Goal: Information Seeking & Learning: Learn about a topic

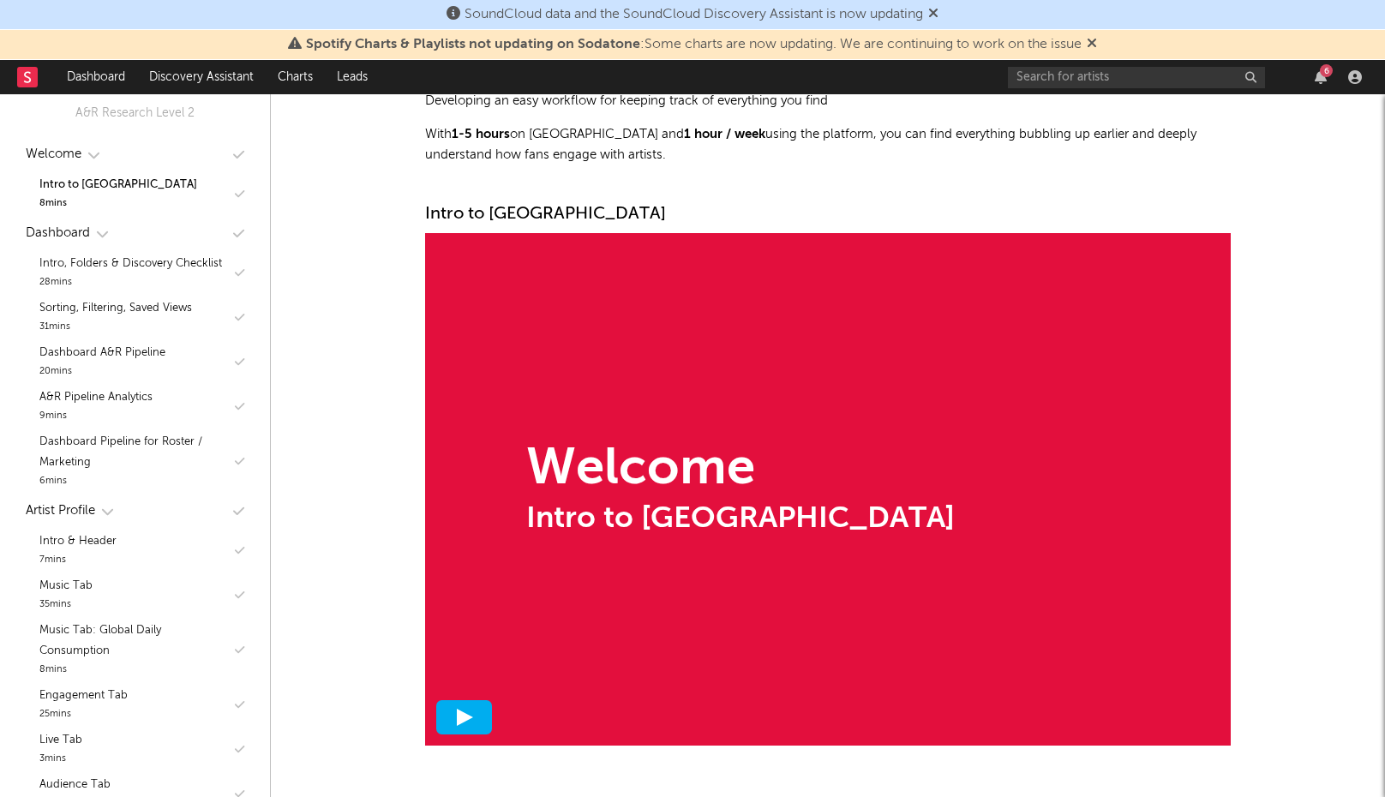
scroll to position [234, 0]
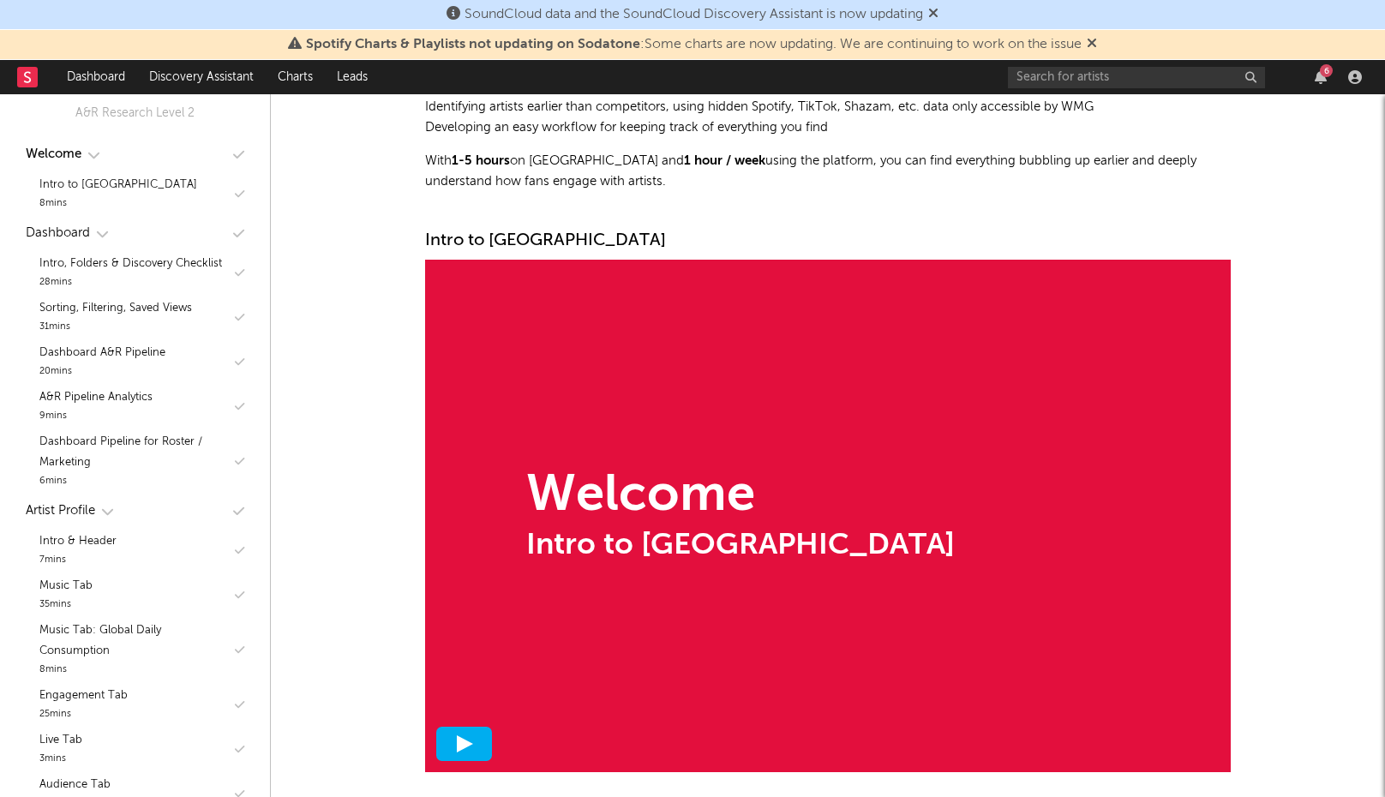
click at [466, 732] on div at bounding box center [464, 744] width 56 height 34
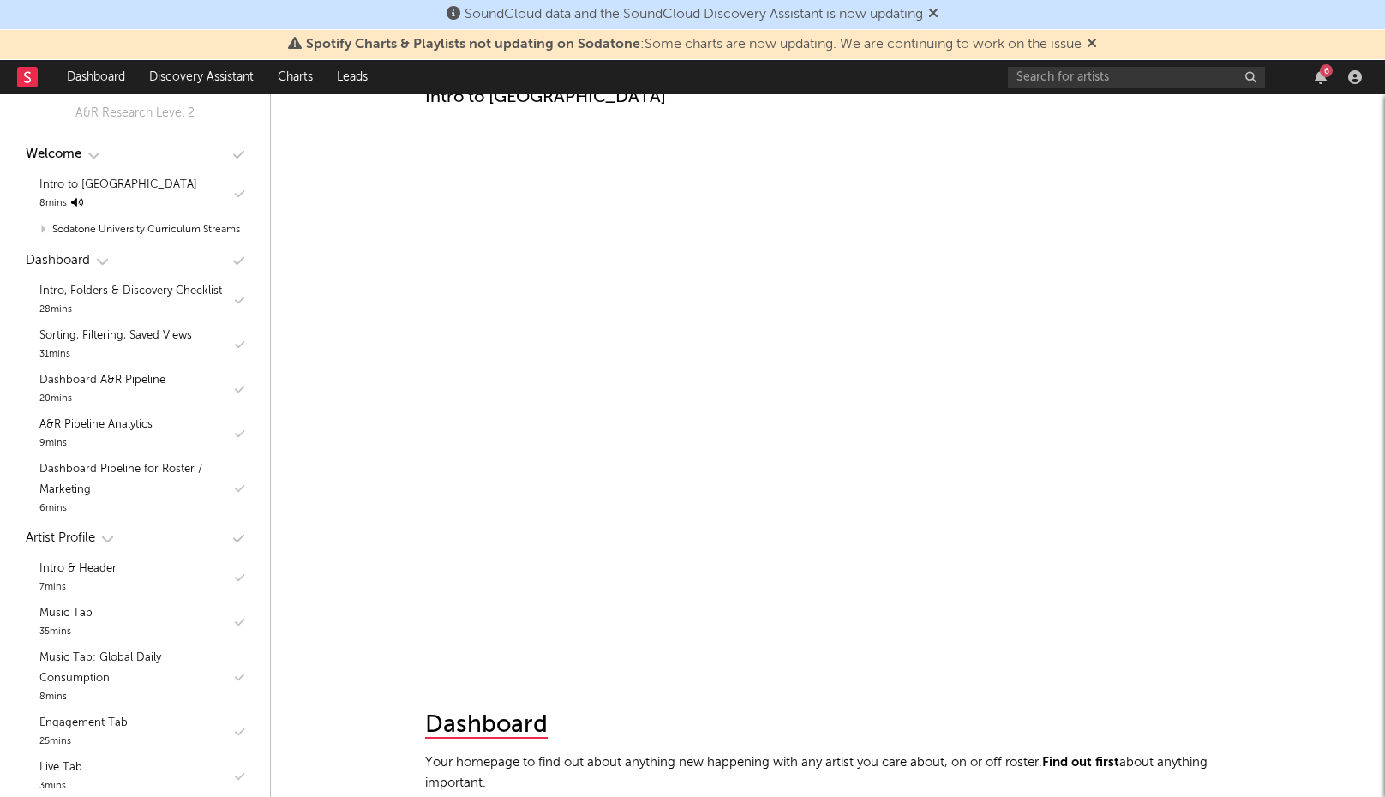
scroll to position [408, 0]
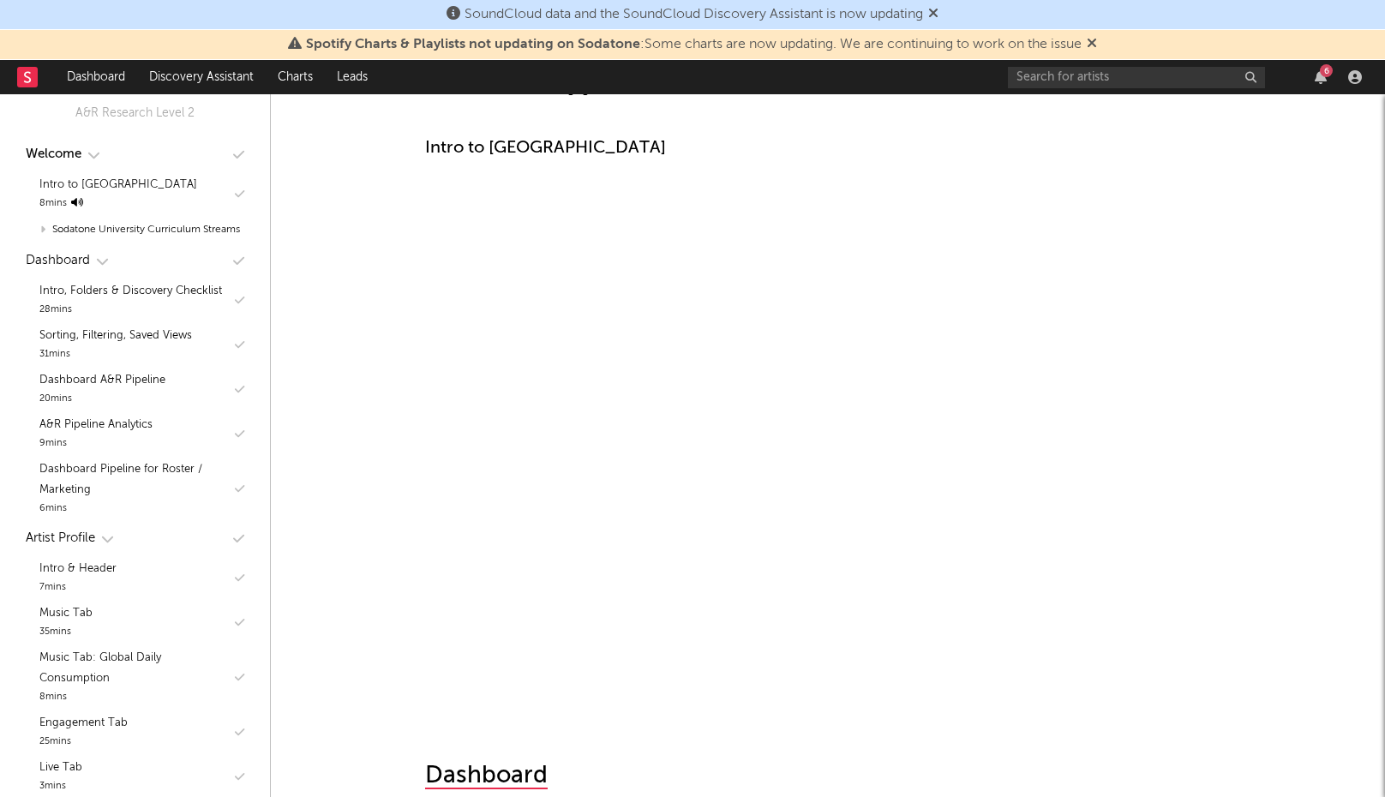
click at [938, 11] on icon at bounding box center [933, 13] width 10 height 14
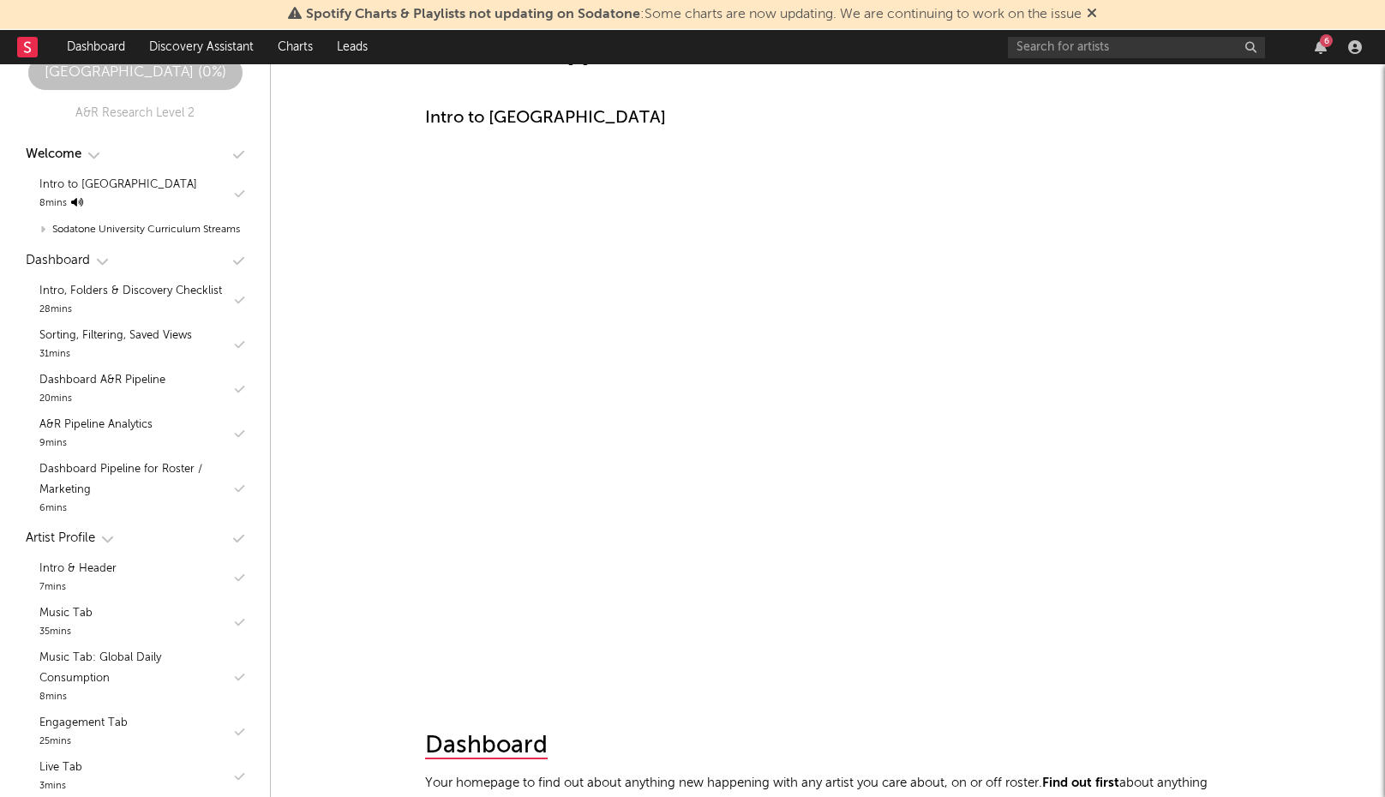
click at [1092, 12] on icon at bounding box center [1091, 13] width 10 height 14
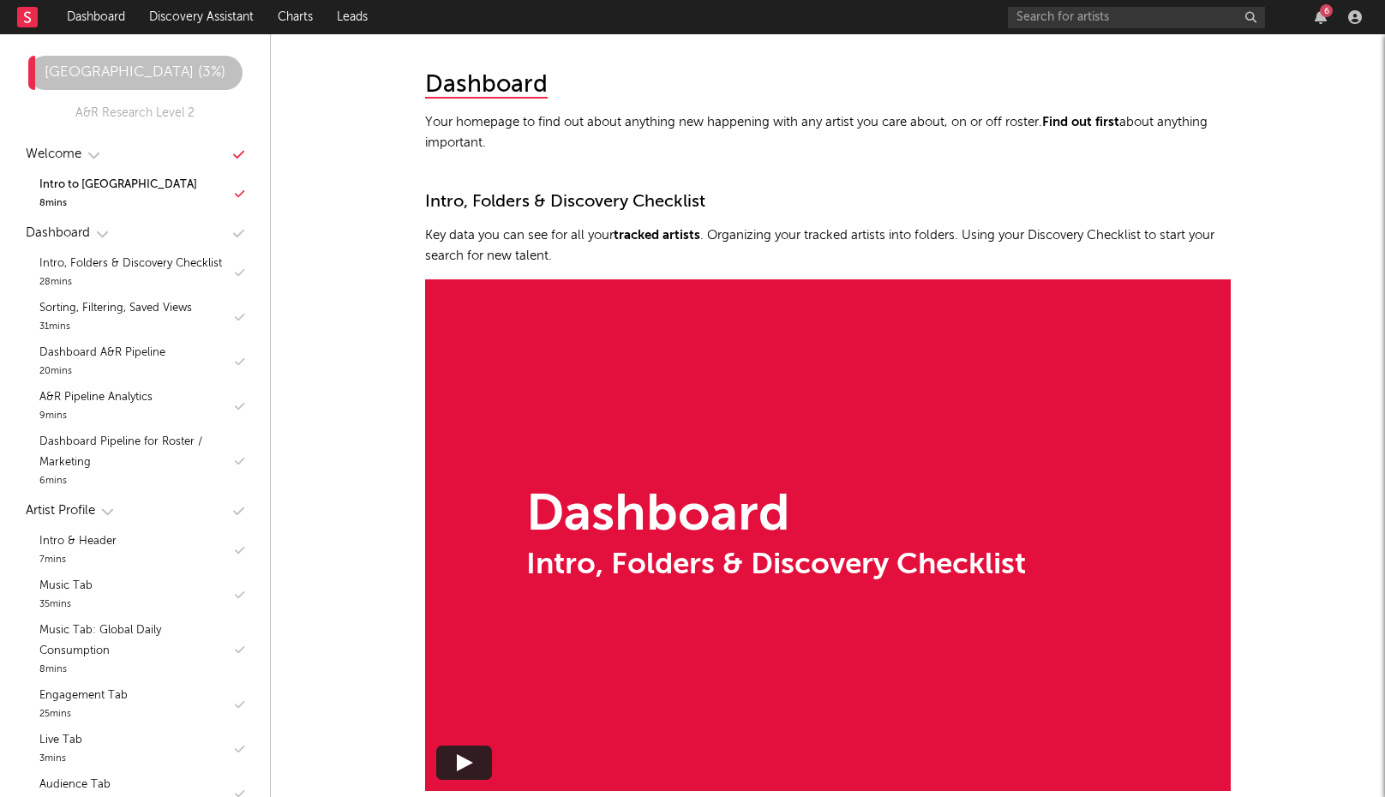
scroll to position [978, 0]
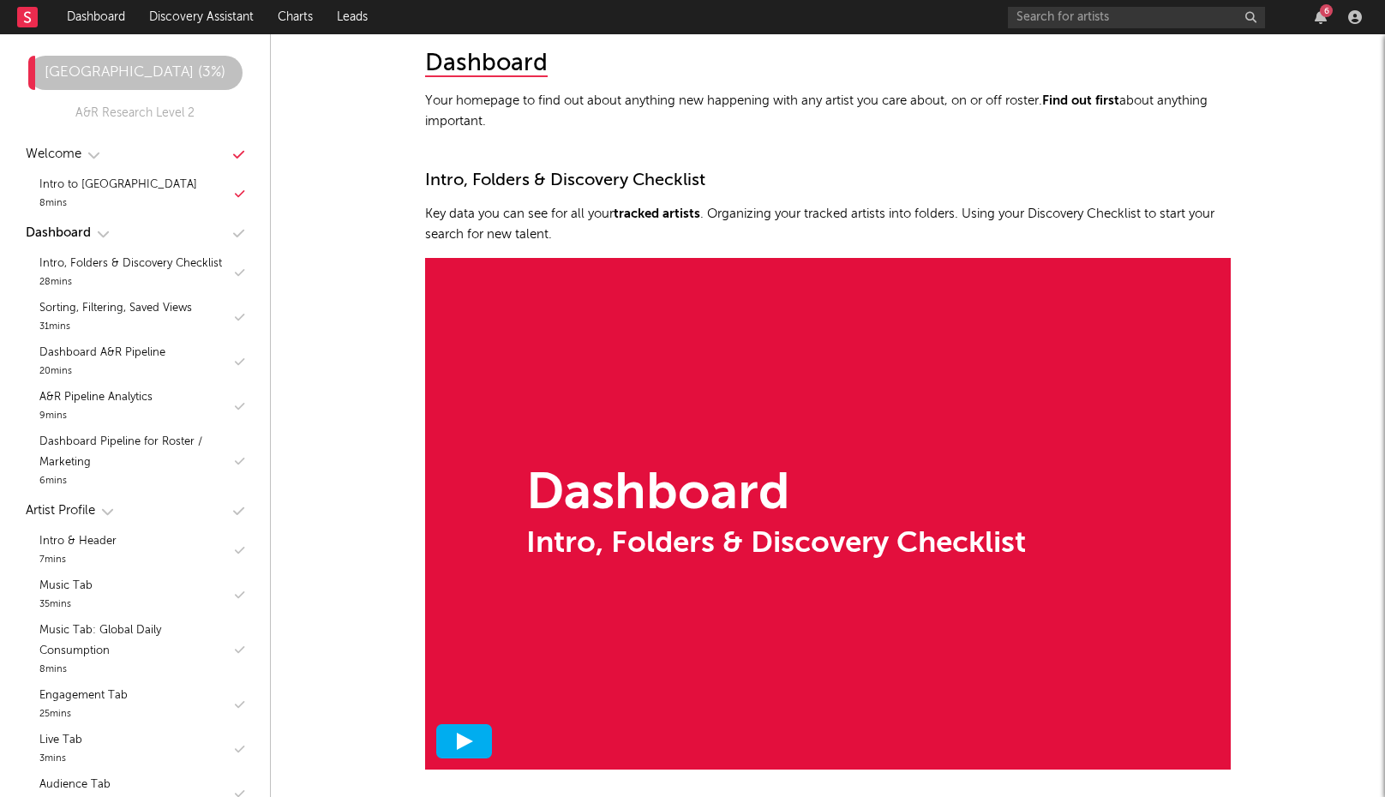
click at [475, 735] on div at bounding box center [464, 741] width 56 height 34
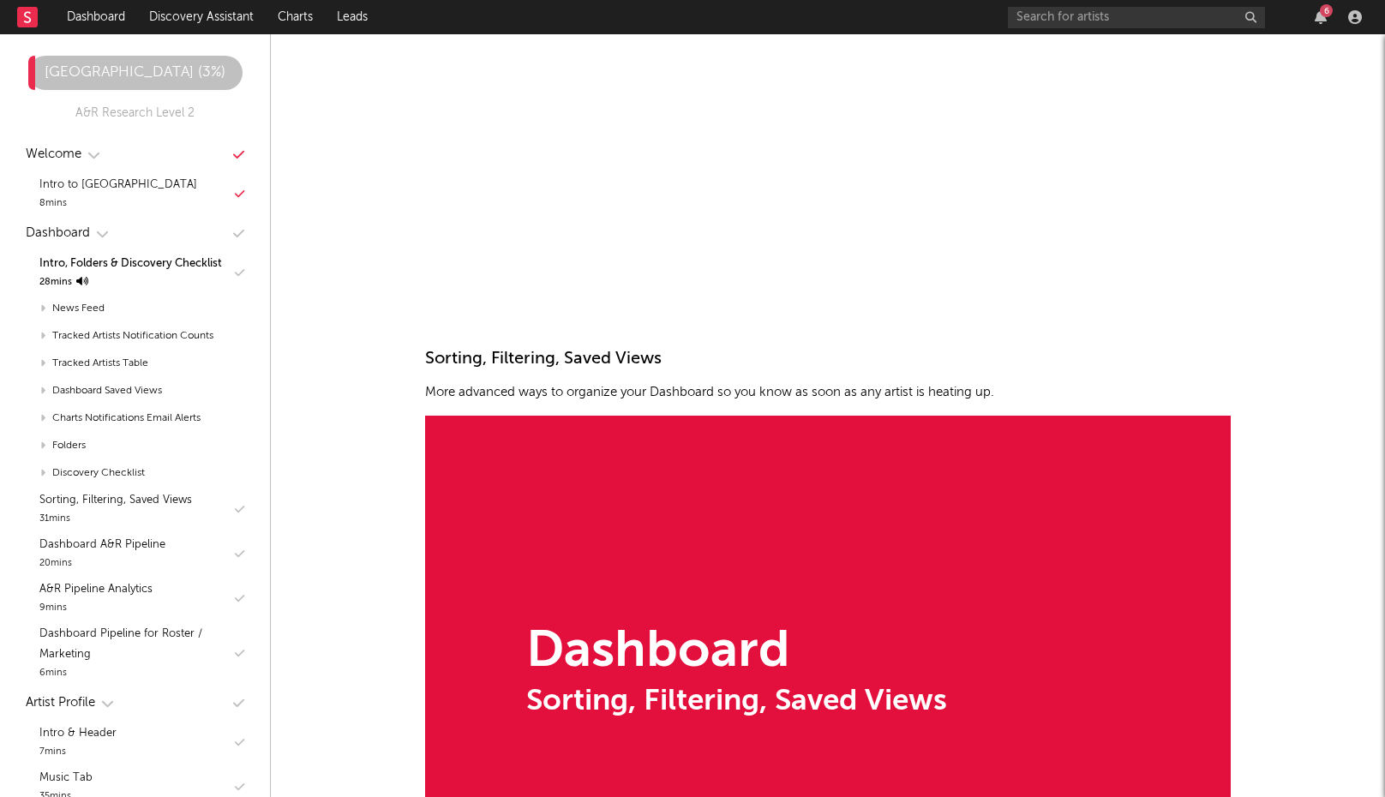
scroll to position [1054, 0]
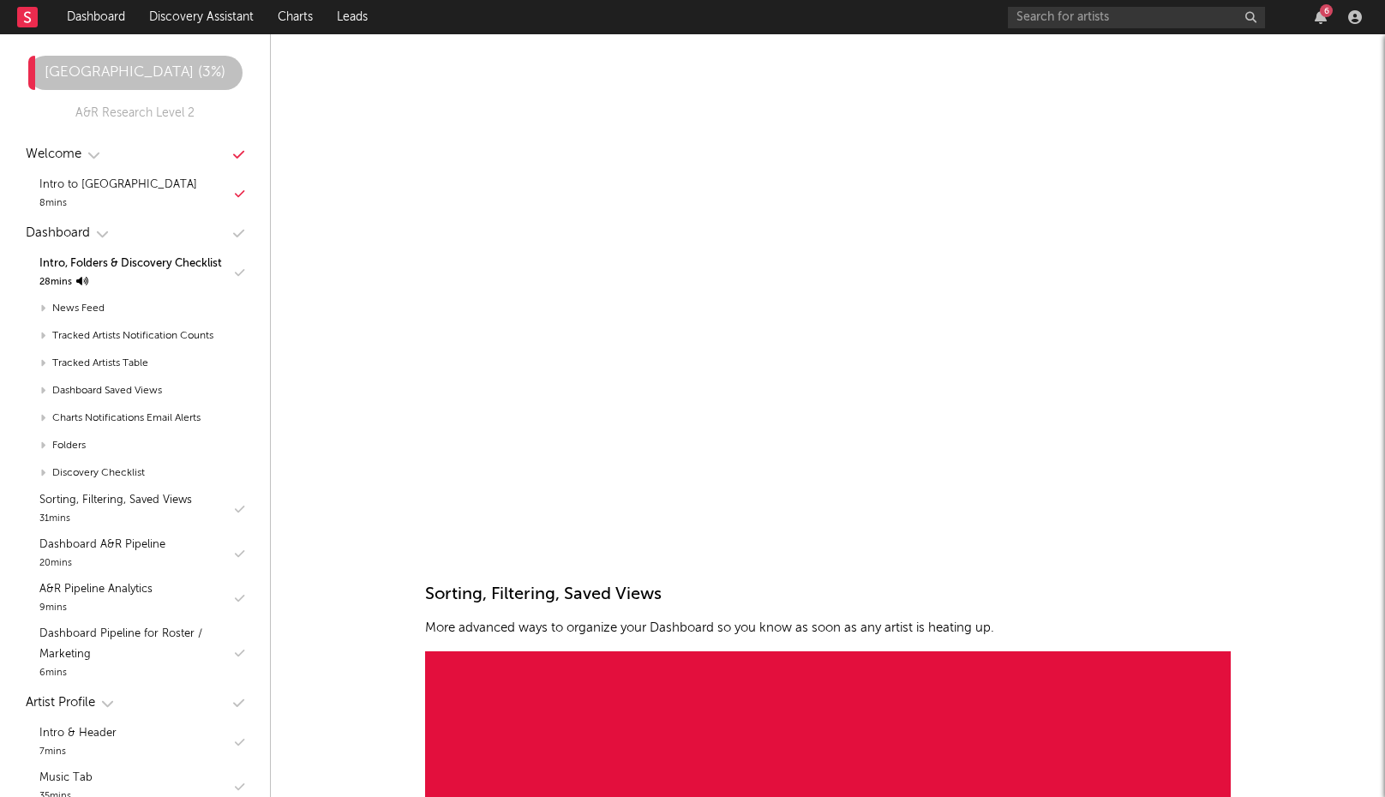
scroll to position [1187, 0]
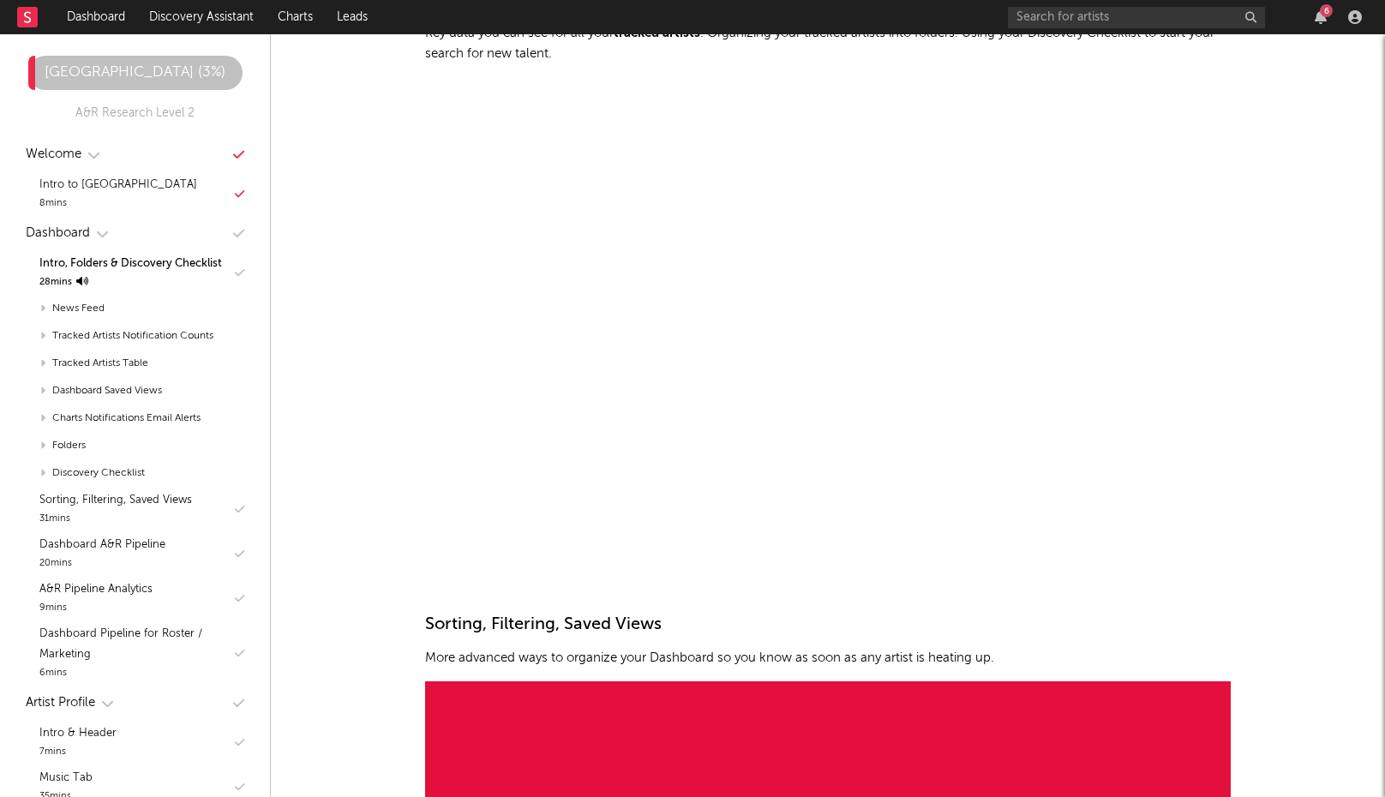
scroll to position [1160, 0]
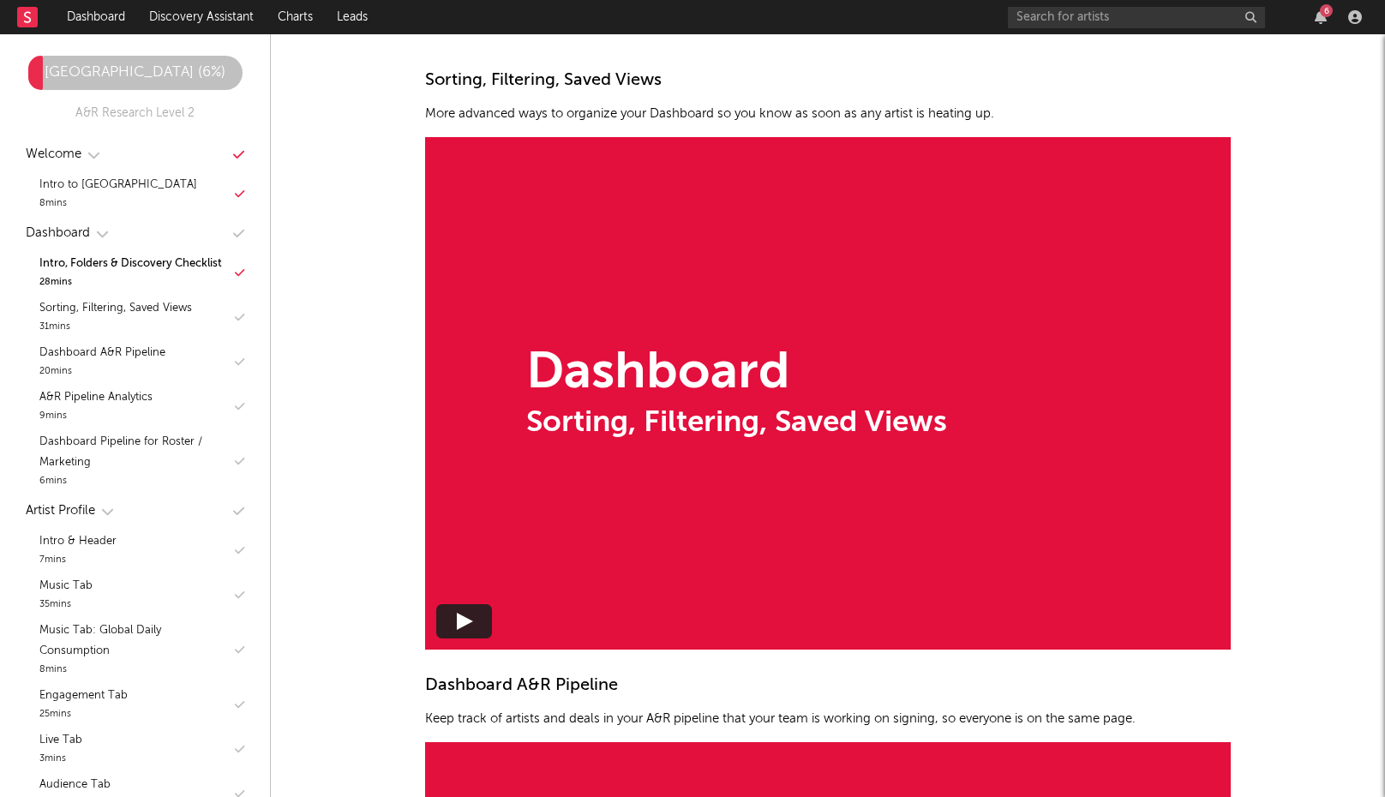
scroll to position [1712, 0]
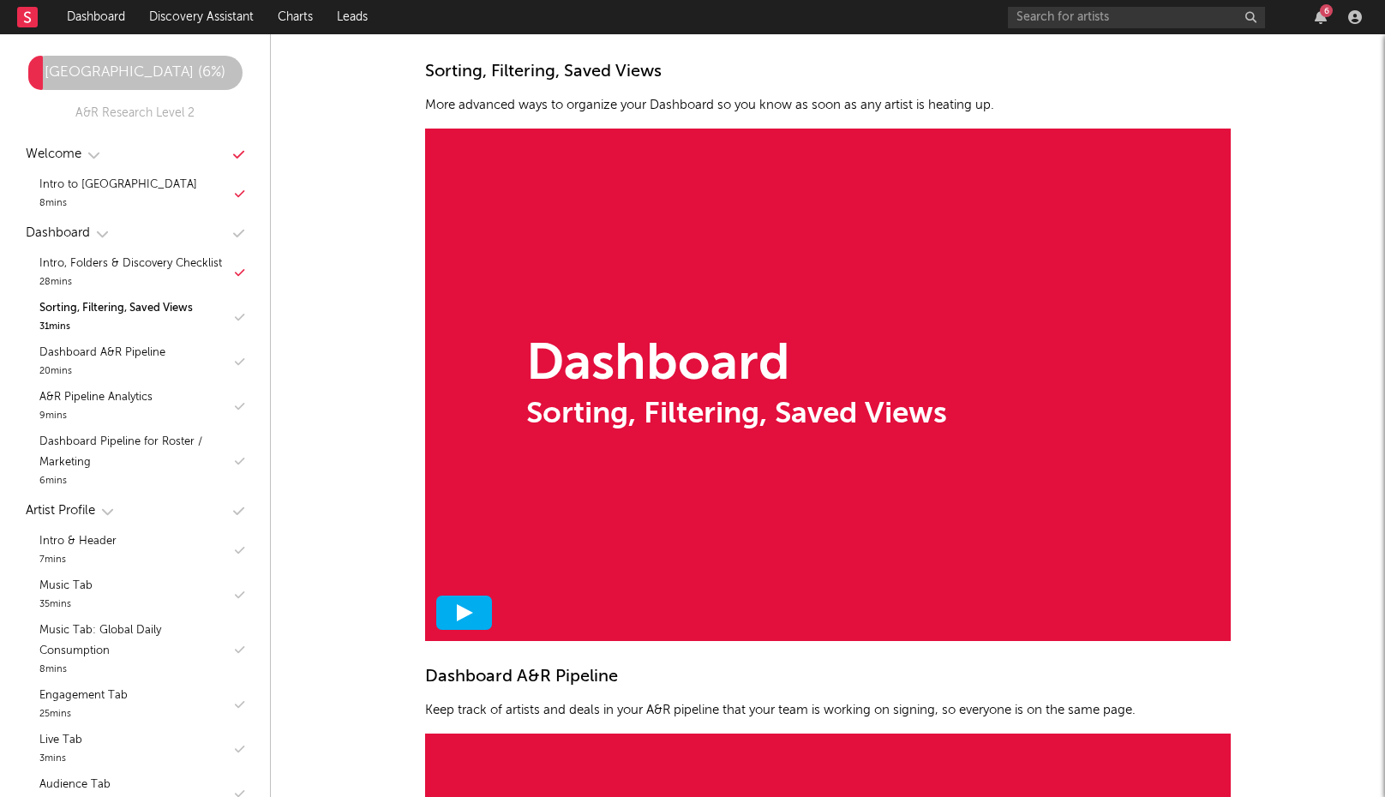
click at [467, 606] on icon at bounding box center [464, 612] width 17 height 17
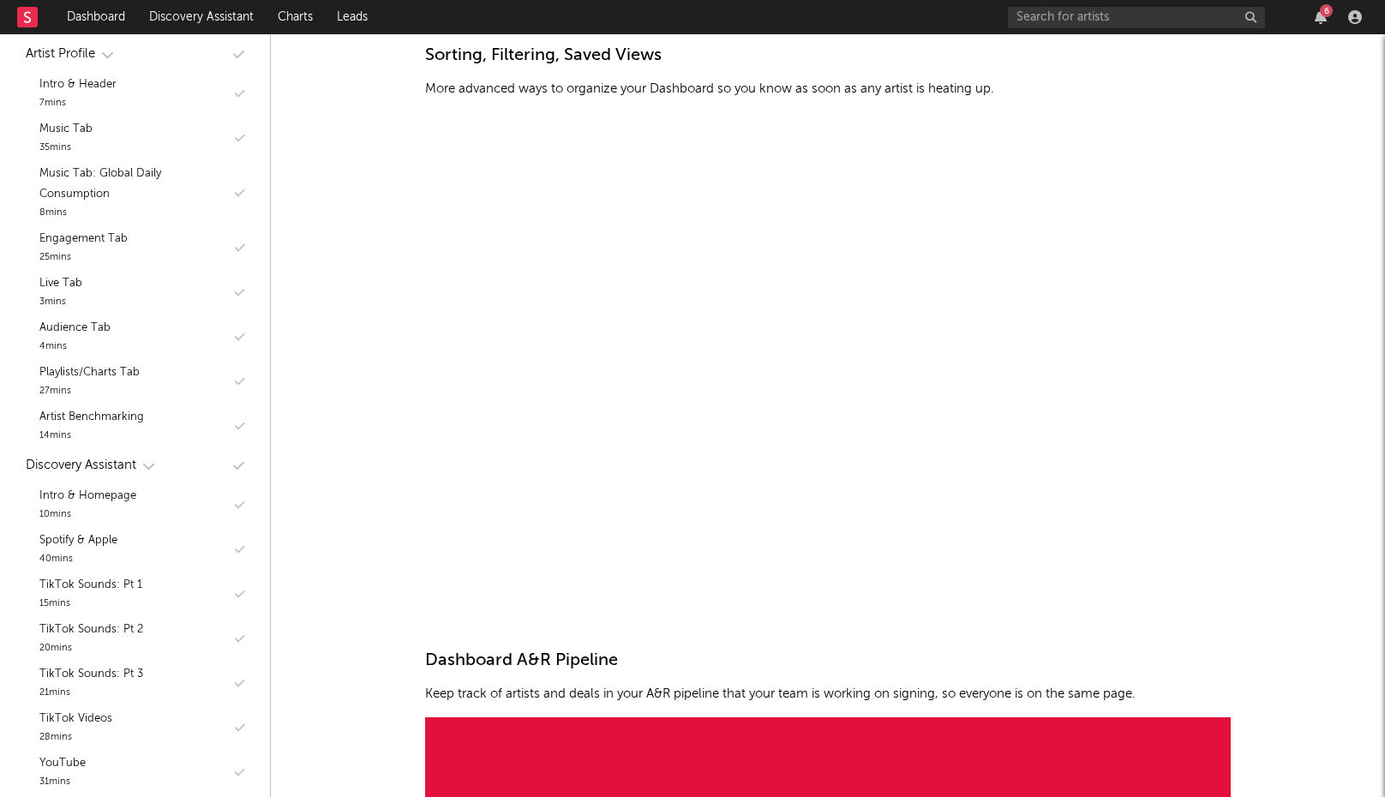
scroll to position [1725, 0]
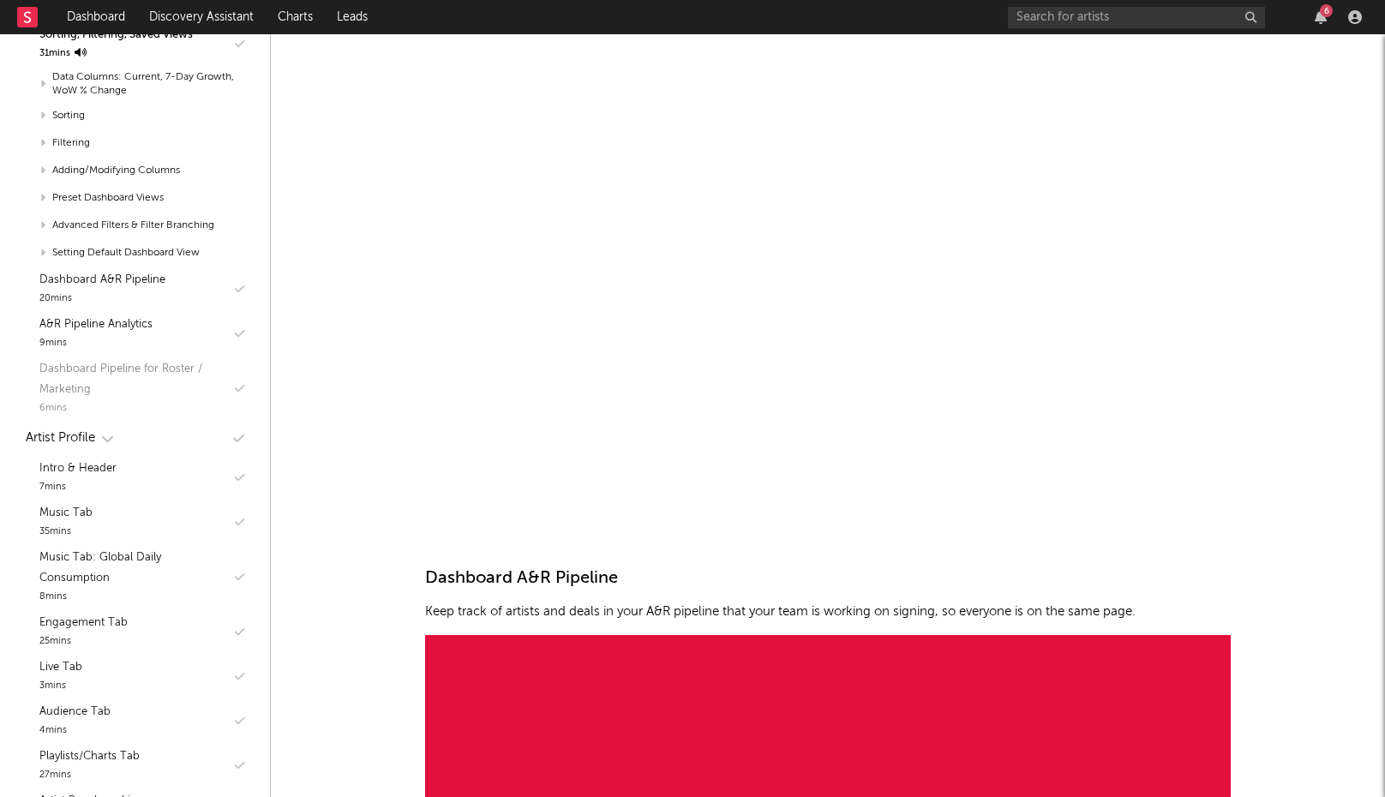
scroll to position [317, 0]
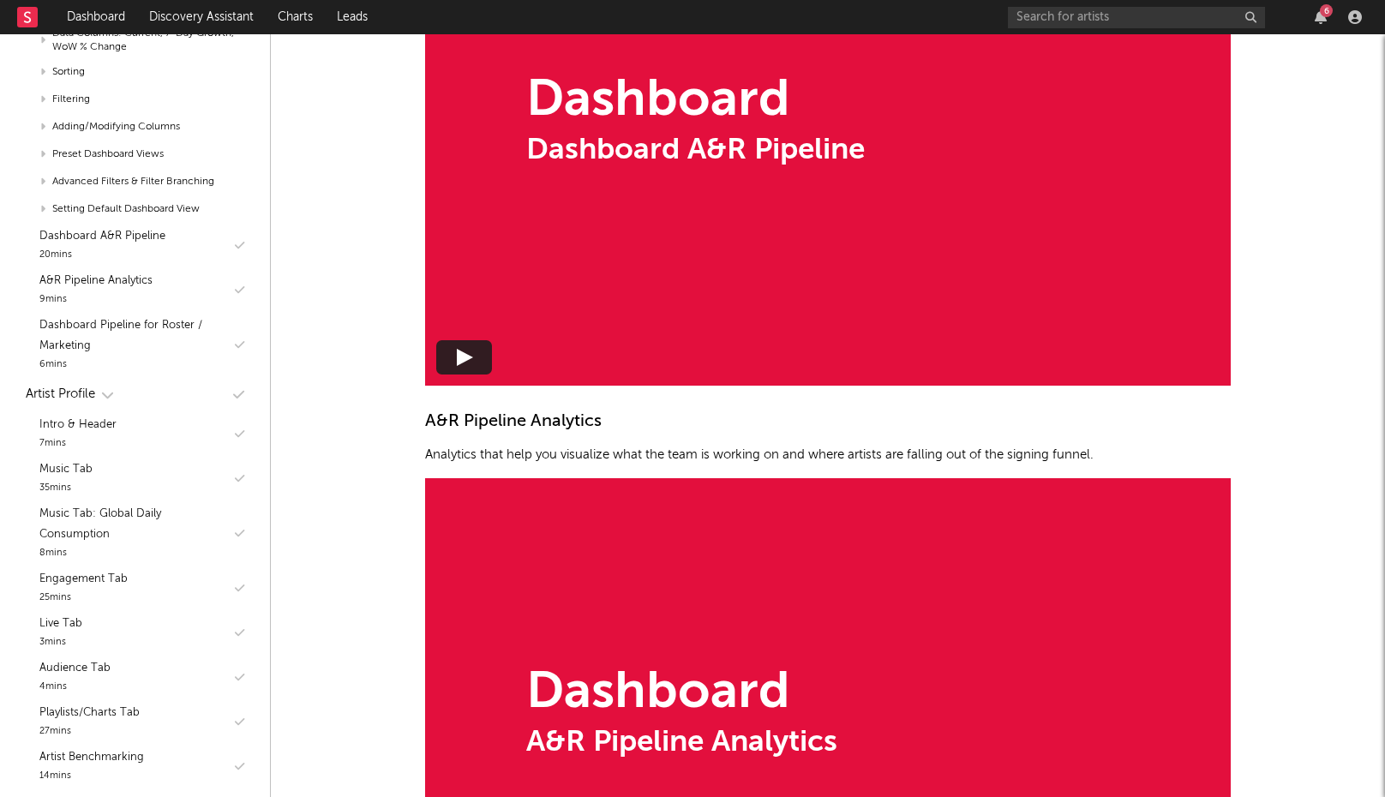
scroll to position [1831, 0]
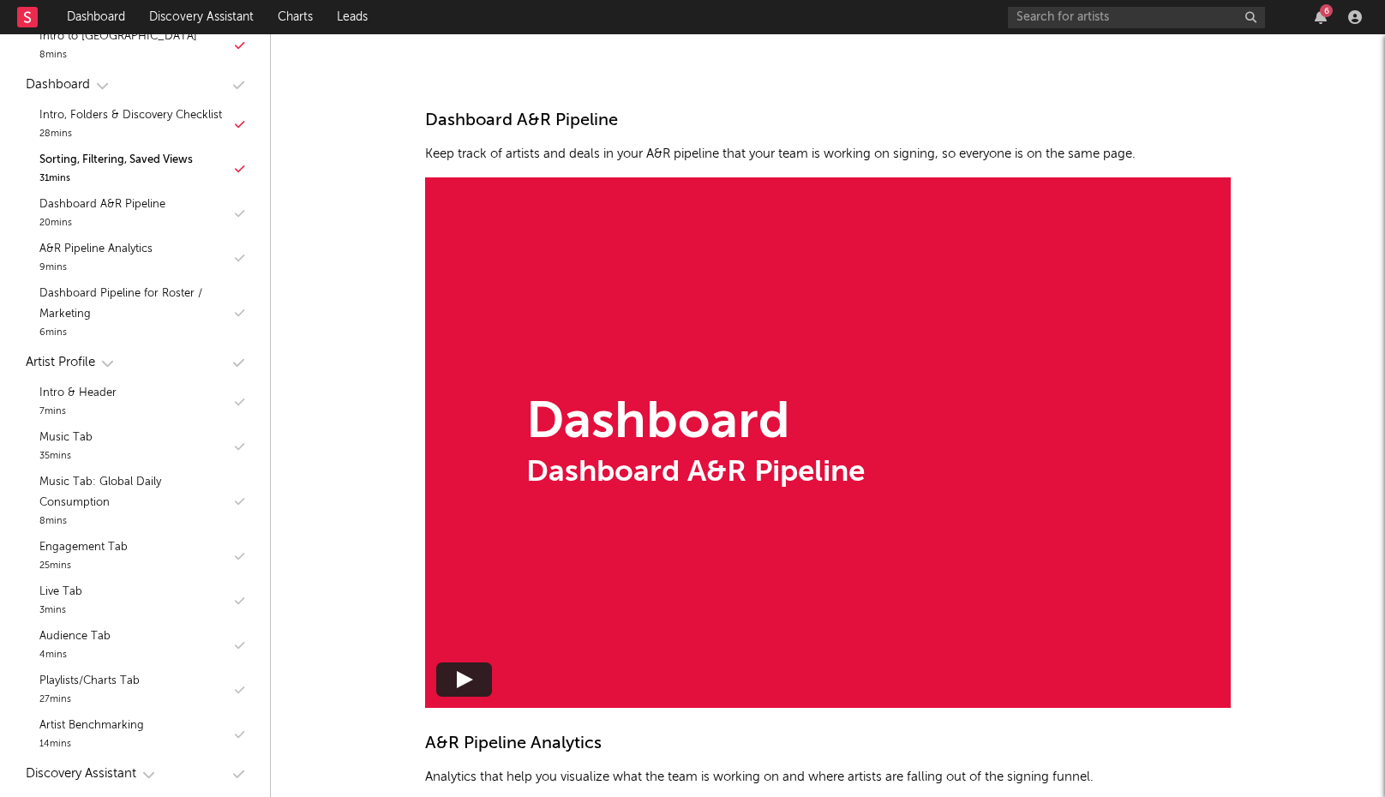
scroll to position [2316, 0]
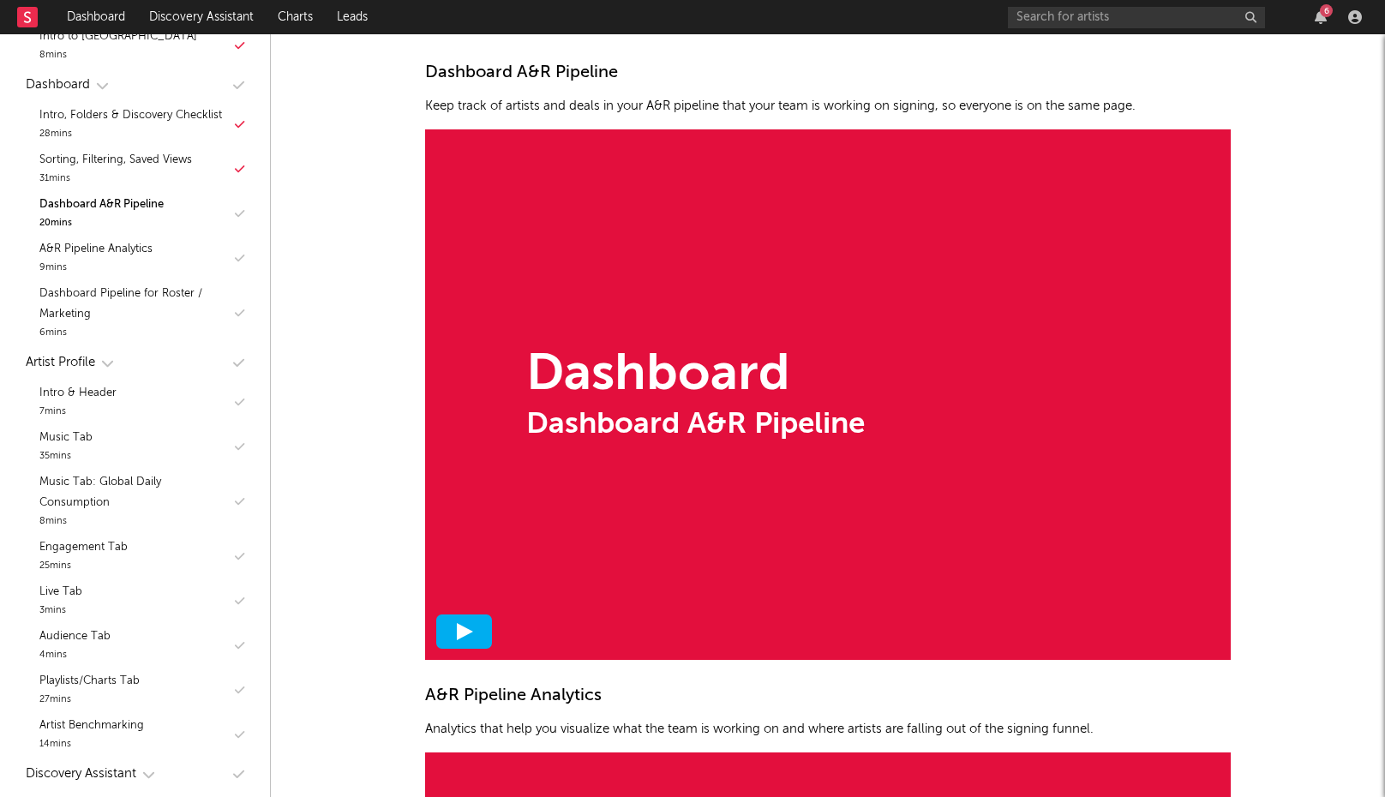
click at [471, 641] on div at bounding box center [464, 631] width 56 height 34
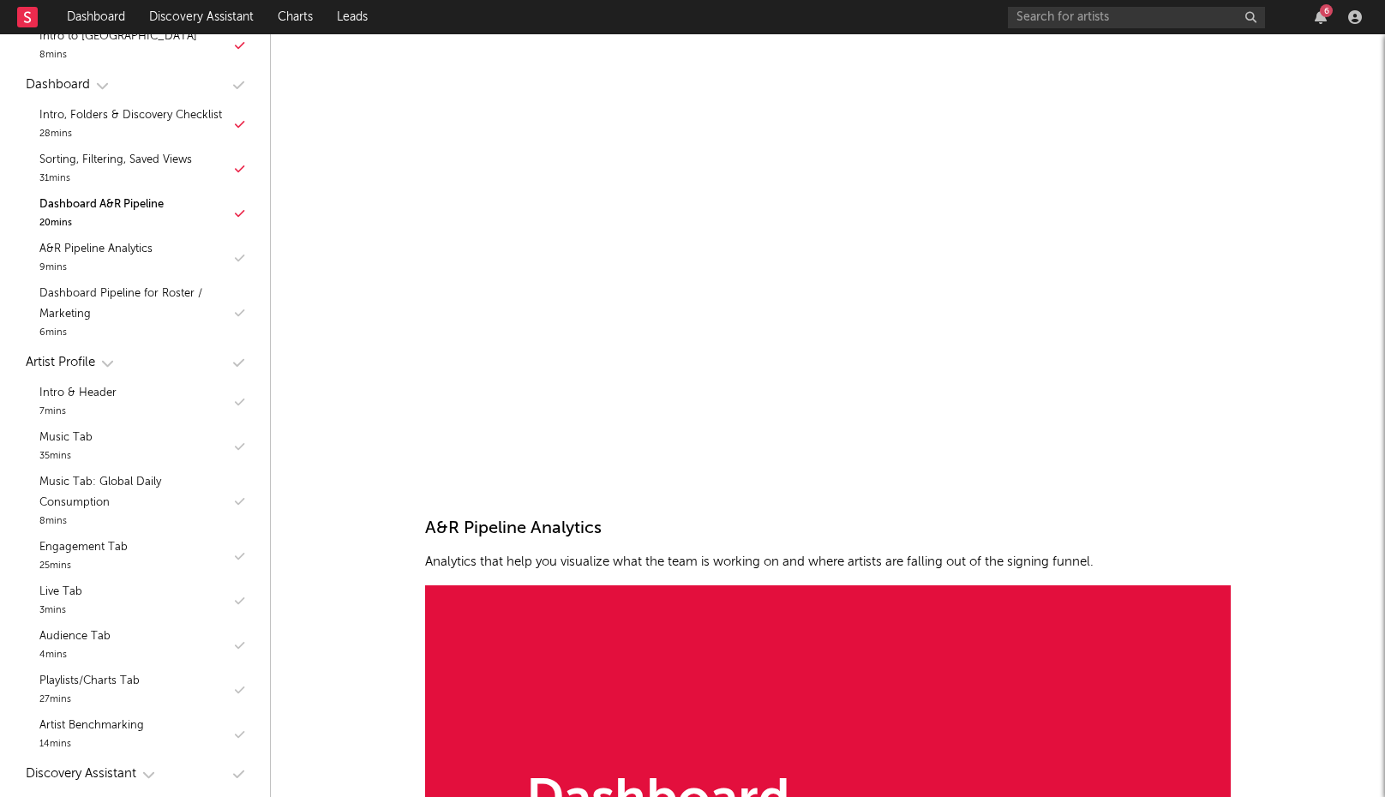
scroll to position [2298, 0]
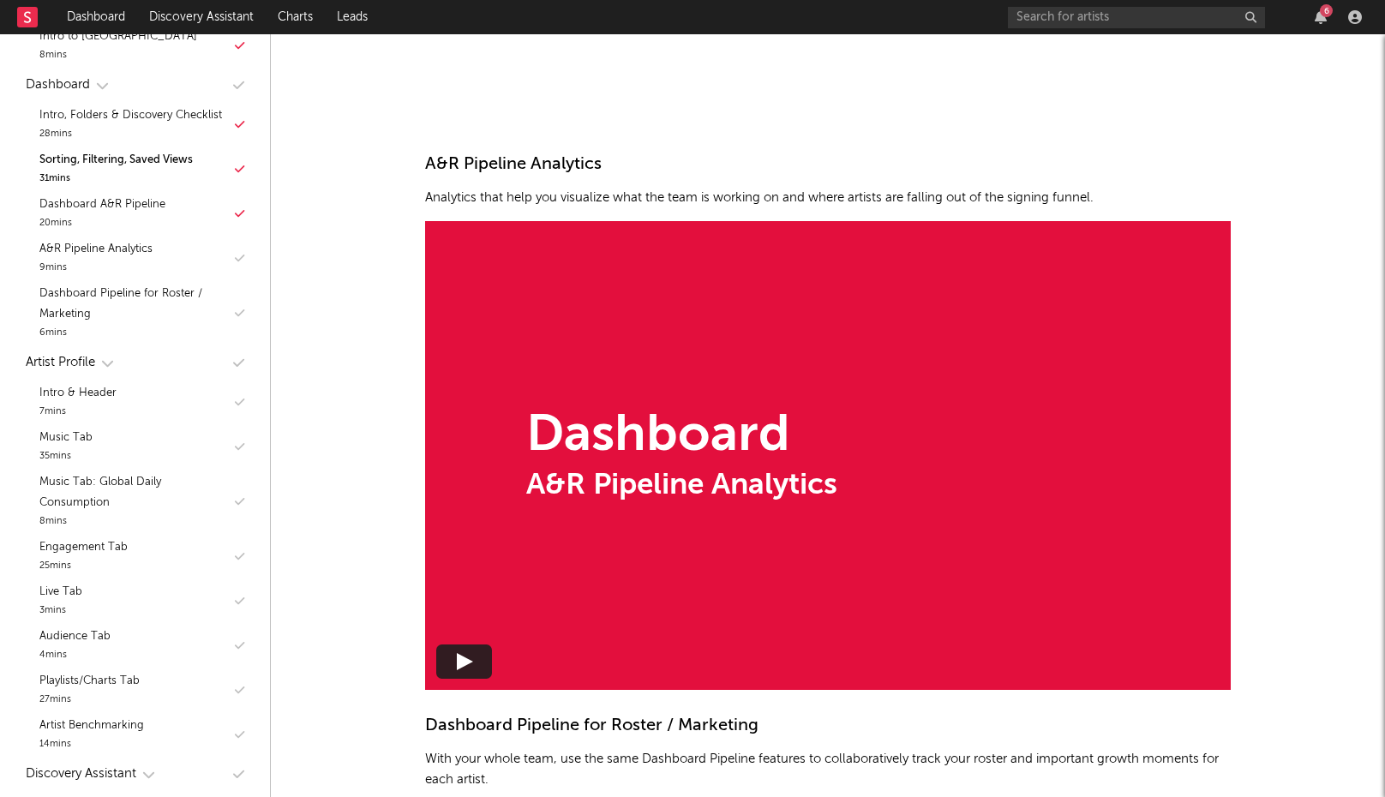
scroll to position [2861, 0]
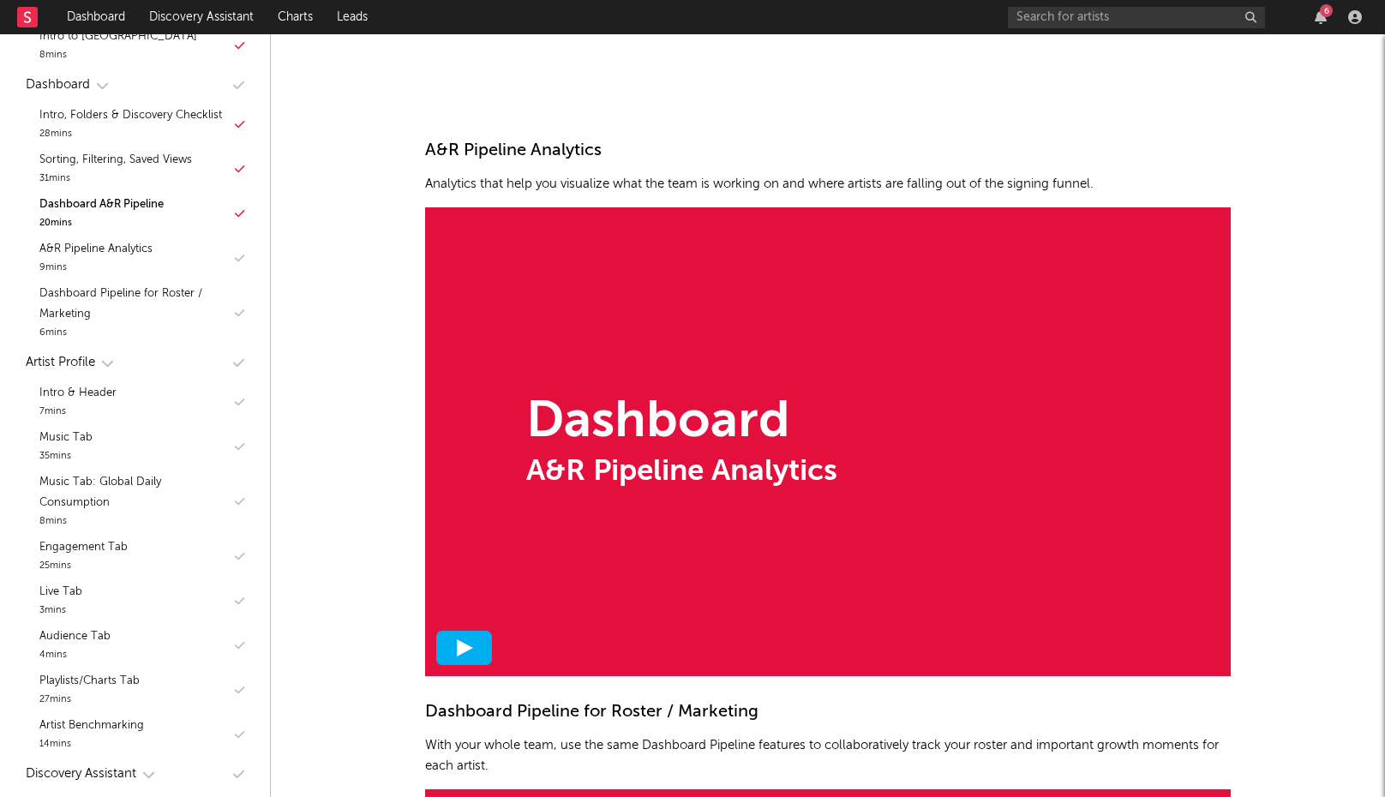
click at [472, 652] on icon at bounding box center [464, 647] width 17 height 17
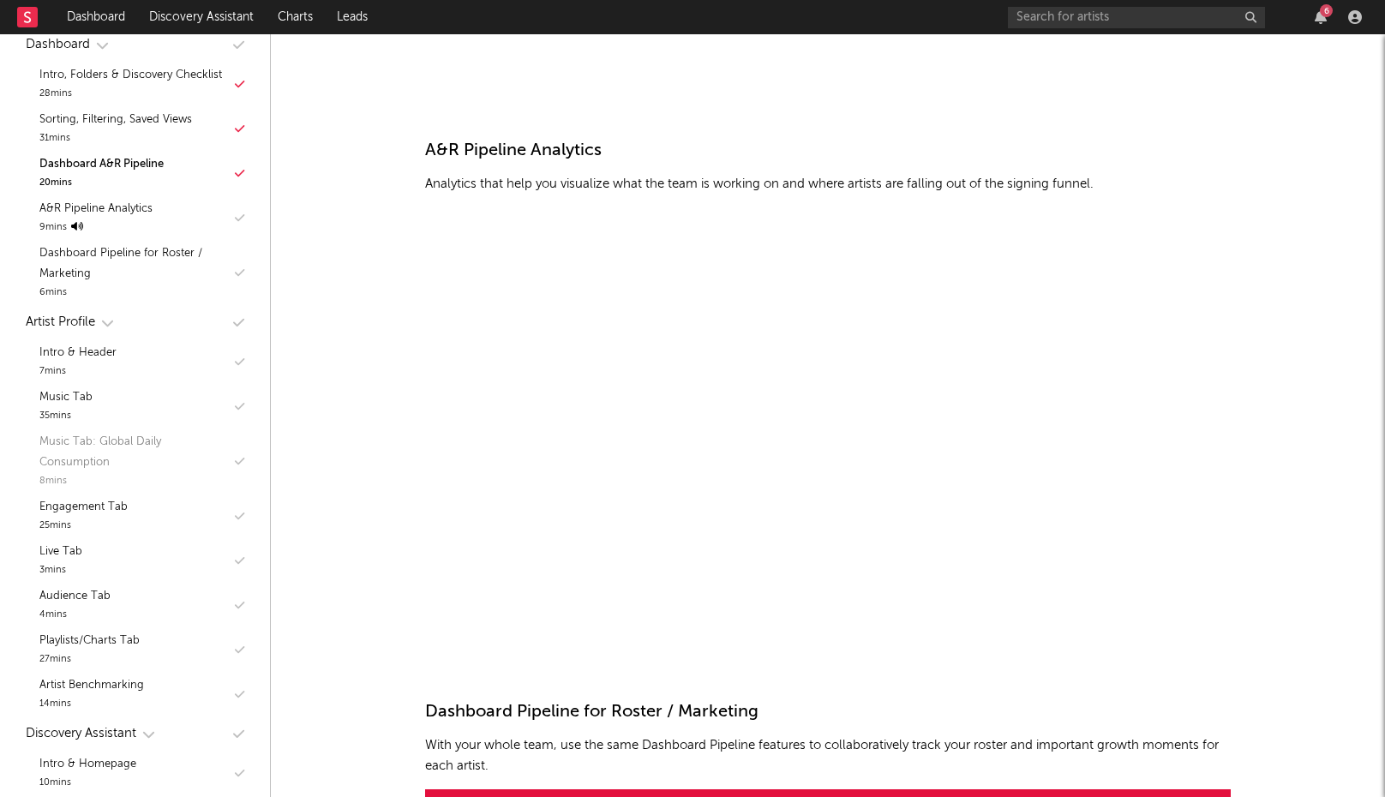
scroll to position [190, 0]
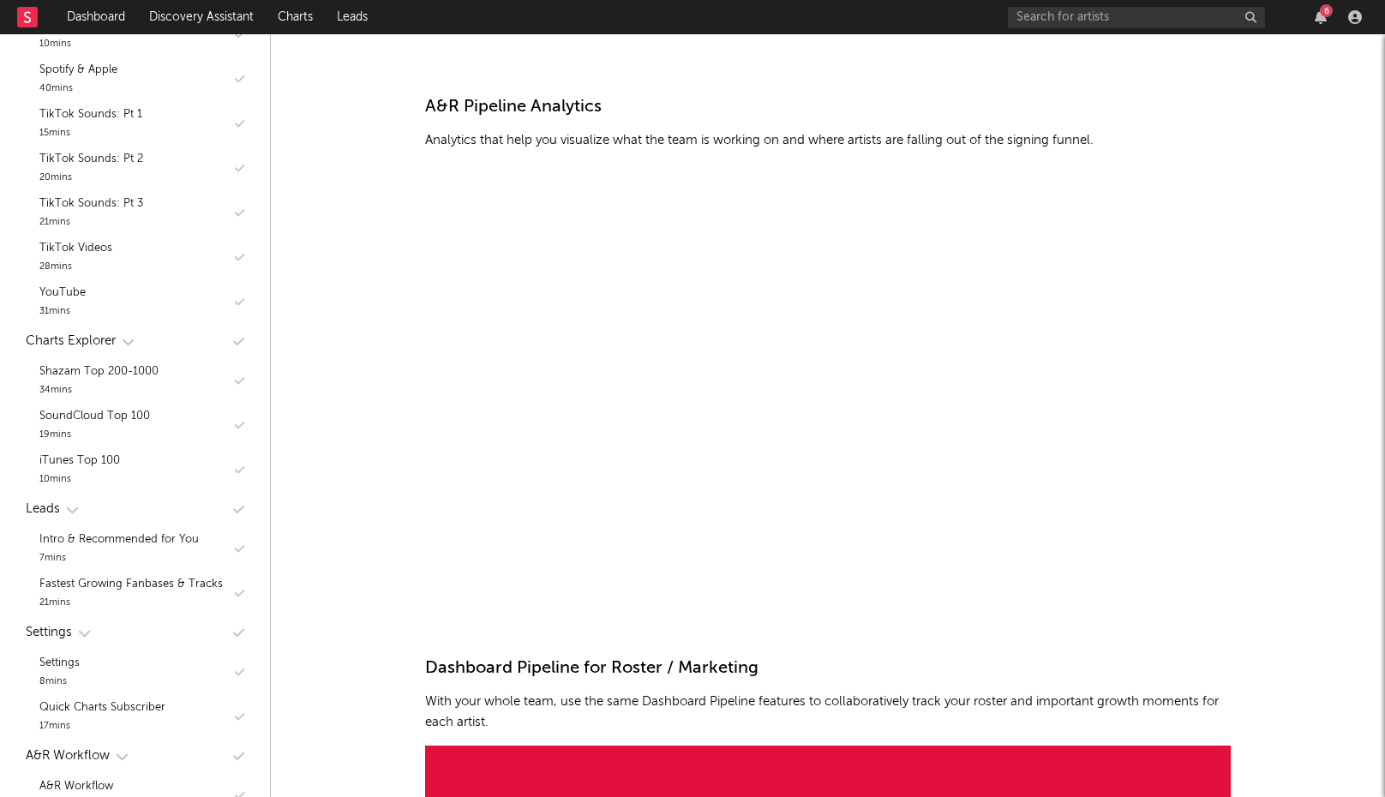
scroll to position [939, 0]
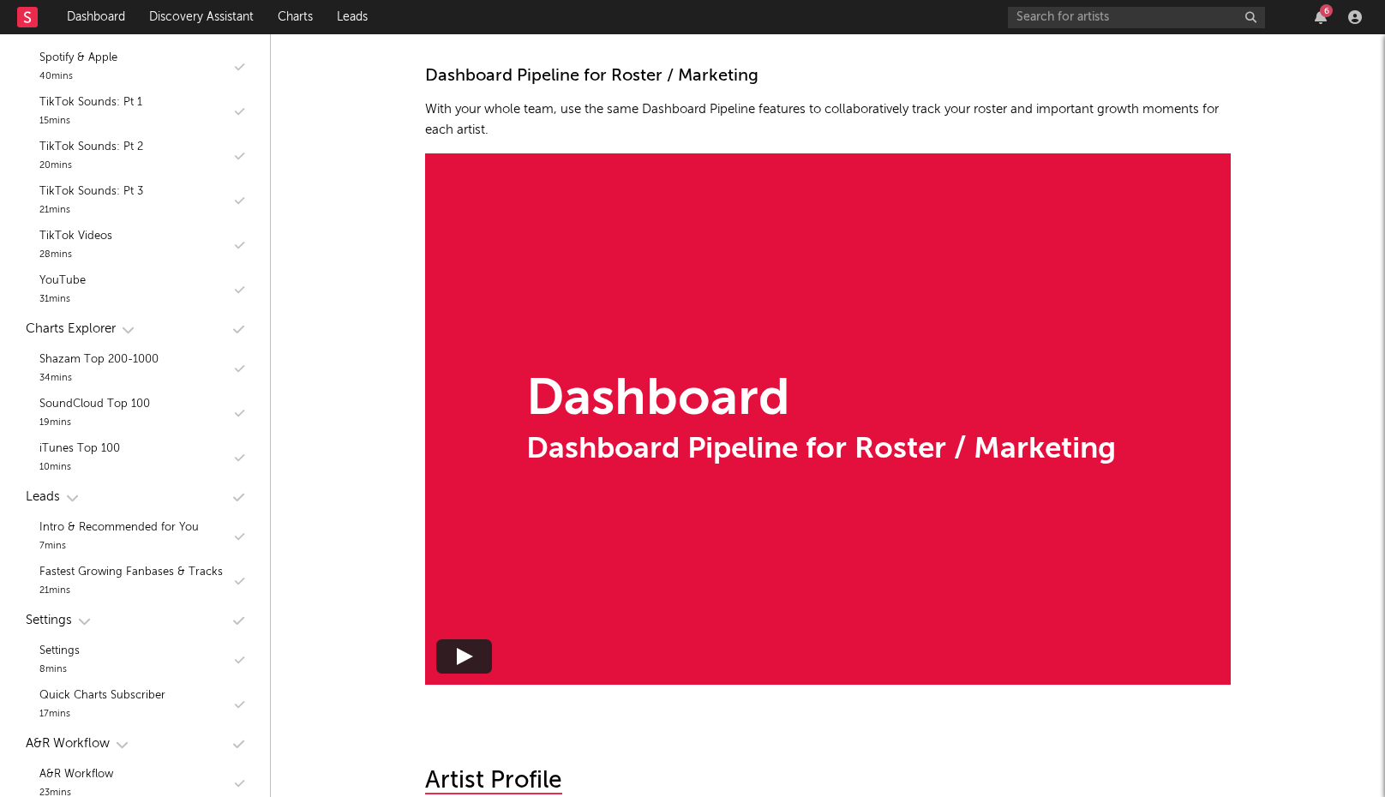
scroll to position [3501, 0]
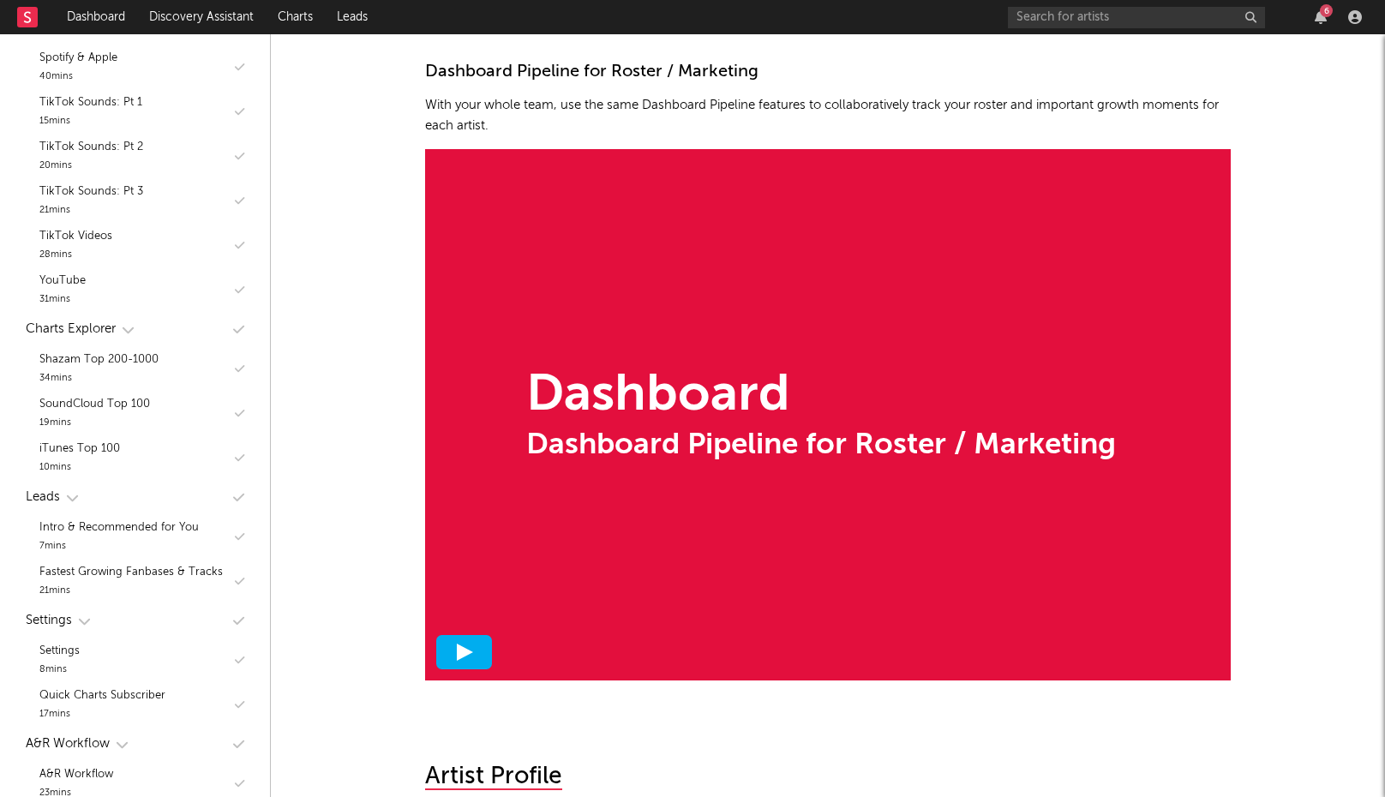
click at [462, 643] on icon at bounding box center [464, 651] width 17 height 17
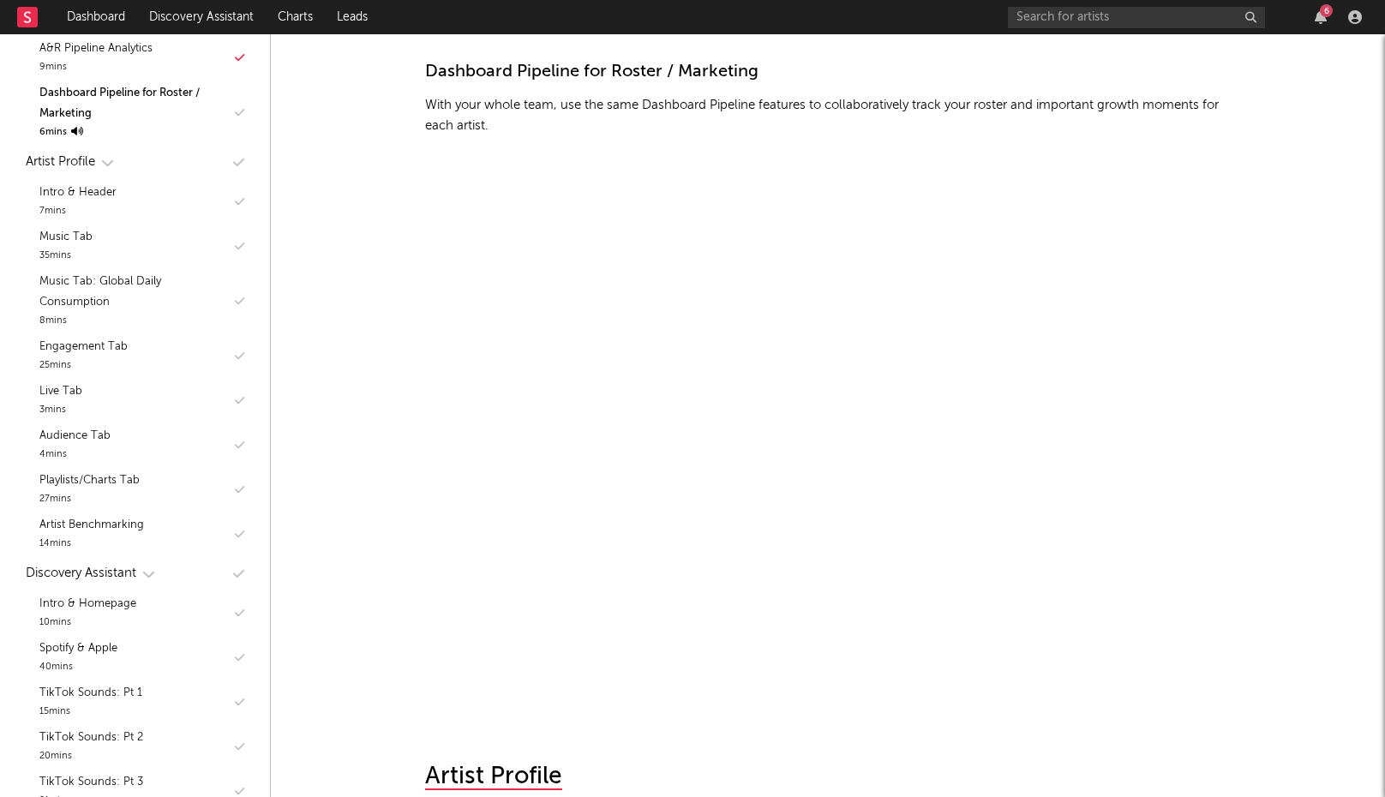
scroll to position [356, 0]
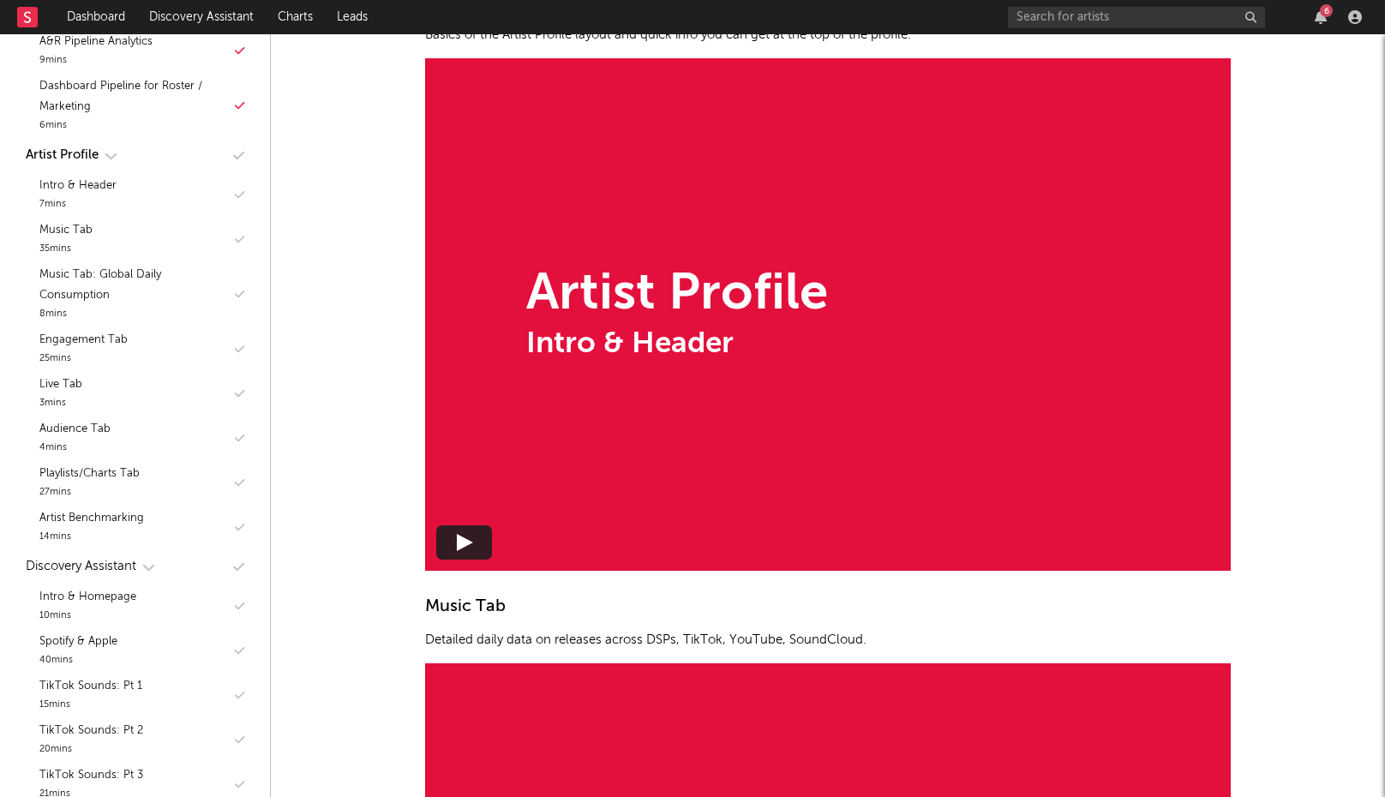
scroll to position [4394, 0]
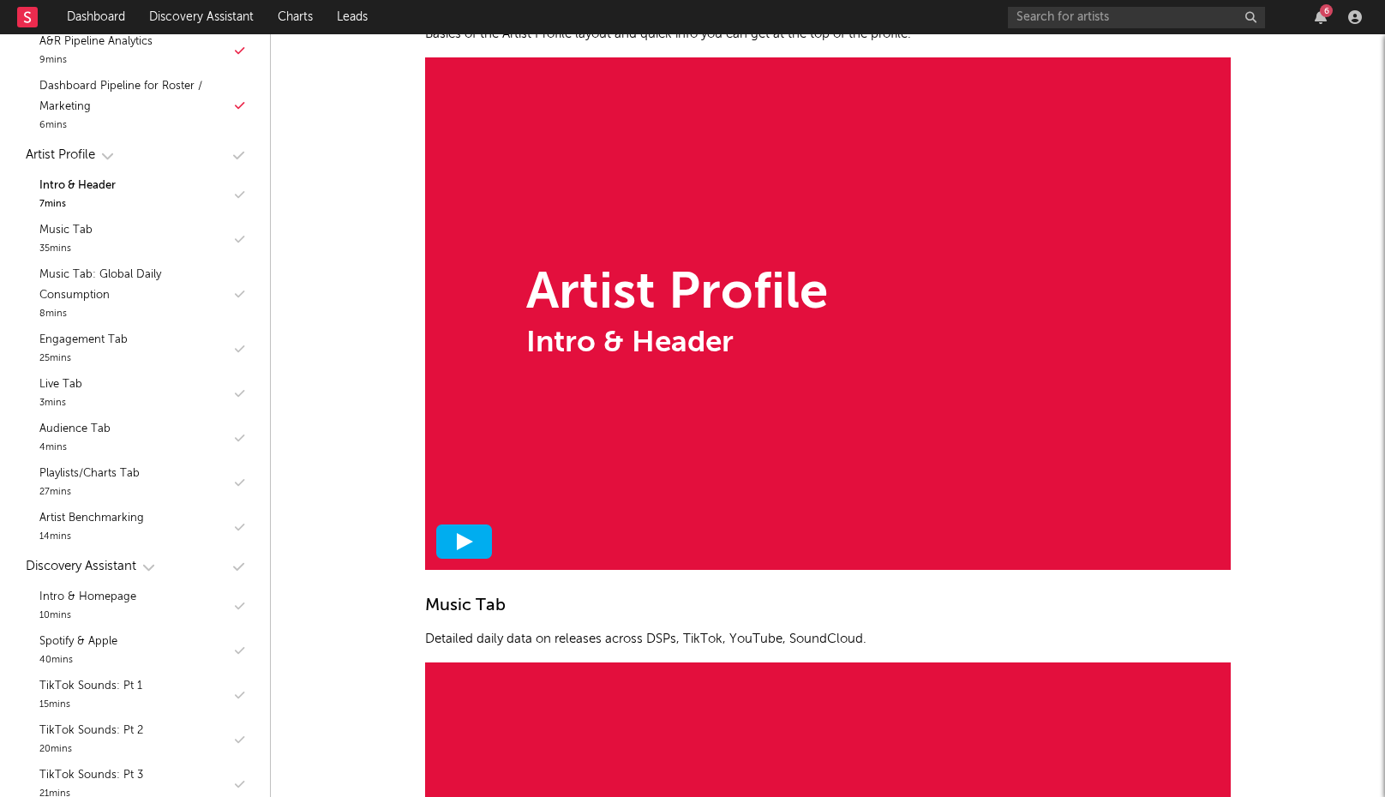
click at [450, 529] on div at bounding box center [464, 541] width 56 height 34
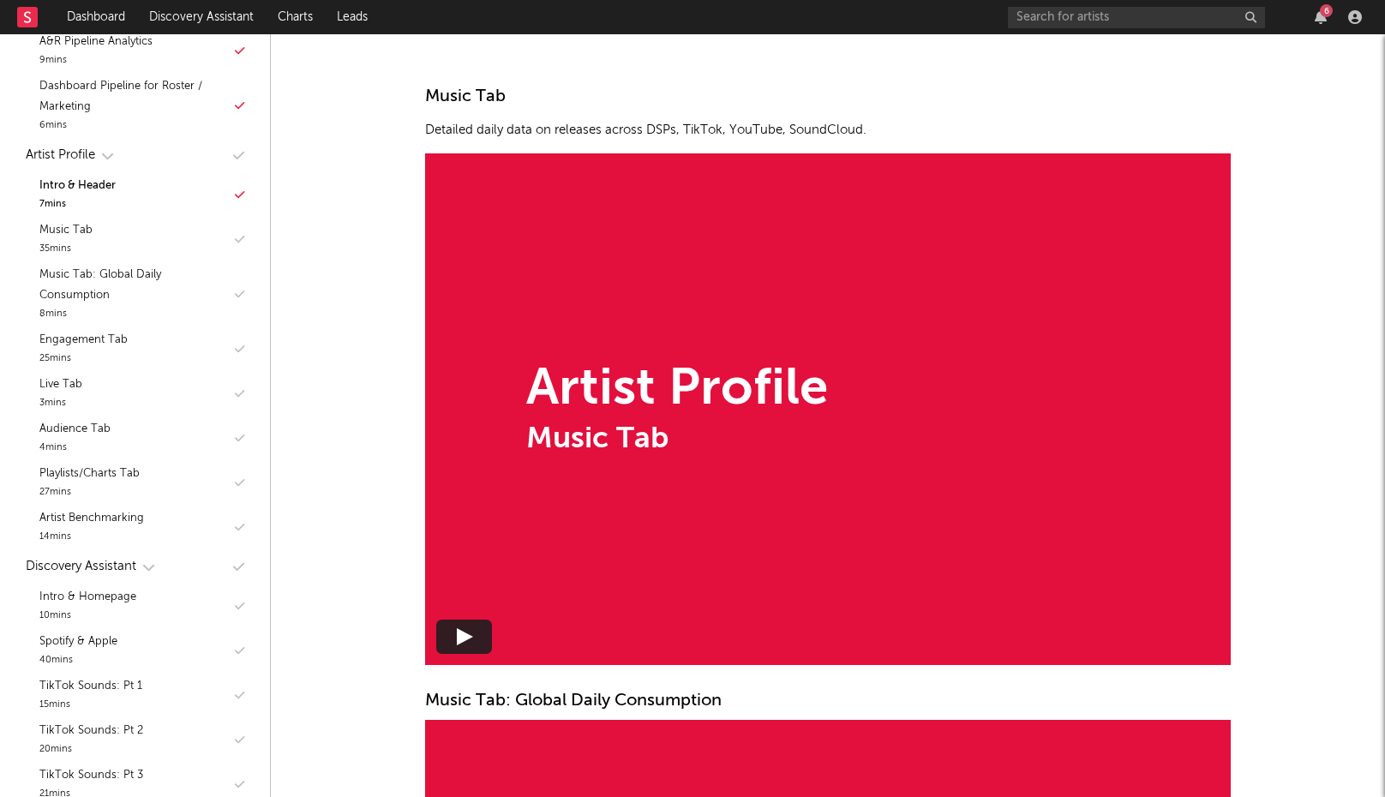
scroll to position [4926, 0]
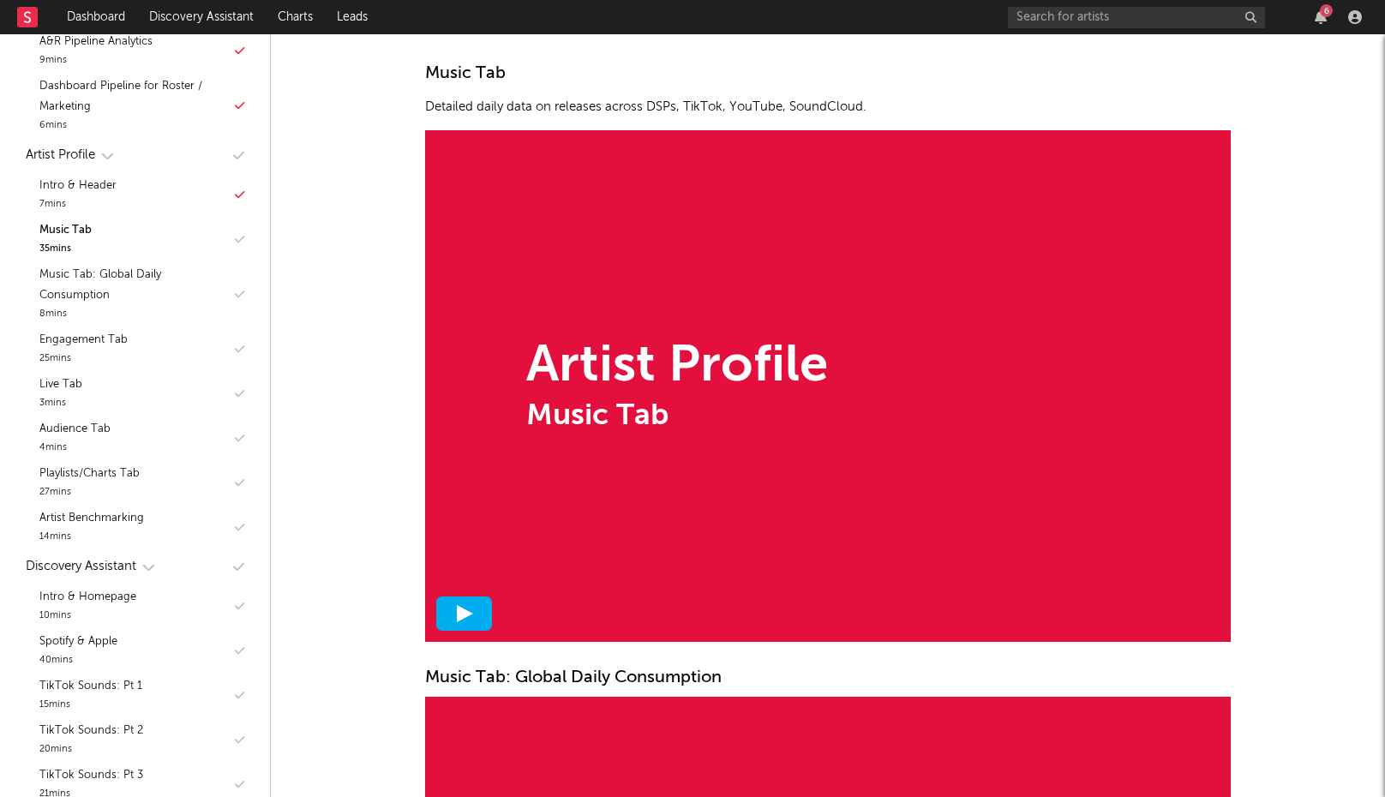
click at [469, 607] on icon at bounding box center [464, 613] width 17 height 17
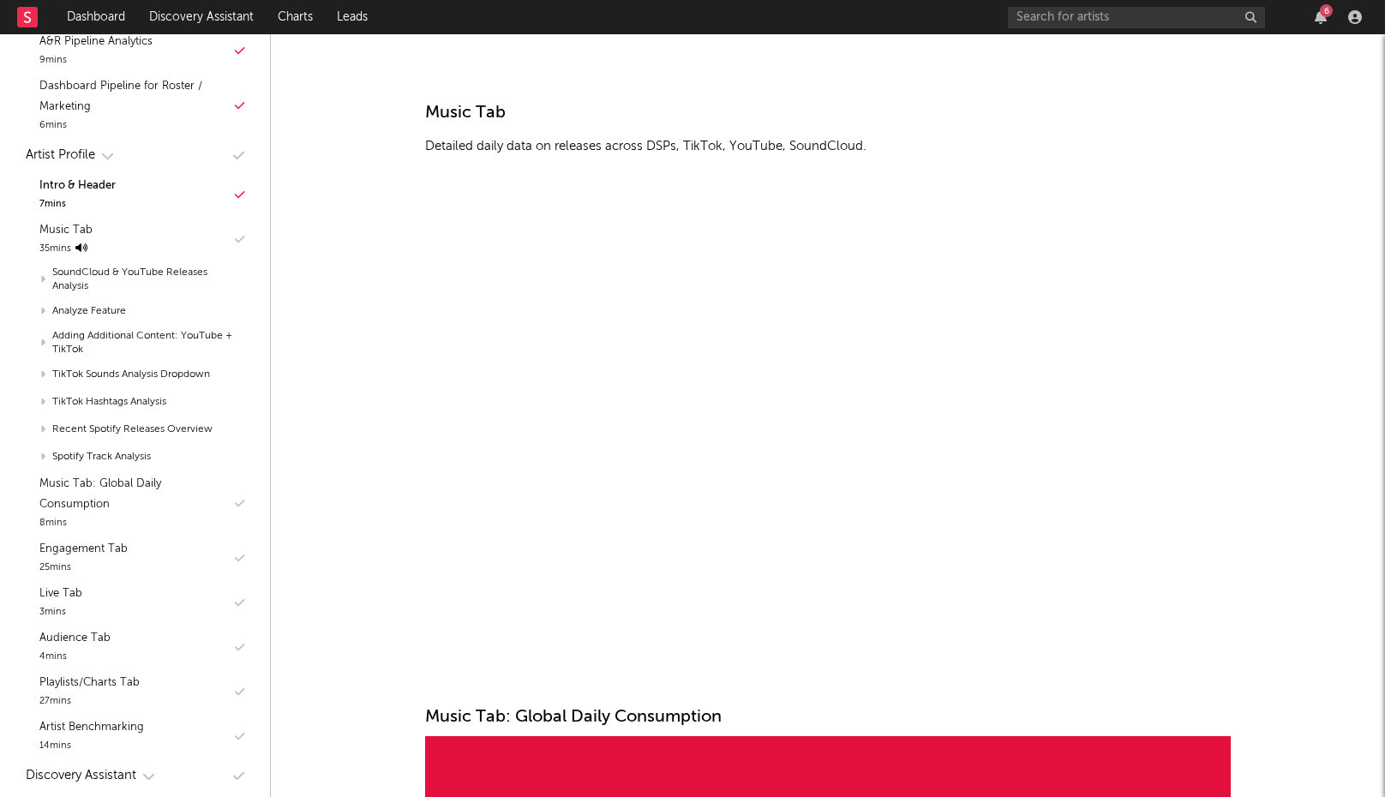
scroll to position [4896, 0]
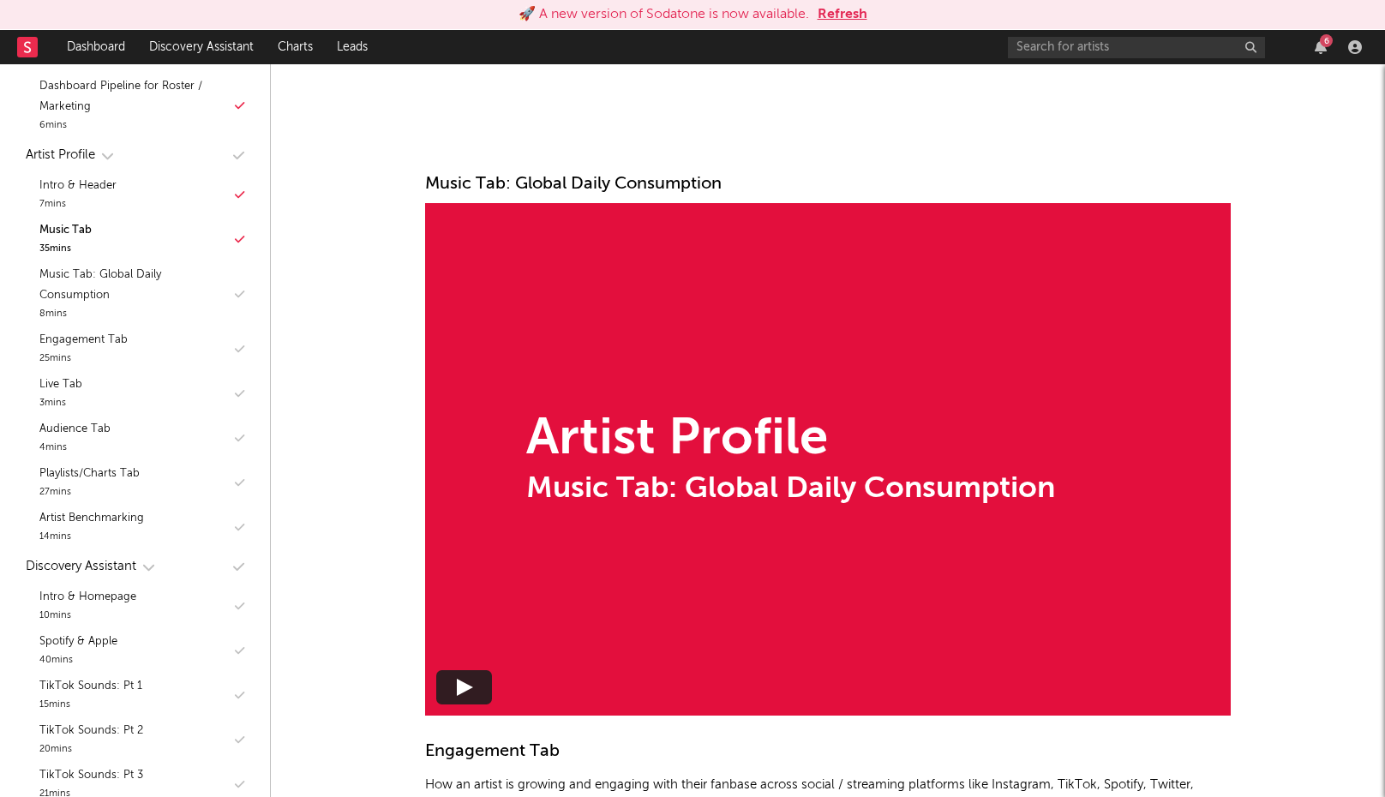
scroll to position [5561, 0]
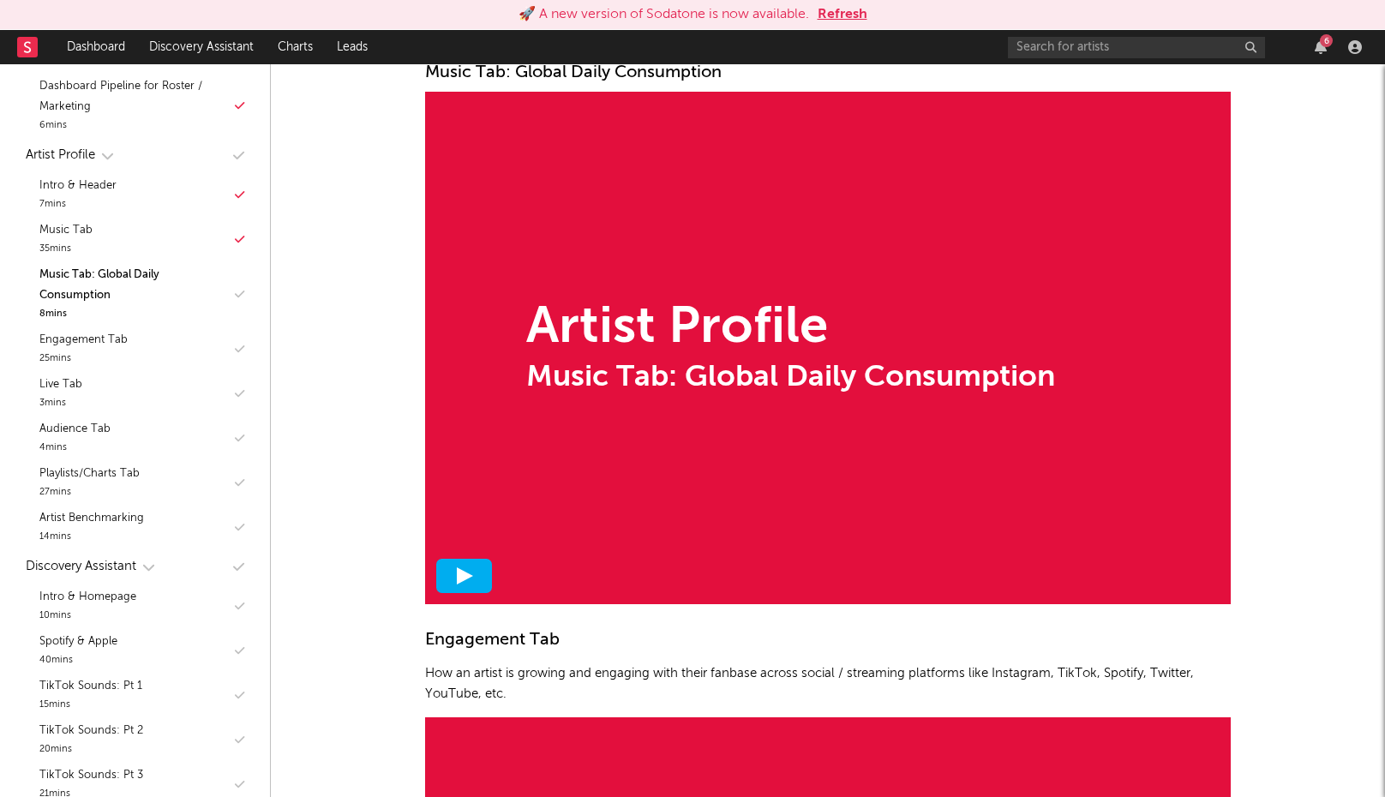
click at [476, 571] on div at bounding box center [464, 576] width 56 height 34
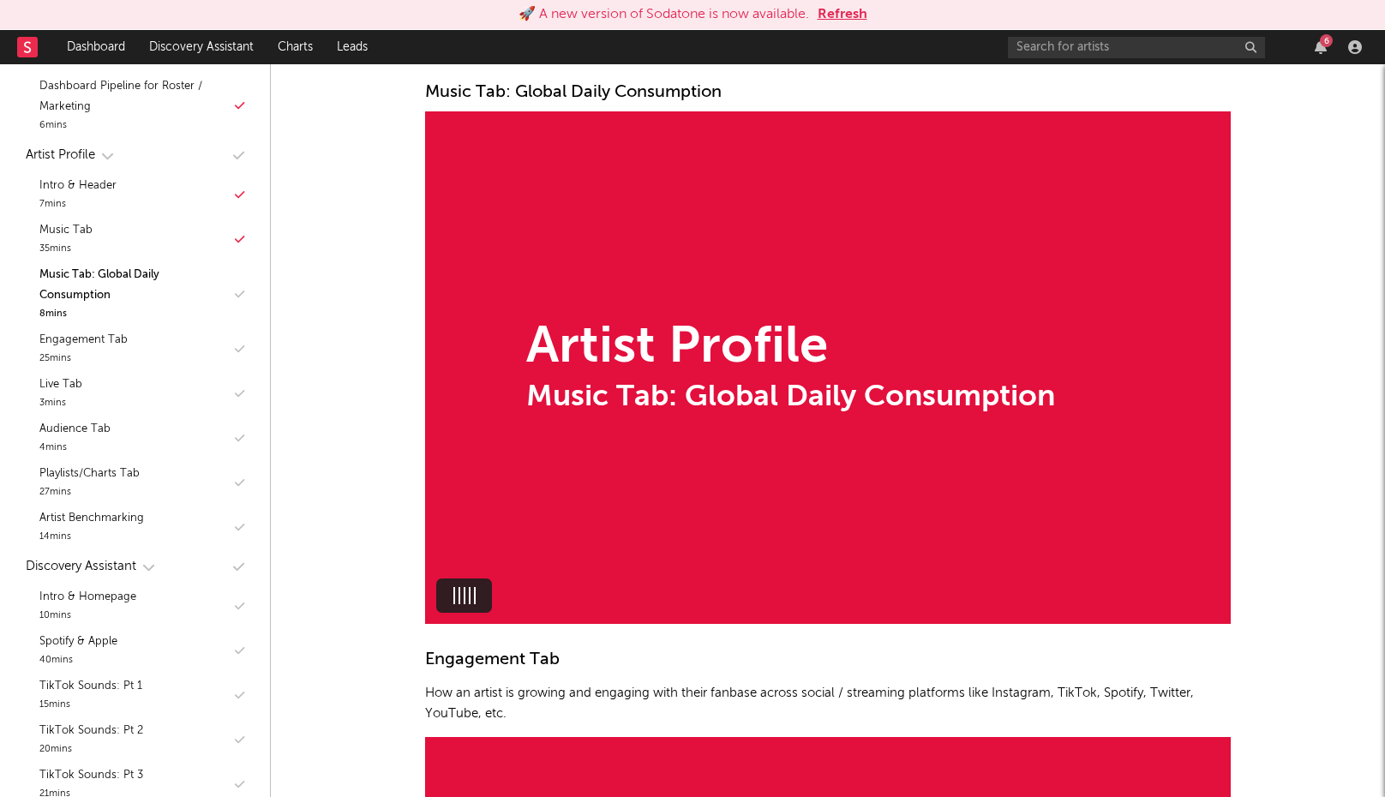
scroll to position [5529, 0]
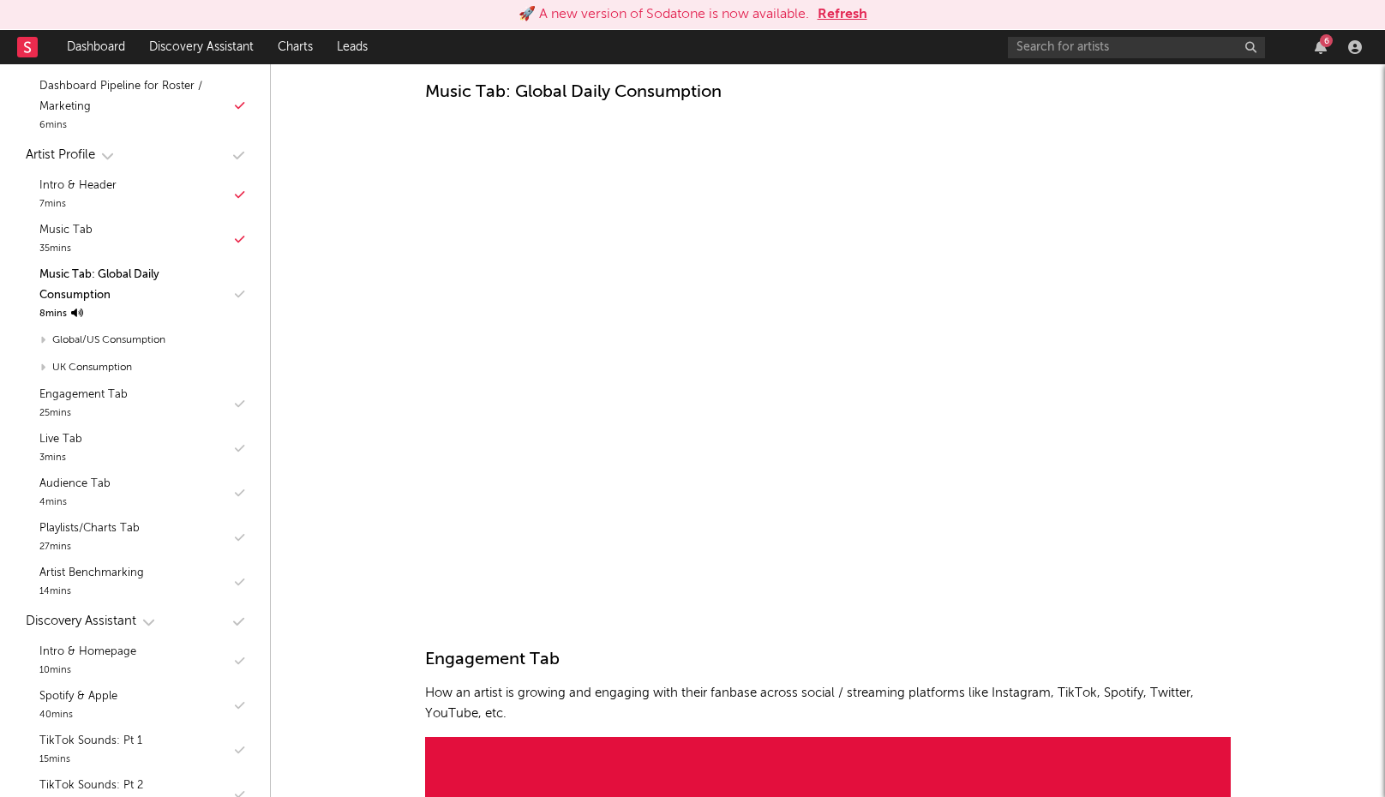
scroll to position [5533, 0]
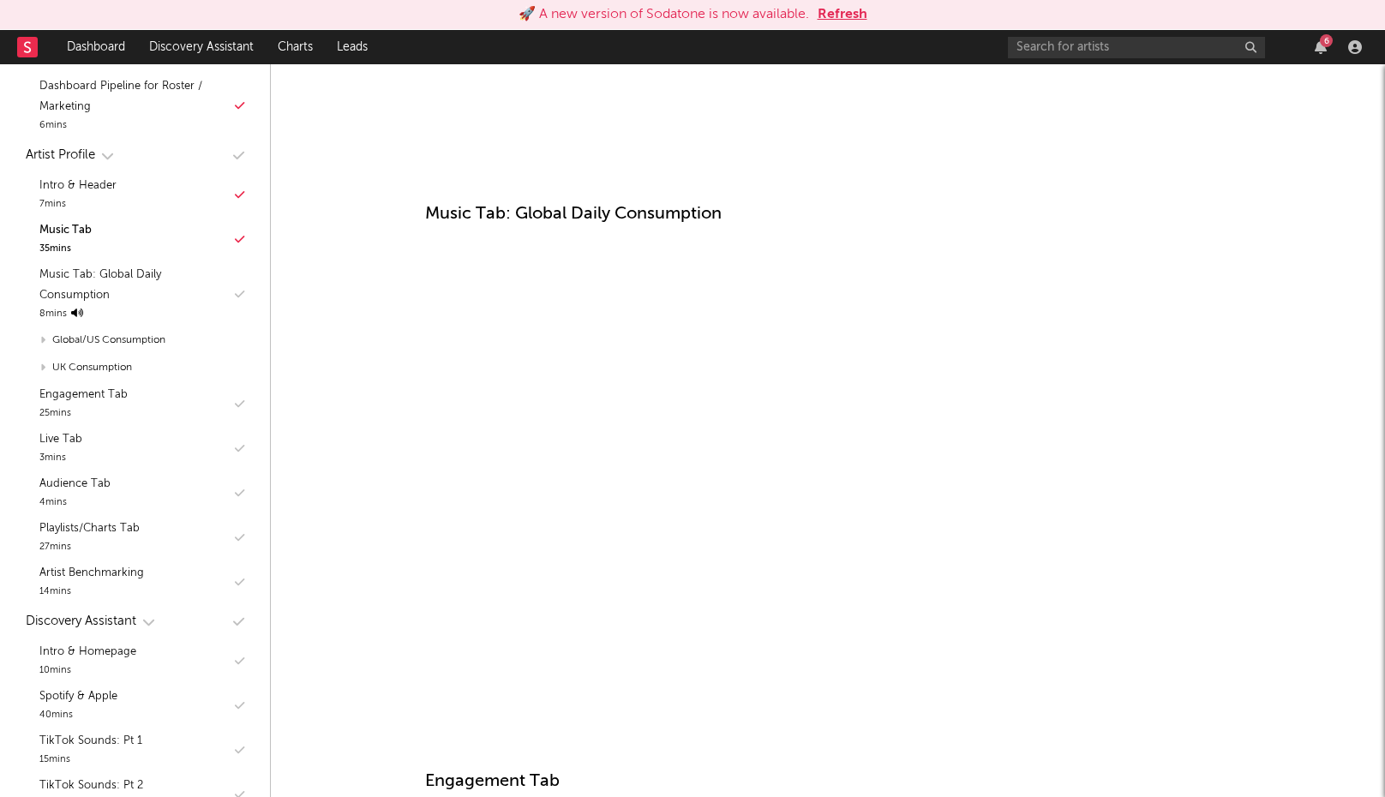
scroll to position [5550, 0]
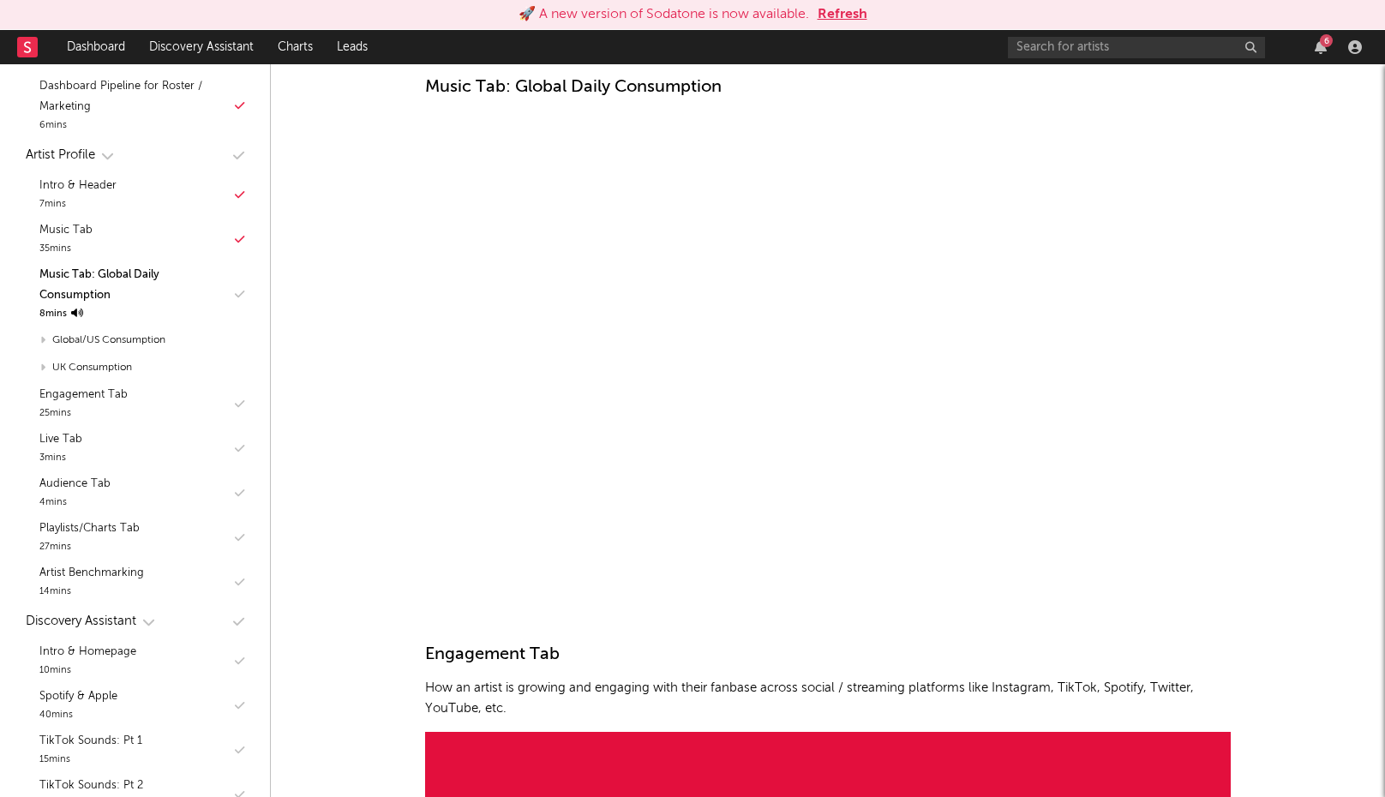
scroll to position [5500, 0]
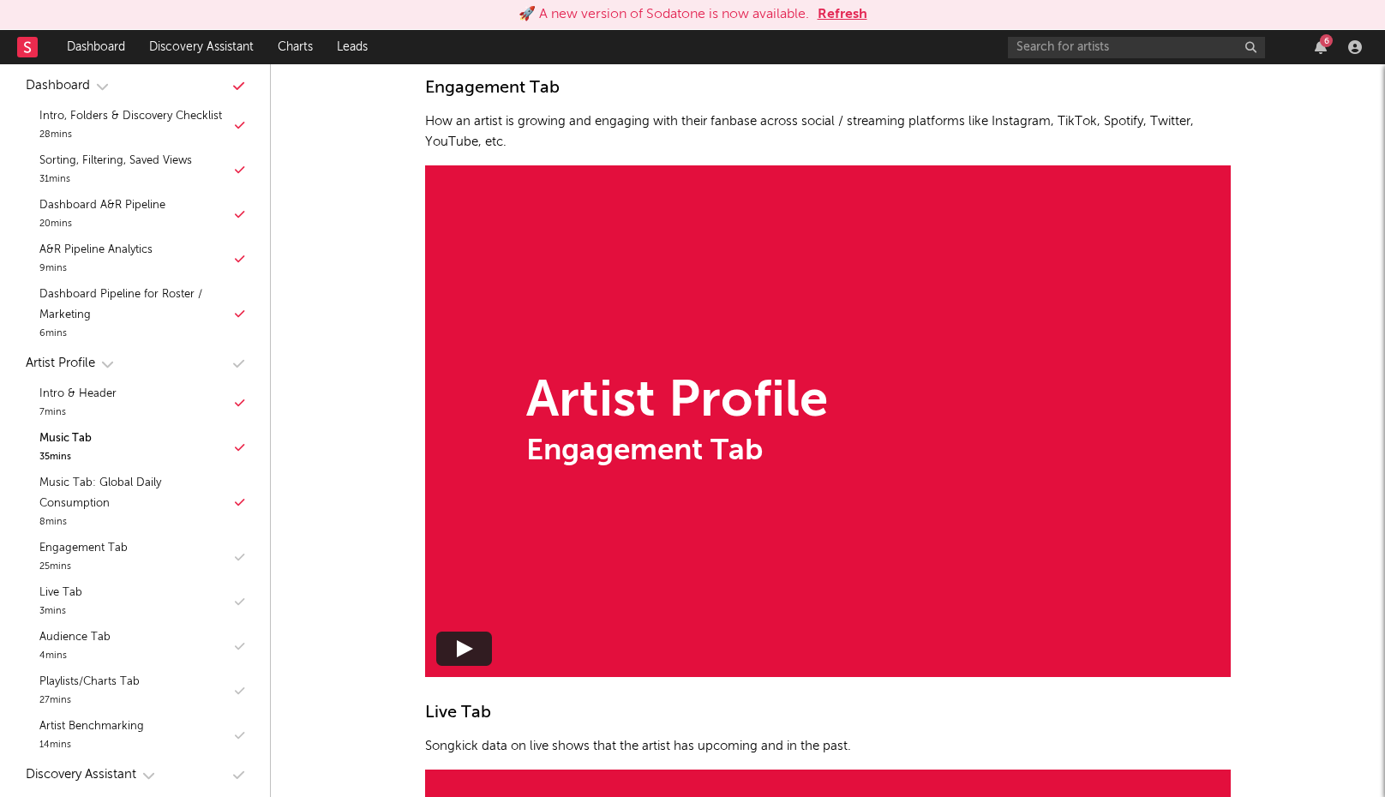
scroll to position [6127, 0]
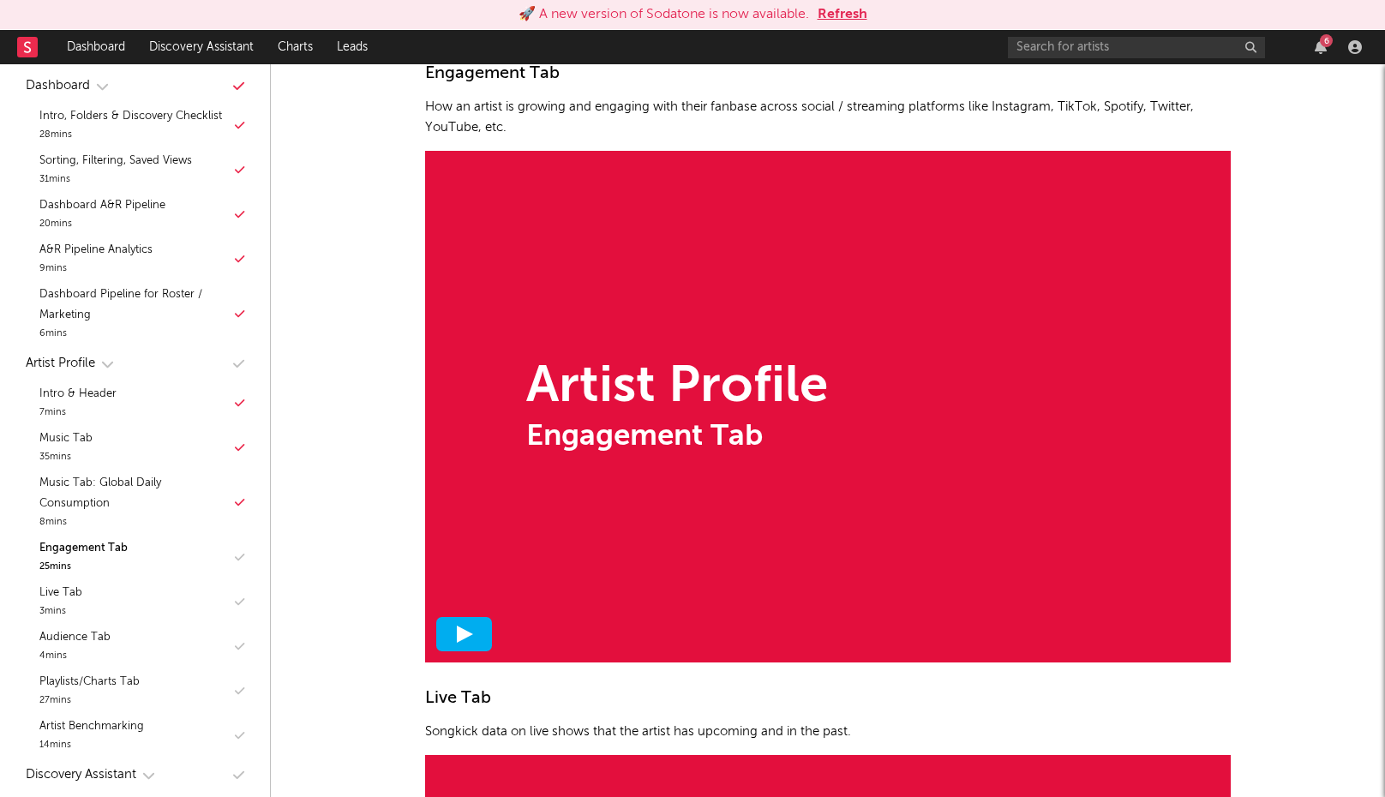
click at [472, 644] on div at bounding box center [464, 634] width 56 height 34
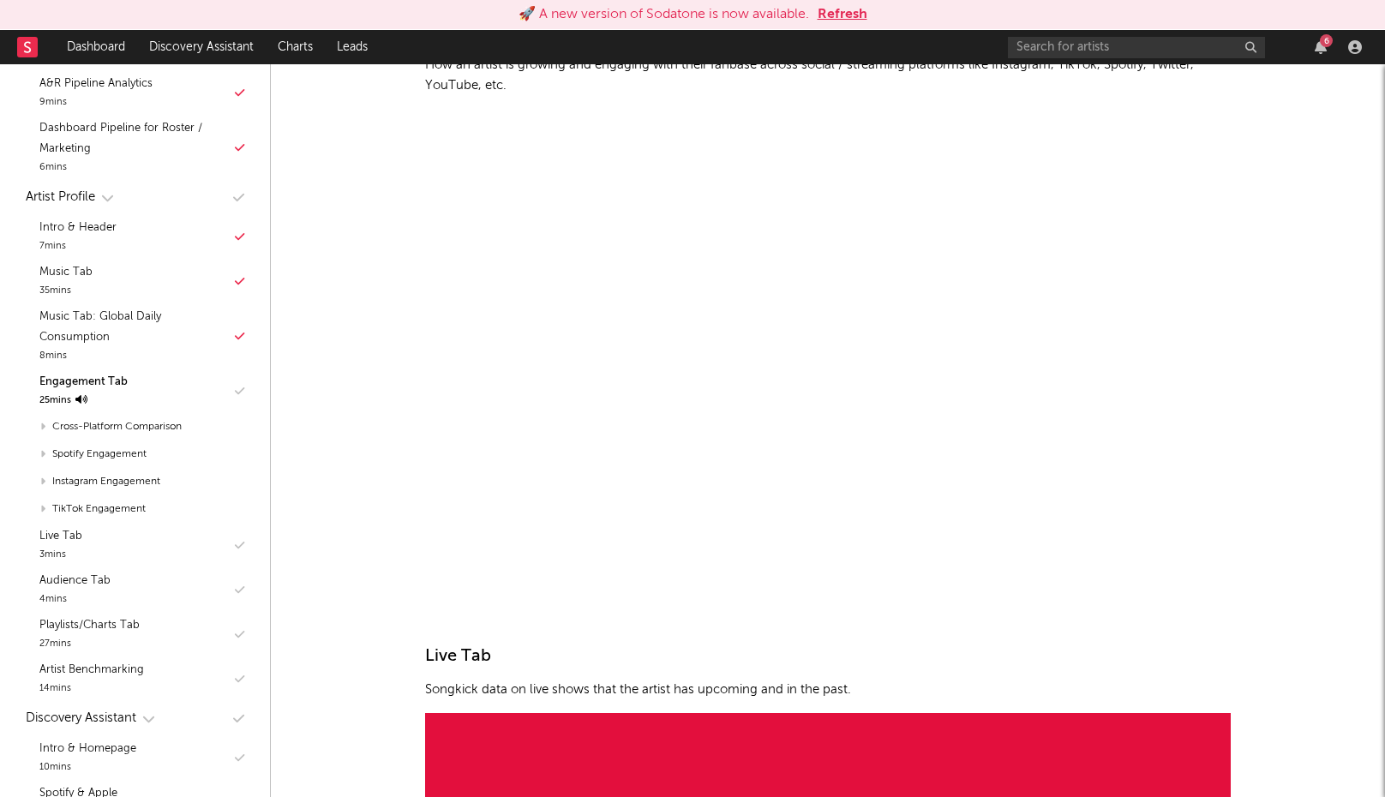
scroll to position [6171, 0]
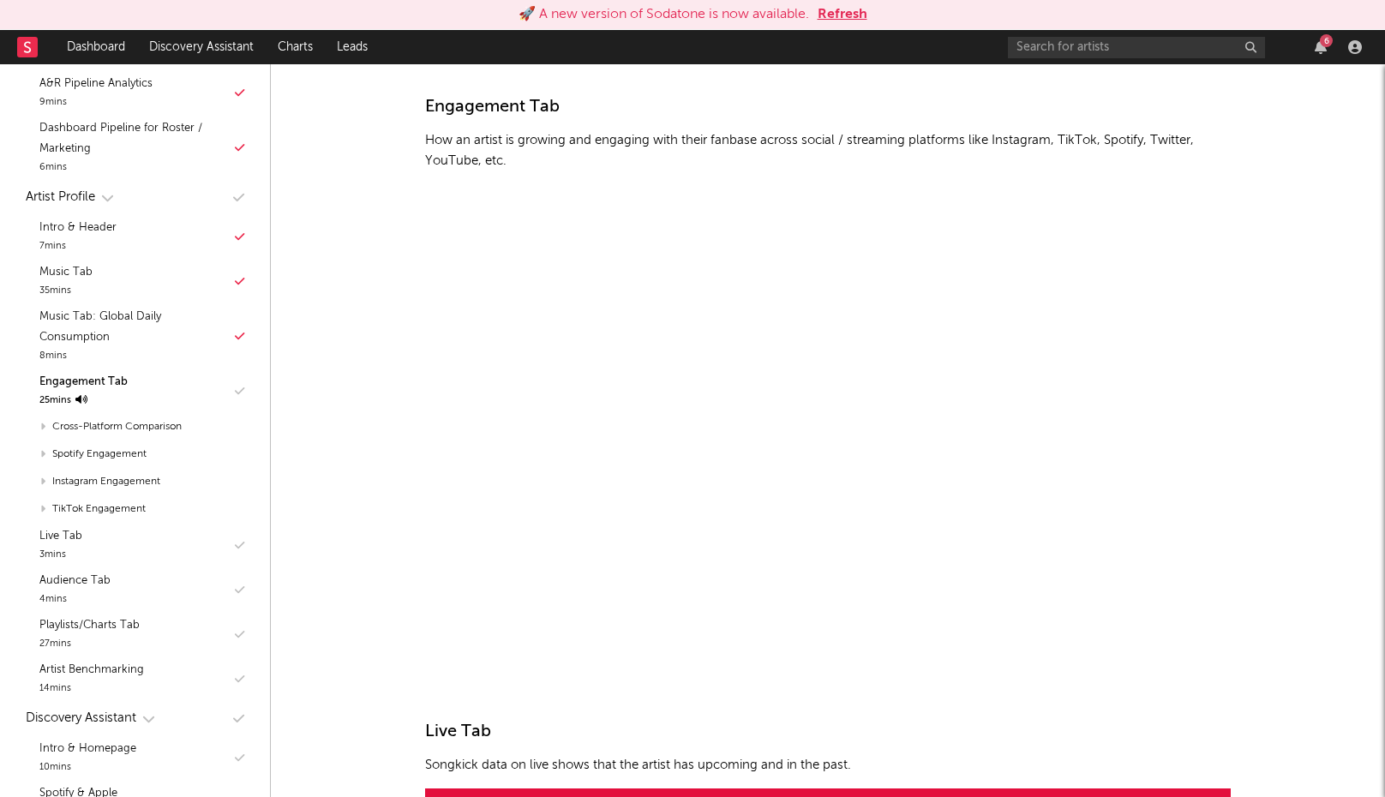
scroll to position [6095, 0]
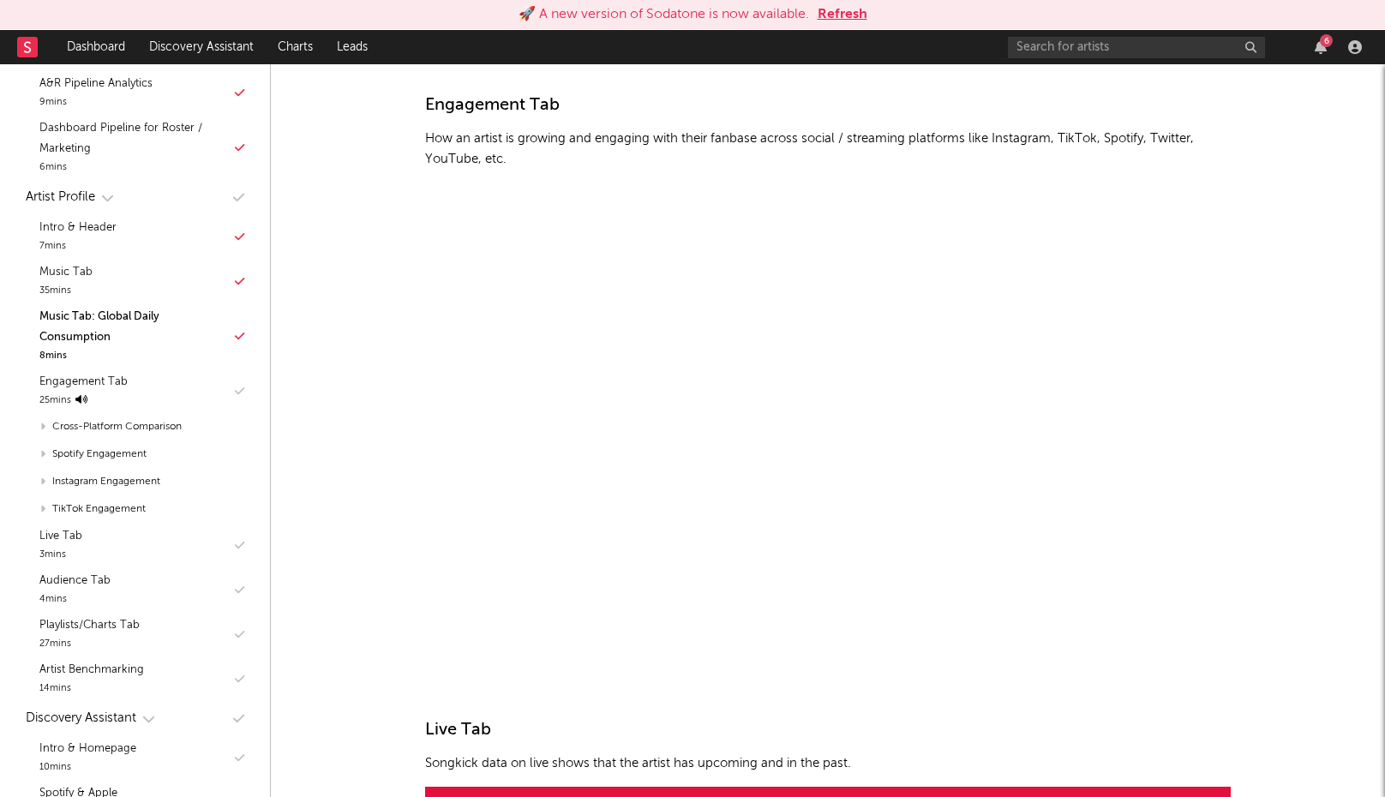
scroll to position [6134, 0]
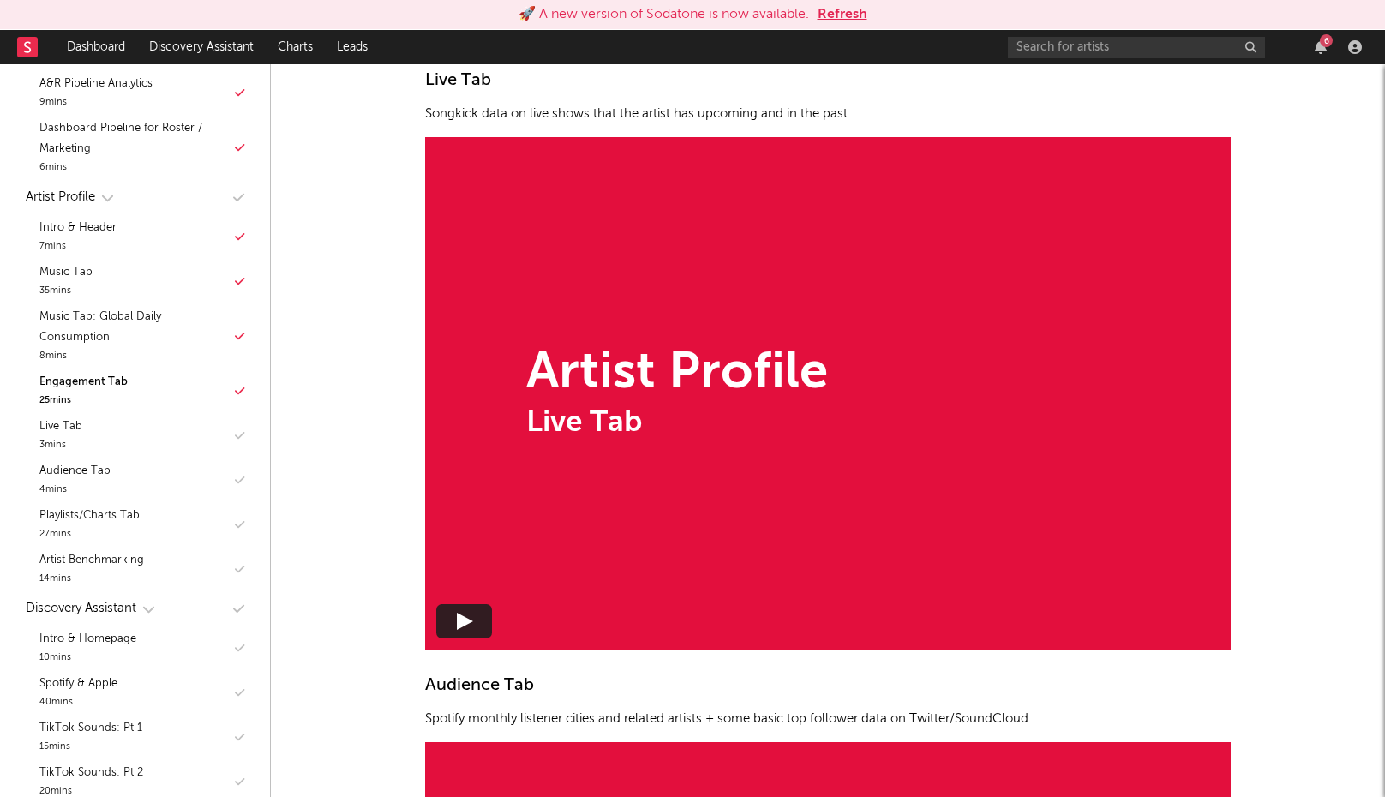
scroll to position [6752, 0]
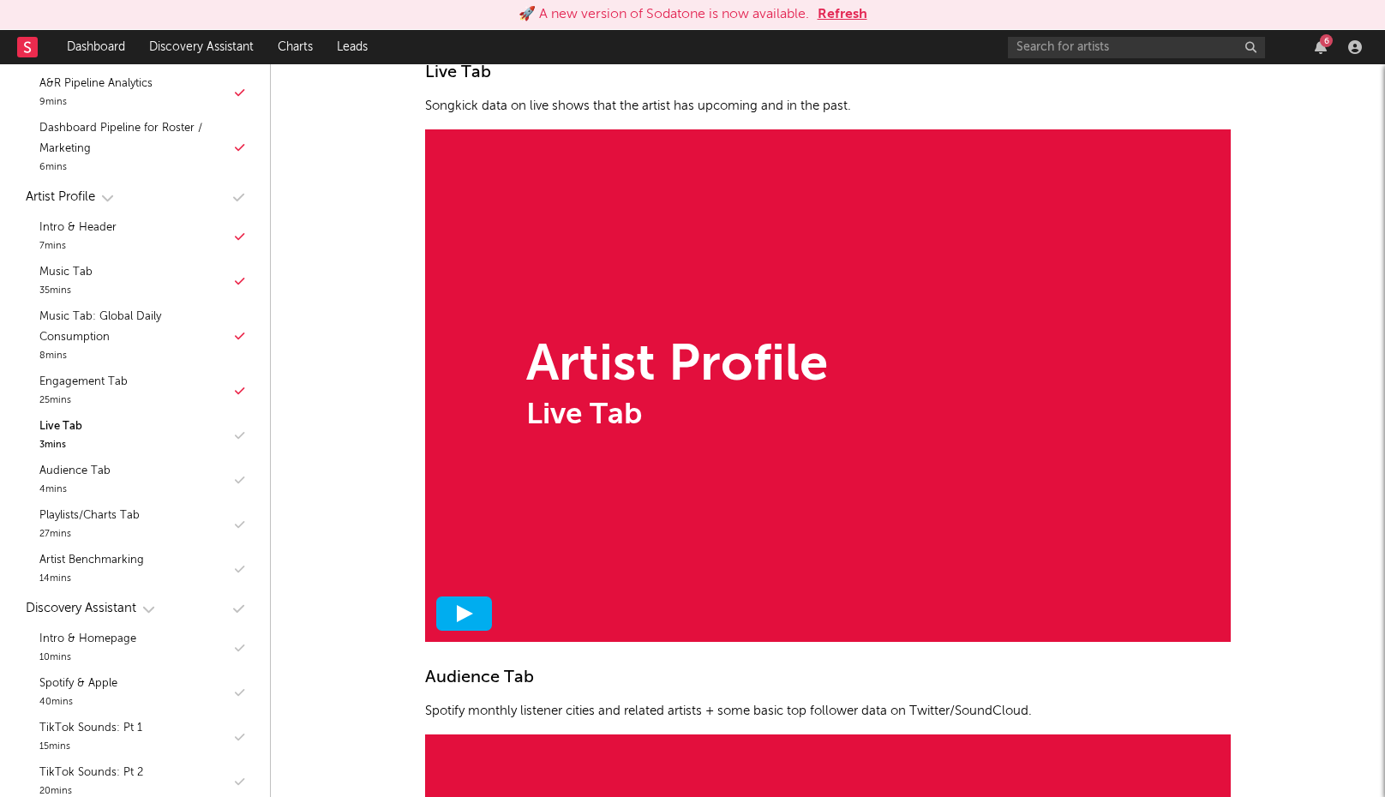
click at [470, 596] on div at bounding box center [464, 613] width 56 height 34
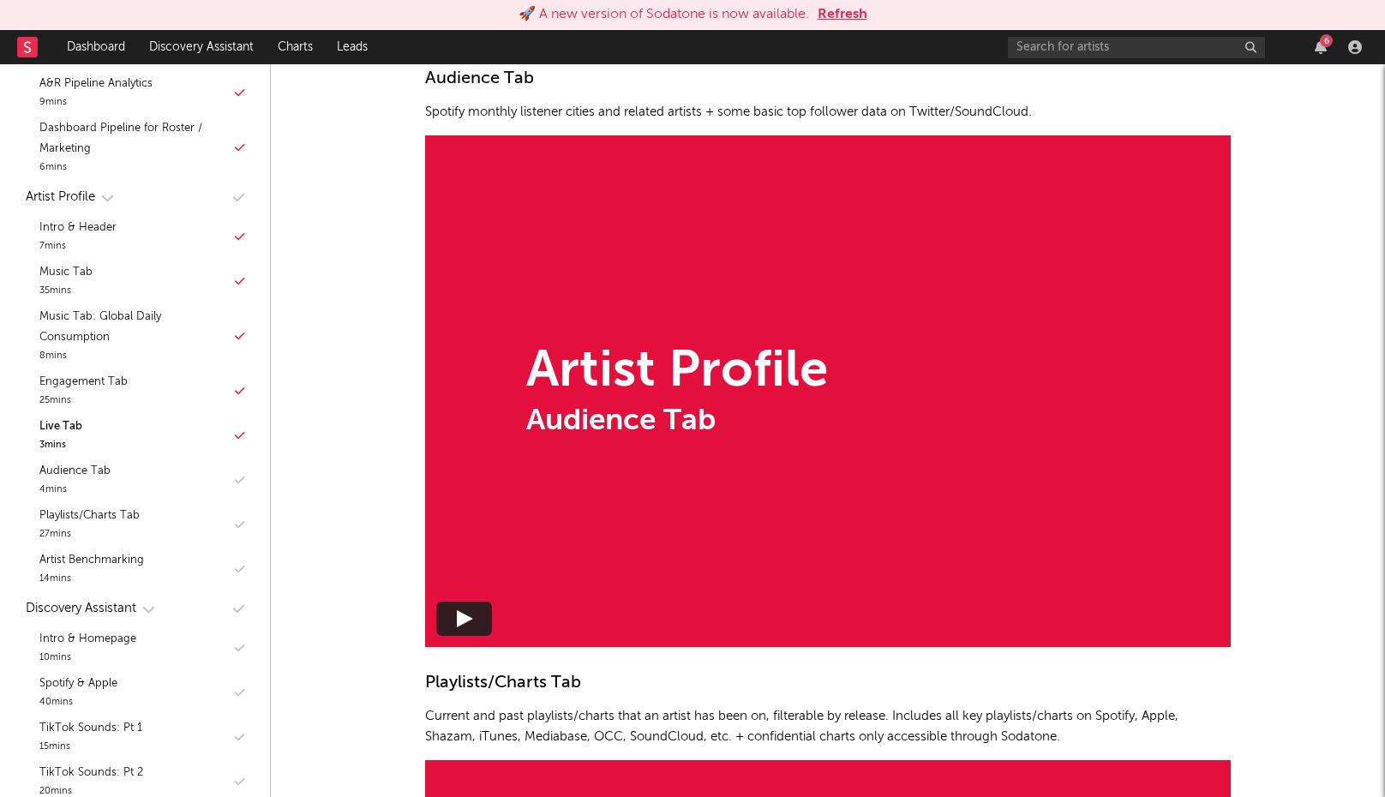
scroll to position [7356, 0]
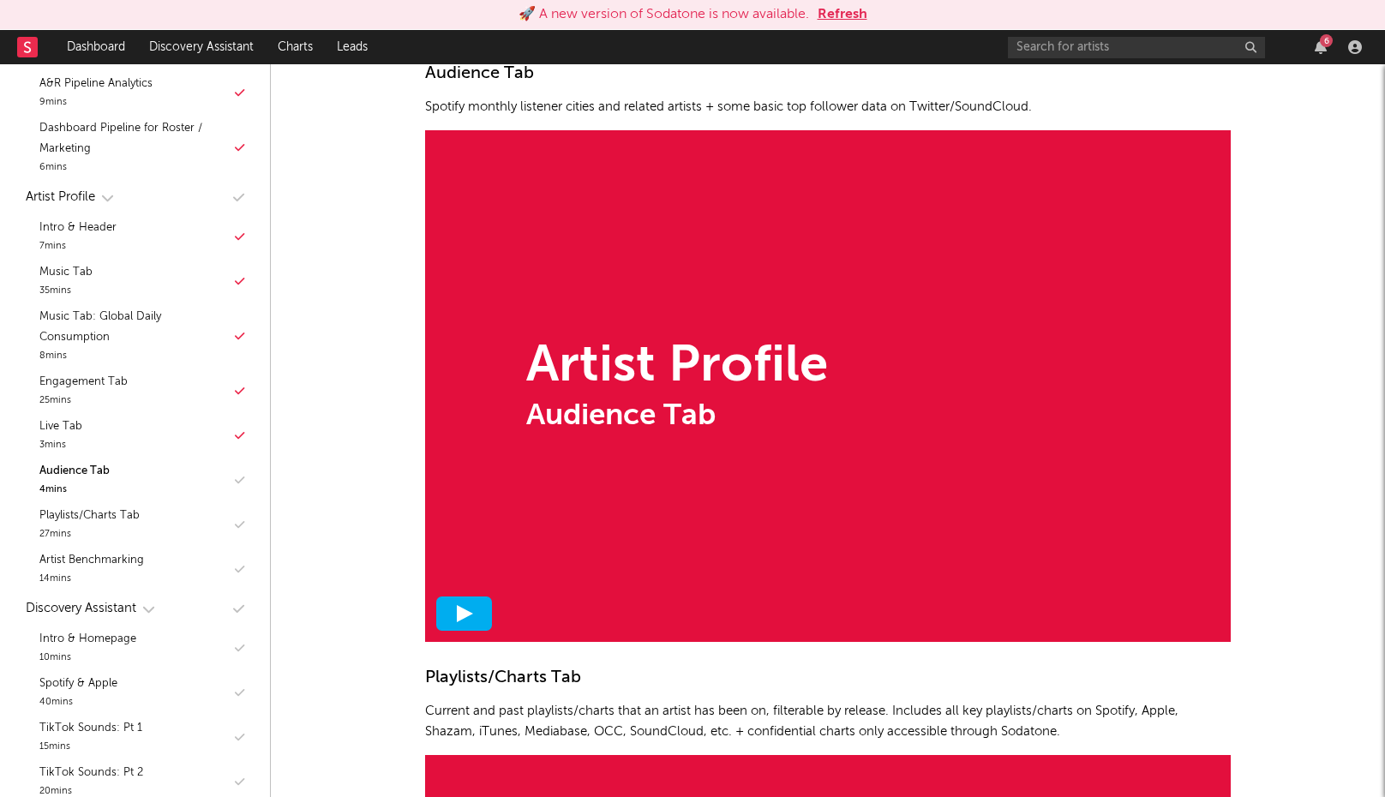
click at [475, 601] on div at bounding box center [464, 613] width 56 height 34
click at [1101, 584] on div "Artist Profile Audience Tab" at bounding box center [827, 386] width 805 height 512
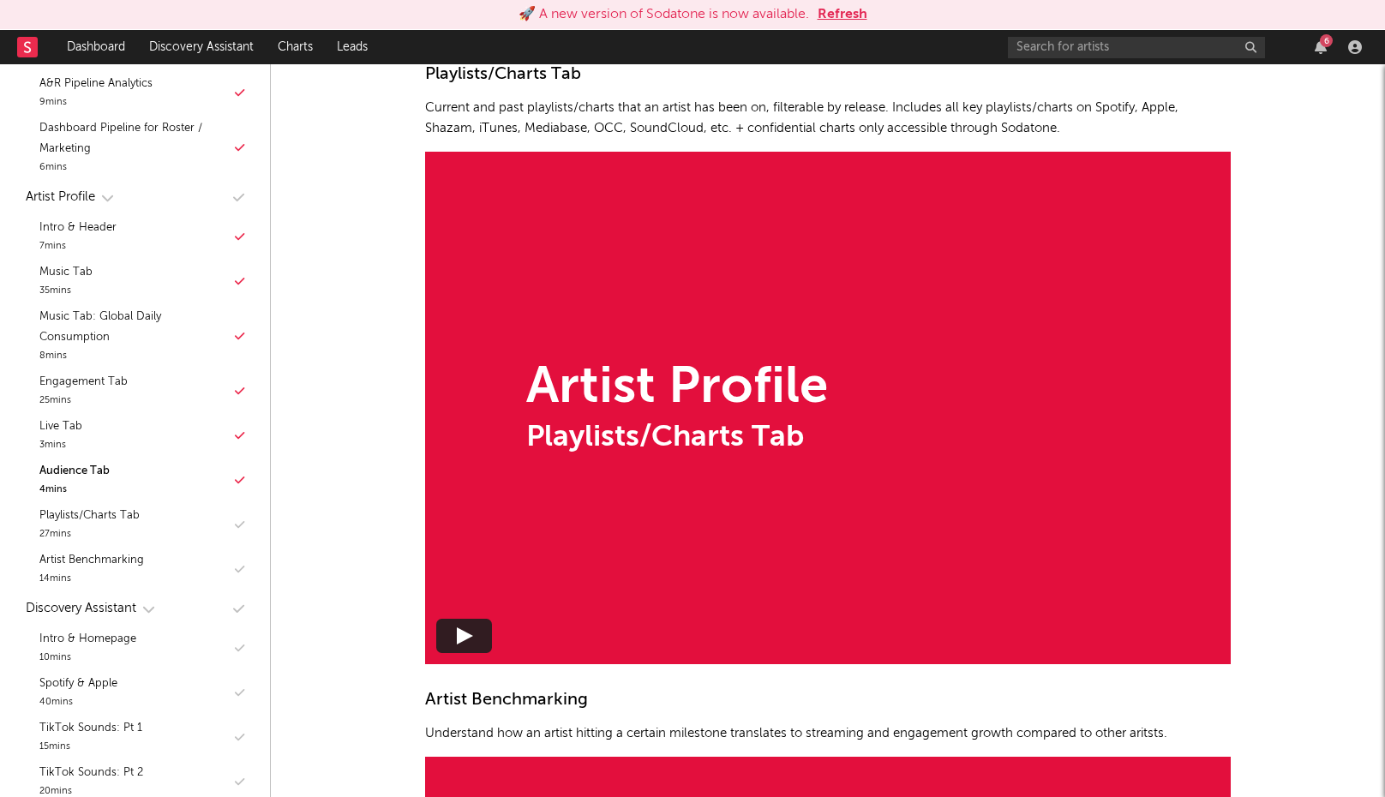
scroll to position [7961, 0]
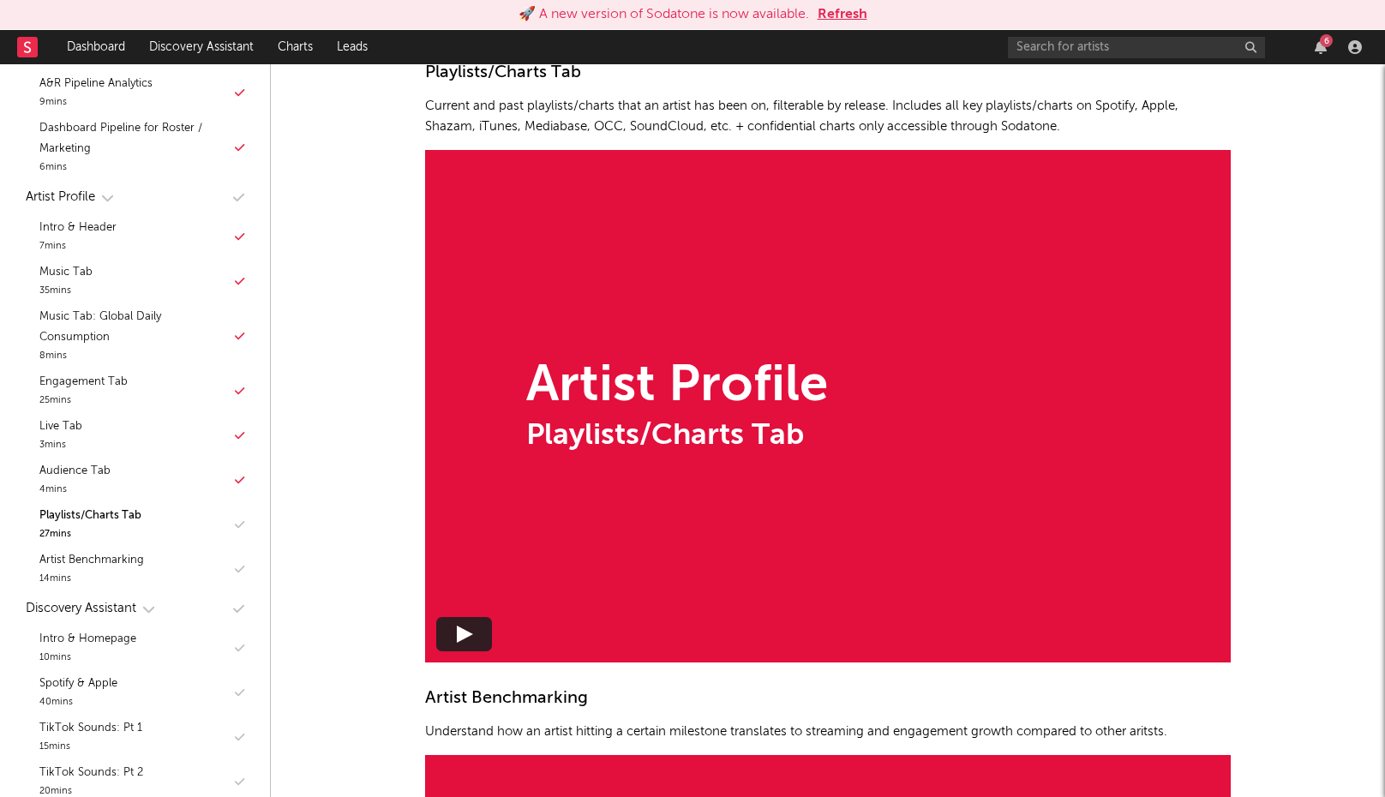
click at [452, 595] on div "Artist Profile Playlists/Charts Tab" at bounding box center [827, 406] width 805 height 512
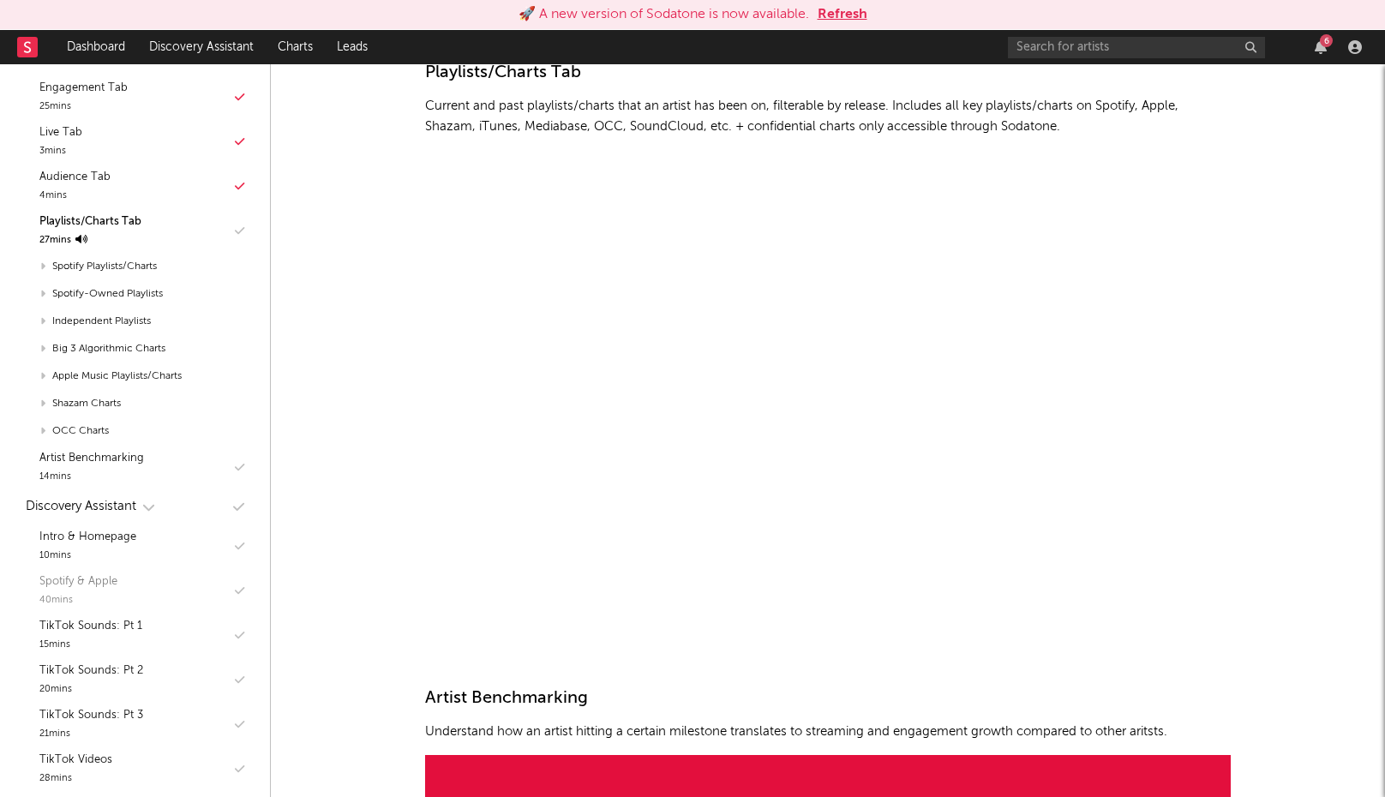
scroll to position [583, 0]
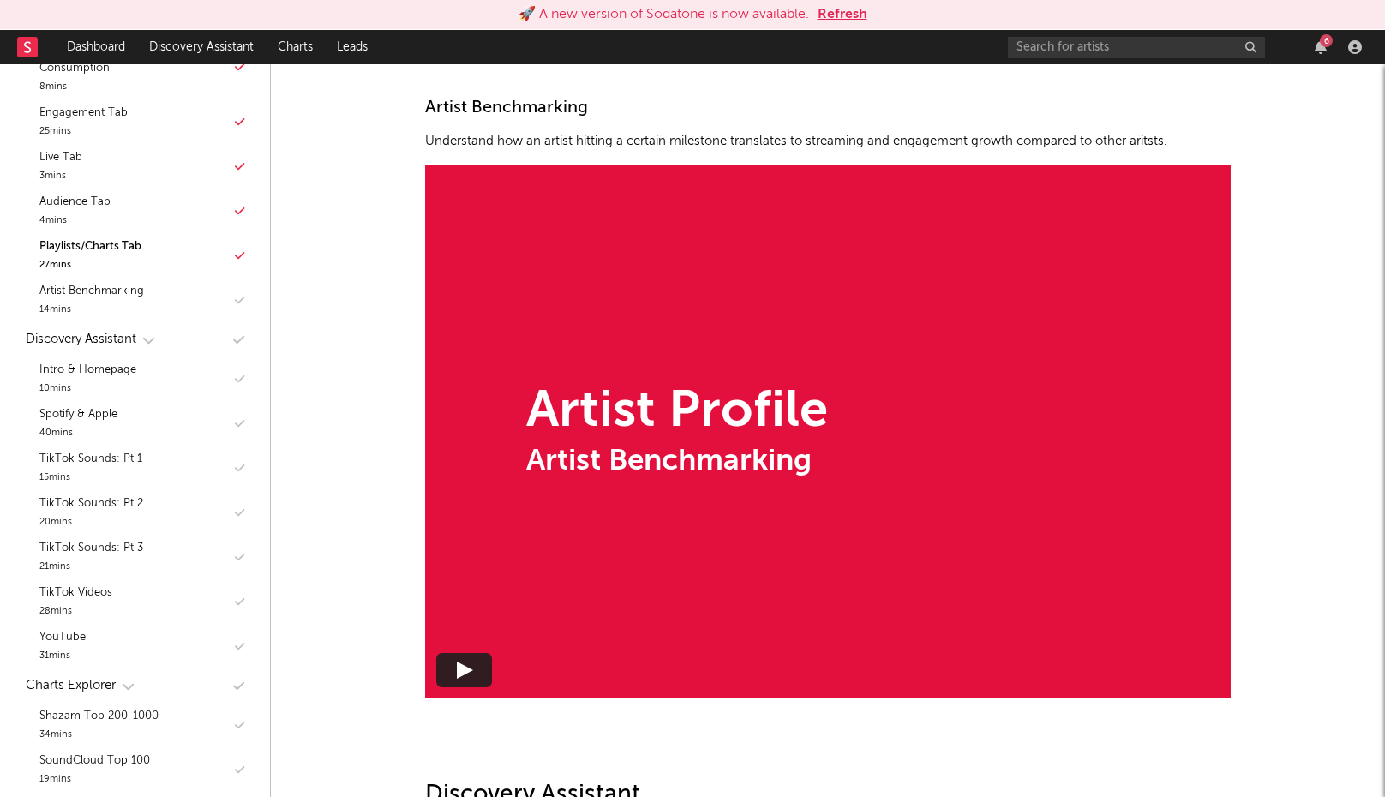
scroll to position [8586, 0]
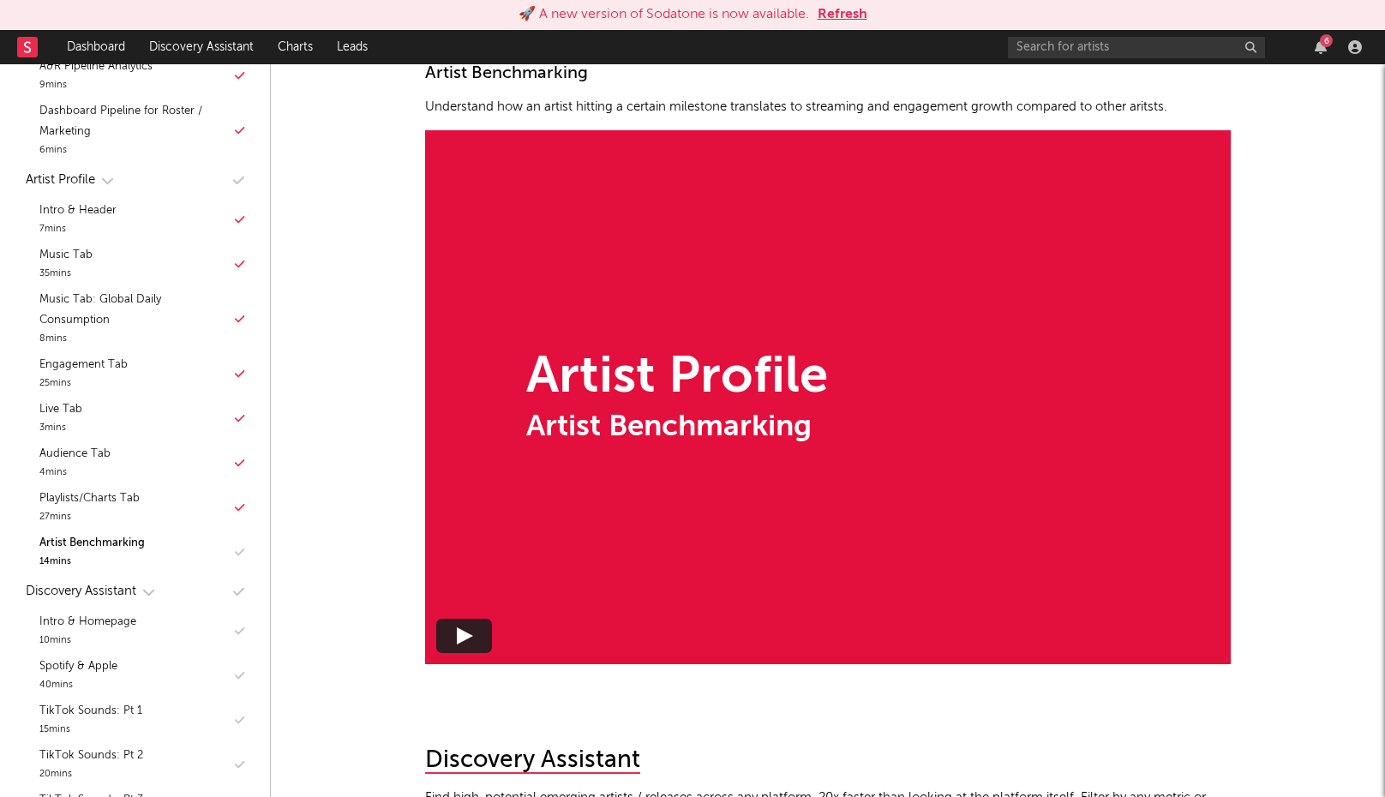
scroll to position [340, 0]
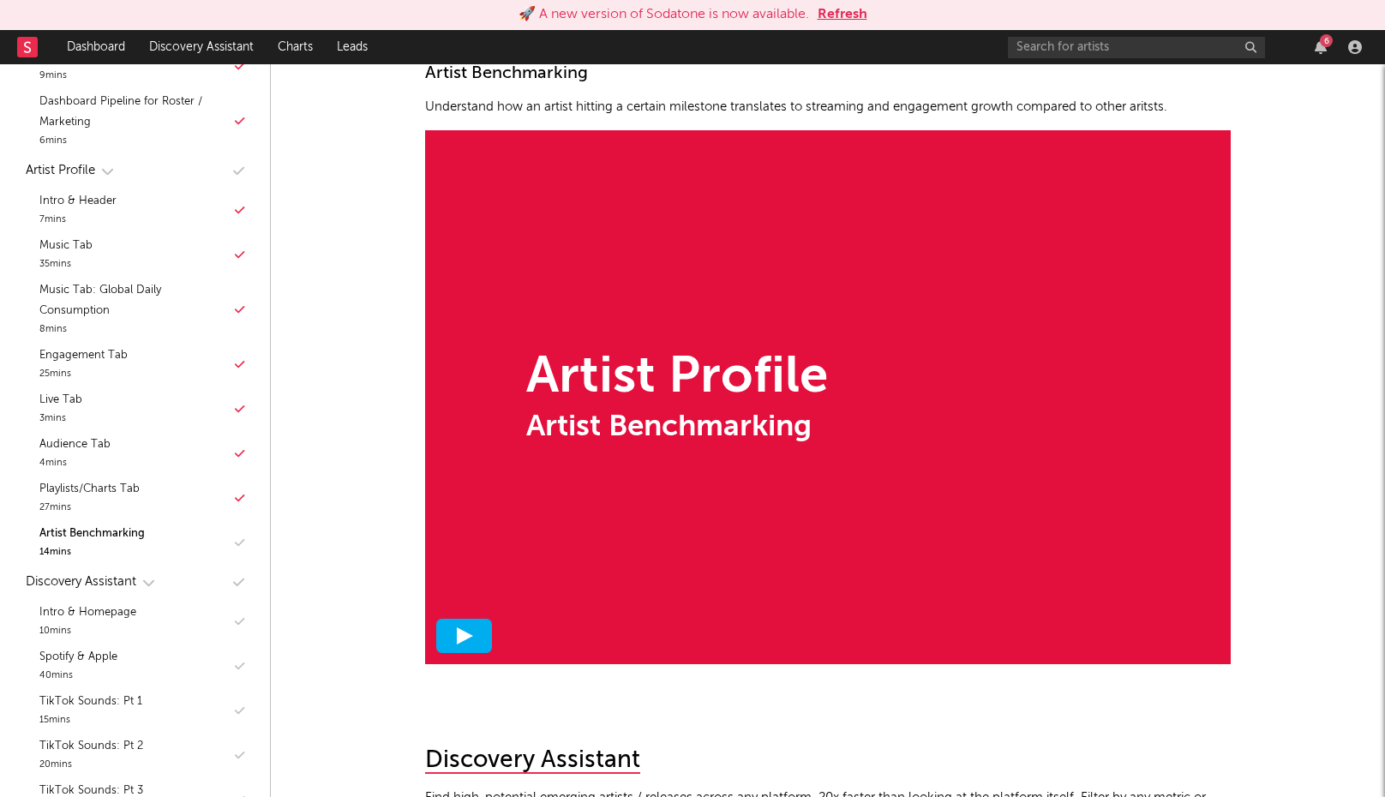
click at [450, 632] on div at bounding box center [464, 636] width 56 height 34
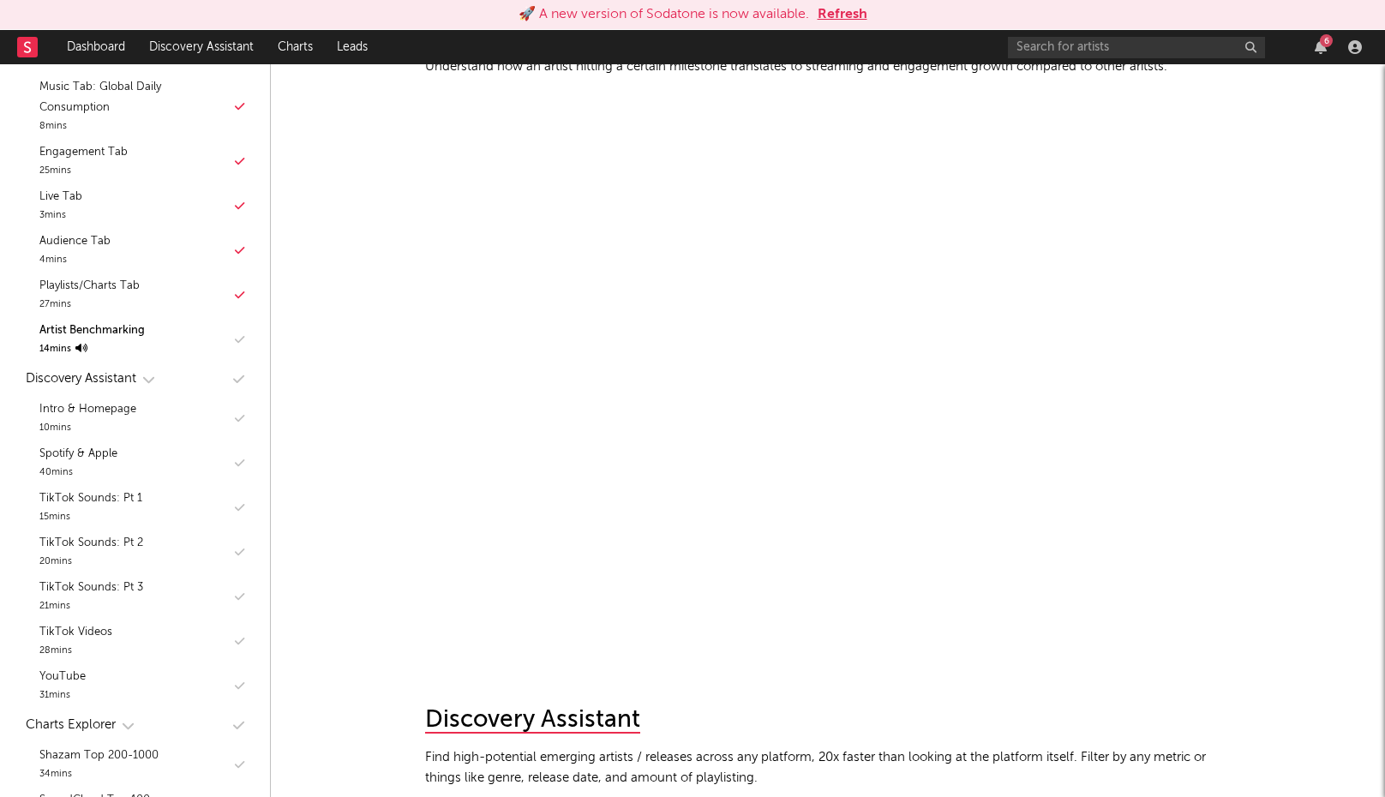
scroll to position [8627, 0]
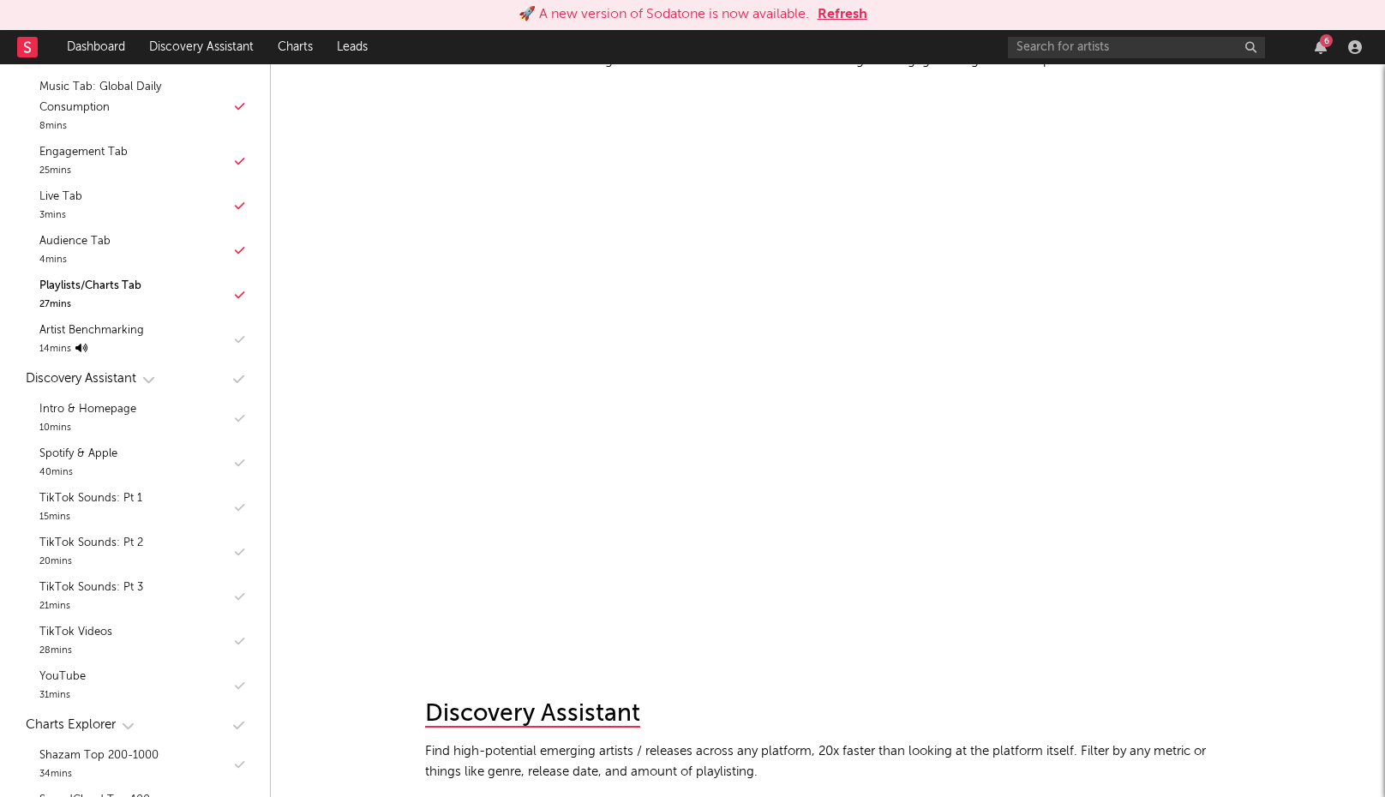
scroll to position [8700, 0]
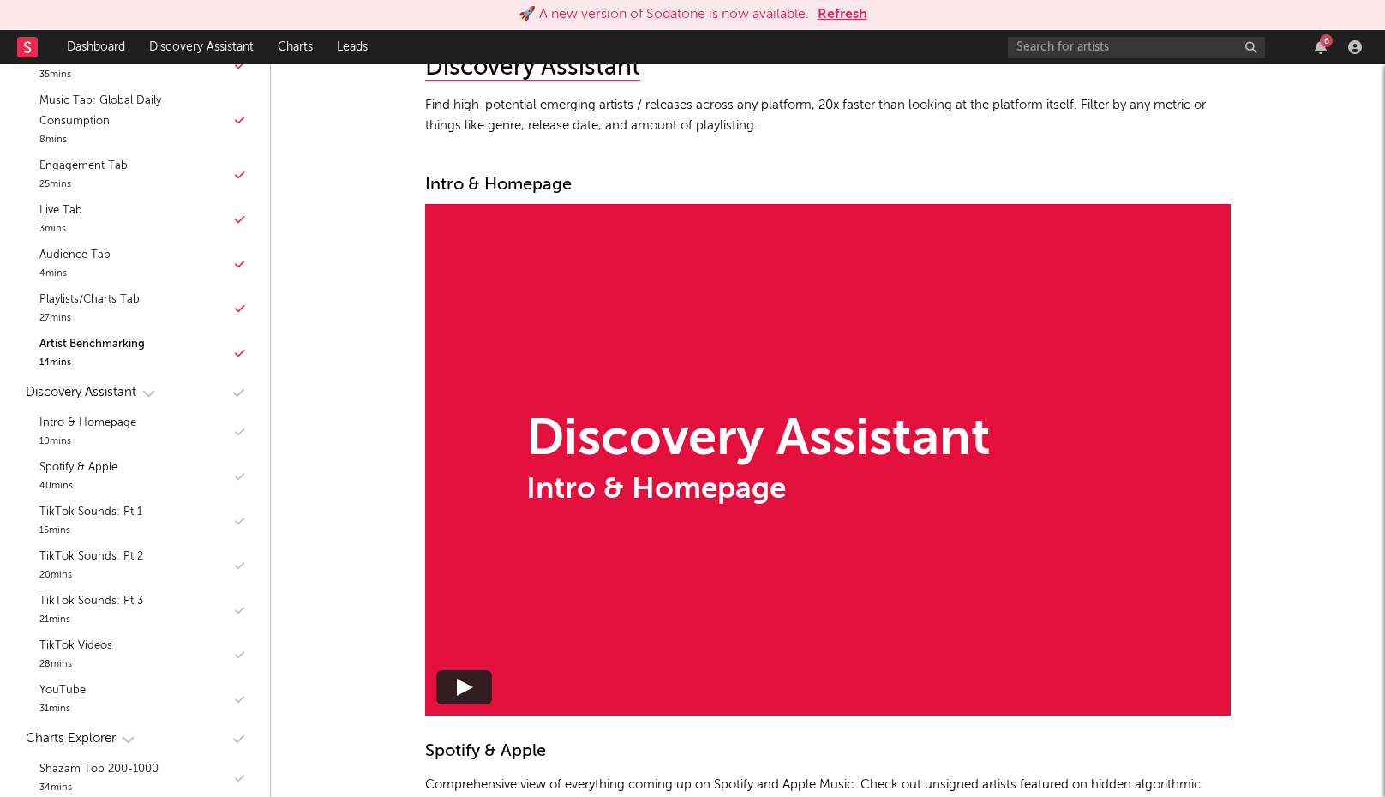
scroll to position [9281, 0]
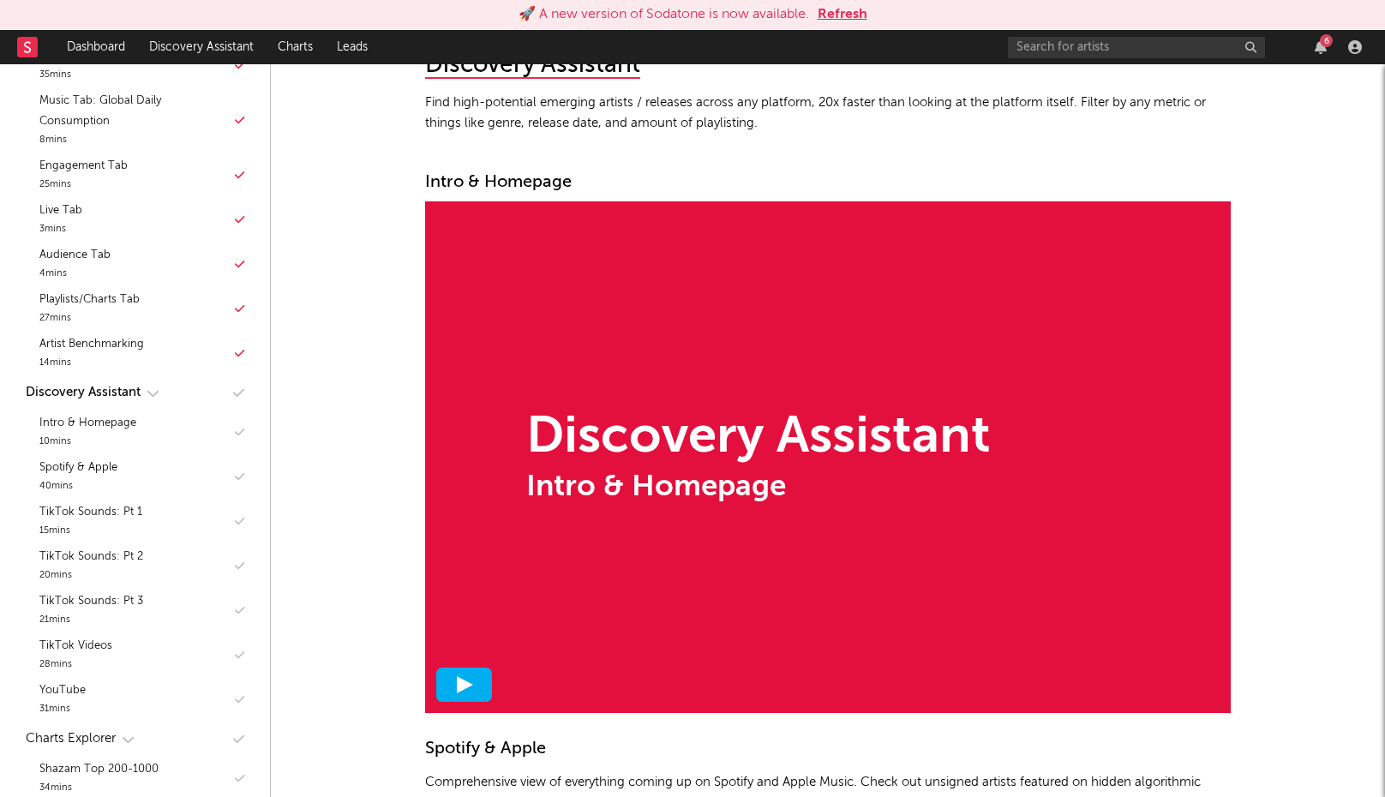
click at [459, 667] on div at bounding box center [464, 684] width 56 height 34
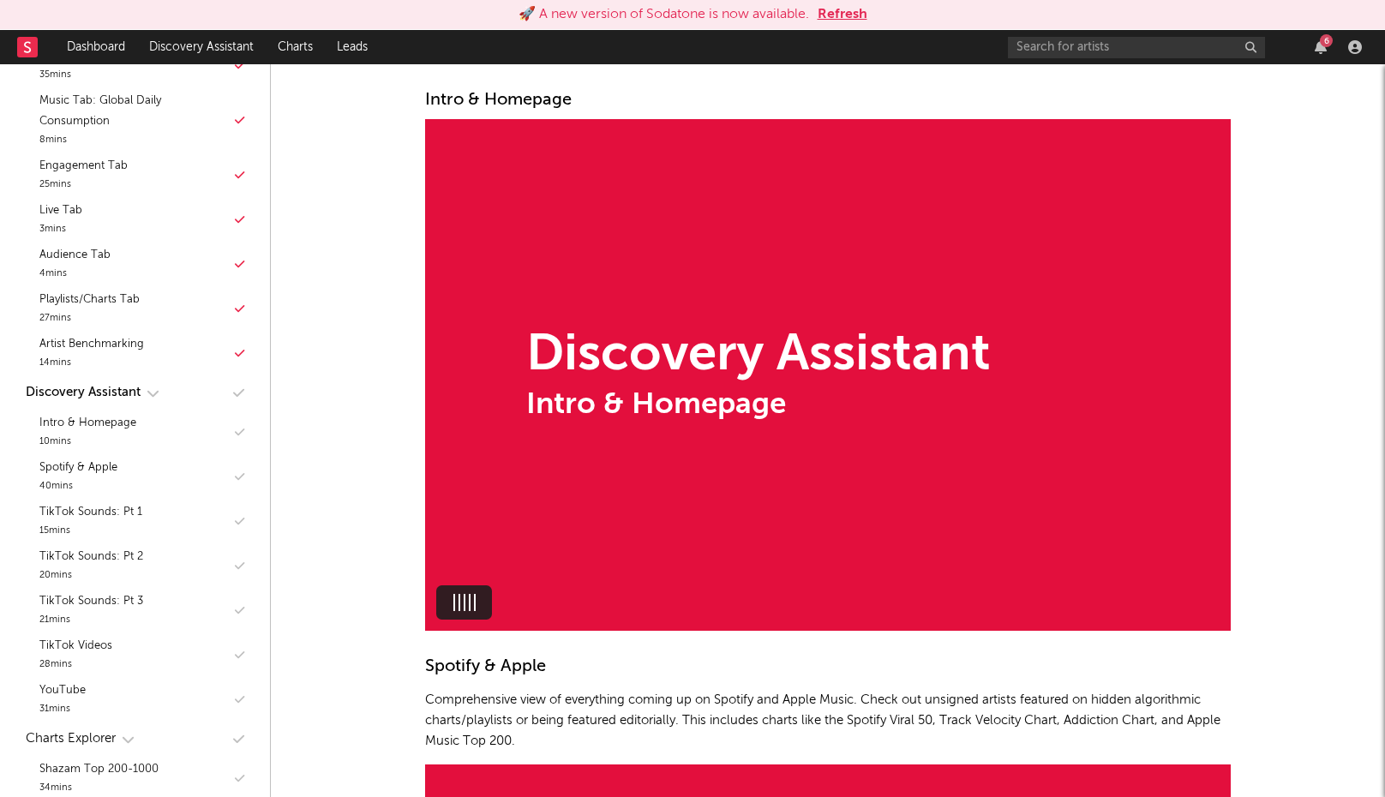
scroll to position [9357, 0]
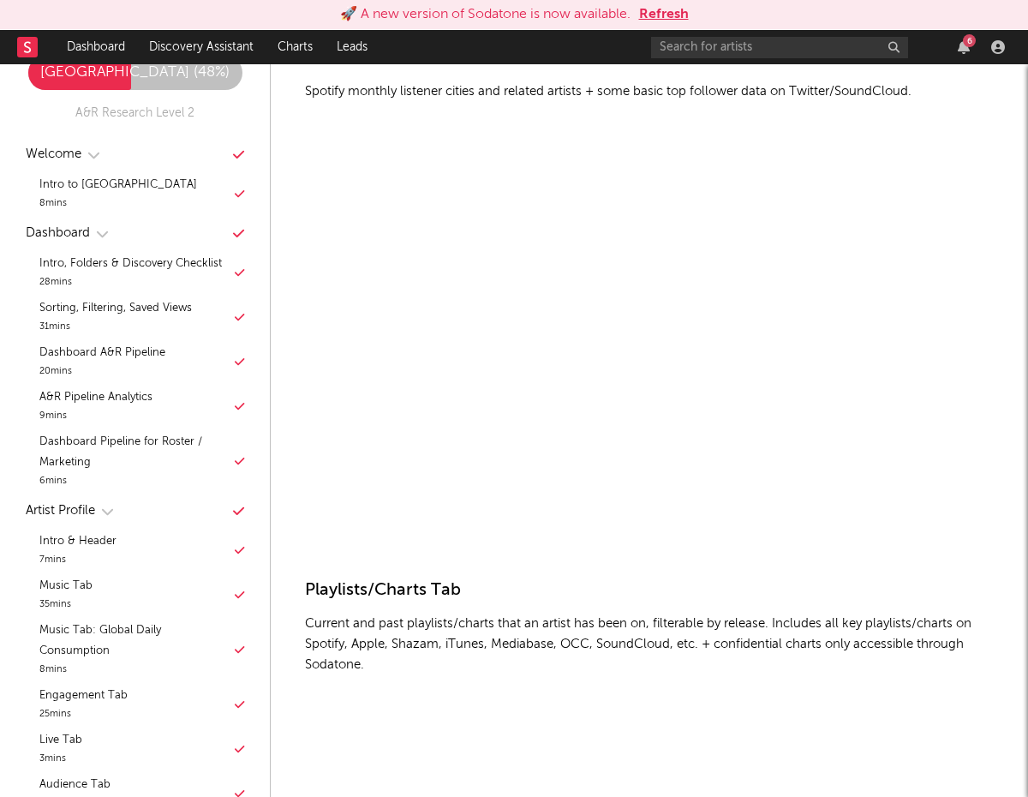
scroll to position [6514, 0]
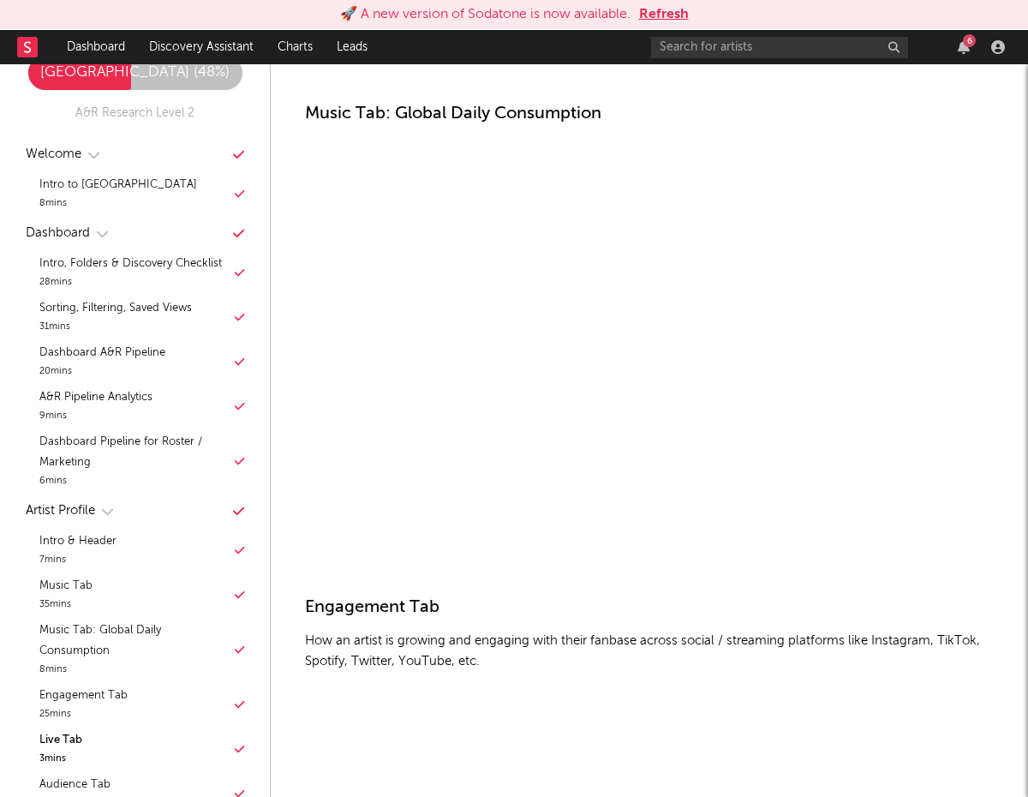
scroll to position [5007, 0]
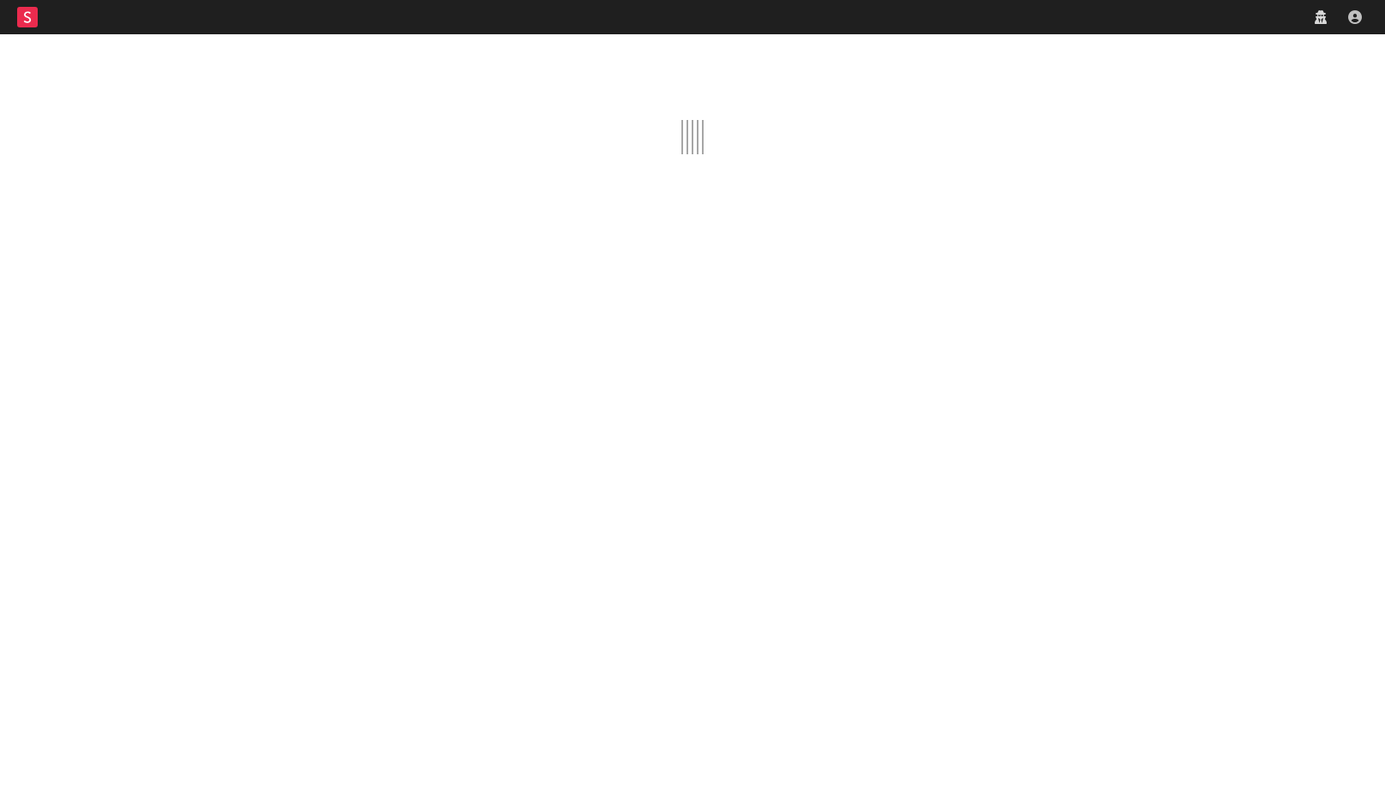
scroll to position [344, 0]
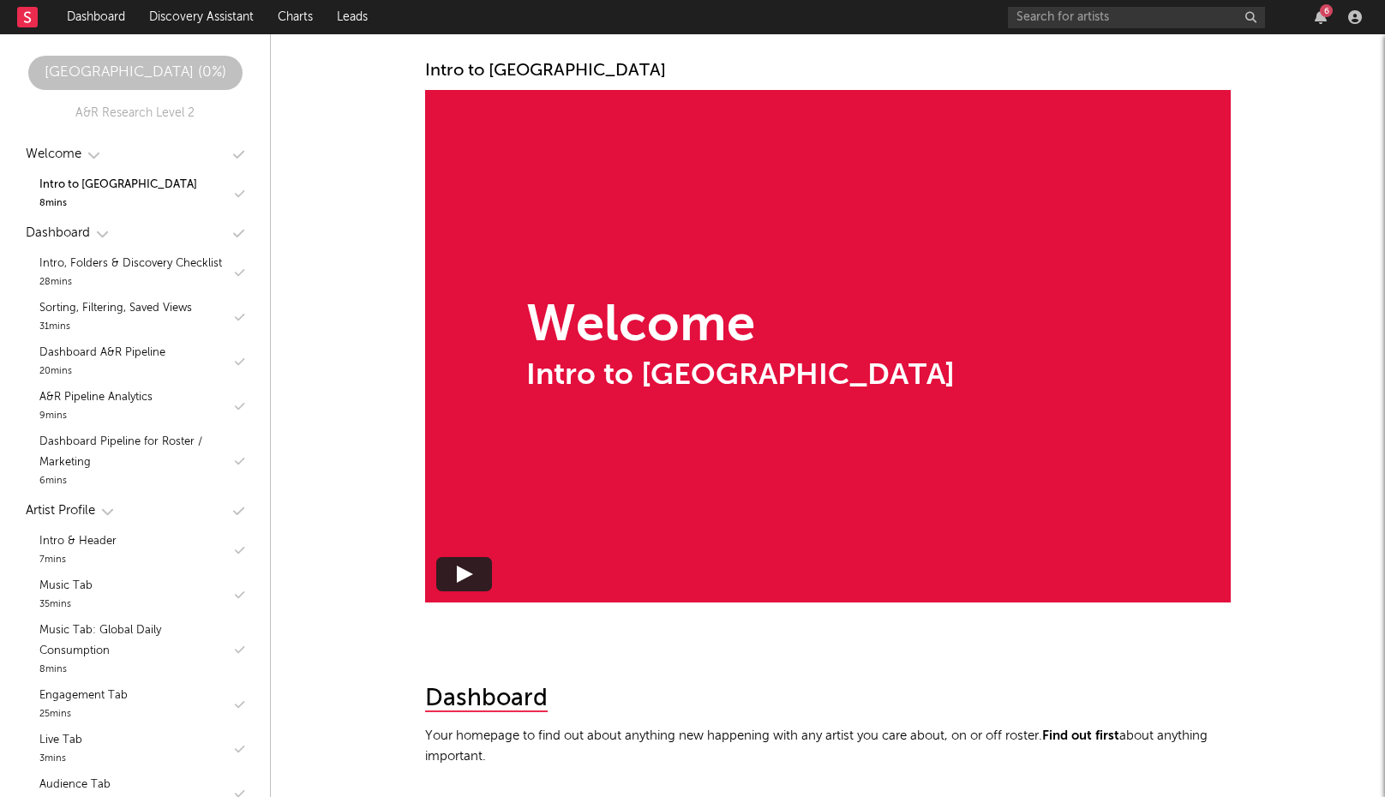
click at [18, 14] on rect at bounding box center [27, 17] width 21 height 21
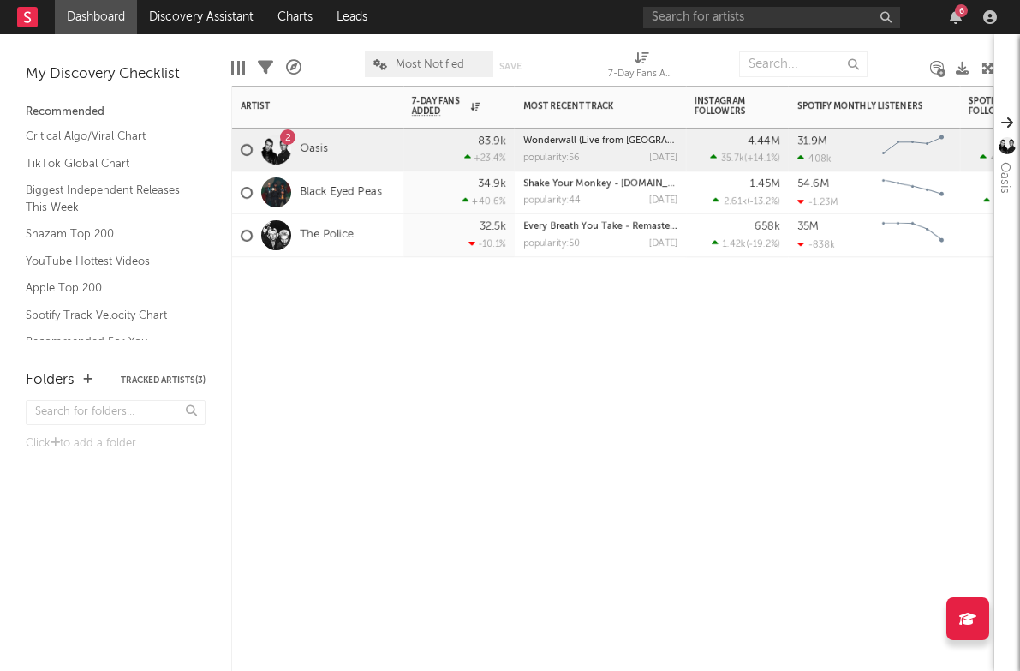
click at [449, 380] on div "Artist Notifications 7-Day Fans Added WoW % Change Most Recent Track Popularity…" at bounding box center [612, 378] width 763 height 585
click at [293, 160] on div "2" at bounding box center [276, 150] width 47 height 30
click at [291, 136] on div "2" at bounding box center [287, 136] width 15 height 15
click at [284, 136] on div "2" at bounding box center [287, 136] width 15 height 15
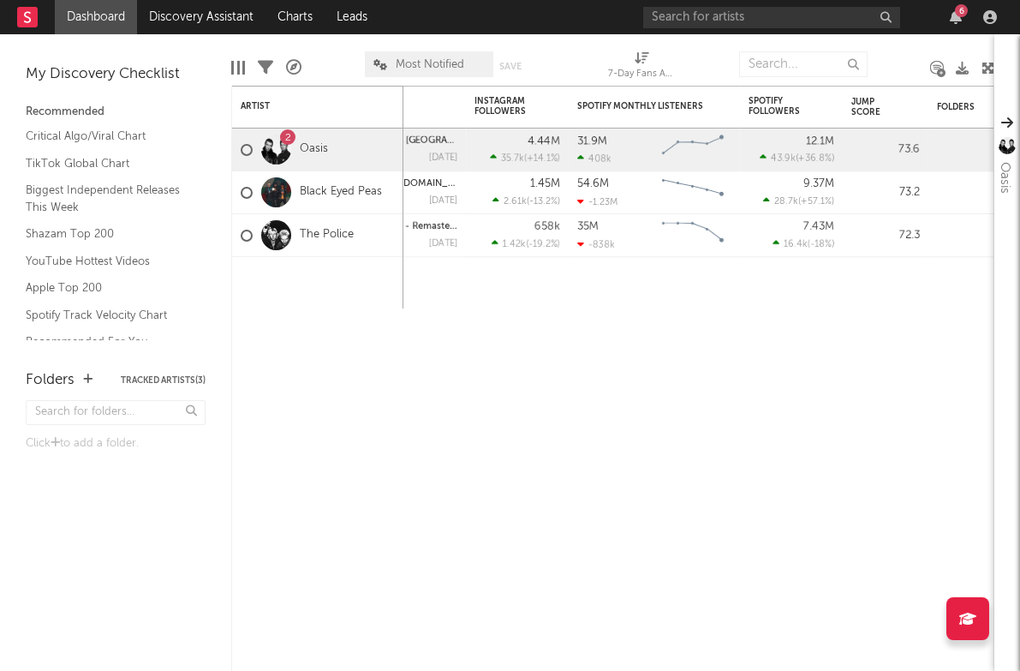
click at [942, 14] on div "6" at bounding box center [823, 17] width 360 height 34
click at [950, 15] on icon "button" at bounding box center [956, 17] width 12 height 14
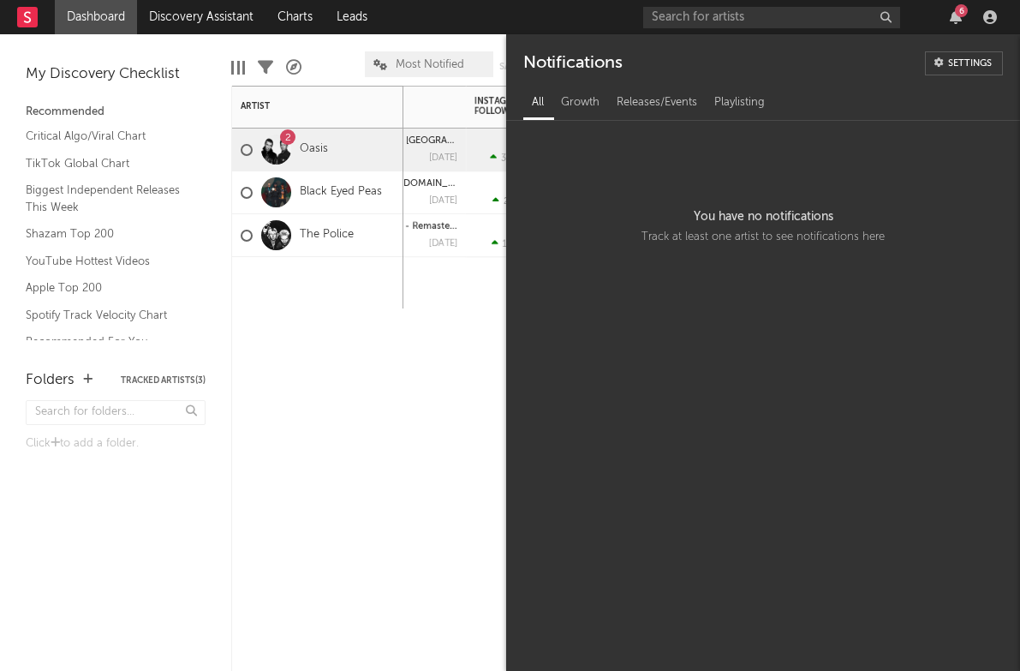
click at [326, 423] on div "7-Day Fans Added WoW % Change Most Recent Track Popularity Released Instagram F…" at bounding box center [612, 378] width 763 height 585
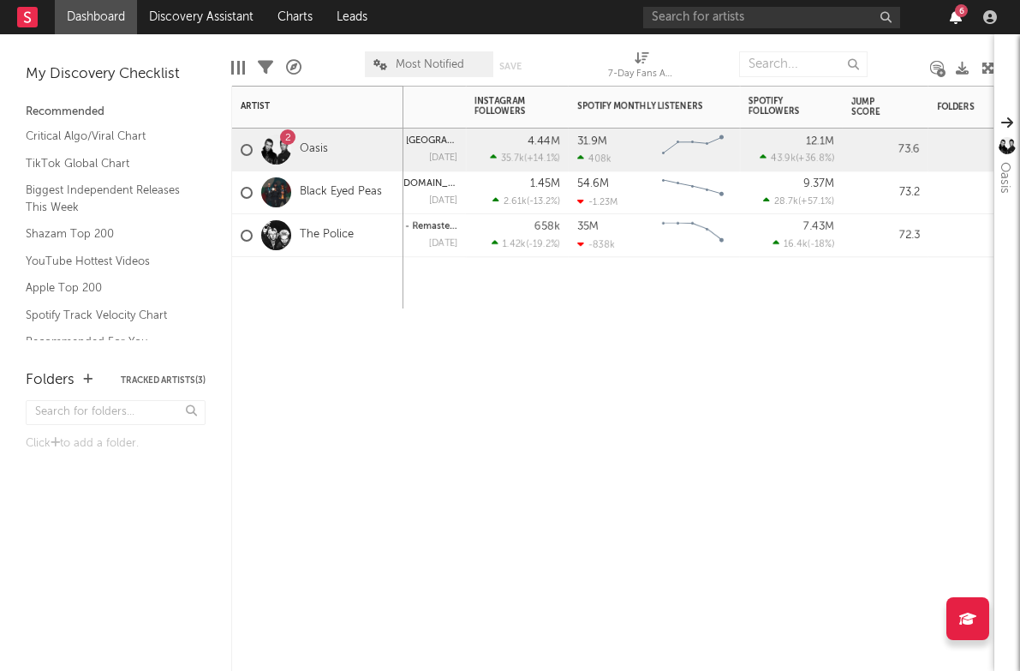
click at [957, 20] on icon "button" at bounding box center [956, 17] width 12 height 14
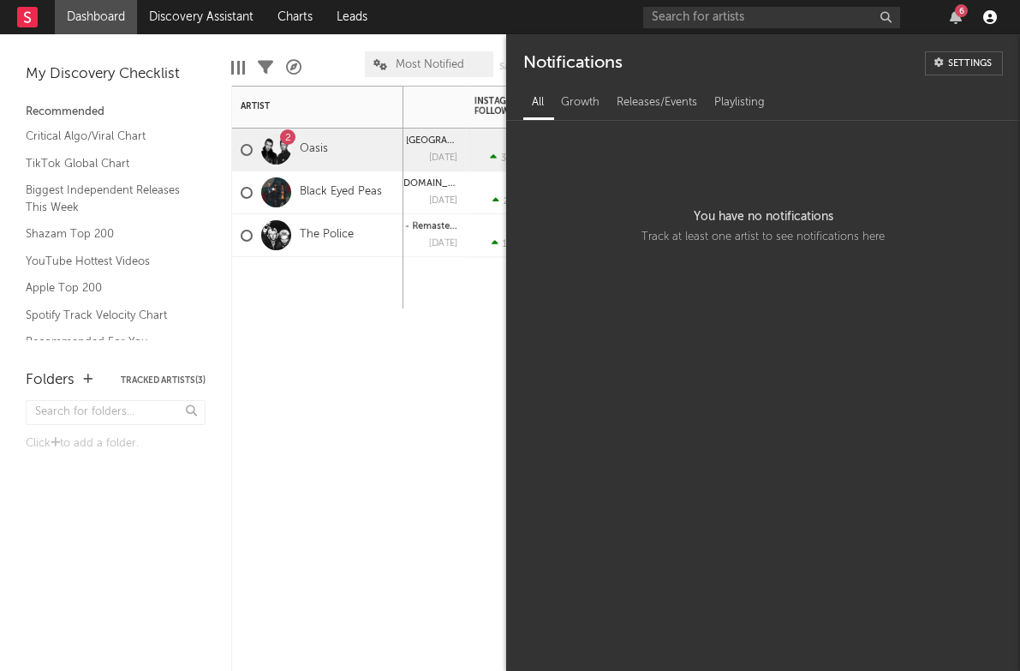
click at [990, 20] on icon "button" at bounding box center [991, 17] width 14 height 14
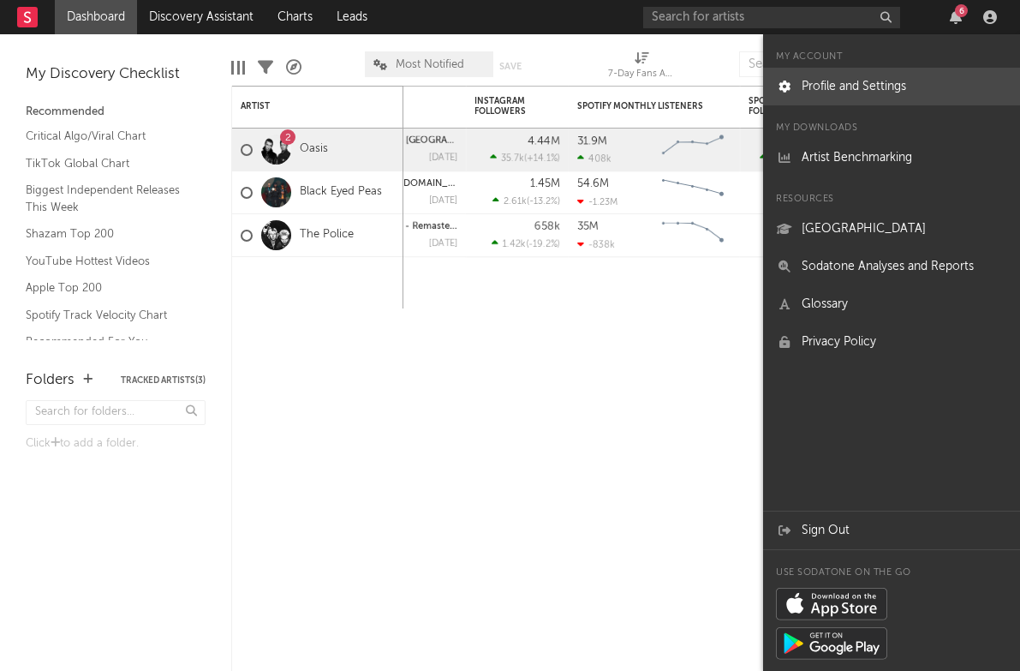
click at [892, 81] on link "Profile and Settings" at bounding box center [891, 87] width 257 height 38
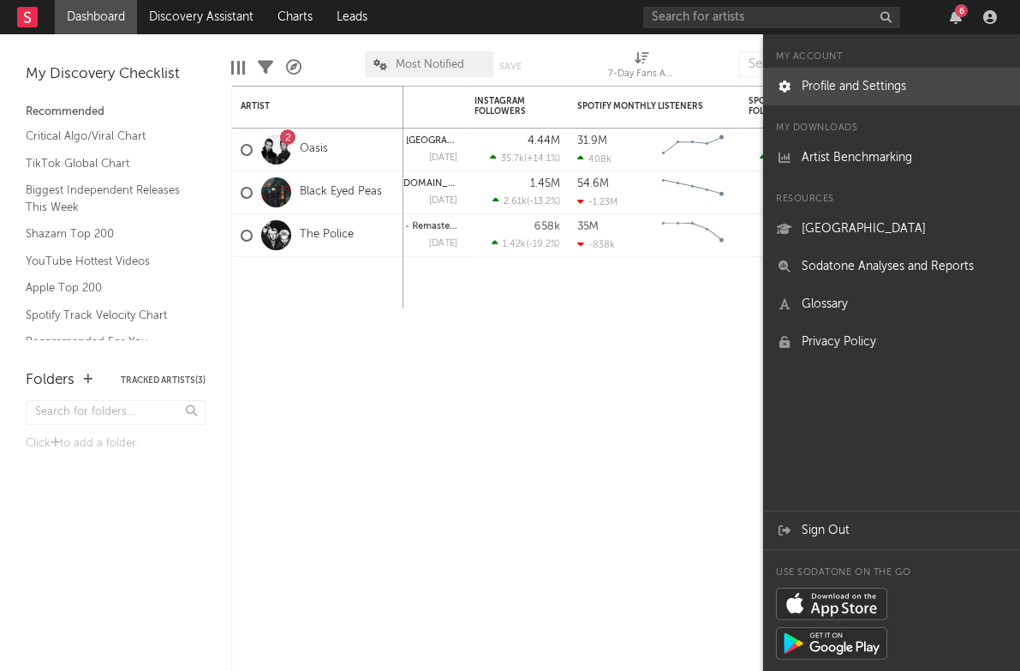
select select "recorded_music"
select select "other"
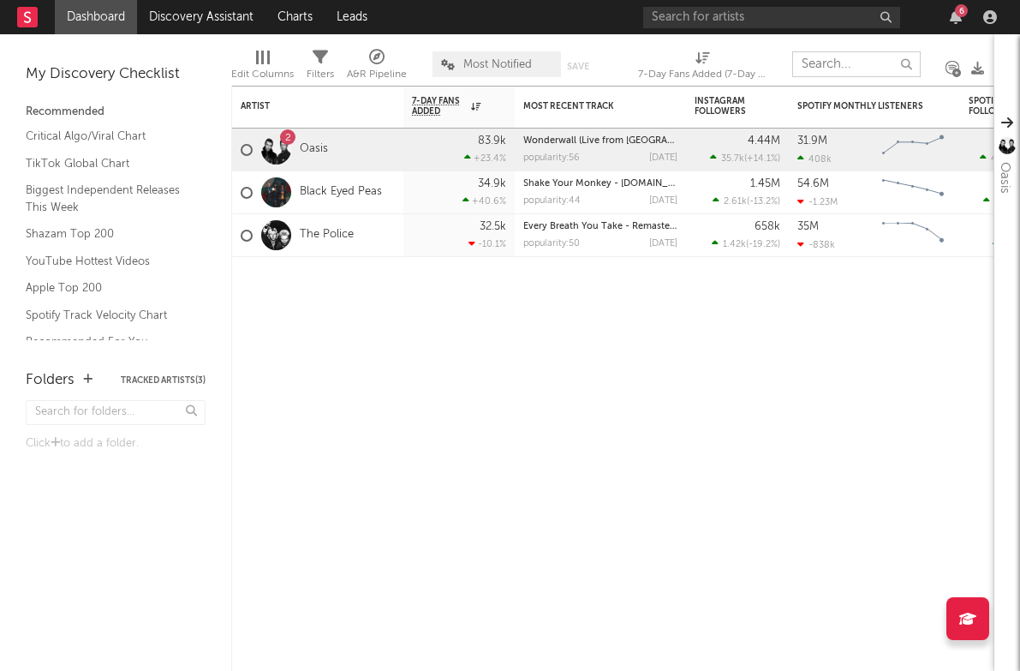
click at [836, 57] on input "text" at bounding box center [857, 64] width 129 height 26
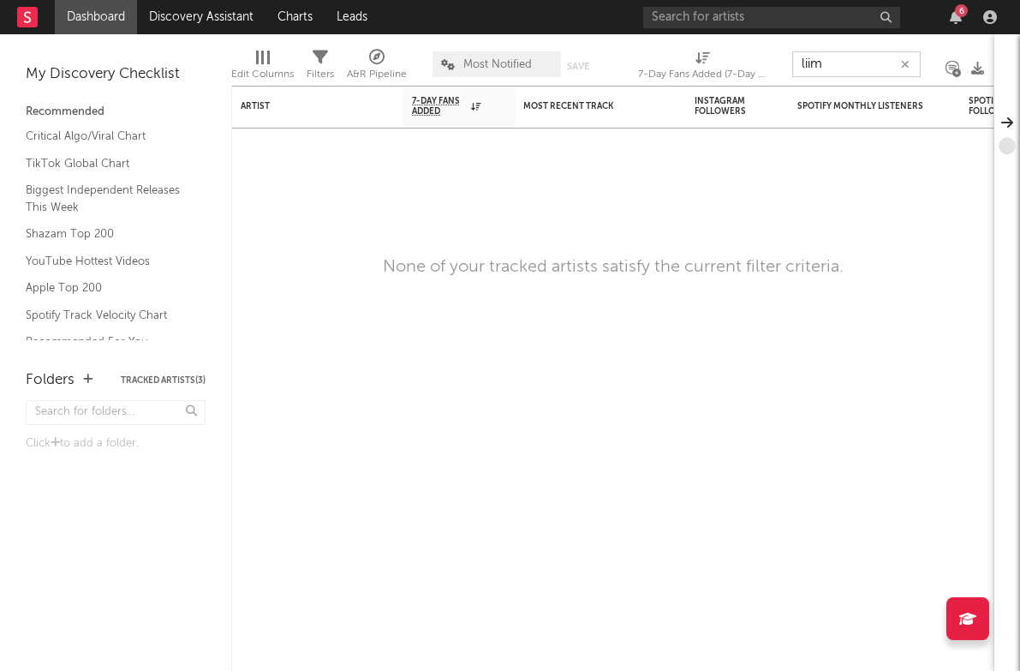
click at [826, 60] on input "liim" at bounding box center [857, 64] width 129 height 26
type input "l"
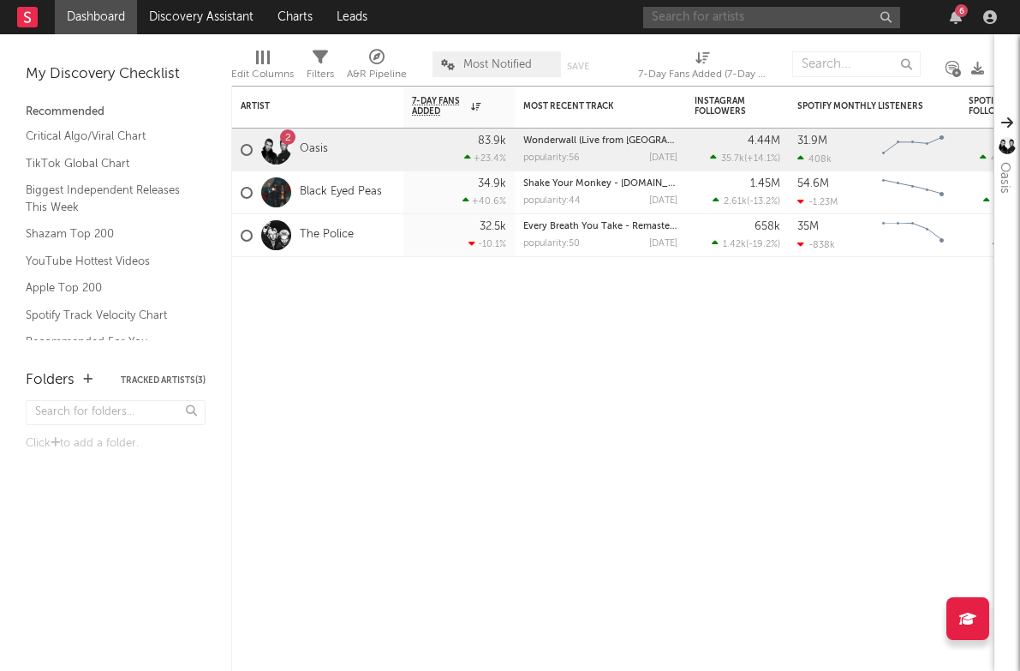
click at [779, 24] on input "text" at bounding box center [771, 17] width 257 height 21
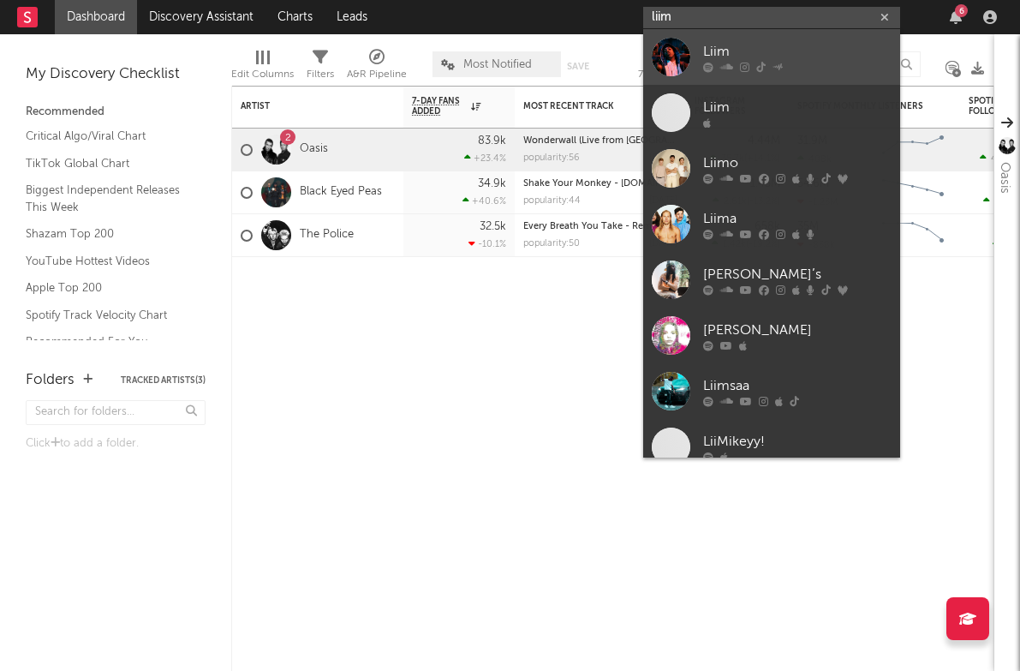
type input "liim"
click at [668, 50] on div at bounding box center [671, 57] width 39 height 39
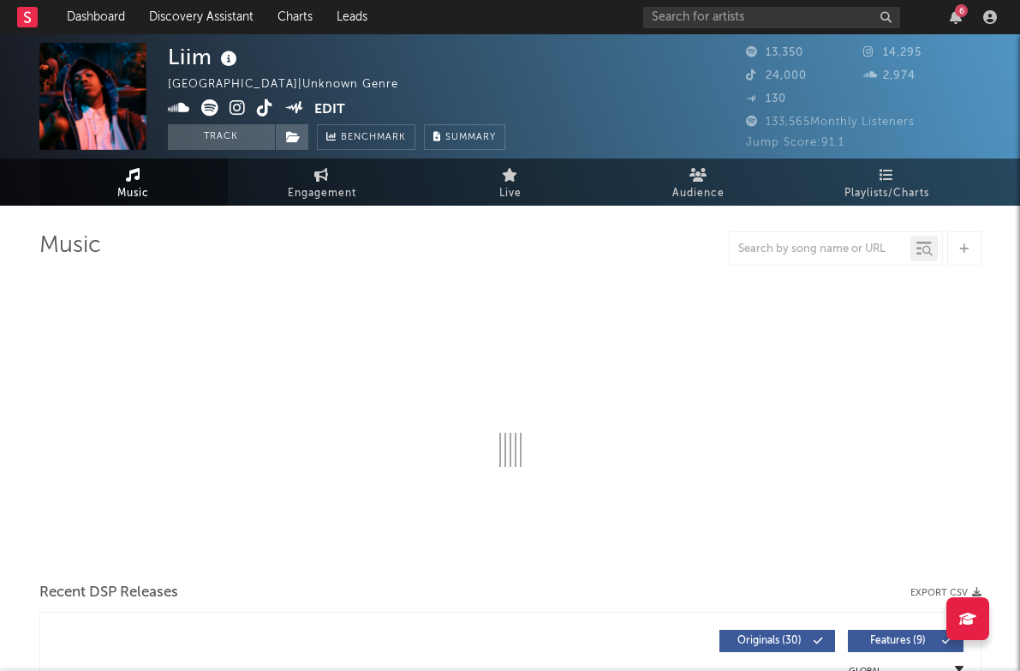
select select "6m"
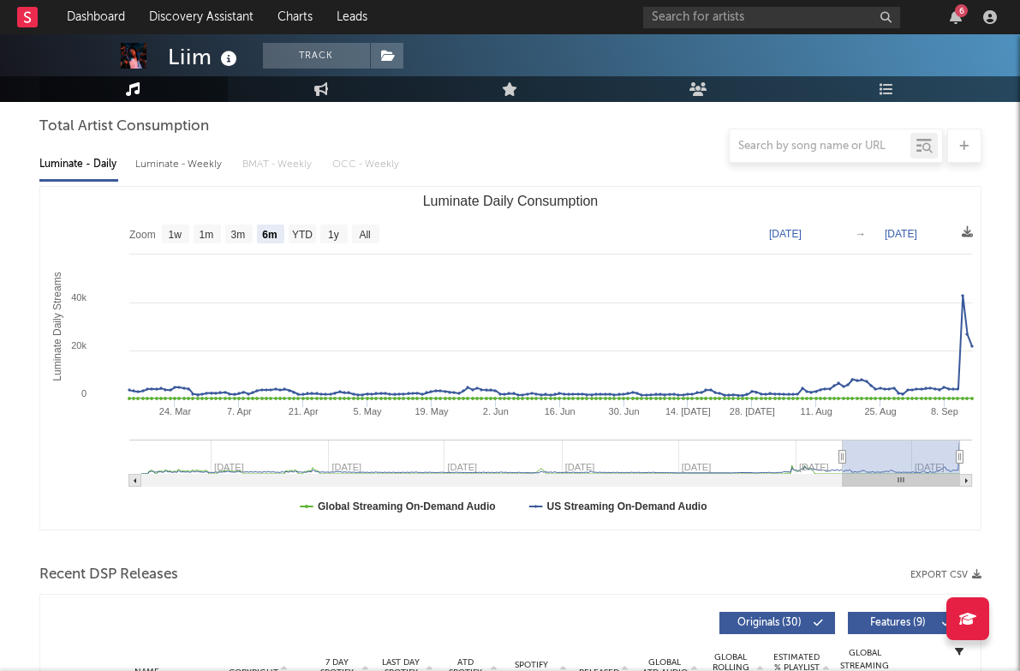
scroll to position [146, 0]
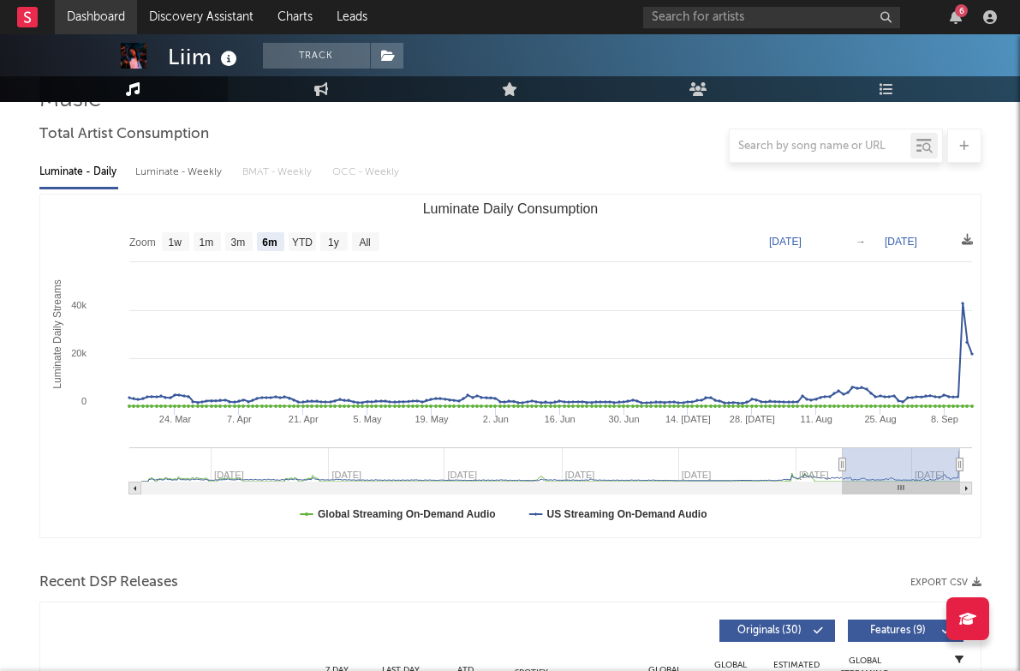
click at [84, 24] on link "Dashboard" at bounding box center [96, 17] width 82 height 34
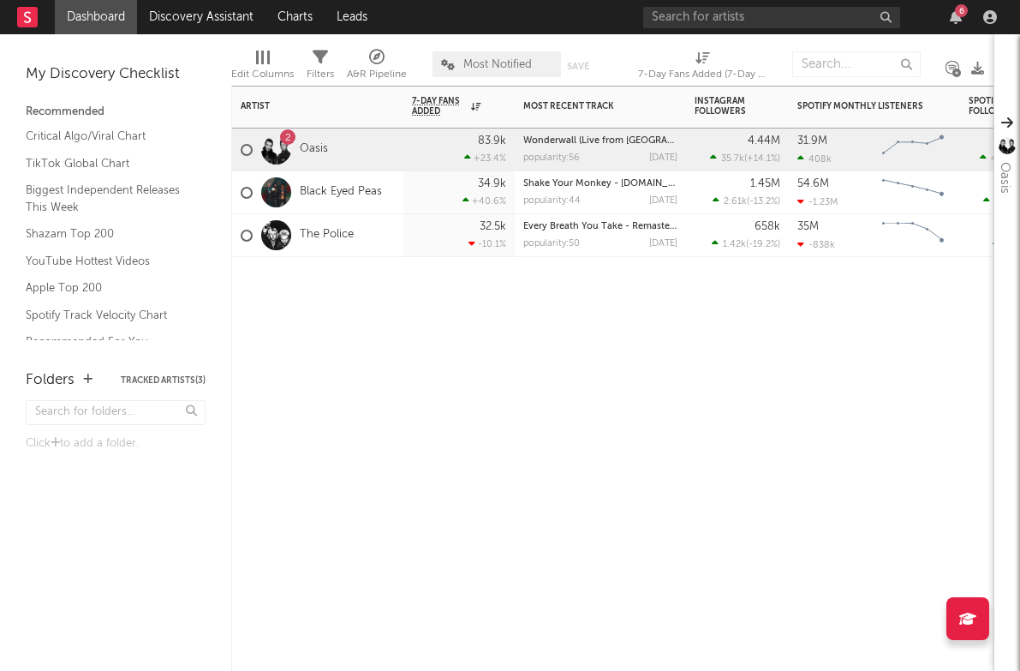
click at [240, 149] on div "2 Oasis" at bounding box center [317, 150] width 171 height 43
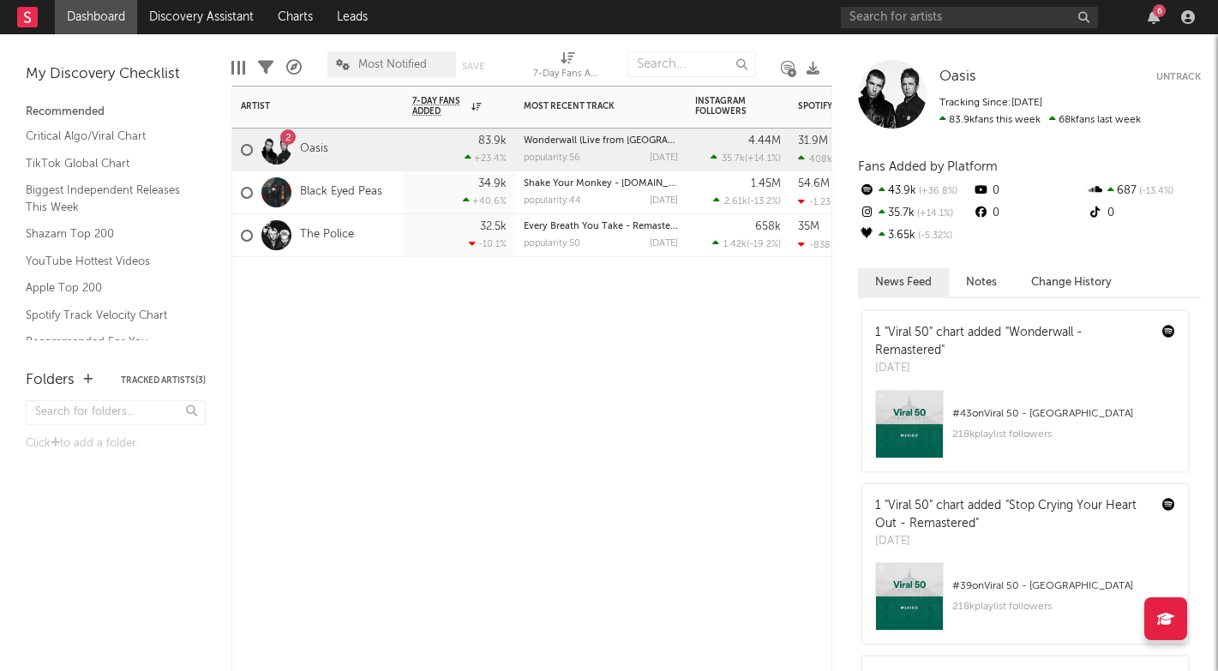
click at [482, 349] on div "Artist Notifications 7-Day Fans Added WoW % Change Most Recent Track Popularity…" at bounding box center [531, 378] width 601 height 585
click at [749, 153] on div "35.7k ( +14.1 % )" at bounding box center [745, 158] width 70 height 11
click at [1183, 77] on button "Untrack" at bounding box center [1178, 77] width 45 height 17
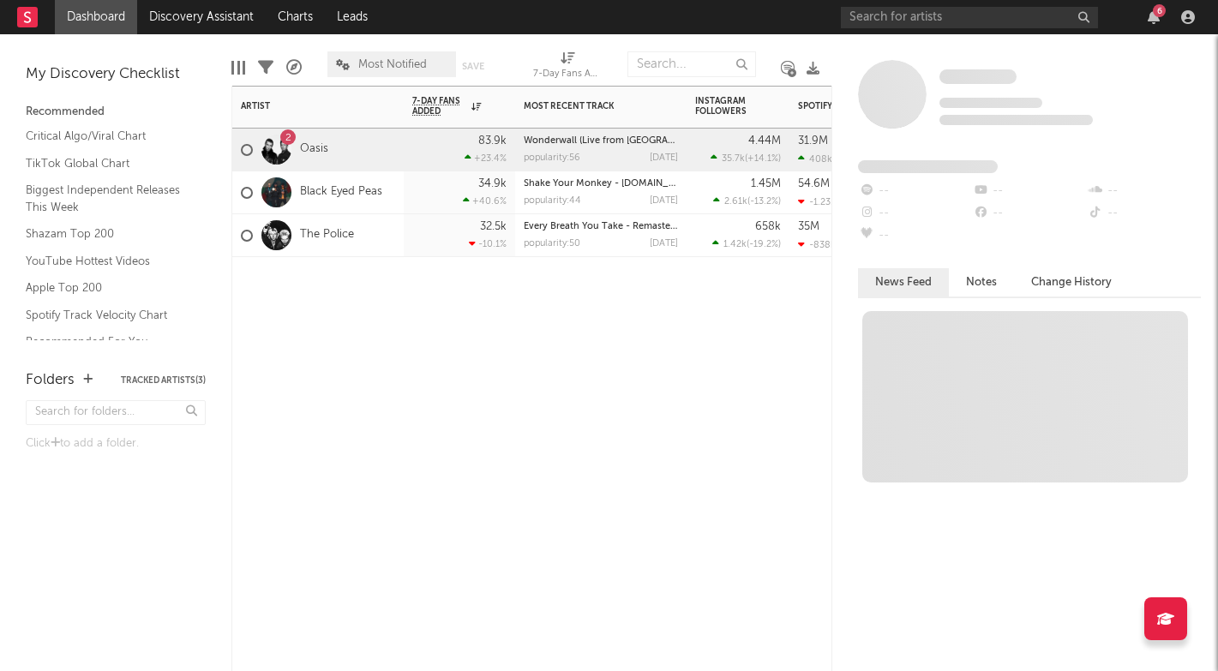
click at [714, 332] on div "Artist Notifications 7-Day Fans Added WoW % Change Most Recent Track Popularity…" at bounding box center [531, 378] width 601 height 585
click at [695, 177] on div "1.45M 2.61k ( -13.2 % )" at bounding box center [738, 192] width 86 height 42
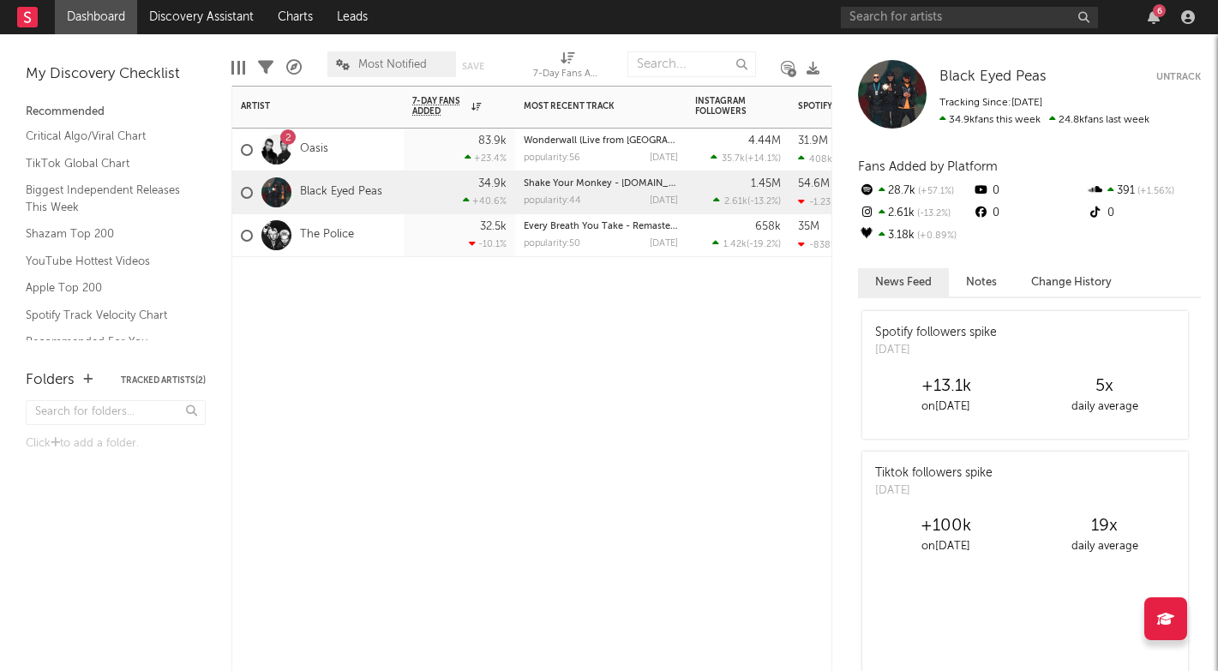
click at [1182, 80] on button "Untrack" at bounding box center [1178, 77] width 45 height 17
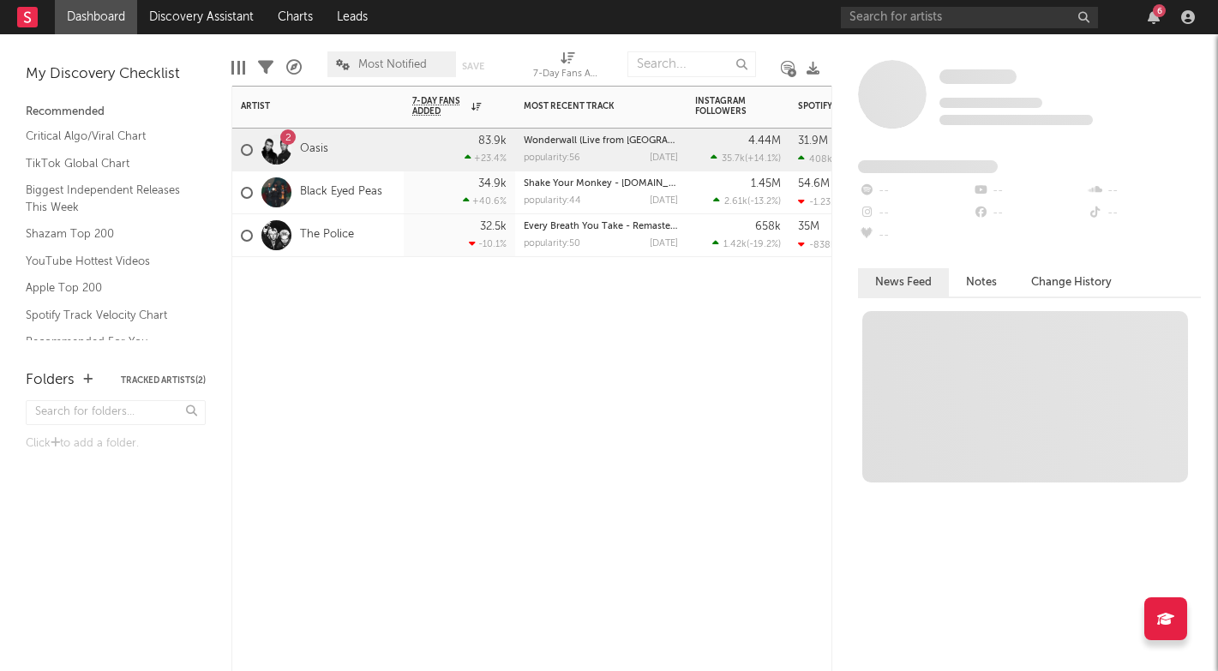
click at [677, 217] on div "Every Breath You Take - Remastered 2023 popularity: 50 2024-07-25" at bounding box center [601, 235] width 154 height 42
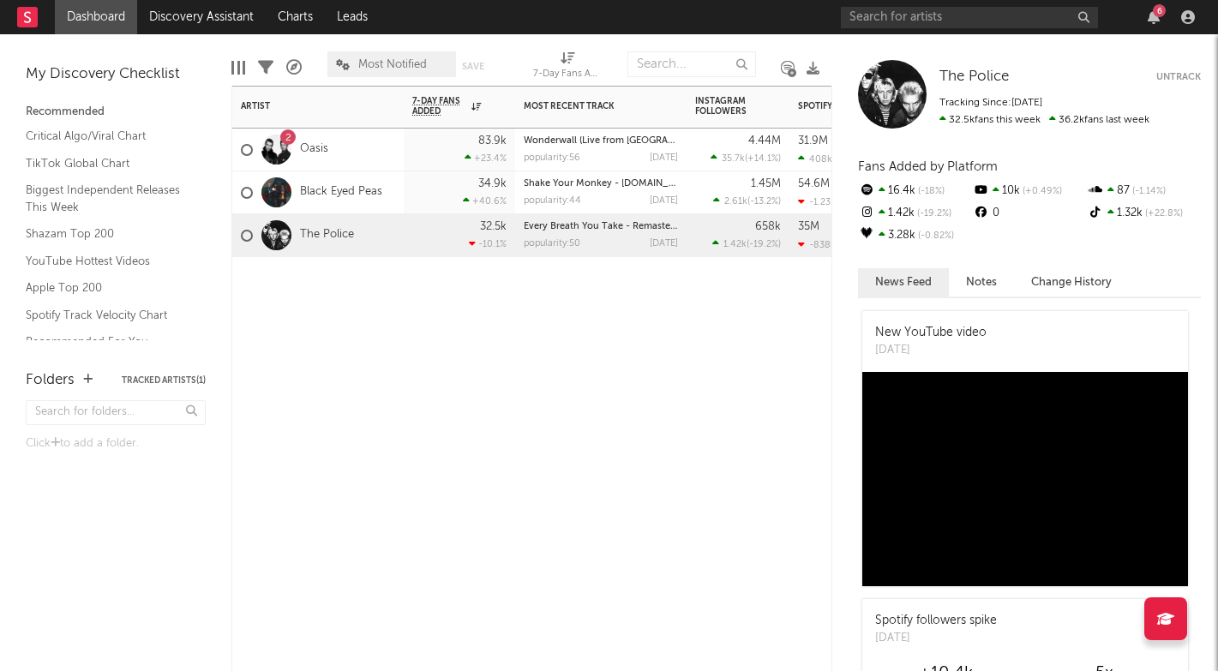
click at [1176, 81] on button "Untrack" at bounding box center [1178, 77] width 45 height 17
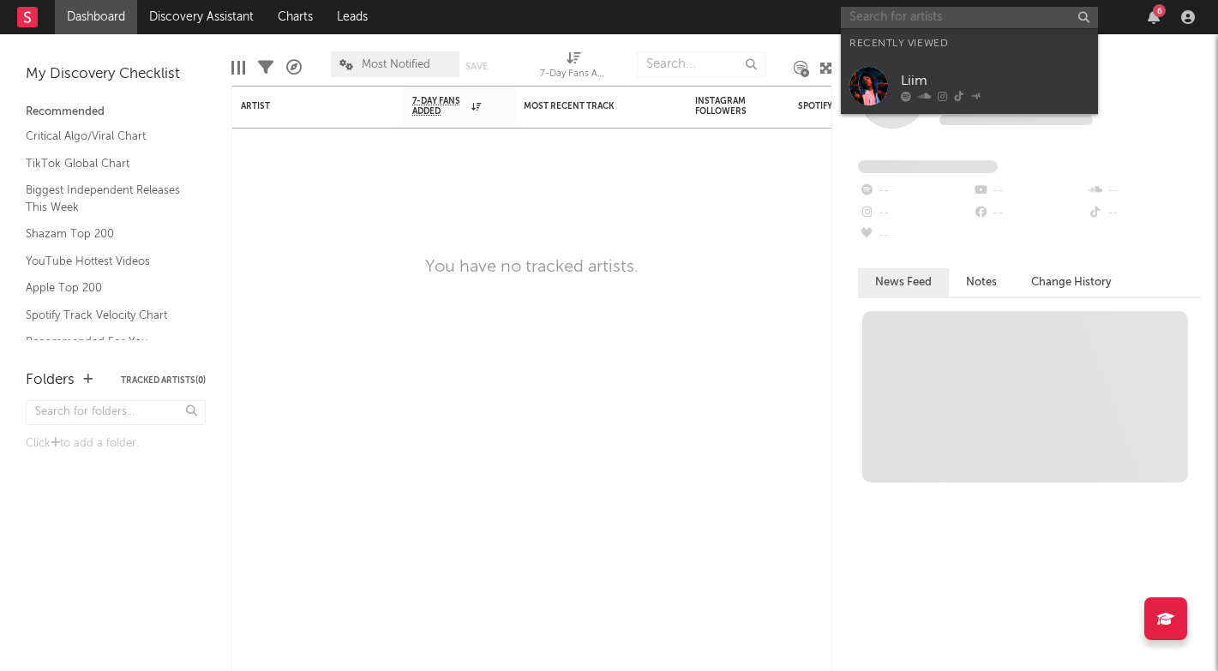
click at [953, 26] on input "text" at bounding box center [969, 17] width 257 height 21
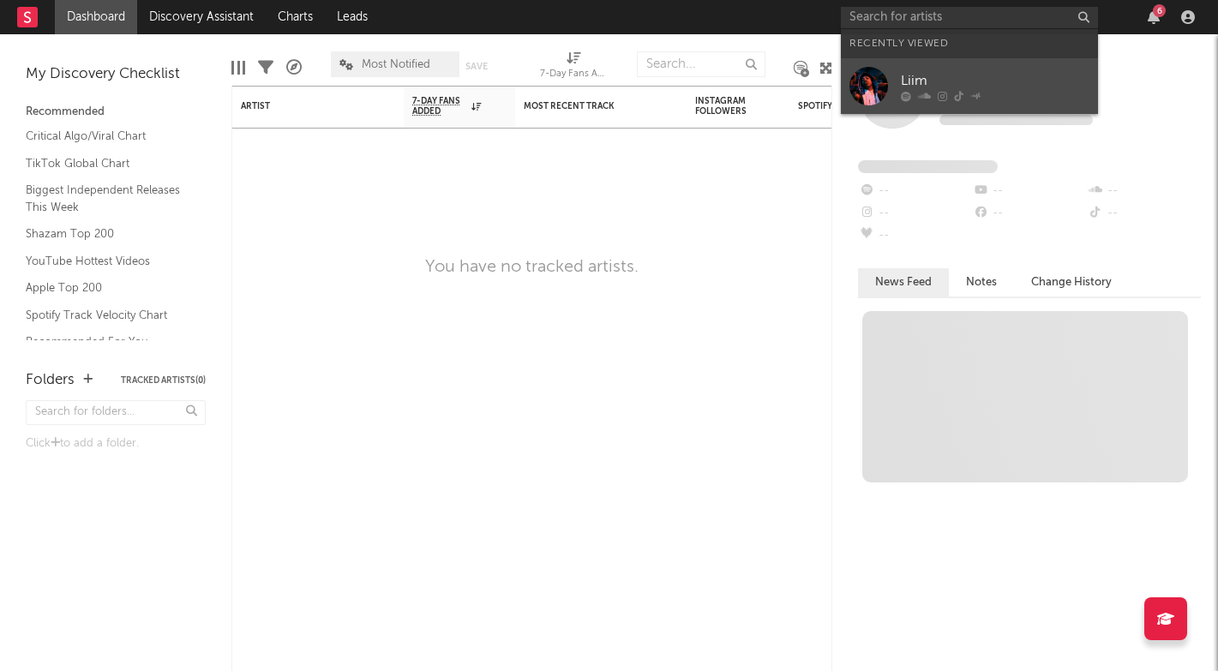
click at [887, 82] on div at bounding box center [868, 86] width 39 height 39
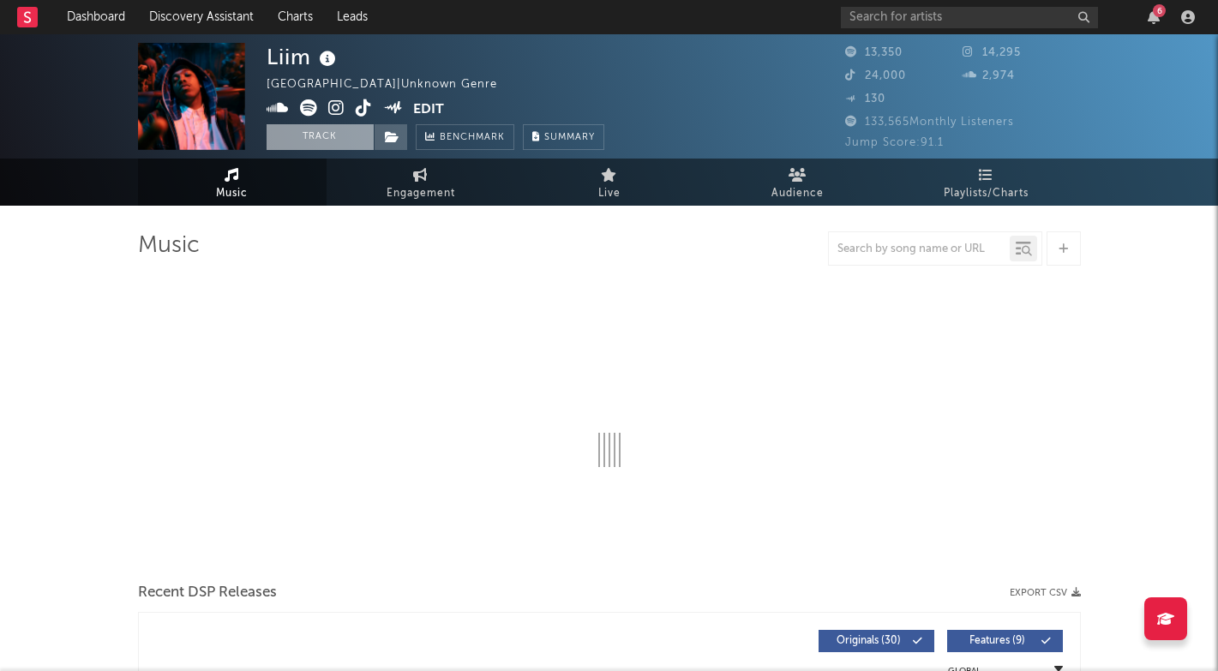
select select "6m"
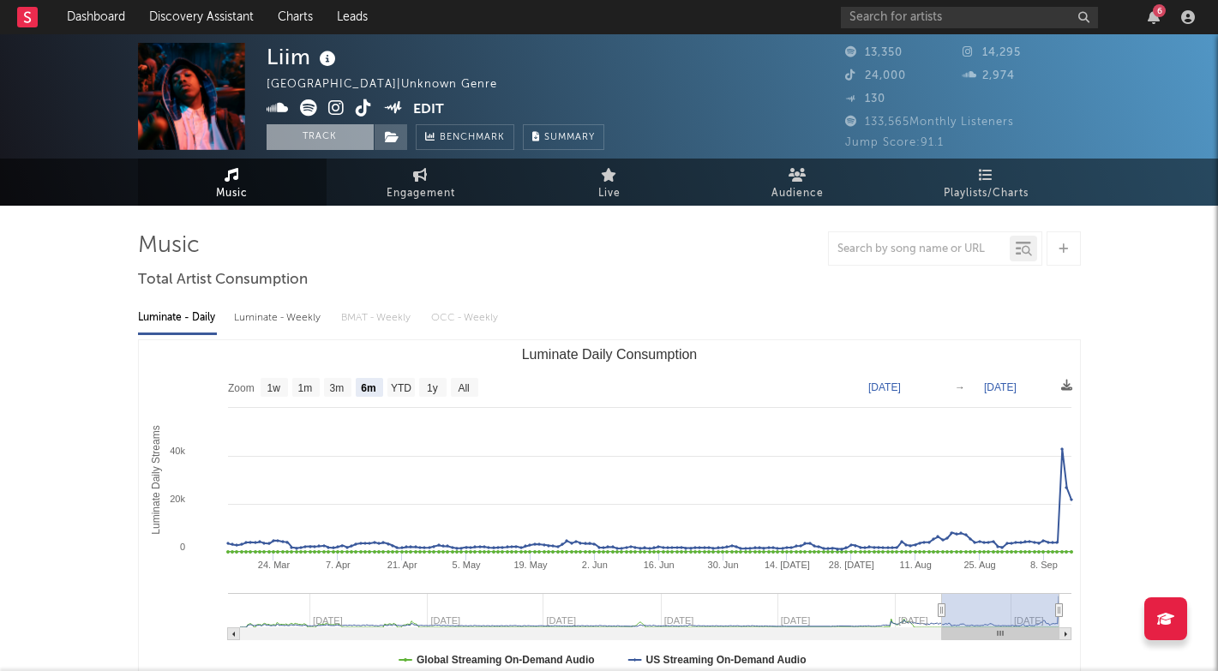
click at [296, 134] on button "Track" at bounding box center [319, 137] width 107 height 26
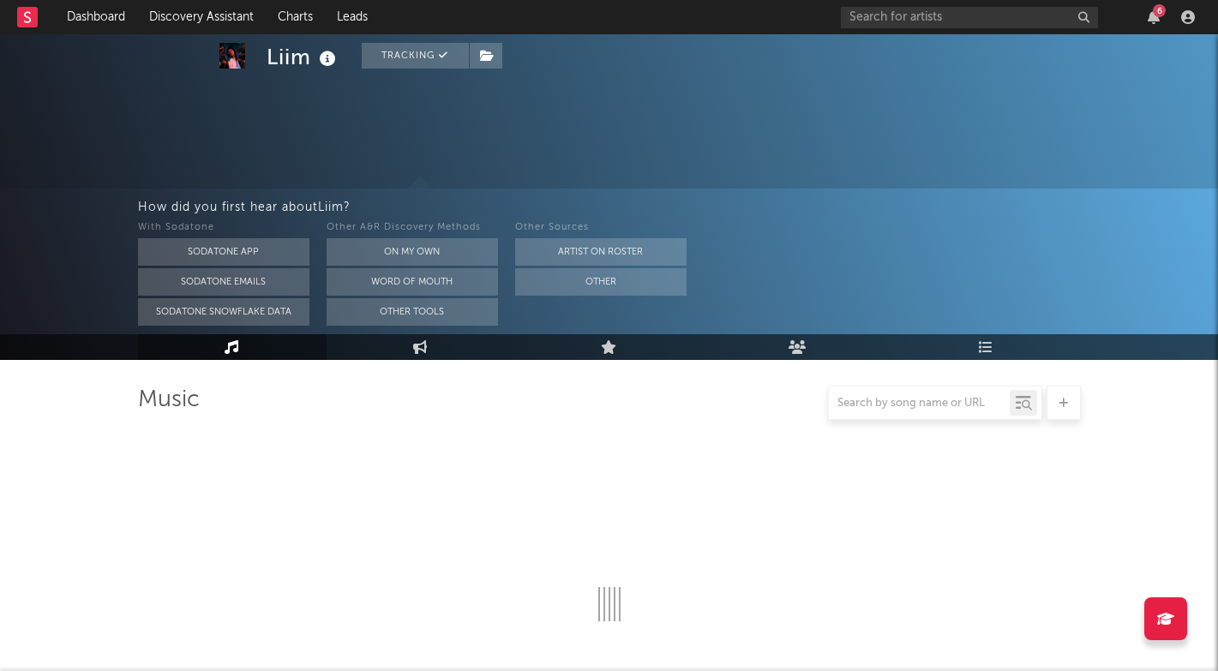
select select "6m"
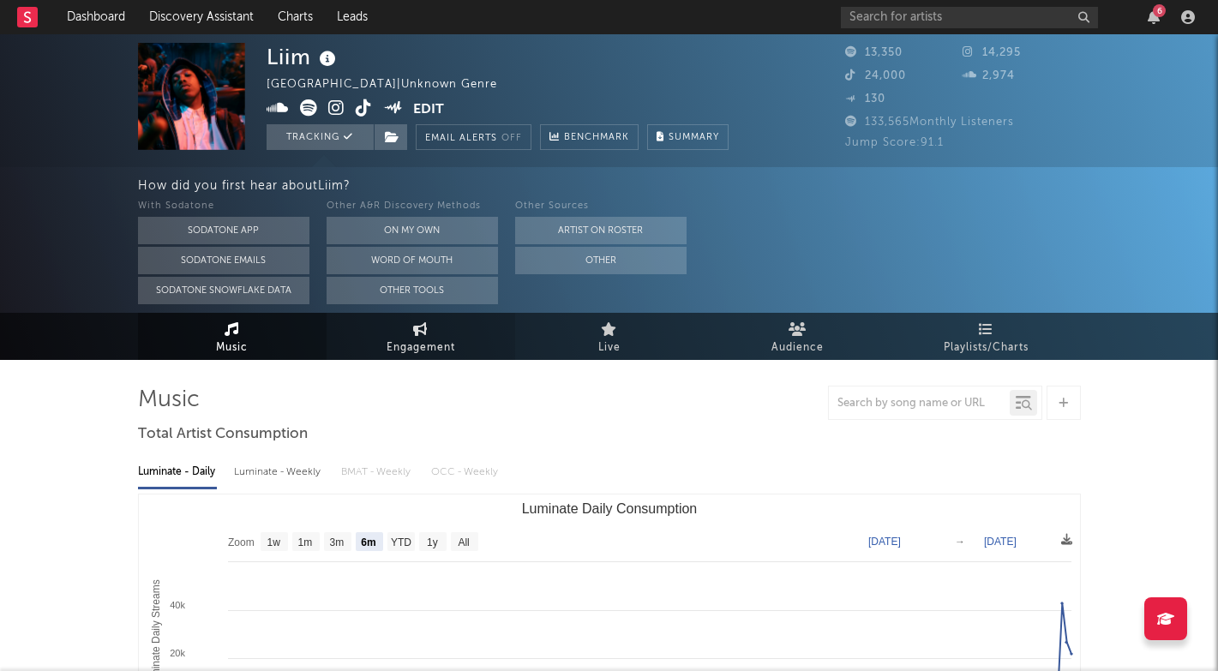
click at [445, 344] on span "Engagement" at bounding box center [420, 348] width 69 height 21
select select "1w"
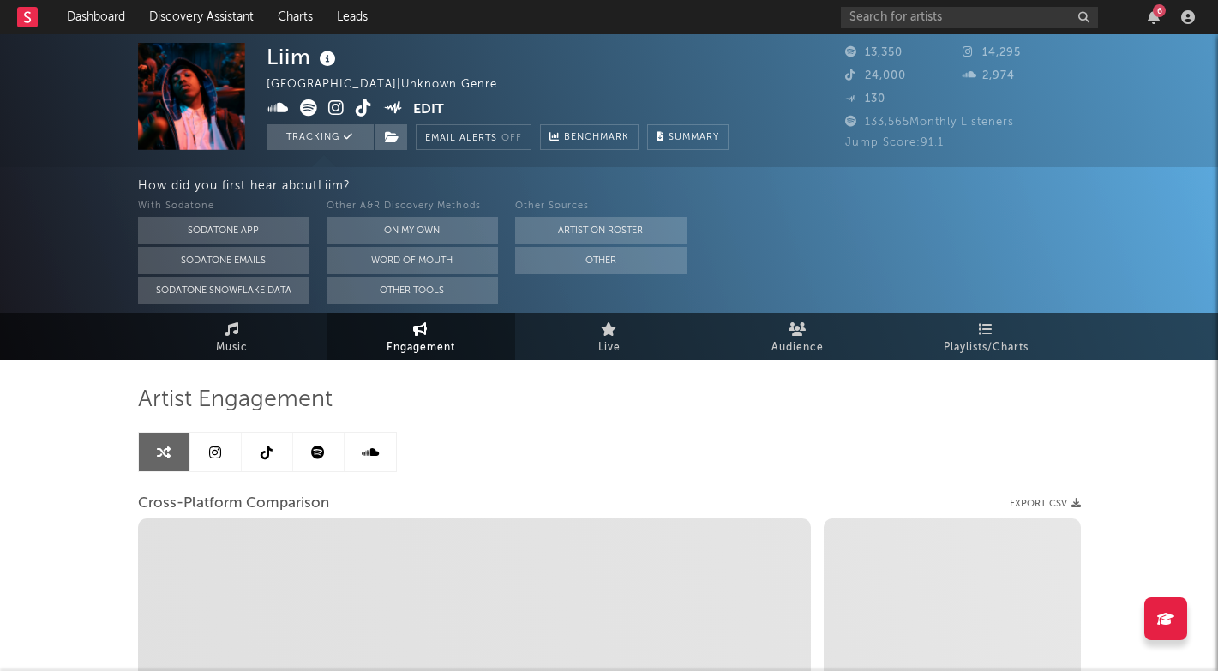
select select "1m"
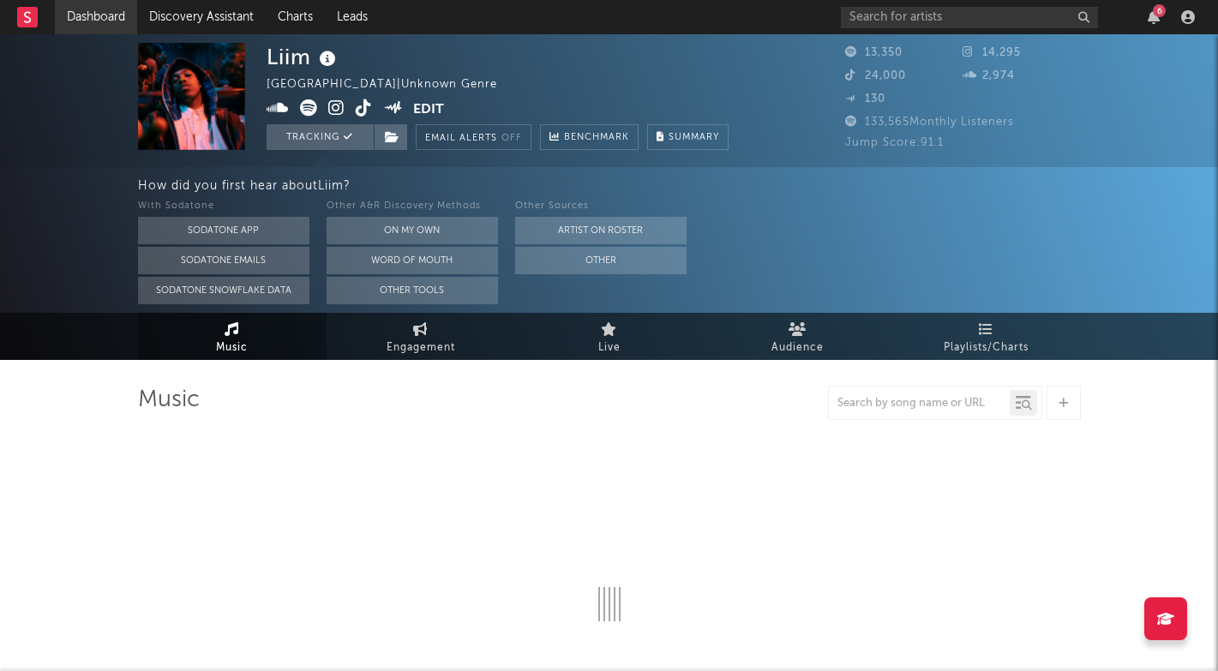
select select "6m"
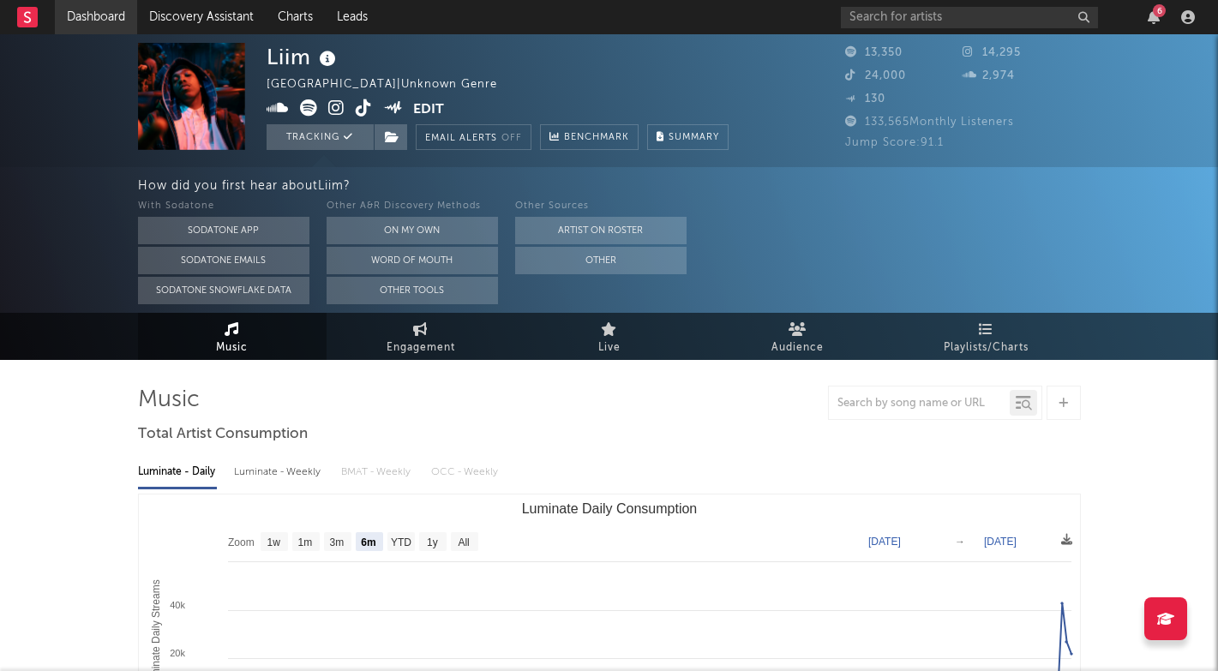
click at [95, 16] on link "Dashboard" at bounding box center [96, 17] width 82 height 34
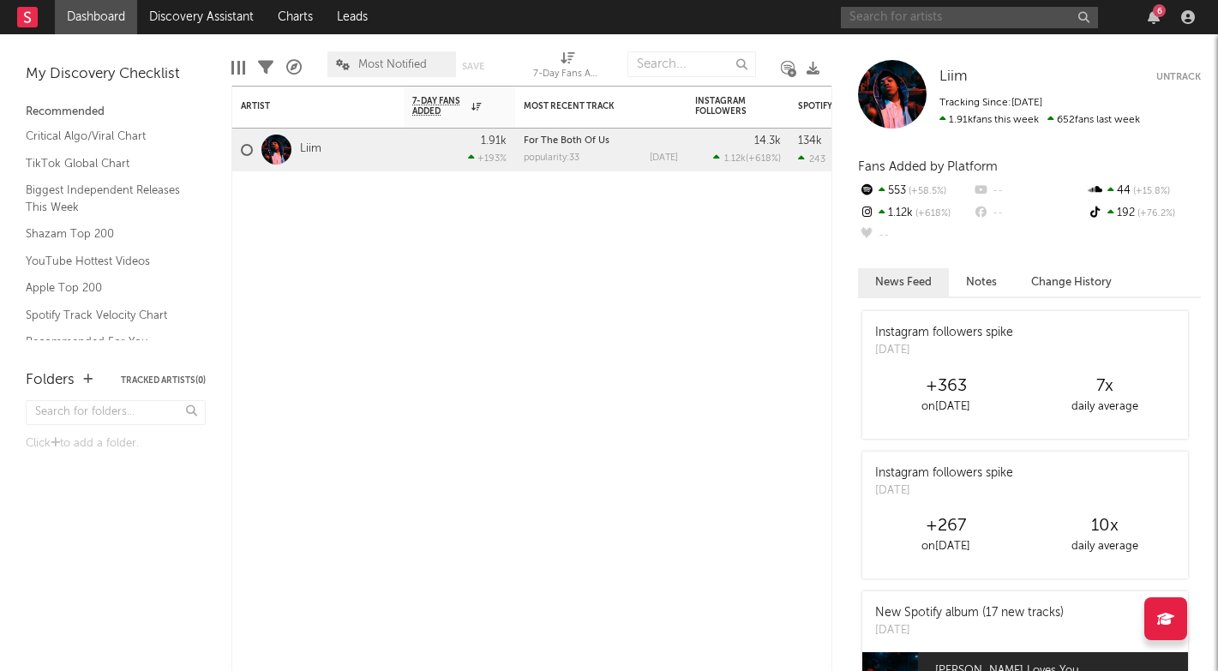
click at [900, 10] on input "text" at bounding box center [969, 17] width 257 height 21
click at [942, 17] on input "devon again" at bounding box center [969, 17] width 257 height 21
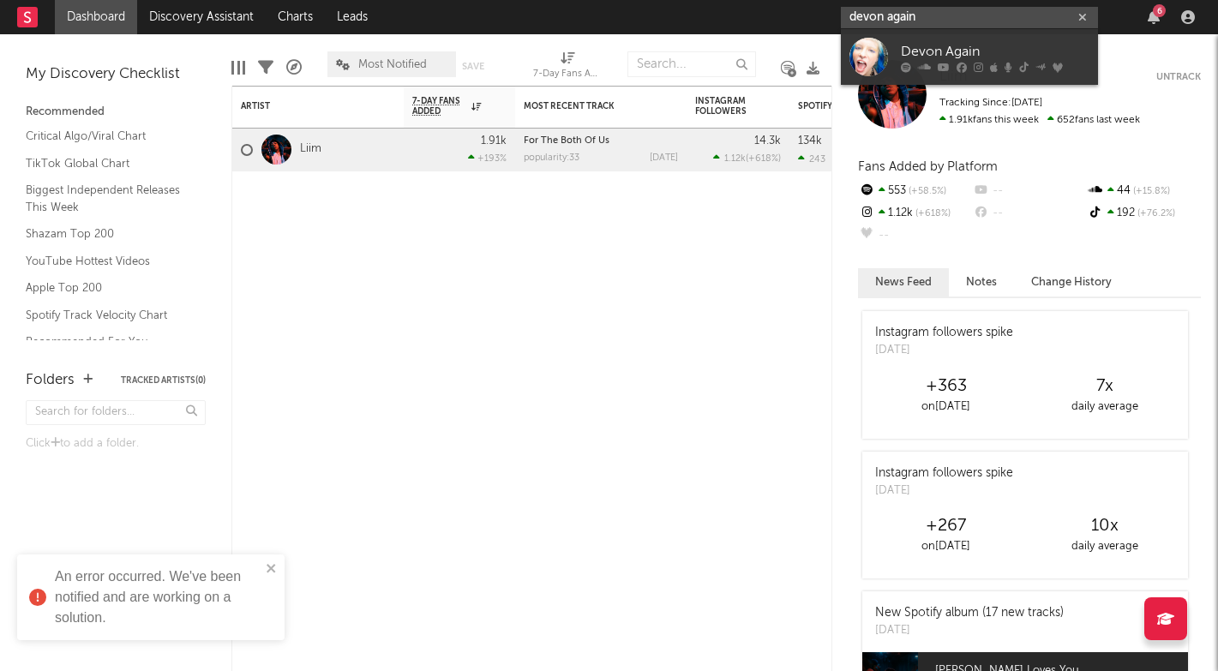
type input "devon again"
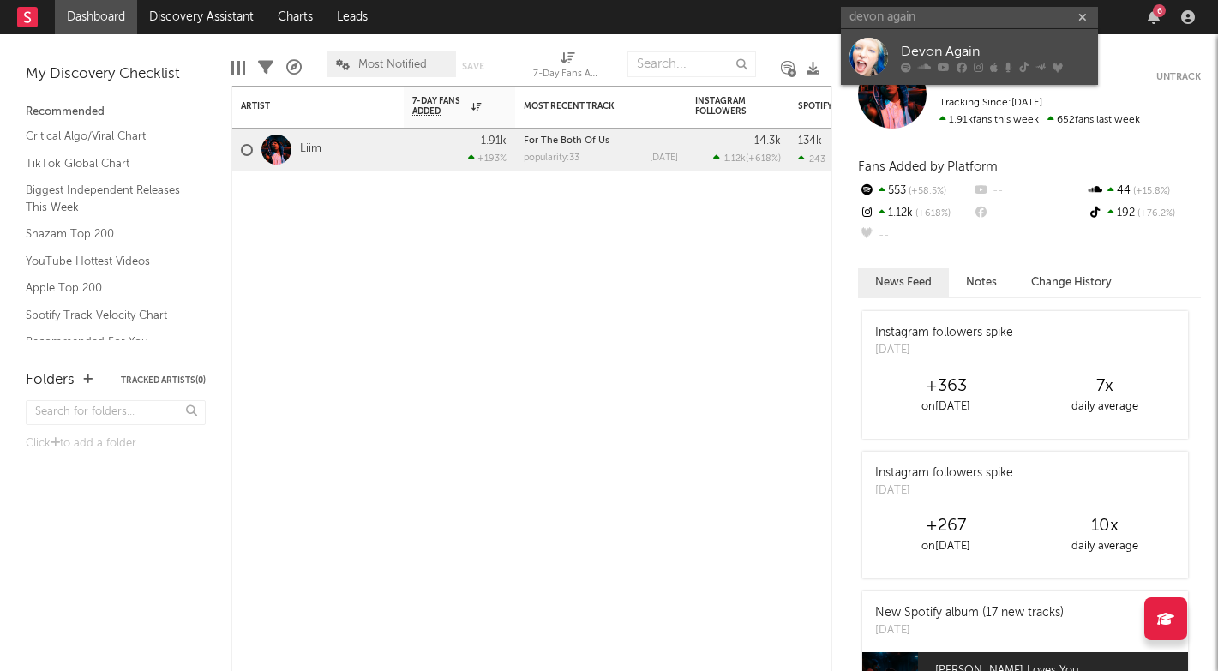
click at [936, 51] on div "Devon Again" at bounding box center [994, 51] width 188 height 21
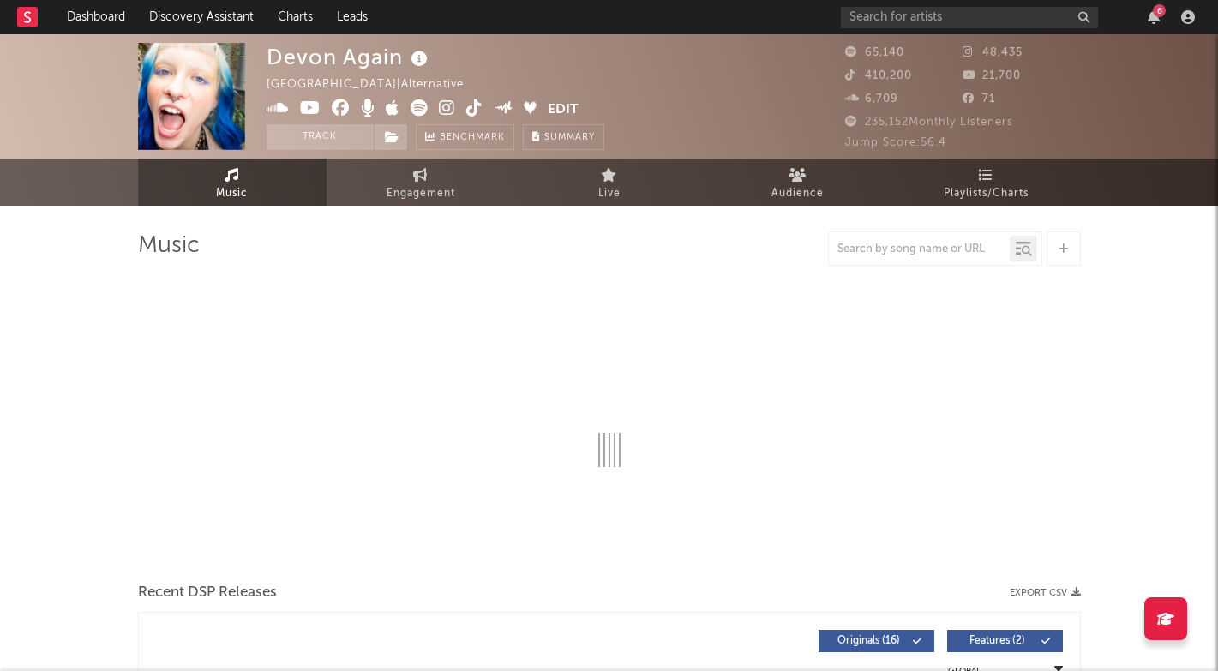
select select "6m"
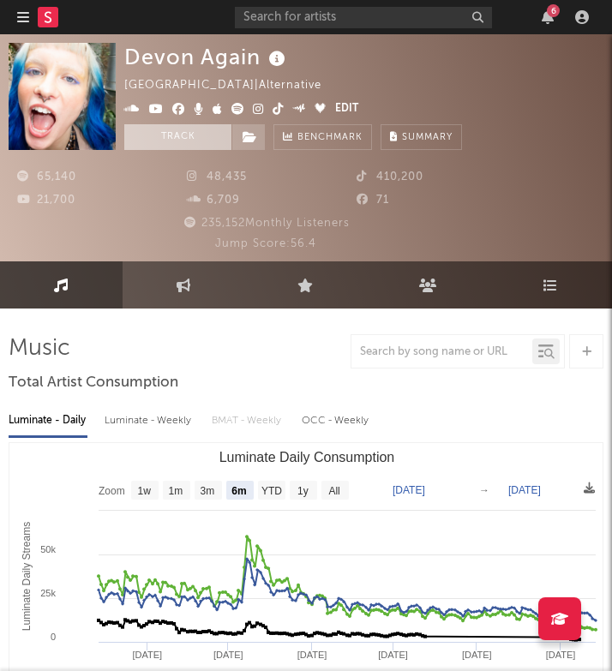
click at [192, 131] on button "Track" at bounding box center [177, 137] width 107 height 26
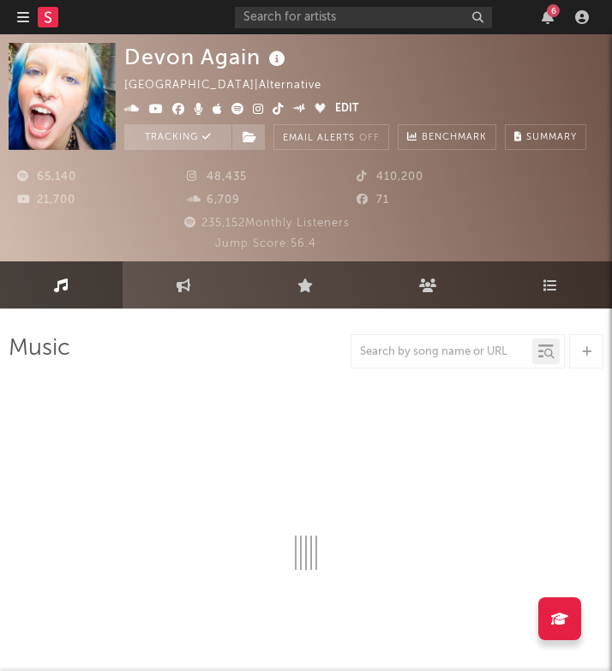
select select "6m"
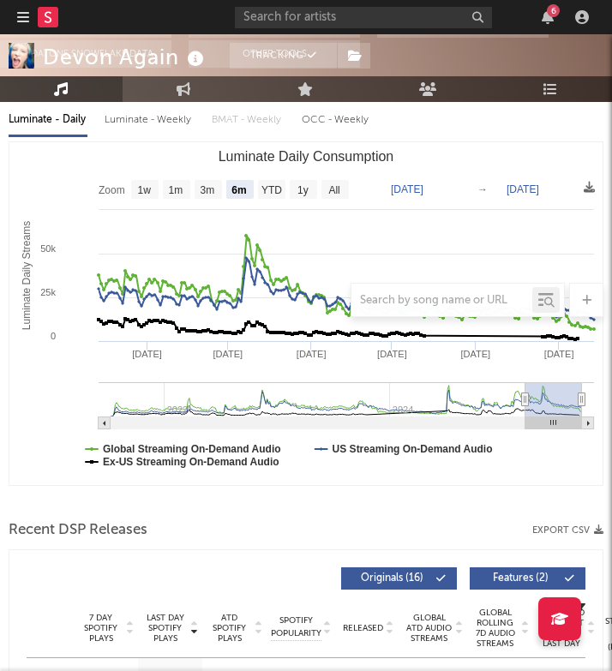
scroll to position [339, 0]
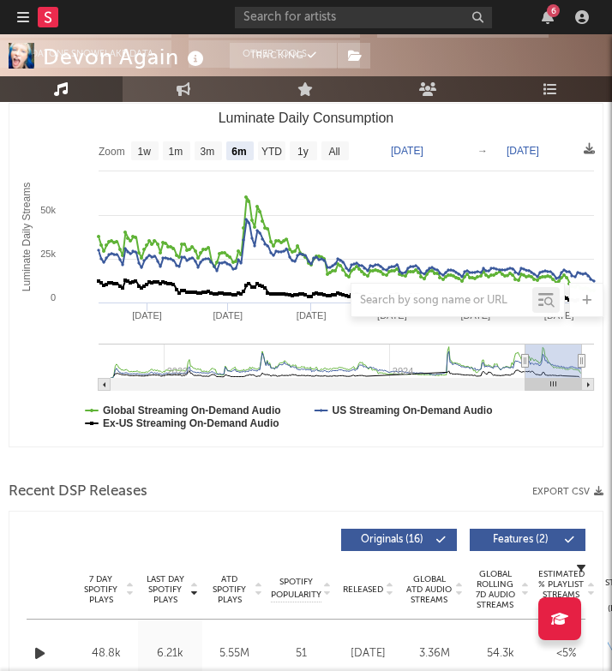
click at [44, 21] on rect at bounding box center [48, 17] width 21 height 21
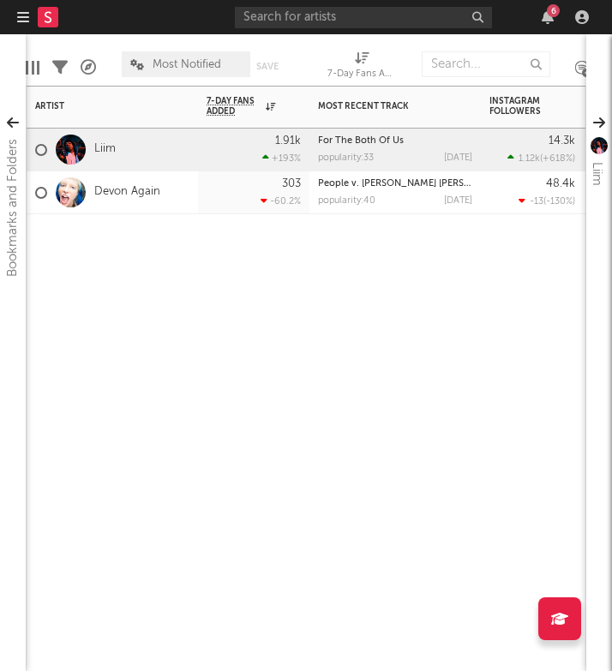
drag, startPoint x: 454, startPoint y: 324, endPoint x: 539, endPoint y: 296, distance: 89.4
click at [516, 305] on div "Artist Notifications 7-Day Fans Added WoW % Change Most Recent Track Popularity…" at bounding box center [306, 378] width 560 height 585
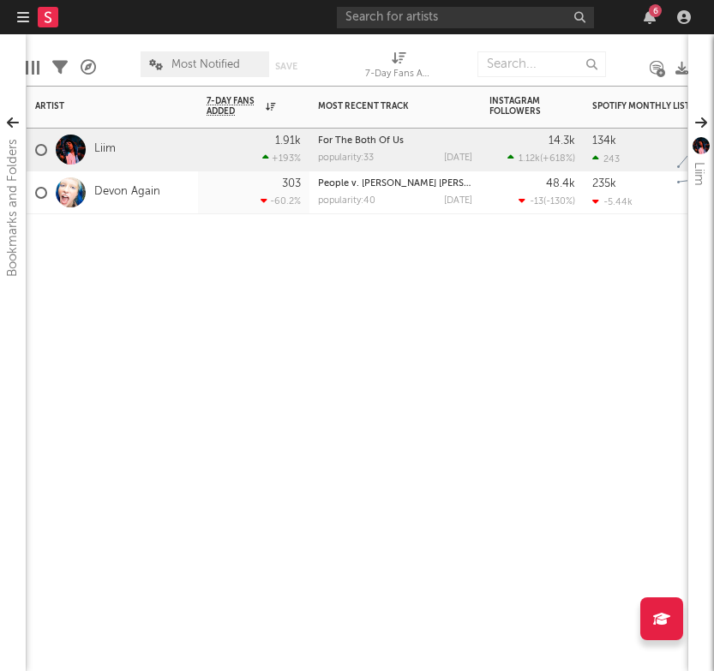
click at [160, 158] on div "Liim" at bounding box center [112, 150] width 171 height 43
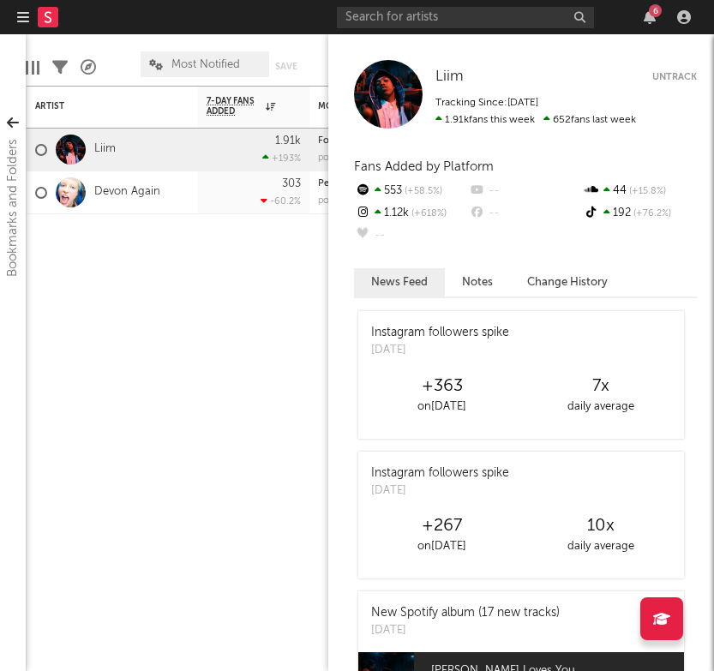
click at [700, 123] on div "Liim Liim Untrack Tracking Since: September 16, 2025 1.91k fans this week 652 f…" at bounding box center [521, 352] width 386 height 637
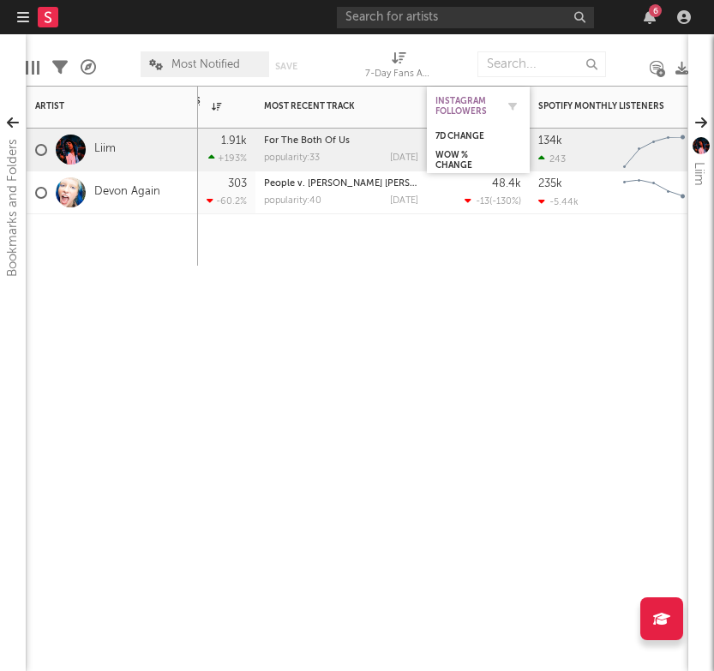
click at [481, 111] on div "Instagram Followers" at bounding box center [465, 106] width 60 height 21
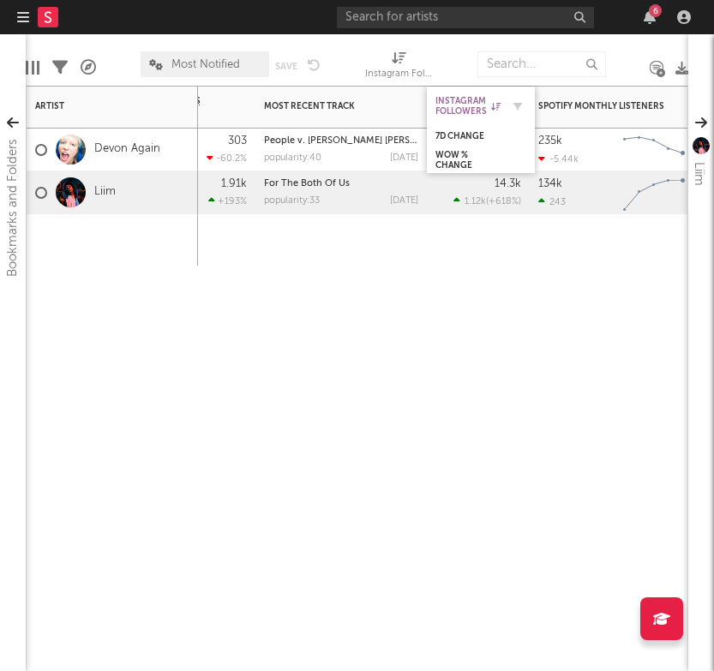
click at [481, 111] on div "Instagram Followers" at bounding box center [467, 106] width 65 height 21
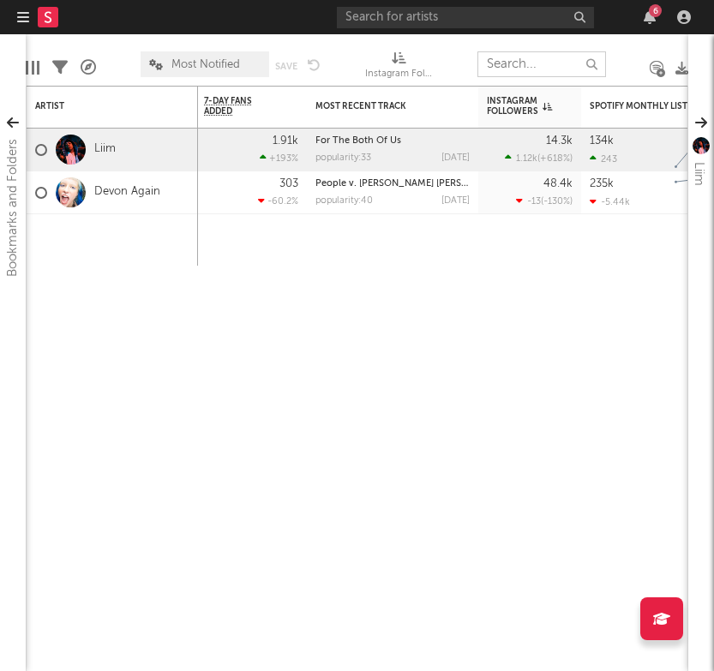
click at [504, 63] on input "text" at bounding box center [541, 64] width 129 height 26
click at [475, 24] on input "text" at bounding box center [465, 17] width 257 height 21
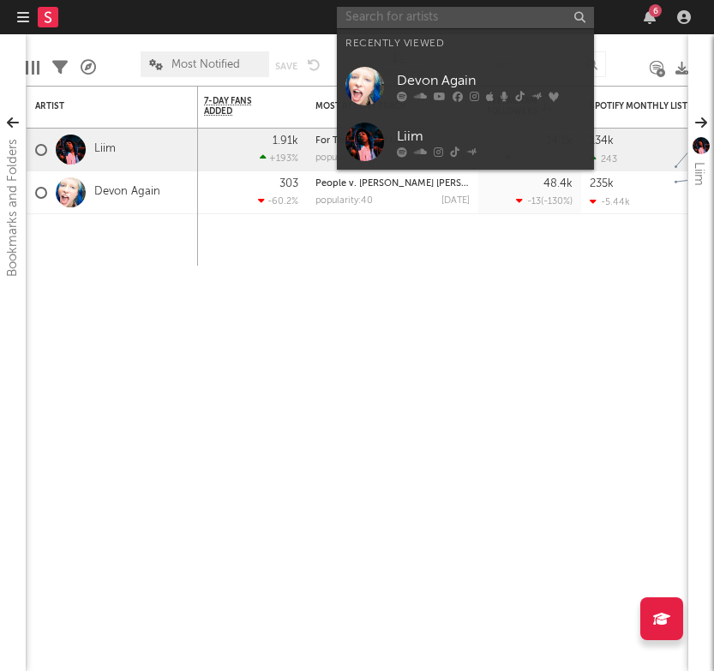
paste input "[PERSON_NAME]"
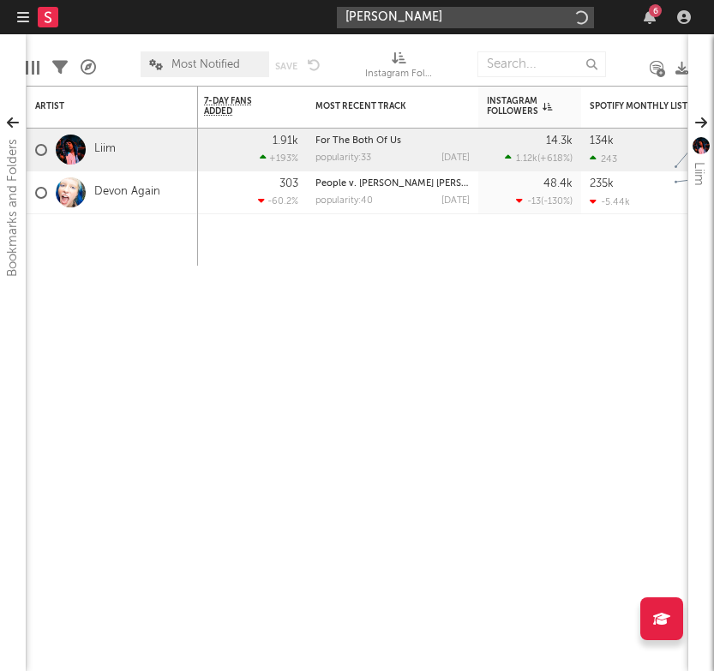
type input "[PERSON_NAME]"
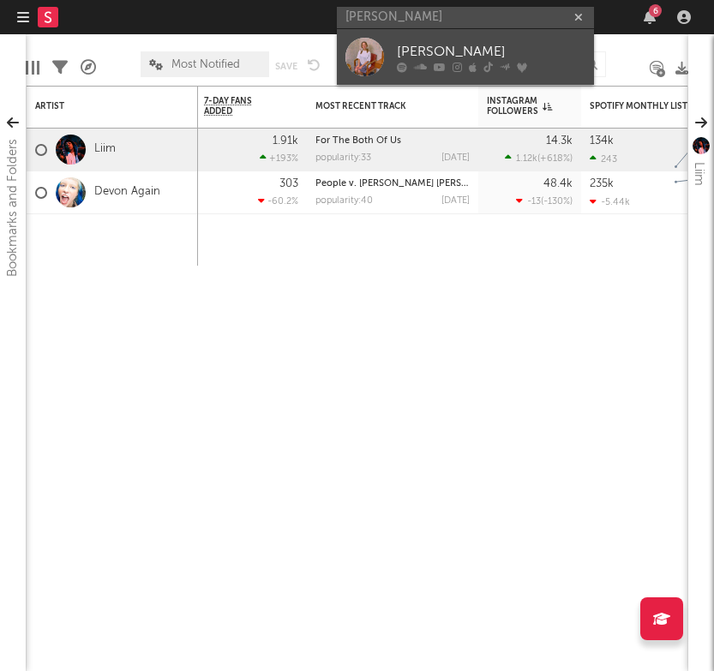
click at [354, 51] on div at bounding box center [364, 57] width 39 height 39
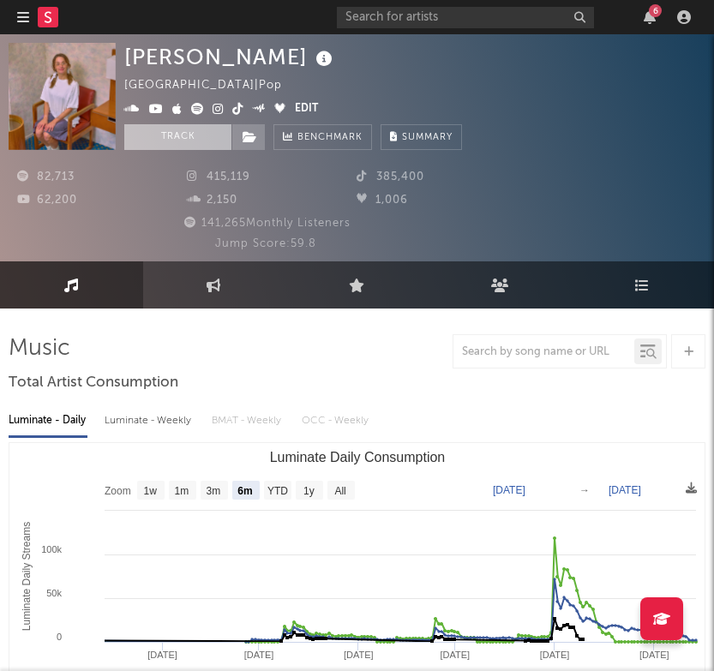
select select "6m"
click at [177, 138] on button "Track" at bounding box center [177, 137] width 107 height 26
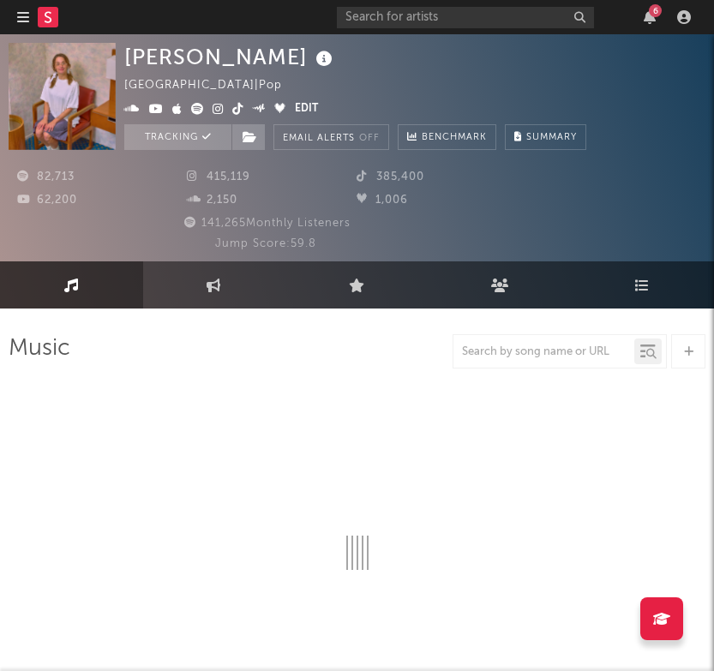
select select "6m"
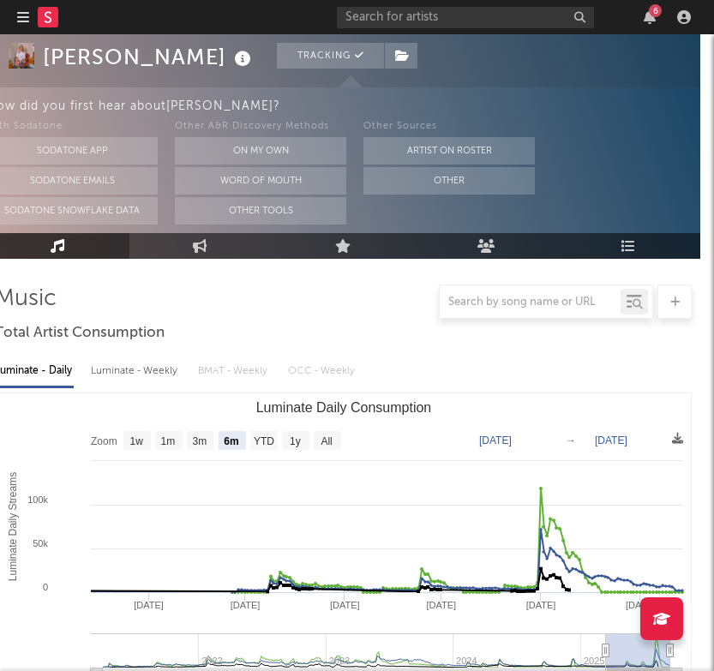
scroll to position [0, 14]
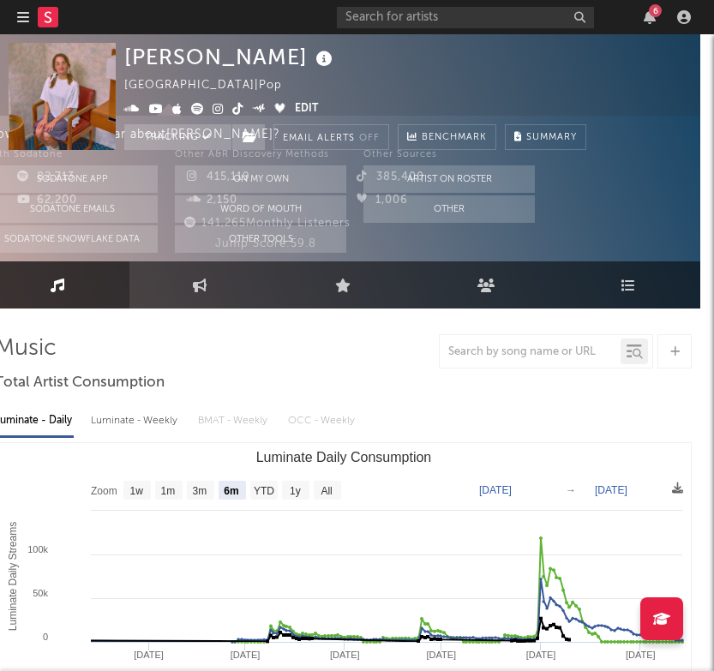
click at [450, 176] on div "385,400" at bounding box center [433, 177] width 170 height 21
click at [44, 13] on rect at bounding box center [48, 17] width 21 height 21
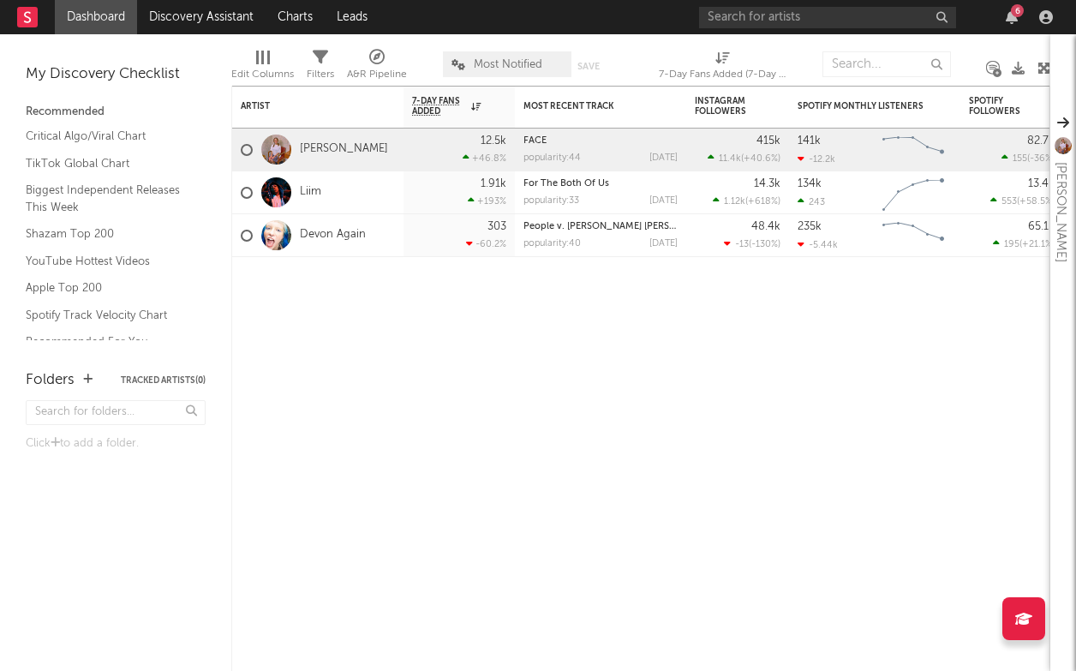
click at [506, 67] on span "Most Notified" at bounding box center [508, 64] width 69 height 11
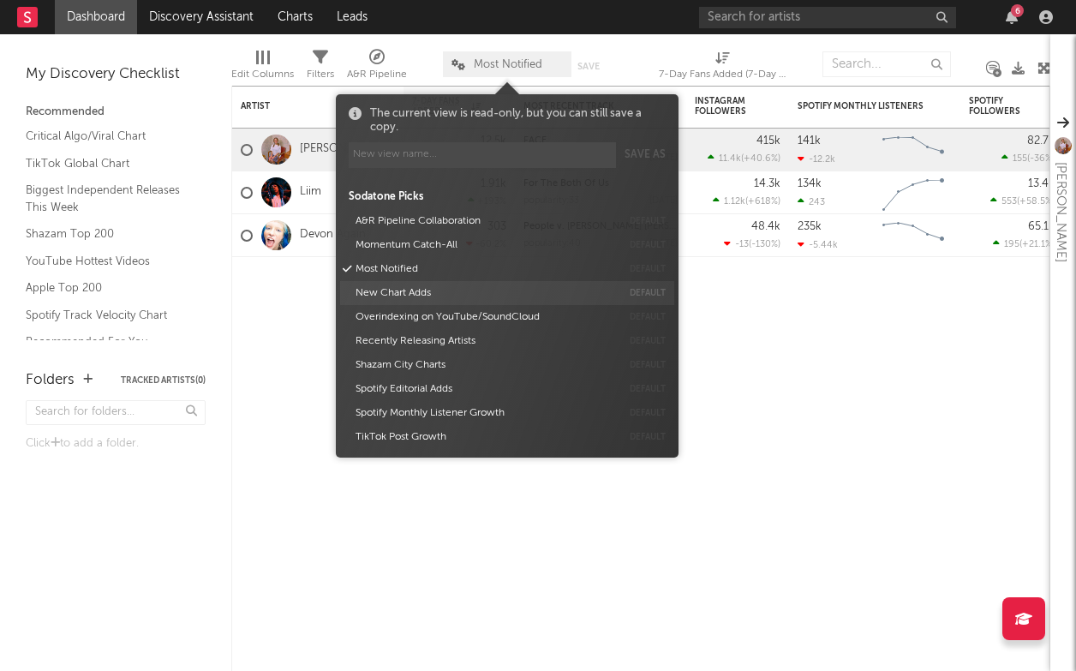
click at [488, 295] on button "New Chart Adds" at bounding box center [486, 293] width 272 height 24
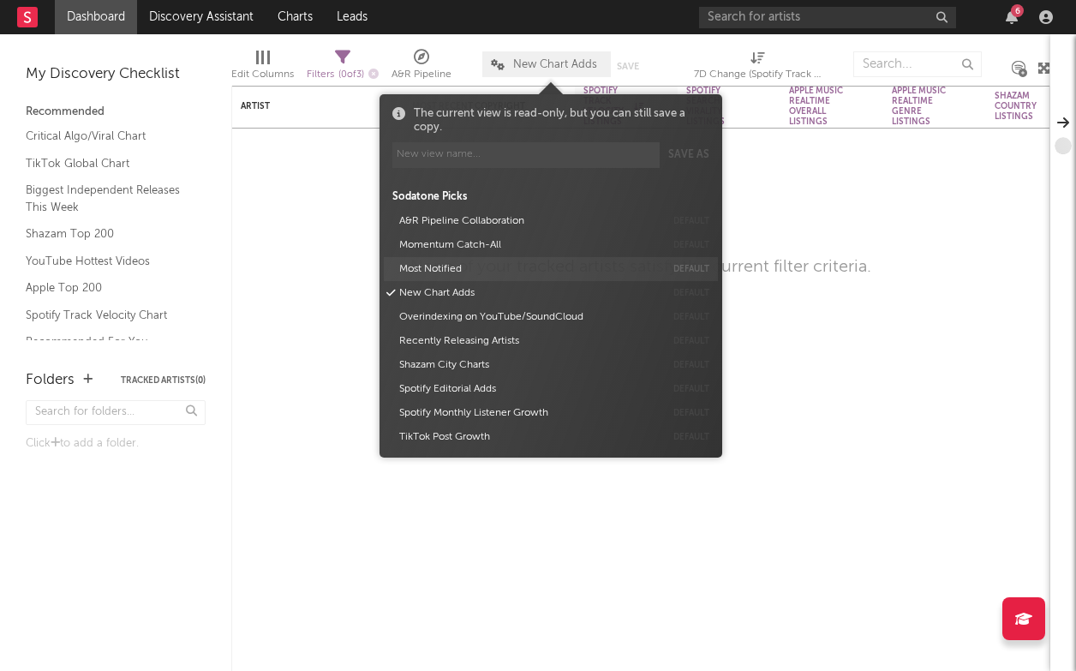
click at [465, 266] on button "Most Notified" at bounding box center [529, 269] width 272 height 24
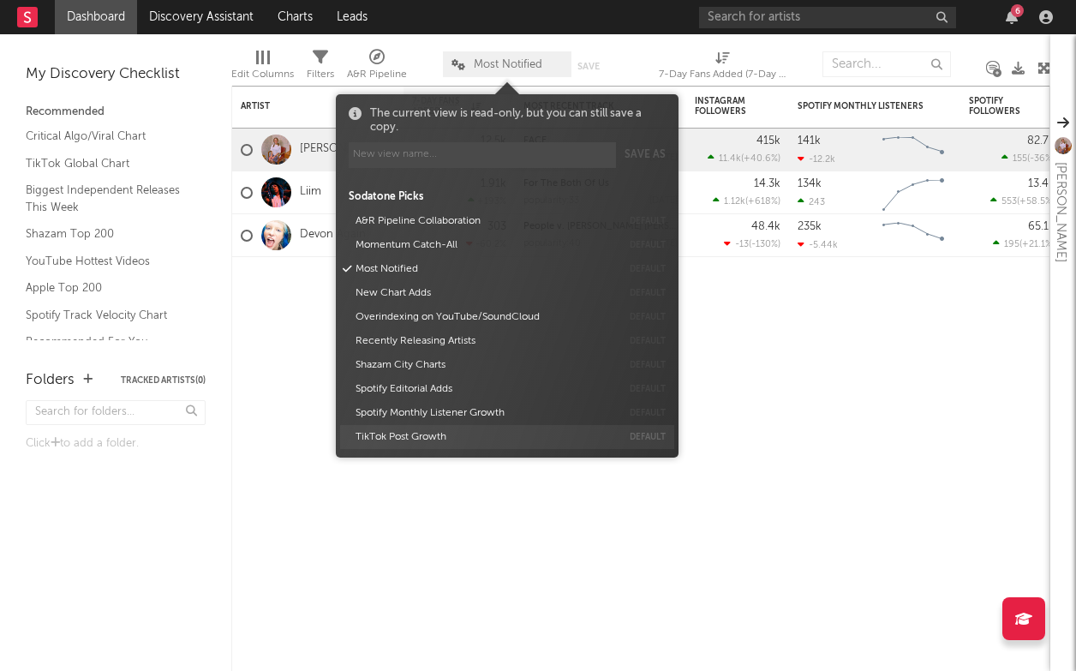
click at [443, 430] on button "TikTok Post Growth" at bounding box center [486, 437] width 272 height 24
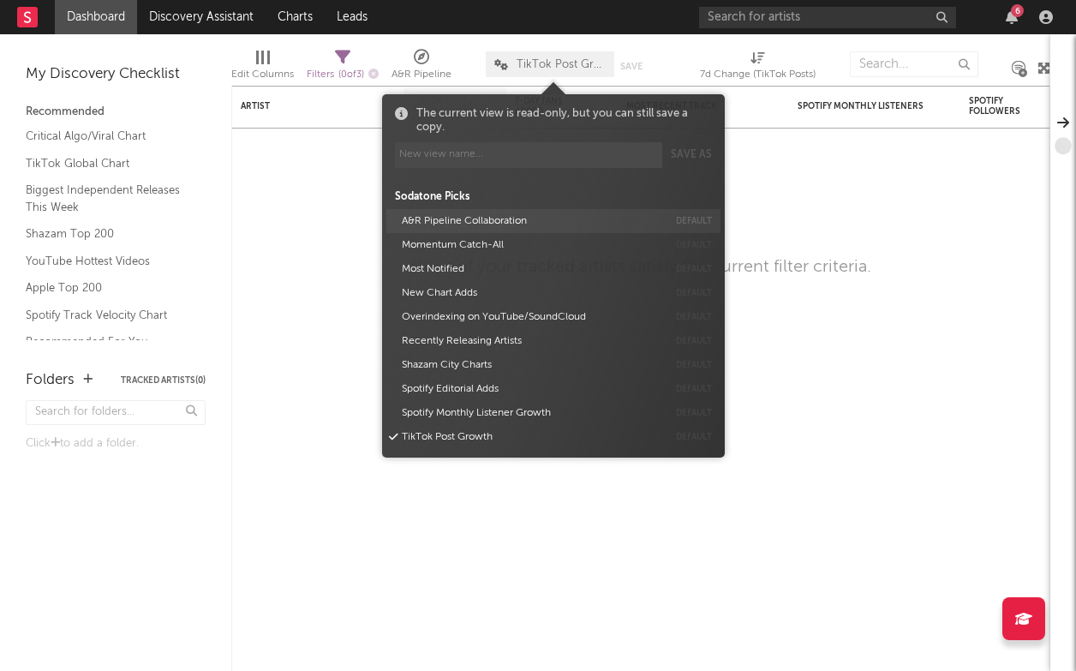
click at [497, 213] on button "A&R Pipeline Collaboration" at bounding box center [532, 221] width 272 height 24
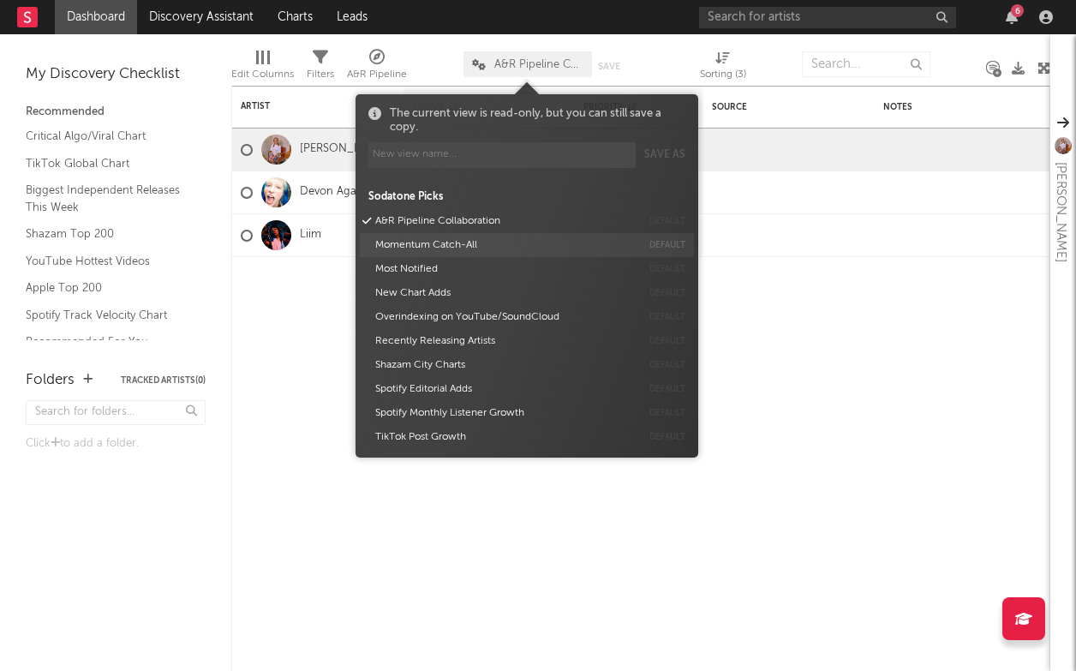
click at [490, 245] on button "Momentum Catch-All" at bounding box center [505, 245] width 272 height 24
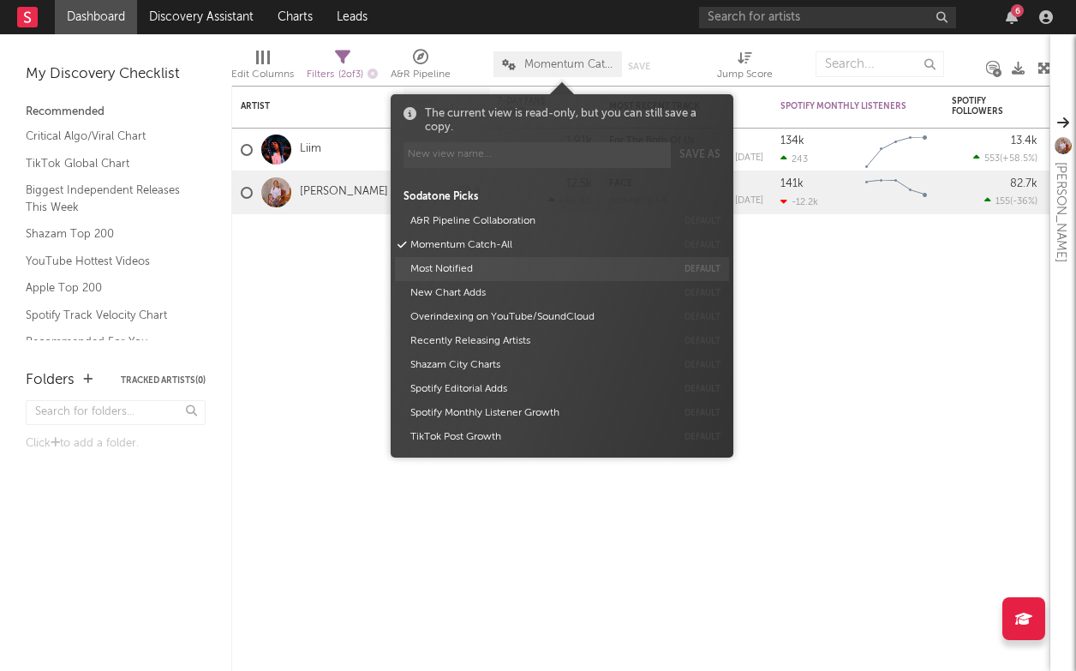
click at [488, 269] on button "Most Notified" at bounding box center [540, 269] width 272 height 24
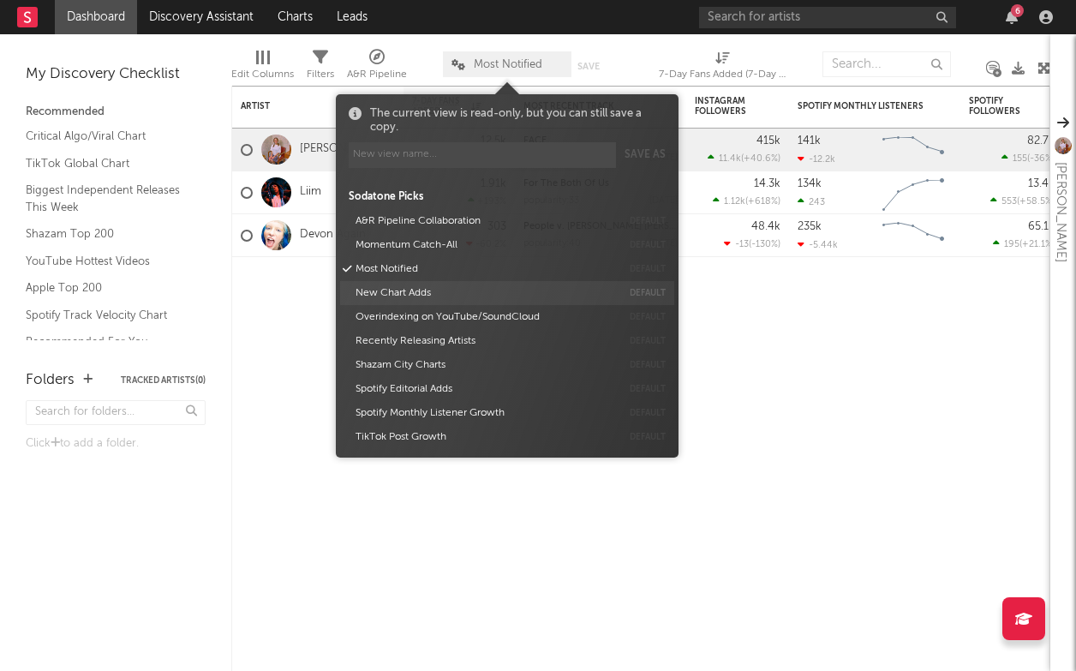
click at [483, 288] on button "New Chart Adds" at bounding box center [486, 293] width 272 height 24
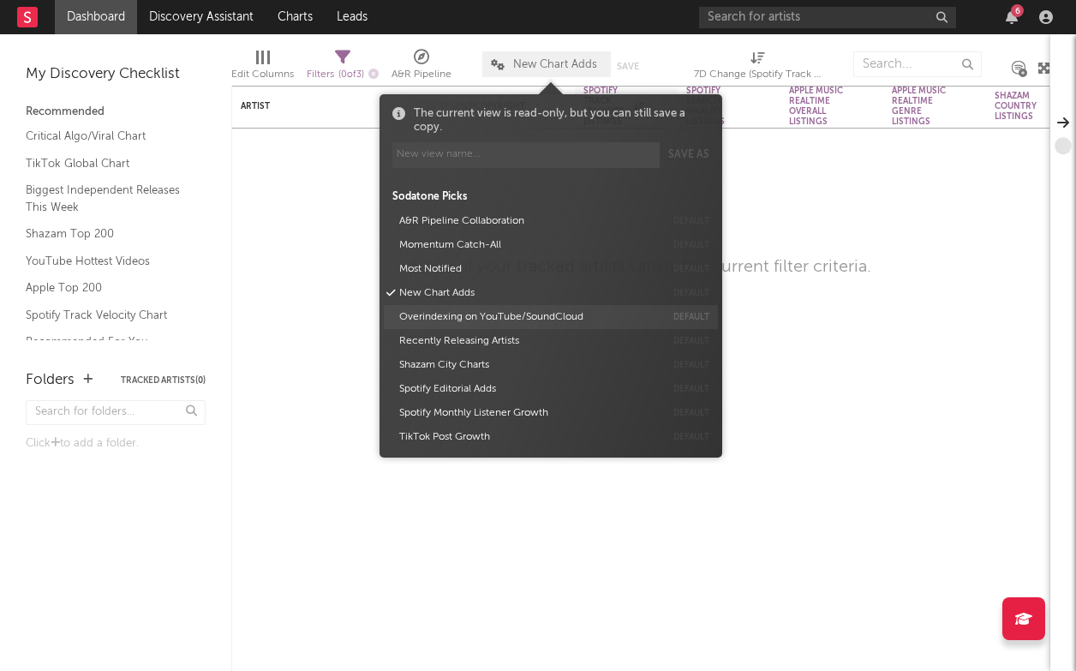
click at [486, 306] on button "Overindexing on YouTube/SoundCloud" at bounding box center [529, 317] width 272 height 24
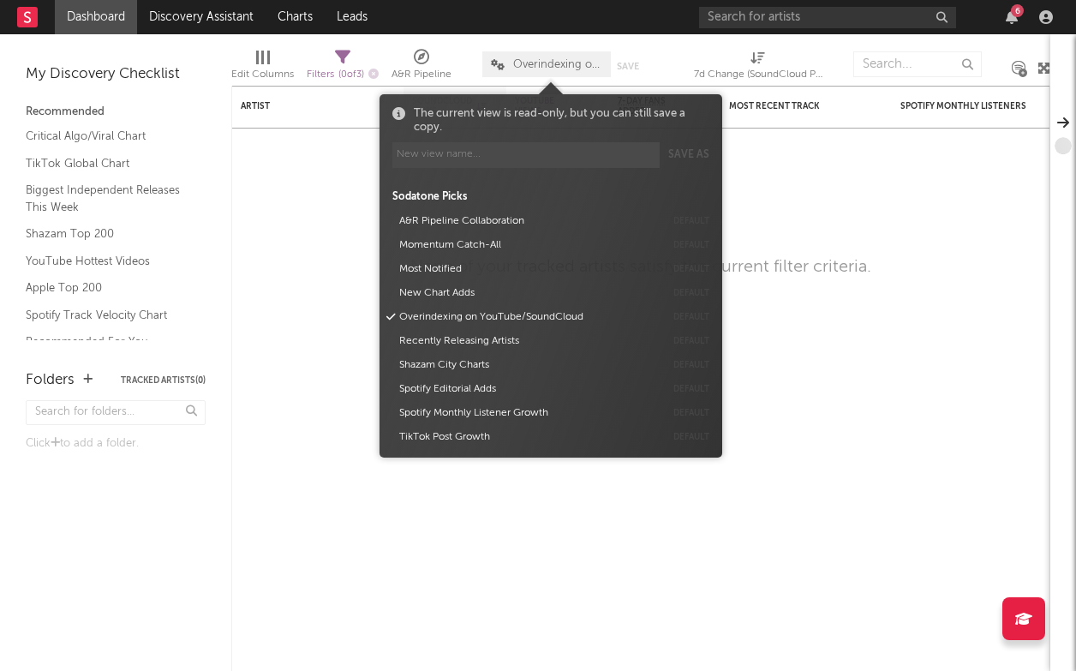
click at [543, 59] on span "Overindexing on YouTube/SoundCloud" at bounding box center [557, 64] width 89 height 11
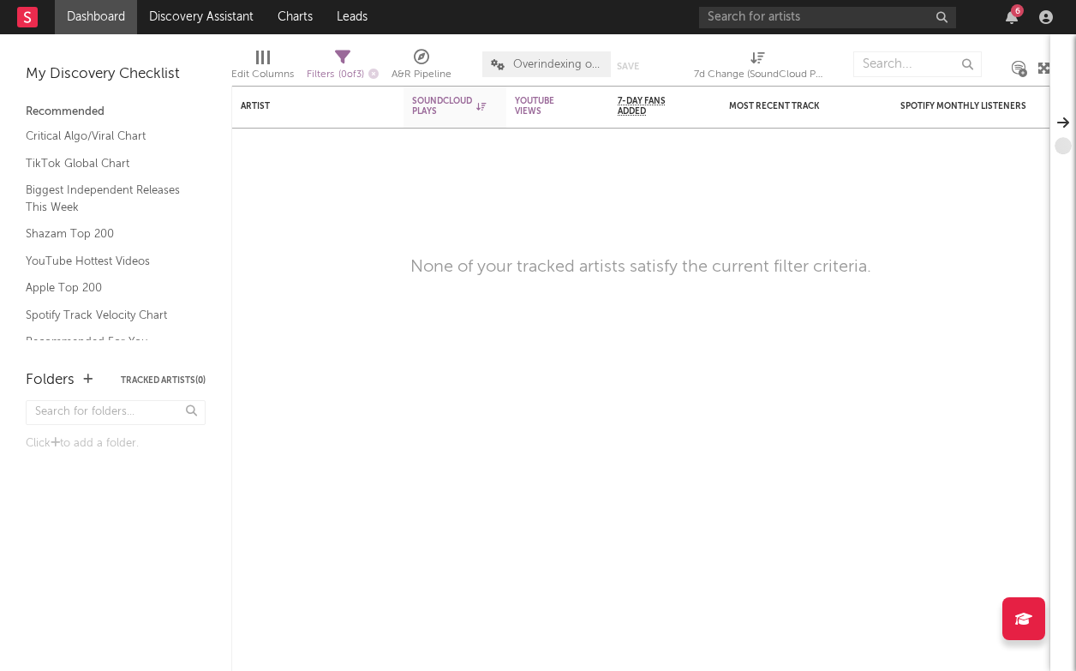
click at [543, 60] on span "Overindexing on YouTube/SoundCloud" at bounding box center [557, 64] width 89 height 11
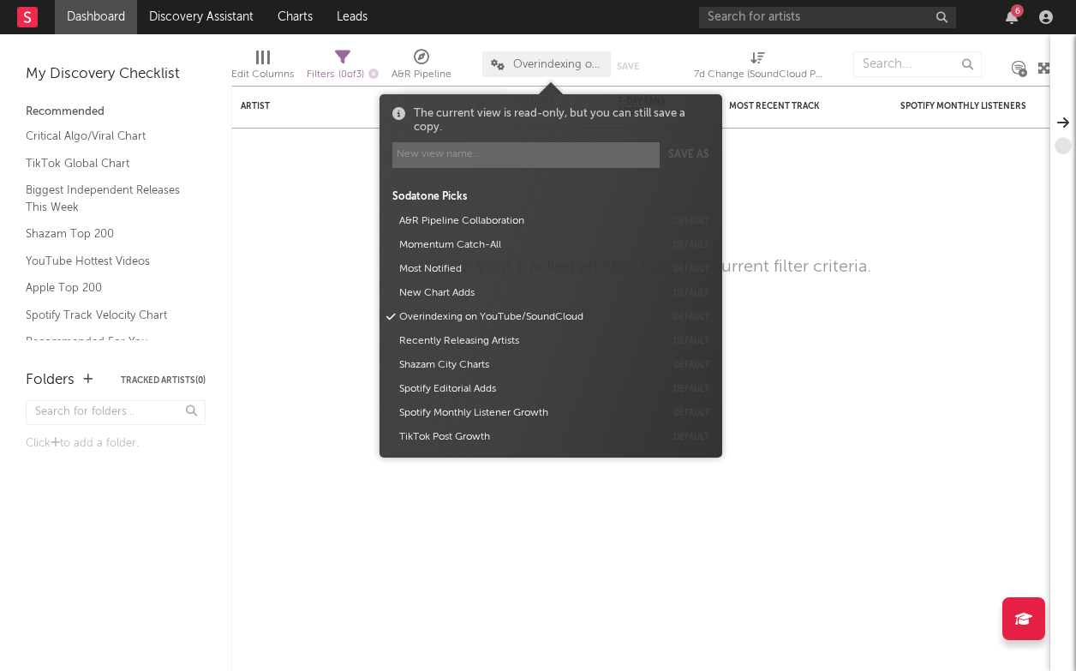
click at [524, 153] on input at bounding box center [525, 155] width 267 height 26
type input "recent"
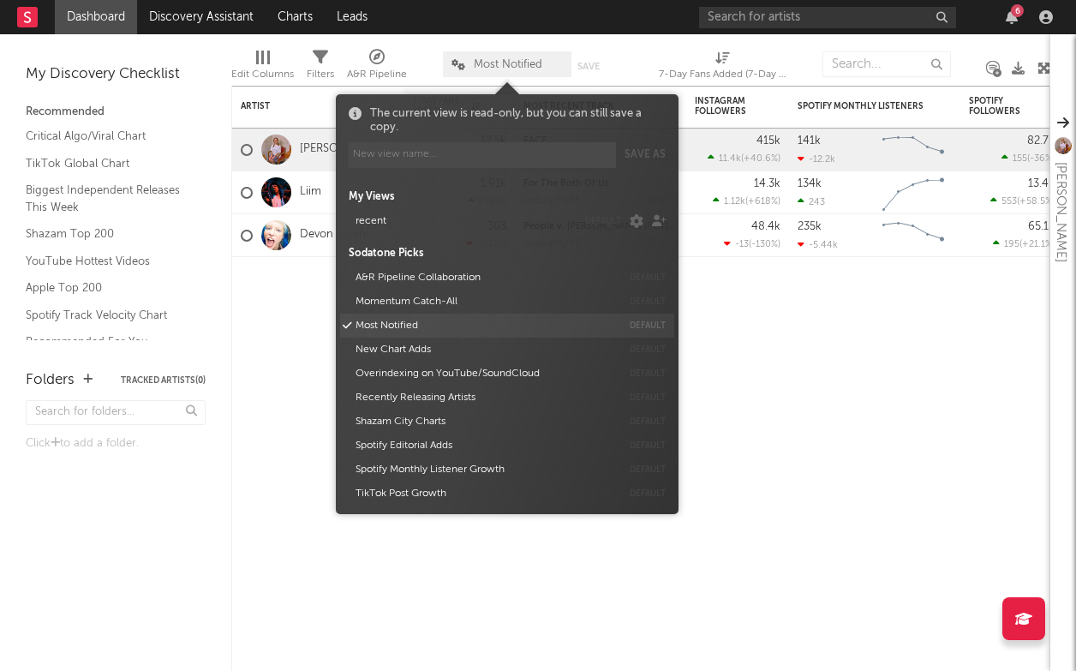
click at [459, 332] on button "Most Notified" at bounding box center [486, 326] width 272 height 24
click at [465, 218] on button "recent" at bounding box center [463, 221] width 227 height 24
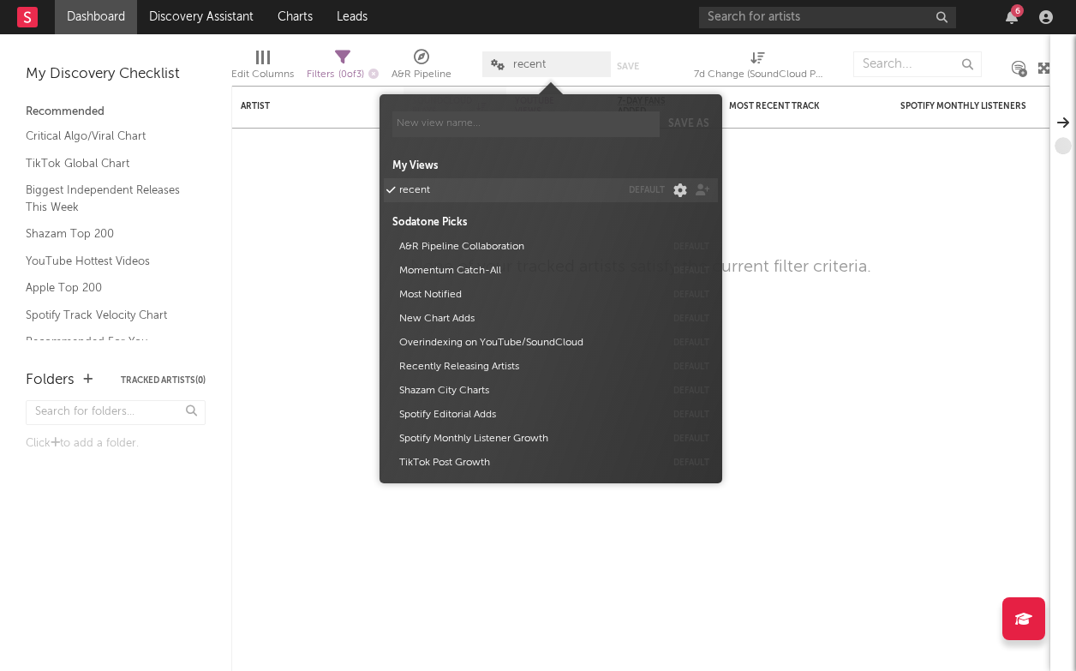
click at [677, 193] on icon at bounding box center [676, 190] width 22 height 14
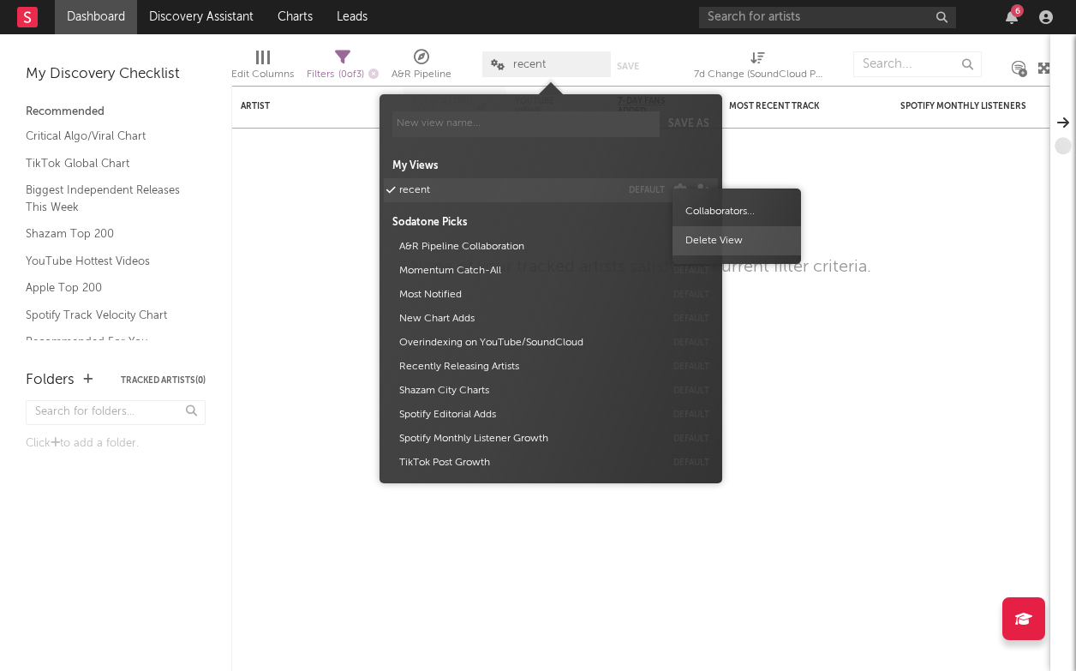
click at [698, 244] on span "Delete View" at bounding box center [737, 240] width 129 height 29
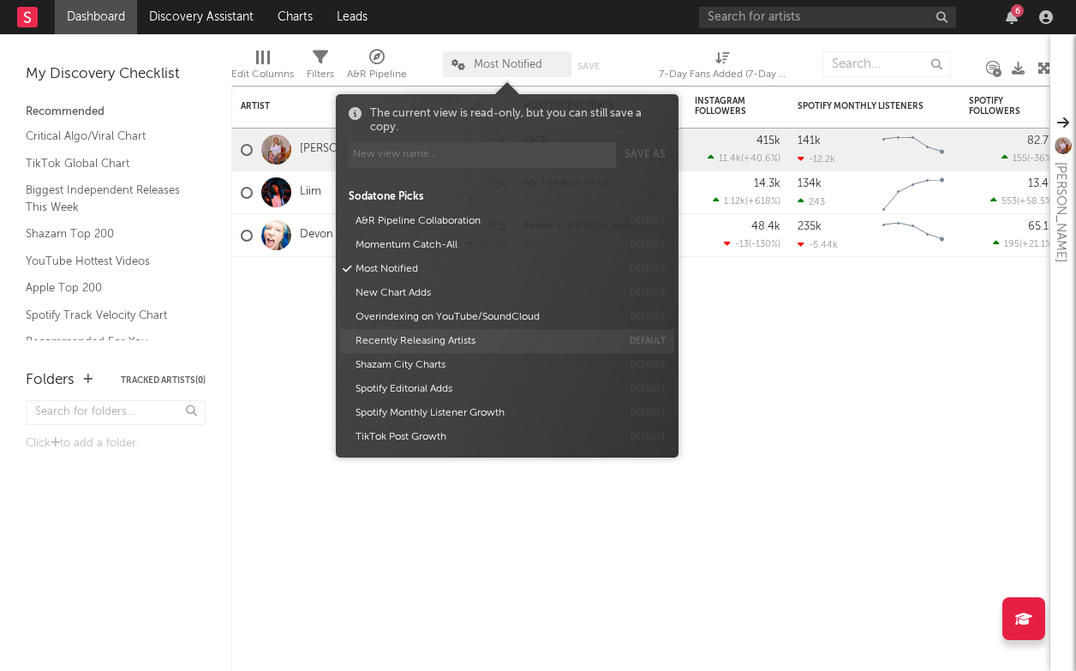
click at [470, 335] on button "Recently Releasing Artists" at bounding box center [486, 341] width 272 height 24
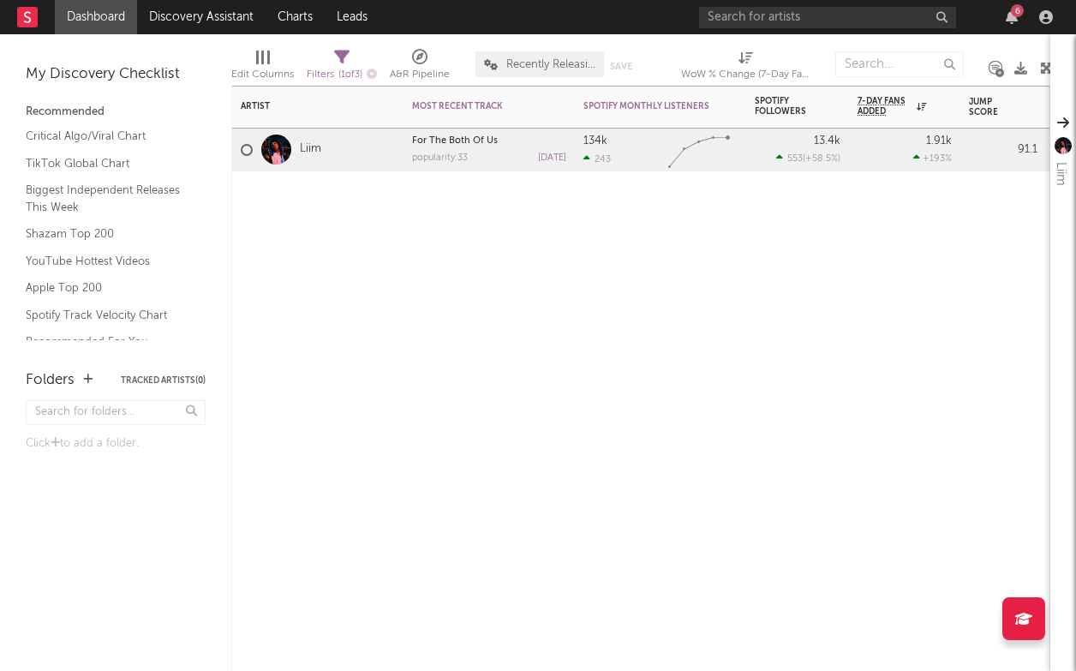
click at [316, 305] on div "Artist Notifications Most Recent Track Popularity Released Spotify Monthly List…" at bounding box center [640, 378] width 819 height 585
click at [534, 69] on span "Recently Releasing Artists" at bounding box center [550, 64] width 89 height 11
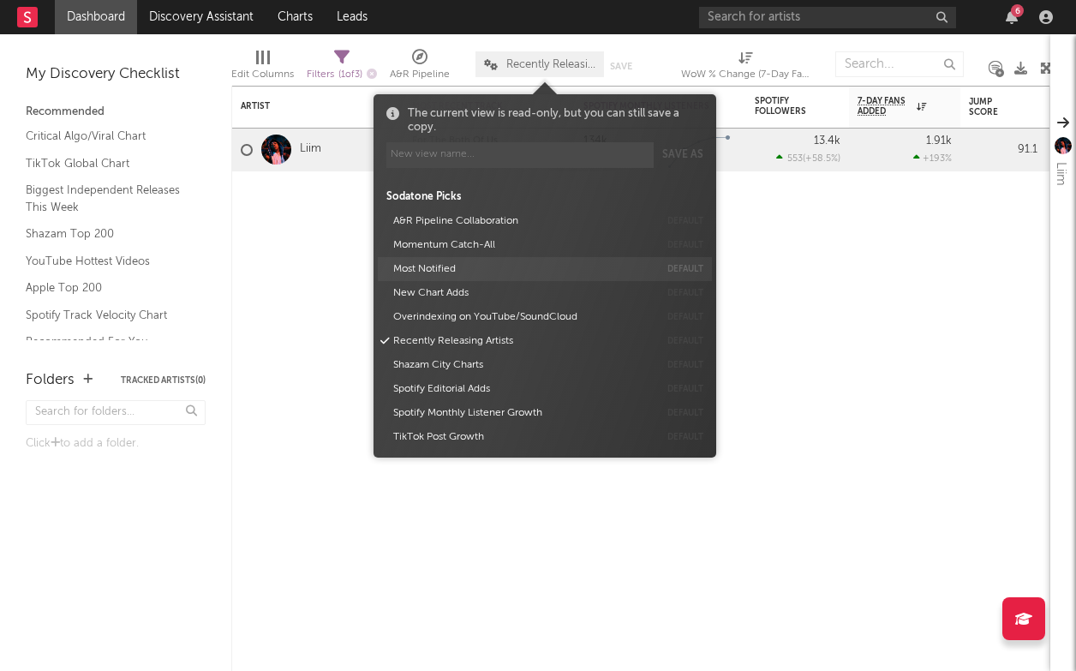
click at [497, 279] on button "Most Notified" at bounding box center [523, 269] width 272 height 24
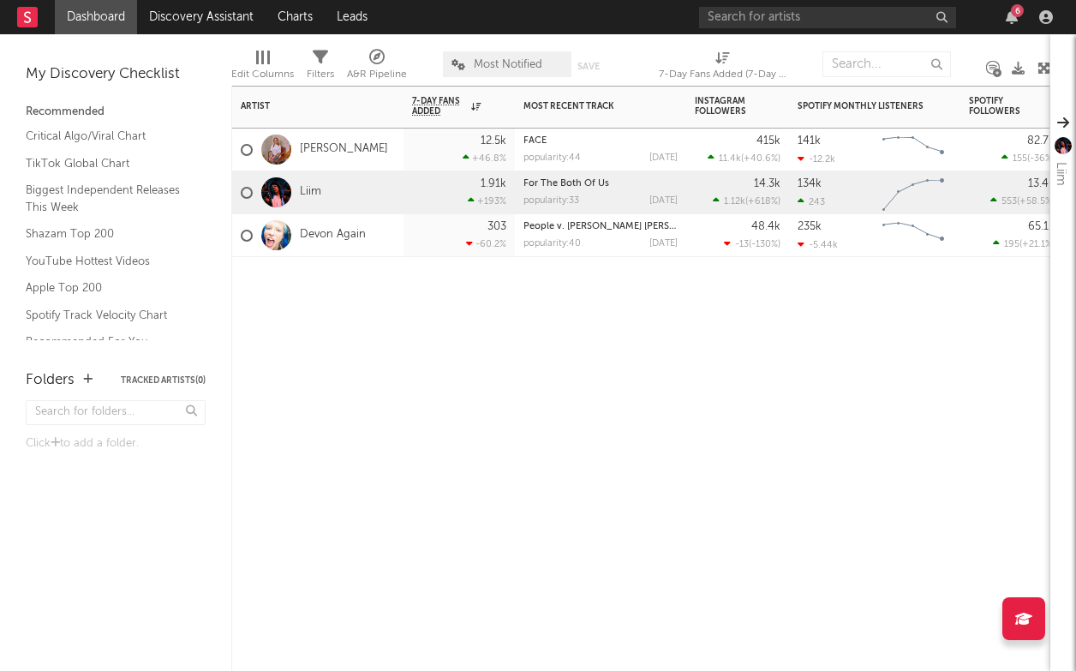
click at [827, 485] on div "Artist Notifications 7-Day Fans Added WoW % Change Most Recent Track Popularity…" at bounding box center [640, 378] width 819 height 585
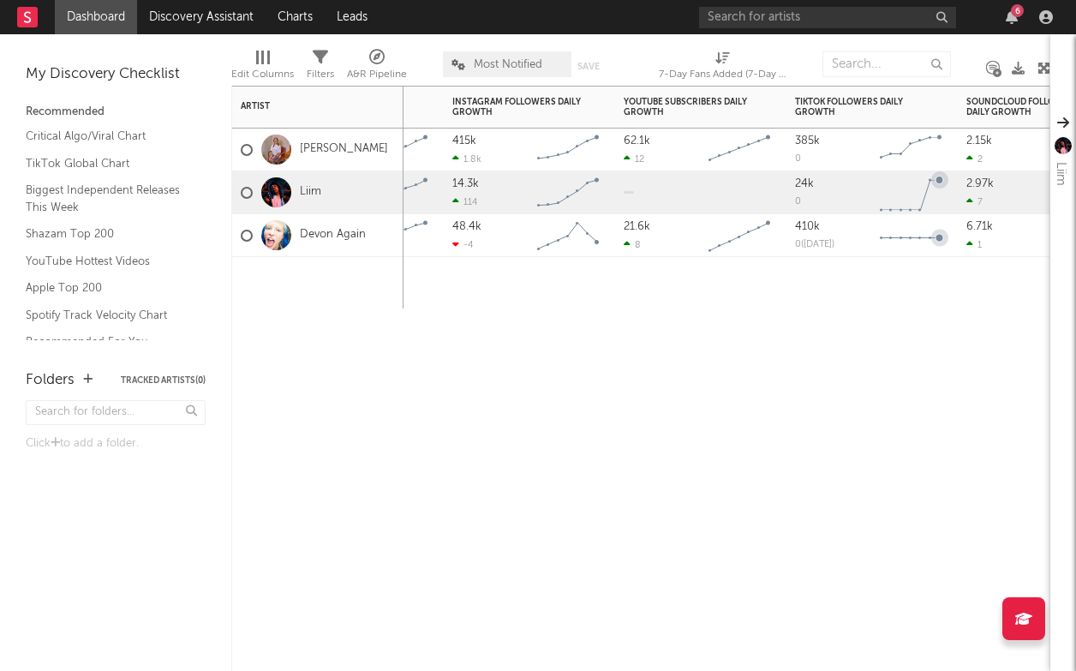
drag, startPoint x: 881, startPoint y: 209, endPoint x: 808, endPoint y: 508, distance: 307.8
click at [808, 508] on div "Weekly UK Streams WoW % Change Notes Priority Edit settings for Priority Status…" at bounding box center [640, 378] width 819 height 585
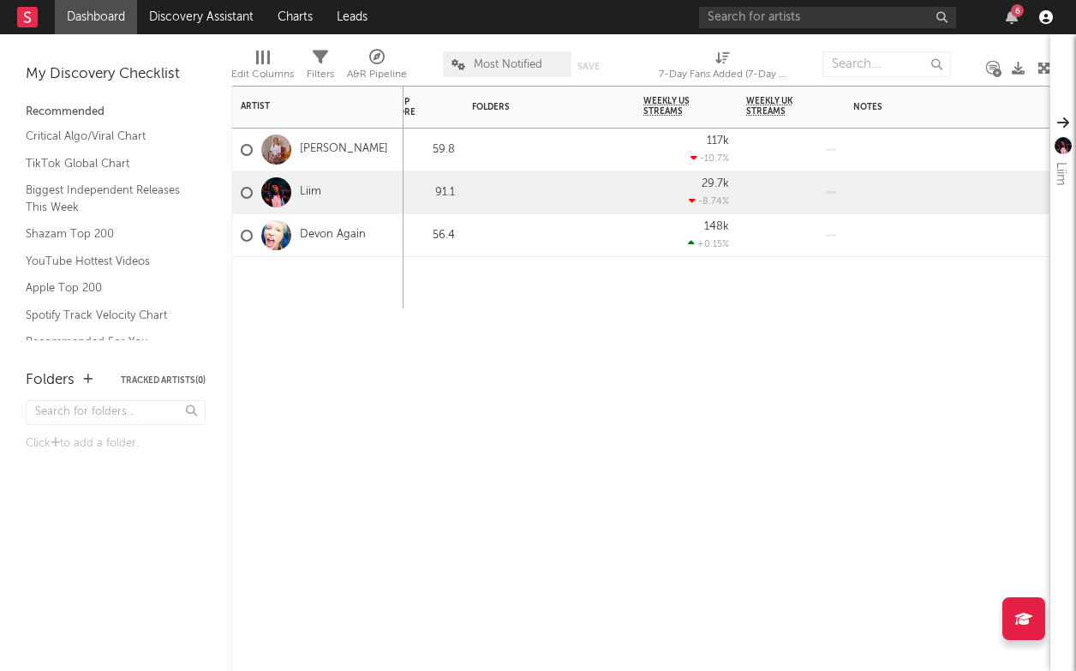
click at [1047, 13] on icon "button" at bounding box center [1046, 17] width 14 height 14
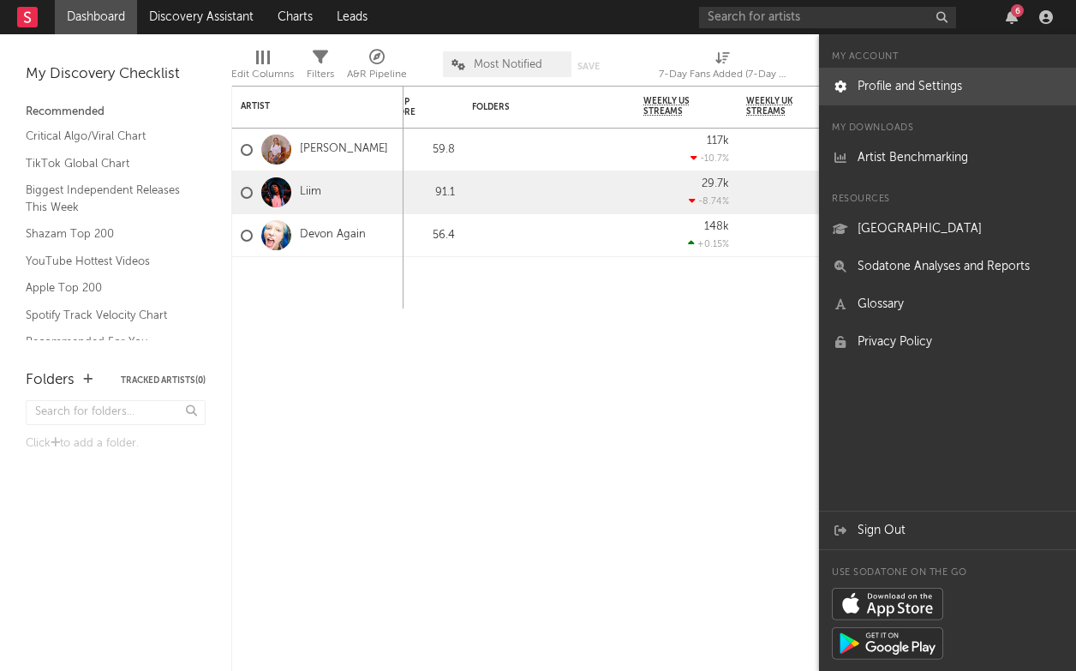
click at [972, 95] on link "Profile and Settings" at bounding box center [947, 87] width 257 height 38
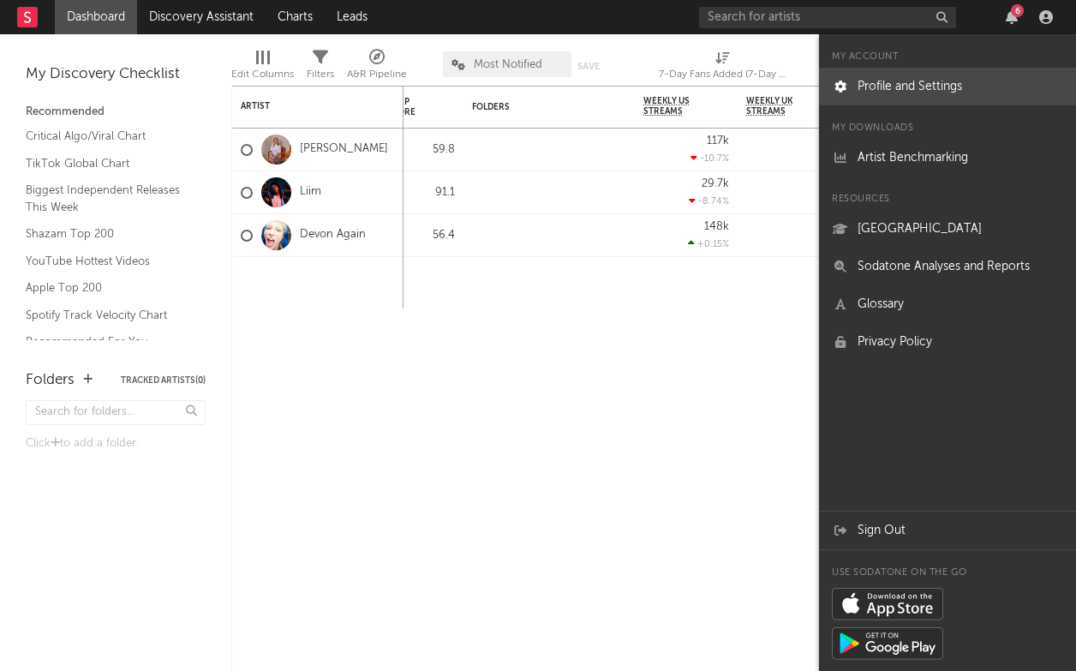
select select "recorded_music"
select select "other"
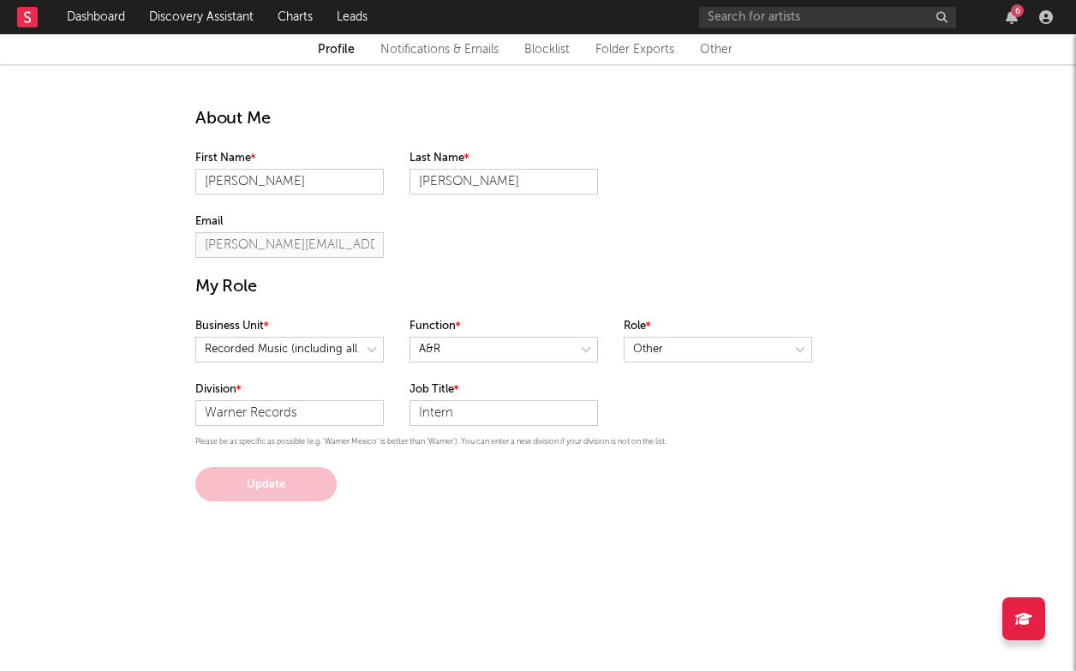
click at [429, 56] on link "Notifications & Emails" at bounding box center [439, 49] width 118 height 21
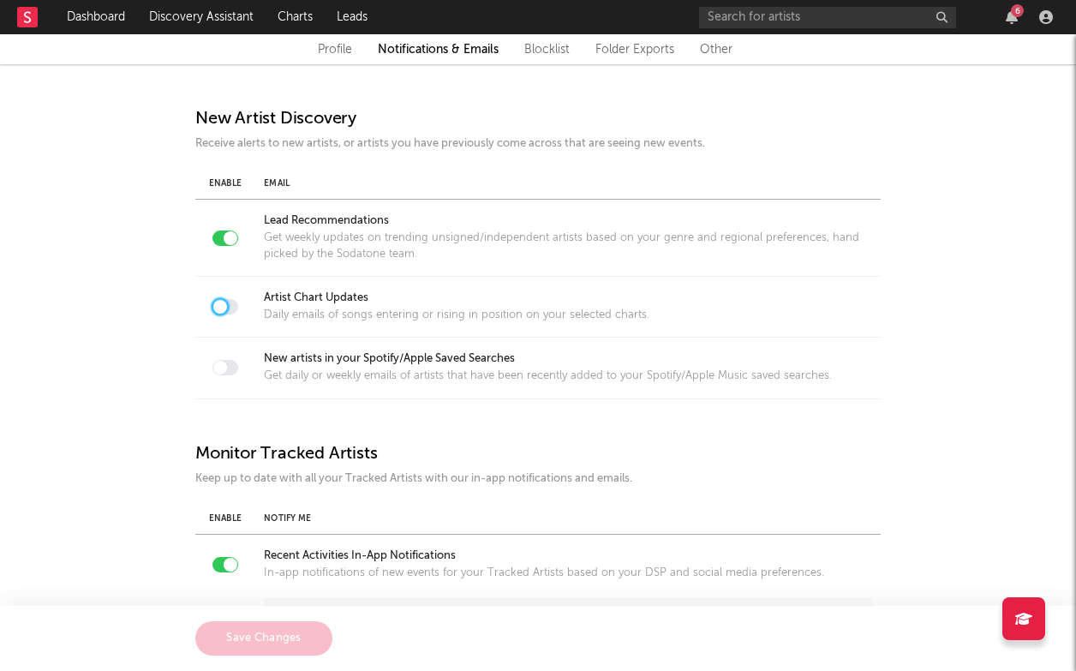
click at [215, 305] on div at bounding box center [220, 307] width 14 height 14
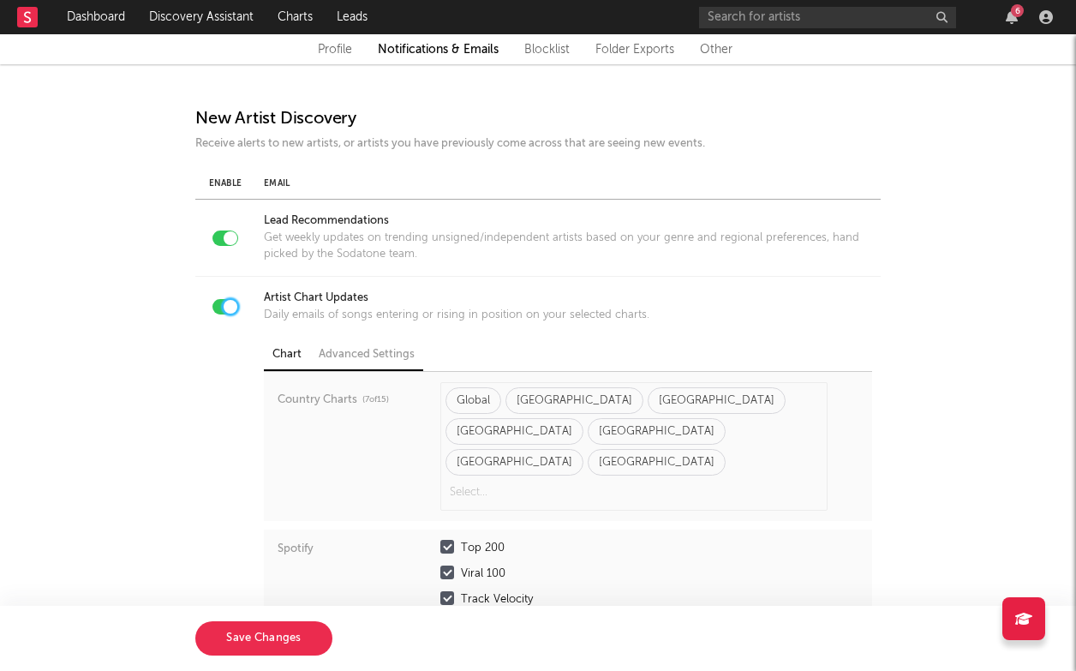
click at [398, 351] on div "Advanced Settings" at bounding box center [366, 355] width 113 height 31
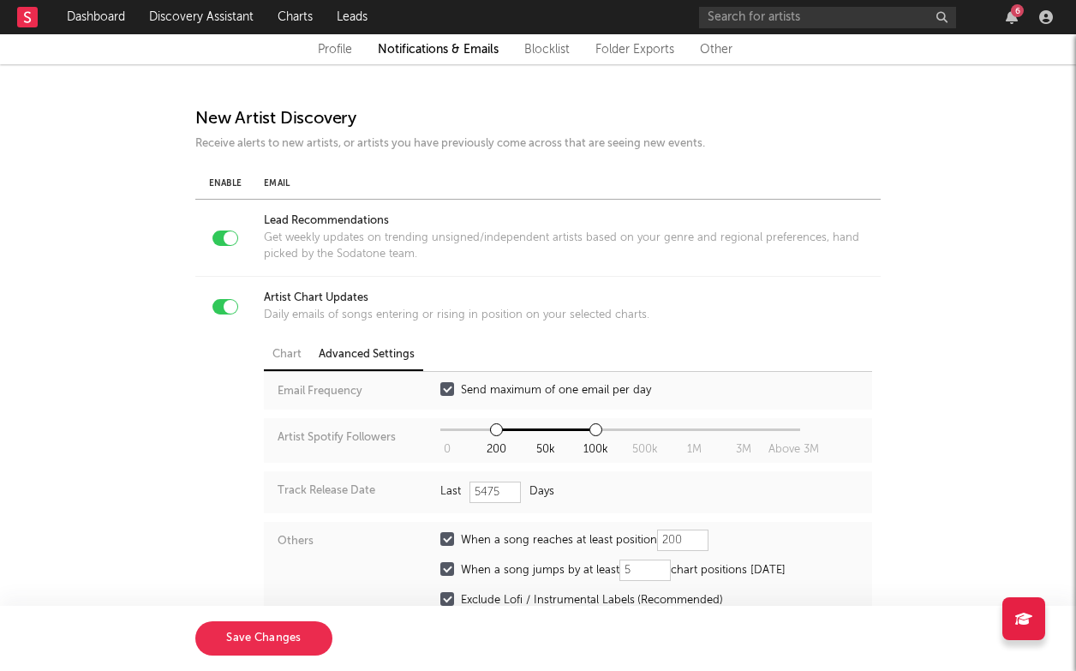
click at [270, 344] on div "Chart" at bounding box center [287, 355] width 46 height 31
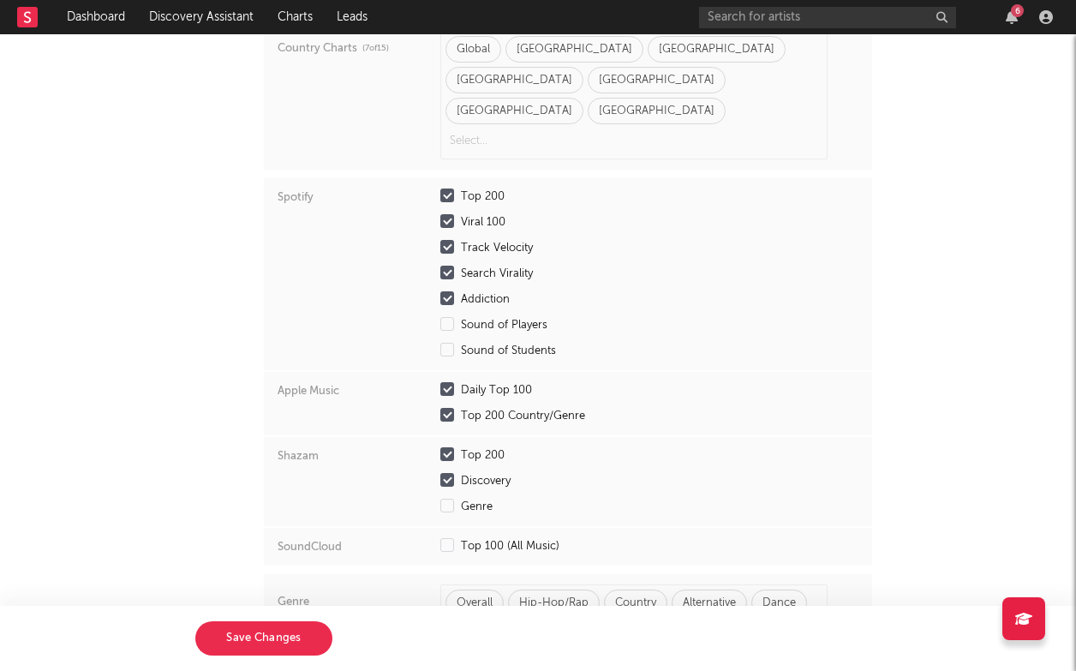
scroll to position [170, 0]
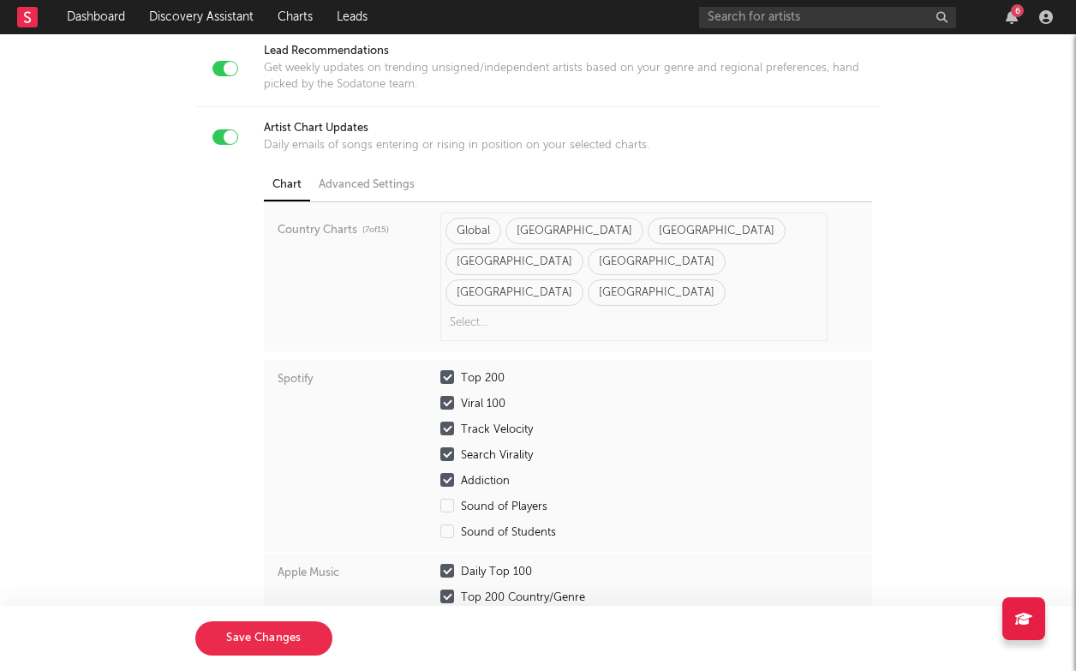
click at [570, 310] on input "text" at bounding box center [508, 323] width 124 height 26
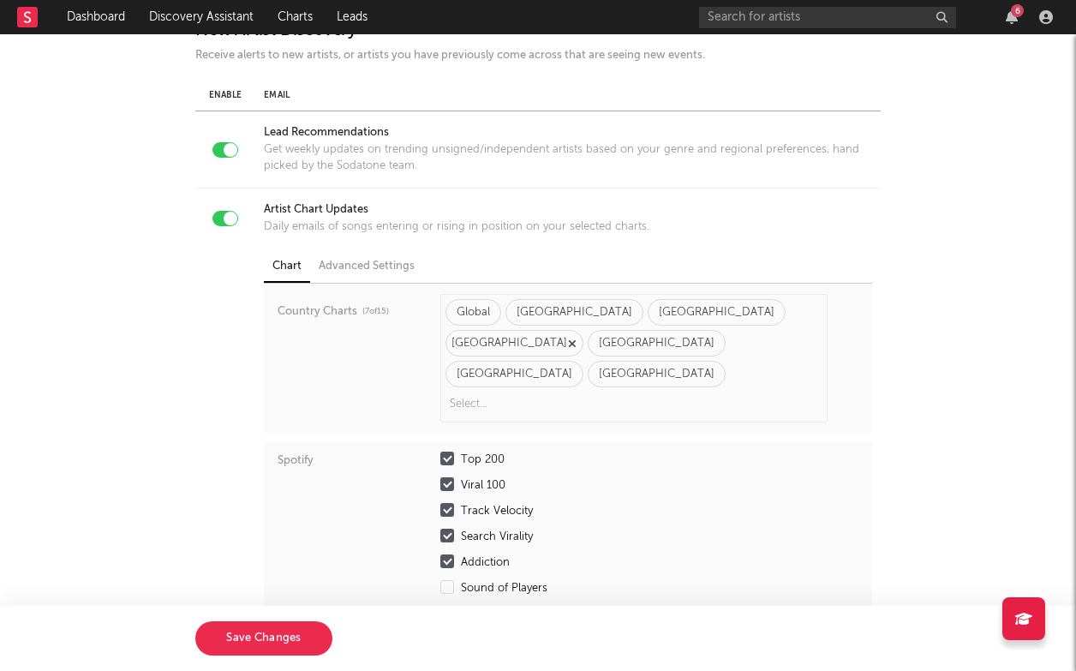
scroll to position [87, 0]
click at [570, 393] on input "text" at bounding box center [508, 406] width 124 height 26
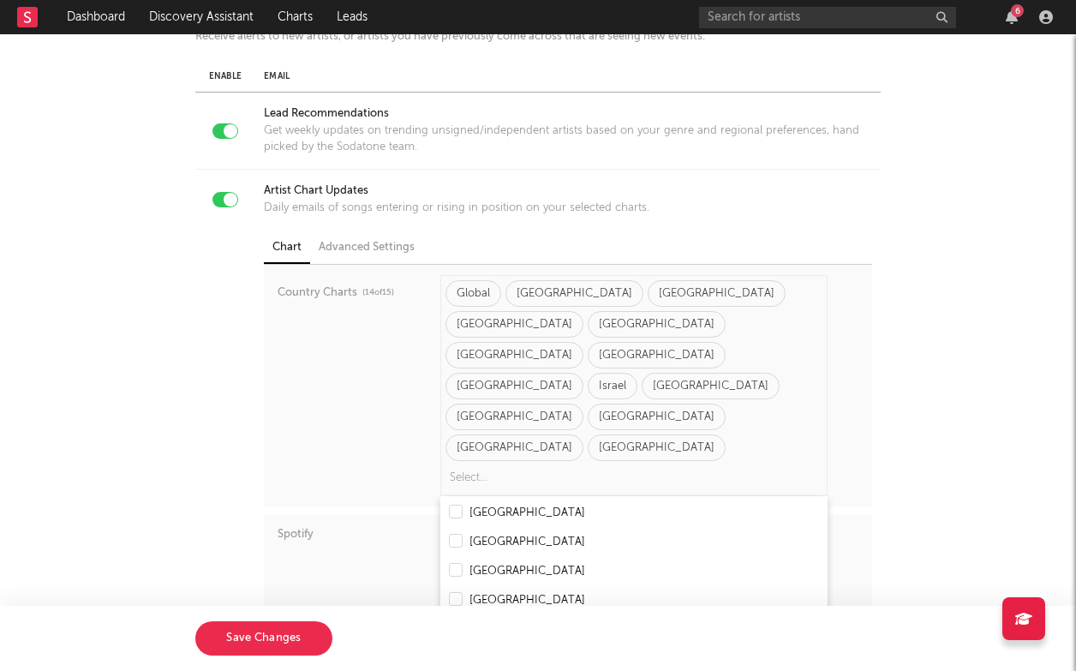
scroll to position [1687, 0]
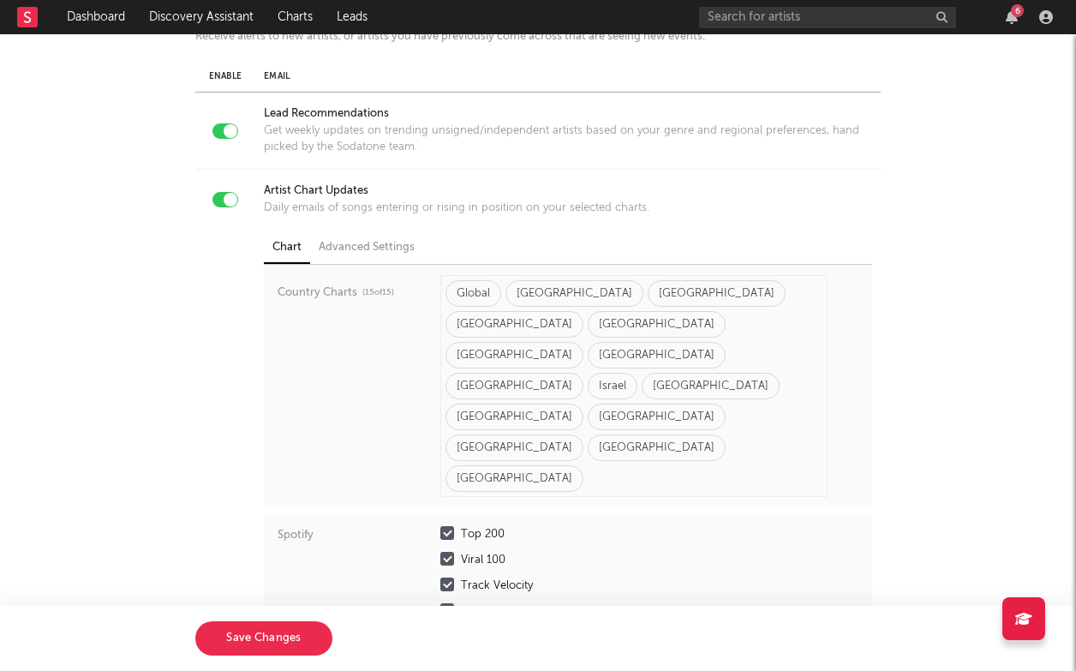
click at [612, 391] on div "Global United States Canada United Kingdom Germany Australia Netherlands India …" at bounding box center [633, 386] width 387 height 222
click at [593, 386] on div "Global United States Canada United Kingdom Germany Australia Netherlands India …" at bounding box center [633, 386] width 387 height 222
click at [726, 434] on div "China" at bounding box center [657, 447] width 138 height 27
click at [719, 443] on icon "button" at bounding box center [714, 448] width 9 height 11
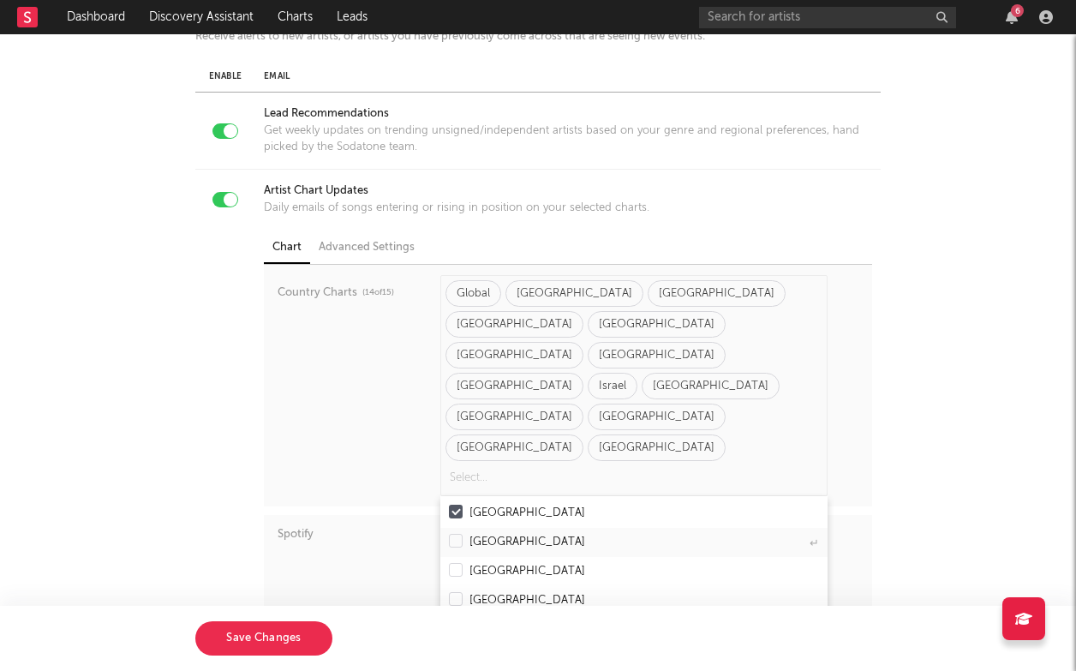
scroll to position [373, 0]
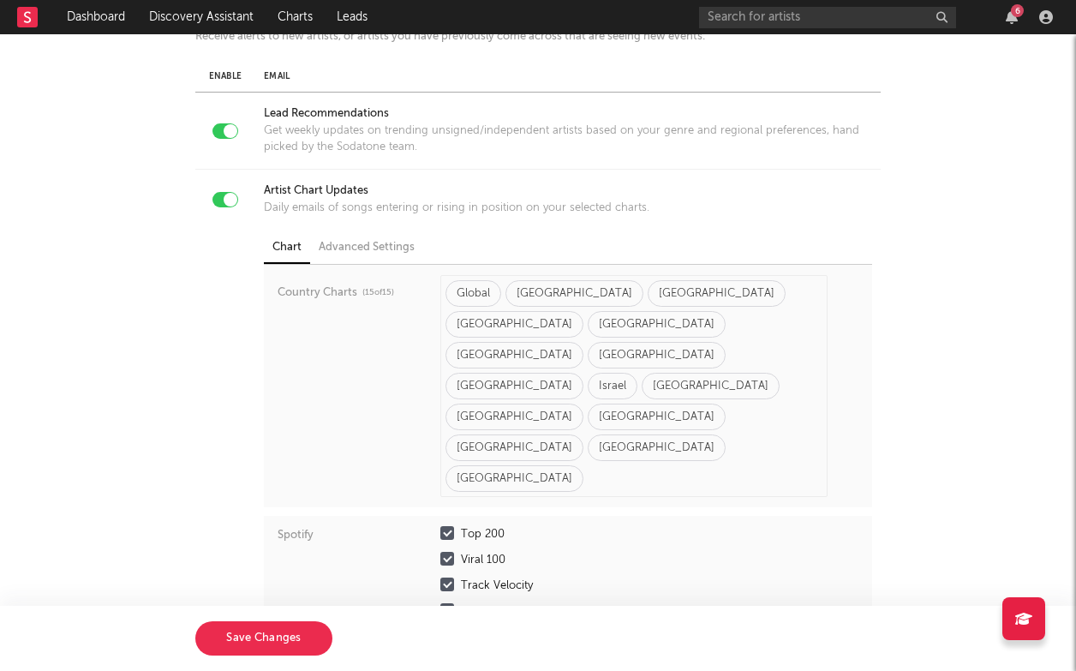
click at [624, 386] on div "Global United States Canada United Kingdom Germany Australia Netherlands India …" at bounding box center [633, 386] width 387 height 222
click at [230, 194] on div at bounding box center [231, 200] width 14 height 14
checkbox input "false"
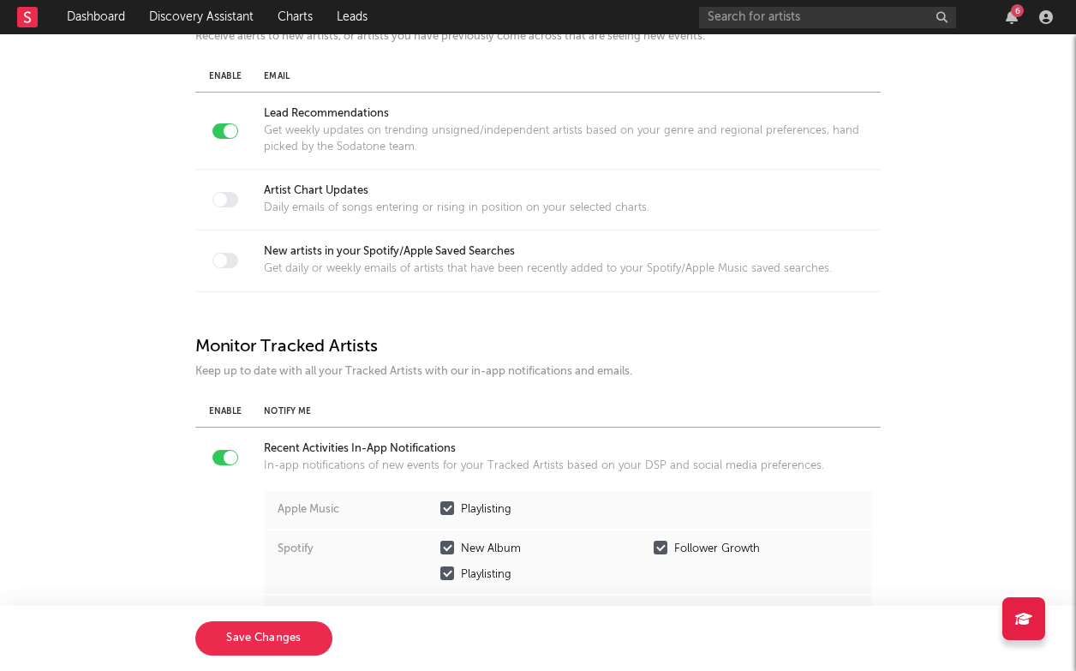
click at [227, 259] on div at bounding box center [225, 260] width 26 height 15
checkbox input "true"
select select "7"
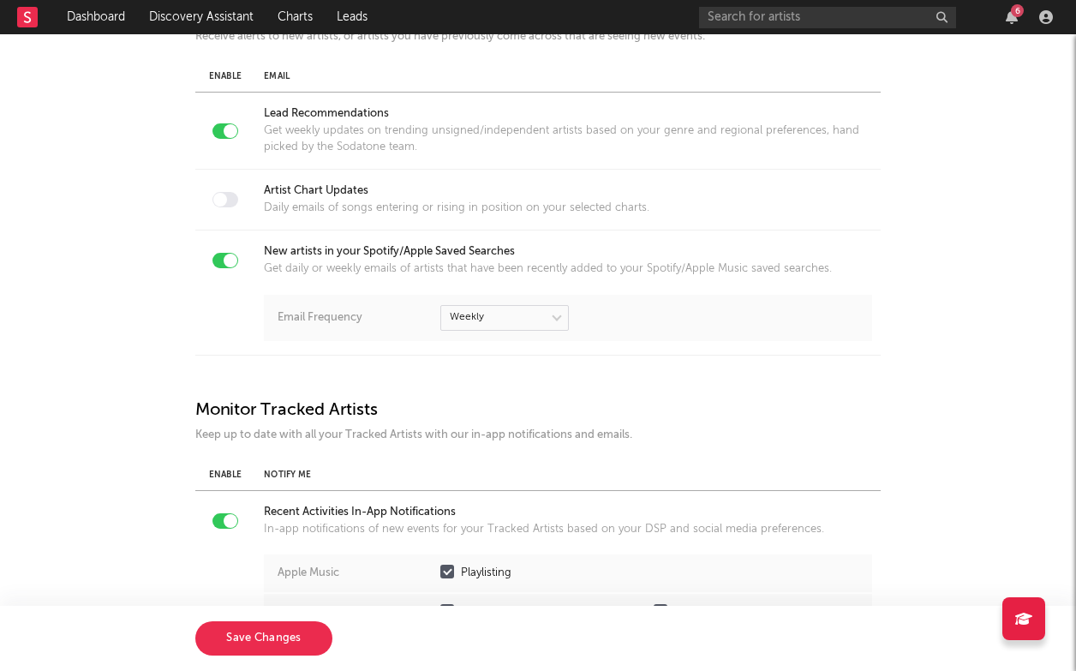
click at [228, 264] on div at bounding box center [231, 261] width 14 height 14
checkbox input "false"
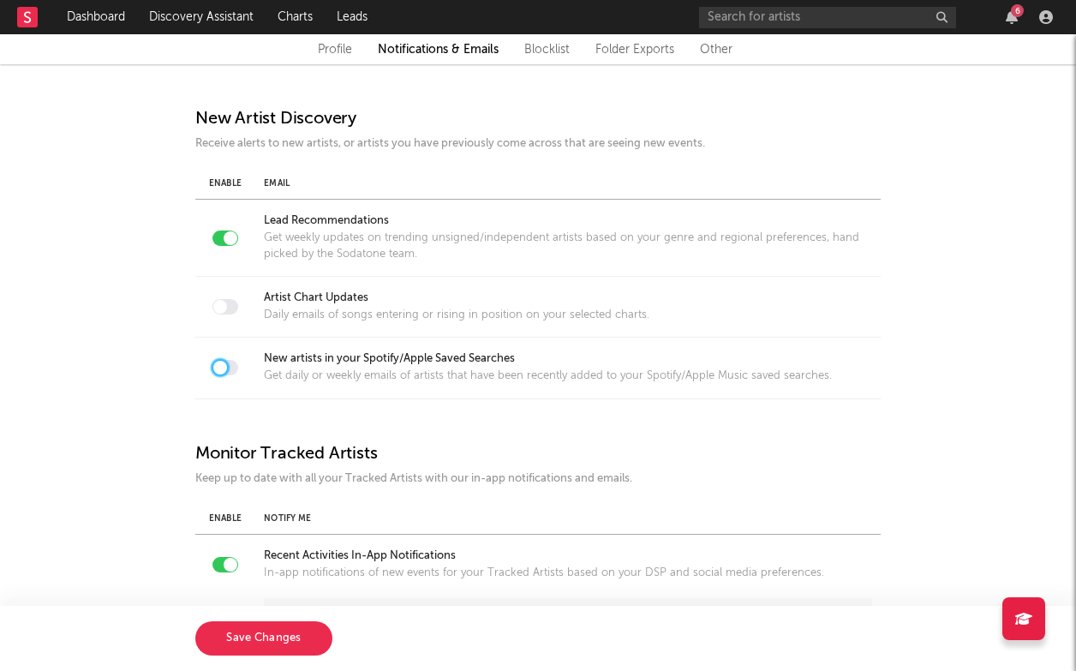
scroll to position [479, 0]
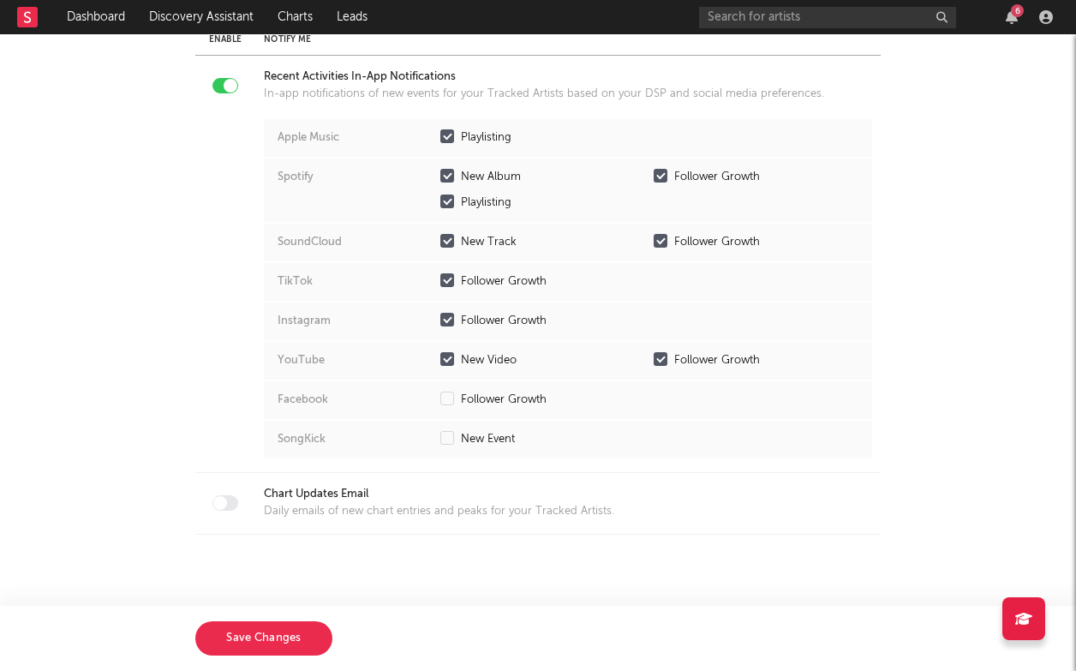
click at [248, 507] on div "Chart Updates Email Daily emails of new chart entries and peaks for your Tracke…" at bounding box center [538, 503] width 668 height 33
click at [231, 505] on div at bounding box center [225, 502] width 26 height 15
checkbox input "true"
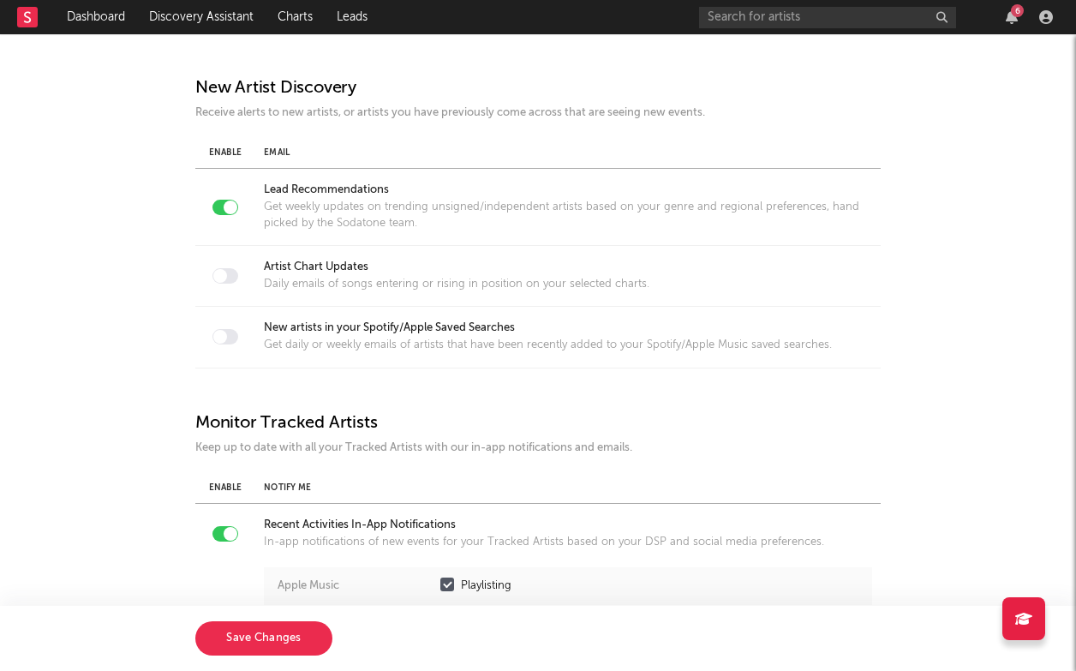
scroll to position [0, 0]
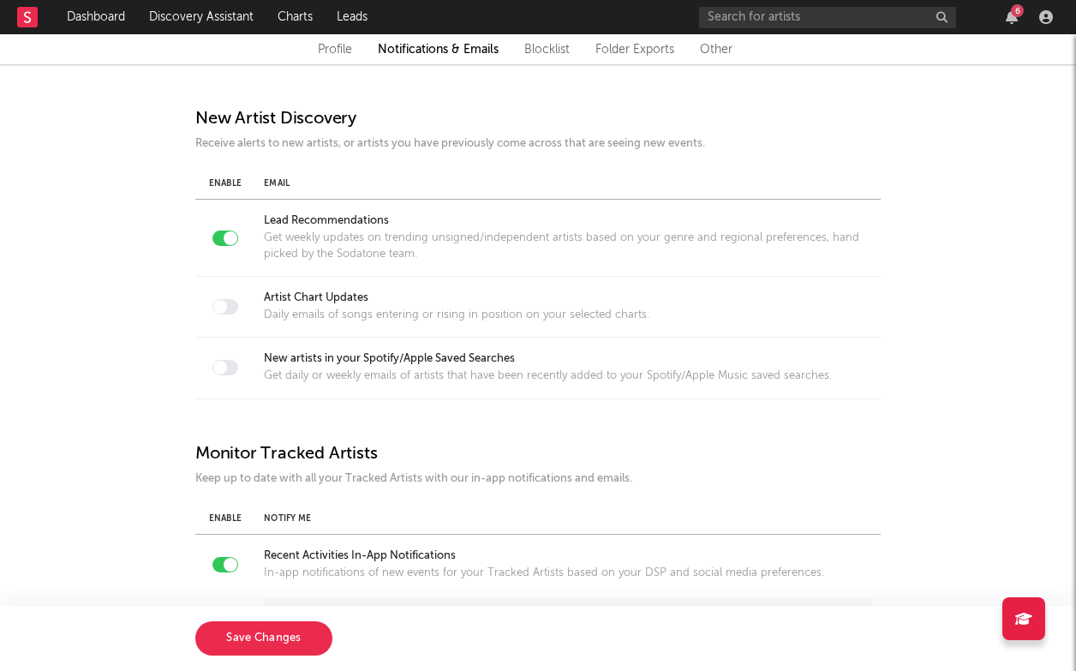
click at [279, 188] on div "Email" at bounding box center [568, 183] width 608 height 13
click at [275, 183] on div "Email" at bounding box center [568, 183] width 608 height 13
click at [218, 302] on div at bounding box center [220, 307] width 14 height 14
checkbox input "true"
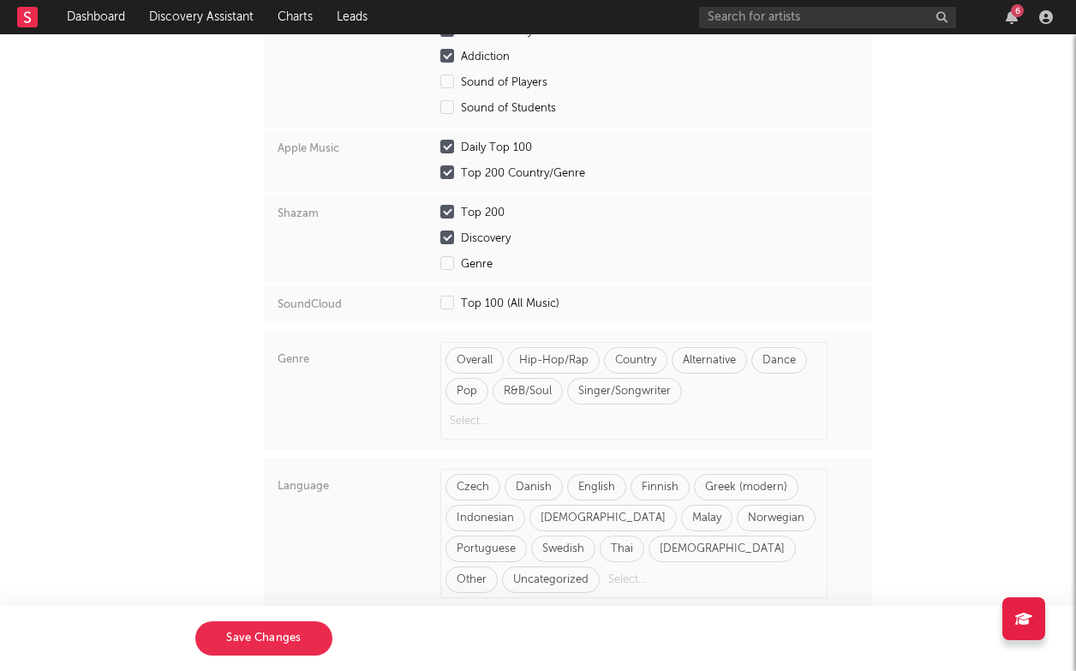
scroll to position [692, 0]
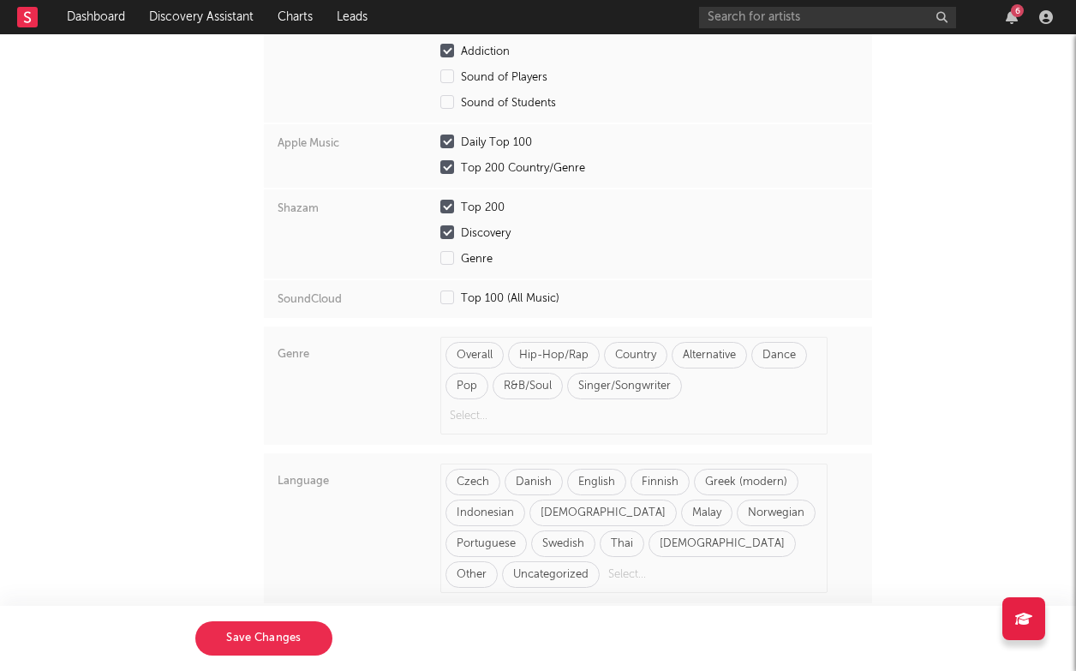
click at [713, 404] on div at bounding box center [634, 417] width 377 height 26
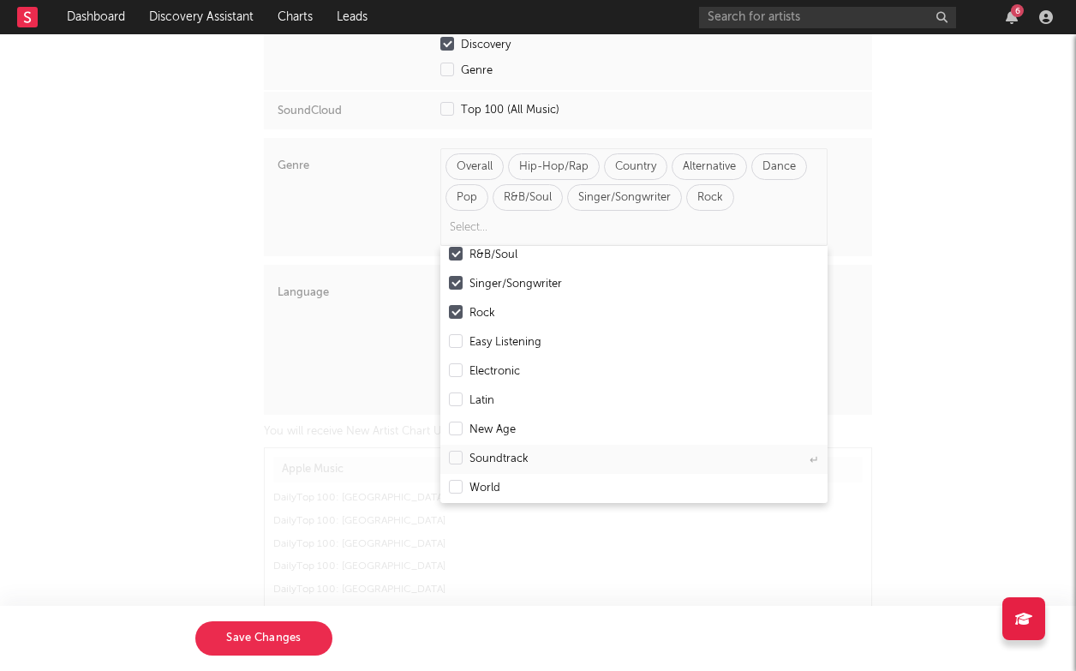
scroll to position [886, 0]
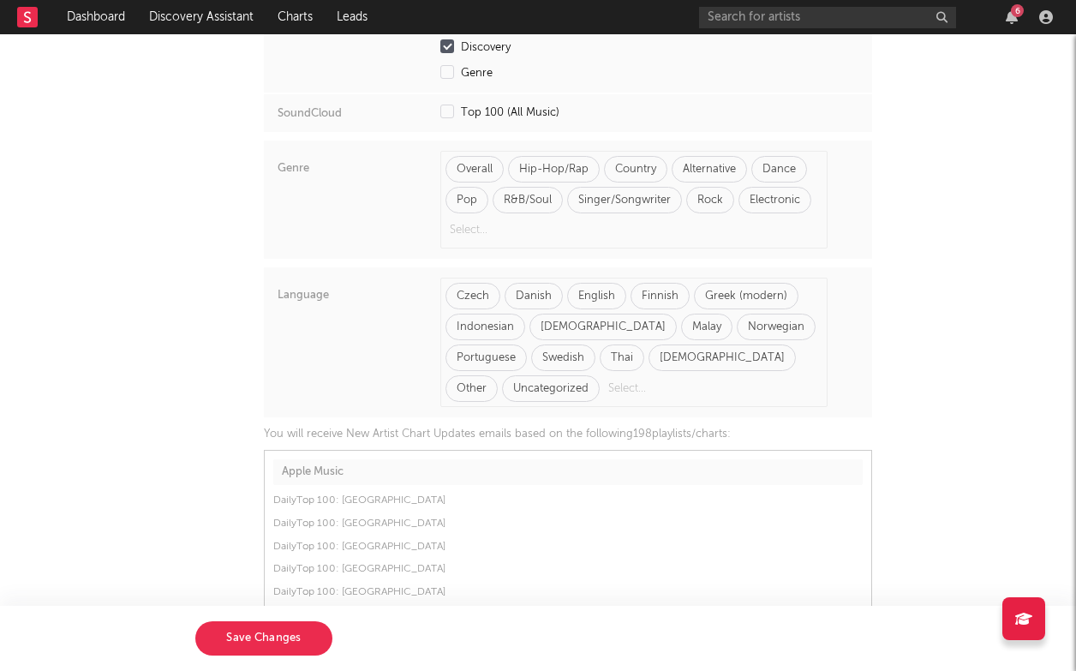
scroll to position [871, 0]
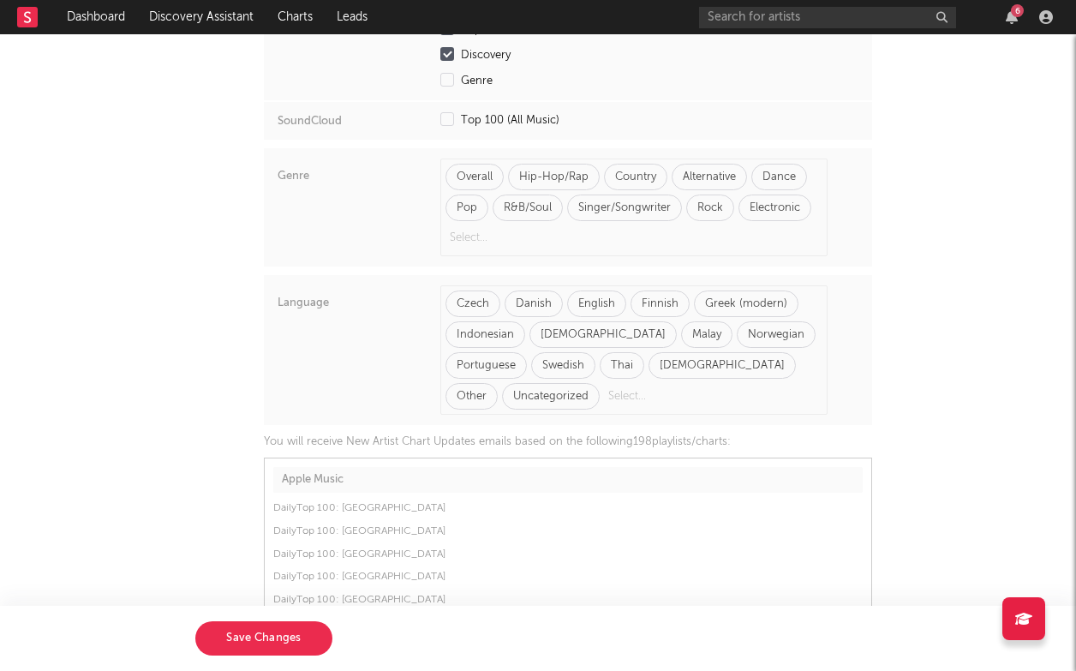
click at [737, 383] on div at bounding box center [713, 396] width 218 height 27
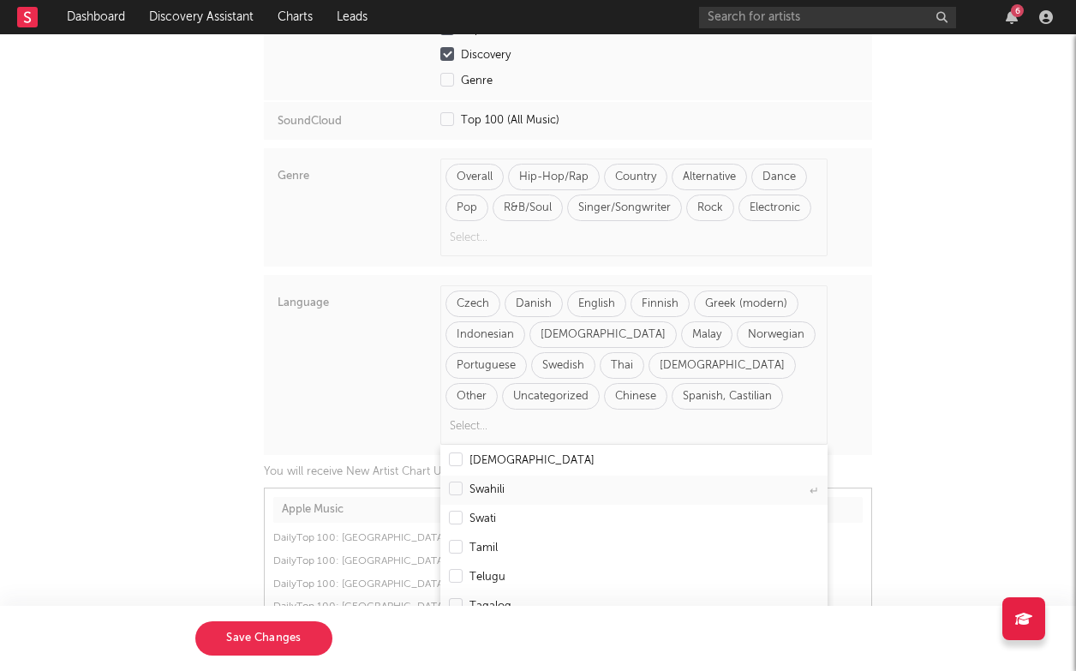
scroll to position [1864, 0]
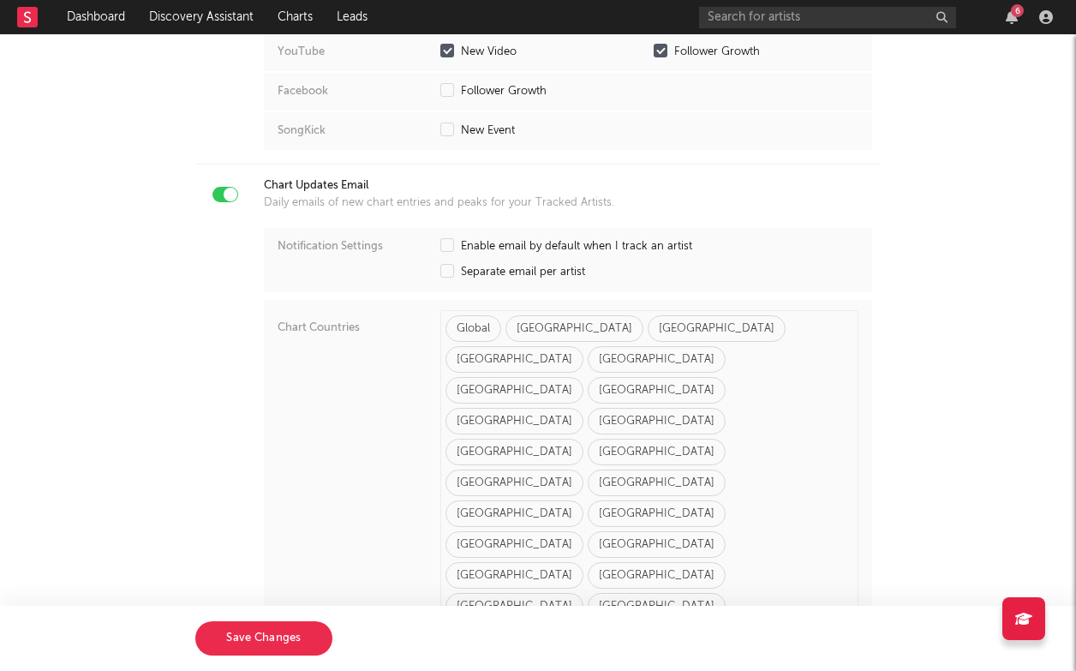
scroll to position [2095, 0]
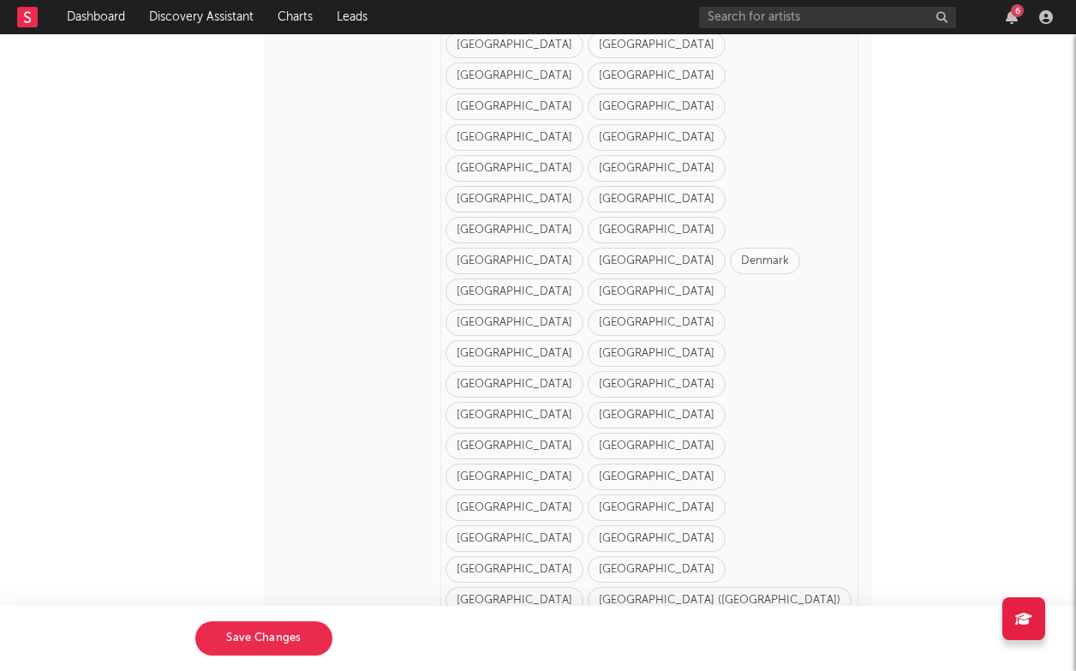
scroll to position [3175, 0]
click at [259, 651] on button "Save Changes" at bounding box center [263, 638] width 137 height 34
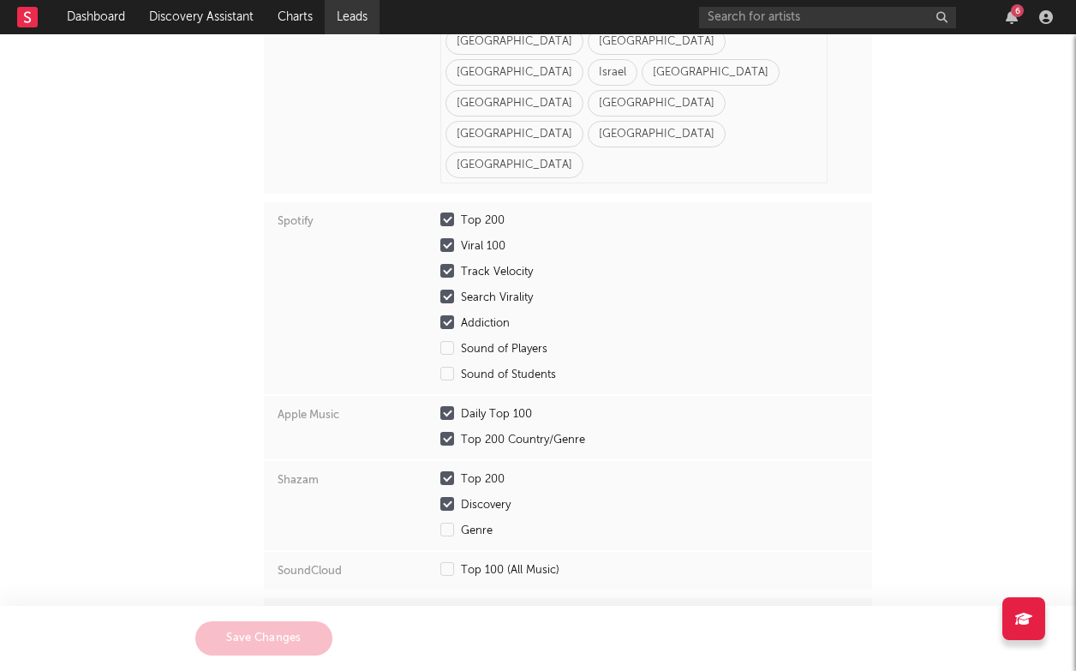
scroll to position [178, 0]
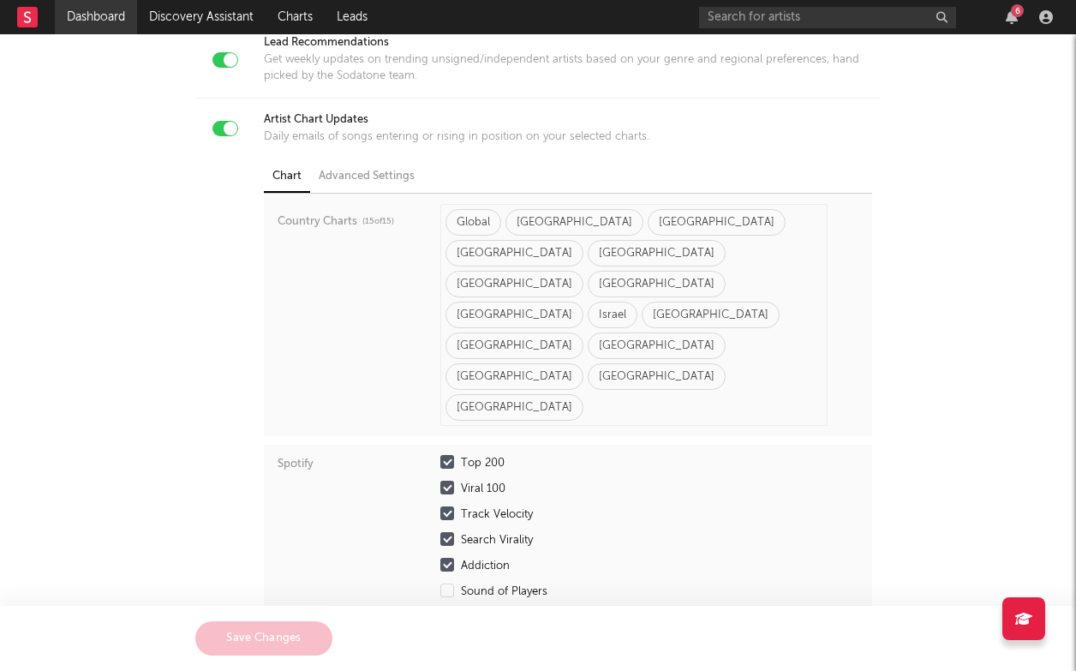
click at [110, 12] on link "Dashboard" at bounding box center [96, 17] width 82 height 34
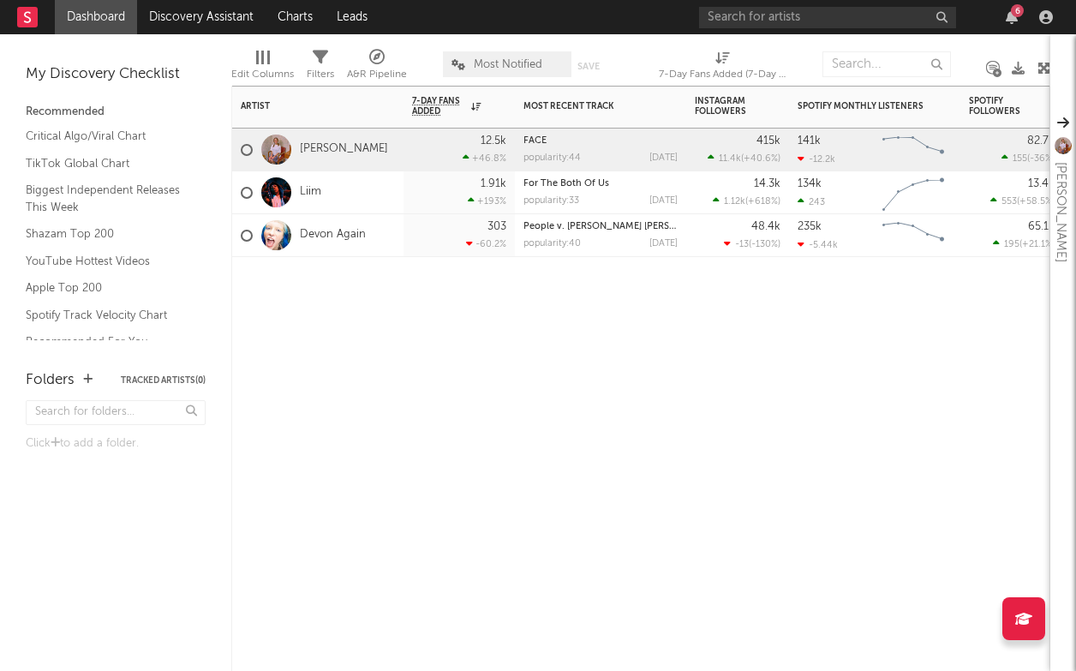
click at [338, 188] on div "Liim" at bounding box center [317, 192] width 171 height 43
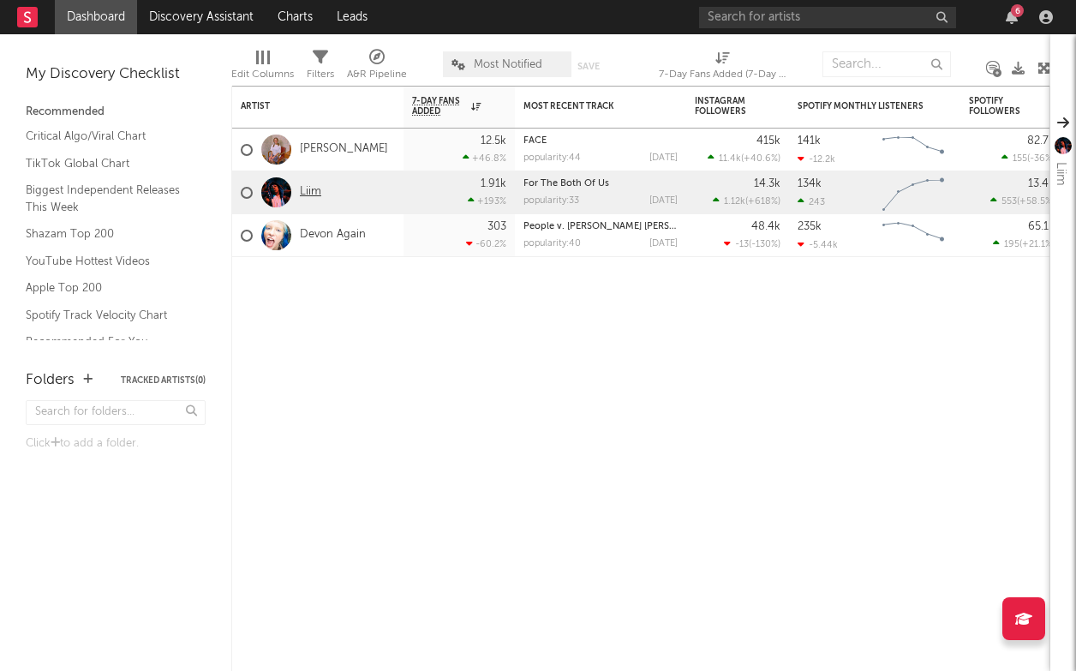
click at [308, 191] on link "Liim" at bounding box center [310, 192] width 21 height 15
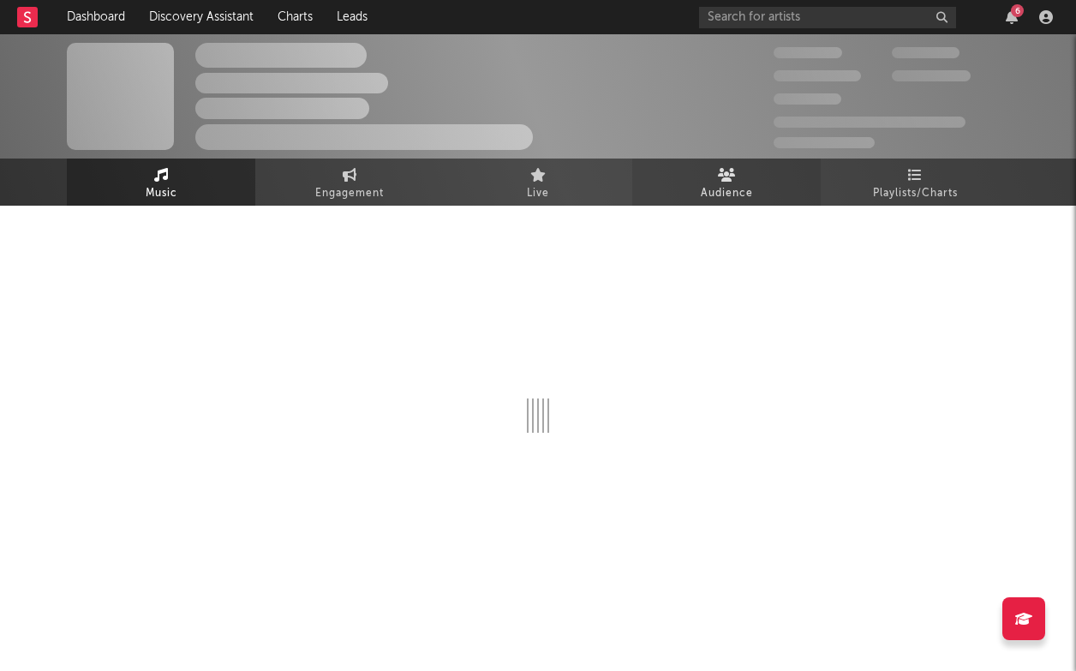
click at [742, 188] on span "Audience" at bounding box center [727, 193] width 52 height 21
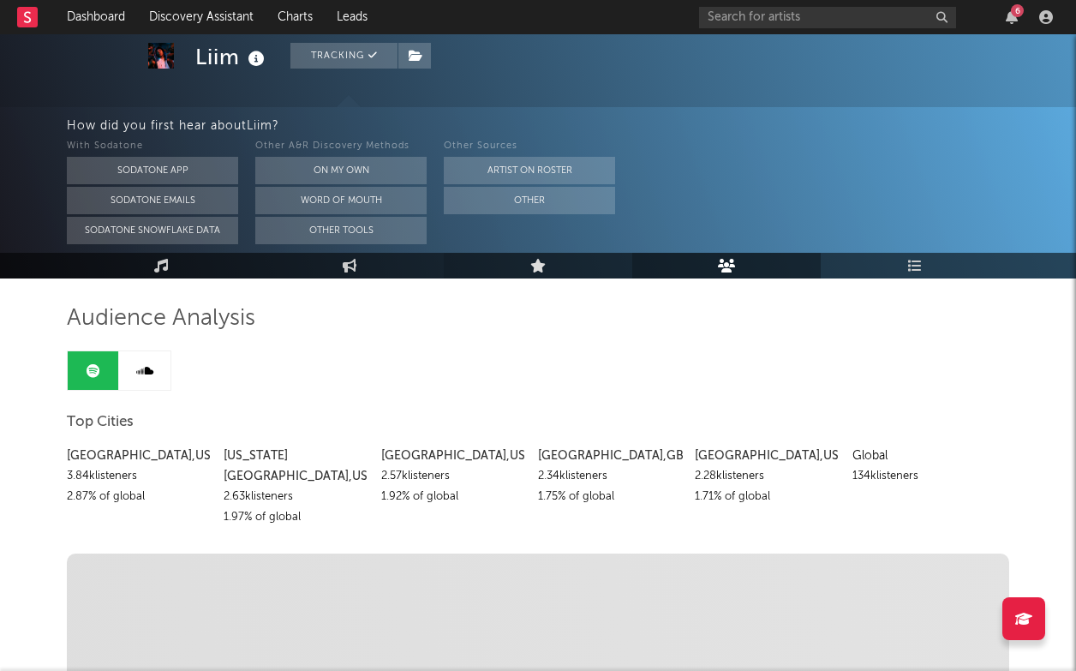
scroll to position [86, 0]
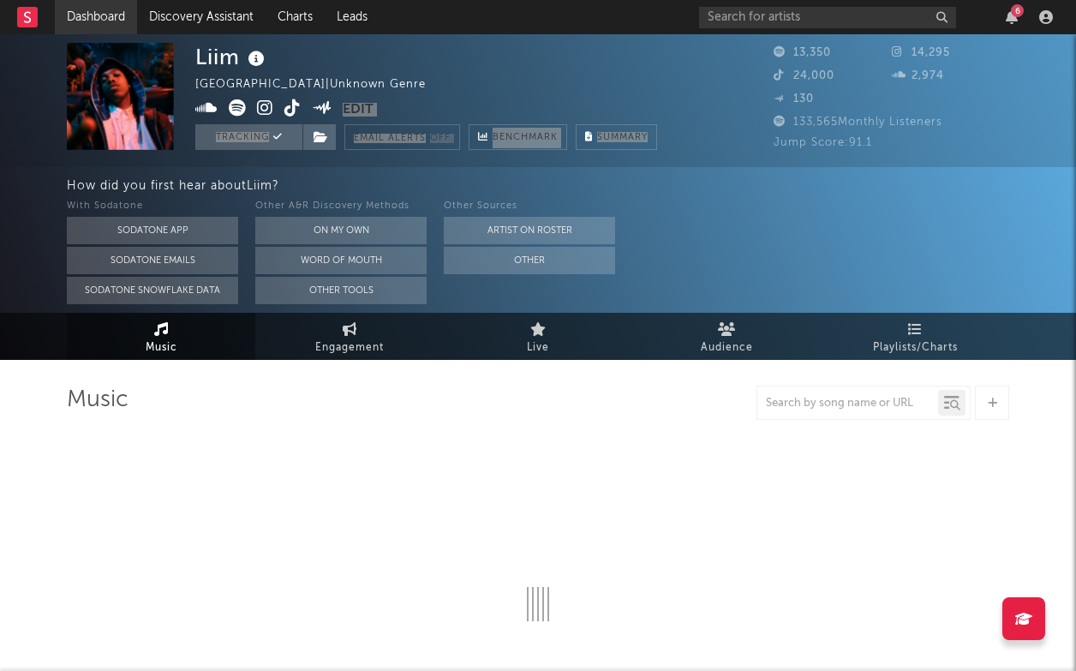
select select "6m"
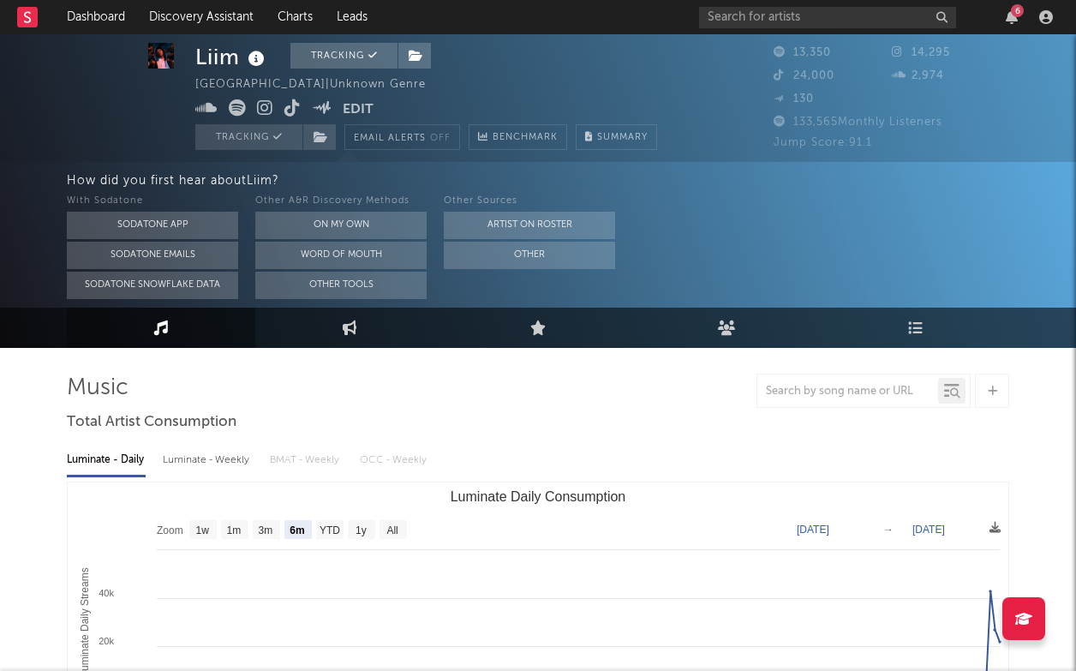
scroll to position [16, 0]
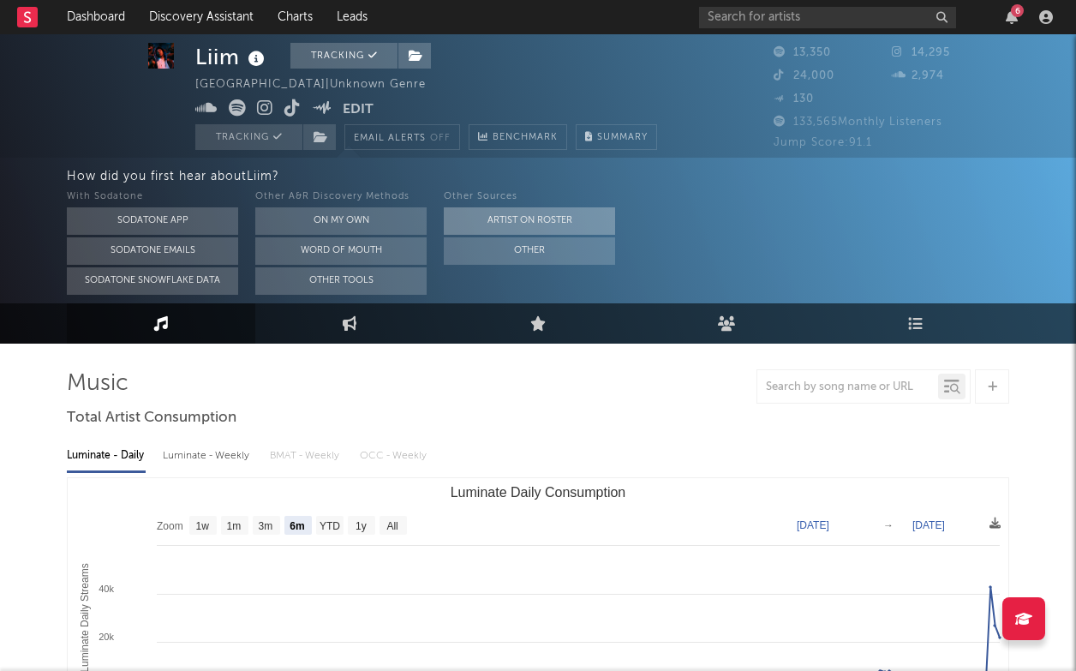
click at [527, 225] on button "Artist on Roster" at bounding box center [529, 220] width 171 height 27
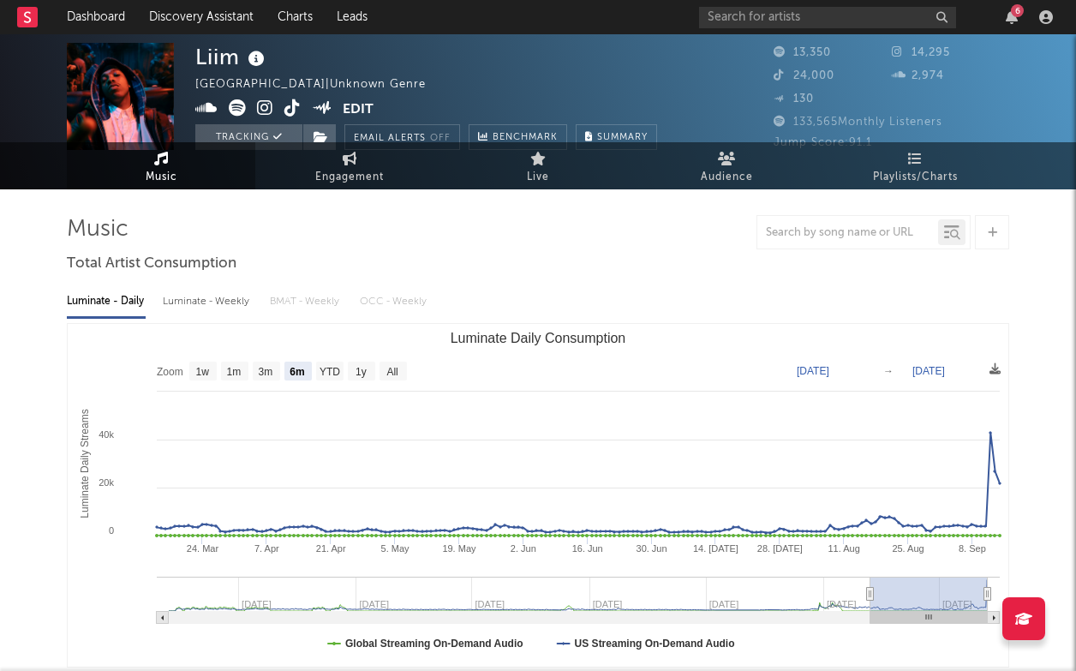
scroll to position [0, 0]
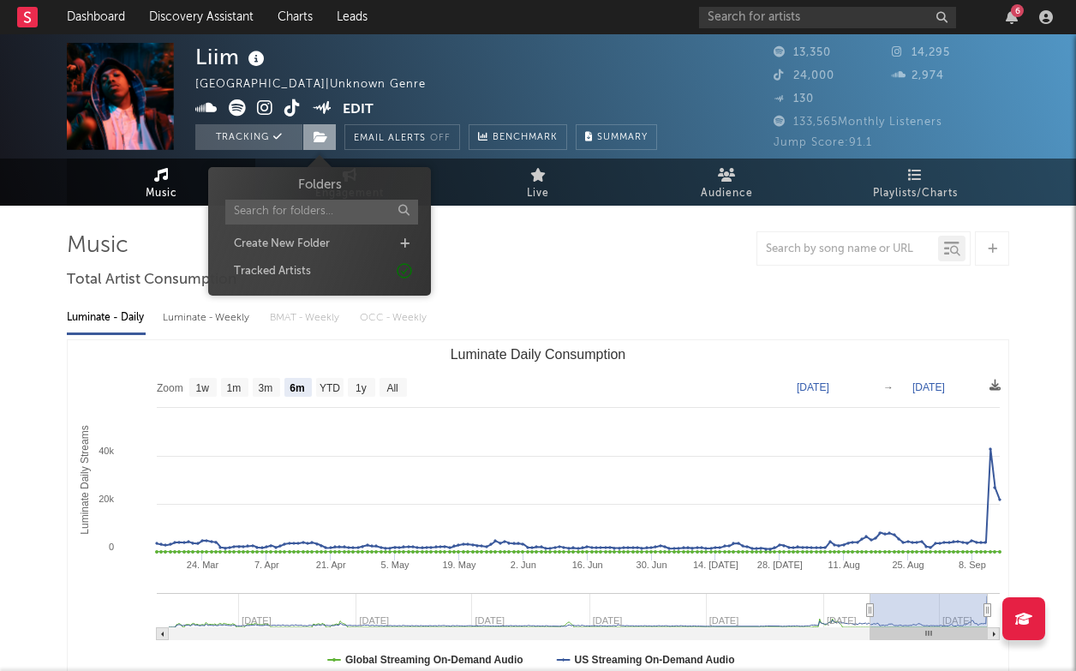
click at [322, 148] on span at bounding box center [319, 137] width 34 height 26
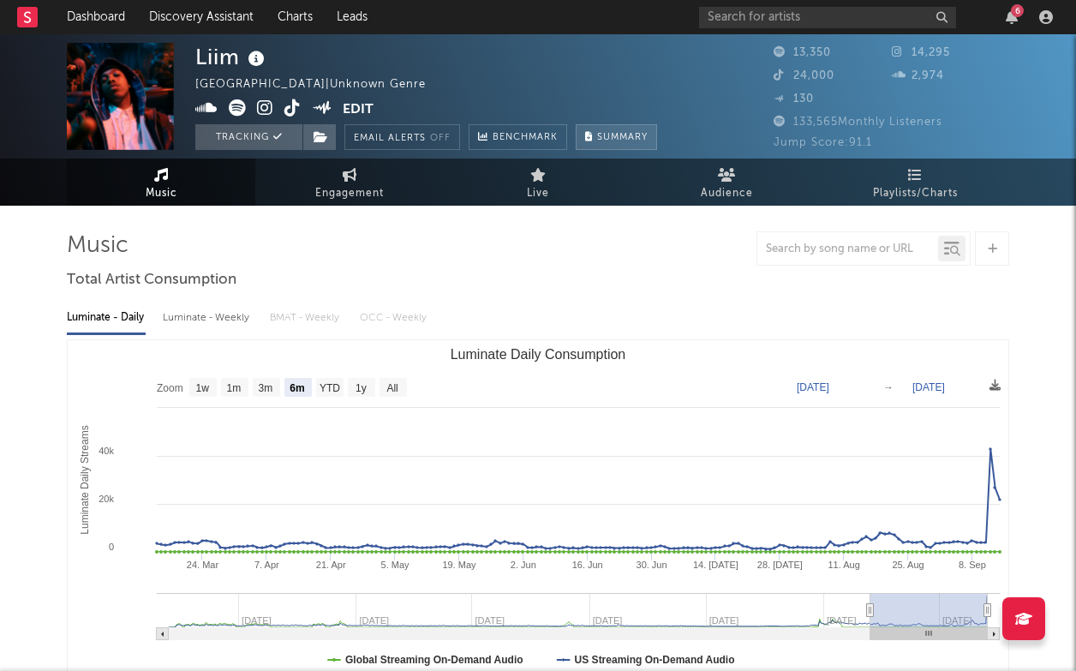
click at [613, 139] on span "Summary" at bounding box center [622, 137] width 51 height 9
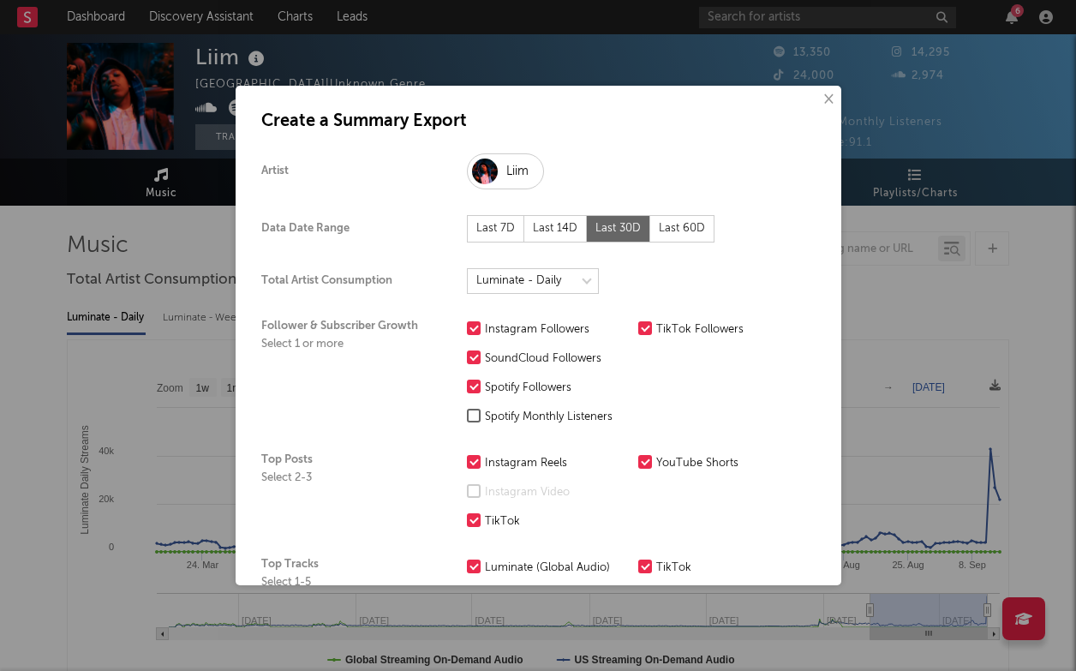
click at [829, 104] on button "×" at bounding box center [827, 99] width 19 height 19
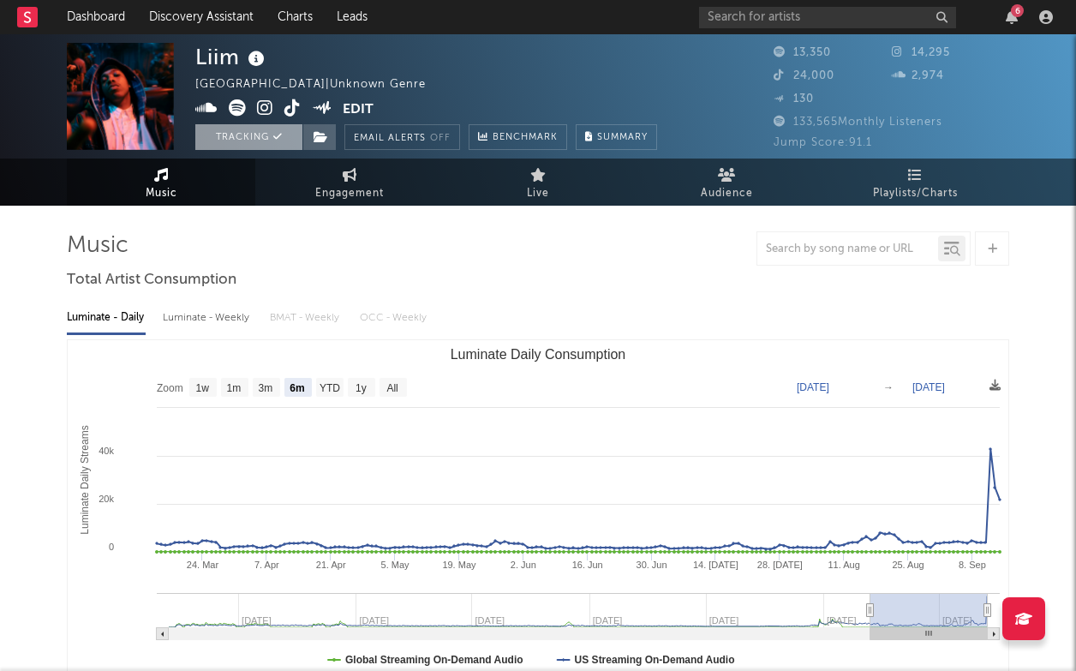
click at [264, 132] on button "Tracking" at bounding box center [248, 137] width 107 height 26
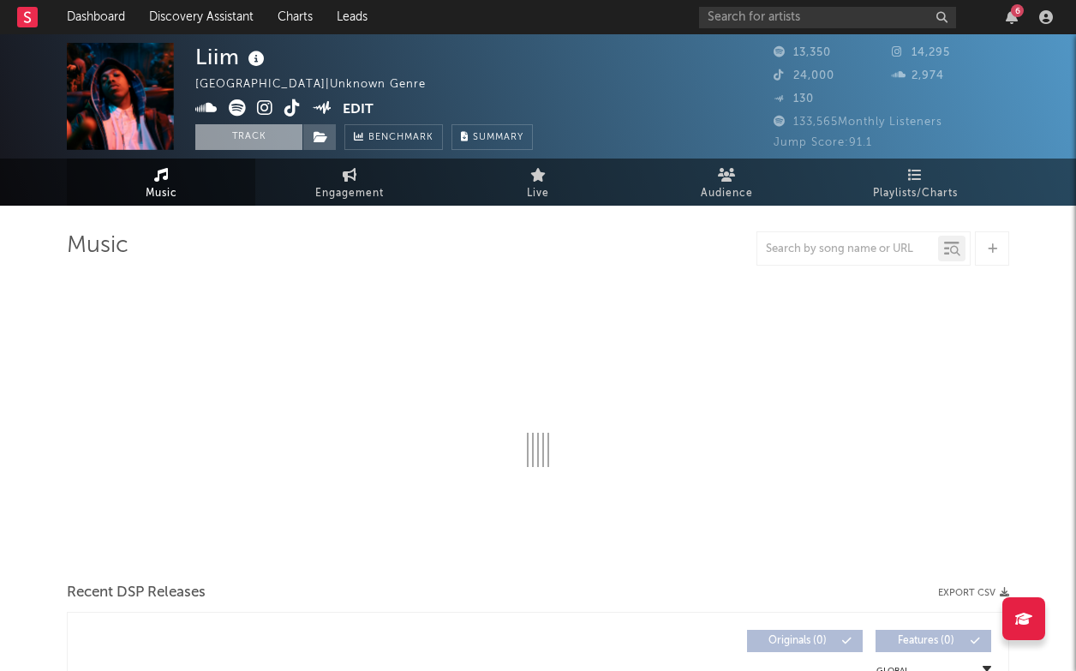
click at [286, 135] on button "Track" at bounding box center [248, 137] width 107 height 26
click at [316, 188] on span "Engagement" at bounding box center [349, 193] width 69 height 21
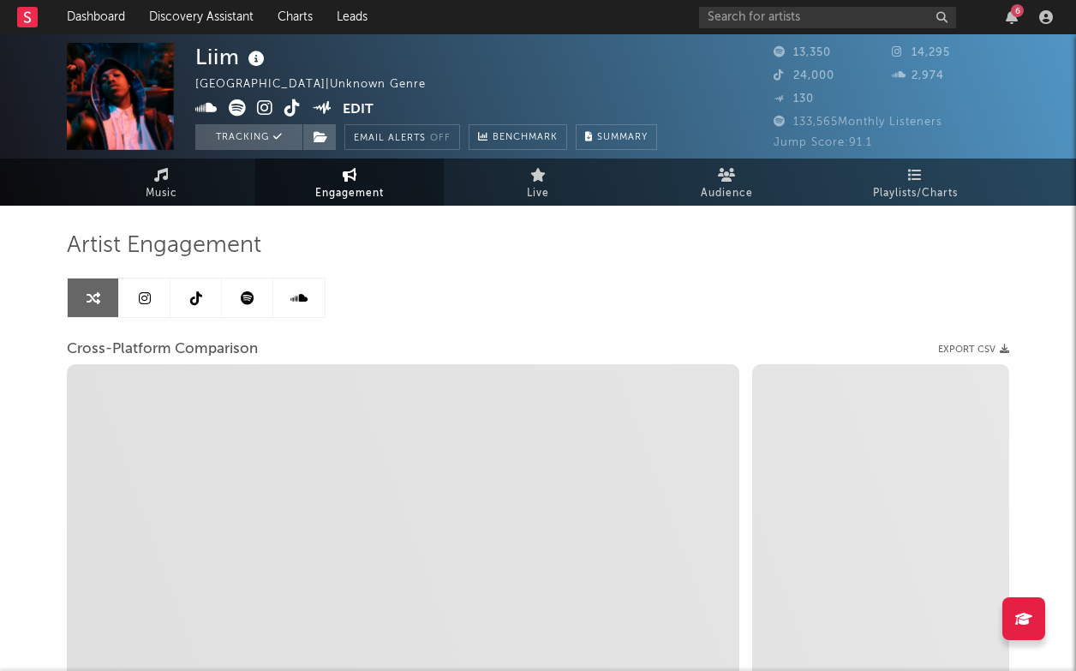
select select "1w"
click at [178, 185] on link "Music" at bounding box center [161, 182] width 188 height 47
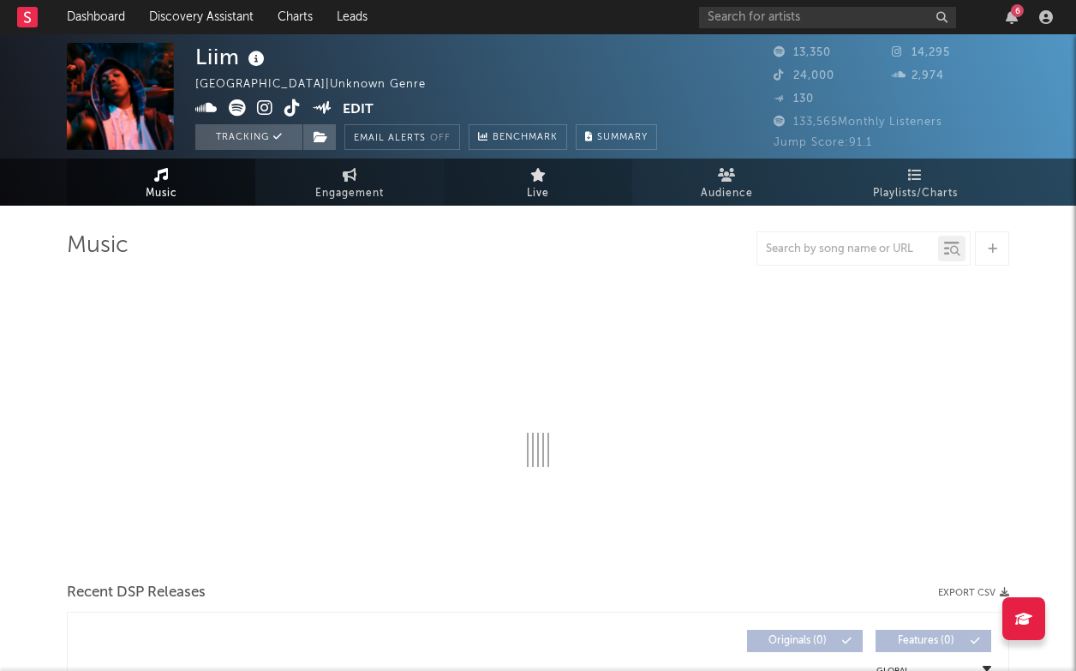
click at [568, 184] on link "Live" at bounding box center [538, 182] width 188 height 47
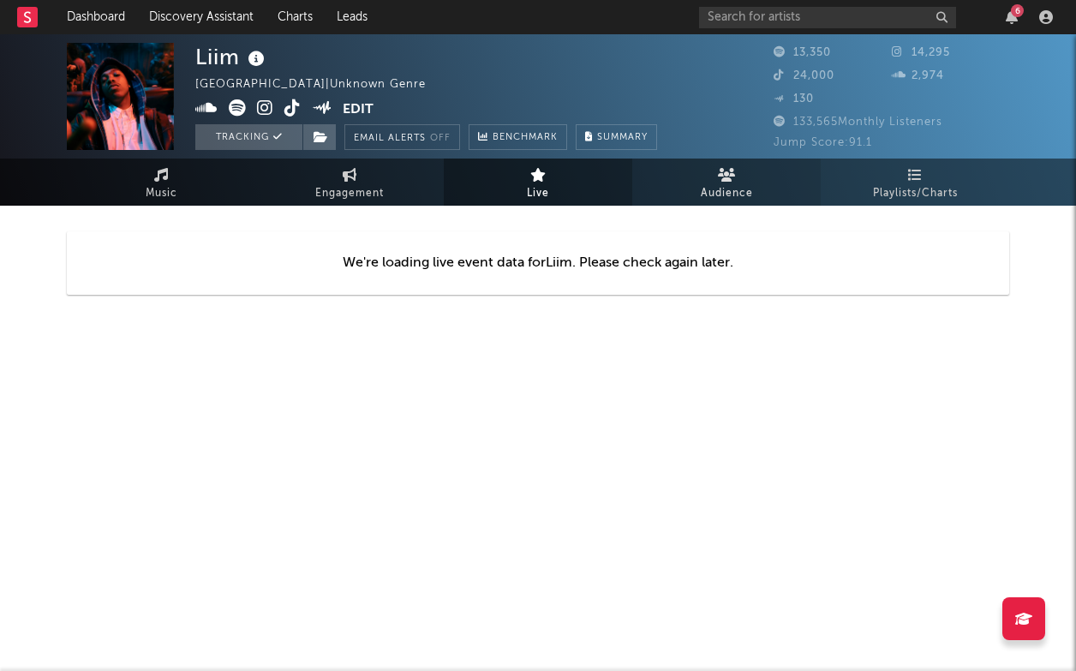
click at [710, 184] on span "Audience" at bounding box center [727, 193] width 52 height 21
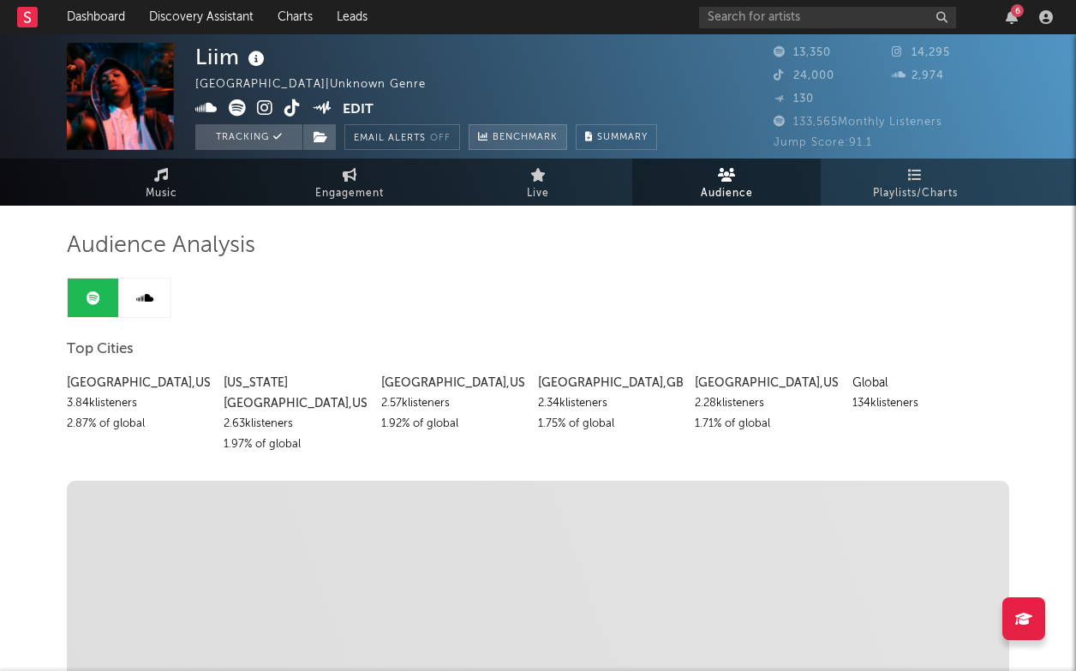
click at [520, 133] on span "Benchmark" at bounding box center [525, 138] width 65 height 21
click at [542, 184] on span "Live" at bounding box center [538, 193] width 22 height 21
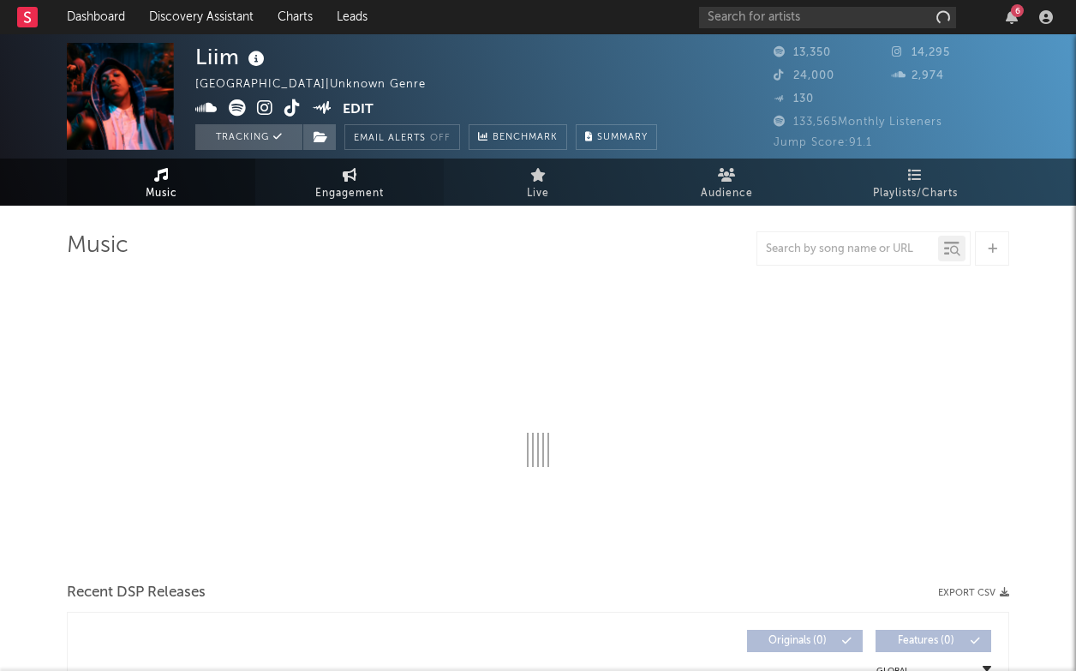
select select "6m"
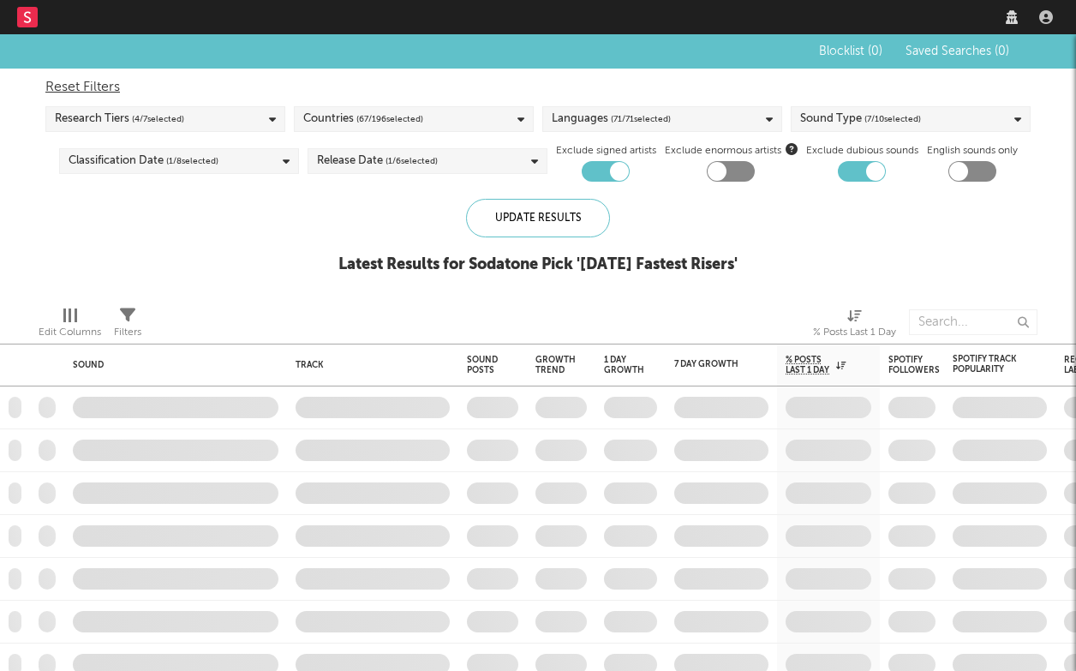
checkbox input "true"
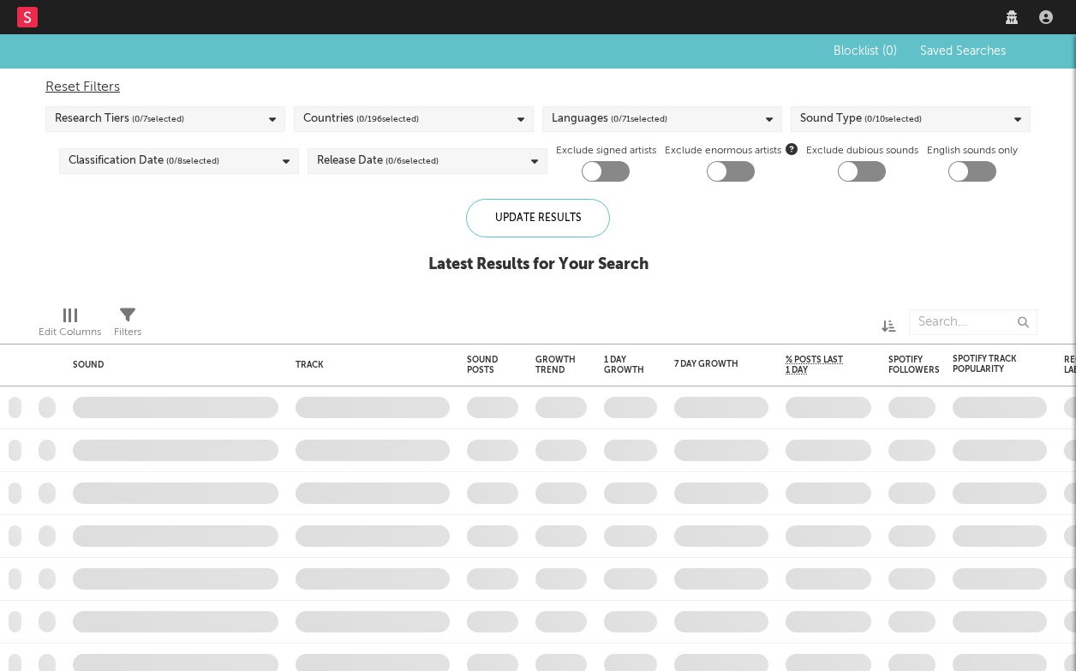
checkbox input "true"
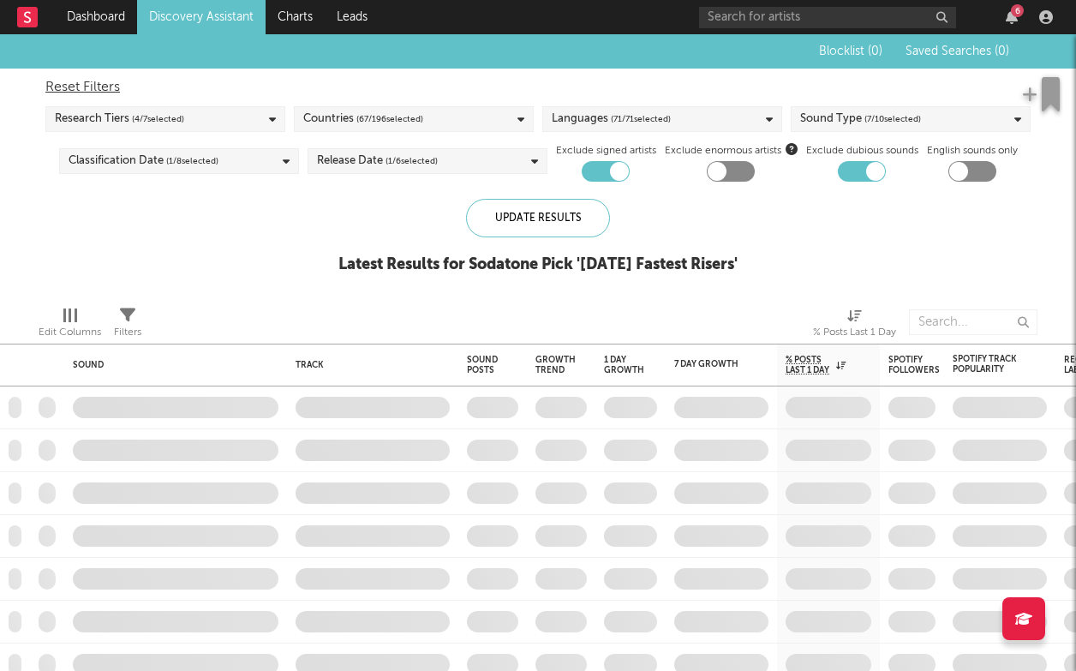
click at [573, 416] on span at bounding box center [561, 407] width 69 height 42
click at [510, 410] on span at bounding box center [492, 407] width 69 height 42
click at [427, 396] on span at bounding box center [372, 407] width 171 height 42
click at [162, 236] on div "Blocklist ( 0 ) Saved Searches ( 0 ) Reset Filters Research Tiers ( 4 / 7 selec…" at bounding box center [538, 163] width 1076 height 258
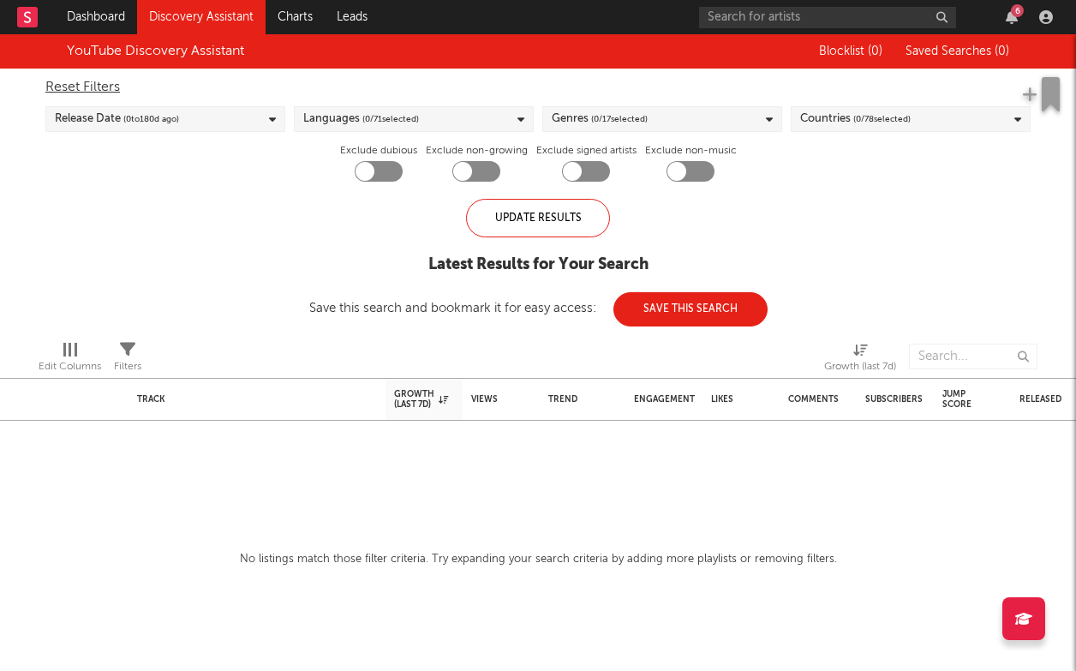
click at [258, 126] on div "Release Date ( 0 to [DATE])" at bounding box center [165, 119] width 240 height 26
click at [355, 320] on div "Update Results Latest Results for Your Search Save this search and bookmark it …" at bounding box center [538, 263] width 458 height 128
click at [567, 226] on div "Update Results" at bounding box center [538, 218] width 144 height 39
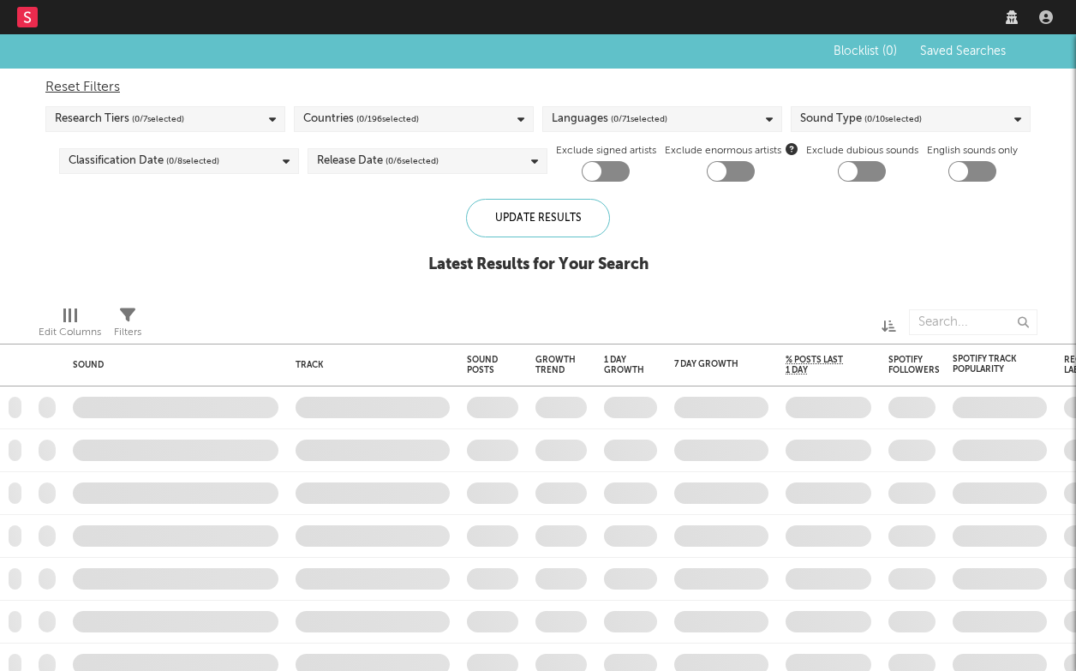
checkbox input "true"
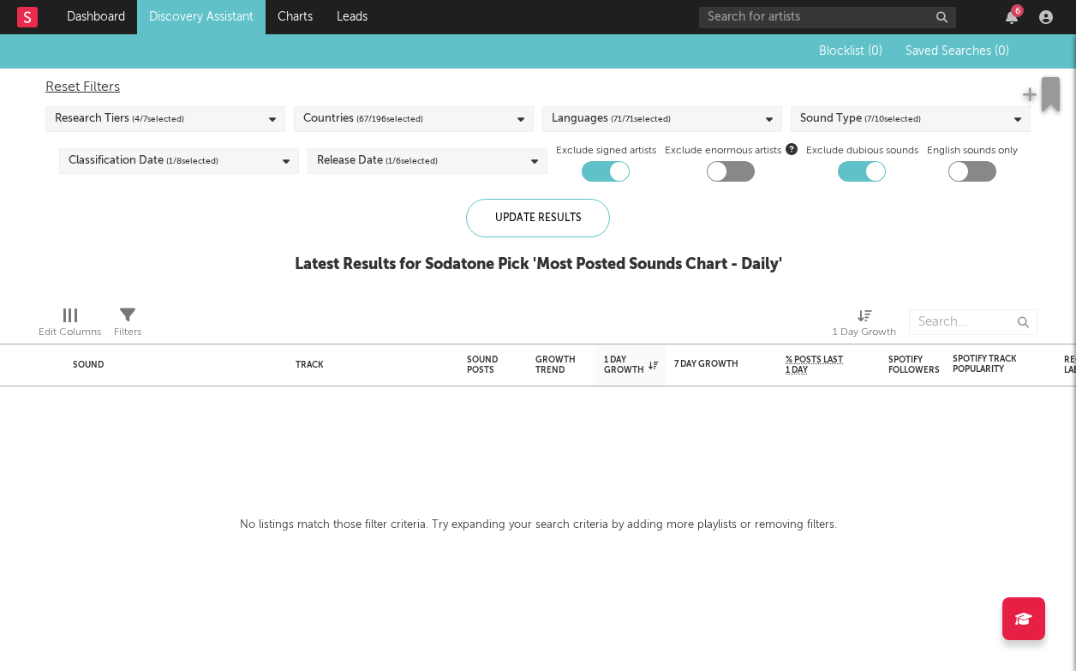
click at [856, 165] on div at bounding box center [862, 171] width 48 height 21
checkbox input "false"
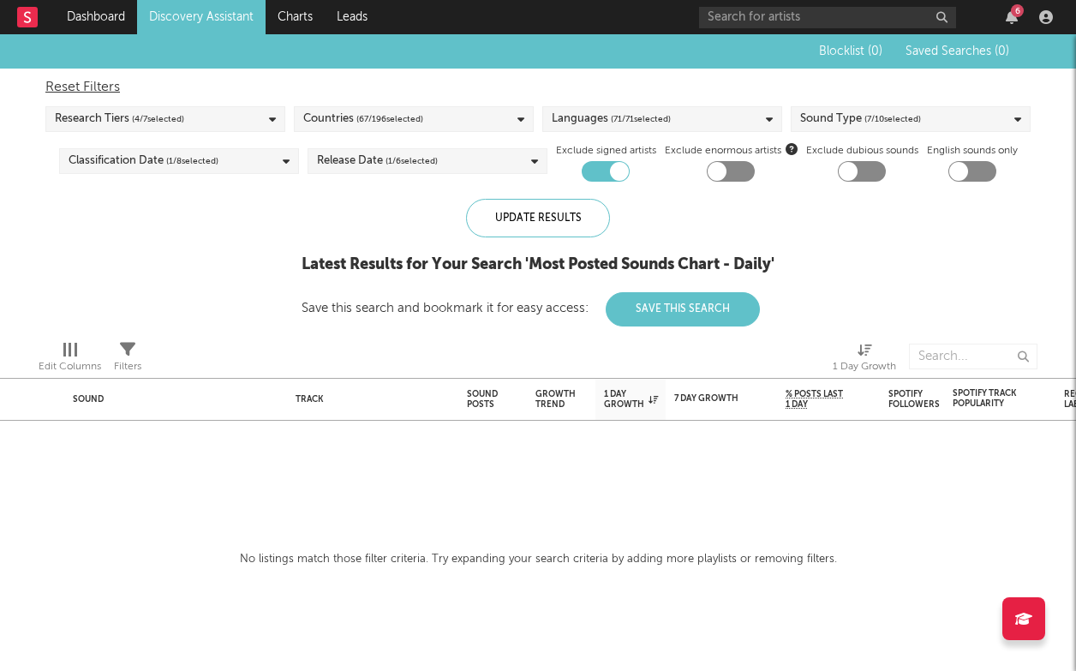
click at [464, 118] on div "Countries ( 67 / 196 selected)" at bounding box center [414, 119] width 240 height 26
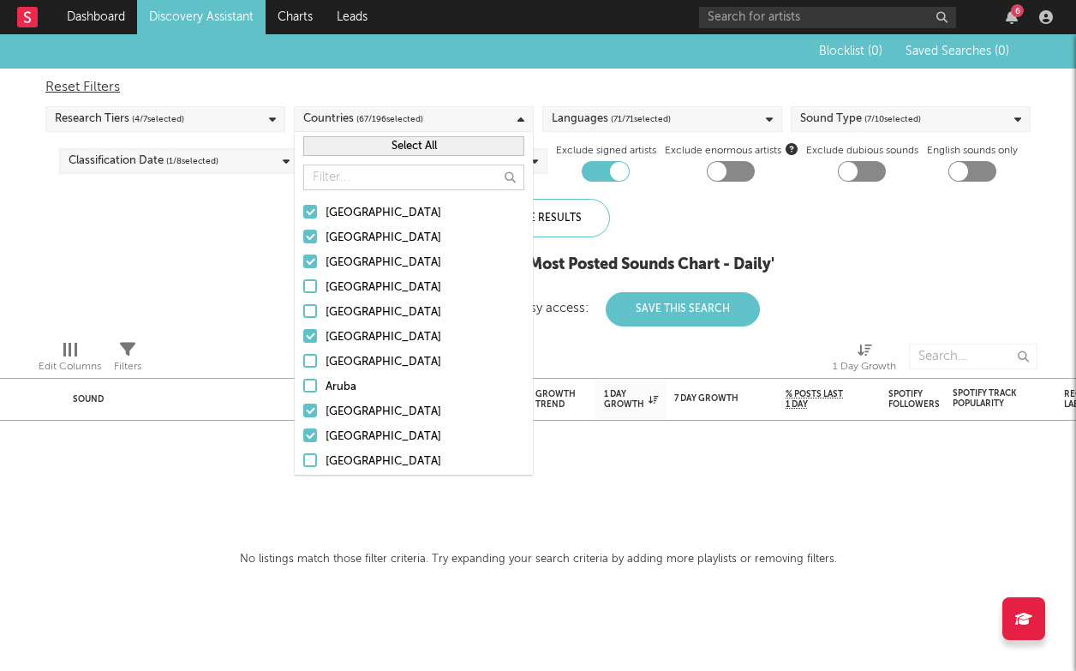
click at [443, 141] on button "Select All" at bounding box center [413, 146] width 221 height 20
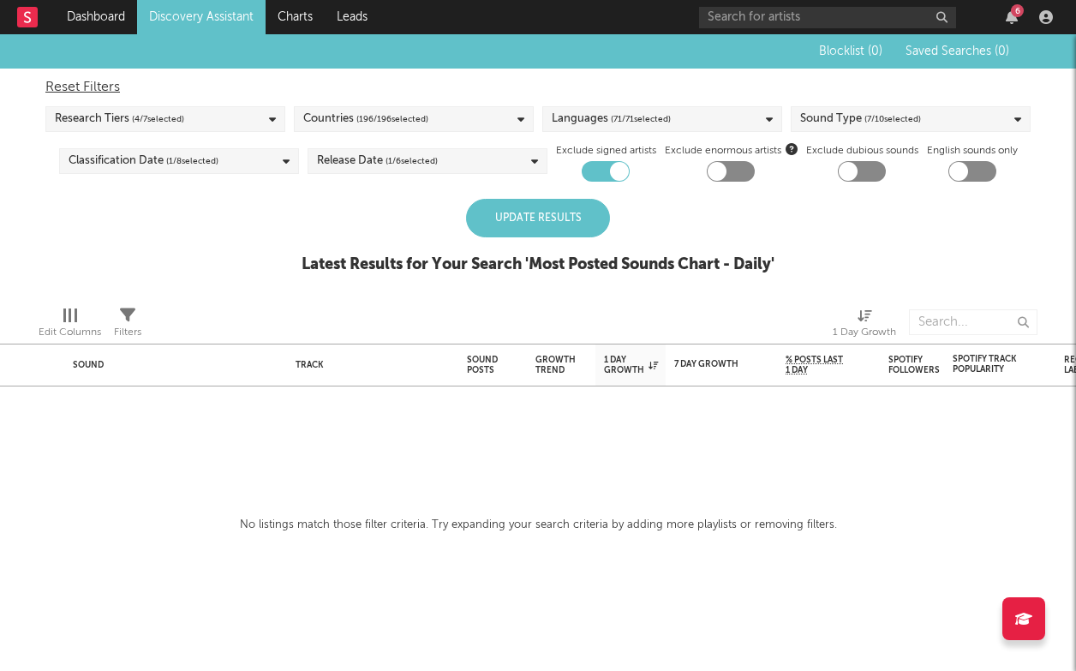
click at [236, 212] on div "Blocklist ( 0 ) Saved Searches ( 0 ) Reset Filters Research Tiers ( 4 / 7 selec…" at bounding box center [538, 163] width 1076 height 258
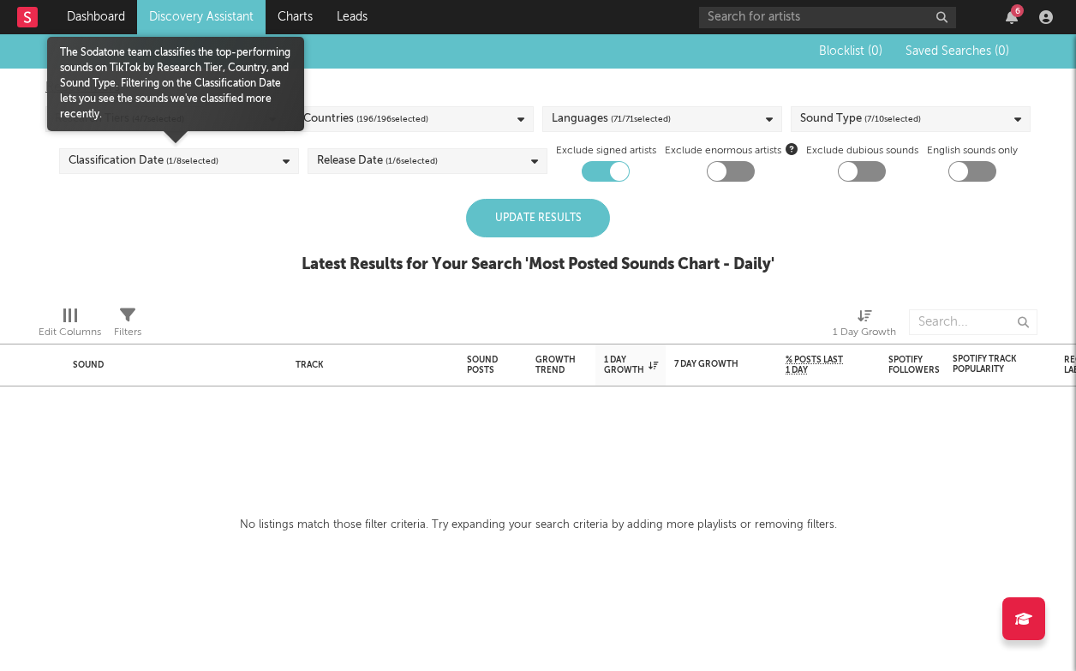
click at [217, 109] on span "The Sodatone team classifies the top-performing sounds on TikTok by Research Ti…" at bounding box center [175, 83] width 257 height 77
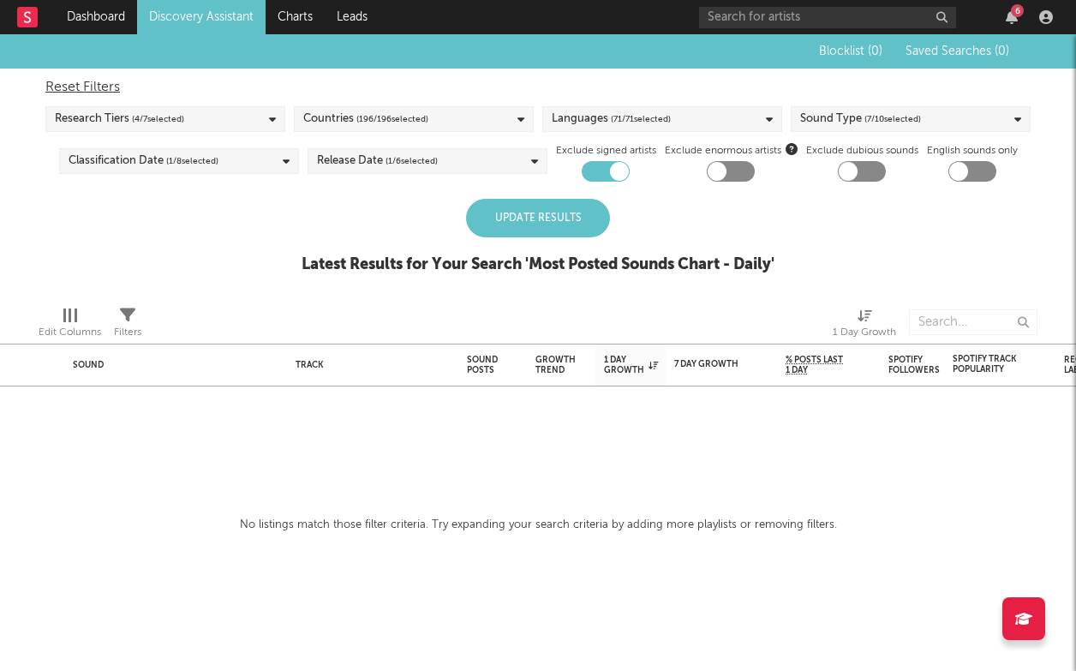
click at [247, 209] on div "Blocklist ( 0 ) Saved Searches ( 0 ) Reset Filters Research Tiers ( 4 / 7 selec…" at bounding box center [538, 163] width 1076 height 258
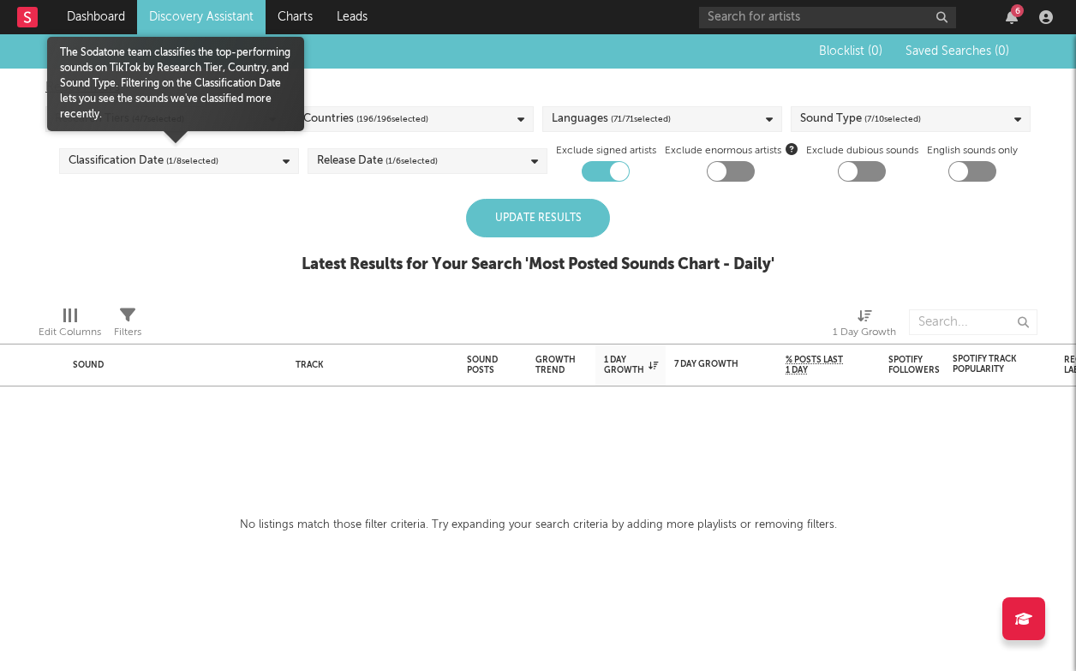
click at [246, 161] on div "Classification Date ( 1 / 8 selected)" at bounding box center [179, 161] width 240 height 26
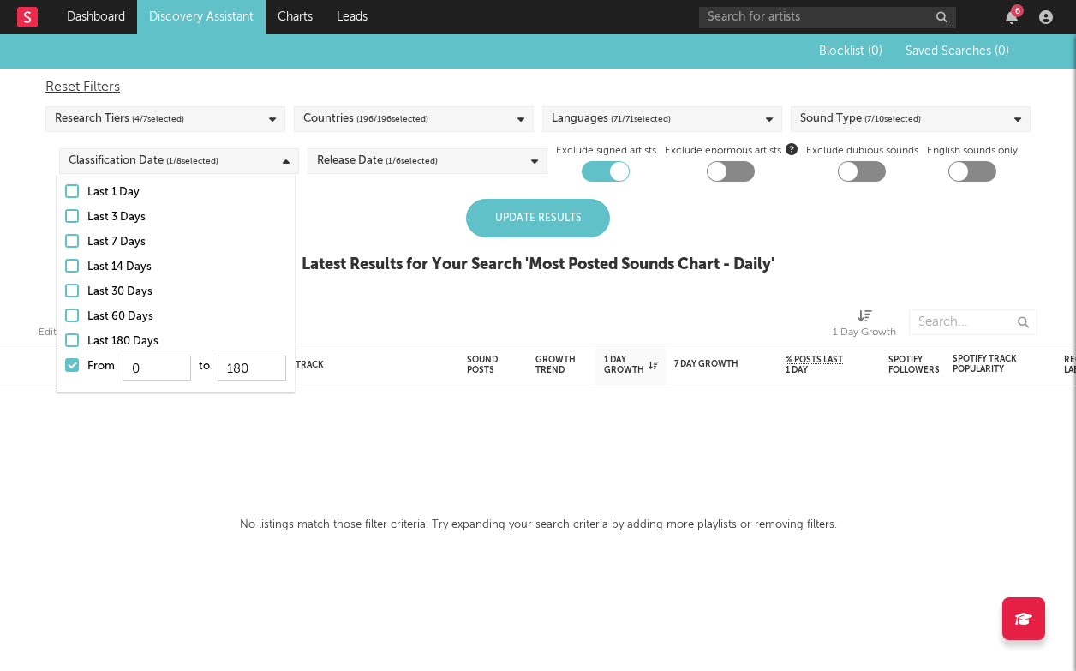
click at [81, 337] on label "Last 180 Days" at bounding box center [175, 342] width 221 height 21
click at [65, 337] on input "Last 180 Days" at bounding box center [65, 342] width 0 height 21
click at [356, 218] on div "Update Results Latest Results for Your Search ' Most Posted Sounds Chart - Dail…" at bounding box center [538, 245] width 473 height 93
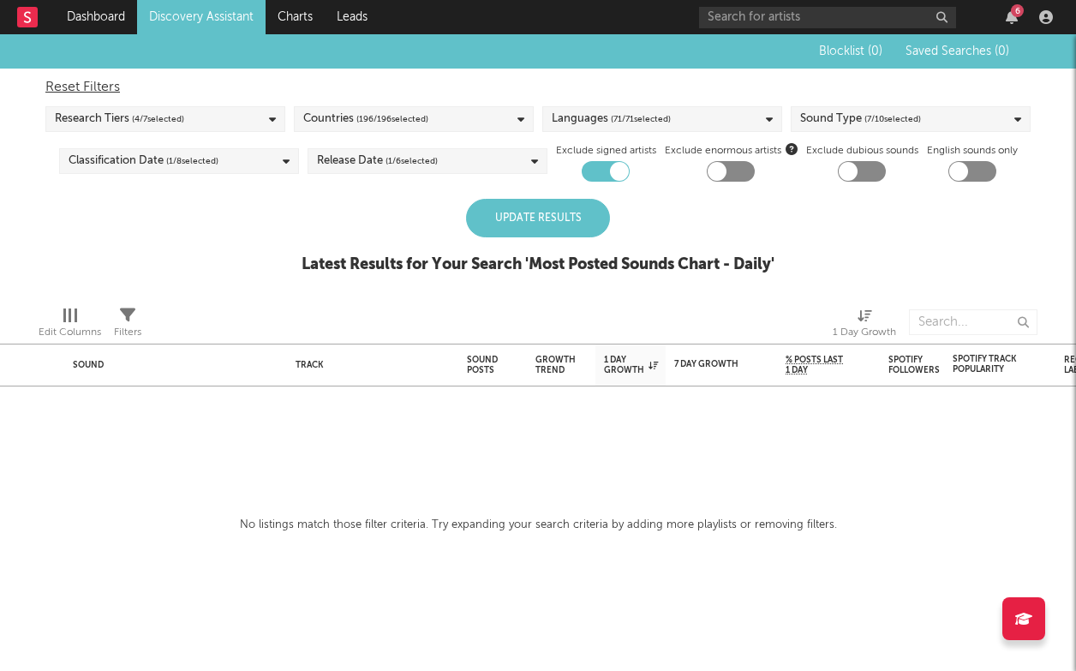
click at [227, 122] on div "Research Tiers ( 4 / 7 selected)" at bounding box center [165, 119] width 240 height 26
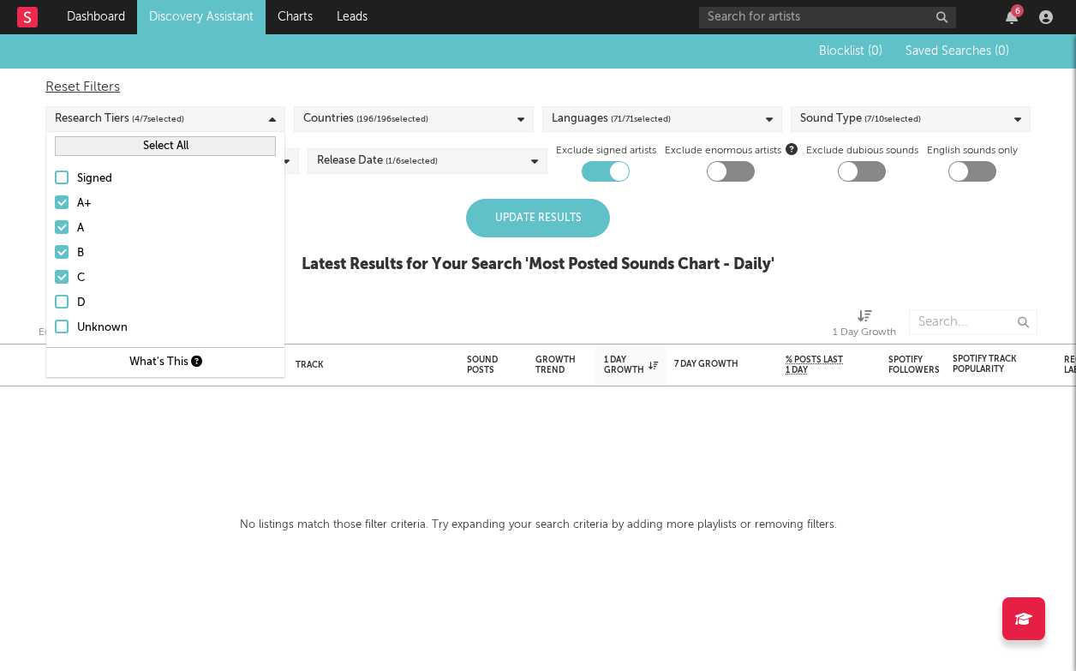
click at [147, 149] on button "Select All" at bounding box center [165, 146] width 221 height 20
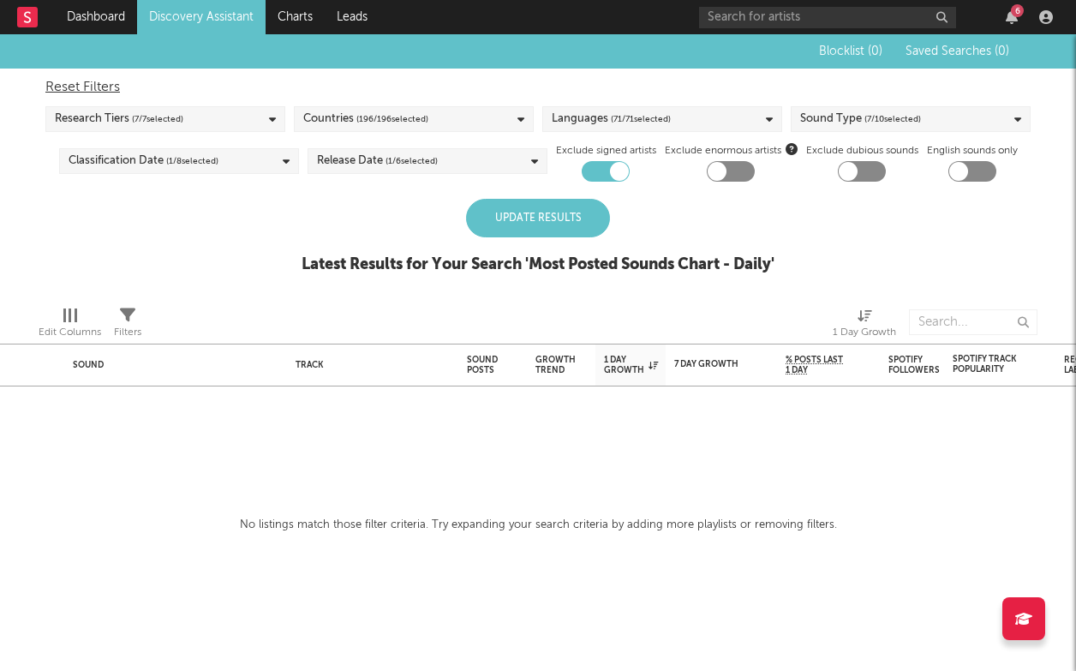
click at [390, 225] on div "Update Results Latest Results for Your Search ' Most Posted Sounds Chart - Dail…" at bounding box center [538, 245] width 473 height 93
click at [552, 230] on div "Update Results" at bounding box center [538, 218] width 144 height 39
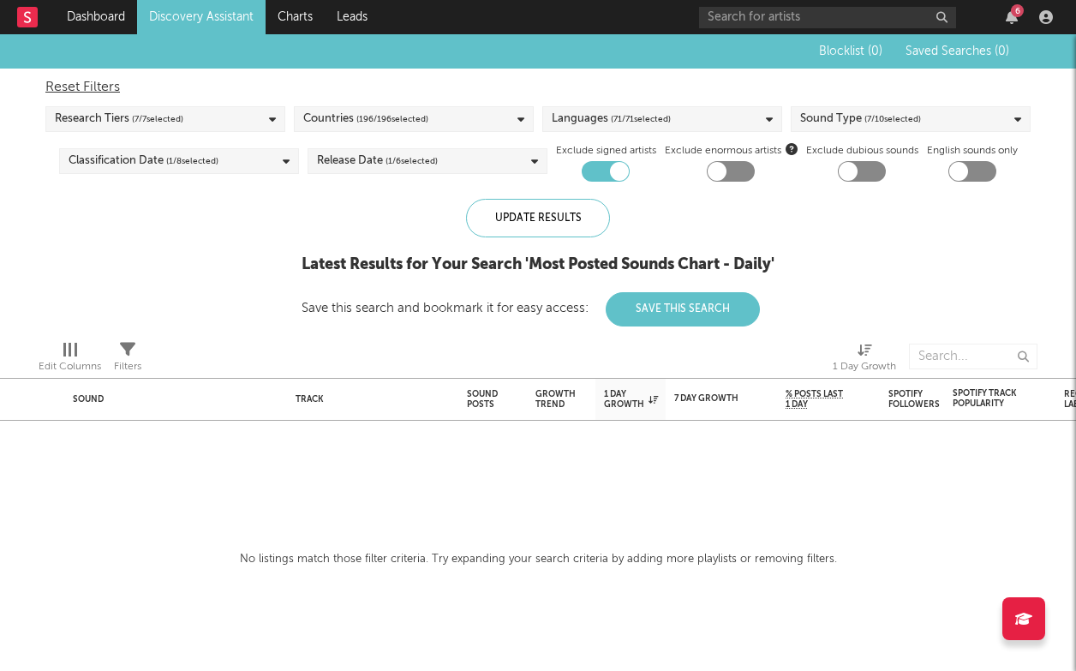
click at [210, 16] on link "Discovery Assistant" at bounding box center [201, 17] width 129 height 34
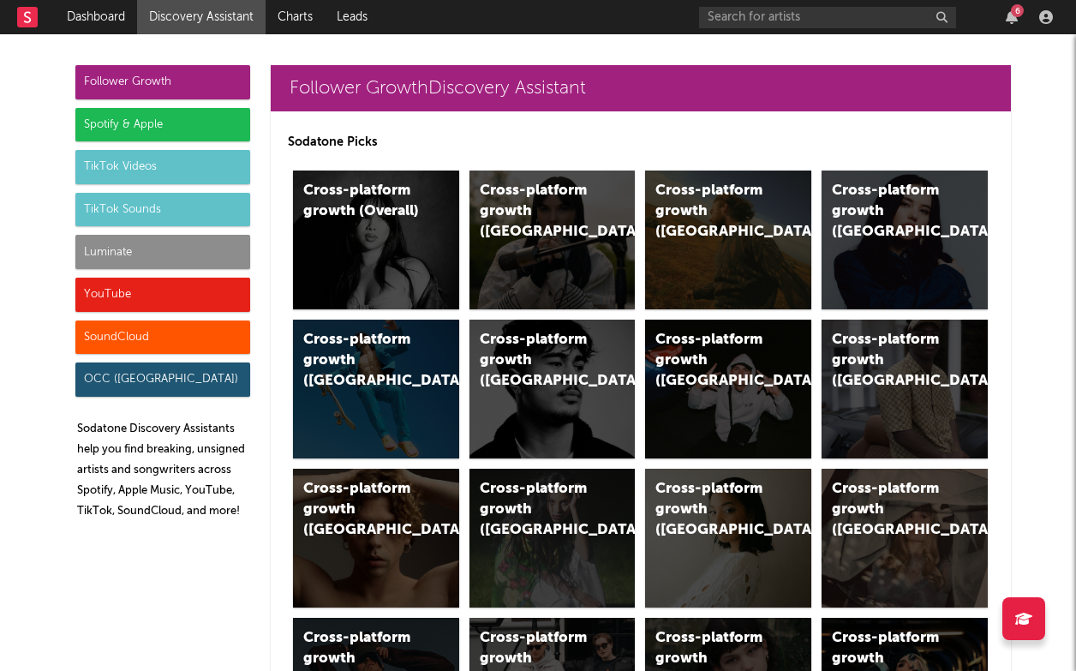
click at [136, 162] on div "TikTok Videos" at bounding box center [162, 167] width 175 height 34
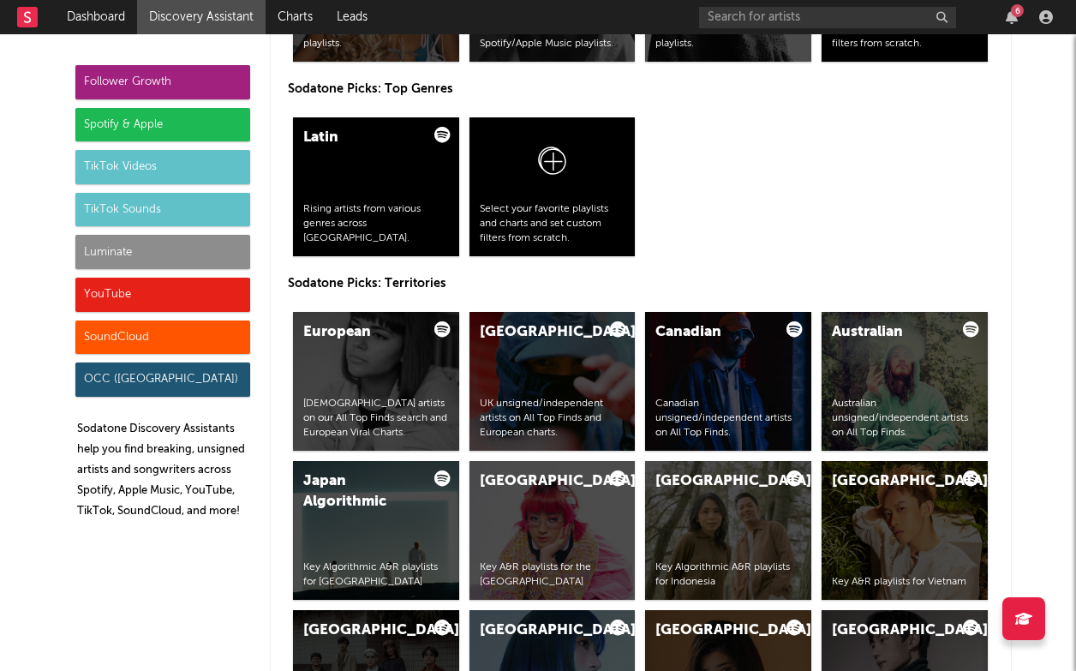
scroll to position [3908, 0]
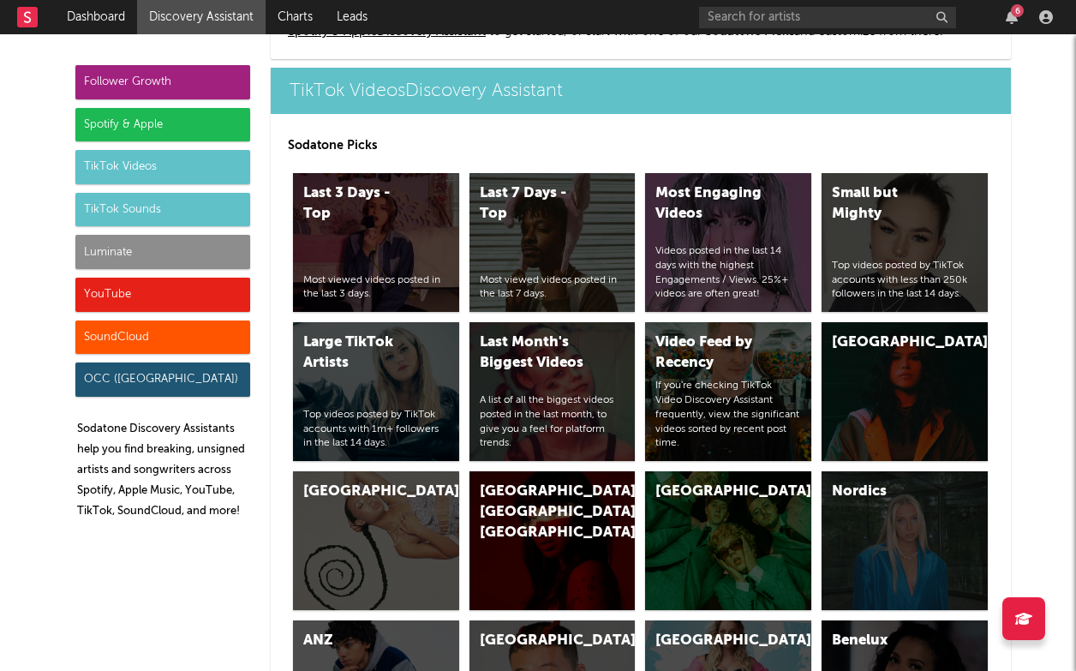
click at [201, 211] on div "TikTok Sounds" at bounding box center [162, 210] width 175 height 34
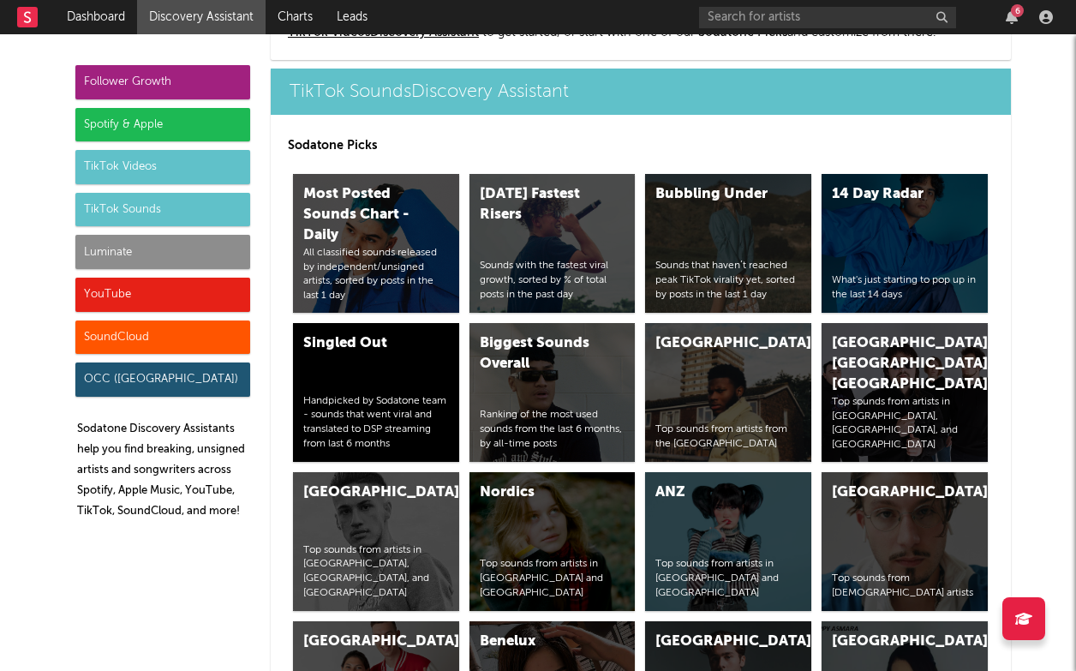
scroll to position [5623, 0]
click at [520, 223] on div "[DATE] Fastest Risers" at bounding box center [538, 204] width 117 height 41
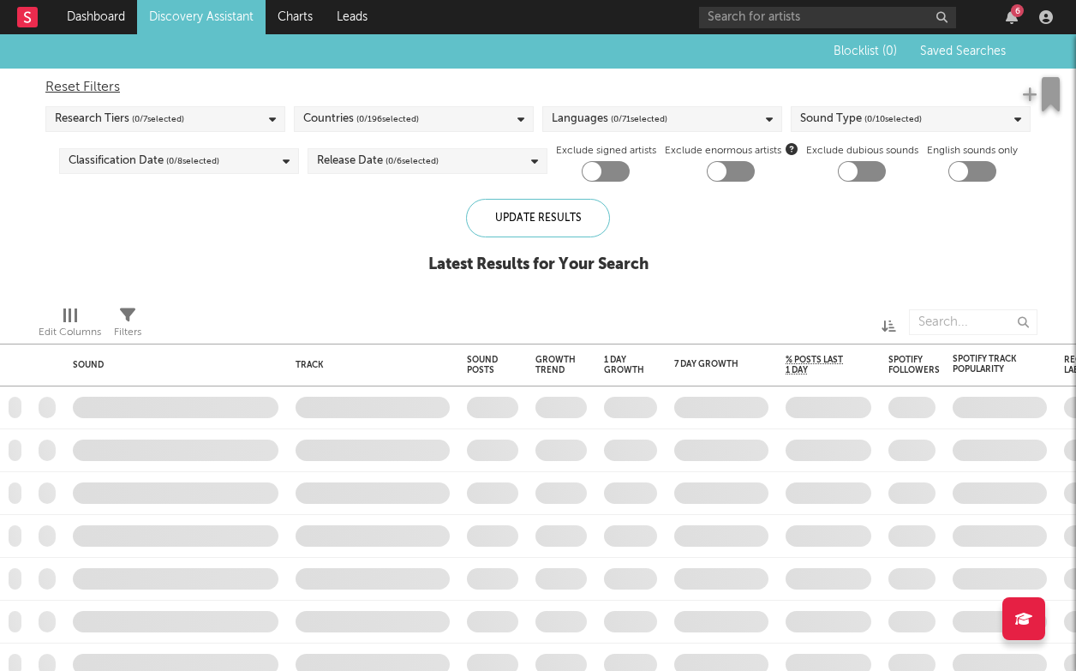
checkbox input "true"
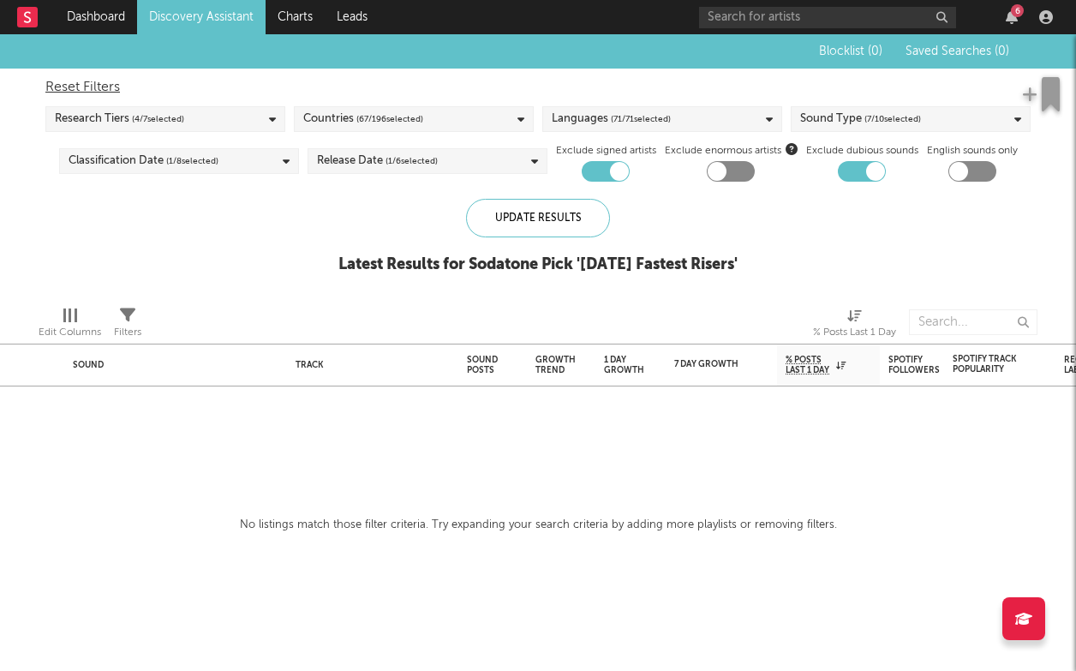
click at [520, 223] on div "Update Results" at bounding box center [538, 218] width 144 height 39
click at [273, 122] on icon at bounding box center [272, 119] width 7 height 11
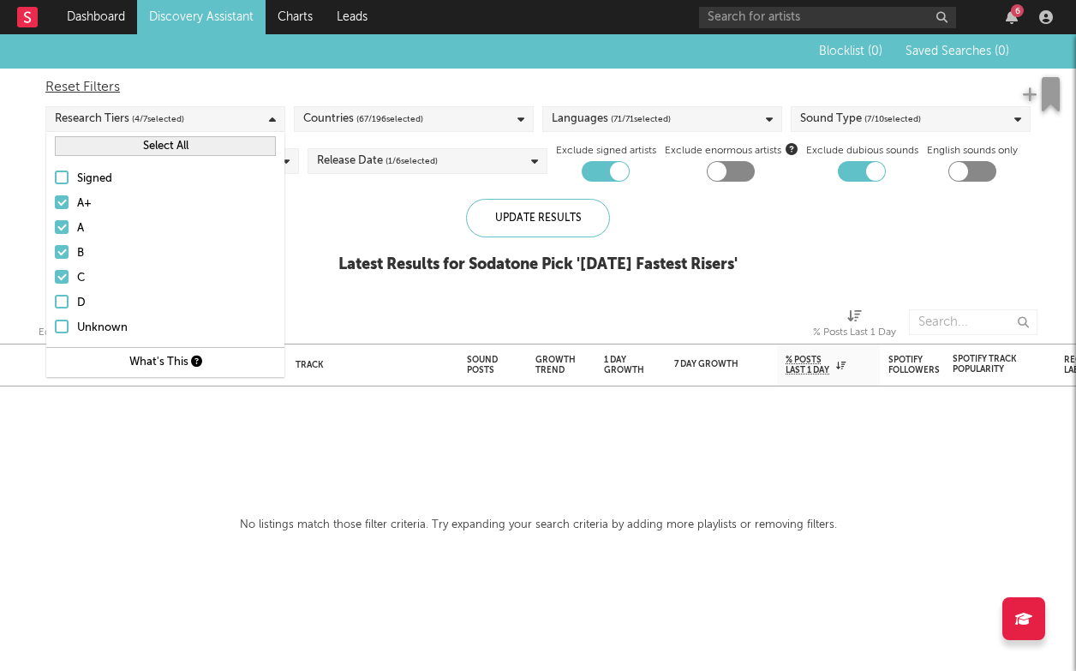
click at [64, 277] on div at bounding box center [62, 277] width 14 height 14
click at [55, 277] on input "C" at bounding box center [55, 278] width 0 height 21
click at [61, 243] on label "B" at bounding box center [165, 253] width 221 height 21
click at [55, 243] on input "B" at bounding box center [55, 253] width 0 height 21
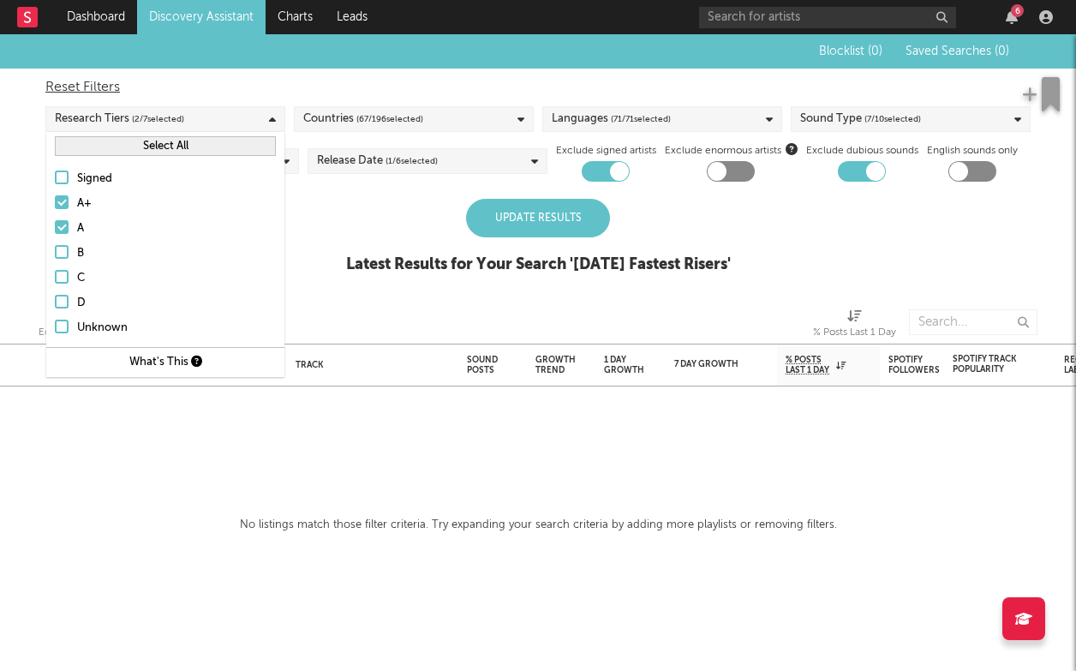
click at [58, 226] on div at bounding box center [62, 227] width 14 height 14
click at [55, 226] on input "A" at bounding box center [55, 228] width 0 height 21
click at [58, 193] on div "Signed A+ A B C D Unknown" at bounding box center [165, 253] width 238 height 187
click at [67, 200] on div at bounding box center [62, 202] width 14 height 14
click at [55, 200] on input "A+" at bounding box center [55, 204] width 0 height 21
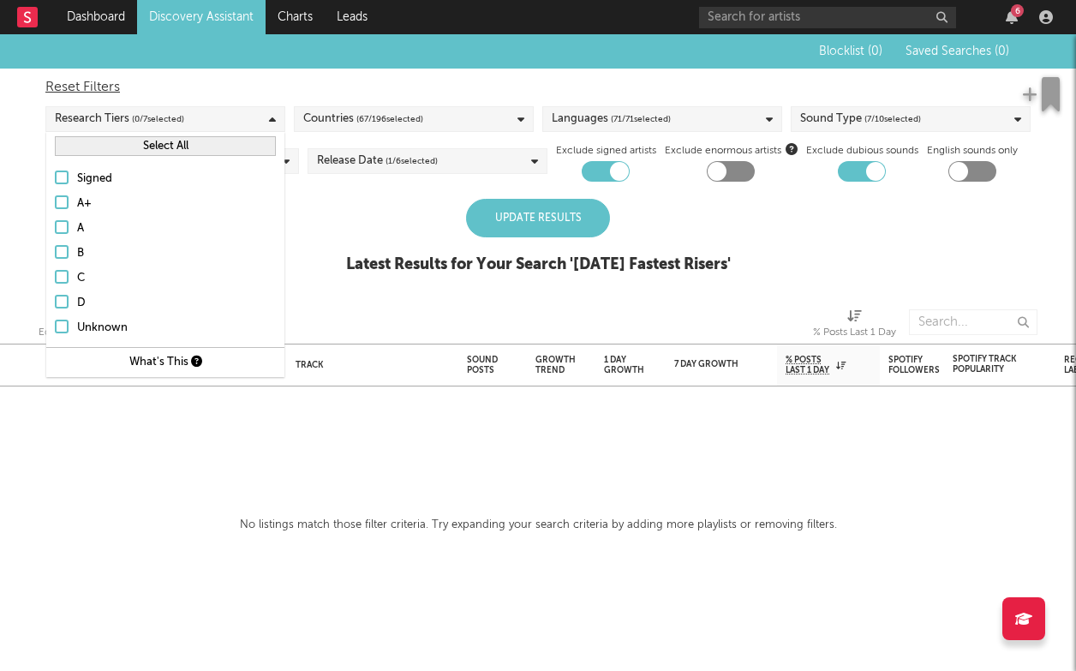
click at [360, 234] on div "Update Results Latest Results for Your Search ' Today's Fastest Risers '" at bounding box center [538, 245] width 385 height 93
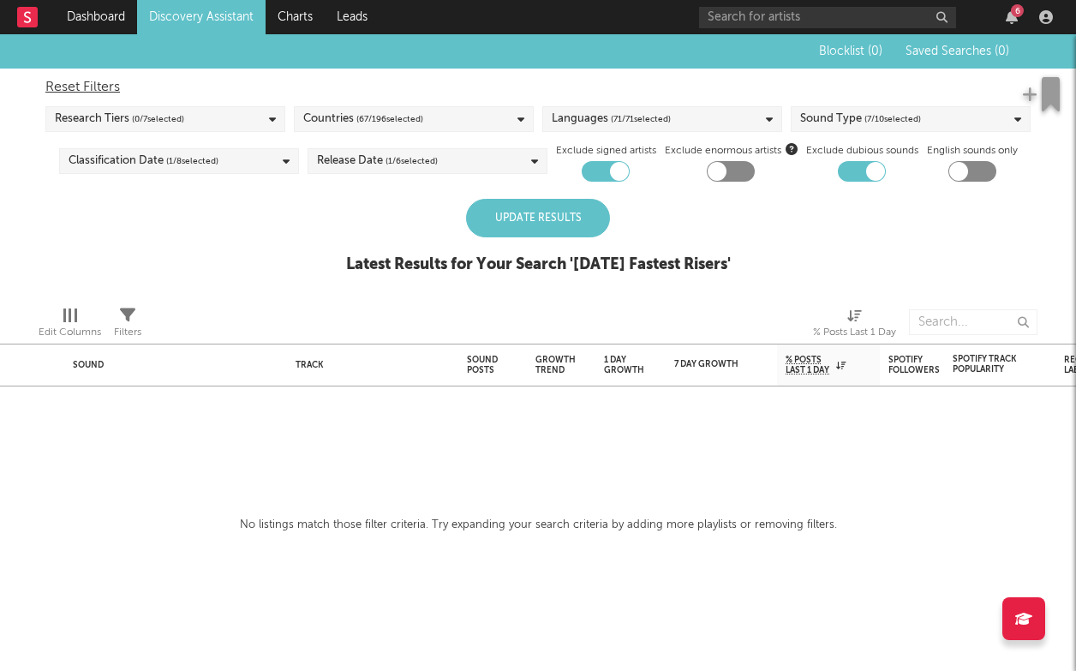
click at [370, 119] on span "( 67 / 196 selected)" at bounding box center [389, 119] width 67 height 21
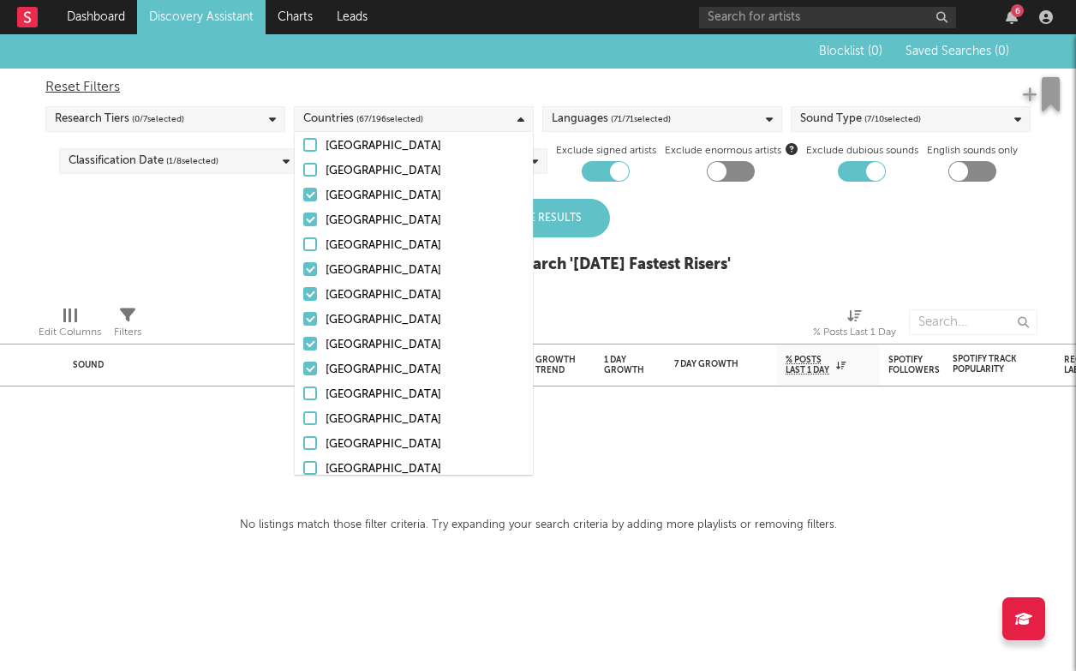
scroll to position [4603, 0]
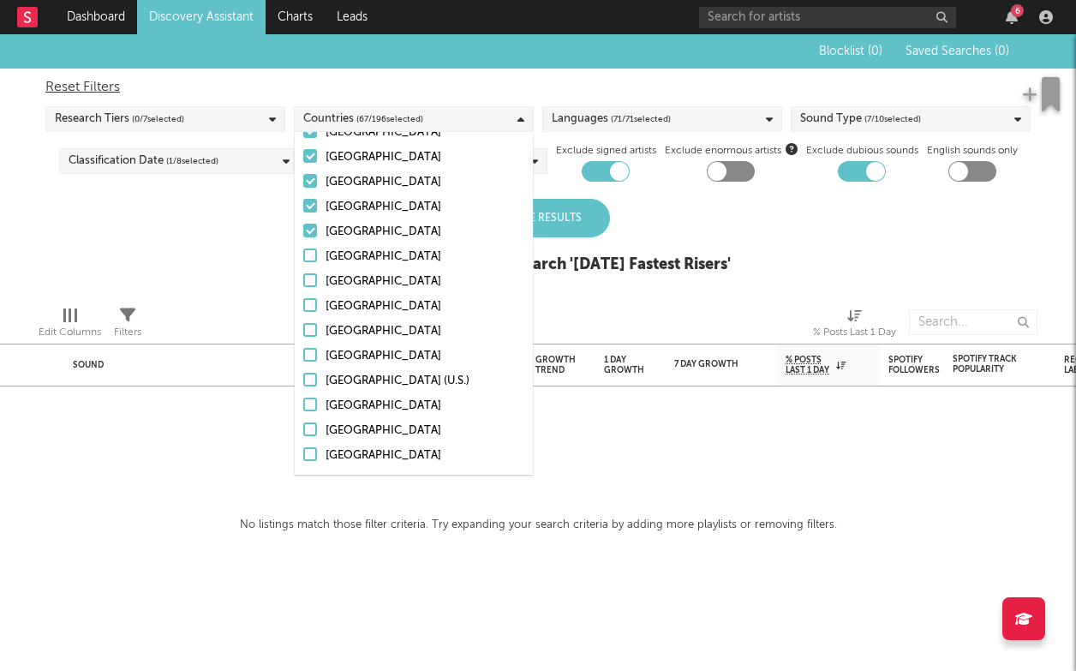
click at [213, 308] on div at bounding box center [309, 322] width 310 height 43
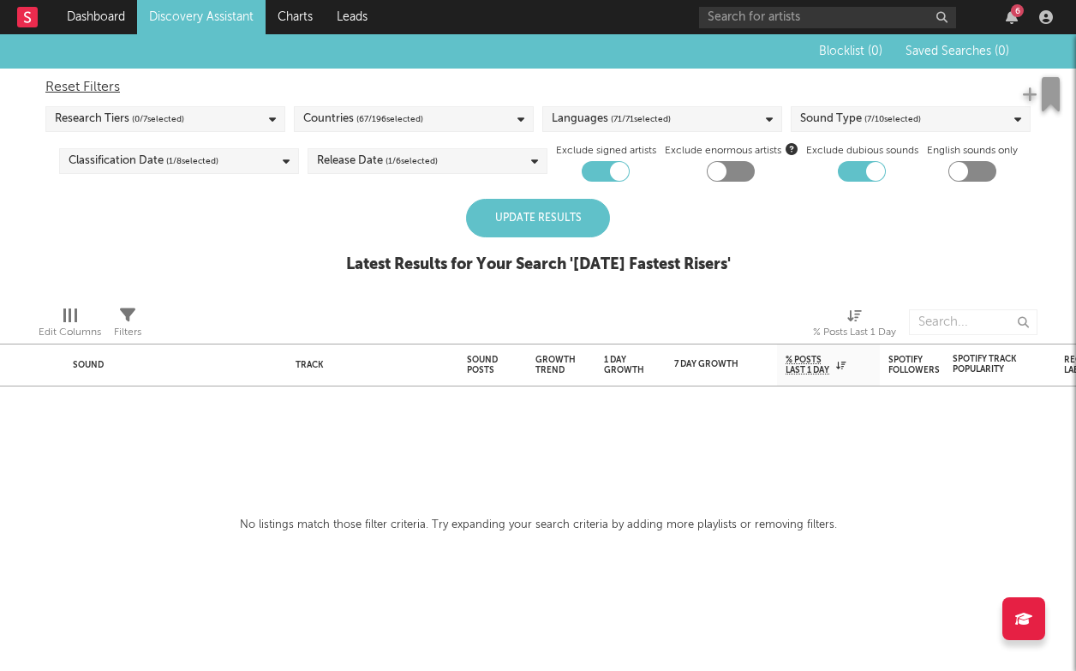
click at [637, 111] on span "( 71 / 71 selected)" at bounding box center [641, 119] width 60 height 21
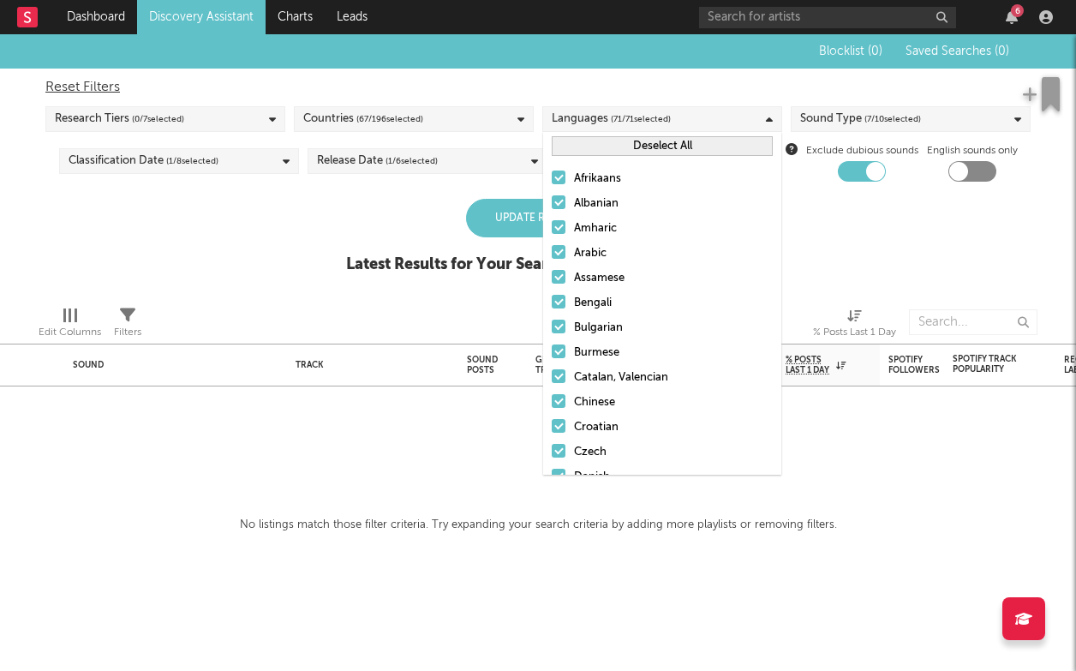
click at [385, 239] on div "Update Results Latest Results for Your Search ' Today's Fastest Risers '" at bounding box center [538, 245] width 385 height 93
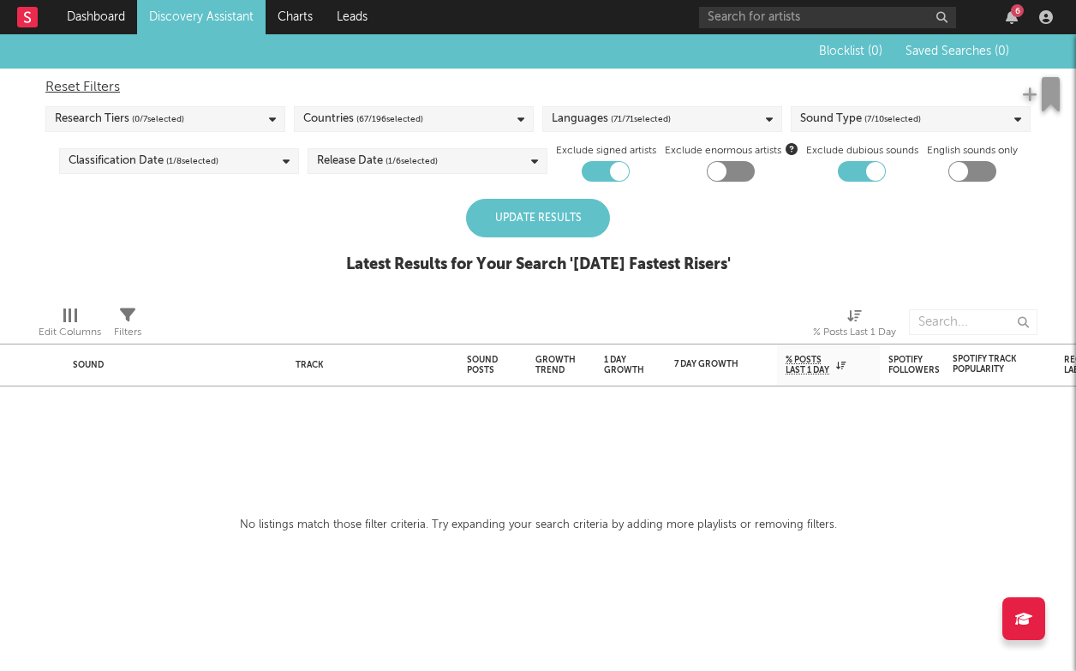
click at [931, 128] on div "Sound Type ( 7 / 10 selected)" at bounding box center [911, 119] width 240 height 26
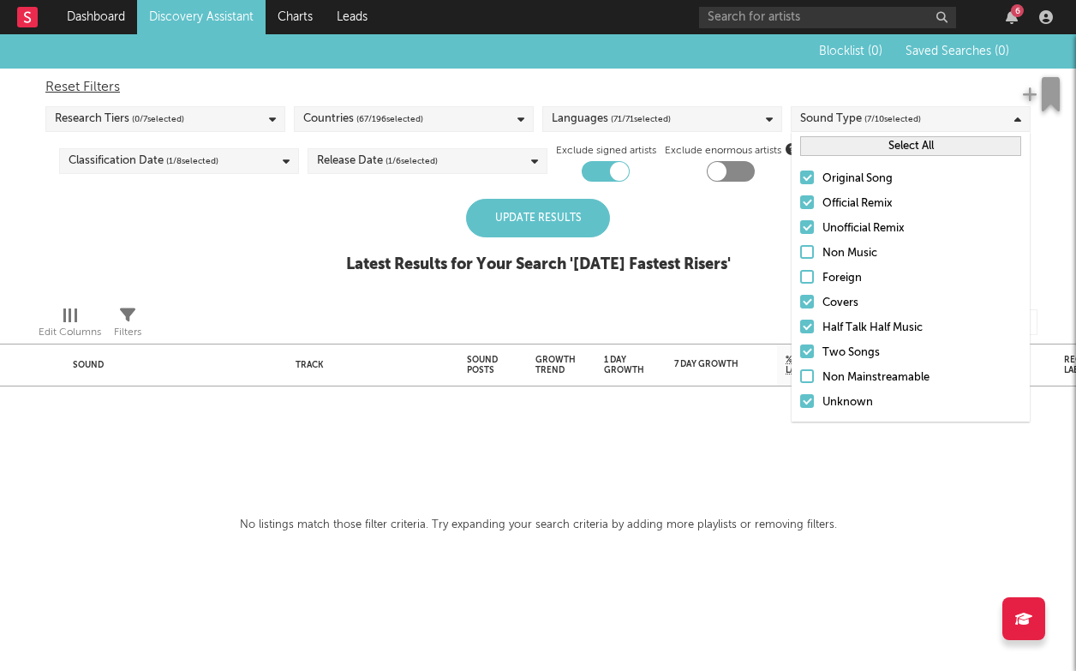
click at [860, 210] on div "Official Remix" at bounding box center [922, 204] width 199 height 21
click at [800, 210] on input "Official Remix" at bounding box center [800, 204] width 0 height 21
click at [847, 234] on div "Unofficial Remix" at bounding box center [922, 228] width 199 height 21
click at [800, 234] on input "Unofficial Remix" at bounding box center [800, 228] width 0 height 21
click at [847, 179] on div "Original Song" at bounding box center [922, 179] width 199 height 21
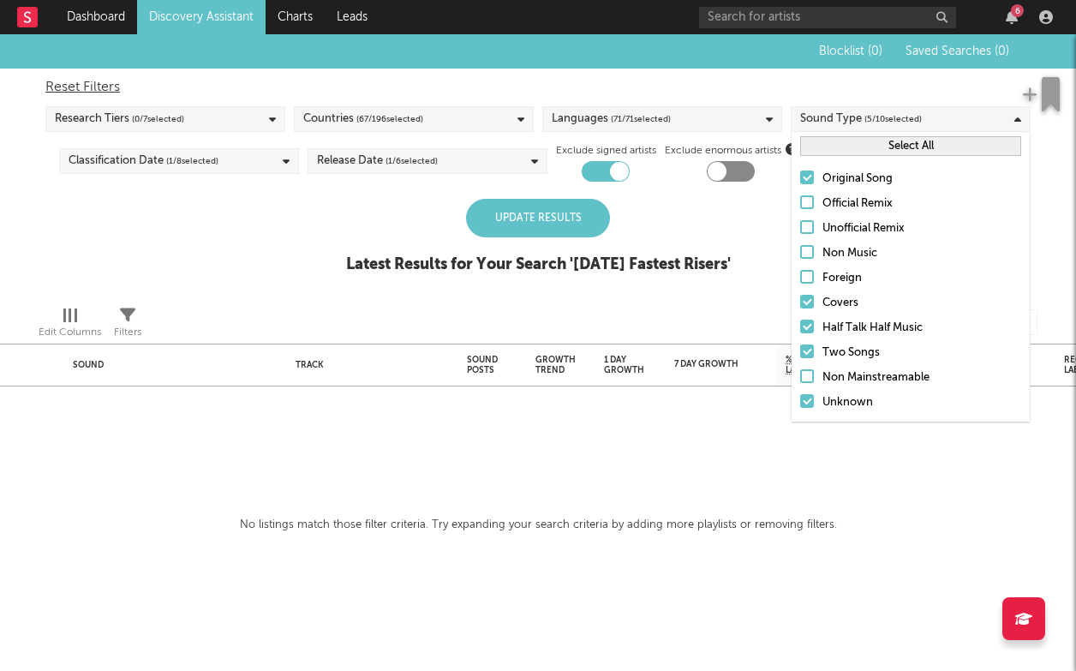
click at [800, 179] on input "Original Song" at bounding box center [800, 179] width 0 height 21
click at [855, 318] on div "Half Talk Half Music" at bounding box center [922, 328] width 199 height 21
click at [800, 318] on input "Half Talk Half Music" at bounding box center [800, 328] width 0 height 21
click at [848, 296] on div "Covers" at bounding box center [922, 303] width 199 height 21
click at [800, 296] on input "Covers" at bounding box center [800, 303] width 0 height 21
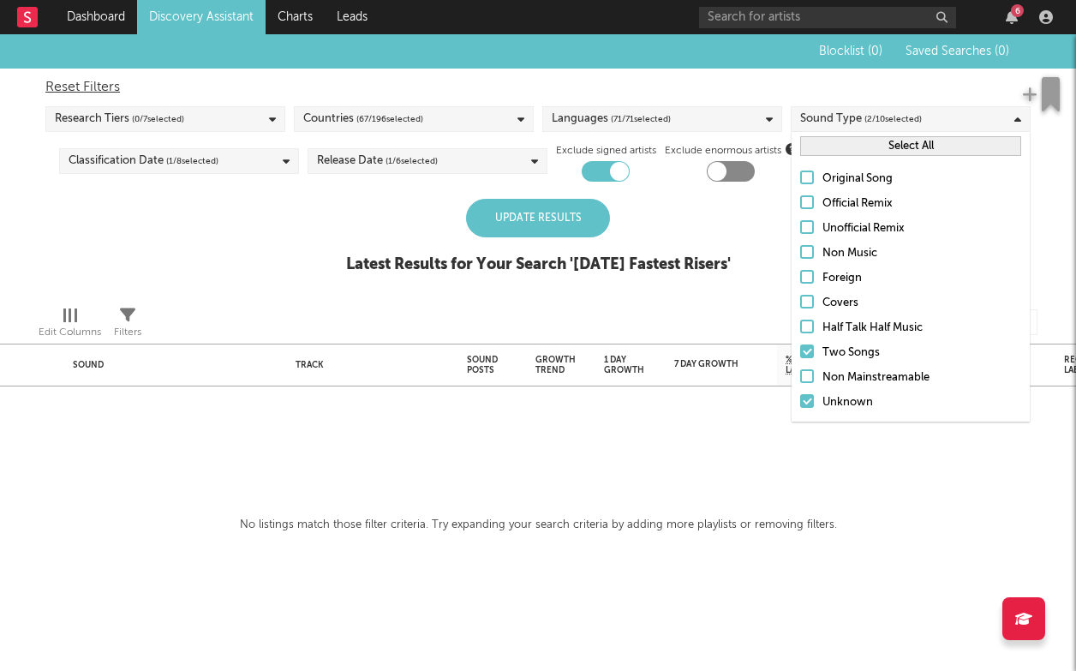
click at [851, 361] on div "Two Songs" at bounding box center [922, 353] width 199 height 21
click at [800, 361] on input "Two Songs" at bounding box center [800, 353] width 0 height 21
click at [849, 392] on div "Unknown" at bounding box center [922, 402] width 199 height 21
click at [800, 392] on input "Unknown" at bounding box center [800, 402] width 0 height 21
click at [750, 317] on div at bounding box center [645, 322] width 310 height 43
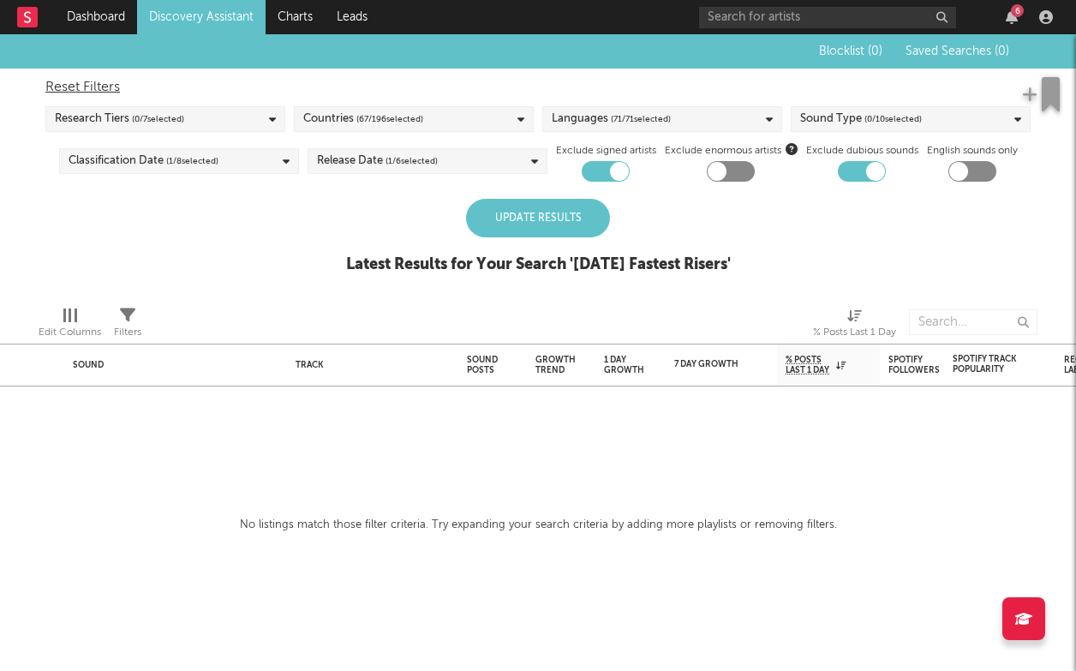
click at [460, 163] on div "Release Date ( 1 / 6 selected)" at bounding box center [428, 161] width 240 height 26
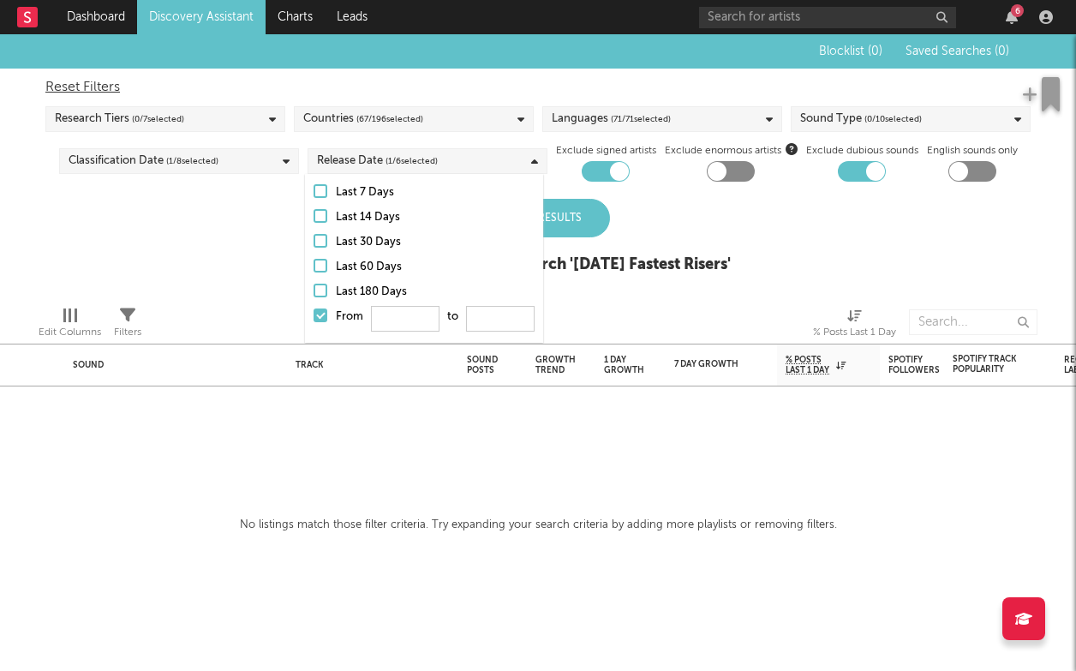
click at [325, 289] on div at bounding box center [321, 291] width 14 height 14
click at [314, 289] on input "Last 180 Days" at bounding box center [314, 292] width 0 height 21
click at [324, 289] on div at bounding box center [321, 291] width 14 height 14
click at [314, 289] on input "Last 180 Days" at bounding box center [314, 292] width 0 height 21
click at [238, 250] on div "Blocklist ( 0 ) Saved Searches ( 0 ) Reset Filters Research Tiers ( 0 / 7 selec…" at bounding box center [538, 163] width 1076 height 258
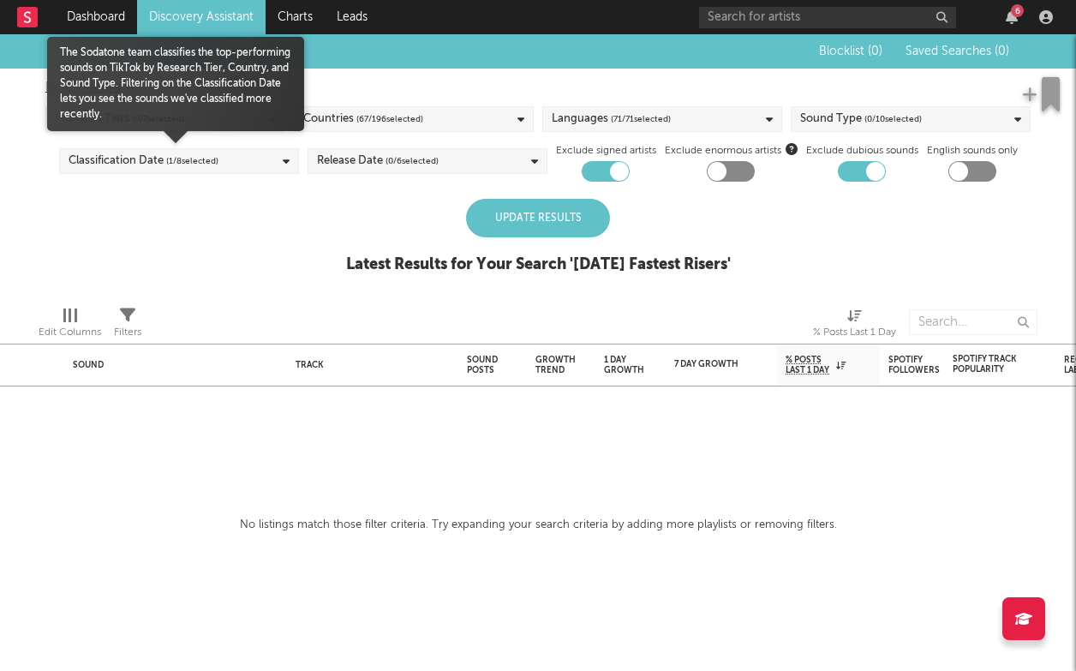
click at [239, 166] on div "Classification Date ( 1 / 8 selected)" at bounding box center [179, 161] width 240 height 26
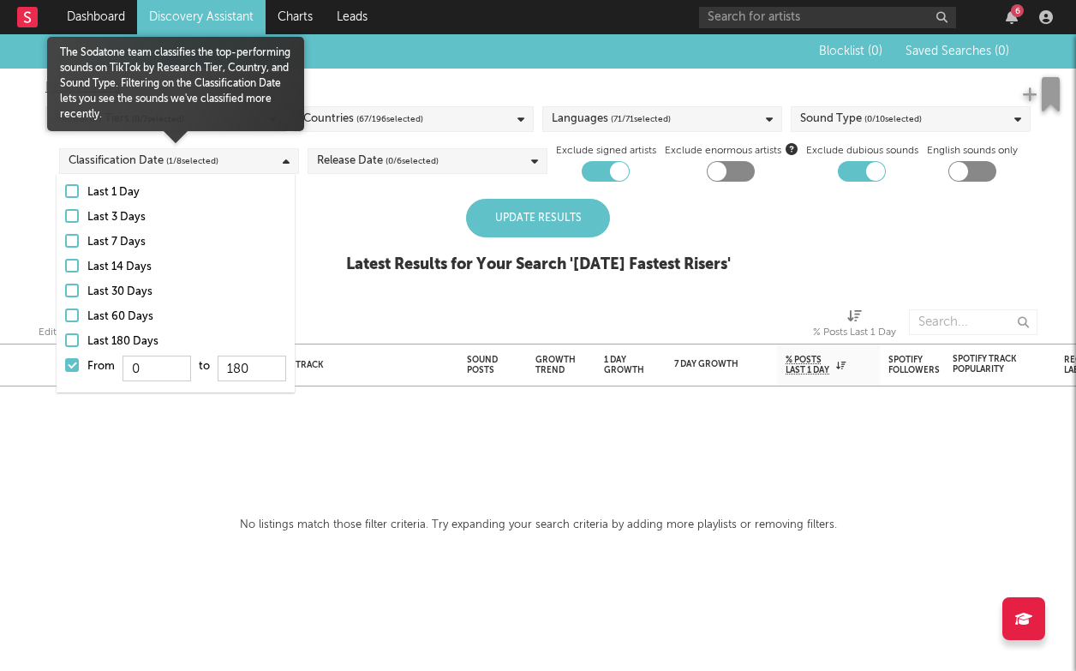
click at [76, 361] on div at bounding box center [72, 365] width 14 height 14
click at [65, 361] on input "From 0 to 180" at bounding box center [65, 369] width 0 height 27
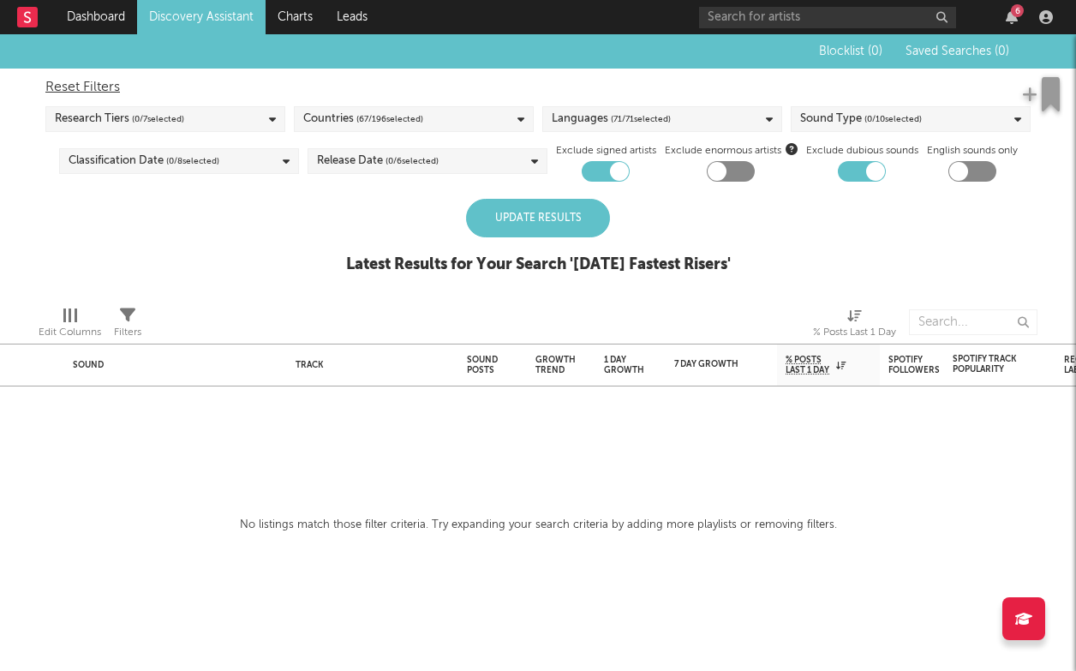
click at [484, 212] on div "Update Results" at bounding box center [538, 218] width 144 height 39
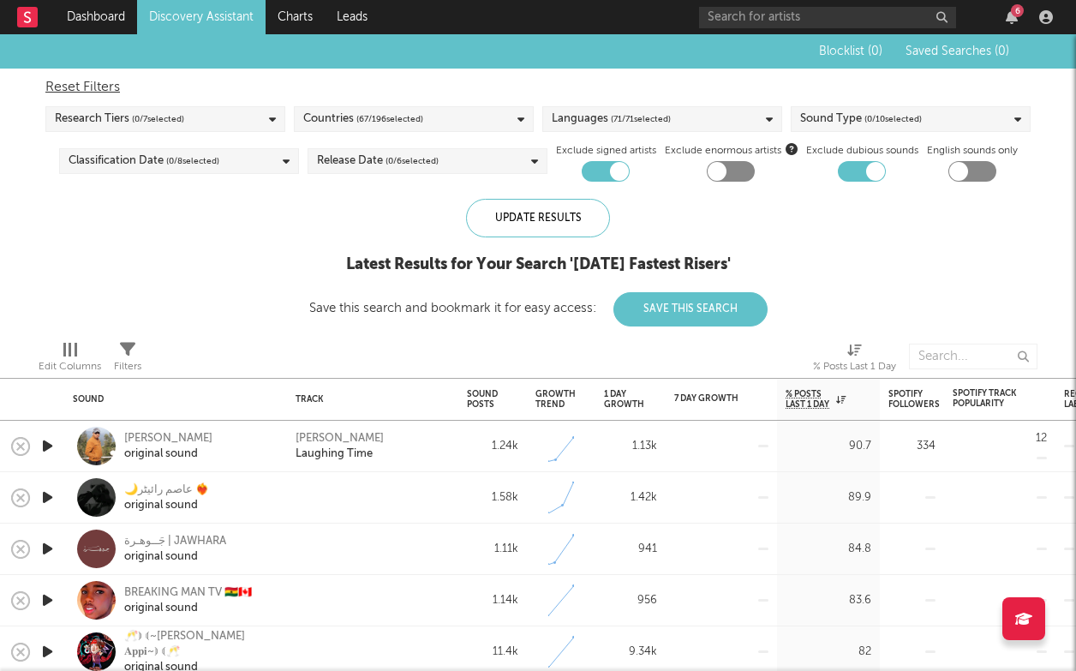
click at [234, 111] on div "Research Tiers ( 0 / 7 selected)" at bounding box center [165, 119] width 240 height 26
click at [368, 299] on div "Update Results Latest Results for Your Search ' Today's Fastest Risers ' Save t…" at bounding box center [538, 263] width 458 height 128
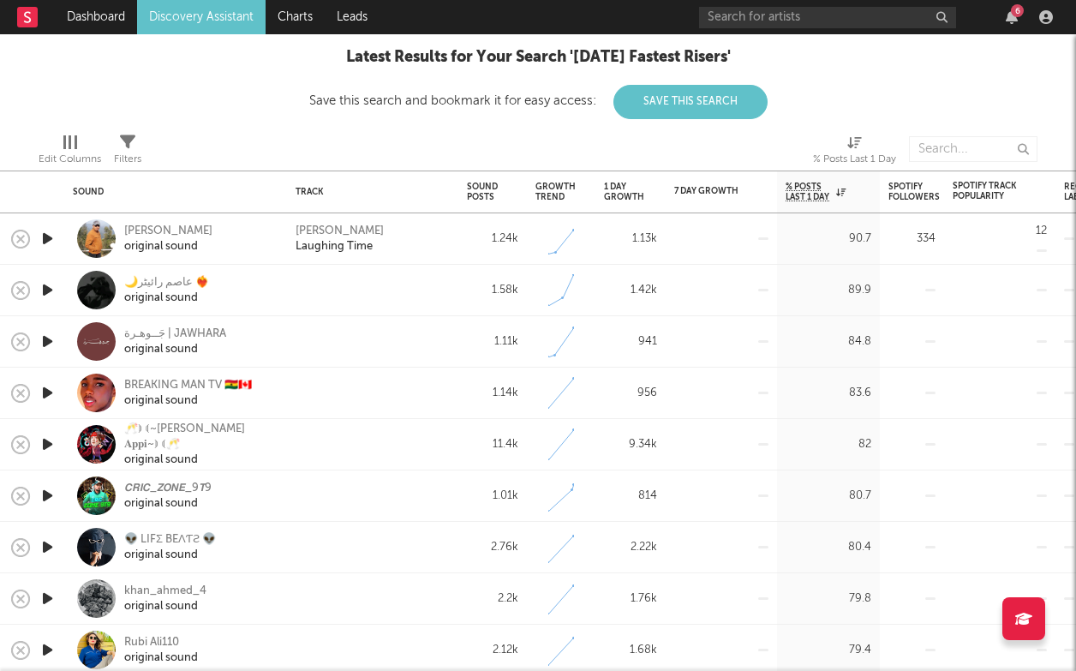
click at [51, 236] on icon "button" at bounding box center [48, 238] width 18 height 21
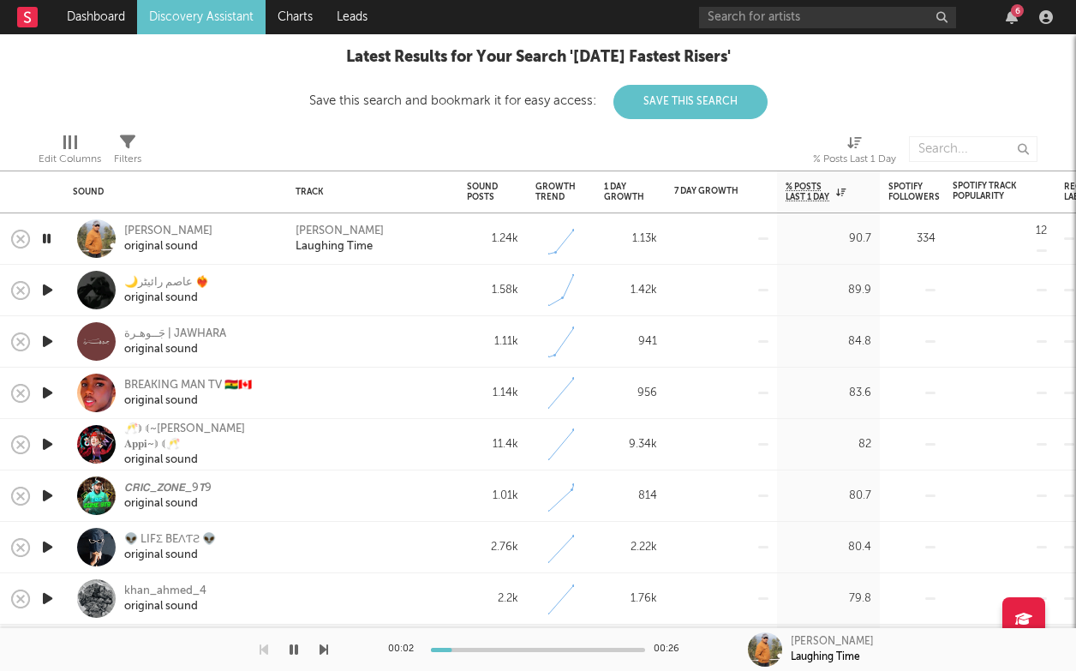
click at [51, 236] on icon "button" at bounding box center [47, 238] width 16 height 21
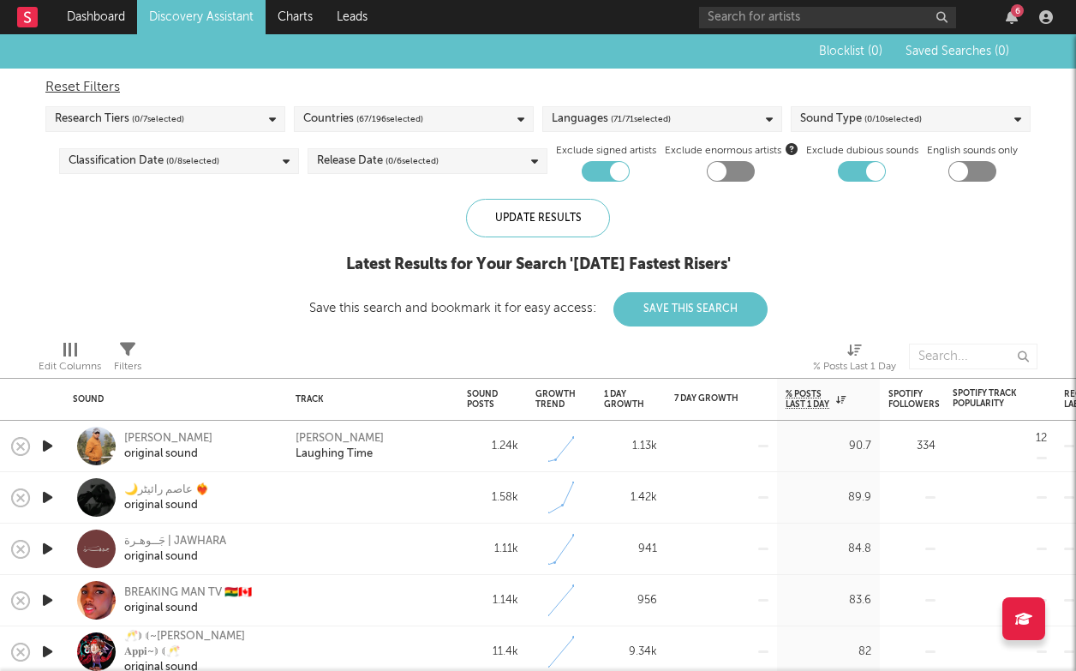
click at [967, 123] on div "Sound Type ( 0 / 10 selected)" at bounding box center [911, 119] width 240 height 26
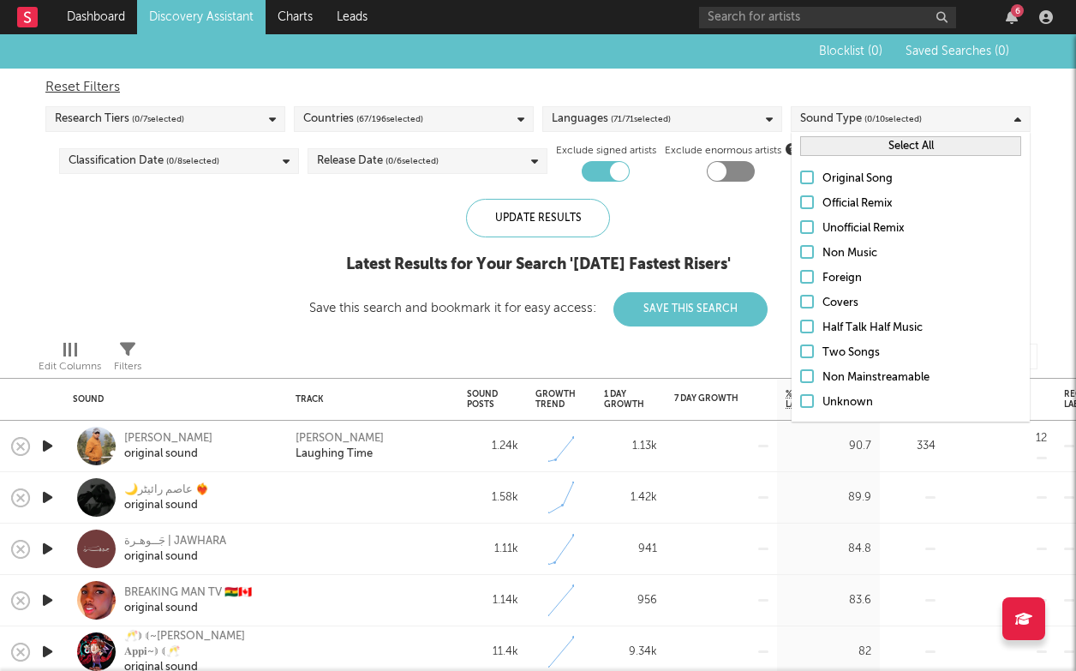
click at [811, 178] on div at bounding box center [807, 178] width 14 height 14
click at [800, 178] on input "Original Song" at bounding box center [800, 179] width 0 height 21
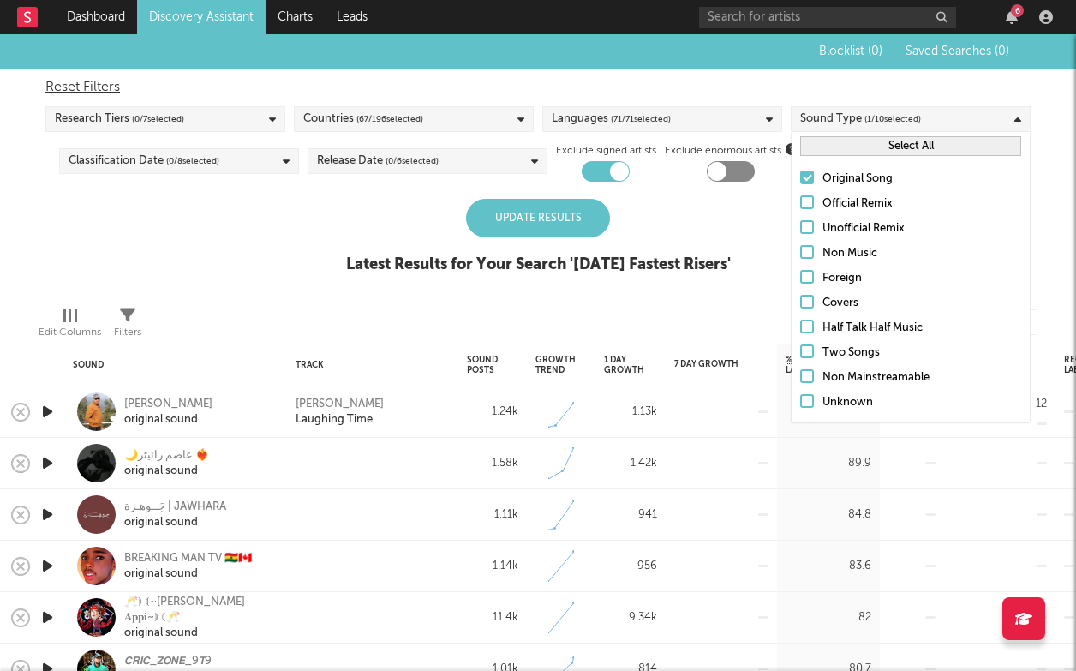
click at [812, 224] on div at bounding box center [807, 227] width 14 height 14
click at [800, 224] on input "Unofficial Remix" at bounding box center [800, 228] width 0 height 21
click at [806, 201] on div at bounding box center [807, 202] width 14 height 14
click at [800, 201] on input "Official Remix" at bounding box center [800, 204] width 0 height 21
click at [805, 277] on div at bounding box center [807, 277] width 14 height 14
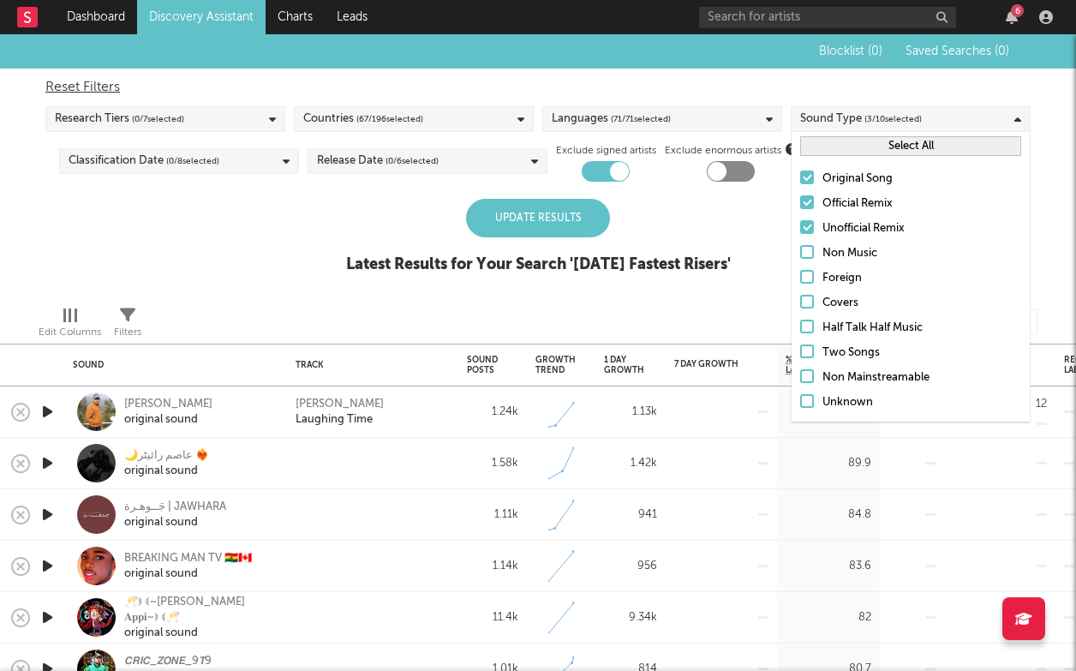
click at [800, 277] on input "Foreign" at bounding box center [800, 278] width 0 height 21
click at [805, 299] on div at bounding box center [807, 302] width 14 height 14
click at [800, 299] on input "Covers" at bounding box center [800, 303] width 0 height 21
click at [810, 349] on div at bounding box center [807, 351] width 14 height 14
click at [800, 349] on input "Two Songs" at bounding box center [800, 353] width 0 height 21
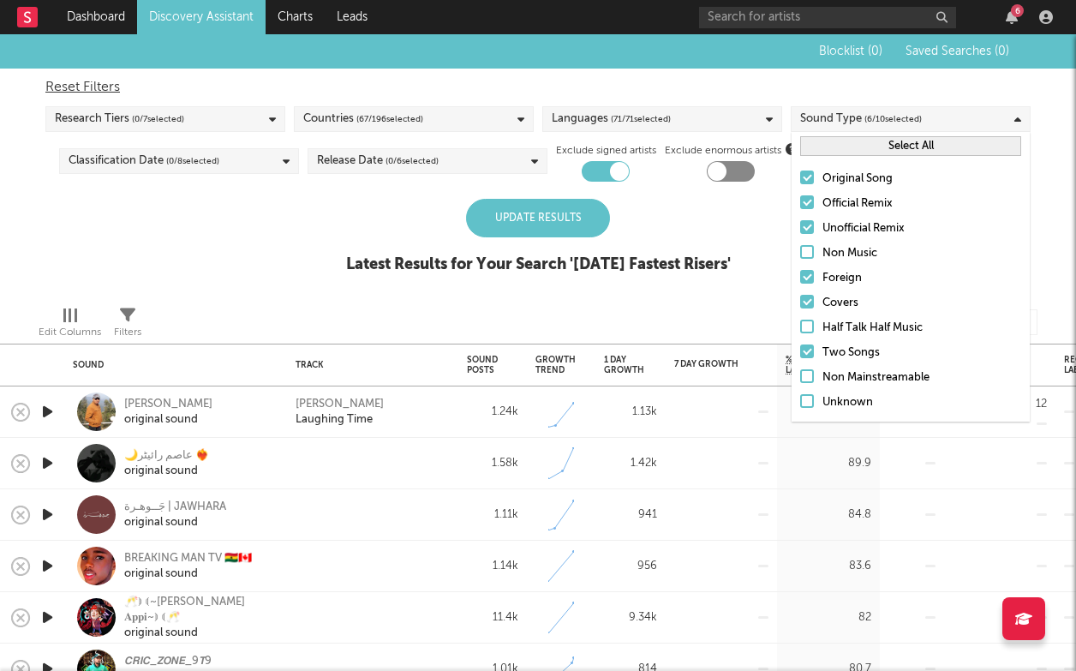
click at [807, 326] on div at bounding box center [807, 327] width 14 height 14
click at [800, 326] on input "Half Talk Half Music" at bounding box center [800, 328] width 0 height 21
click at [806, 379] on div at bounding box center [807, 376] width 14 height 14
click at [800, 379] on input "Non Mainstreamable" at bounding box center [800, 378] width 0 height 21
click at [804, 398] on div at bounding box center [807, 401] width 14 height 14
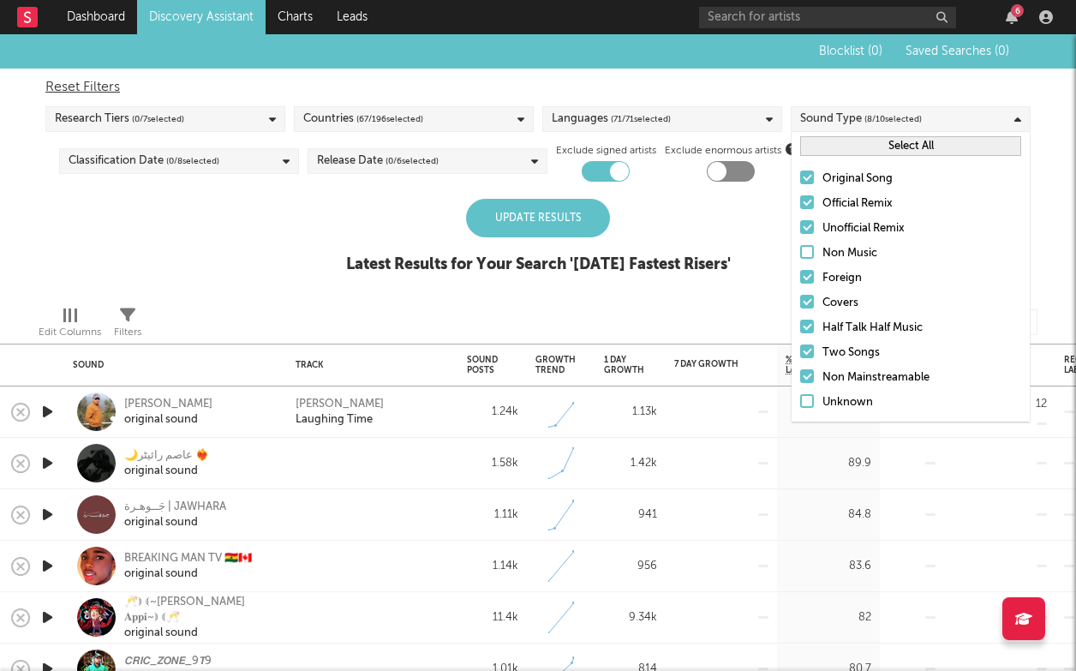
click at [800, 398] on input "Unknown" at bounding box center [800, 402] width 0 height 21
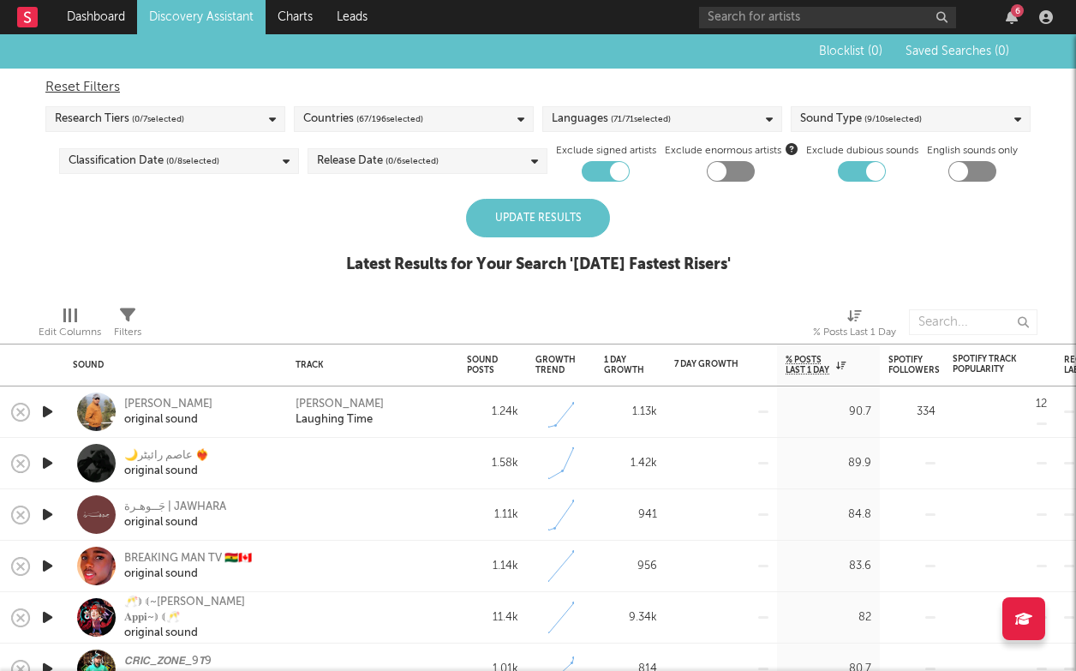
click at [601, 223] on div "Update Results" at bounding box center [538, 218] width 144 height 39
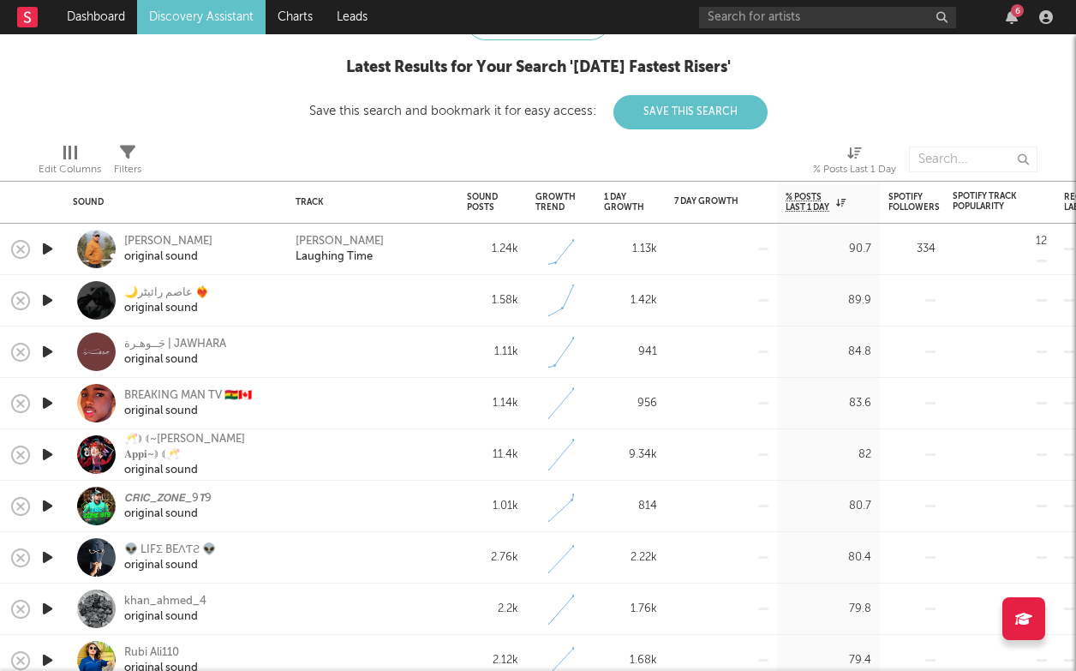
click at [45, 404] on icon "button" at bounding box center [48, 402] width 18 height 21
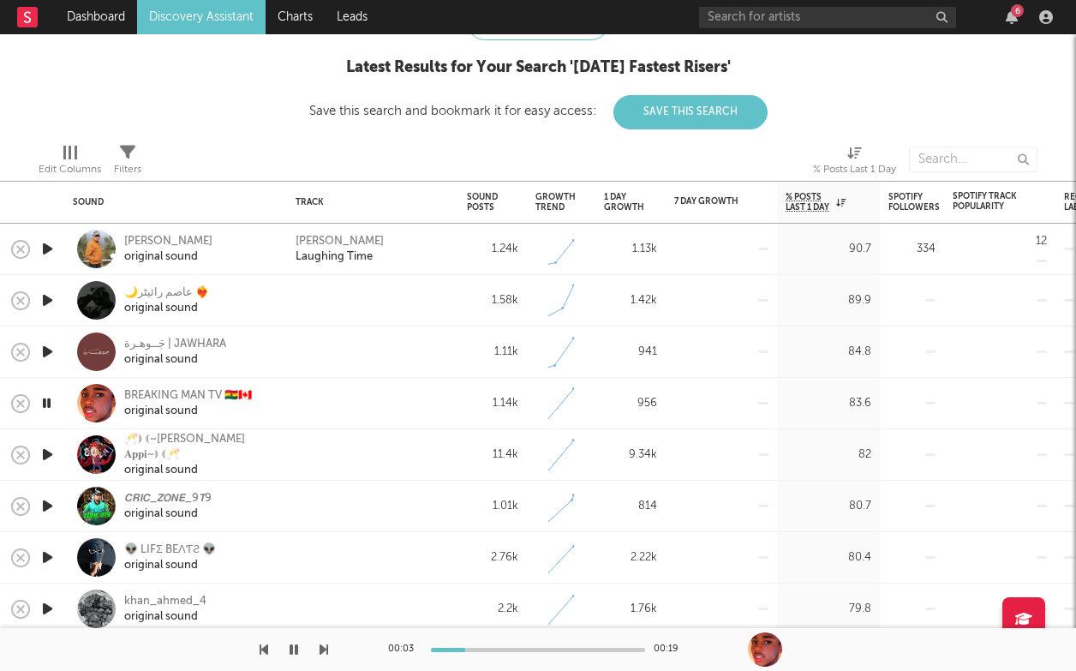
click at [45, 403] on icon "button" at bounding box center [47, 402] width 16 height 21
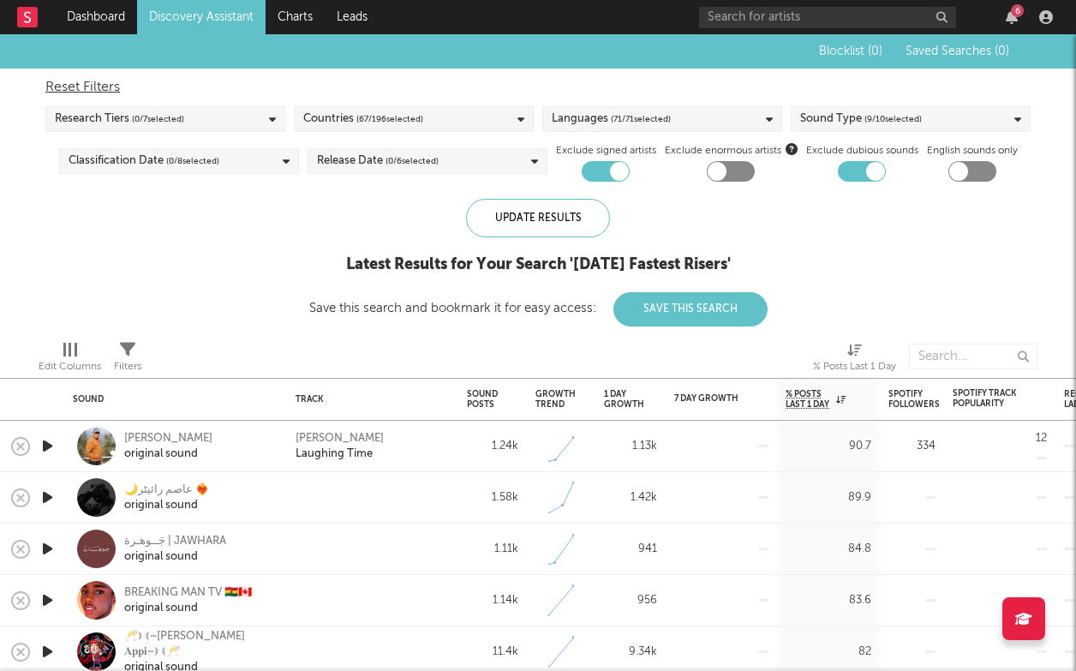
click at [166, 14] on link "Discovery Assistant" at bounding box center [201, 17] width 129 height 34
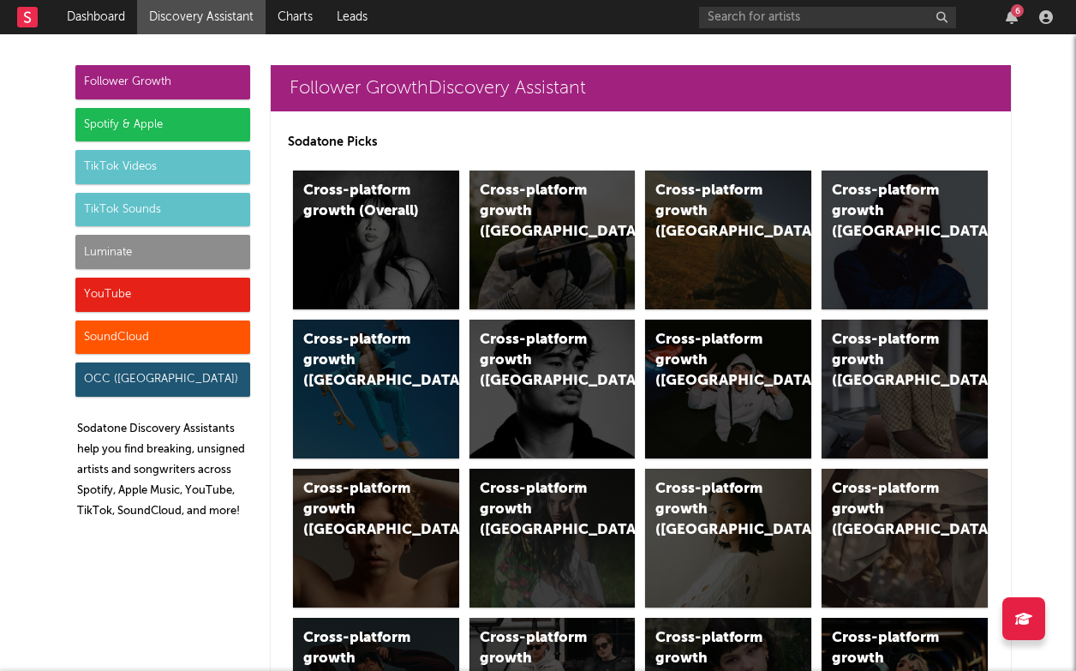
click at [165, 206] on div "TikTok Sounds" at bounding box center [162, 210] width 175 height 34
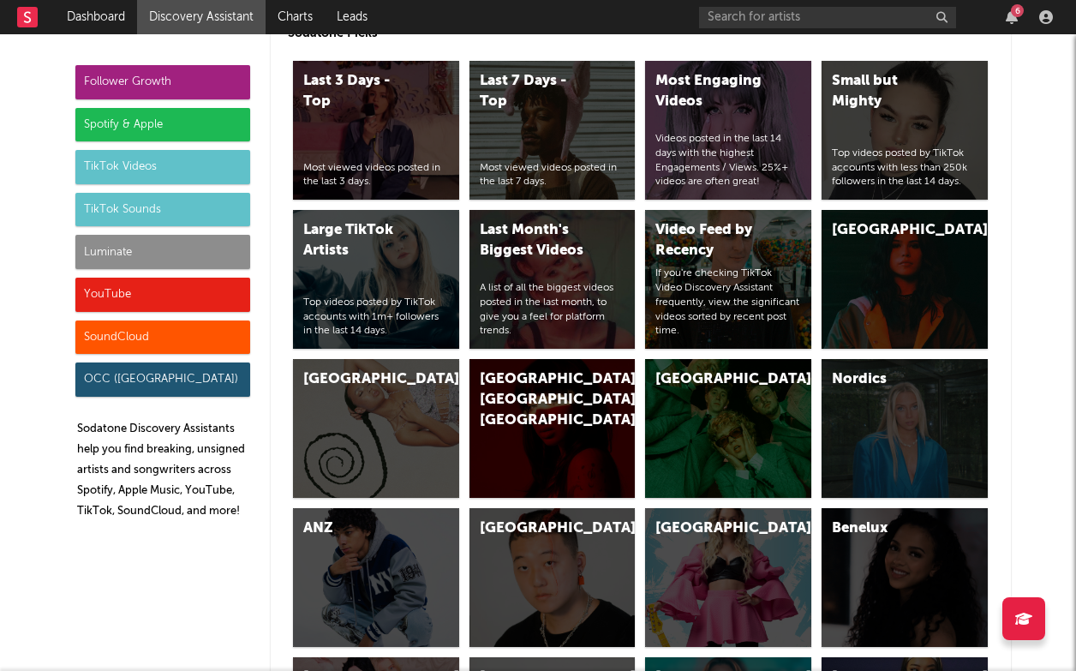
scroll to position [5623, 0]
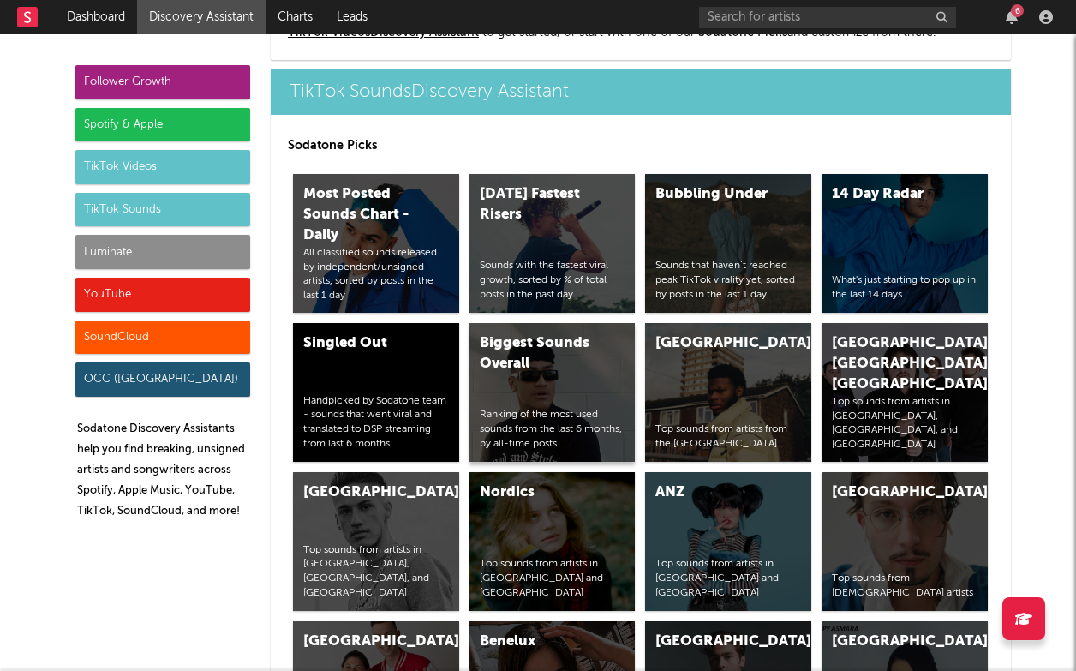
click at [580, 377] on div "Biggest Sounds Overall Ranking of the most used sounds from the last 6 months, …" at bounding box center [553, 392] width 166 height 139
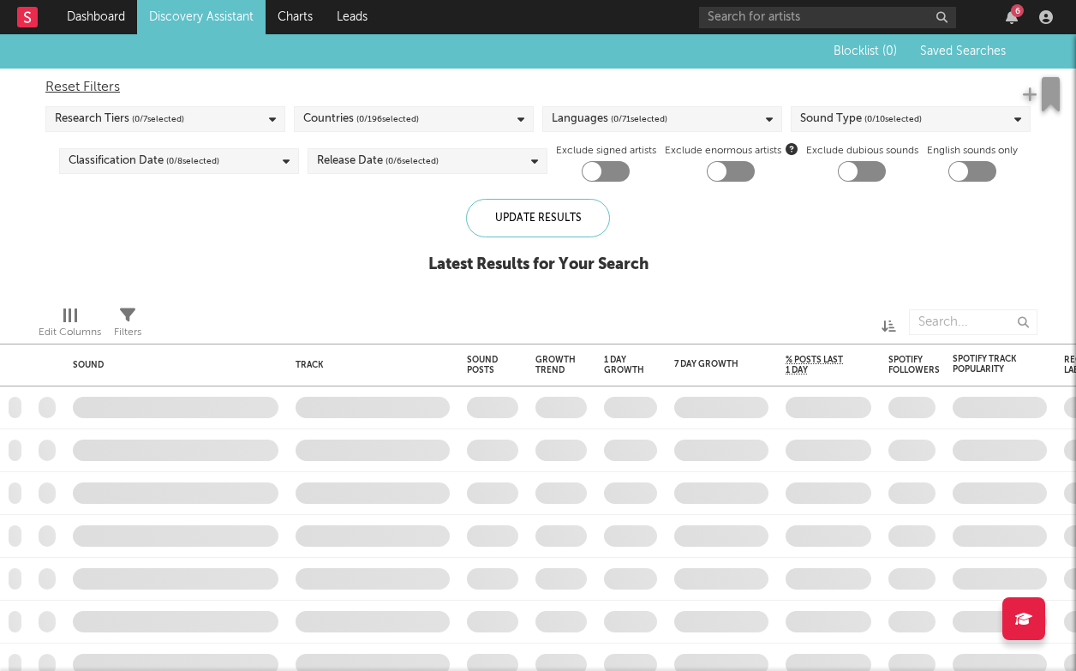
checkbox input "true"
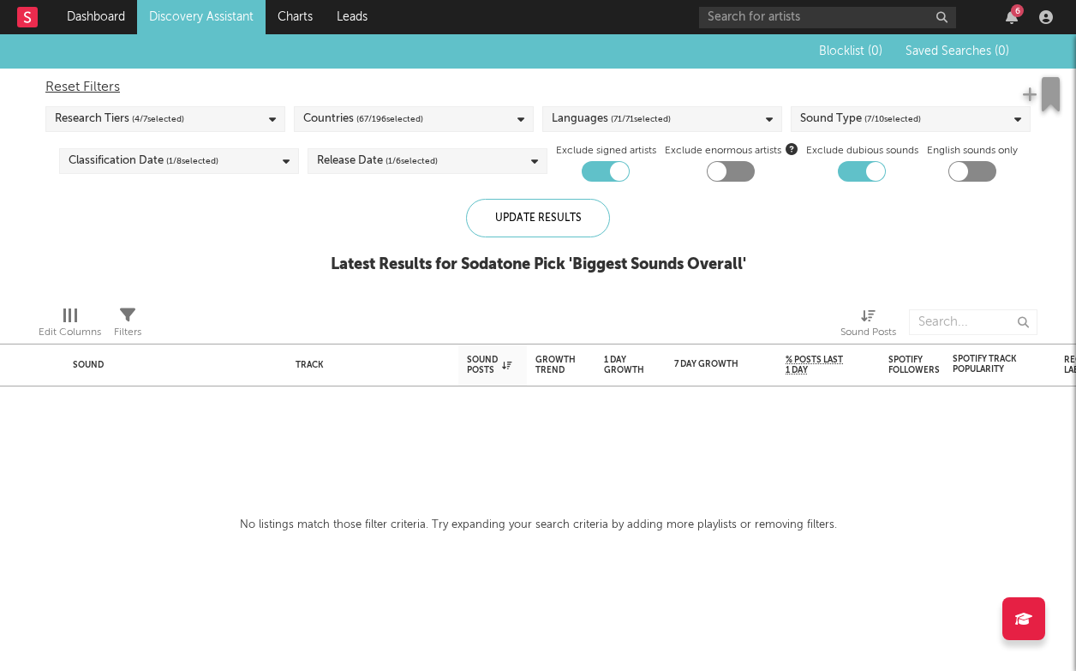
click at [254, 119] on div "Research Tiers ( 4 / 7 selected)" at bounding box center [165, 119] width 240 height 26
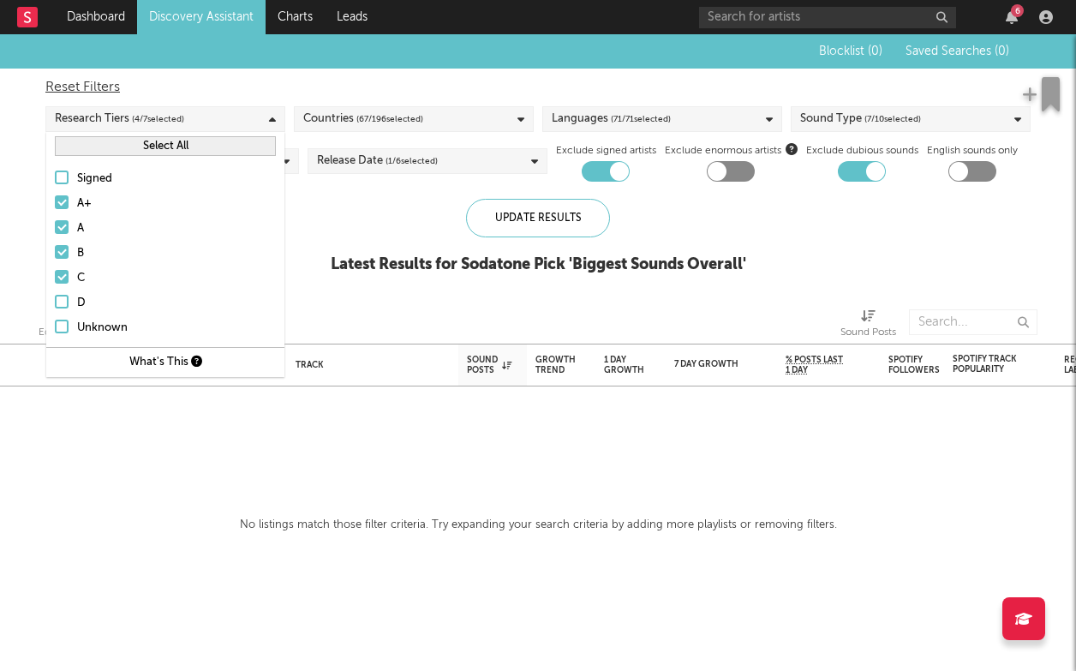
click at [187, 210] on div "A+" at bounding box center [176, 204] width 199 height 21
click at [55, 210] on input "A+" at bounding box center [55, 204] width 0 height 21
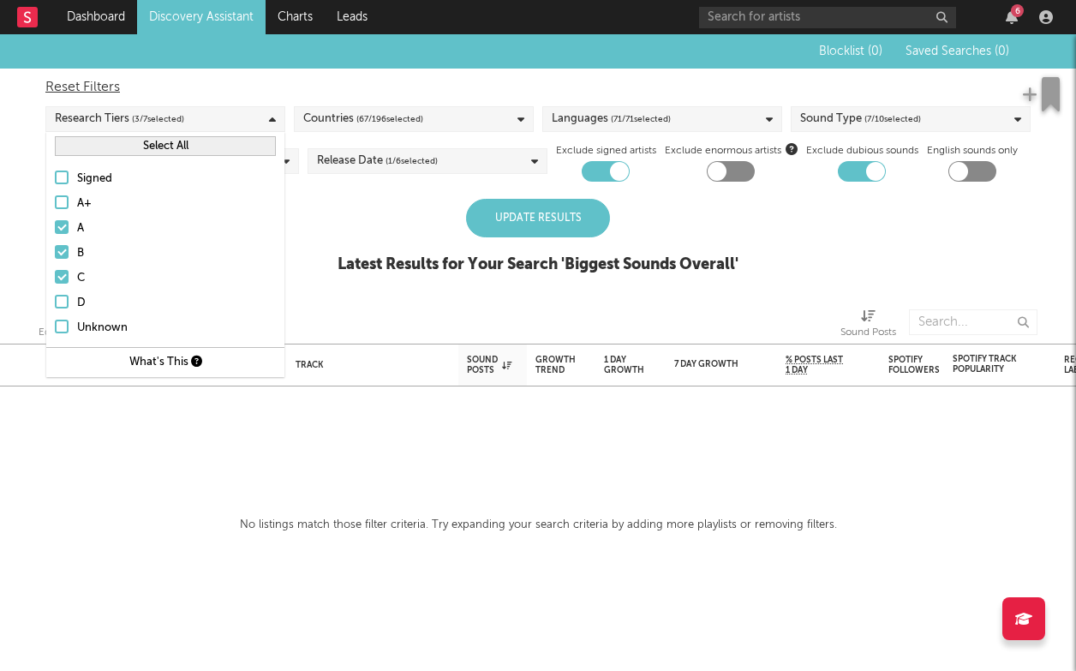
click at [168, 236] on div "A" at bounding box center [176, 228] width 199 height 21
click at [55, 236] on input "A" at bounding box center [55, 228] width 0 height 21
click at [166, 262] on div "B" at bounding box center [176, 253] width 199 height 21
click at [55, 262] on input "B" at bounding box center [55, 253] width 0 height 21
click at [165, 278] on div "C" at bounding box center [176, 278] width 199 height 21
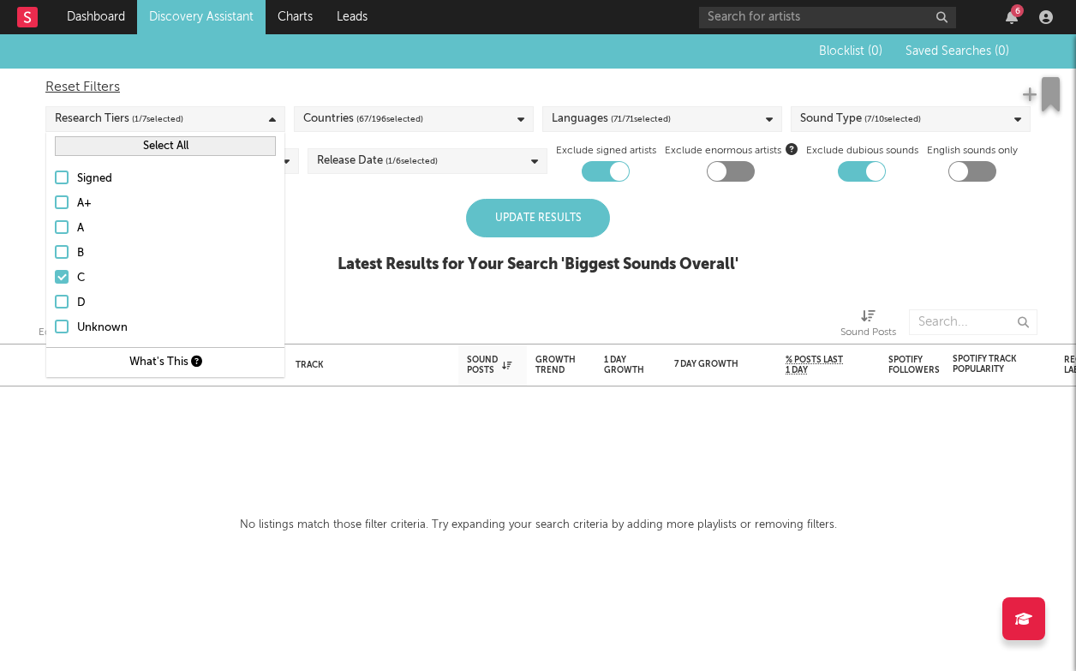
click at [55, 278] on input "C" at bounding box center [55, 278] width 0 height 21
click at [556, 224] on div "Update Results" at bounding box center [538, 218] width 144 height 39
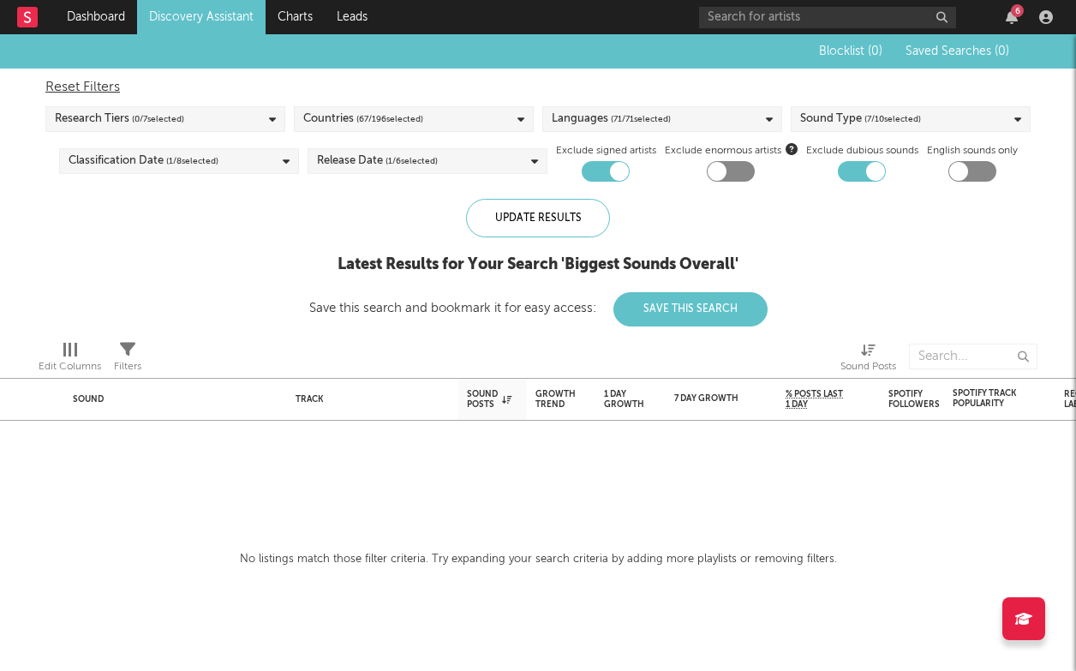
click at [960, 116] on div "Sound Type ( 7 / 10 selected)" at bounding box center [911, 119] width 240 height 26
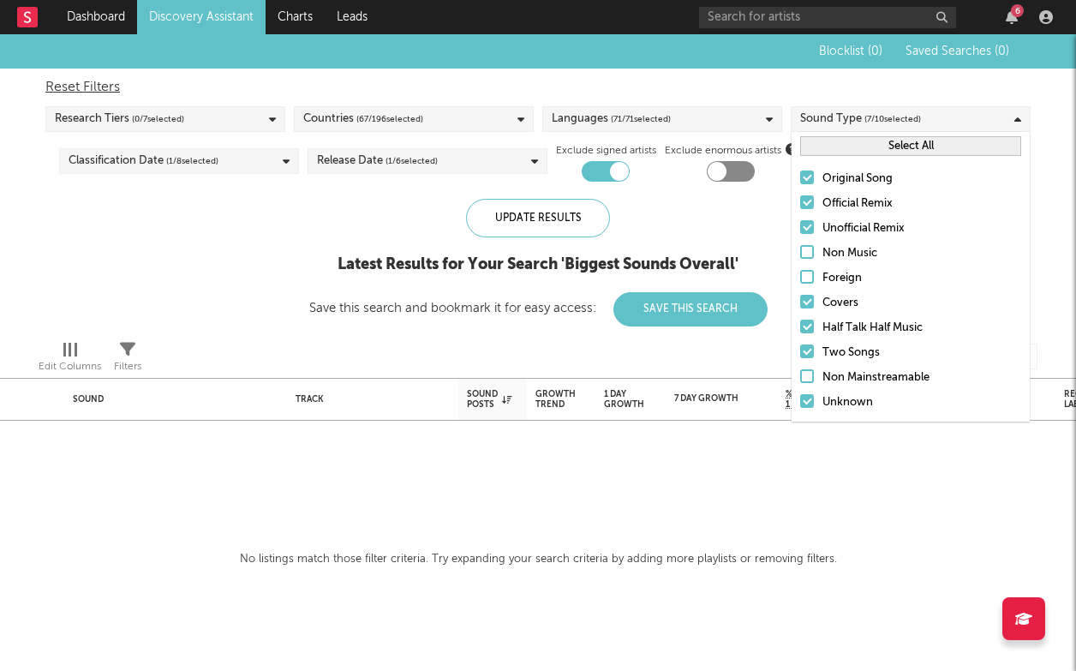
click at [886, 302] on div "Covers" at bounding box center [922, 303] width 199 height 21
click at [800, 302] on input "Covers" at bounding box center [800, 303] width 0 height 21
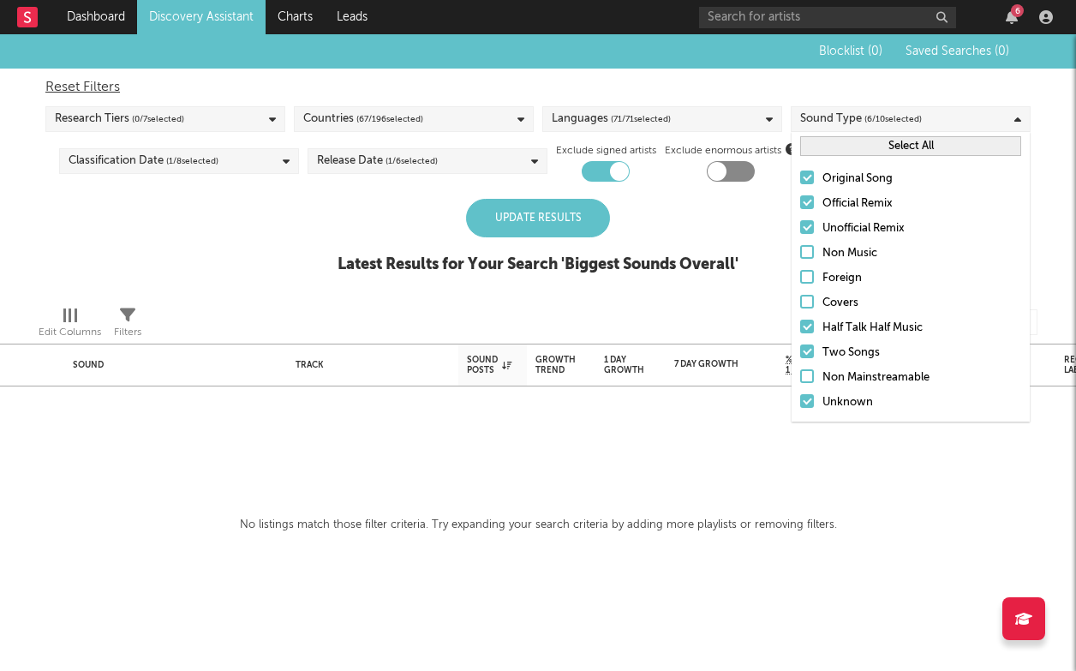
click at [865, 224] on div "Unofficial Remix" at bounding box center [922, 228] width 199 height 21
click at [800, 224] on input "Unofficial Remix" at bounding box center [800, 228] width 0 height 21
click at [859, 197] on div "Official Remix" at bounding box center [922, 204] width 199 height 21
click at [800, 197] on input "Official Remix" at bounding box center [800, 204] width 0 height 21
click at [857, 178] on div "Original Song" at bounding box center [922, 179] width 199 height 21
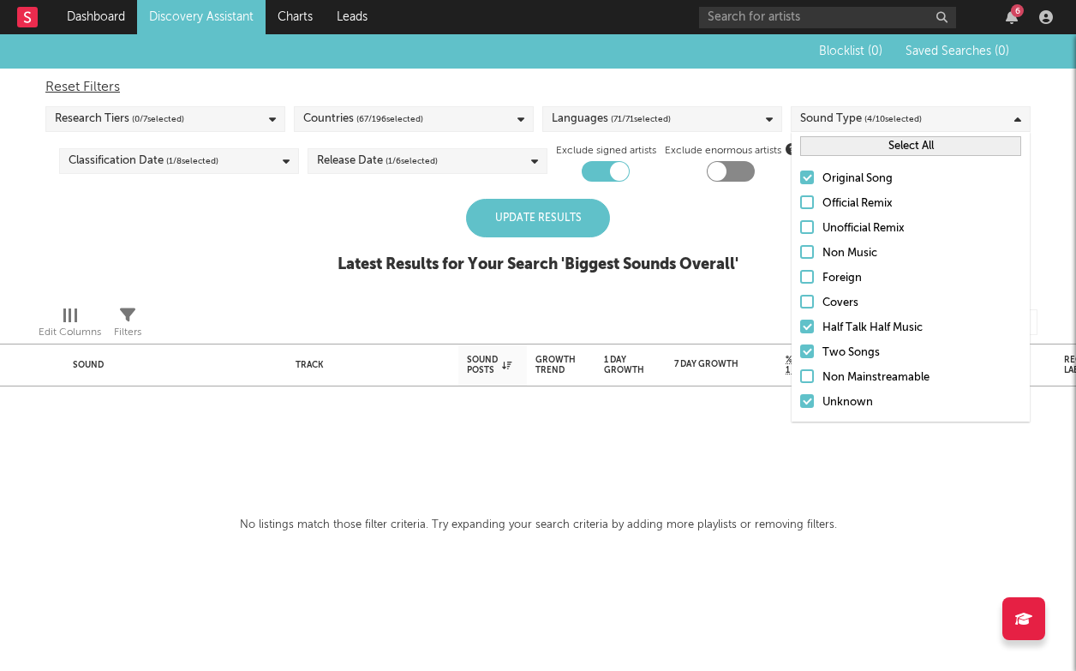
click at [800, 178] on input "Original Song" at bounding box center [800, 179] width 0 height 21
click at [857, 319] on div "Half Talk Half Music" at bounding box center [922, 328] width 199 height 21
click at [800, 319] on input "Half Talk Half Music" at bounding box center [800, 328] width 0 height 21
click at [857, 339] on div "Original Song Official Remix Unofficial Remix Non Music Foreign Covers Half Tal…" at bounding box center [911, 290] width 238 height 261
click at [853, 354] on div "Two Songs" at bounding box center [922, 353] width 199 height 21
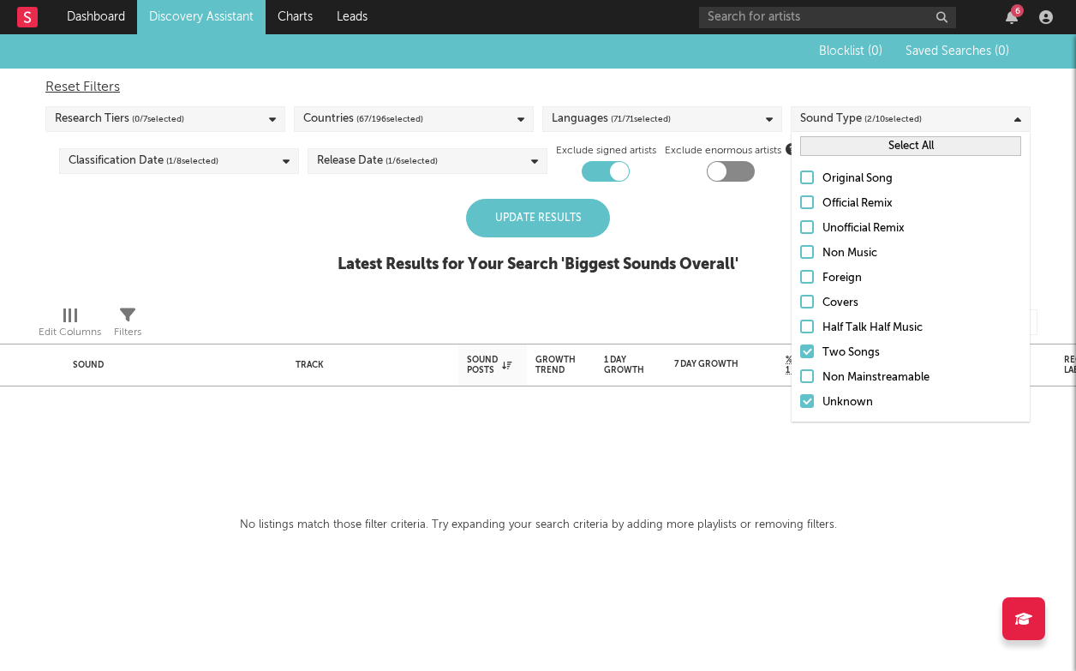
click at [800, 354] on input "Two Songs" at bounding box center [800, 353] width 0 height 21
click at [844, 397] on div "Unknown" at bounding box center [922, 402] width 199 height 21
click at [800, 397] on input "Unknown" at bounding box center [800, 402] width 0 height 21
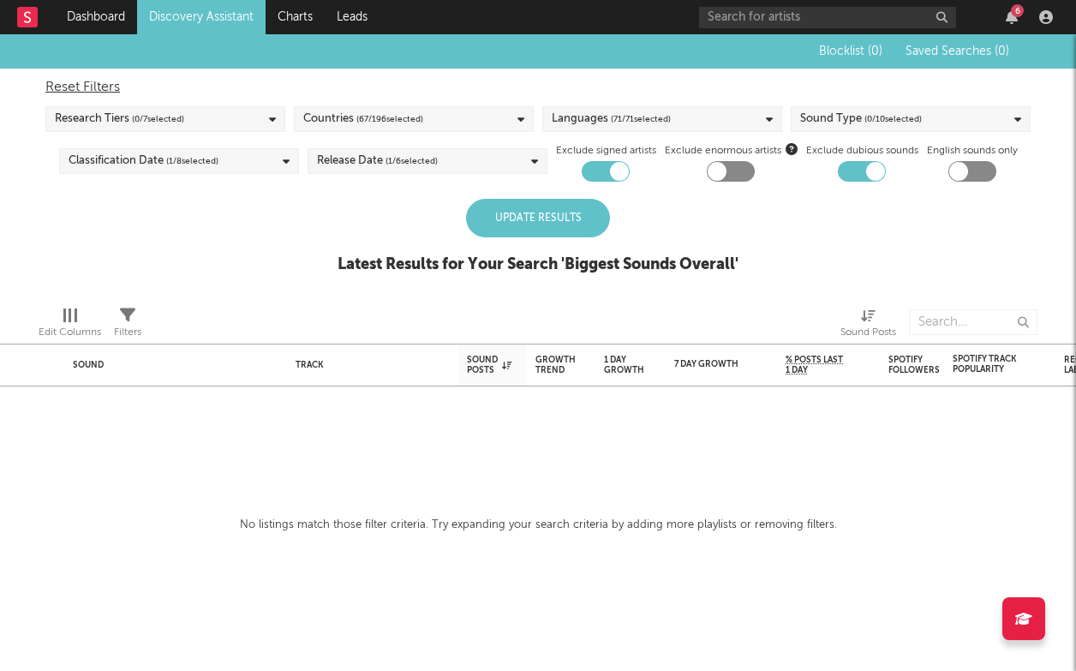
click at [729, 239] on div "Update Results Latest Results for Your Search ' Biggest Sounds Overall '" at bounding box center [538, 245] width 401 height 93
click at [550, 208] on div "Update Results" at bounding box center [538, 218] width 144 height 39
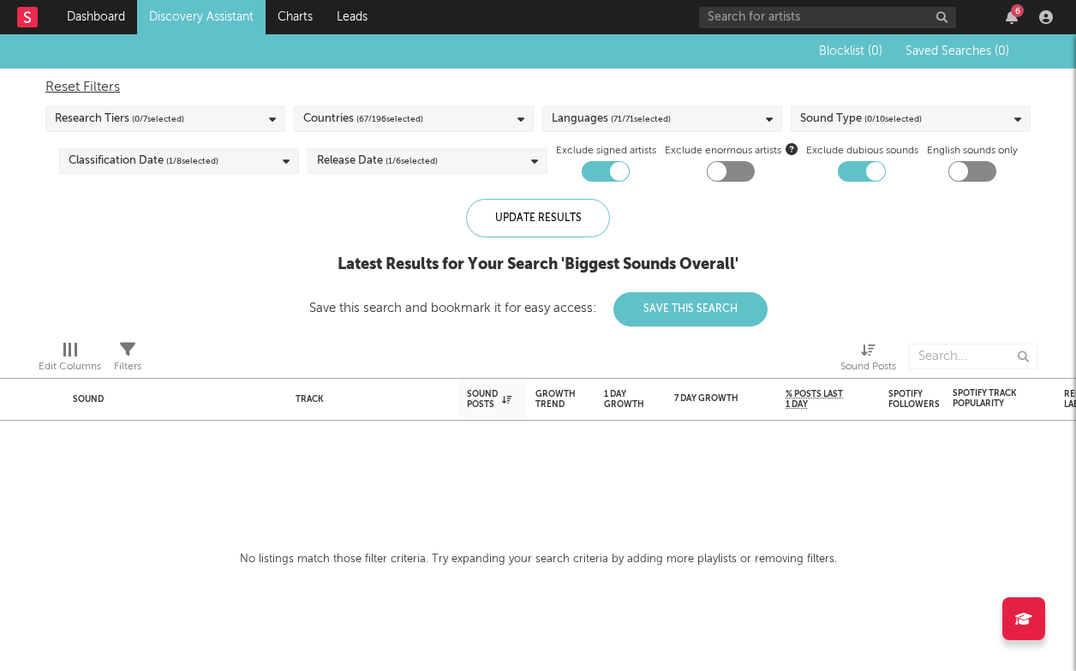
click at [470, 153] on div "Release Date ( 1 / 6 selected)" at bounding box center [428, 161] width 240 height 26
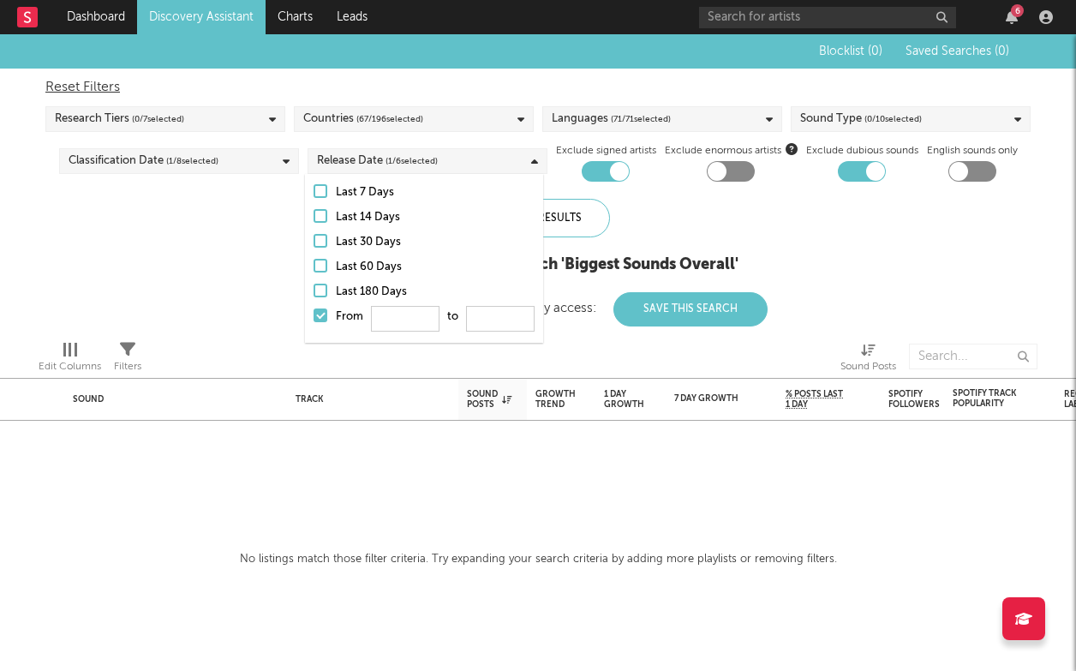
click at [323, 282] on label "Last 180 Days" at bounding box center [424, 292] width 221 height 21
click at [314, 282] on input "Last 180 Days" at bounding box center [314, 292] width 0 height 21
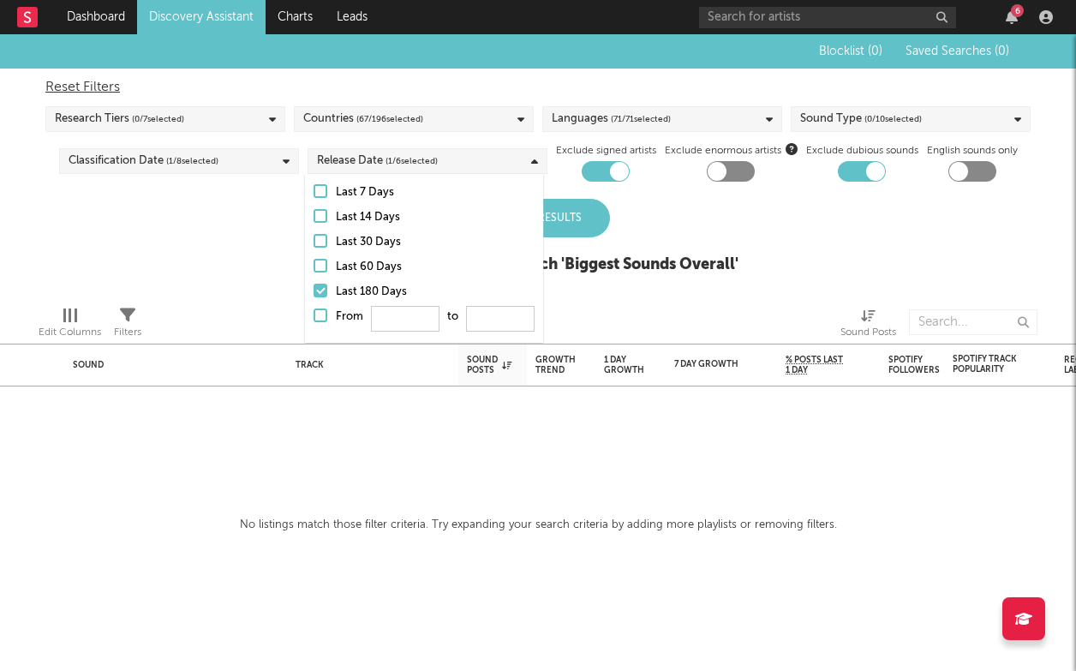
click at [320, 287] on div at bounding box center [321, 291] width 14 height 14
click at [314, 287] on input "Last 180 Days" at bounding box center [314, 292] width 0 height 21
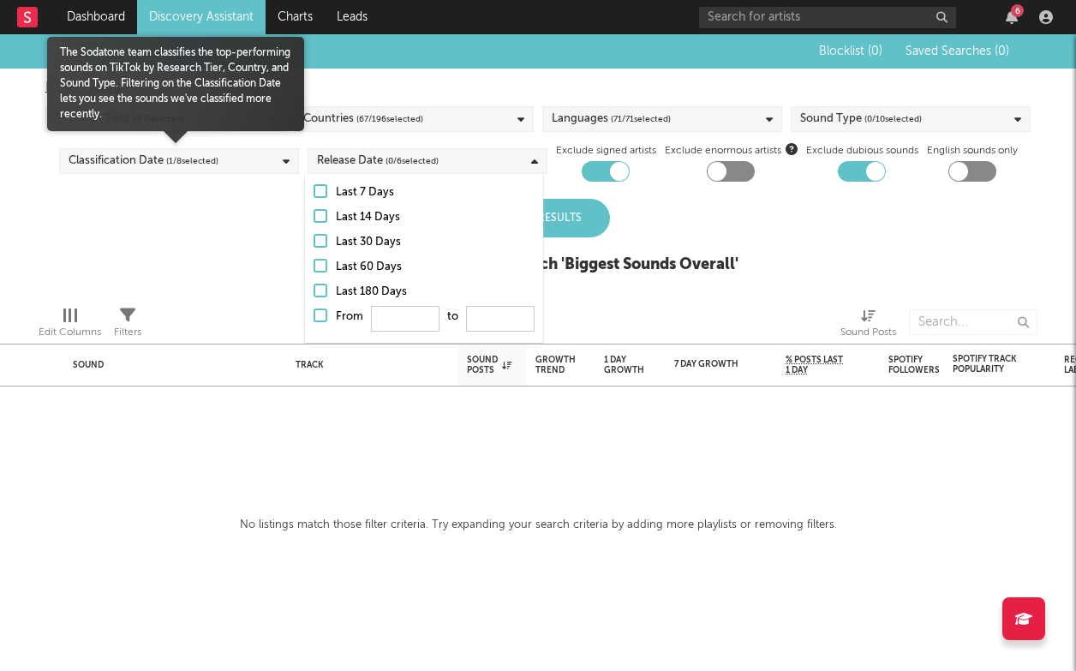
click at [225, 169] on div "Classification Date ( 1 / 8 selected)" at bounding box center [179, 161] width 240 height 26
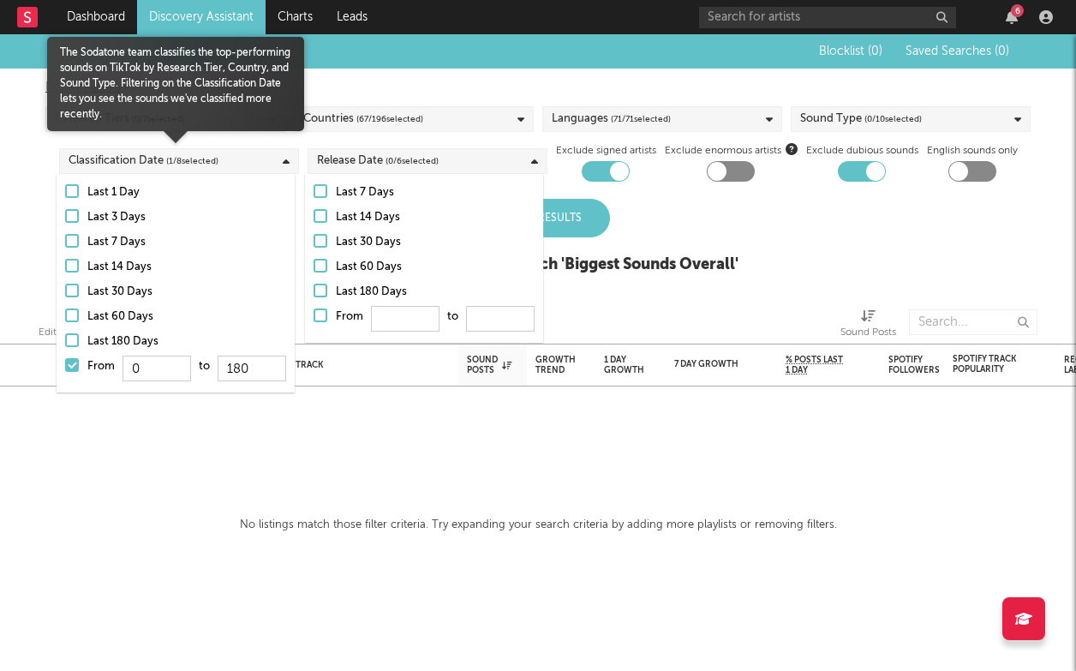
click at [73, 358] on div at bounding box center [72, 365] width 14 height 14
click at [65, 358] on input "From 0 to 180" at bounding box center [65, 369] width 0 height 27
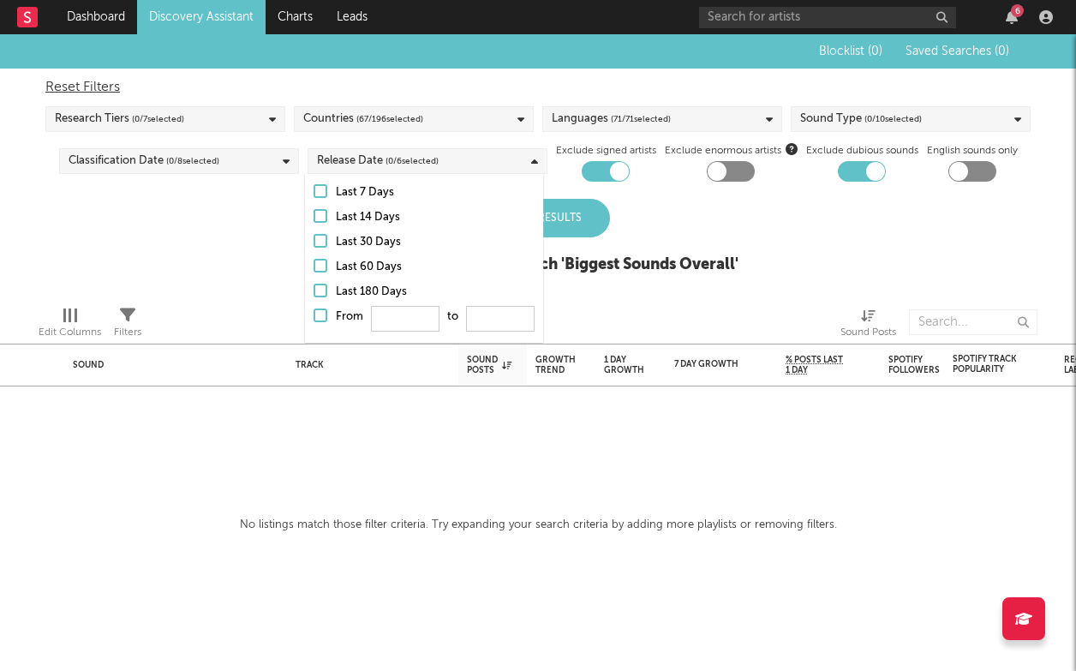
click at [638, 219] on div "Update Results Latest Results for Your Search ' Biggest Sounds Overall '" at bounding box center [538, 245] width 401 height 93
click at [588, 219] on div "Update Results" at bounding box center [538, 218] width 144 height 39
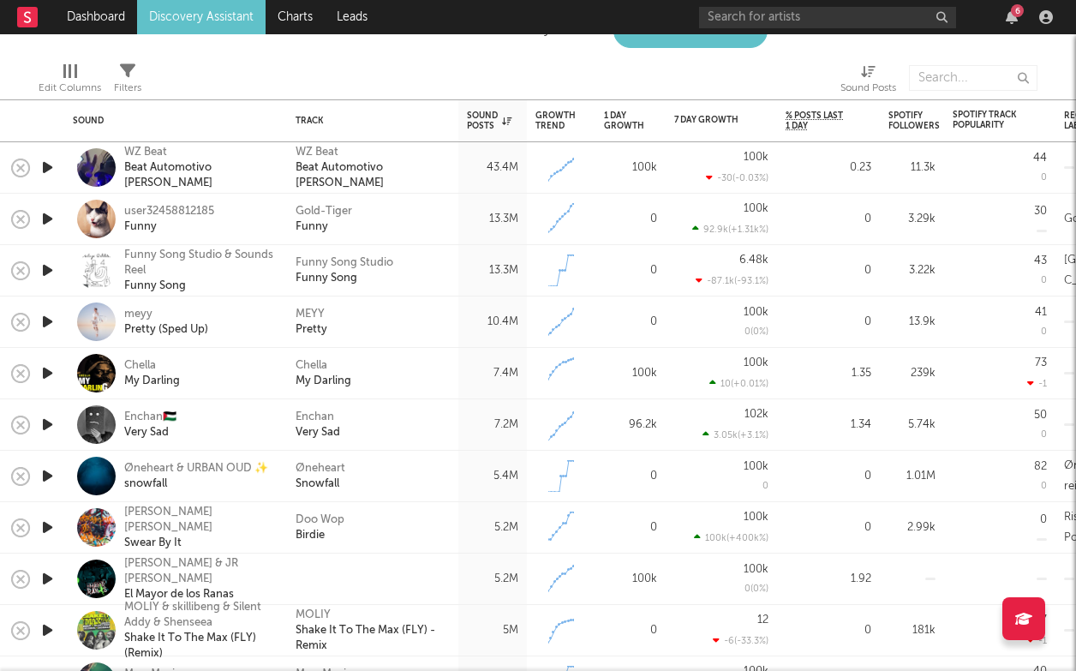
click at [45, 164] on icon "button" at bounding box center [48, 167] width 18 height 21
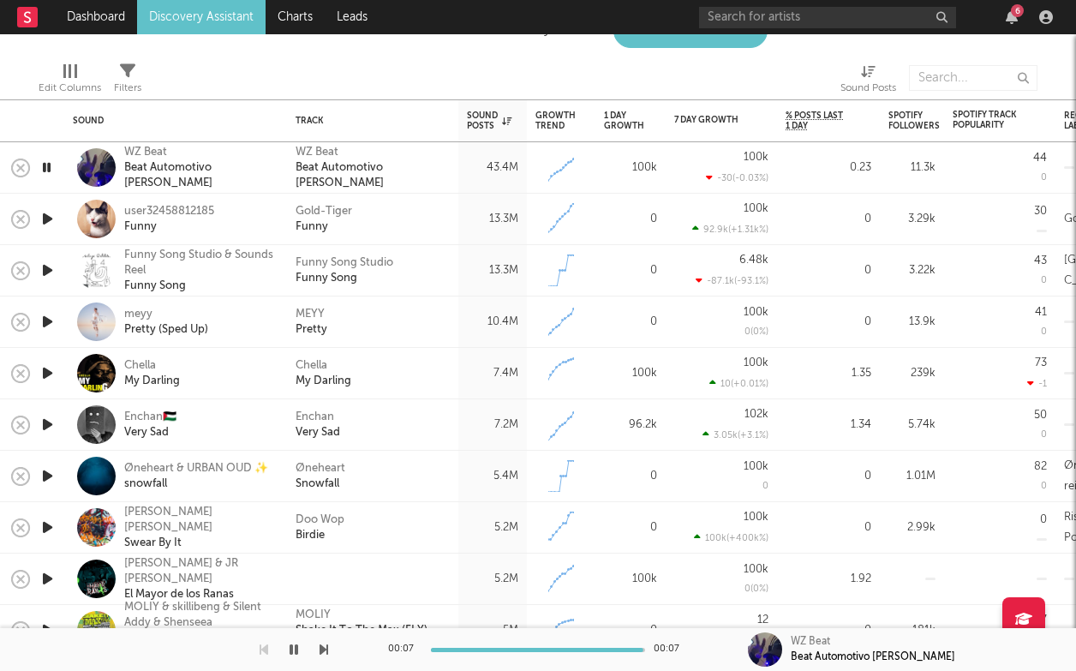
click at [45, 164] on icon "button" at bounding box center [47, 167] width 16 height 21
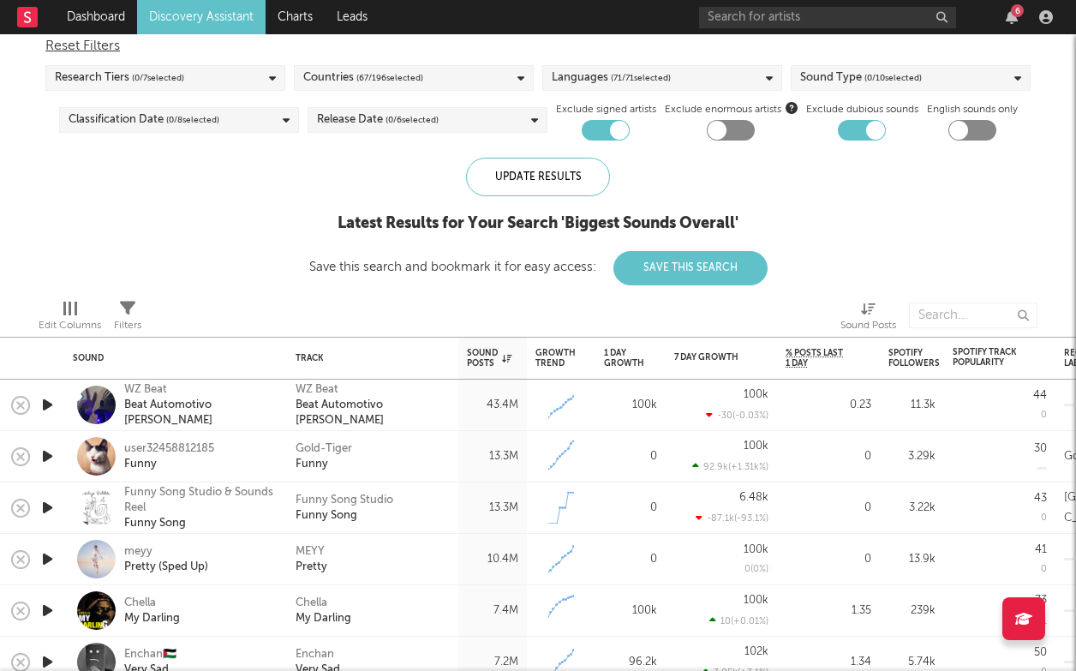
click at [978, 76] on div "Sound Type ( 0 / 10 selected)" at bounding box center [911, 78] width 240 height 26
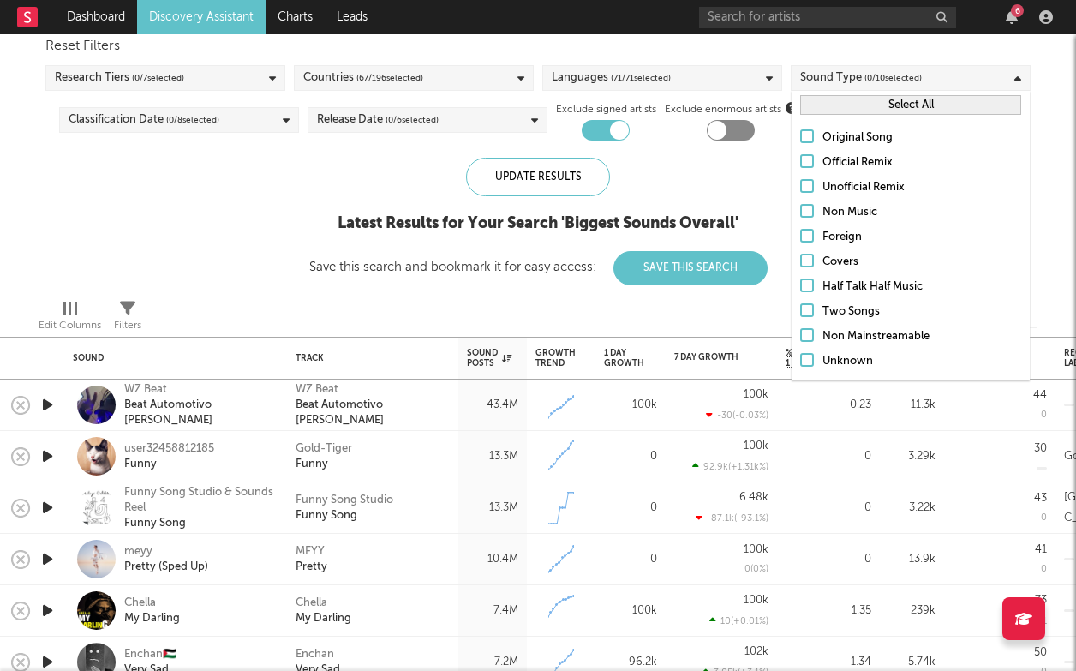
click at [811, 204] on div at bounding box center [807, 211] width 14 height 14
click at [800, 204] on input "Non Music" at bounding box center [800, 212] width 0 height 21
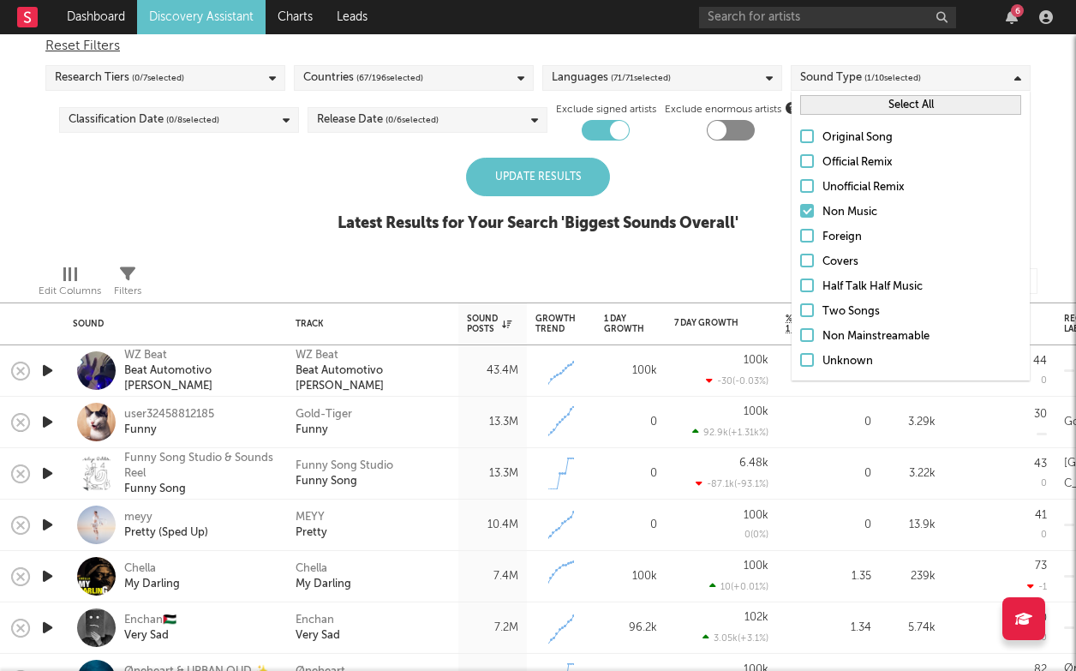
click at [572, 169] on div "Update Results" at bounding box center [538, 177] width 144 height 39
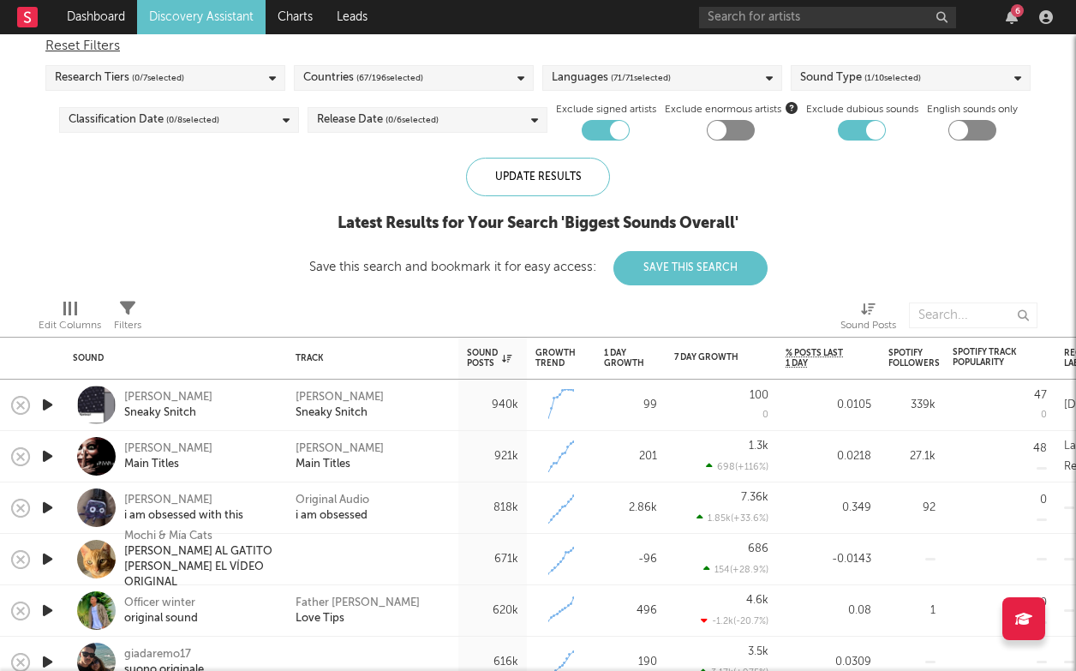
click at [43, 398] on icon "button" at bounding box center [48, 404] width 18 height 21
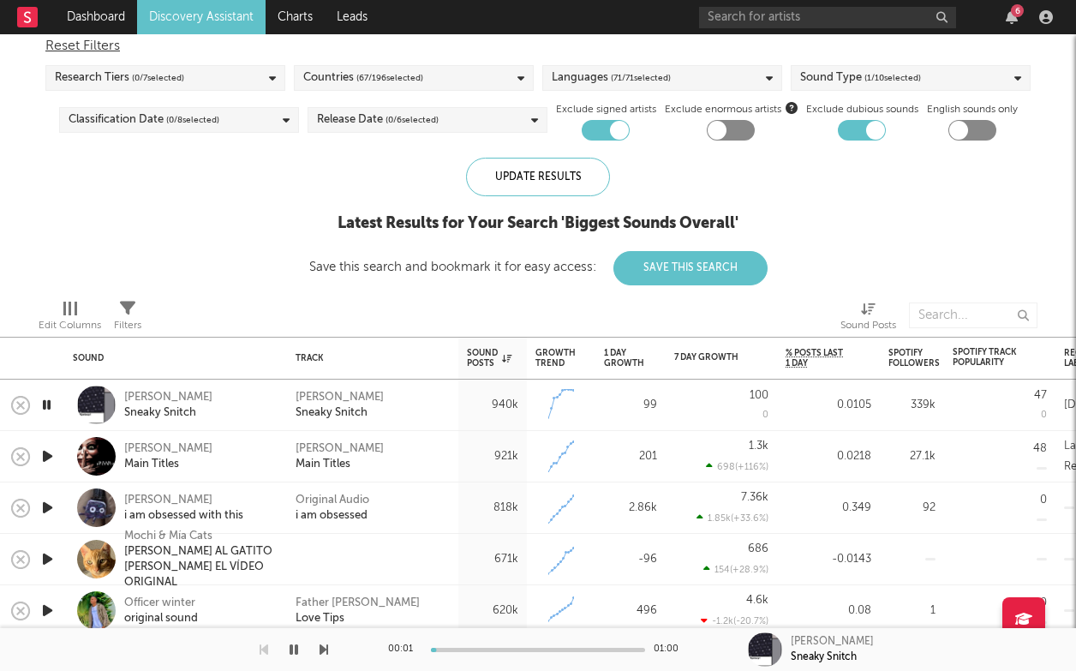
click at [46, 399] on icon "button" at bounding box center [47, 404] width 16 height 21
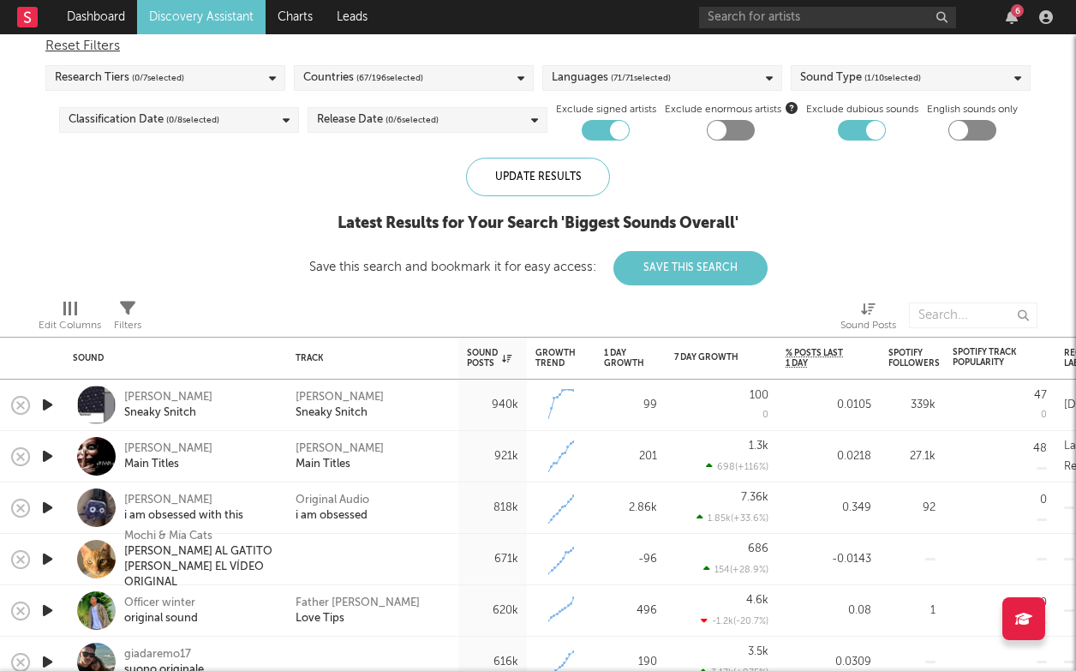
click at [54, 451] on icon "button" at bounding box center [48, 456] width 18 height 21
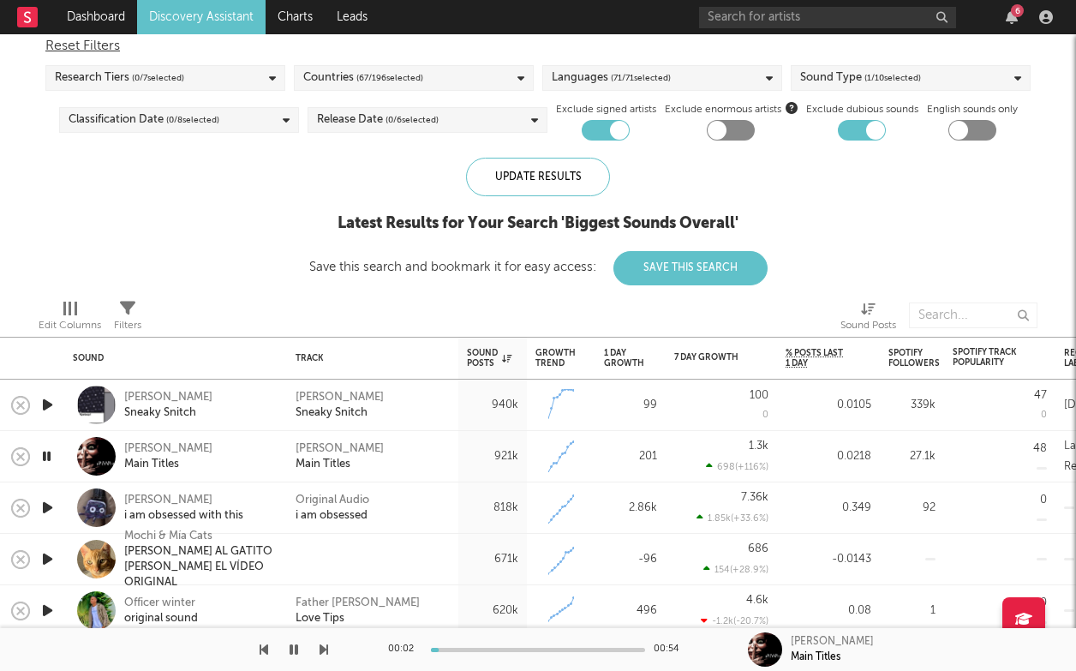
click at [54, 451] on icon "button" at bounding box center [47, 456] width 16 height 21
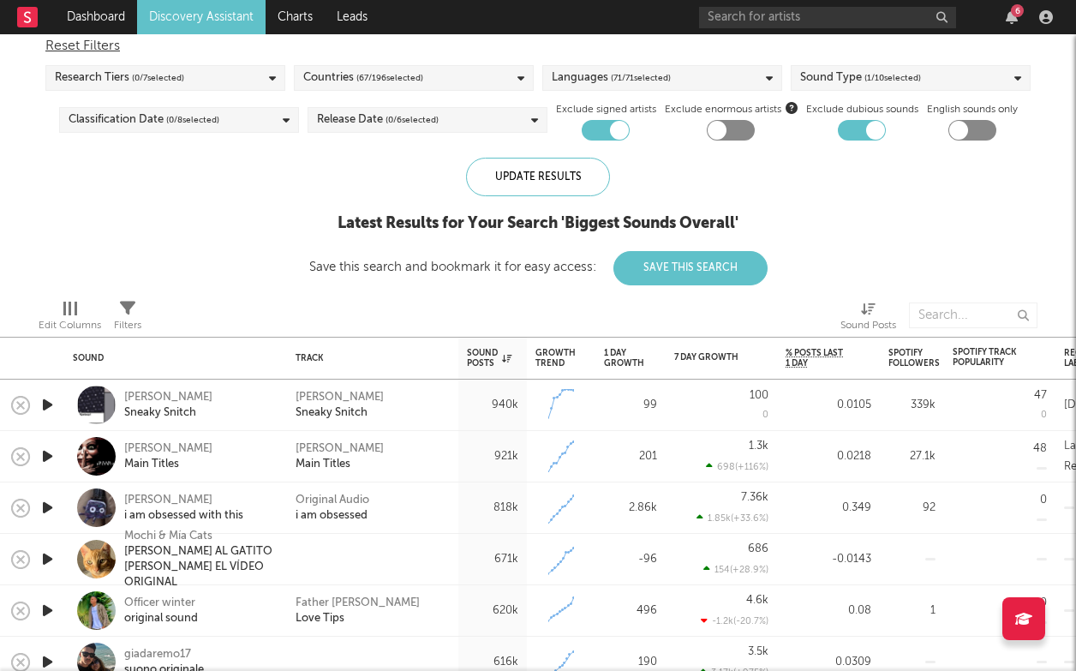
click at [65, 494] on div "mallorie i am obsessed with this" at bounding box center [175, 507] width 223 height 51
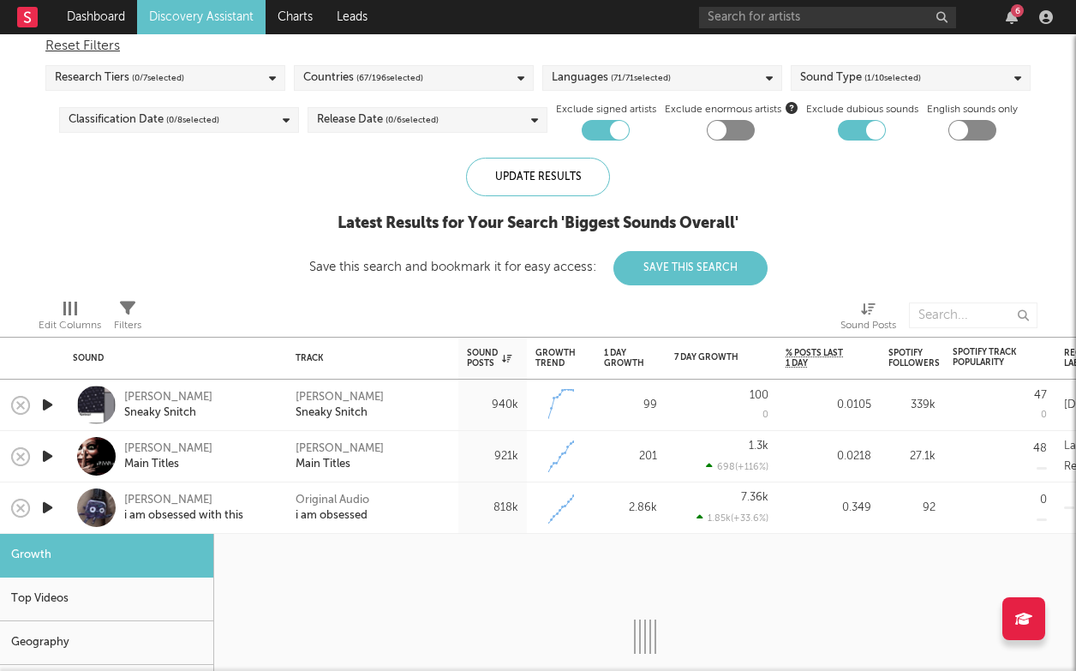
click at [50, 502] on icon "button" at bounding box center [48, 507] width 18 height 21
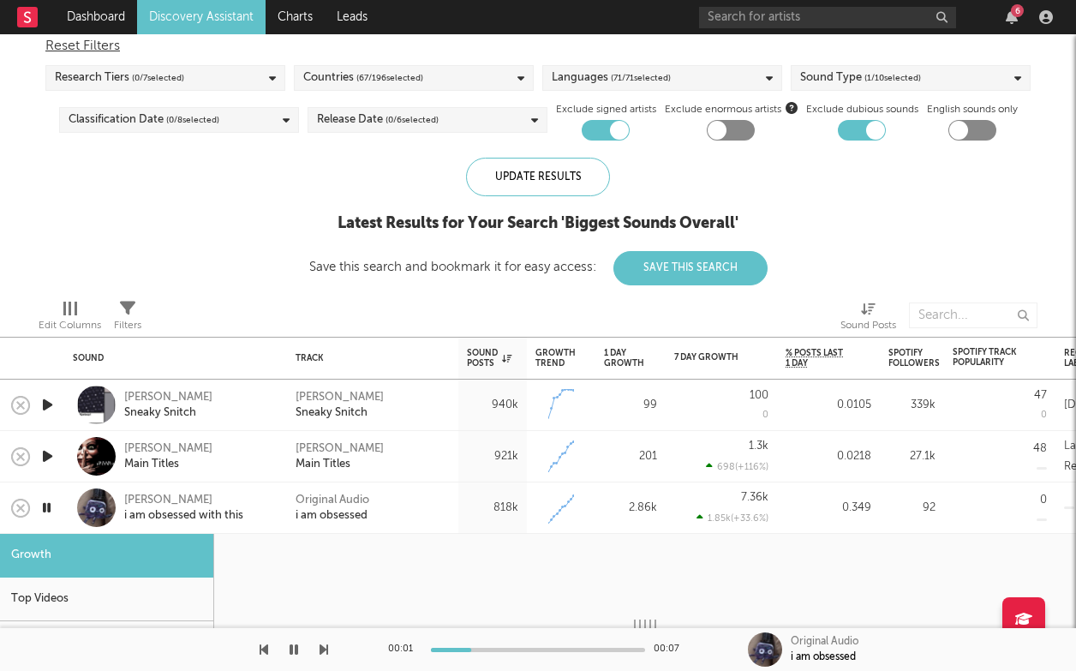
click at [50, 502] on icon "button" at bounding box center [47, 507] width 16 height 21
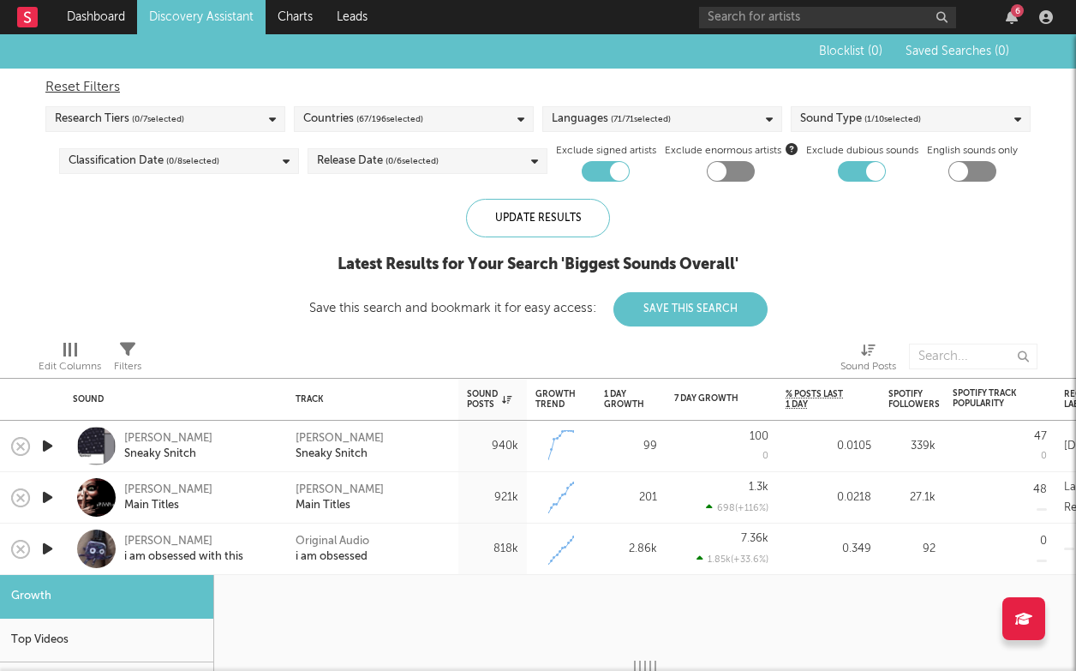
click at [968, 121] on div "Sound Type ( 1 / 10 selected)" at bounding box center [911, 119] width 240 height 26
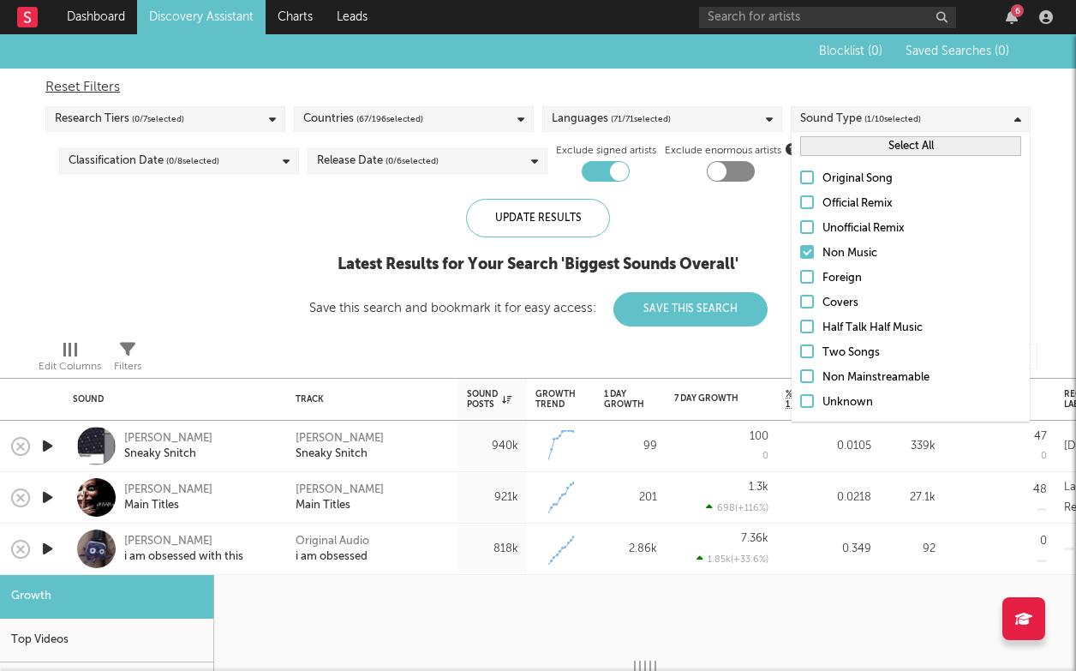
click at [817, 254] on label "Non Music" at bounding box center [910, 253] width 221 height 21
click at [800, 254] on input "Non Music" at bounding box center [800, 253] width 0 height 21
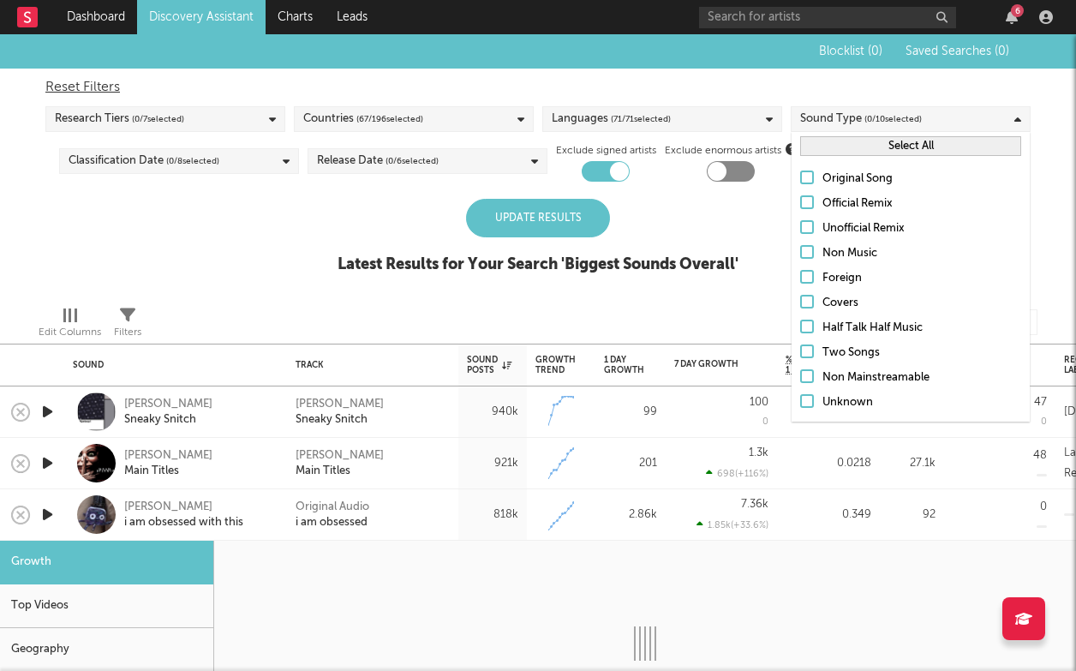
click at [814, 171] on label "Original Song" at bounding box center [910, 179] width 221 height 21
click at [800, 171] on input "Original Song" at bounding box center [800, 179] width 0 height 21
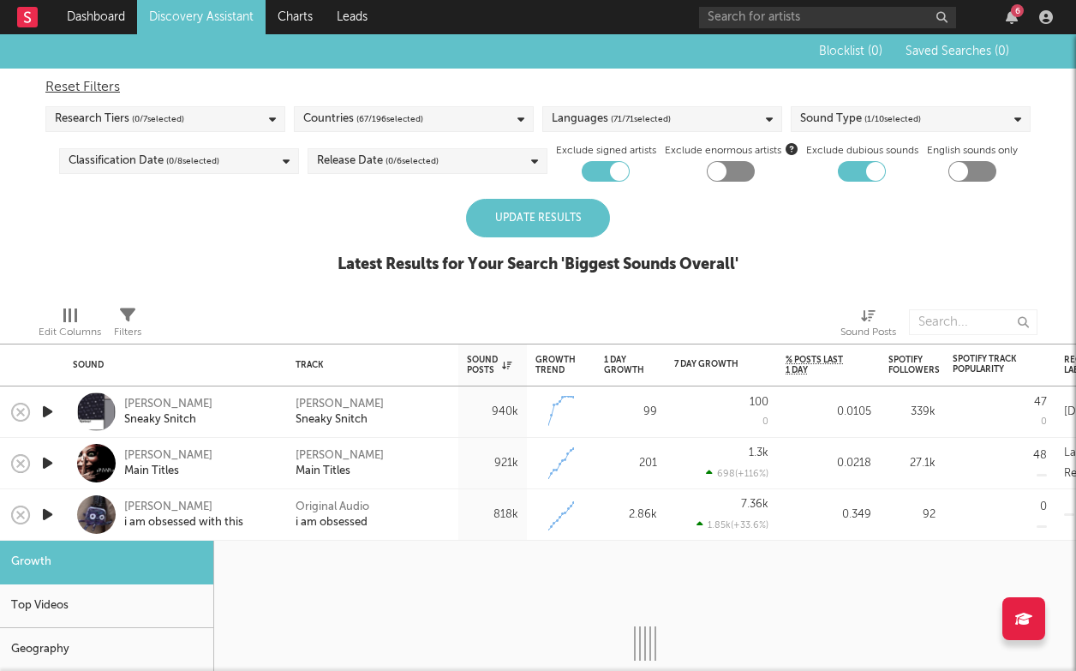
click at [607, 214] on div "Update Results" at bounding box center [538, 218] width 144 height 39
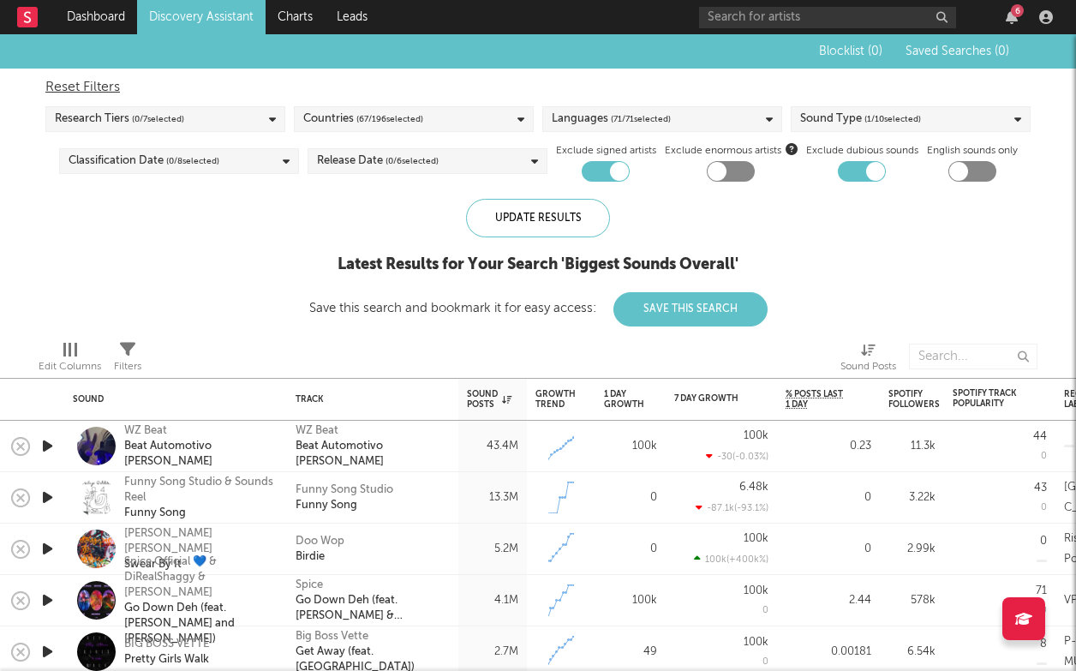
click at [39, 441] on icon "button" at bounding box center [48, 445] width 18 height 21
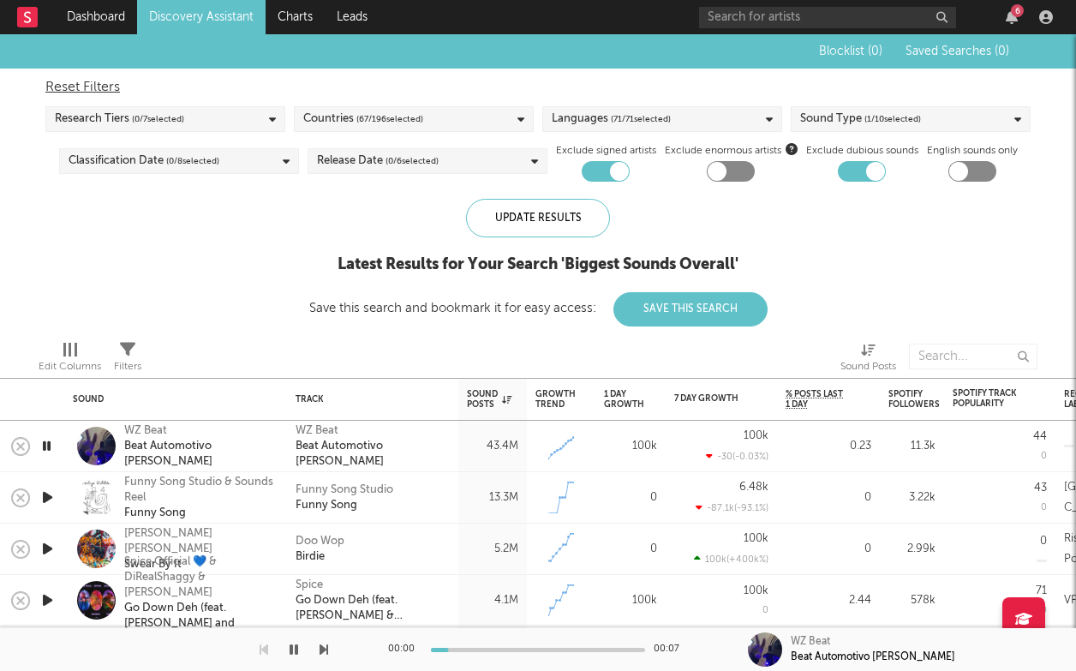
click at [41, 442] on icon "button" at bounding box center [47, 445] width 16 height 21
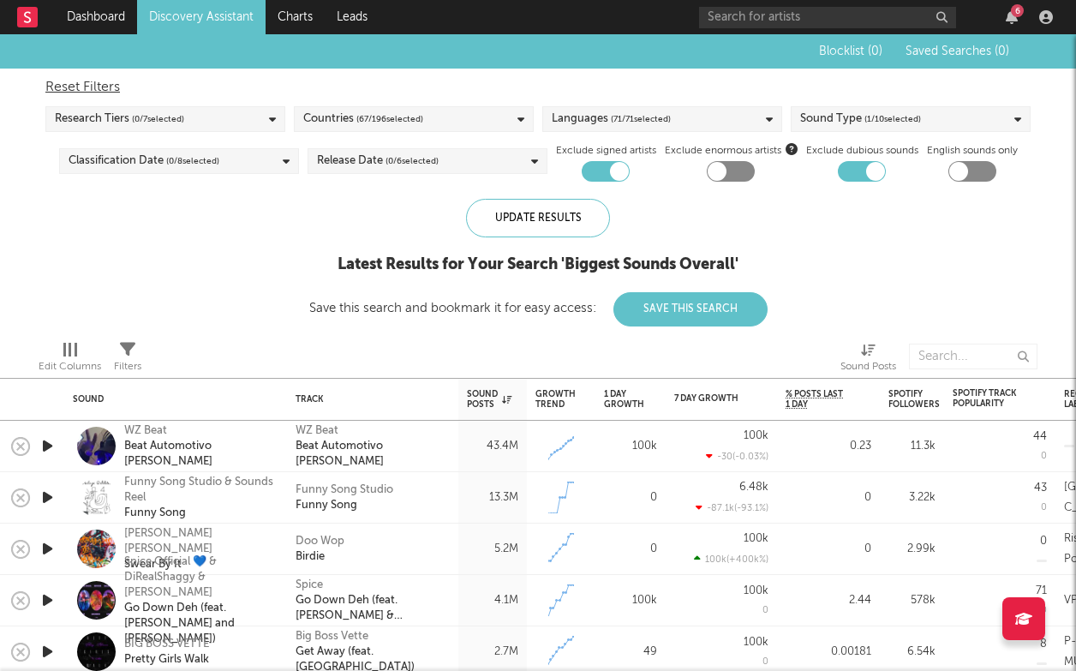
click at [901, 108] on div "Sound Type ( 1 / 10 selected)" at bounding box center [911, 119] width 240 height 26
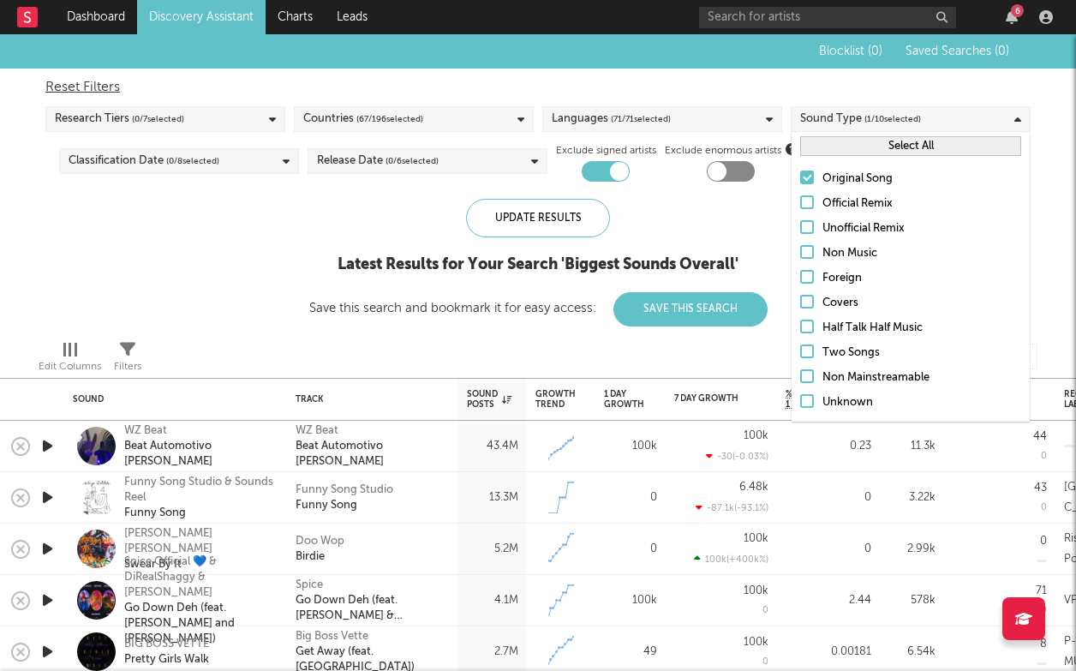
click at [851, 402] on div "Unknown" at bounding box center [922, 402] width 199 height 21
click at [800, 402] on input "Unknown" at bounding box center [800, 402] width 0 height 21
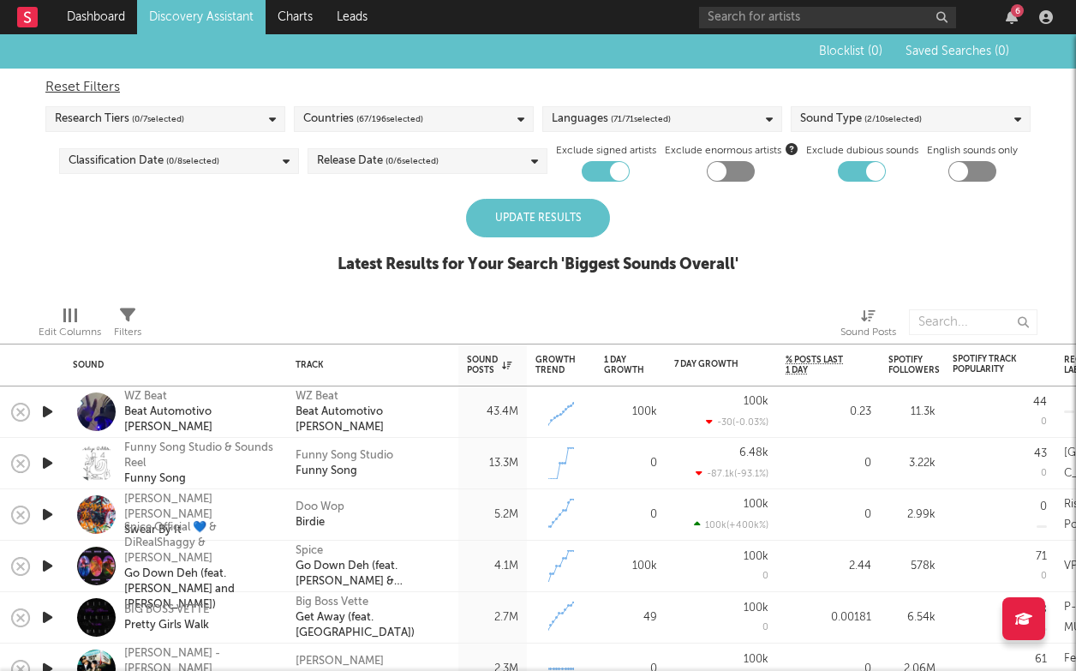
click at [537, 226] on div "Update Results" at bounding box center [538, 218] width 144 height 39
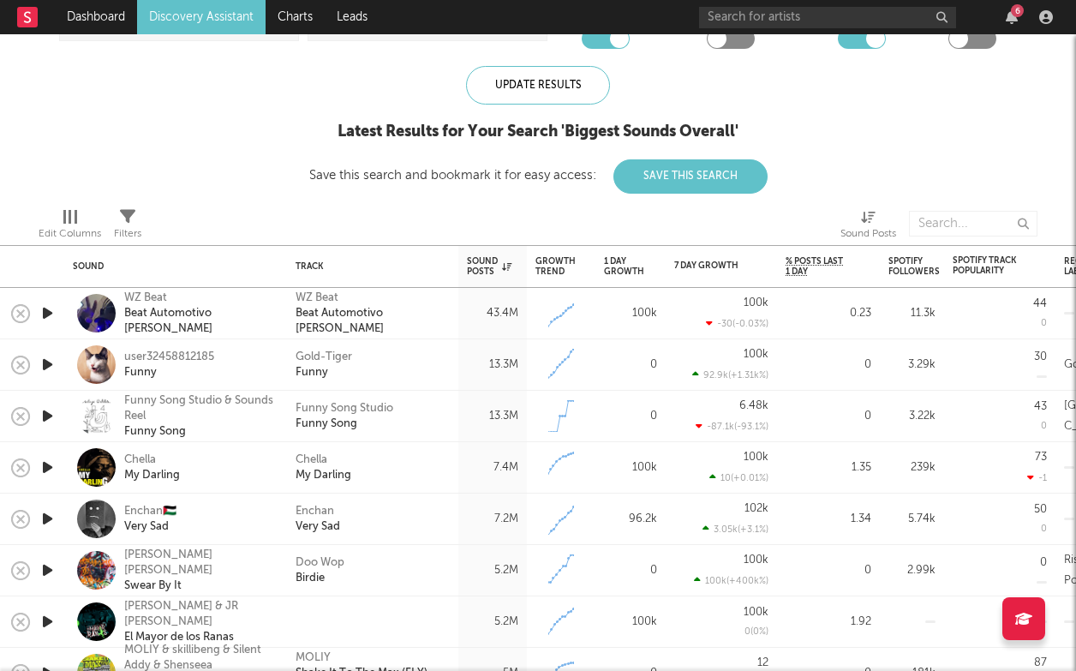
click at [55, 514] on icon "button" at bounding box center [48, 518] width 18 height 21
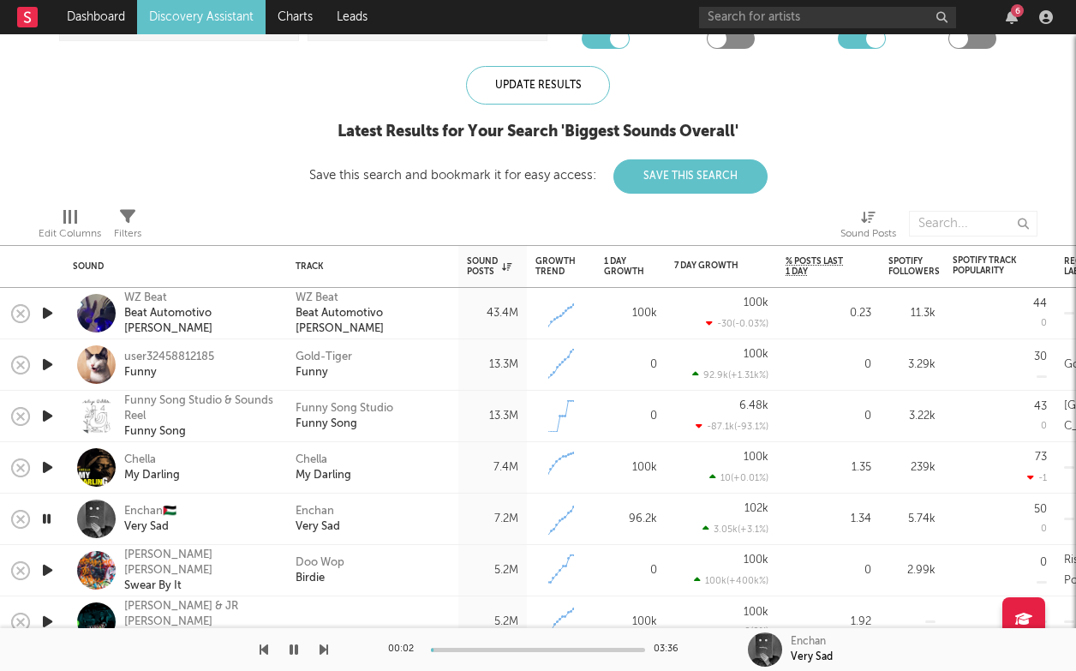
click at [56, 516] on div at bounding box center [47, 519] width 34 height 51
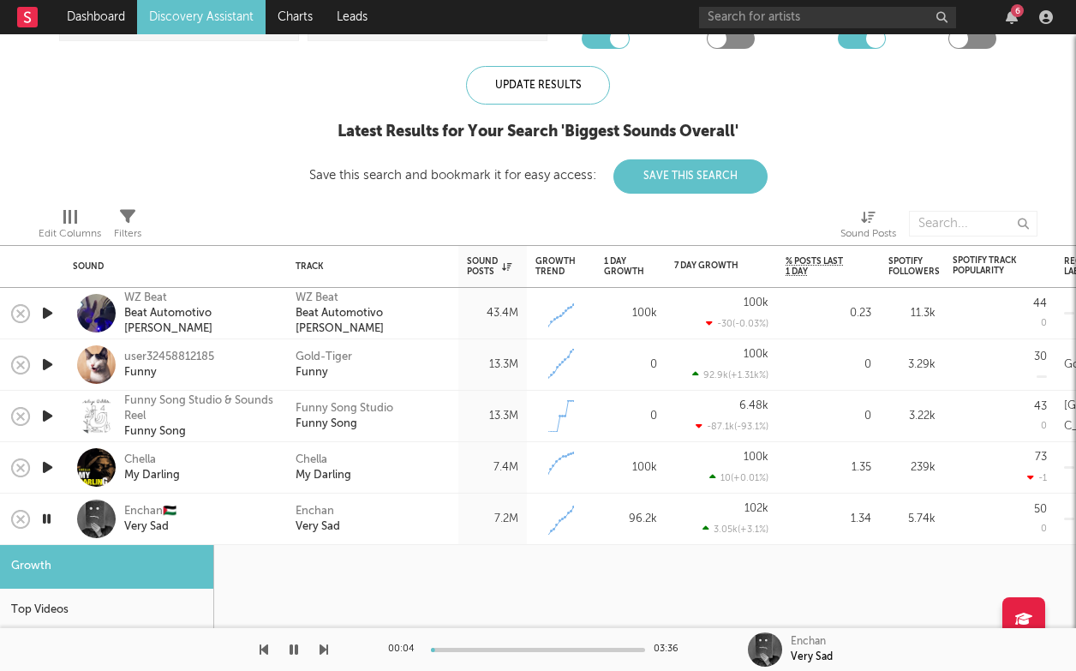
click at [48, 514] on icon "button" at bounding box center [47, 518] width 16 height 21
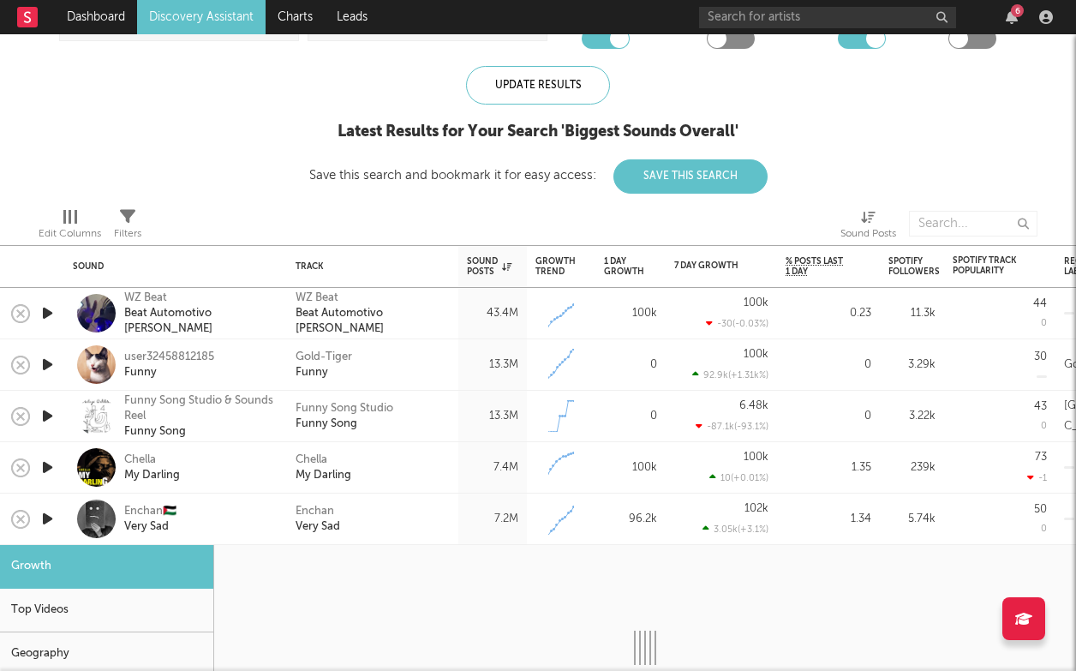
click at [148, 181] on div "Blocklist ( 0 ) Saved Searches ( 0 ) Reset Filters Research Tiers ( 0 / 7 selec…" at bounding box center [538, 47] width 1076 height 292
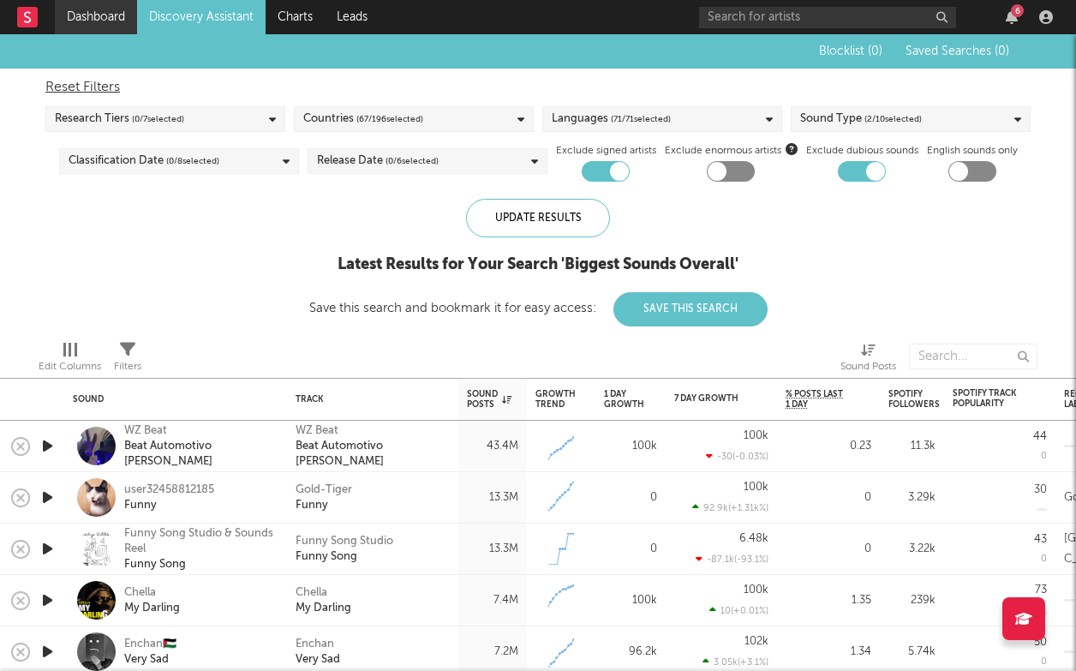
click at [102, 17] on link "Dashboard" at bounding box center [96, 17] width 82 height 34
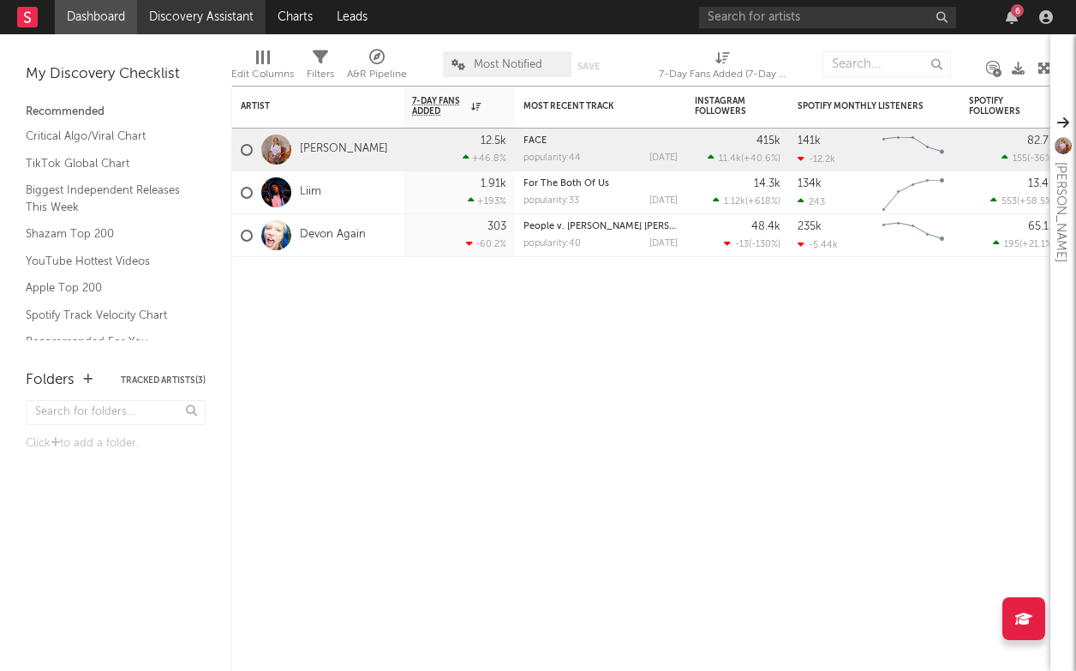
click at [180, 9] on link "Discovery Assistant" at bounding box center [201, 17] width 129 height 34
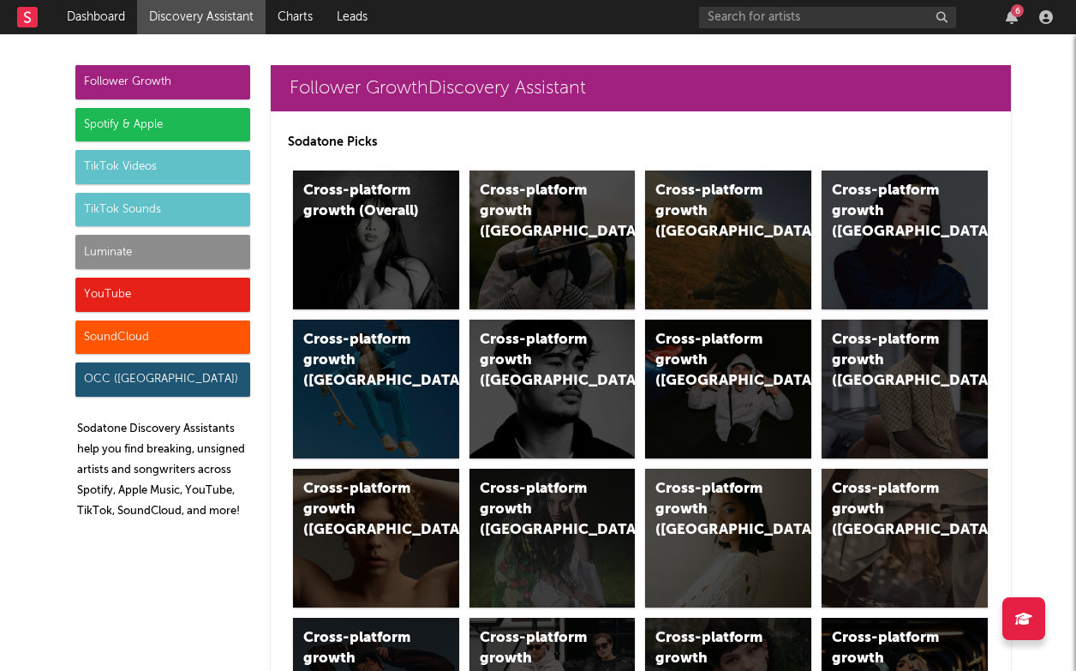
click at [194, 126] on div "Spotify & Apple" at bounding box center [162, 125] width 175 height 34
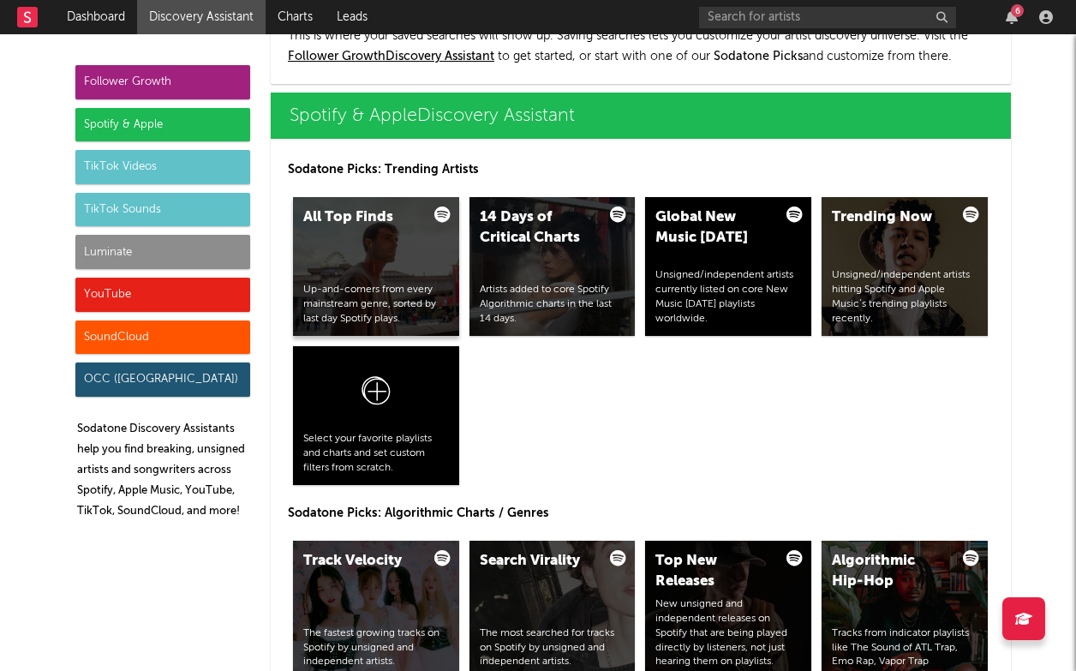
scroll to position [1713, 0]
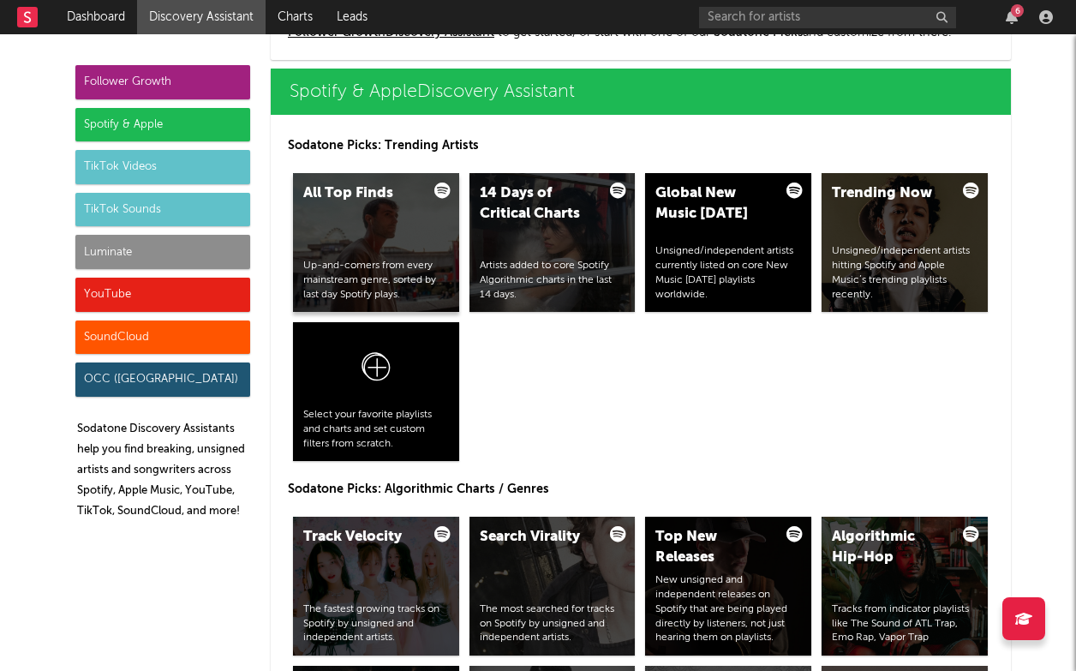
click at [423, 267] on div "Up-and-comers from every mainstream genre, sorted by last day Spotify plays." at bounding box center [376, 280] width 146 height 43
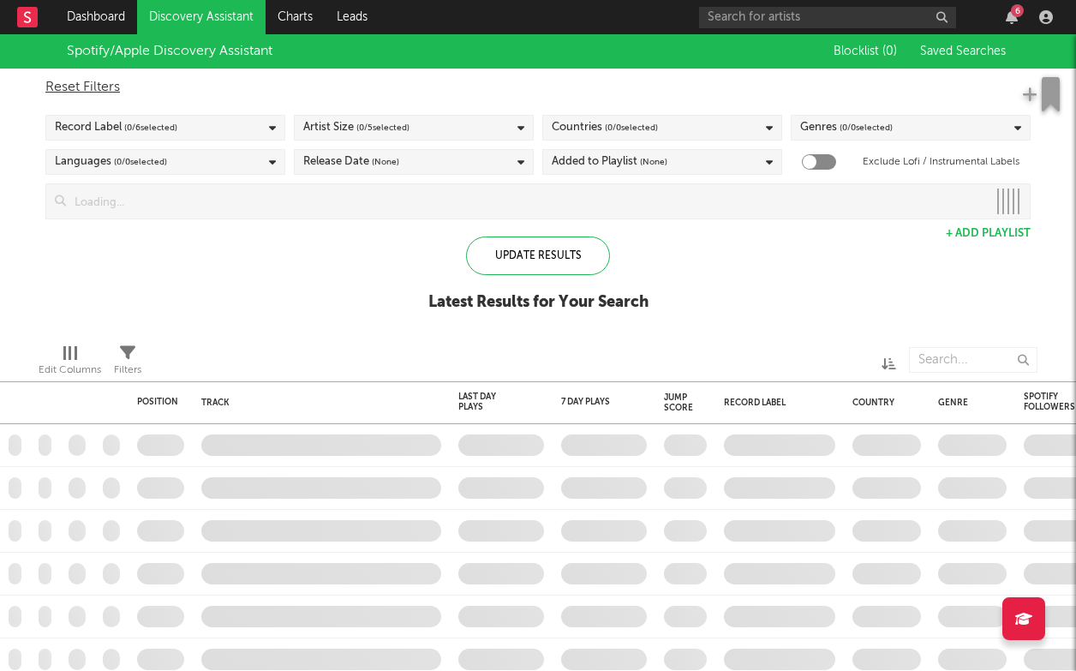
click at [924, 133] on div "Genres ( 0 / 0 selected)" at bounding box center [911, 128] width 240 height 26
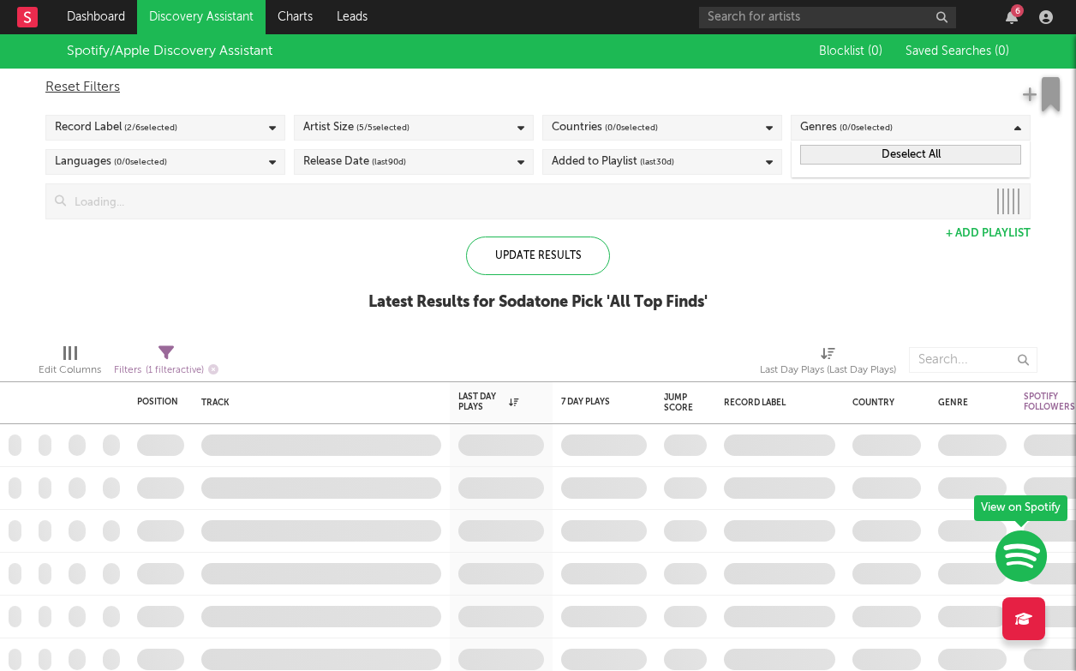
checkbox input "true"
click at [916, 128] on div "Genres ( 0 / 0 selected)" at bounding box center [911, 128] width 240 height 26
click at [1003, 125] on div "Genres ( 0 / 0 selected)" at bounding box center [911, 128] width 240 height 26
click at [978, 153] on button "Deselect All" at bounding box center [910, 155] width 221 height 20
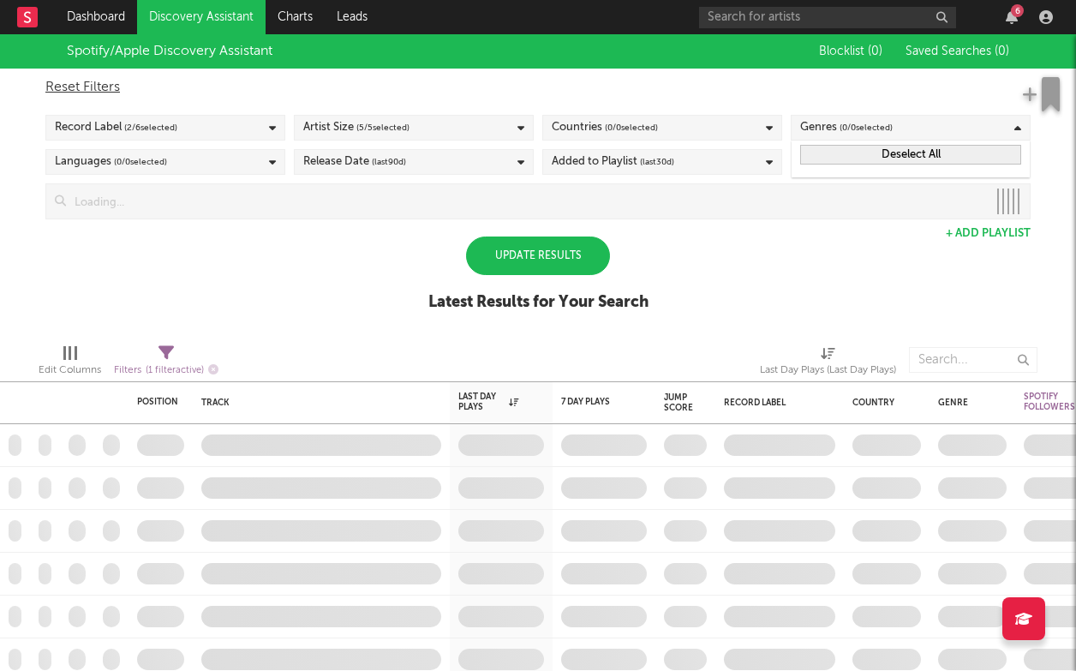
click at [1014, 125] on icon at bounding box center [1017, 128] width 7 height 11
click at [909, 137] on div "Genres ( 0 / 0 selected)" at bounding box center [911, 128] width 240 height 26
click at [886, 150] on button "Deselect All" at bounding box center [910, 155] width 221 height 20
click at [549, 261] on div "Update Results" at bounding box center [538, 255] width 144 height 39
click at [548, 261] on div "Update Results" at bounding box center [538, 255] width 144 height 39
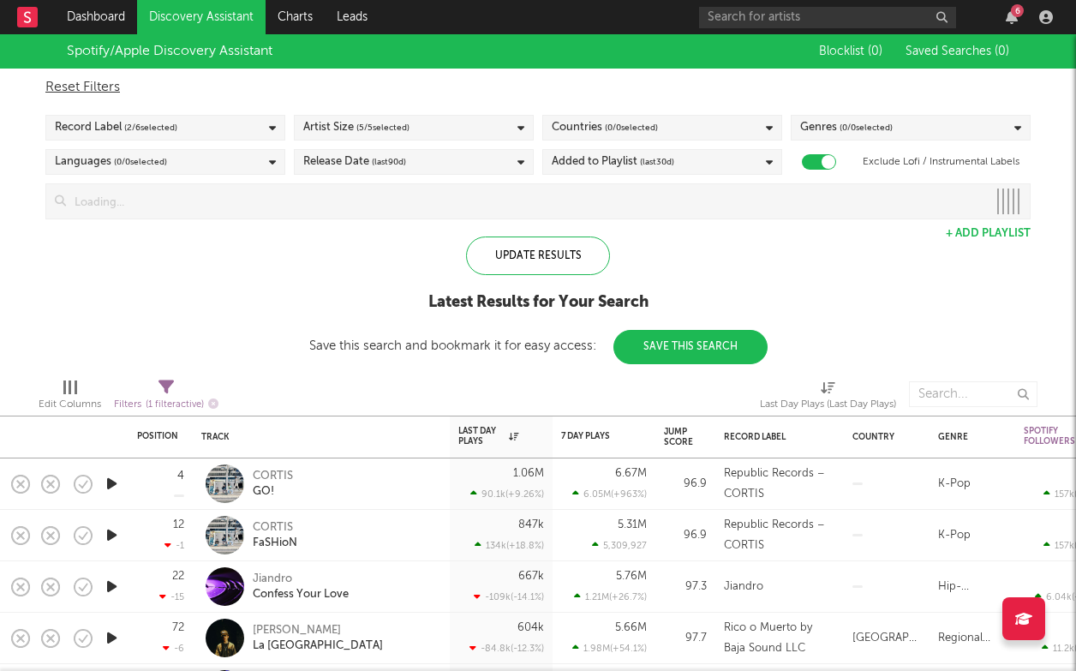
click at [1026, 117] on div "Genres ( 0 / 0 selected)" at bounding box center [911, 128] width 240 height 26
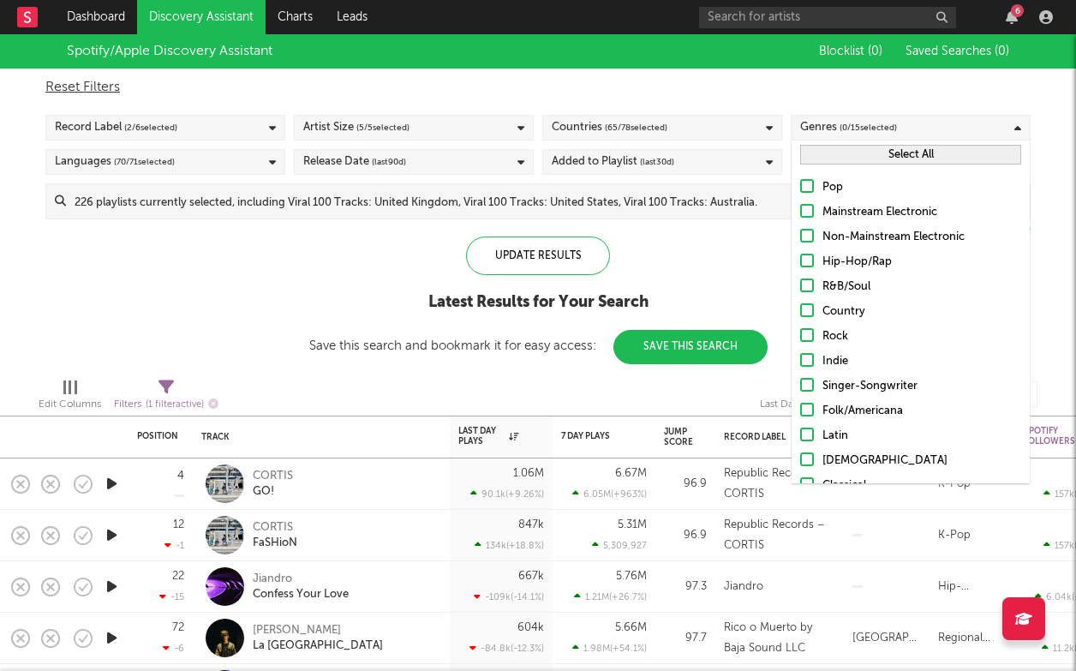
scroll to position [40, 0]
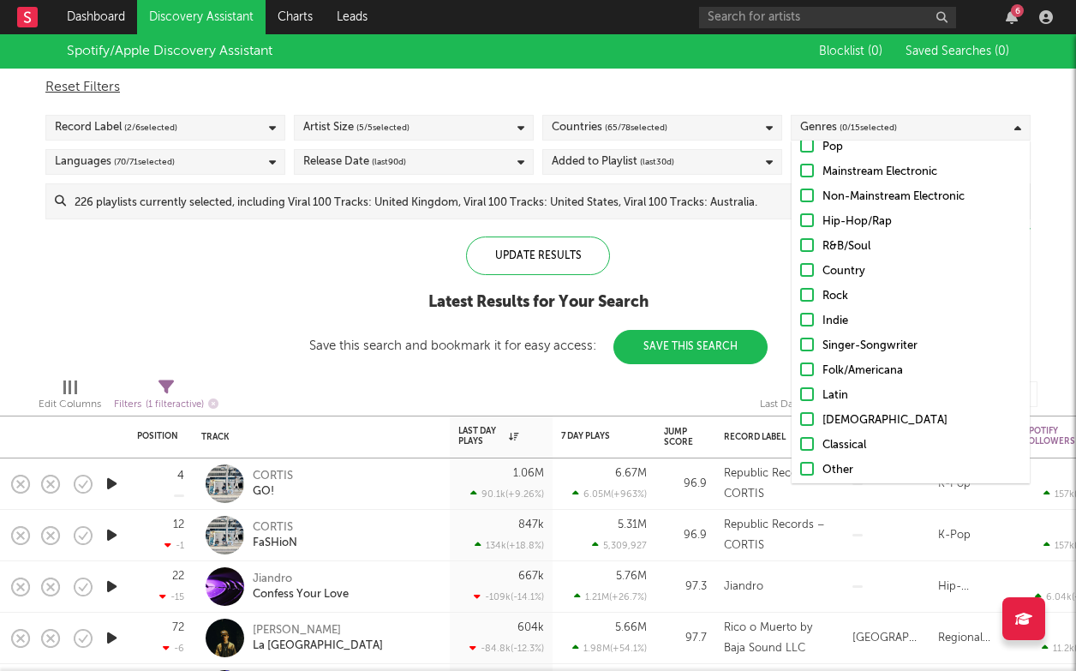
click at [841, 319] on div "Indie" at bounding box center [922, 321] width 199 height 21
click at [800, 319] on input "Indie" at bounding box center [800, 321] width 0 height 21
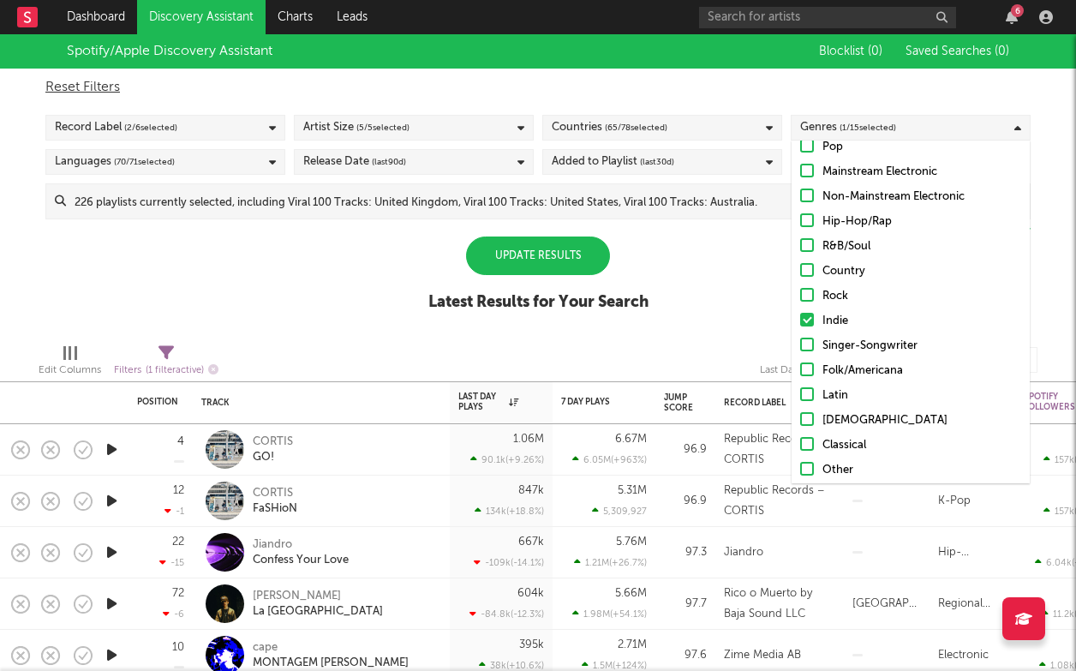
click at [218, 127] on div "Record Label ( 2 / 6 selected)" at bounding box center [165, 128] width 240 height 26
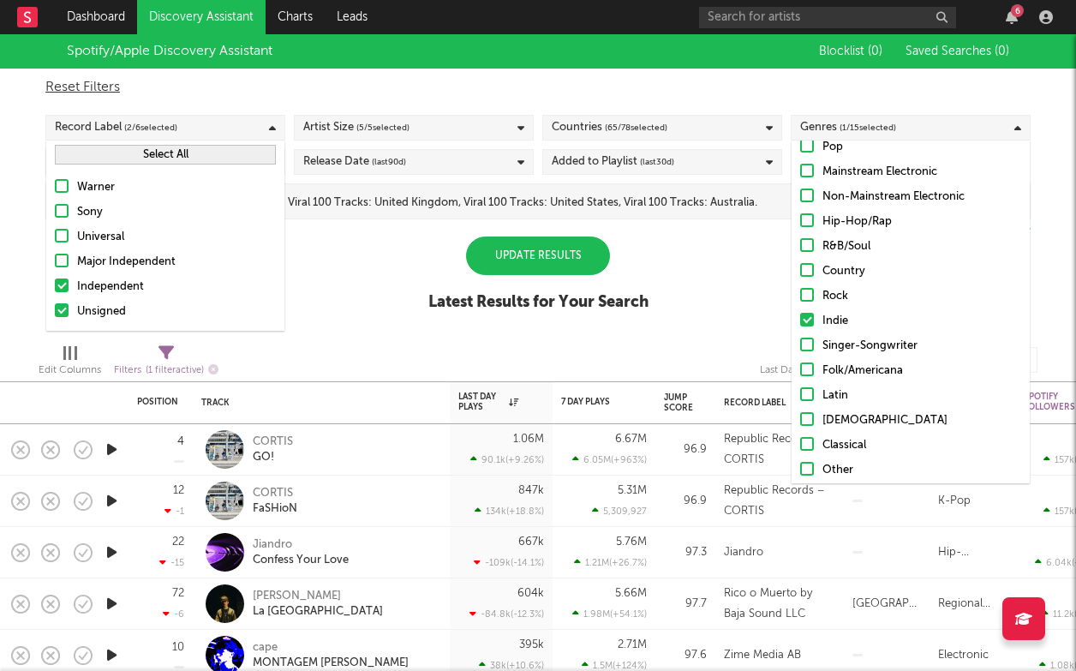
click at [602, 263] on div "Update Results" at bounding box center [538, 255] width 144 height 39
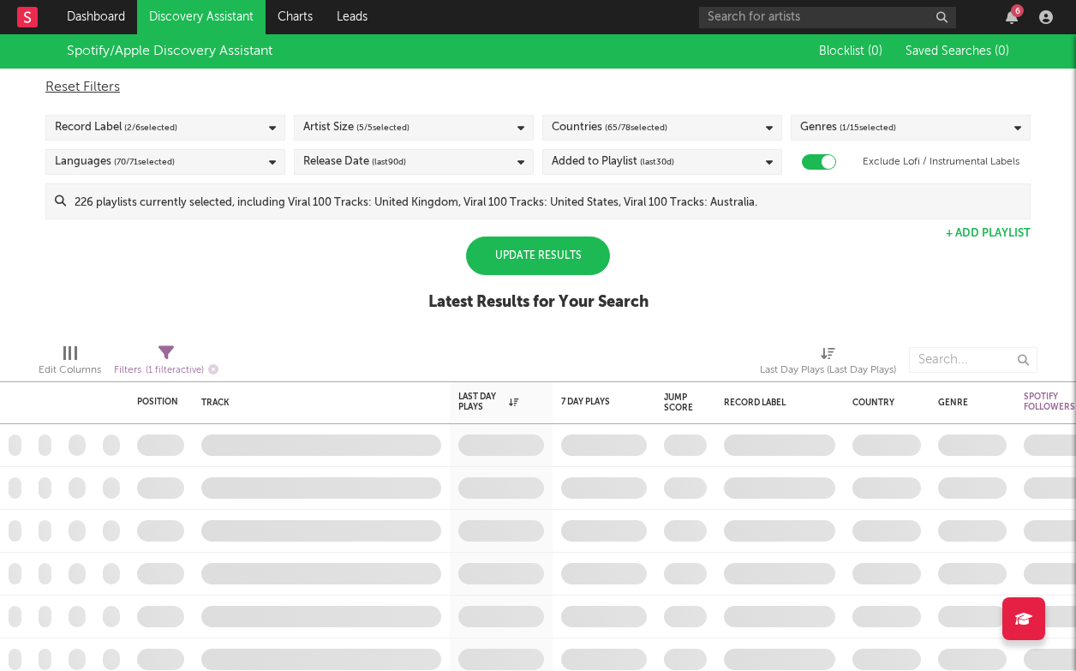
click at [571, 263] on div "Update Results" at bounding box center [538, 255] width 144 height 39
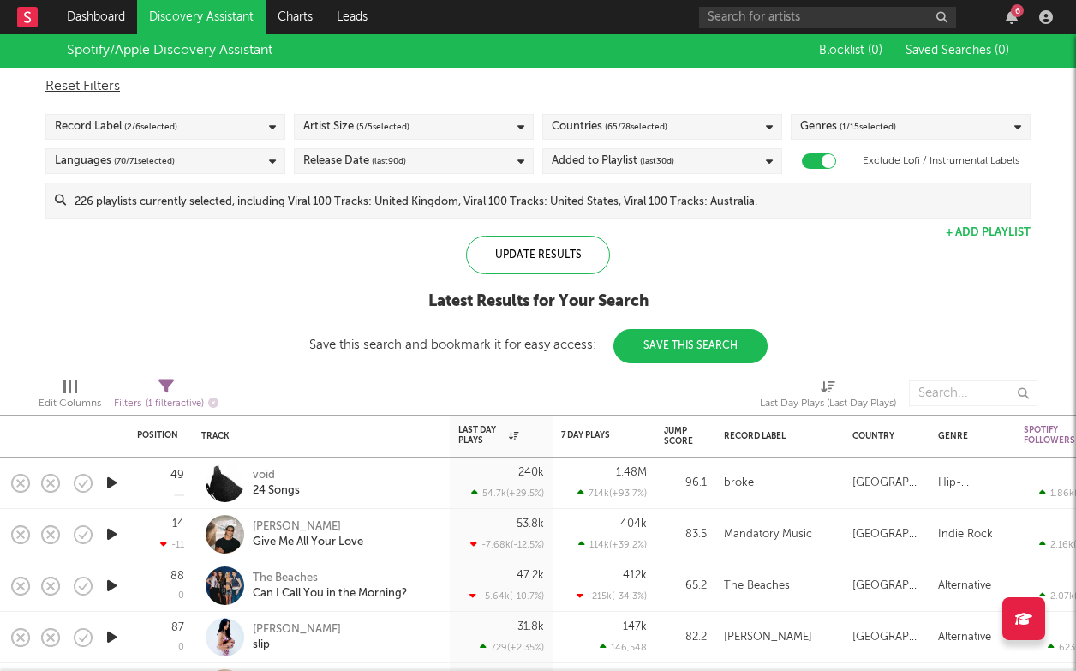
click at [154, 129] on span "( 2 / 6 selected)" at bounding box center [150, 127] width 53 height 21
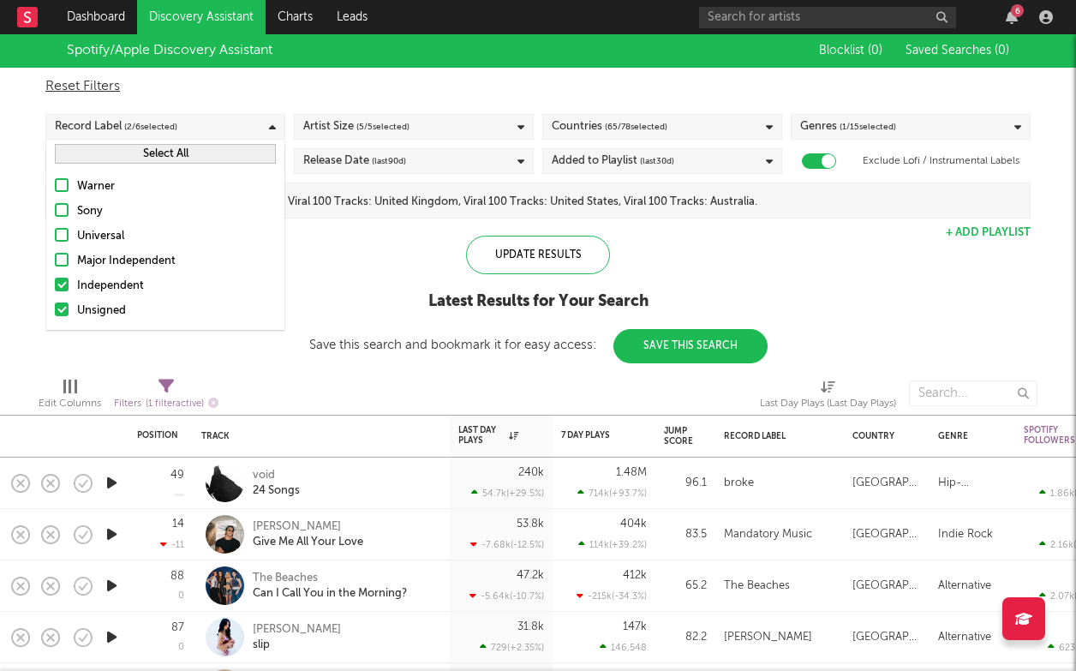
click at [118, 283] on div "Independent" at bounding box center [176, 286] width 199 height 21
click at [55, 283] on input "Independent" at bounding box center [55, 286] width 0 height 21
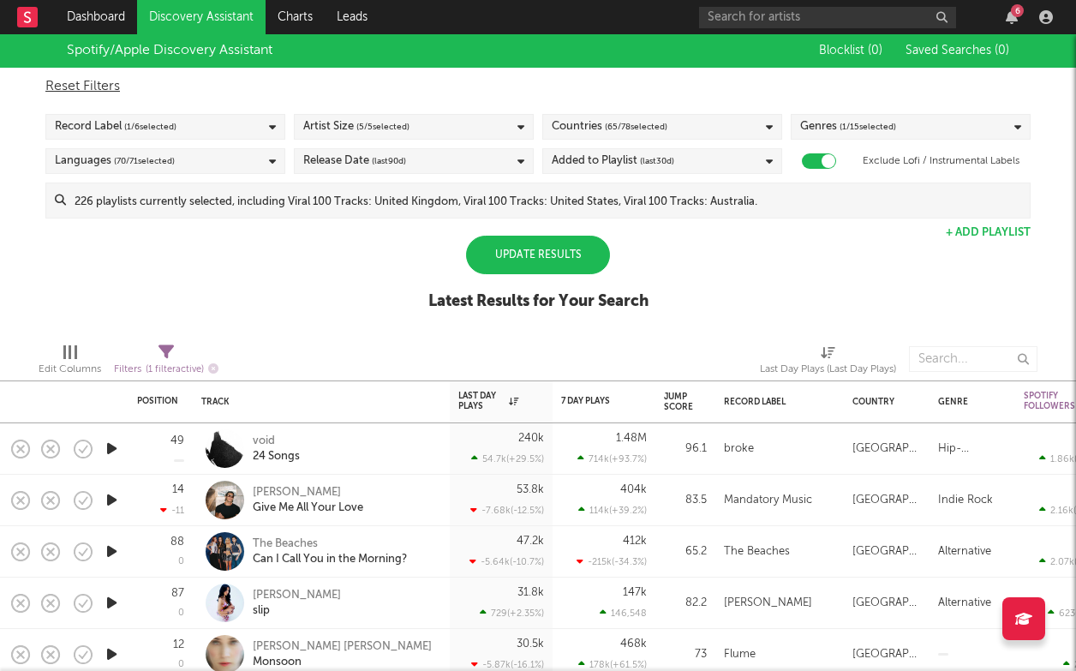
click at [536, 251] on div "Update Results" at bounding box center [538, 255] width 144 height 39
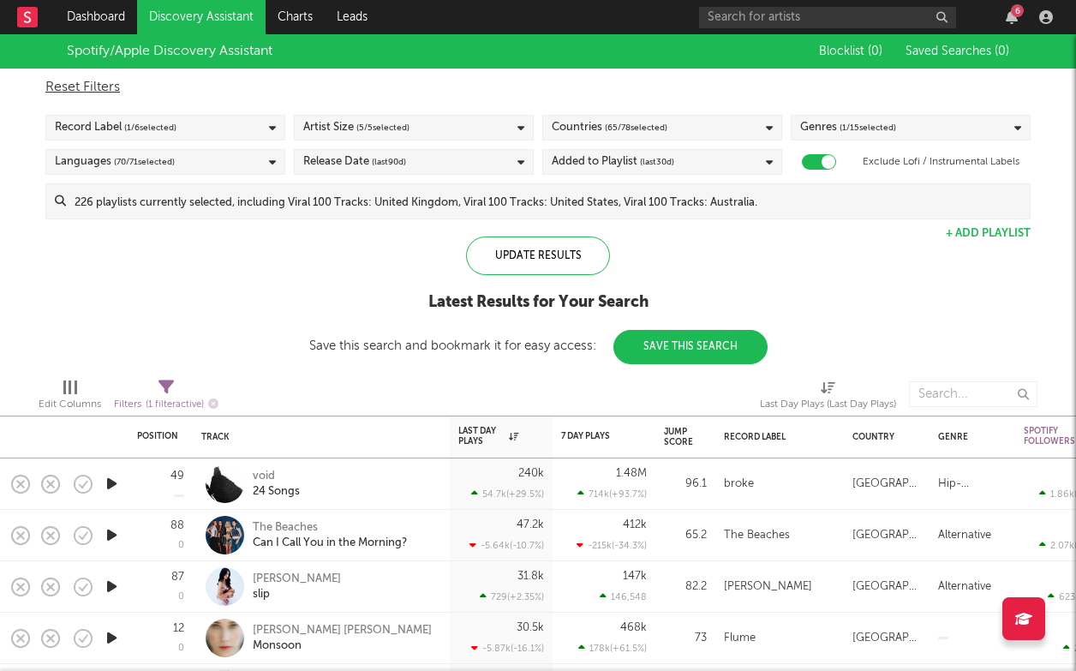
click at [116, 479] on icon "button" at bounding box center [112, 483] width 18 height 21
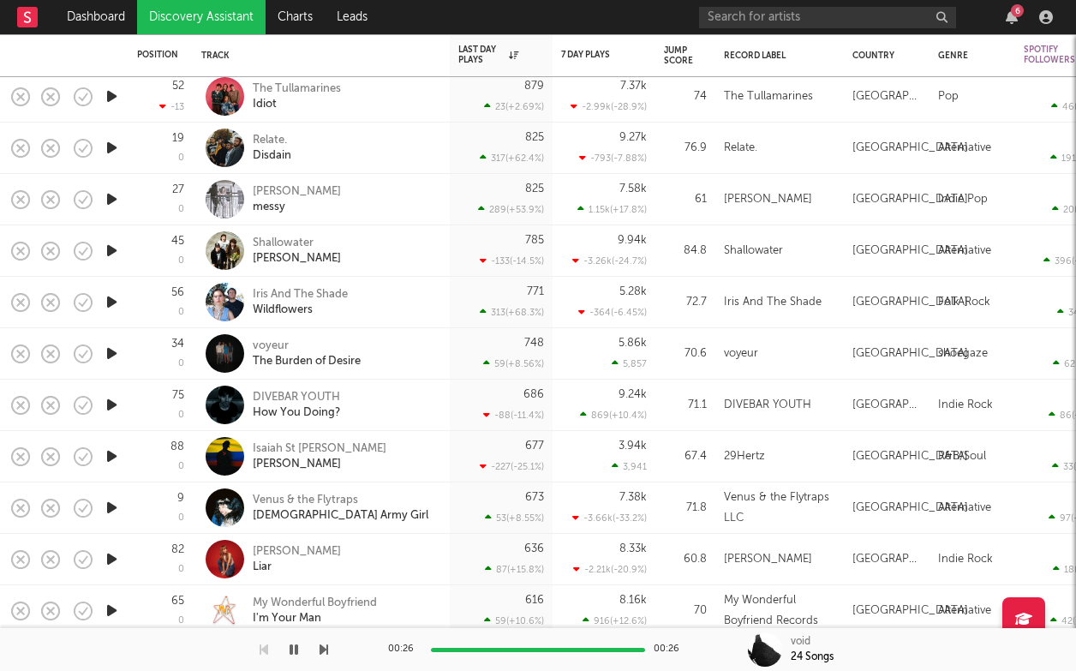
click at [119, 505] on icon "button" at bounding box center [112, 507] width 18 height 21
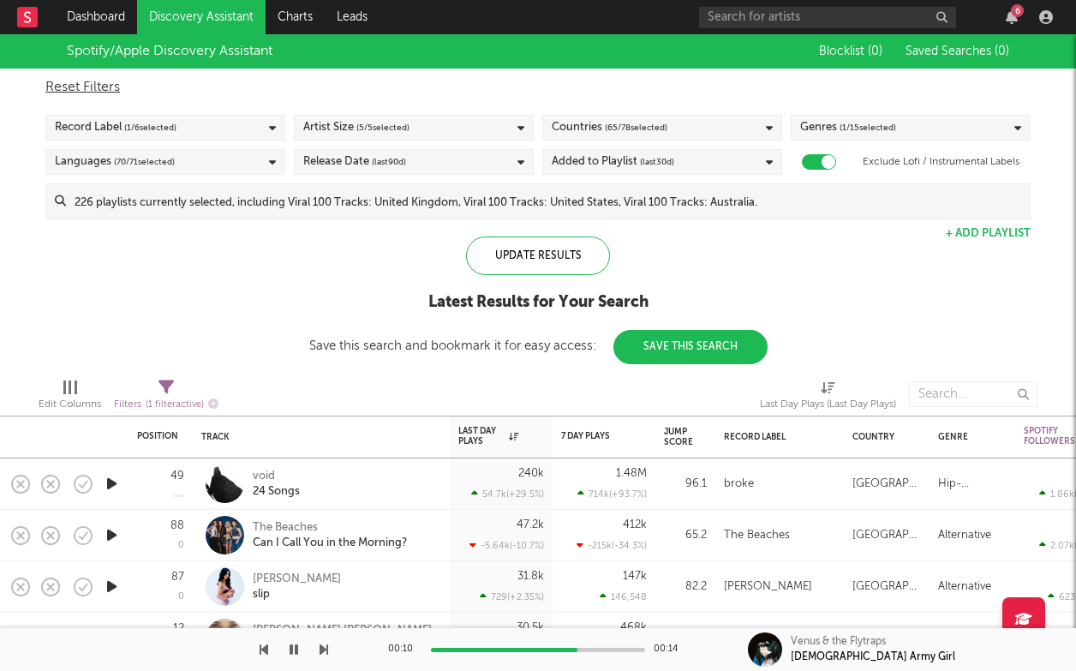
click at [118, 479] on icon "button" at bounding box center [112, 483] width 18 height 21
click at [165, 125] on span "( 1 / 6 selected)" at bounding box center [150, 127] width 52 height 21
click at [328, 311] on div "Latest Results for Your Search" at bounding box center [538, 302] width 458 height 21
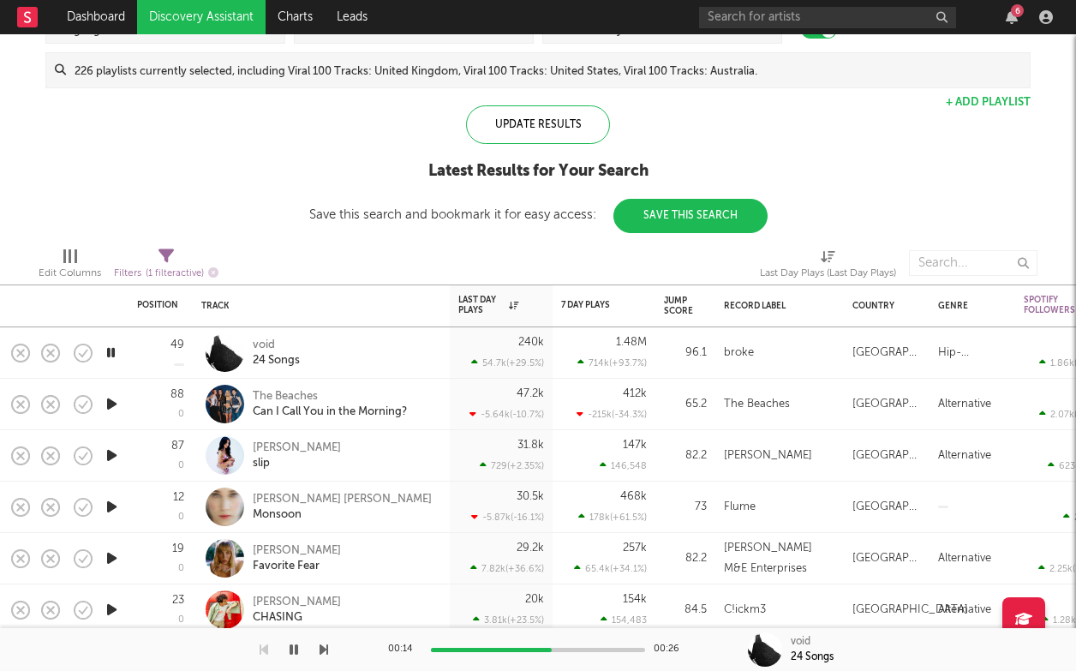
click at [111, 497] on icon "button" at bounding box center [112, 506] width 18 height 21
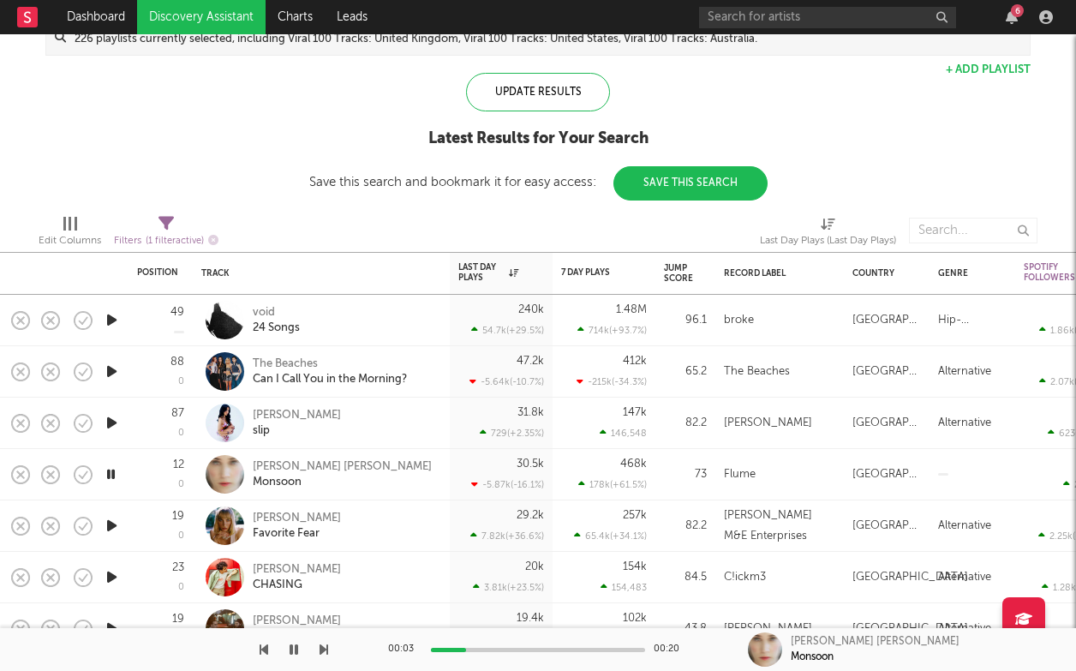
click at [112, 527] on icon "button" at bounding box center [112, 525] width 18 height 21
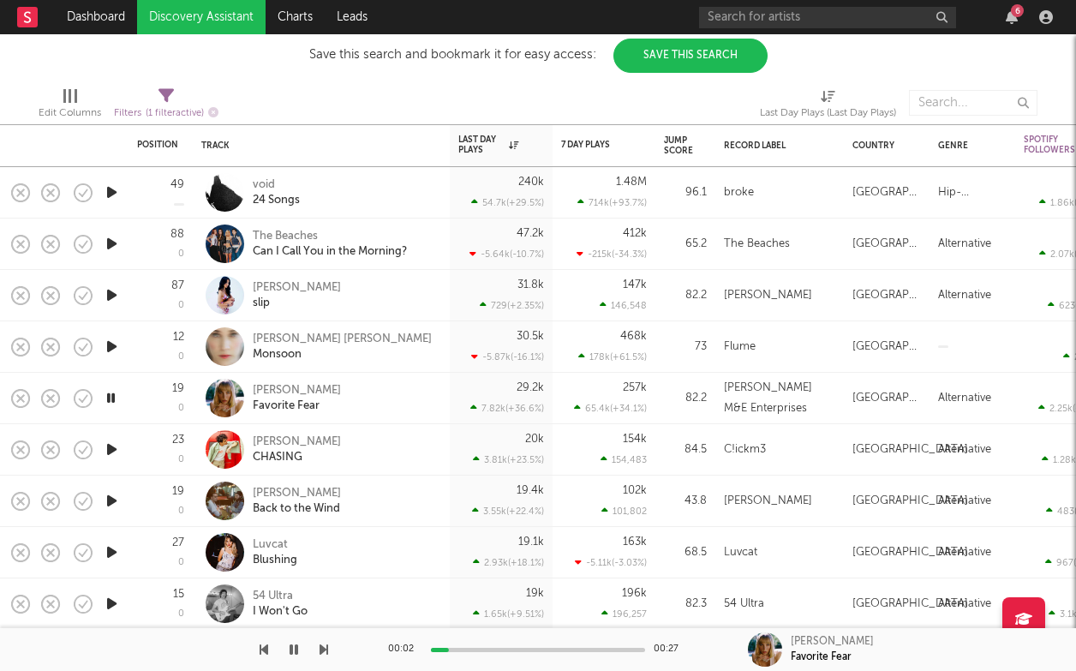
click at [107, 442] on icon "button" at bounding box center [112, 449] width 18 height 21
click at [111, 495] on icon "button" at bounding box center [112, 500] width 18 height 21
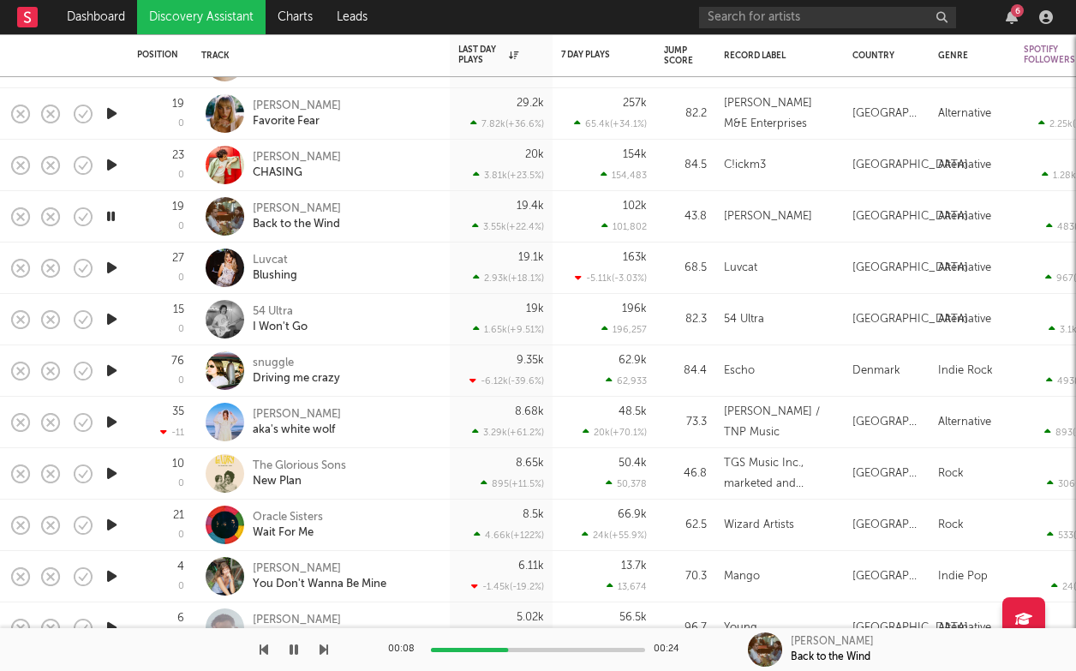
click at [113, 524] on icon "button" at bounding box center [112, 524] width 18 height 21
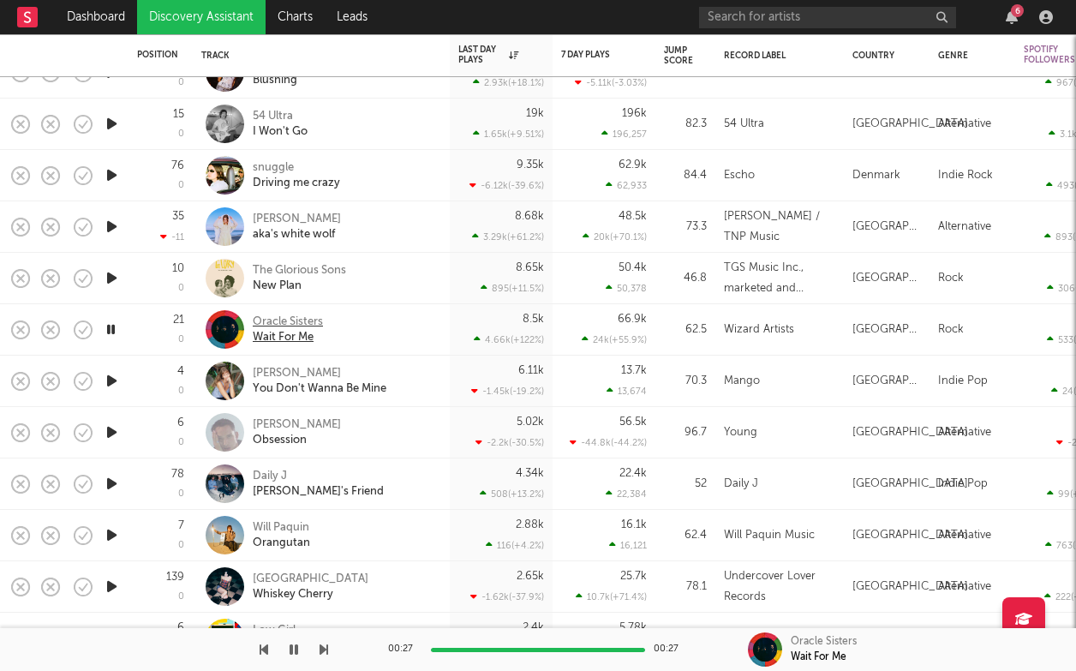
click at [265, 314] on div "Oracle Sisters" at bounding box center [288, 321] width 70 height 15
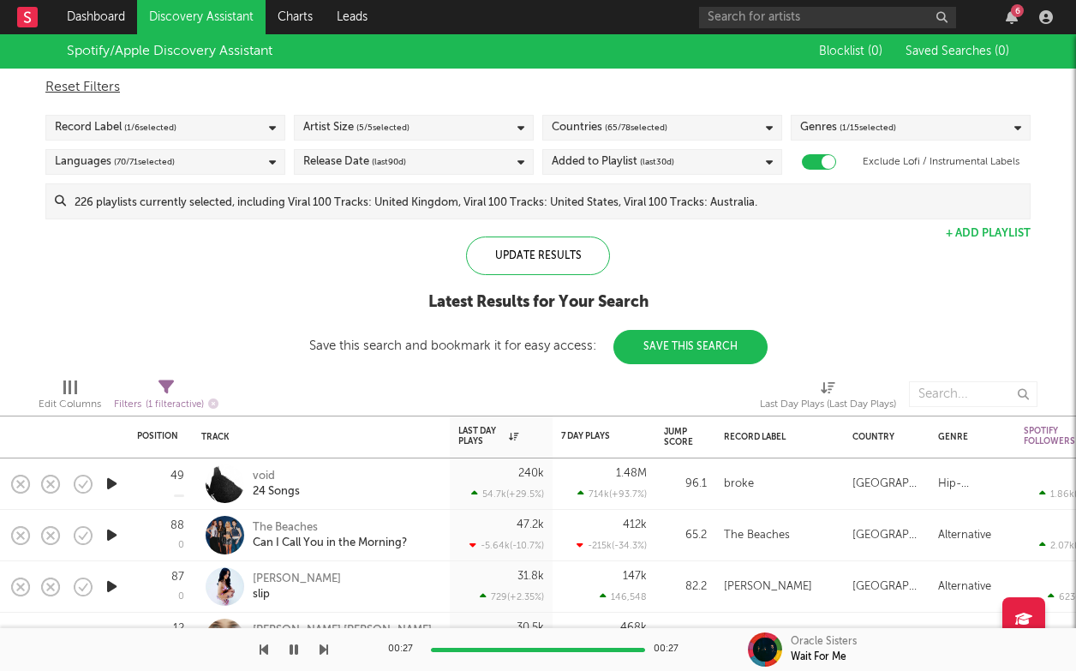
click at [254, 130] on div "Record Label ( 1 / 6 selected)" at bounding box center [165, 128] width 240 height 26
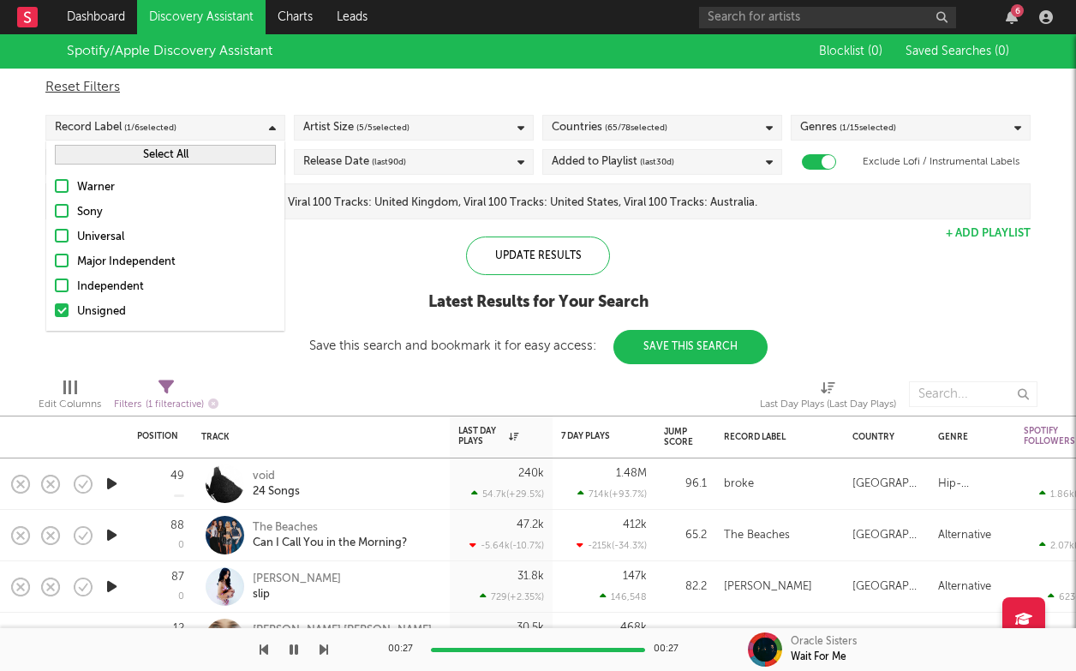
click at [61, 310] on div at bounding box center [62, 310] width 14 height 14
click at [55, 310] on input "Unsigned" at bounding box center [55, 312] width 0 height 21
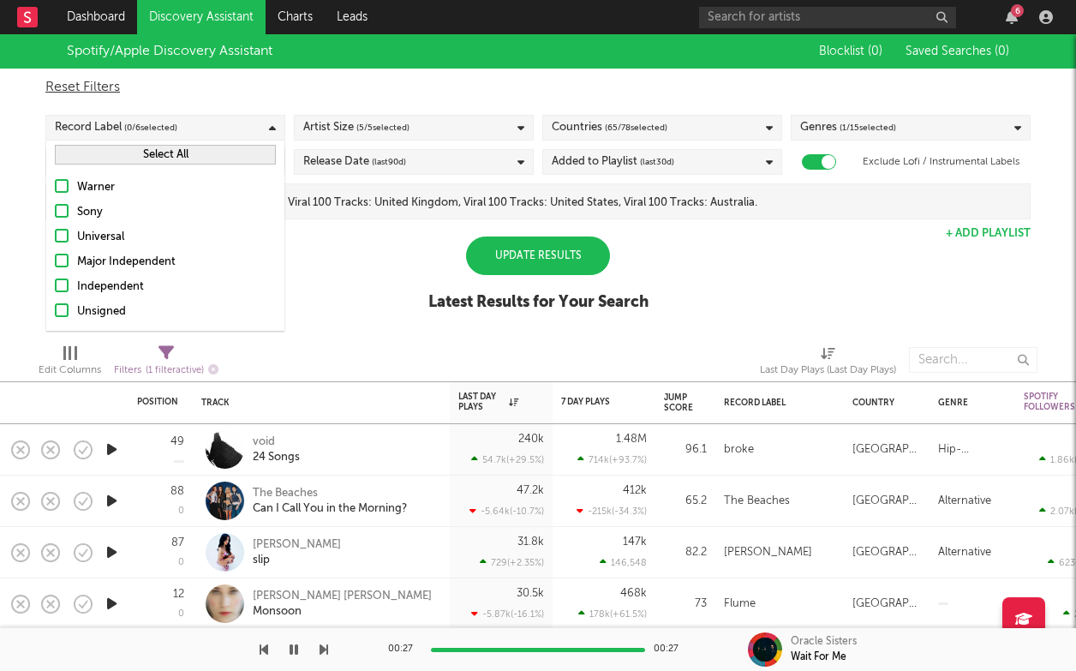
click at [138, 253] on div "Major Independent" at bounding box center [176, 262] width 199 height 21
click at [55, 253] on input "Major Independent" at bounding box center [55, 262] width 0 height 21
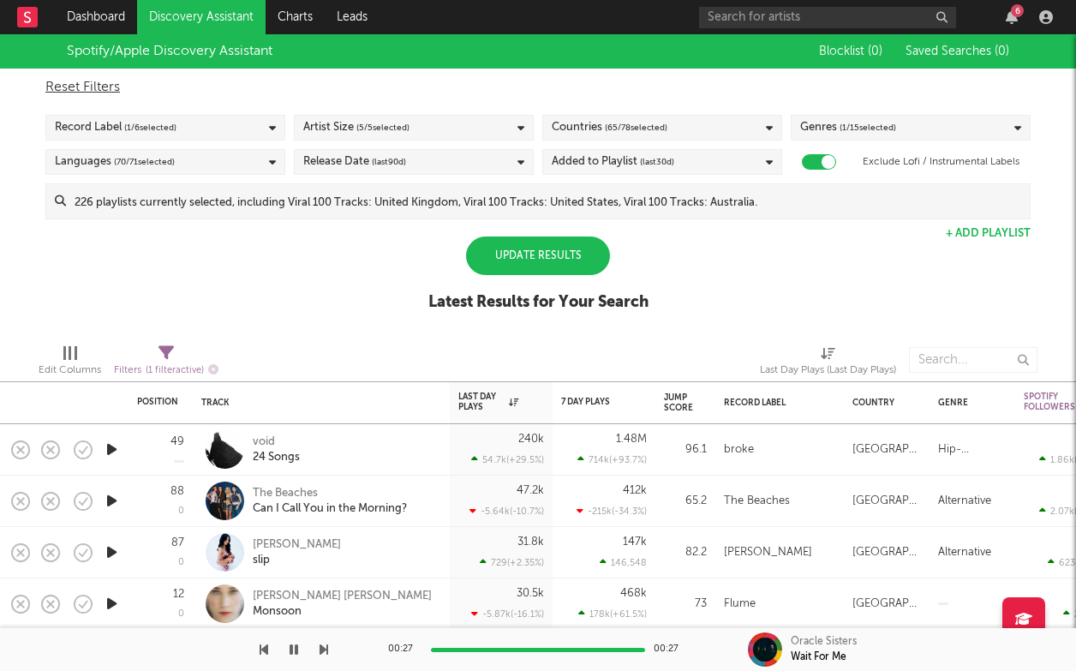
click at [567, 266] on div "Update Results" at bounding box center [538, 255] width 144 height 39
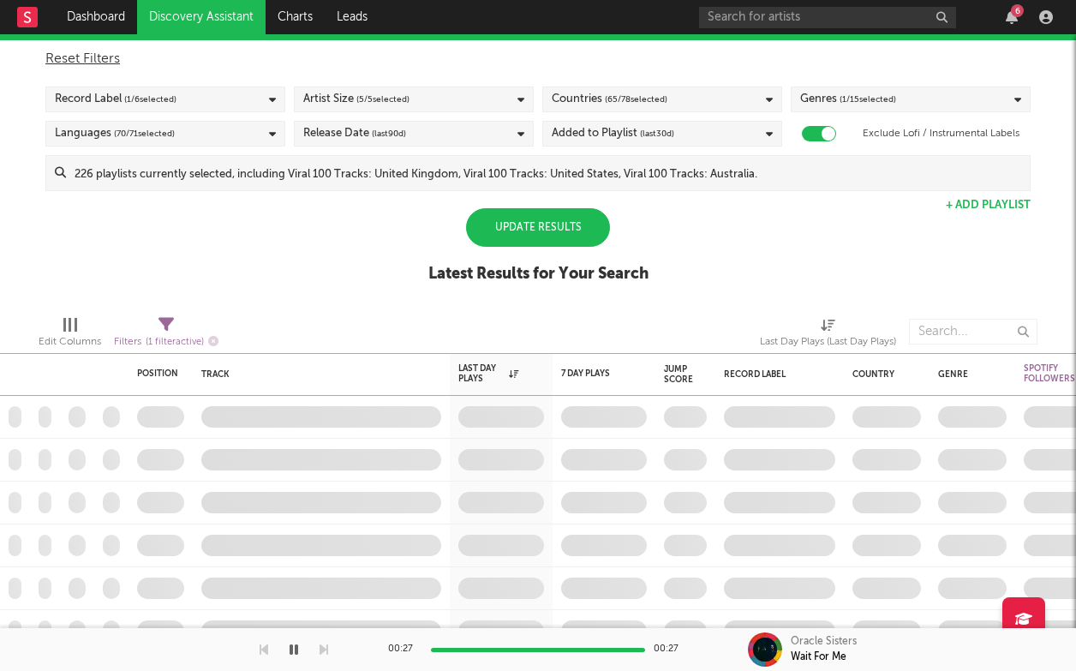
click at [551, 232] on div "Update Results" at bounding box center [538, 227] width 144 height 39
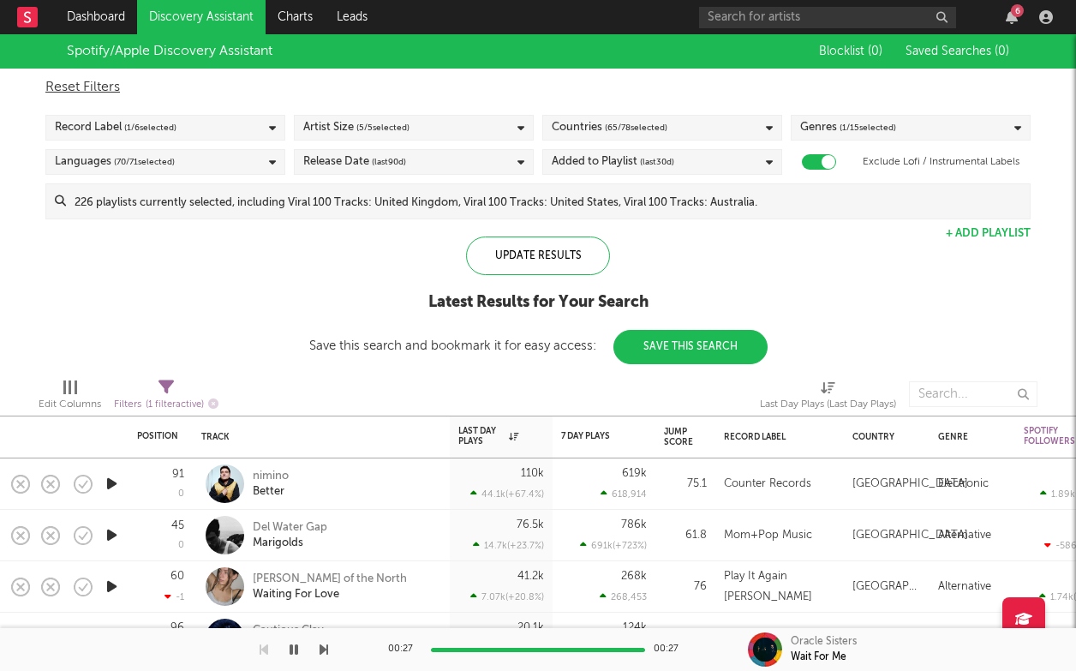
click at [261, 121] on div "Record Label ( 1 / 6 selected)" at bounding box center [165, 128] width 240 height 26
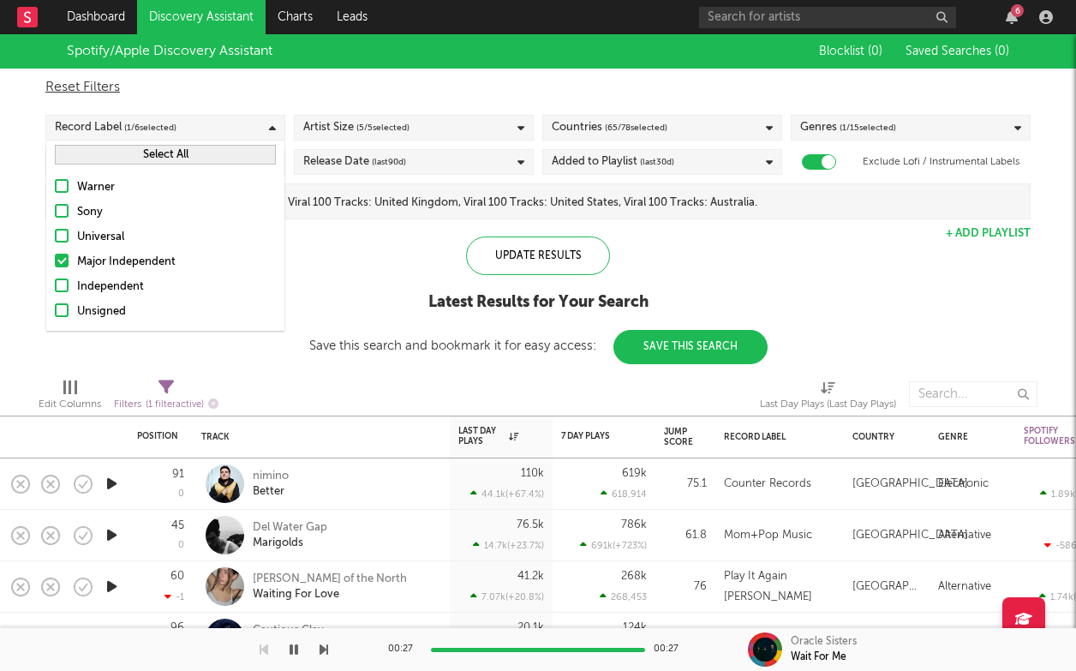
click at [107, 252] on div "Major Independent" at bounding box center [176, 262] width 199 height 21
click at [55, 252] on input "Major Independent" at bounding box center [55, 262] width 0 height 21
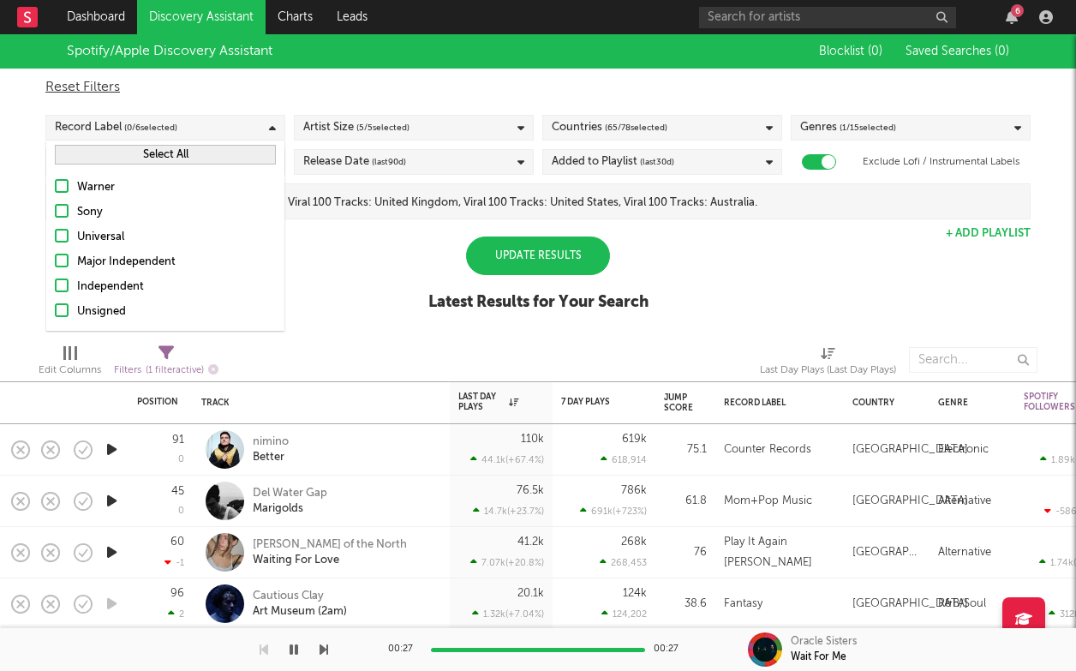
click at [69, 303] on label "Unsigned" at bounding box center [165, 312] width 221 height 21
click at [55, 303] on input "Unsigned" at bounding box center [55, 312] width 0 height 21
click at [538, 245] on div "Update Results" at bounding box center [538, 255] width 144 height 39
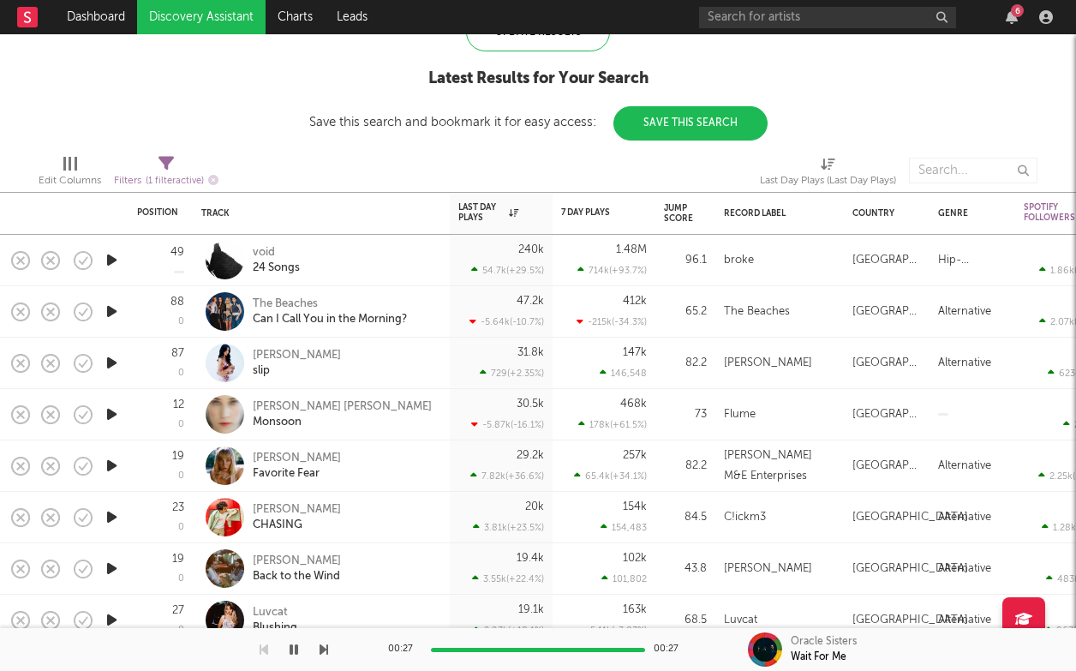
click at [106, 308] on icon "button" at bounding box center [112, 311] width 18 height 21
click at [110, 308] on icon "button" at bounding box center [111, 311] width 16 height 21
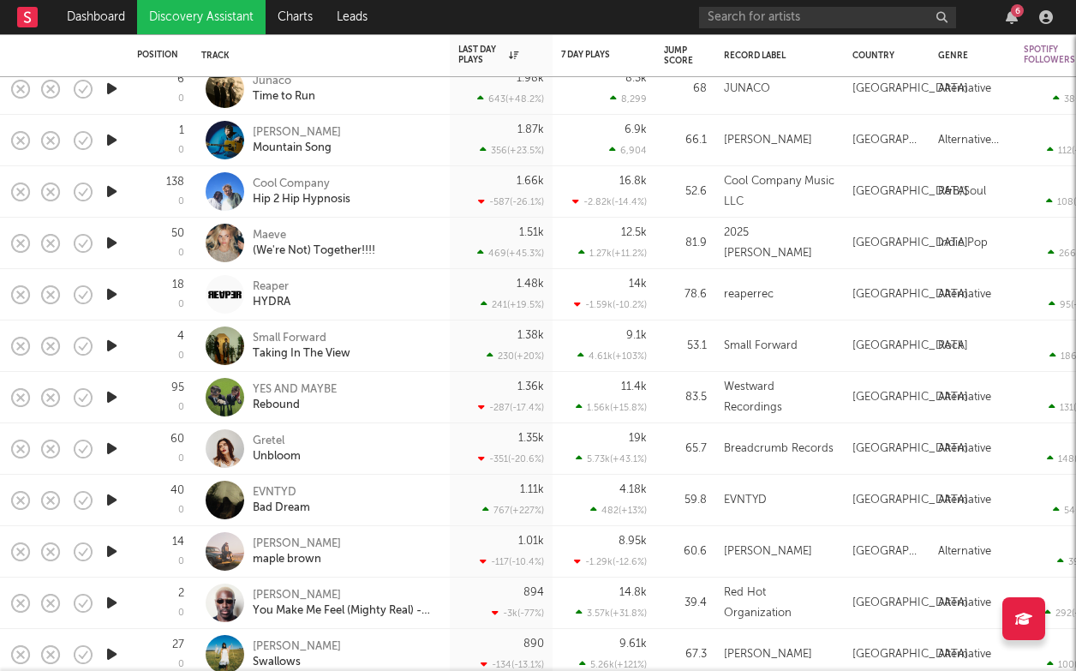
click at [122, 443] on div at bounding box center [111, 448] width 34 height 51
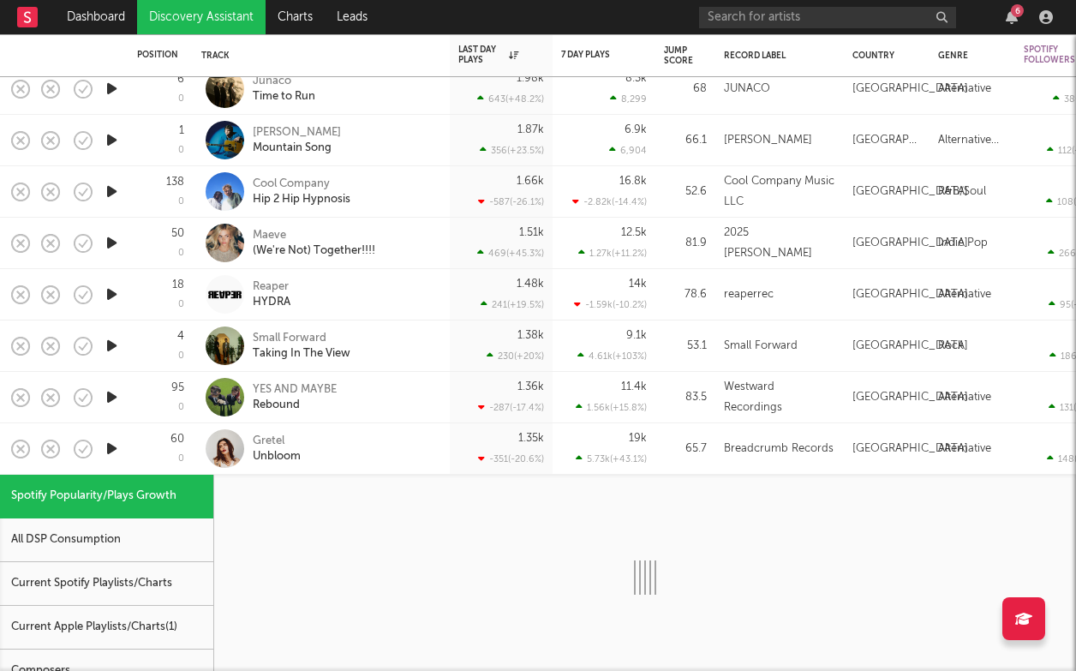
select select "1w"
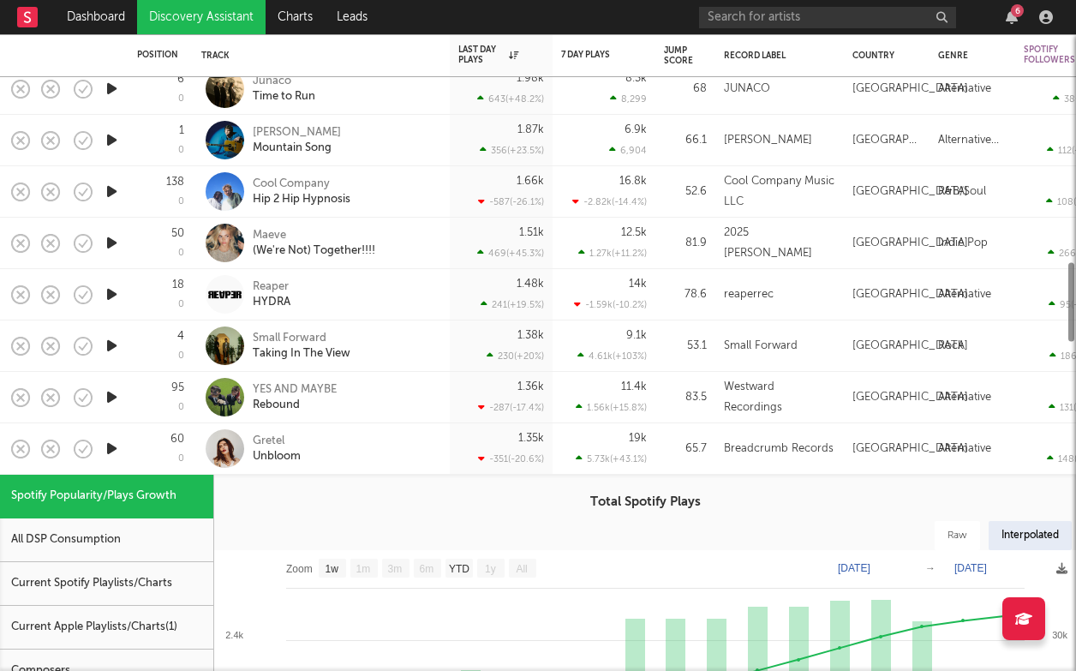
click at [112, 444] on icon "button" at bounding box center [112, 448] width 18 height 21
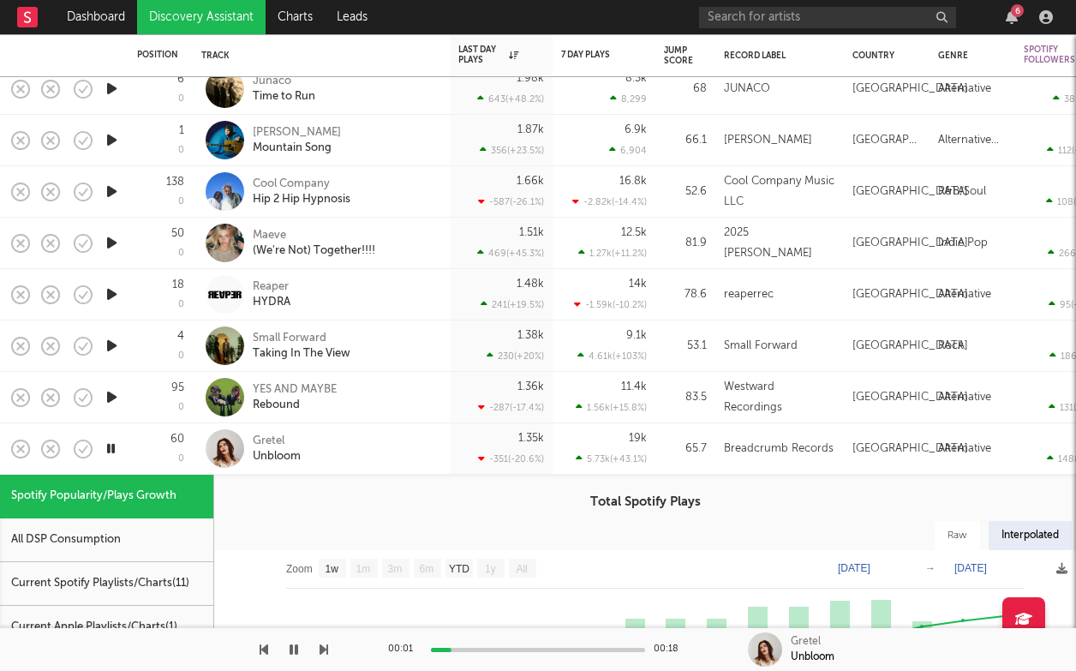
click at [144, 453] on div "60 0" at bounding box center [160, 448] width 47 height 51
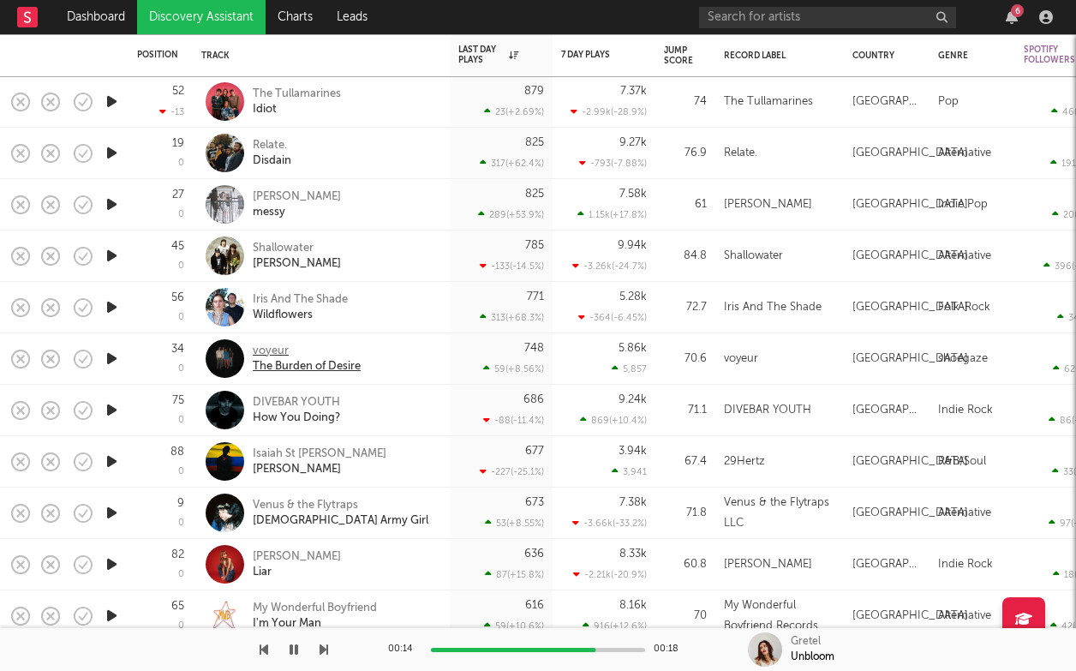
click at [296, 362] on div "The Burden of Desire" at bounding box center [307, 366] width 108 height 15
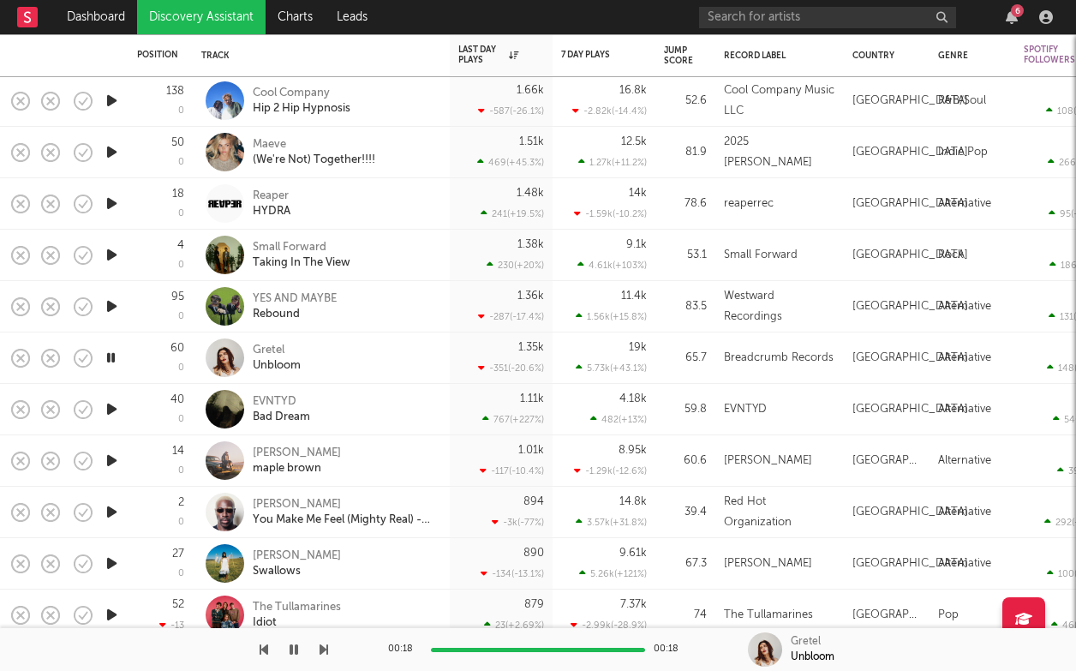
click at [354, 357] on div "Gretel Unbloom" at bounding box center [345, 358] width 184 height 31
select select "1w"
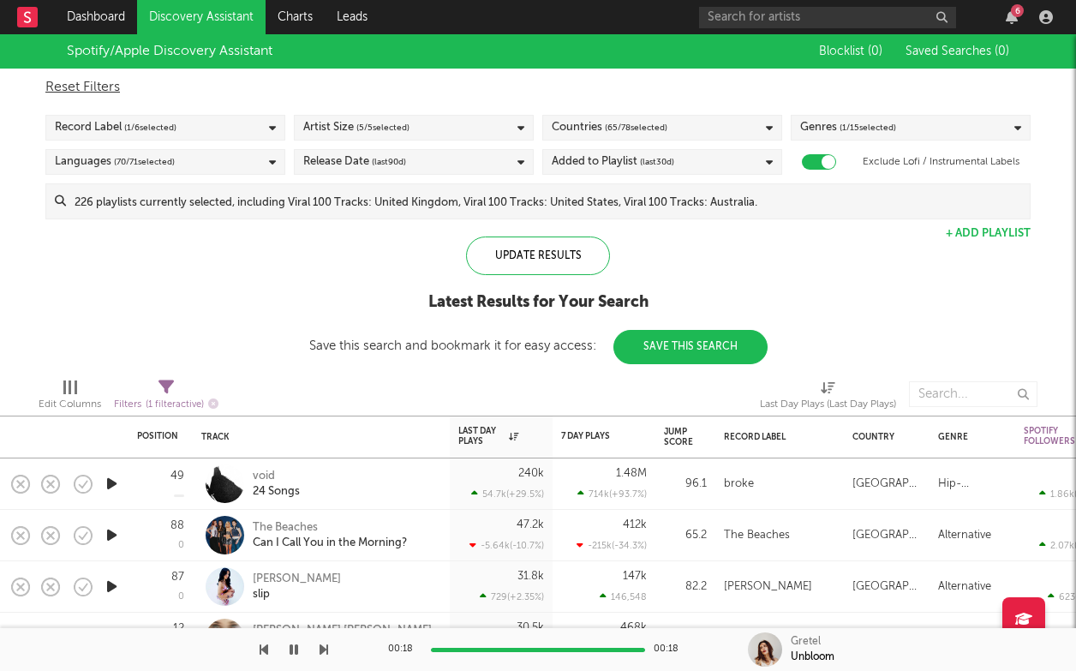
click at [76, 384] on div at bounding box center [76, 387] width 3 height 14
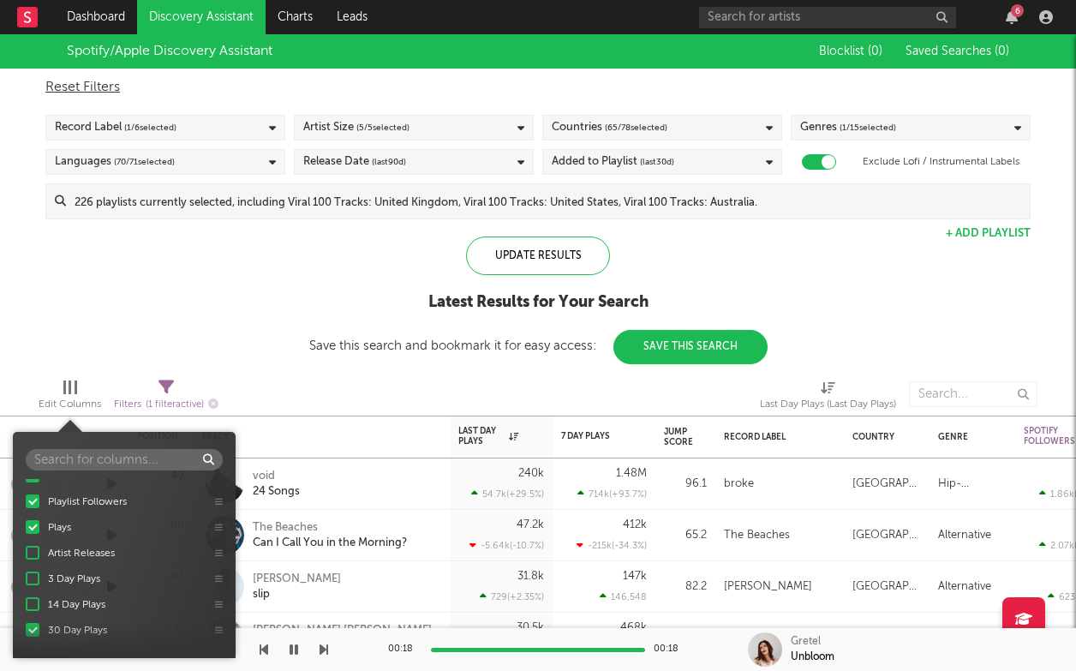
scroll to position [326, 0]
select select "max"
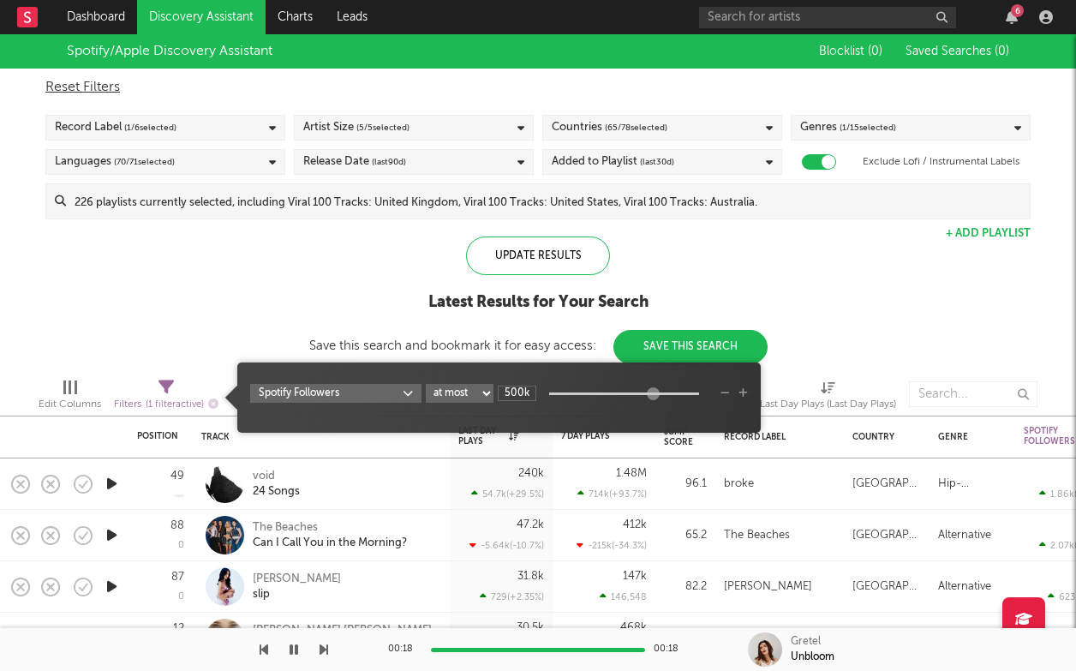
click at [163, 392] on icon at bounding box center [166, 387] width 15 height 15
click at [398, 388] on body "Dashboard Discovery Assistant Charts Leads 6 Notifications Settings All Growth …" at bounding box center [538, 335] width 1076 height 671
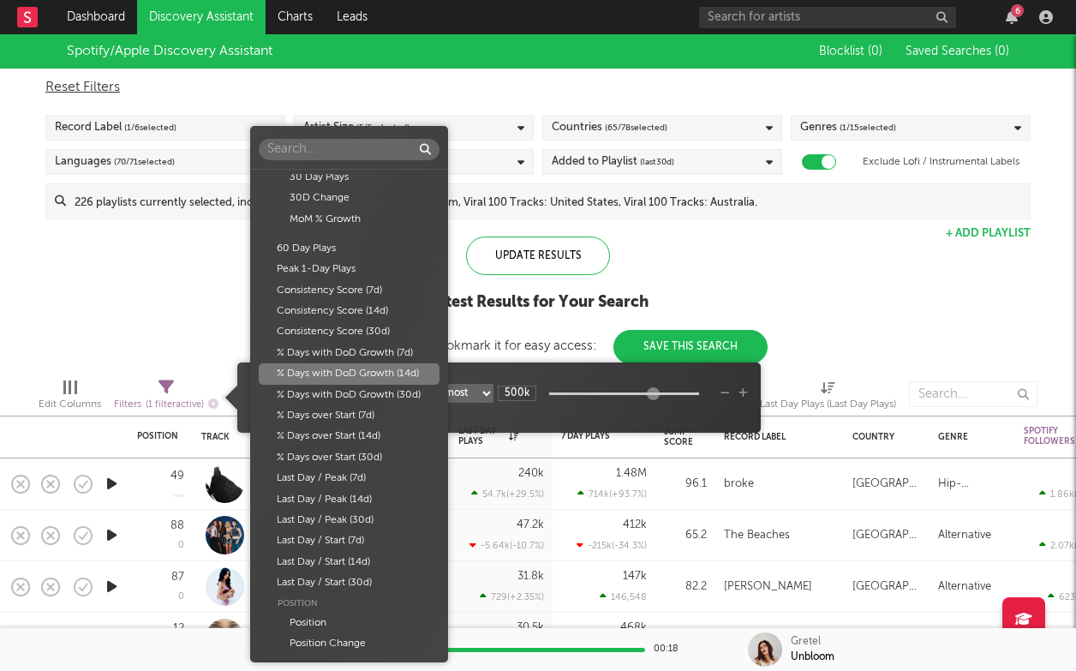
scroll to position [716, 0]
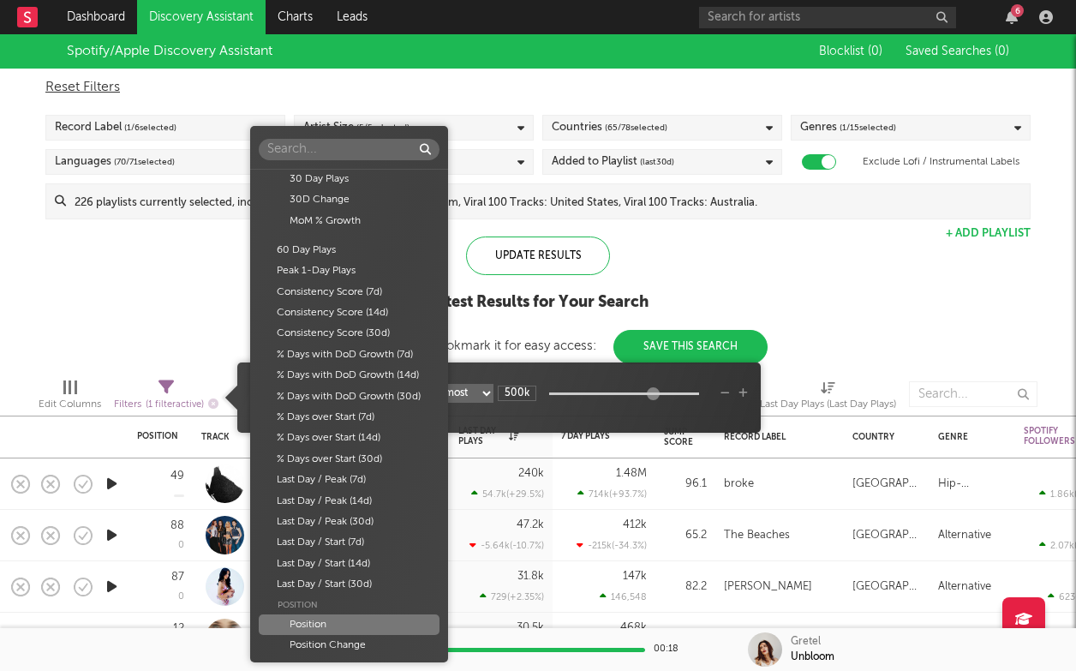
click at [346, 628] on div "Position" at bounding box center [349, 624] width 180 height 21
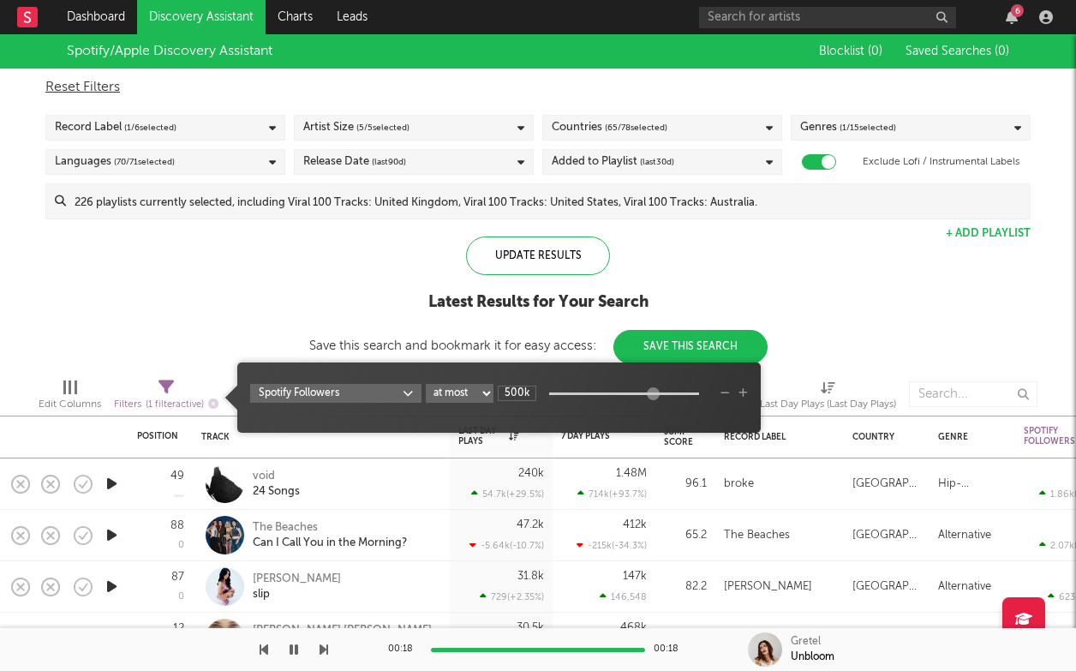
type input "1"
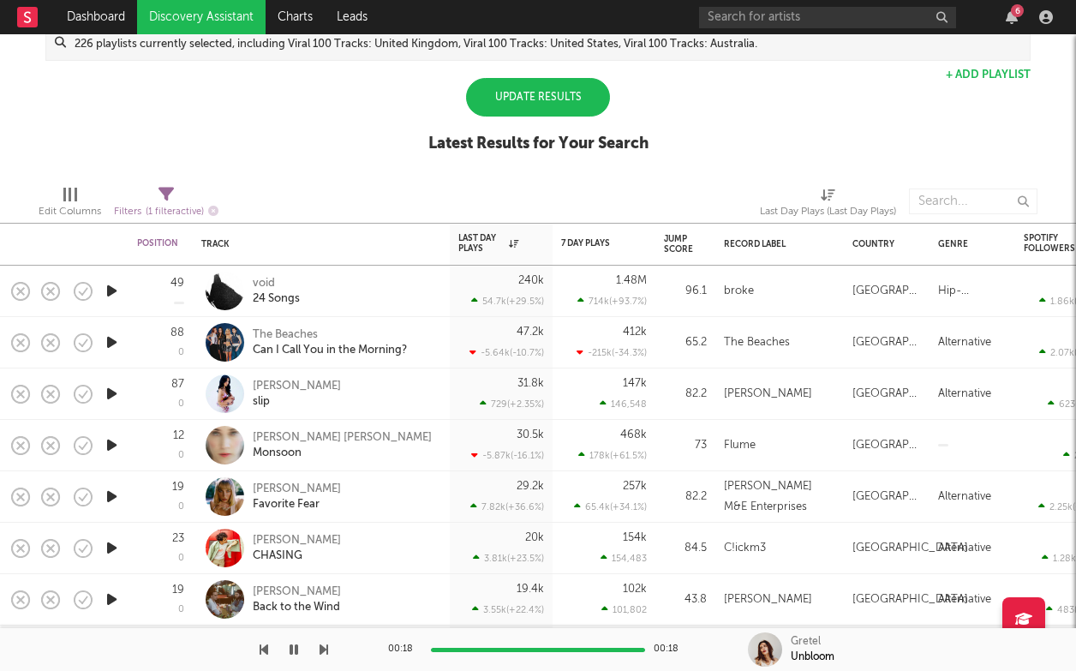
select select "max"
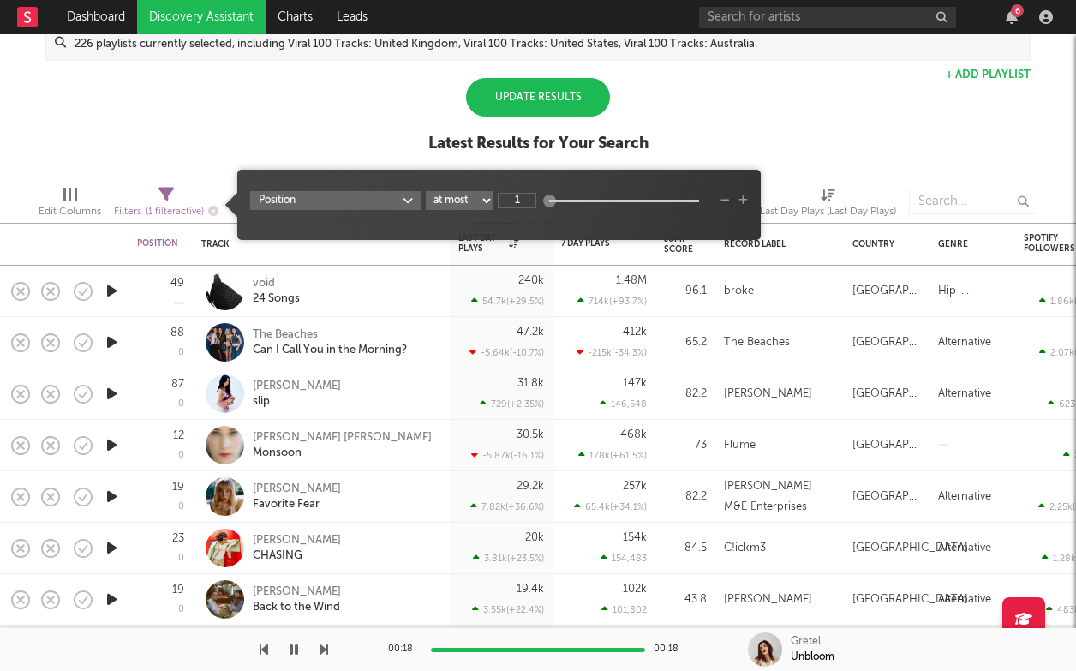
click at [188, 200] on span "Filters ( 1 filter active)" at bounding box center [166, 205] width 105 height 35
click at [480, 198] on select "at least at most between" at bounding box center [460, 200] width 68 height 19
click at [158, 207] on span "( 1 filter active)" at bounding box center [175, 211] width 58 height 9
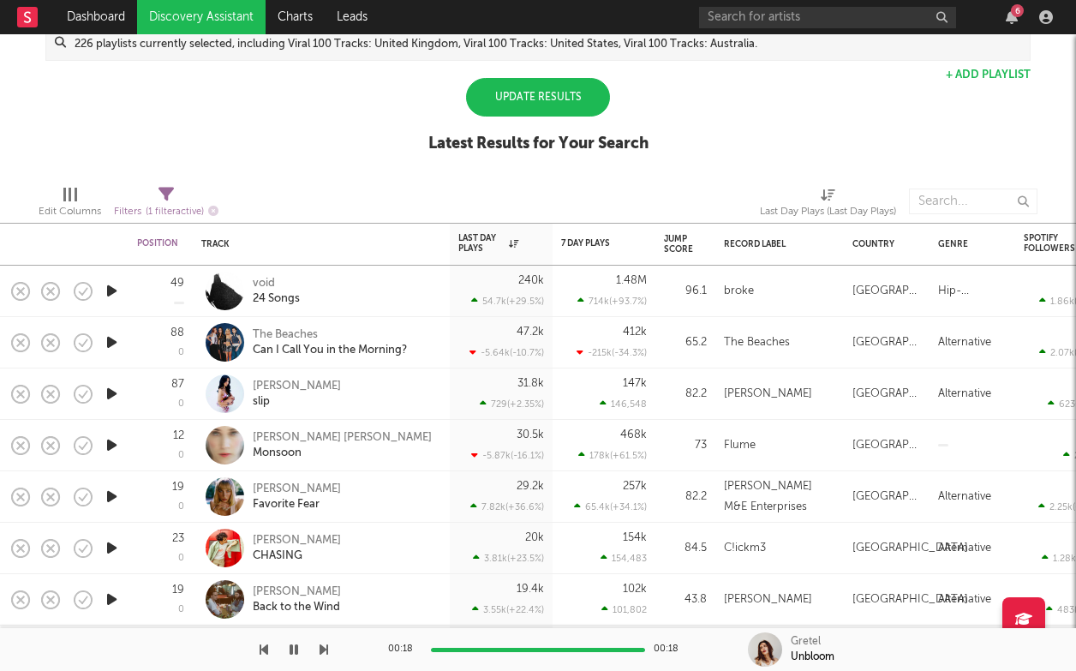
select select "max"
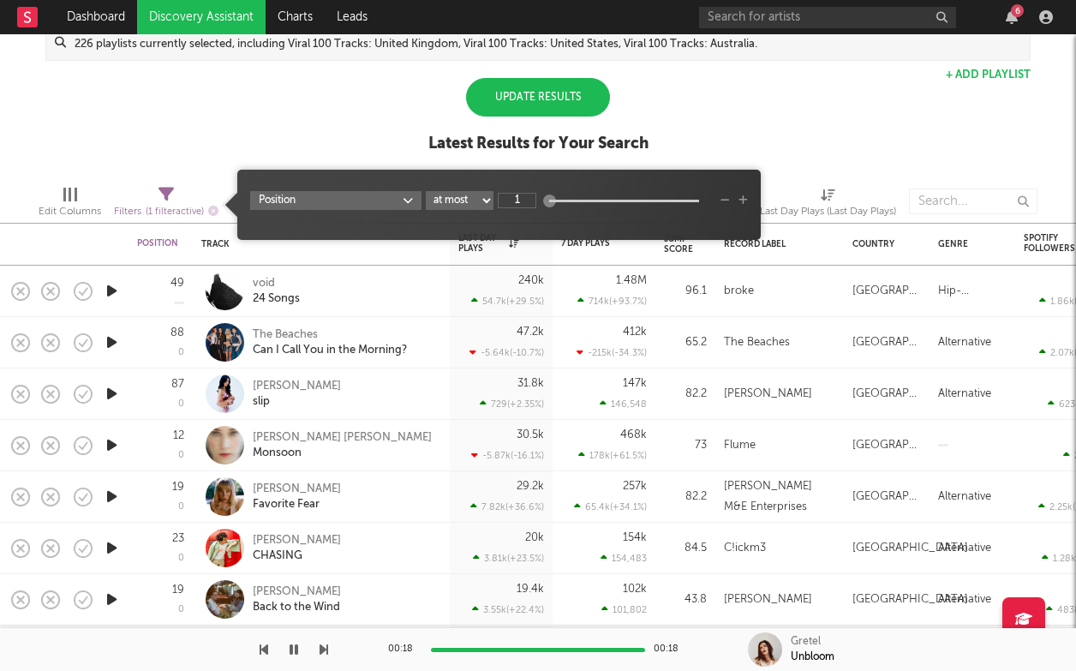
click at [172, 208] on span "( 1 filter active)" at bounding box center [175, 211] width 58 height 9
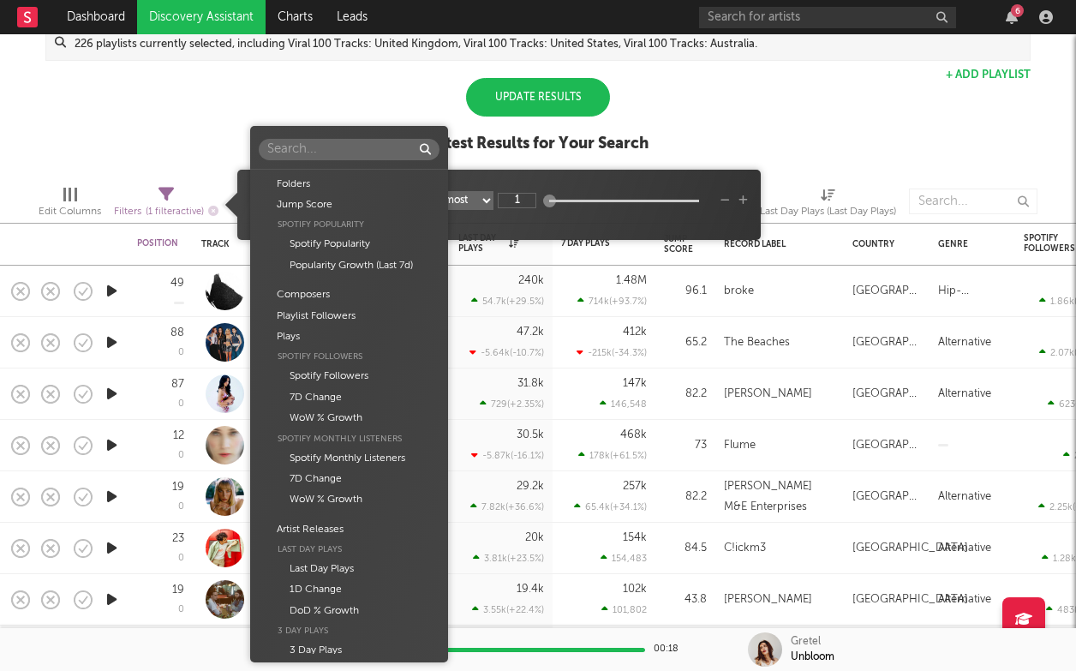
click at [382, 202] on body "Dashboard Discovery Assistant Charts Leads 6 Notifications Settings All Growth …" at bounding box center [538, 335] width 1076 height 671
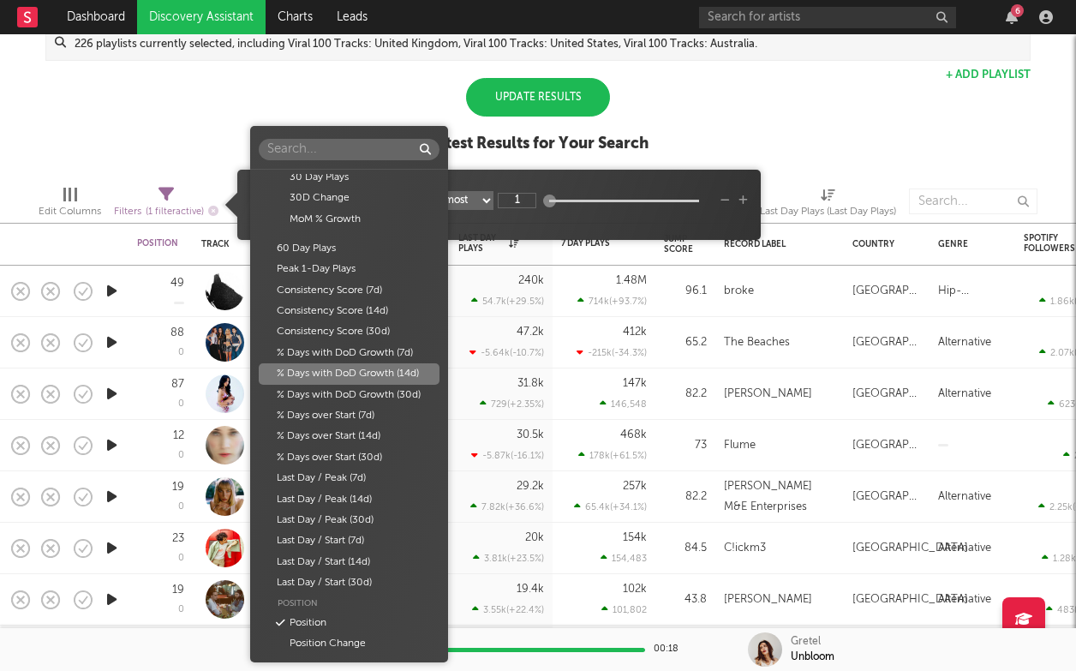
scroll to position [0, 0]
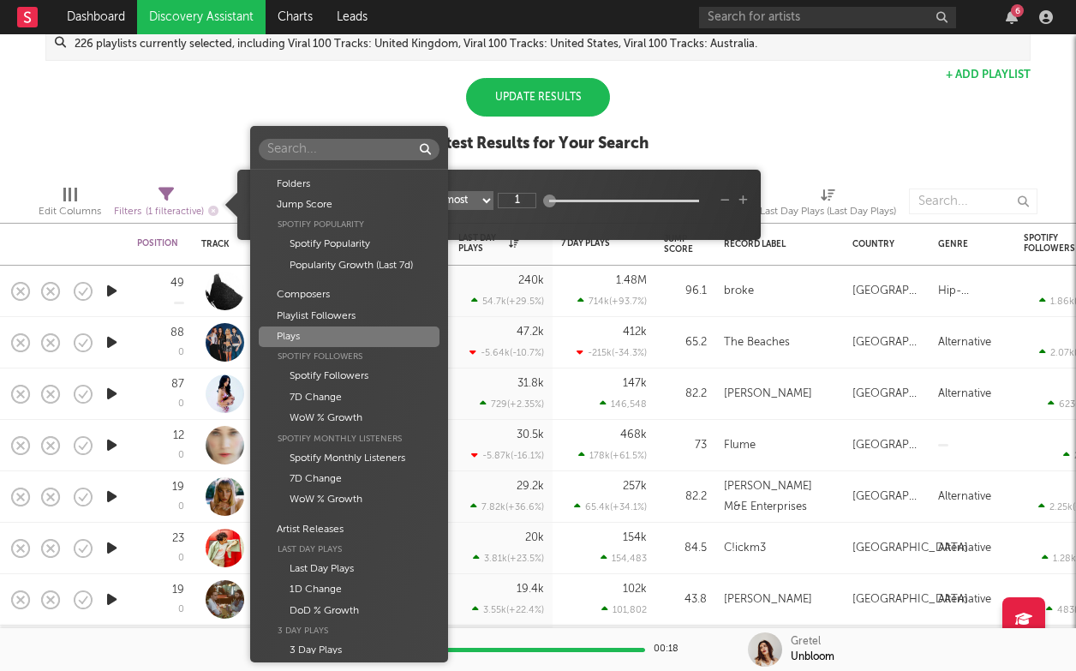
click at [368, 354] on div "Spotify Followers" at bounding box center [349, 356] width 180 height 19
click at [363, 329] on div "Plays" at bounding box center [349, 336] width 180 height 21
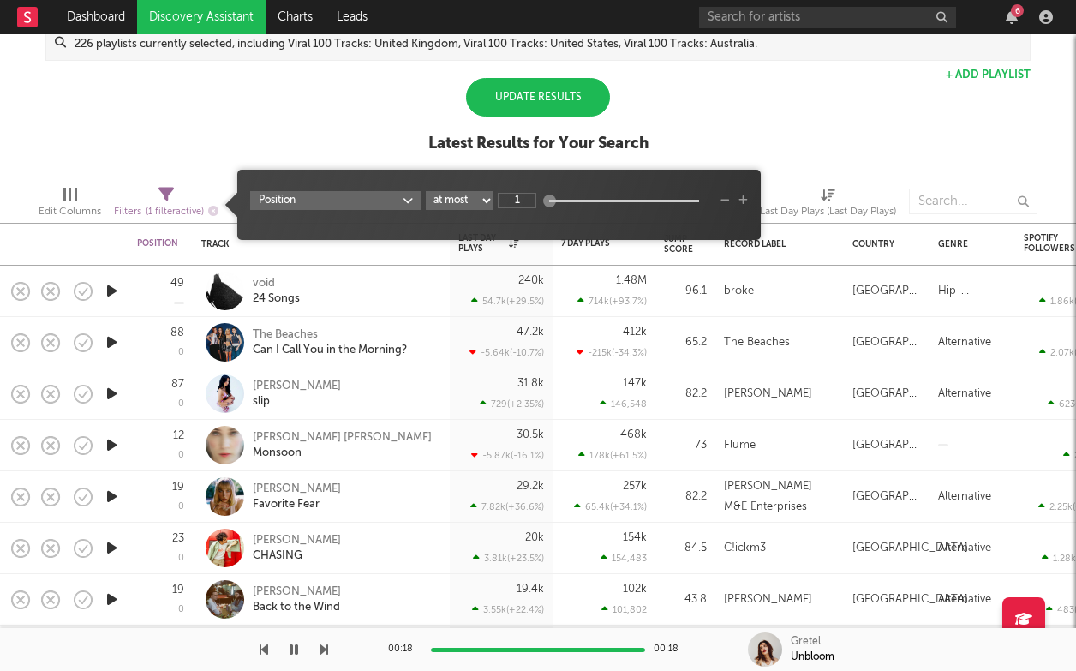
type input "1k"
click at [194, 218] on div "Filters ( 1 filter active)" at bounding box center [166, 211] width 105 height 21
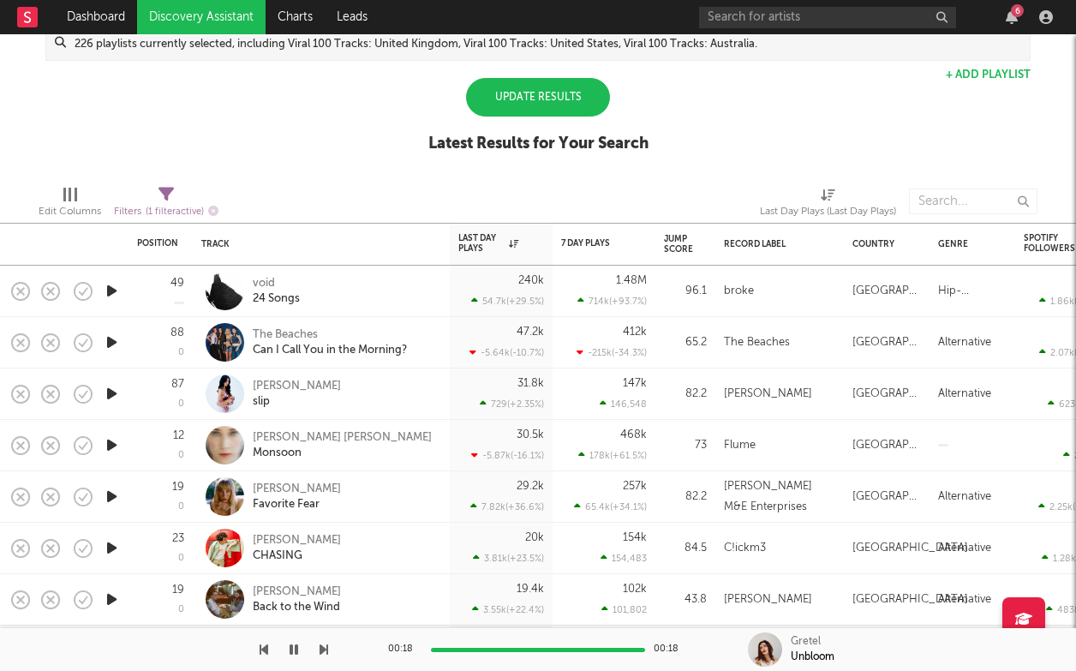
click at [198, 215] on span "( 1 filter active)" at bounding box center [175, 211] width 58 height 9
select select "max"
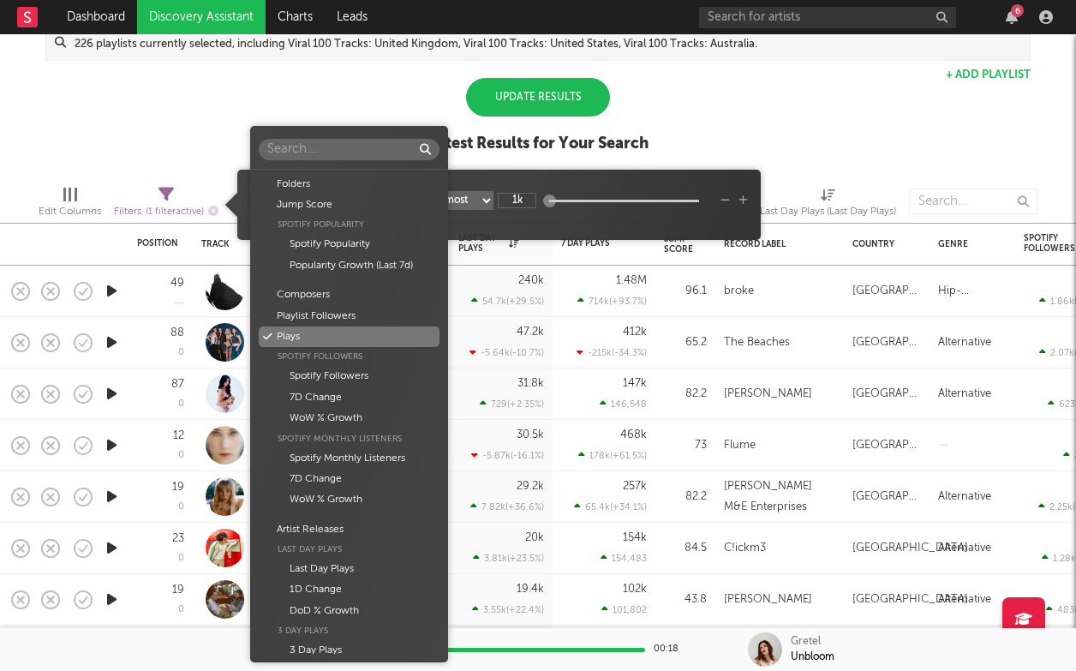
click at [386, 204] on body "Dashboard Discovery Assistant Charts Leads 6 Notifications Settings All Growth …" at bounding box center [538, 335] width 1076 height 671
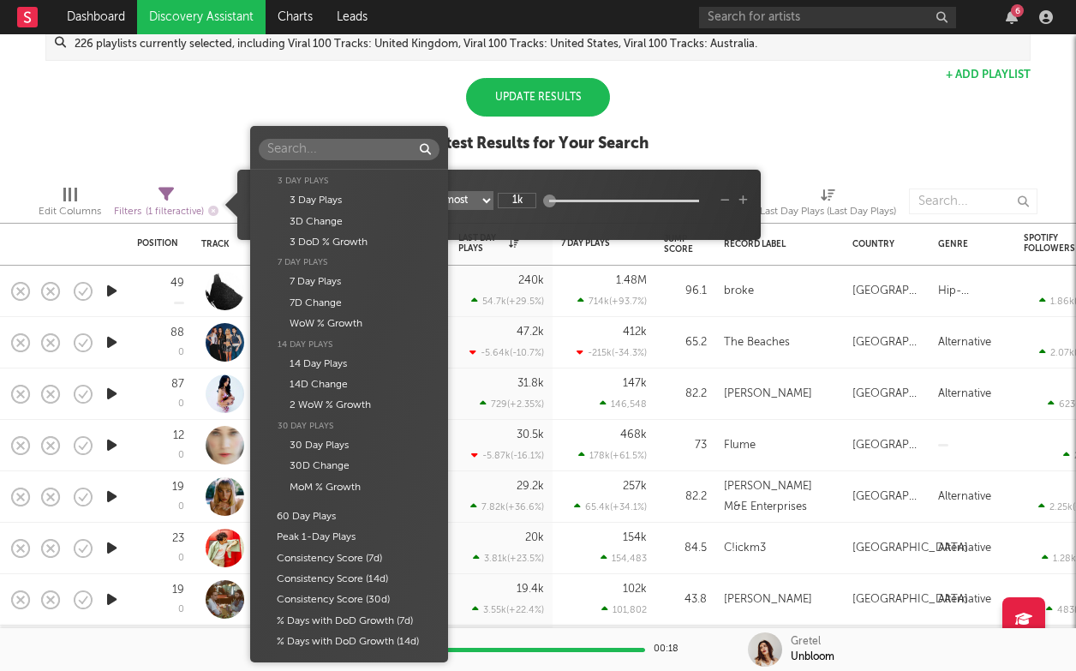
scroll to position [718, 0]
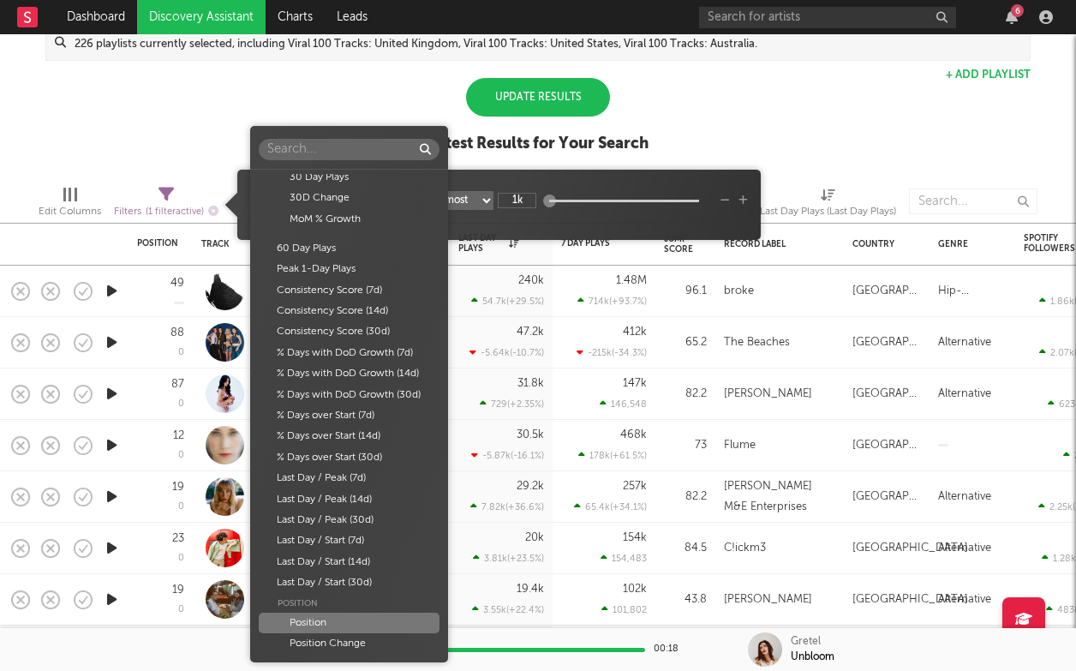
click at [346, 628] on div "Position" at bounding box center [349, 623] width 180 height 21
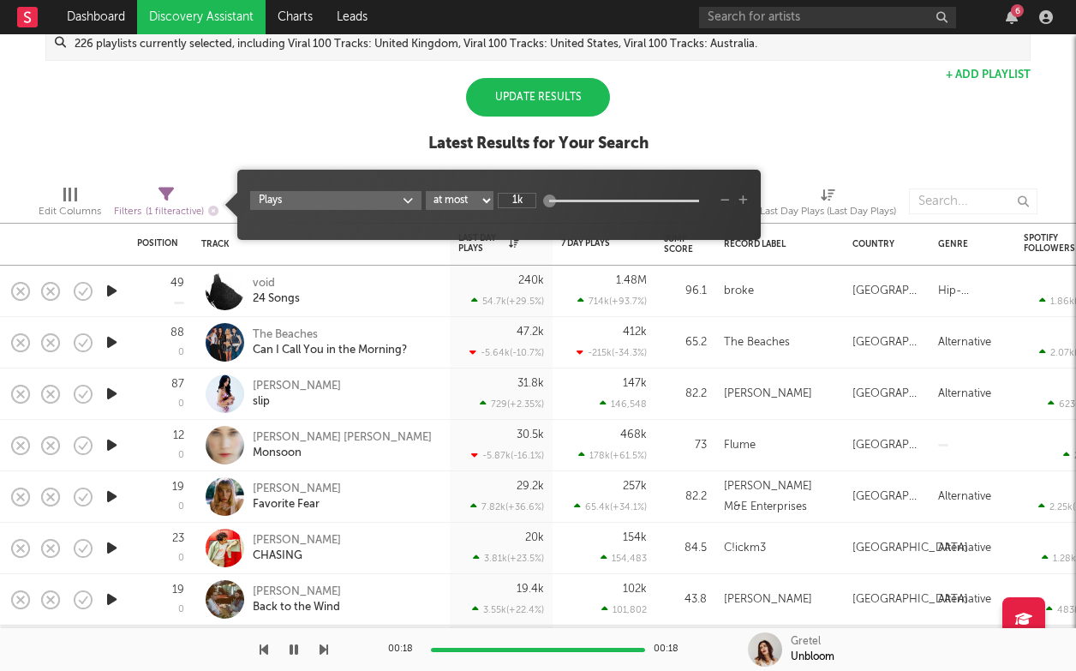
type input "1"
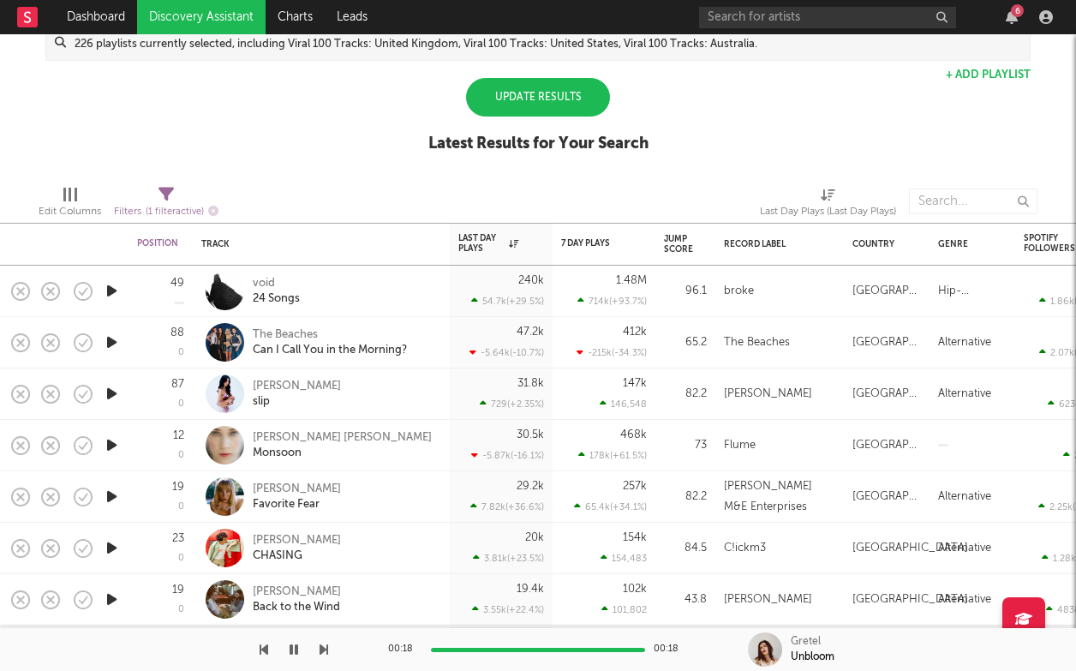
click at [553, 104] on div "Update Results" at bounding box center [538, 97] width 144 height 39
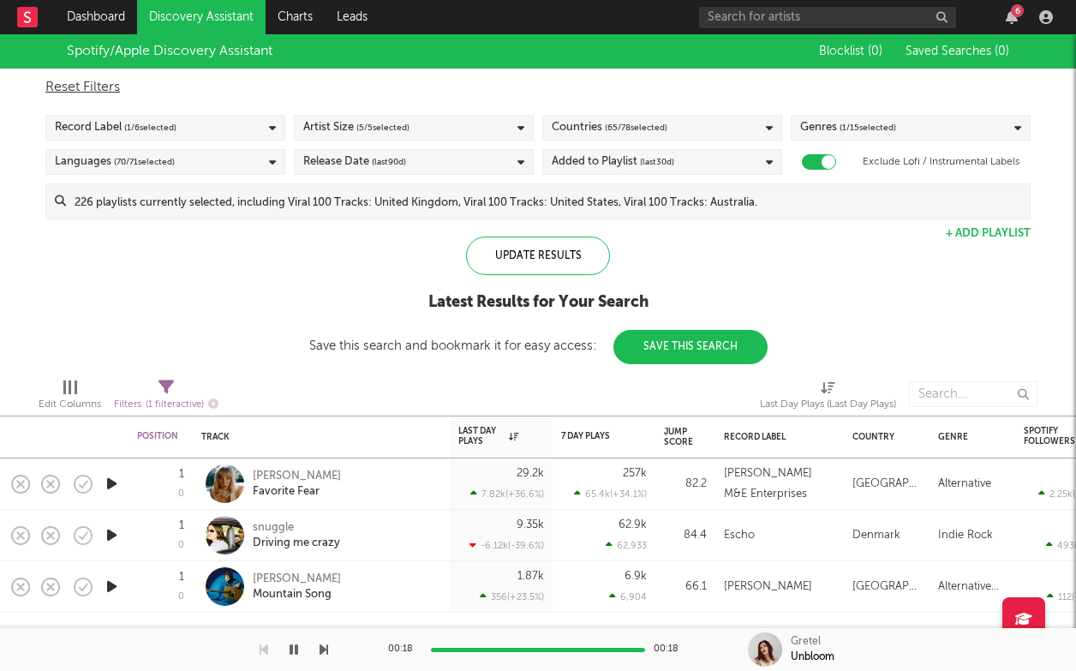
click at [113, 532] on icon "button" at bounding box center [112, 534] width 18 height 21
click at [117, 583] on icon "button" at bounding box center [112, 586] width 18 height 21
click at [260, 580] on div "[PERSON_NAME]" at bounding box center [297, 578] width 88 height 15
click at [196, 485] on div "Goldie Boutilier Favorite Fear" at bounding box center [321, 483] width 257 height 51
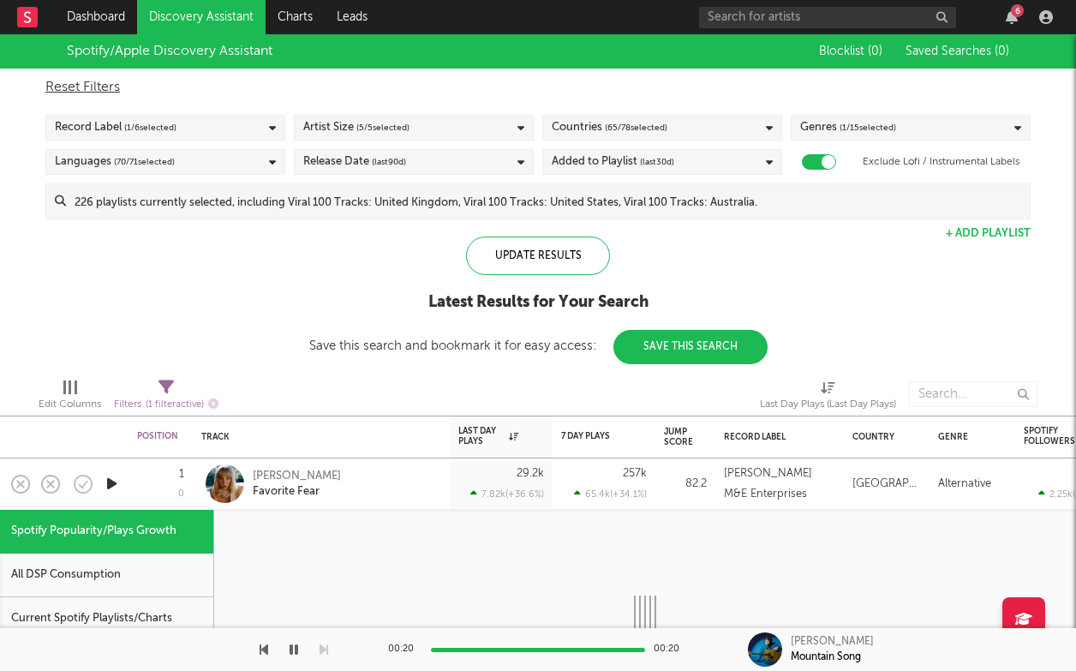
click at [108, 484] on icon "button" at bounding box center [112, 483] width 18 height 21
click at [270, 471] on div "[PERSON_NAME]" at bounding box center [297, 476] width 88 height 15
select select "1w"
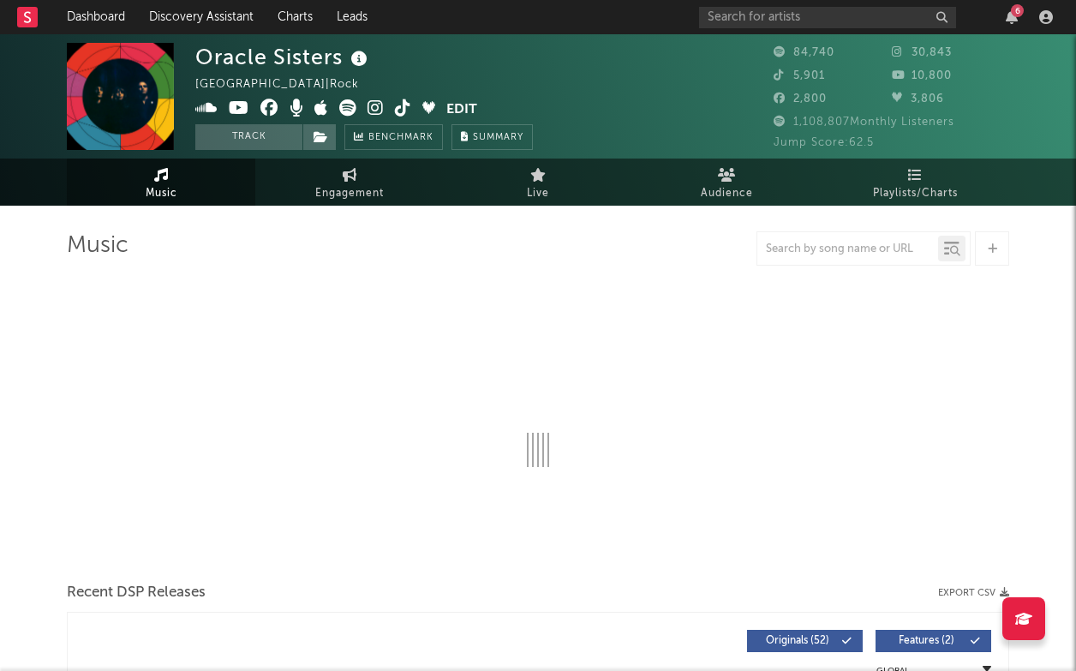
select select "6m"
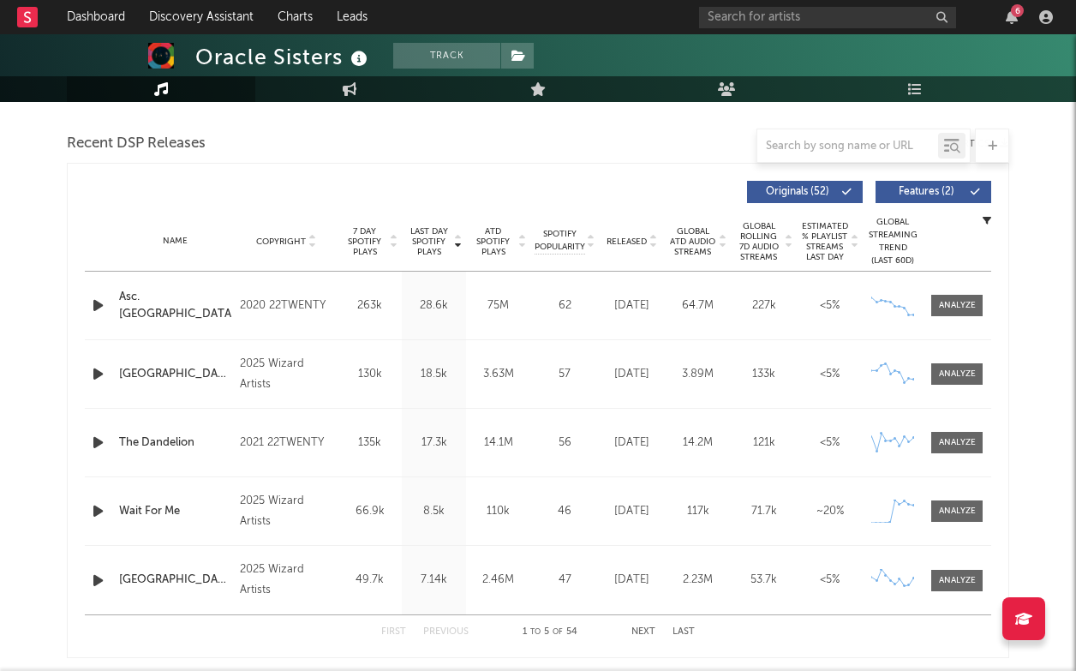
scroll to position [445, 0]
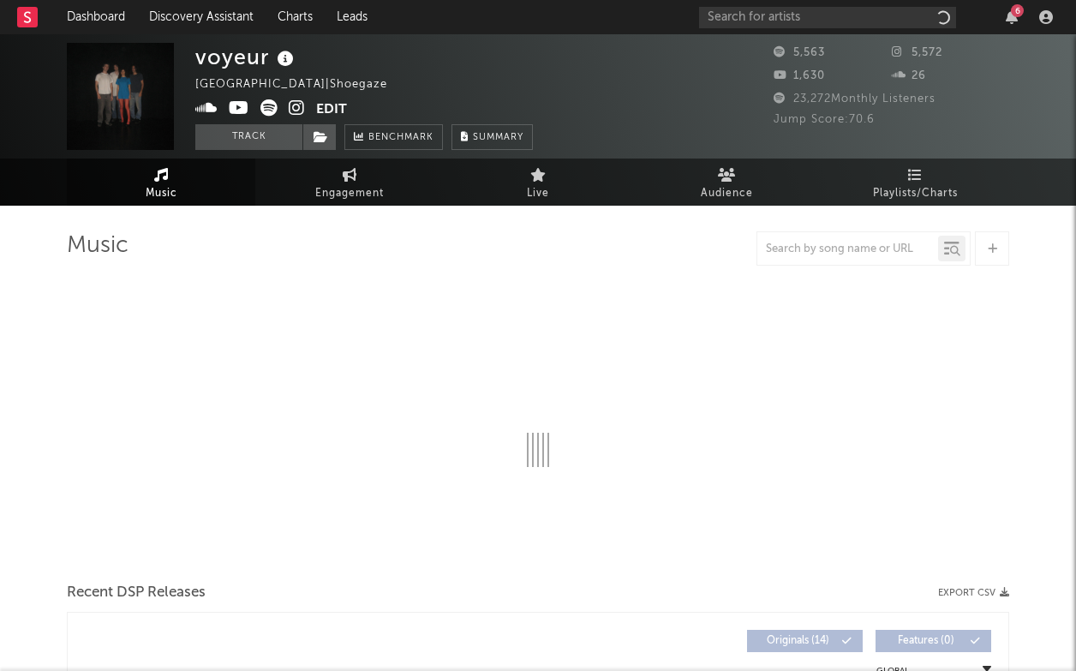
select select "1w"
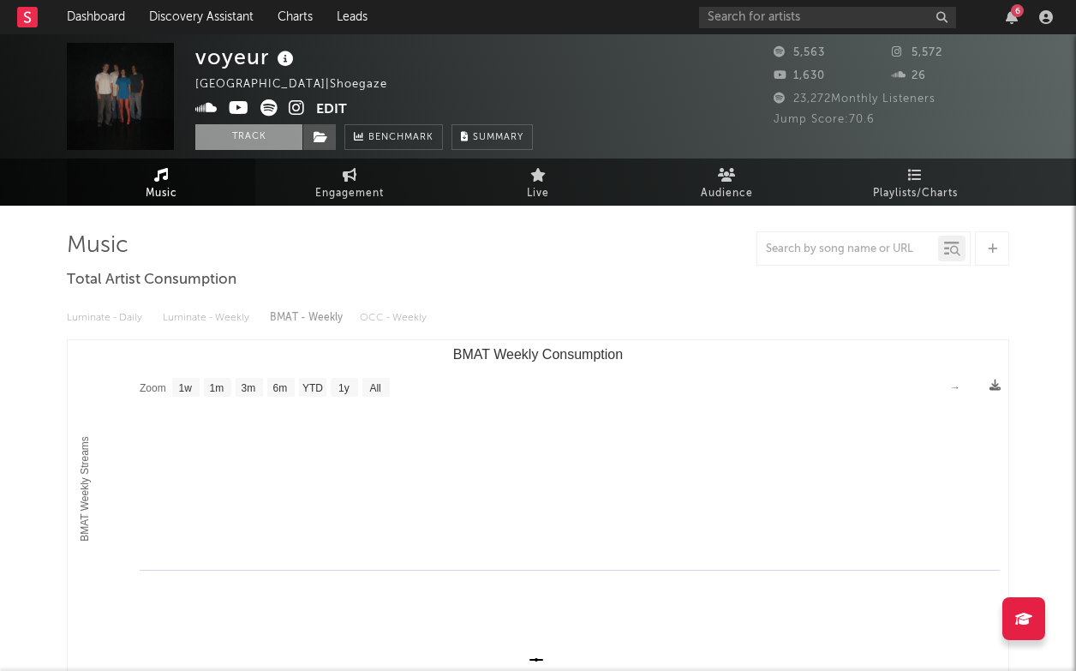
click at [266, 135] on button "Track" at bounding box center [248, 137] width 107 height 26
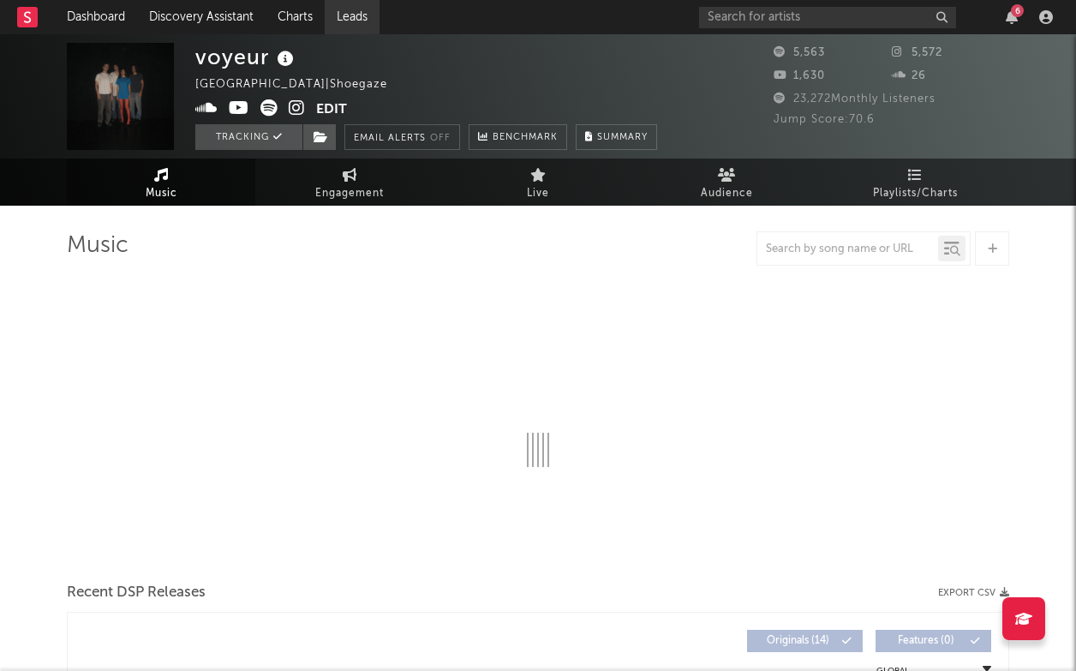
select select "1w"
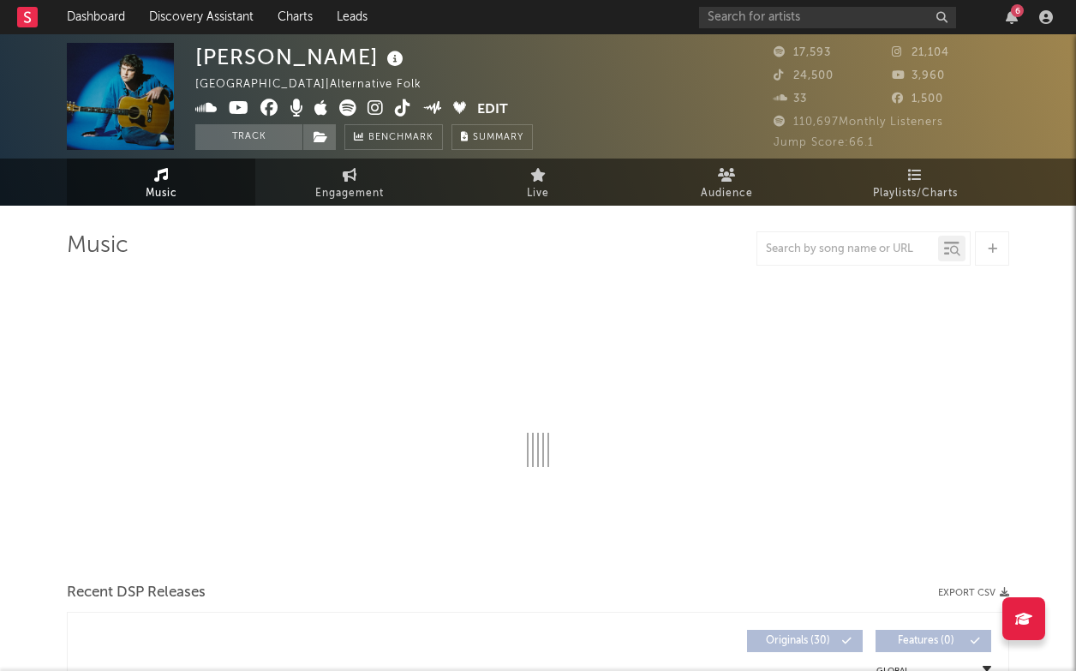
select select "6m"
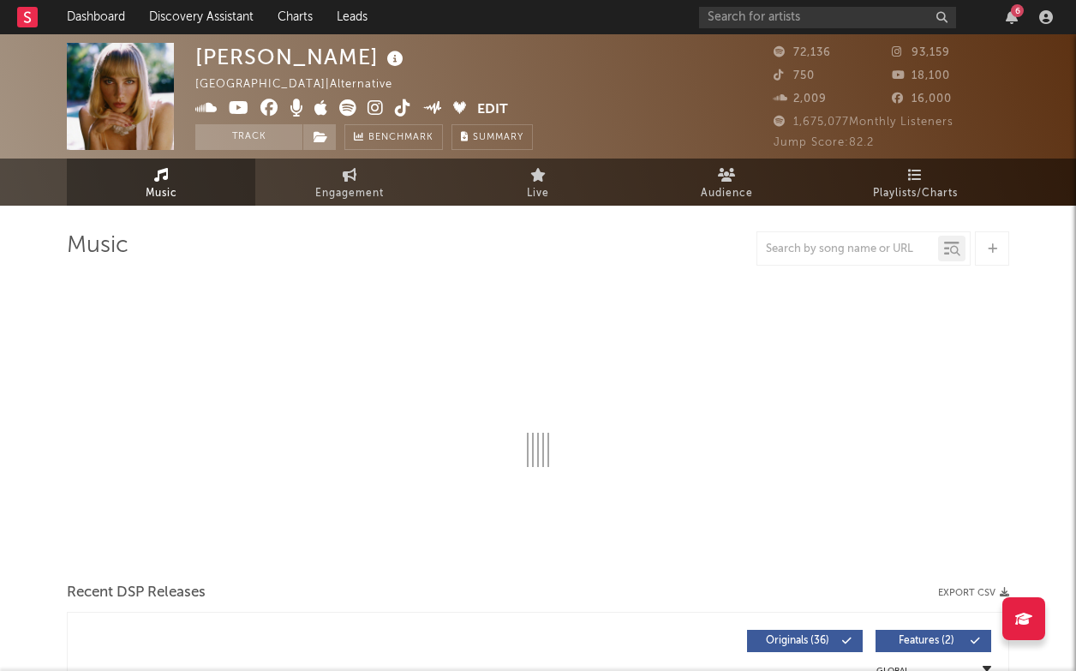
select select "6m"
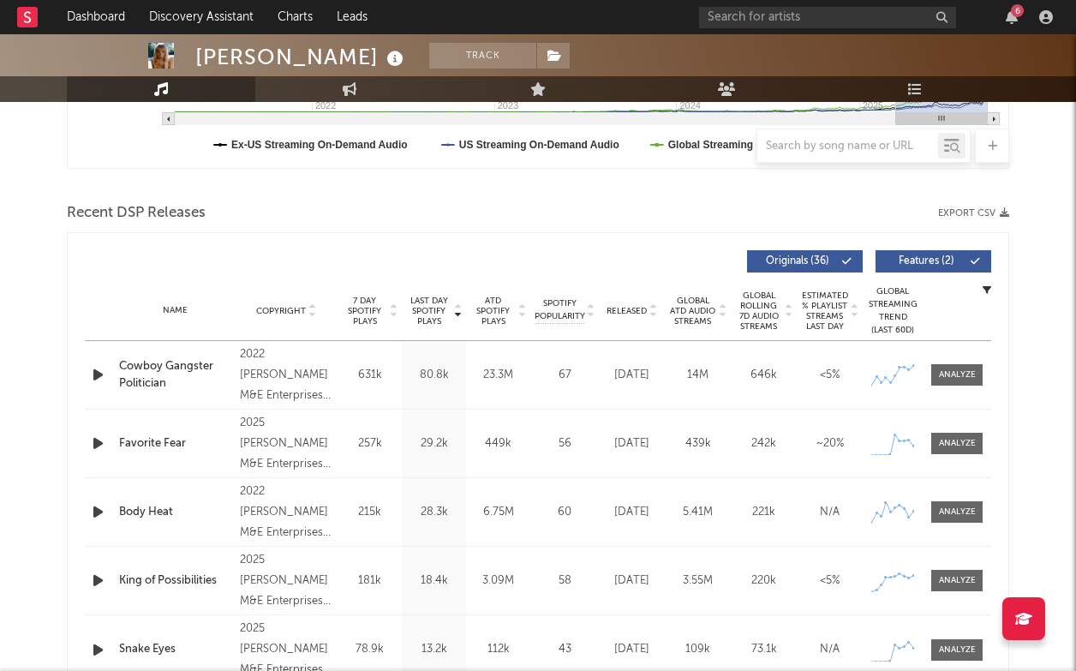
scroll to position [521, 0]
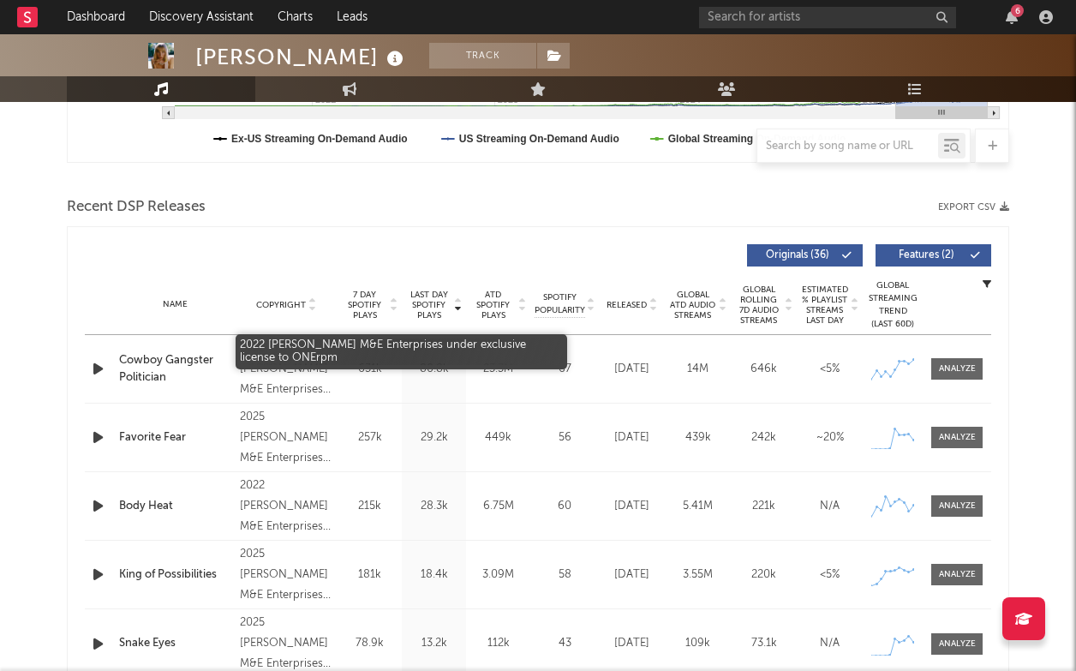
click at [309, 366] on div "2022 [PERSON_NAME] M&E Enterprises under exclusive license to ONErpm" at bounding box center [286, 369] width 93 height 62
click at [308, 384] on div "2022 [PERSON_NAME] M&E Enterprises under exclusive license to ONErpm" at bounding box center [286, 369] width 93 height 62
drag, startPoint x: 295, startPoint y: 363, endPoint x: 249, endPoint y: 356, distance: 45.9
click at [249, 356] on div "2022 [PERSON_NAME] M&E Enterprises under exclusive license to ONErpm" at bounding box center [286, 369] width 93 height 62
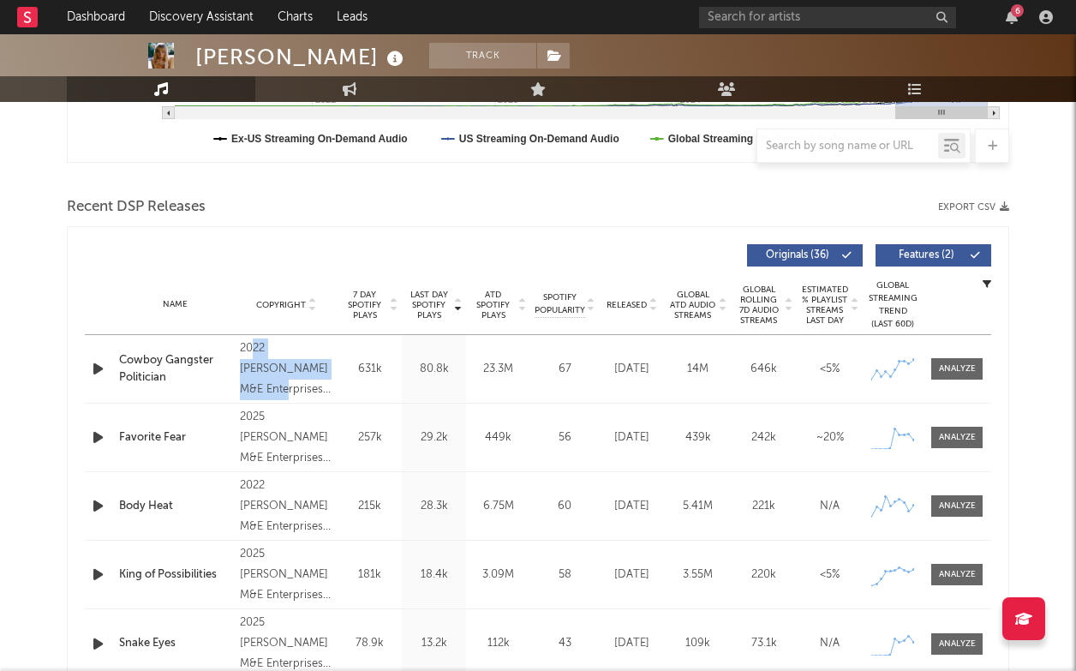
click at [321, 304] on div "Copyright" at bounding box center [286, 304] width 93 height 13
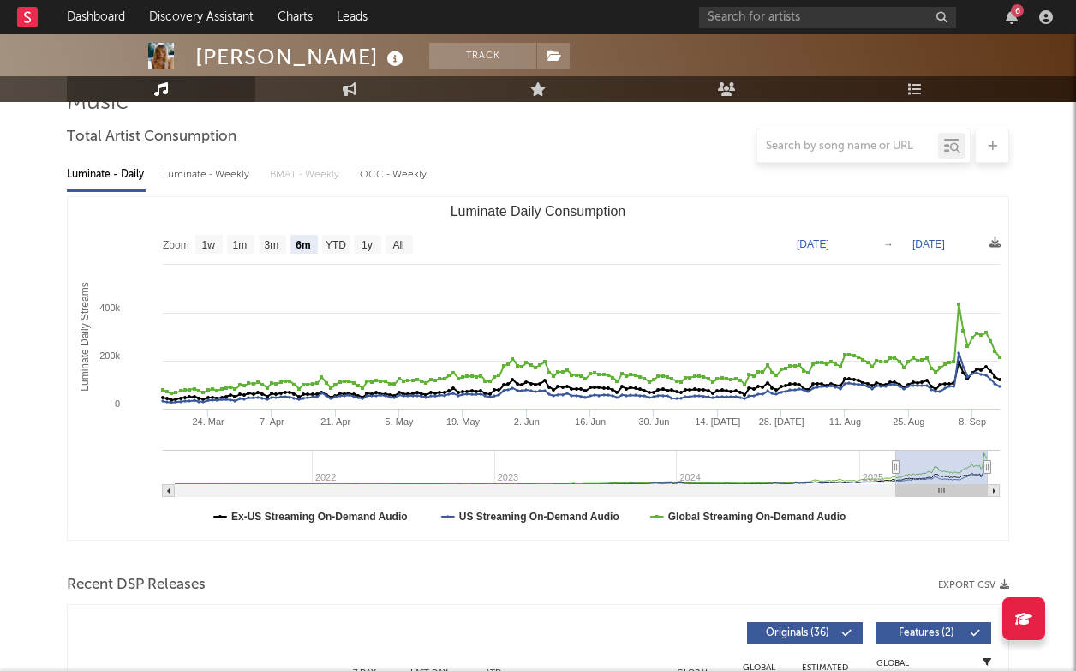
scroll to position [212, 0]
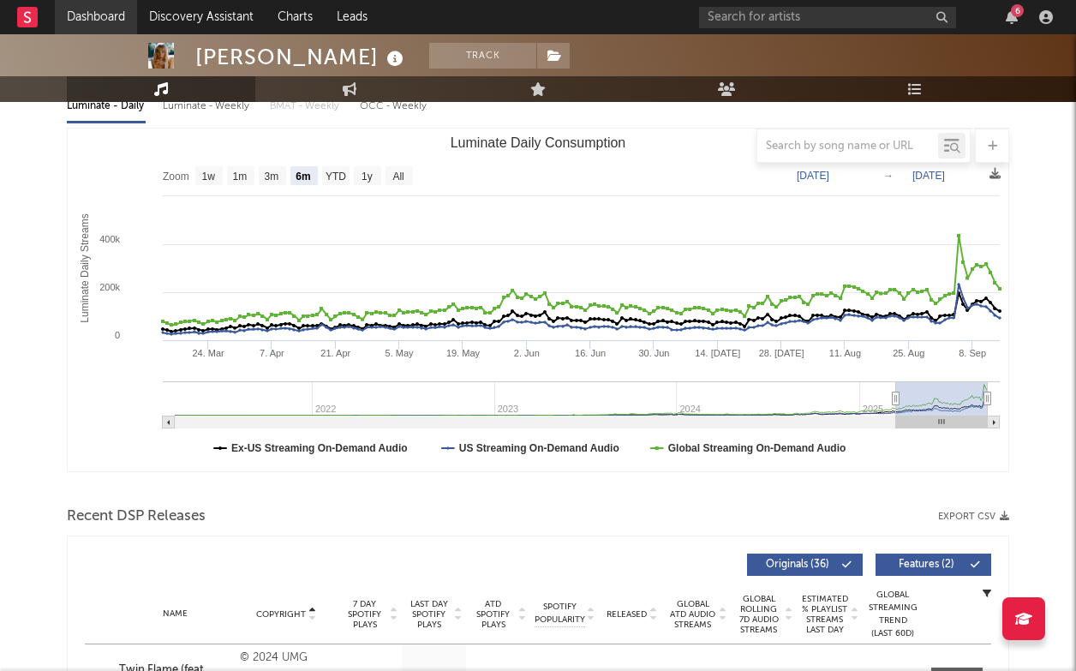
click at [109, 25] on link "Dashboard" at bounding box center [96, 17] width 82 height 34
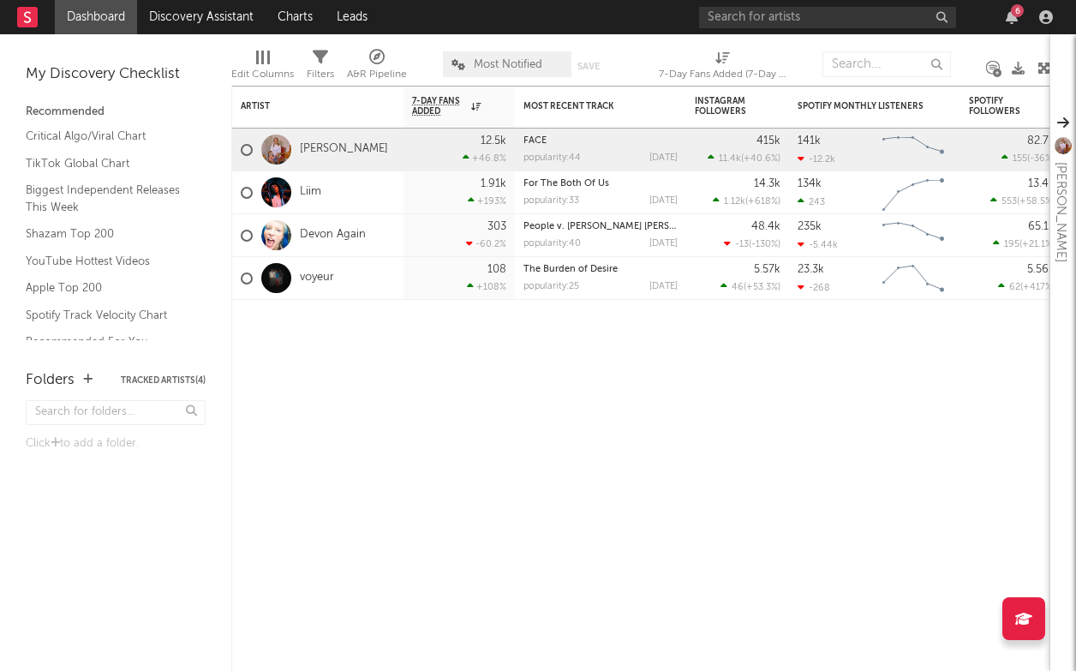
click at [1043, 73] on icon at bounding box center [1044, 68] width 13 height 13
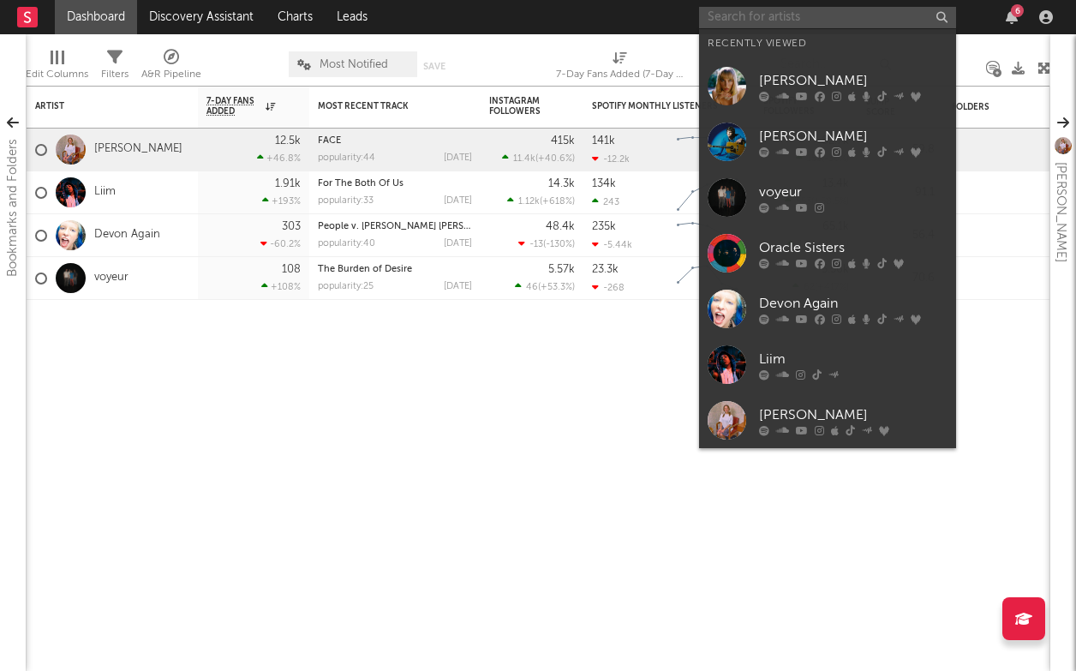
click at [824, 22] on input "text" at bounding box center [827, 17] width 257 height 21
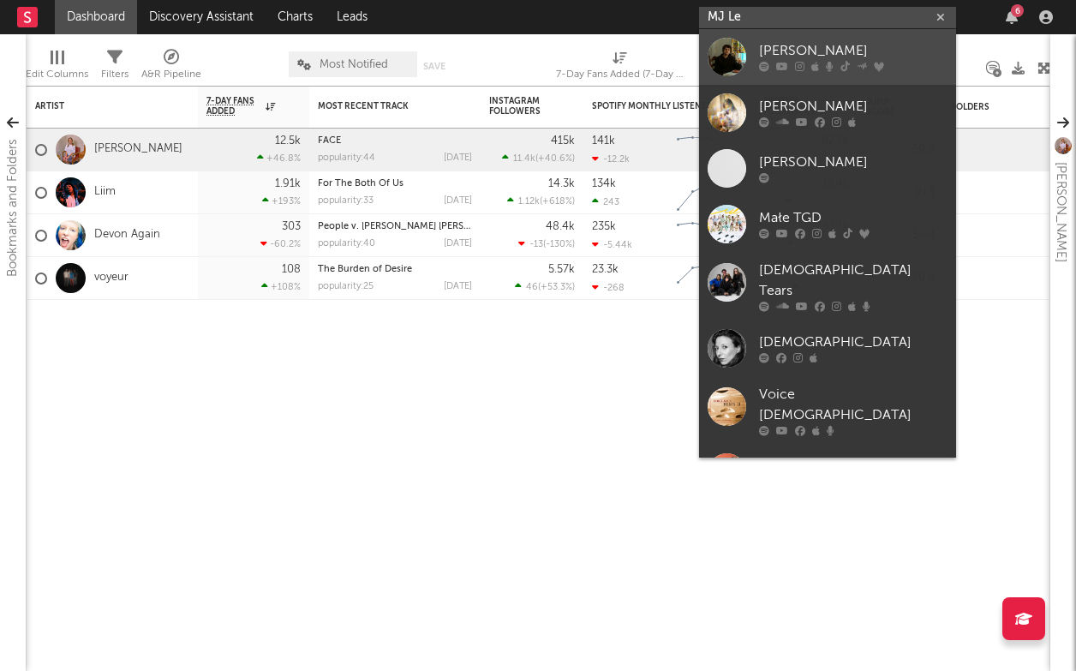
type input "MJ Le"
click at [853, 69] on div at bounding box center [853, 67] width 188 height 10
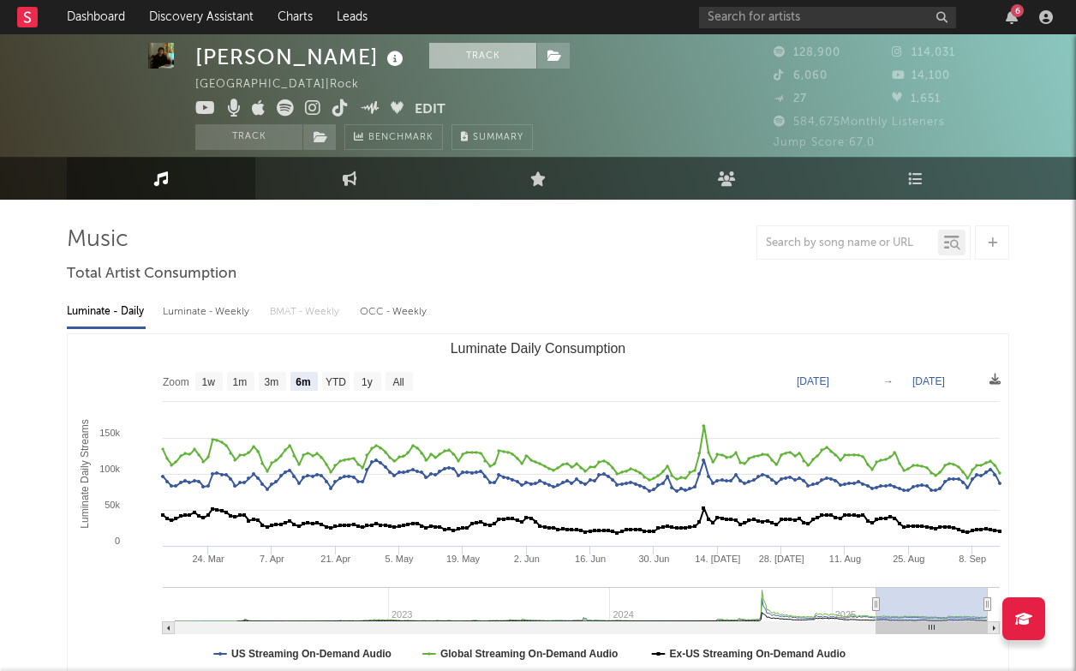
select select "6m"
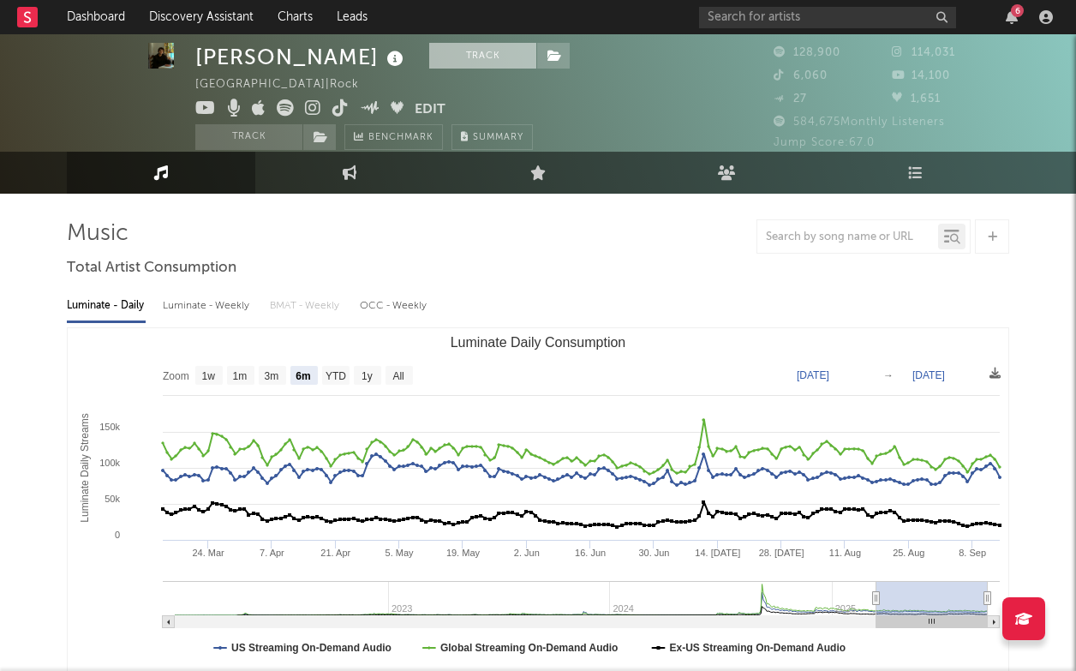
click at [460, 46] on button "Track" at bounding box center [482, 56] width 107 height 26
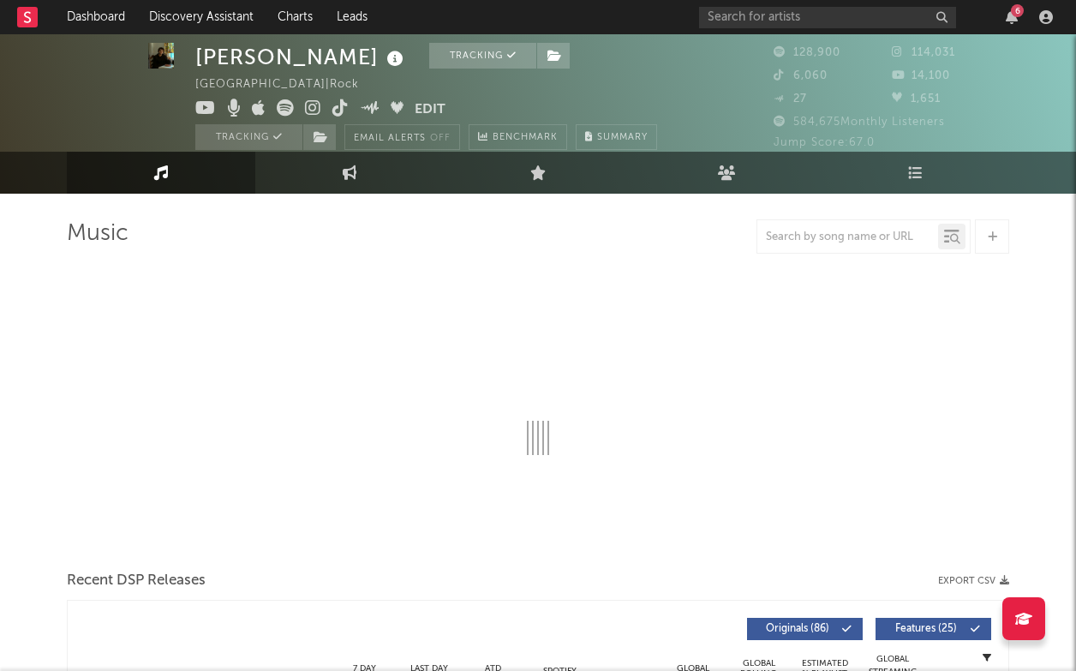
click at [30, 17] on rect at bounding box center [27, 17] width 21 height 21
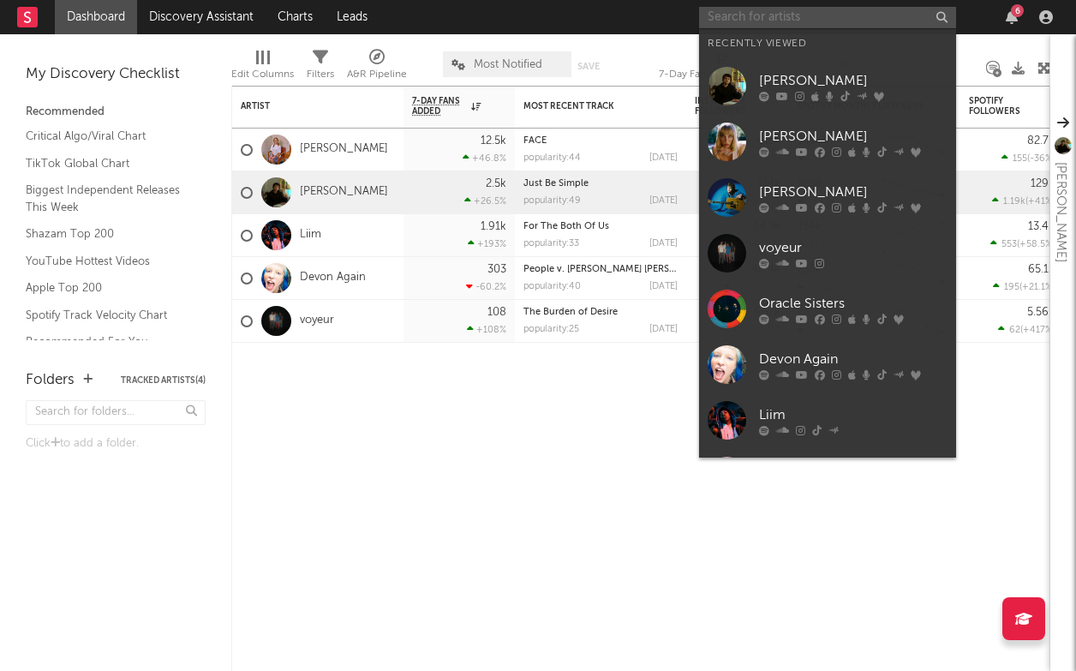
click at [787, 15] on input "text" at bounding box center [827, 17] width 257 height 21
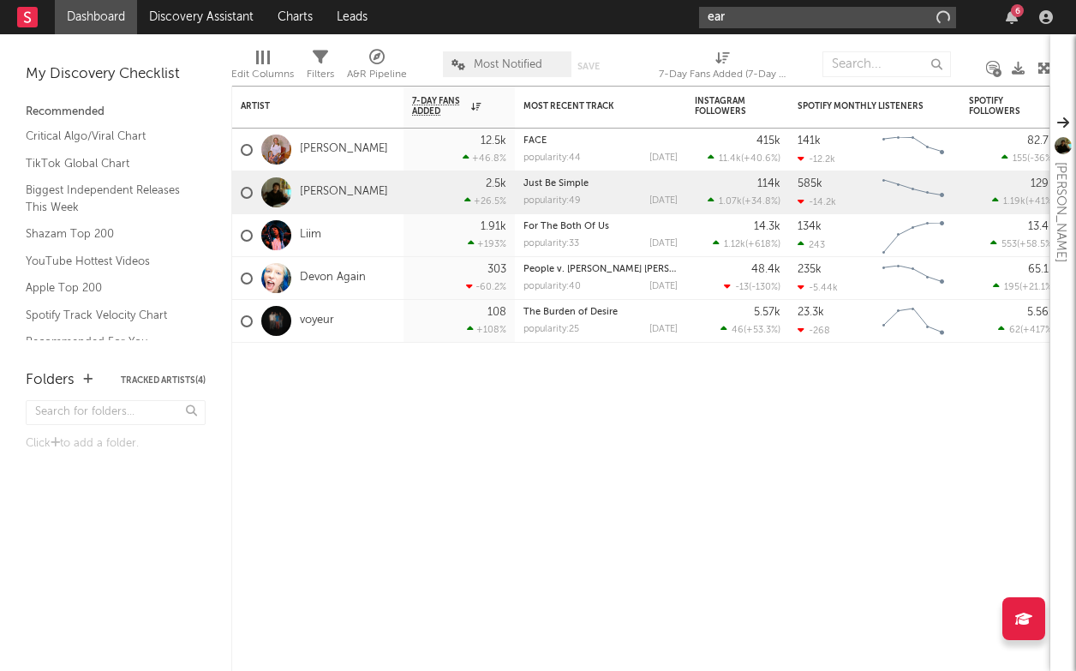
type input "ear"
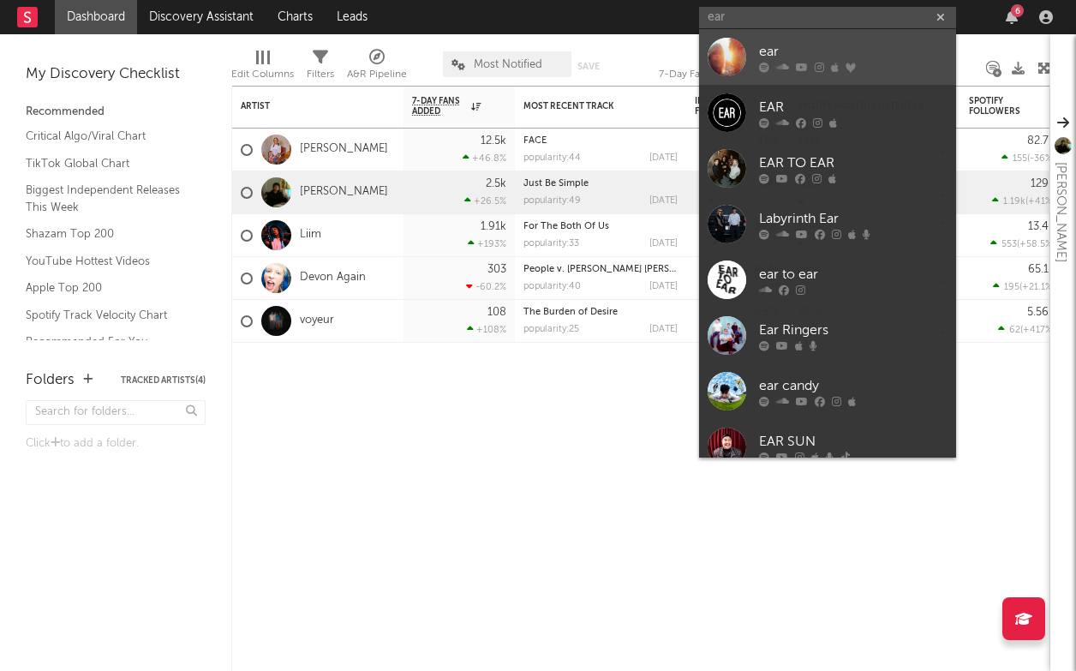
click at [725, 50] on div at bounding box center [727, 57] width 39 height 39
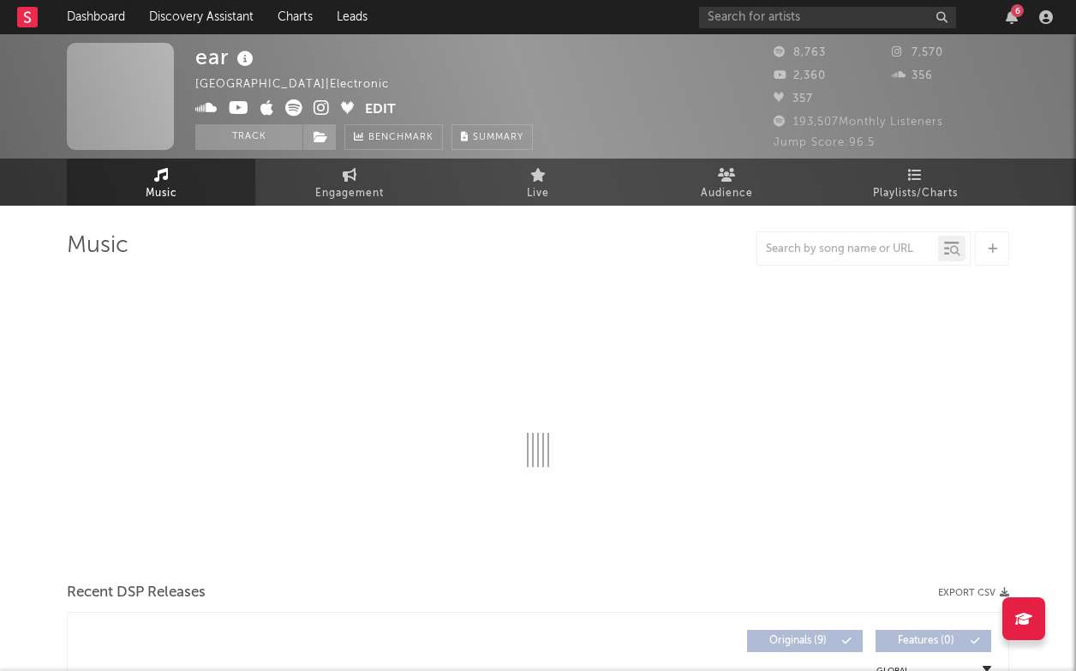
select select "1w"
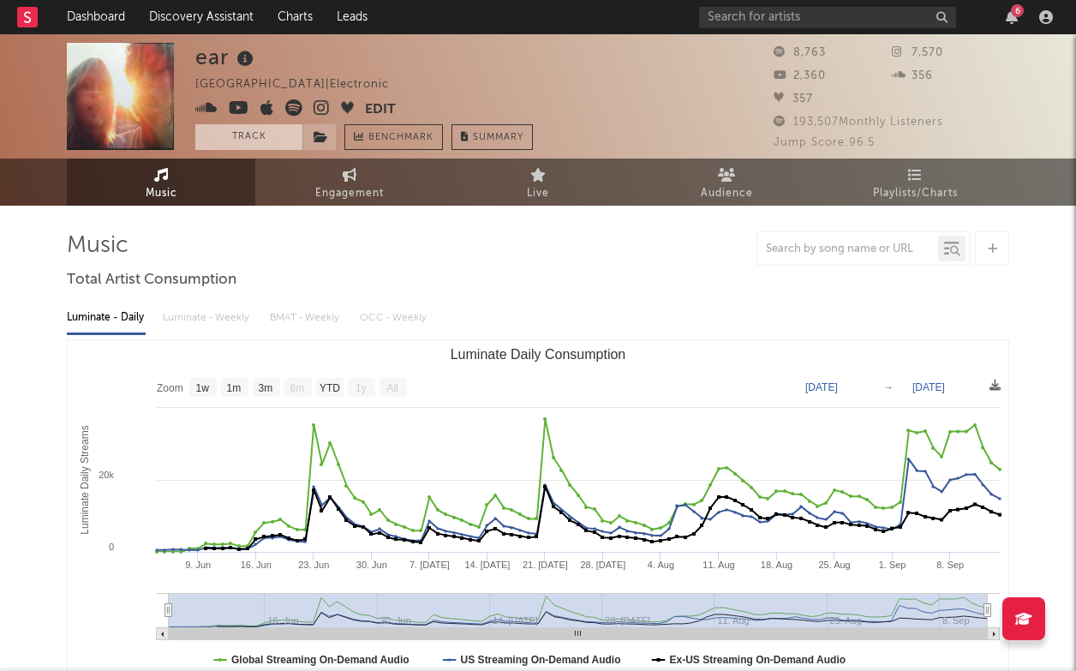
click at [266, 137] on button "Track" at bounding box center [248, 137] width 107 height 26
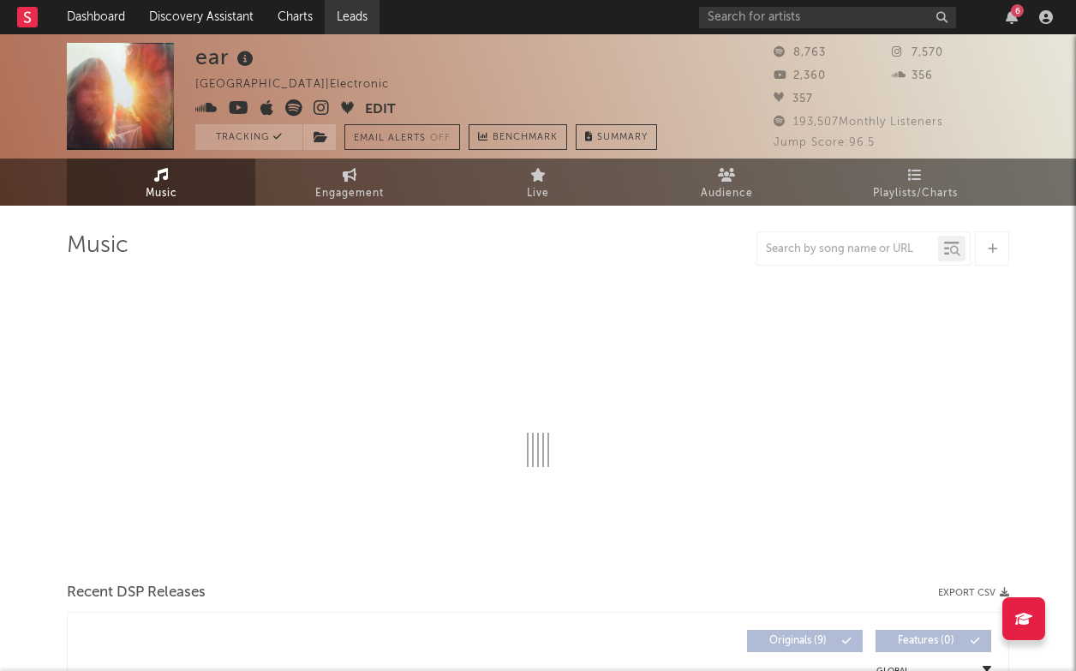
select select "1w"
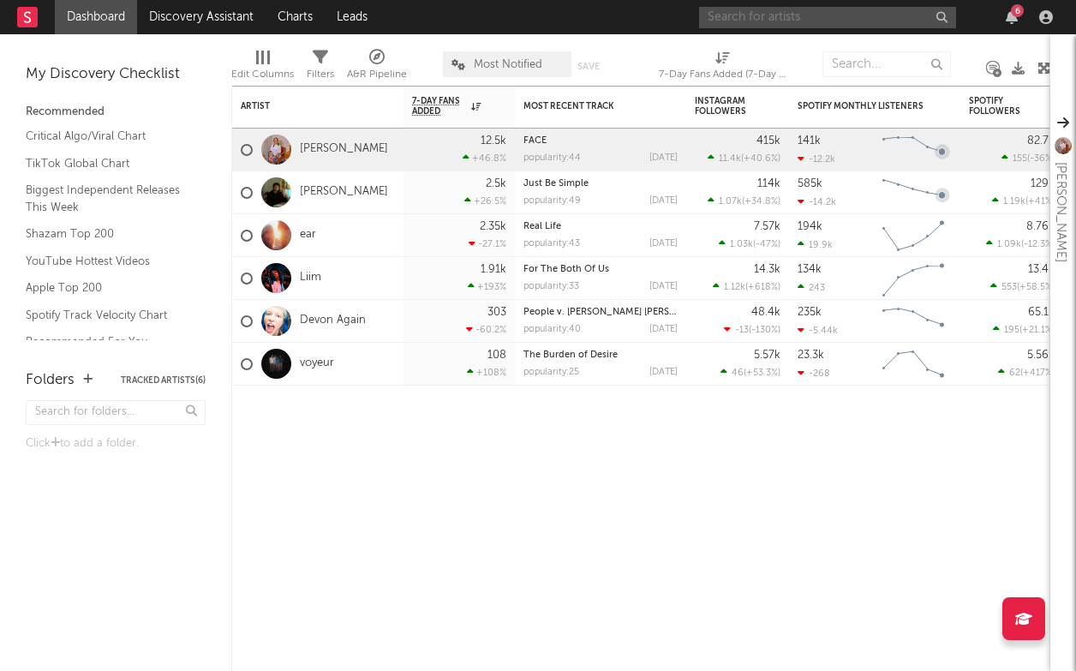
click at [793, 12] on input "text" at bounding box center [827, 17] width 257 height 21
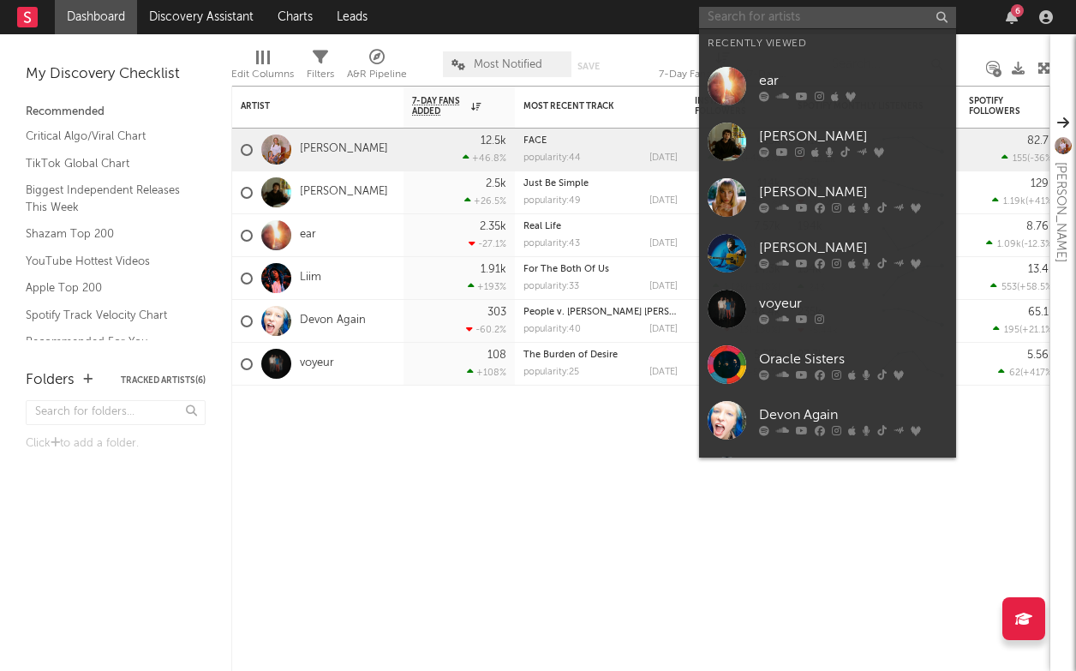
paste input "[PERSON_NAME]"
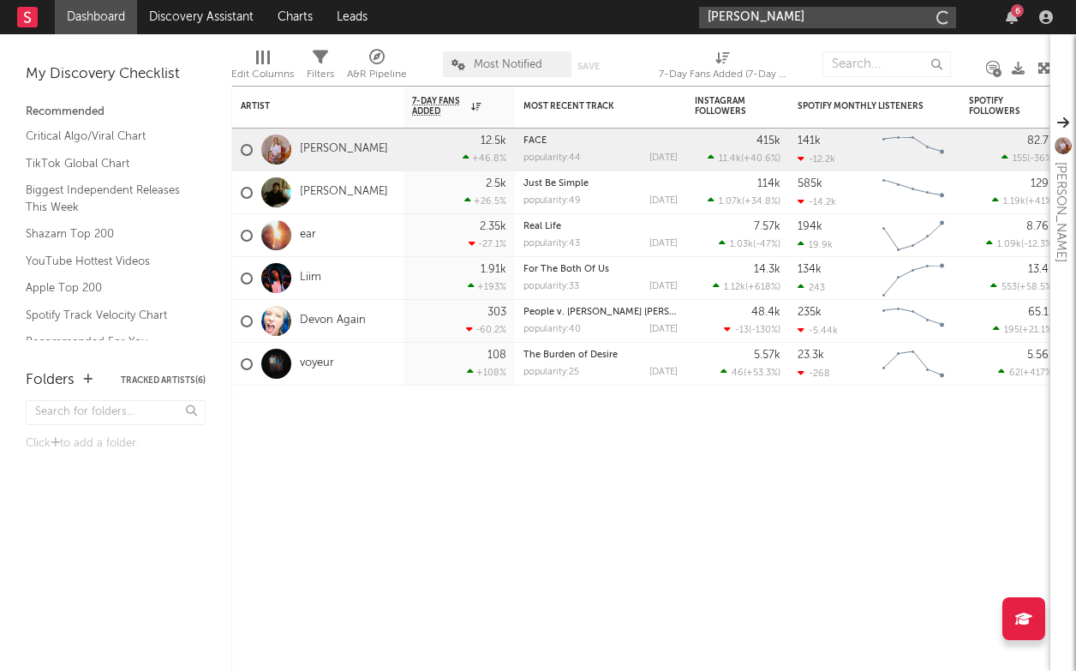
type input "[PERSON_NAME]"
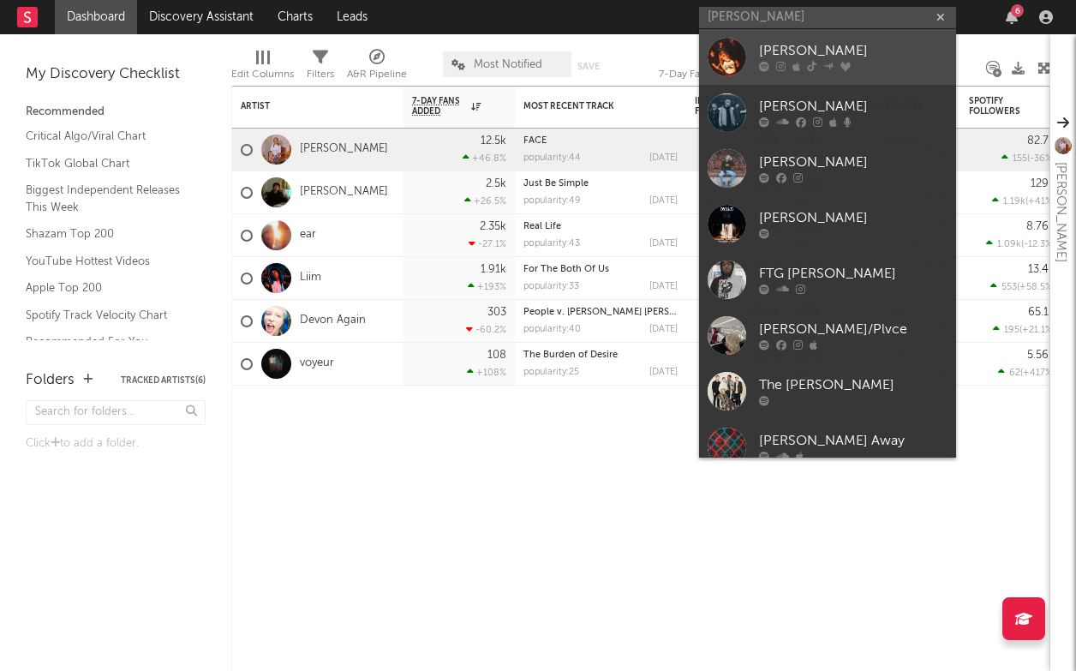
click at [723, 53] on div at bounding box center [727, 57] width 39 height 39
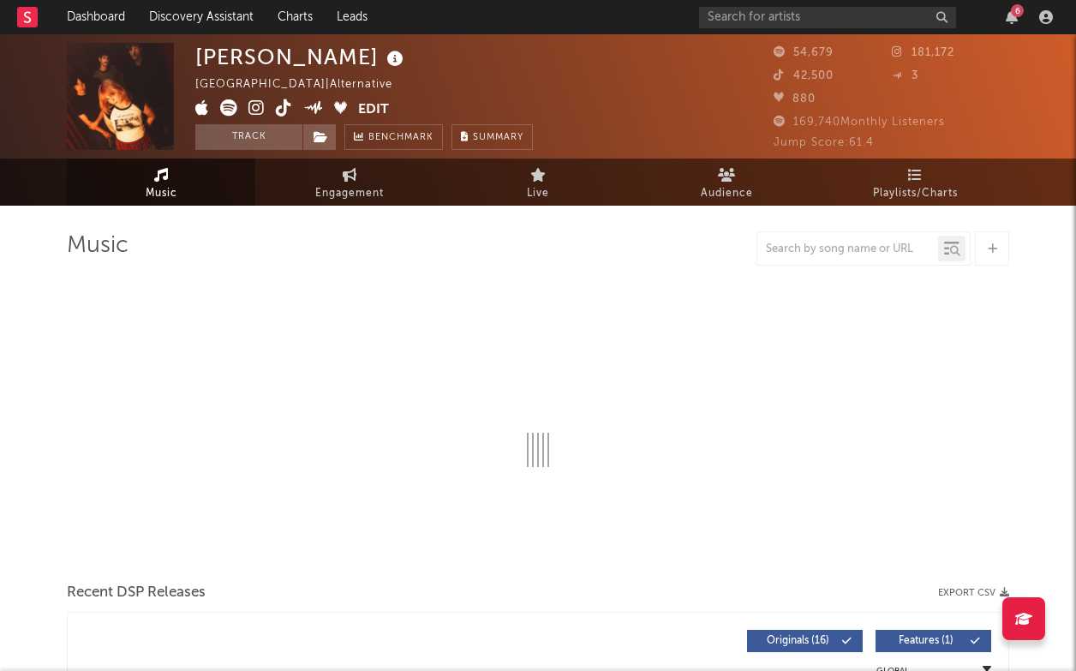
select select "6m"
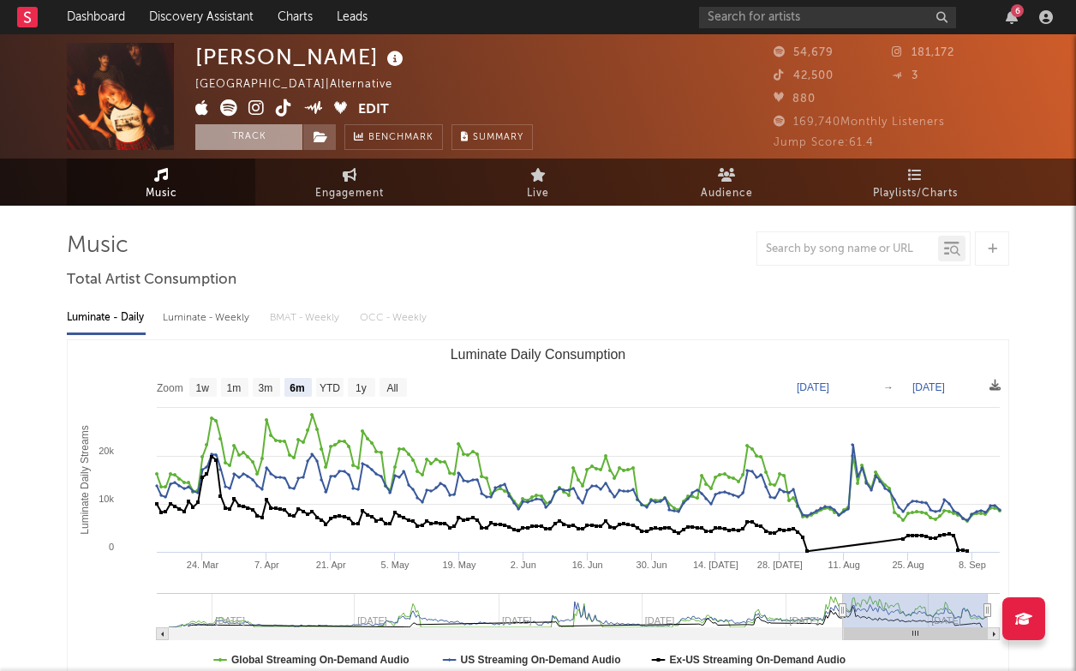
click at [257, 128] on button "Track" at bounding box center [248, 137] width 107 height 26
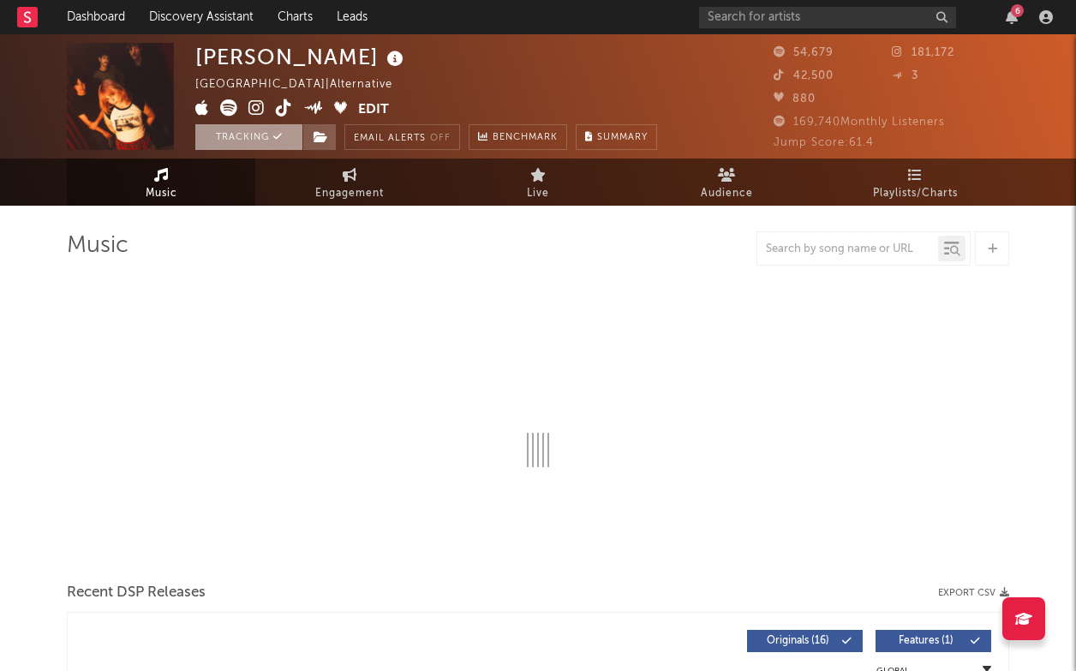
select select "6m"
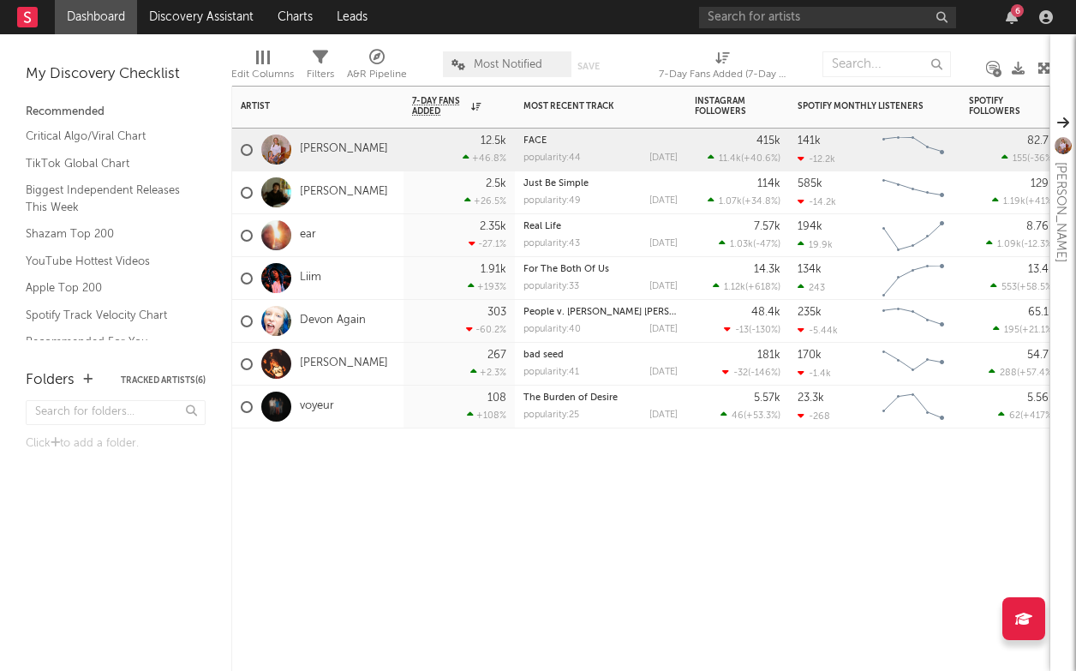
click at [456, 186] on div "2.5k +26.5 %" at bounding box center [459, 192] width 94 height 42
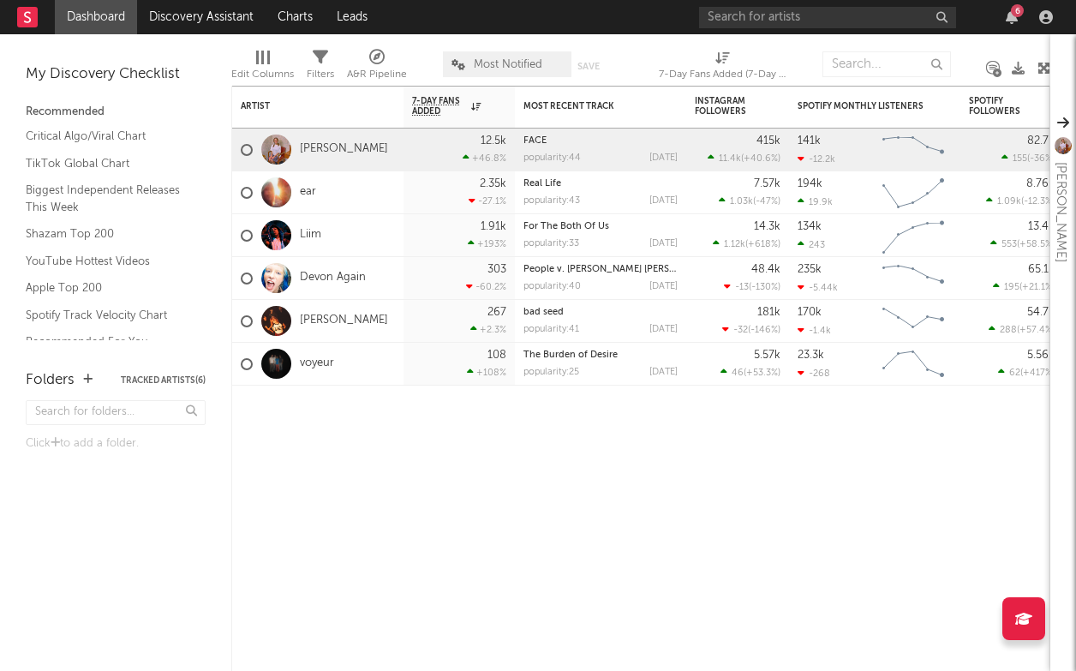
click at [1044, 63] on icon at bounding box center [1044, 68] width 13 height 13
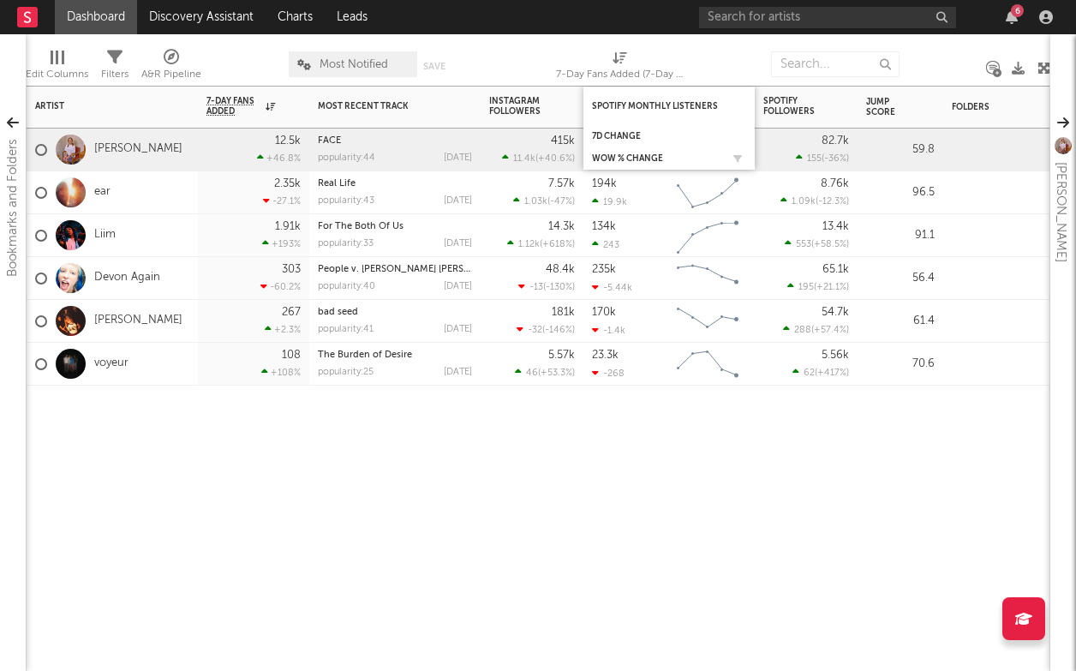
click at [643, 151] on div "WoW % Change" at bounding box center [669, 158] width 154 height 17
click at [642, 150] on div "WoW % Change" at bounding box center [669, 158] width 154 height 17
click at [733, 156] on icon "button" at bounding box center [737, 158] width 9 height 9
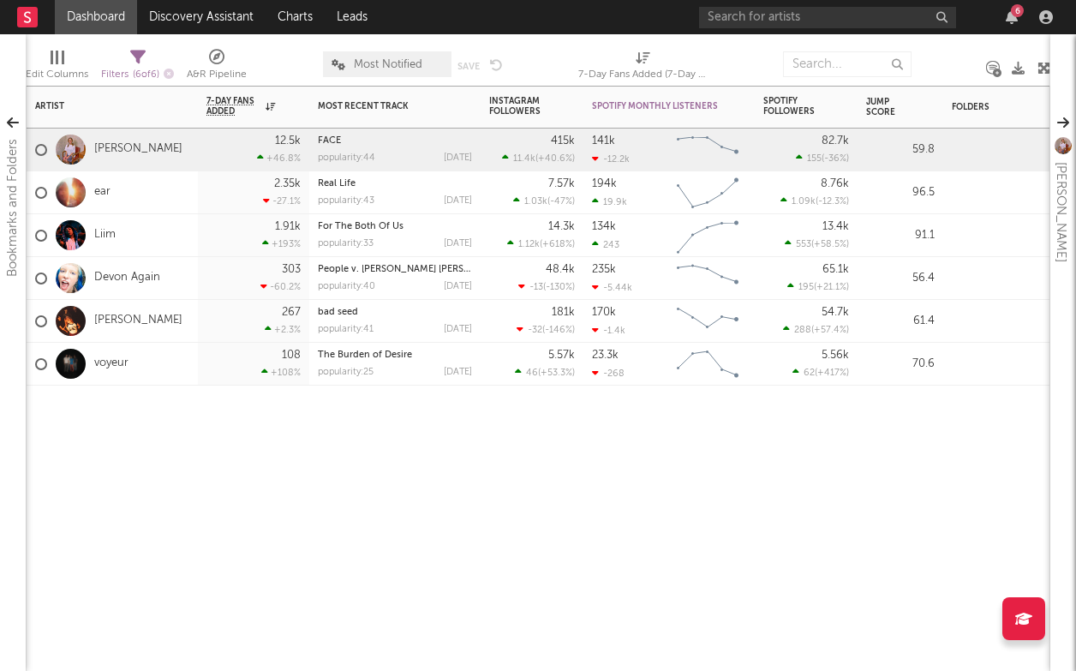
click at [582, 512] on div "Artist Notifications 7-Day Fans Added WoW % Change Most Recent Track Popularity…" at bounding box center [538, 378] width 1025 height 585
click at [622, 106] on div "Spotify Monthly Listeners" at bounding box center [656, 106] width 129 height 10
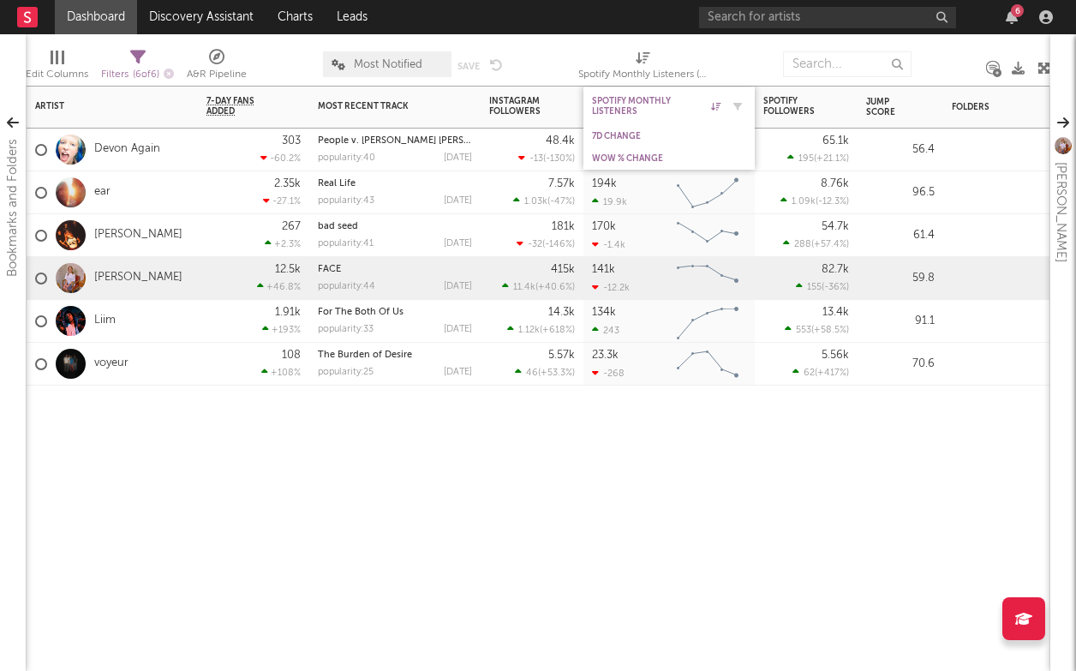
click at [643, 99] on div "Spotify Monthly Listeners" at bounding box center [656, 106] width 129 height 21
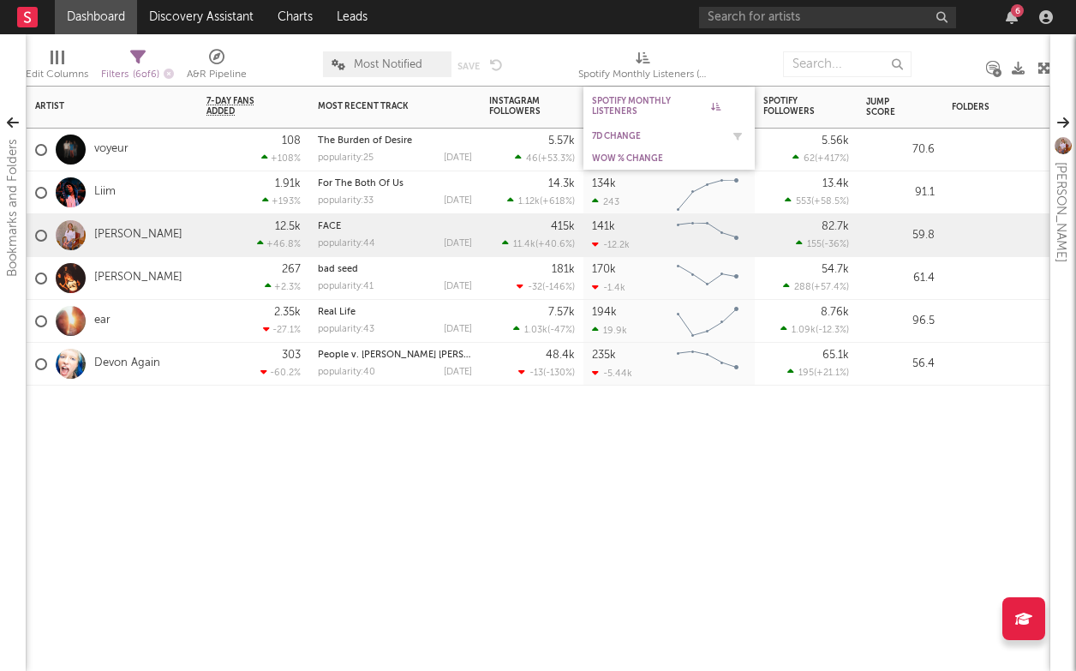
click at [643, 128] on div "7d Change" at bounding box center [669, 136] width 154 height 17
click at [703, 163] on div "WoW % Change" at bounding box center [656, 158] width 129 height 10
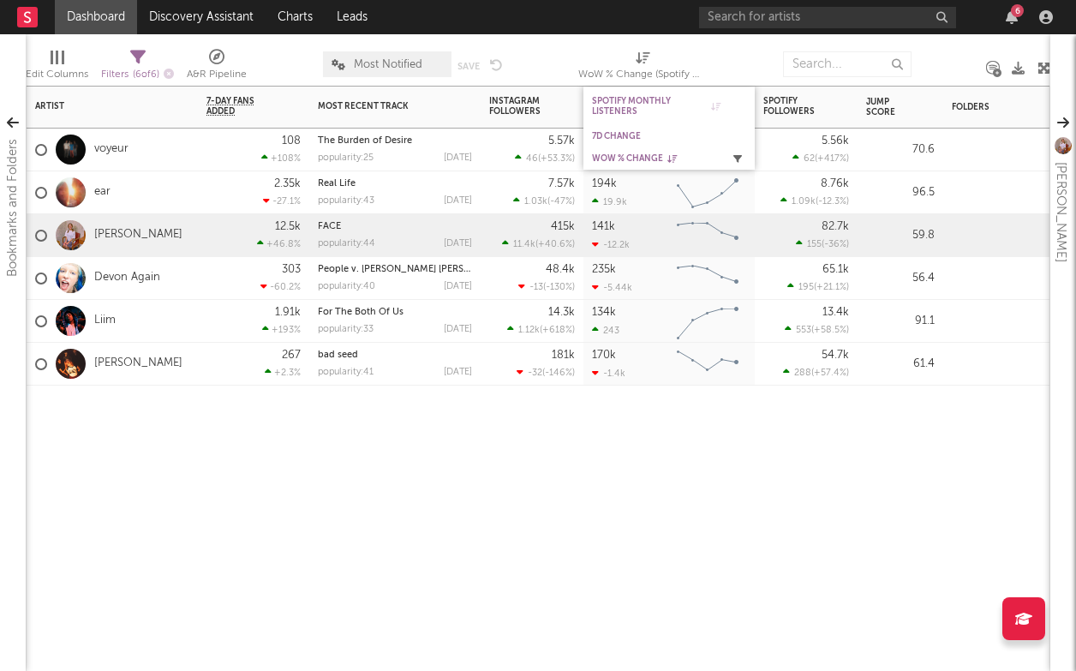
click at [736, 155] on icon "button" at bounding box center [737, 158] width 9 height 9
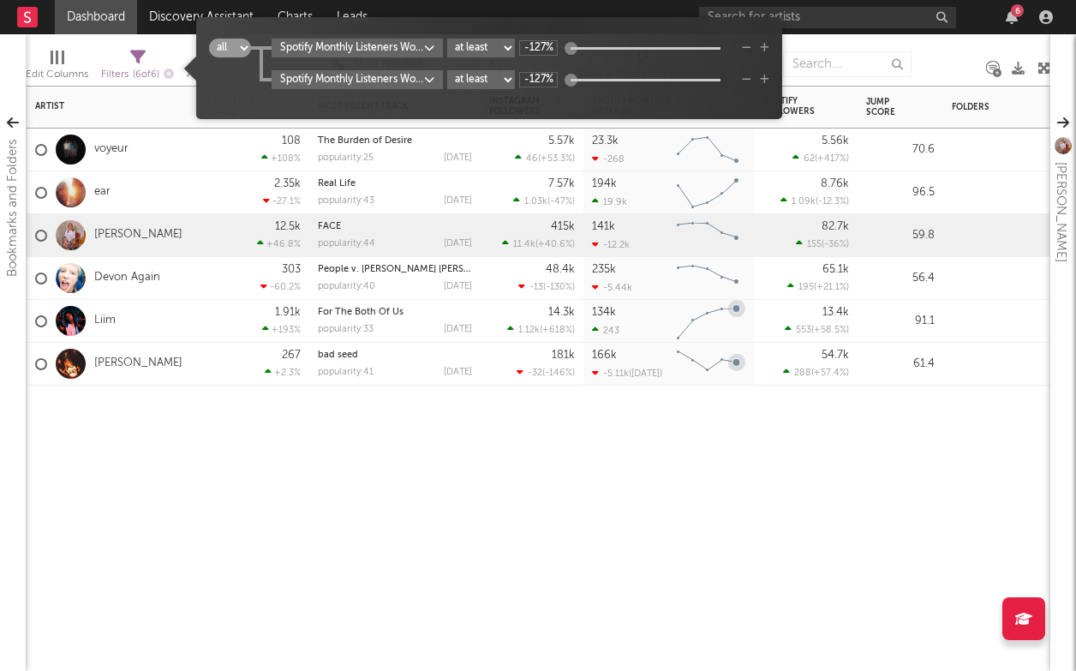
click at [699, 443] on div "Artist Notifications 7-Day Fans Added WoW % Change Most Recent Track Popularity…" at bounding box center [538, 378] width 1025 height 585
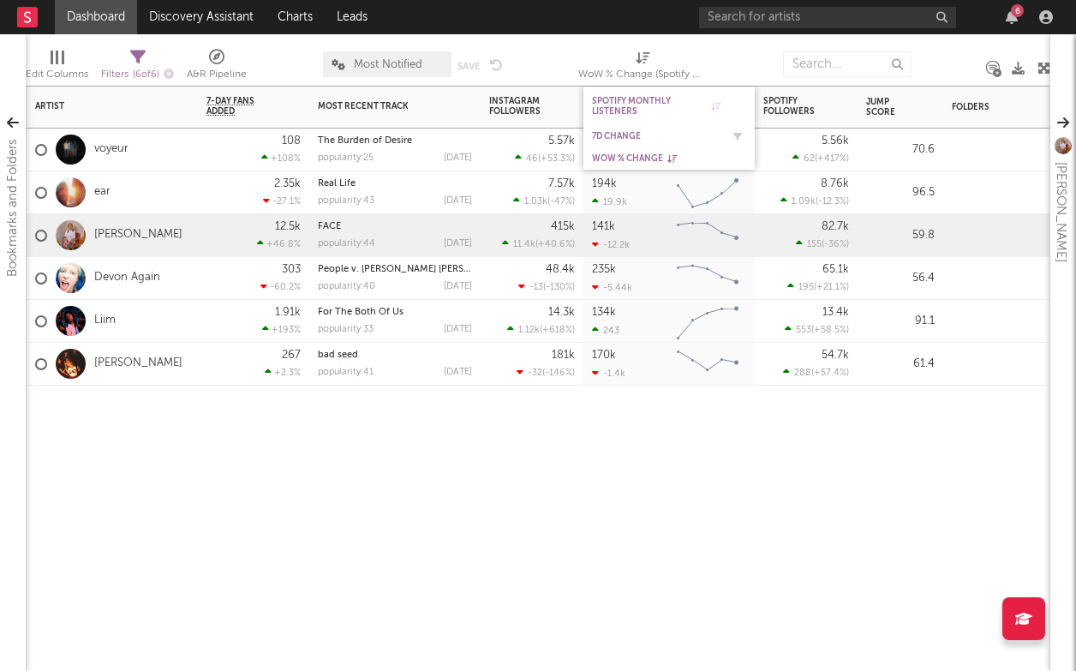
click at [639, 139] on div "7d Change" at bounding box center [656, 136] width 129 height 10
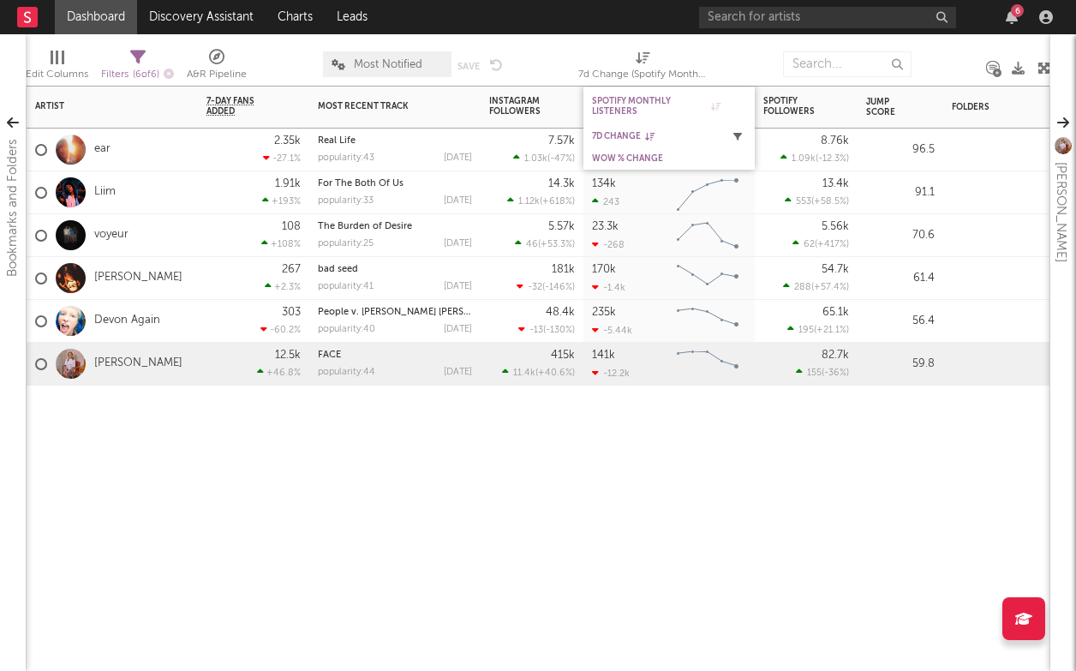
click at [737, 132] on icon "button" at bounding box center [737, 136] width 9 height 9
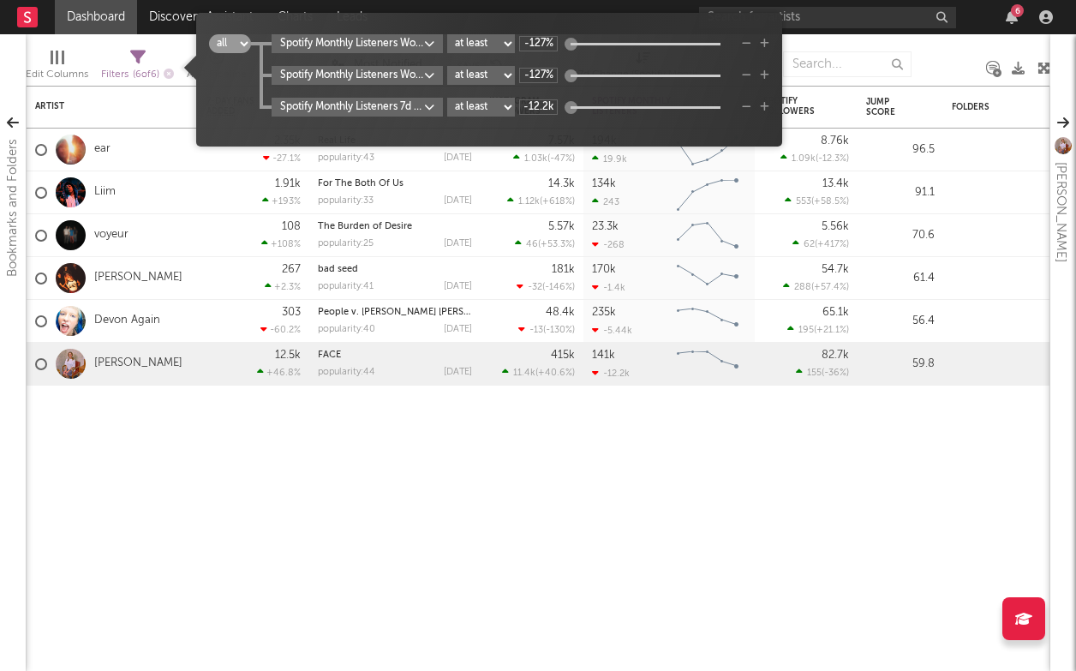
click at [675, 120] on div "all any Spotify Monthly Listeners WoW % Change at least at most between -127% S…" at bounding box center [489, 86] width 560 height 104
click at [710, 460] on div "Artist Notifications 7-Day Fans Added WoW % Change Most Recent Track Popularity…" at bounding box center [538, 378] width 1025 height 585
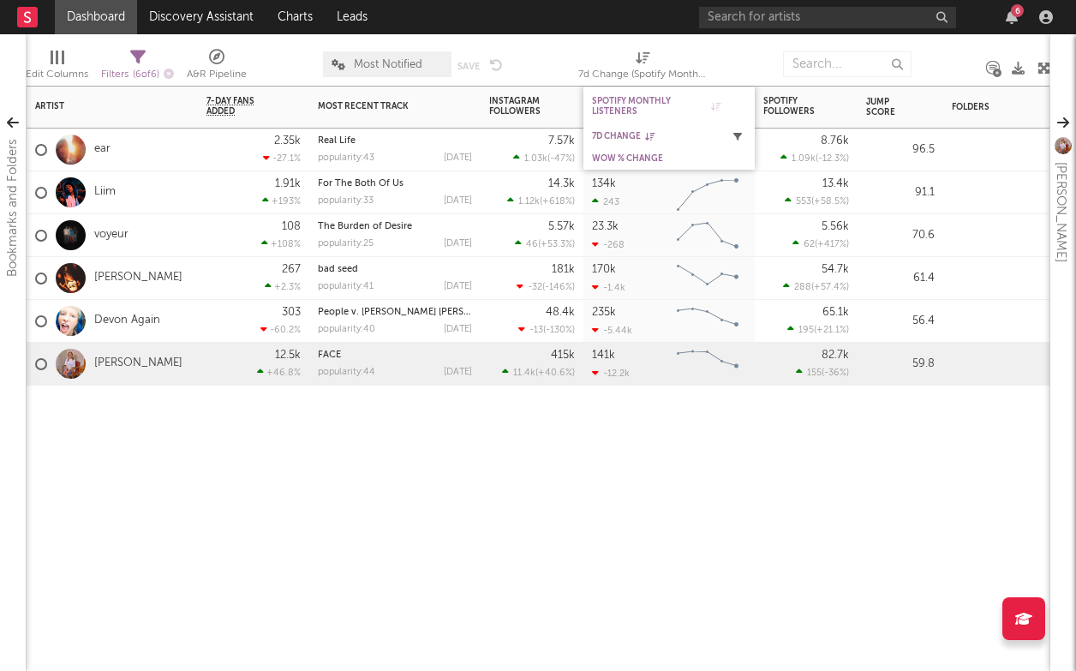
click at [739, 135] on icon "button" at bounding box center [737, 136] width 9 height 9
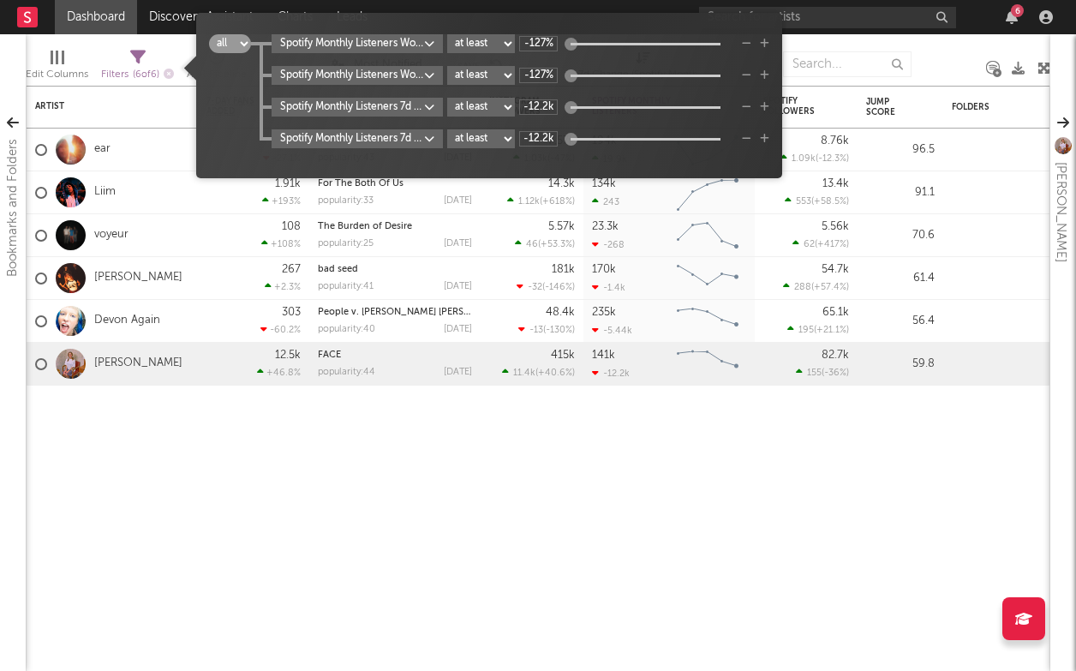
click at [739, 44] on div "Spotify Monthly Listeners WoW % Change at least at most between -127%" at bounding box center [521, 43] width 498 height 19
click at [241, 45] on select "all any" at bounding box center [230, 43] width 42 height 19
select select "or"
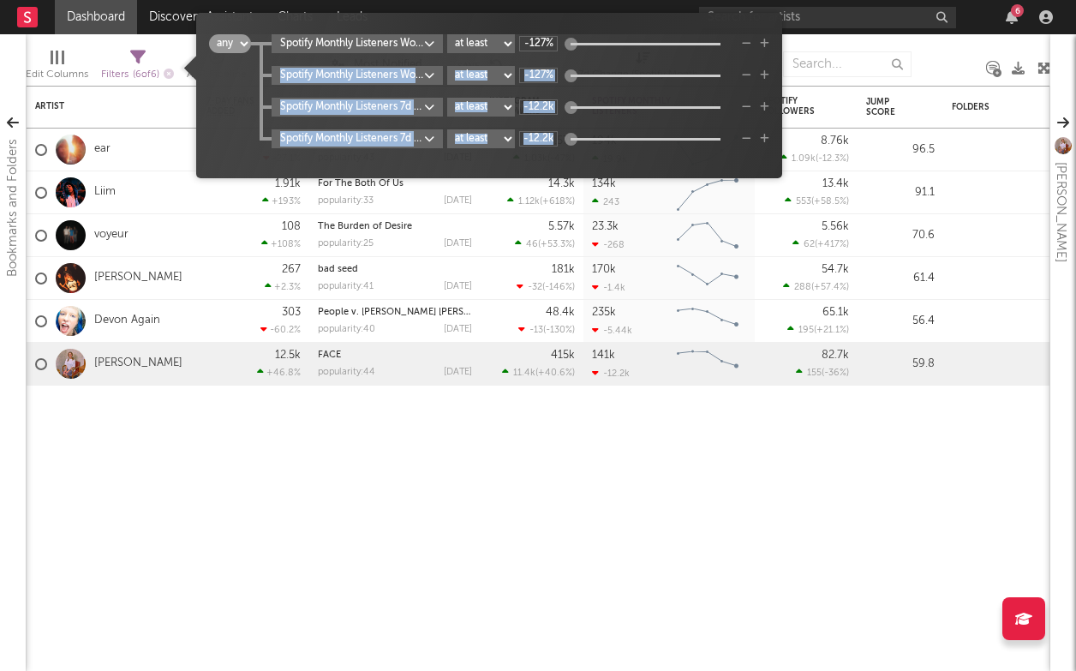
drag, startPoint x: 642, startPoint y: 152, endPoint x: 568, endPoint y: 34, distance: 138.6
click at [568, 34] on div "all any Spotify Monthly Listeners WoW % Change at least at most between -127% S…" at bounding box center [489, 101] width 560 height 135
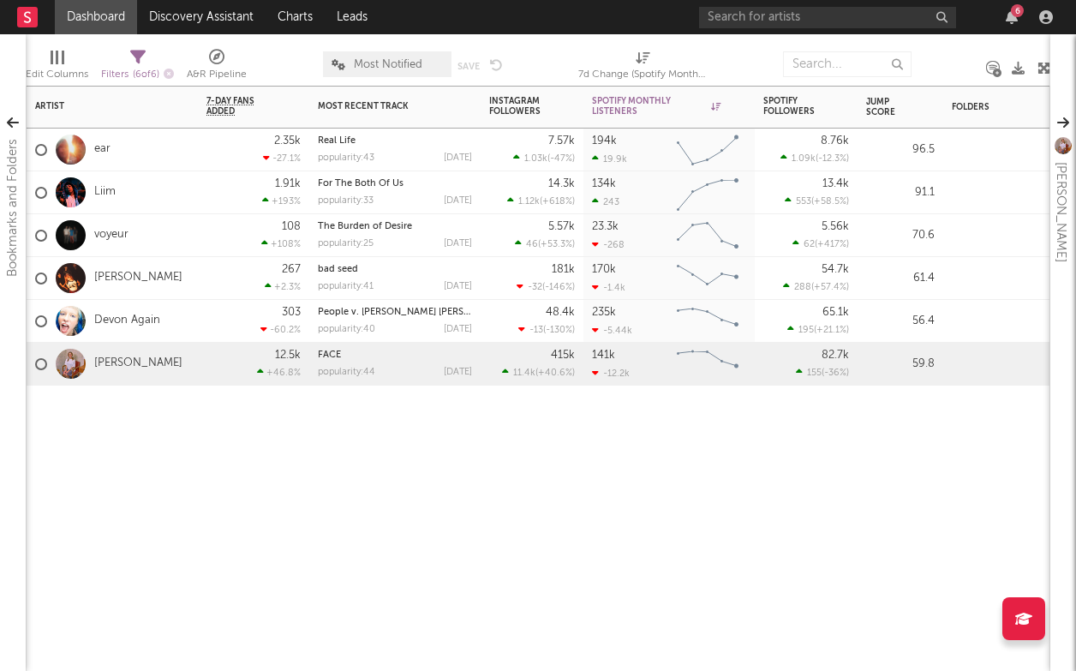
click at [628, 493] on div "Artist Notifications 7-Day Fans Added WoW % Change Most Recent Track Popularity…" at bounding box center [538, 378] width 1025 height 585
click at [744, 105] on button "button" at bounding box center [737, 106] width 17 height 17
select select "or"
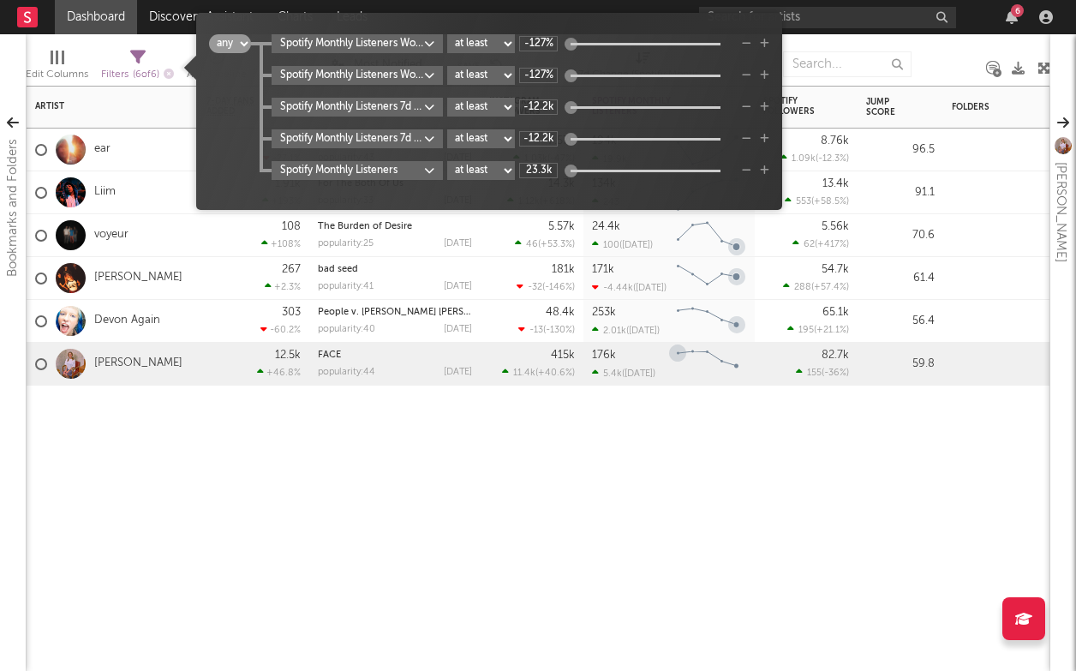
click at [684, 459] on div "Artist Notifications 7-Day Fans Added WoW % Change Most Recent Track Popularity…" at bounding box center [538, 378] width 1025 height 585
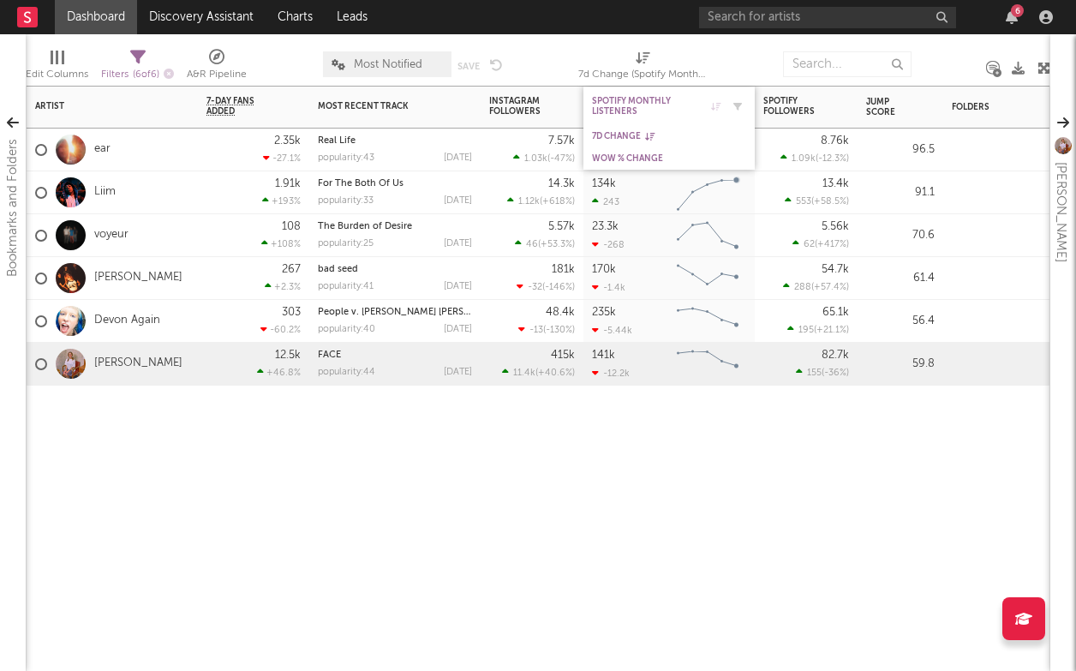
click at [715, 102] on icon at bounding box center [715, 106] width 9 height 9
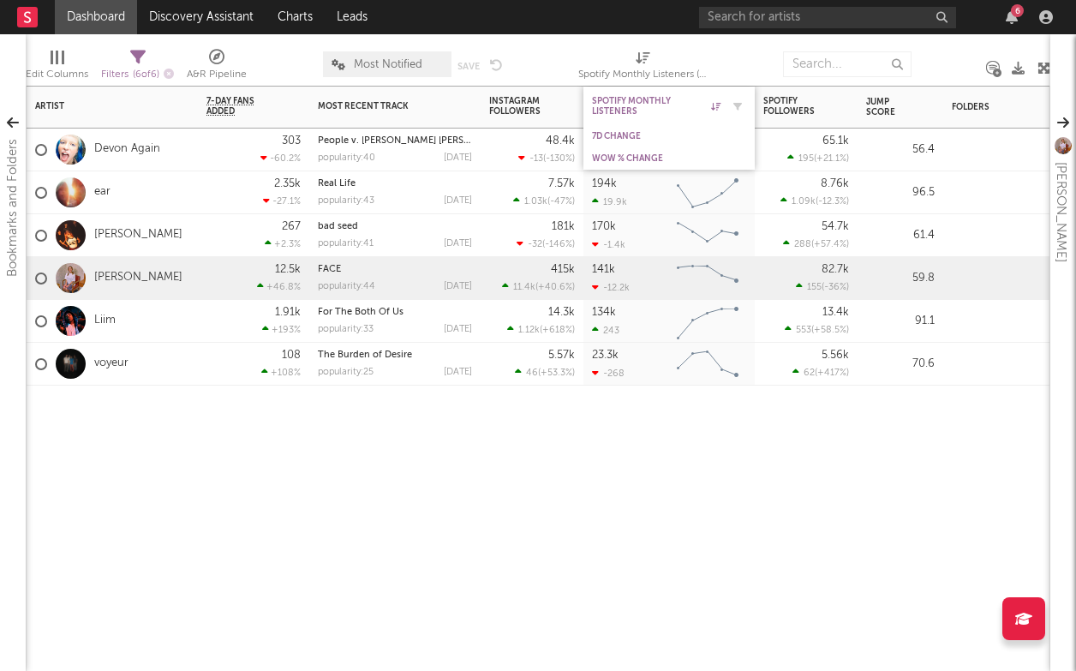
click at [715, 103] on icon at bounding box center [715, 106] width 9 height 9
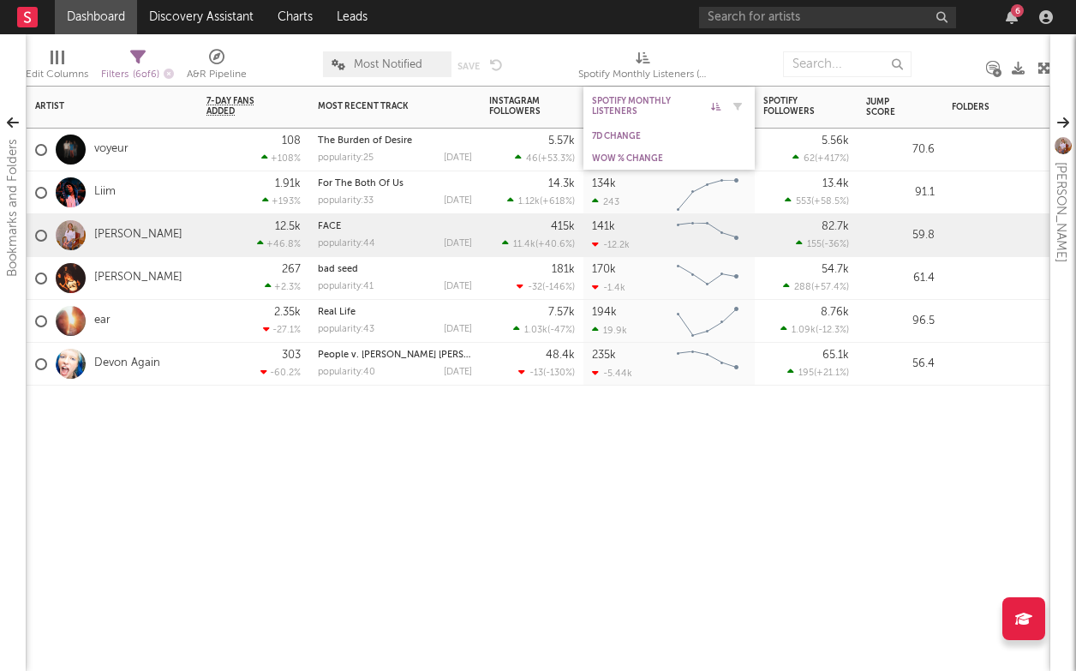
click at [715, 103] on icon at bounding box center [715, 106] width 9 height 9
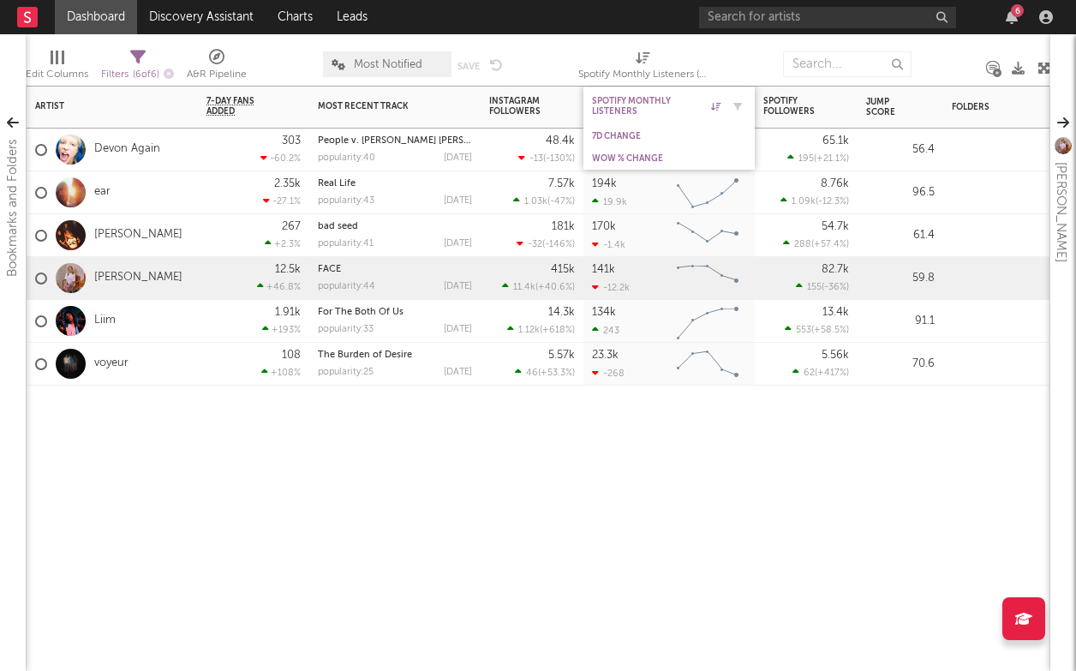
click at [715, 103] on icon at bounding box center [715, 106] width 9 height 9
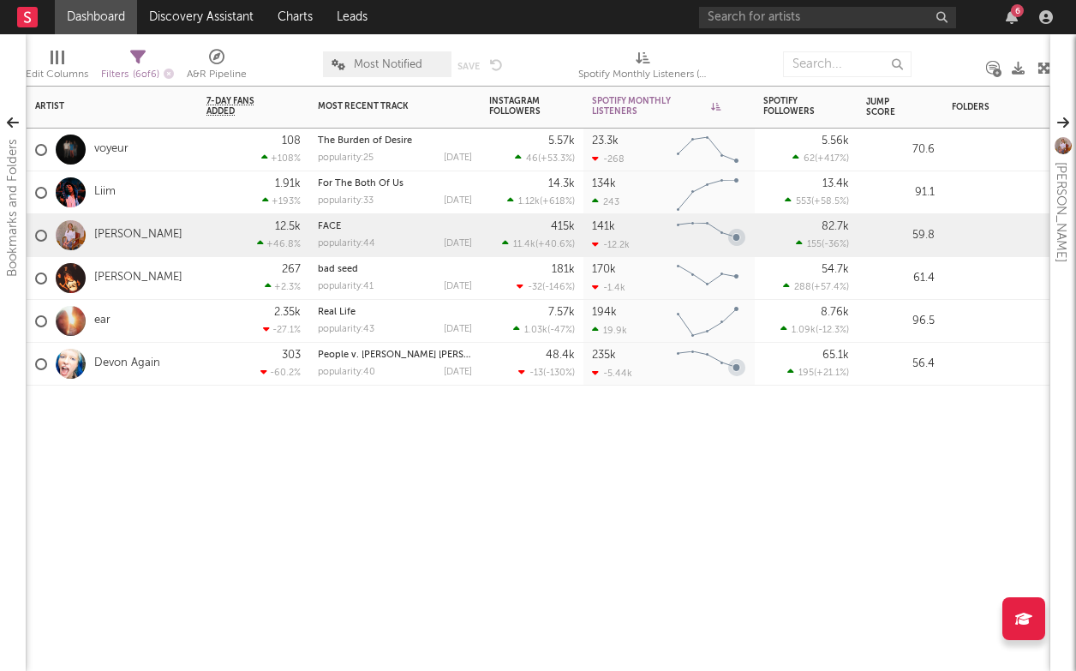
click at [643, 578] on div "Artist Notifications 7-Day Fans Added WoW % Change Most Recent Track Popularity…" at bounding box center [538, 378] width 1025 height 585
click at [643, 111] on div "Spotify Monthly Listeners" at bounding box center [656, 106] width 129 height 21
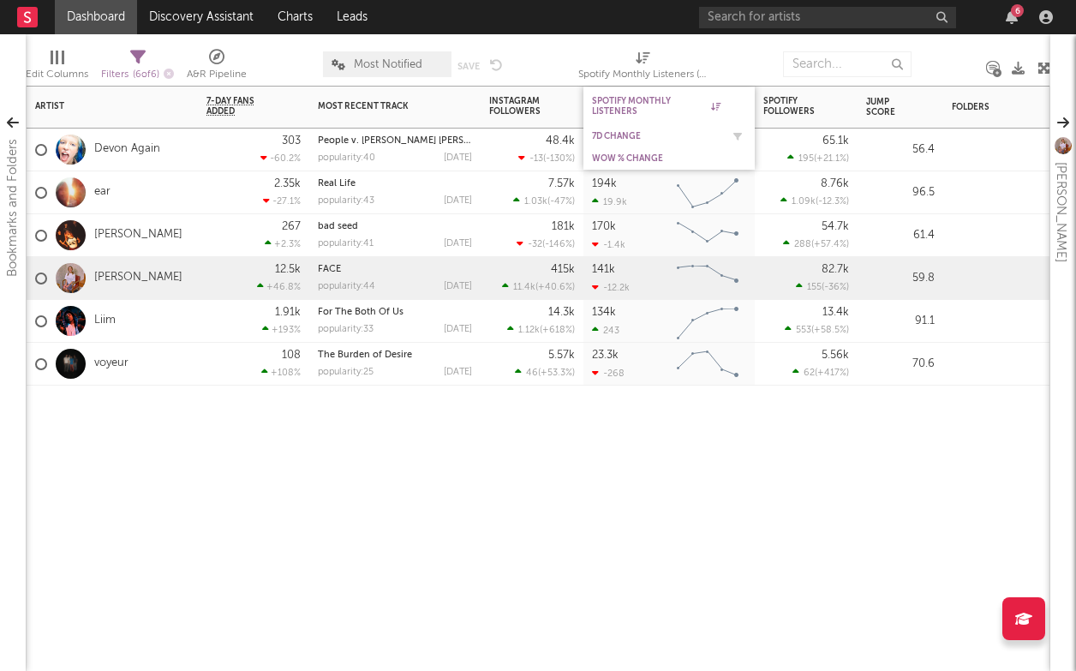
click at [631, 136] on div "7d Change" at bounding box center [656, 136] width 129 height 10
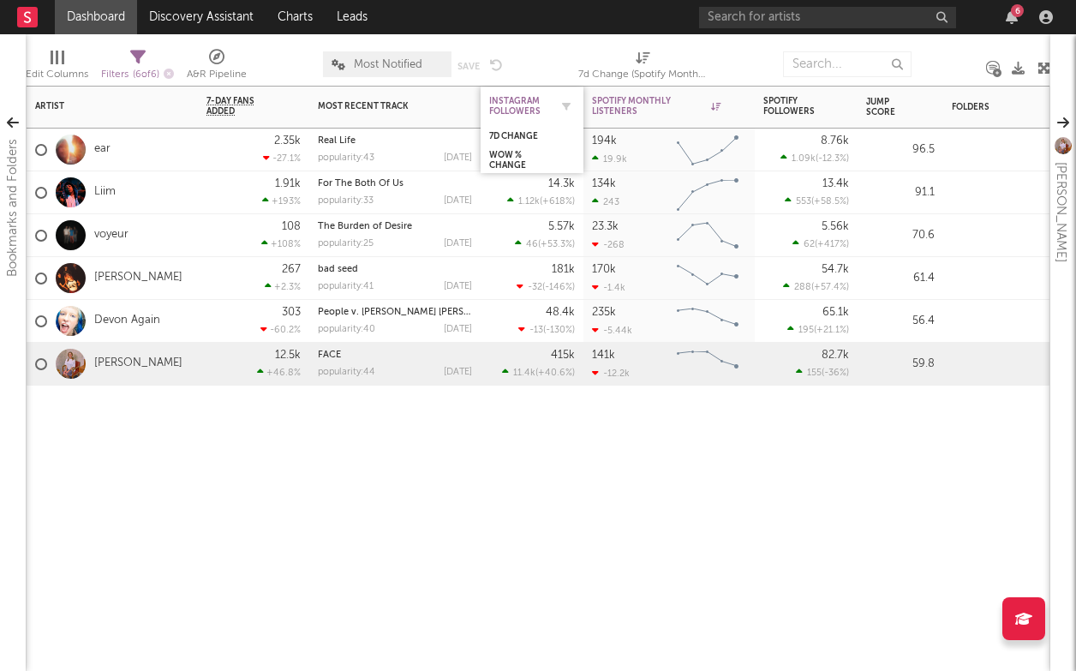
click at [521, 106] on div "Instagram Followers" at bounding box center [519, 106] width 60 height 21
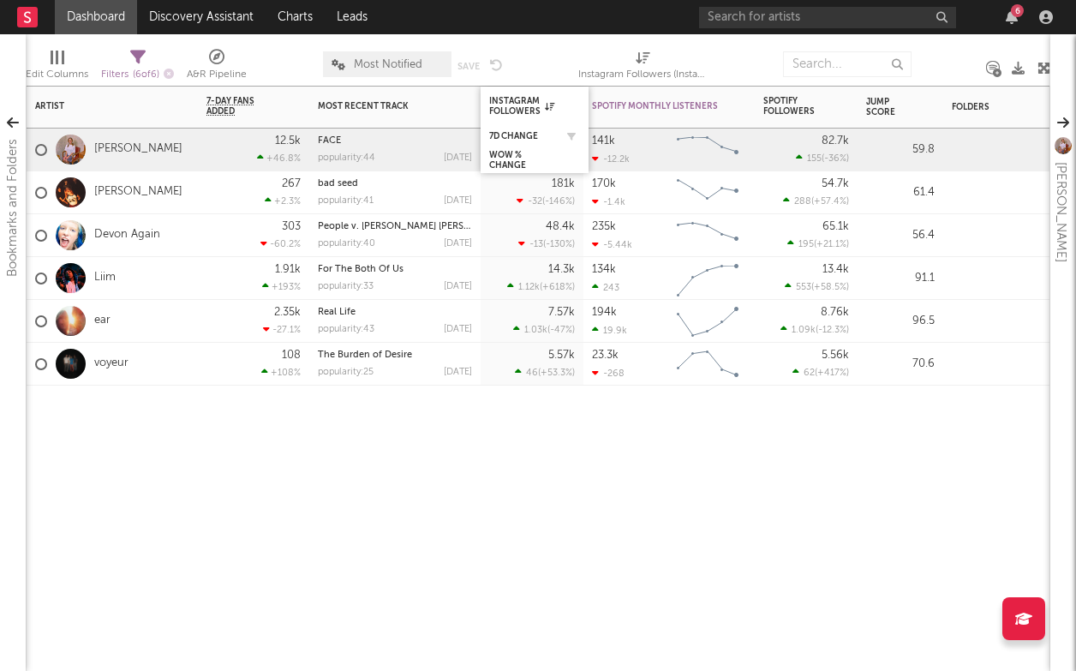
click at [522, 141] on div "7d Change" at bounding box center [534, 136] width 91 height 17
click at [518, 129] on div "7d Change" at bounding box center [534, 136] width 91 height 17
click at [529, 135] on div "7d Change" at bounding box center [521, 136] width 65 height 10
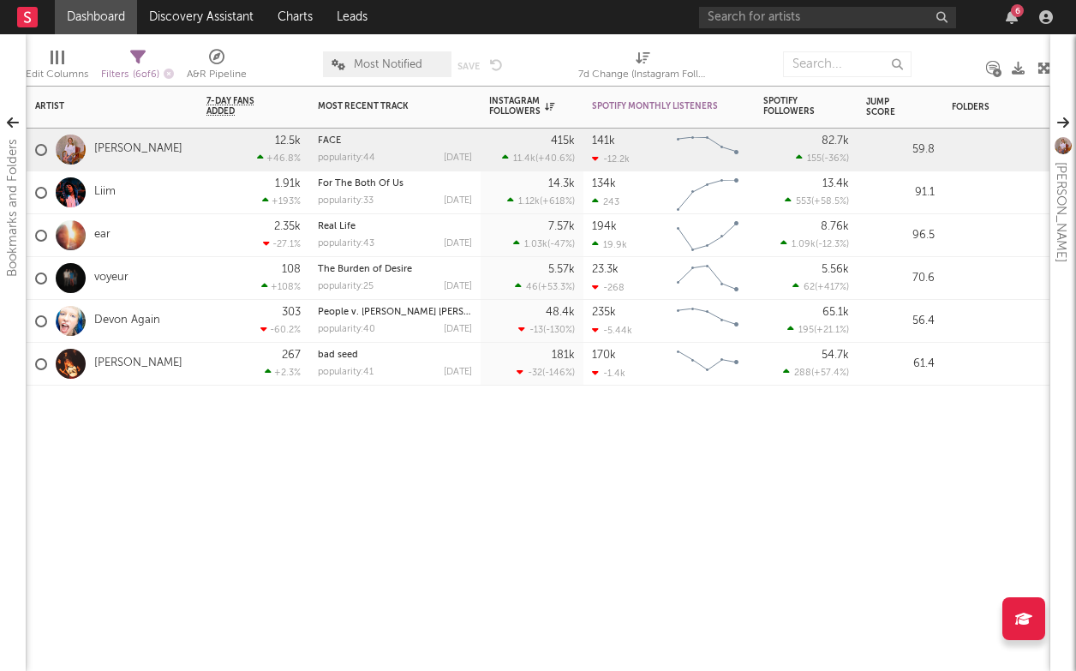
click at [668, 62] on span "7d Change (Instagram Followers)" at bounding box center [642, 68] width 129 height 34
select select "-1"
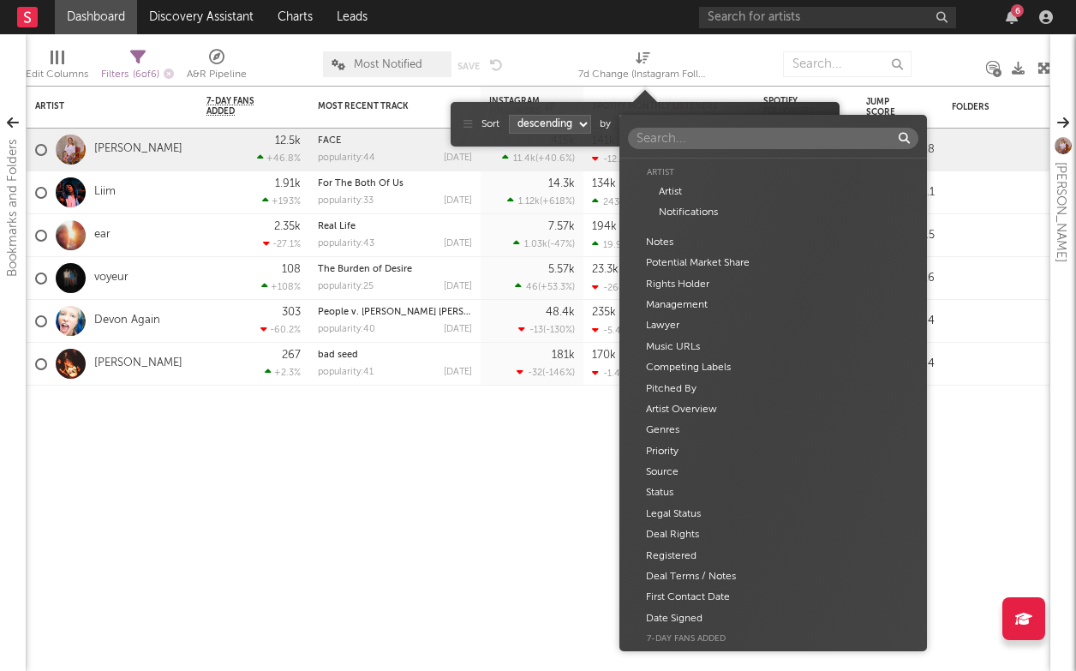
click at [777, 123] on body "Dashboard Discovery Assistant Charts Leads 6 Notifications Settings All Growth …" at bounding box center [538, 335] width 1076 height 671
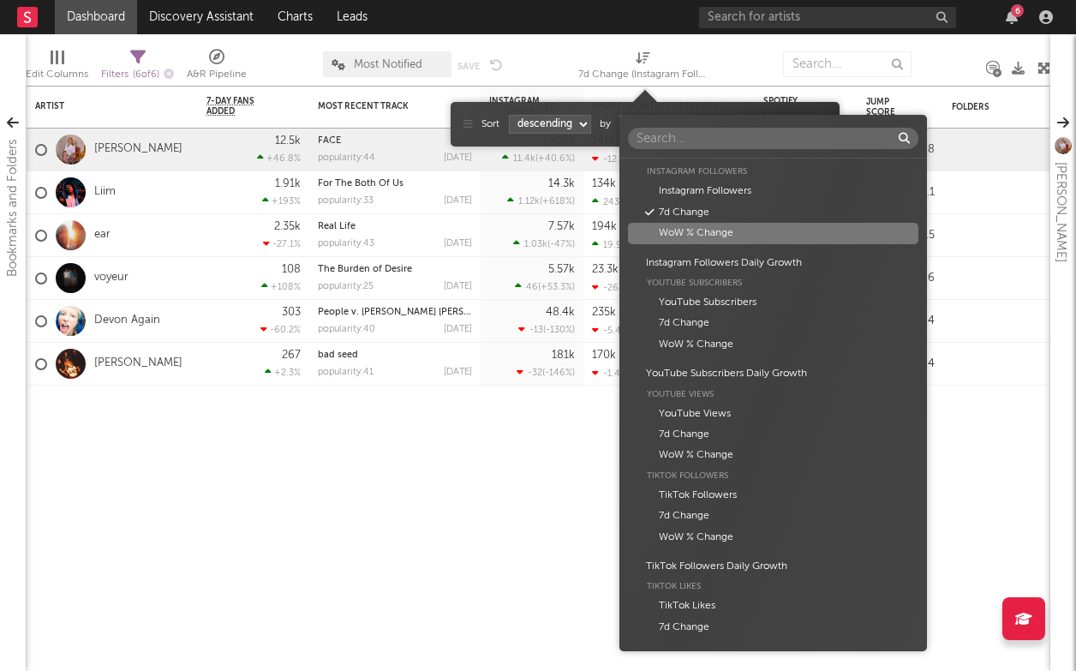
click at [749, 242] on div "WoW % Change" at bounding box center [773, 233] width 290 height 21
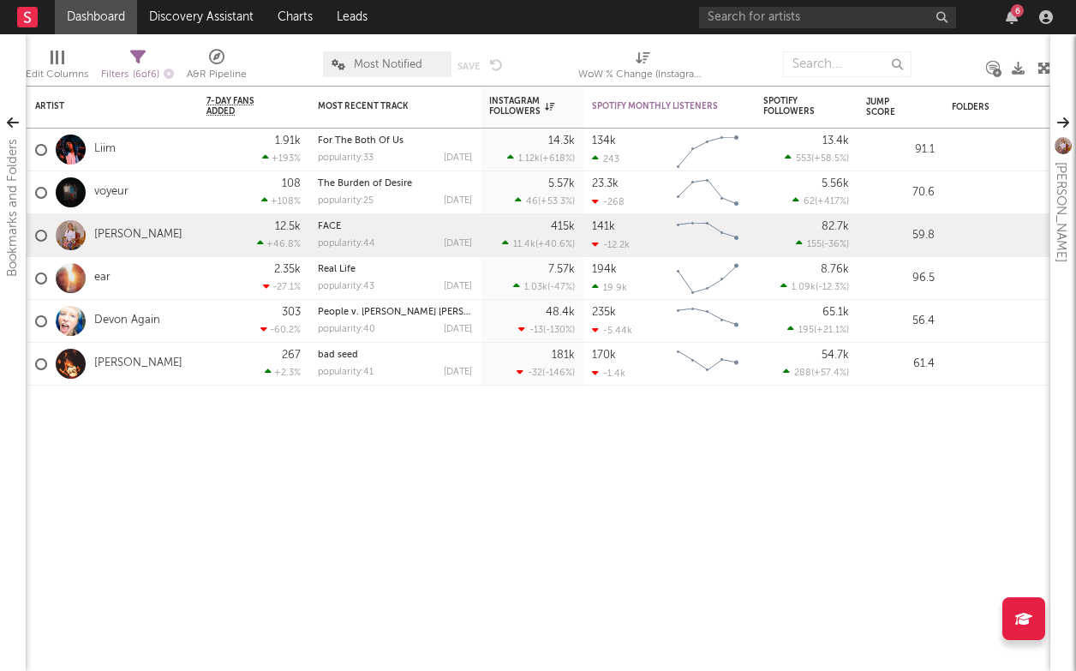
click at [649, 66] on div "WoW % Change (Instagram Followers)" at bounding box center [642, 74] width 129 height 21
select select "-1"
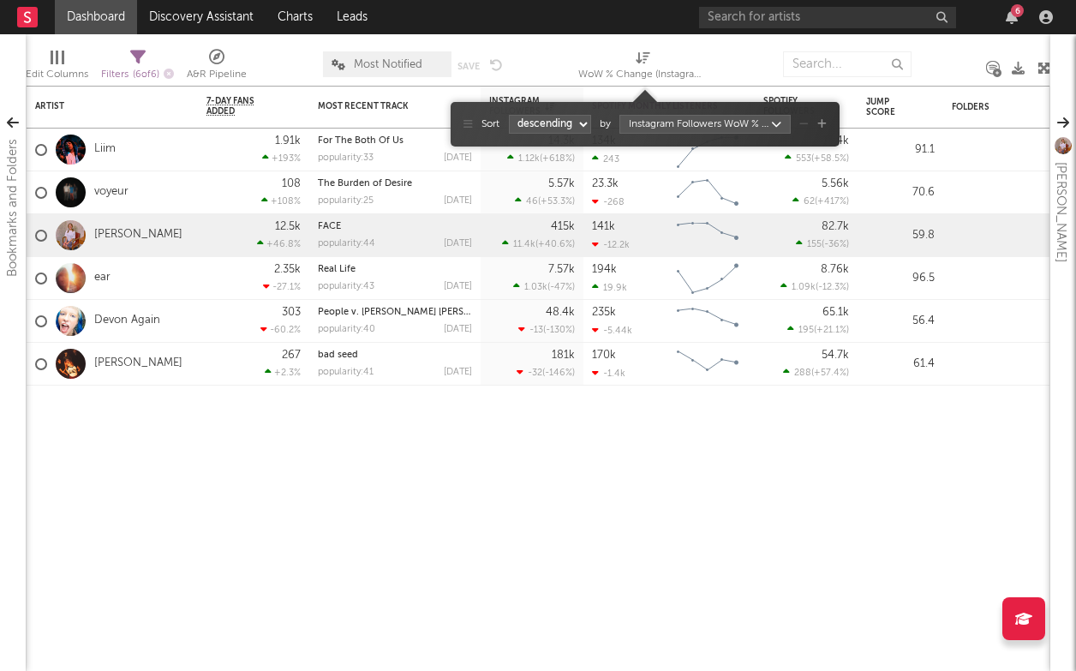
click at [691, 117] on body "Dashboard Discovery Assistant Charts Leads 6 Notifications Settings All Growth …" at bounding box center [538, 335] width 1076 height 671
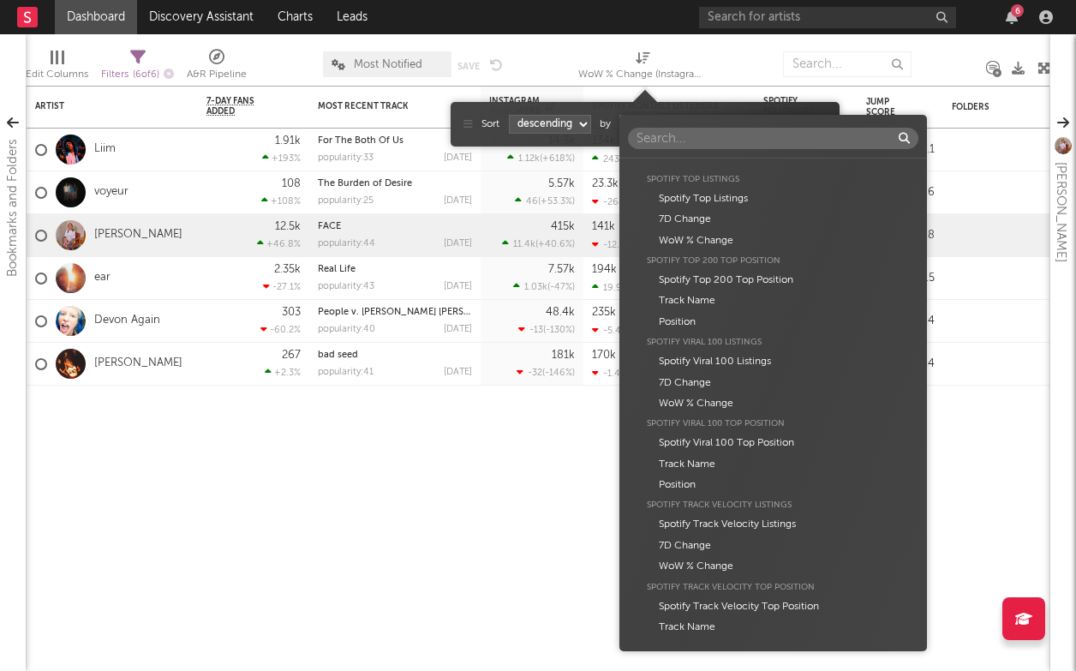
scroll to position [5097, 0]
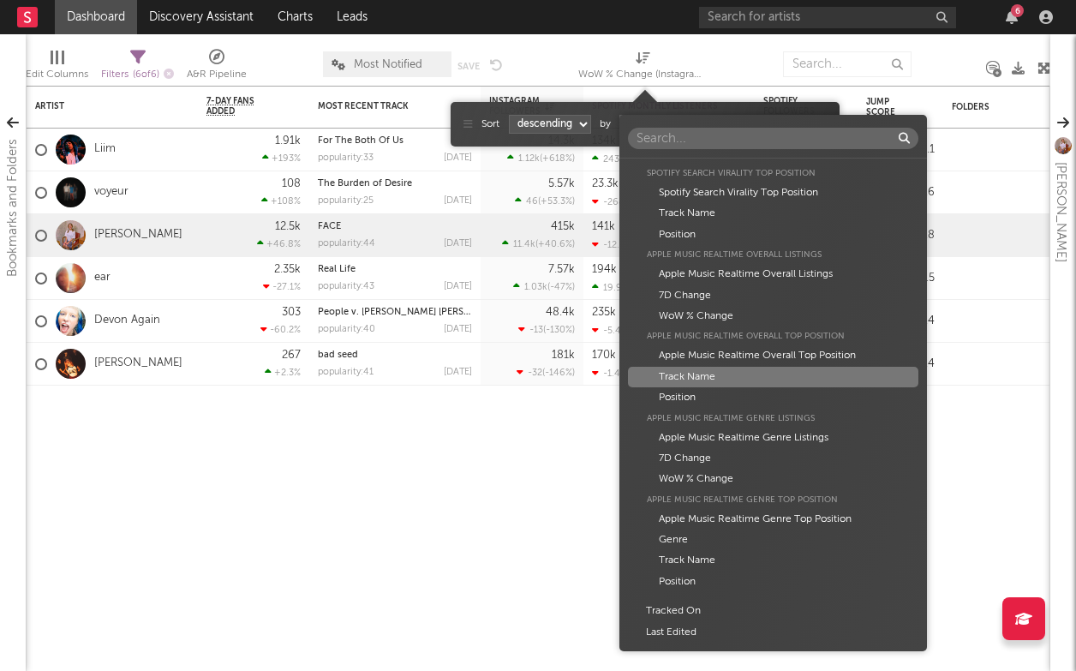
click at [513, 492] on div "Artist Artist Notifications Notes Potential Market Share Rights Holder Manageme…" at bounding box center [538, 335] width 1076 height 671
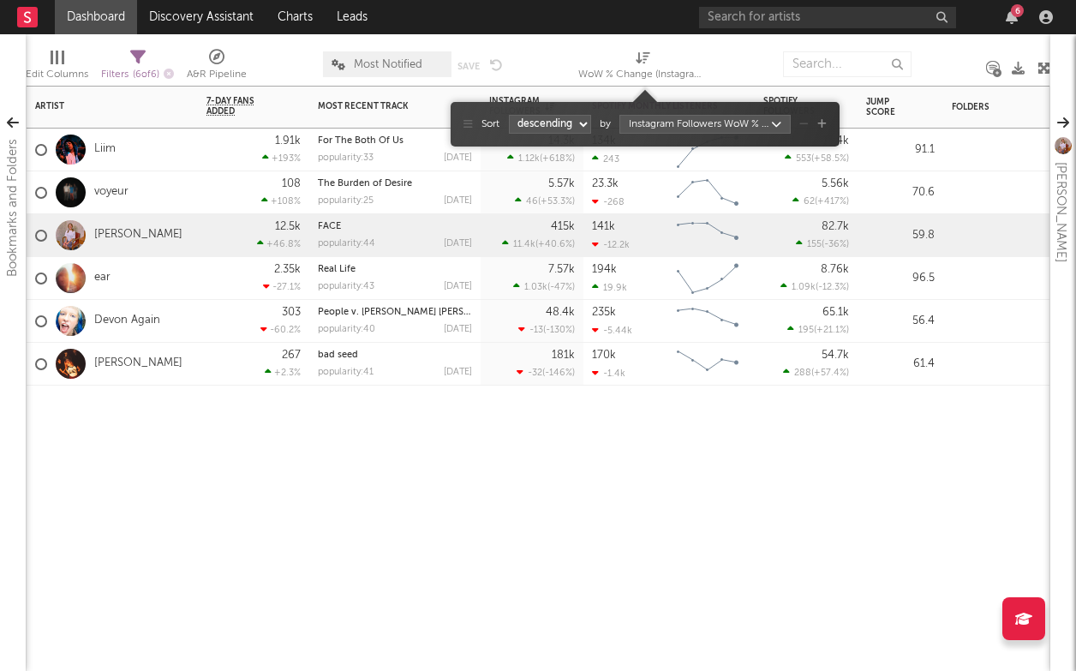
click at [872, 487] on div "Artist Notifications 7-Day Fans Added WoW % Change Most Recent Track Popularity…" at bounding box center [538, 378] width 1025 height 585
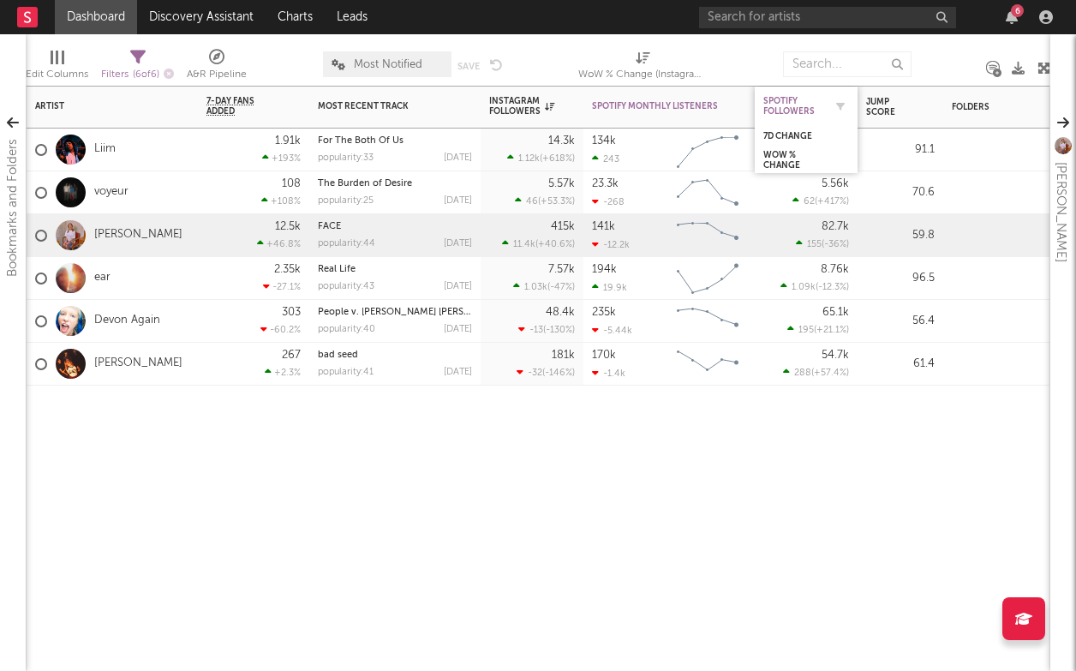
click at [799, 96] on div "Spotify Followers" at bounding box center [793, 106] width 60 height 21
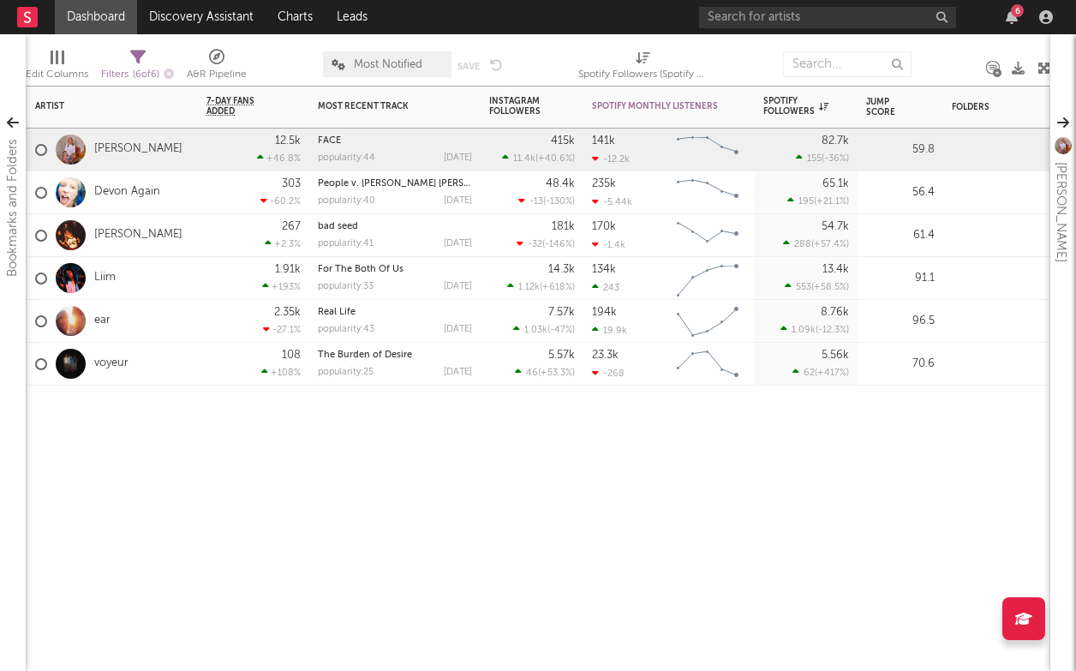
click at [704, 433] on div at bounding box center [668, 411] width 171 height 51
click at [542, 100] on div "Instagram Followers" at bounding box center [519, 106] width 60 height 21
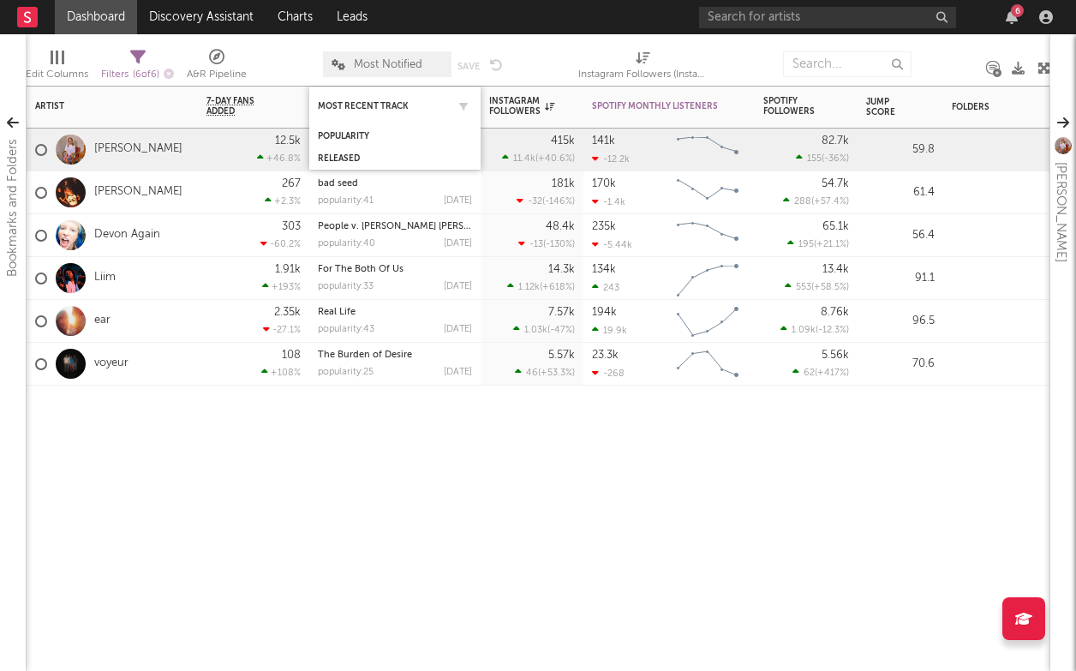
click at [387, 113] on div "Most Recent Track" at bounding box center [395, 105] width 154 height 33
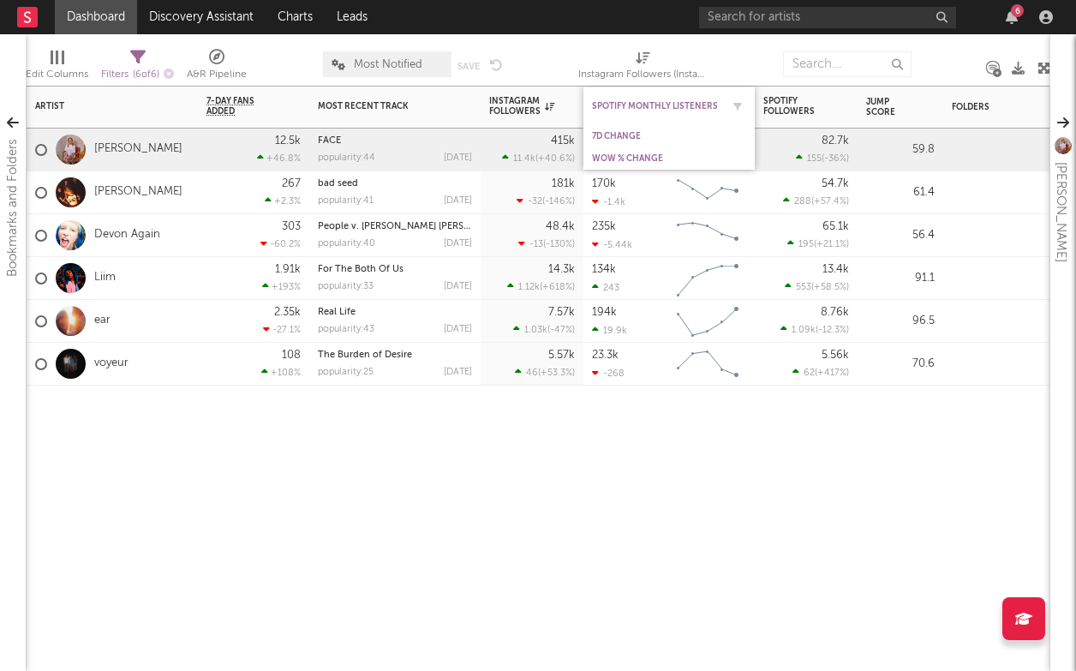
click at [657, 113] on div "Spotify Monthly Listeners" at bounding box center [669, 105] width 154 height 33
click at [667, 101] on div "Spotify Monthly Listeners" at bounding box center [656, 106] width 129 height 10
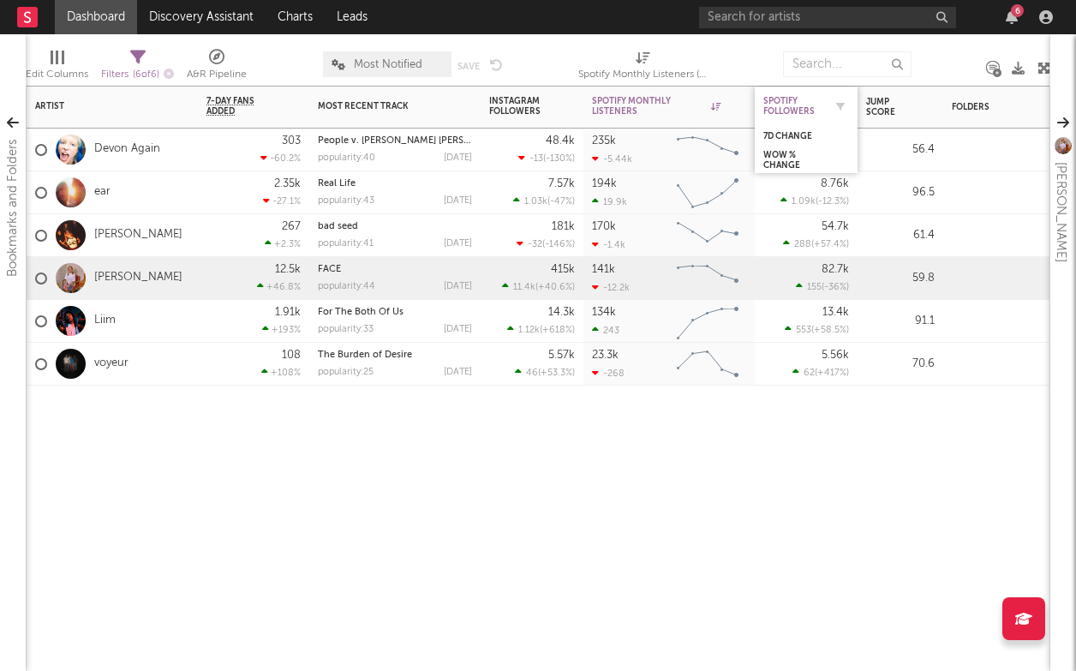
click at [822, 100] on div "Spotify Followers" at bounding box center [793, 106] width 60 height 21
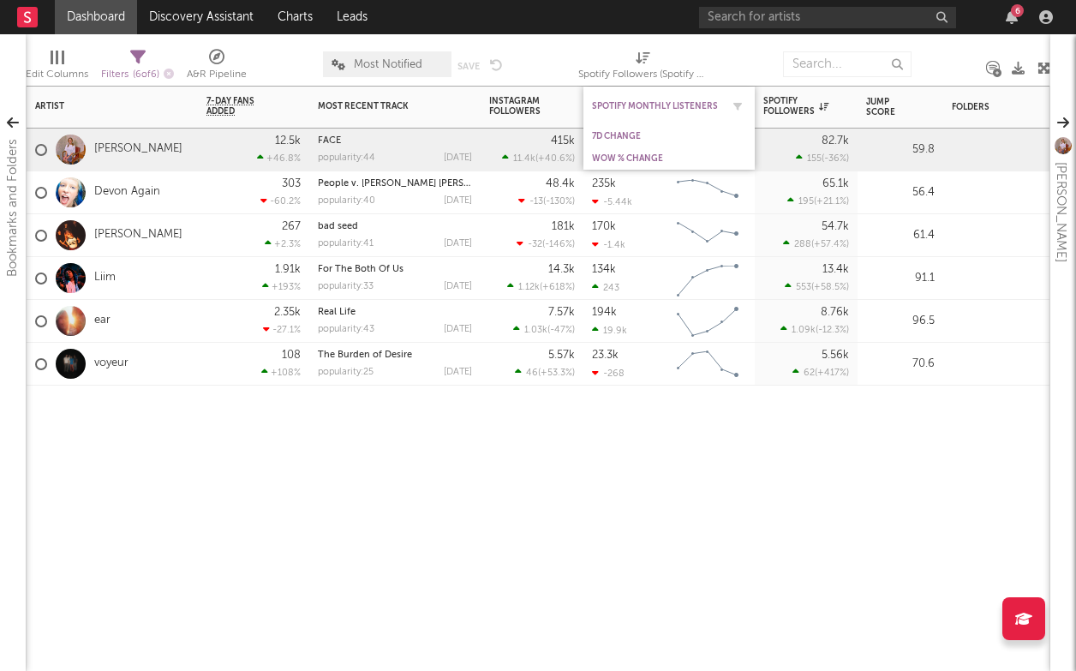
click at [679, 111] on div "Spotify Monthly Listeners" at bounding box center [669, 105] width 154 height 33
click at [564, 119] on div "Instagram Followers" at bounding box center [532, 105] width 86 height 33
click at [743, 105] on button "button" at bounding box center [737, 106] width 17 height 17
select select "or"
click at [763, 458] on div "Artist Notifications 7-Day Fans Added WoW % Change Most Recent Track Popularity…" at bounding box center [538, 378] width 1025 height 585
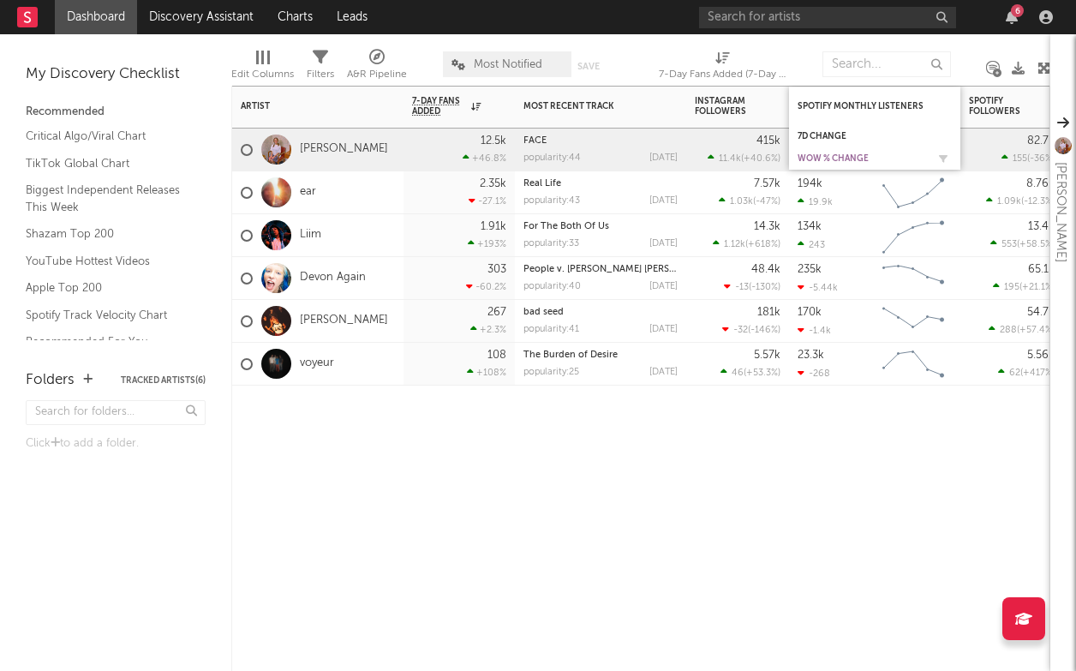
click at [885, 162] on div "WoW % Change" at bounding box center [862, 158] width 129 height 10
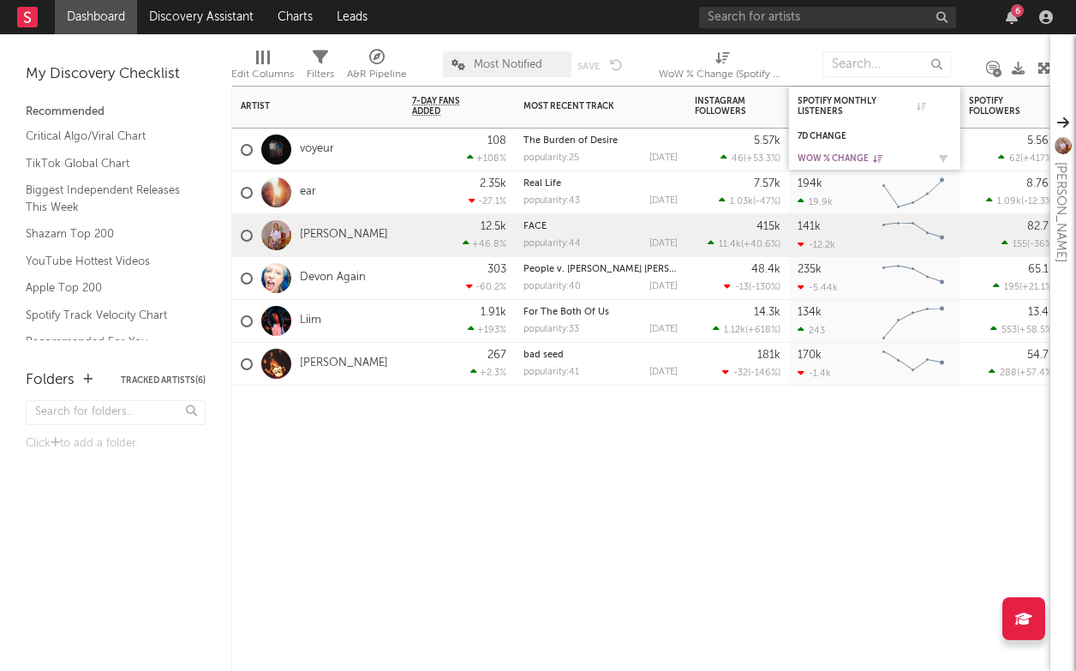
click at [850, 159] on div "WoW % Change" at bounding box center [862, 158] width 129 height 10
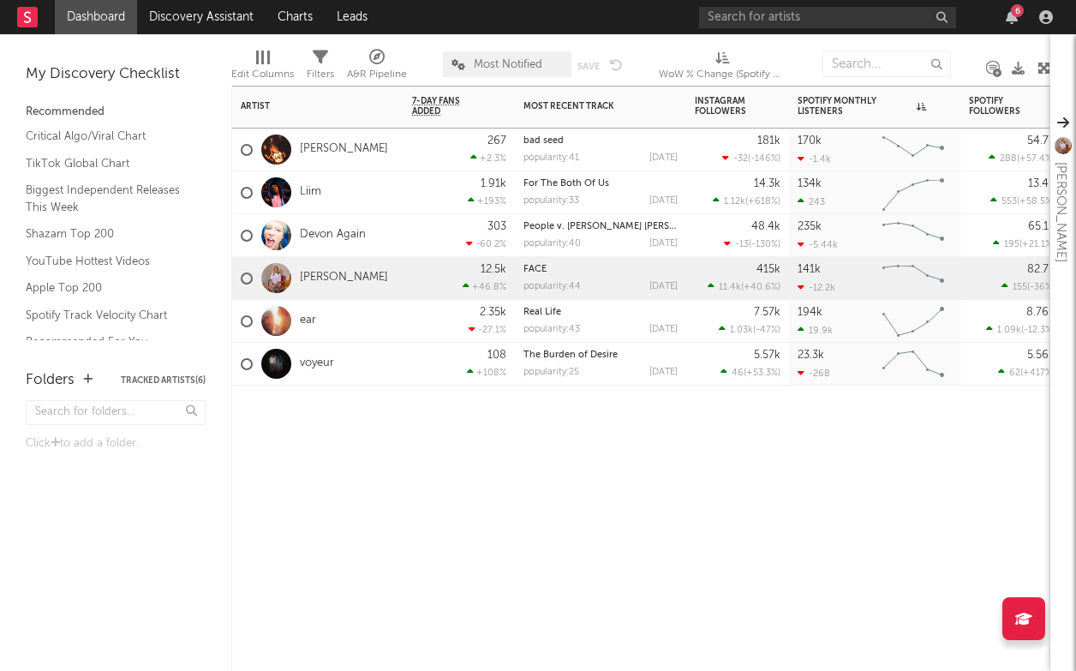
click at [827, 589] on div "Artist Notifications 7-Day Fans Added WoW % Change Most Recent Track Popularity…" at bounding box center [640, 378] width 819 height 585
click at [823, 129] on div "7d Change" at bounding box center [875, 136] width 154 height 17
click at [948, 157] on button "button" at bounding box center [943, 158] width 17 height 17
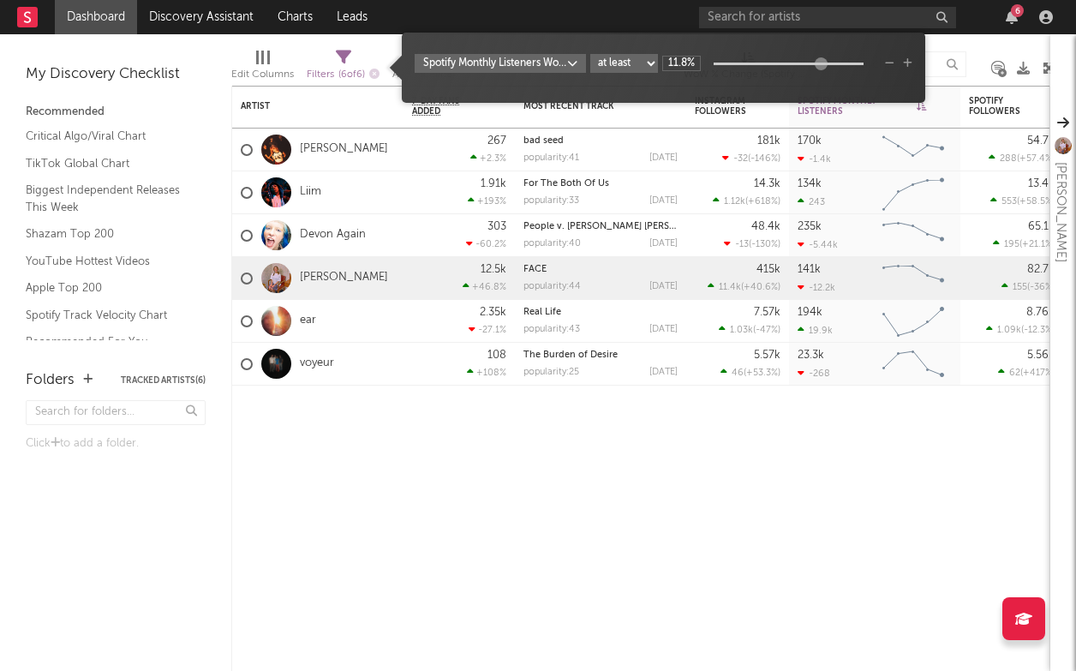
drag, startPoint x: 713, startPoint y: 58, endPoint x: 820, endPoint y: 69, distance: 107.7
click at [820, 69] on div at bounding box center [820, 63] width 13 height 13
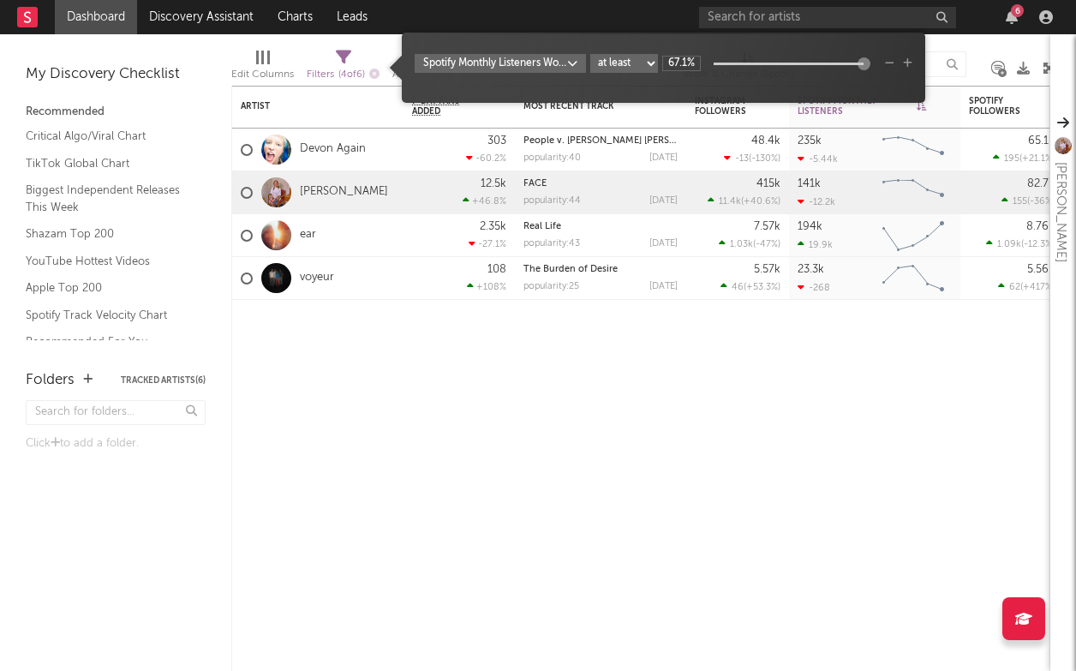
drag, startPoint x: 821, startPoint y: 63, endPoint x: 896, endPoint y: 69, distance: 75.6
click at [896, 69] on div "Spotify Monthly Listeners WoW % Change at least at most between 67.1%" at bounding box center [664, 63] width 498 height 19
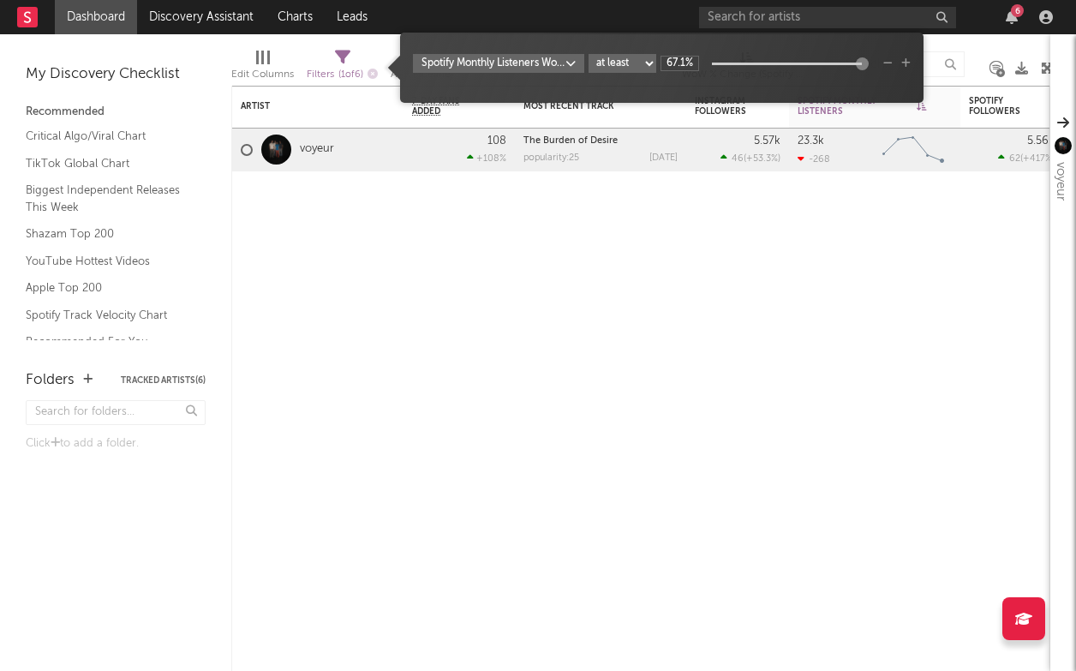
click at [607, 66] on select "at least at most between" at bounding box center [623, 63] width 68 height 19
click at [545, 62] on body "Dashboard Discovery Assistant Charts Leads 6 Notifications Settings All Growth …" at bounding box center [538, 335] width 1076 height 671
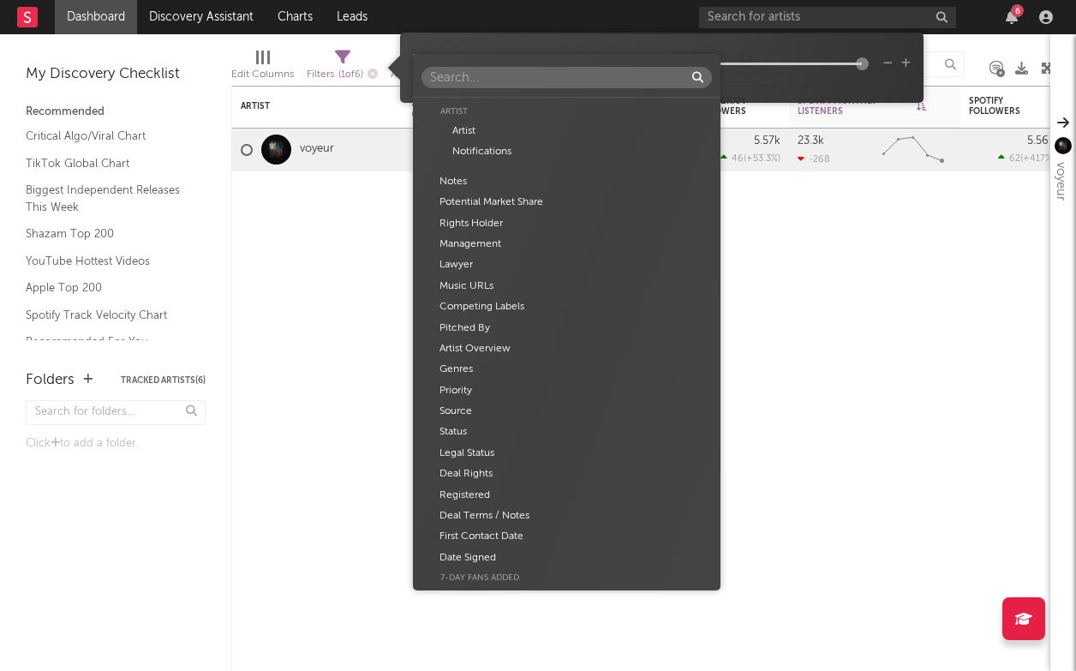
scroll to position [669, 0]
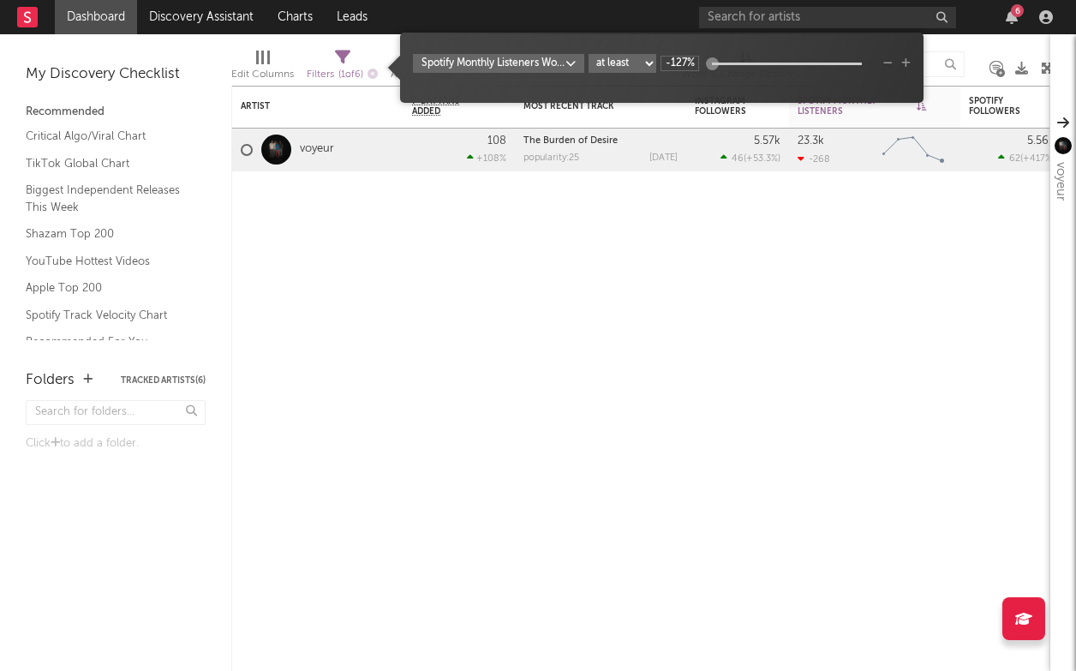
drag, startPoint x: 859, startPoint y: 63, endPoint x: 687, endPoint y: 55, distance: 171.5
click at [687, 55] on div "Spotify Monthly Listeners WoW % Change at least at most between -127%" at bounding box center [662, 63] width 498 height 19
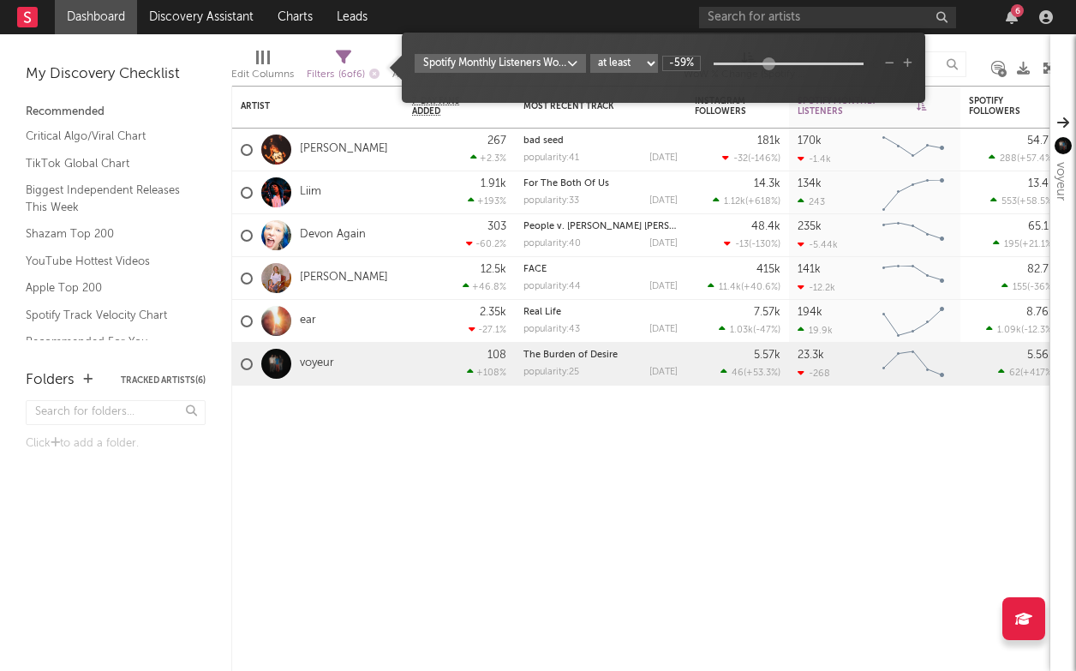
drag, startPoint x: 715, startPoint y: 61, endPoint x: 766, endPoint y: 63, distance: 51.5
click at [767, 63] on div at bounding box center [768, 63] width 13 height 13
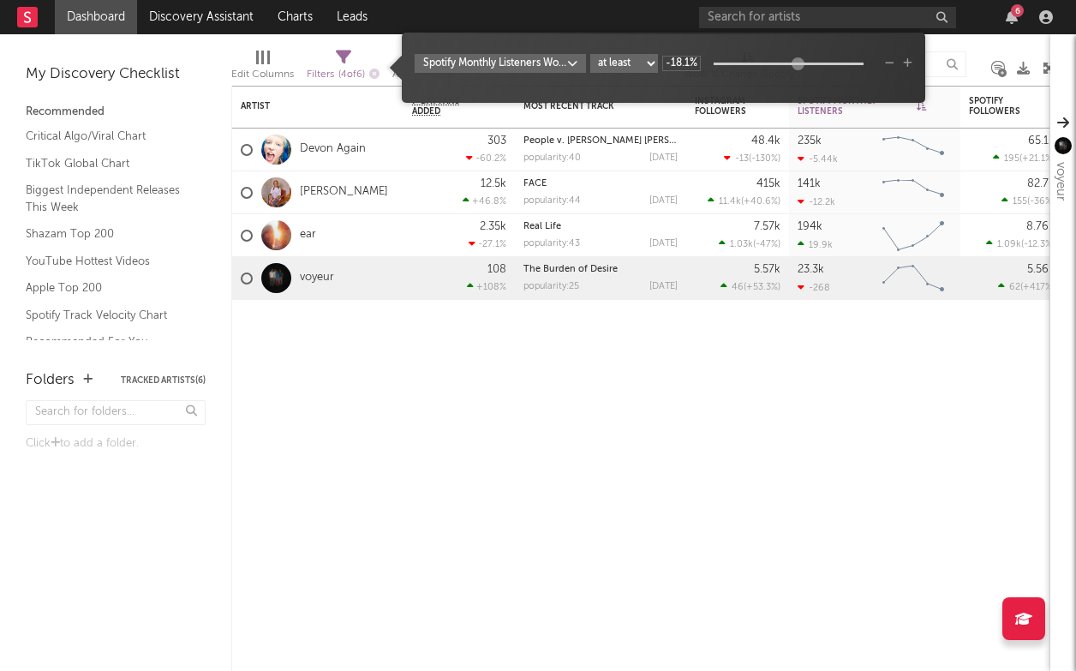
drag, startPoint x: 766, startPoint y: 63, endPoint x: 798, endPoint y: 64, distance: 31.7
click at [798, 64] on div at bounding box center [797, 63] width 13 height 13
type input "36.1%"
drag, startPoint x: 798, startPoint y: 64, endPoint x: 838, endPoint y: 64, distance: 40.3
click at [840, 66] on div at bounding box center [839, 63] width 13 height 13
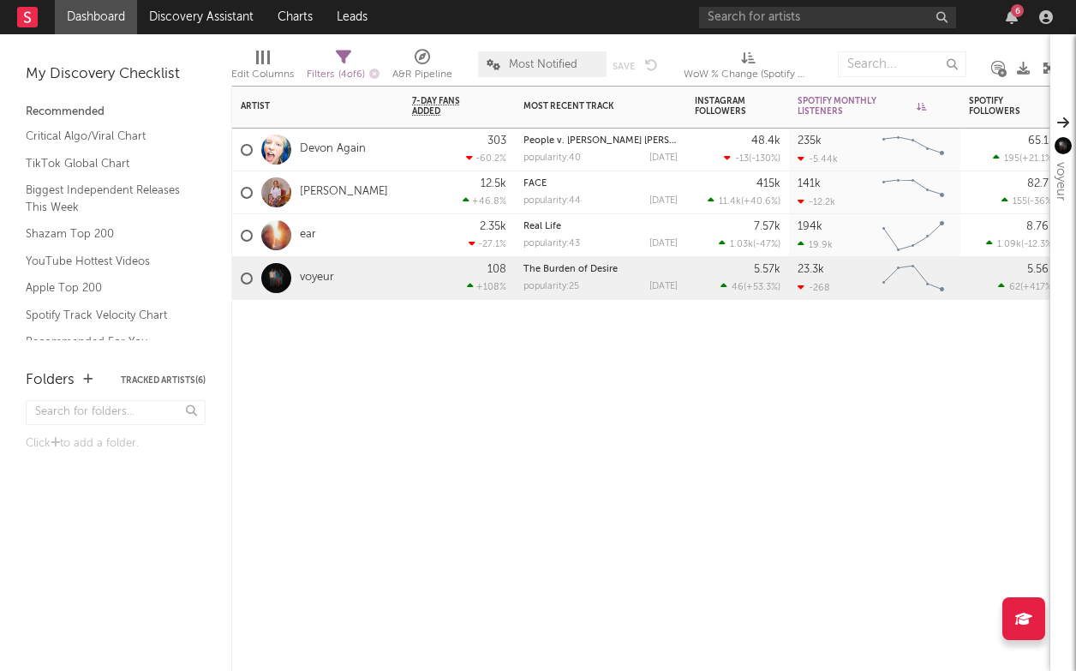
click at [821, 486] on div "Artist Notifications 7-Day Fans Added WoW % Change Most Recent Track Popularity…" at bounding box center [640, 378] width 819 height 585
click at [751, 73] on div "WoW % Change (Spotify Monthly Listeners)" at bounding box center [748, 74] width 129 height 21
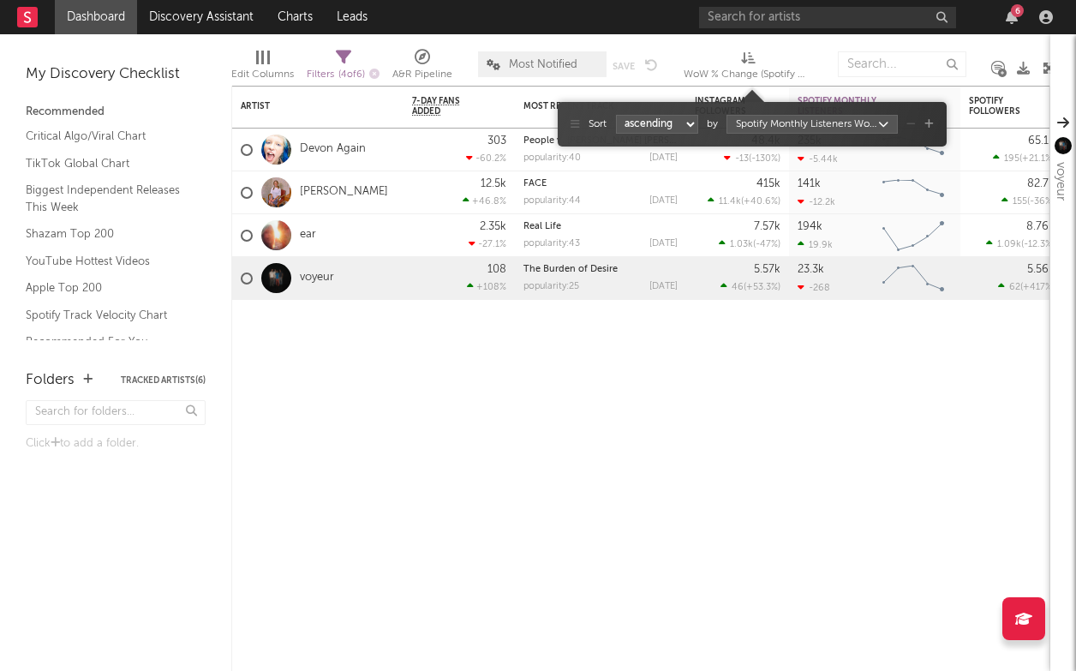
click at [882, 123] on body "Dashboard Discovery Assistant Charts Leads 6 Notifications Settings All Growth …" at bounding box center [538, 335] width 1076 height 671
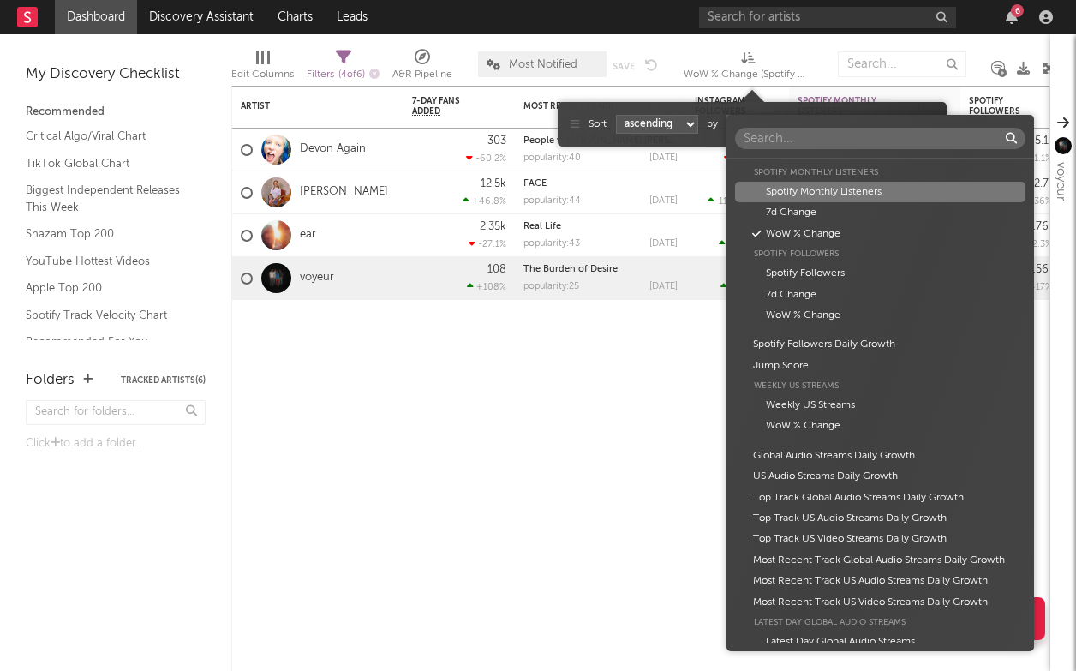
click at [918, 194] on div "Spotify Monthly Listeners" at bounding box center [880, 192] width 290 height 21
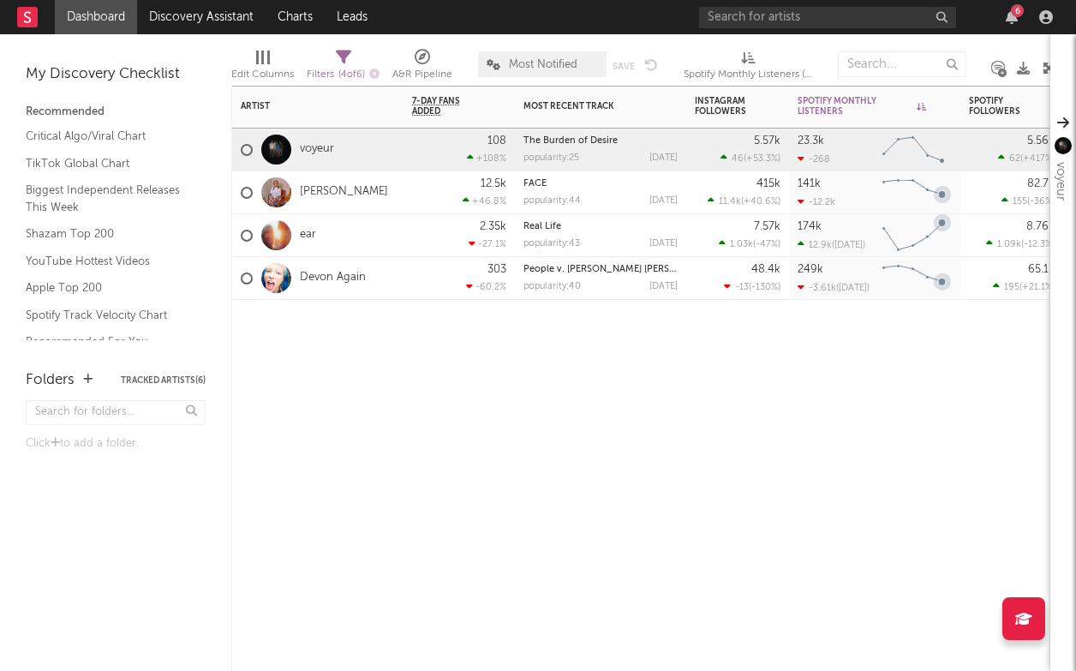
click at [883, 364] on div "Artist Notifications 7-Day Fans Added WoW % Change Most Recent Track Popularity…" at bounding box center [640, 378] width 819 height 585
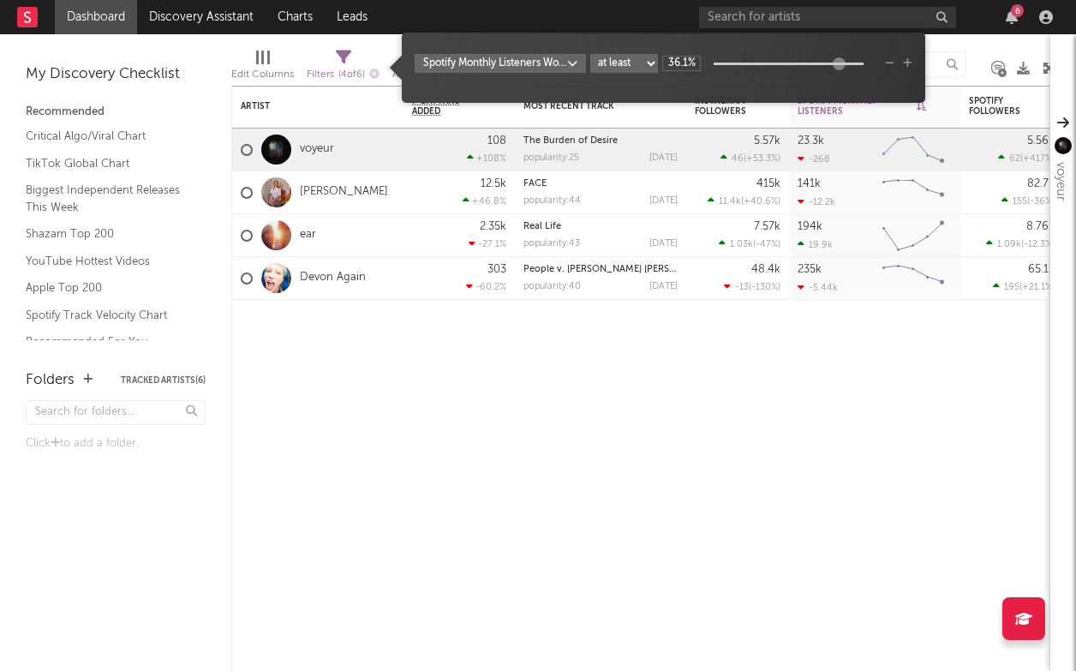
click at [338, 68] on div "Filters ( 4 of 6 )" at bounding box center [343, 74] width 73 height 21
click at [374, 72] on icon "button" at bounding box center [374, 74] width 10 height 10
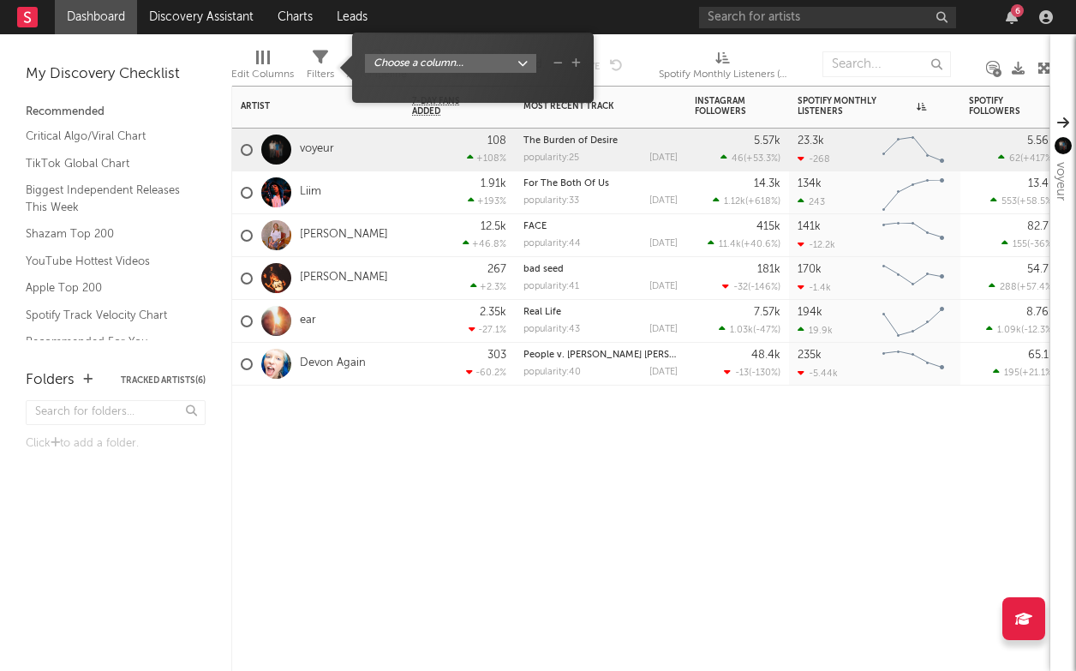
click at [478, 481] on div "Artist Notifications 7-Day Fans Added WoW % Change Most Recent Track Popularity…" at bounding box center [640, 378] width 819 height 585
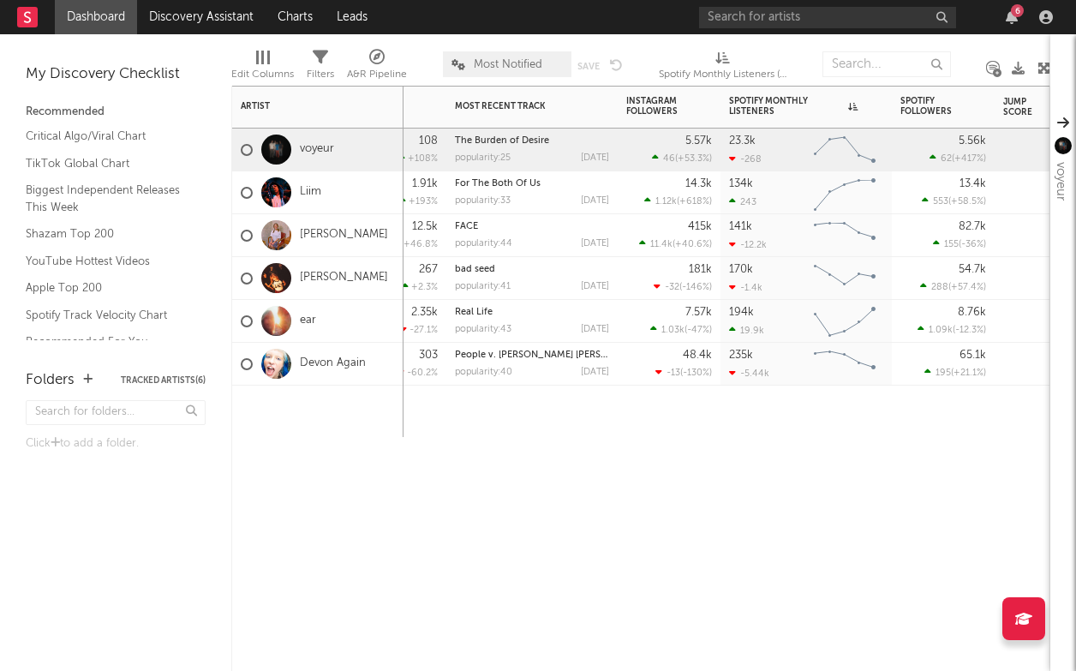
click at [775, 504] on div "7-Day Fans Added WoW % Change Most Recent Track Popularity Released Instagram F…" at bounding box center [640, 378] width 819 height 585
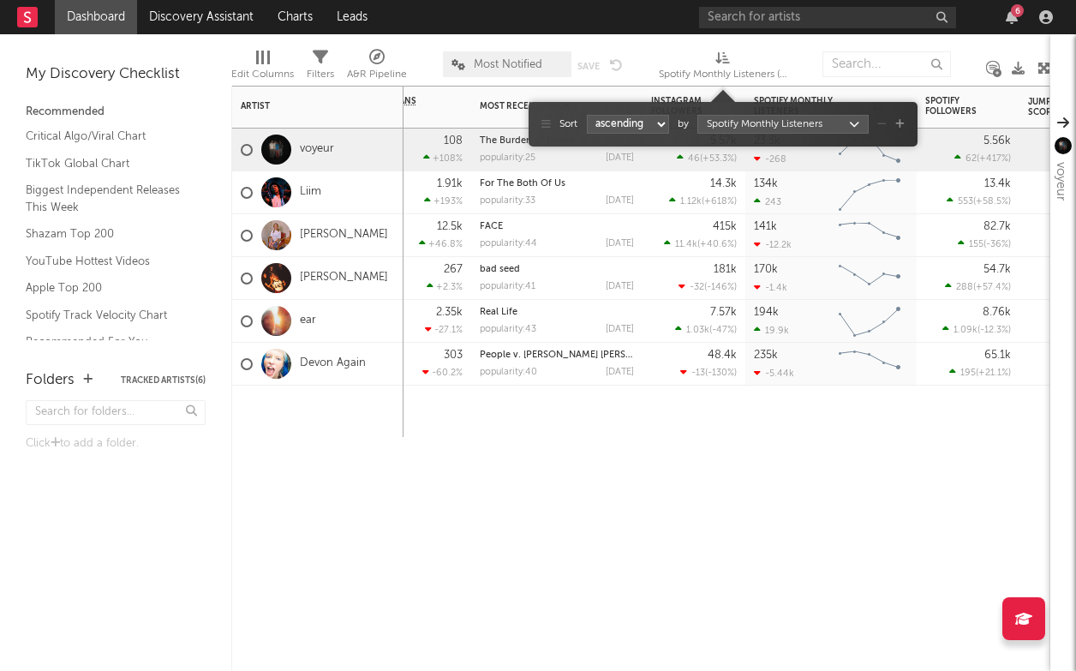
click at [757, 63] on span "Spotify Monthly Listeners (Spotify Monthly Listeners)" at bounding box center [723, 68] width 129 height 34
click at [779, 472] on div "7-Day Fans Added WoW % Change Most Recent Track Popularity Released Instagram F…" at bounding box center [640, 378] width 819 height 585
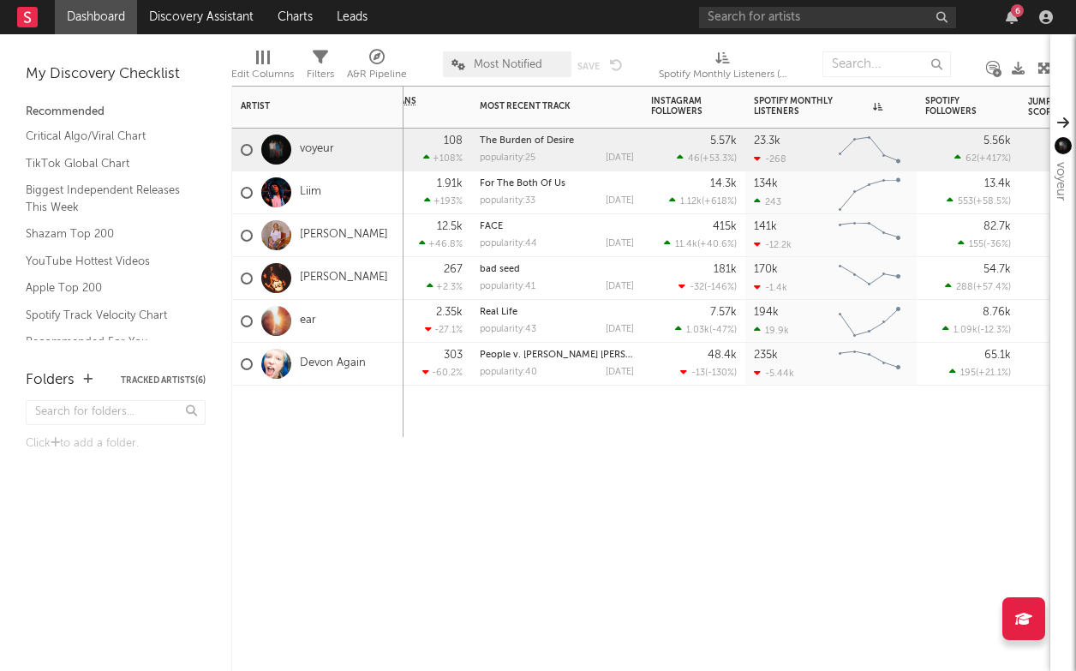
click at [688, 77] on div "Spotify Monthly Listeners (Spotify Monthly Listeners)" at bounding box center [723, 74] width 129 height 21
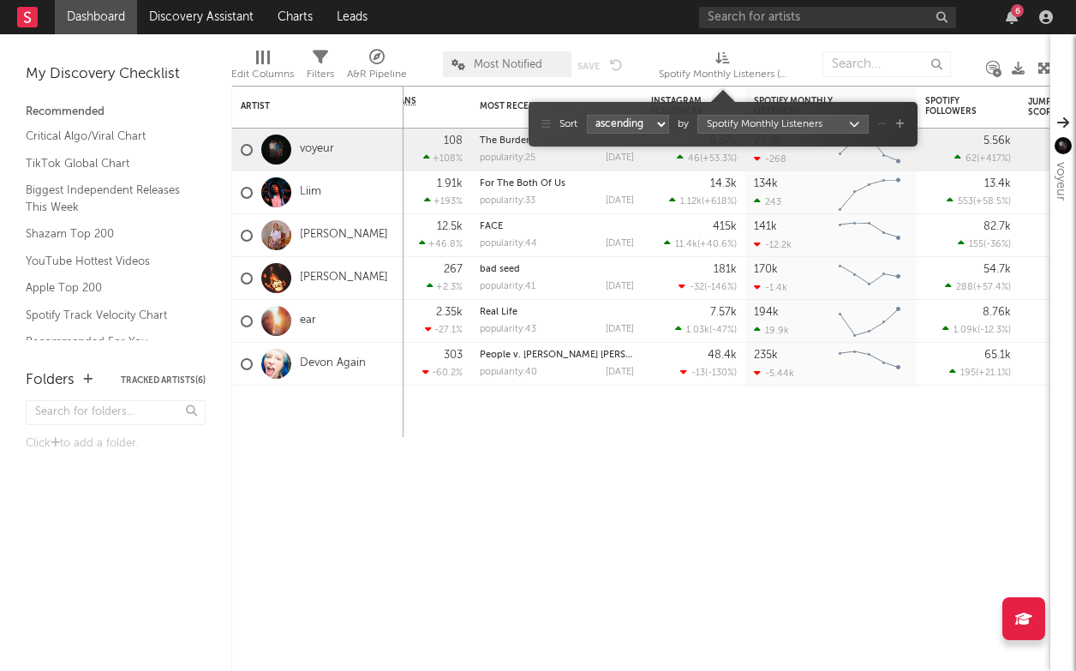
click at [792, 121] on body "Dashboard Discovery Assistant Charts Leads 6 Notifications Settings All Growth …" at bounding box center [538, 335] width 1076 height 671
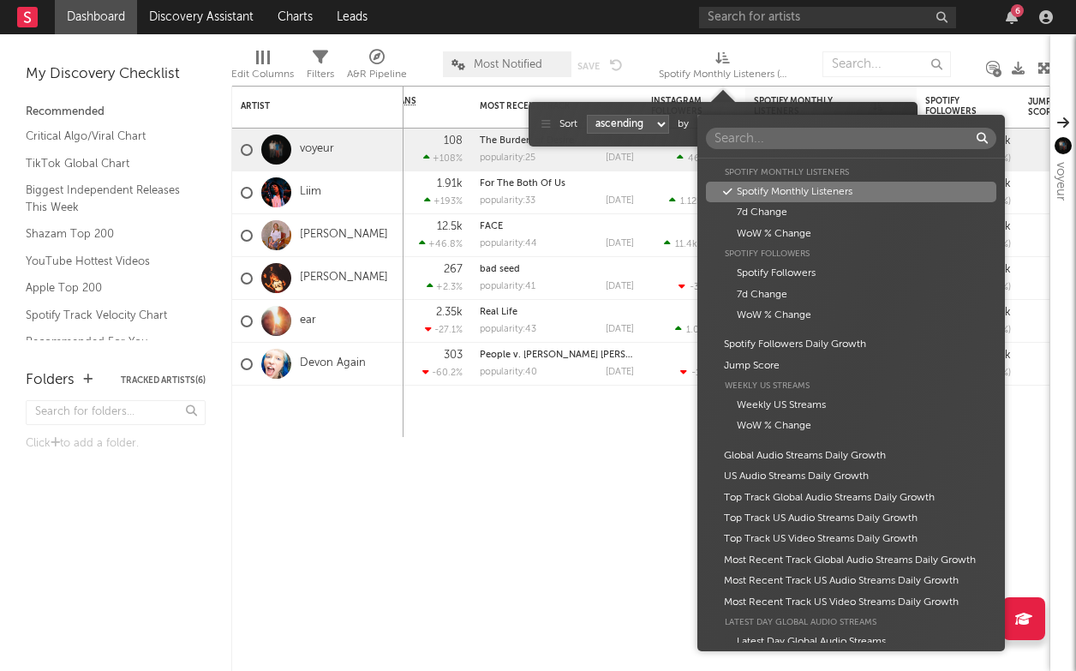
click at [743, 60] on div "Artist Artist Notifications Notes Potential Market Share Rights Holder Manageme…" at bounding box center [538, 335] width 1076 height 671
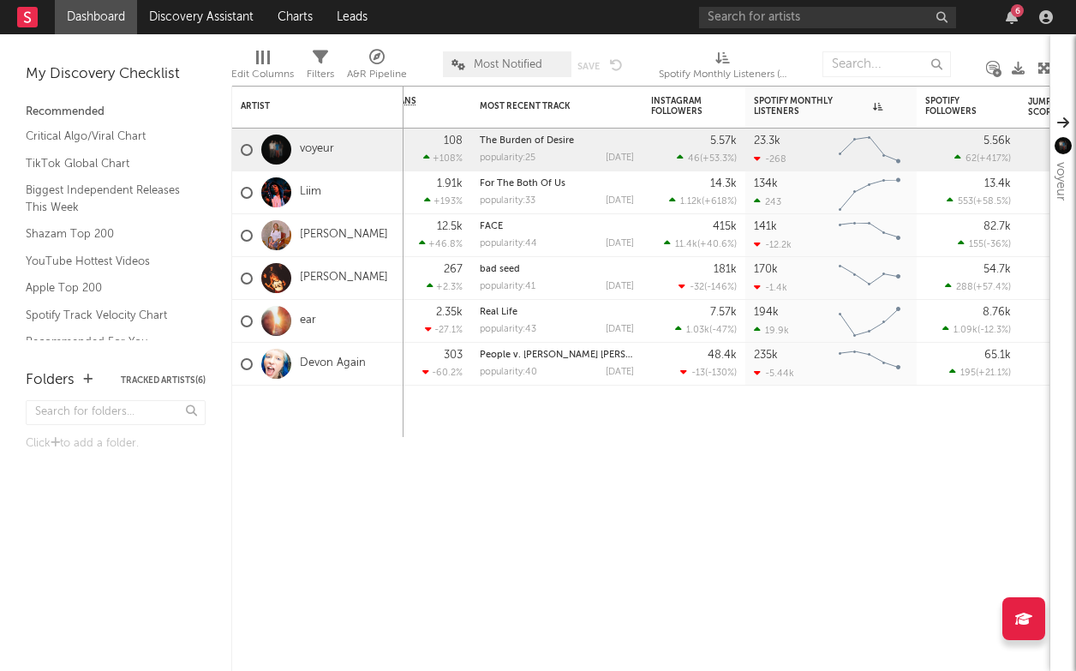
click at [726, 57] on icon at bounding box center [722, 57] width 15 height 13
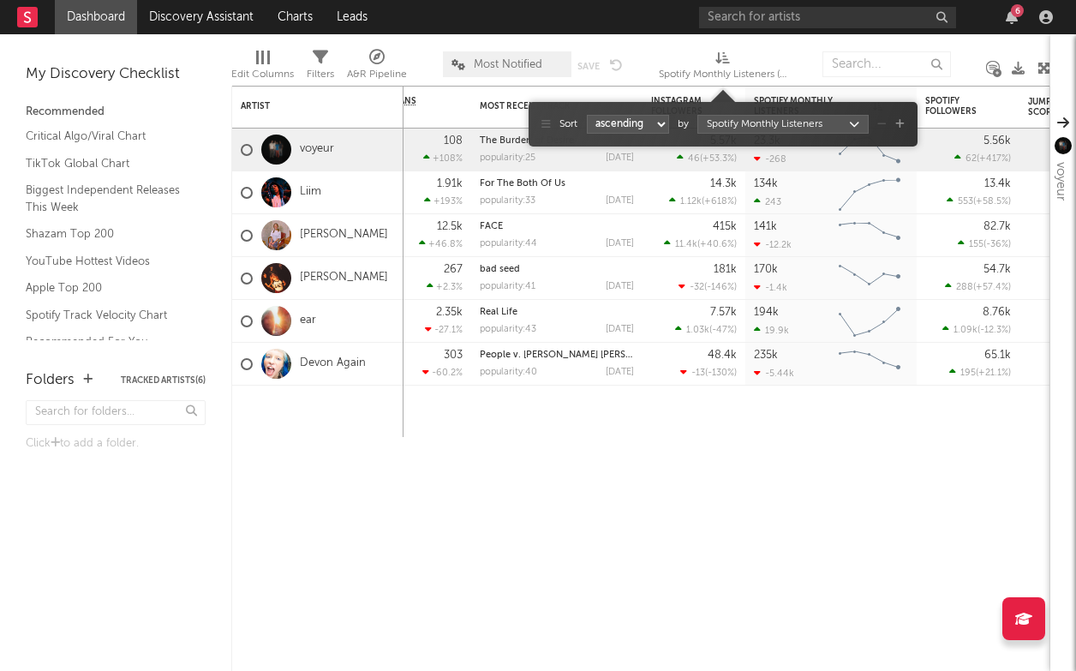
click at [635, 102] on div "Sort ascending descending by Spotify Monthly Listeners" at bounding box center [723, 124] width 389 height 45
click at [632, 126] on select "ascending descending" at bounding box center [628, 124] width 82 height 19
select select "-1"
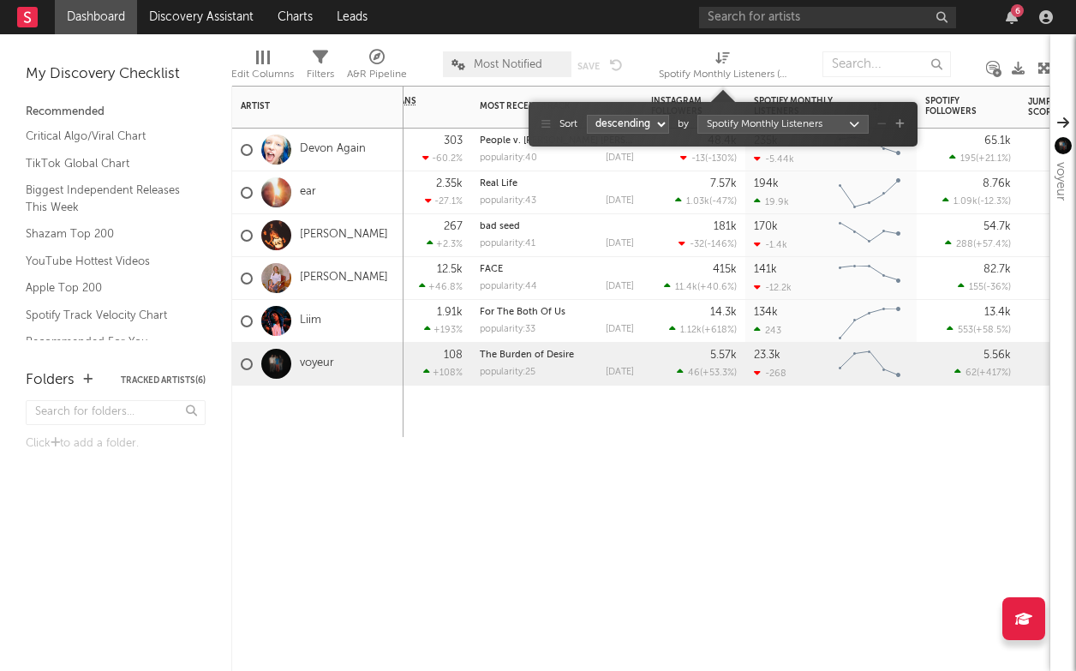
click at [689, 473] on div "7-Day Fans Added WoW % Change Most Recent Track Popularity Released Instagram F…" at bounding box center [640, 378] width 819 height 585
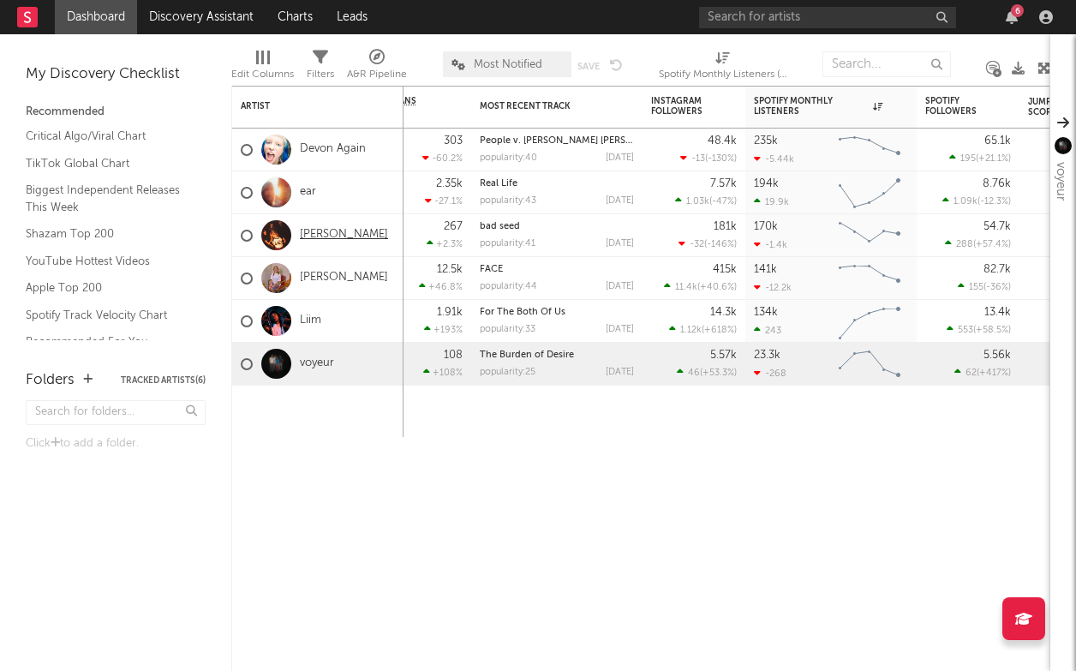
click at [310, 242] on link "[PERSON_NAME]" at bounding box center [344, 235] width 88 height 15
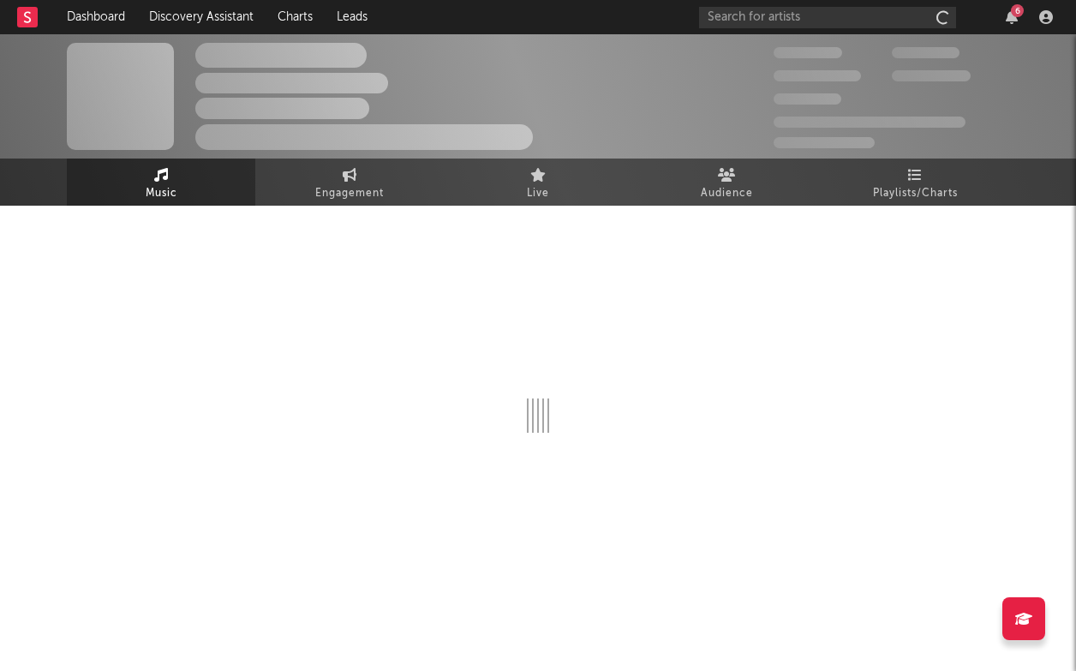
click at [310, 242] on div at bounding box center [538, 331] width 942 height 201
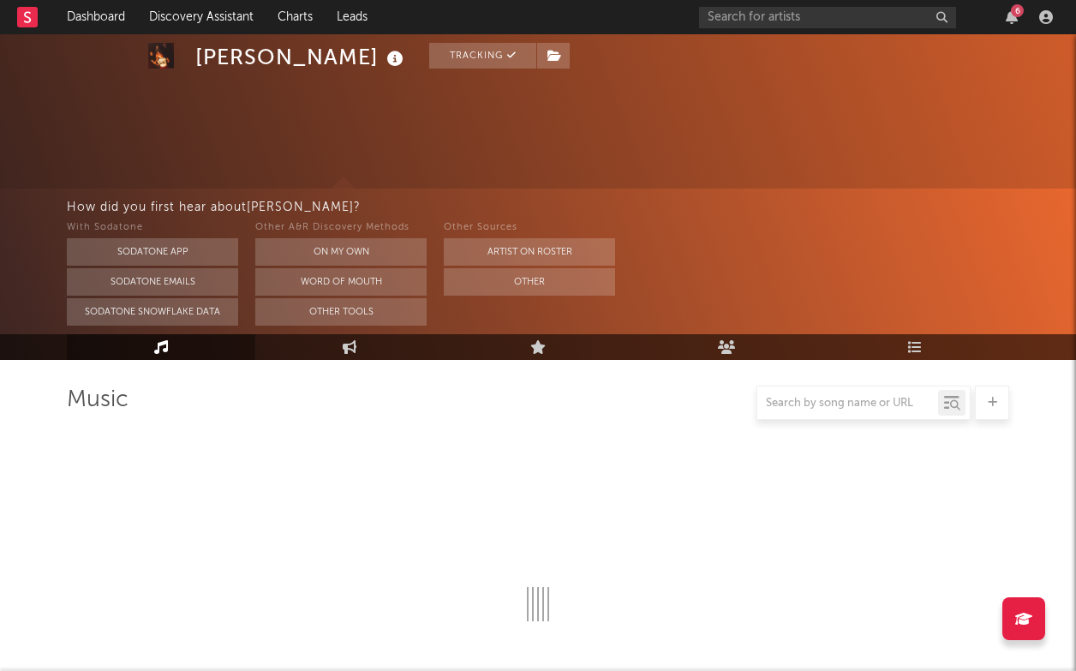
scroll to position [194, 0]
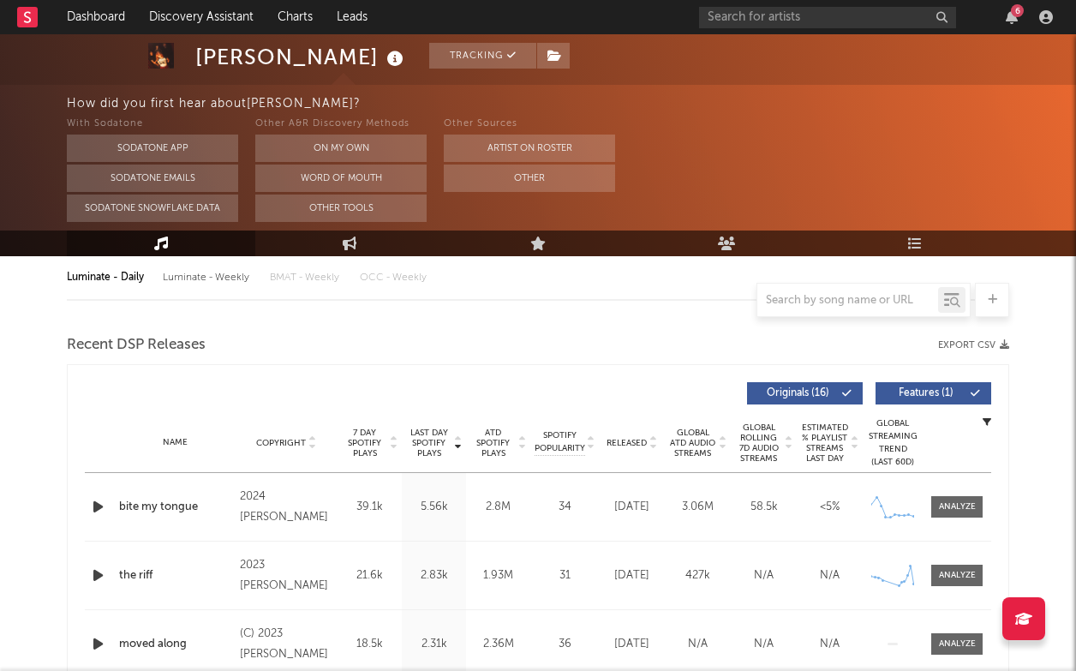
select select "6m"
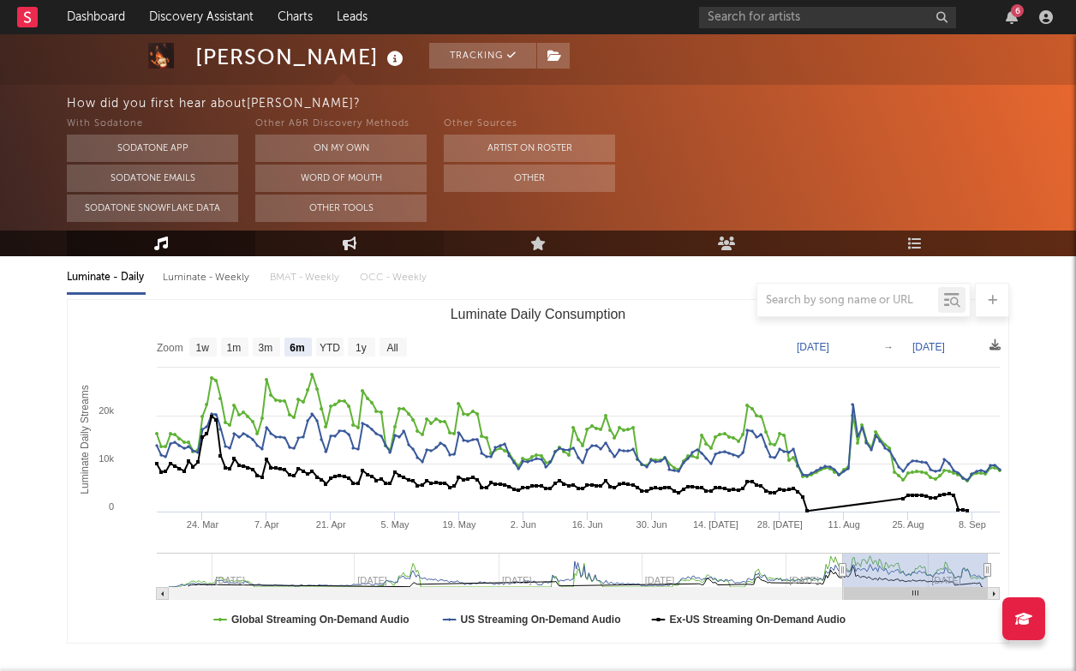
click at [357, 247] on link "Engagement" at bounding box center [349, 243] width 188 height 26
select select "1w"
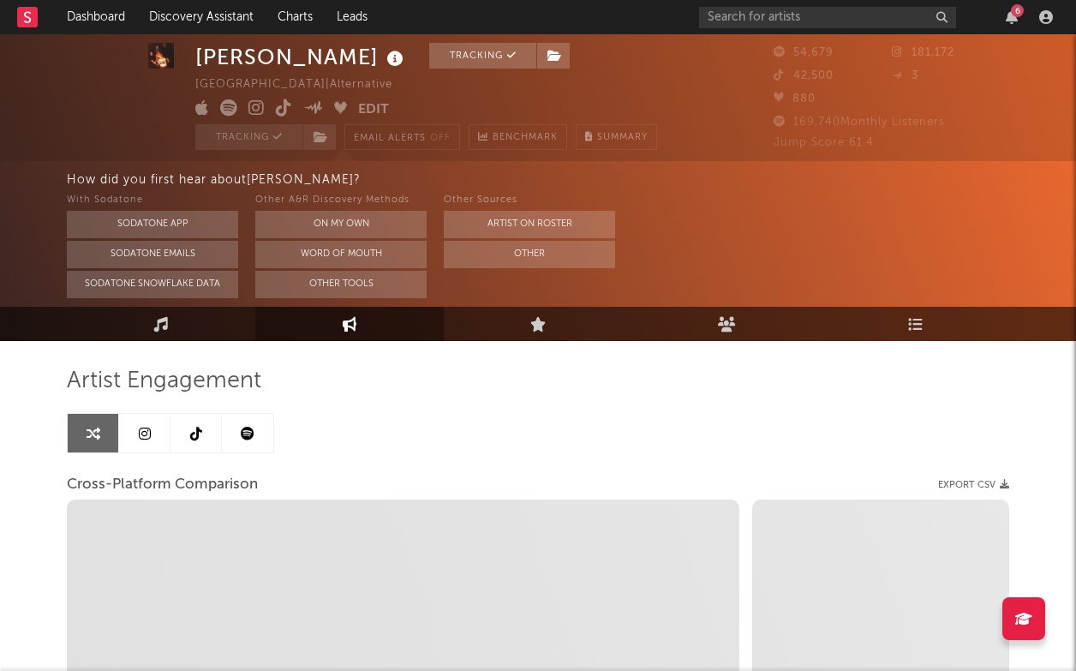
scroll to position [12, 0]
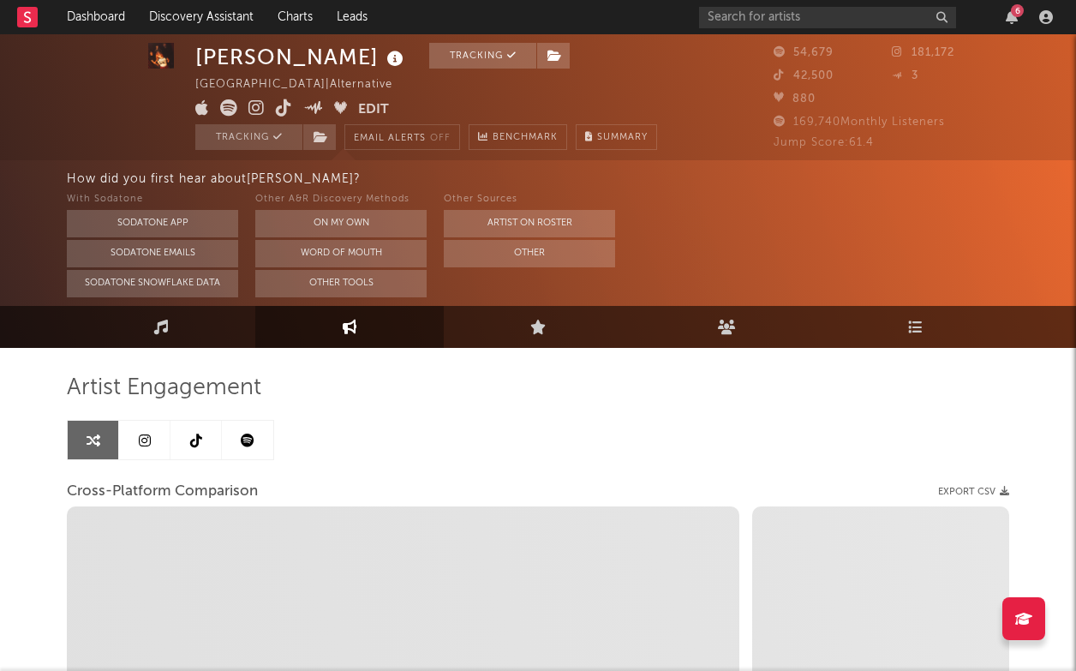
click at [263, 435] on link at bounding box center [247, 440] width 51 height 39
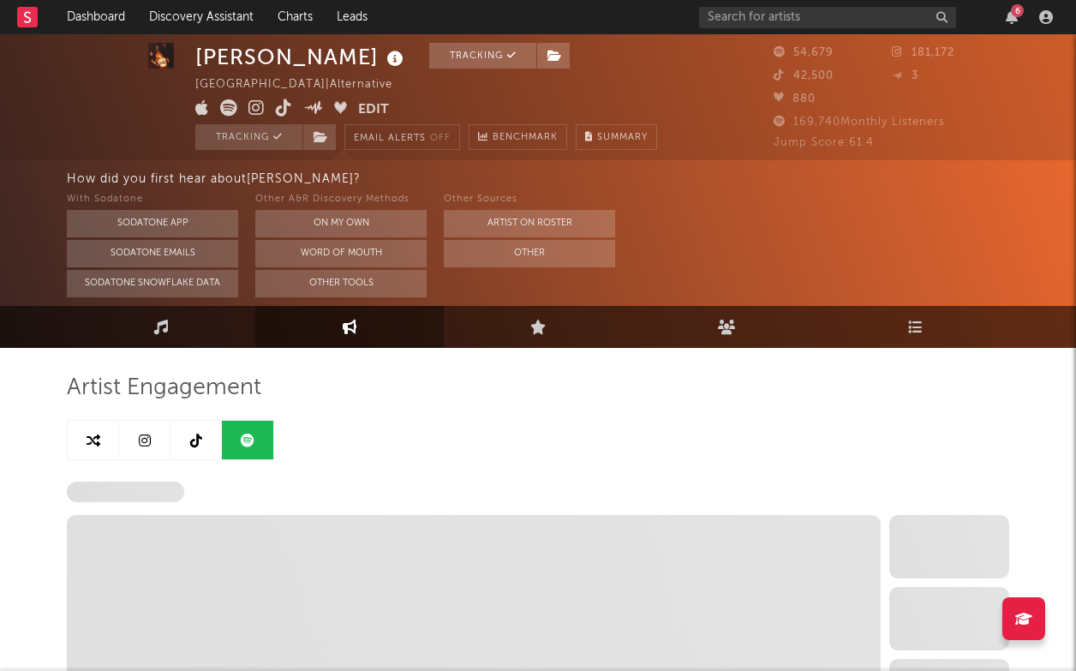
select select "6m"
select select "1w"
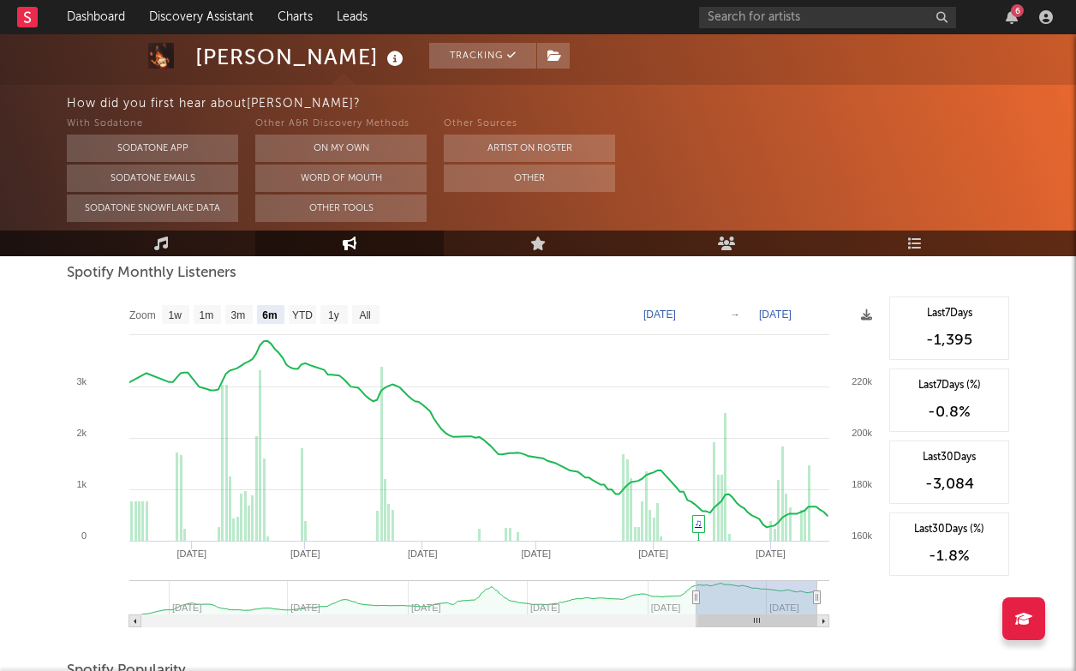
scroll to position [635, 0]
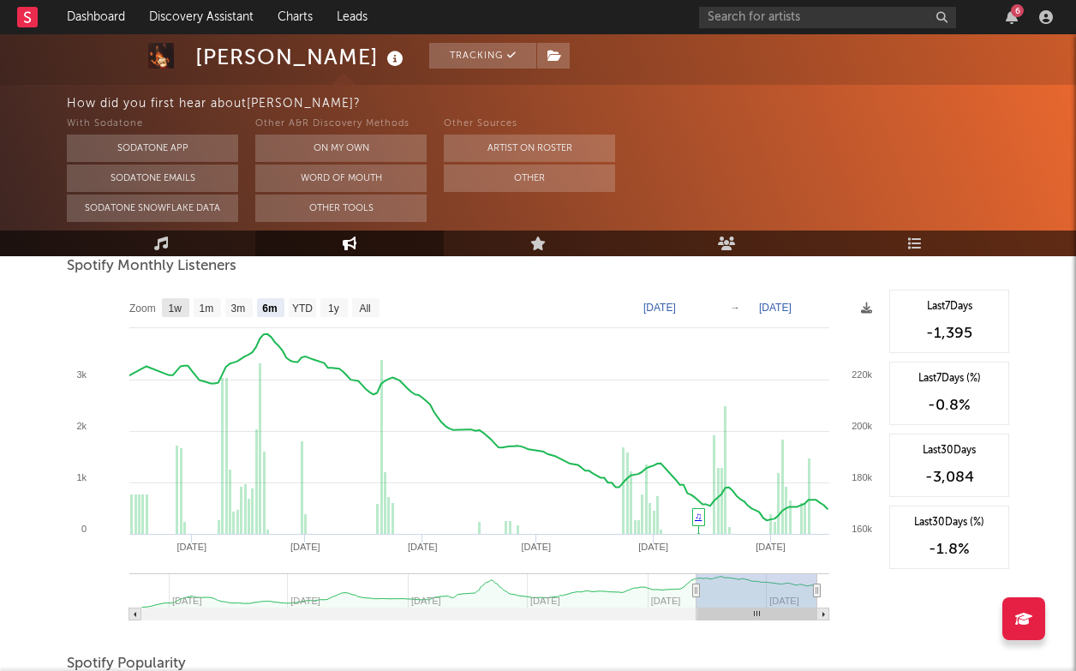
click at [185, 310] on rect at bounding box center [175, 307] width 27 height 19
select select "1w"
type input "[DATE]"
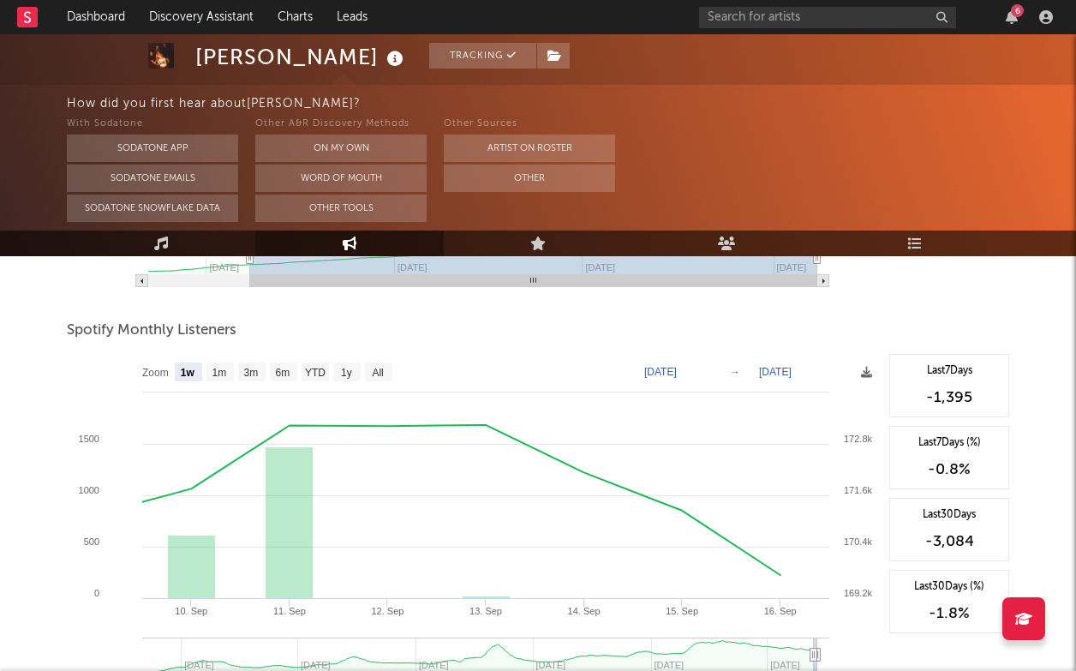
scroll to position [568, 0]
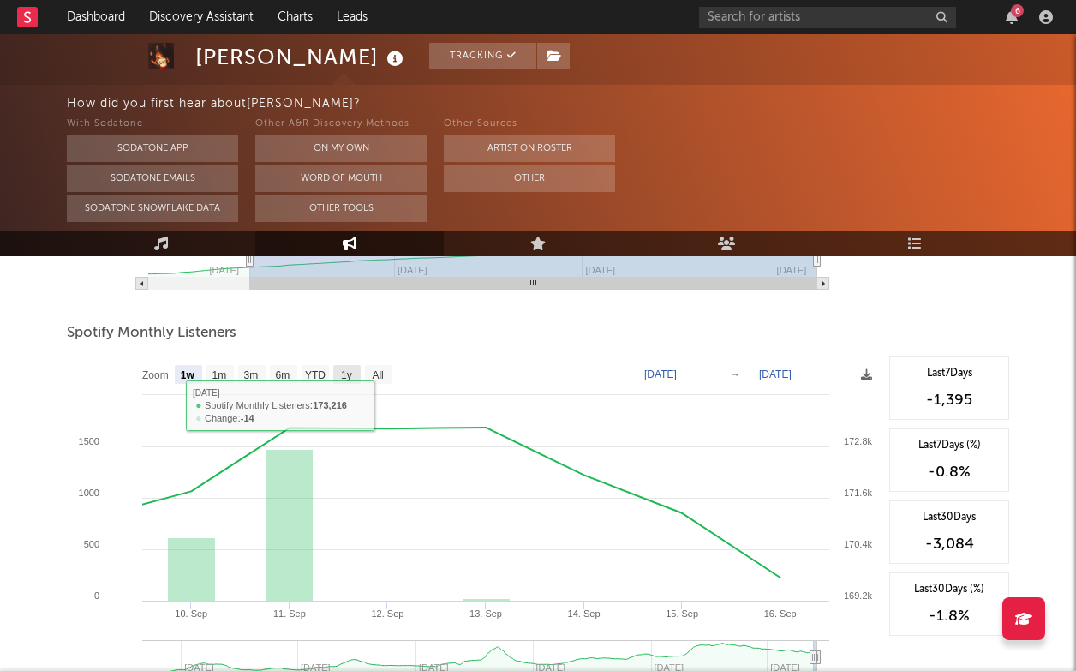
click at [346, 379] on text "1y" at bounding box center [346, 375] width 11 height 12
select select "1y"
type input "[DATE]"
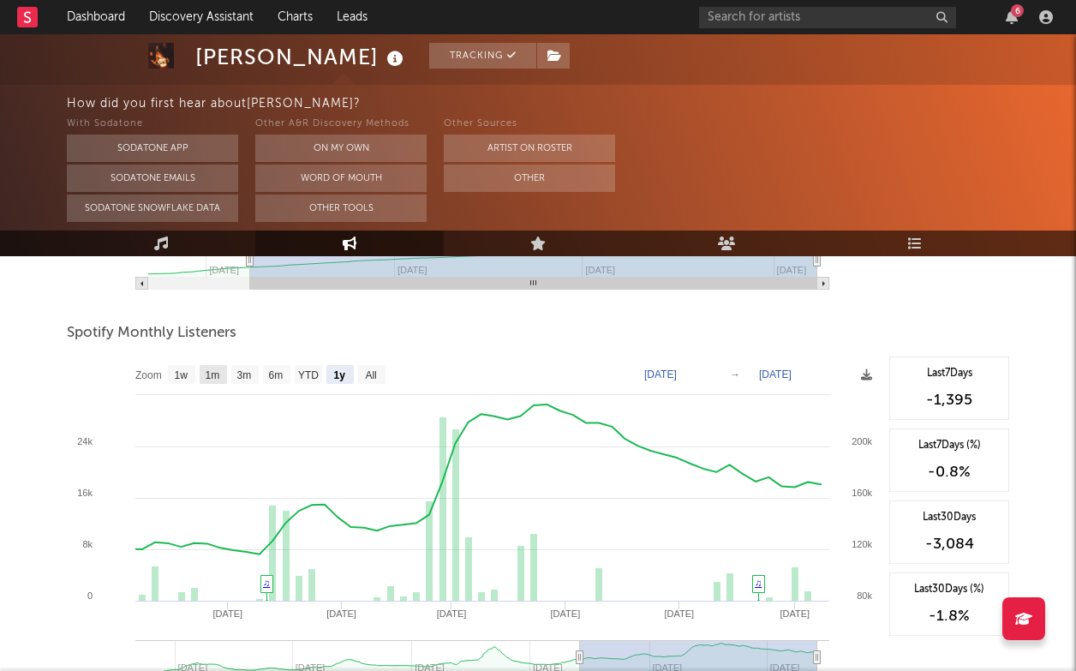
click at [200, 375] on rect at bounding box center [213, 374] width 27 height 19
select select "1m"
type input "[DATE]"
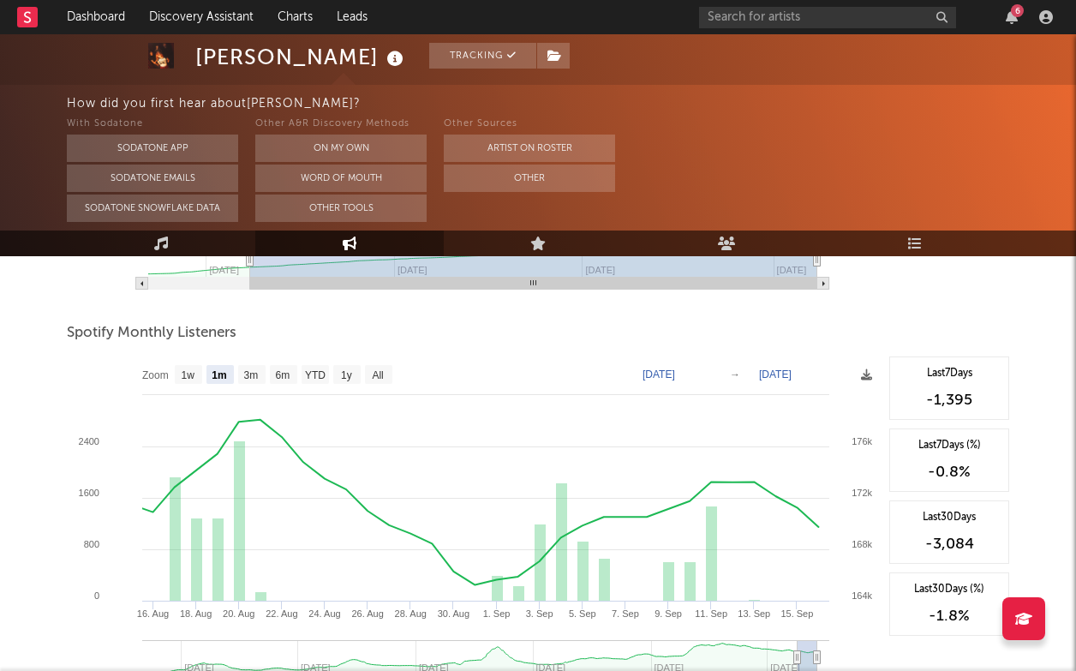
click at [675, 375] on text "[DATE]" at bounding box center [659, 374] width 33 height 12
click at [338, 153] on button "On My Own" at bounding box center [340, 148] width 171 height 27
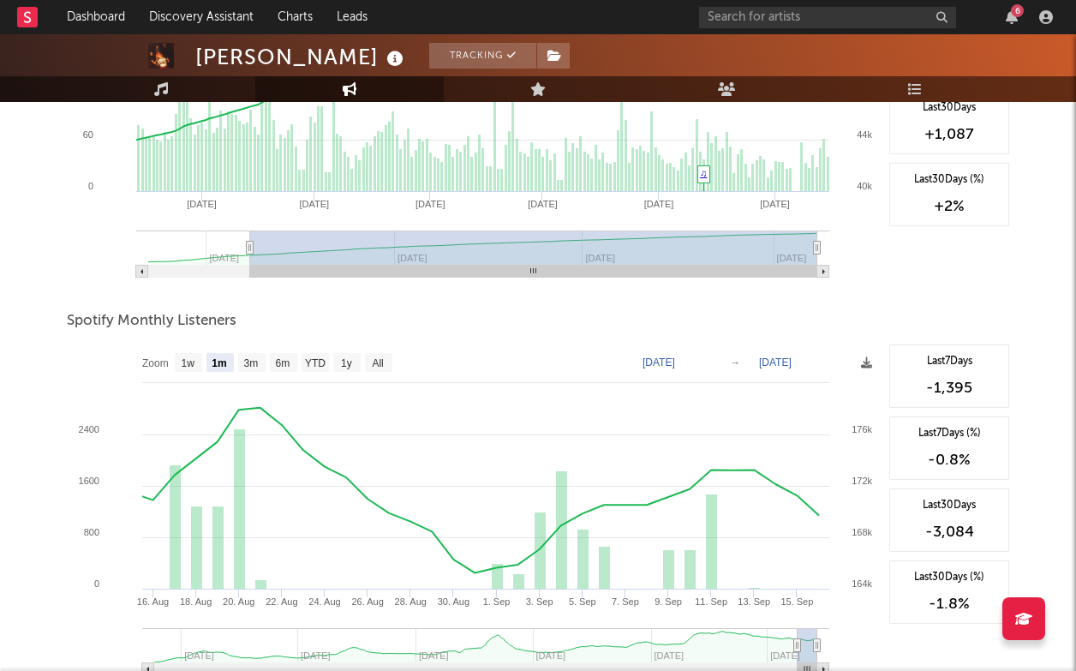
scroll to position [414, 0]
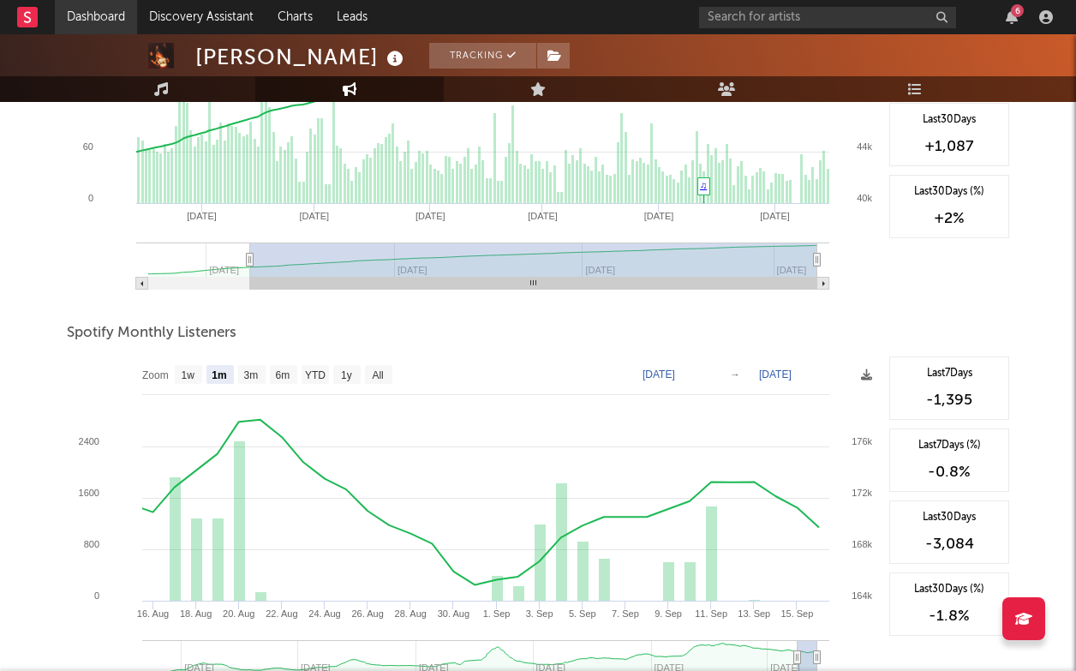
click at [82, 24] on link "Dashboard" at bounding box center [96, 17] width 82 height 34
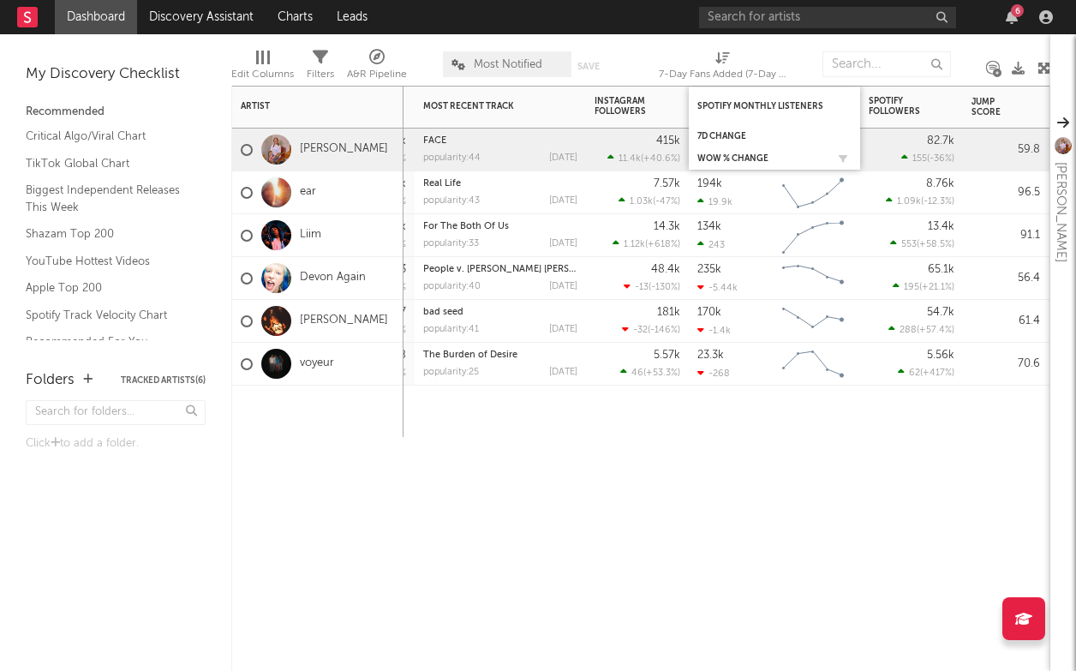
click at [732, 150] on div "WoW % Change" at bounding box center [774, 158] width 154 height 17
click at [756, 153] on div "WoW % Change" at bounding box center [774, 158] width 154 height 17
click at [805, 129] on div "7d Change" at bounding box center [774, 136] width 154 height 17
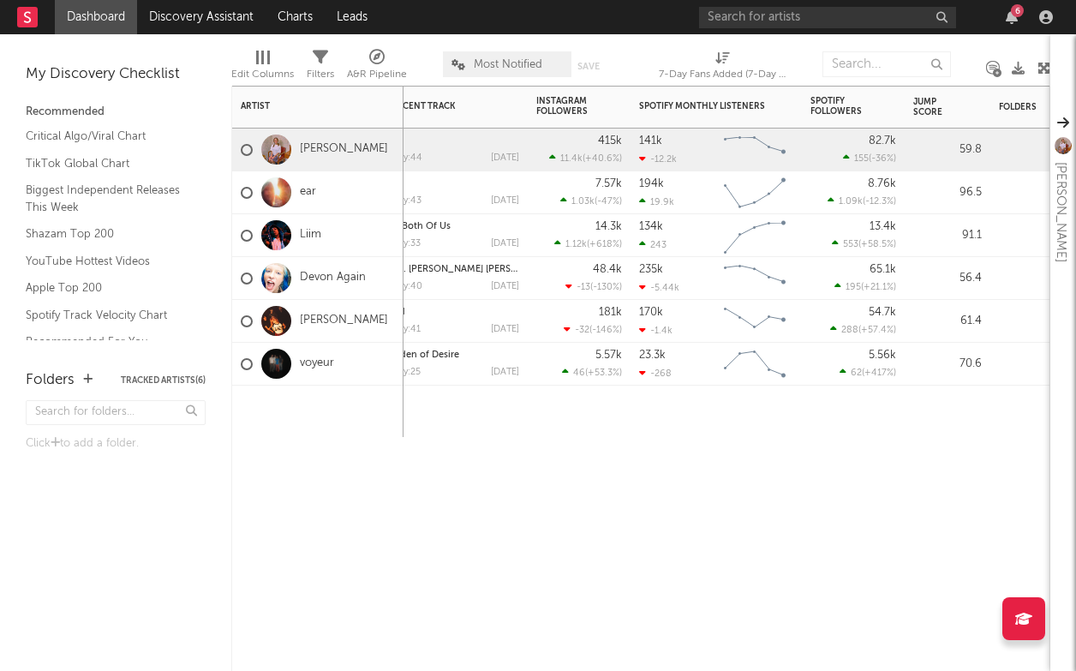
click at [641, 159] on icon at bounding box center [642, 158] width 7 height 10
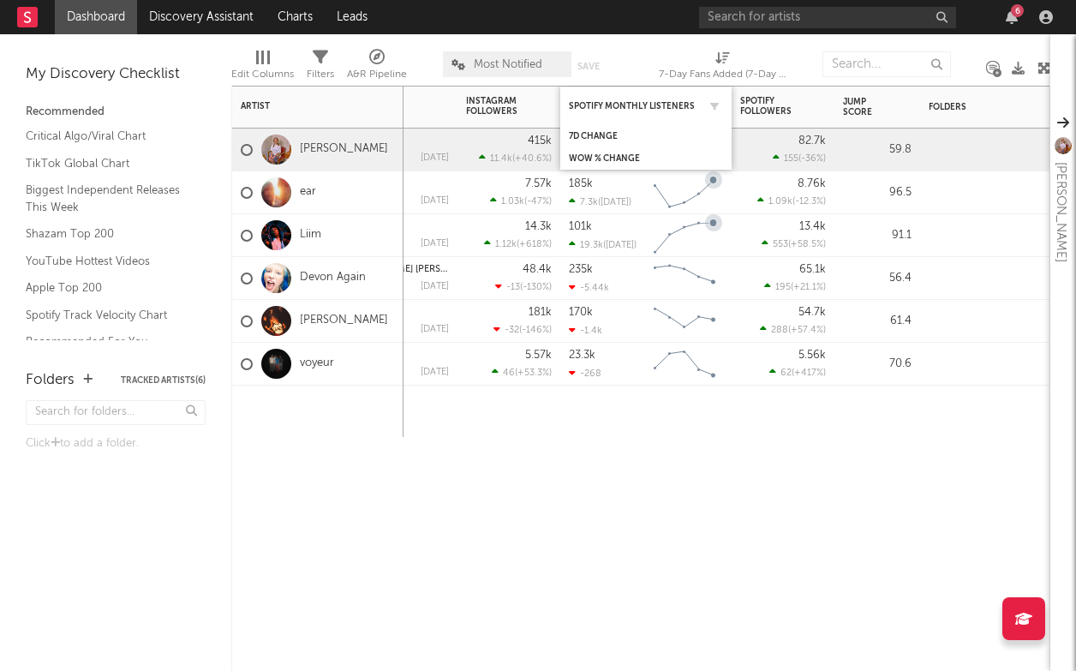
click at [647, 112] on div "Spotify Monthly Listeners" at bounding box center [646, 105] width 154 height 33
click at [636, 101] on div "Spotify Monthly Listeners" at bounding box center [633, 106] width 129 height 10
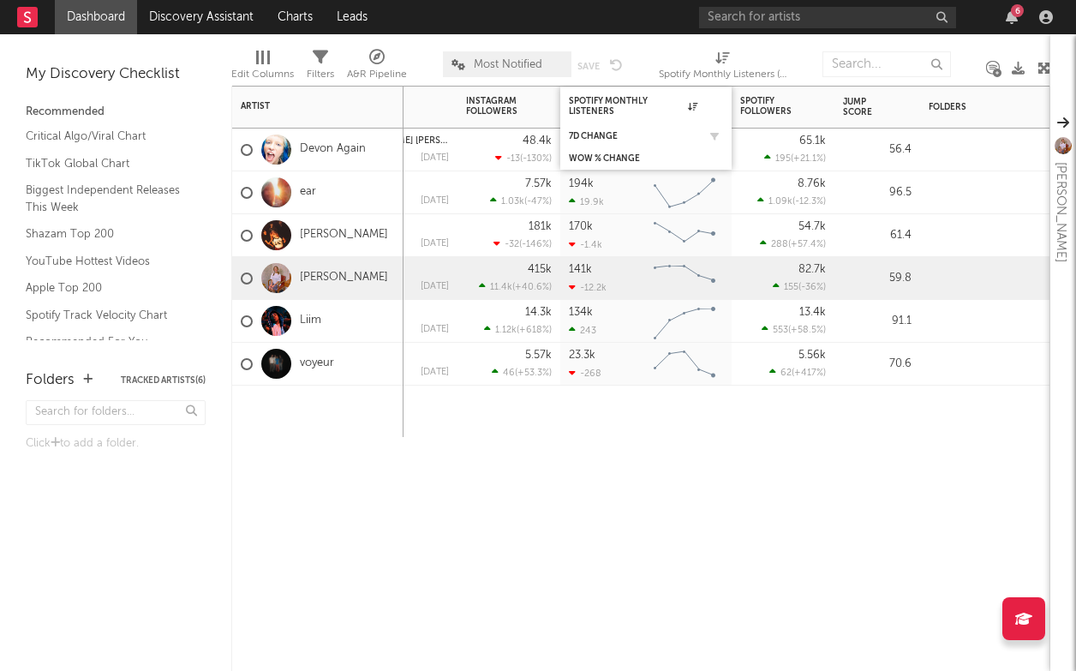
click at [624, 129] on div "7d Change" at bounding box center [646, 136] width 154 height 17
click at [604, 133] on div "7d Change" at bounding box center [633, 136] width 129 height 10
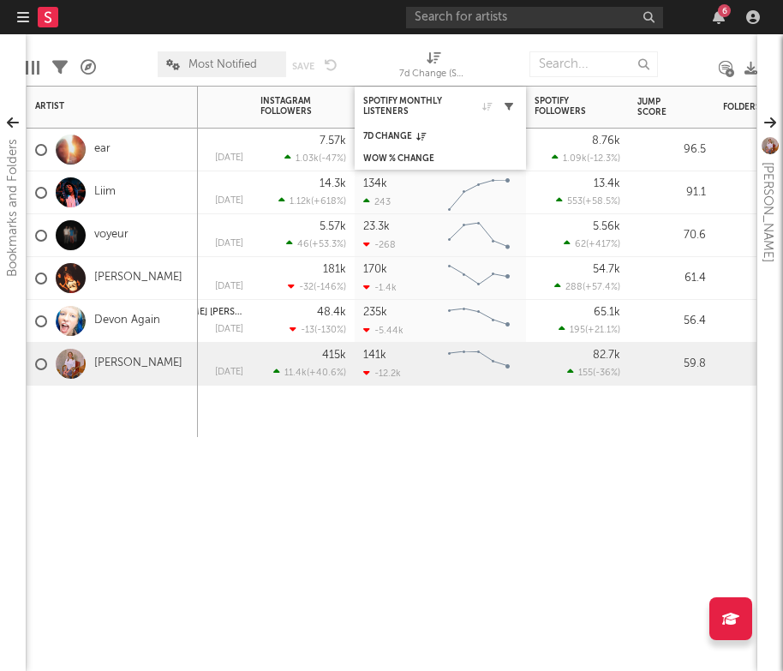
click at [506, 110] on icon "button" at bounding box center [509, 106] width 9 height 9
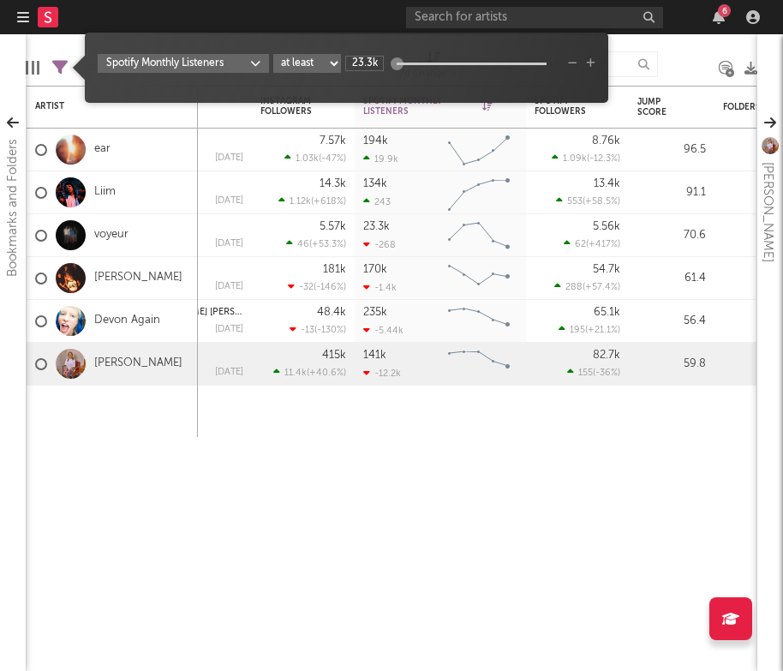
click at [377, 69] on input "23.3k" at bounding box center [364, 63] width 39 height 15
click at [326, 69] on select "at least at most between" at bounding box center [307, 63] width 68 height 19
select select "max"
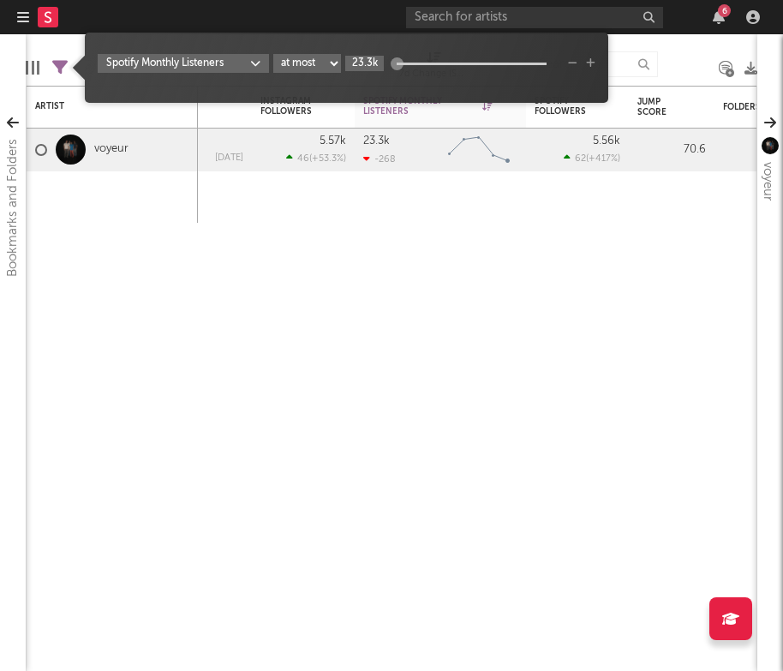
click at [375, 64] on input "23.3k" at bounding box center [364, 63] width 39 height 15
click at [373, 64] on input "23.3k" at bounding box center [364, 63] width 39 height 15
type input "1M"
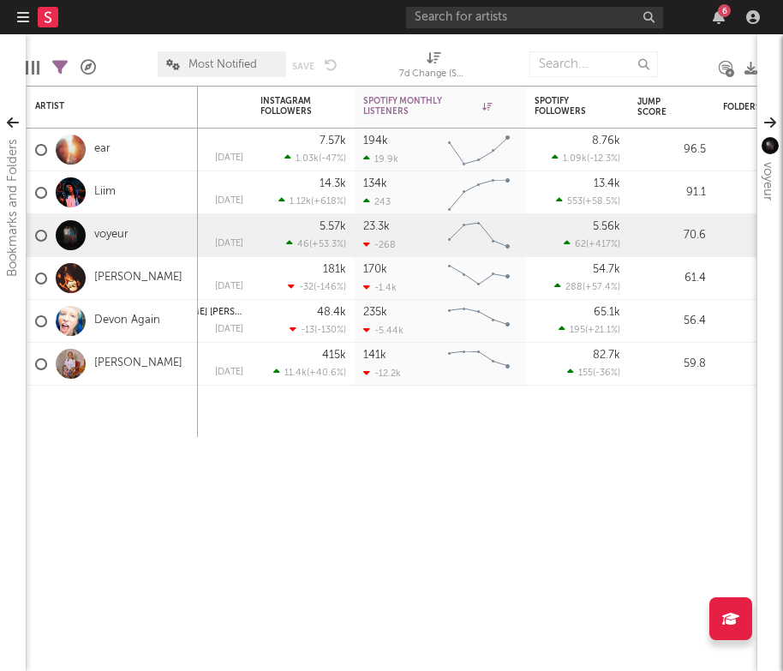
select select "-1"
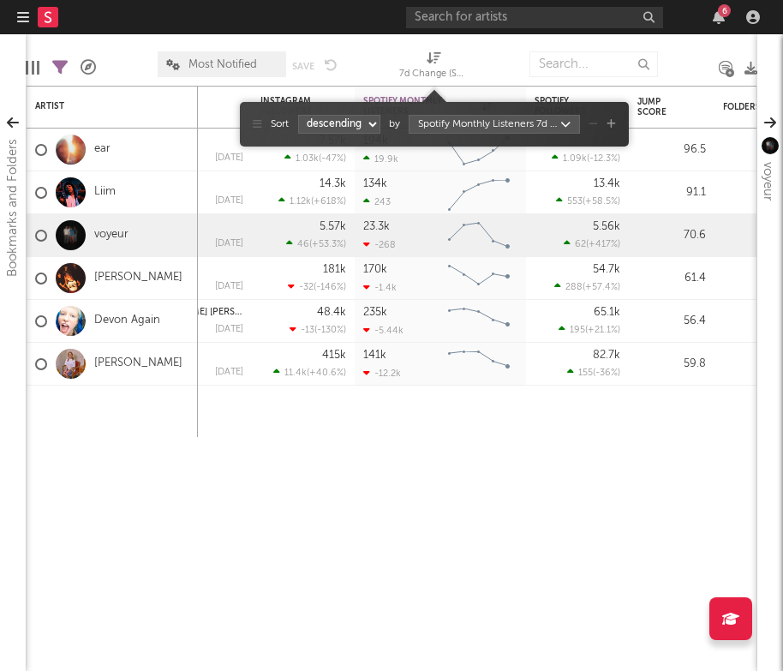
click at [440, 67] on div "7d Change (Spotify Monthly Listeners)" at bounding box center [433, 74] width 69 height 21
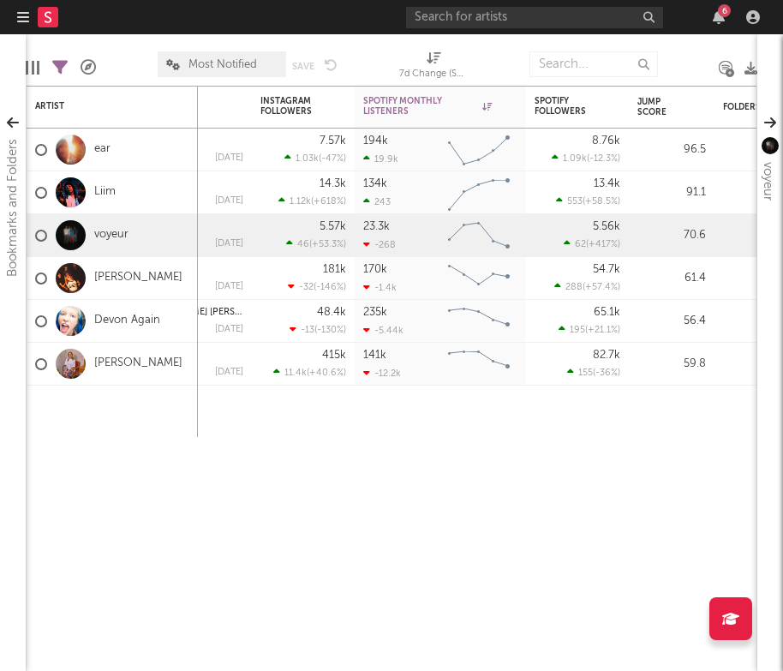
click at [440, 67] on div "7d Change (Spotify Monthly Listeners)" at bounding box center [433, 74] width 69 height 21
select select "-1"
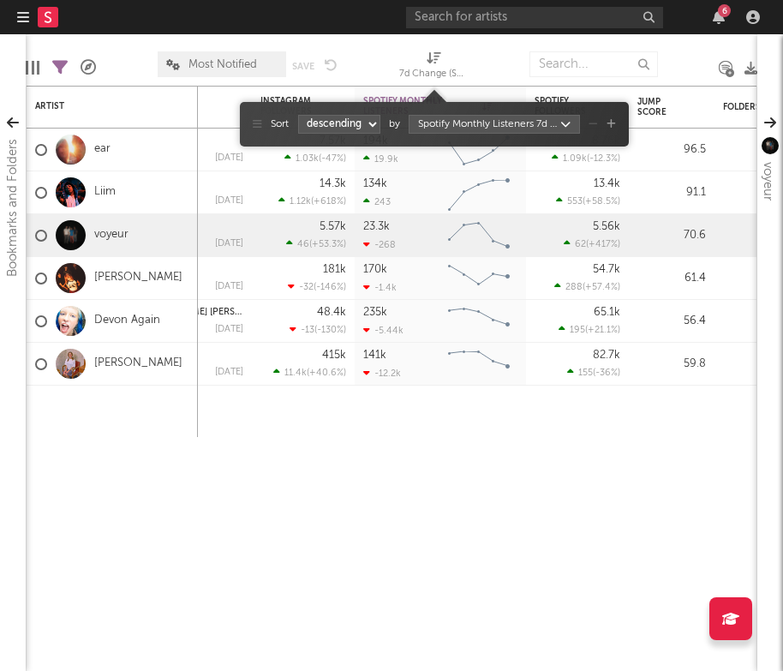
click at [435, 58] on icon at bounding box center [434, 57] width 15 height 13
click at [464, 127] on body "Dashboard Discovery Assistant Charts Leads 6 Notifications Settings All Growth …" at bounding box center [391, 335] width 783 height 671
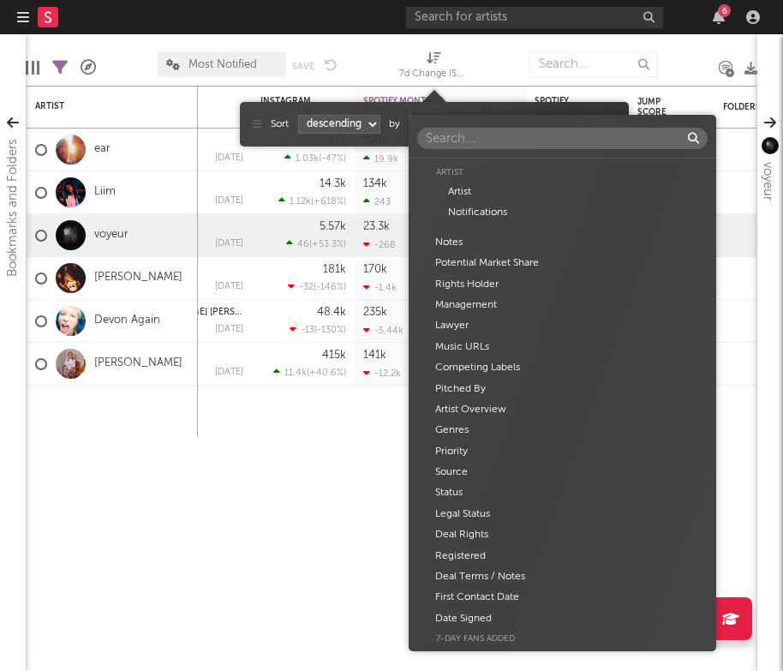
scroll to position [669, 0]
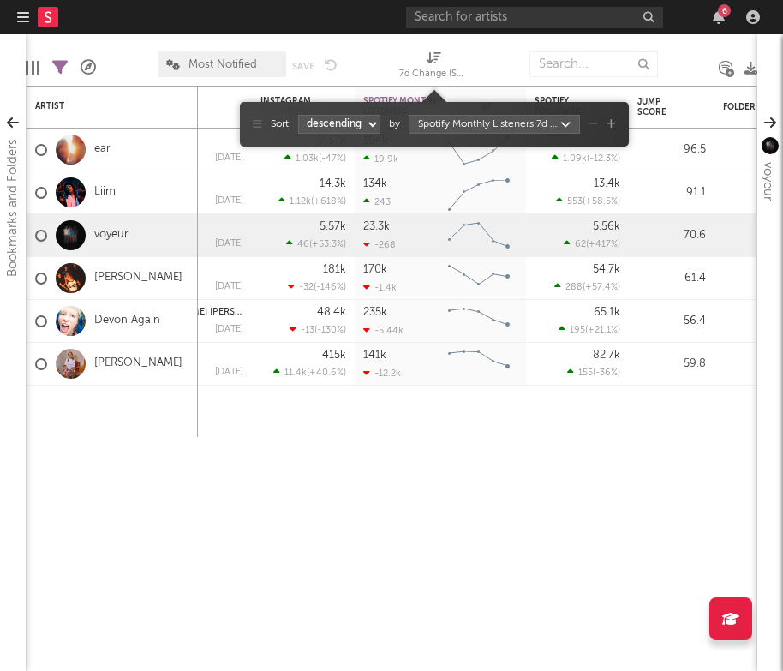
click at [327, 474] on div "Artist Artist Notifications Notes Potential Market Share Rights Holder Manageme…" at bounding box center [391, 335] width 783 height 671
click at [376, 43] on div at bounding box center [368, 64] width 36 height 43
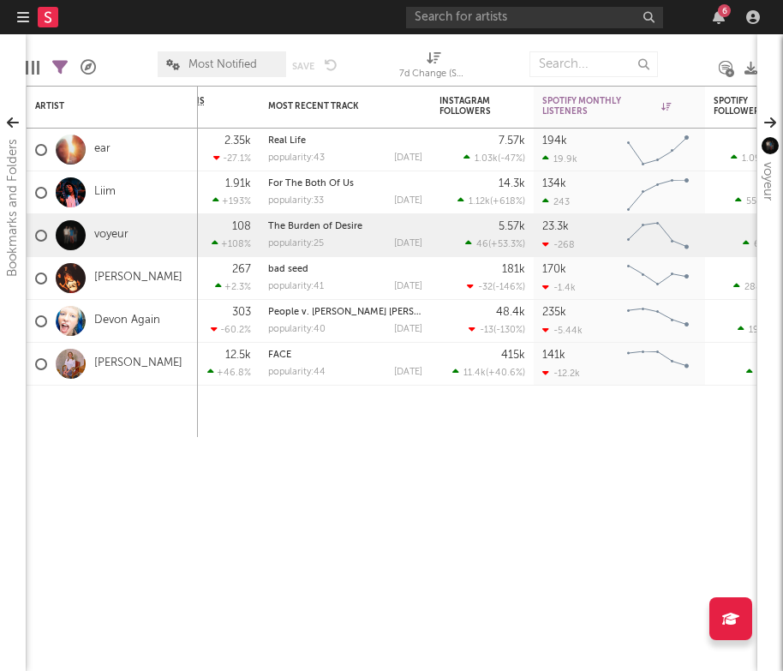
click at [39, 68] on div at bounding box center [38, 68] width 3 height 14
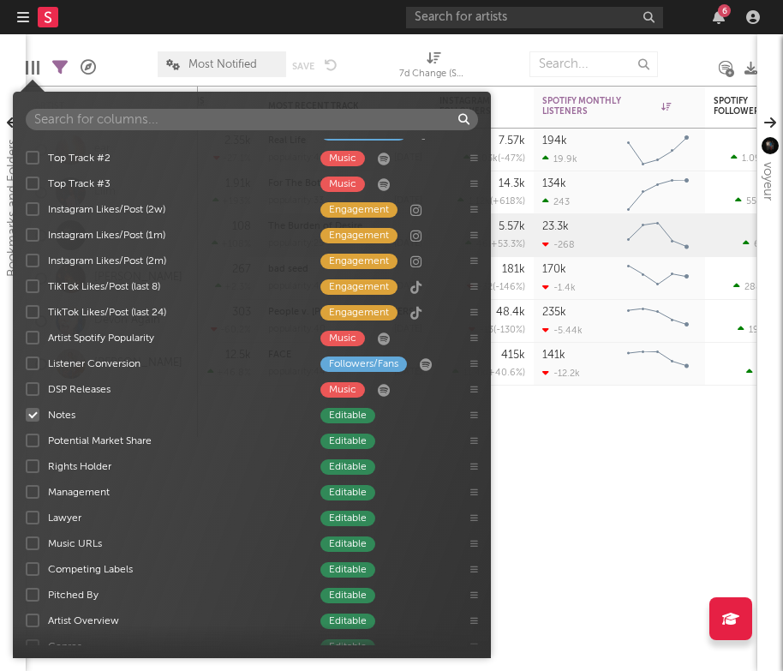
scroll to position [469, 0]
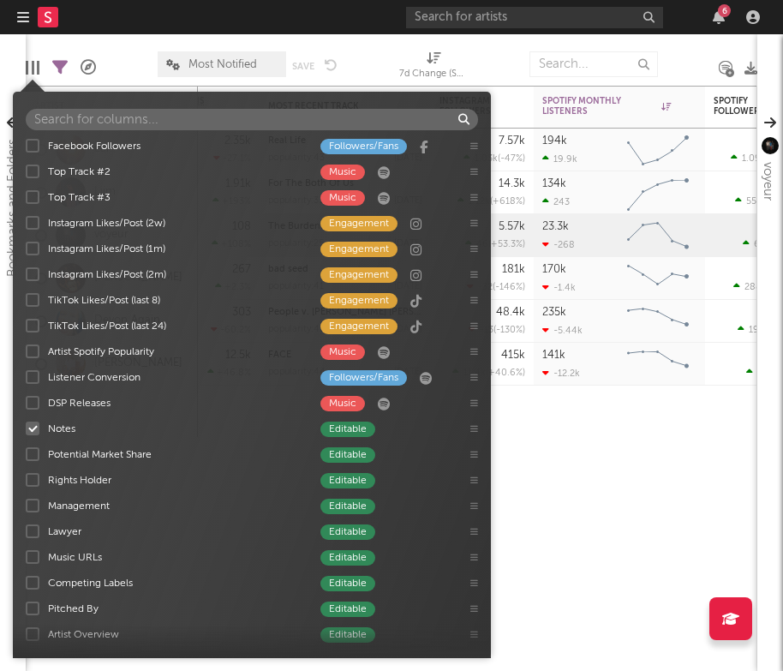
click at [129, 365] on div "Listener Conversion Followers/Fans" at bounding box center [252, 377] width 478 height 26
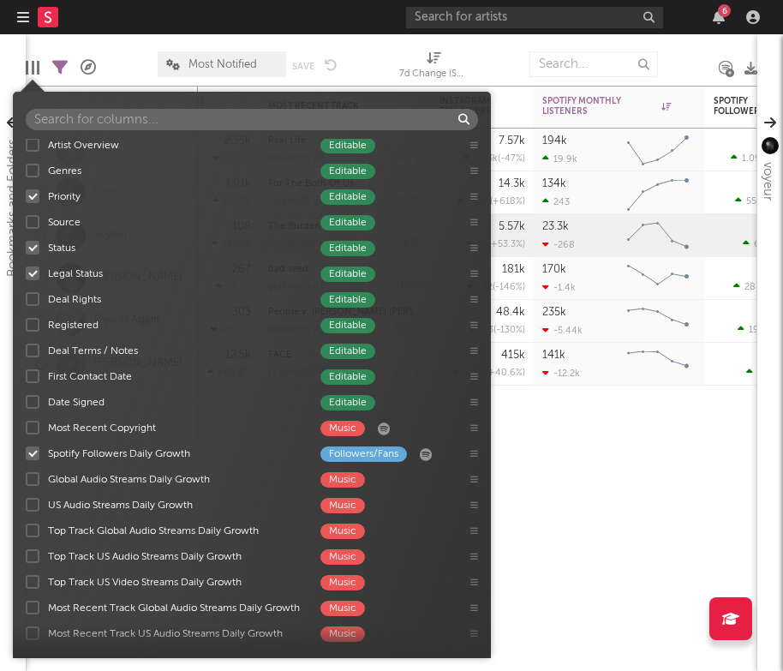
scroll to position [777, 0]
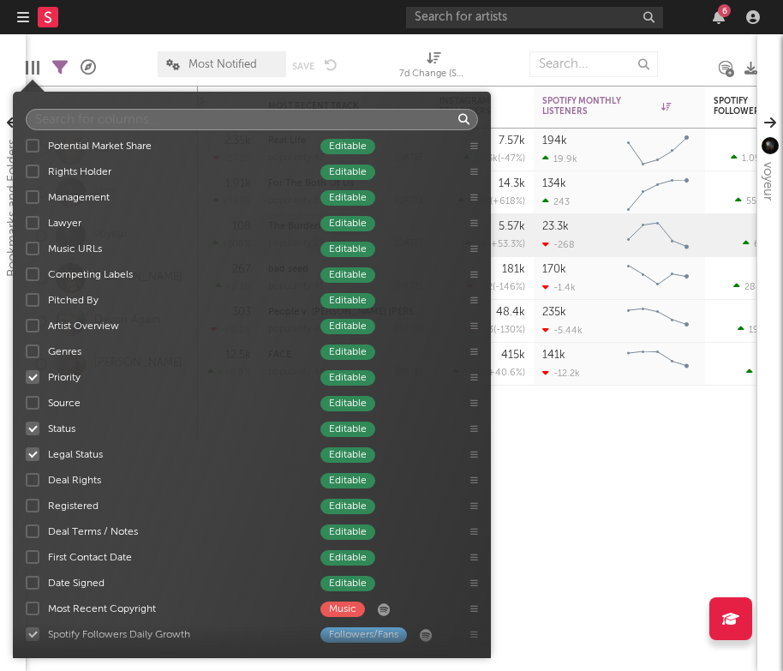
click at [148, 123] on input "text" at bounding box center [252, 119] width 452 height 21
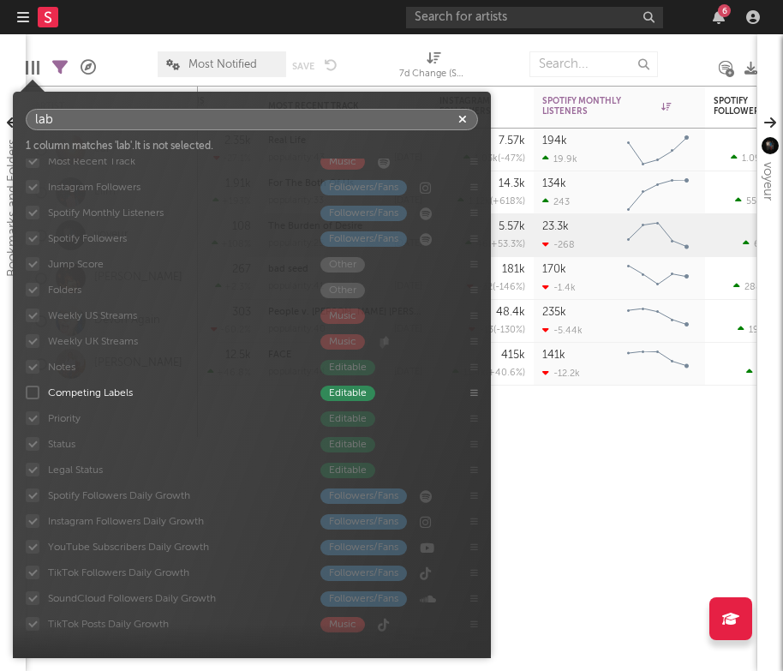
scroll to position [36, 0]
type input "lab"
click at [45, 394] on div "7-Day Fans Added Followers/Fans Most Recent Track Music Instagram Followers Fol…" at bounding box center [252, 402] width 478 height 487
click at [39, 393] on div at bounding box center [33, 393] width 14 height 14
click at [26, 393] on input "Competing Labels Editable" at bounding box center [26, 392] width 0 height 17
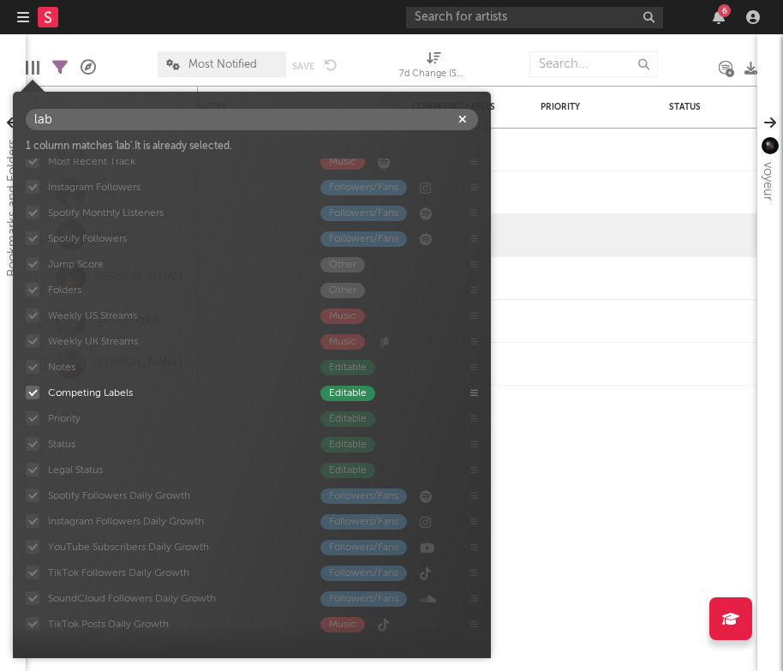
click at [39, 393] on div at bounding box center [33, 393] width 14 height 14
click at [26, 393] on input "Competing Labels Editable" at bounding box center [26, 392] width 0 height 17
click at [469, 117] on div "lab" at bounding box center [252, 119] width 452 height 21
click at [466, 117] on icon "button" at bounding box center [462, 119] width 9 height 11
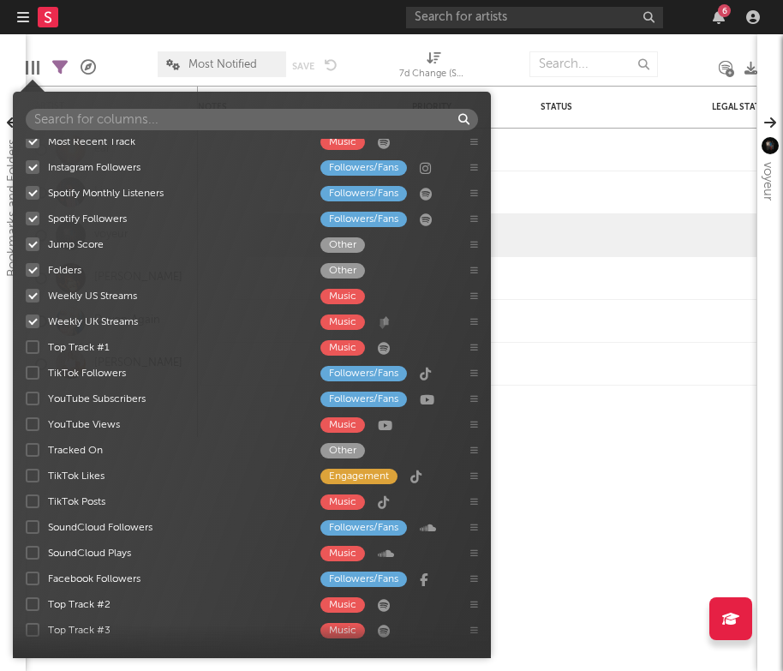
click at [32, 471] on div "7-Day Fans Added Followers/Fans Most Recent Track Music Instagram Followers Fol…" at bounding box center [252, 392] width 478 height 506
click at [36, 473] on div at bounding box center [33, 476] width 14 height 14
click at [26, 473] on input "TikTok Likes Engagement" at bounding box center [26, 475] width 0 height 17
click at [32, 500] on div at bounding box center [33, 501] width 14 height 14
click at [26, 500] on input "TikTok Posts Music" at bounding box center [26, 501] width 0 height 17
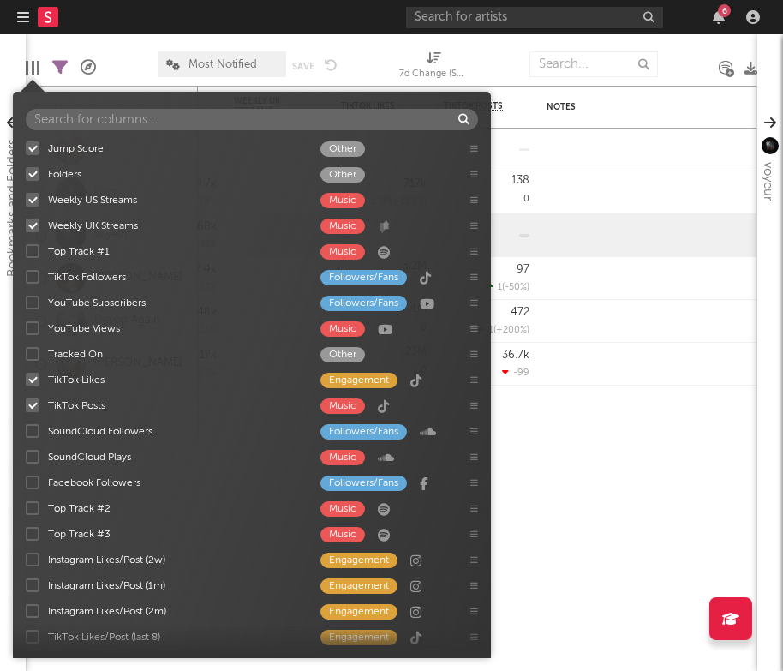
scroll to position [133, 0]
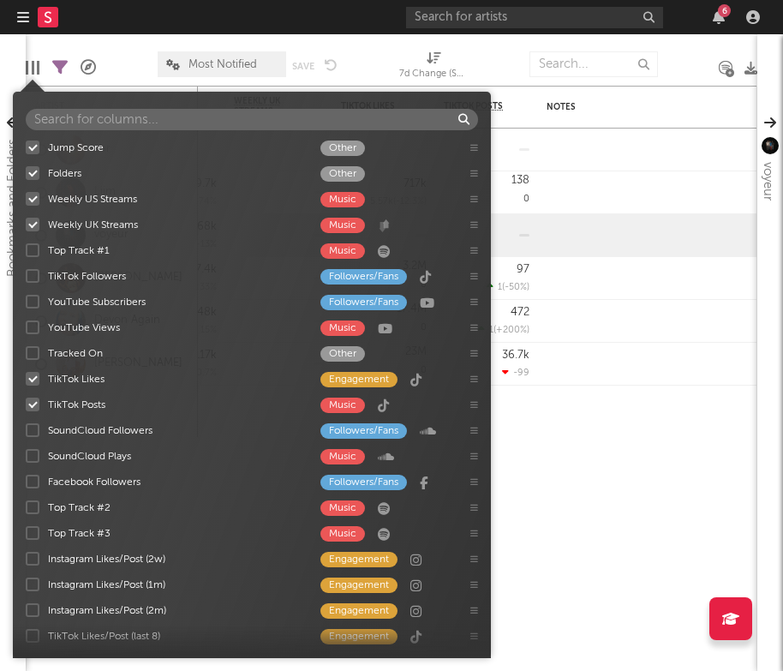
click at [33, 556] on div at bounding box center [33, 559] width 14 height 14
click at [26, 556] on input "Instagram Likes/Post (2w) Engagement" at bounding box center [26, 558] width 0 height 17
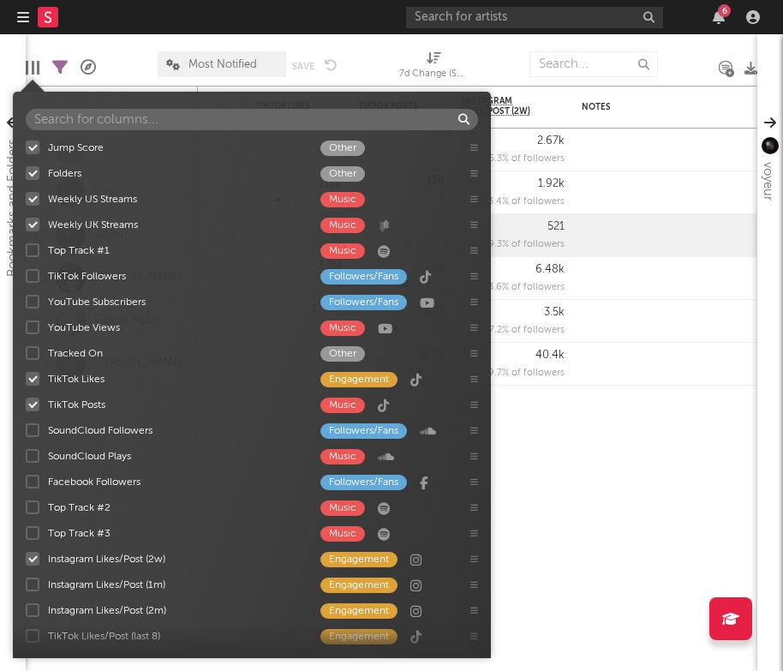
click at [32, 577] on div at bounding box center [33, 584] width 14 height 14
click at [26, 577] on input "Instagram Likes/Post (1m) Engagement" at bounding box center [26, 584] width 0 height 17
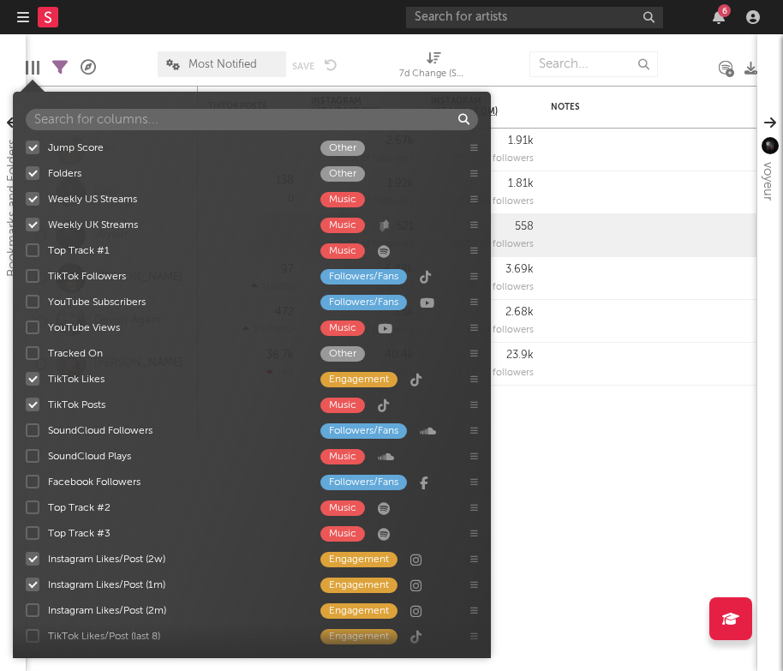
click at [29, 601] on div "Instagram Likes/Post (2m) Engagement" at bounding box center [252, 610] width 478 height 26
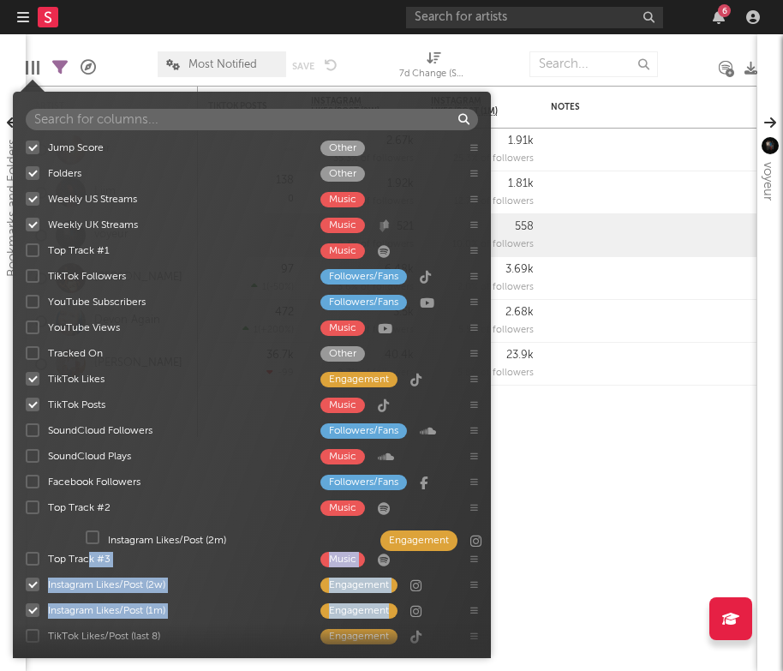
drag, startPoint x: 29, startPoint y: 603, endPoint x: 90, endPoint y: 531, distance: 94.2
click at [90, 531] on div "7-Day Fans Added Followers/Fans Most Recent Track Music Instagram Followers Fol…" at bounding box center [252, 392] width 478 height 506
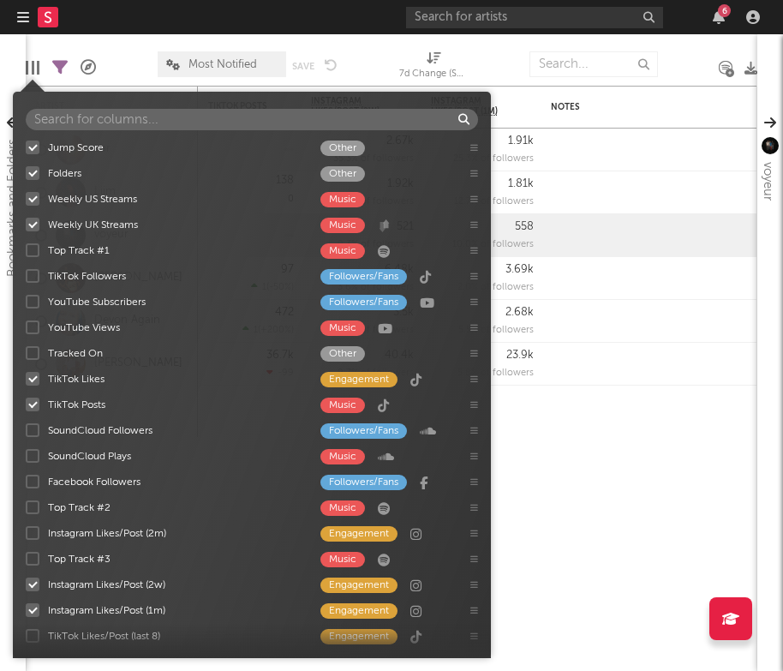
click at [175, 473] on div "Facebook Followers Followers/Fans" at bounding box center [249, 480] width 410 height 15
click at [26, 473] on input "Facebook Followers Followers/Fans" at bounding box center [26, 481] width 0 height 17
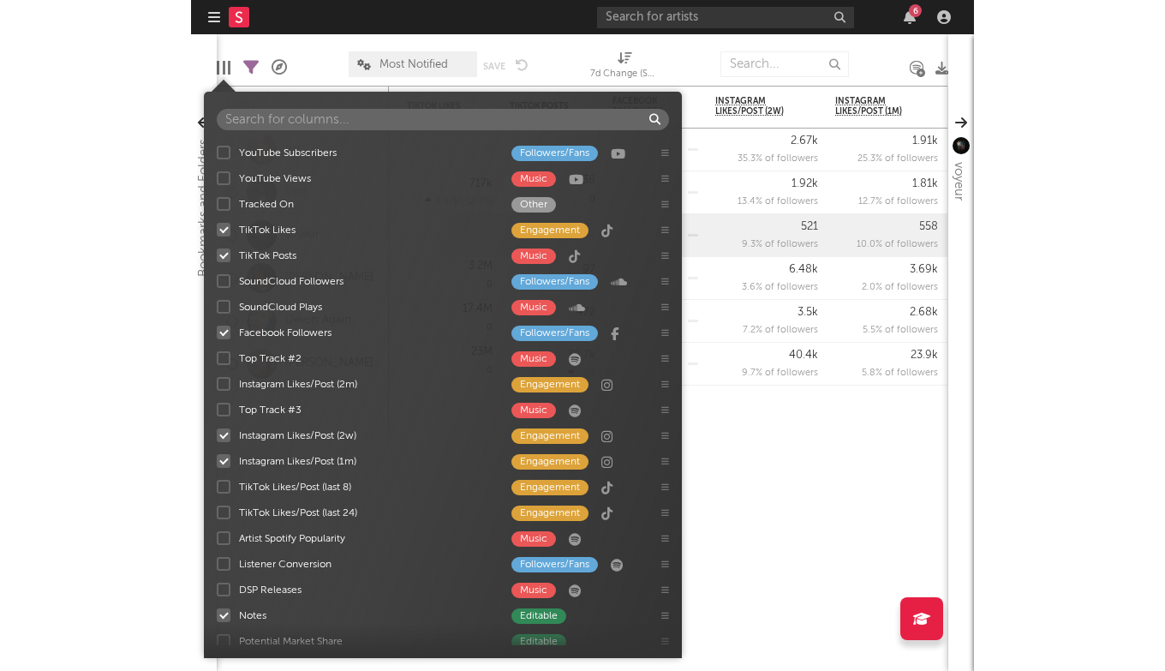
scroll to position [284, 0]
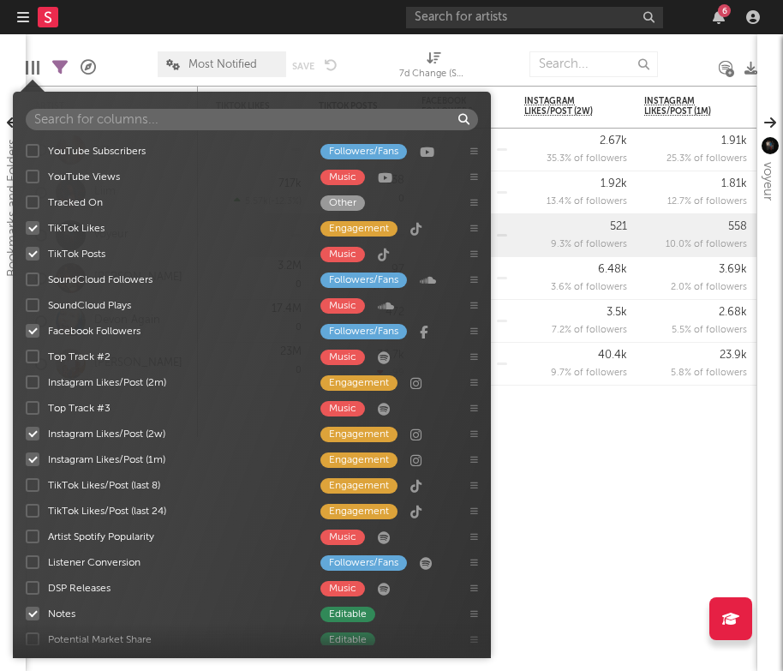
click at [34, 529] on div at bounding box center [33, 536] width 14 height 14
click at [26, 529] on input "Artist Spotify Popularity Music" at bounding box center [26, 536] width 0 height 17
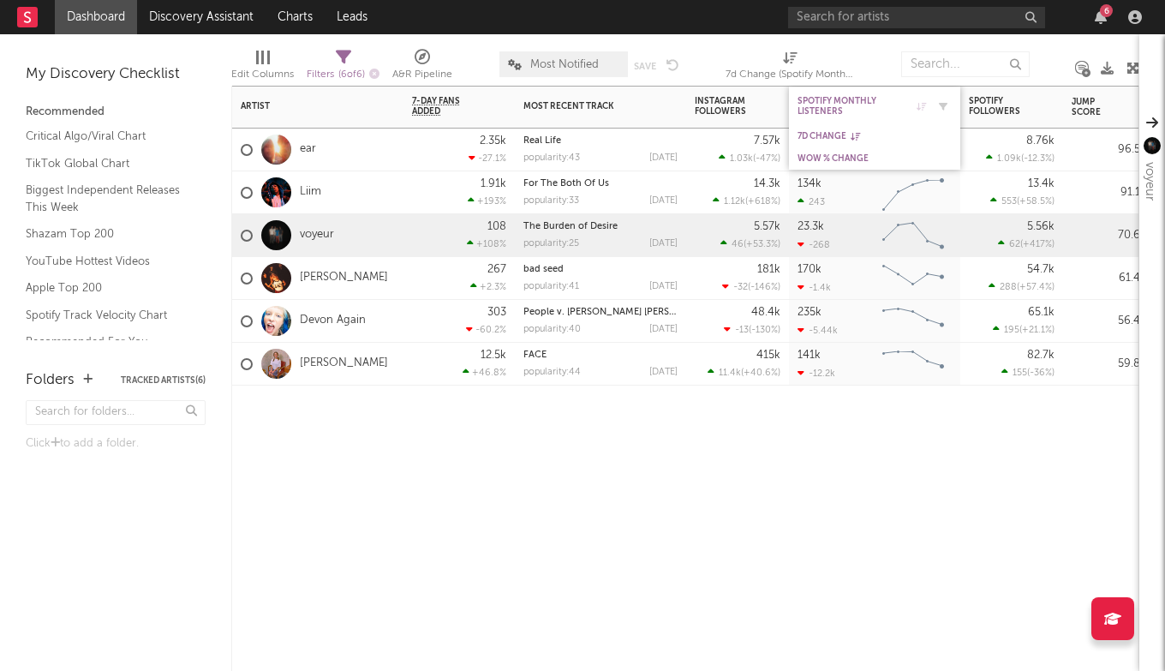
click at [872, 100] on div "Spotify Monthly Listeners" at bounding box center [862, 106] width 129 height 21
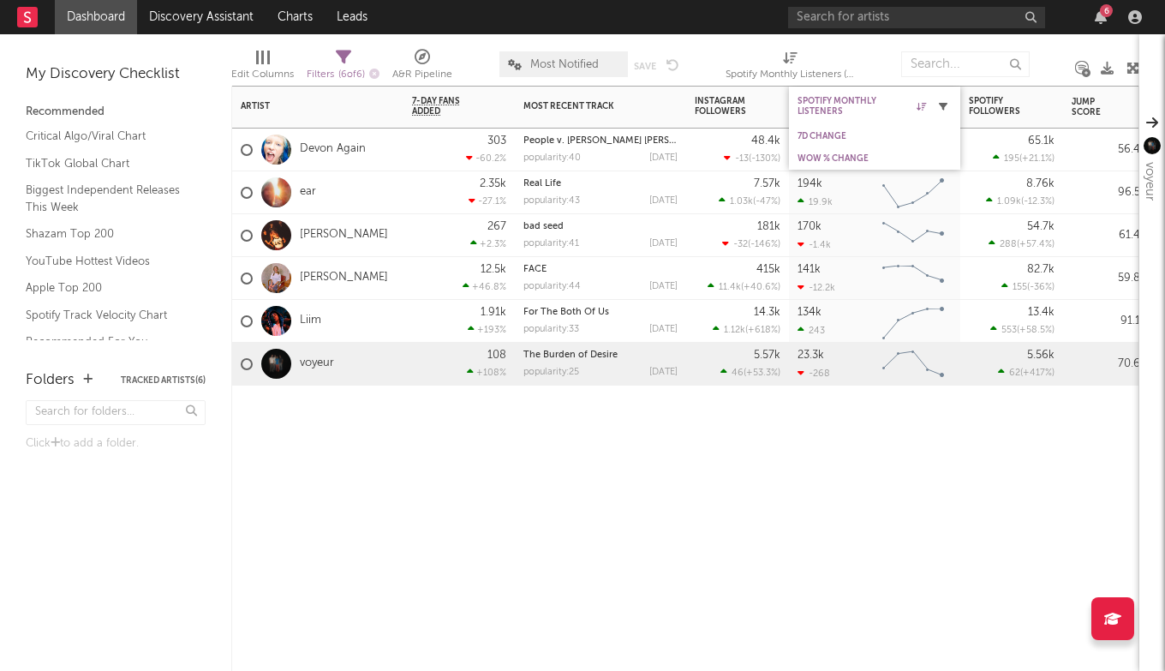
click at [942, 102] on icon "button" at bounding box center [943, 106] width 9 height 9
select select "max"
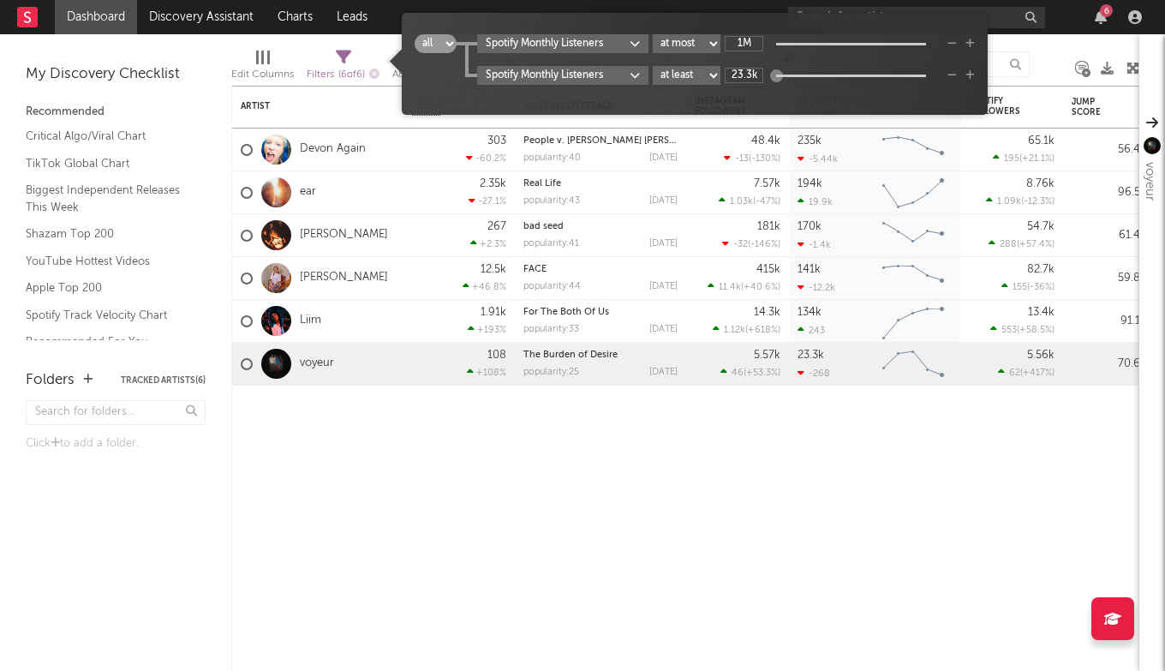
click at [949, 50] on div "Spotify Monthly Listeners at least at most between 1M" at bounding box center [726, 43] width 498 height 19
click at [950, 45] on icon "button" at bounding box center [952, 44] width 9 height 10
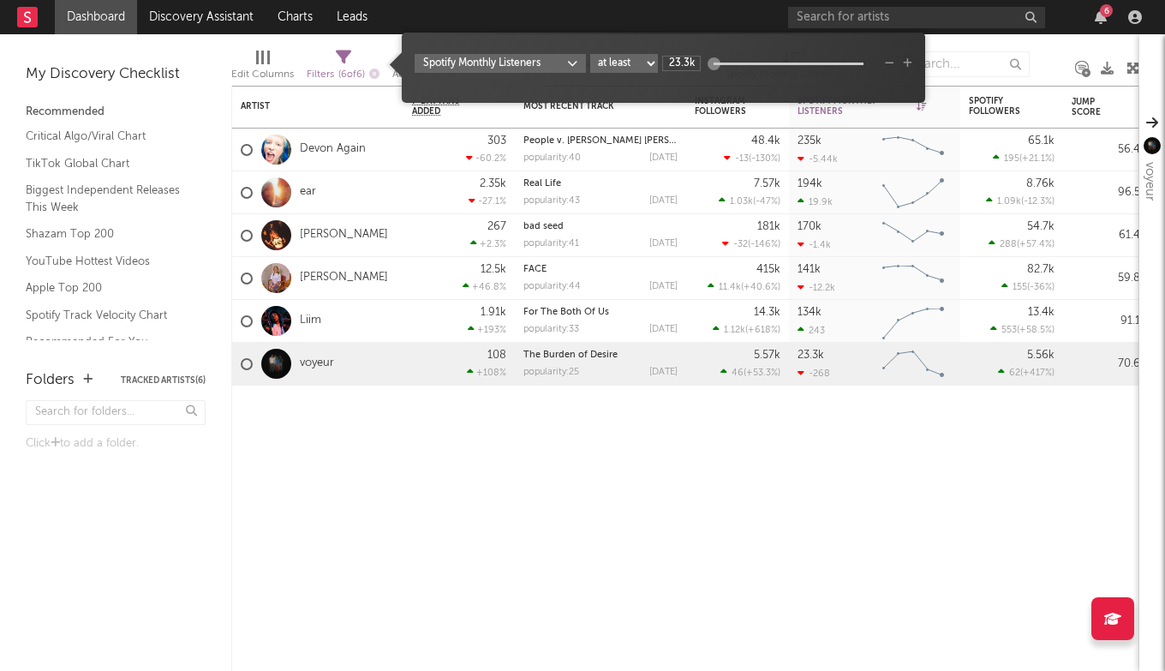
click at [891, 68] on icon "button" at bounding box center [889, 63] width 9 height 10
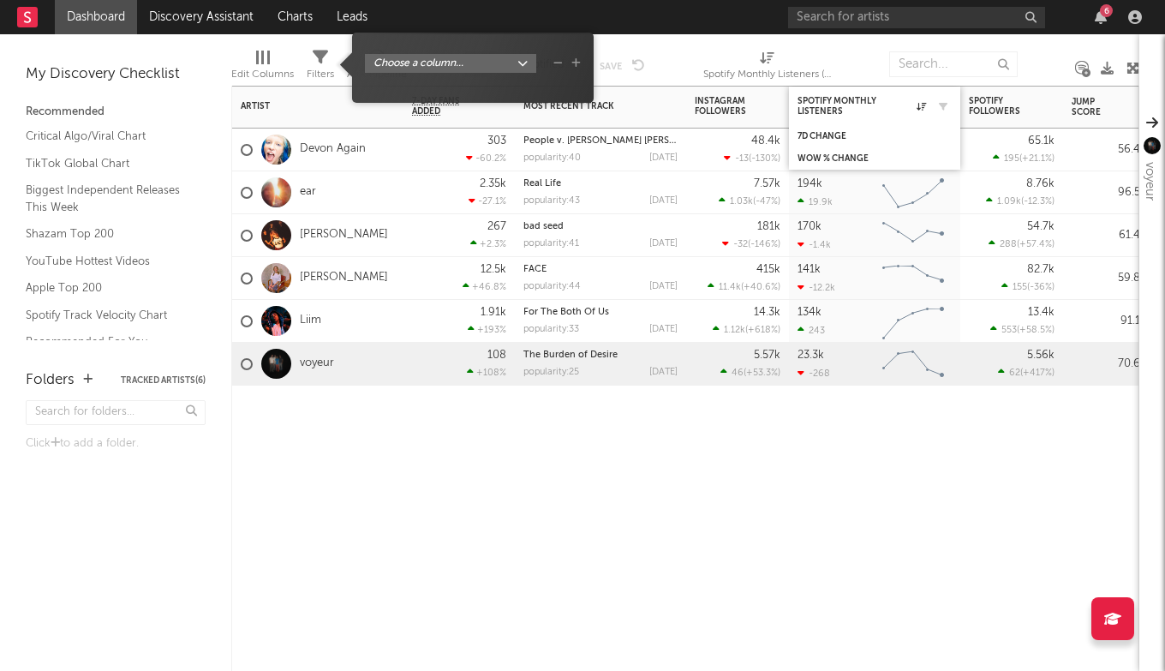
click at [823, 89] on div "Spotify Monthly Listeners" at bounding box center [875, 105] width 154 height 33
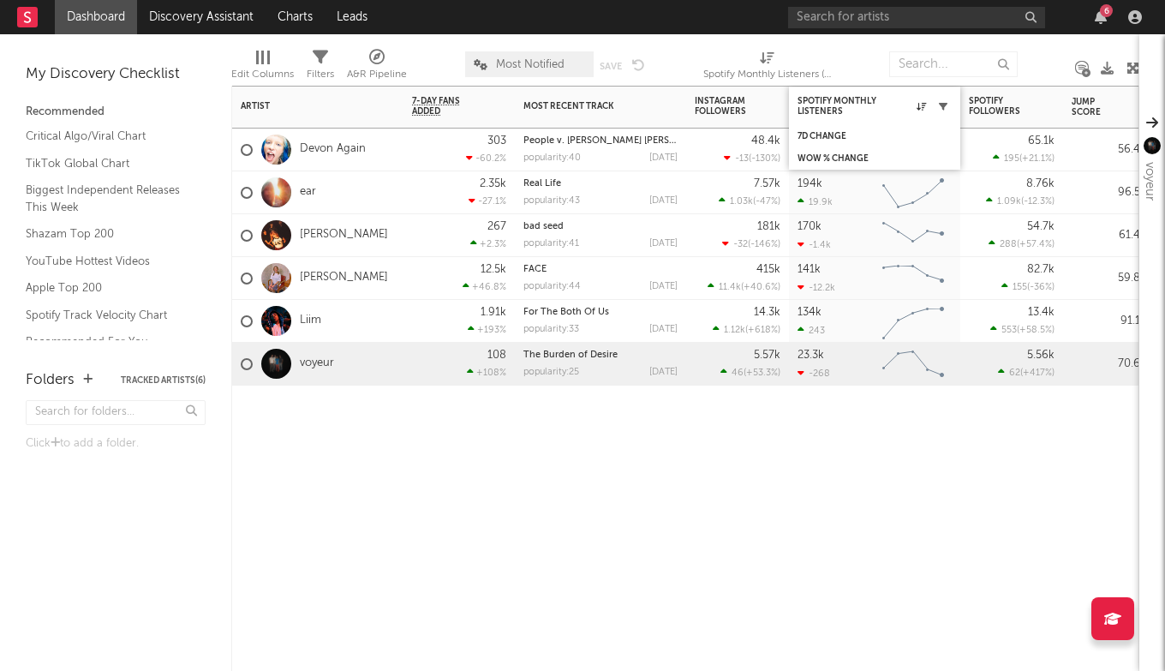
click at [939, 104] on icon "button" at bounding box center [943, 106] width 9 height 9
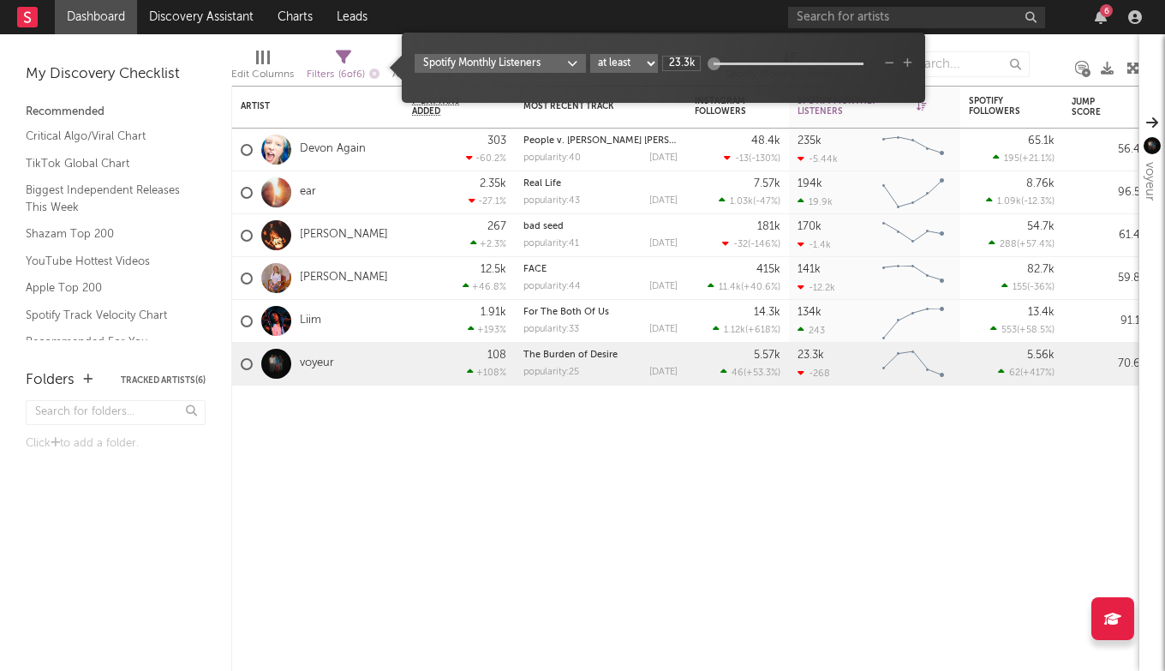
click at [908, 58] on icon "button" at bounding box center [907, 63] width 9 height 10
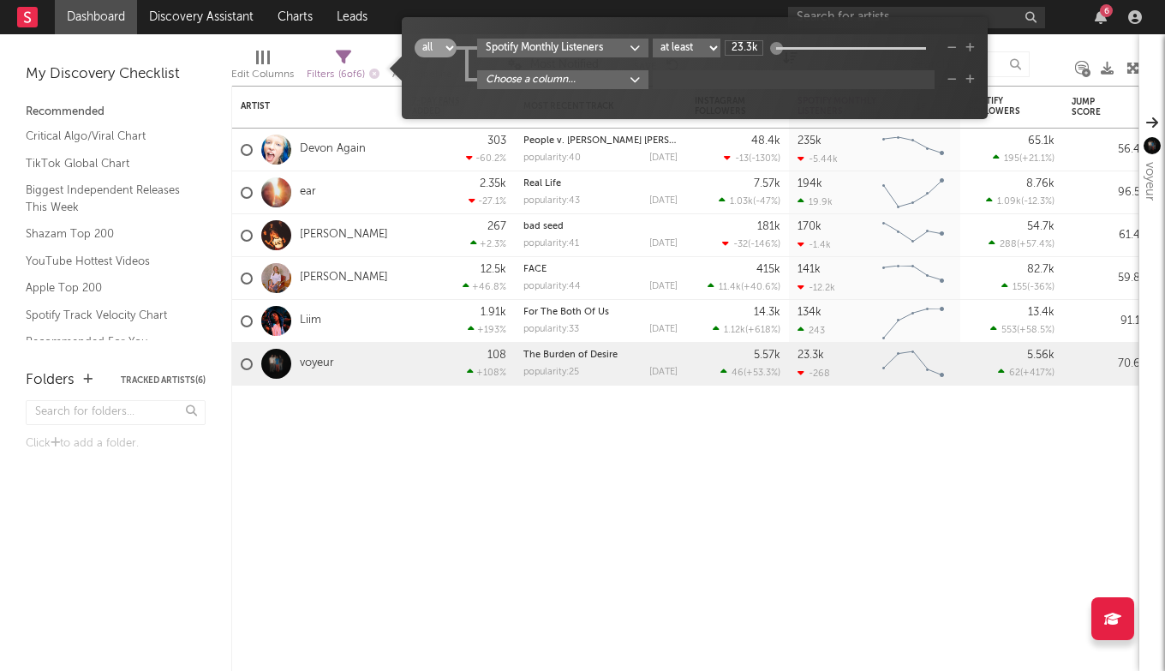
click at [954, 43] on icon "button" at bounding box center [952, 48] width 9 height 10
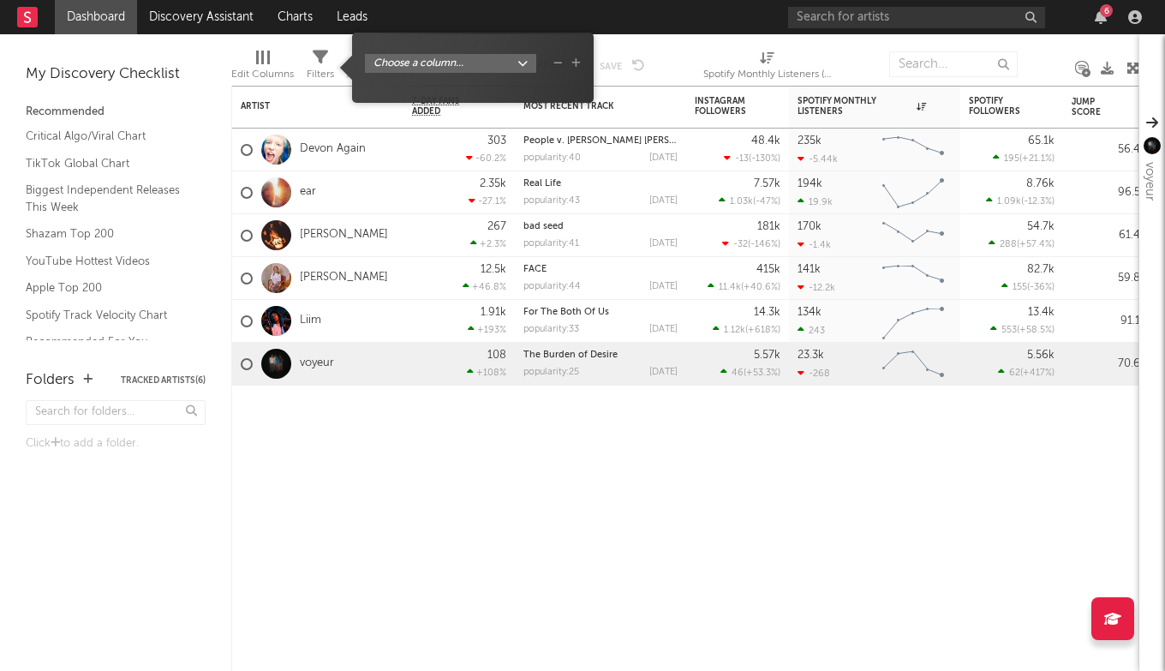
click at [559, 73] on div "Choose a column..." at bounding box center [473, 74] width 216 height 40
click at [559, 68] on icon "button" at bounding box center [557, 63] width 9 height 10
click at [556, 62] on icon "button" at bounding box center [557, 63] width 9 height 10
click at [753, 454] on div "Artist Notifications 7-Day Fans Added WoW % Change Most Recent Track Popularity…" at bounding box center [685, 378] width 908 height 585
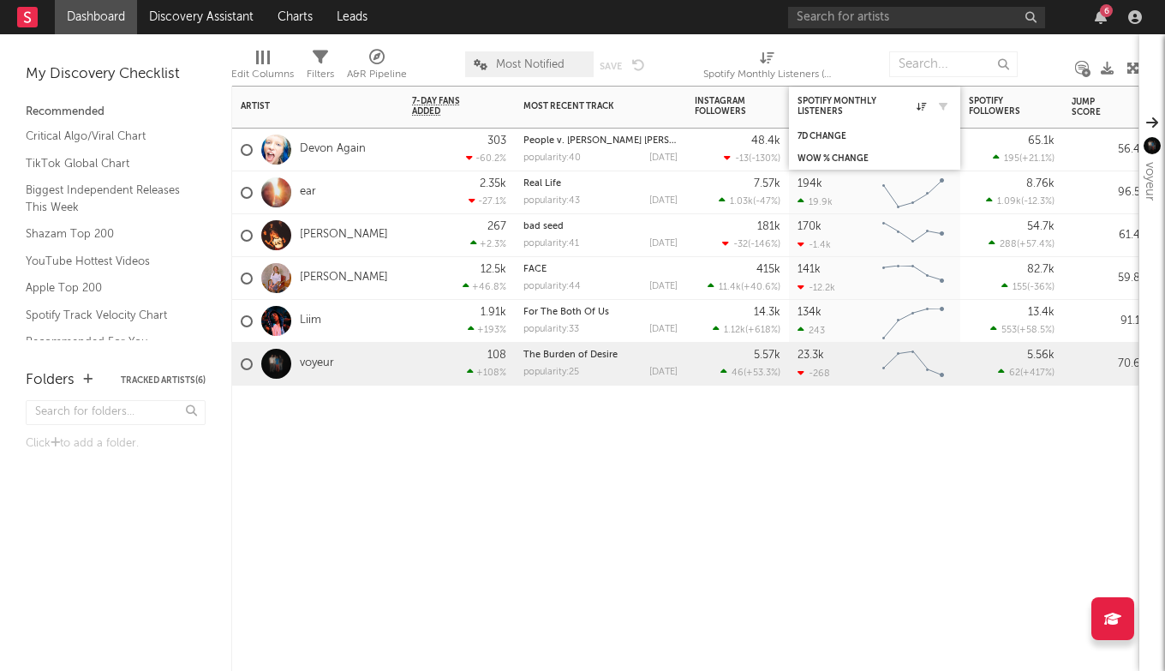
click at [927, 99] on div at bounding box center [939, 106] width 26 height 17
click at [923, 99] on div "Spotify Monthly Listeners" at bounding box center [862, 106] width 129 height 21
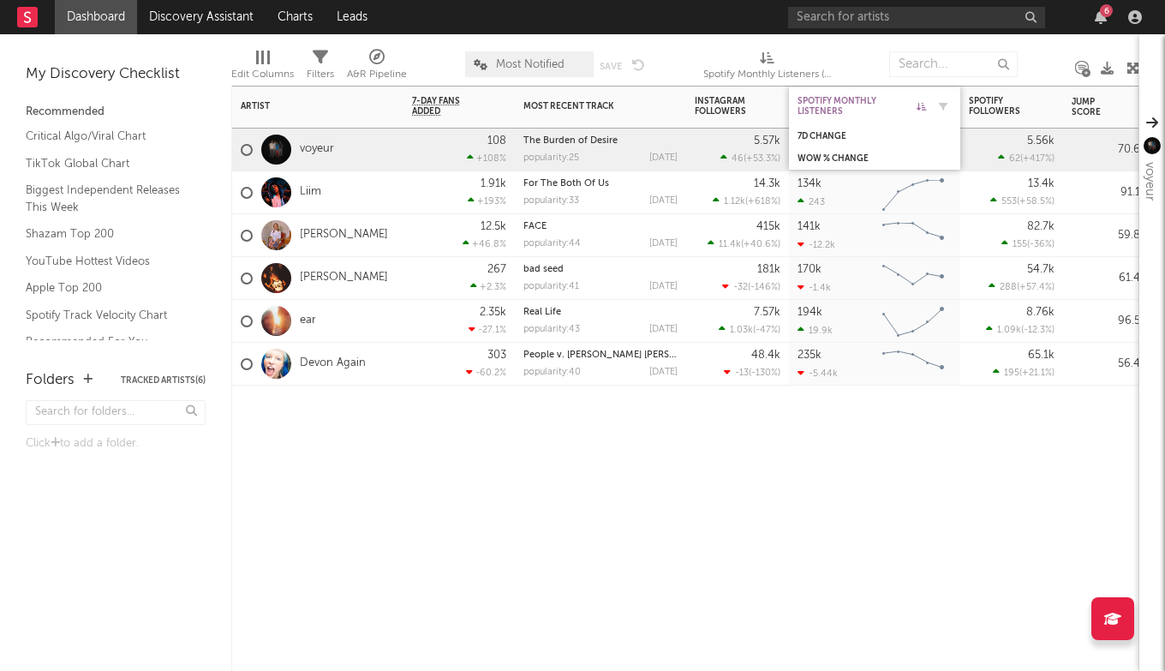
click at [843, 99] on div "Spotify Monthly Listeners" at bounding box center [862, 106] width 129 height 21
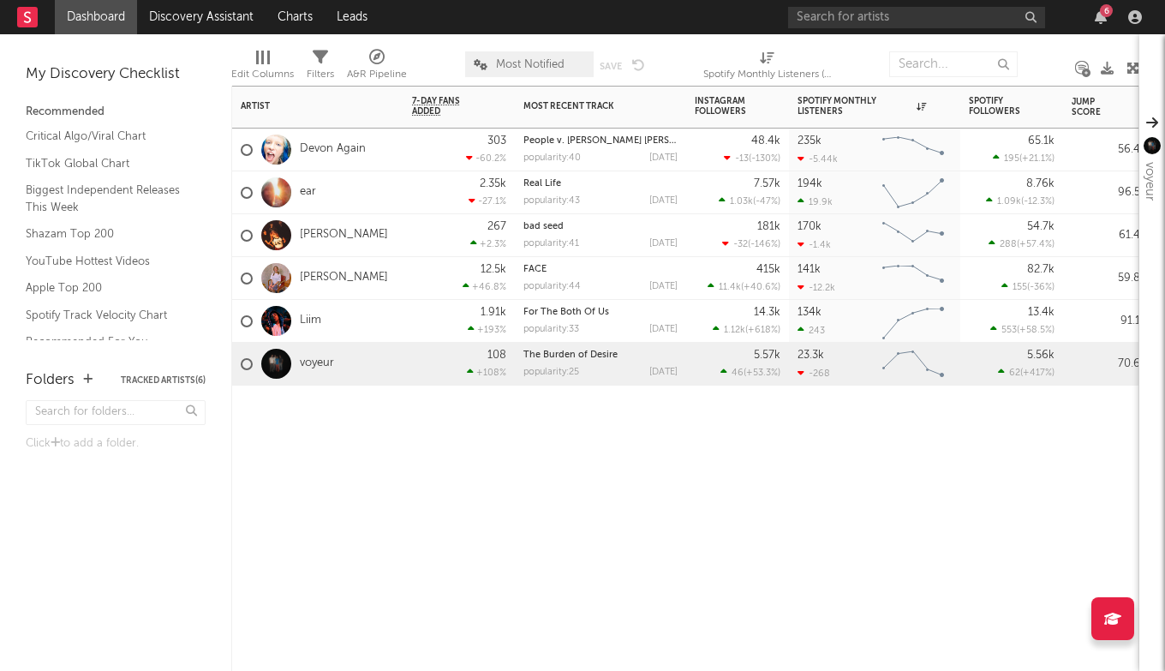
click at [854, 471] on div "Artist Notifications 7-Day Fans Added WoW % Change Most Recent Track Popularity…" at bounding box center [685, 378] width 908 height 585
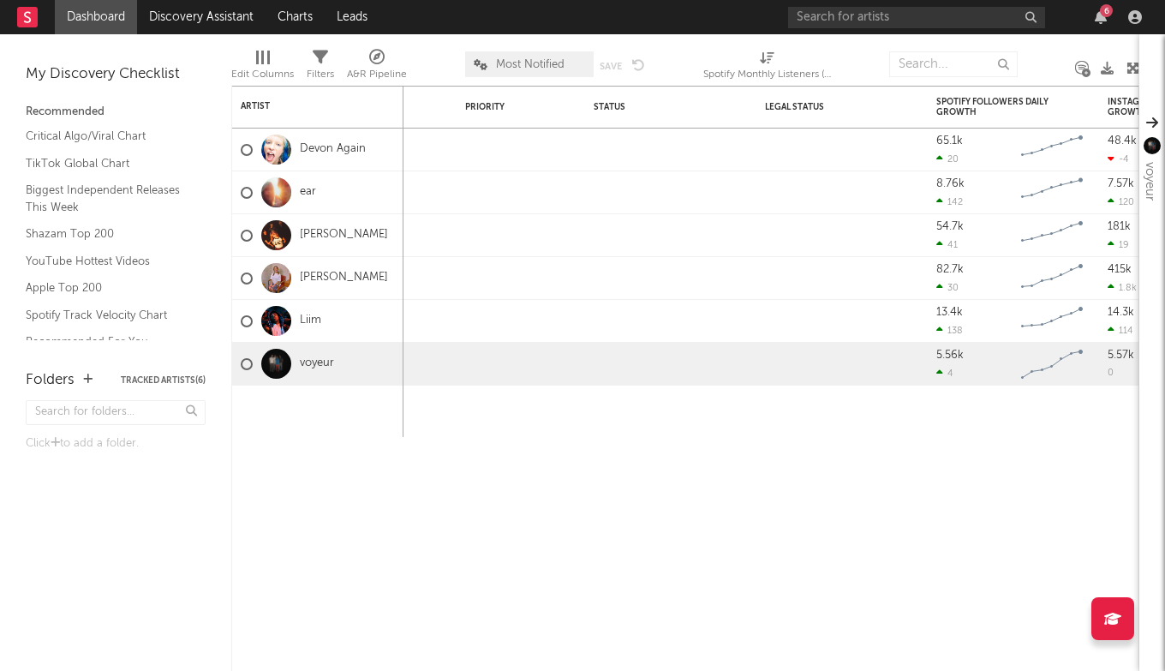
click at [260, 74] on div "Edit Columns" at bounding box center [262, 74] width 63 height 21
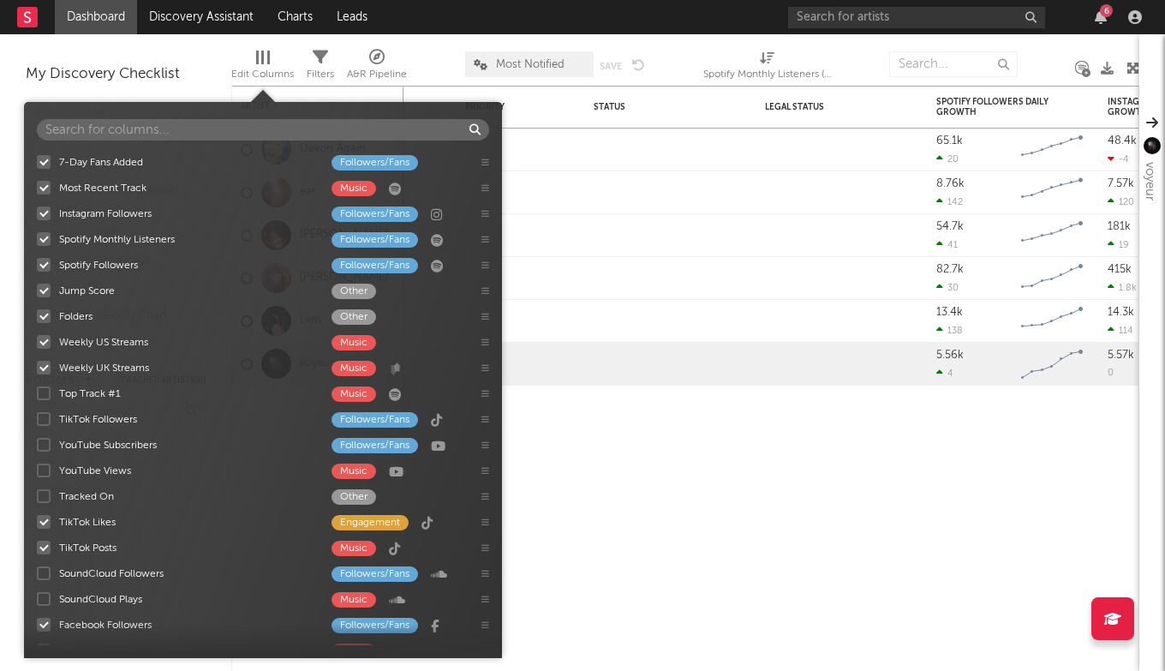
click at [278, 126] on input "text" at bounding box center [263, 129] width 452 height 21
type input "p"
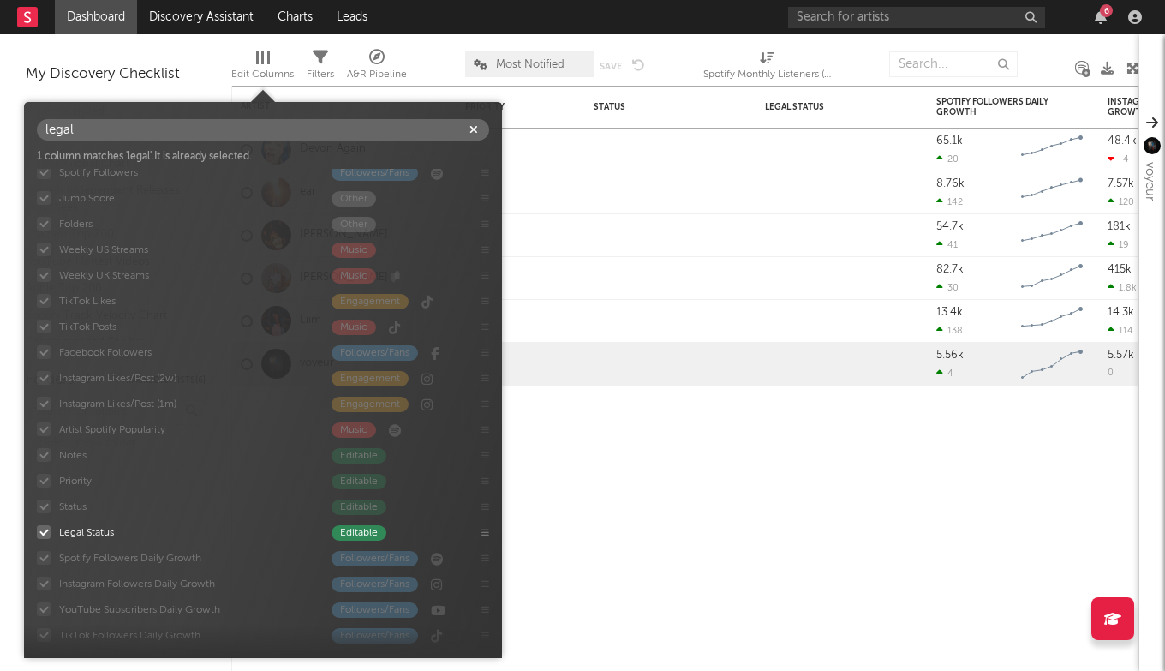
scroll to position [175, 0]
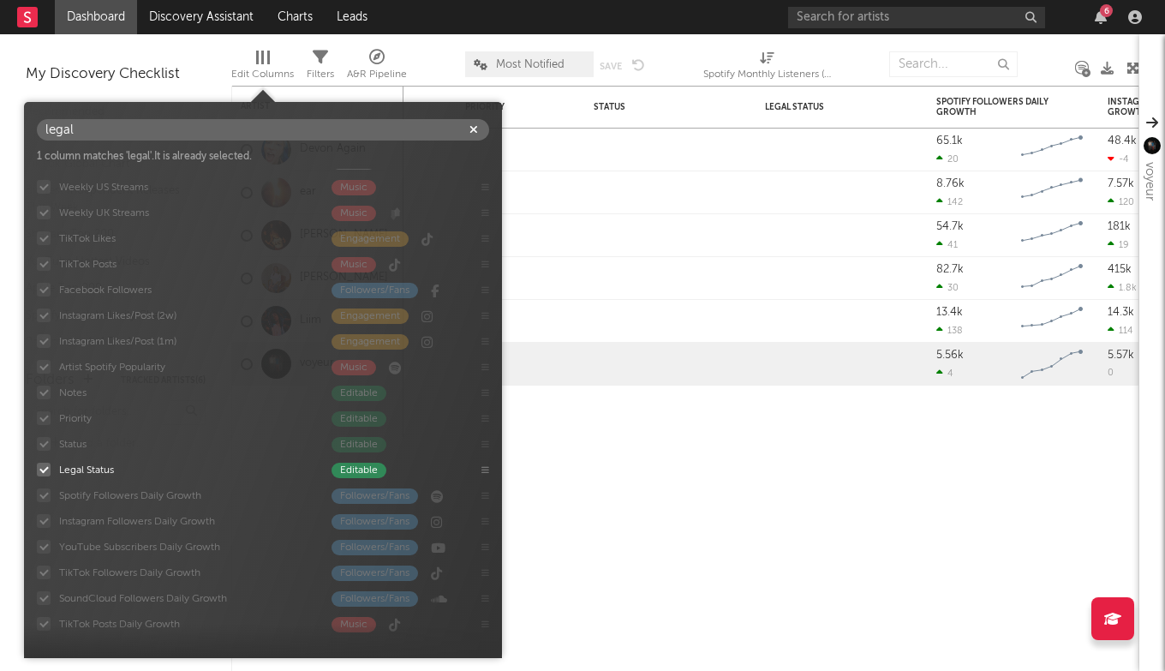
type input "legal"
click at [43, 472] on div at bounding box center [44, 470] width 14 height 14
click at [37, 472] on input "Legal Status Editable" at bounding box center [37, 469] width 0 height 17
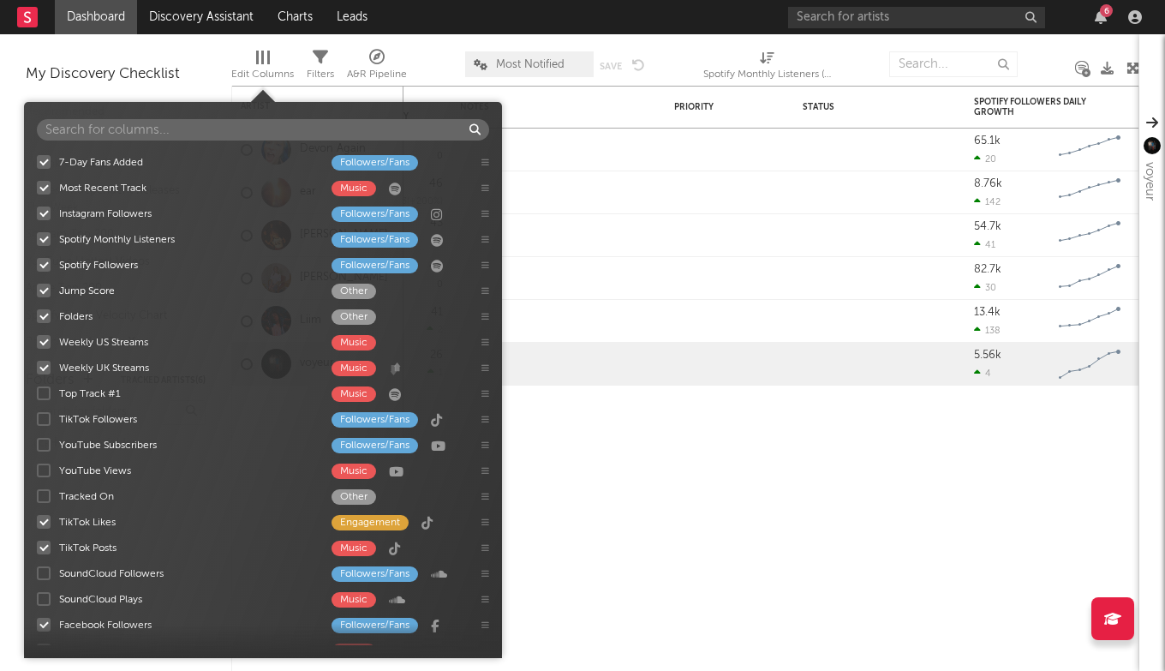
click at [272, 64] on div "Edit Columns" at bounding box center [262, 74] width 63 height 21
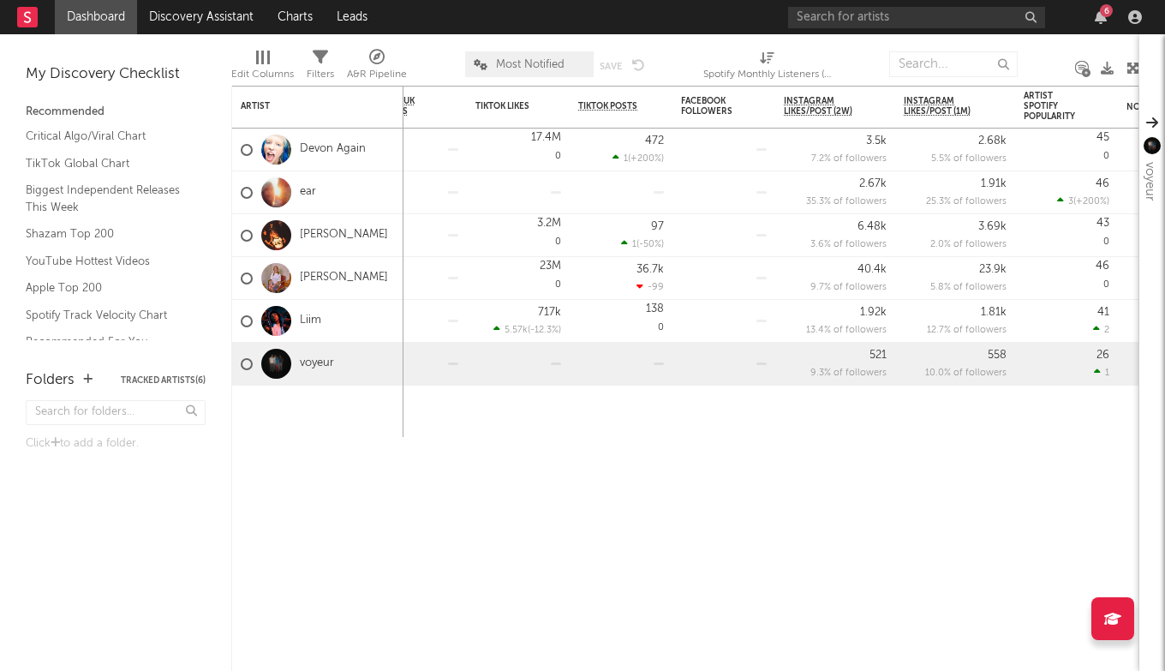
click at [268, 64] on div "Edit Columns" at bounding box center [262, 74] width 63 height 21
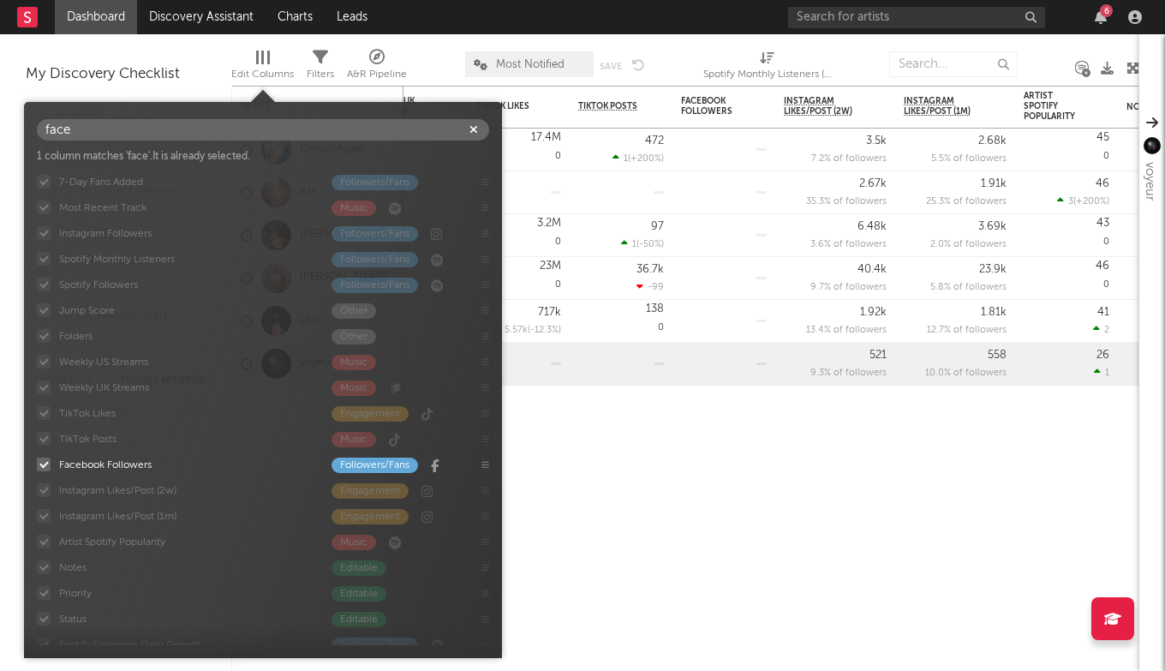
type input "face"
click at [43, 458] on div at bounding box center [44, 465] width 14 height 14
click at [37, 458] on input "Facebook Followers Followers/Fans" at bounding box center [37, 464] width 0 height 17
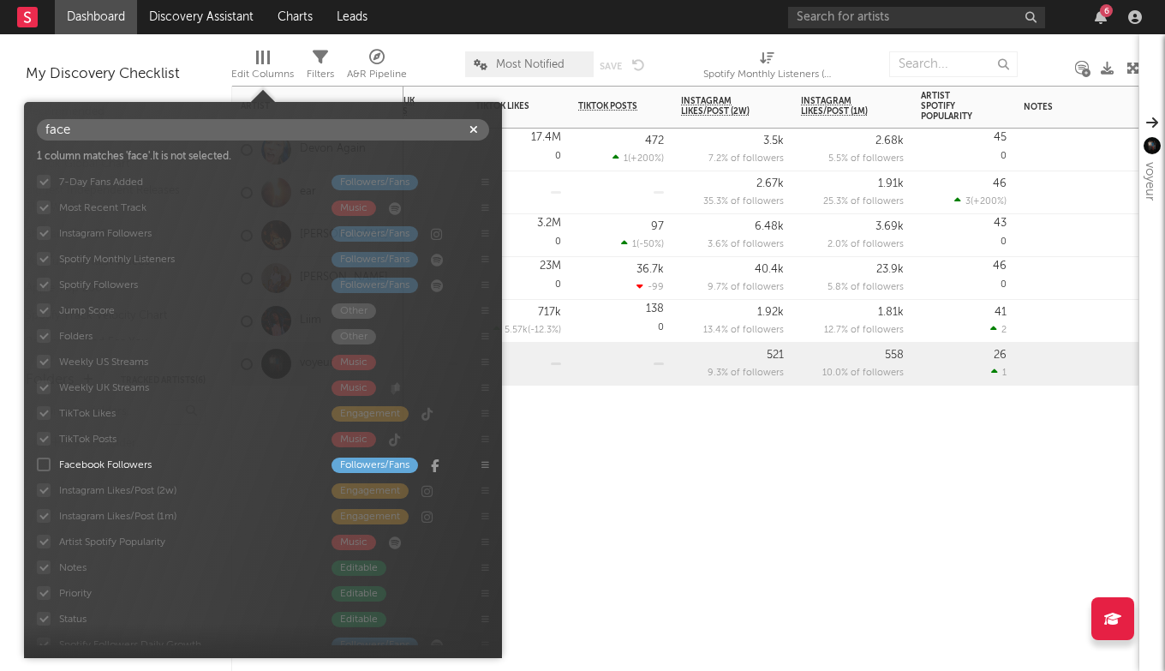
click at [678, 414] on div at bounding box center [733, 411] width 120 height 51
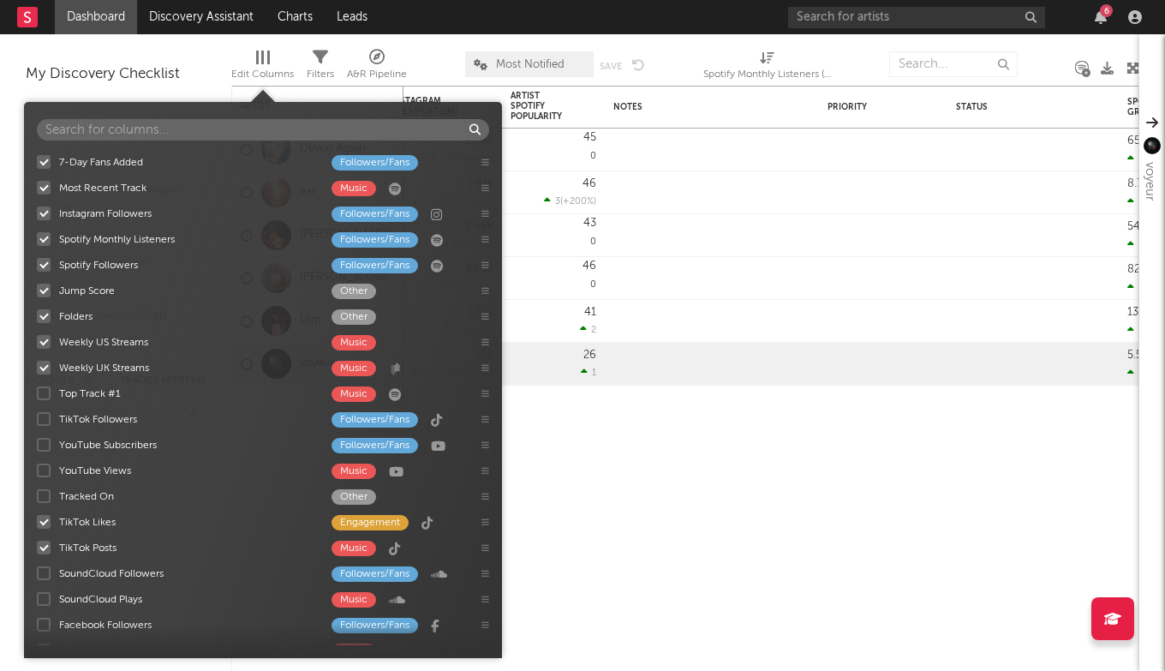
click at [256, 56] on div at bounding box center [257, 58] width 3 height 14
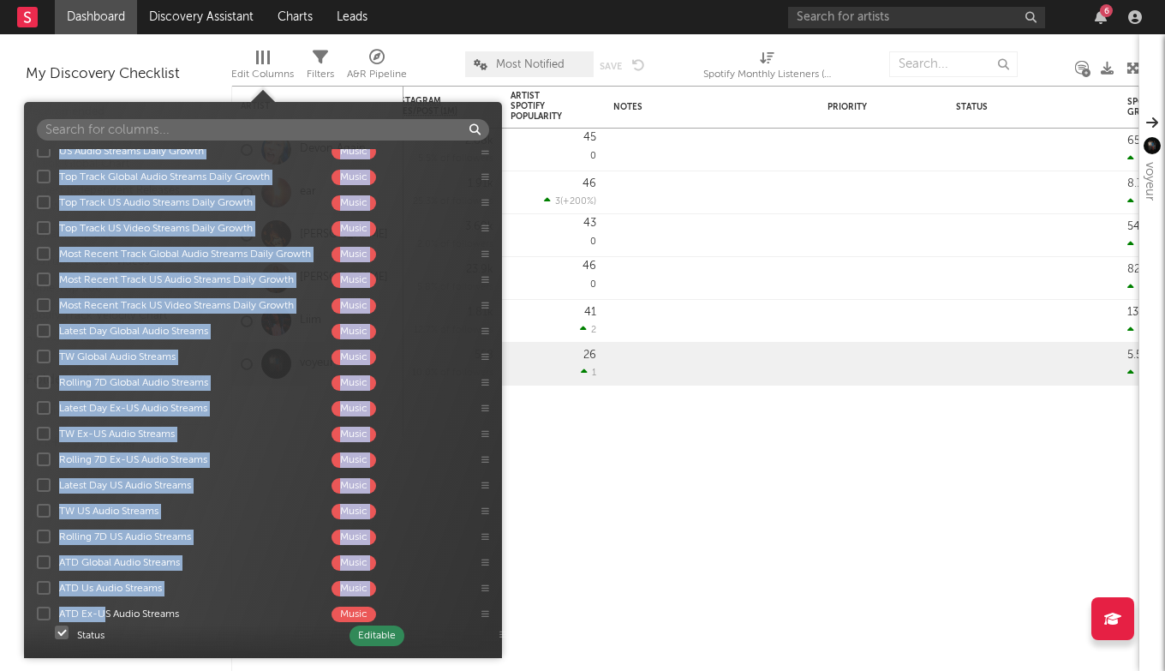
scroll to position [1305, 0]
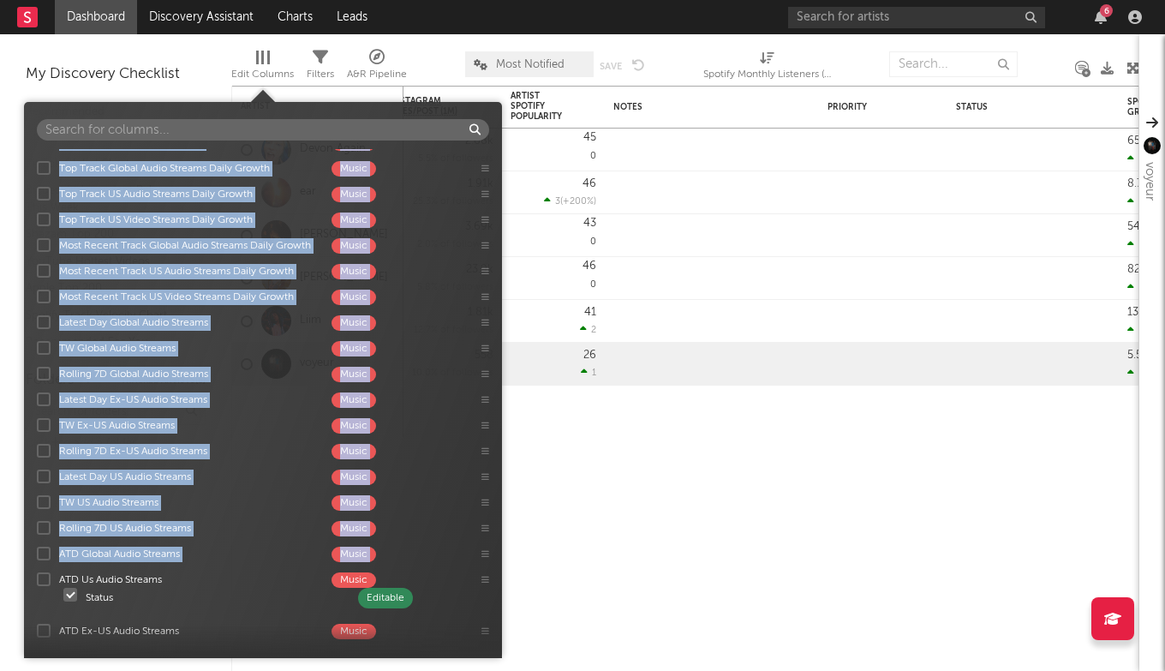
drag, startPoint x: 86, startPoint y: 298, endPoint x: 112, endPoint y: 594, distance: 296.8
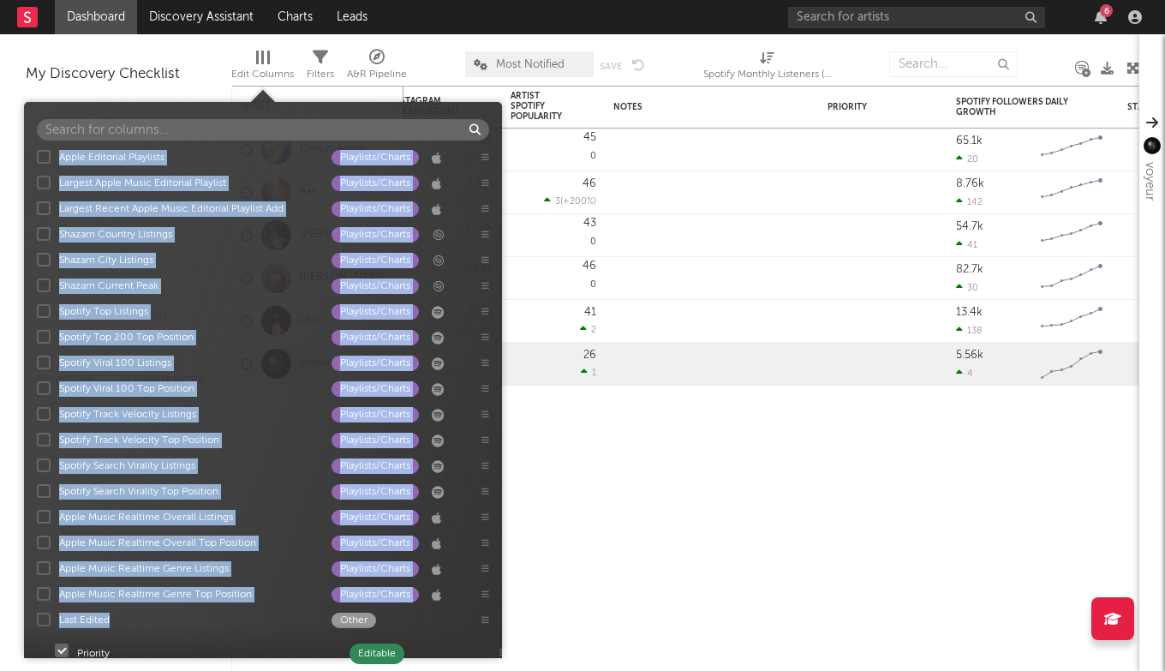
scroll to position [2057, 0]
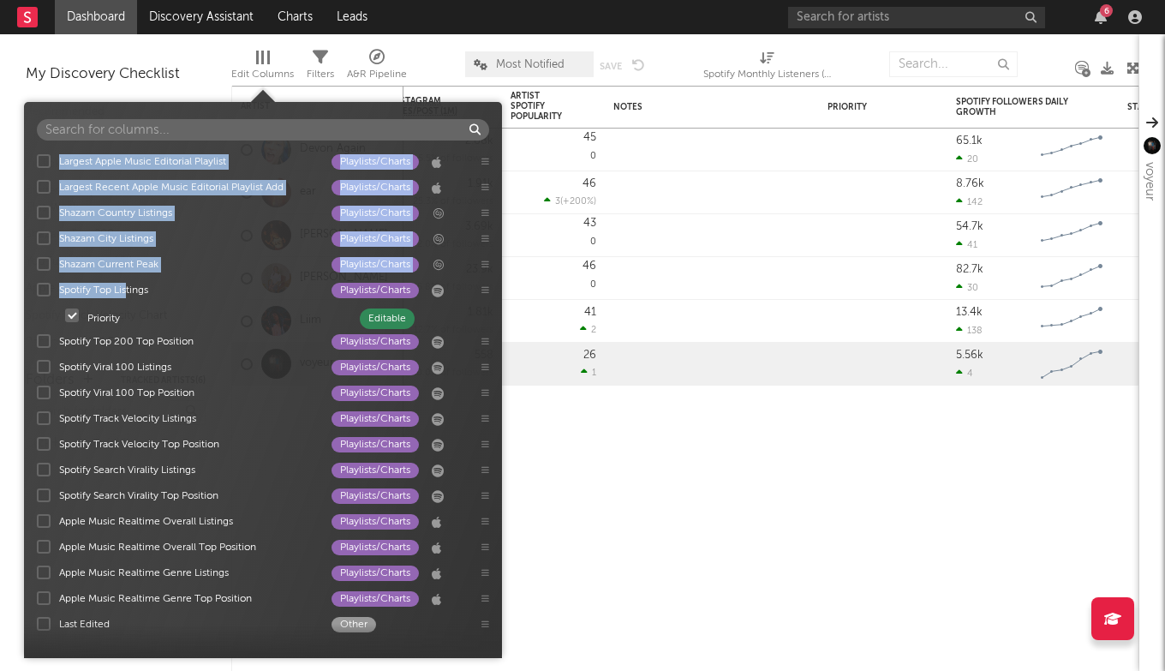
drag, startPoint x: 96, startPoint y: 410, endPoint x: 125, endPoint y: 316, distance: 98.6
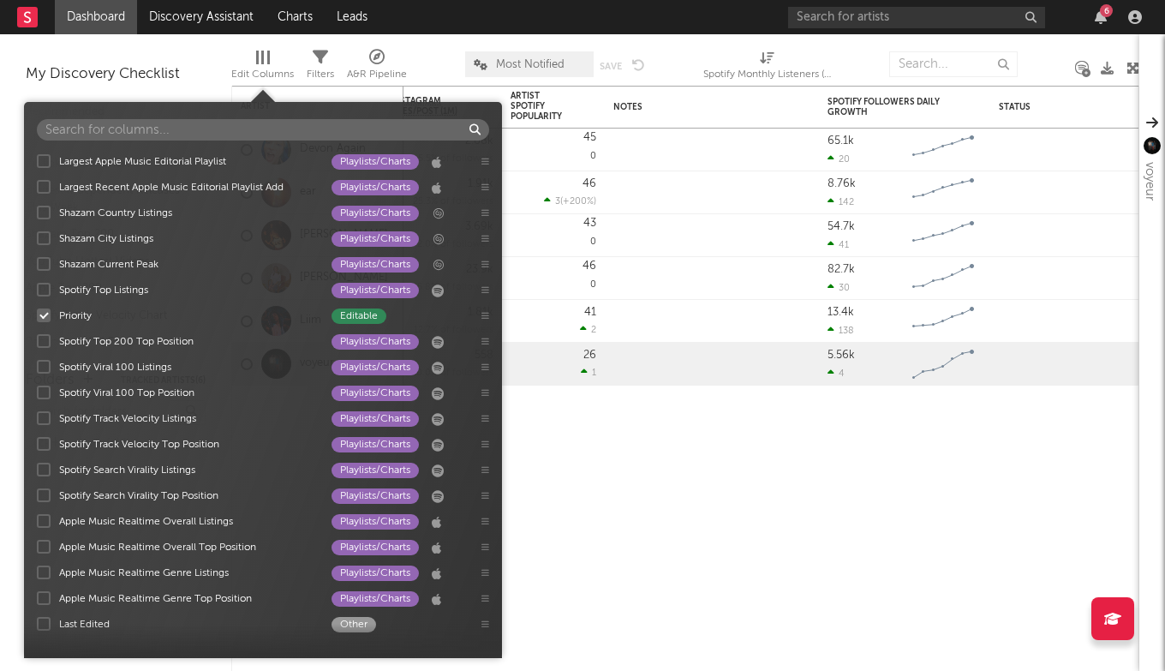
click at [44, 577] on div "7-Day Fans Added Followers/Fans Most Recent Track Music Instagram Followers Fol…" at bounding box center [263, 397] width 478 height 496
click at [44, 572] on div at bounding box center [44, 572] width 14 height 14
click at [37, 572] on input "Apple Music Realtime Genre Listings Playlists/Charts" at bounding box center [37, 572] width 0 height 17
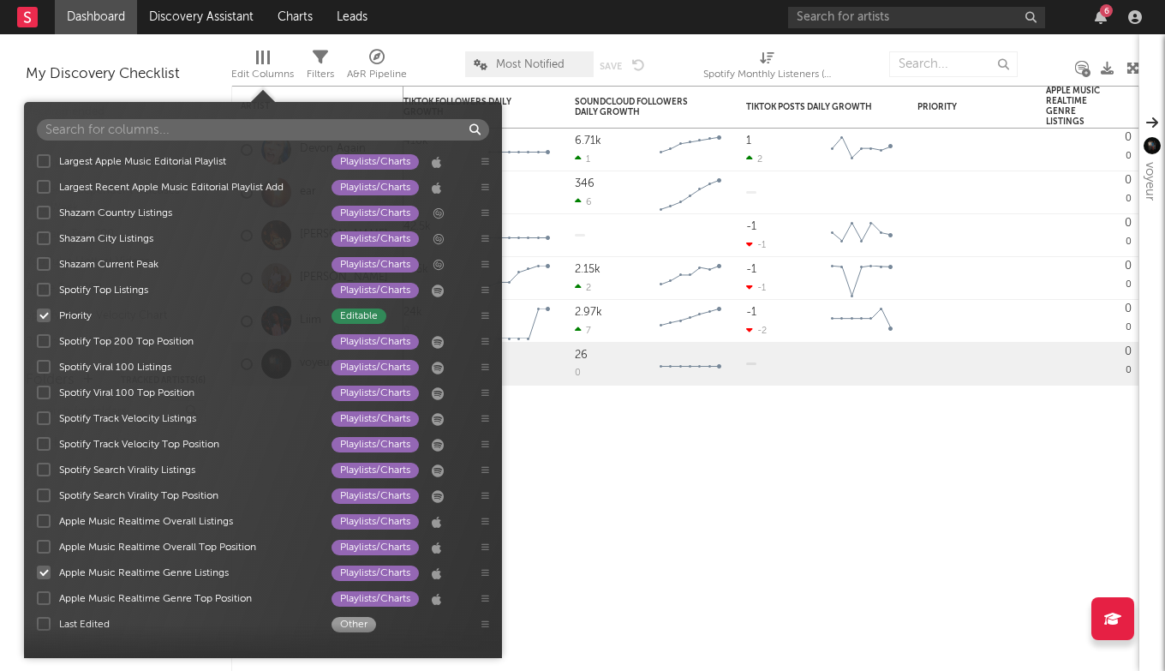
click at [44, 572] on div at bounding box center [44, 572] width 14 height 14
click at [37, 572] on input "Apple Music Realtime Genre Listings Playlists/Charts" at bounding box center [37, 572] width 0 height 17
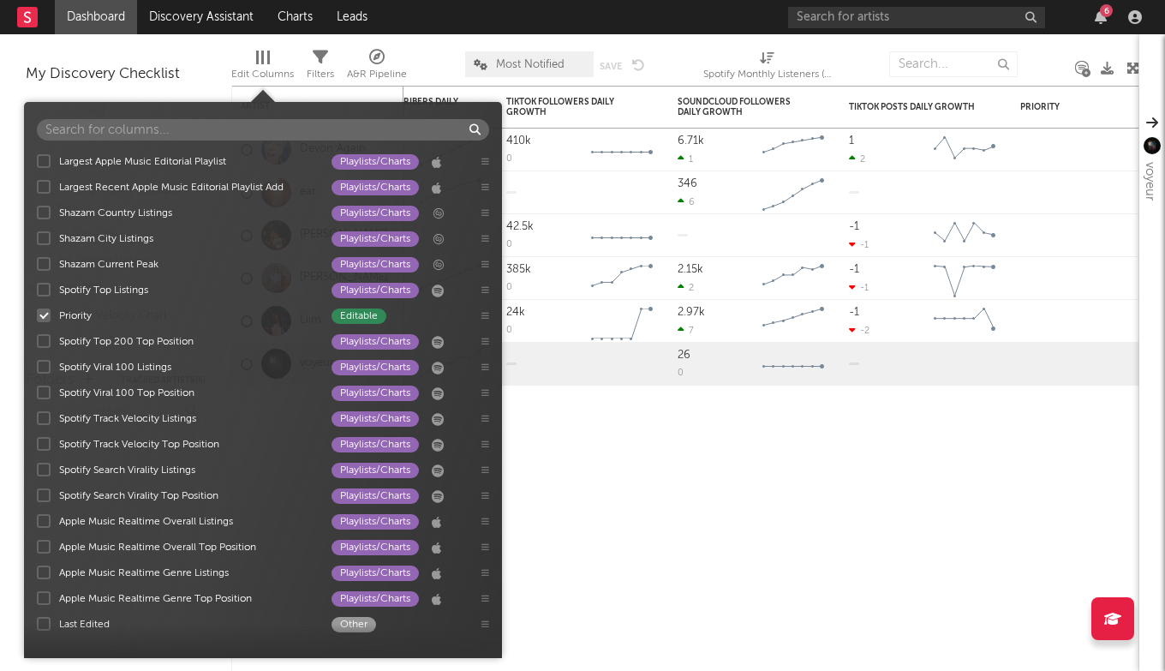
click at [46, 592] on div at bounding box center [44, 598] width 14 height 14
click at [37, 592] on input "Apple Music Realtime Genre Top Position Playlists/Charts" at bounding box center [37, 597] width 0 height 17
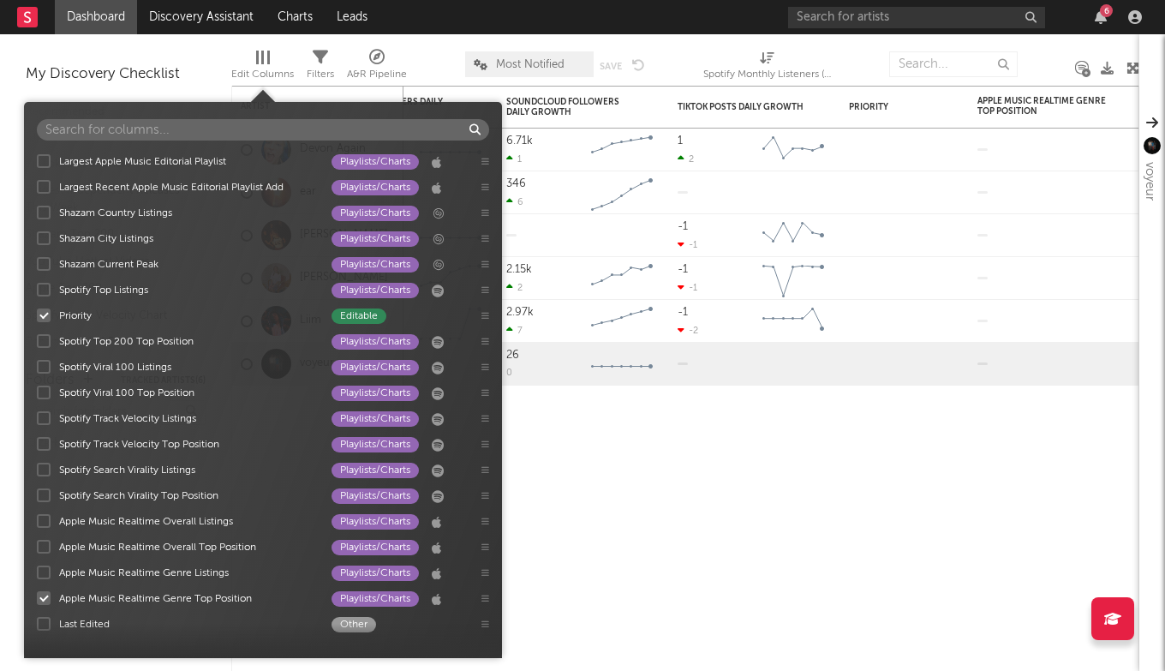
click at [46, 592] on div at bounding box center [44, 598] width 14 height 14
click at [37, 592] on input "Apple Music Realtime Genre Top Position Playlists/Charts" at bounding box center [37, 597] width 0 height 17
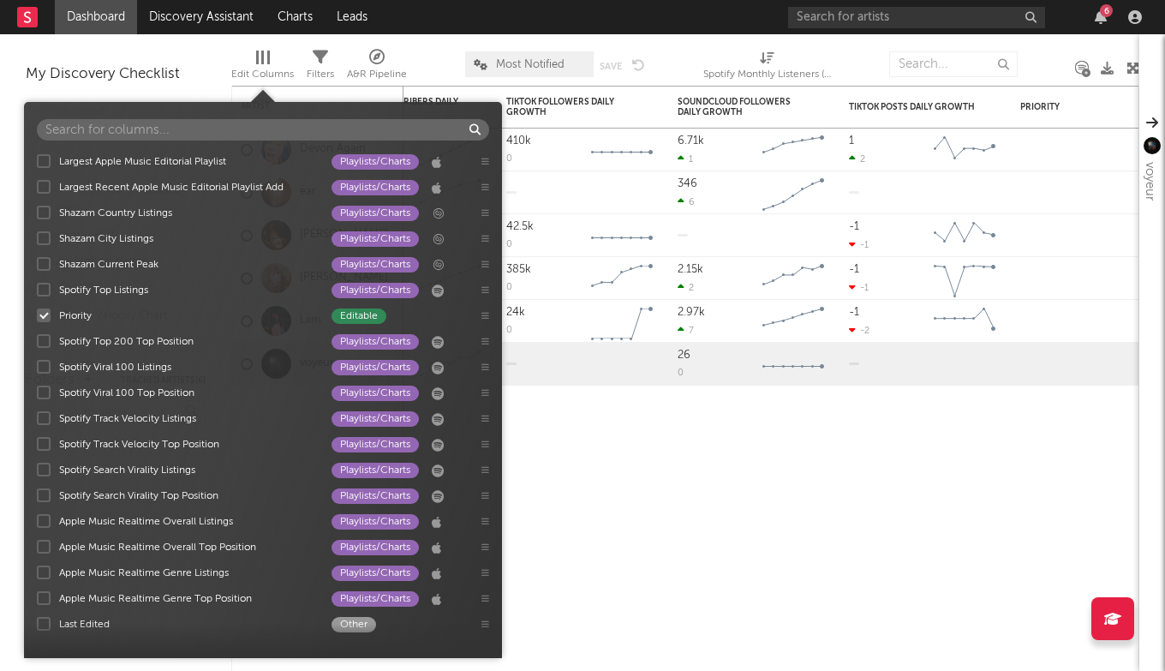
click at [48, 541] on div at bounding box center [44, 547] width 14 height 14
click at [37, 541] on input "Apple Music Realtime Overall Top Position Playlists/Charts" at bounding box center [37, 546] width 0 height 17
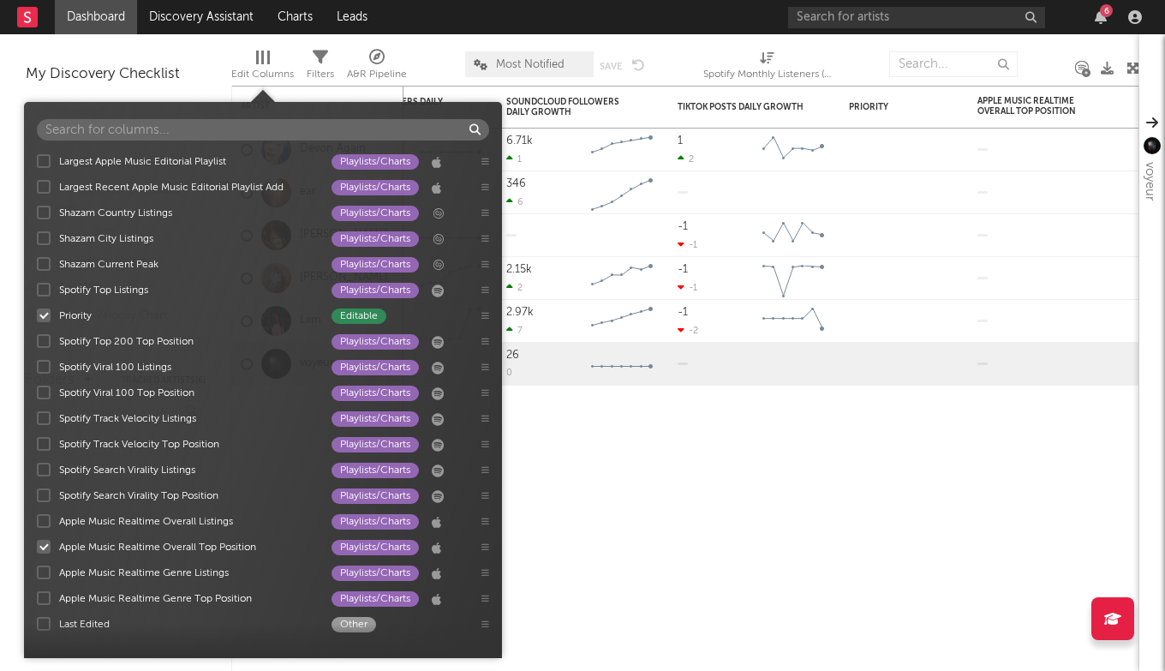
click at [48, 541] on div at bounding box center [44, 547] width 14 height 14
click at [37, 541] on input "Apple Music Realtime Overall Top Position Playlists/Charts" at bounding box center [37, 546] width 0 height 17
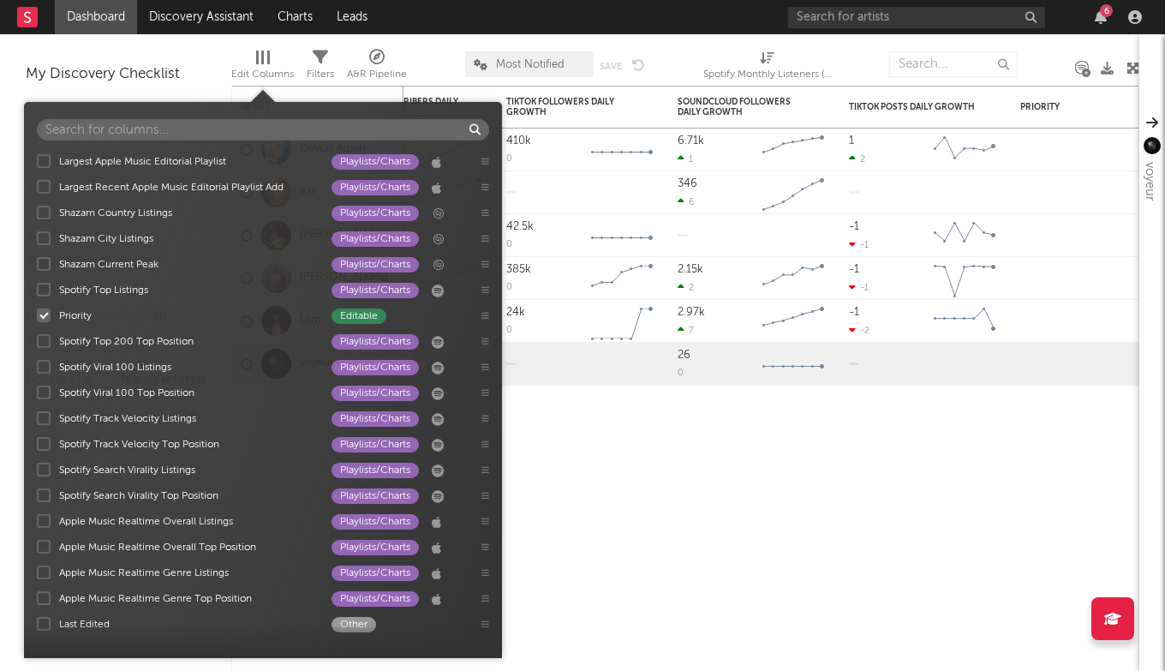
click at [45, 520] on div at bounding box center [44, 521] width 14 height 14
click at [37, 520] on input "Apple Music Realtime Overall Listings Playlists/Charts" at bounding box center [37, 520] width 0 height 17
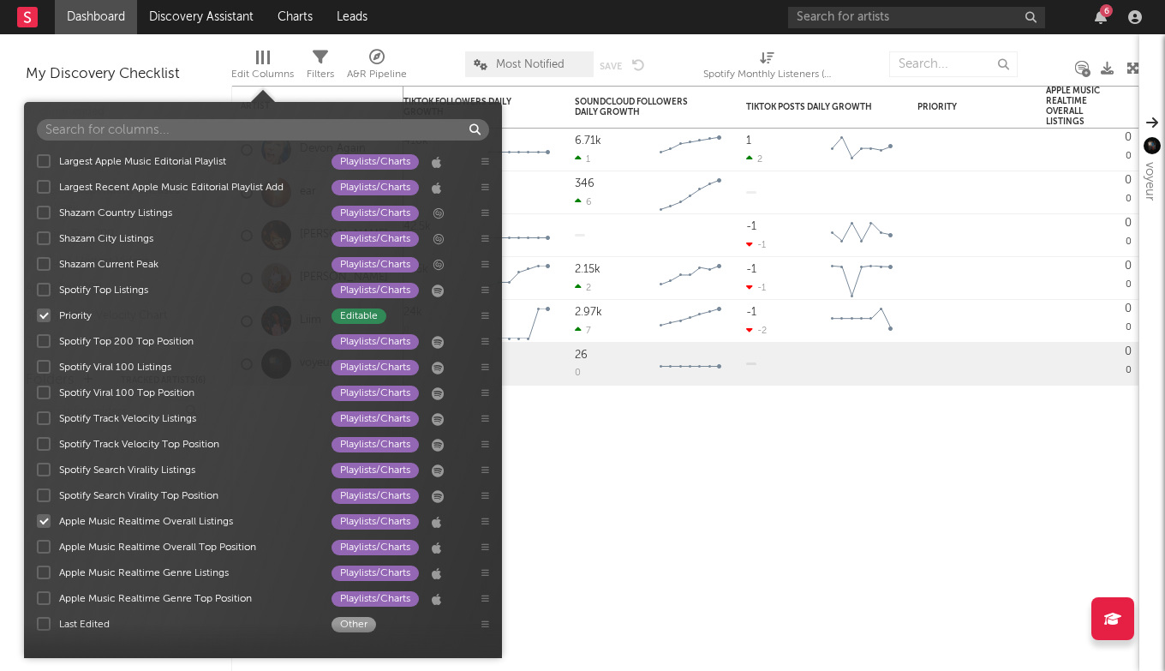
click at [45, 520] on div at bounding box center [44, 521] width 14 height 14
click at [37, 520] on input "Apple Music Realtime Overall Listings Playlists/Charts" at bounding box center [37, 520] width 0 height 17
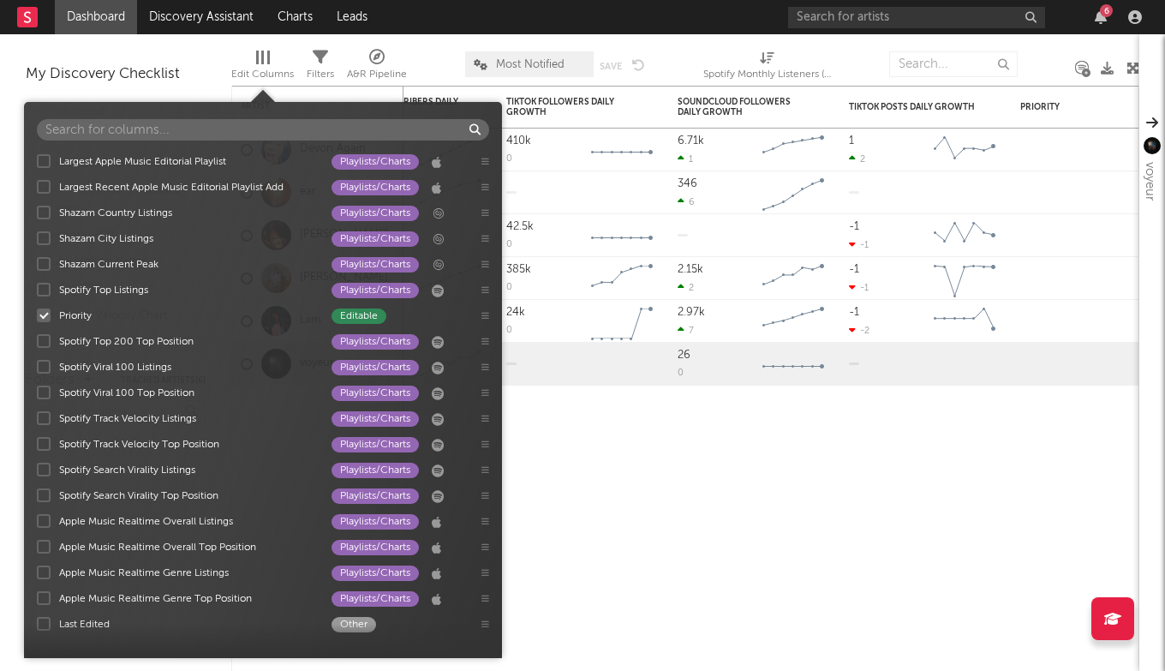
click at [45, 496] on div at bounding box center [44, 495] width 14 height 14
click at [37, 496] on input "Spotify Search Virality Top Position Playlists/Charts" at bounding box center [37, 495] width 0 height 17
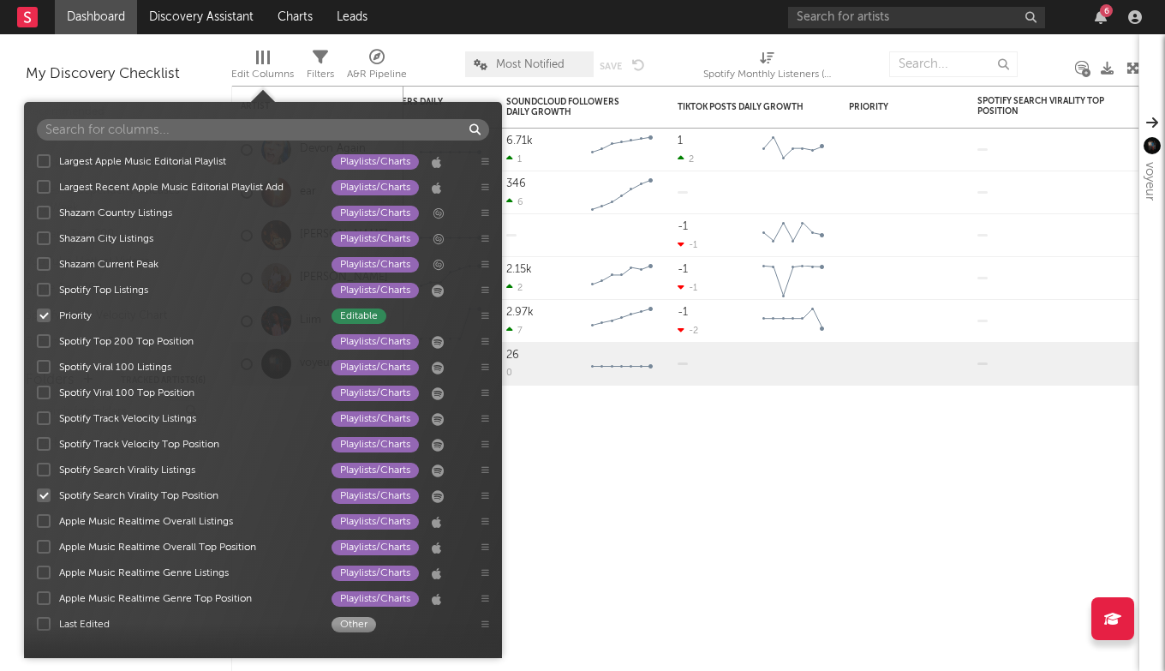
click at [45, 496] on div at bounding box center [44, 495] width 14 height 14
click at [37, 496] on input "Spotify Search Virality Top Position Playlists/Charts" at bounding box center [37, 495] width 0 height 17
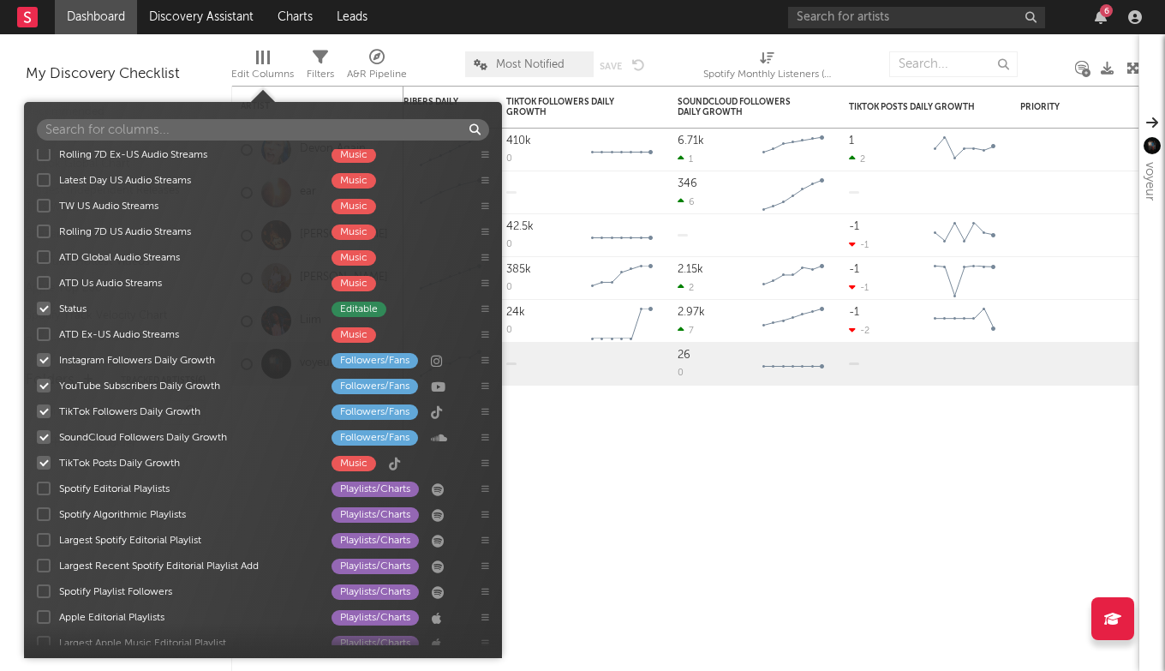
scroll to position [1531, 0]
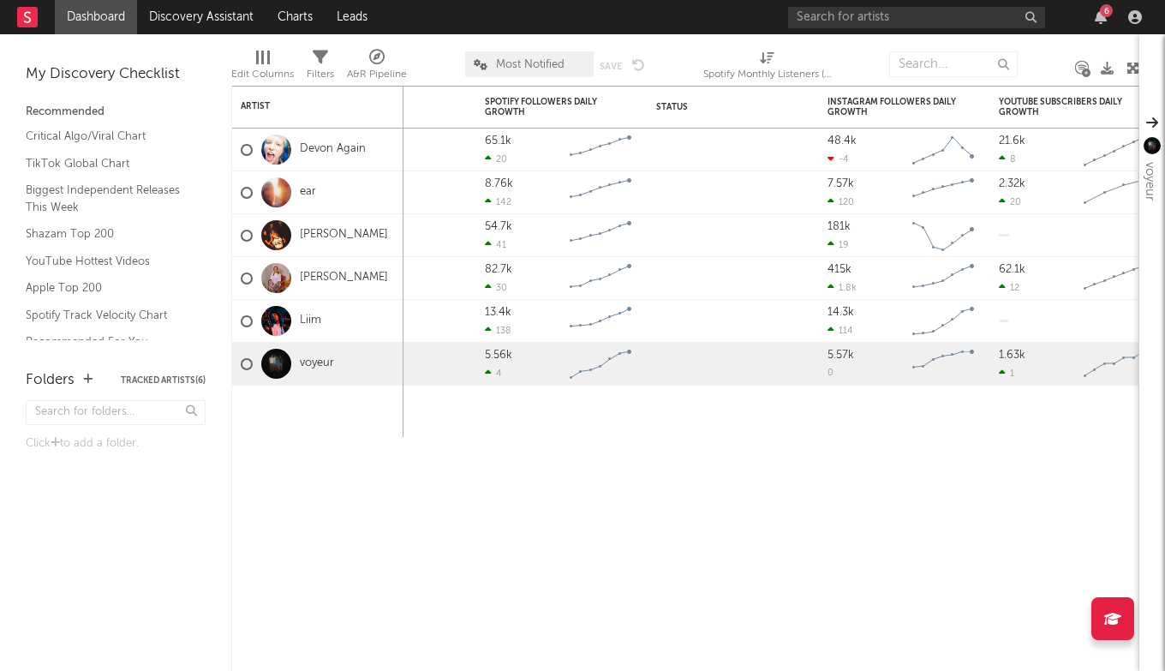
click at [271, 78] on div "Edit Columns" at bounding box center [262, 74] width 63 height 21
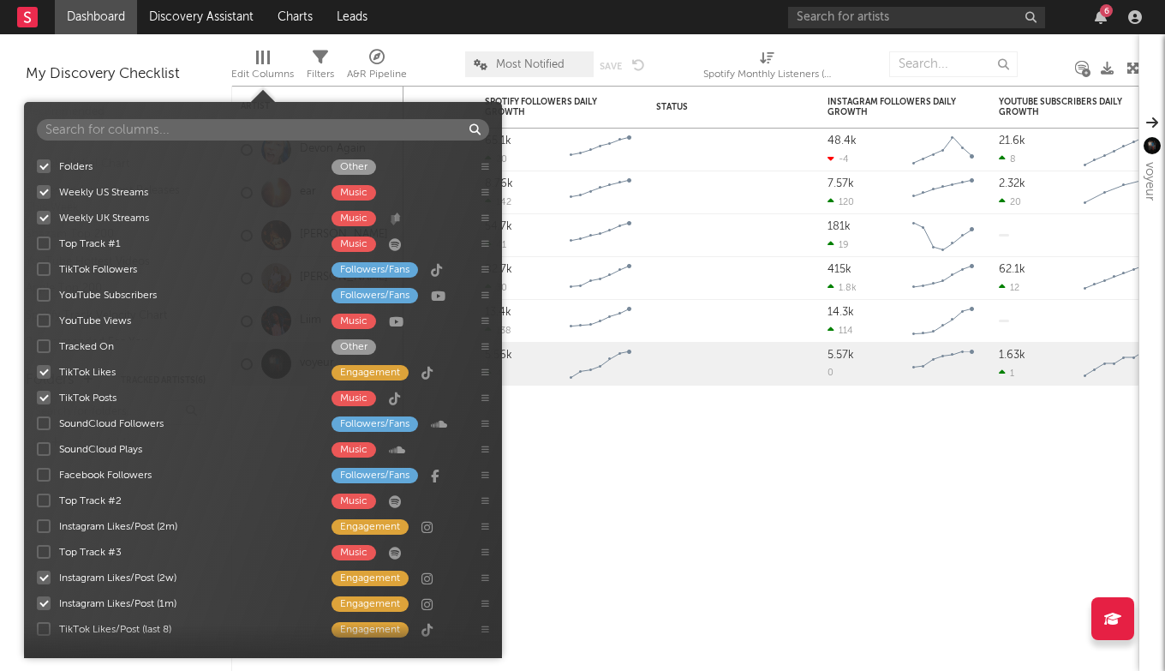
scroll to position [325, 0]
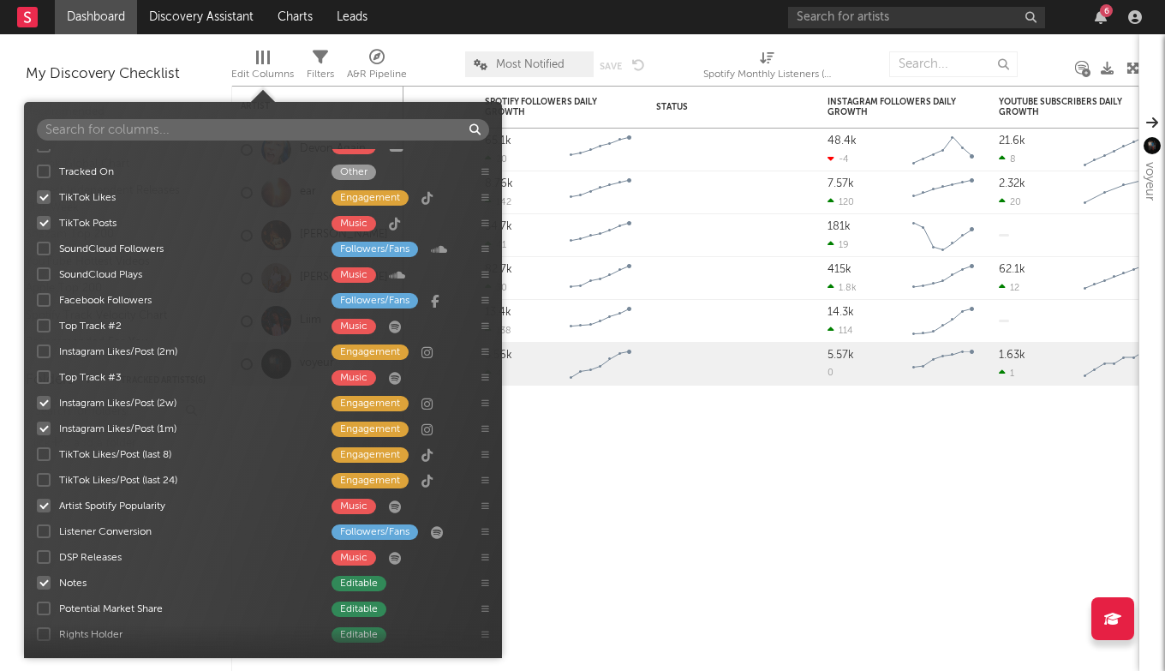
click at [217, 138] on input "text" at bounding box center [263, 129] width 452 height 21
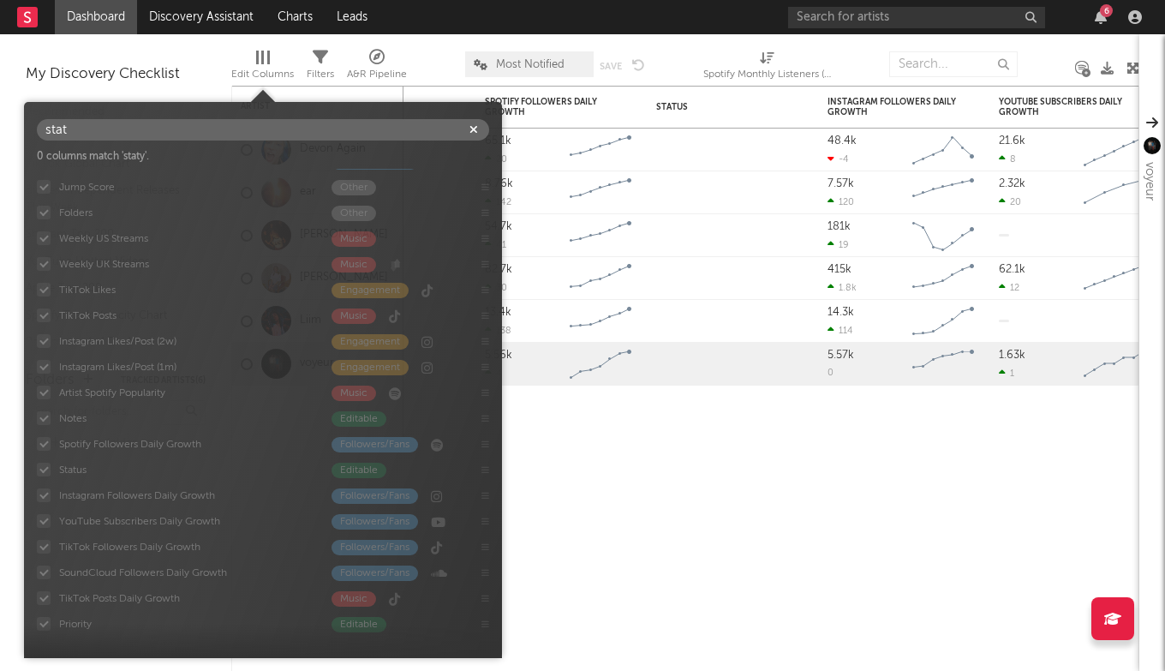
scroll to position [149, 0]
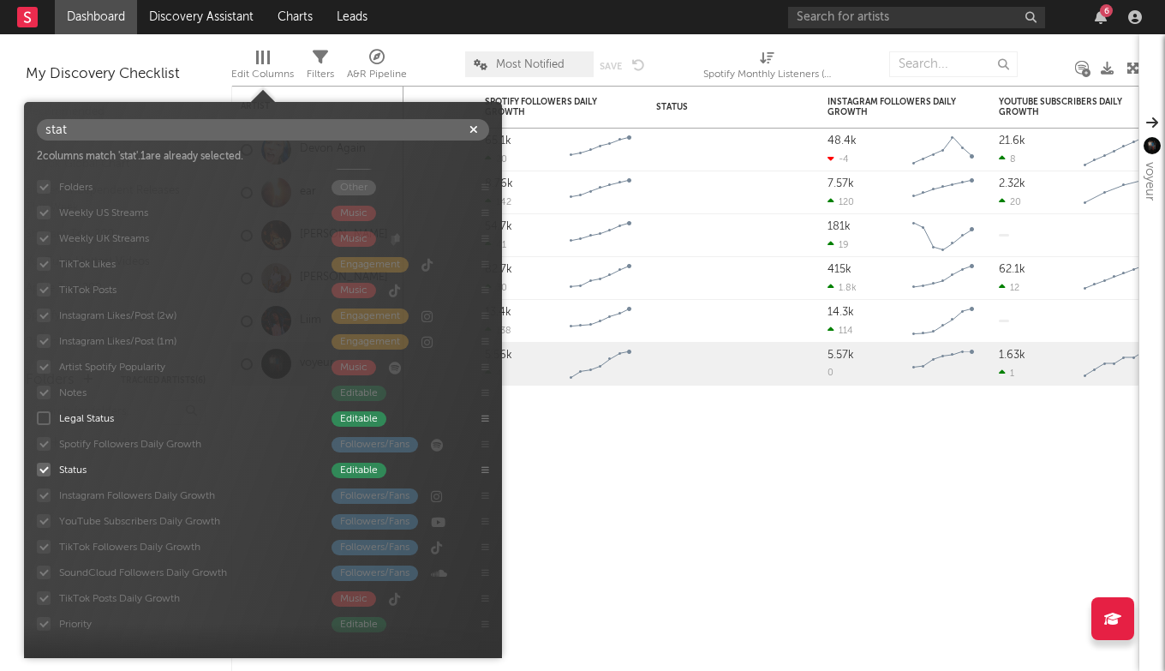
type input "stat"
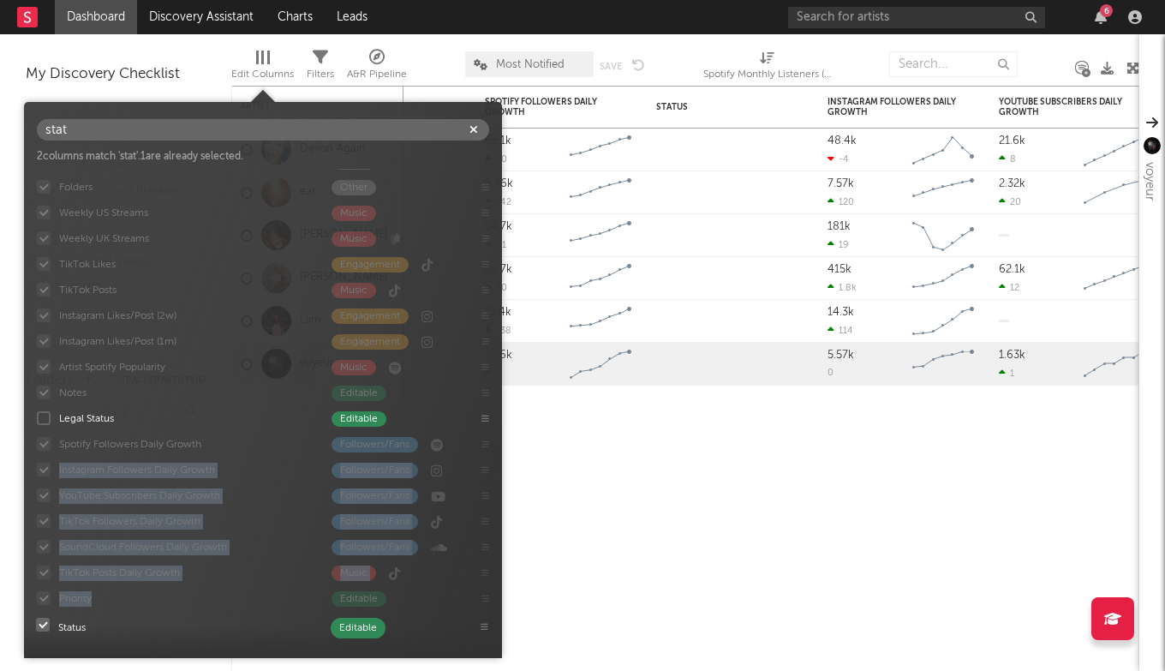
drag, startPoint x: 123, startPoint y: 474, endPoint x: 122, endPoint y: 631, distance: 156.8
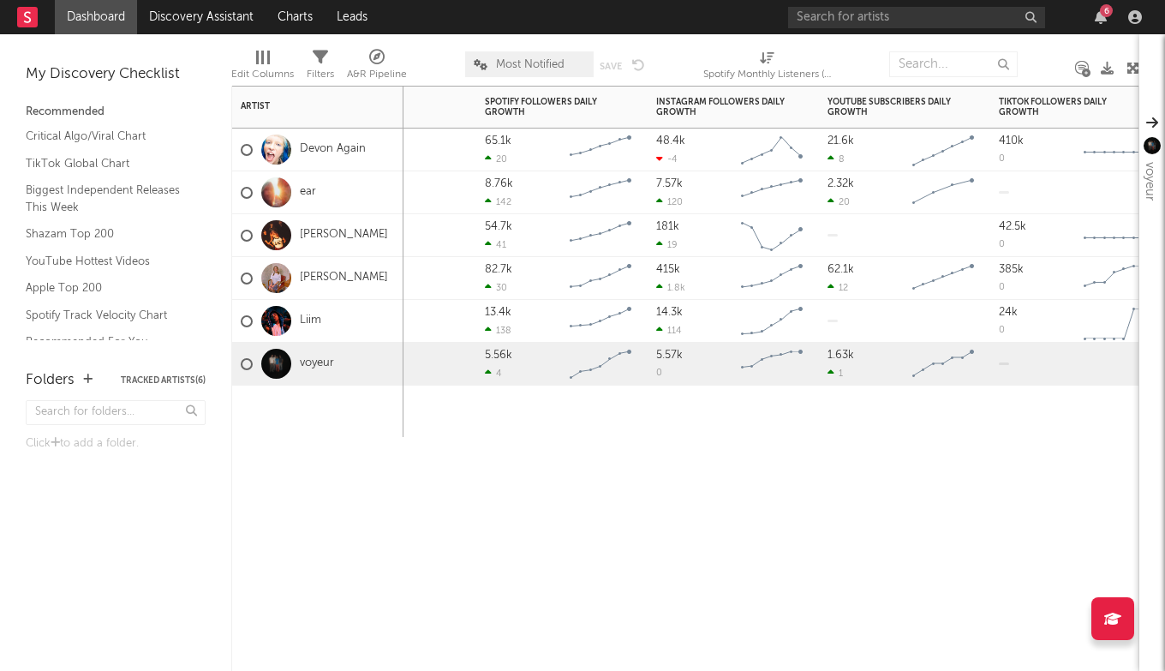
click at [725, 422] on div at bounding box center [733, 411] width 171 height 51
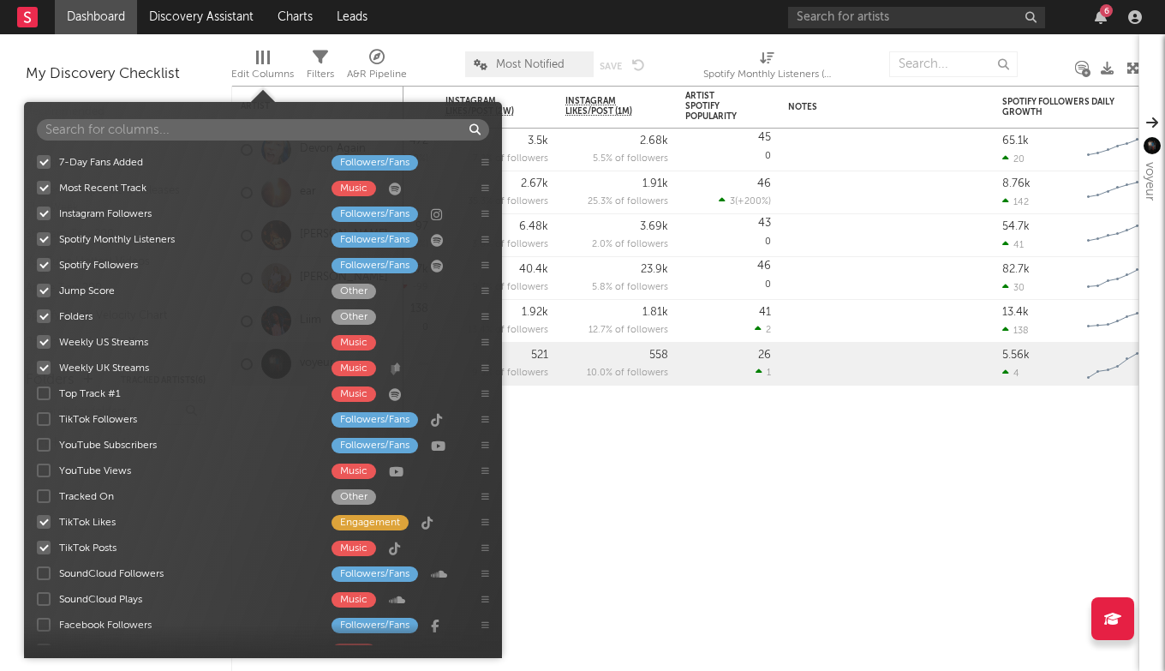
click at [263, 64] on div "Edit Columns" at bounding box center [262, 74] width 63 height 21
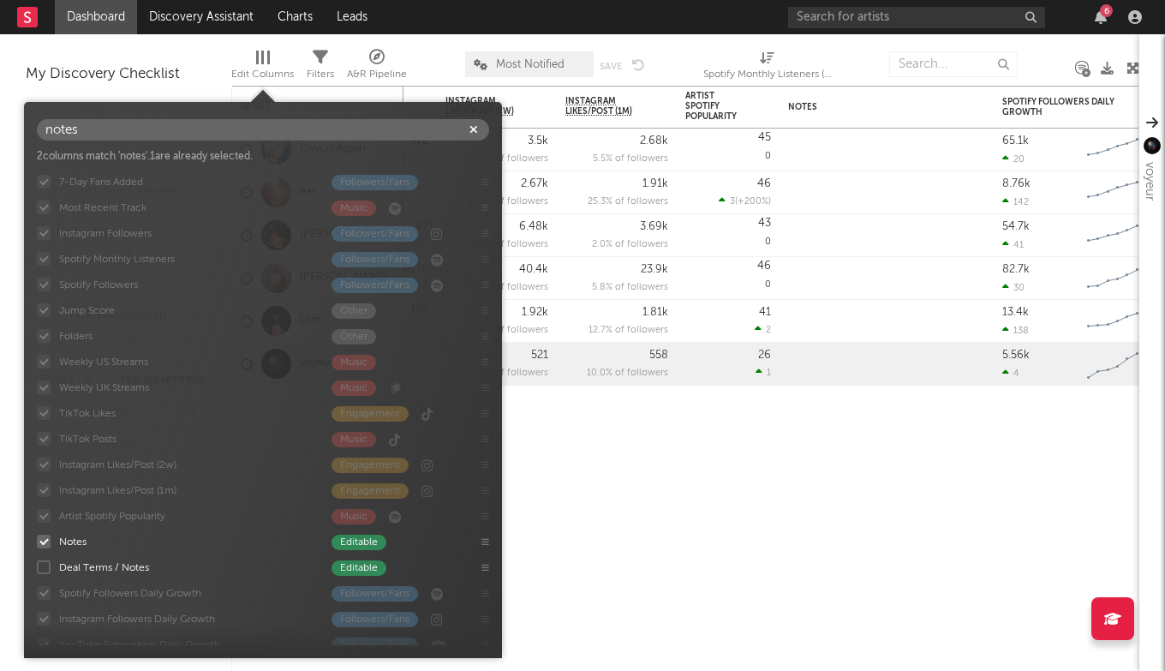
type input "notes"
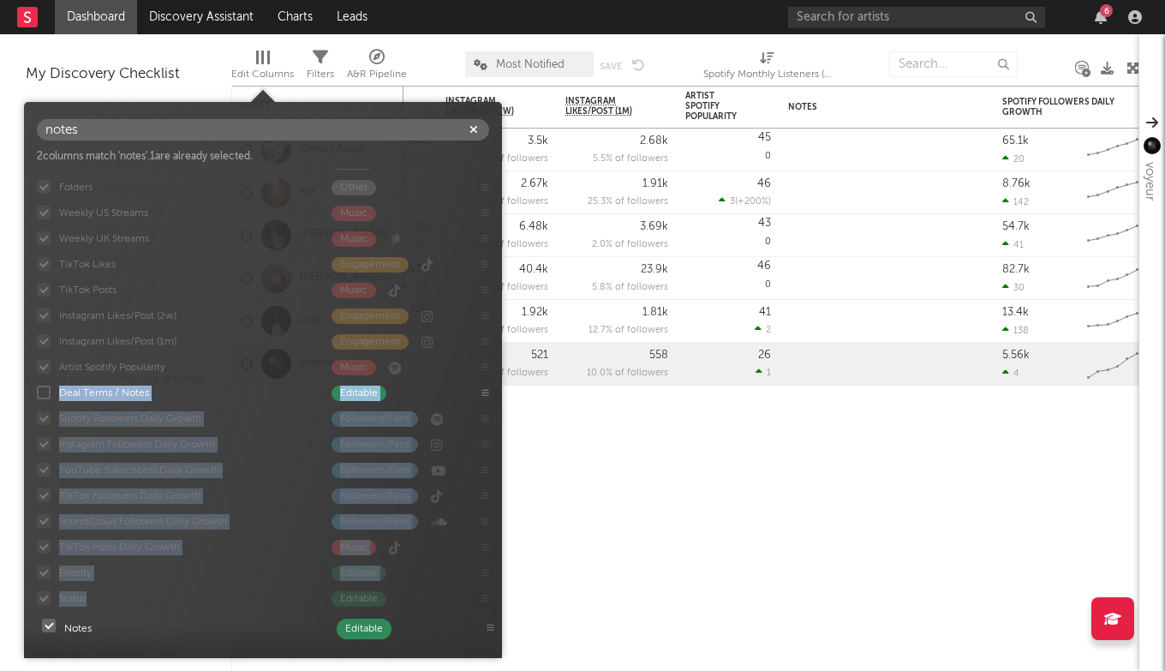
drag, startPoint x: 105, startPoint y: 535, endPoint x: 109, endPoint y: 620, distance: 85.8
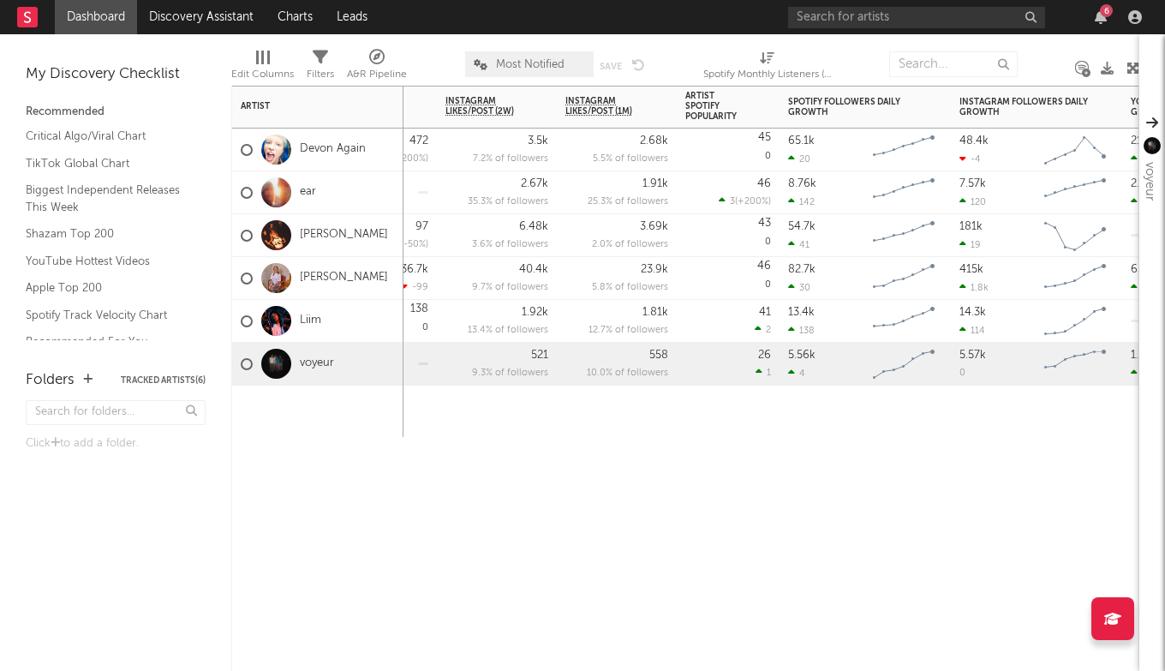
click at [744, 545] on div "Folders Weekly US Streams WoW % Change Weekly UK Streams WoW % Change TikTok Li…" at bounding box center [685, 378] width 908 height 585
click at [554, 65] on span "Most Notified" at bounding box center [530, 64] width 69 height 11
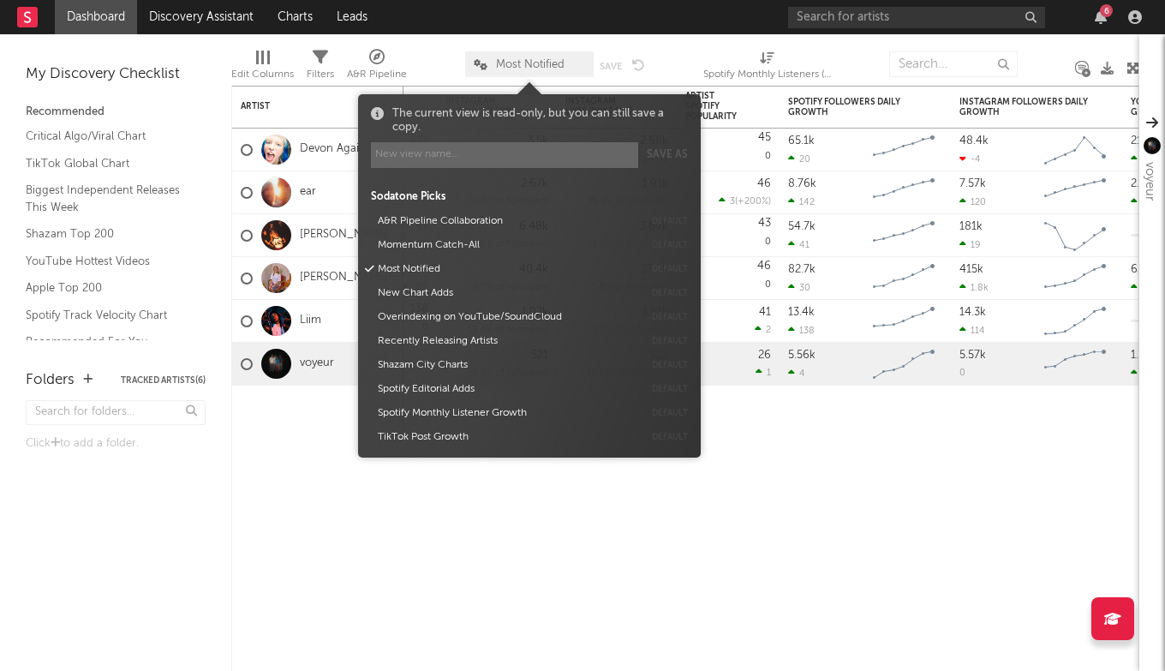
click at [594, 156] on input at bounding box center [504, 155] width 267 height 26
type input "F"
click at [667, 162] on button "Save as" at bounding box center [667, 155] width 41 height 26
type input "Filtered View (Socials and Spotify)"
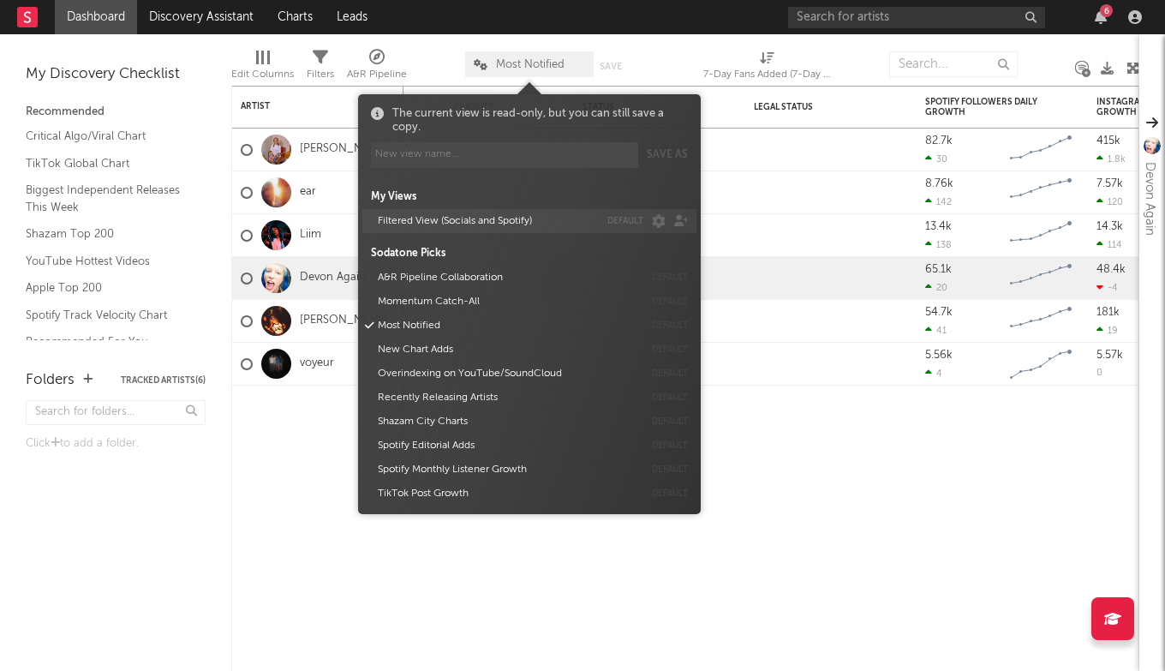
click at [489, 224] on button "Filtered View (Socials and Spotify)" at bounding box center [485, 221] width 227 height 24
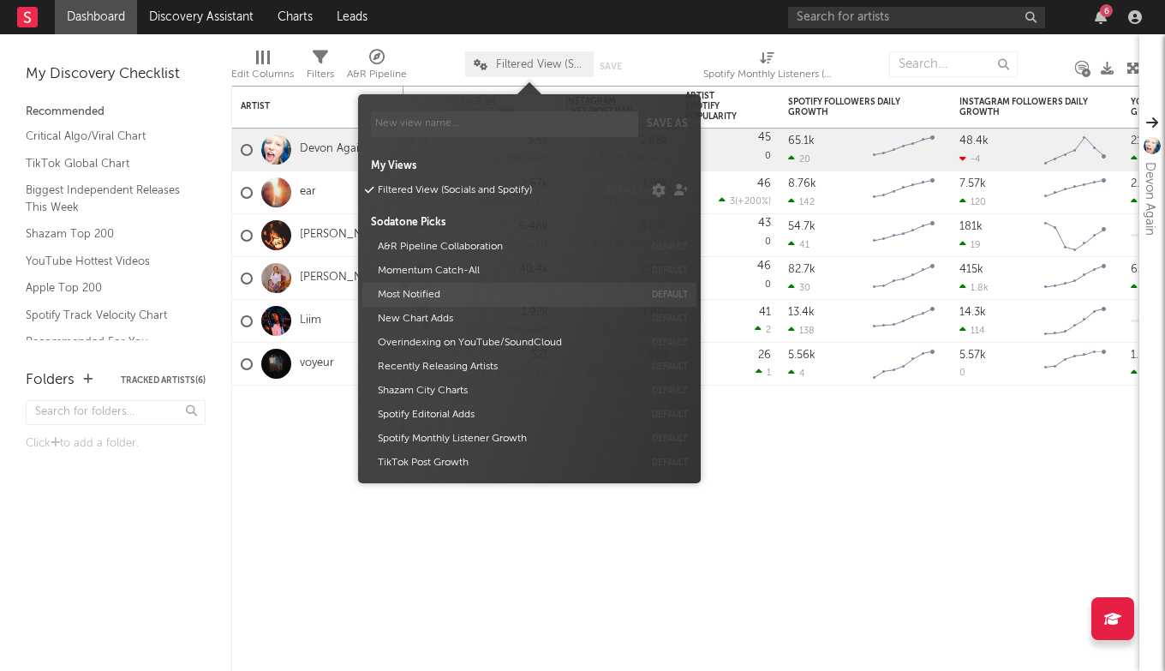
click at [476, 298] on button "Most Notified" at bounding box center [508, 295] width 272 height 24
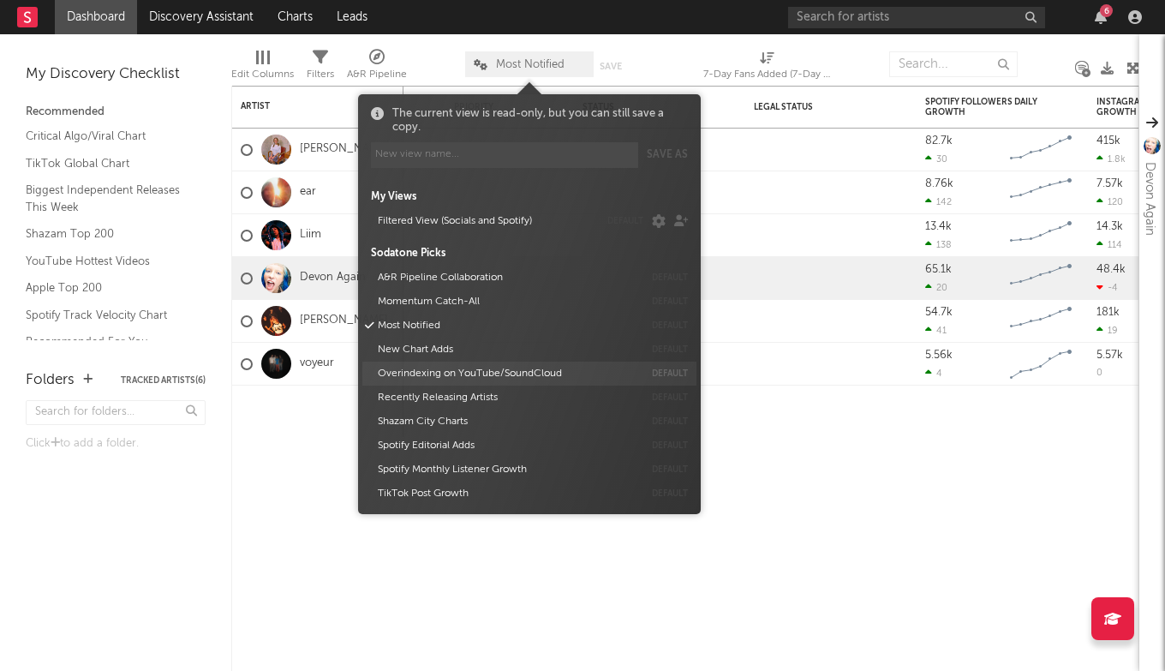
click at [469, 230] on button "Filtered View (Socials and Spotify)" at bounding box center [485, 221] width 227 height 24
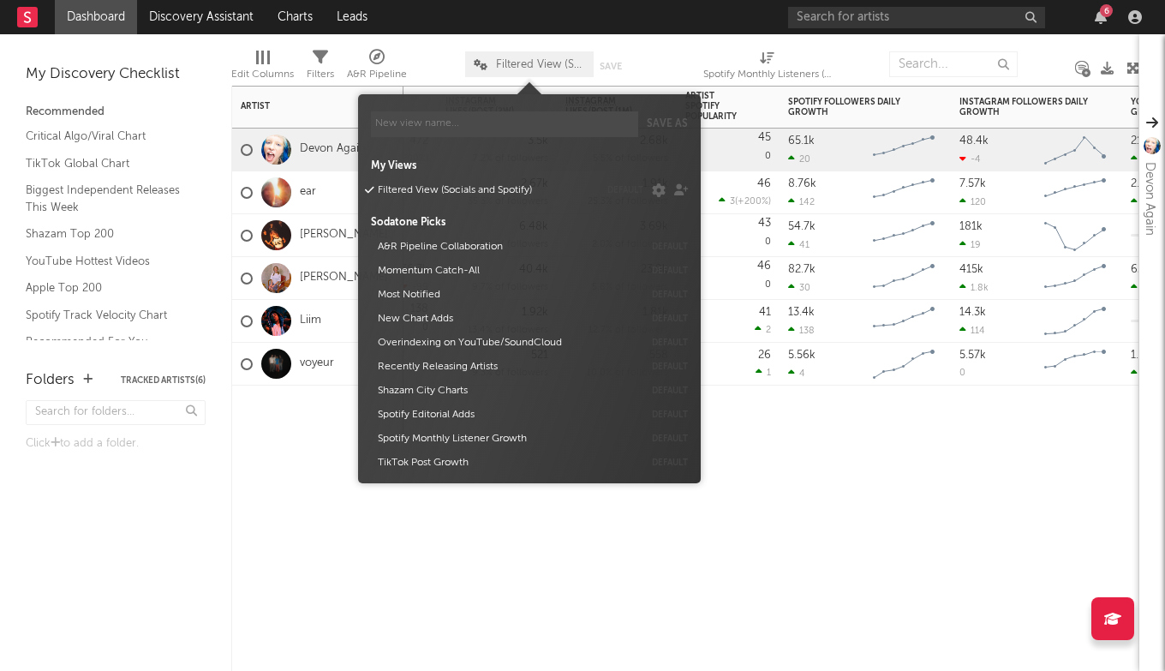
click at [782, 476] on div "Folders Weekly US Streams WoW % Change Weekly UK Streams WoW % Change TikTok Li…" at bounding box center [685, 378] width 908 height 585
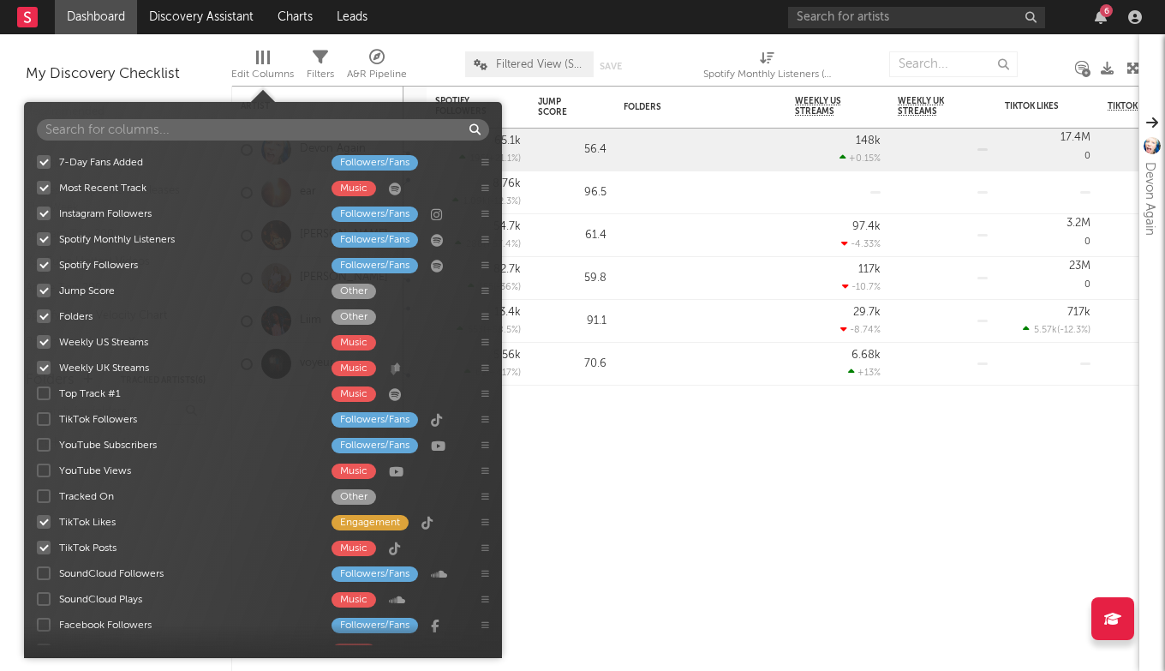
click at [275, 59] on span "Edit Columns" at bounding box center [262, 68] width 63 height 34
click at [247, 123] on input "text" at bounding box center [263, 129] width 452 height 21
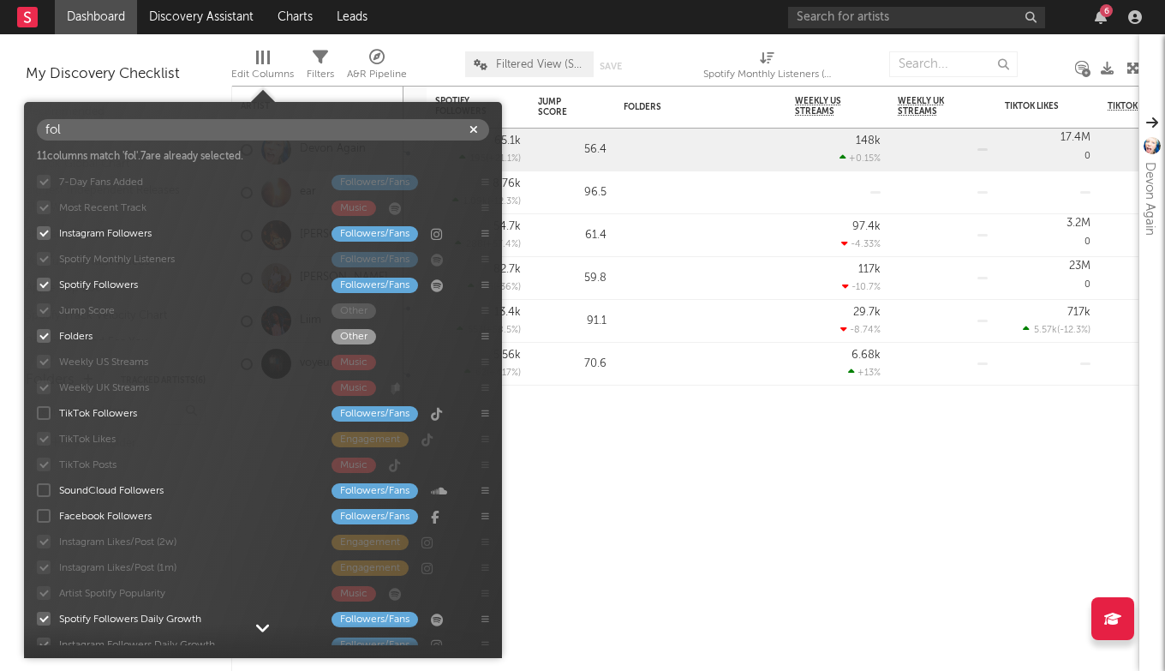
type input "fol"
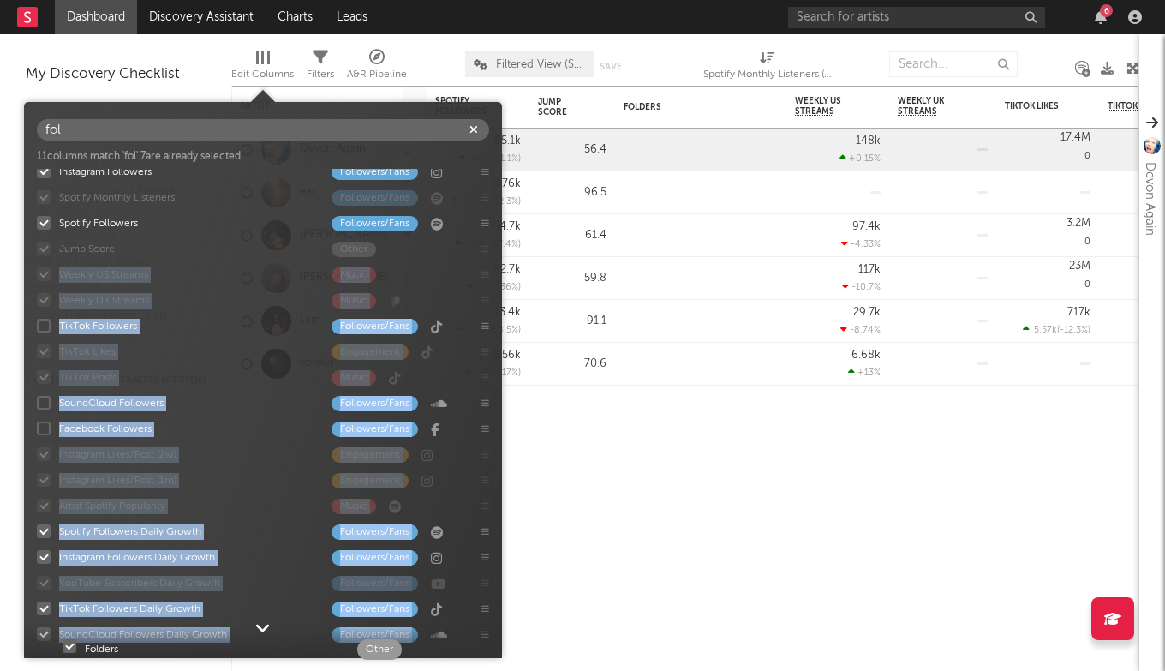
scroll to position [226, 0]
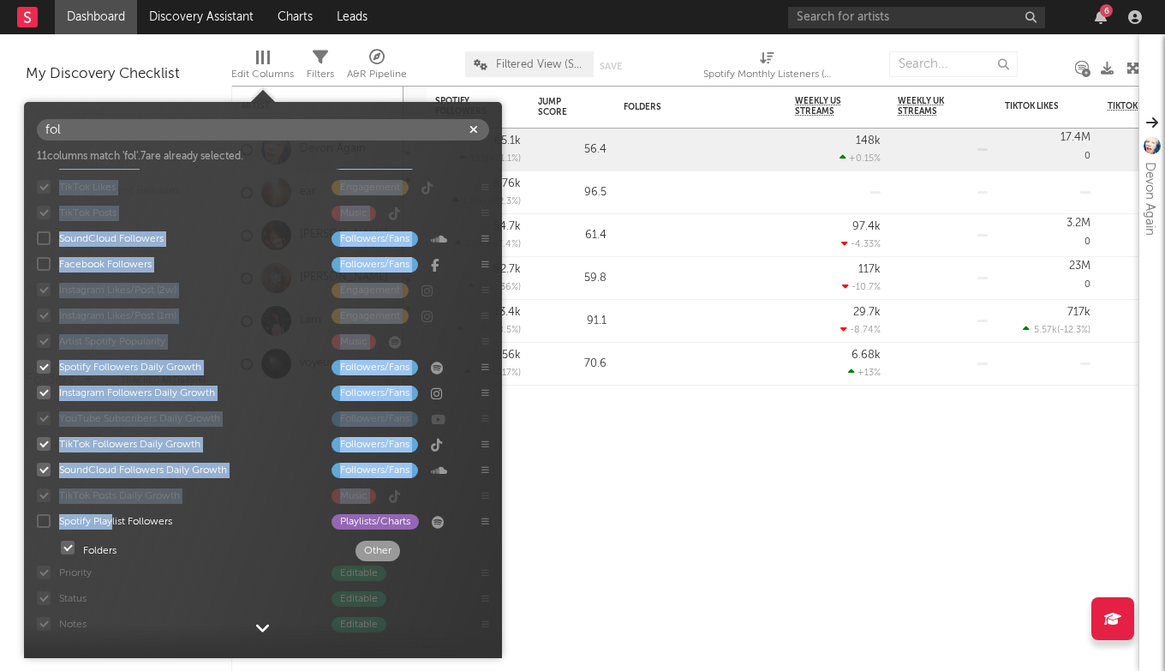
drag, startPoint x: 87, startPoint y: 336, endPoint x: 111, endPoint y: 553, distance: 218.1
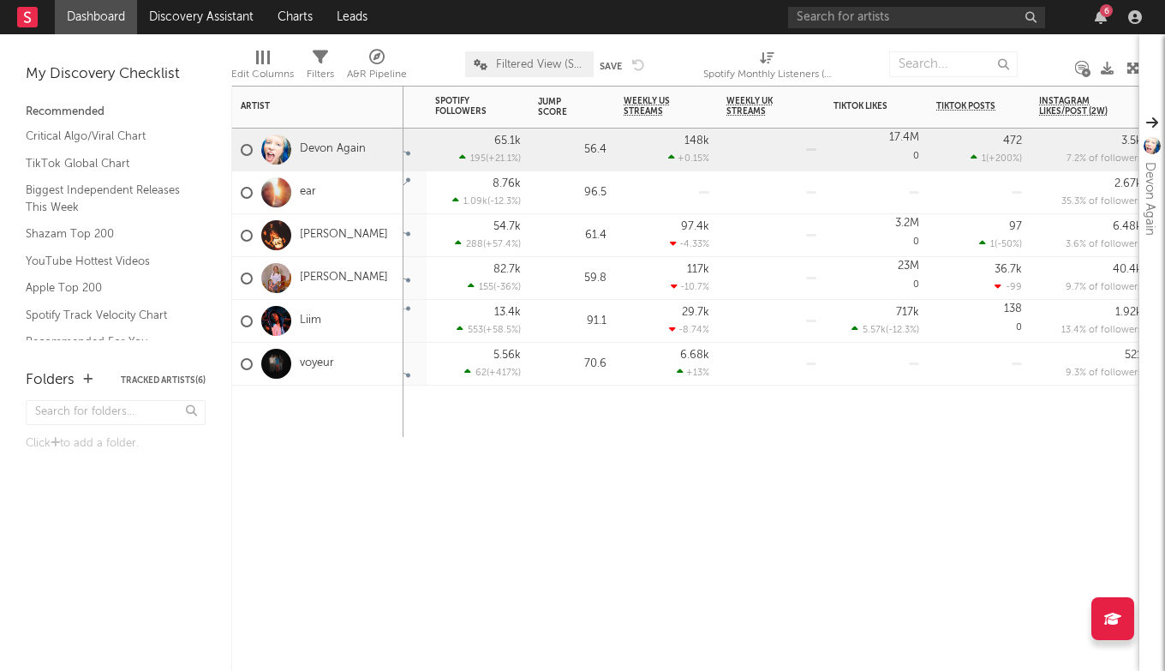
click at [569, 468] on div "7-Day Fans Added WoW % Change Most Recent Track Popularity Released Instagram F…" at bounding box center [685, 378] width 908 height 585
drag, startPoint x: 599, startPoint y: 63, endPoint x: 612, endPoint y: 63, distance: 12.9
click at [612, 63] on button "Save" at bounding box center [611, 66] width 22 height 9
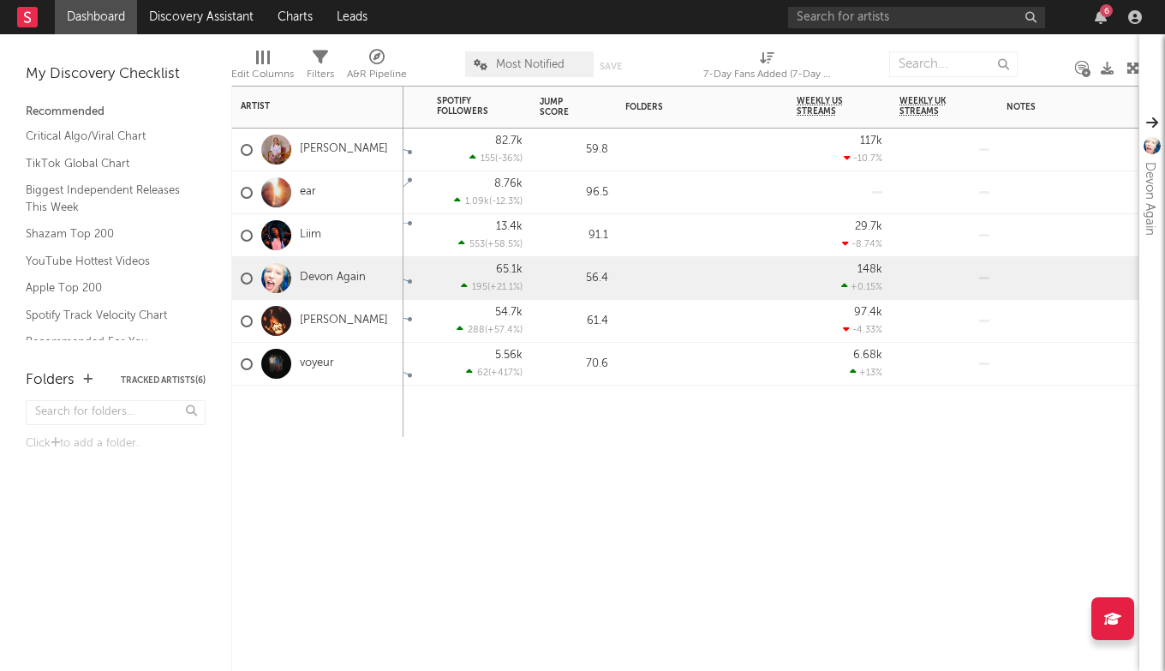
click at [651, 396] on div at bounding box center [702, 411] width 171 height 51
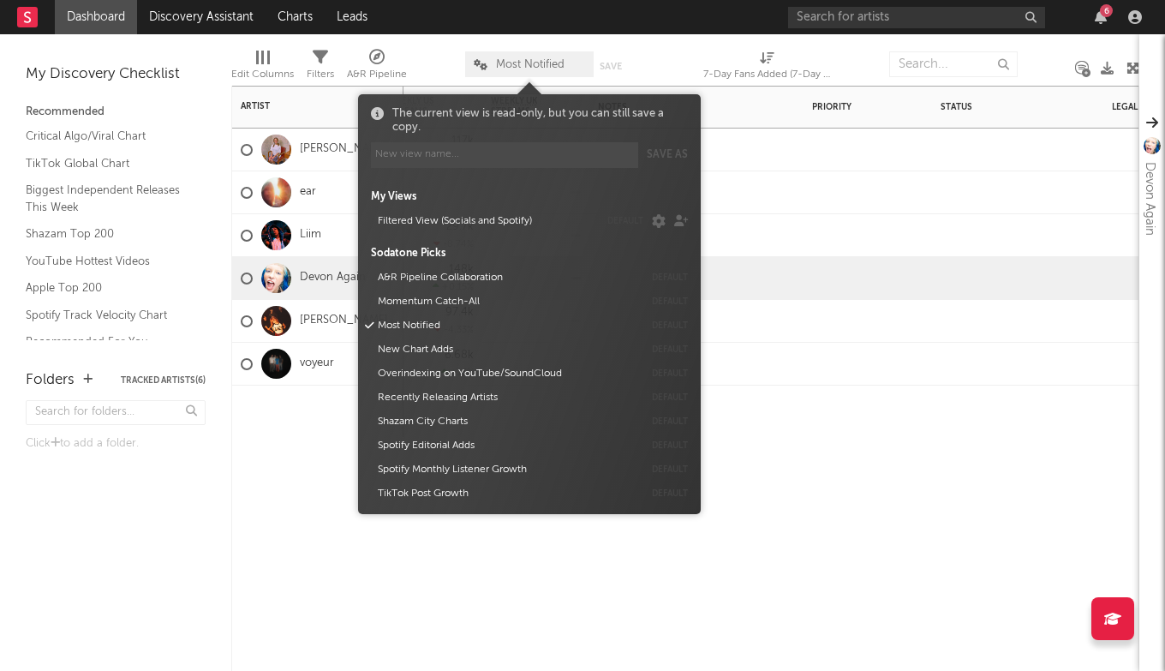
click at [542, 67] on span "Most Notified" at bounding box center [530, 64] width 69 height 11
click at [480, 233] on button "Filtered View (Socials and Spotify)" at bounding box center [485, 221] width 227 height 24
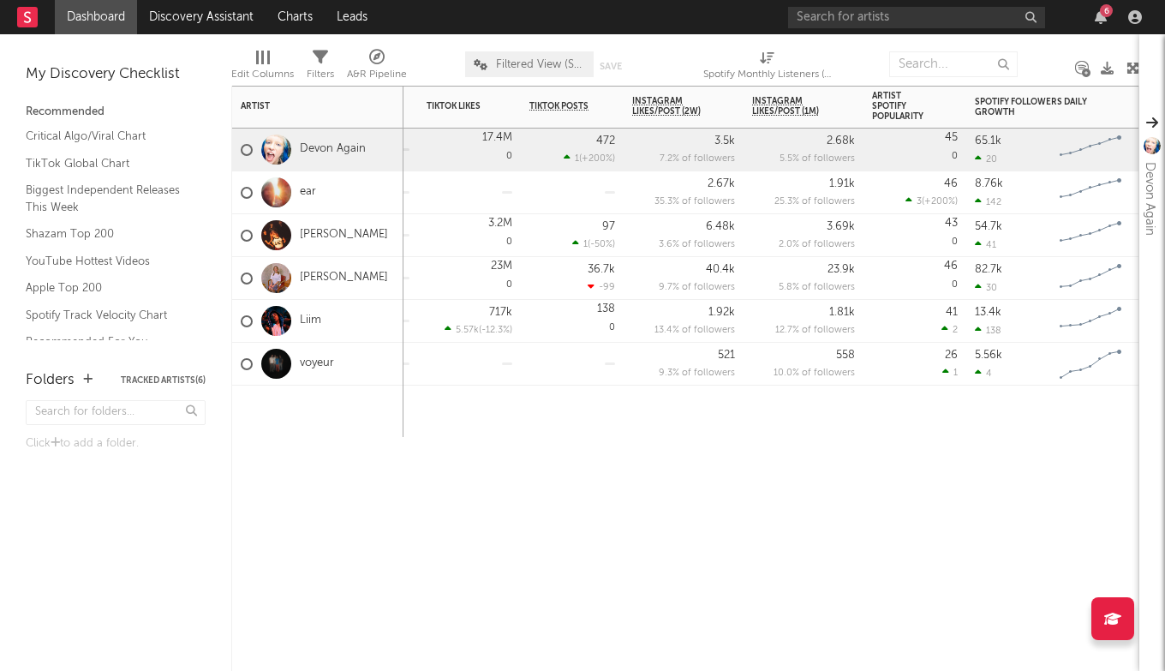
click at [880, 400] on div at bounding box center [915, 411] width 103 height 51
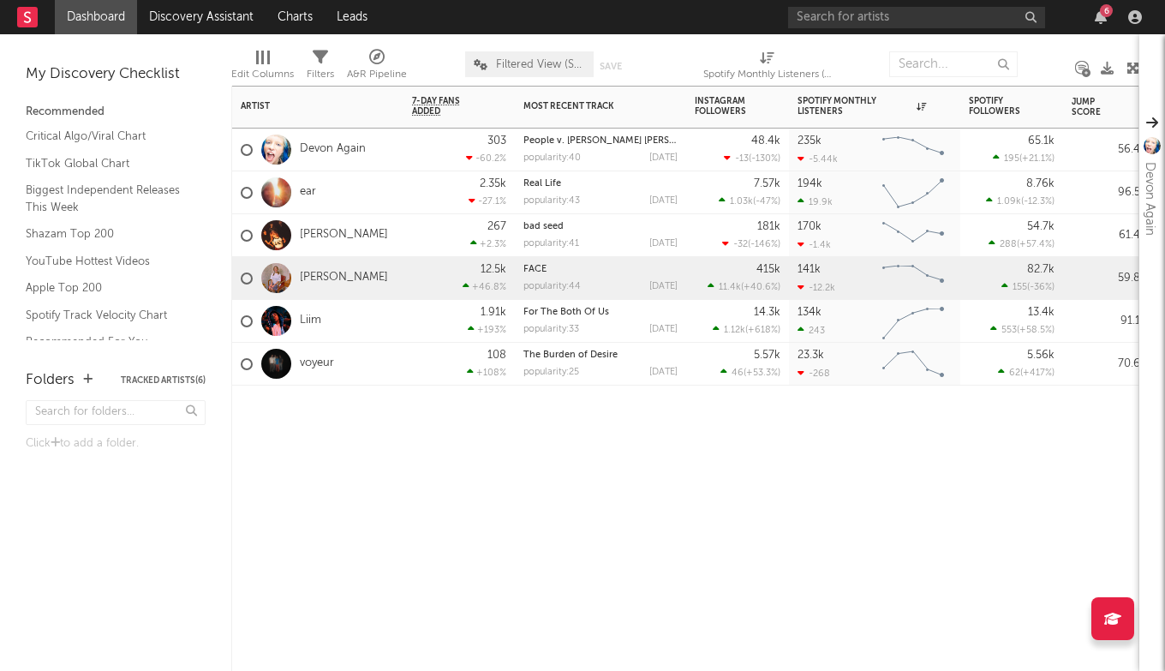
click at [560, 293] on div "FACE popularity: 44 2025-07-31" at bounding box center [601, 278] width 154 height 42
click at [592, 66] on div "Save Save as" at bounding box center [617, 76] width 57 height 51
click at [564, 66] on span "Filtered View (Socials and Spotify)" at bounding box center [540, 64] width 89 height 11
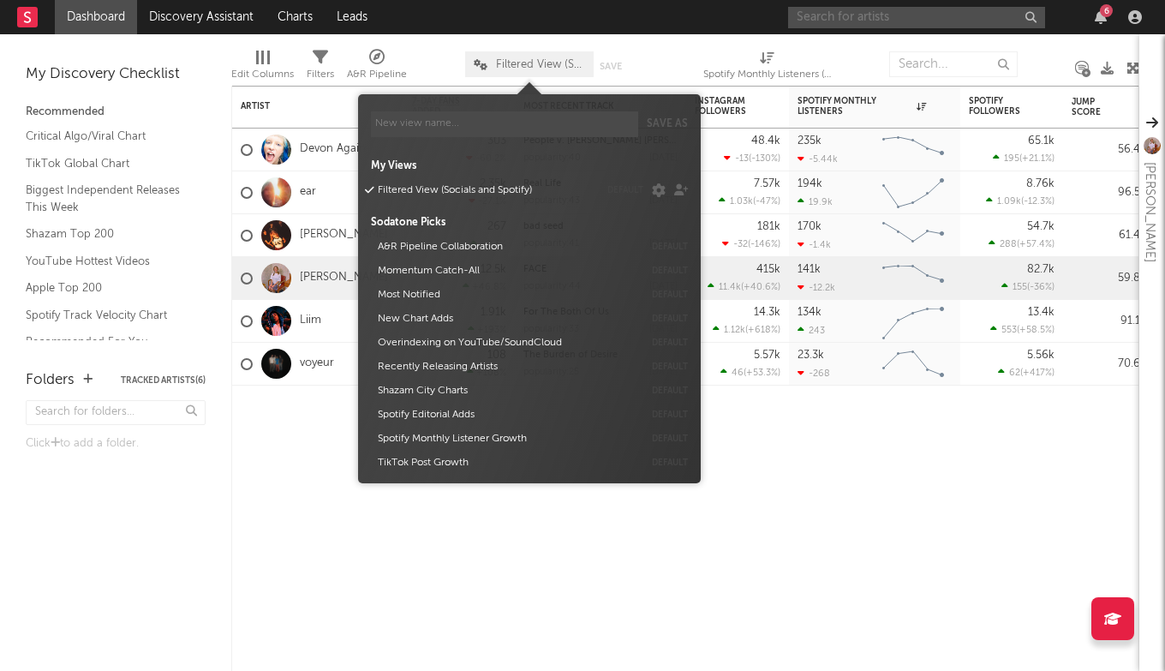
click at [889, 11] on input "text" at bounding box center [916, 17] width 257 height 21
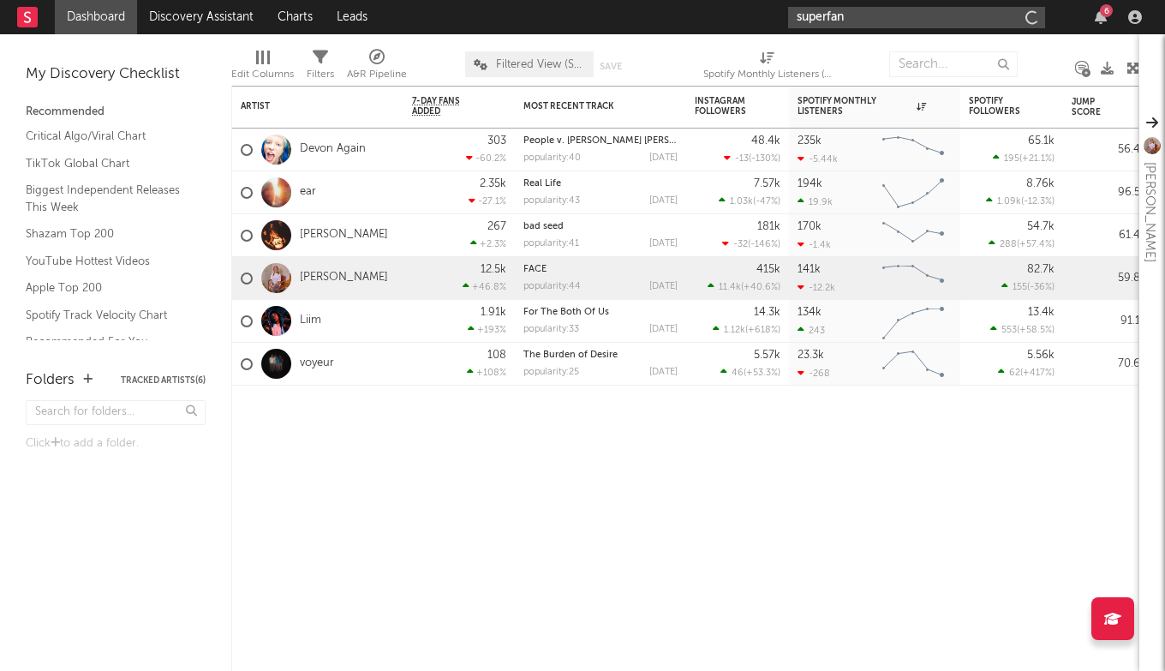
type input "superfan"
click at [908, 7] on input "superfan" at bounding box center [916, 17] width 257 height 21
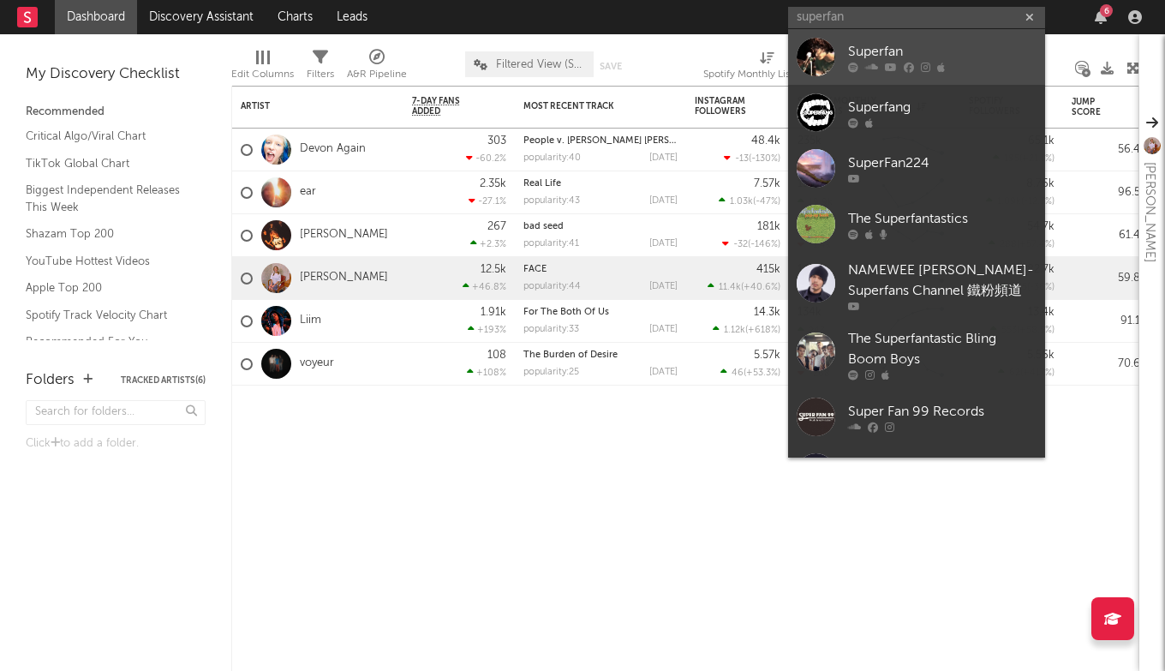
click at [816, 44] on div at bounding box center [816, 57] width 39 height 39
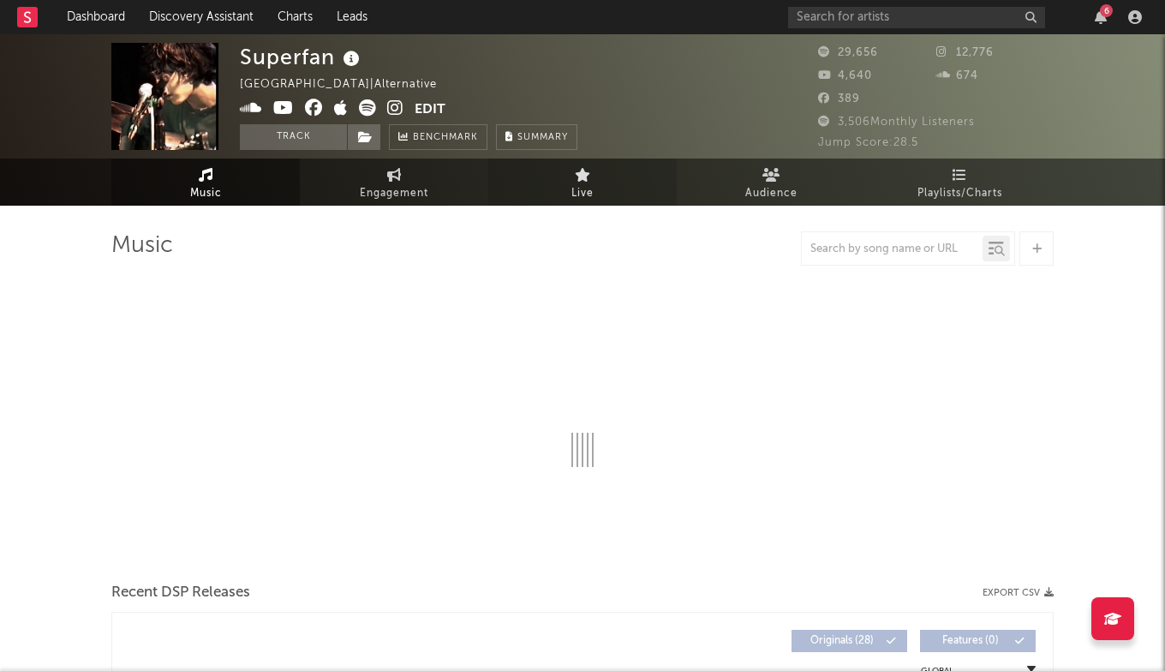
select select "6m"
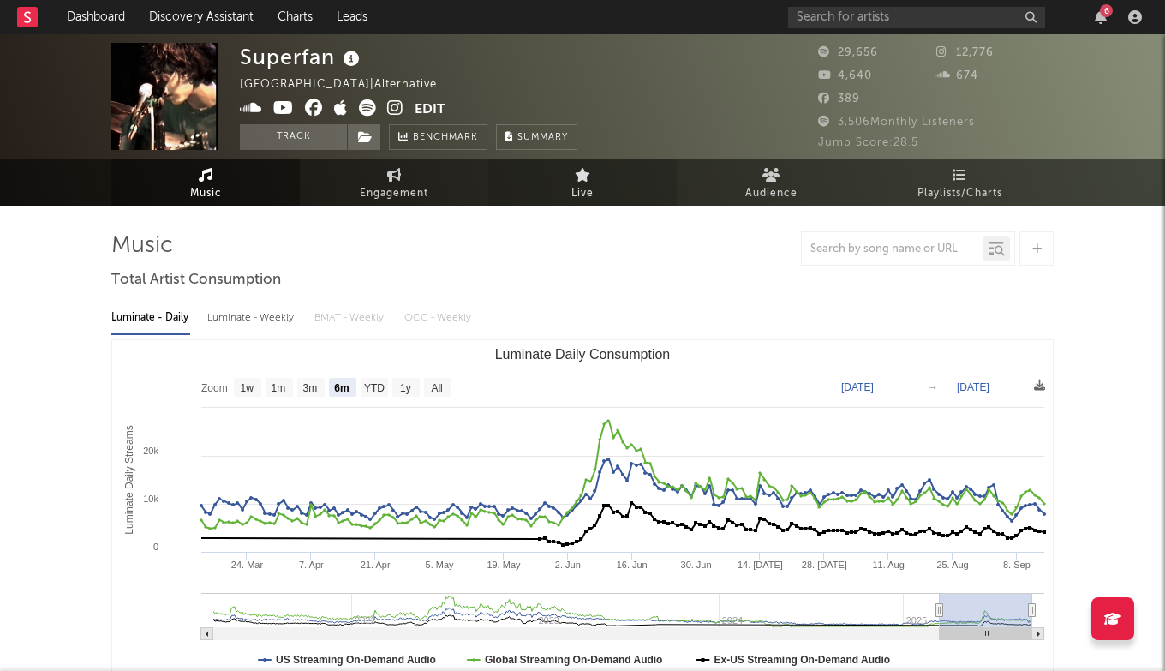
select select "6m"
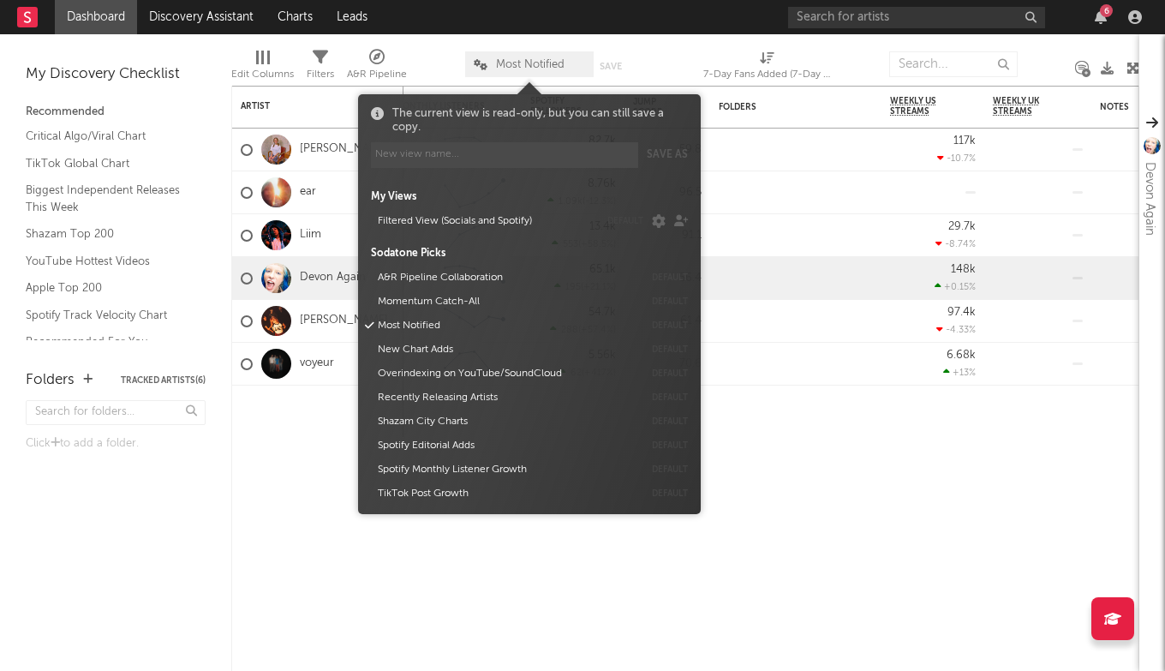
click at [572, 66] on span "Most Notified" at bounding box center [529, 64] width 129 height 26
click at [467, 218] on button "Filtered View (Socials and Spotify)" at bounding box center [485, 221] width 227 height 24
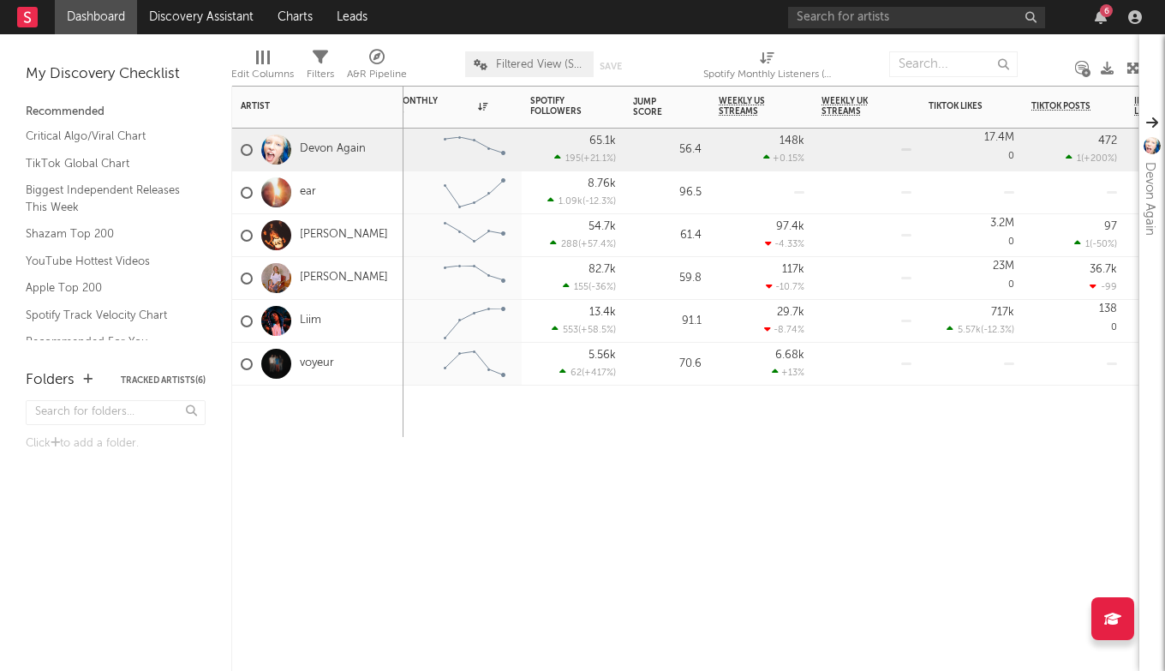
click at [877, 428] on div at bounding box center [866, 411] width 107 height 51
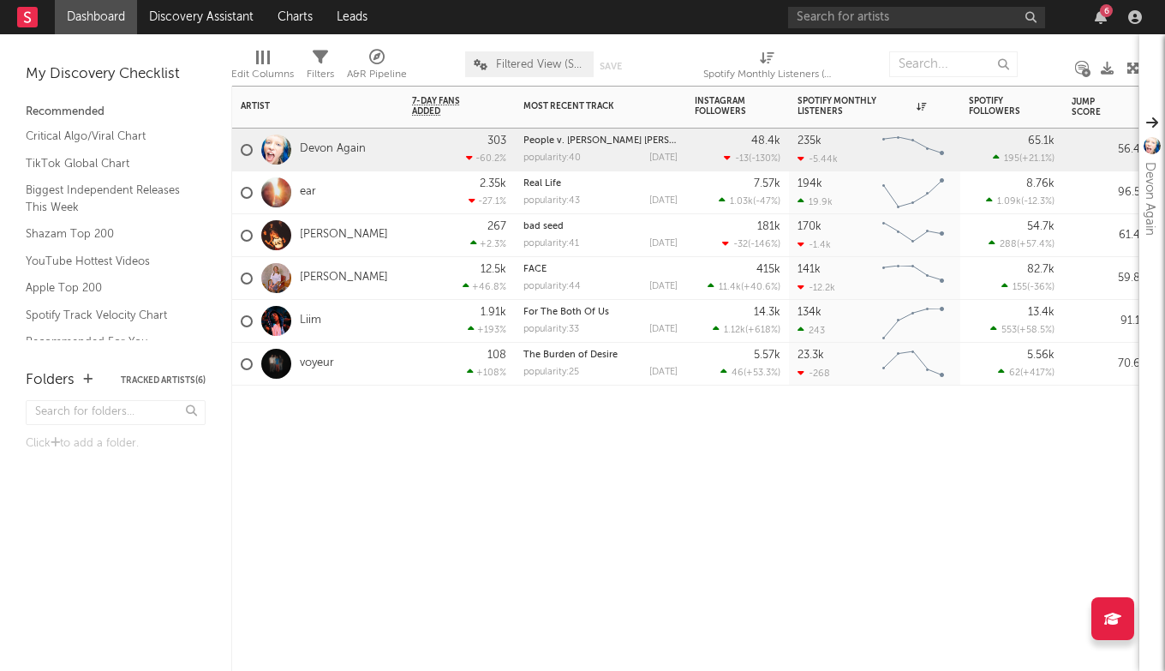
click at [540, 59] on span "Filtered View (Socials and Spotify)" at bounding box center [540, 64] width 89 height 11
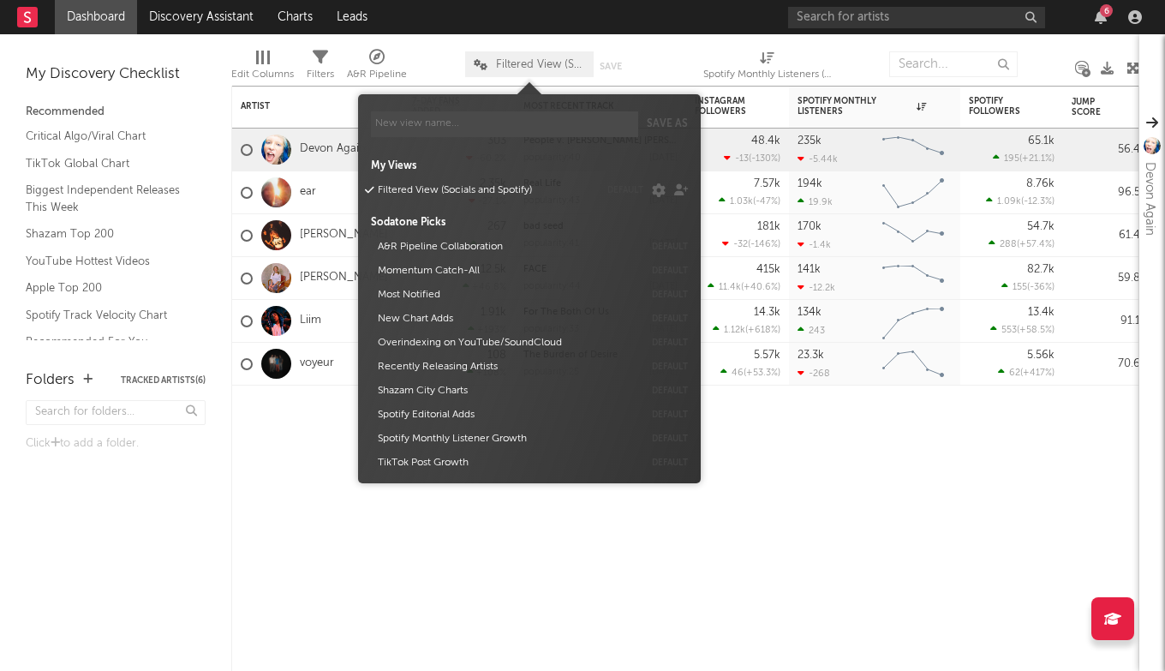
drag, startPoint x: 446, startPoint y: 293, endPoint x: 263, endPoint y: 237, distance: 191.6
click at [446, 293] on button "Most Notified" at bounding box center [508, 295] width 272 height 24
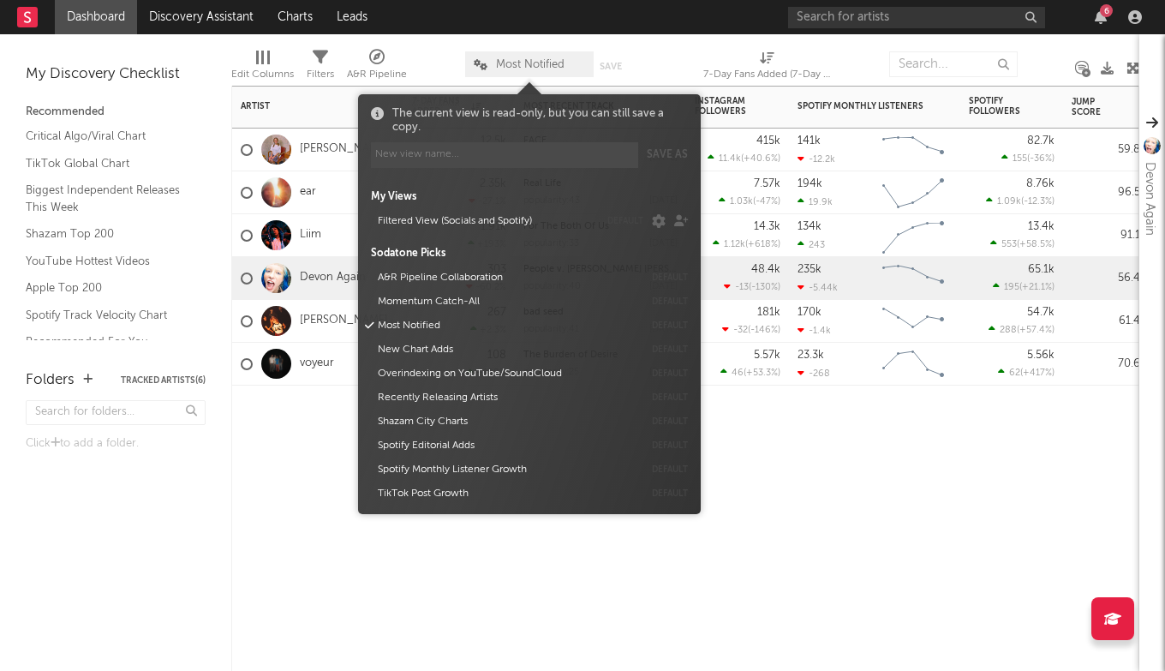
click at [831, 455] on div "Artist Notifications 7-Day Fans Added WoW % Change Most Recent Track Popularity…" at bounding box center [685, 378] width 908 height 585
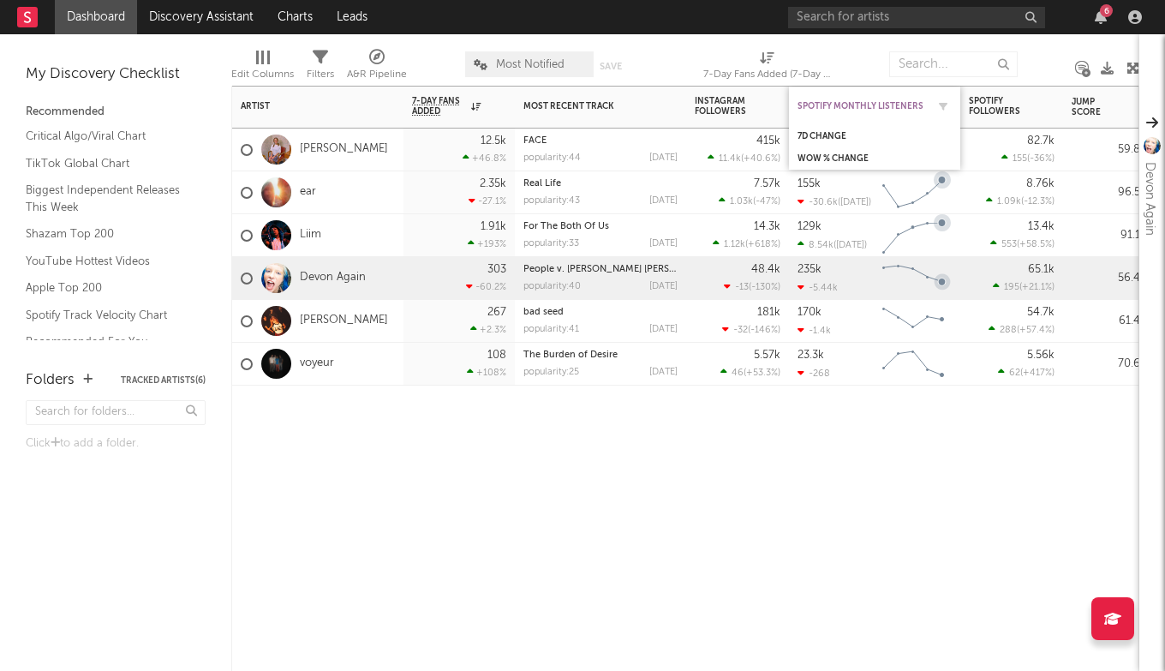
click at [875, 101] on div "Spotify Monthly Listeners" at bounding box center [862, 106] width 129 height 10
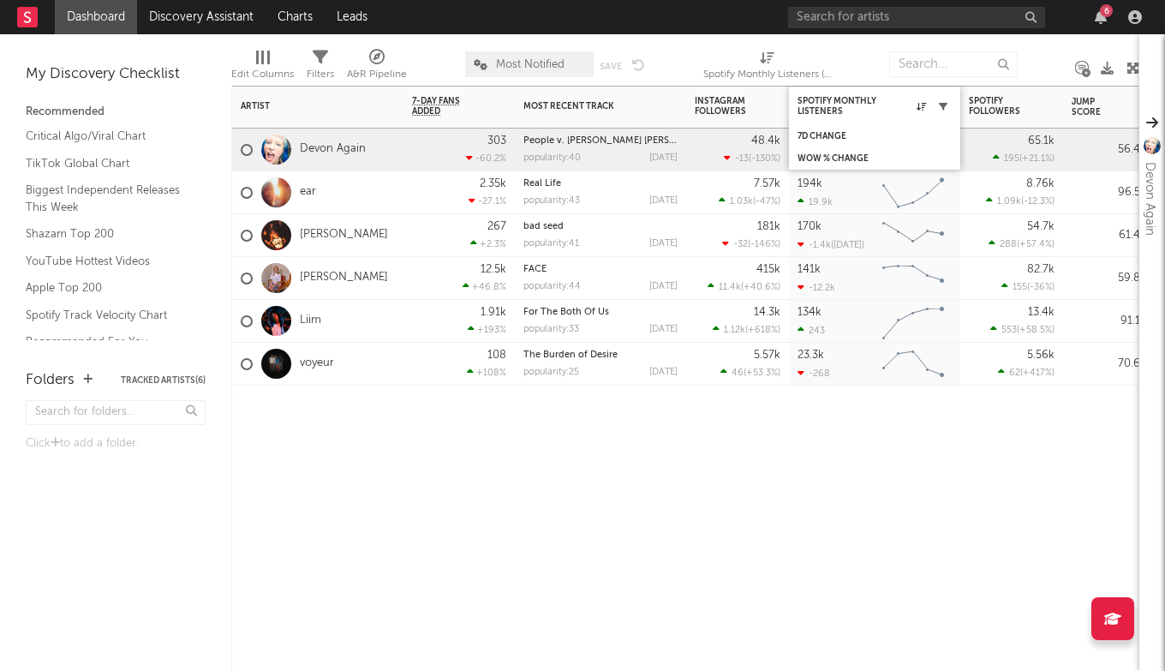
click at [948, 110] on button "button" at bounding box center [943, 106] width 17 height 17
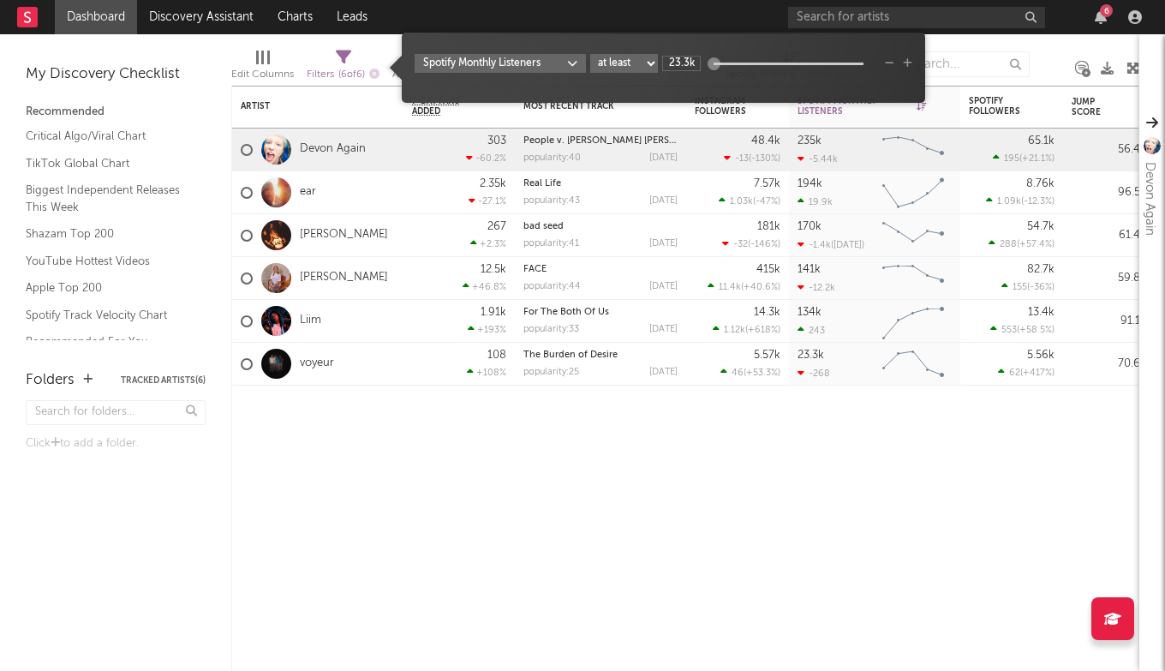
click at [637, 57] on select "at least at most between" at bounding box center [624, 63] width 68 height 19
select select "max"
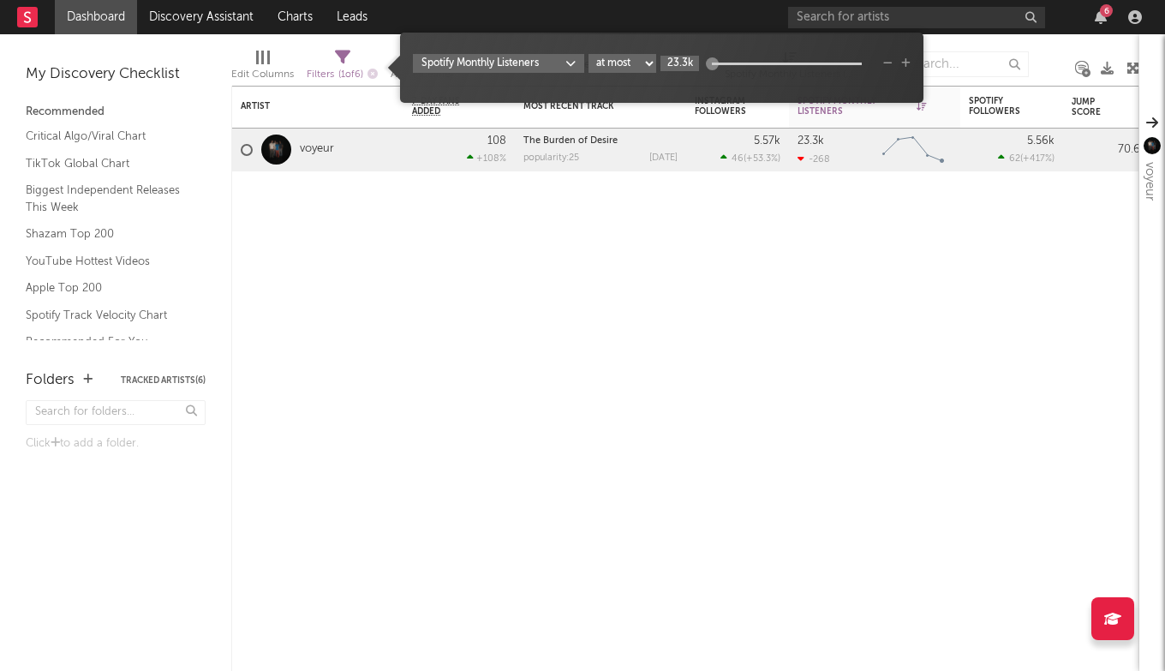
click at [674, 70] on input "23.3k" at bounding box center [680, 63] width 39 height 15
type input "400k"
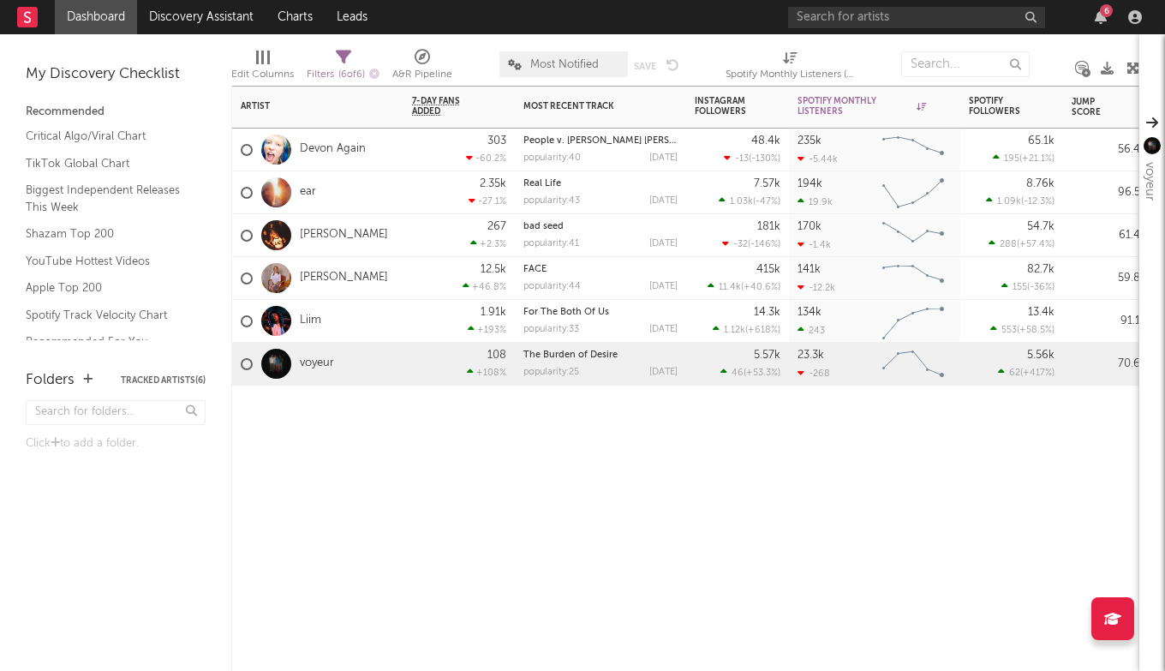
click at [781, 451] on div "Artist Notifications 7-Day Fans Added WoW % Change Most Recent Track Popularity…" at bounding box center [685, 378] width 908 height 585
select select "-1"
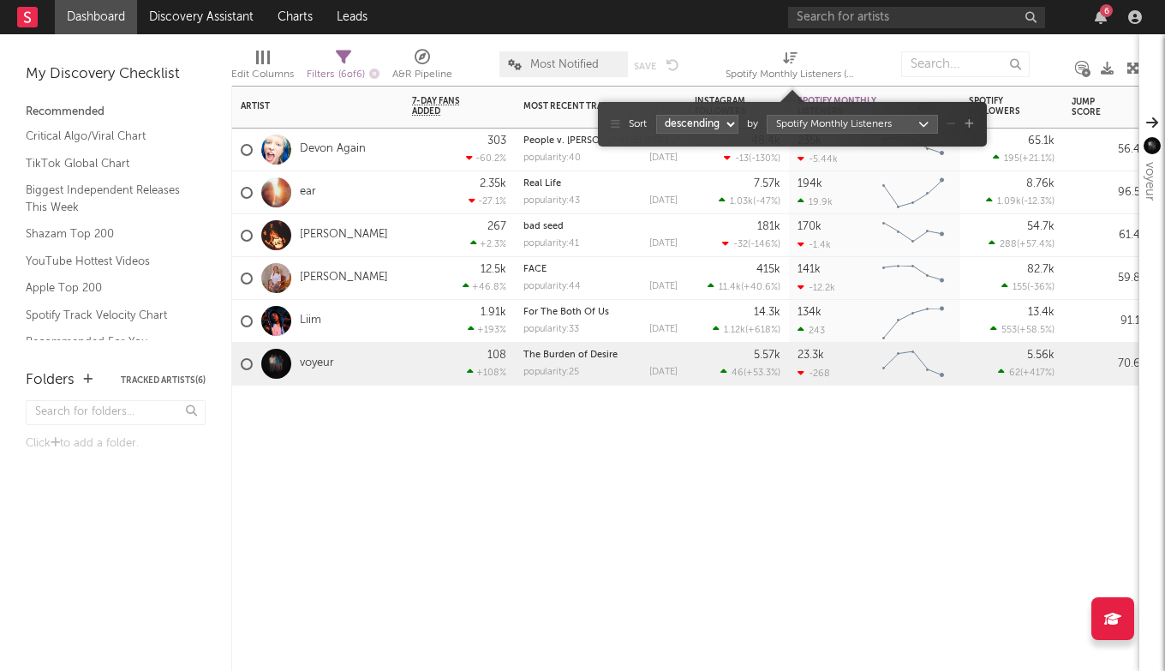
click at [808, 58] on span "Spotify Monthly Listeners (Spotify Monthly Listeners)" at bounding box center [790, 68] width 129 height 34
click at [974, 127] on span "Sort ascending descending by Spotify Monthly Listeners" at bounding box center [792, 124] width 389 height 27
click at [966, 126] on icon "button" at bounding box center [969, 124] width 9 height 10
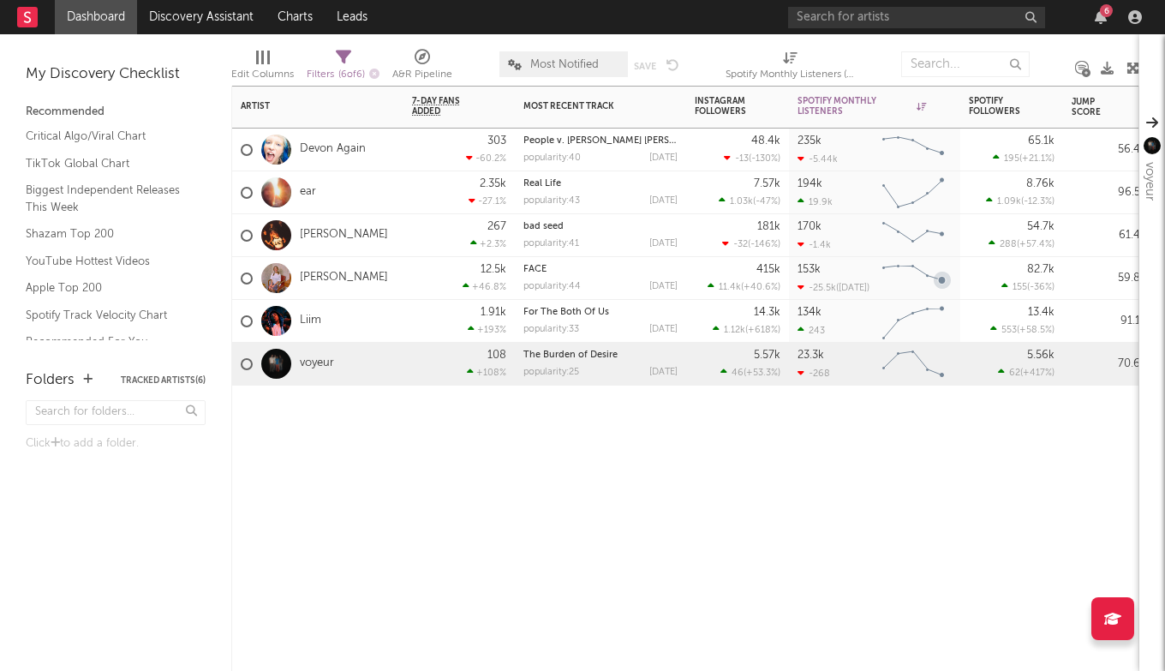
click at [754, 531] on div "Artist Notifications 7-Day Fans Added WoW % Change Most Recent Track Popularity…" at bounding box center [685, 378] width 908 height 585
click at [826, 108] on div "Spotify Monthly Listeners" at bounding box center [862, 106] width 129 height 21
click at [924, 107] on icon at bounding box center [921, 106] width 9 height 9
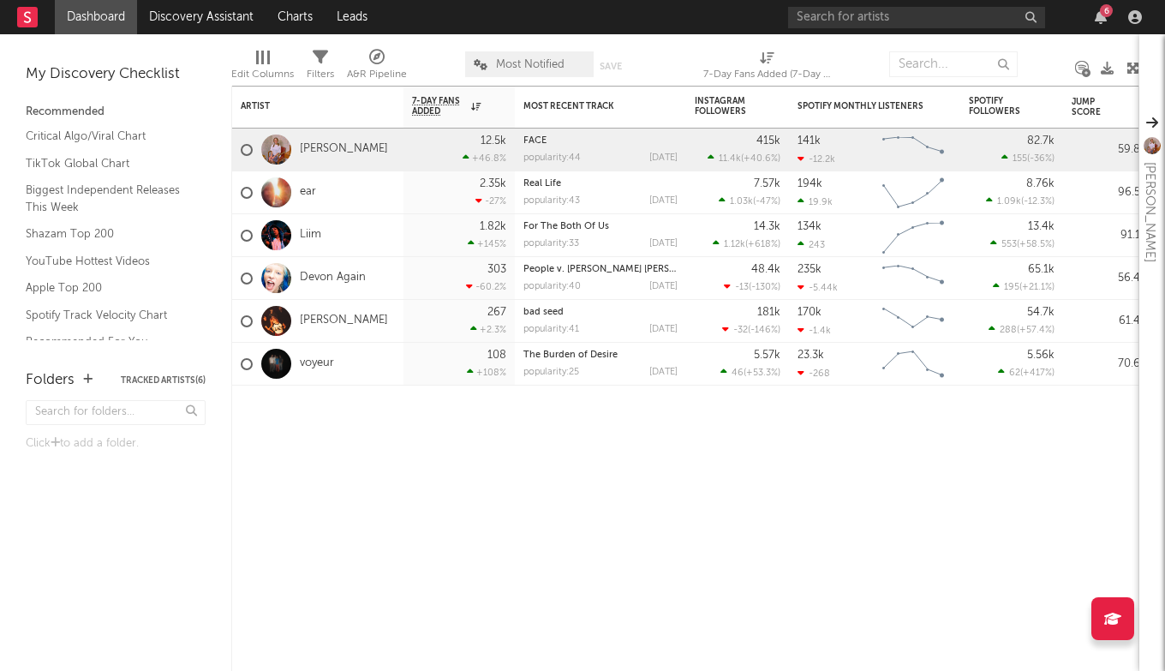
click at [763, 57] on icon at bounding box center [767, 57] width 15 height 13
select select "-1"
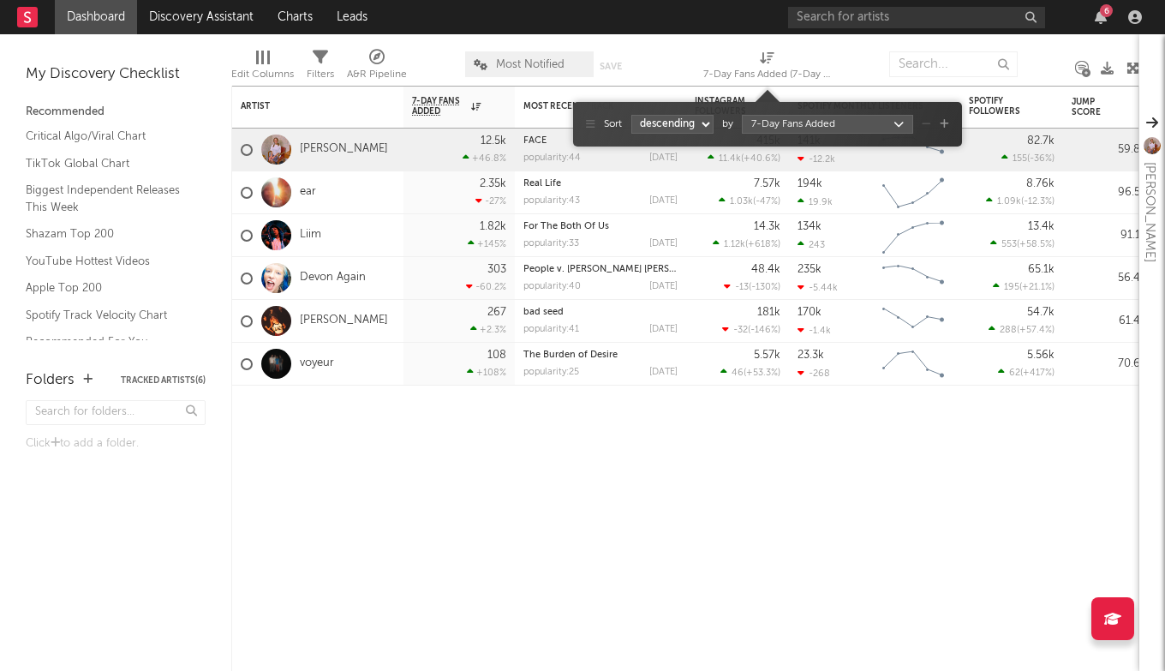
click at [945, 128] on icon "button" at bounding box center [944, 124] width 9 height 10
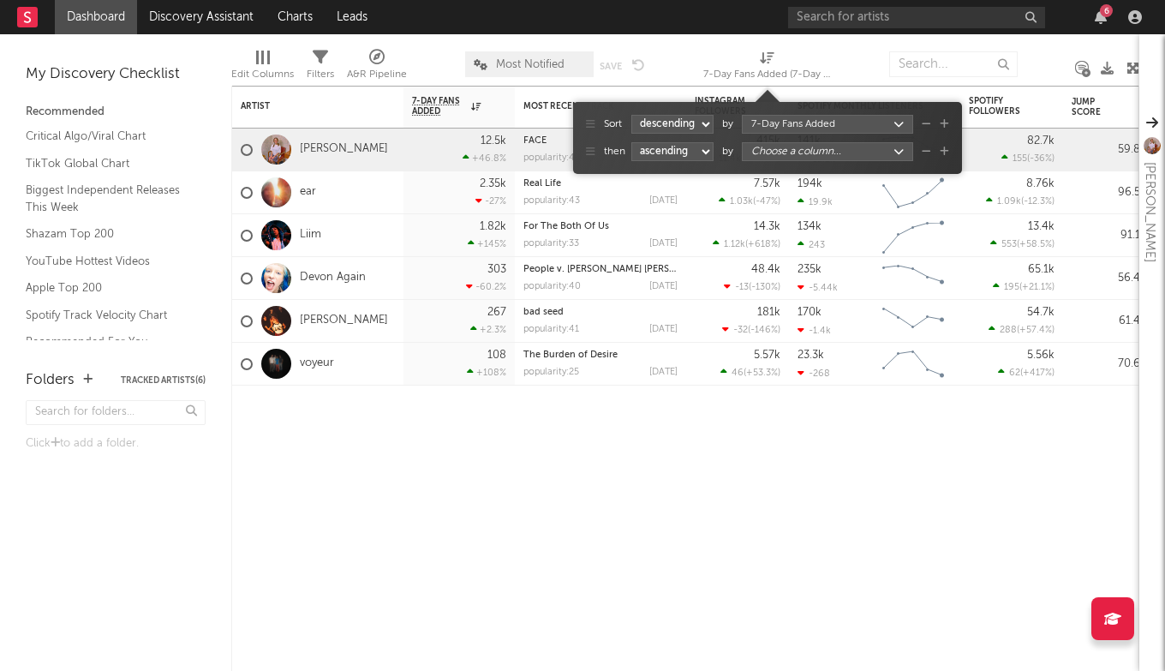
click at [663, 156] on select "ascending descending" at bounding box center [672, 151] width 82 height 19
click at [445, 430] on div at bounding box center [459, 411] width 111 height 51
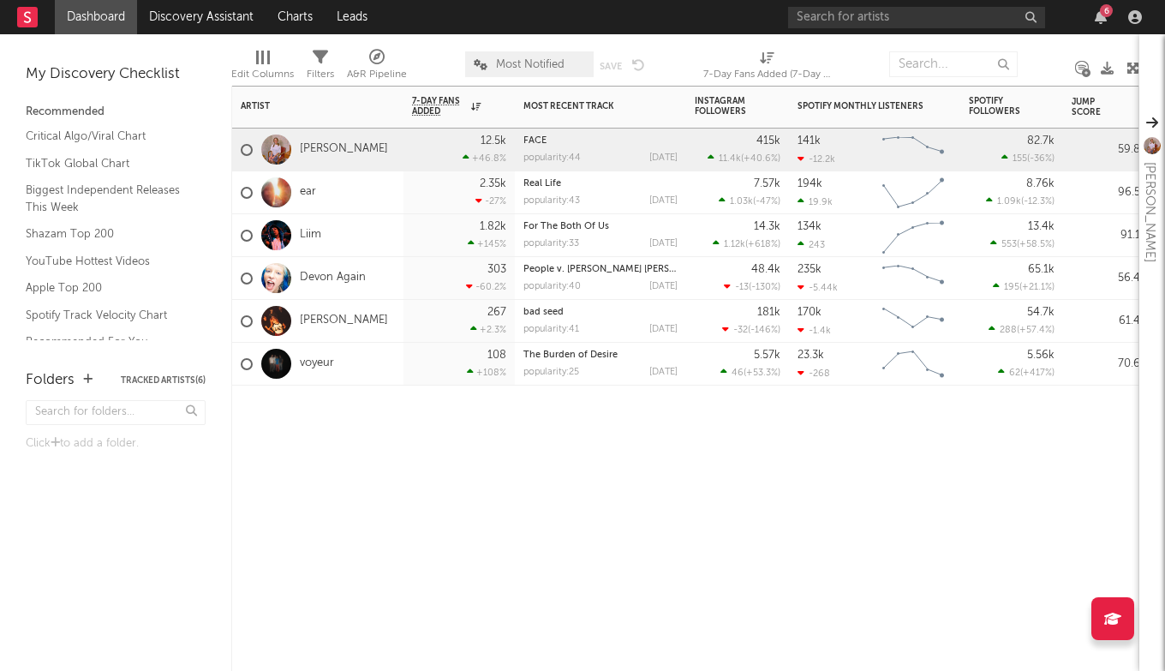
click at [326, 56] on icon at bounding box center [320, 57] width 15 height 15
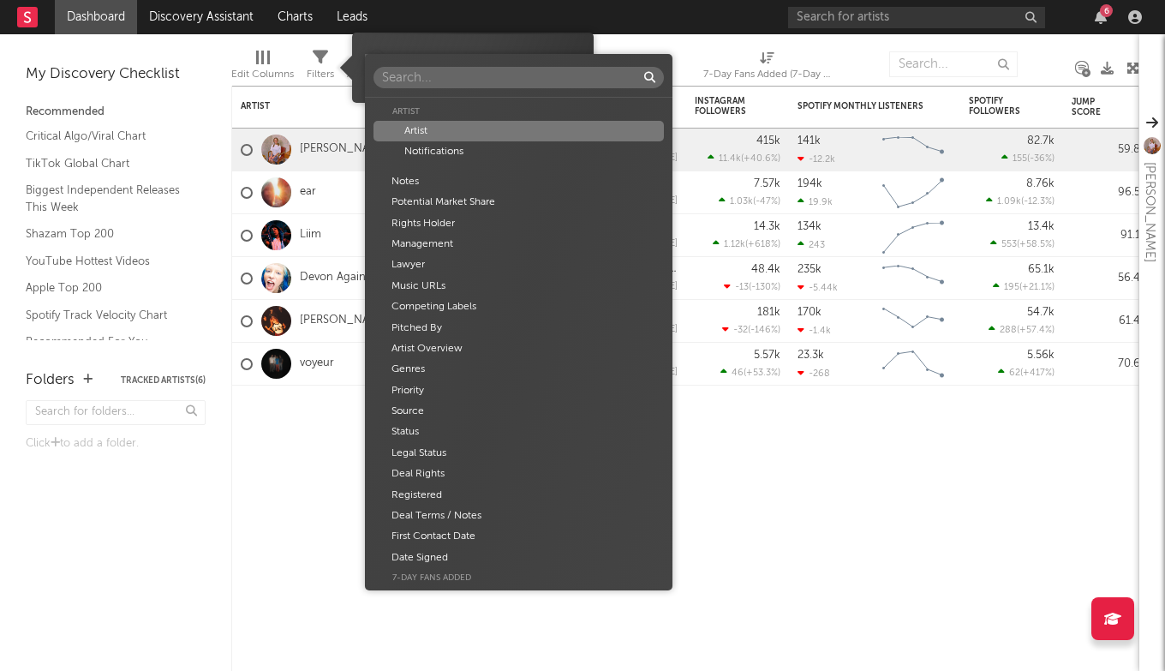
click at [458, 62] on body "Dashboard Discovery Assistant Charts Leads 6 Notifications Settings All Growth …" at bounding box center [582, 335] width 1165 height 671
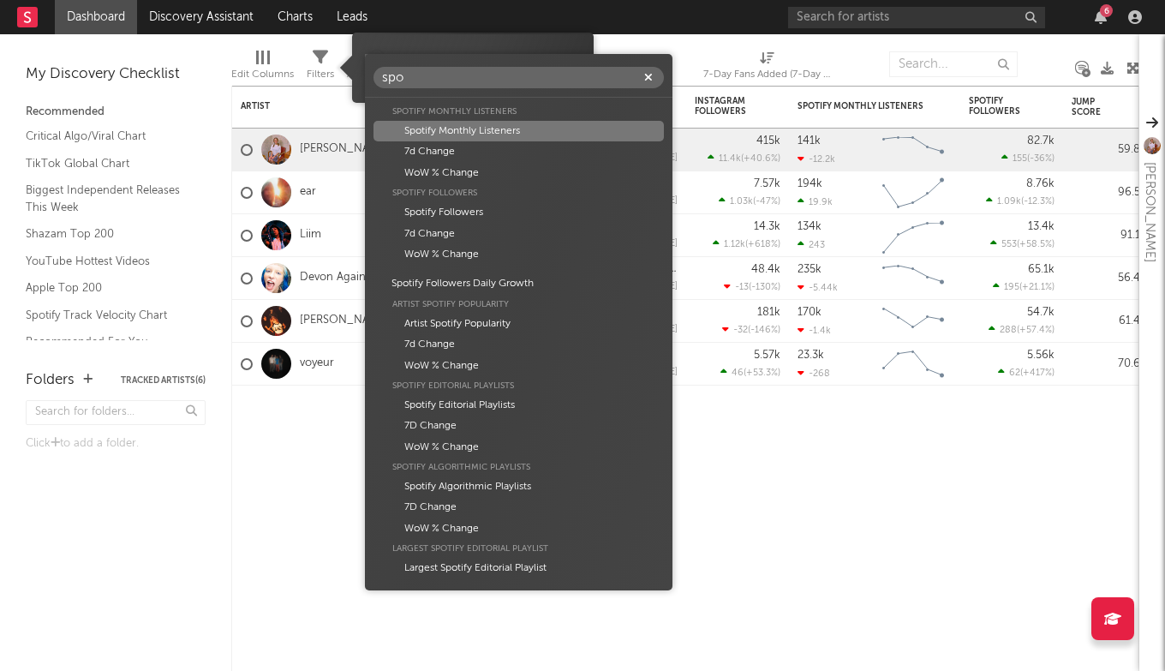
type input "spo"
click at [407, 129] on div "Spotify Monthly Listeners" at bounding box center [519, 131] width 290 height 21
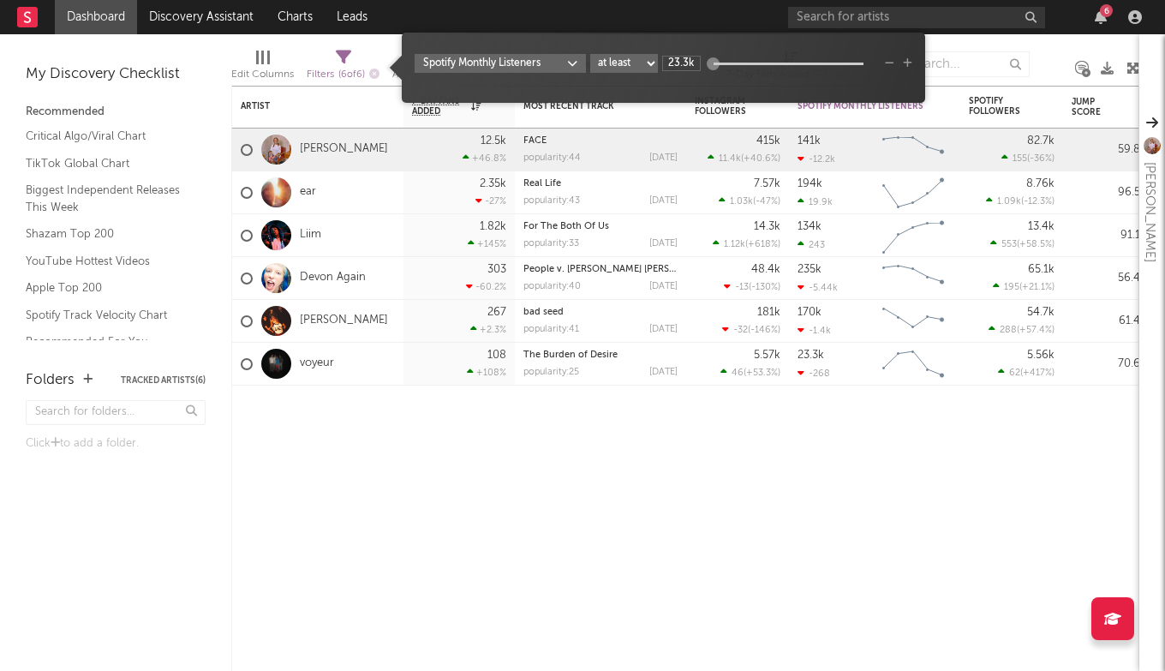
click at [637, 62] on select "at least at most between" at bounding box center [624, 63] width 68 height 19
select select "max"
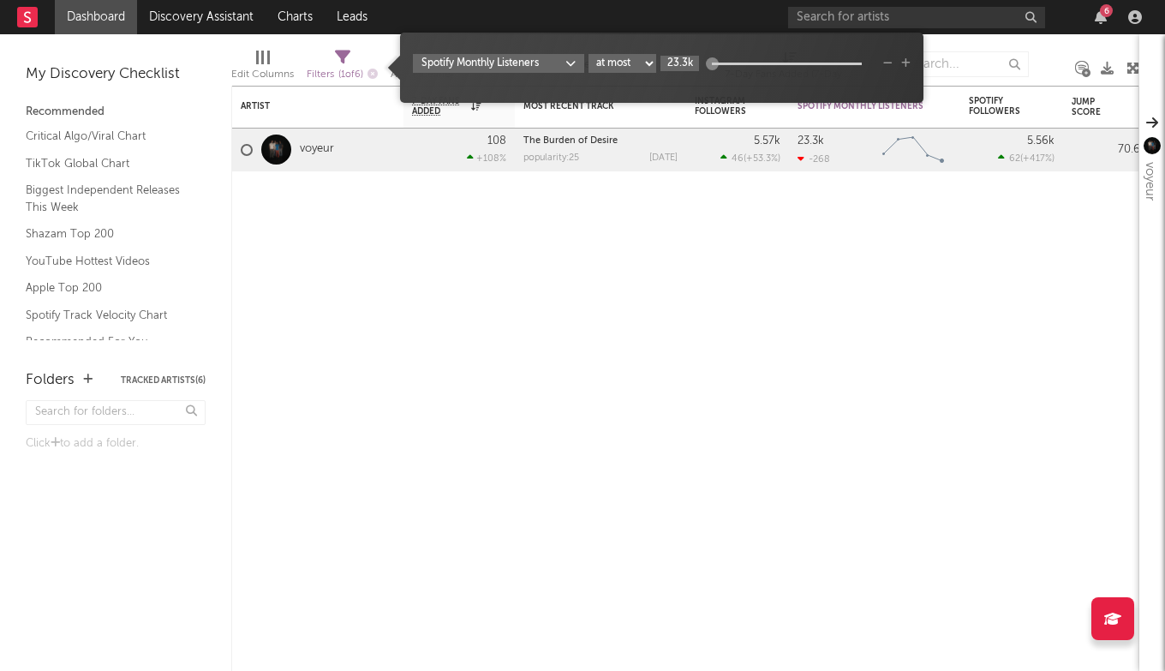
click at [679, 65] on input "23.3k" at bounding box center [680, 63] width 39 height 15
type input "500k"
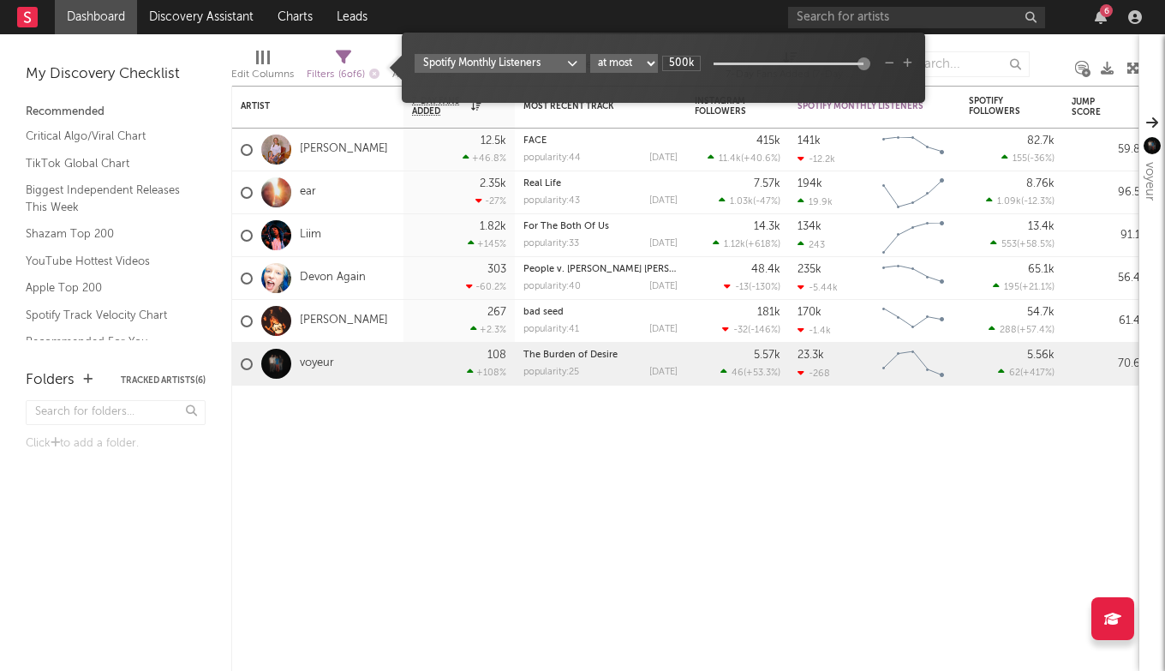
click at [906, 63] on icon "button" at bounding box center [907, 63] width 9 height 10
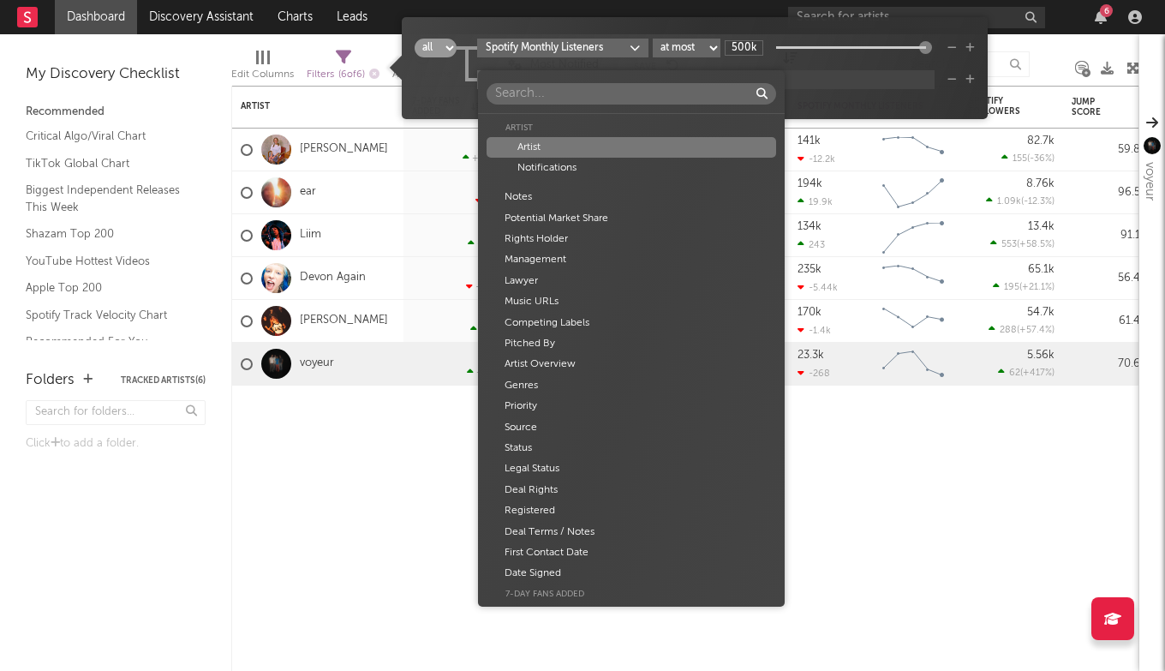
click at [577, 74] on body "Dashboard Discovery Assistant Charts Leads 6 Notifications Settings All Growth …" at bounding box center [582, 335] width 1165 height 671
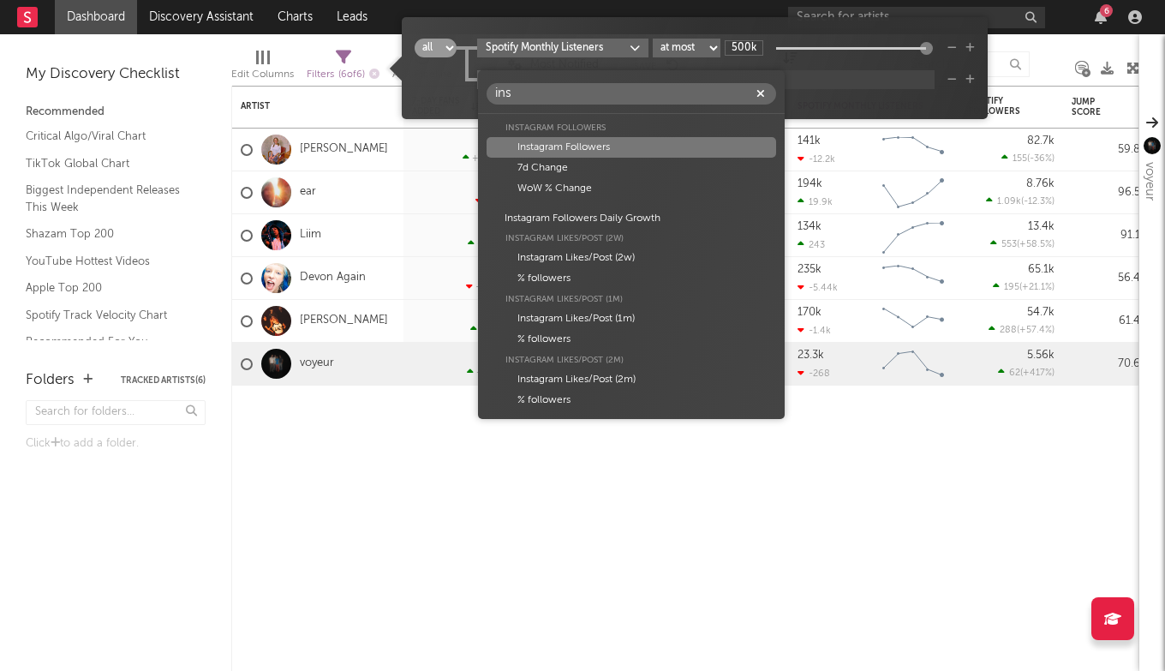
type input "ins"
click at [552, 144] on div "Instagram Followers" at bounding box center [632, 147] width 290 height 21
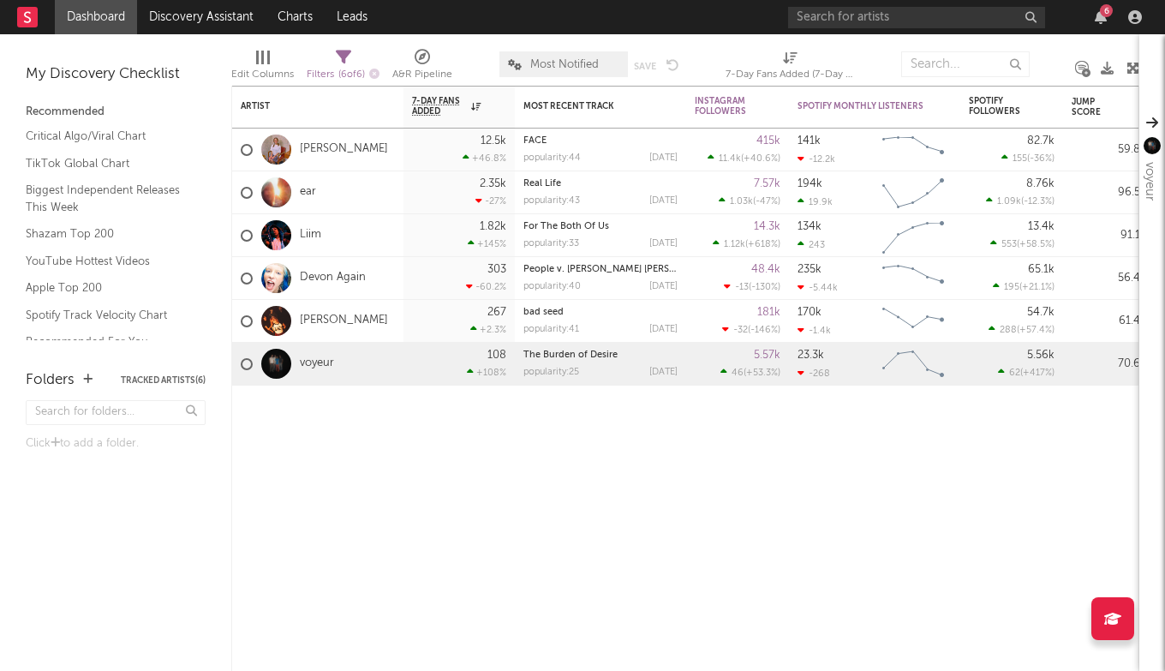
select select "max"
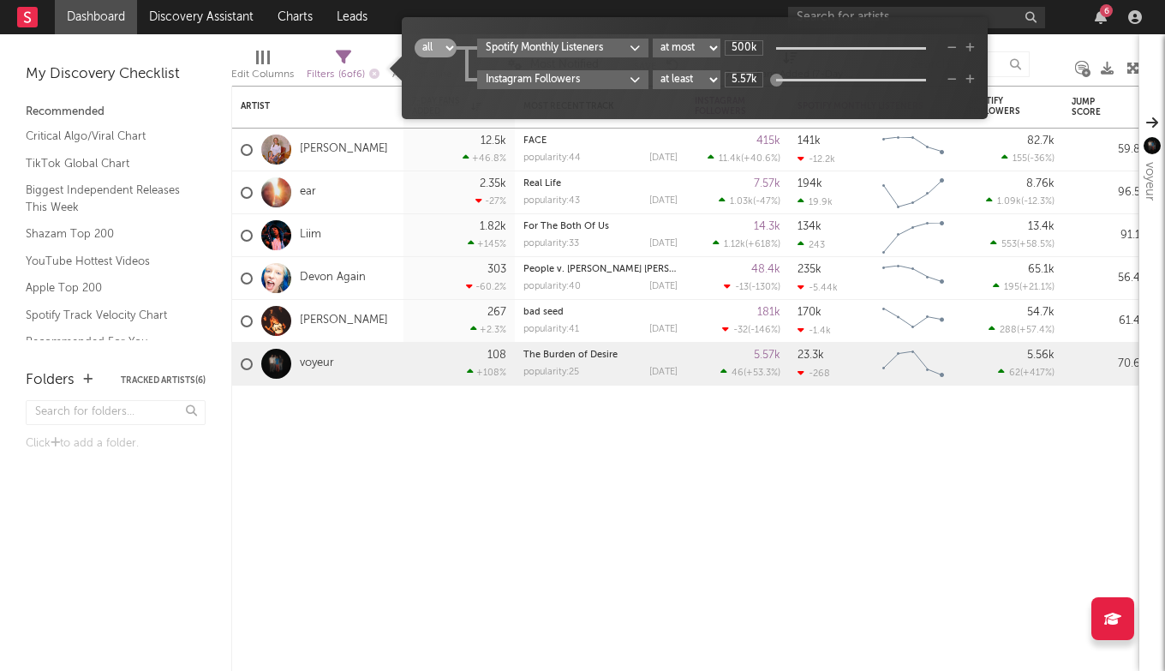
click at [345, 54] on icon at bounding box center [343, 57] width 15 height 15
type input "20k"
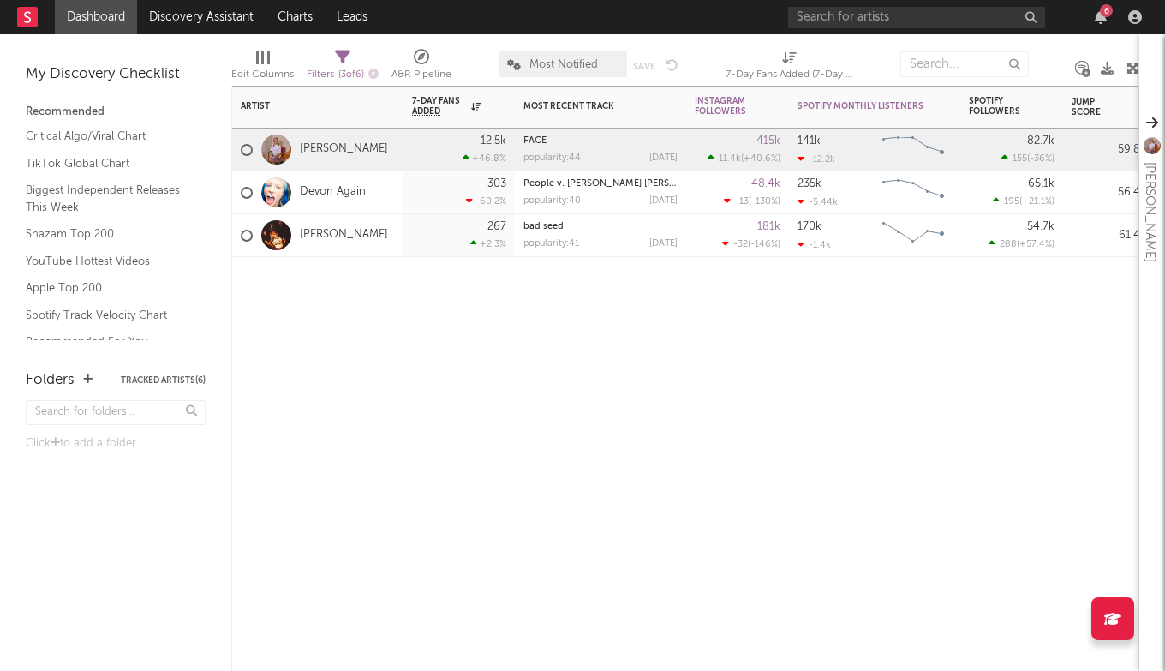
click at [679, 271] on div at bounding box center [600, 282] width 171 height 51
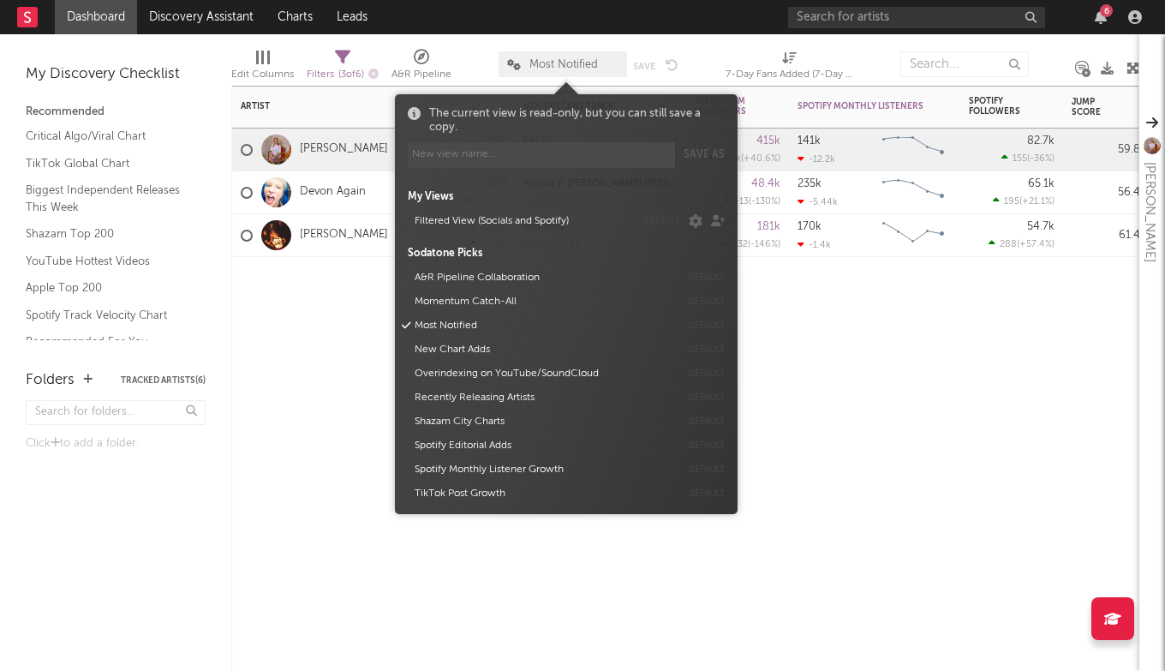
click at [586, 57] on span "Most Notified" at bounding box center [563, 64] width 129 height 26
click at [619, 150] on input at bounding box center [541, 155] width 267 height 26
type input "L"
click at [710, 157] on button "Save as" at bounding box center [704, 155] width 41 height 26
type input "High Socials"
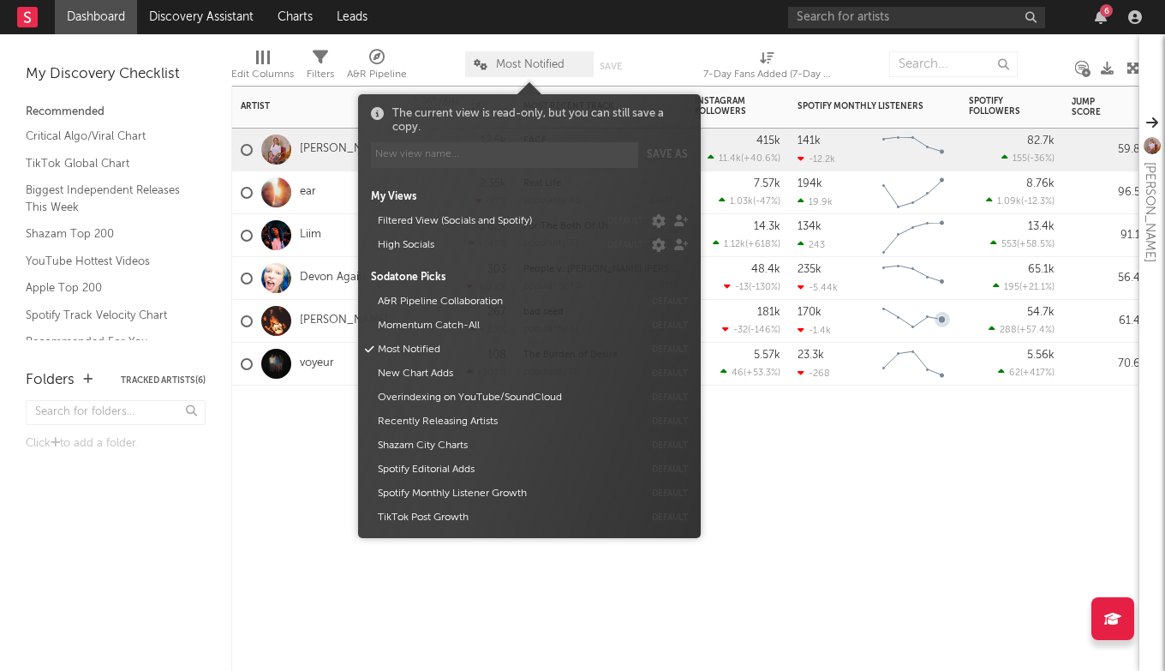
click at [828, 591] on div "Artist Notifications 7-Day Fans Added WoW % Change Most Recent Track Popularity…" at bounding box center [685, 378] width 908 height 585
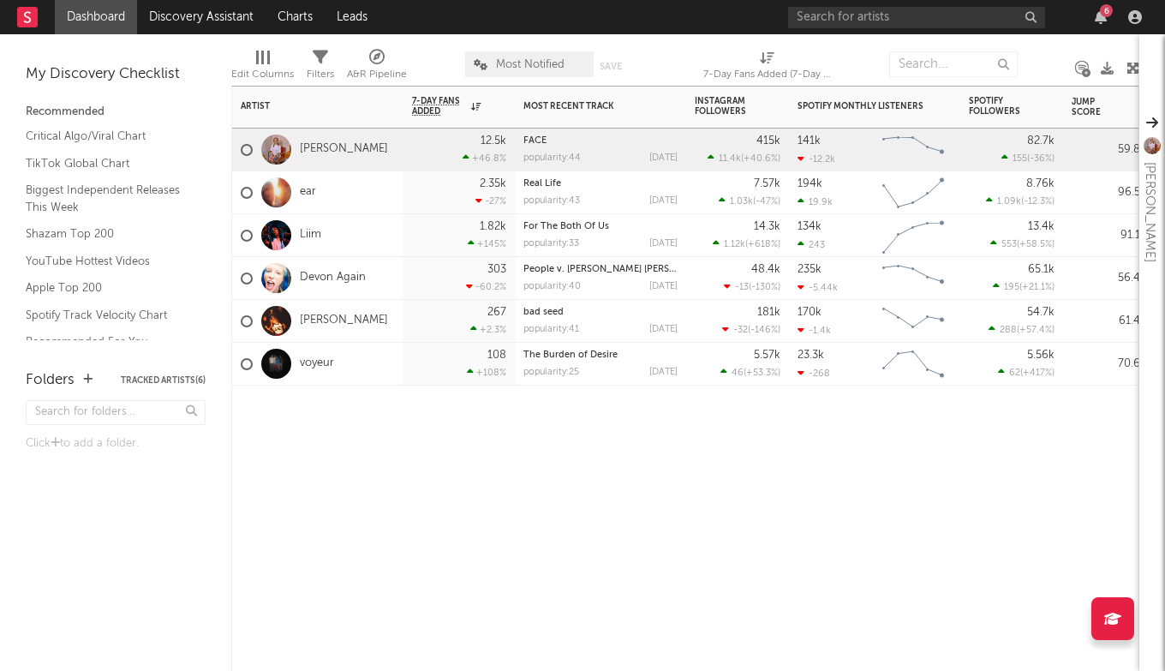
click at [535, 67] on span "Most Notified" at bounding box center [530, 64] width 69 height 11
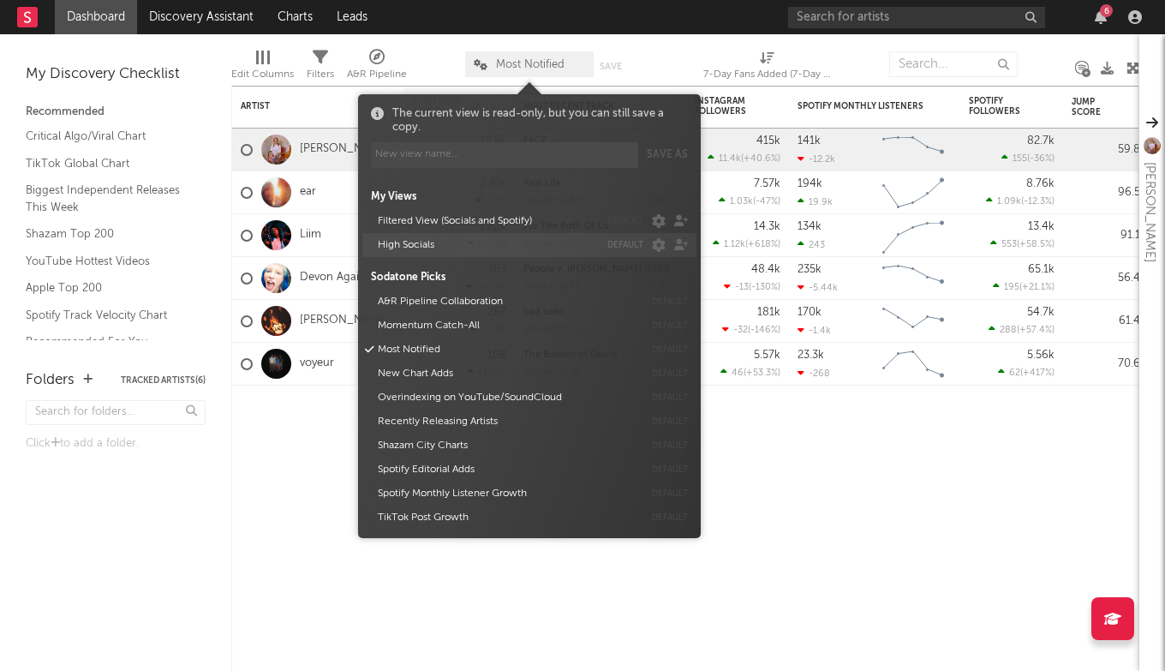
click at [458, 247] on button "High Socials" at bounding box center [485, 245] width 227 height 24
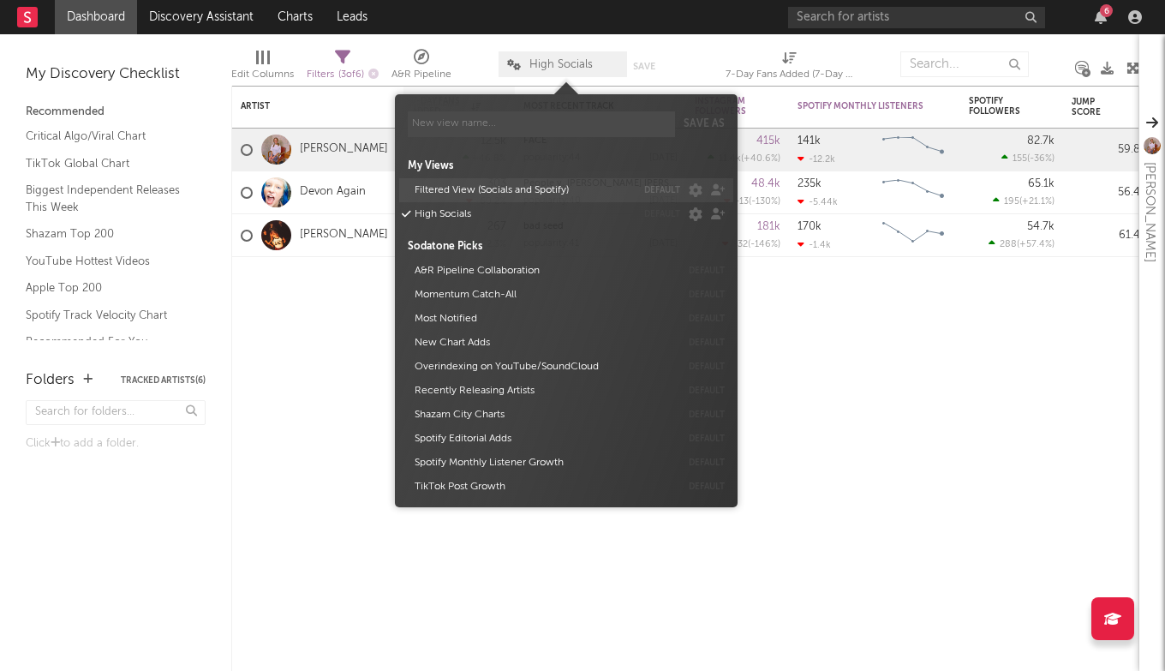
click at [615, 197] on button "Filtered View (Socials and Spotify)" at bounding box center [522, 190] width 227 height 24
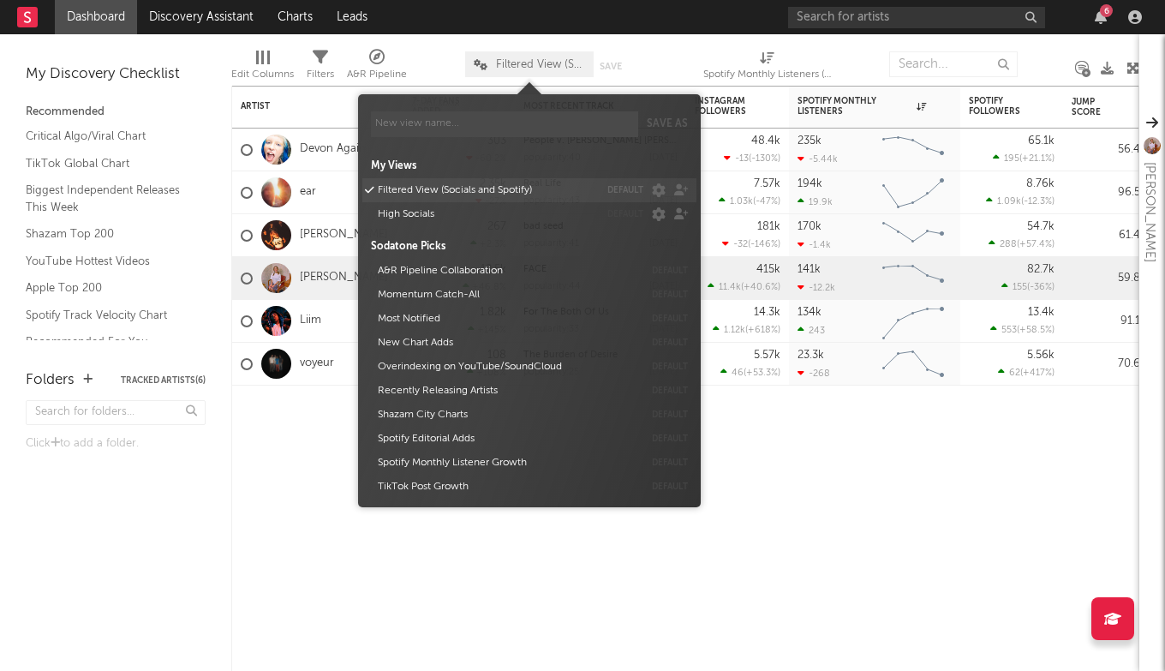
click at [621, 188] on button "default" at bounding box center [625, 190] width 36 height 9
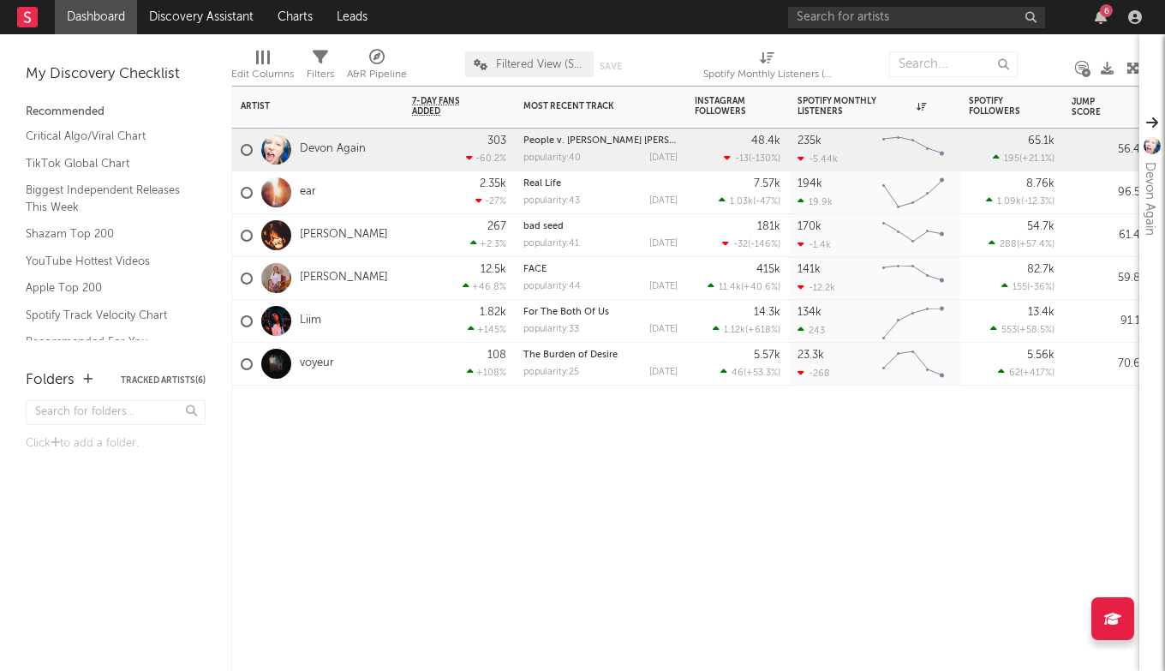
click at [849, 393] on div at bounding box center [874, 411] width 171 height 51
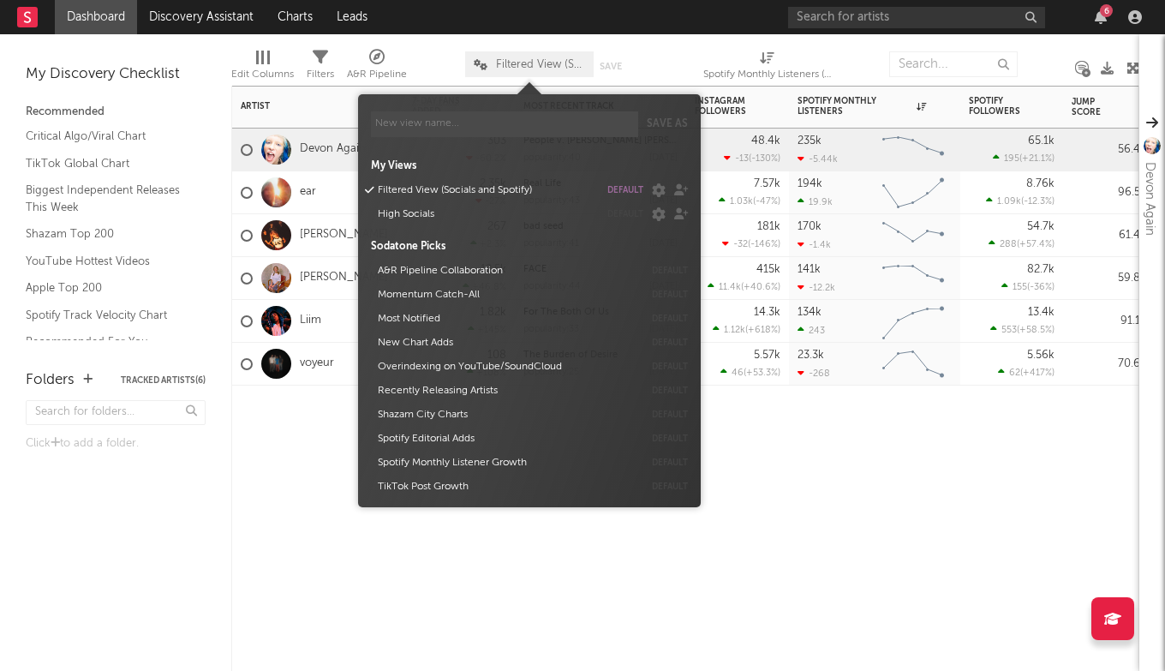
click at [518, 60] on span "Filtered View (Socials and Spotify)" at bounding box center [540, 64] width 89 height 11
click at [445, 210] on button "High Socials" at bounding box center [485, 214] width 227 height 24
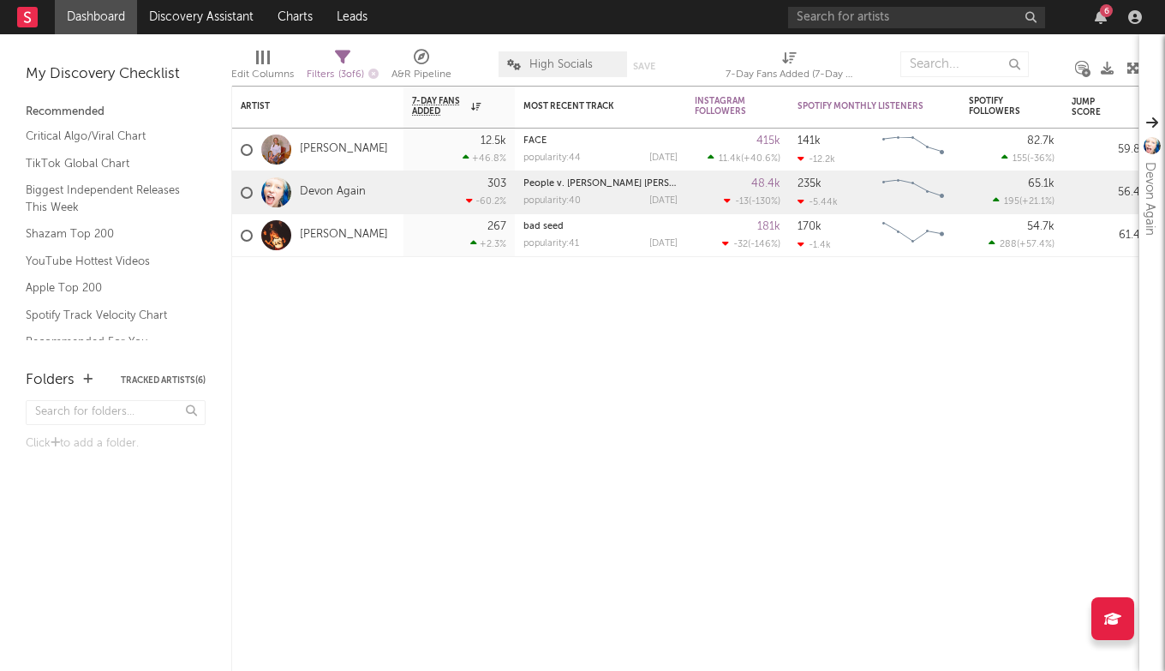
click at [346, 72] on span "( 3 of 6 )" at bounding box center [351, 74] width 26 height 9
select select "max"
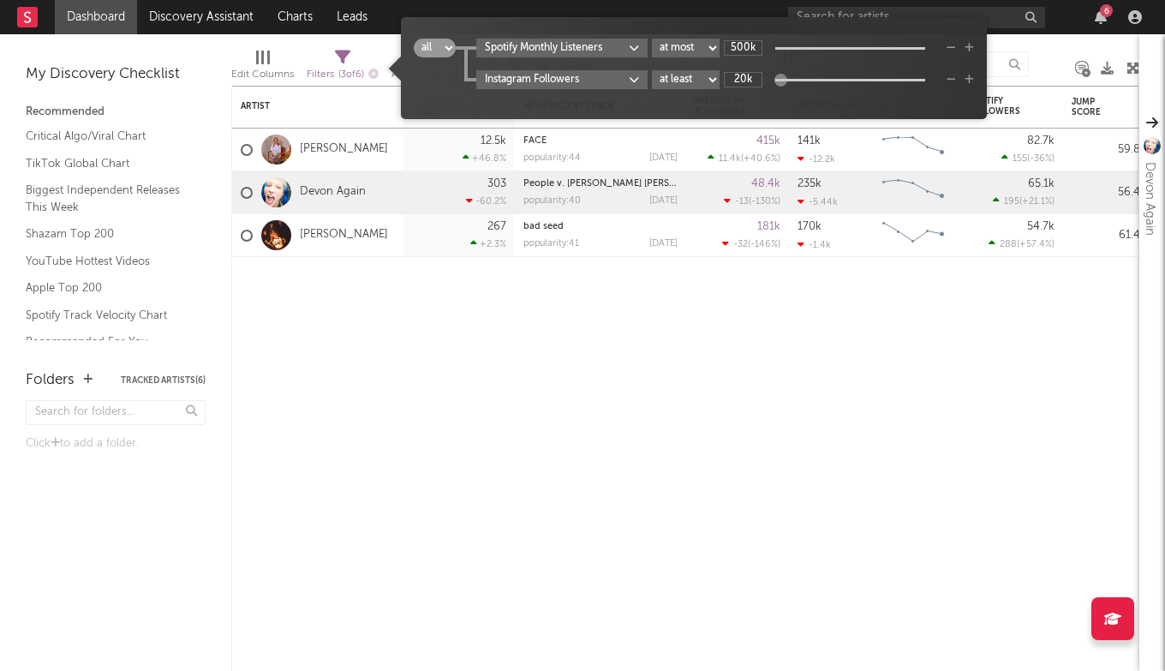
click at [972, 83] on icon "button" at bounding box center [969, 80] width 9 height 10
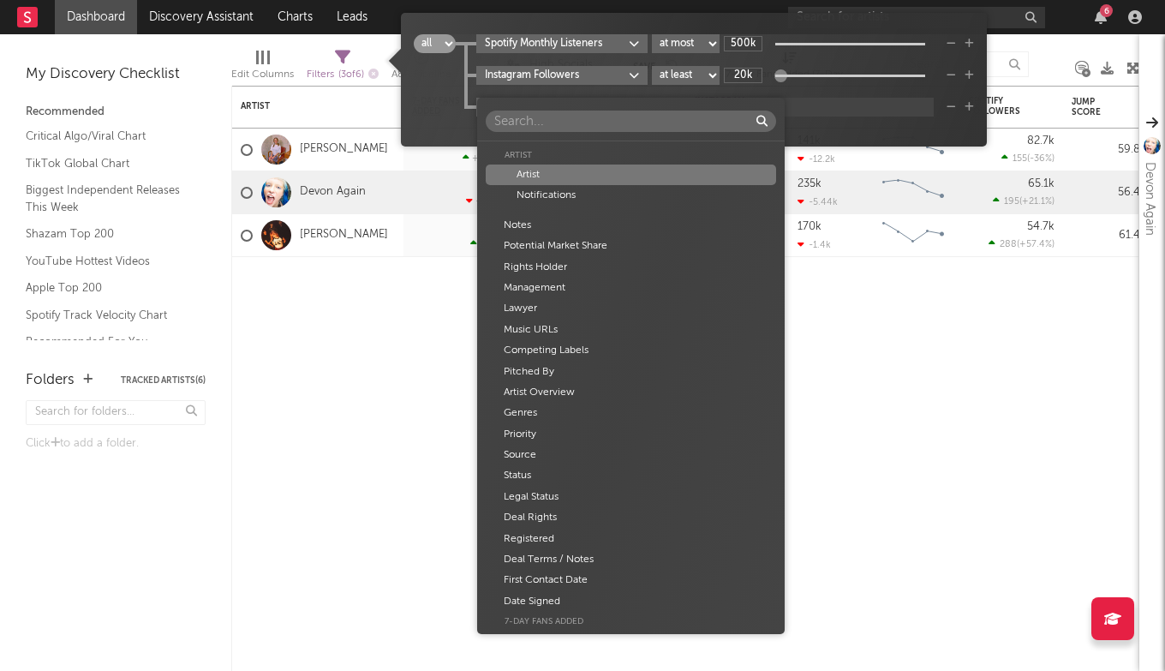
click at [604, 102] on body "Dashboard Discovery Assistant Charts Leads 6 Notifications Settings All Growth …" at bounding box center [582, 335] width 1165 height 671
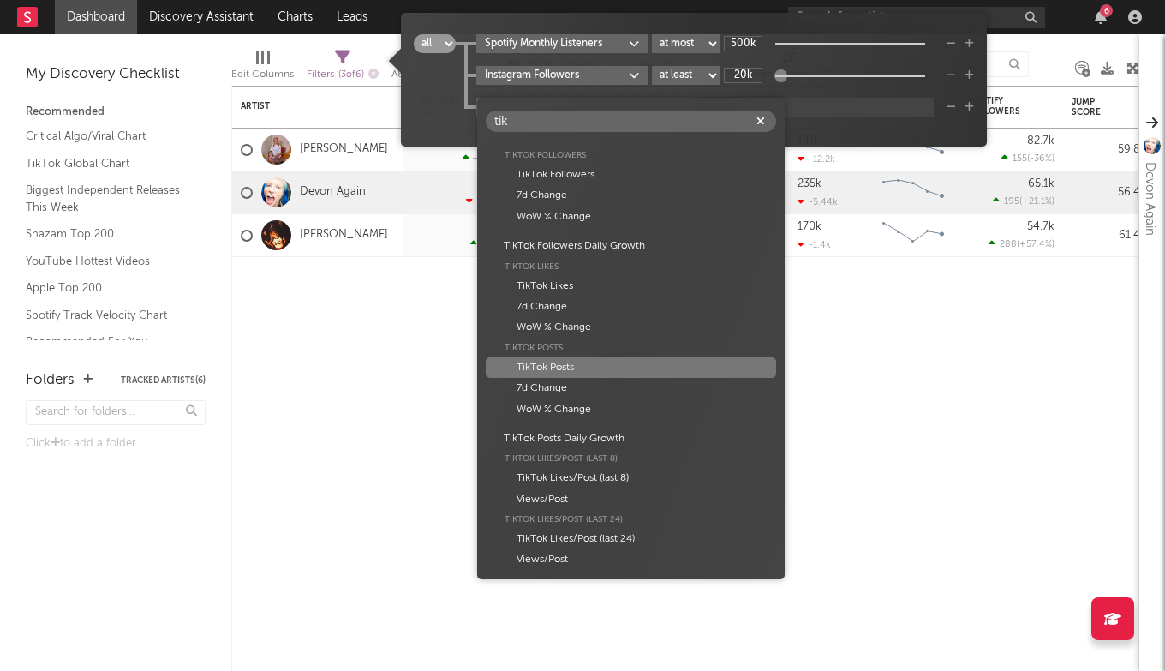
type input "tik"
click at [591, 361] on div "TikTok Posts" at bounding box center [631, 367] width 290 height 21
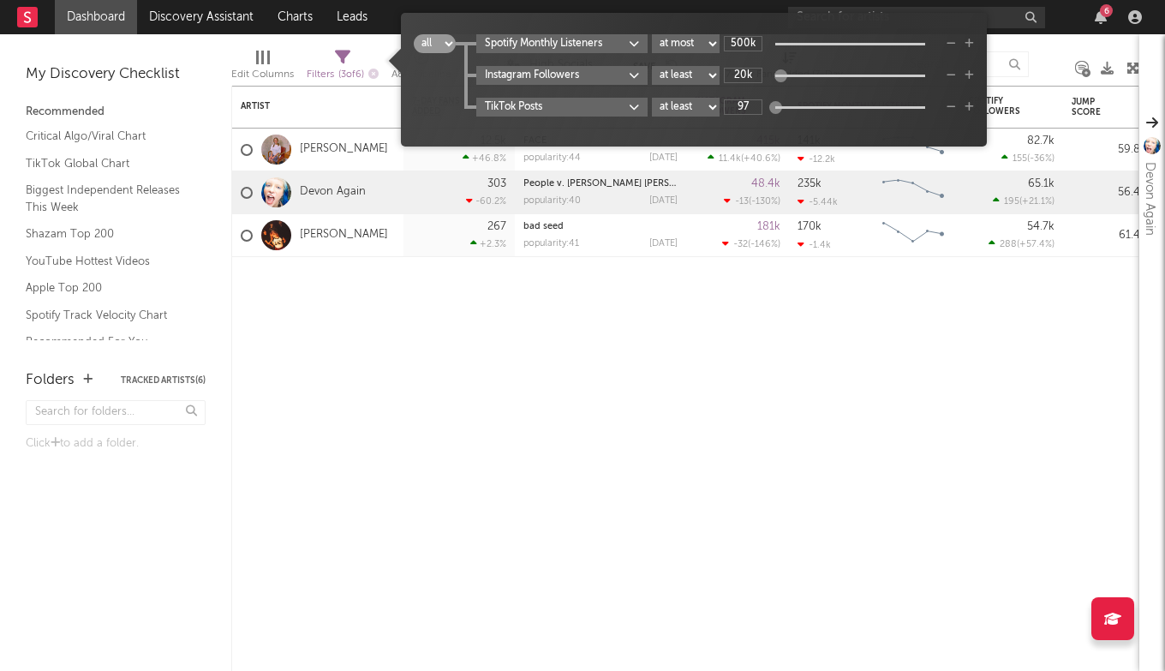
click at [691, 102] on select "at least at most between" at bounding box center [686, 107] width 68 height 19
click at [749, 106] on input "97" at bounding box center [743, 106] width 39 height 15
type input "0"
type input "100"
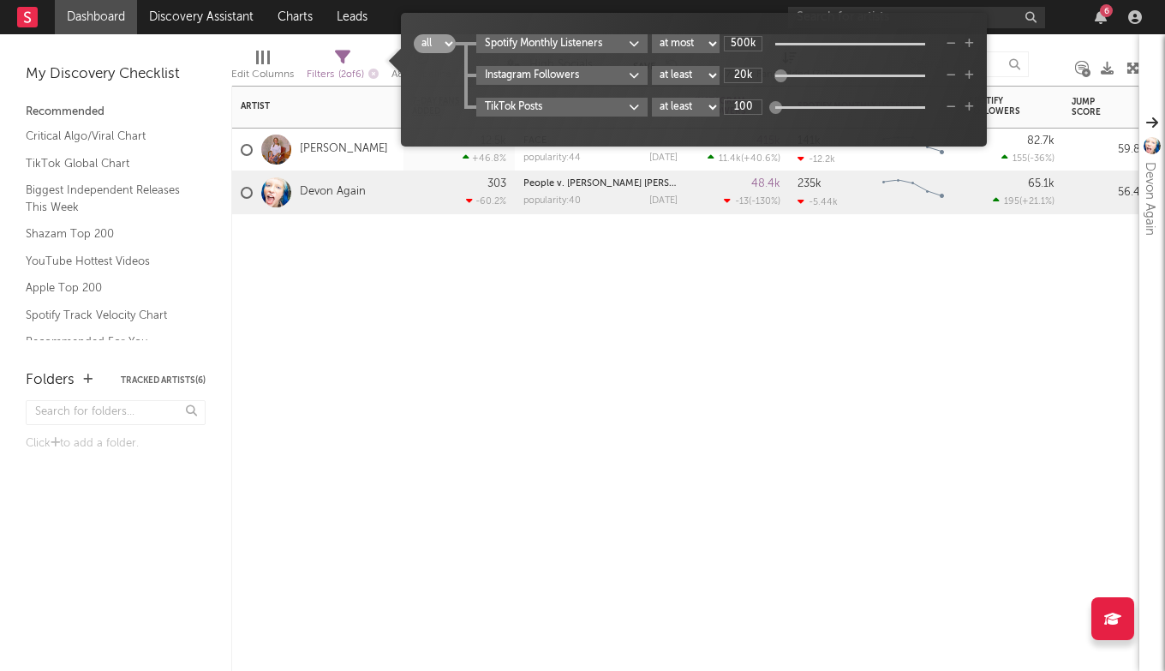
click at [765, 275] on div "Artist Notifications 7-Day Fans Added WoW % Change Most Recent Track Popularity…" at bounding box center [685, 378] width 908 height 585
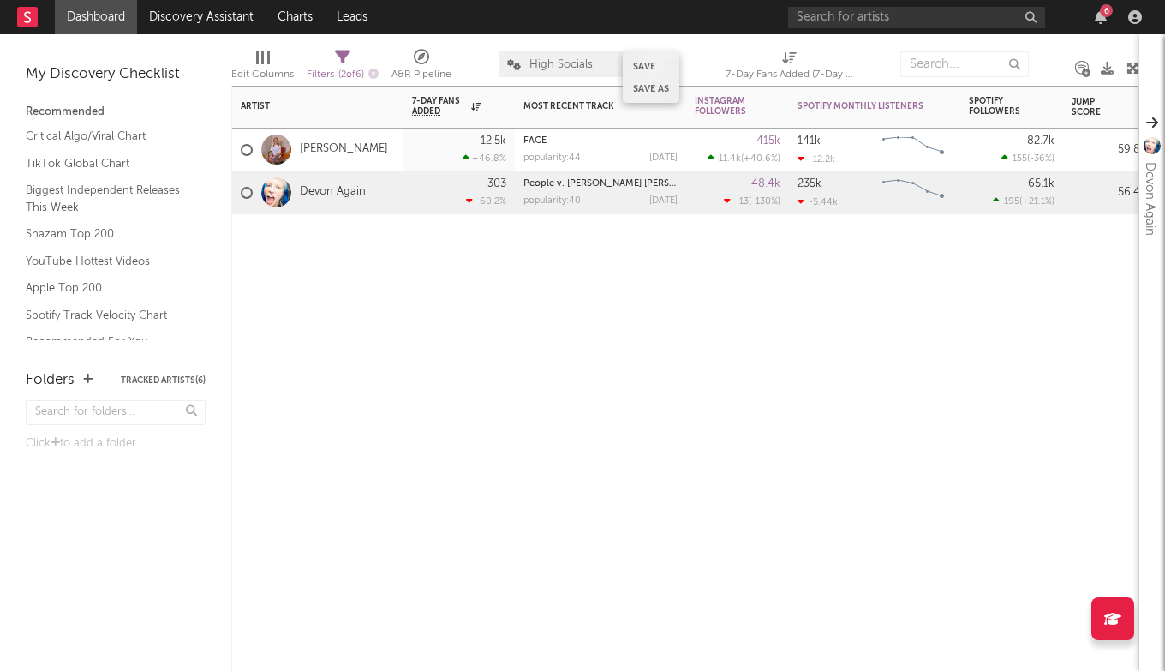
click at [642, 69] on button "Save" at bounding box center [644, 66] width 22 height 9
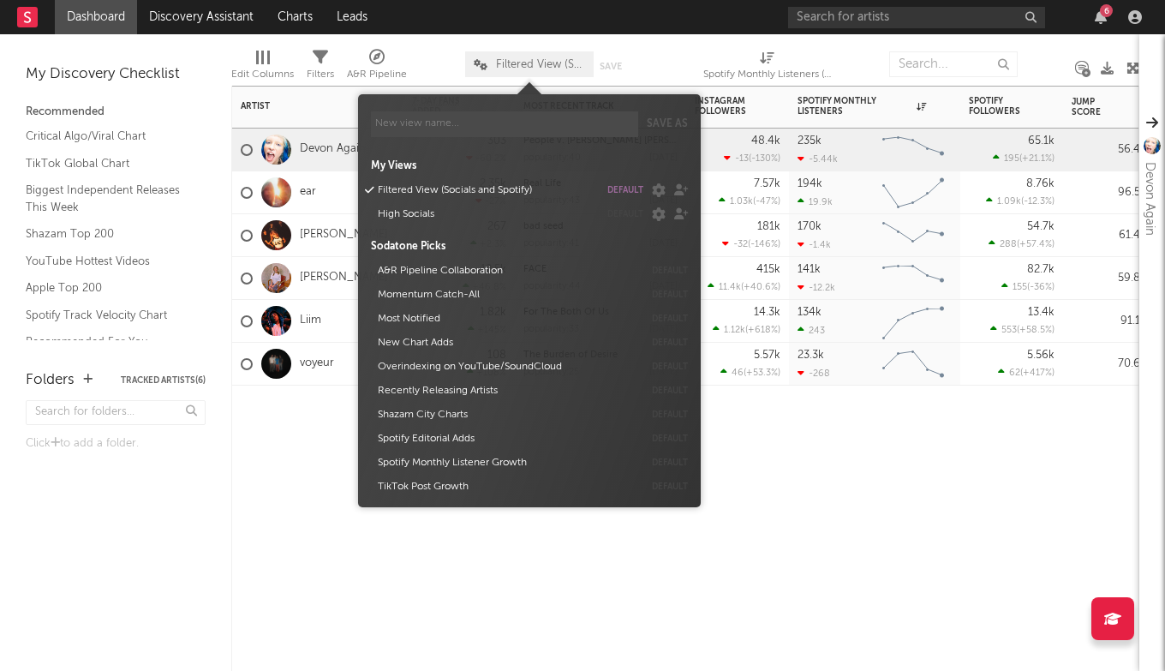
click at [535, 61] on span "Filtered View (Socials and Spotify)" at bounding box center [540, 64] width 89 height 11
click at [855, 404] on div at bounding box center [874, 411] width 171 height 51
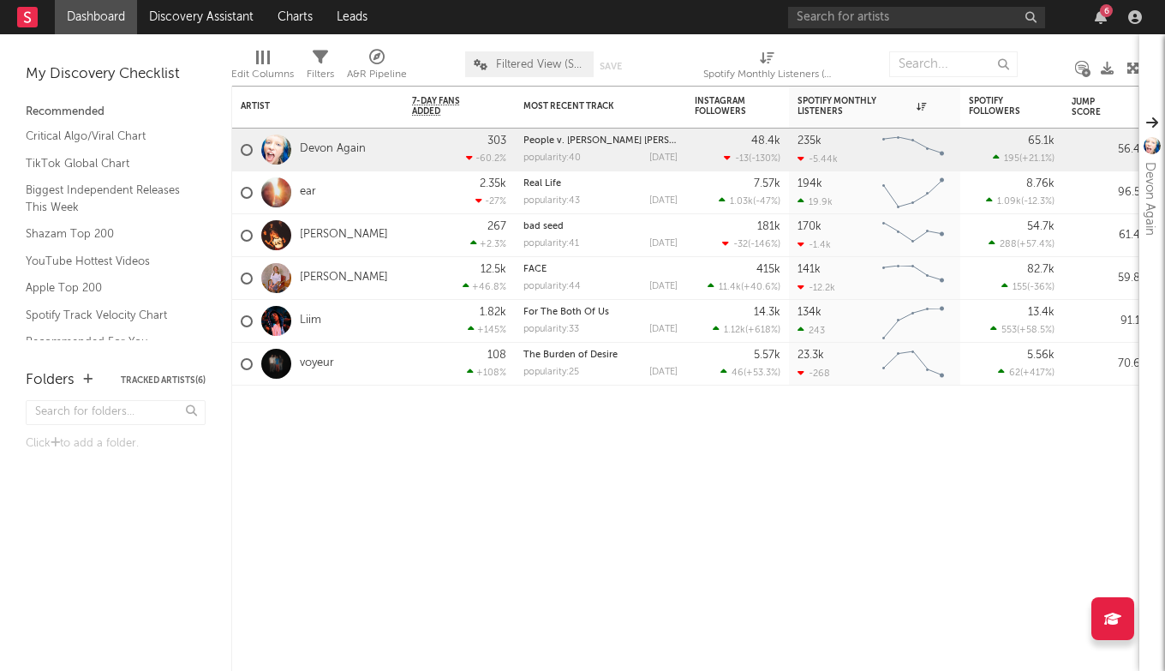
click at [266, 73] on div "Edit Columns" at bounding box center [262, 74] width 63 height 21
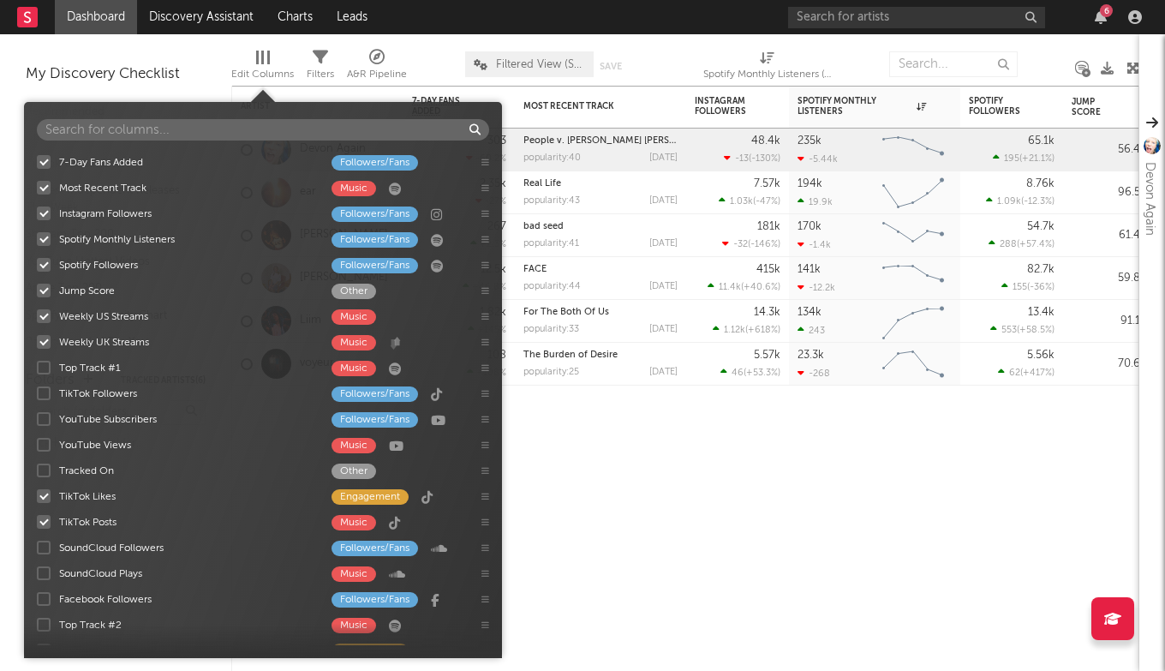
click at [308, 56] on span "Filters" at bounding box center [320, 68] width 27 height 34
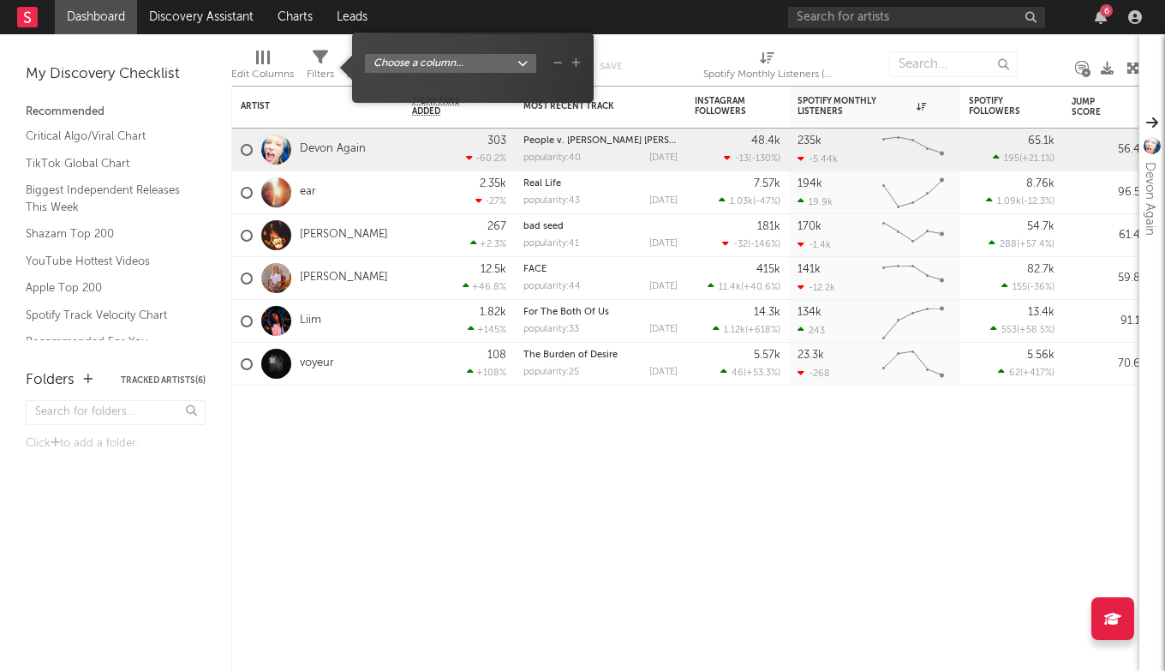
click at [679, 69] on div at bounding box center [674, 64] width 33 height 43
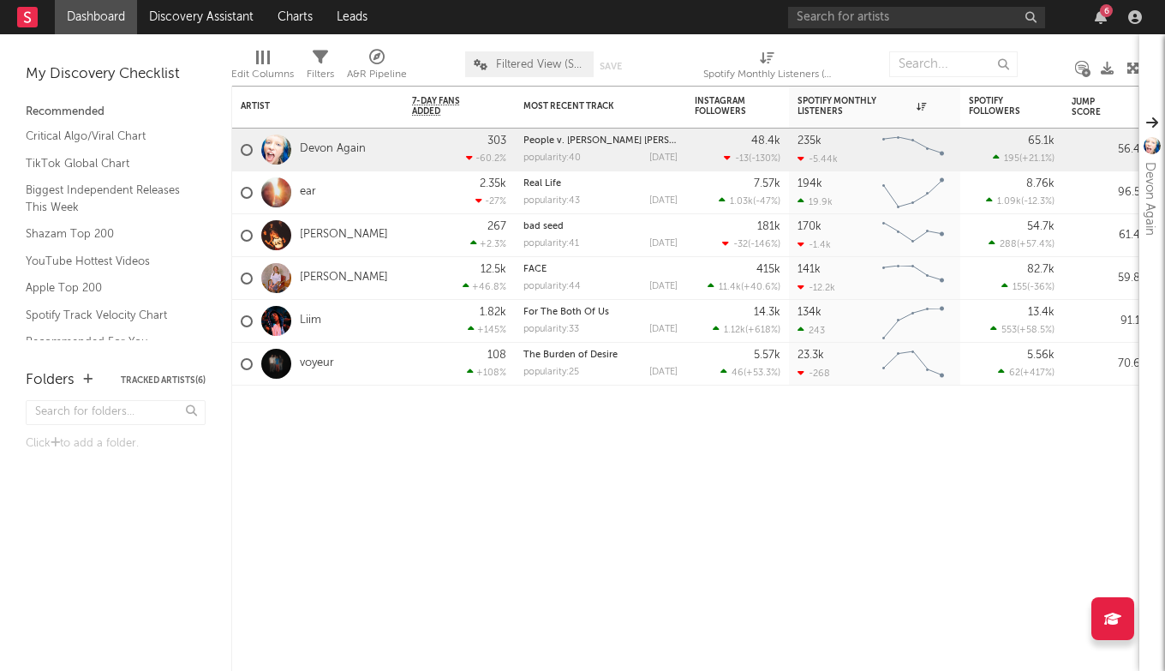
click at [545, 73] on span "Filtered View (Socials and Spotify)" at bounding box center [529, 64] width 129 height 26
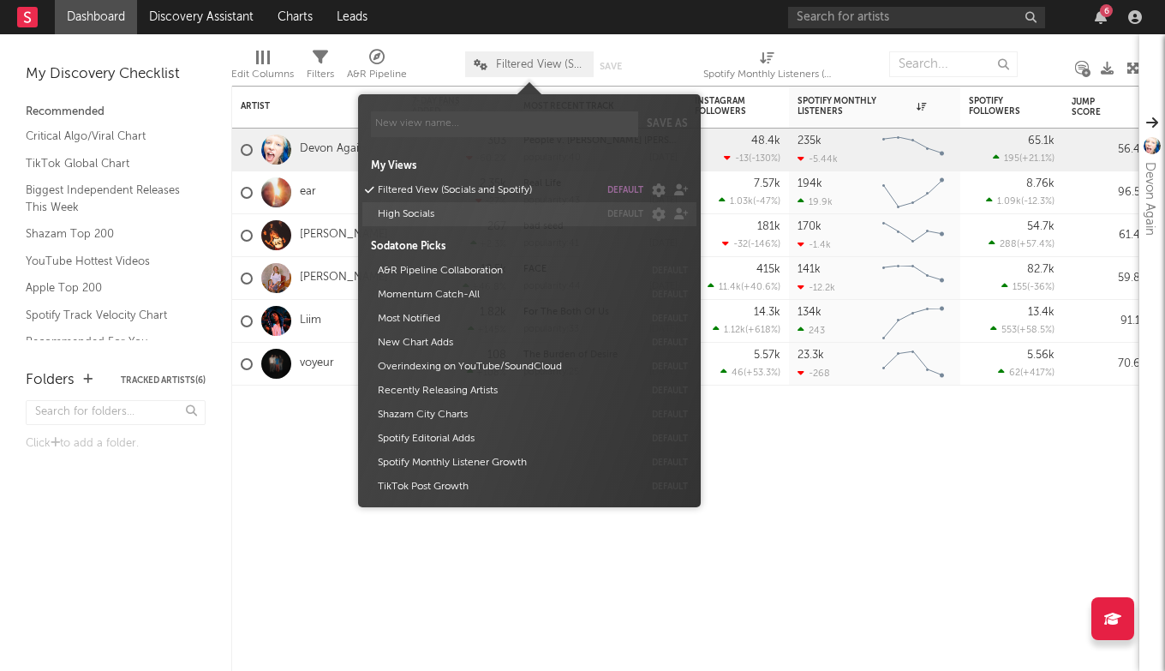
click at [500, 225] on button "High Socials" at bounding box center [485, 214] width 227 height 24
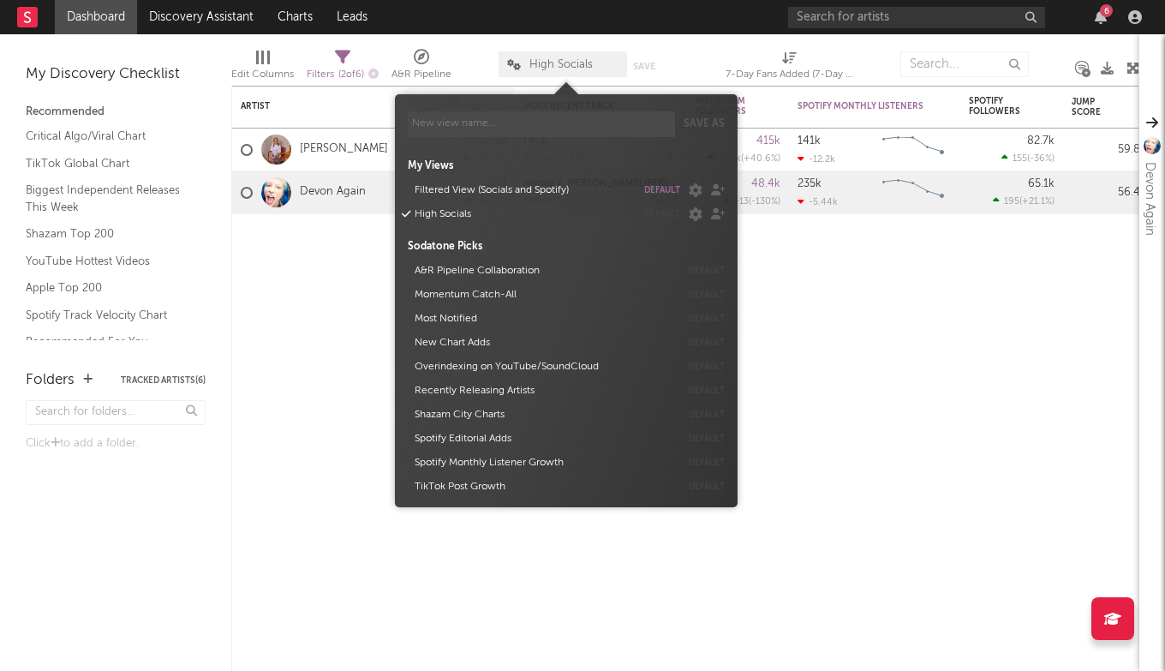
click at [342, 57] on icon at bounding box center [342, 57] width 15 height 15
select select "max"
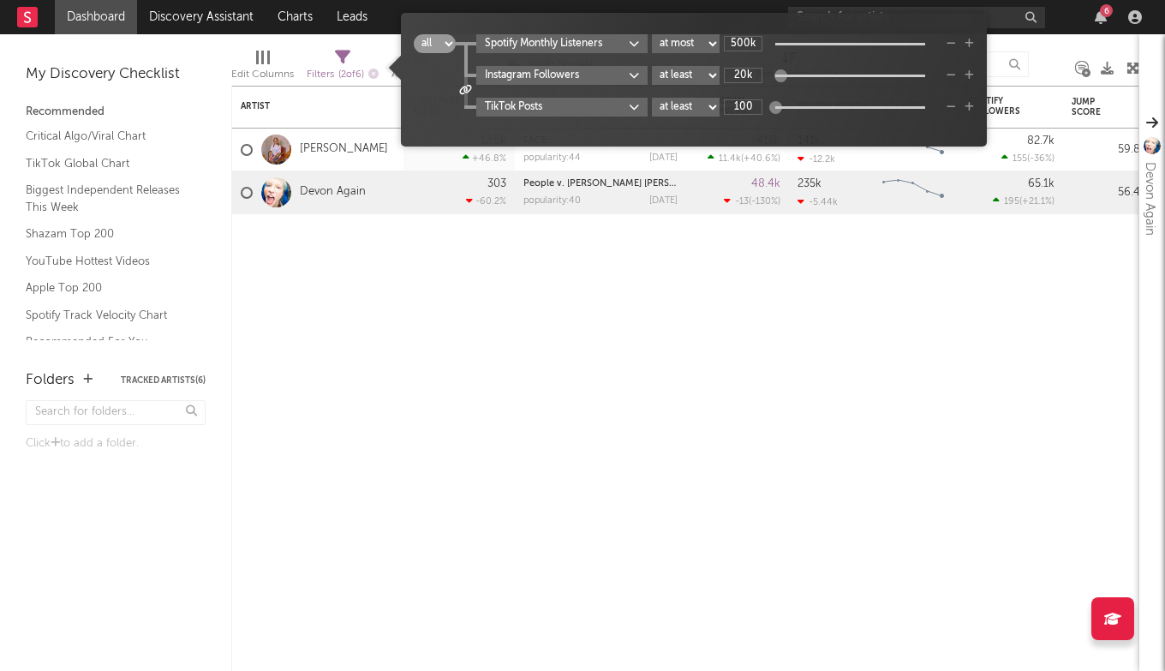
click at [469, 87] on icon at bounding box center [465, 90] width 13 height 10
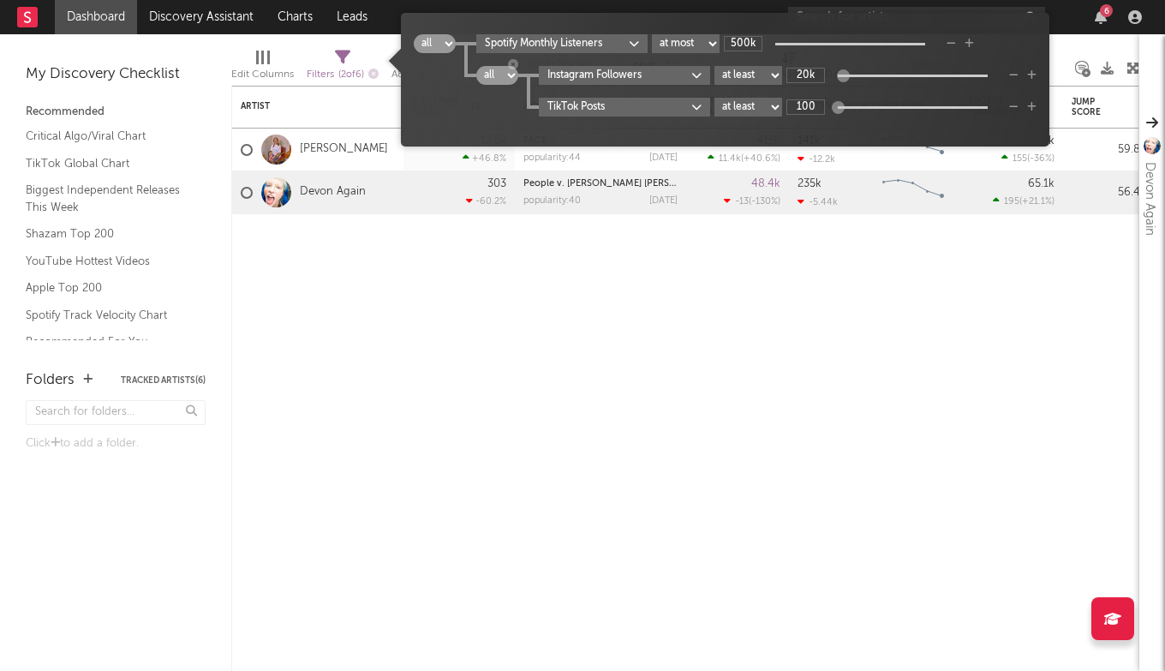
click at [509, 70] on select "all any" at bounding box center [497, 75] width 42 height 19
select select "or"
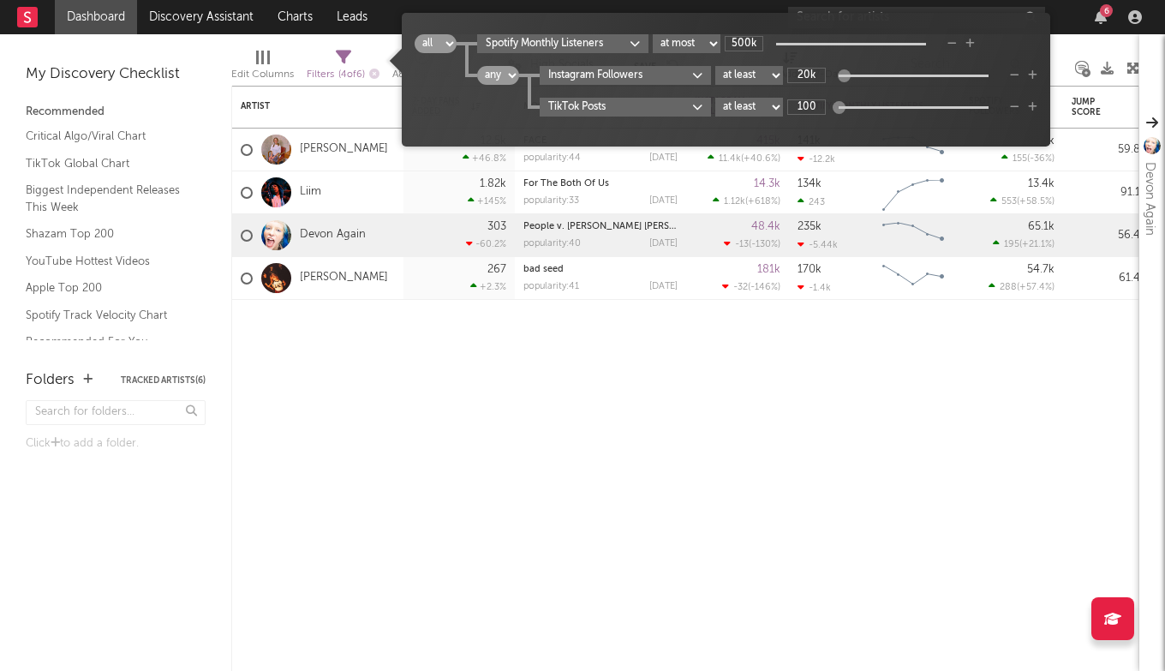
click at [730, 107] on select "at least at most between" at bounding box center [749, 107] width 68 height 19
click at [815, 105] on input "100" at bounding box center [806, 106] width 39 height 15
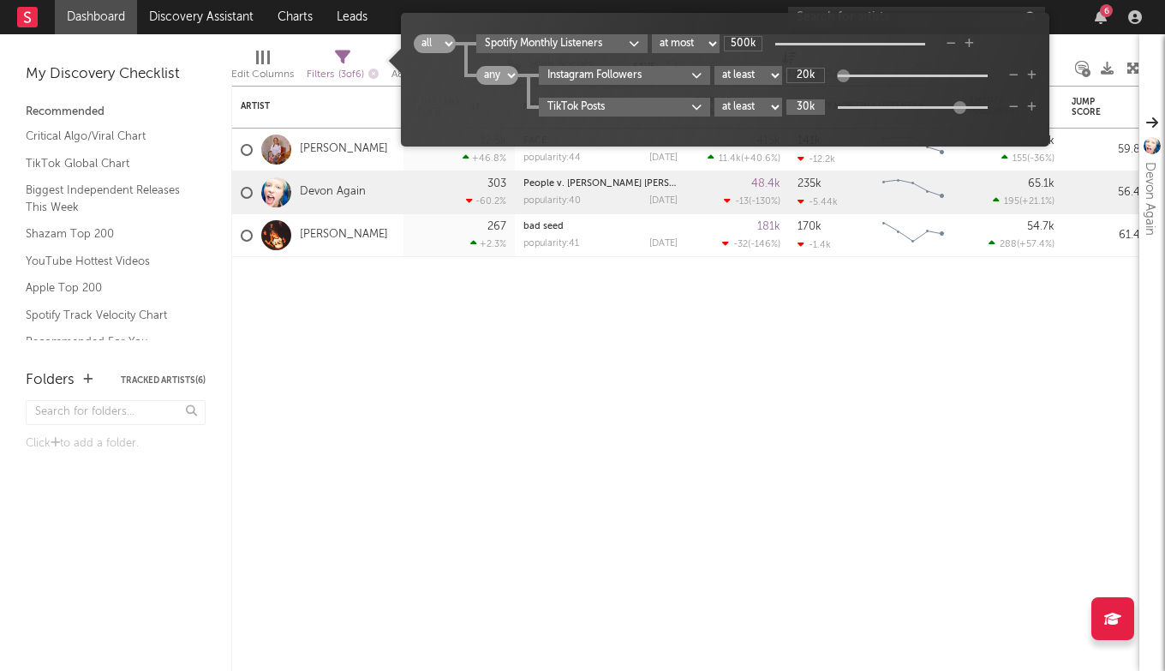
click at [809, 107] on input "30k" at bounding box center [806, 106] width 39 height 15
click at [808, 106] on input "500" at bounding box center [806, 106] width 39 height 15
click at [810, 107] on input "1k" at bounding box center [806, 106] width 39 height 15
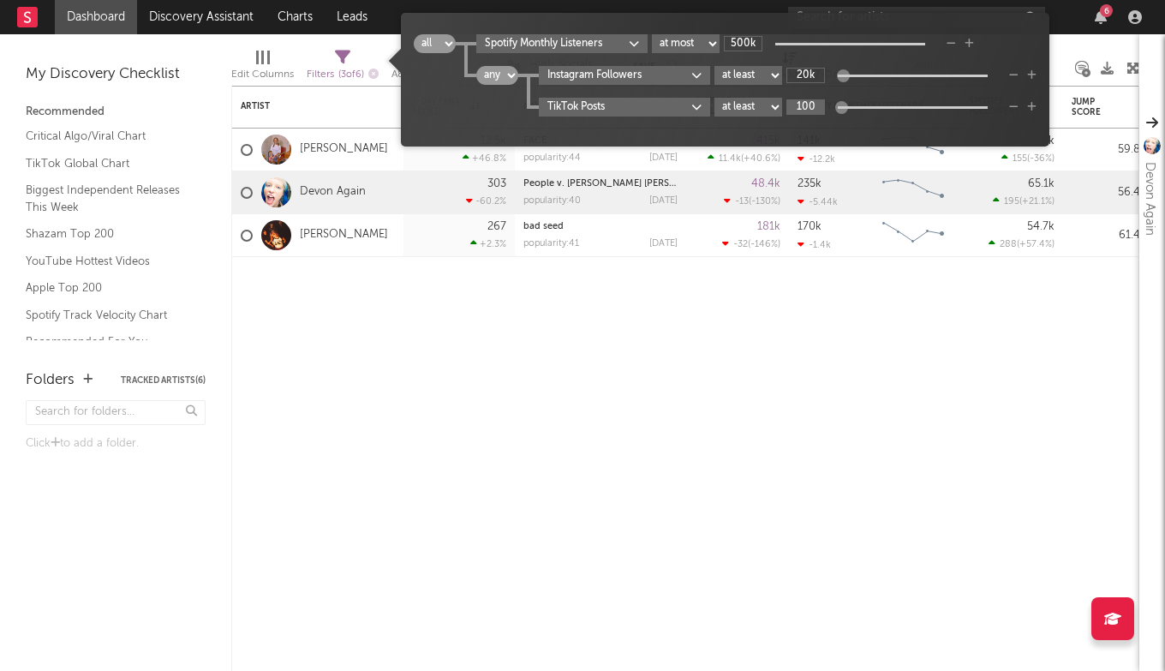
type input "100"
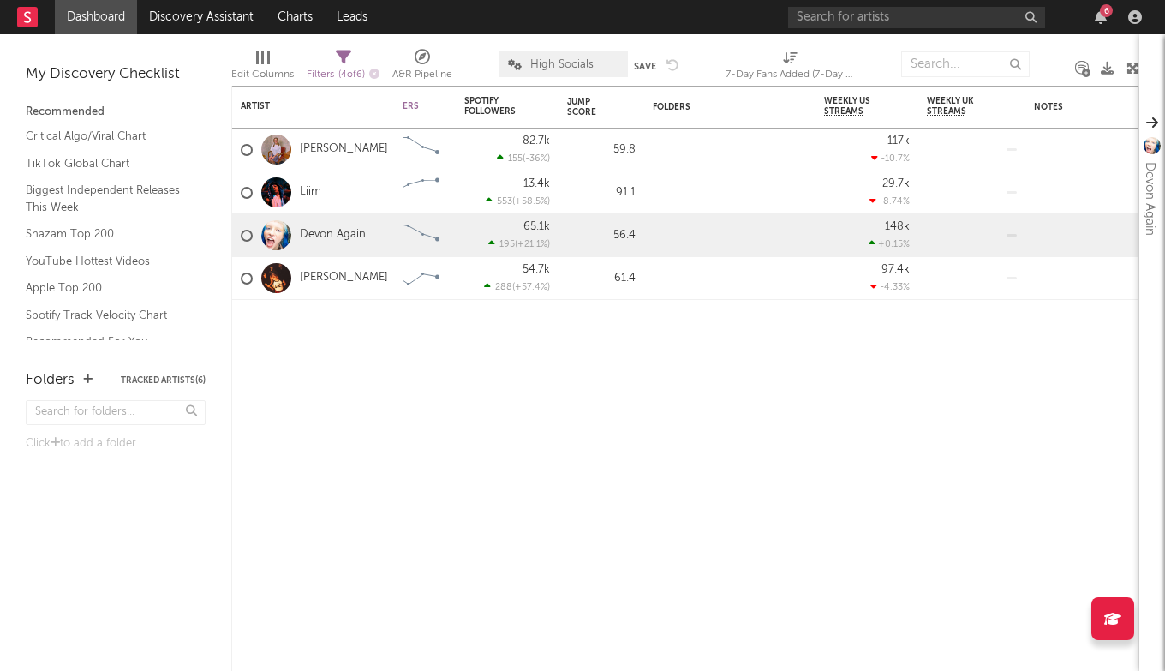
select select "max"
select select "or"
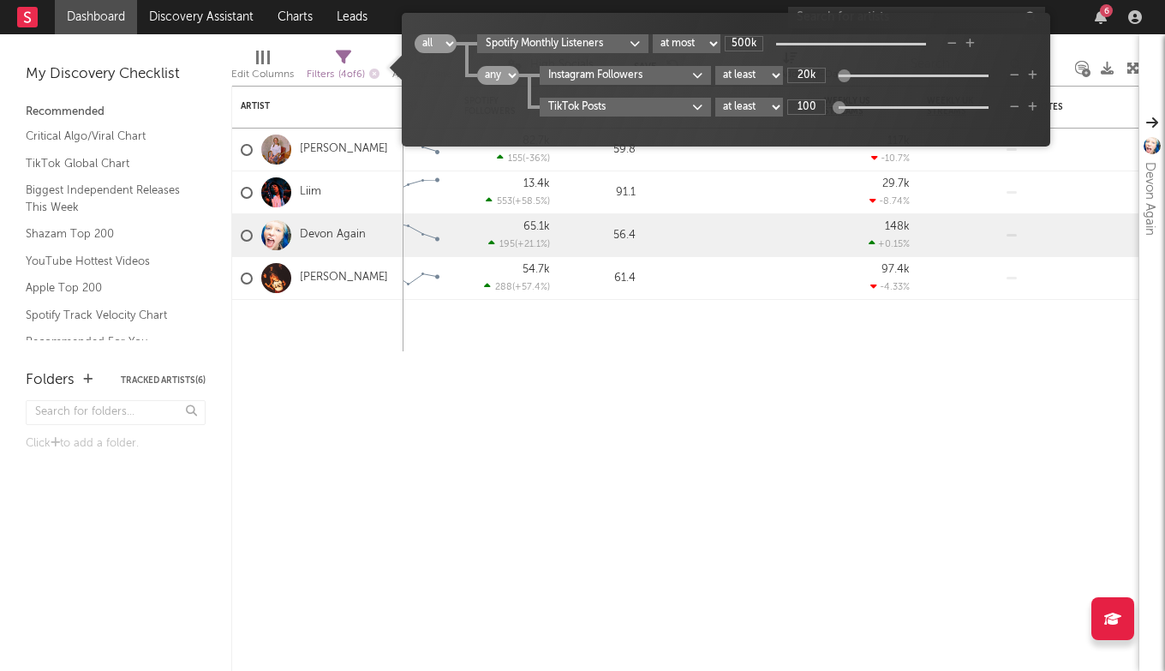
click at [340, 57] on icon at bounding box center [343, 57] width 15 height 15
click at [509, 42] on body "Dashboard Discovery Assistant Charts Leads 6 Notifications Settings All Growth …" at bounding box center [582, 335] width 1165 height 671
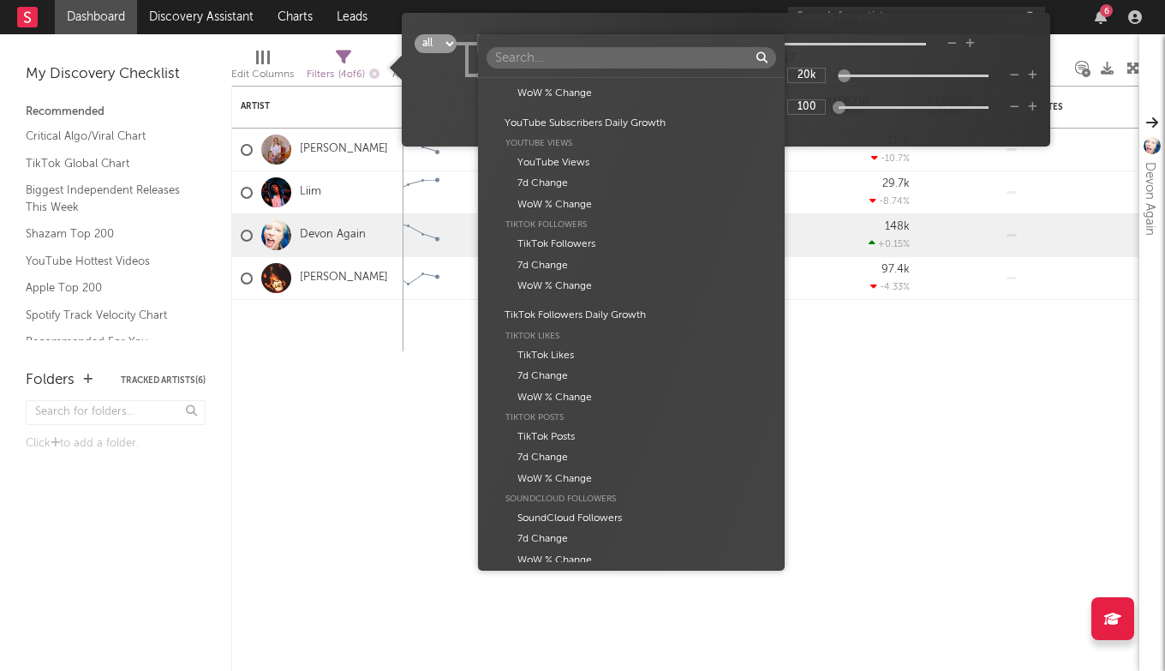
scroll to position [2179, 0]
click at [867, 353] on div "Artist Artist Notifications Notes Potential Market Share Rights Holder Manageme…" at bounding box center [582, 335] width 1165 height 671
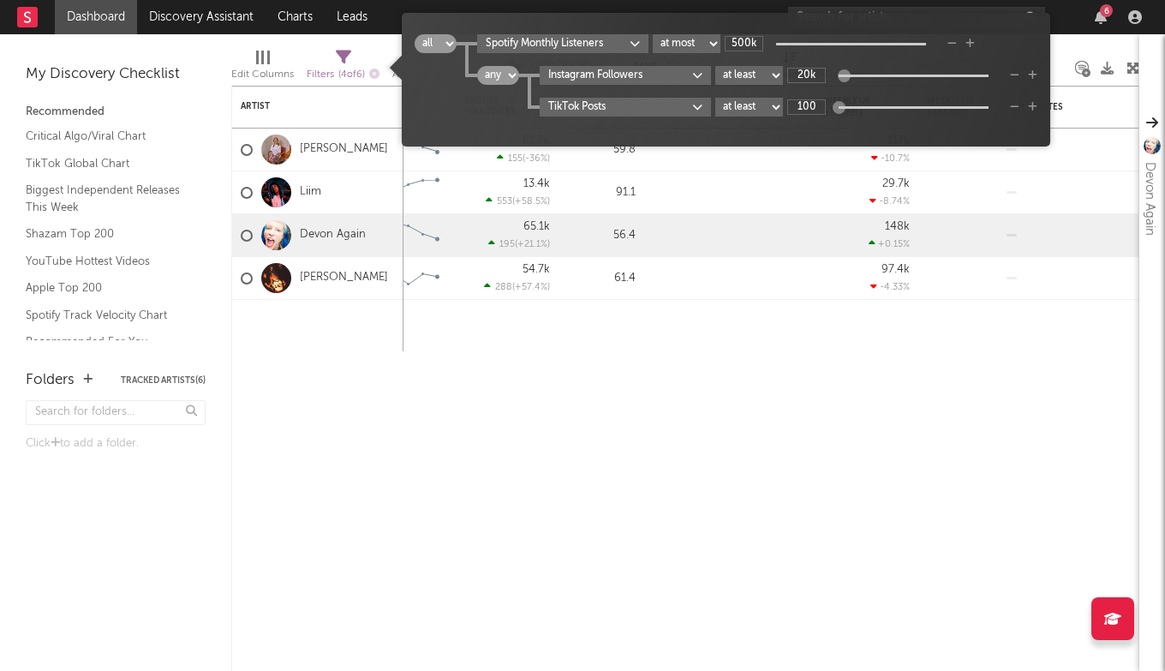
click at [1037, 109] on icon "button" at bounding box center [1032, 107] width 9 height 10
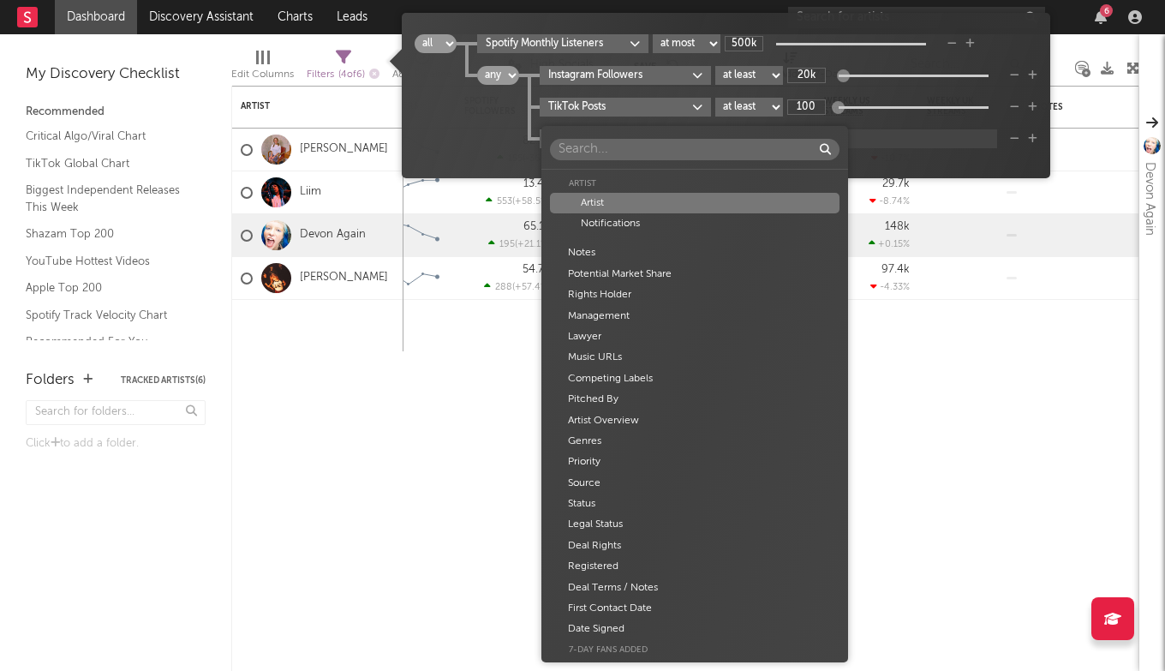
click at [572, 137] on body "Dashboard Discovery Assistant Charts Leads 6 Notifications Settings All Growth …" at bounding box center [582, 335] width 1165 height 671
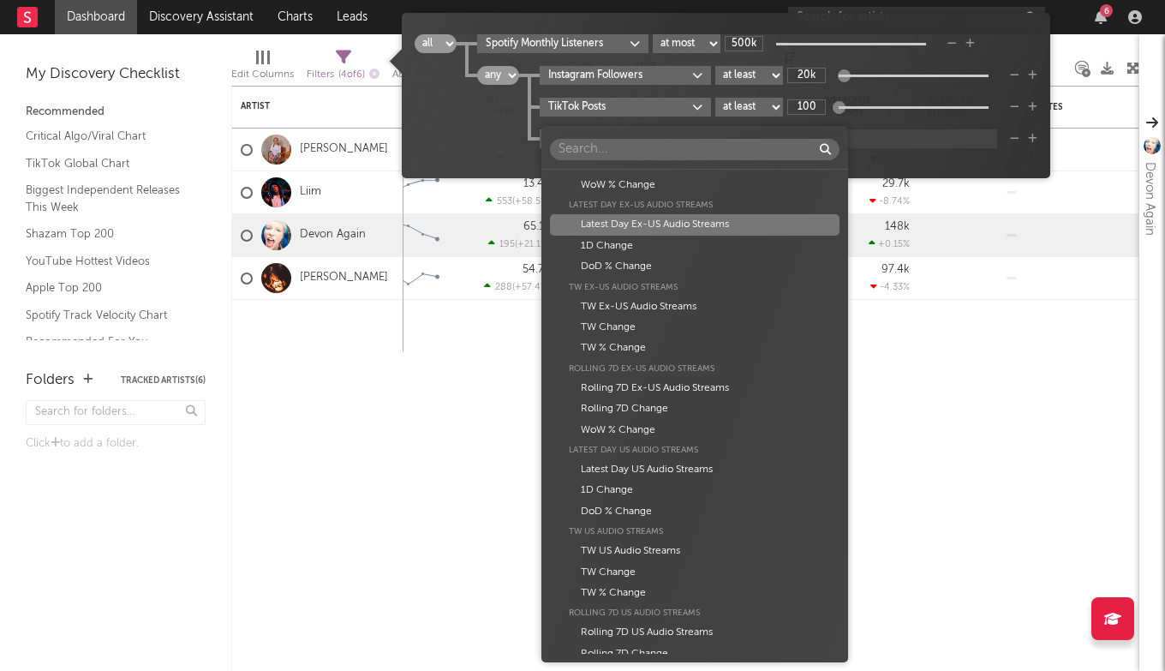
scroll to position [1369, 0]
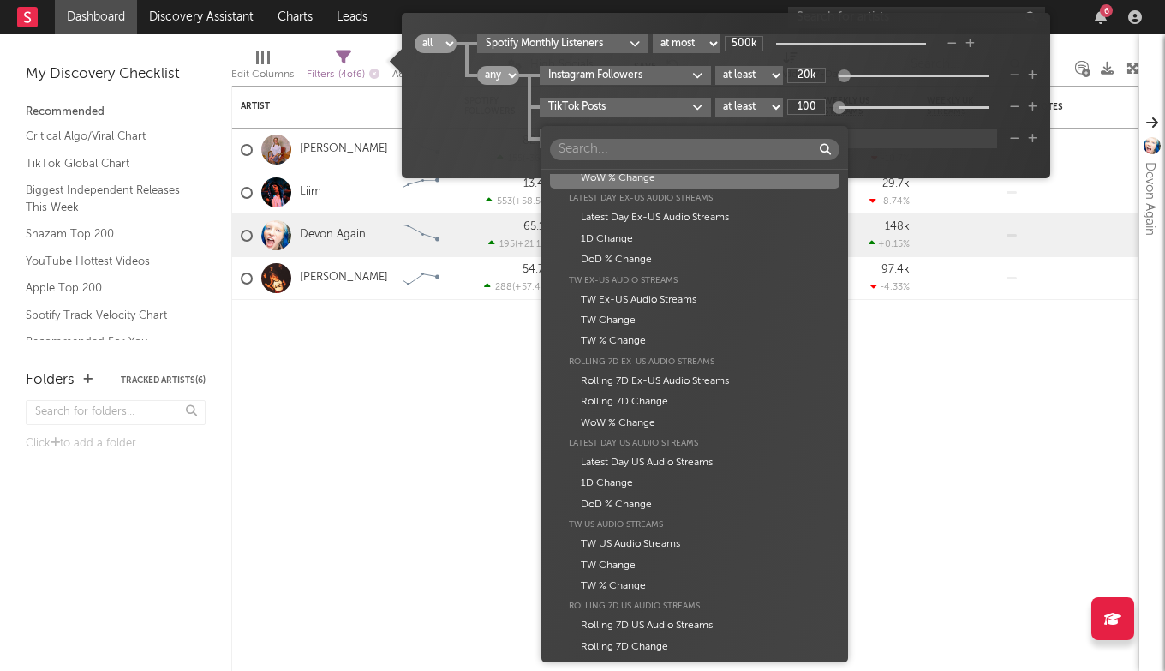
click at [619, 140] on input "text" at bounding box center [695, 149] width 290 height 21
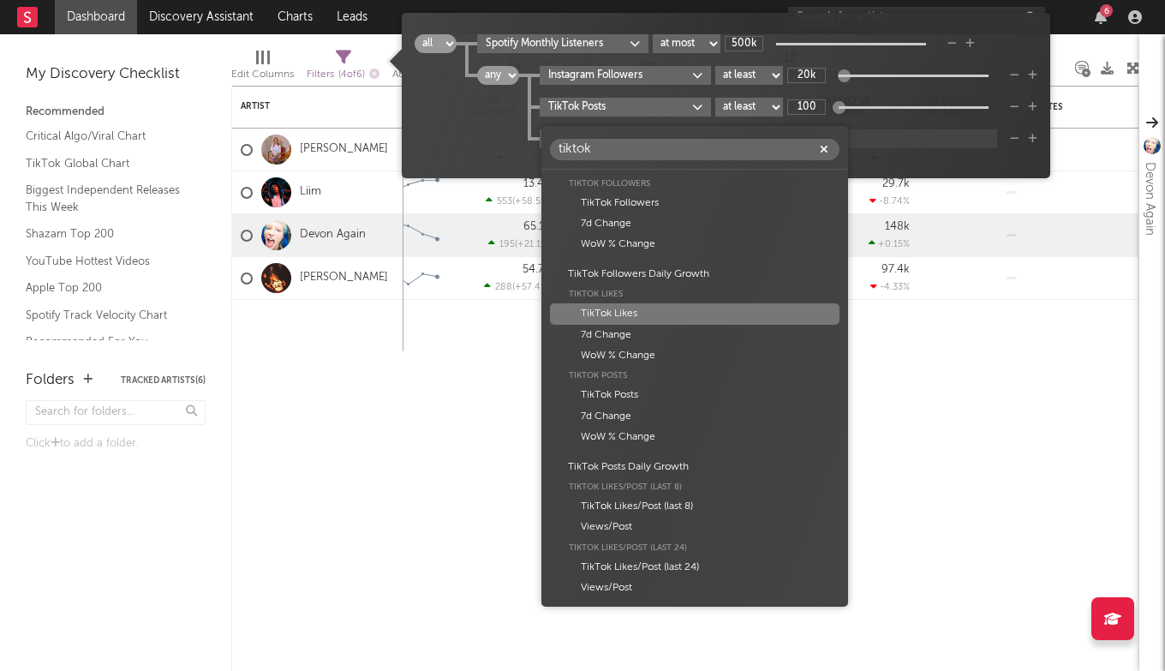
type input "tiktok"
click at [642, 313] on div "TikTok Likes" at bounding box center [695, 313] width 290 height 21
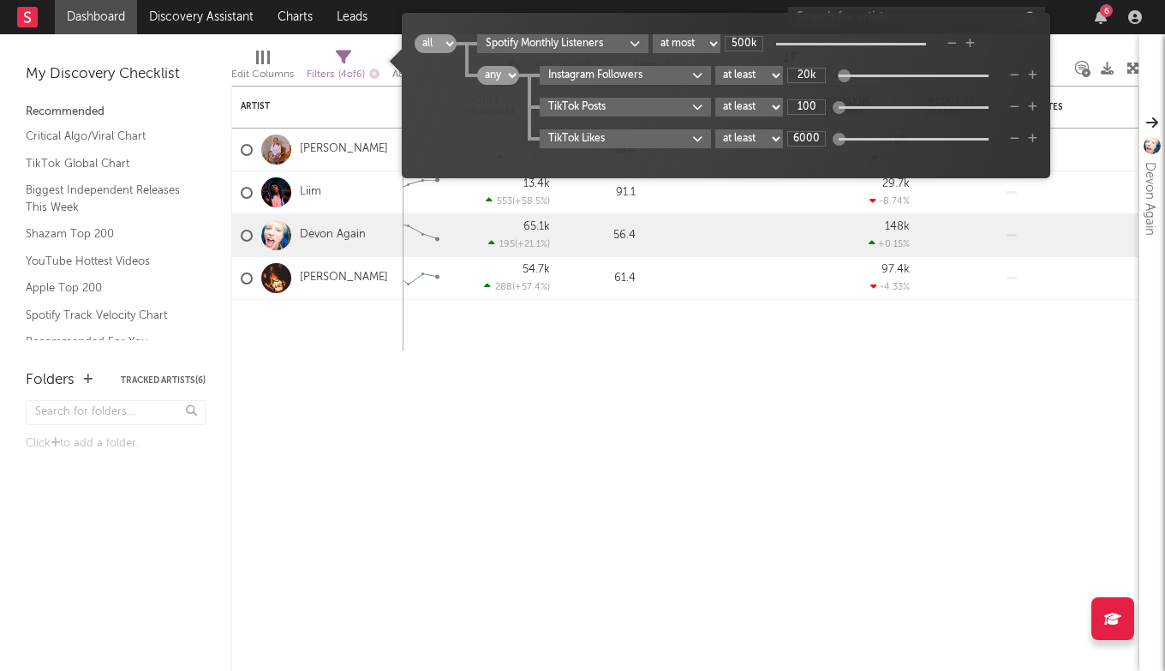
type input "6k"
click at [935, 388] on div "7-Day Fans Added WoW % Change Most Recent Track Popularity Released Instagram F…" at bounding box center [685, 378] width 908 height 585
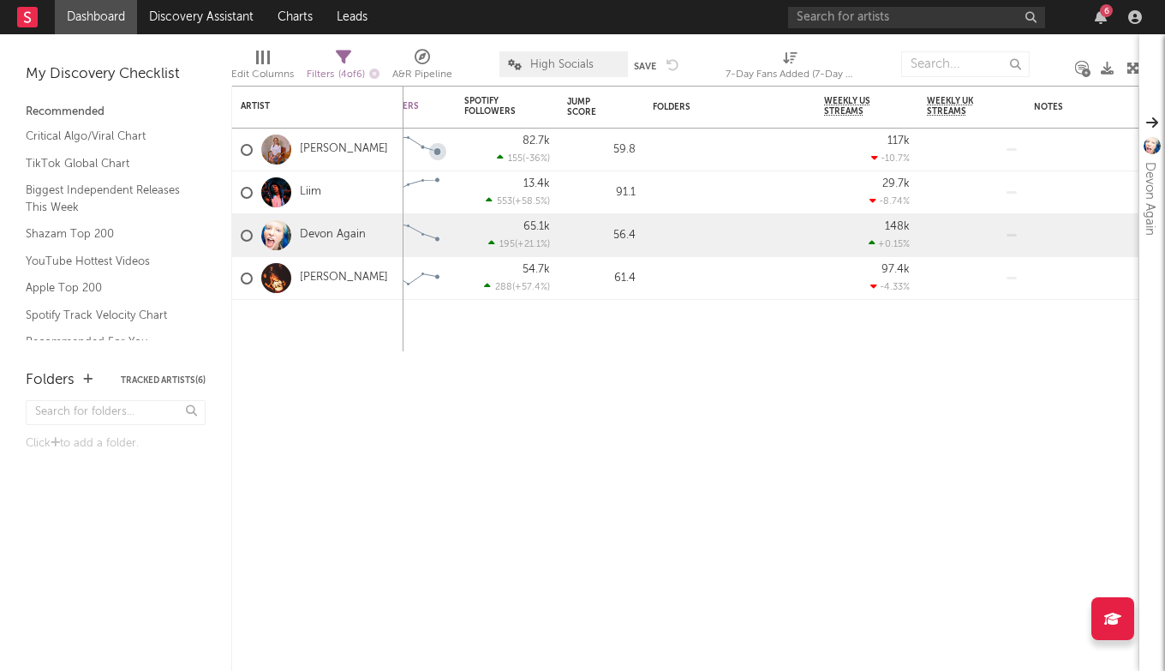
click at [351, 65] on div "Filters ( 4 of 6 )" at bounding box center [343, 74] width 73 height 21
select select "max"
select select "or"
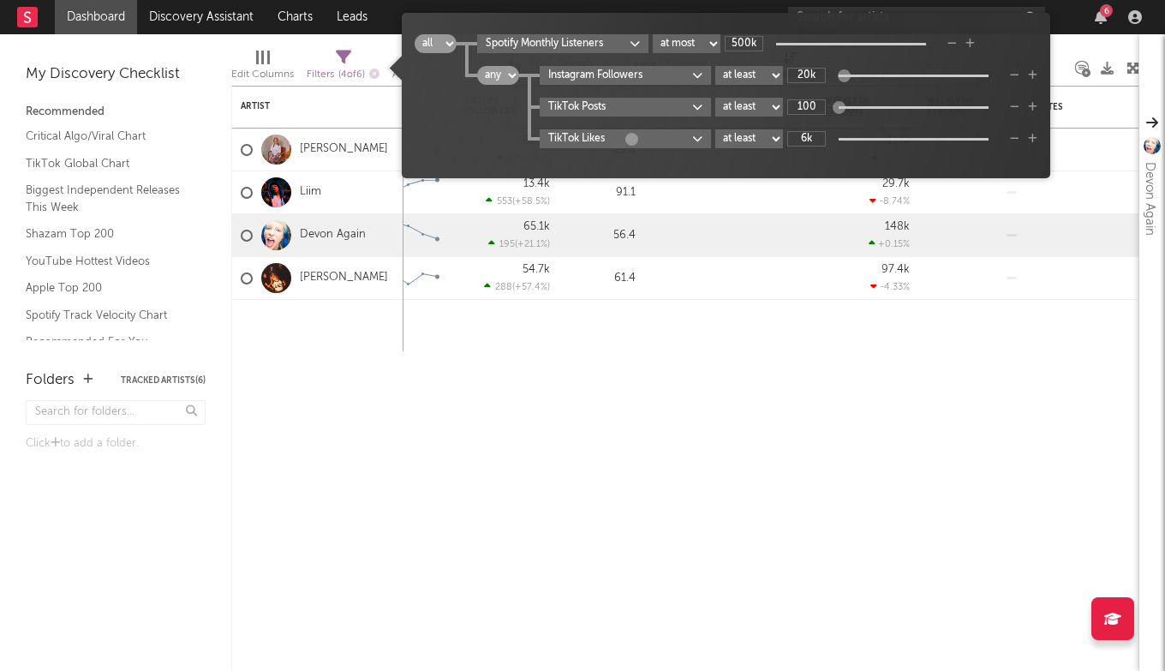
click at [643, 144] on body "Dashboard Discovery Assistant Charts Leads 6 Notifications Settings All Growth …" at bounding box center [582, 335] width 1165 height 671
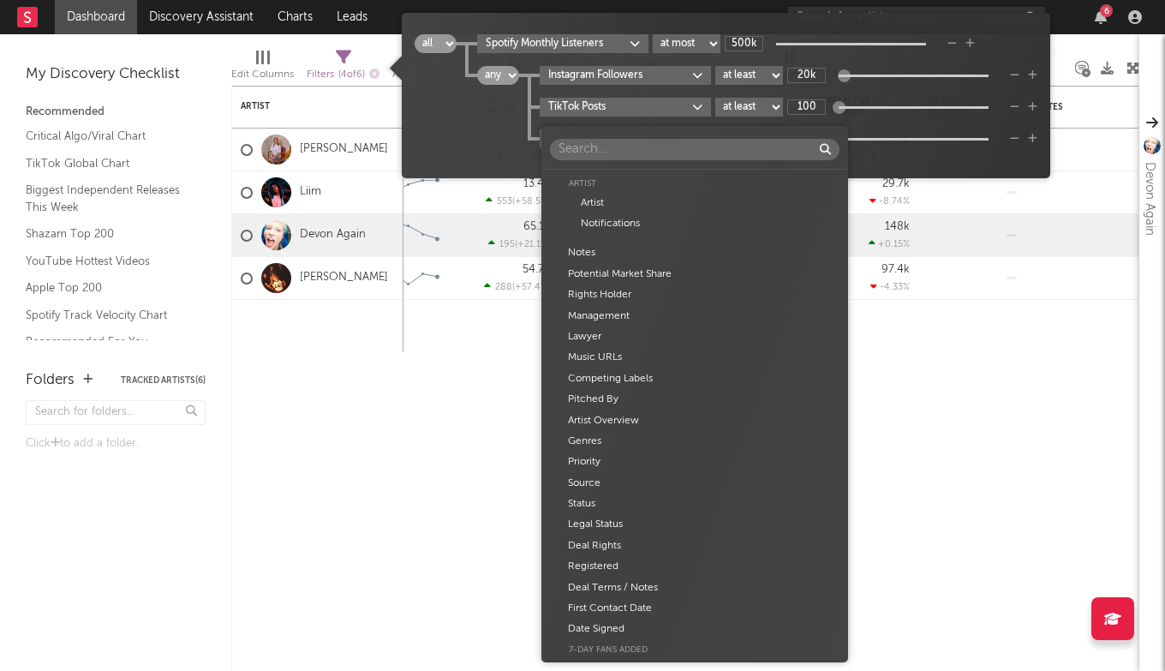
scroll to position [2420, 0]
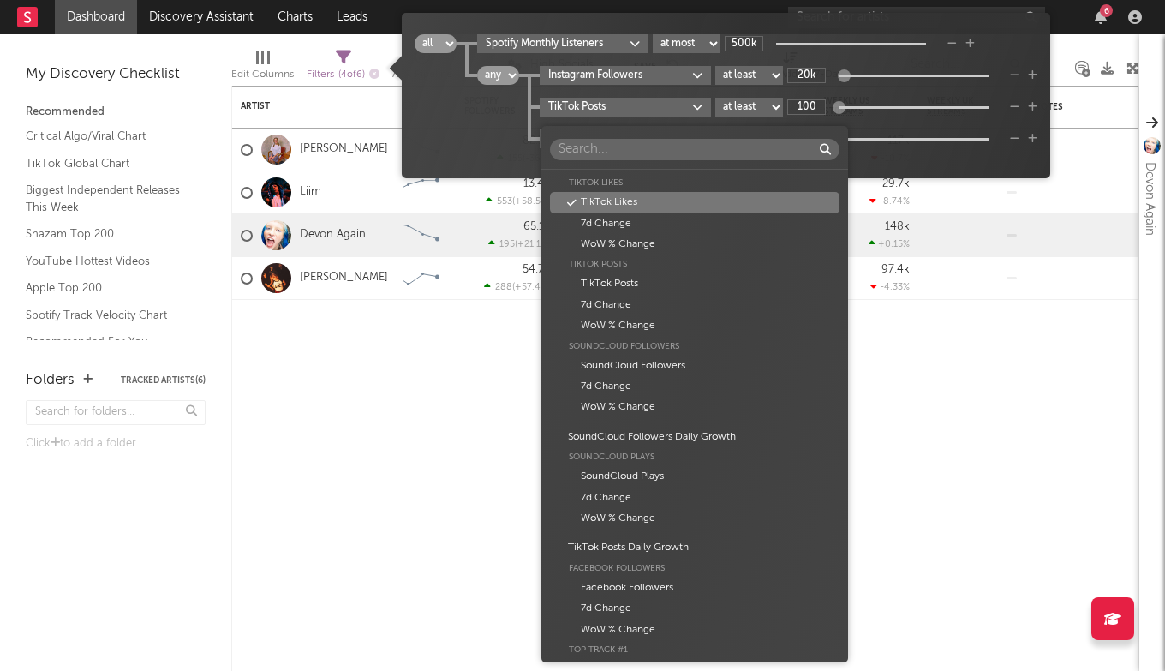
click at [932, 165] on div "Artist Artist Notifications Notes Potential Market Share Rights Holder Manageme…" at bounding box center [582, 335] width 1165 height 671
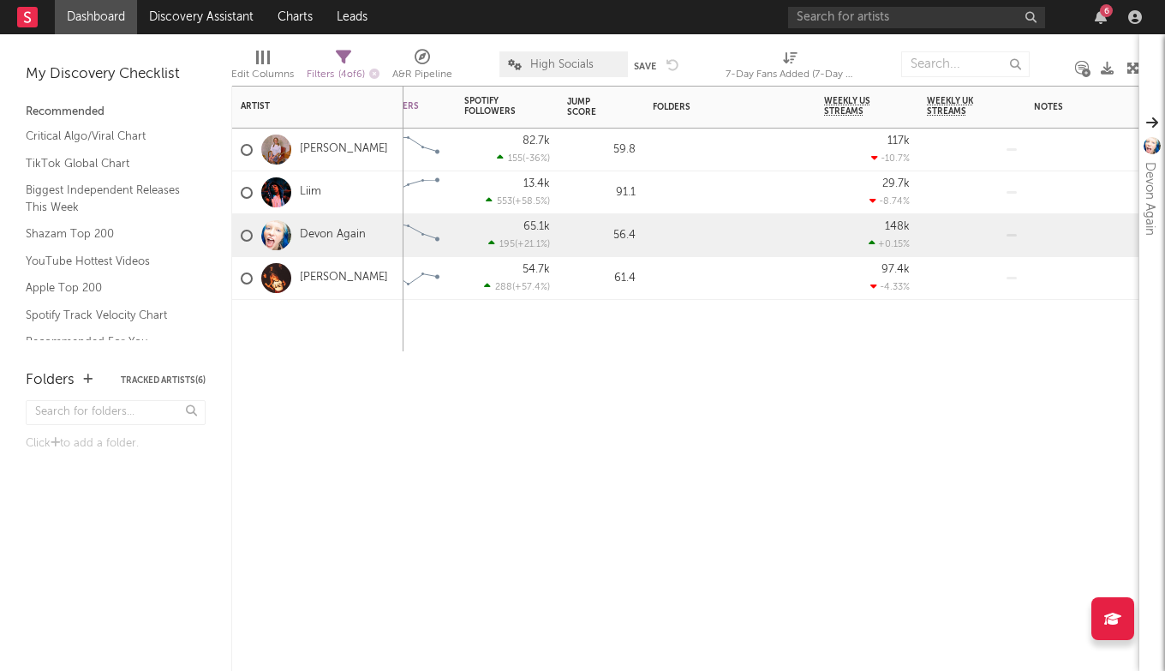
click at [736, 374] on div "7-Day Fans Added WoW % Change Most Recent Track Popularity Released Instagram F…" at bounding box center [685, 378] width 908 height 585
click at [658, 70] on div "Save Save as" at bounding box center [652, 76] width 57 height 51
click at [652, 65] on button "Save" at bounding box center [645, 66] width 22 height 9
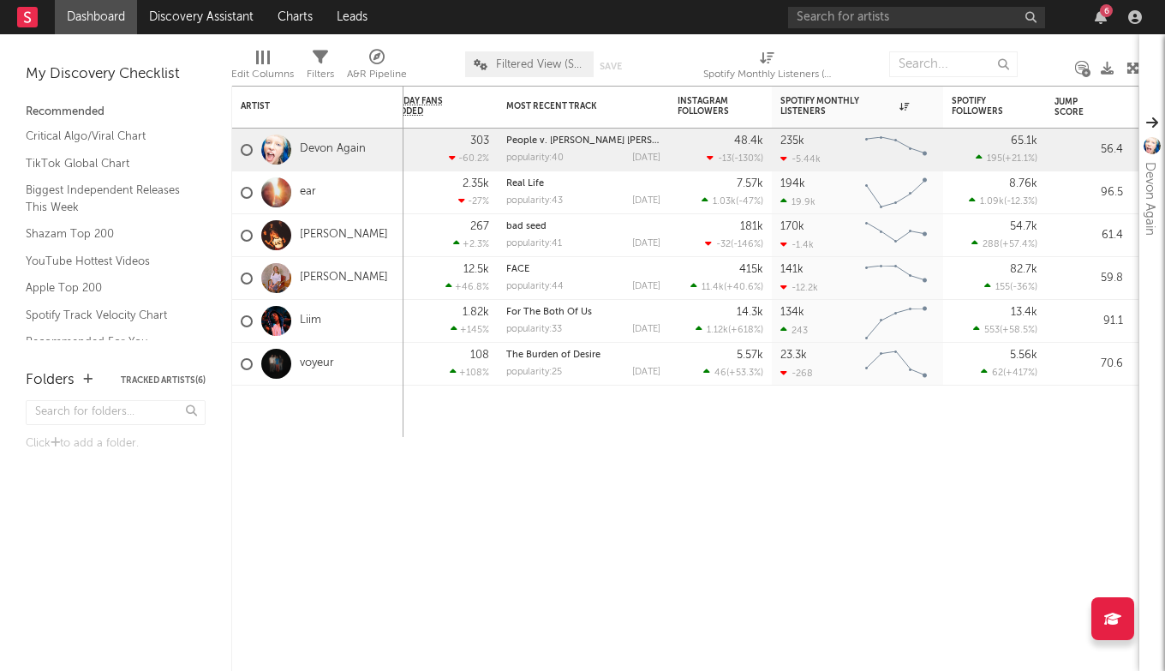
click at [543, 53] on span "Filtered View (Socials and Spotify)" at bounding box center [529, 64] width 129 height 26
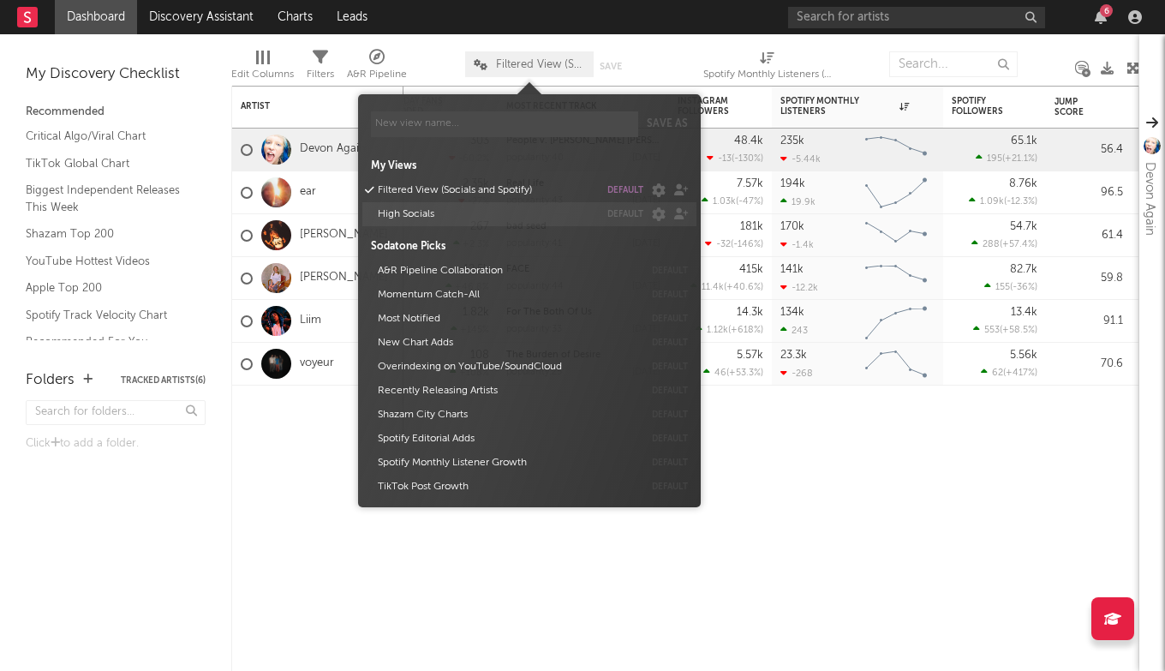
click at [517, 217] on button "High Socials" at bounding box center [485, 214] width 227 height 24
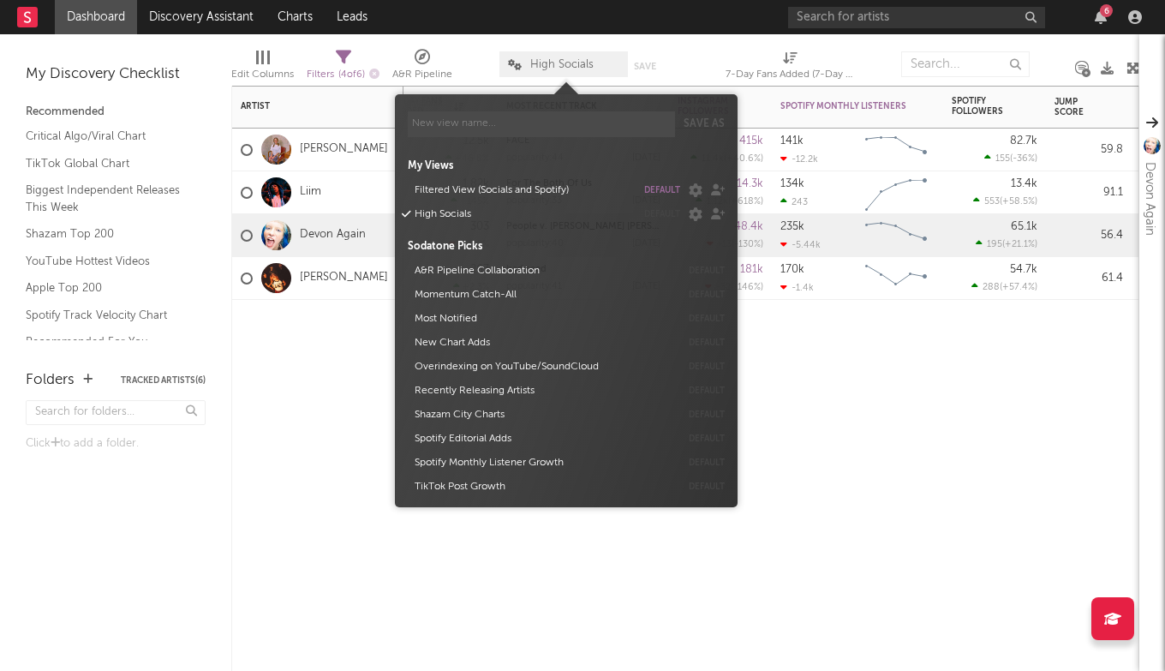
click at [938, 417] on div "7-Day Fans Added WoW % Change Most Recent Track Popularity Released Instagram F…" at bounding box center [685, 378] width 908 height 585
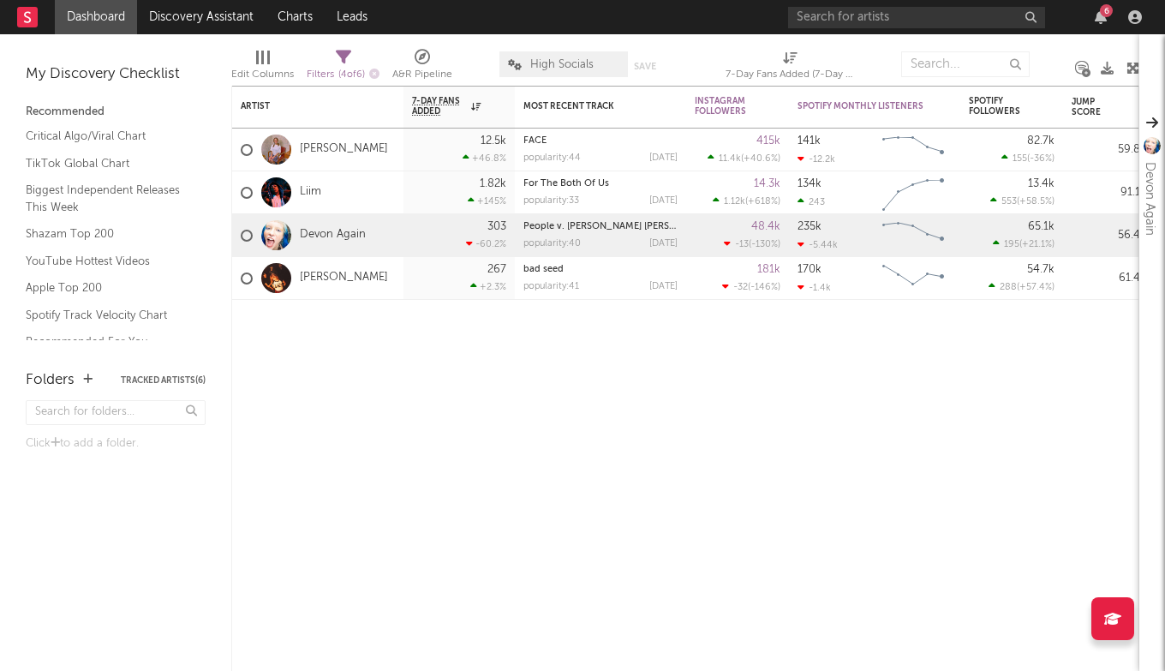
click at [355, 51] on span "Filters ( 4 of 6 )" at bounding box center [343, 68] width 73 height 35
select select "max"
select select "or"
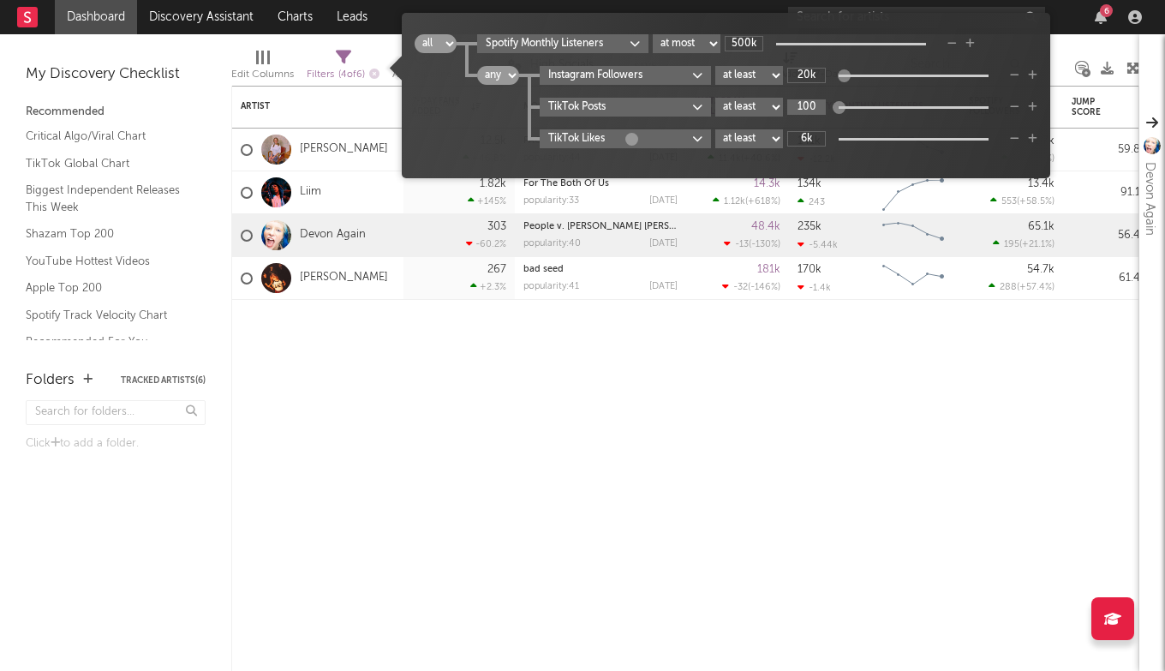
click at [812, 112] on input "100" at bounding box center [806, 106] width 39 height 15
click at [1020, 142] on icon "button" at bounding box center [1014, 139] width 9 height 10
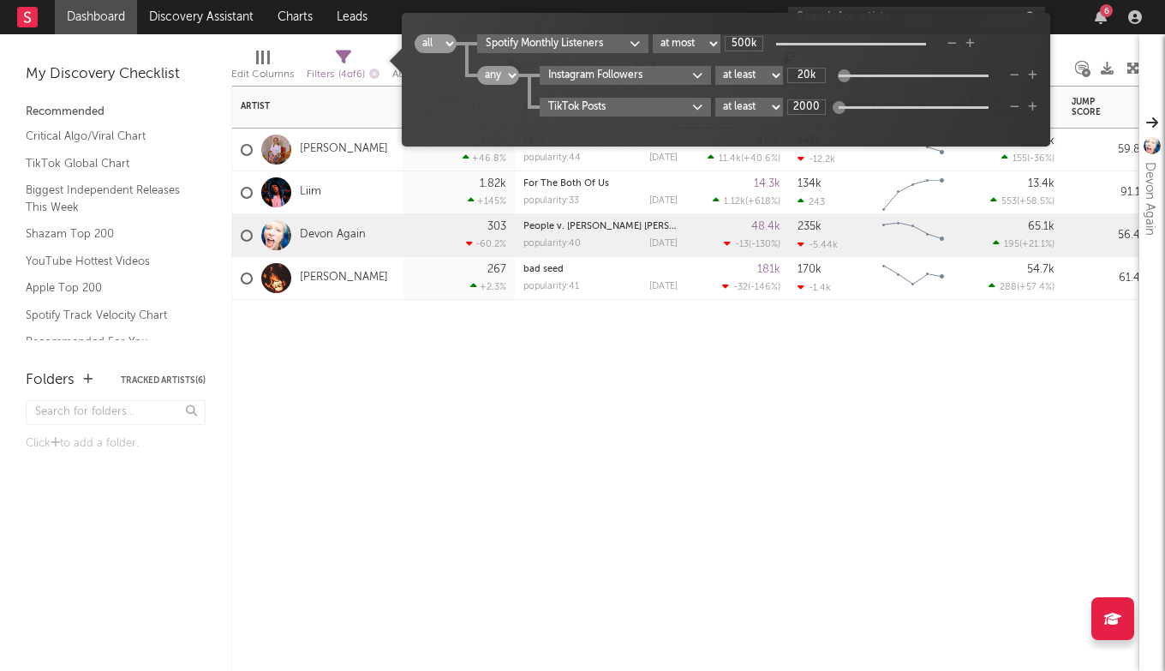
click at [457, 368] on div "Artist Notifications 7-Day Fans Added WoW % Change Most Recent Track Popularity…" at bounding box center [685, 378] width 908 height 585
type input "2k"
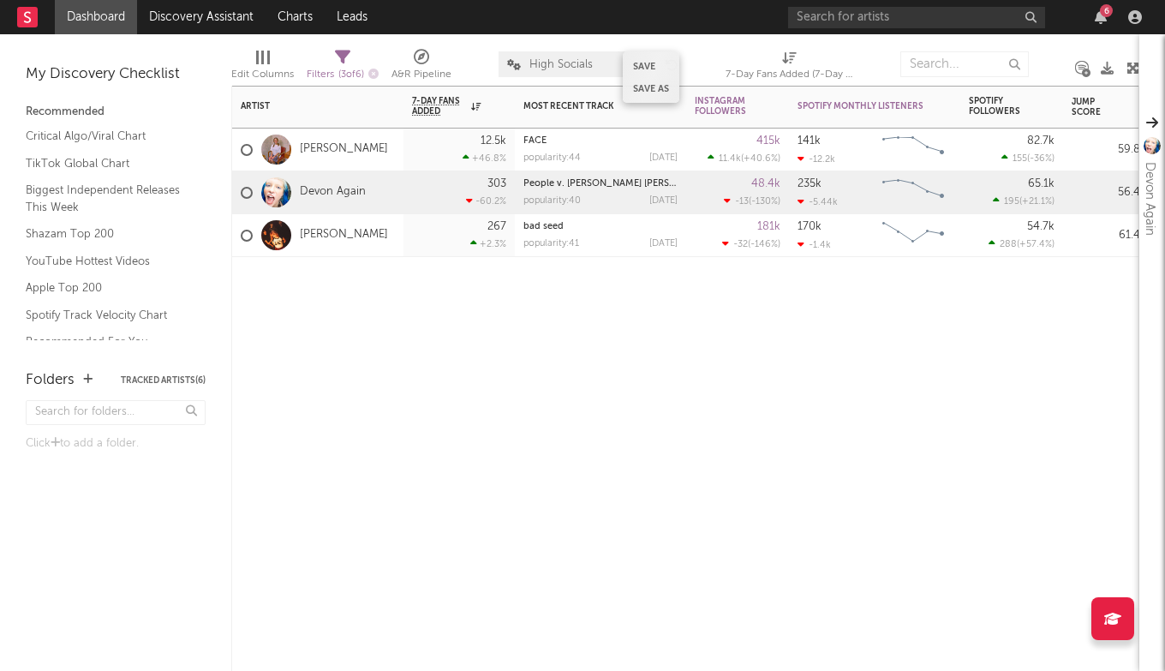
click at [643, 69] on button "Save" at bounding box center [644, 66] width 22 height 9
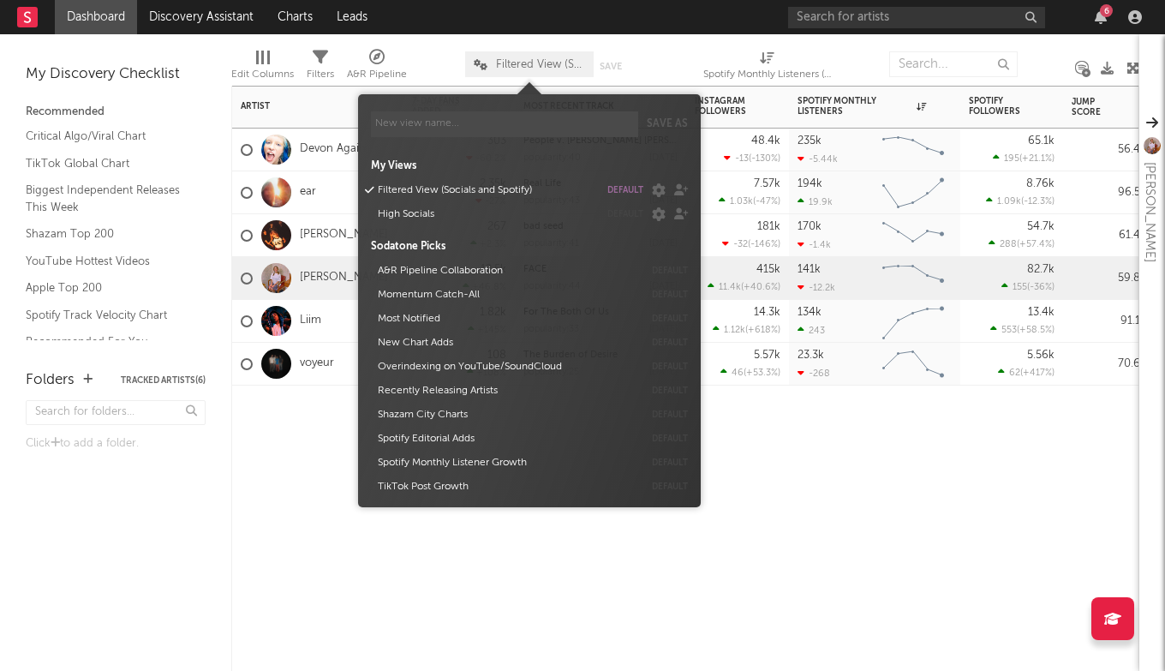
click at [578, 76] on span "Filtered View (Socials and Spotify)" at bounding box center [529, 64] width 129 height 26
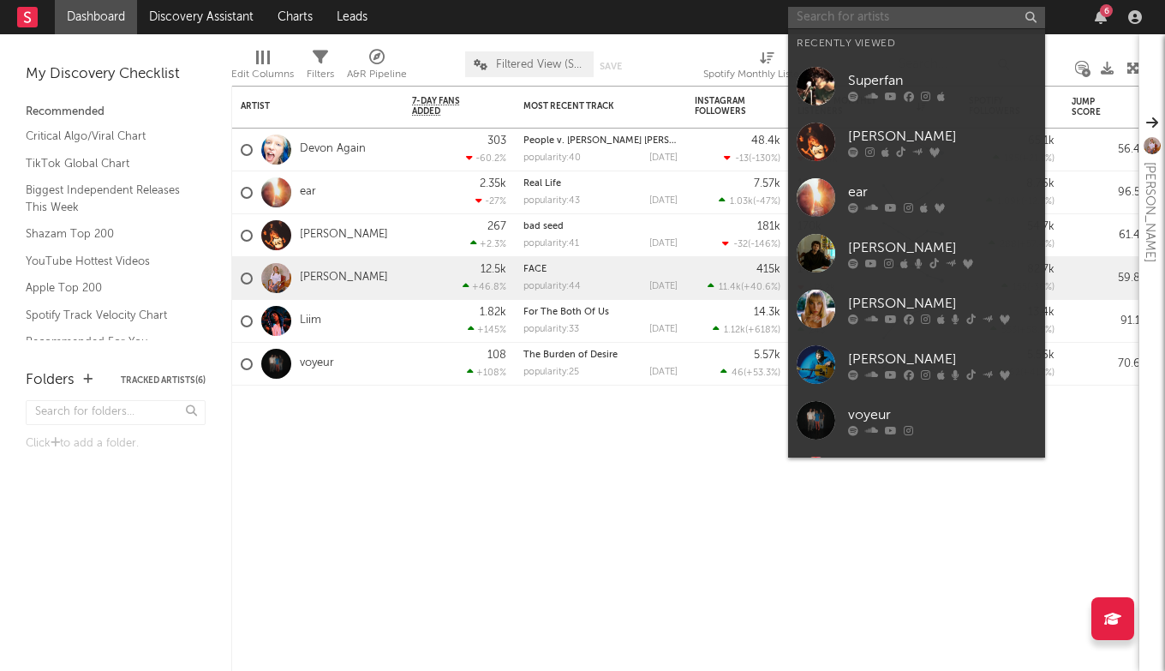
click at [891, 20] on input "text" at bounding box center [916, 17] width 257 height 21
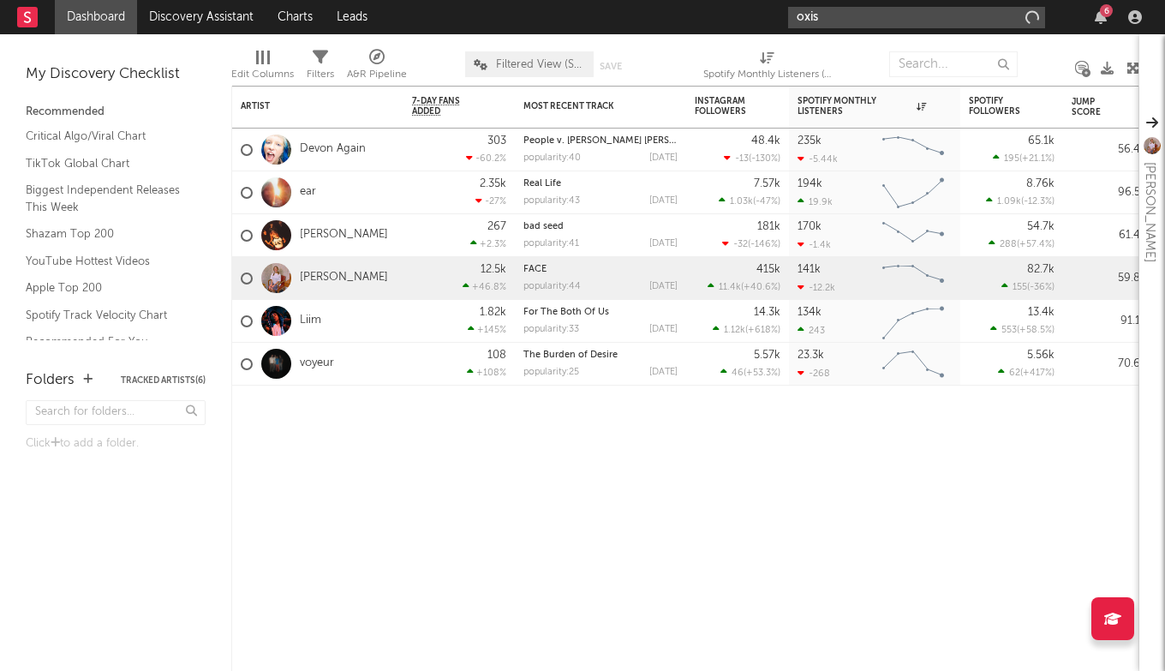
type input "oxis"
click at [872, 14] on input "oxis" at bounding box center [916, 17] width 257 height 21
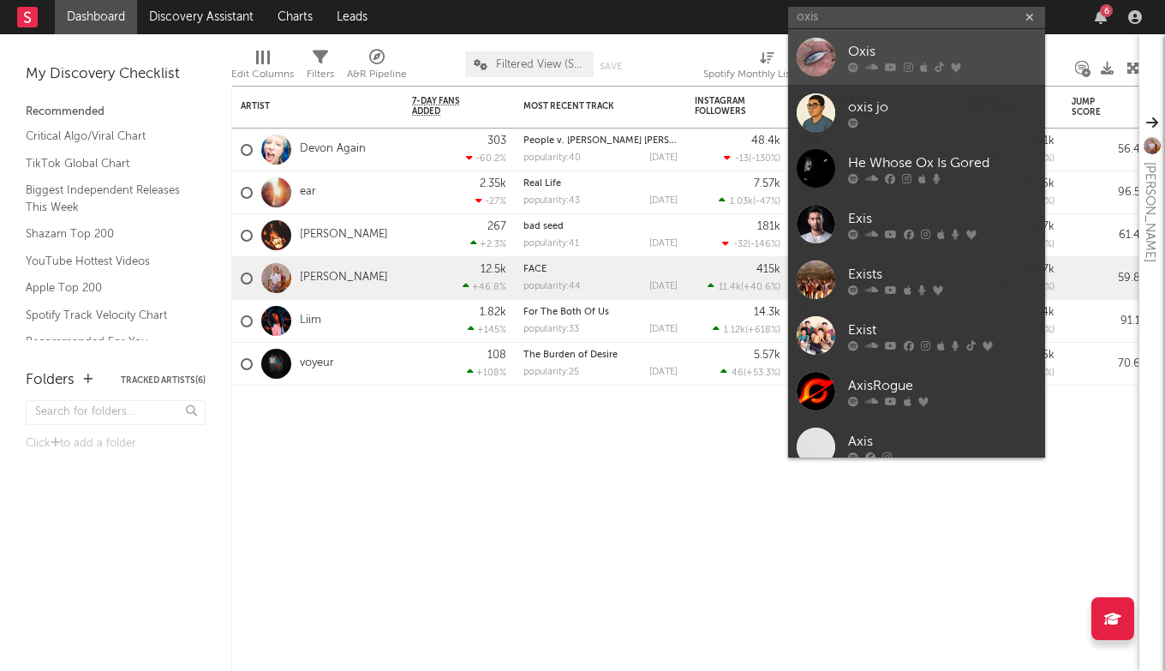
click at [823, 50] on div at bounding box center [816, 57] width 39 height 39
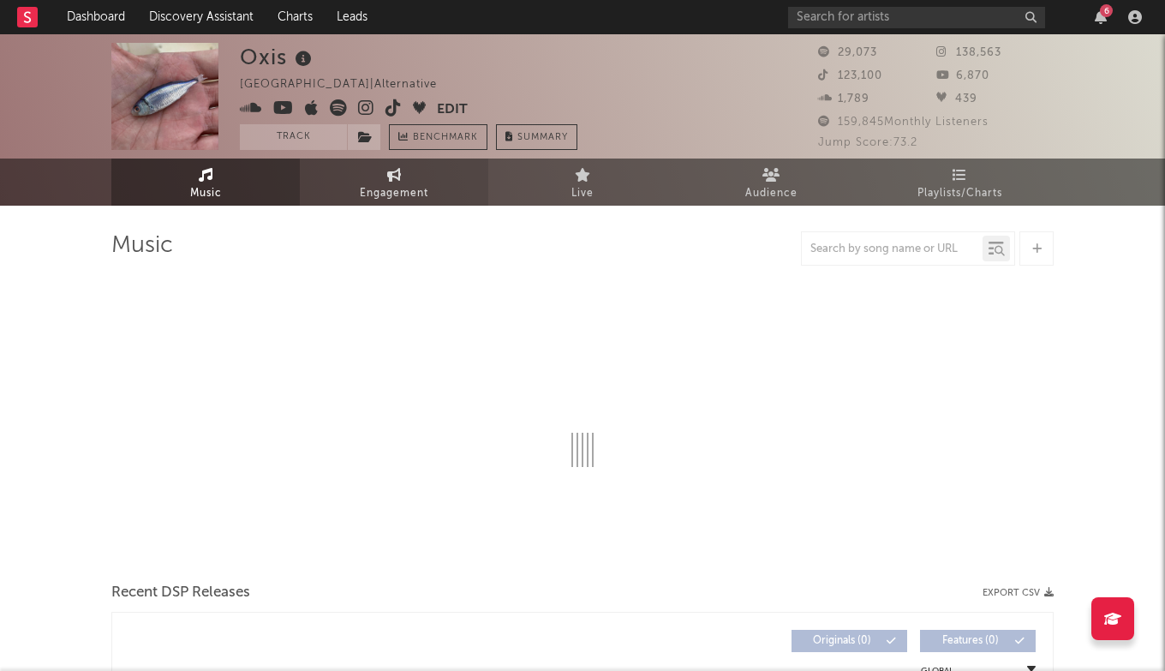
select select "6m"
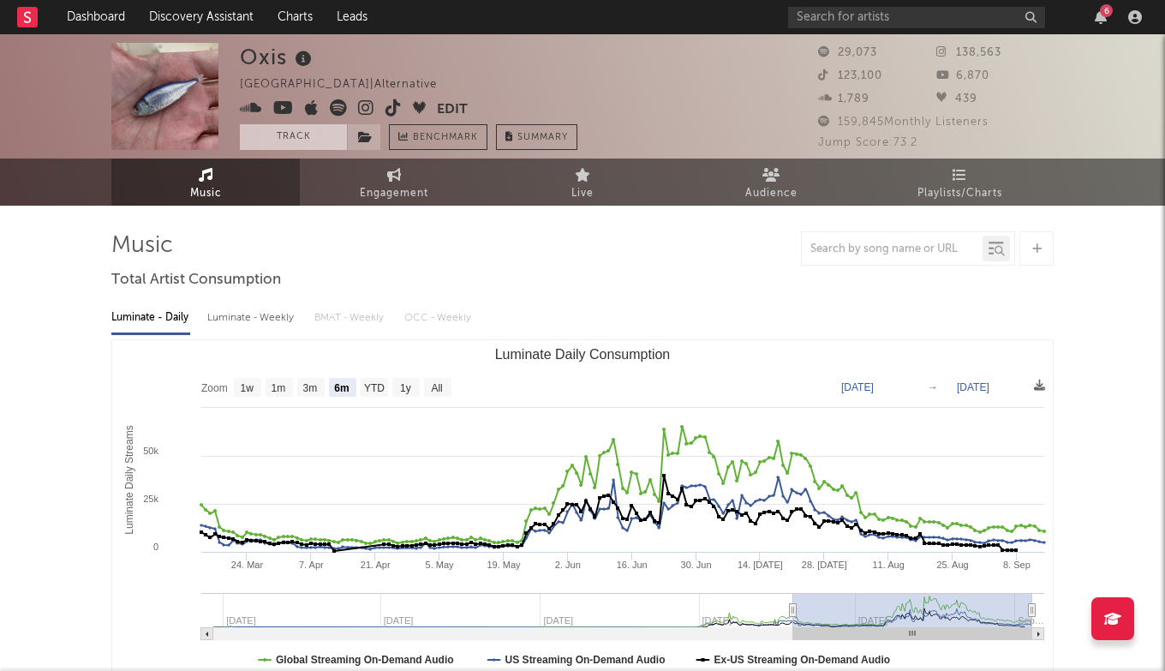
click at [303, 132] on button "Track" at bounding box center [293, 137] width 107 height 26
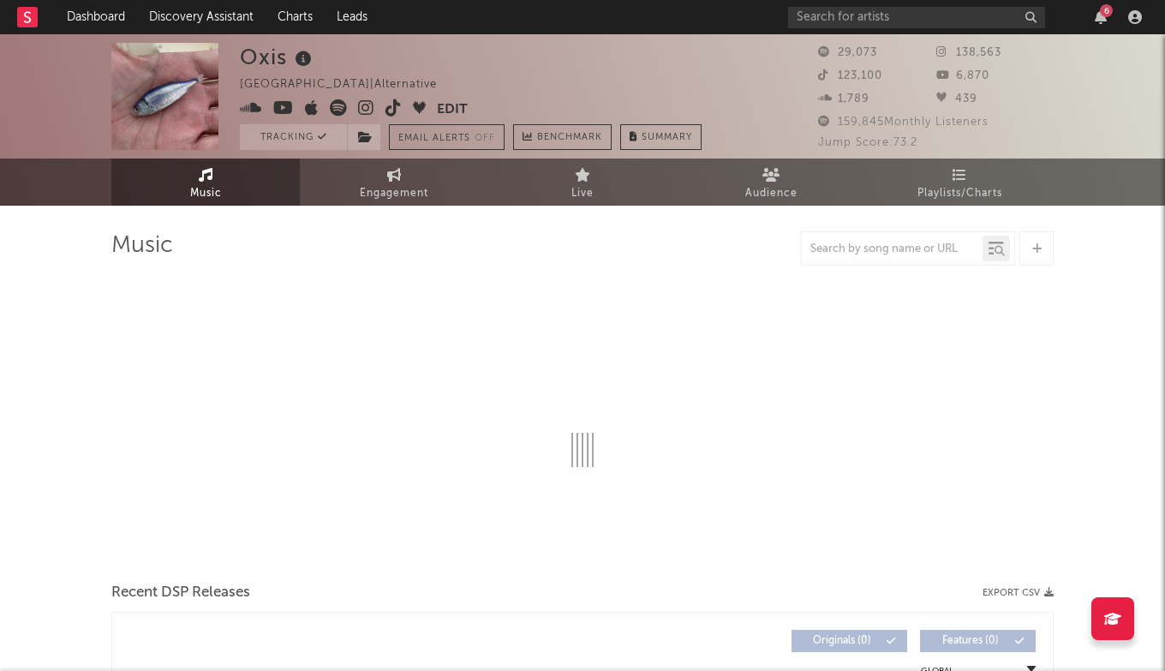
select select "6m"
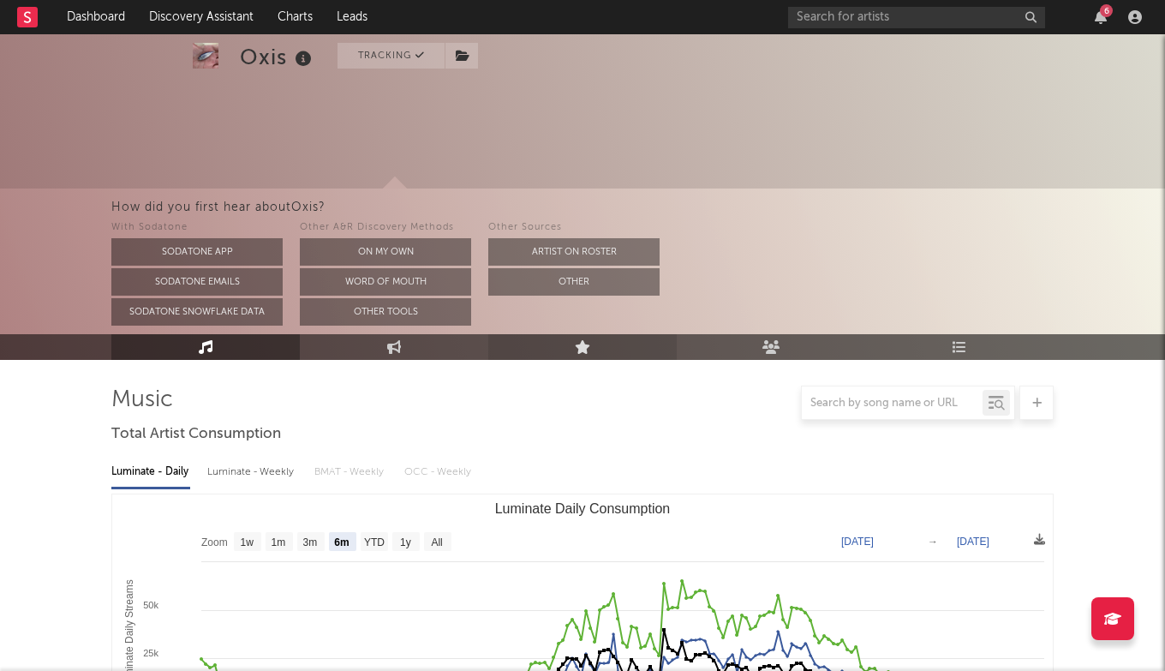
scroll to position [344, 0]
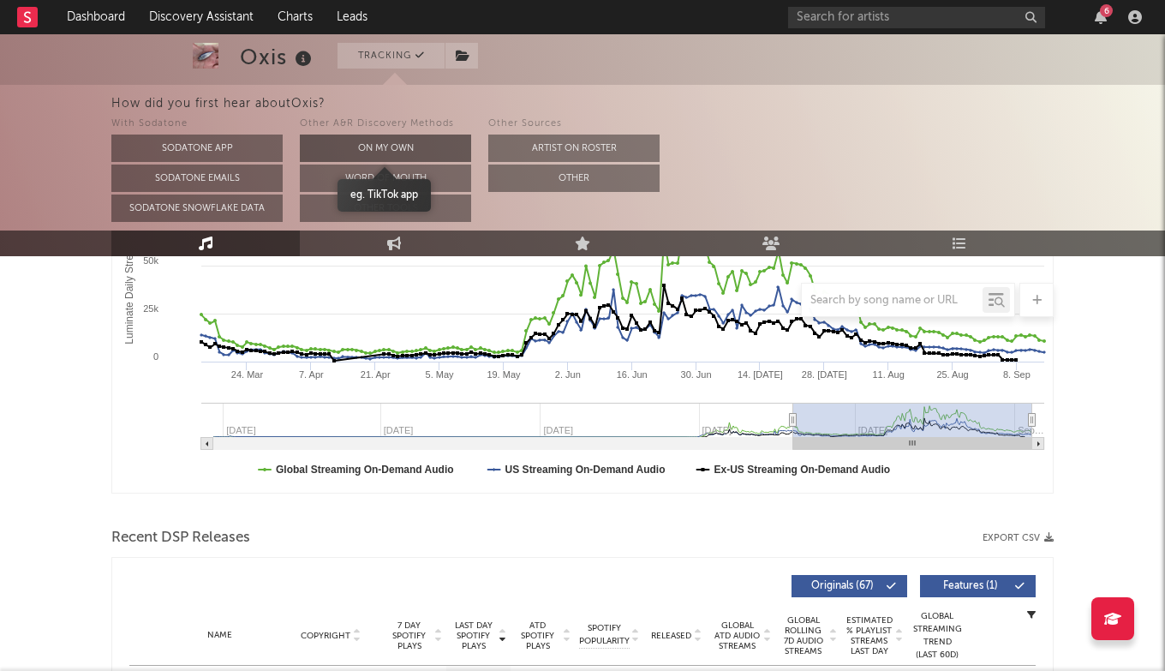
click at [403, 146] on button "On My Own" at bounding box center [385, 148] width 171 height 27
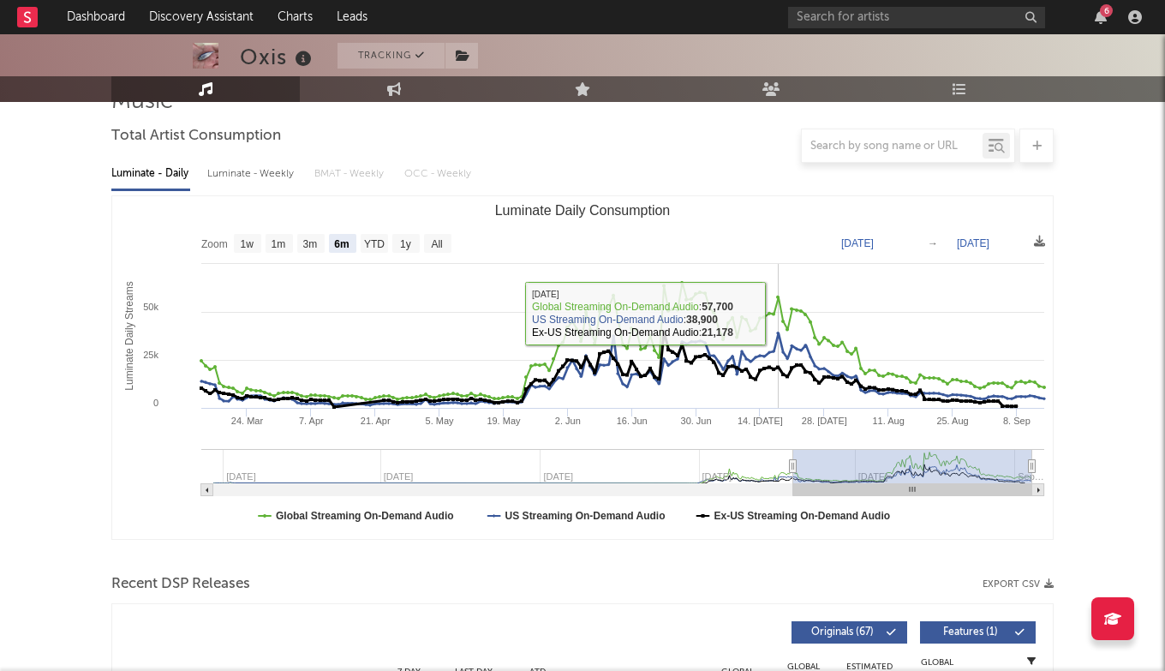
scroll to position [0, 0]
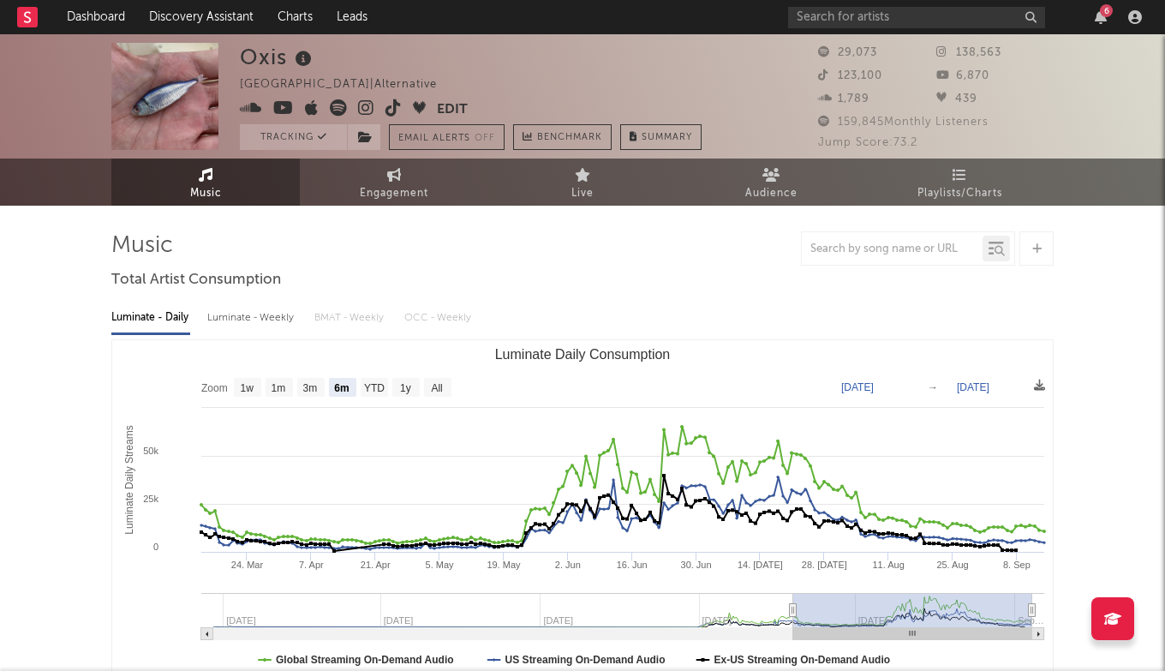
click at [40, 9] on div at bounding box center [36, 17] width 38 height 34
click at [25, 15] on icon at bounding box center [27, 16] width 7 height 11
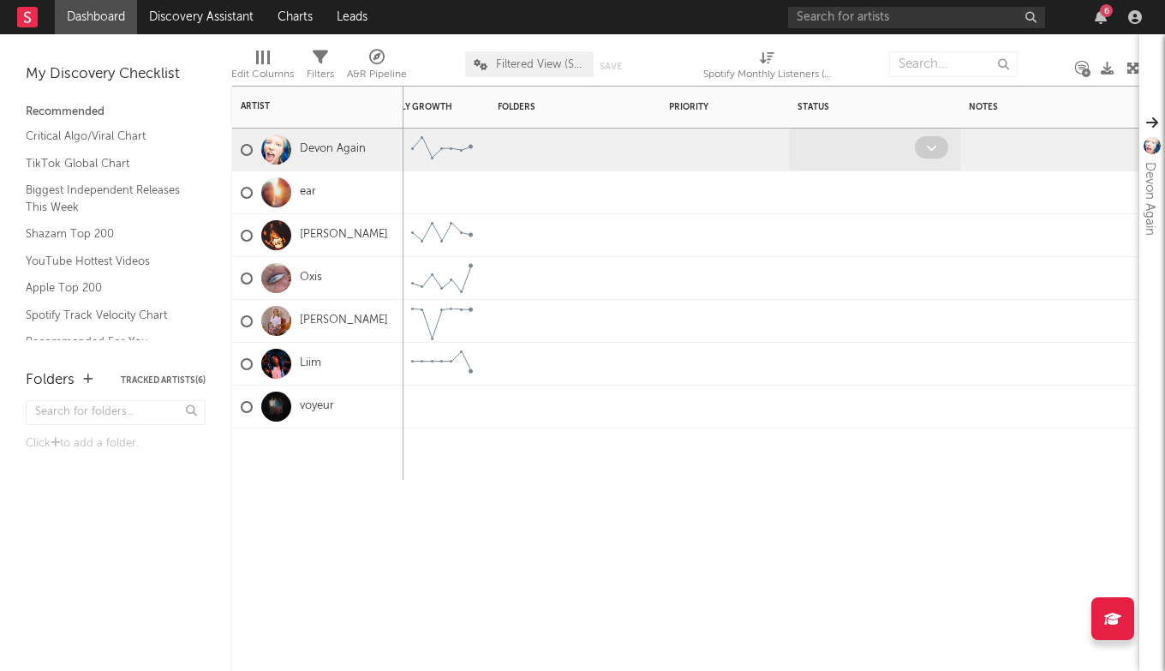
click at [811, 141] on div at bounding box center [856, 149] width 118 height 27
click at [931, 153] on span at bounding box center [931, 147] width 33 height 22
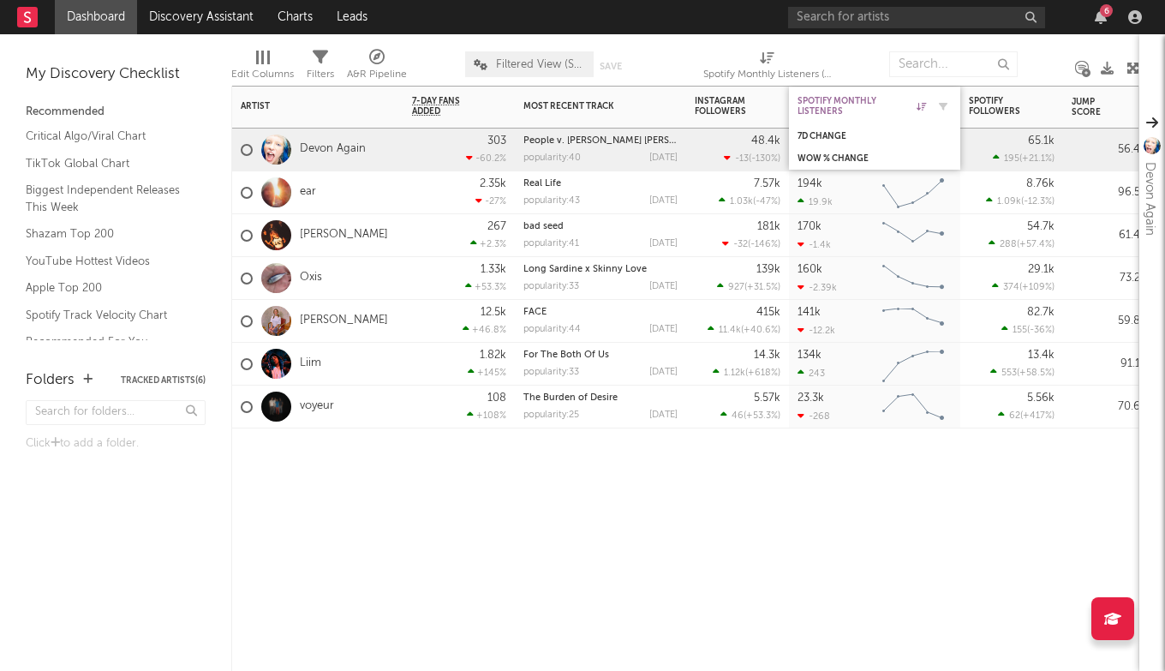
click at [841, 97] on div "Spotify Monthly Listeners" at bounding box center [862, 106] width 129 height 21
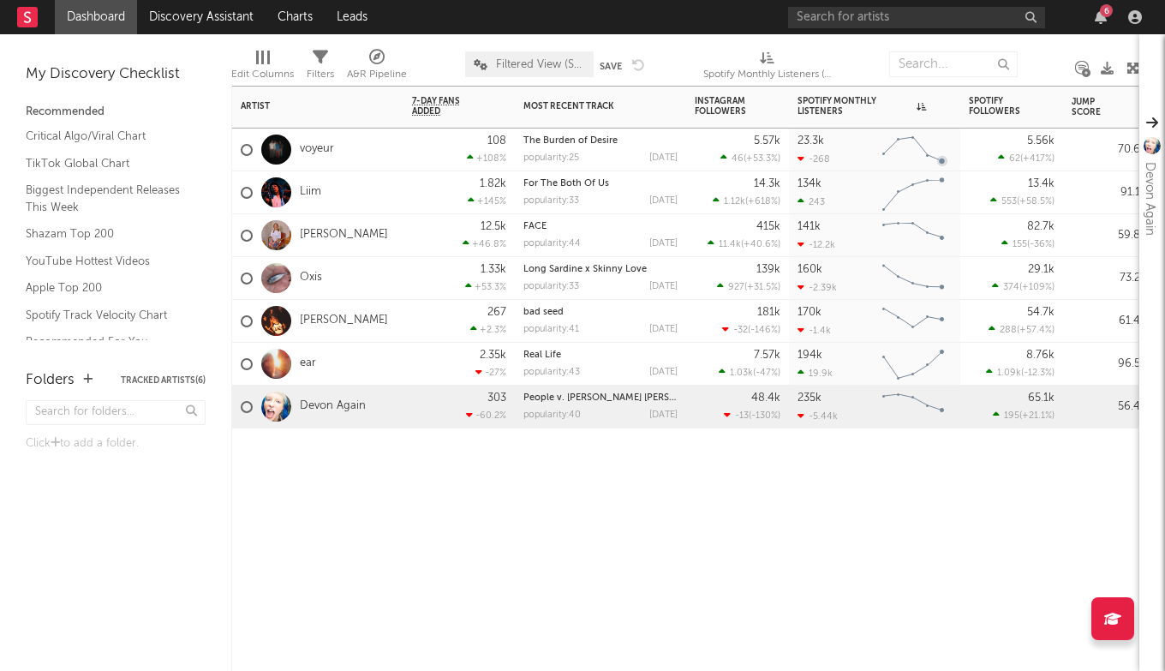
click at [763, 65] on div "Spotify Monthly Listeners (Spotify Monthly Listeners)" at bounding box center [767, 74] width 129 height 21
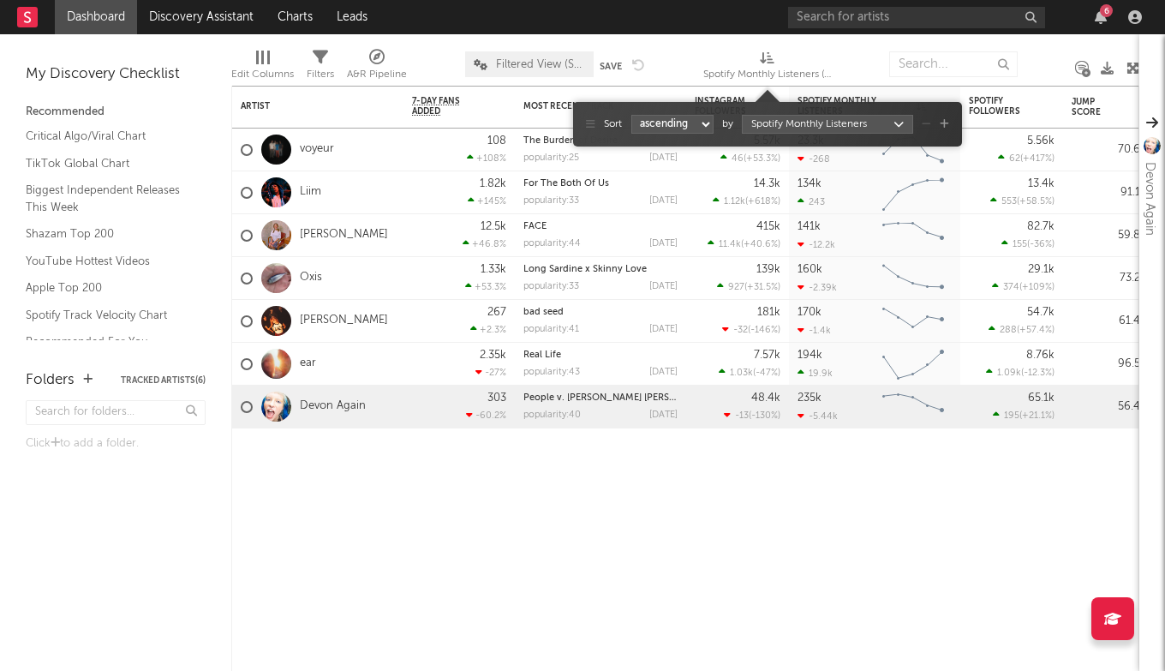
click at [699, 118] on select "ascending descending" at bounding box center [672, 124] width 82 height 19
select select "-1"
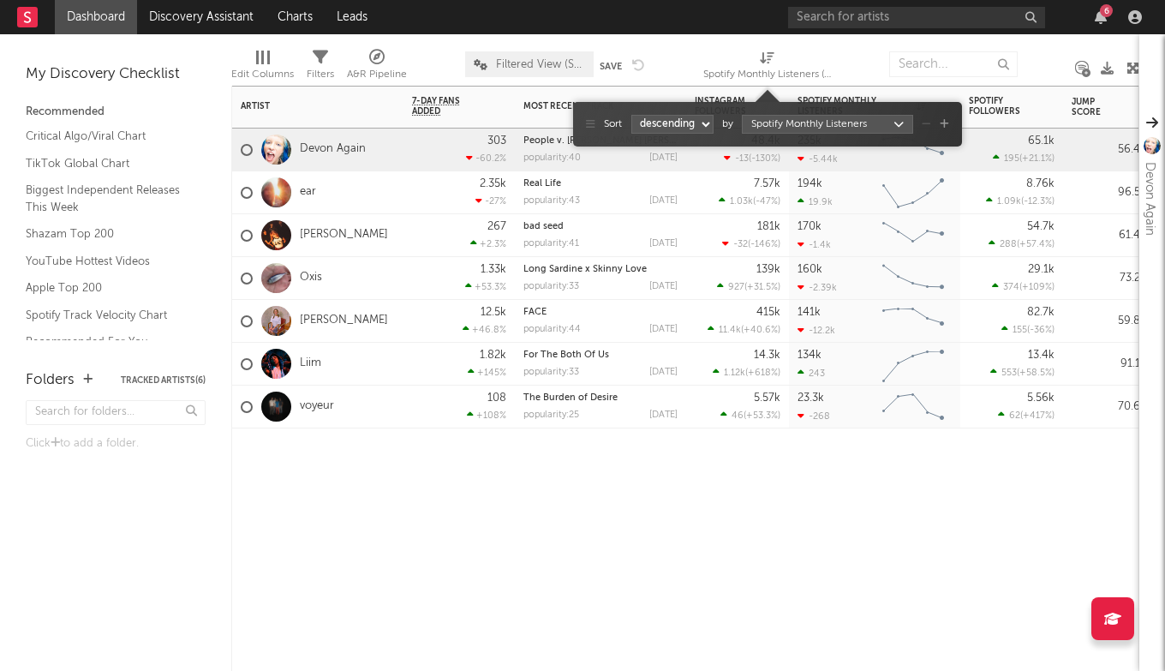
click at [930, 511] on div "Artist Notifications 7-Day Fans Added WoW % Change Most Recent Track Popularity…" at bounding box center [685, 378] width 908 height 585
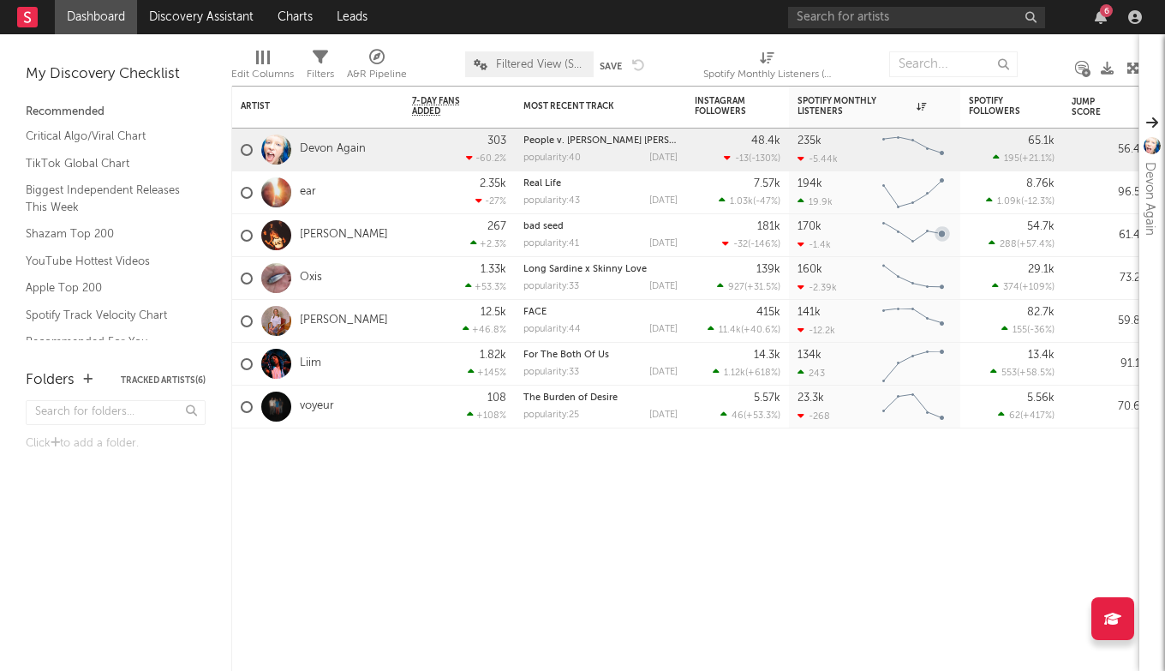
click at [373, 63] on icon at bounding box center [376, 57] width 15 height 15
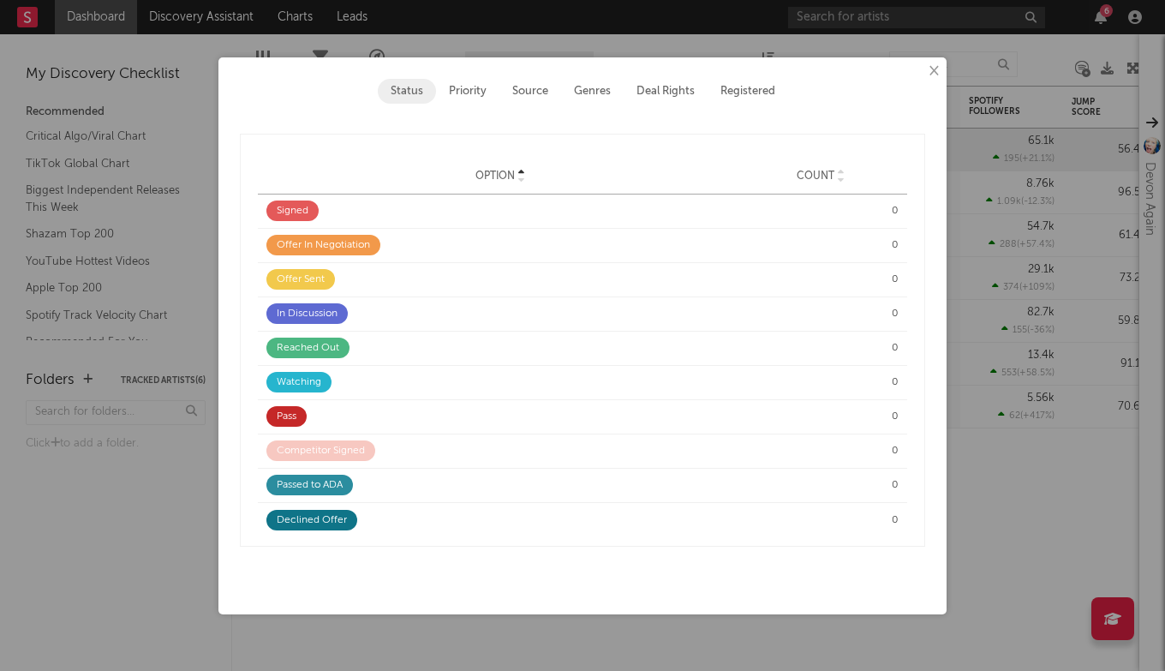
click at [929, 70] on button "×" at bounding box center [933, 71] width 19 height 19
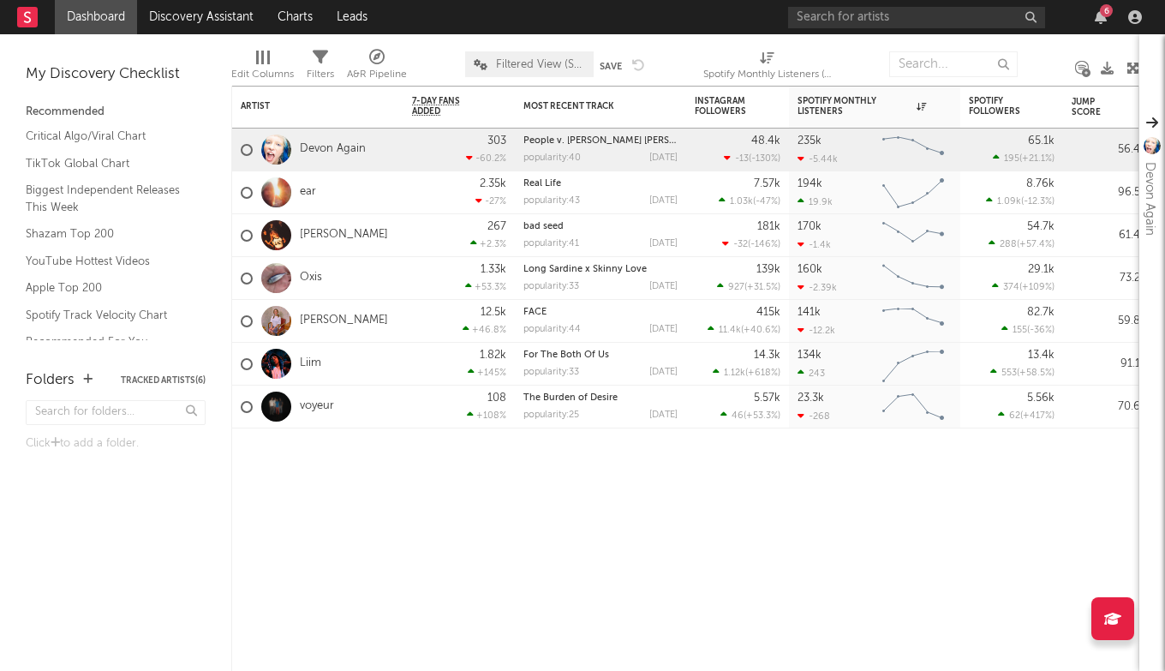
click at [374, 69] on div "A&R Pipeline" at bounding box center [377, 74] width 60 height 21
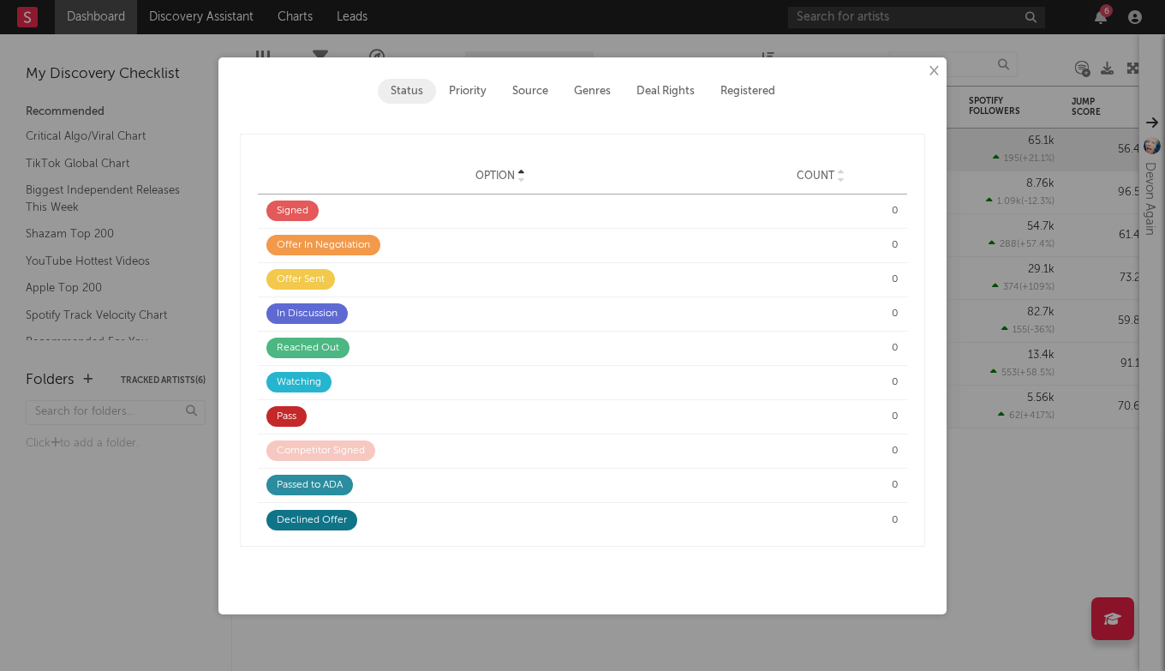
click at [482, 97] on button "Priority" at bounding box center [467, 91] width 63 height 25
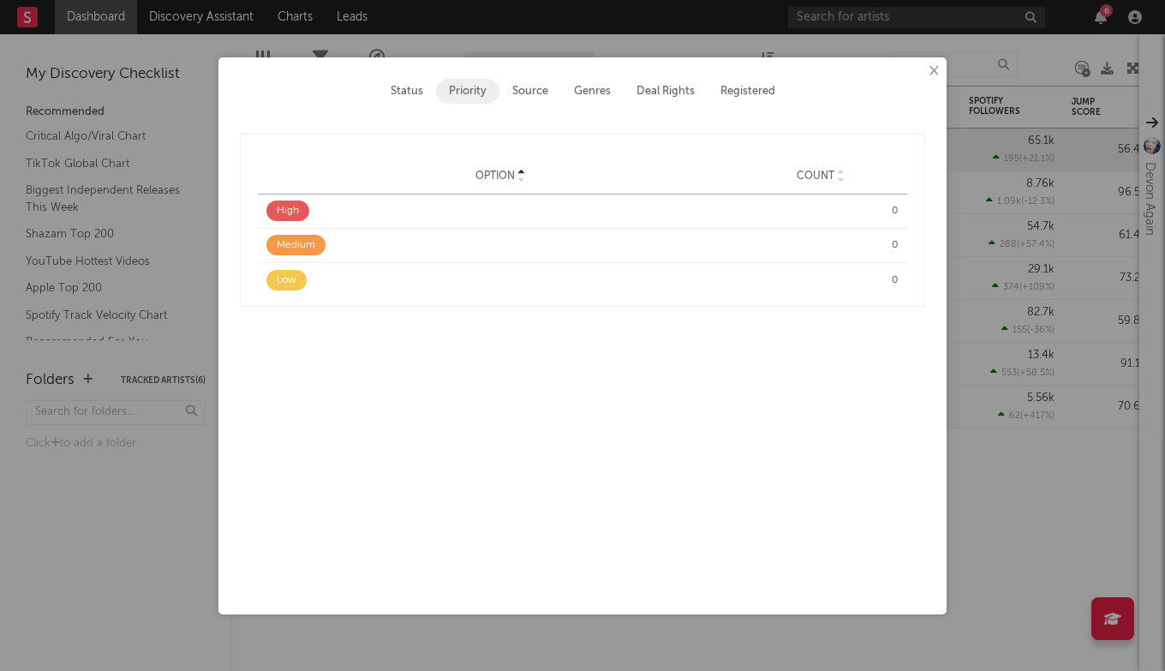
click at [510, 98] on button "Source" at bounding box center [531, 91] width 62 height 25
click at [583, 98] on button "Genres" at bounding box center [592, 91] width 63 height 25
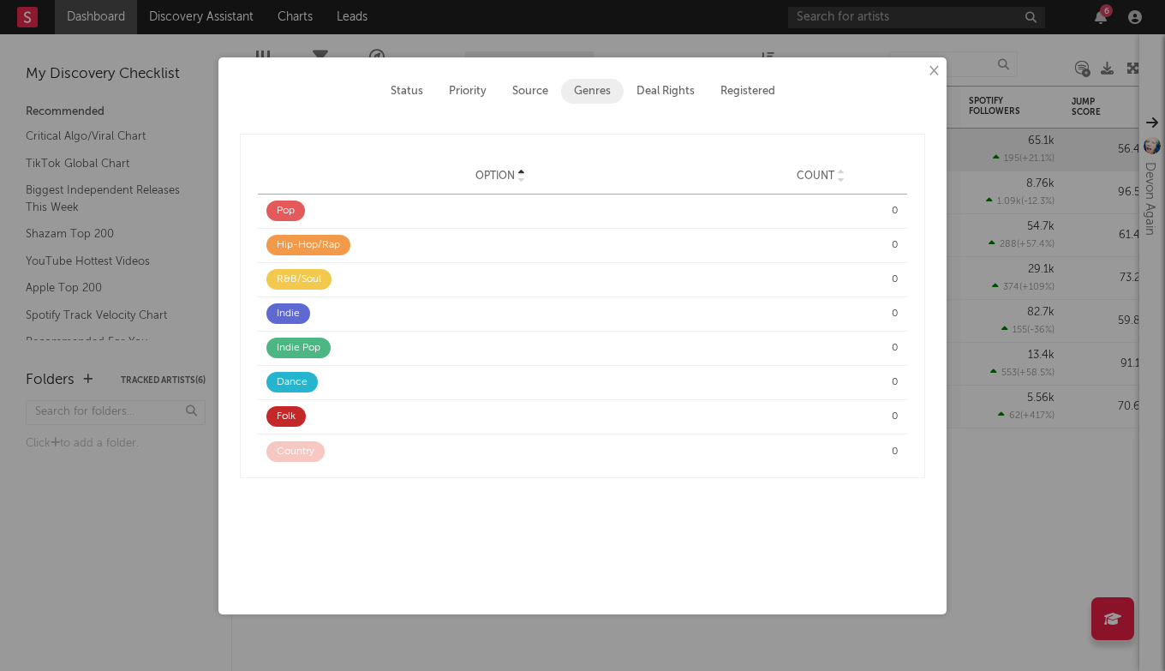
click at [660, 87] on button "Deal Rights" at bounding box center [666, 91] width 84 height 25
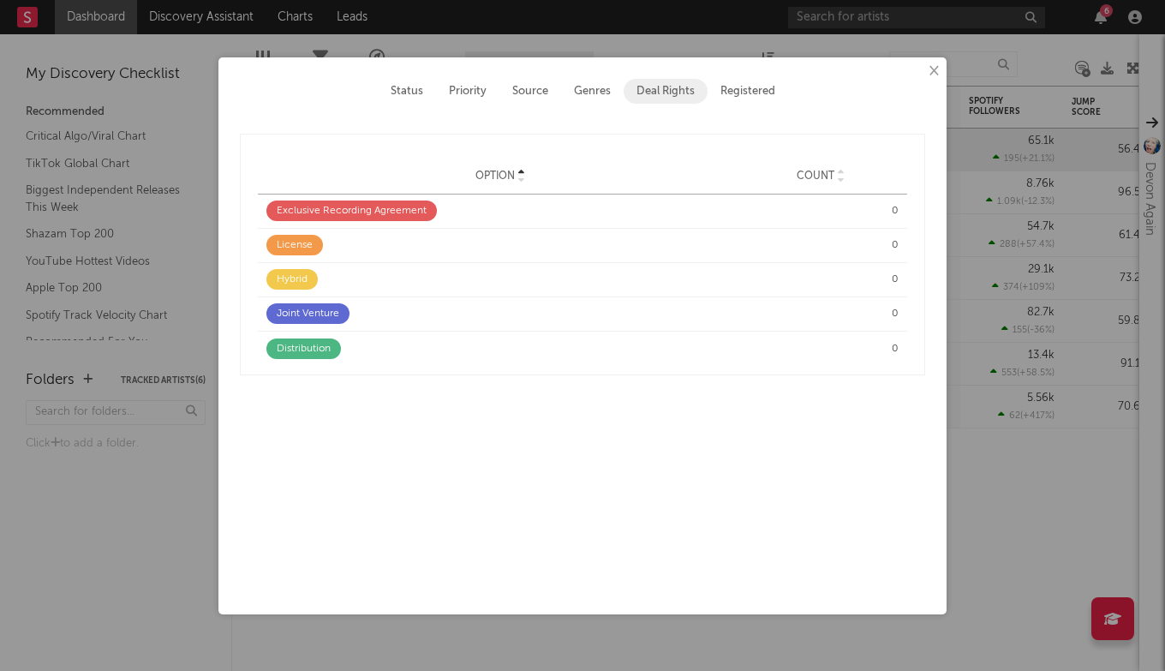
click at [742, 79] on button "Registered" at bounding box center [748, 91] width 81 height 25
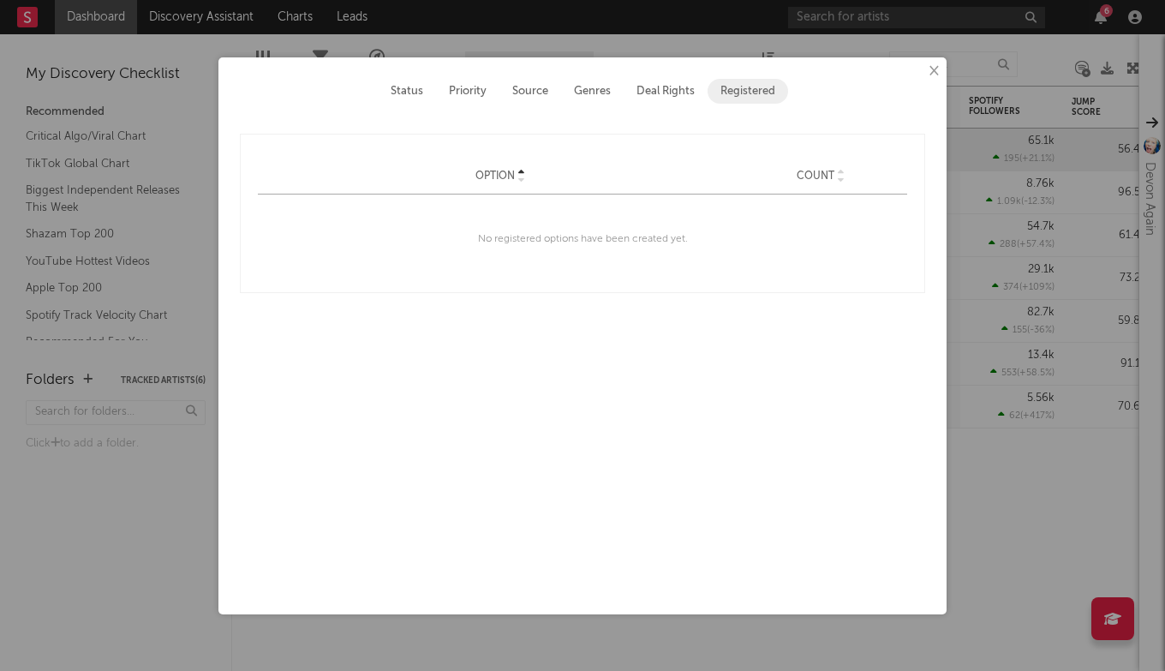
click at [940, 64] on button "×" at bounding box center [933, 71] width 19 height 19
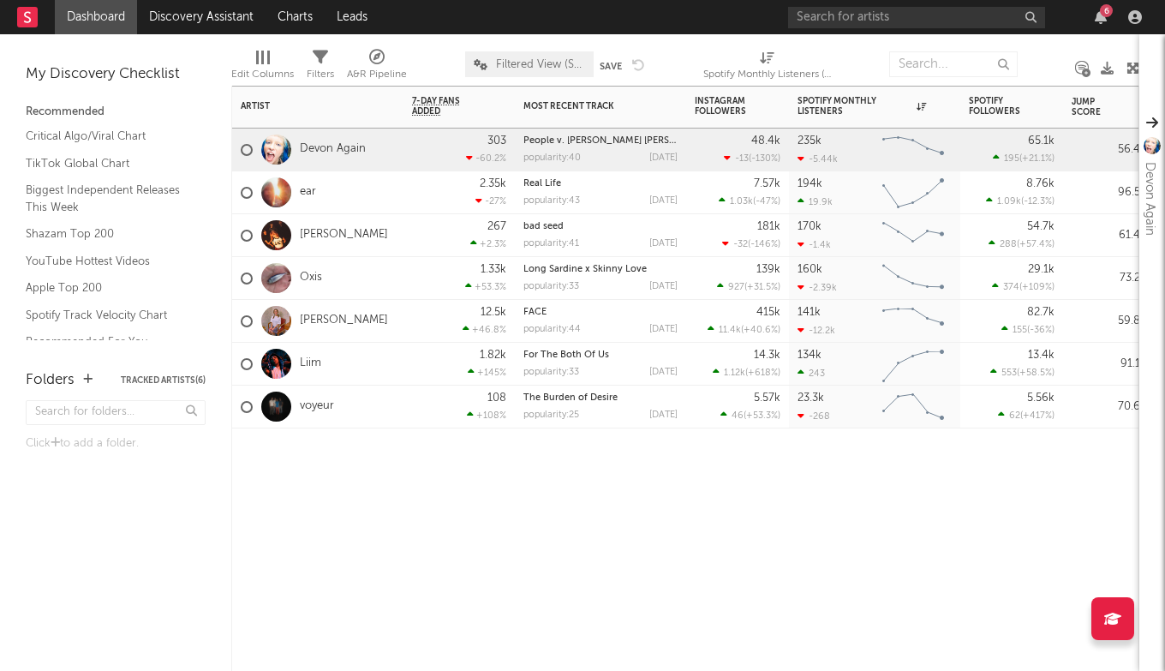
click at [404, 204] on div "2.35k -27 %" at bounding box center [459, 192] width 111 height 43
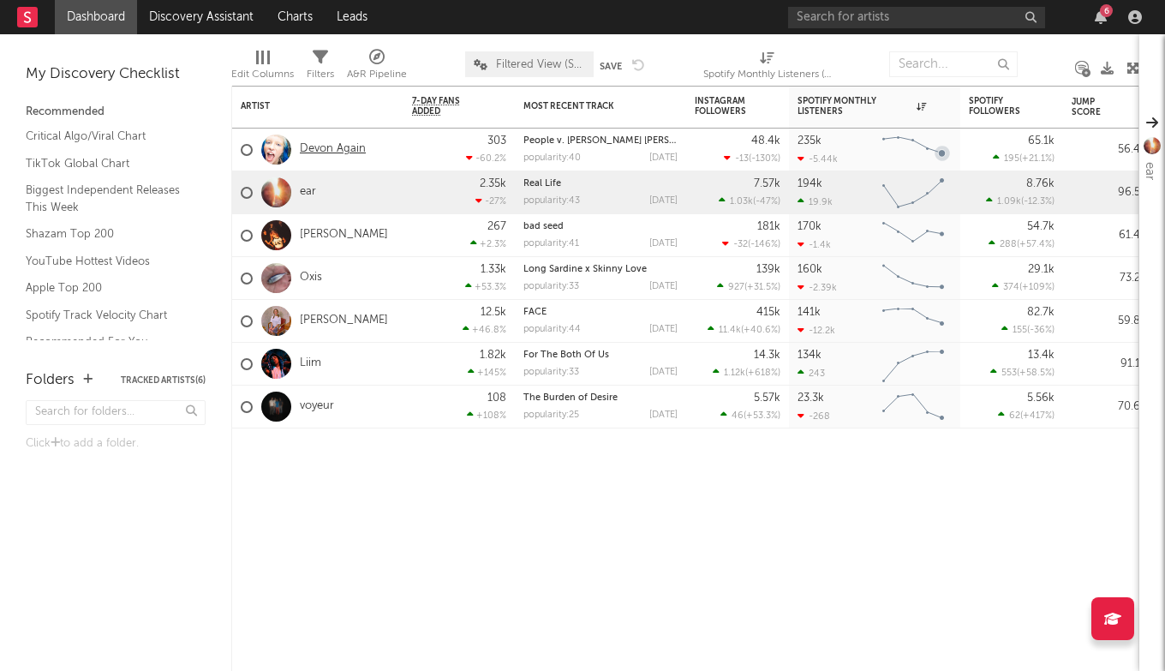
click at [312, 153] on link "Devon Again" at bounding box center [333, 149] width 66 height 15
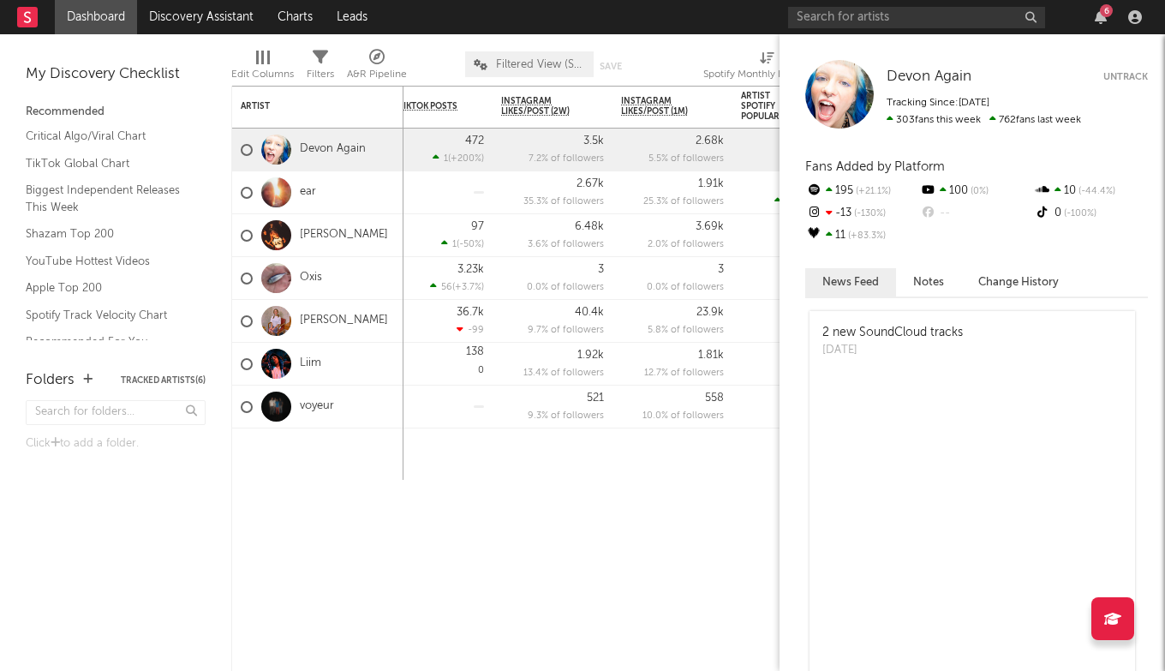
click at [1150, 108] on div "Devon Again Devon Again Untrack Tracking Since: September 16, 2025 303 fans thi…" at bounding box center [973, 352] width 386 height 637
click at [994, 283] on button "Change History" at bounding box center [1018, 282] width 115 height 28
click at [918, 296] on button "Notes" at bounding box center [928, 282] width 65 height 28
click at [865, 287] on button "News Feed" at bounding box center [850, 282] width 91 height 28
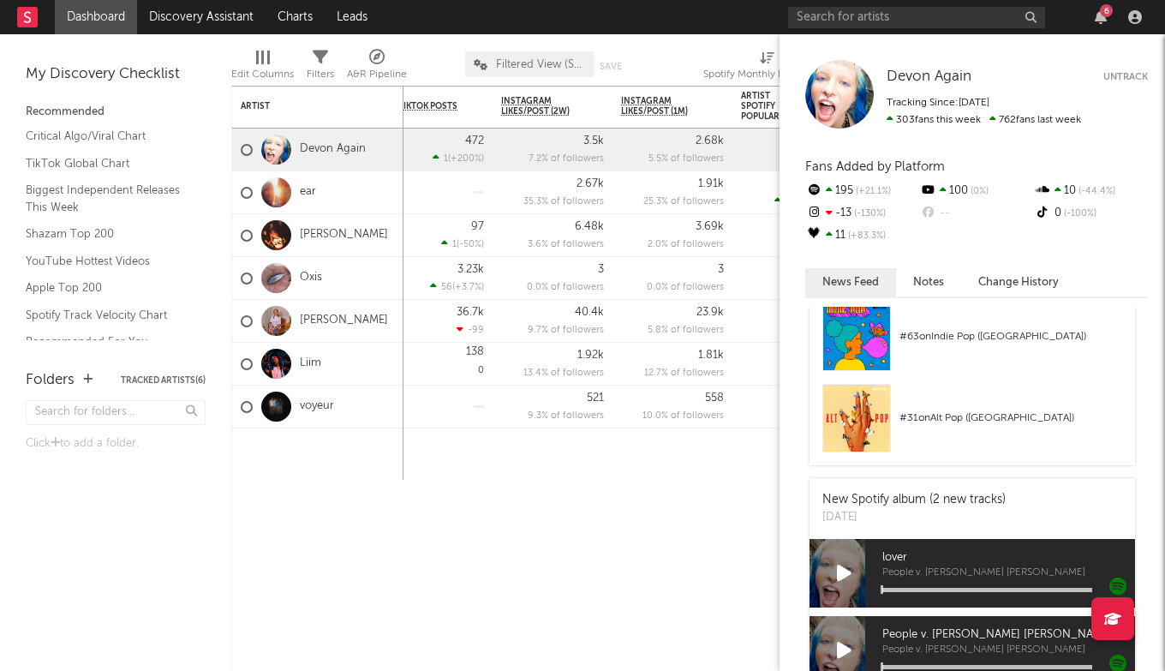
scroll to position [2480, 0]
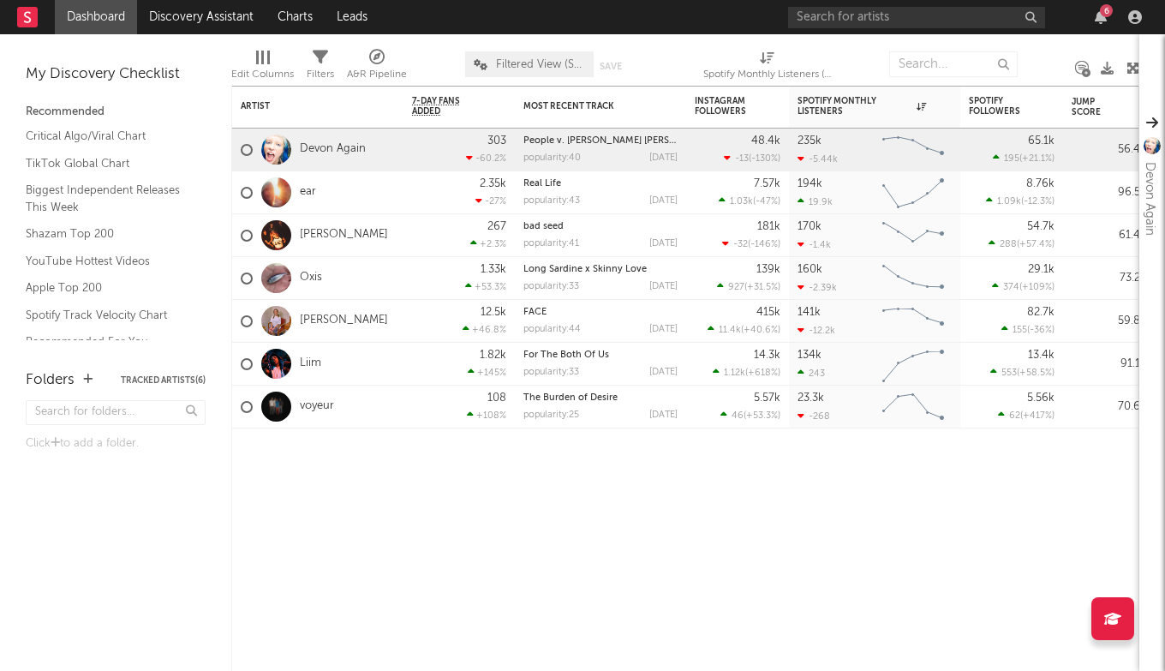
click at [542, 53] on span "Filtered View (Socials and Spotify)" at bounding box center [529, 64] width 129 height 26
click at [320, 491] on div "Artist Notifications 7-Day Fans Added WoW % Change Most Recent Track Popularity…" at bounding box center [685, 378] width 908 height 585
click at [266, 56] on div at bounding box center [263, 58] width 14 height 14
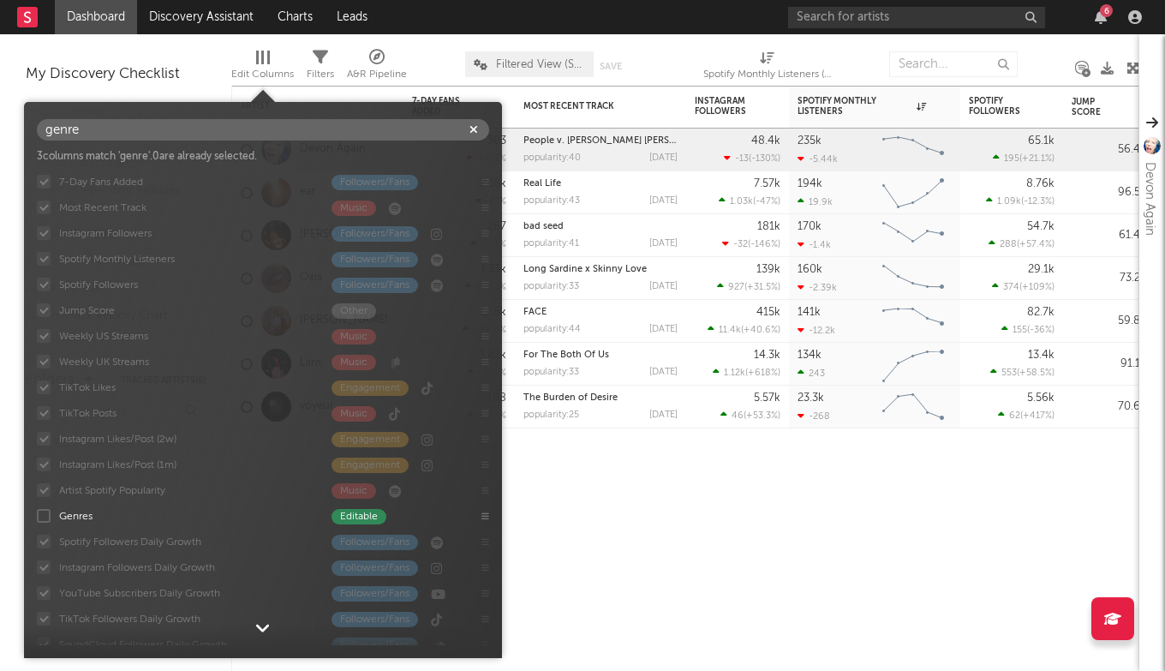
type input "genre"
click at [43, 514] on div at bounding box center [44, 516] width 14 height 14
click at [37, 514] on input "Genres Editable" at bounding box center [37, 515] width 0 height 17
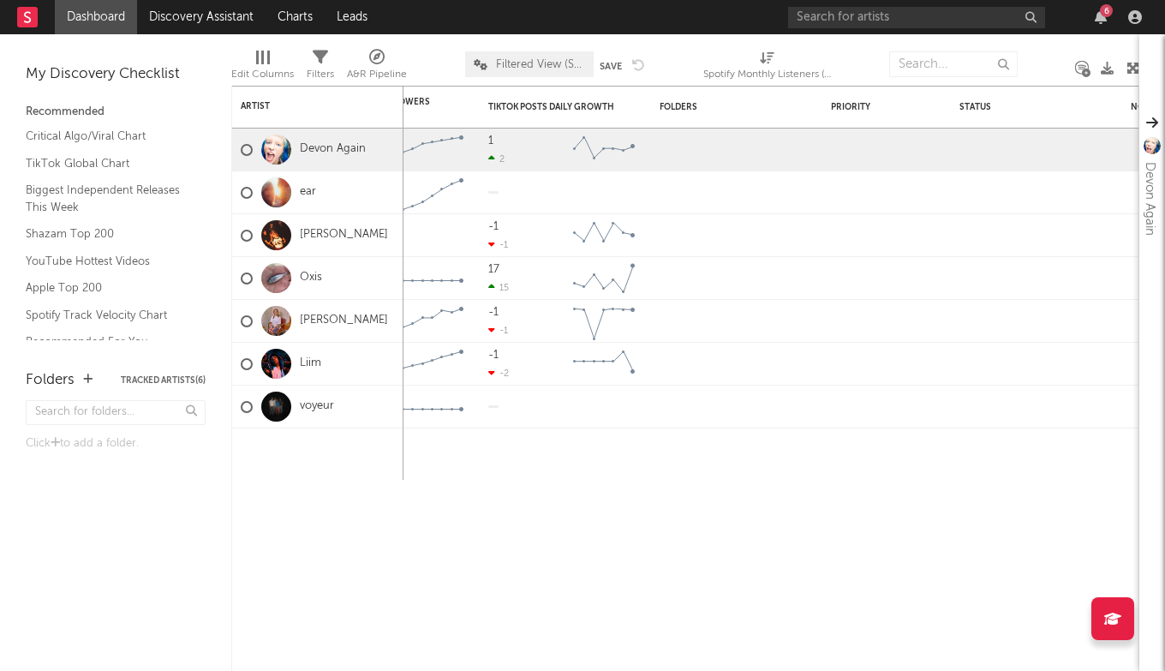
click at [260, 51] on div at bounding box center [263, 58] width 14 height 14
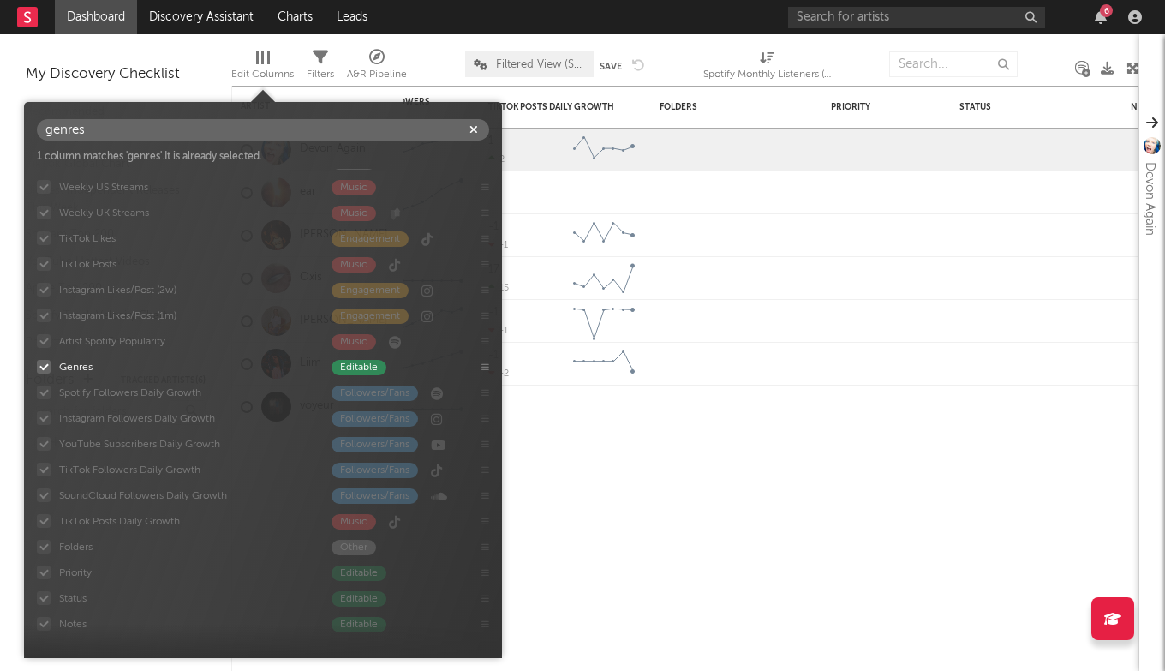
scroll to position [149, 0]
type input "genres"
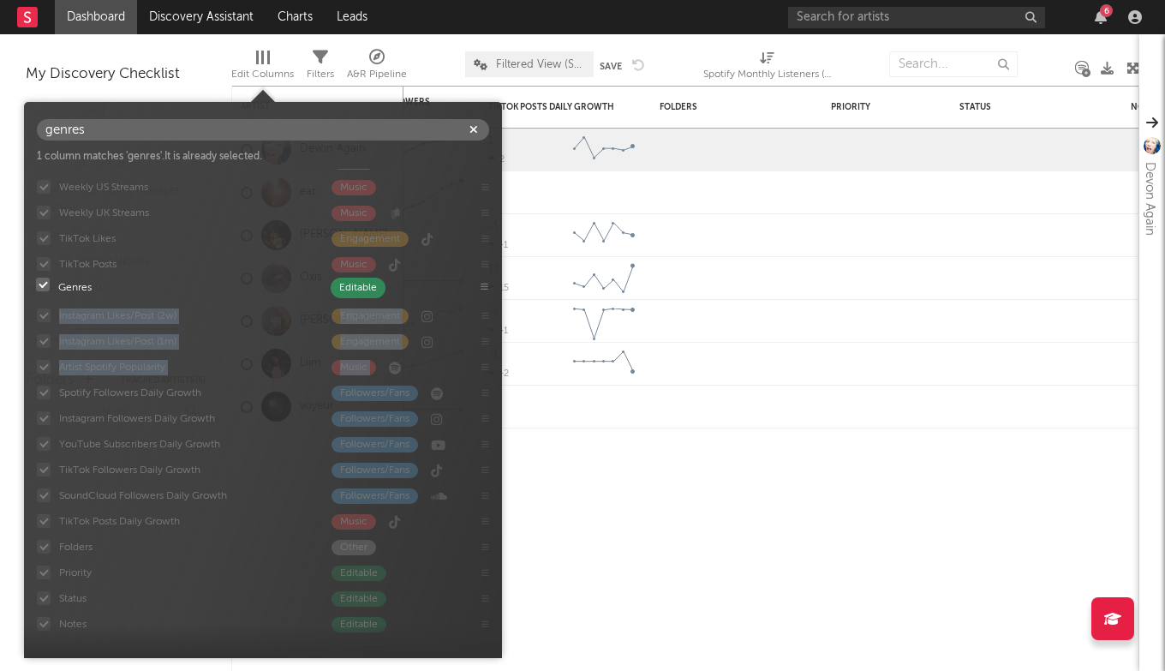
drag, startPoint x: 228, startPoint y: 358, endPoint x: 228, endPoint y: 278, distance: 80.5
click at [228, 278] on div "7-Day Fans Added Followers/Fans Most Recent Track Music Instagram Followers Fol…" at bounding box center [263, 407] width 478 height 476
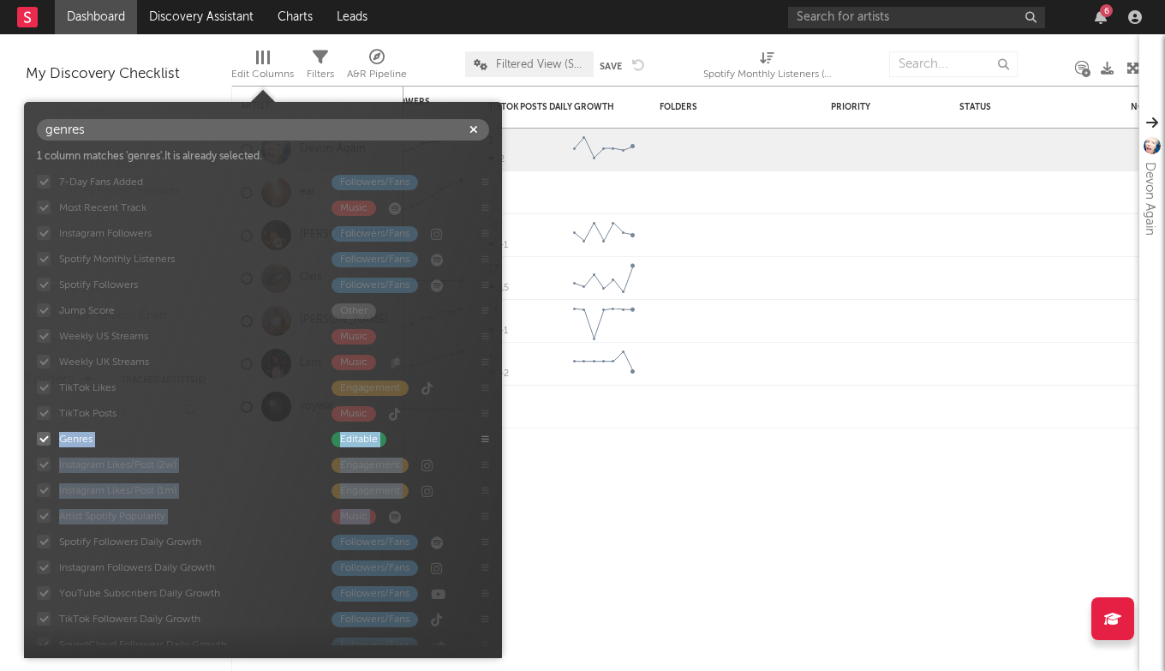
scroll to position [4, 0]
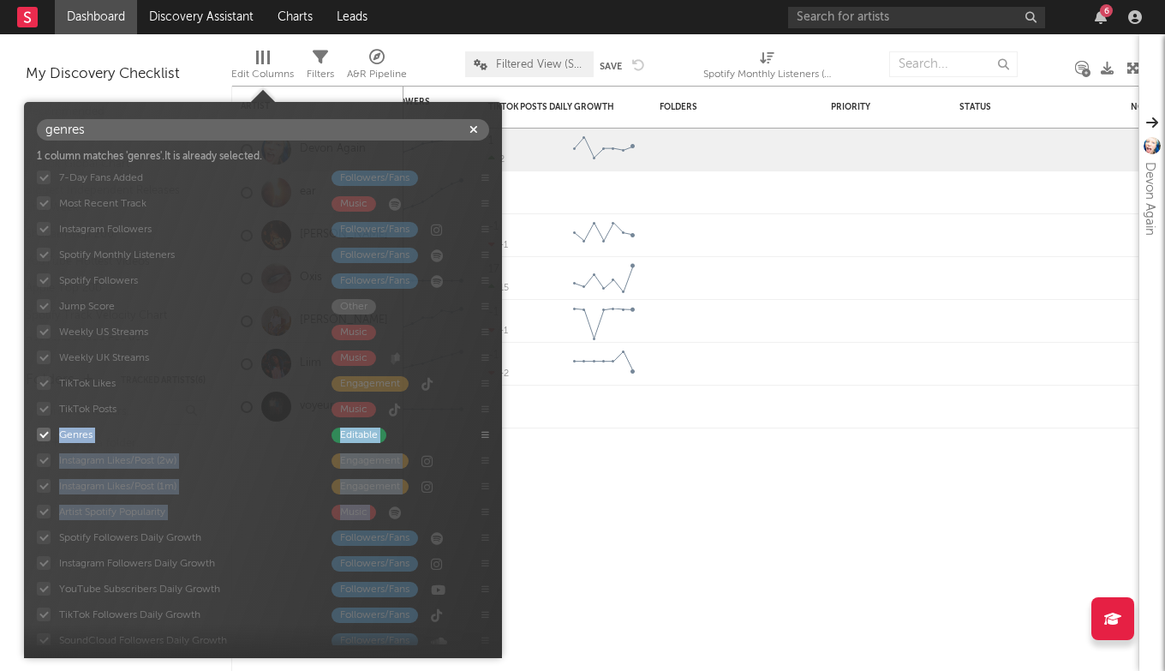
click at [475, 132] on icon "button" at bounding box center [474, 129] width 9 height 11
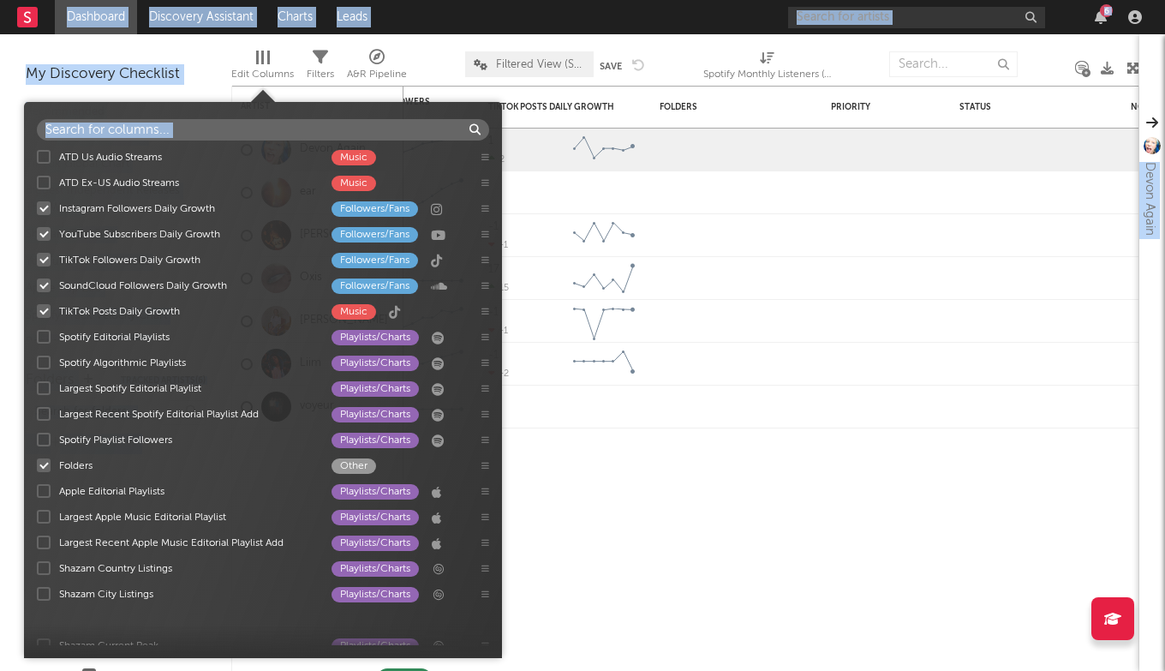
scroll to position [2057, 0]
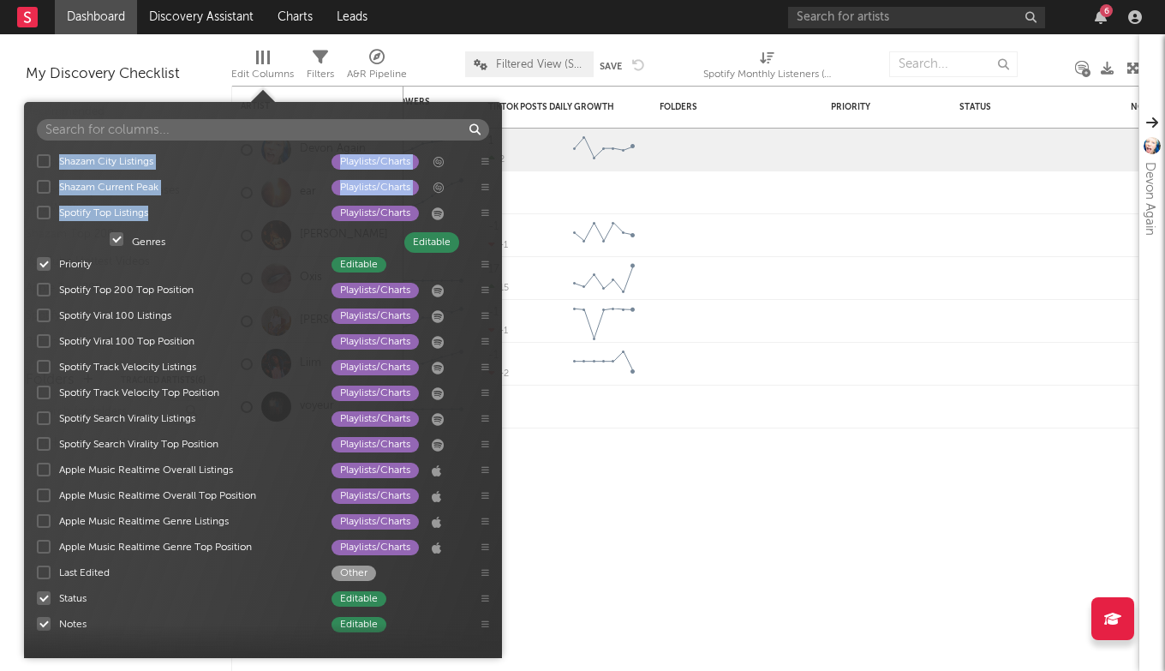
drag, startPoint x: 77, startPoint y: 284, endPoint x: 148, endPoint y: 242, distance: 83.0
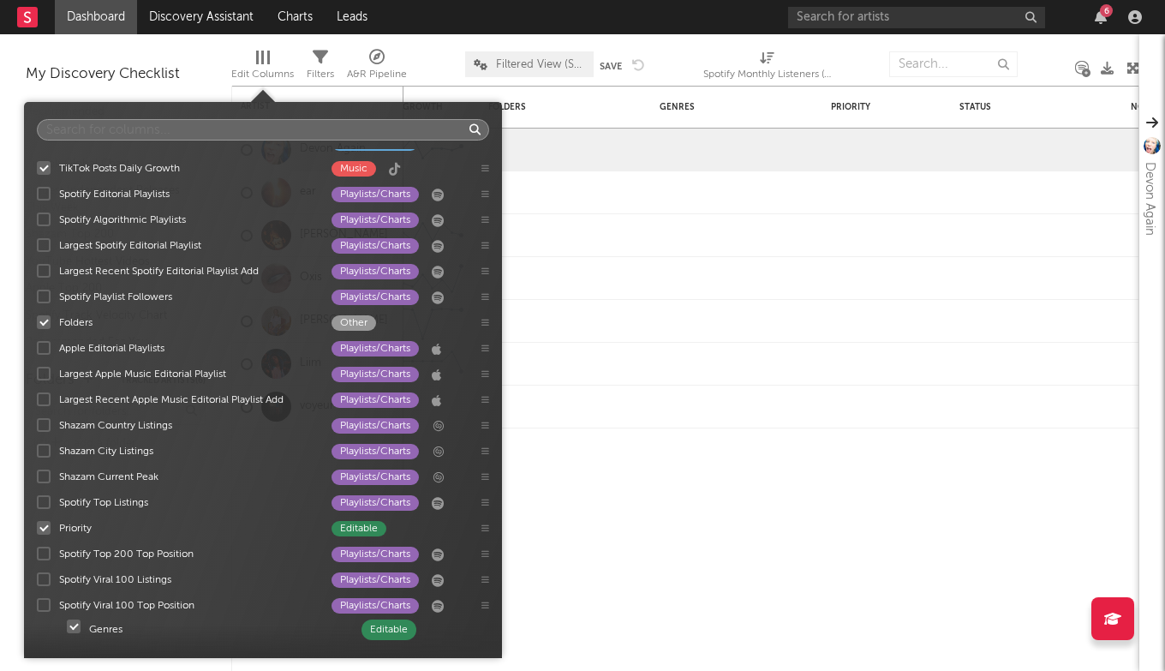
scroll to position [1774, 0]
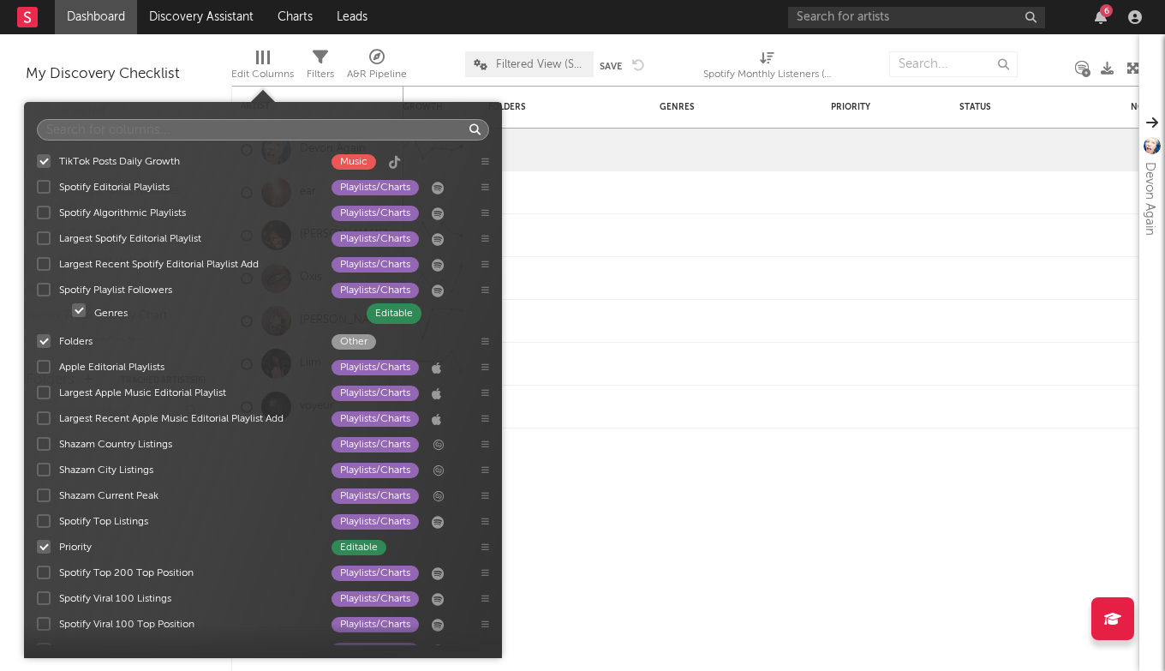
drag, startPoint x: 99, startPoint y: 300, endPoint x: 118, endPoint y: 311, distance: 22.6
click at [118, 311] on div "7-Day Fans Added Followers/Fans Most Recent Track Music Instagram Followers Fol…" at bounding box center [263, 397] width 478 height 496
click at [636, 404] on div at bounding box center [566, 406] width 156 height 27
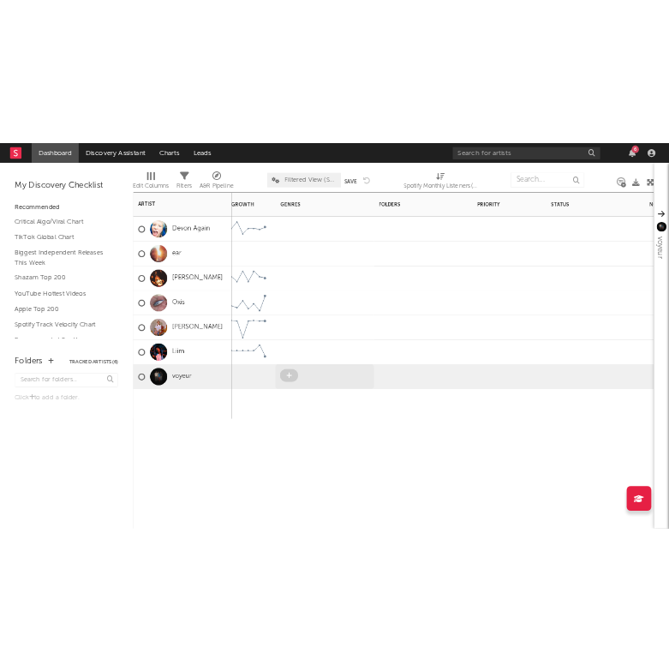
scroll to position [0, 0]
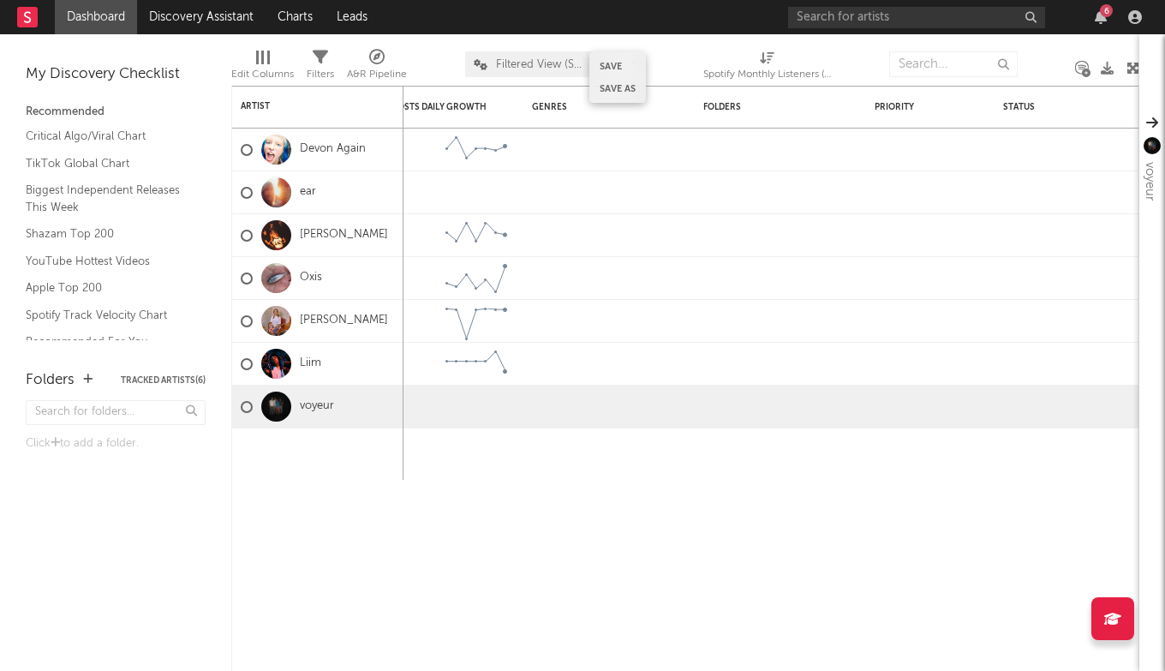
click at [623, 63] on div "Save Save as" at bounding box center [617, 76] width 57 height 51
click at [607, 64] on button "Save" at bounding box center [611, 66] width 22 height 9
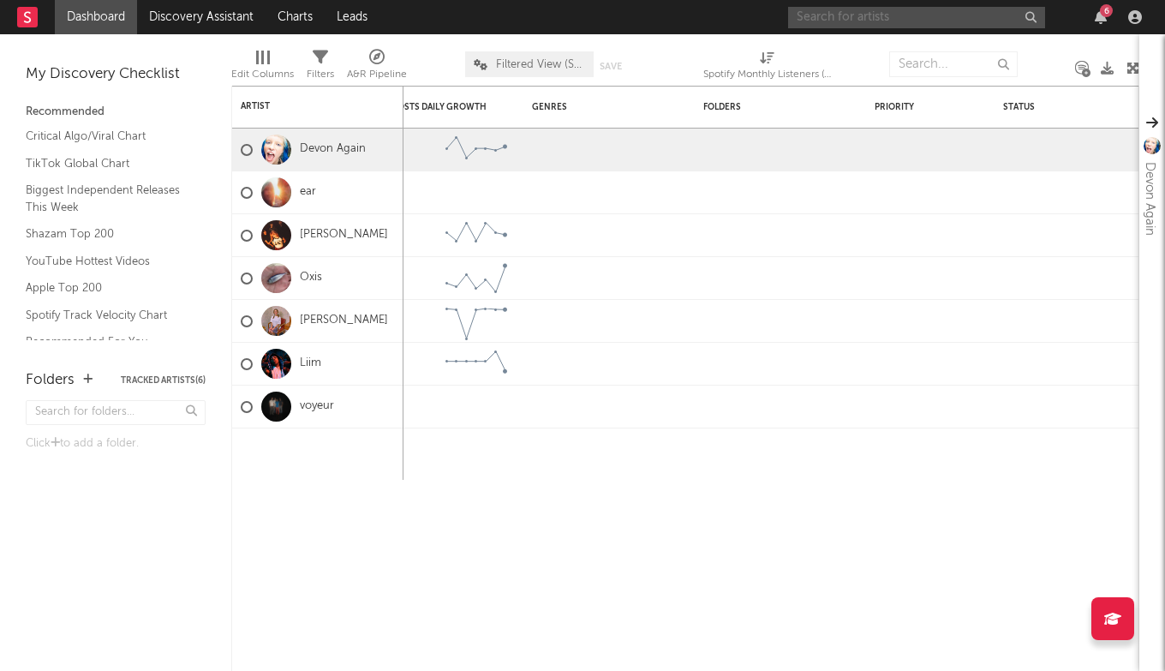
click at [861, 14] on input "text" at bounding box center [916, 17] width 257 height 21
type input "milly"
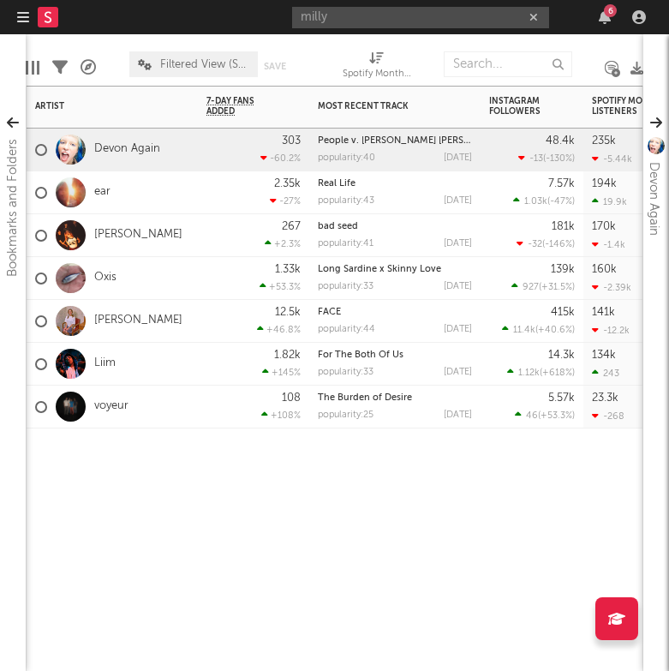
click at [246, 500] on div "Artist Notifications 7-Day Fans Added WoW % Change Most Recent Track Popularity…" at bounding box center [335, 378] width 618 height 585
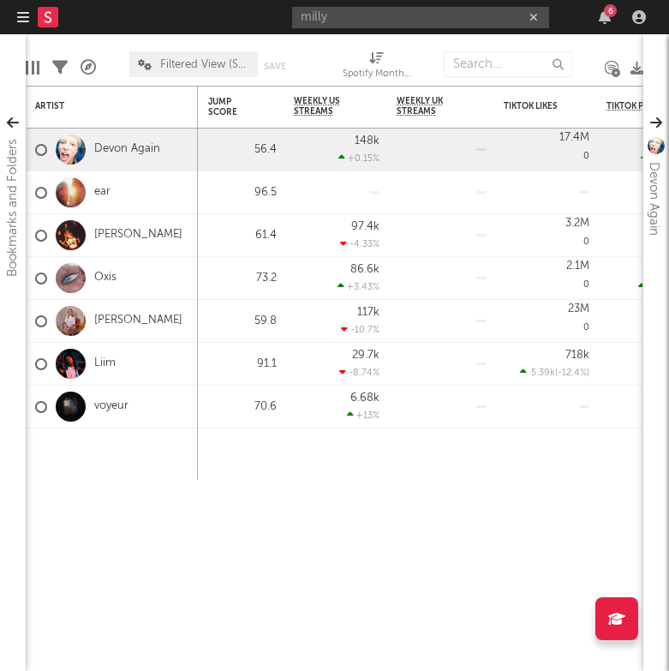
click at [387, 28] on div "milly 6" at bounding box center [472, 17] width 360 height 34
click at [365, 15] on input "milly" at bounding box center [420, 17] width 257 height 21
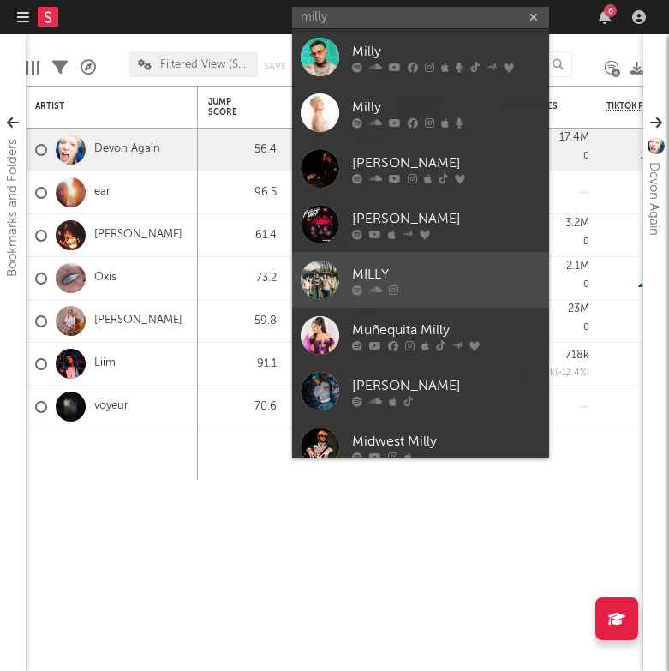
click at [335, 258] on link "MILLY" at bounding box center [420, 280] width 257 height 56
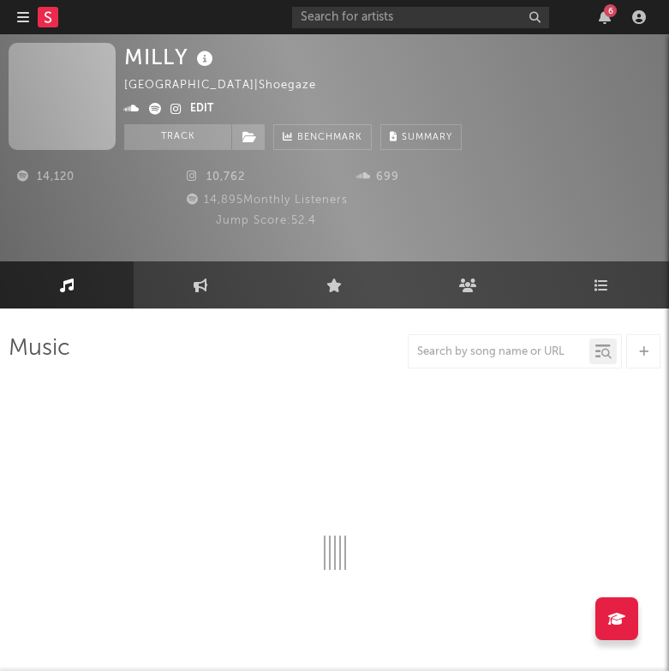
select select "6m"
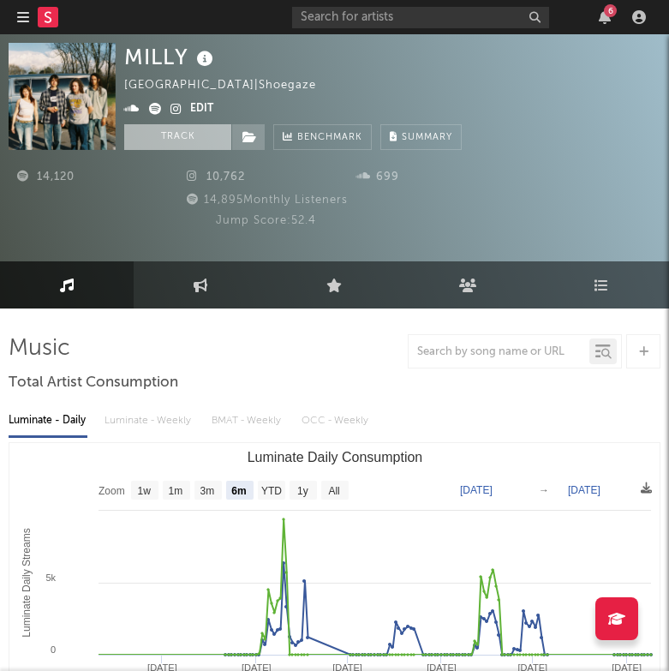
click at [188, 147] on button "Track" at bounding box center [177, 137] width 107 height 26
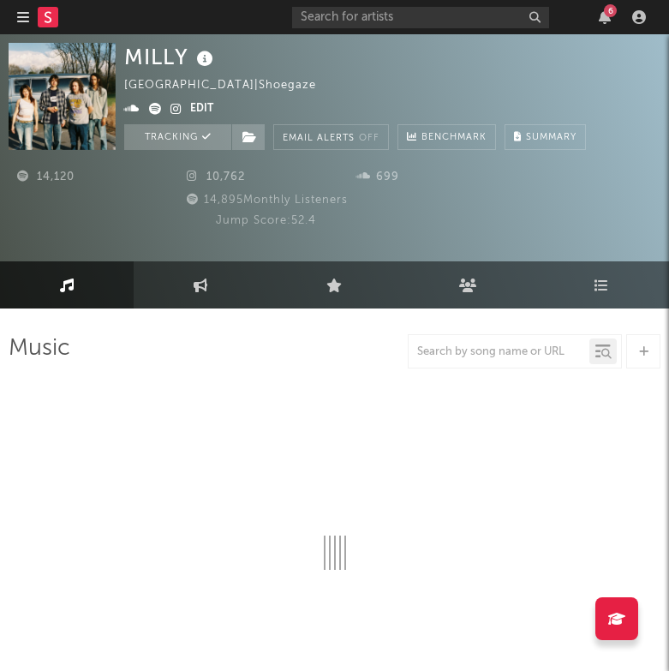
select select "6m"
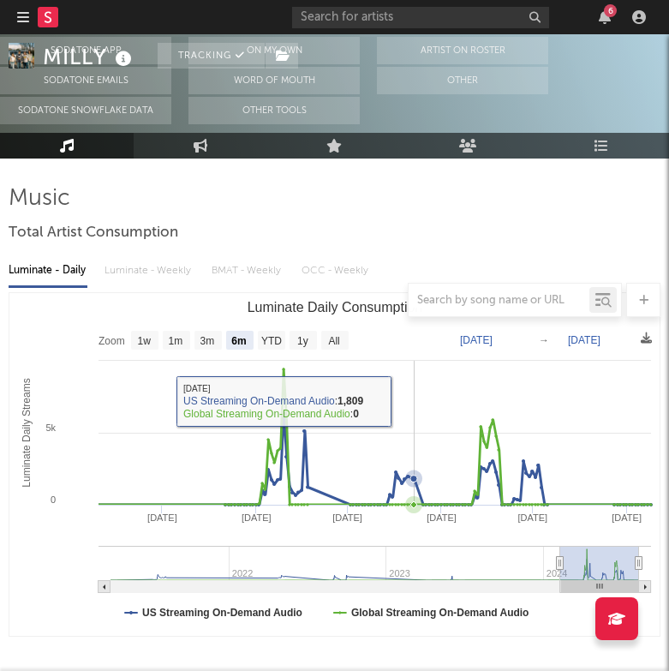
scroll to position [150, 58]
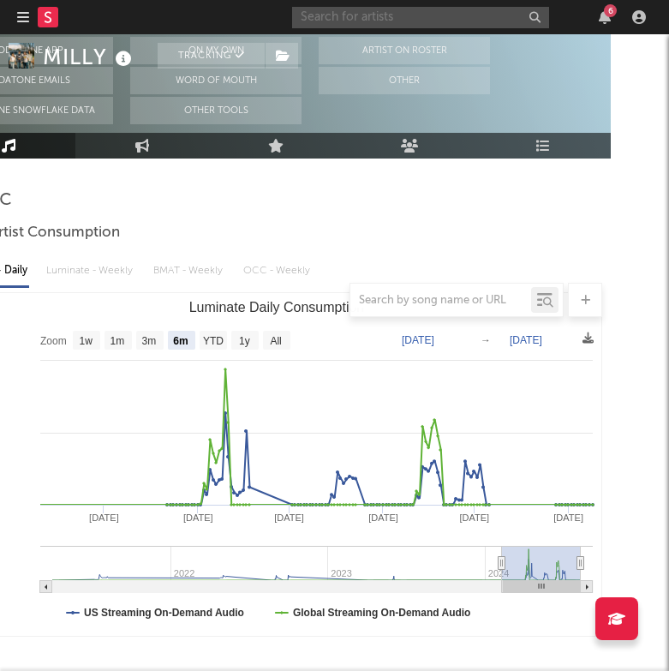
click at [356, 11] on input "text" at bounding box center [420, 17] width 257 height 21
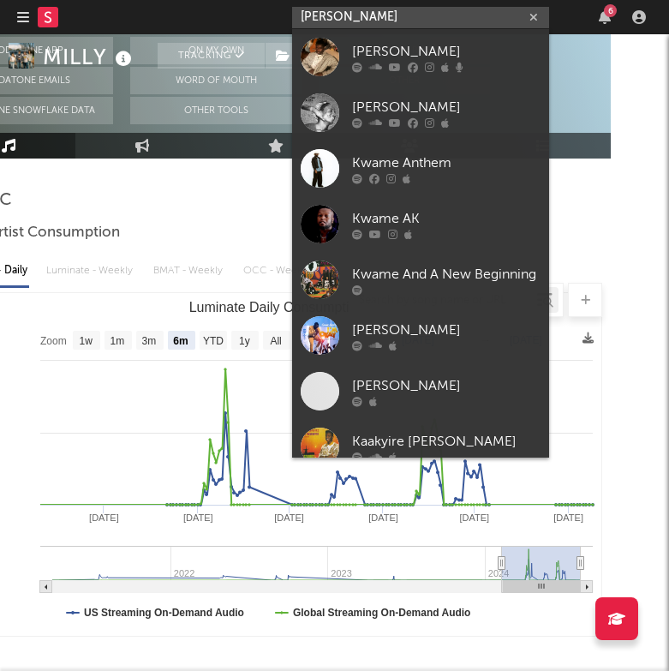
type input "kwame adu"
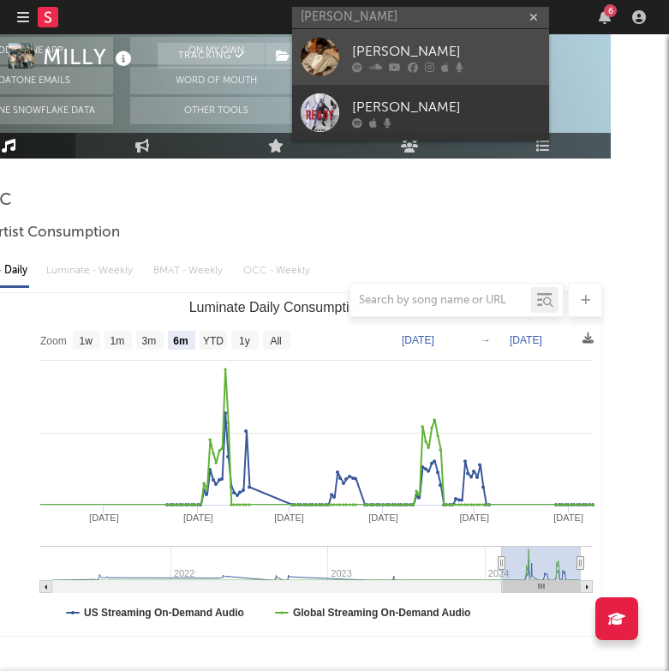
click at [320, 54] on div at bounding box center [320, 57] width 39 height 39
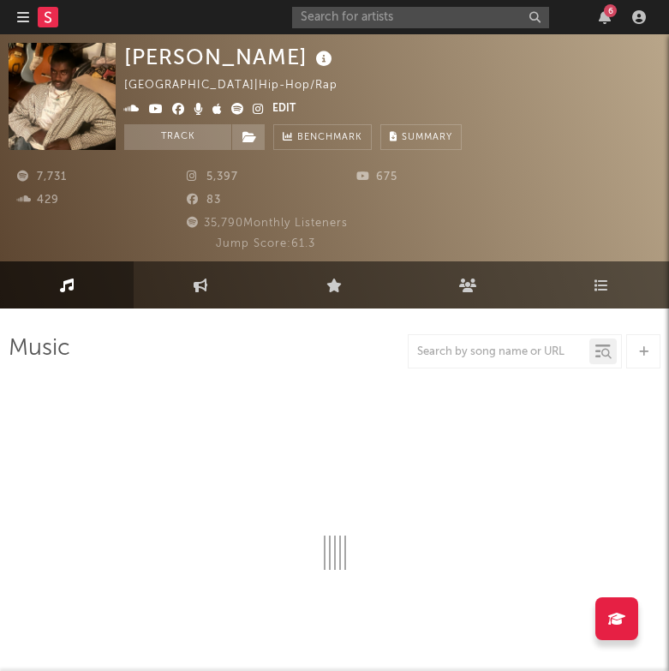
select select "6m"
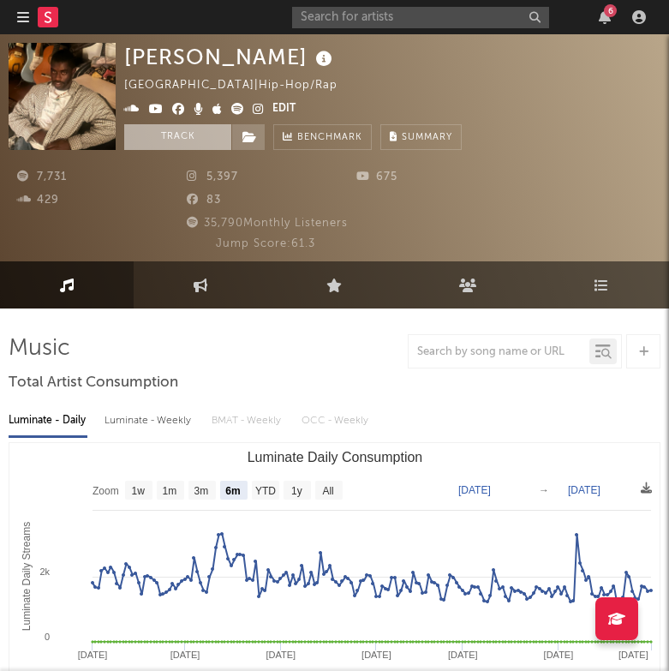
click at [175, 133] on button "Track" at bounding box center [177, 137] width 107 height 26
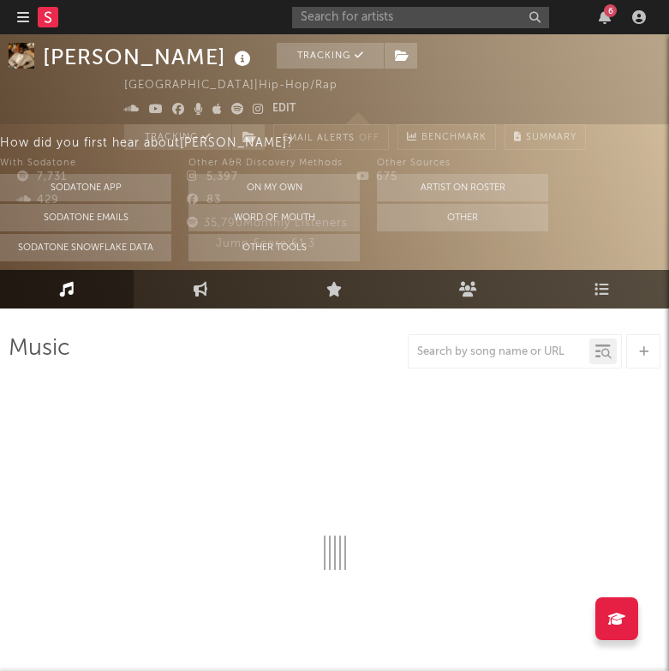
select select "6m"
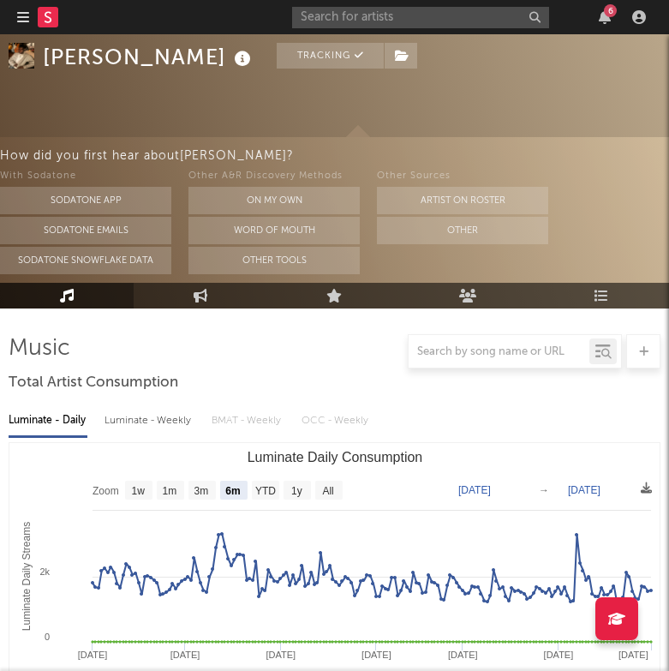
scroll to position [127, 0]
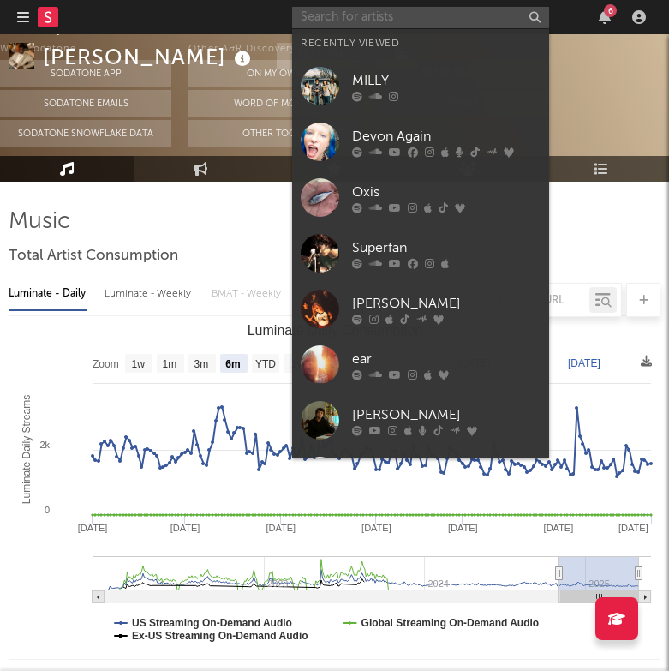
click at [422, 16] on input "text" at bounding box center [420, 17] width 257 height 21
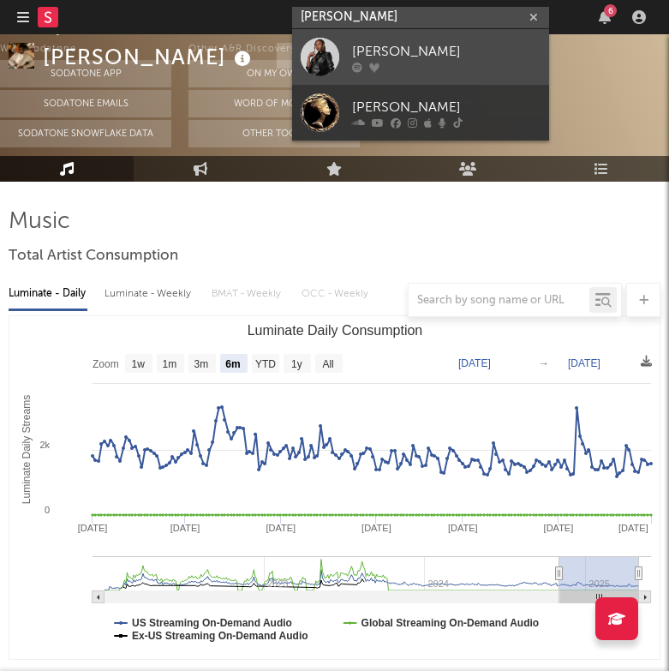
type input "dominique fils"
click at [459, 54] on div "[PERSON_NAME]" at bounding box center [446, 51] width 188 height 21
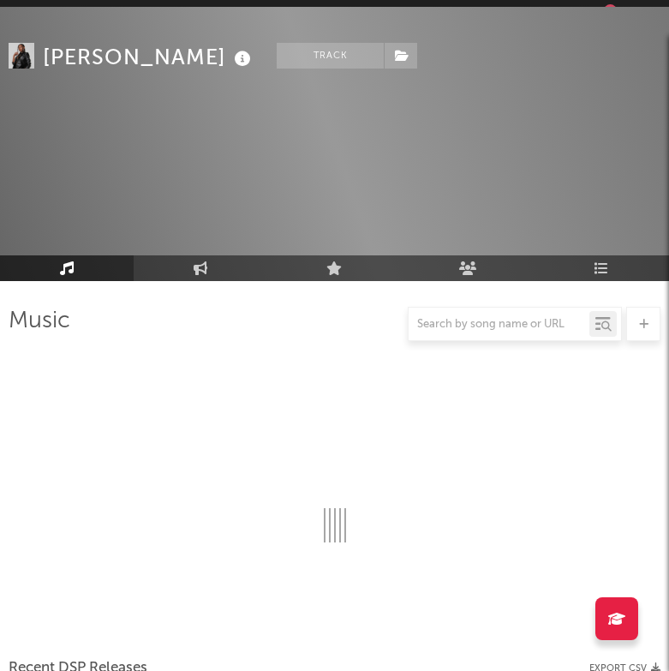
scroll to position [127, 0]
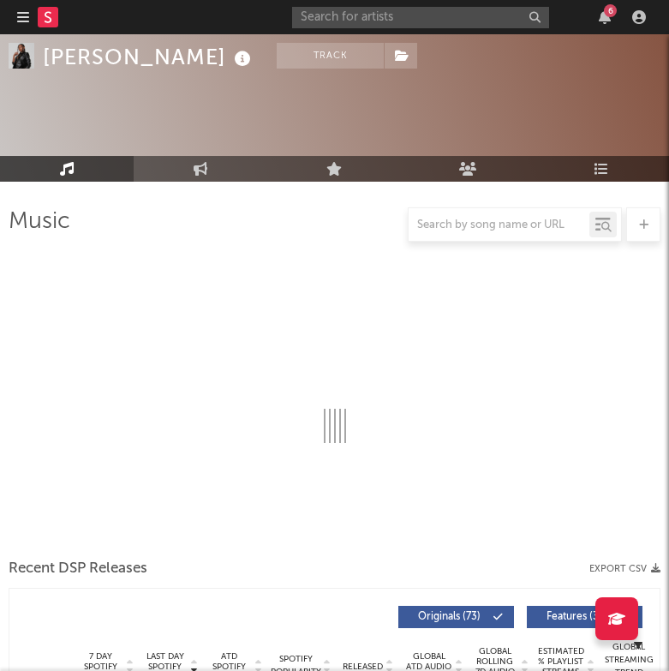
select select "6m"
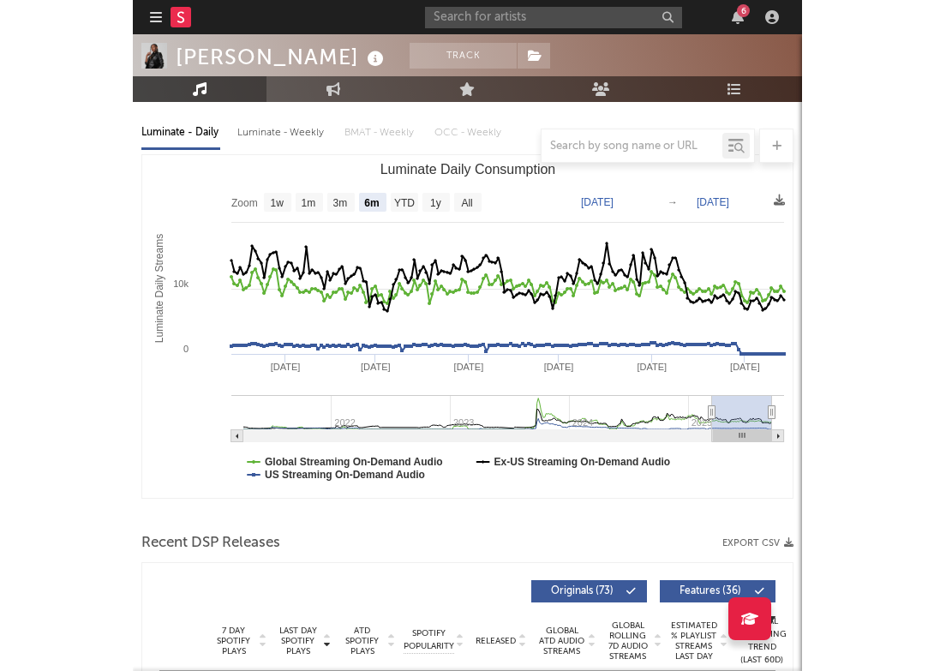
scroll to position [0, 0]
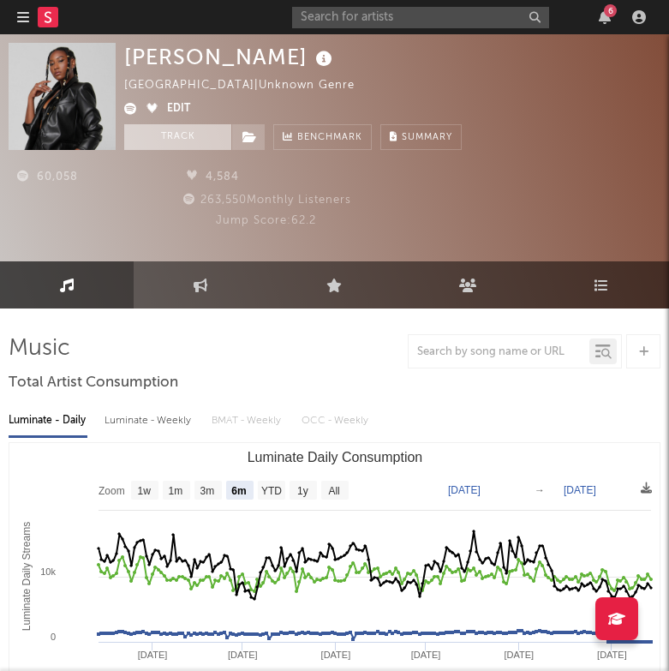
click at [194, 144] on button "Track" at bounding box center [177, 137] width 107 height 26
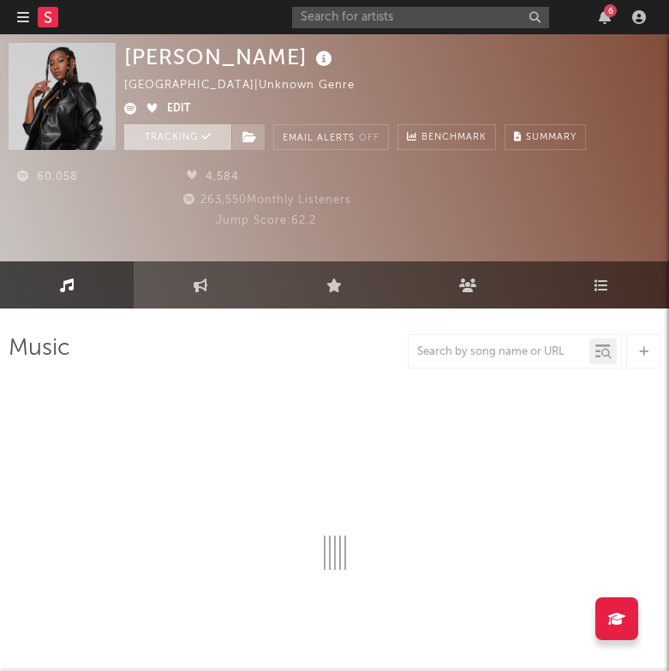
select select "6m"
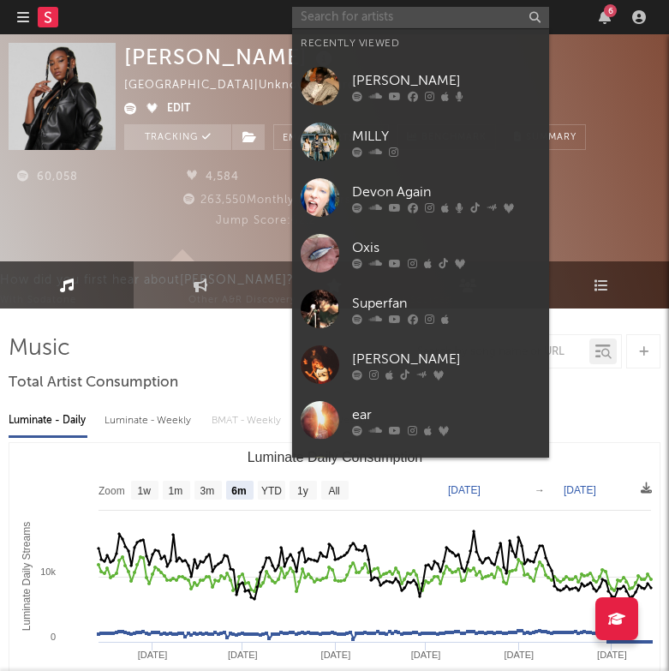
click at [388, 14] on input "text" at bounding box center [420, 17] width 257 height 21
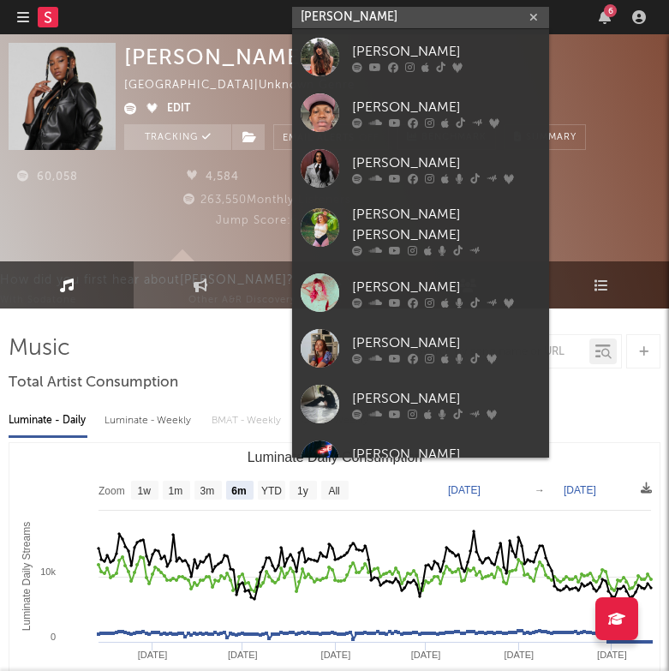
type input "ella boh"
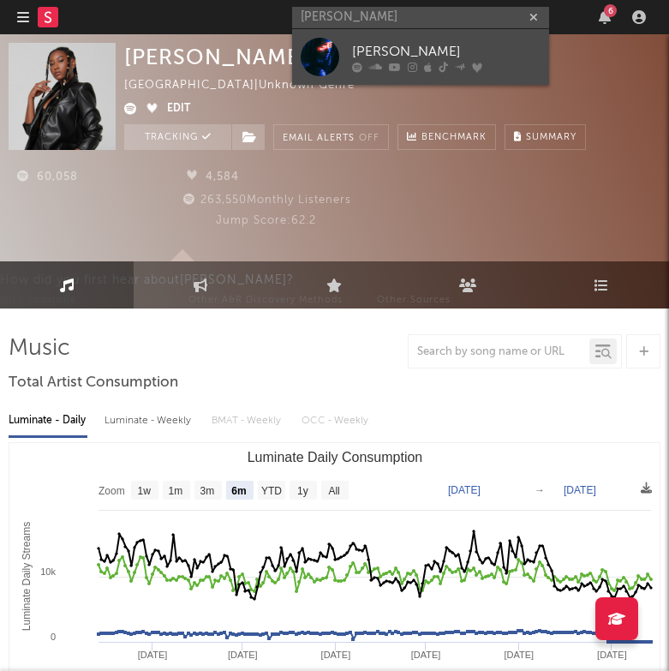
click at [325, 51] on div at bounding box center [320, 57] width 39 height 39
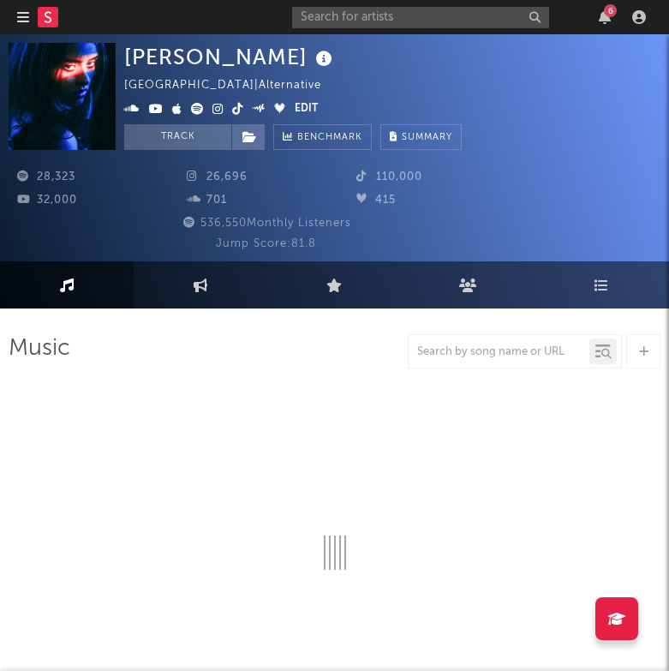
select select "6m"
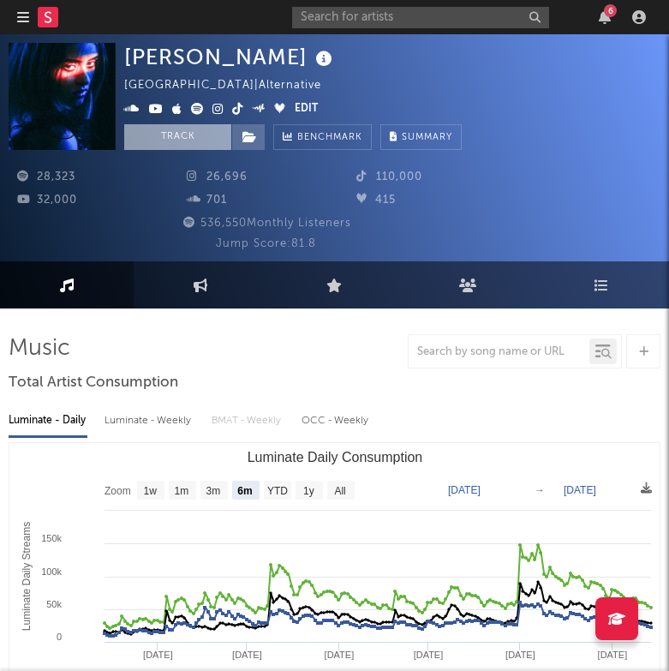
click at [199, 137] on button "Track" at bounding box center [177, 137] width 107 height 26
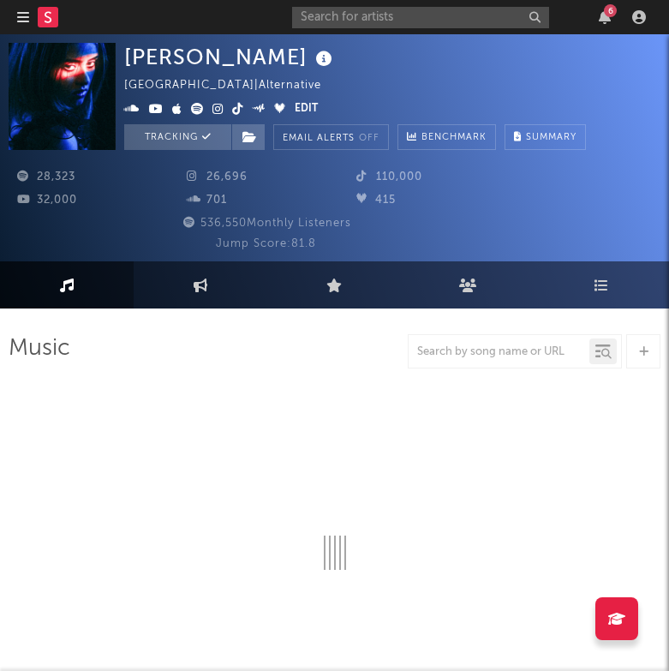
select select "6m"
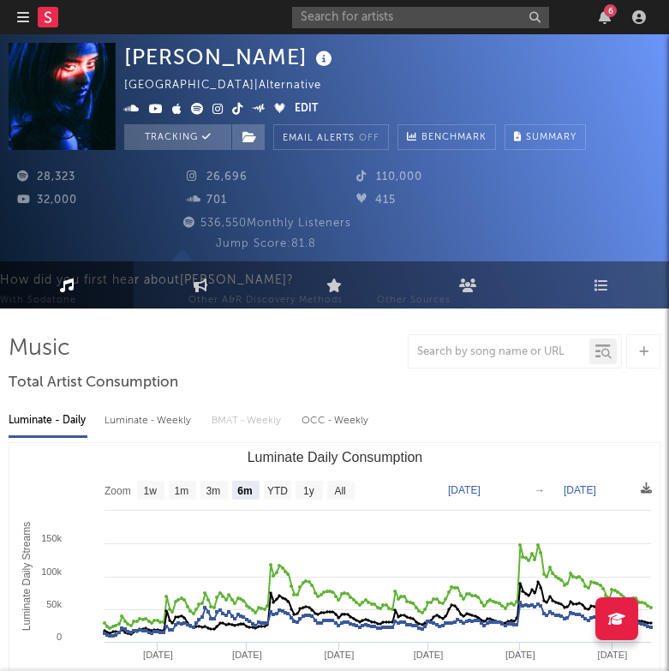
click at [48, 30] on link at bounding box center [48, 17] width 21 height 34
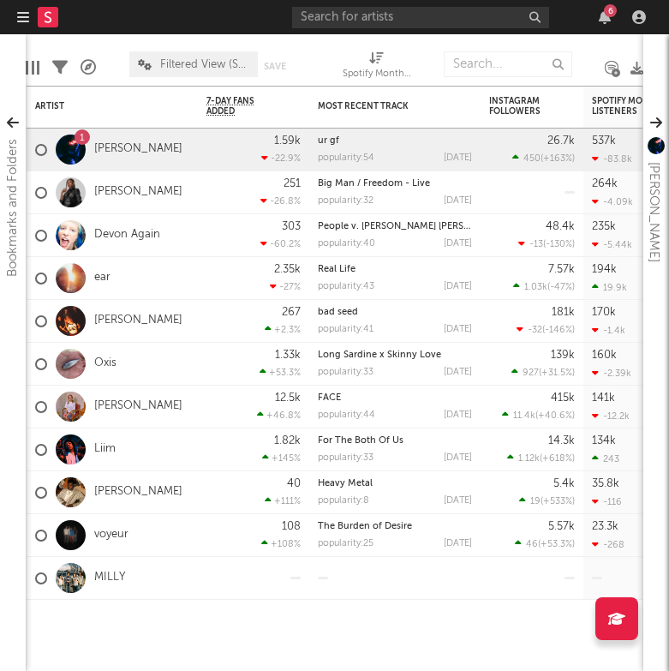
click at [88, 68] on icon at bounding box center [88, 67] width 15 height 15
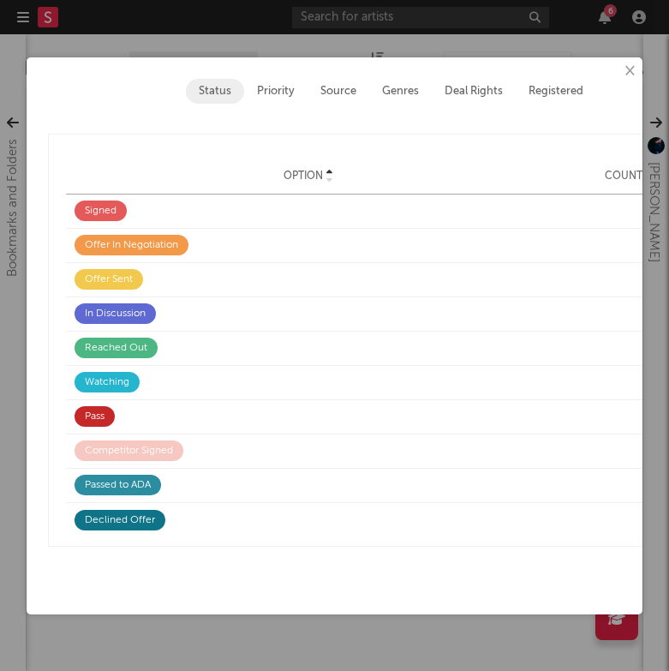
click at [144, 38] on div "× Status Priority Source Genres Deal Rights Registered Option Option Count Opti…" at bounding box center [334, 335] width 669 height 671
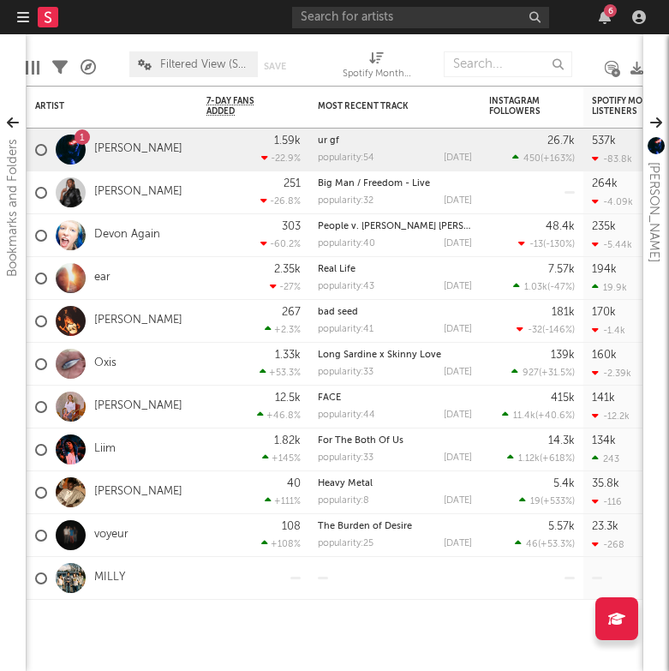
click at [70, 160] on div at bounding box center [71, 150] width 30 height 30
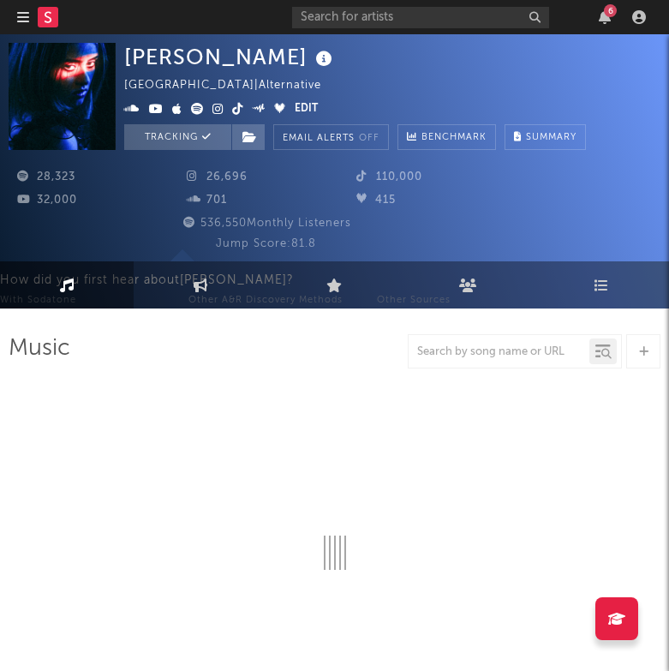
select select "6m"
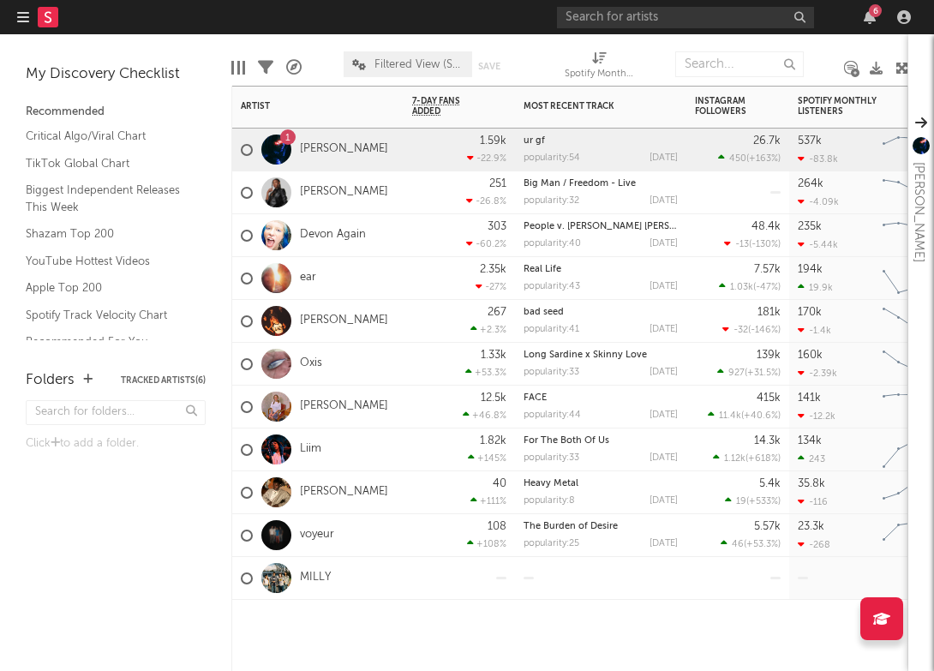
click at [380, 147] on div "1 Ella Boh" at bounding box center [317, 150] width 171 height 43
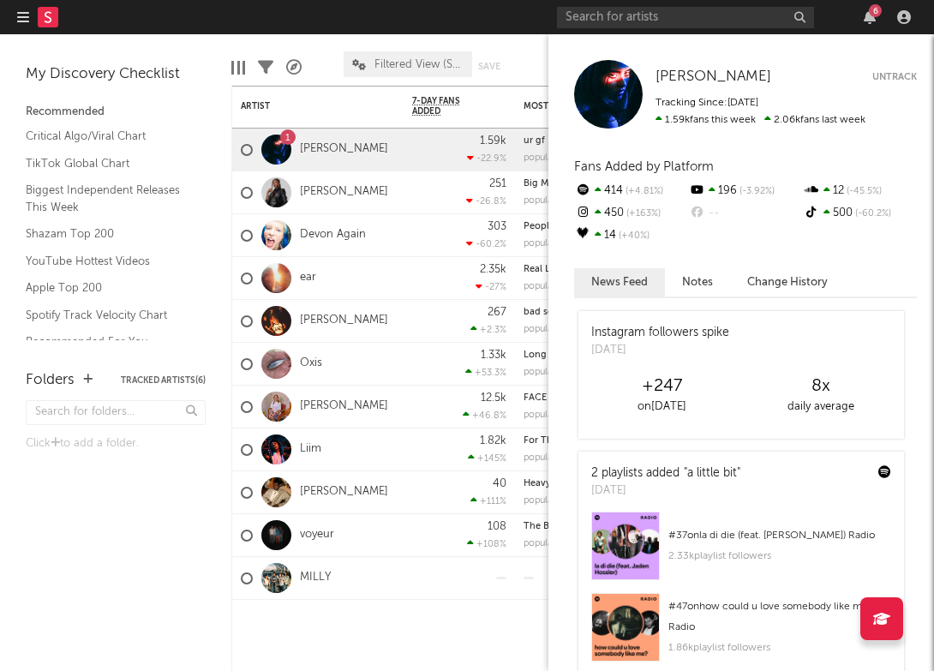
click at [919, 120] on div "Ella Boh Ella Boh Untrack Tracking Since: September 16, 2025 1.59k fans this we…" at bounding box center [741, 352] width 386 height 637
click at [712, 277] on button "Notes" at bounding box center [697, 282] width 65 height 28
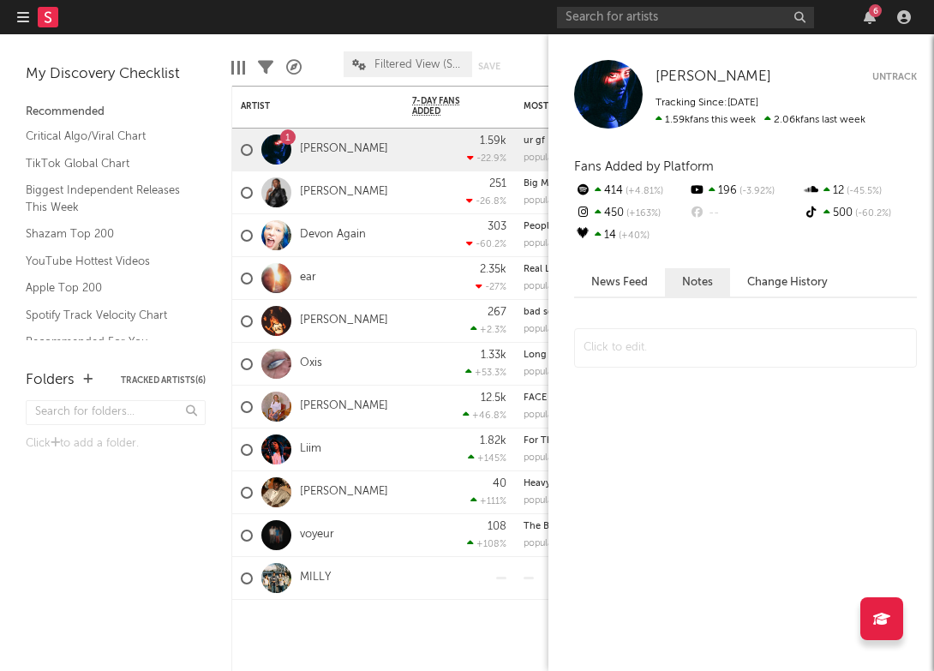
click at [814, 278] on button "Change History" at bounding box center [787, 282] width 115 height 28
click at [617, 280] on button "News Feed" at bounding box center [619, 282] width 91 height 28
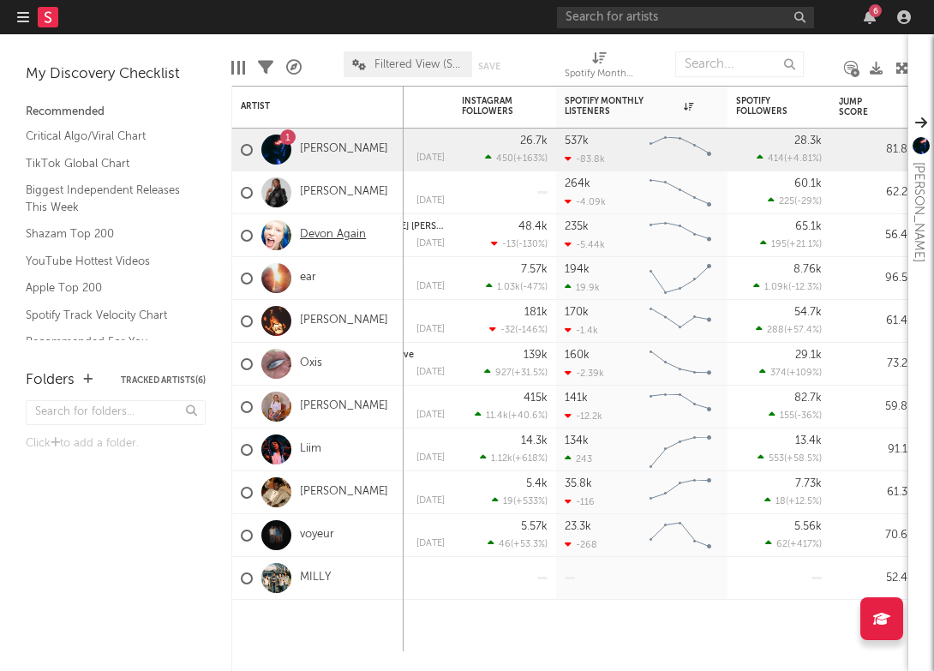
click at [321, 232] on link "Devon Again" at bounding box center [333, 235] width 66 height 15
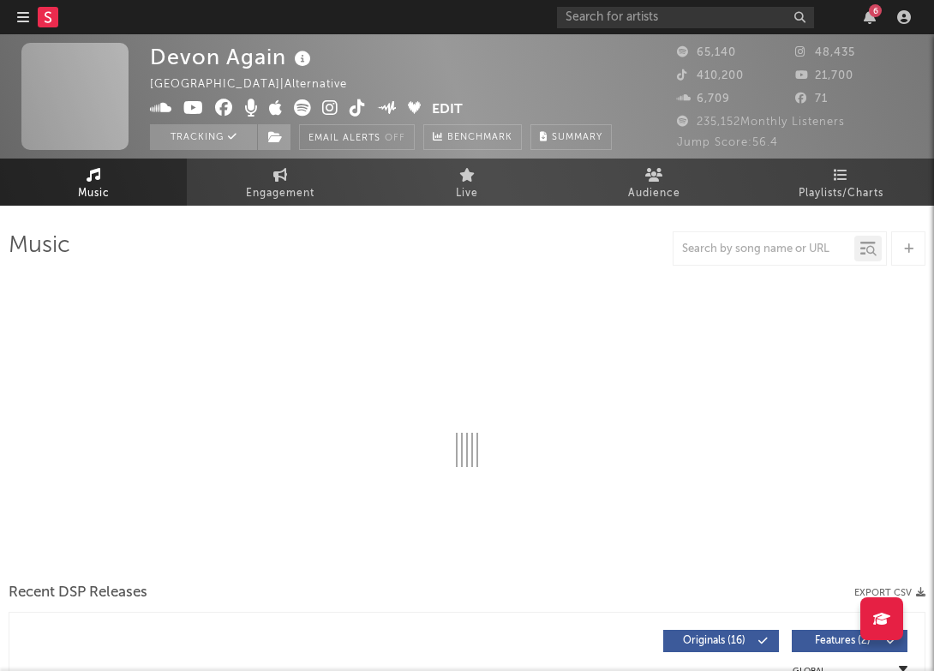
select select "6m"
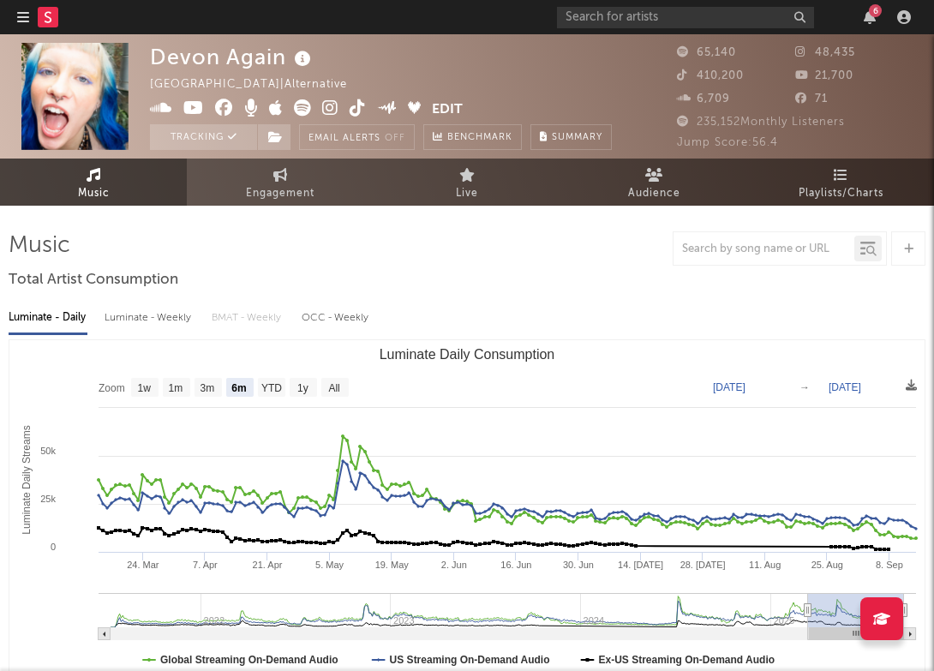
select select "6m"
click at [383, 107] on icon at bounding box center [386, 106] width 19 height 13
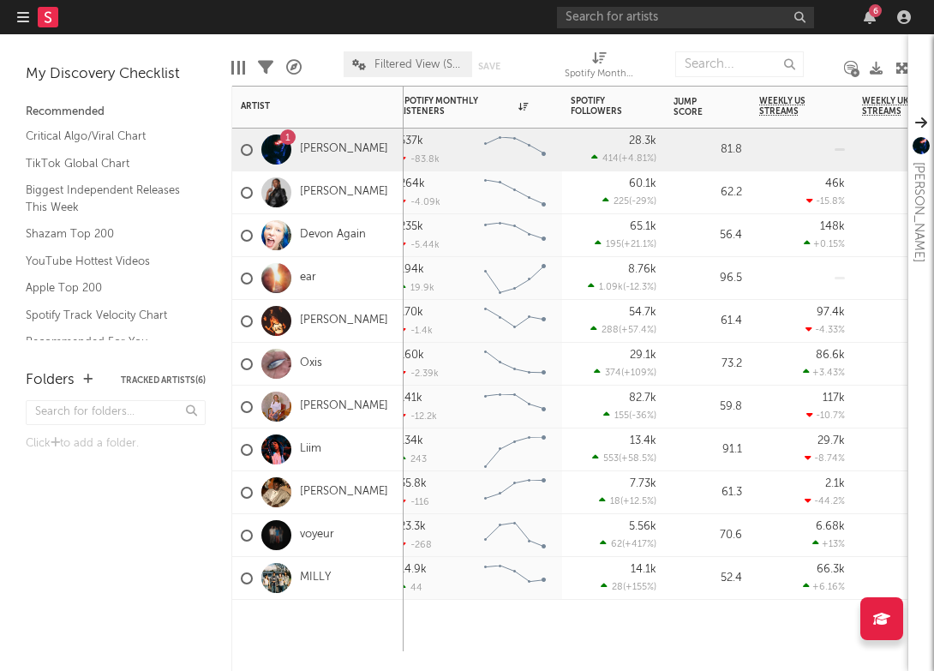
click at [344, 159] on div "1 Ella Boh" at bounding box center [317, 150] width 171 height 43
click at [326, 148] on link "[PERSON_NAME]" at bounding box center [344, 149] width 88 height 15
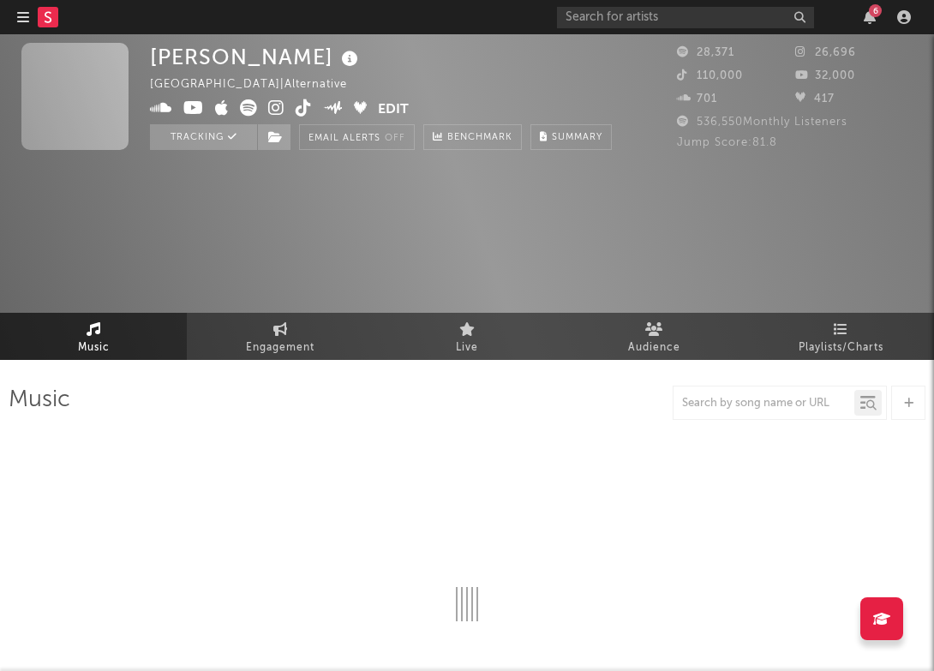
select select "6m"
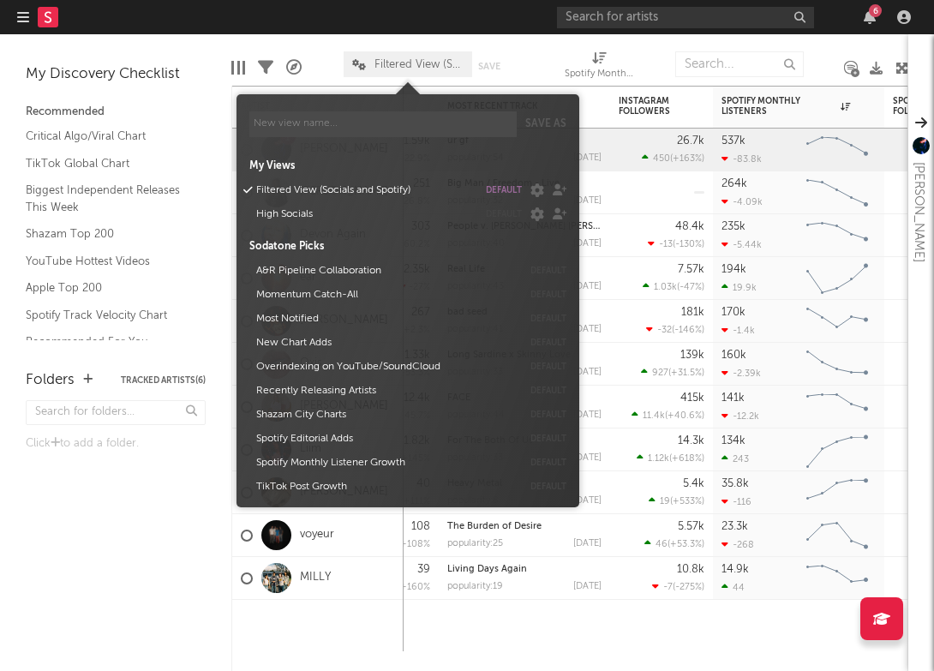
click at [433, 74] on span "Filtered View (Socials and Spotify)" at bounding box center [408, 64] width 129 height 26
click at [358, 309] on button "Most Notified" at bounding box center [386, 319] width 272 height 24
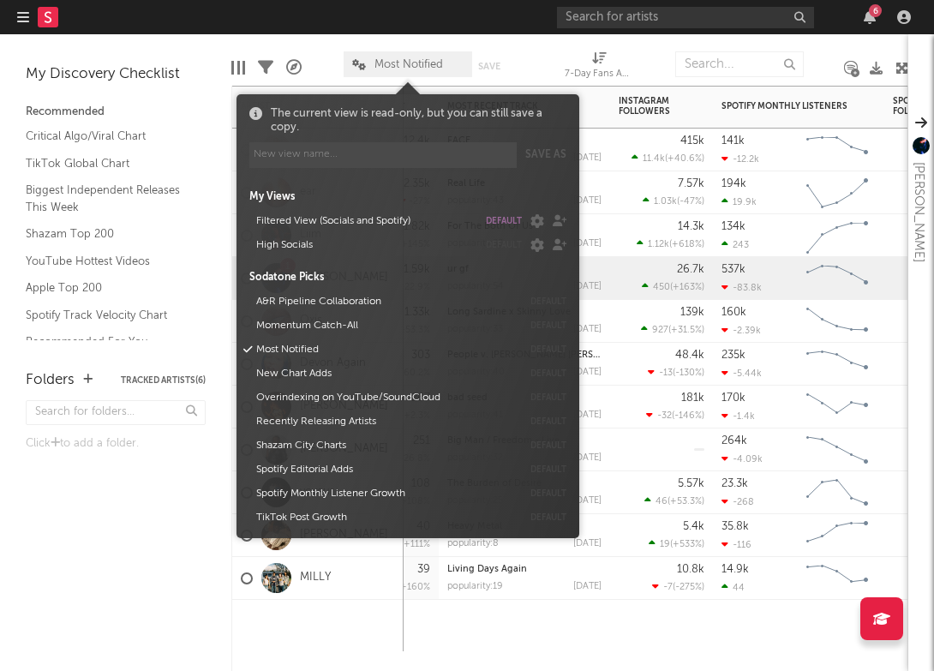
click at [642, 165] on div "415k 11.4k ( +40.6 % )" at bounding box center [662, 150] width 86 height 42
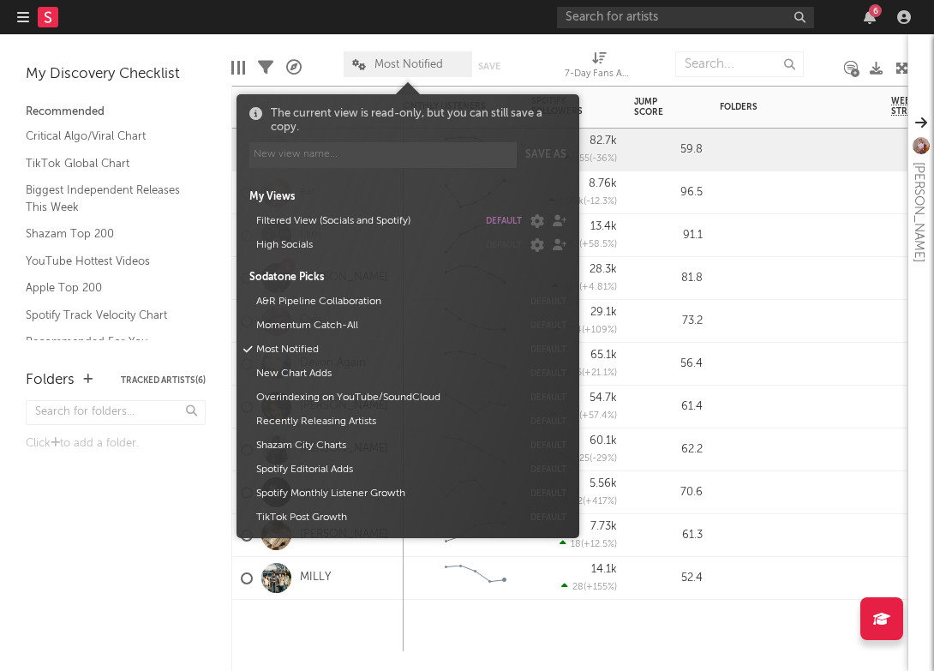
click at [446, 57] on span "Most Notified" at bounding box center [408, 64] width 129 height 26
click at [392, 225] on button "Filtered View (Socials and Spotify)" at bounding box center [363, 221] width 227 height 24
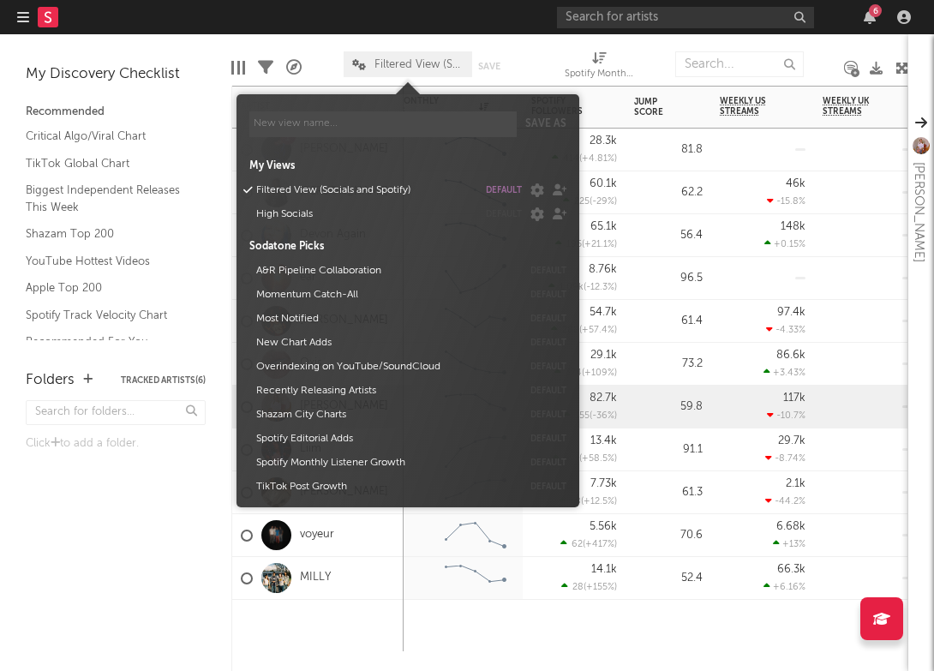
click at [735, 224] on div "148k +0.15 %" at bounding box center [763, 235] width 86 height 42
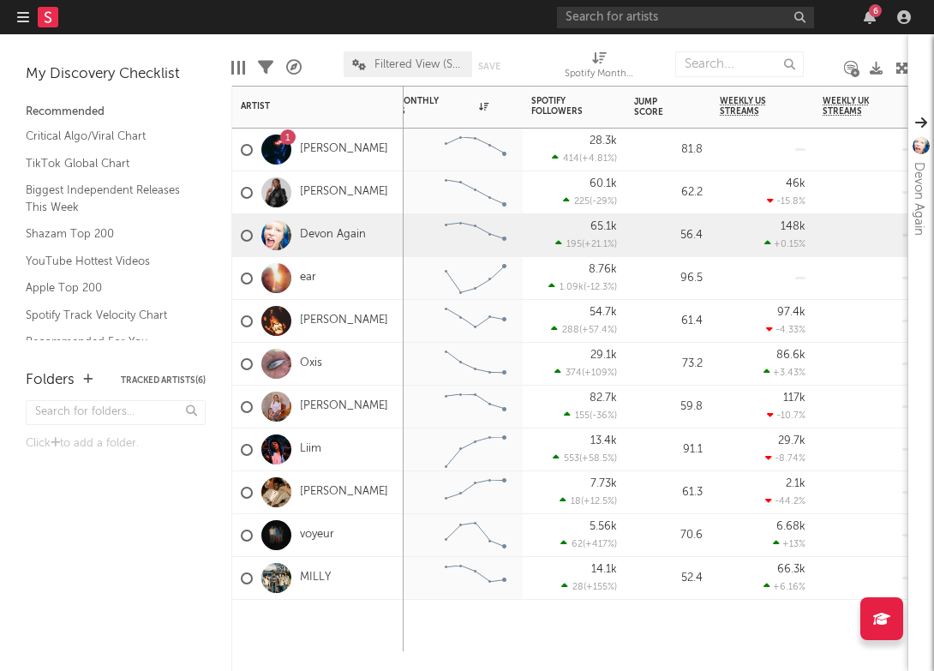
click at [703, 280] on div "96.5" at bounding box center [668, 278] width 86 height 43
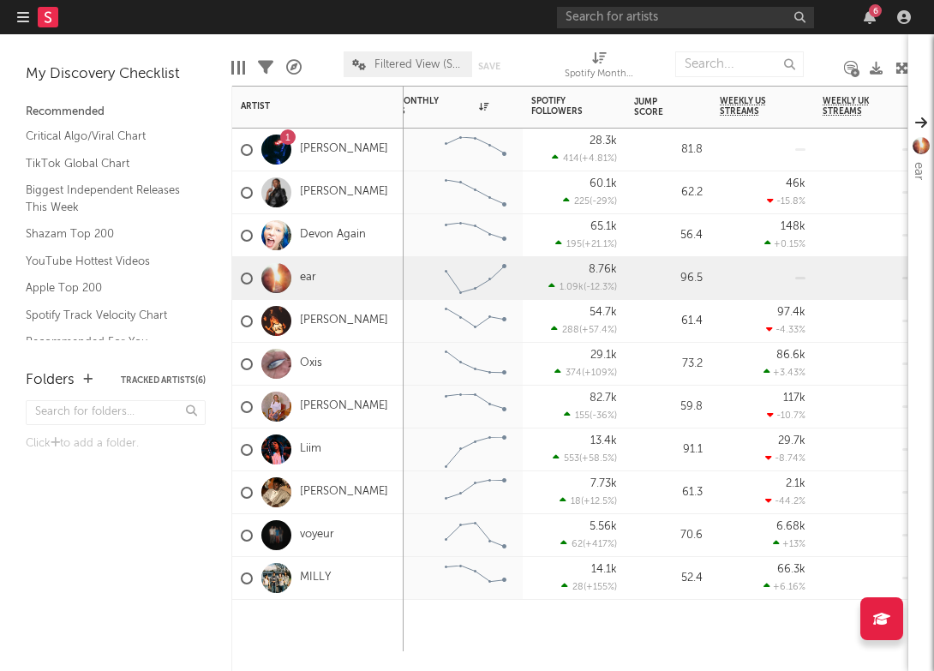
click at [705, 445] on div "91.1" at bounding box center [668, 449] width 86 height 43
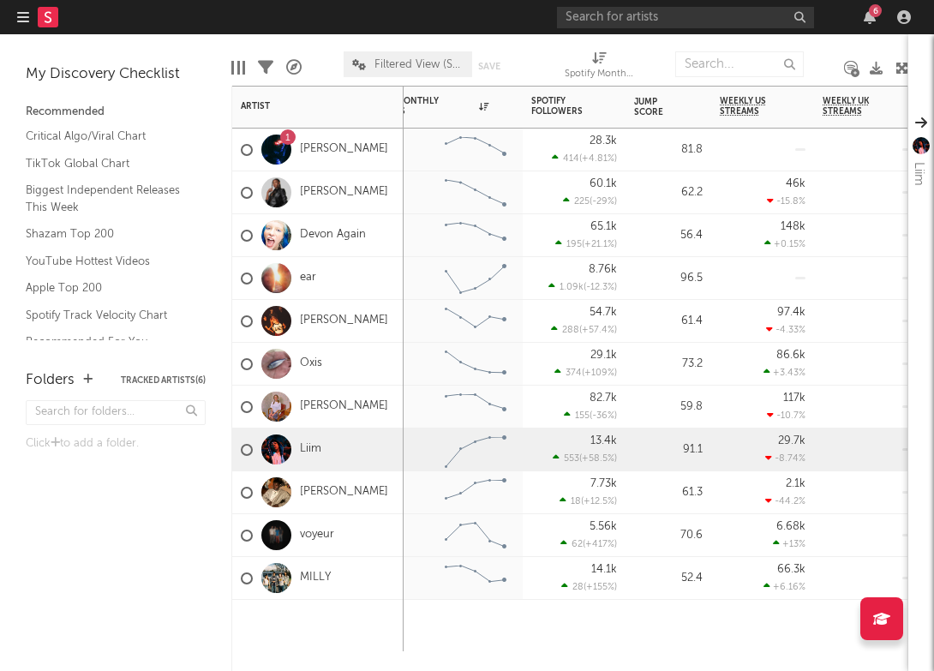
click at [334, 141] on div "1 Ella Boh" at bounding box center [314, 150] width 147 height 50
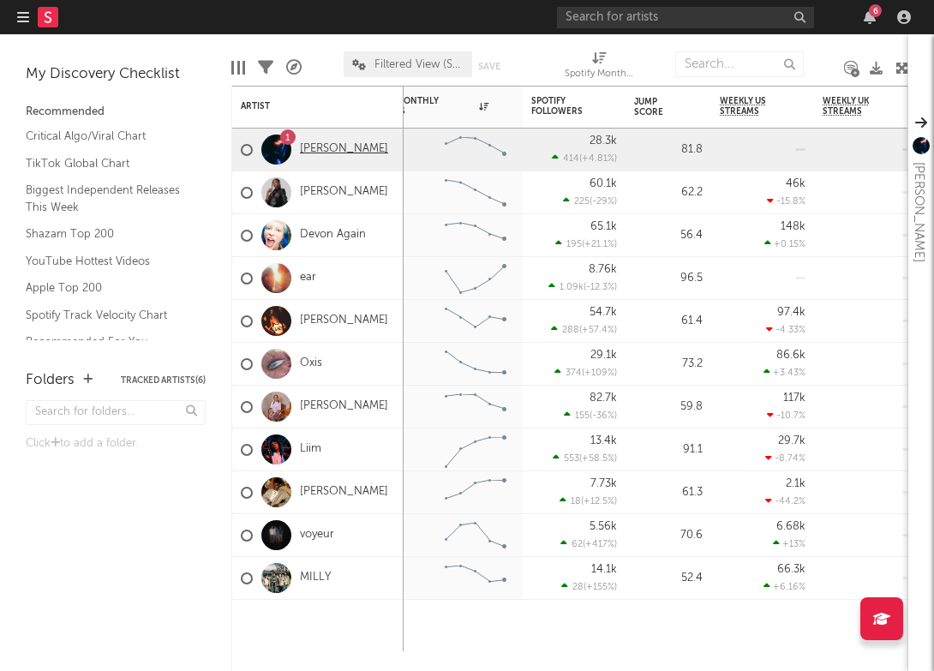
click at [334, 146] on link "[PERSON_NAME]" at bounding box center [344, 149] width 88 height 15
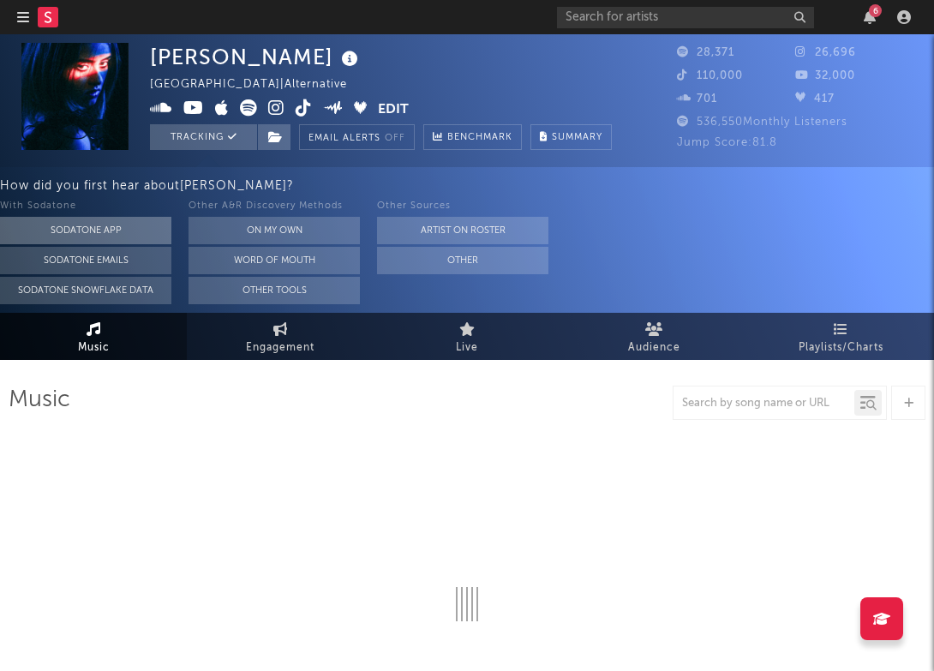
select select "6m"
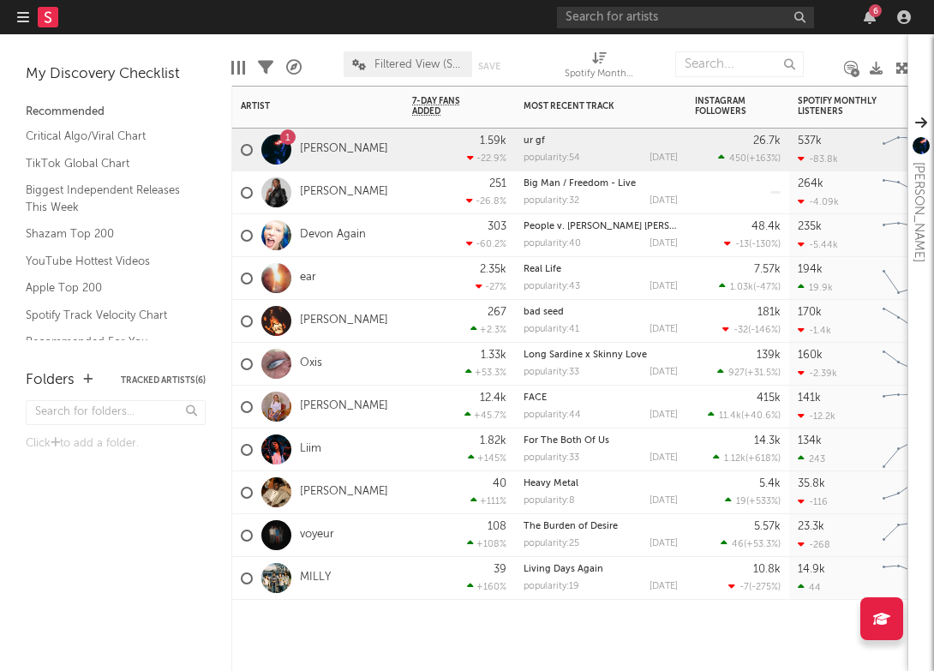
click at [406, 278] on div "2.35k -27 %" at bounding box center [459, 278] width 111 height 43
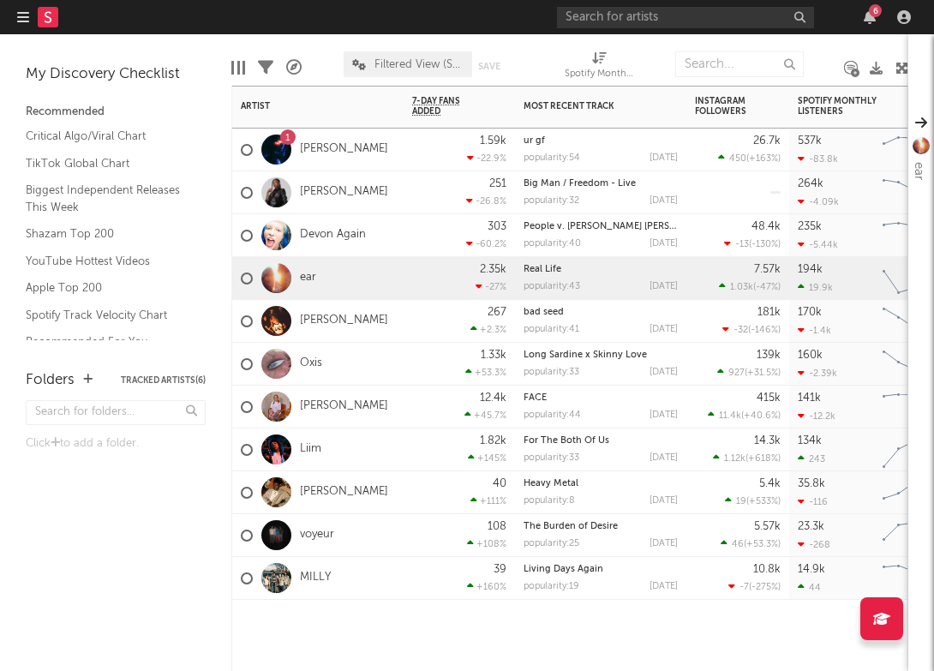
click at [419, 66] on span "Filtered View (Socials and Spotify)" at bounding box center [418, 64] width 89 height 11
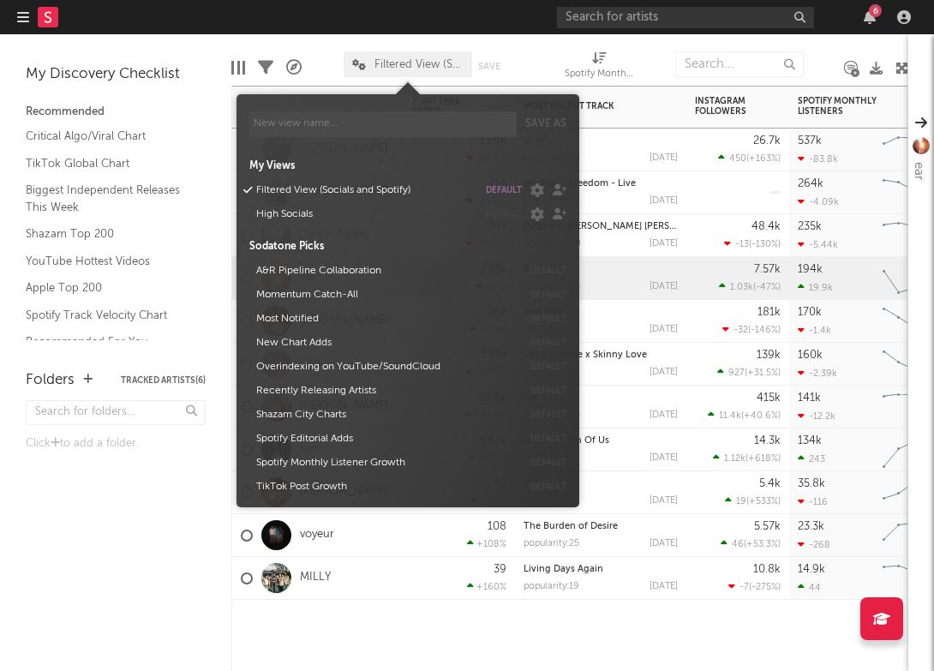
click at [680, 194] on div "Big Man / Freedom - Live popularity: 32 2025-06-05" at bounding box center [600, 192] width 171 height 43
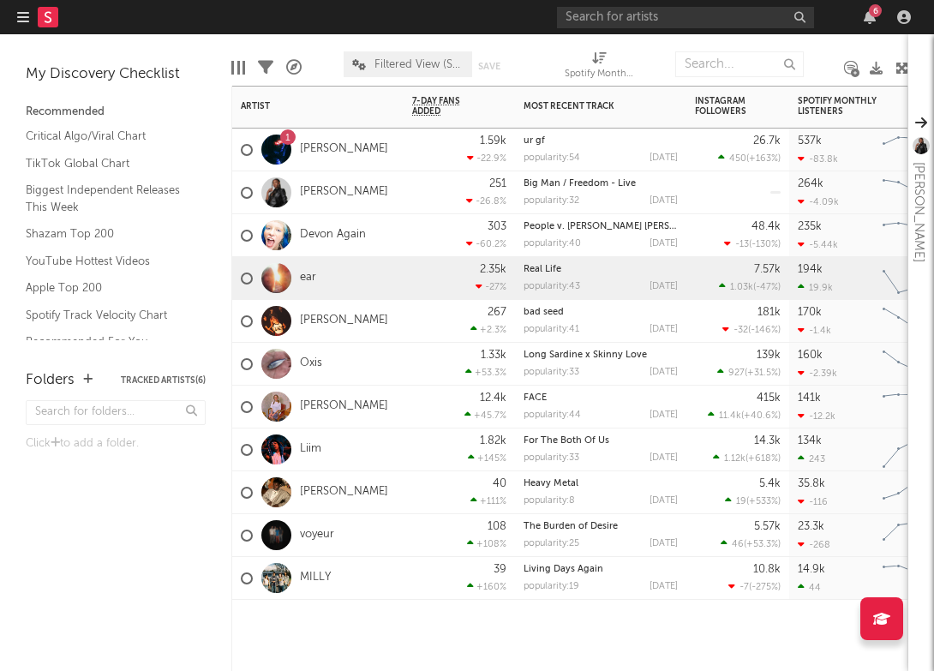
click at [316, 275] on div "ear" at bounding box center [317, 278] width 171 height 43
click at [285, 278] on div at bounding box center [276, 278] width 30 height 30
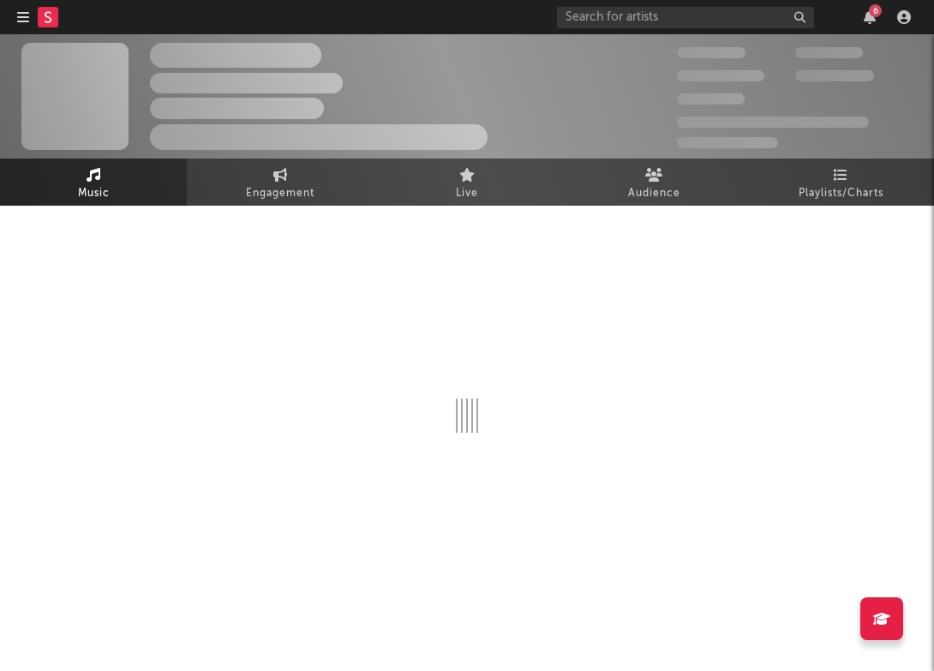
select select "1w"
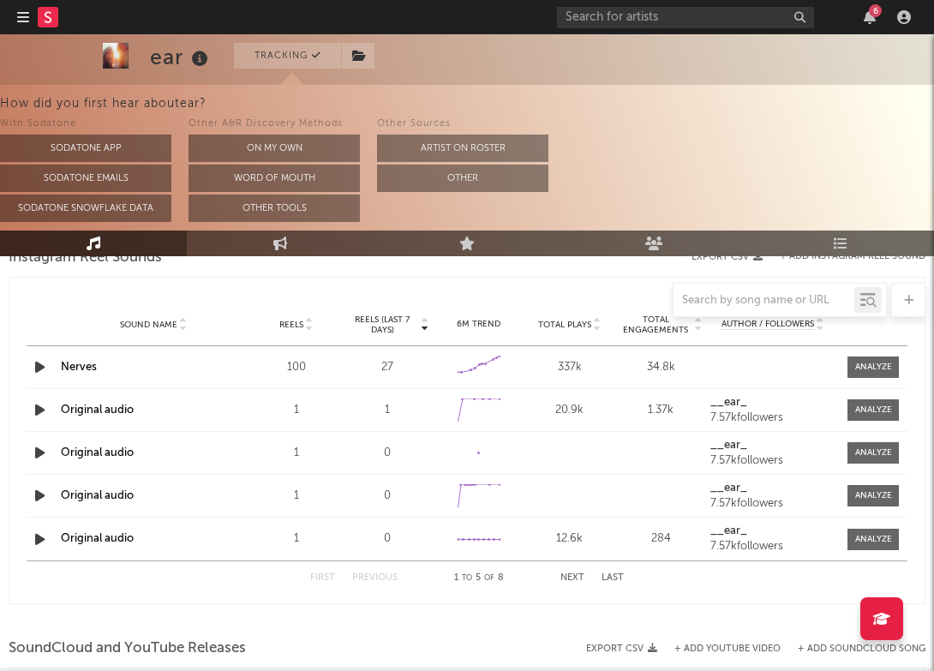
scroll to position [1187, 0]
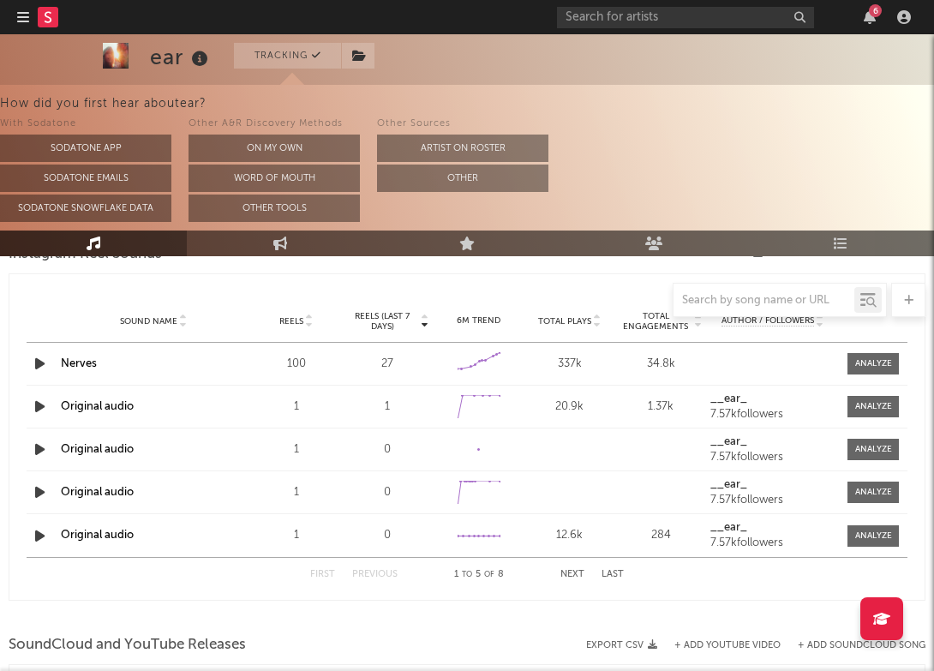
click at [655, 319] on span "Total Engagements" at bounding box center [655, 321] width 72 height 21
click at [660, 320] on span "Total Engagements" at bounding box center [655, 321] width 72 height 21
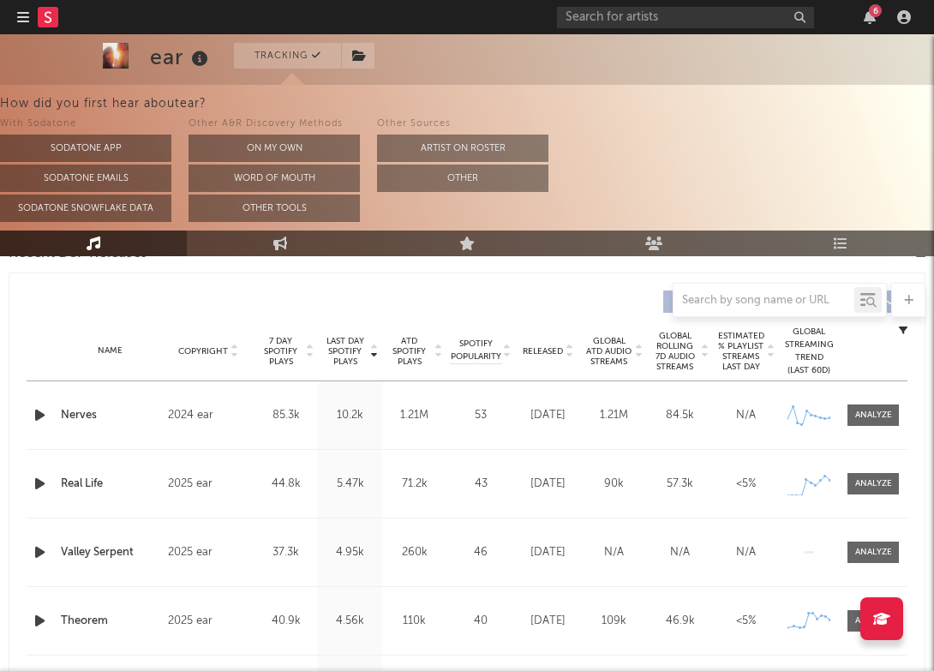
scroll to position [628, 0]
click at [855, 410] on div at bounding box center [873, 416] width 37 height 13
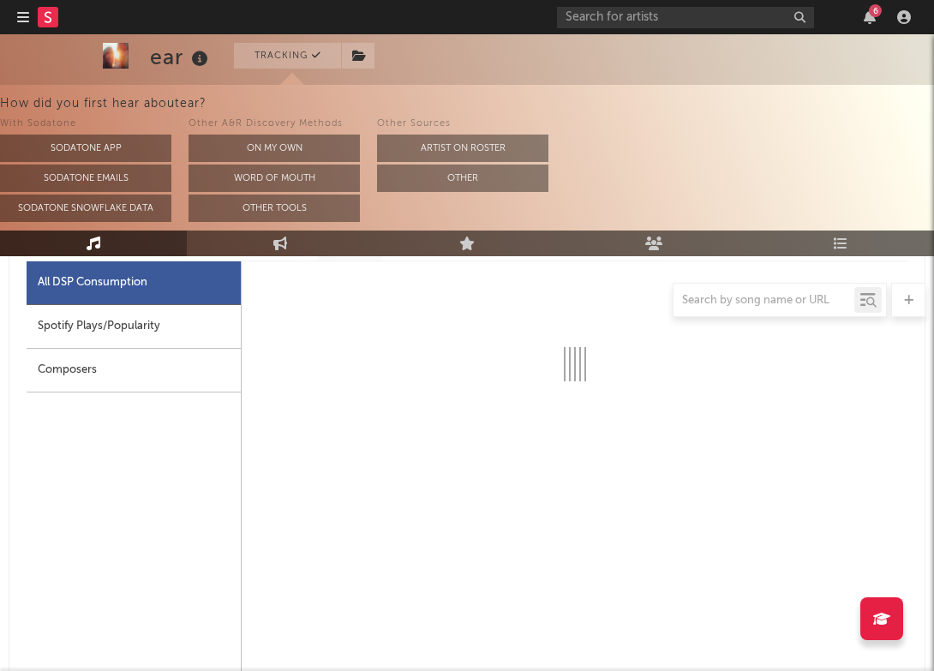
select select "1w"
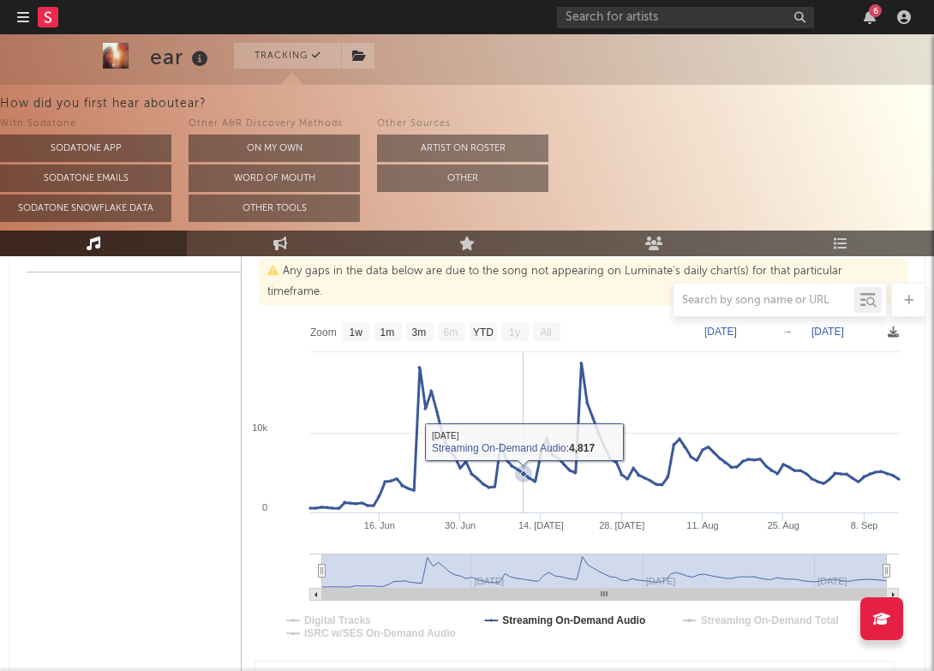
scroll to position [903, 0]
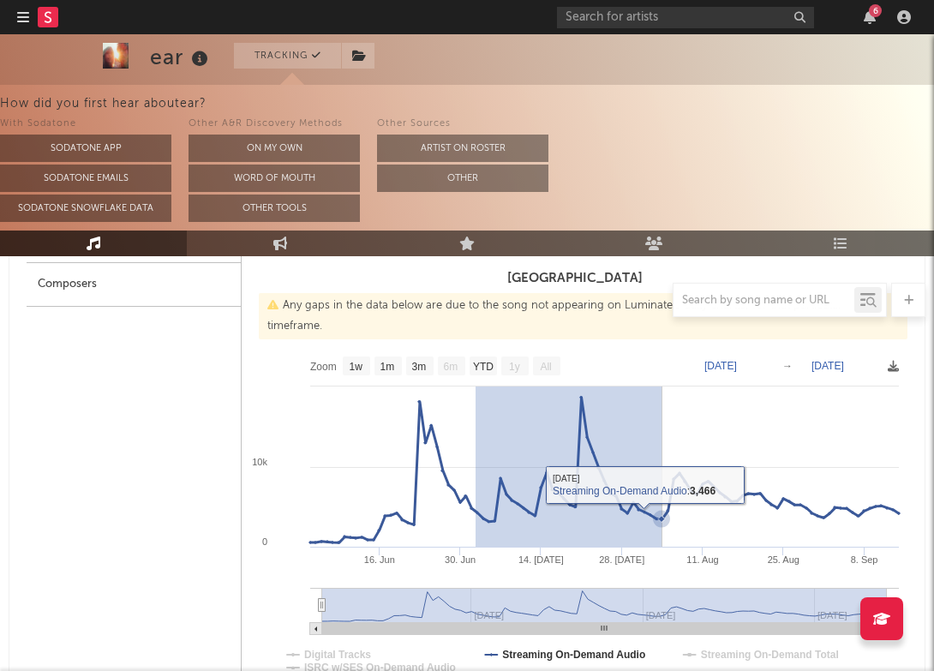
drag, startPoint x: 476, startPoint y: 435, endPoint x: 671, endPoint y: 434, distance: 195.4
click at [671, 434] on rect at bounding box center [575, 519] width 666 height 343
type input "2025-07-02"
type input "2025-08-05"
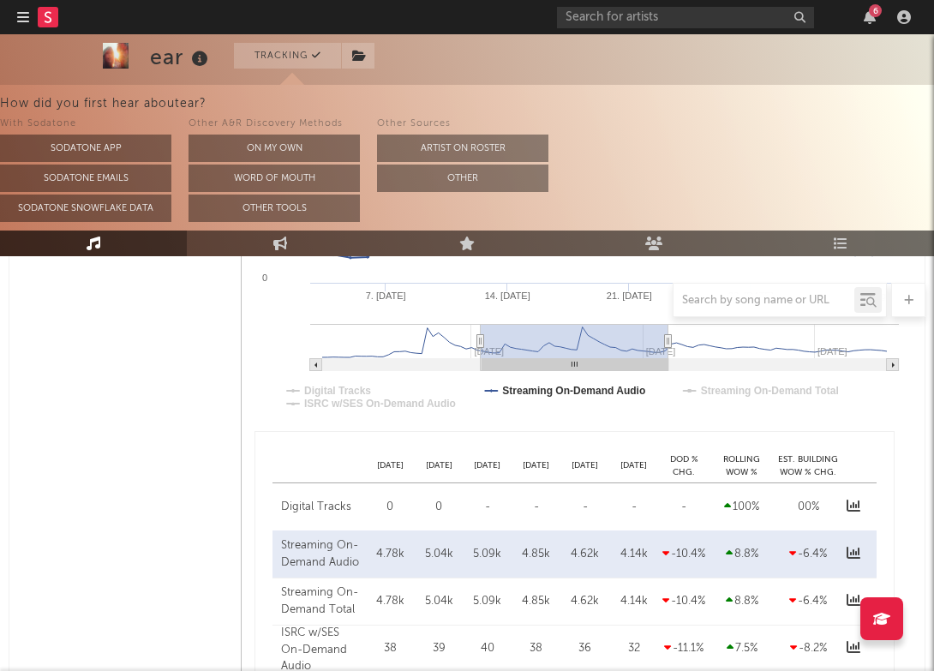
scroll to position [1171, 0]
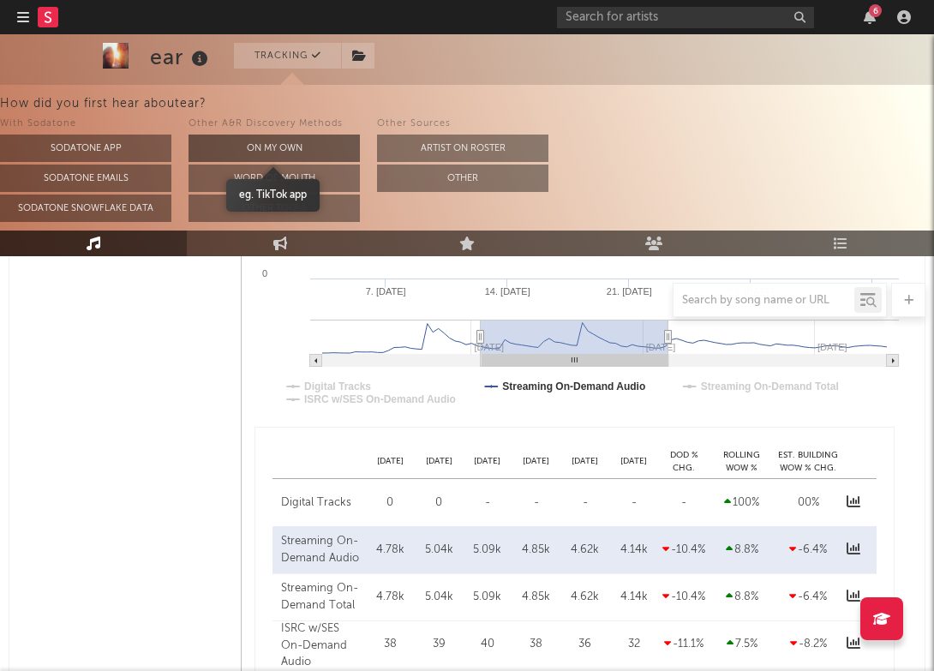
click at [294, 148] on button "On My Own" at bounding box center [273, 148] width 171 height 27
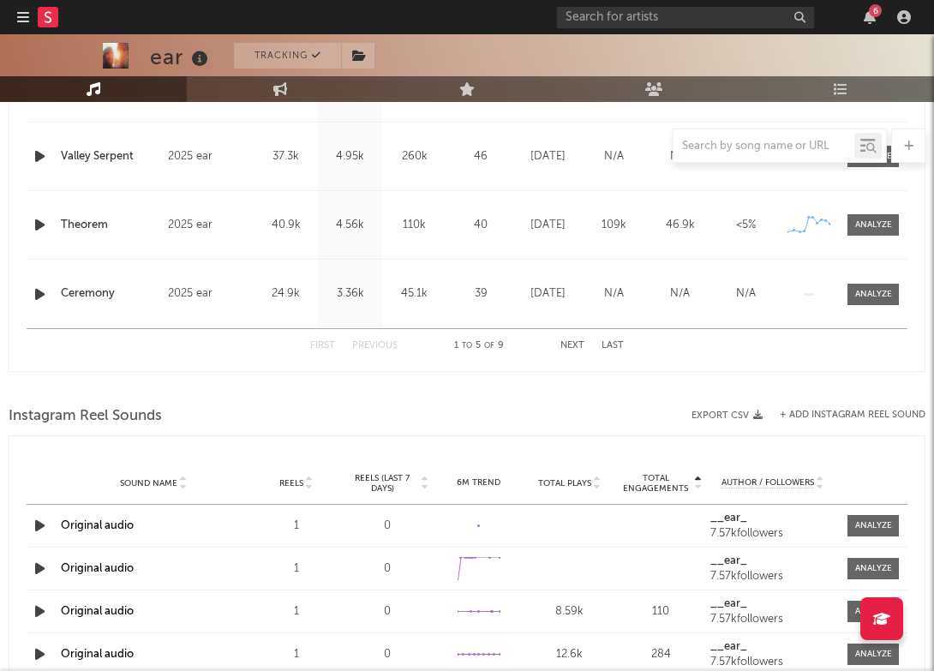
scroll to position [1687, 0]
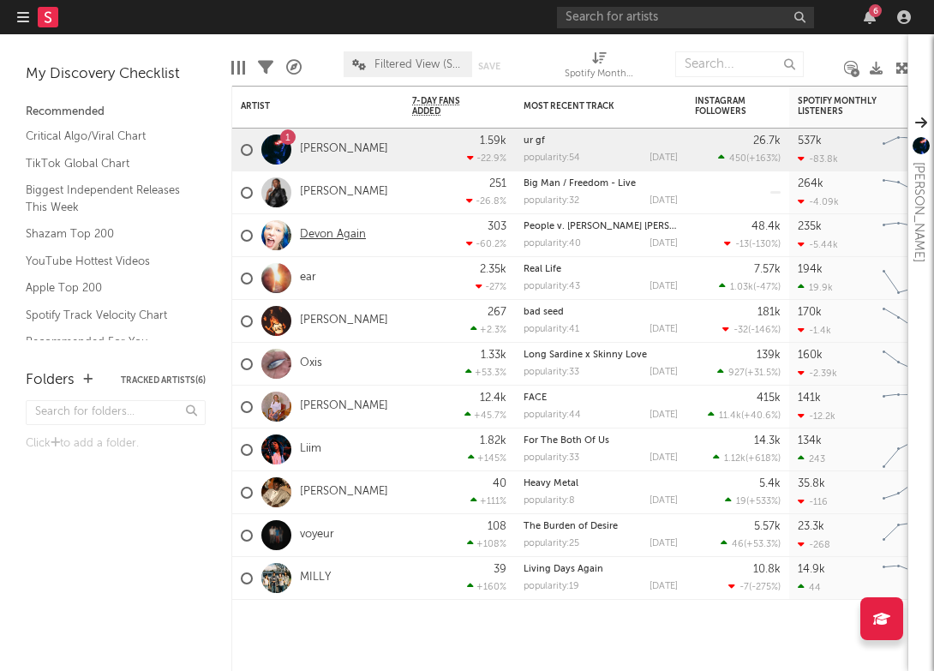
click at [323, 239] on link "Devon Again" at bounding box center [333, 235] width 66 height 15
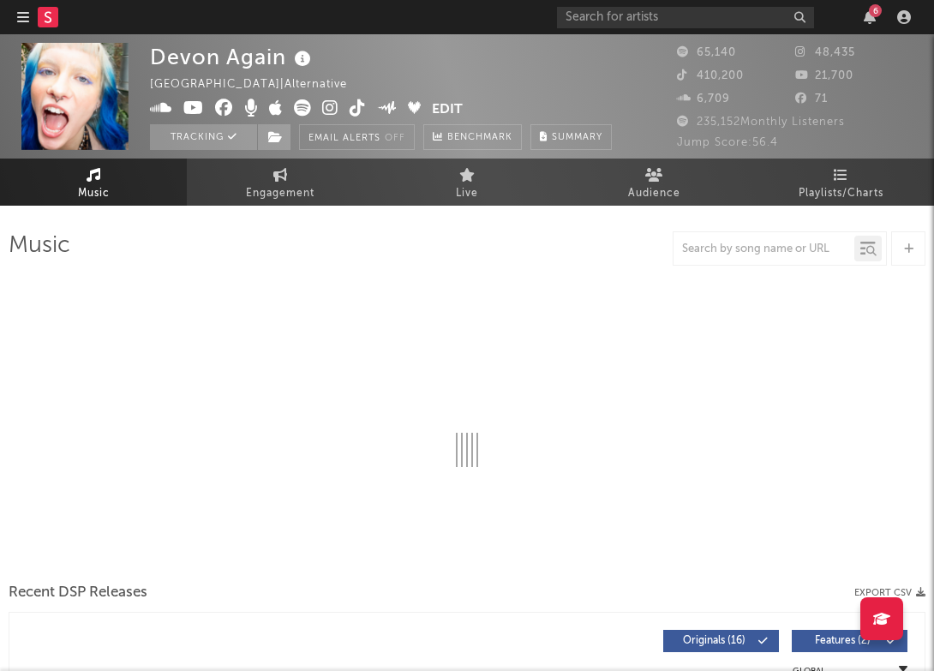
select select "6m"
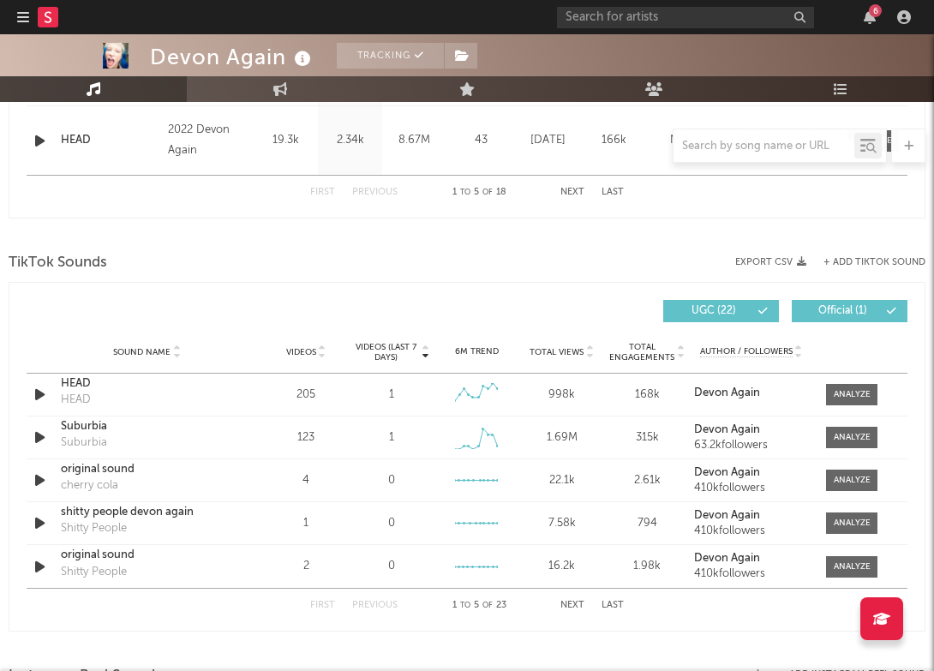
scroll to position [1049, 0]
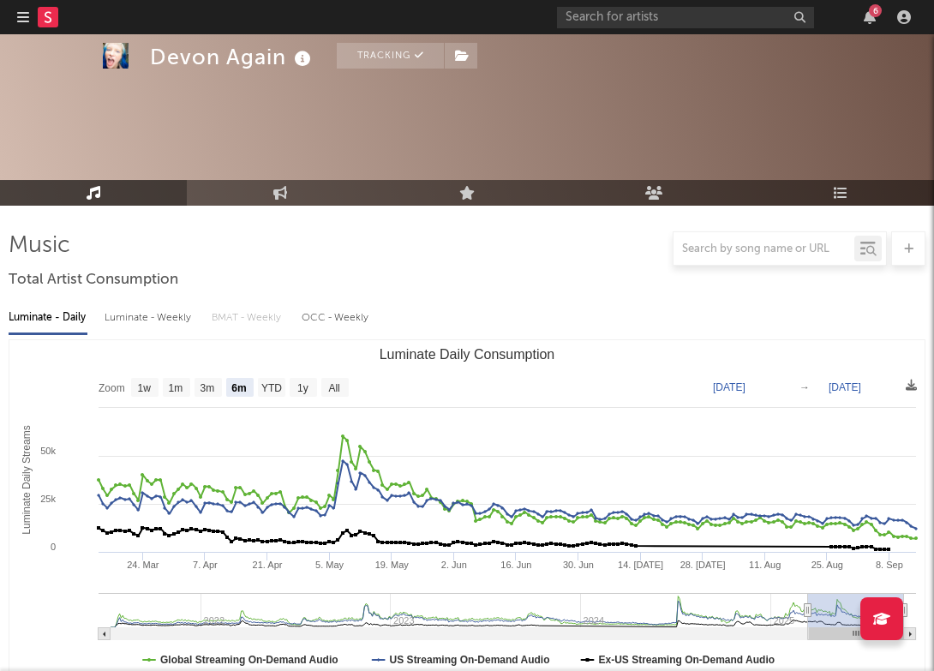
select select "6m"
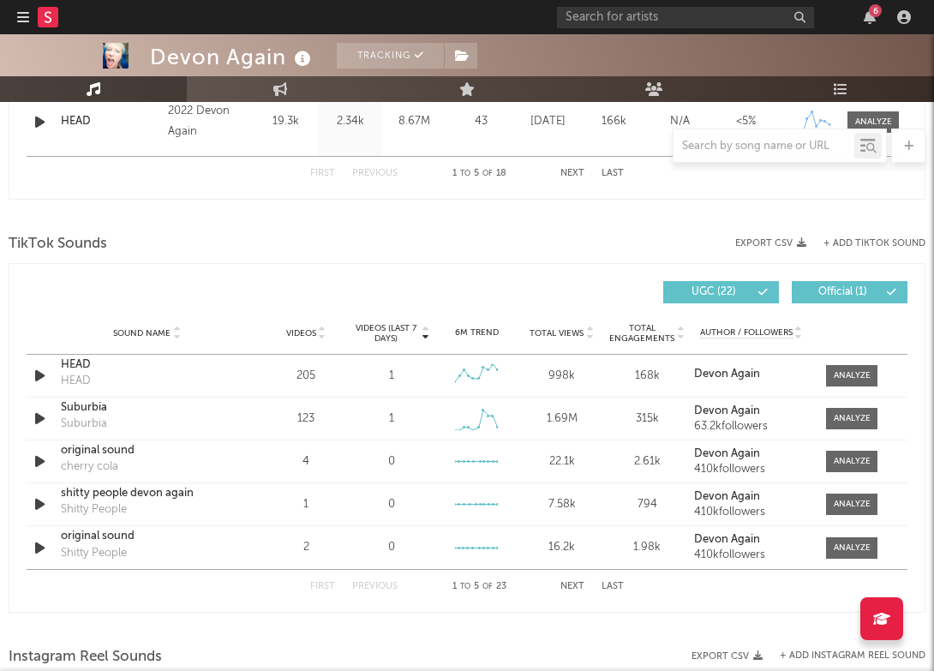
scroll to position [1044, 0]
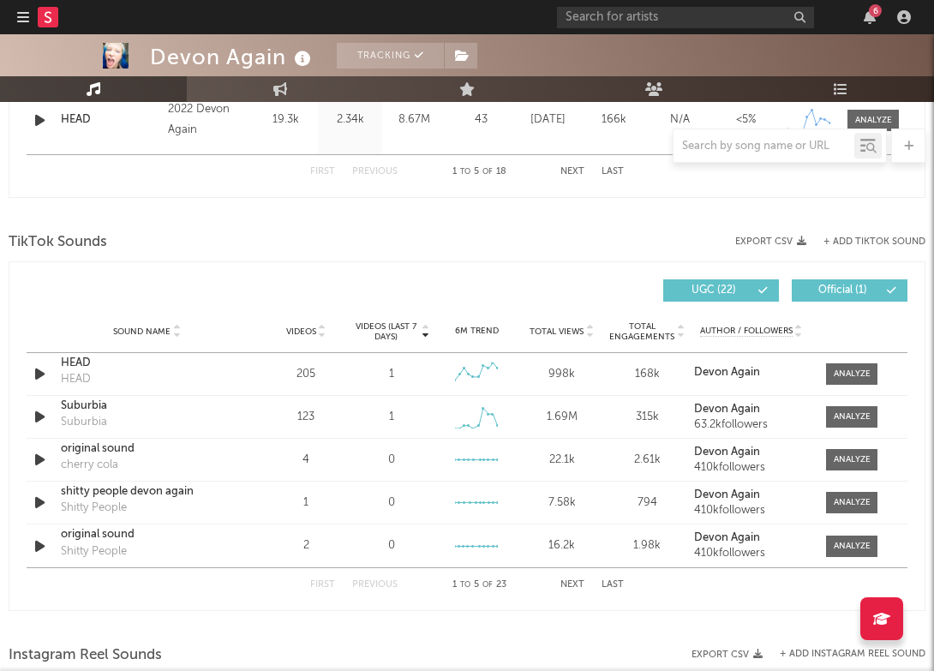
click at [0, 314] on div "Music Total Artist Consumption Luminate - Daily Luminate - Weekly BMAT - Weekly…" at bounding box center [467, 344] width 934 height 2366
click at [839, 374] on div at bounding box center [852, 374] width 37 height 13
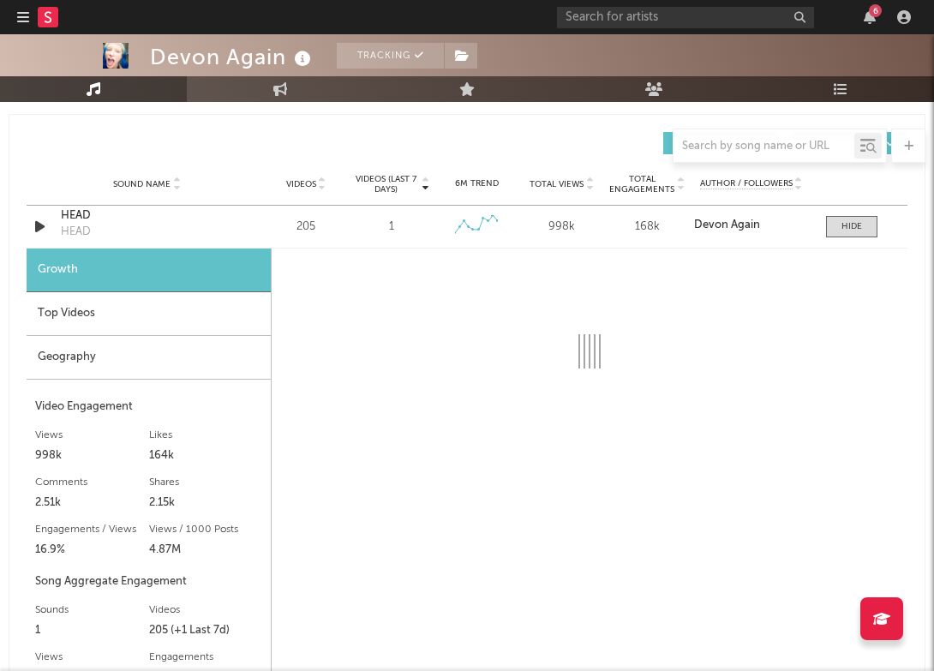
scroll to position [1195, 0]
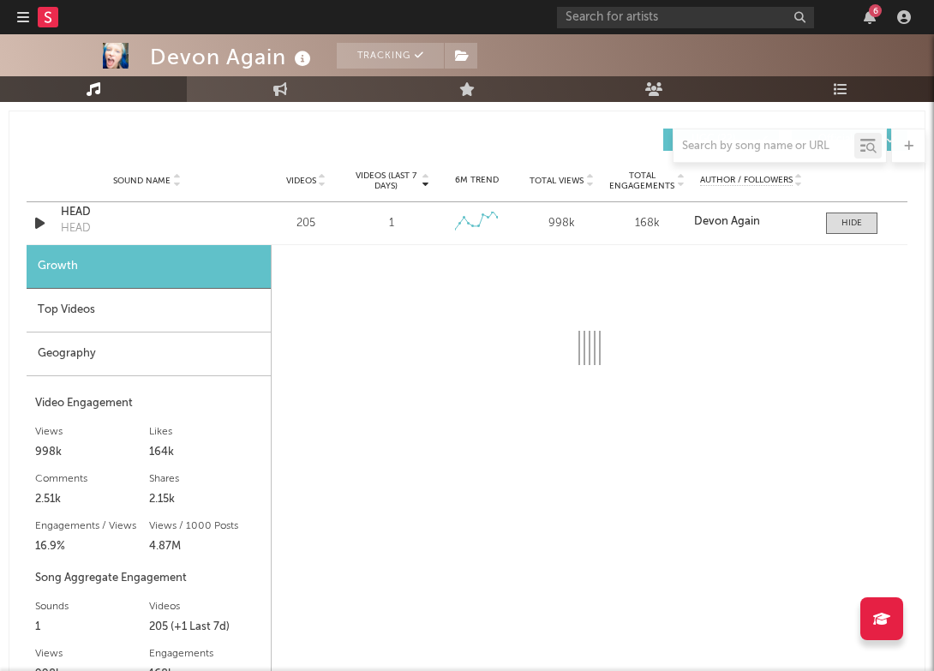
click at [317, 184] on div at bounding box center [321, 180] width 10 height 13
click at [314, 176] on span "Videos" at bounding box center [301, 181] width 30 height 10
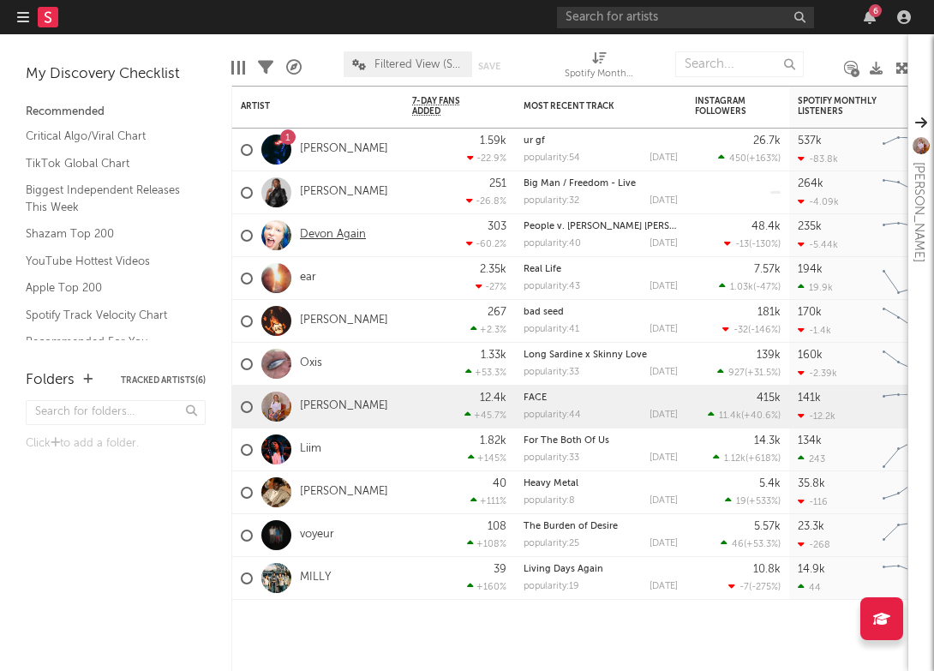
click at [312, 235] on link "Devon Again" at bounding box center [333, 235] width 66 height 15
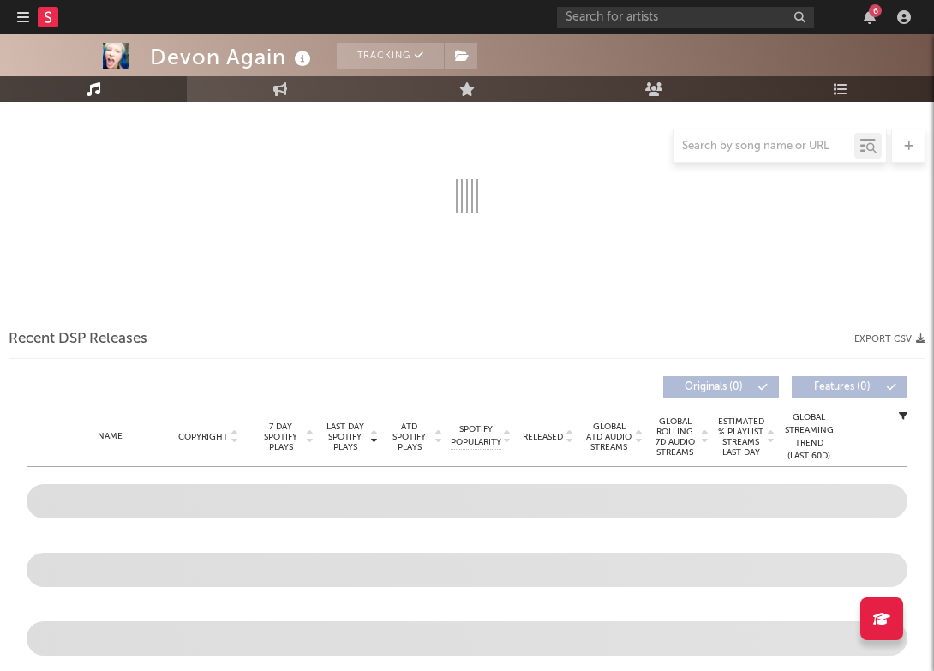
scroll to position [353, 0]
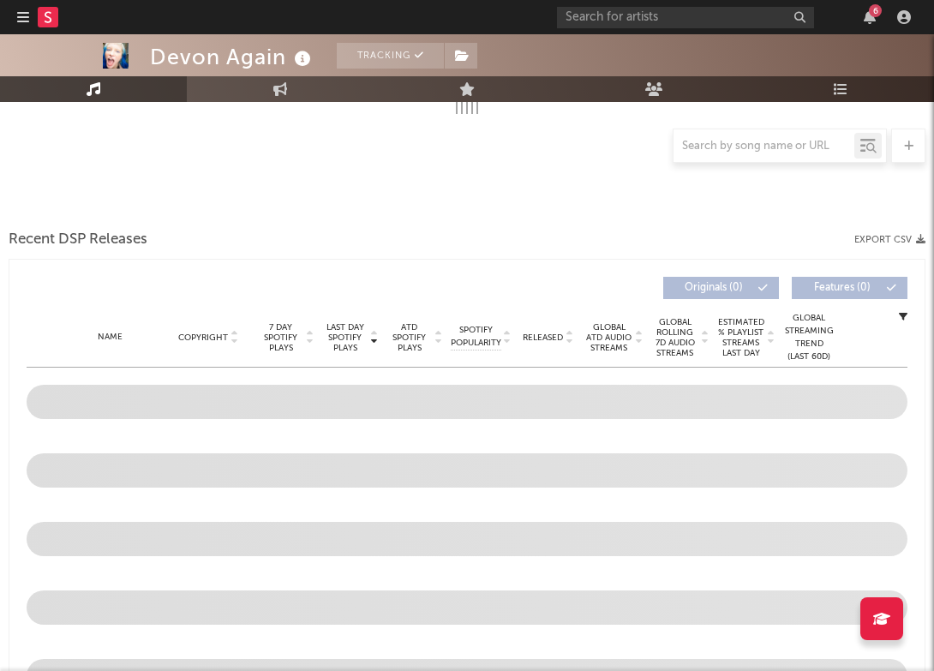
select select "6m"
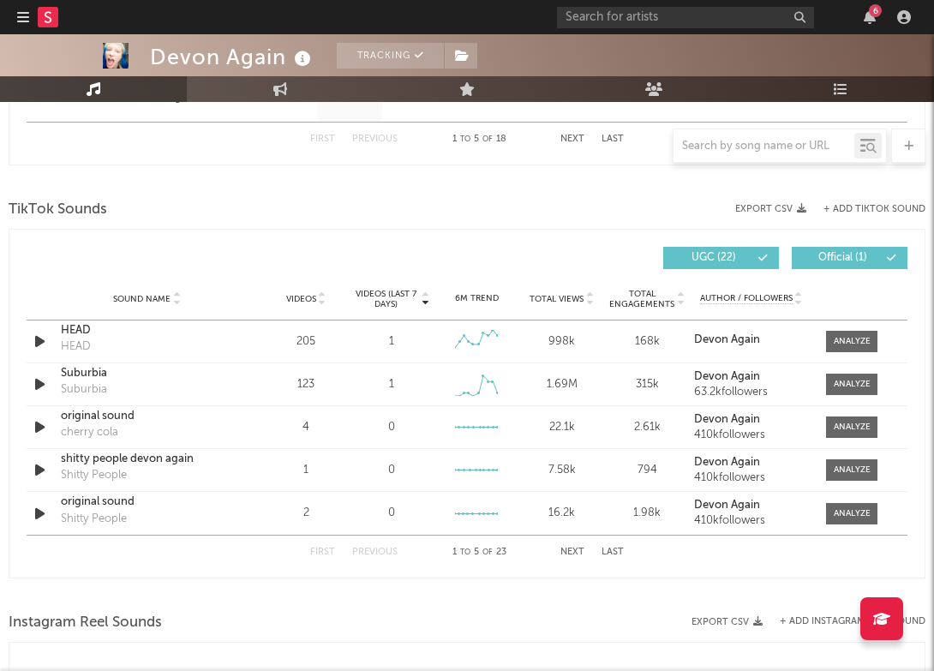
scroll to position [1073, 0]
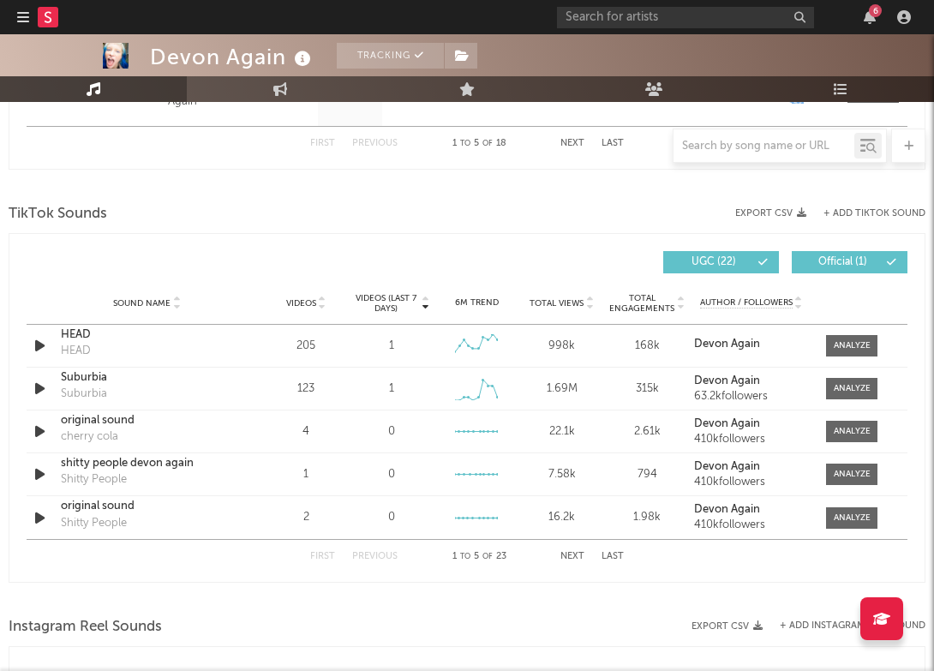
click at [733, 257] on span "UGC ( 22 )" at bounding box center [713, 262] width 79 height 10
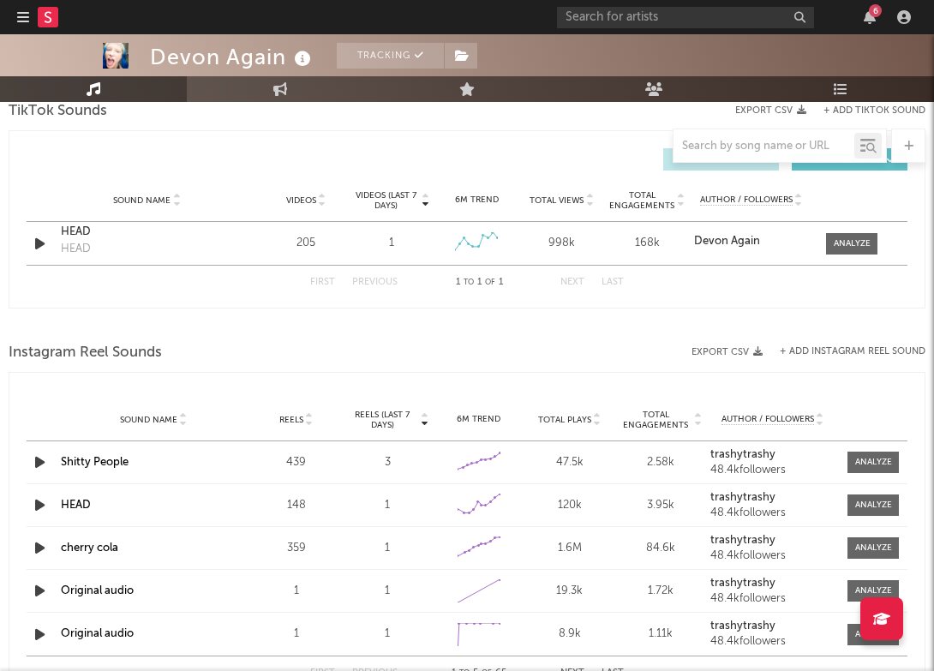
scroll to position [1164, 0]
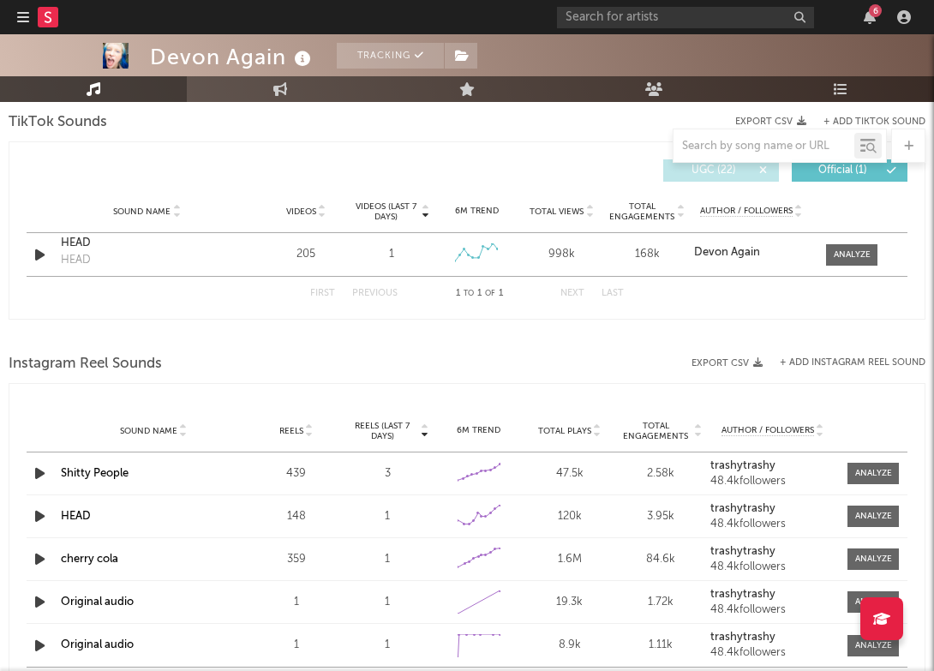
click at [836, 174] on span "Official ( 1 )" at bounding box center [842, 170] width 79 height 10
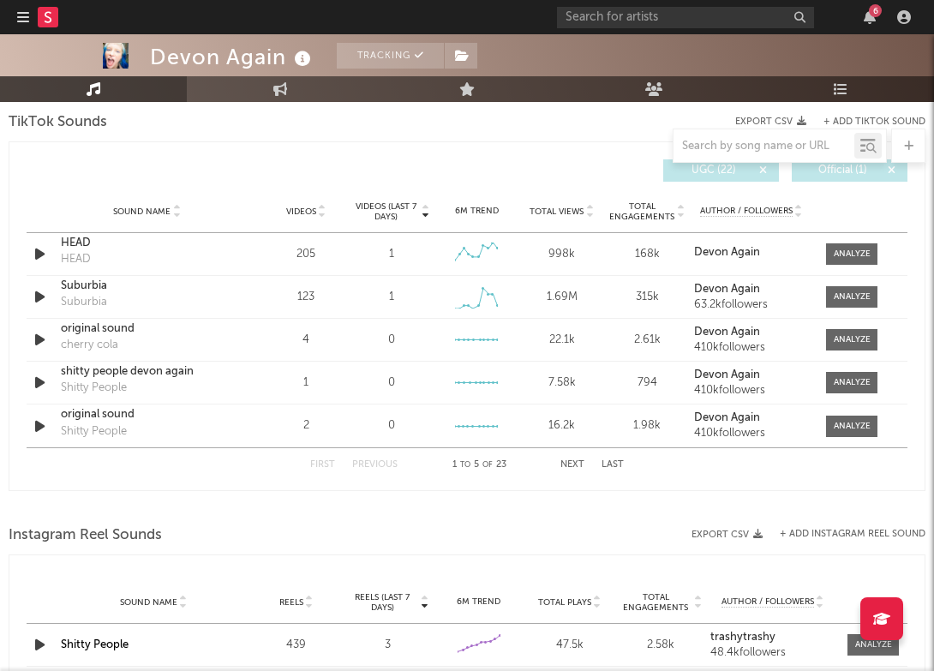
click at [836, 174] on span "Official ( 1 )" at bounding box center [842, 170] width 79 height 10
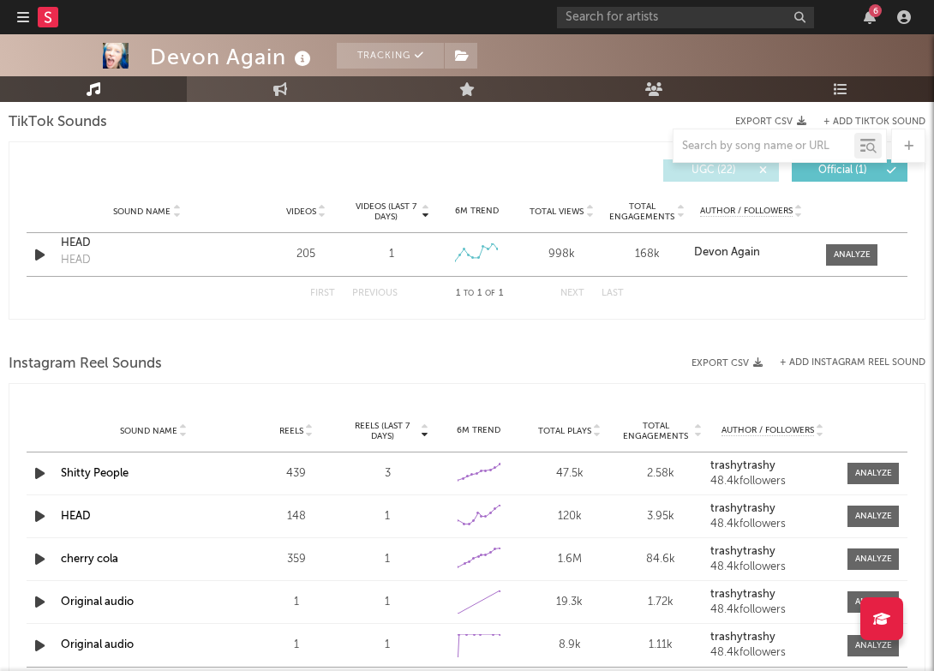
click at [757, 165] on button "UGC ( 22 )" at bounding box center [721, 170] width 116 height 22
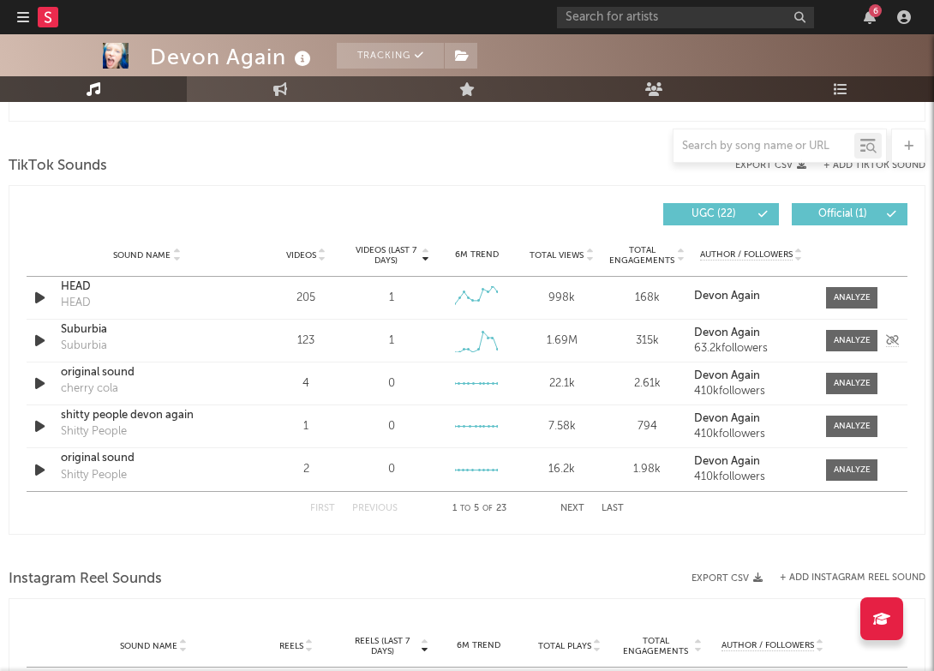
scroll to position [1116, 0]
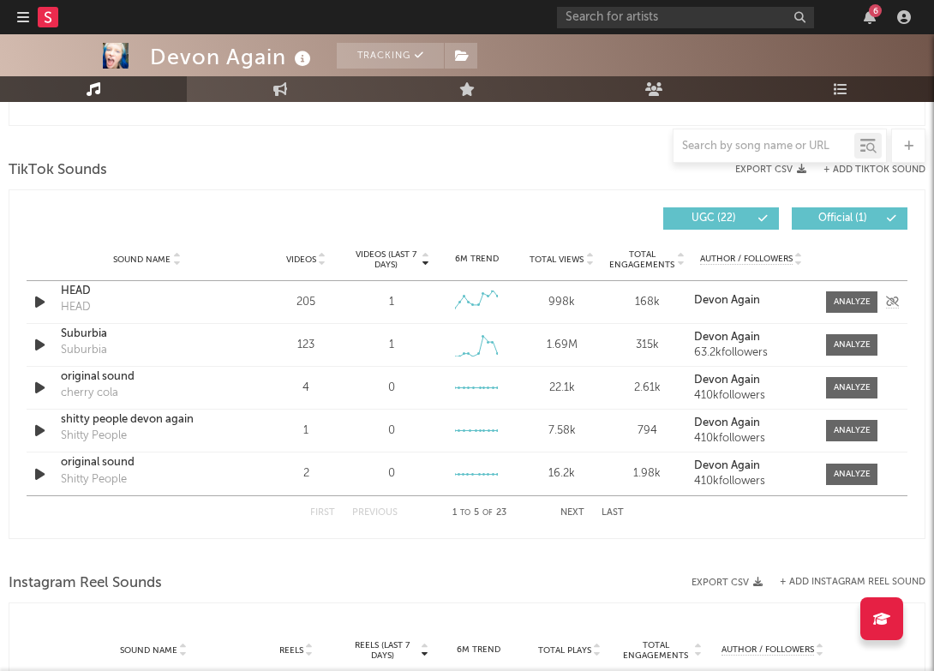
click at [855, 314] on div "Sound Name HEAD HEAD Videos 205 Videos (last 7 days) 1 Weekly Growth % 6M Trend…" at bounding box center [467, 302] width 881 height 42
click at [851, 308] on span at bounding box center [851, 301] width 51 height 21
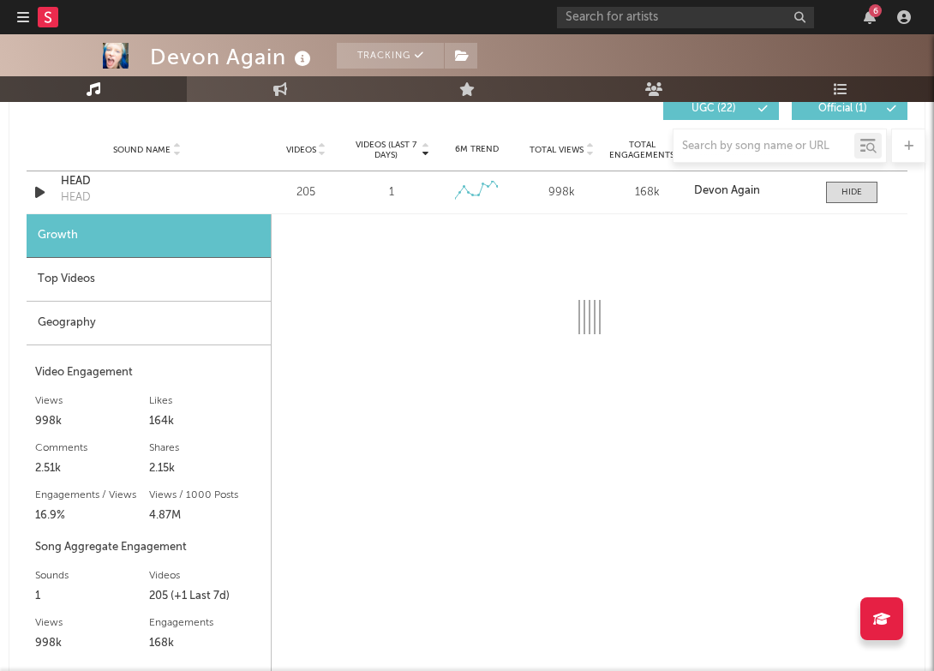
scroll to position [1234, 0]
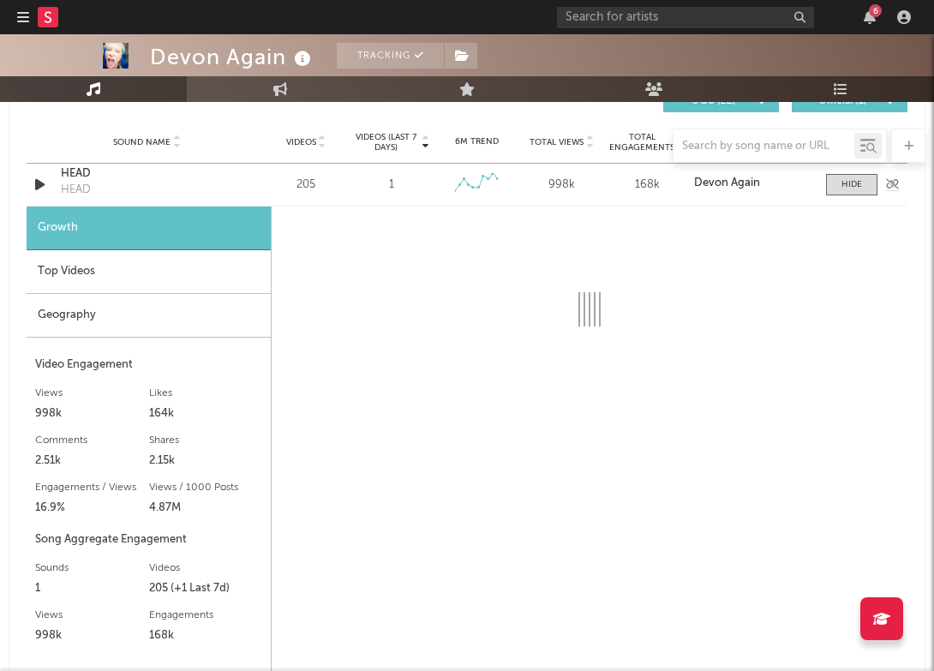
click at [314, 174] on div "Sound Name HEAD HEAD Videos 205 Videos (last 7 days) 1 Weekly Growth % 6M Trend…" at bounding box center [467, 185] width 881 height 42
click at [300, 184] on div "205" at bounding box center [305, 184] width 76 height 17
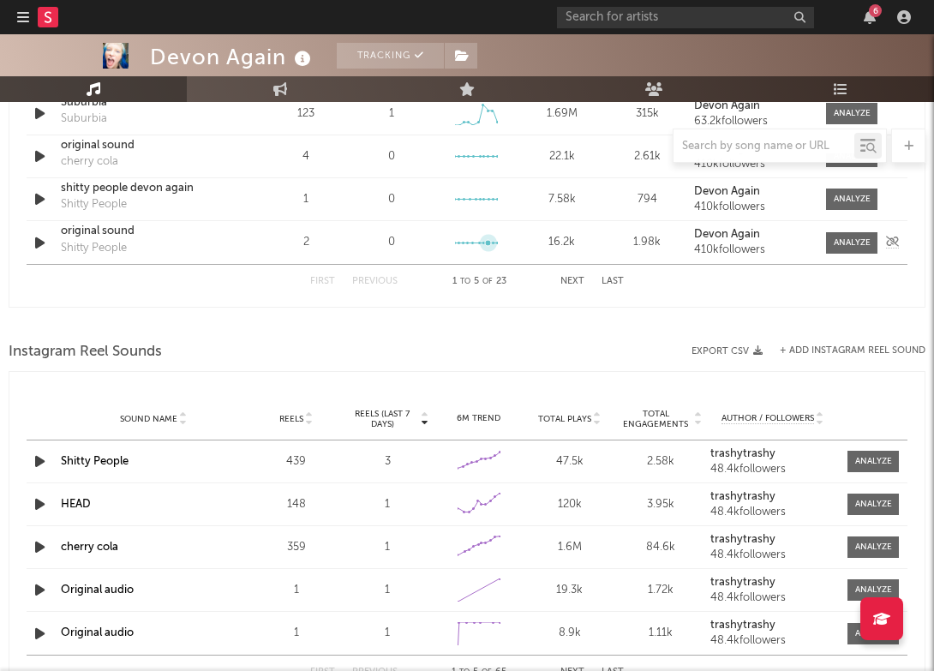
scroll to position [1822, 0]
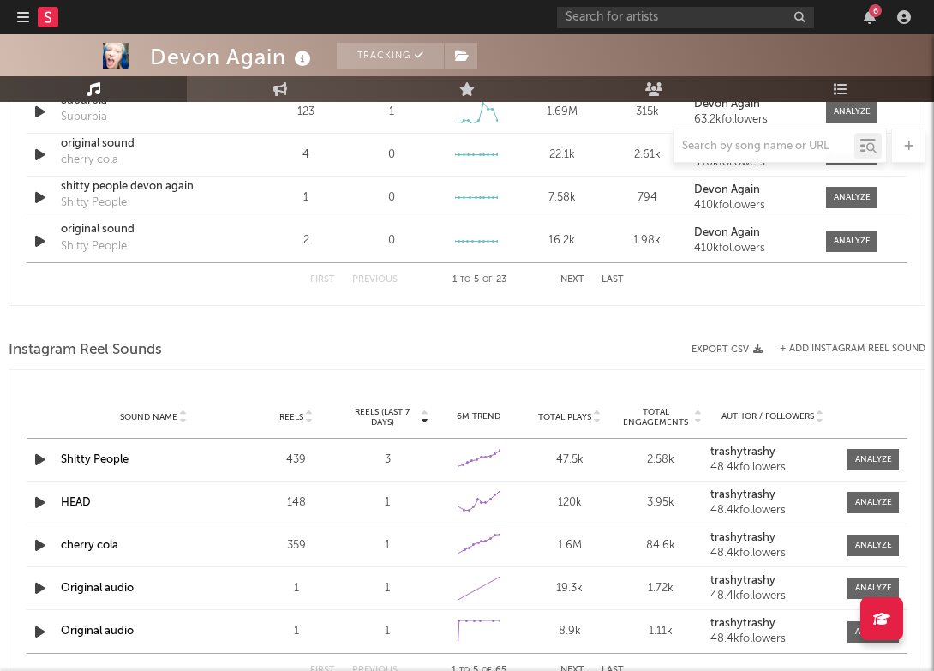
select select "6m"
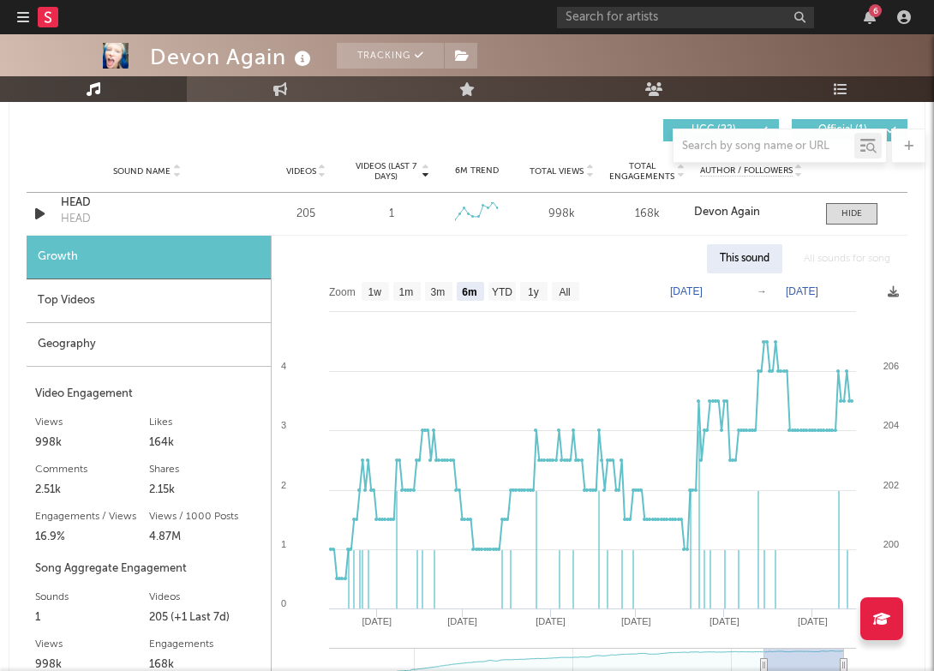
scroll to position [1206, 0]
click at [392, 207] on div "1" at bounding box center [391, 213] width 5 height 17
click at [390, 217] on div "1" at bounding box center [391, 213] width 5 height 17
click at [192, 317] on div "Top Videos" at bounding box center [149, 300] width 244 height 44
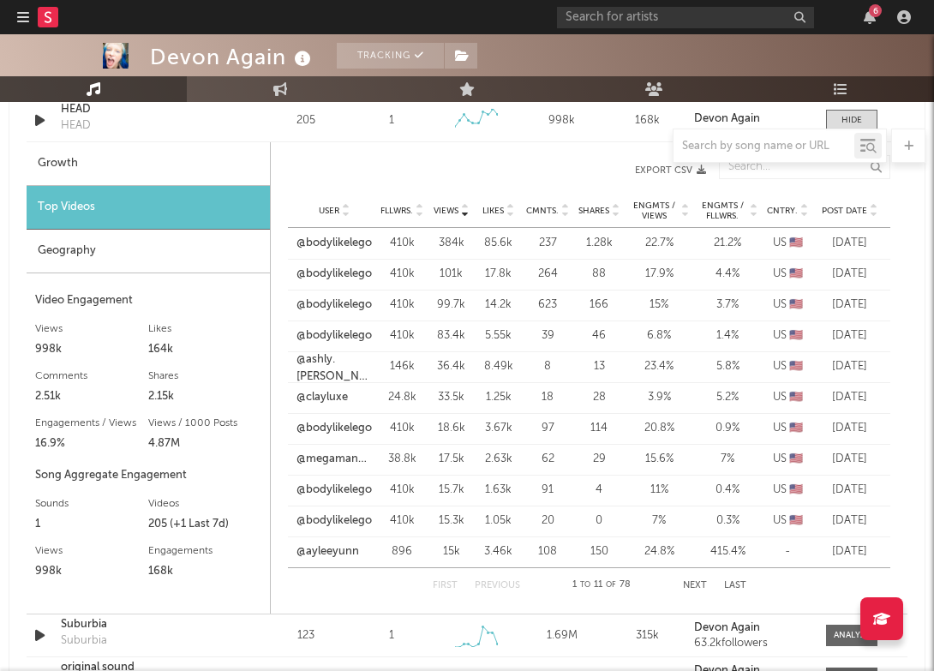
scroll to position [1294, 0]
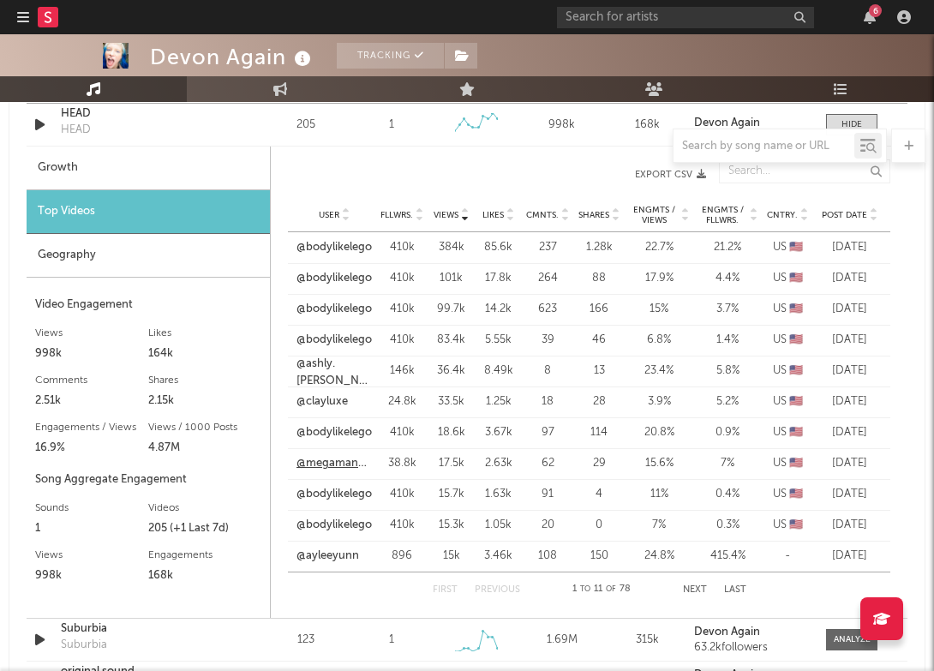
click at [352, 462] on link "@megamangoband" at bounding box center [333, 463] width 75 height 17
click at [344, 493] on link "@bodylikelego" at bounding box center [333, 494] width 75 height 17
click at [338, 370] on link "@ashly.[PERSON_NAME]" at bounding box center [333, 372] width 75 height 33
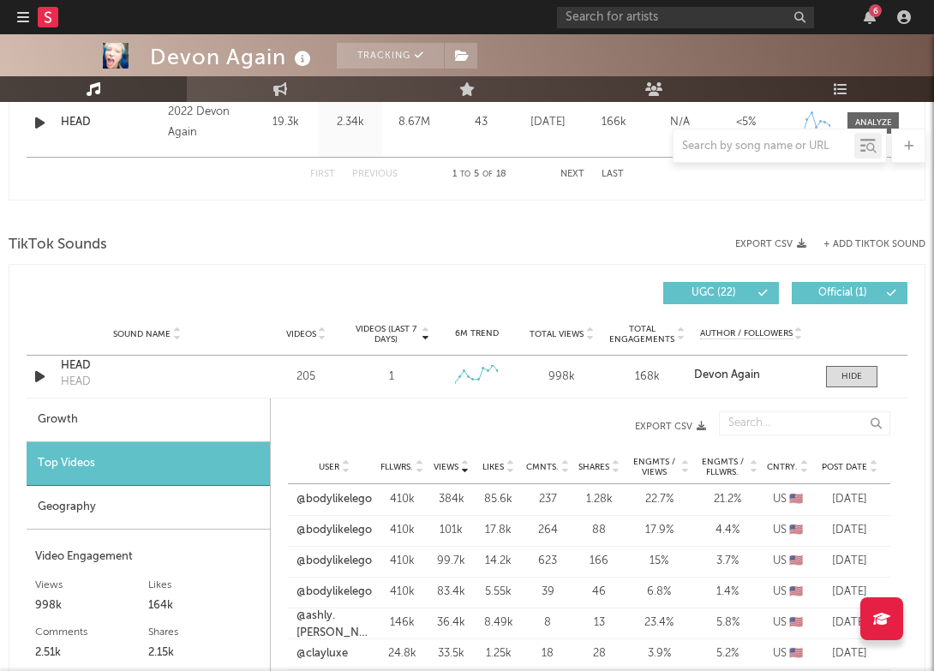
scroll to position [1028, 0]
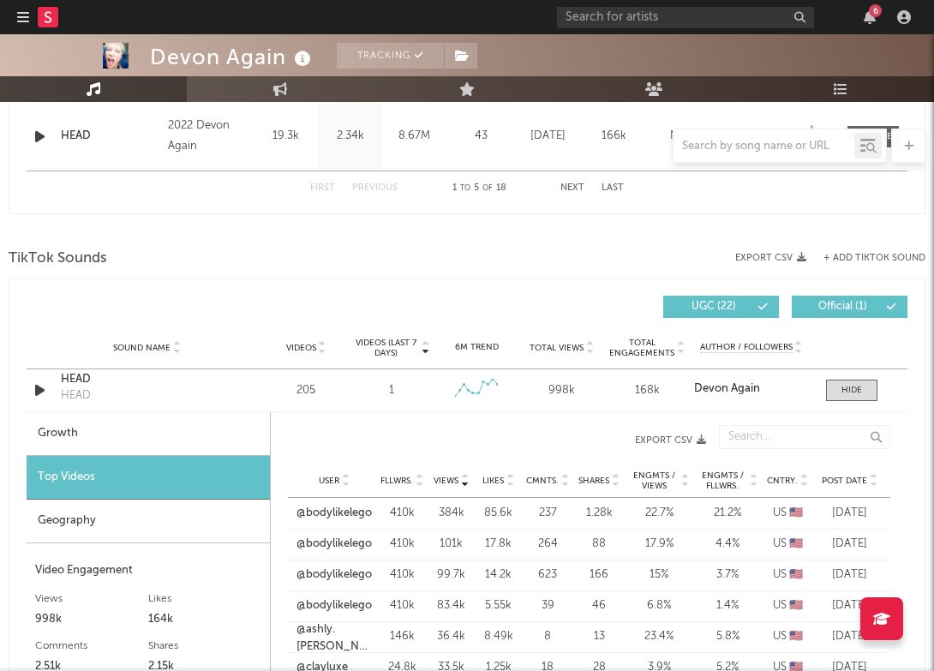
click at [860, 304] on span "Official ( 1 )" at bounding box center [842, 307] width 79 height 10
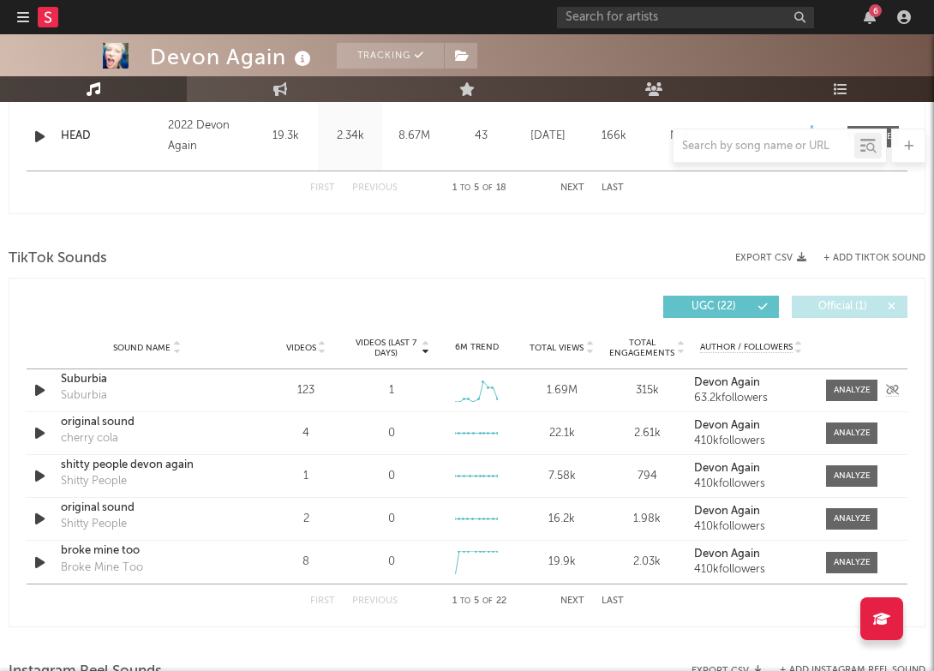
click at [122, 387] on div "Suburbia Suburbia" at bounding box center [147, 390] width 172 height 39
click at [91, 385] on div "Suburbia" at bounding box center [147, 379] width 172 height 17
click at [856, 296] on button "Official ( 1 )" at bounding box center [850, 307] width 116 height 22
click at [856, 297] on button "Official ( 1 )" at bounding box center [850, 307] width 116 height 22
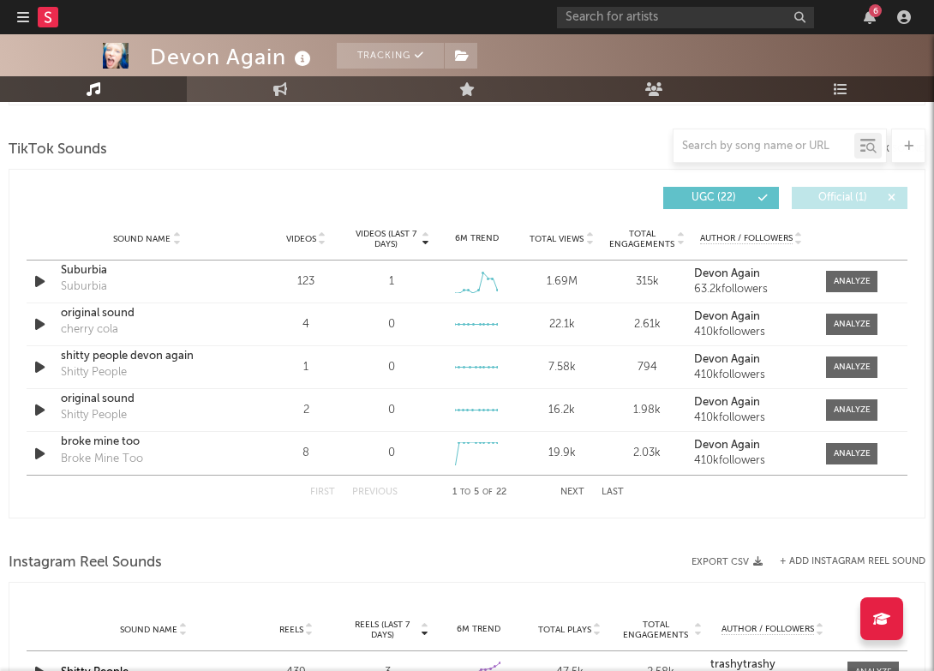
scroll to position [1136, 0]
click at [817, 185] on div "Videos (last 7 days) Sound Name Videos Videos (last 7 days) Total Views Total E…" at bounding box center [467, 198] width 881 height 39
click at [817, 192] on button "Official ( 1 )" at bounding box center [850, 199] width 116 height 22
select select "6m"
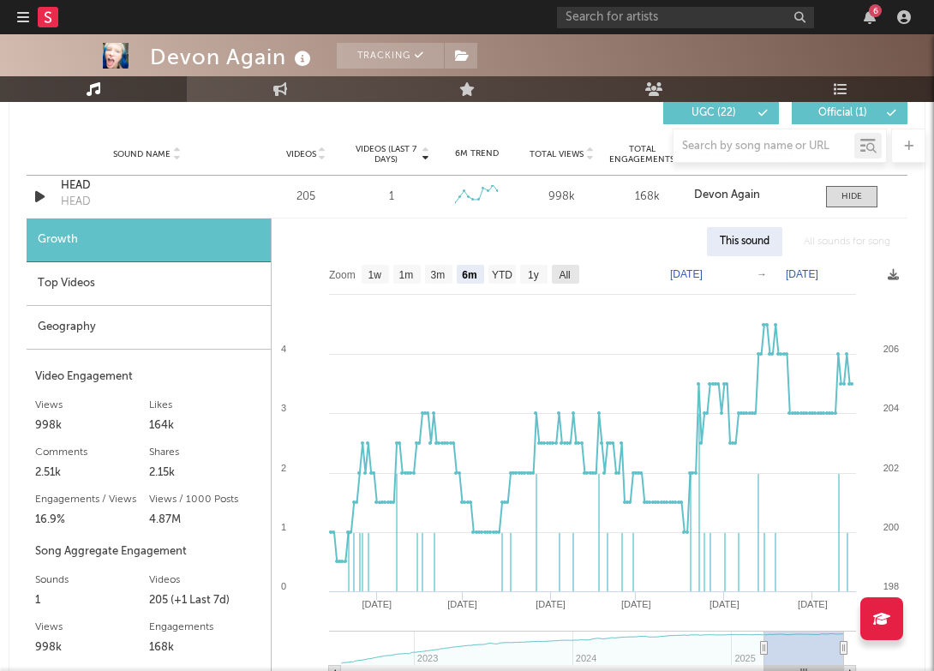
scroll to position [1221, 0]
click at [236, 225] on div "Growth" at bounding box center [149, 241] width 244 height 44
click at [207, 242] on div "Growth" at bounding box center [149, 241] width 244 height 44
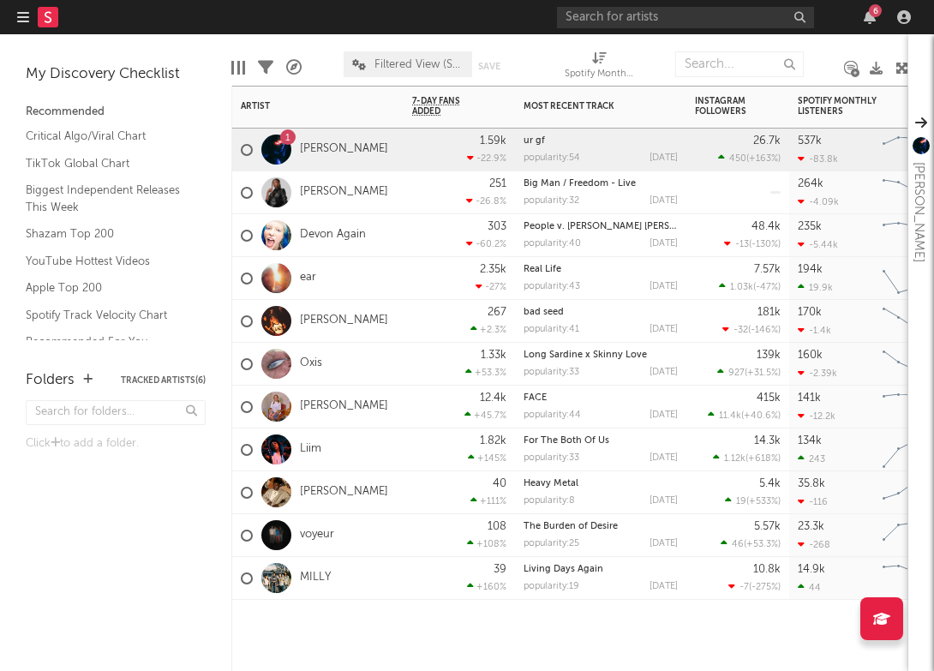
click at [350, 164] on div "1 Ella Boh" at bounding box center [317, 150] width 171 height 43
click at [326, 153] on link "[PERSON_NAME]" at bounding box center [344, 149] width 88 height 15
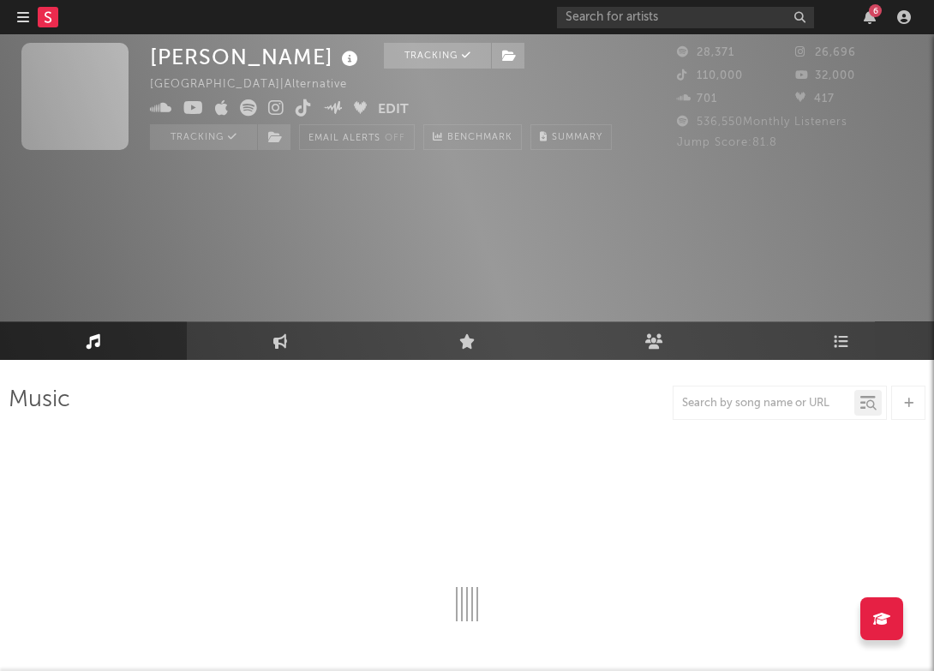
select select "6m"
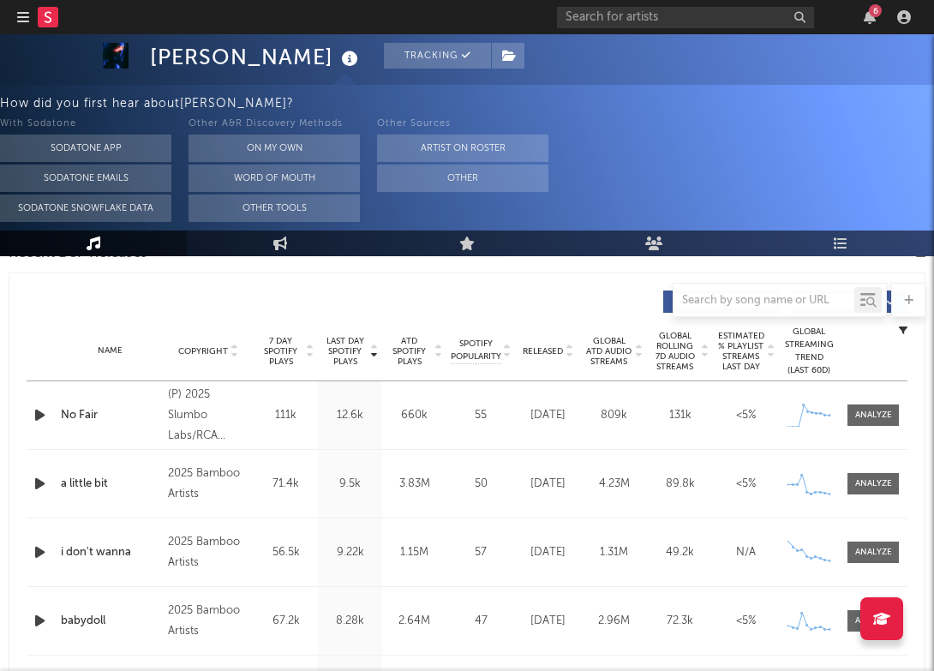
scroll to position [596, 0]
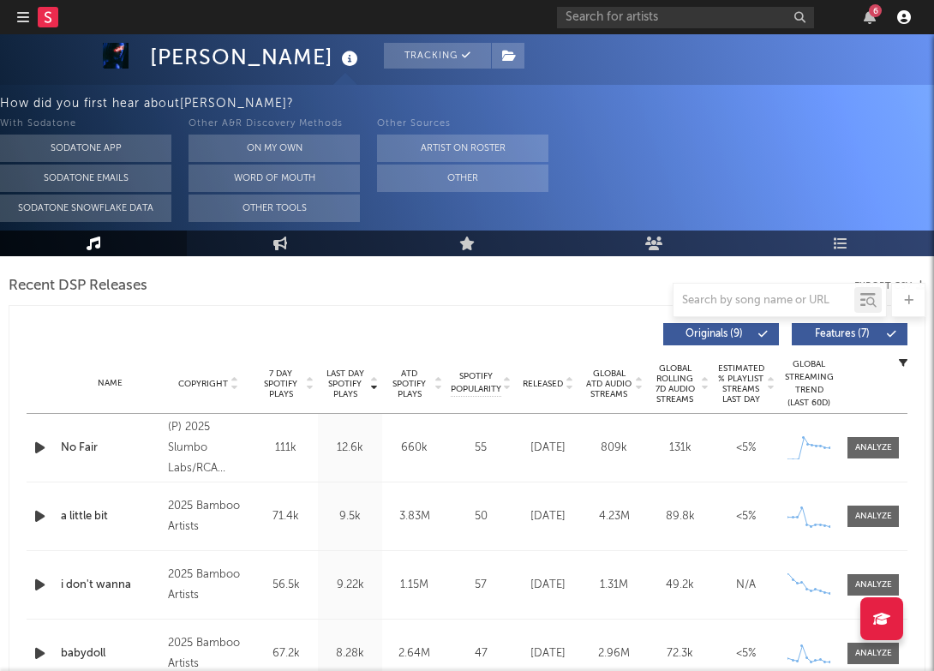
click at [907, 20] on icon "button" at bounding box center [904, 17] width 14 height 14
click at [662, 102] on div "How did you first hear about Ella Boh ?" at bounding box center [467, 103] width 934 height 21
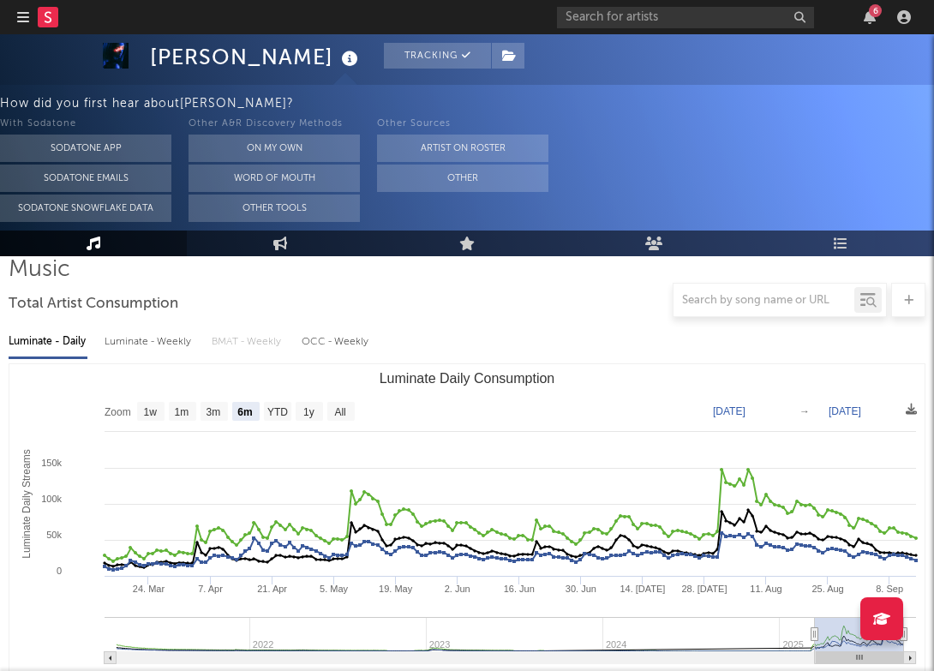
scroll to position [133, 0]
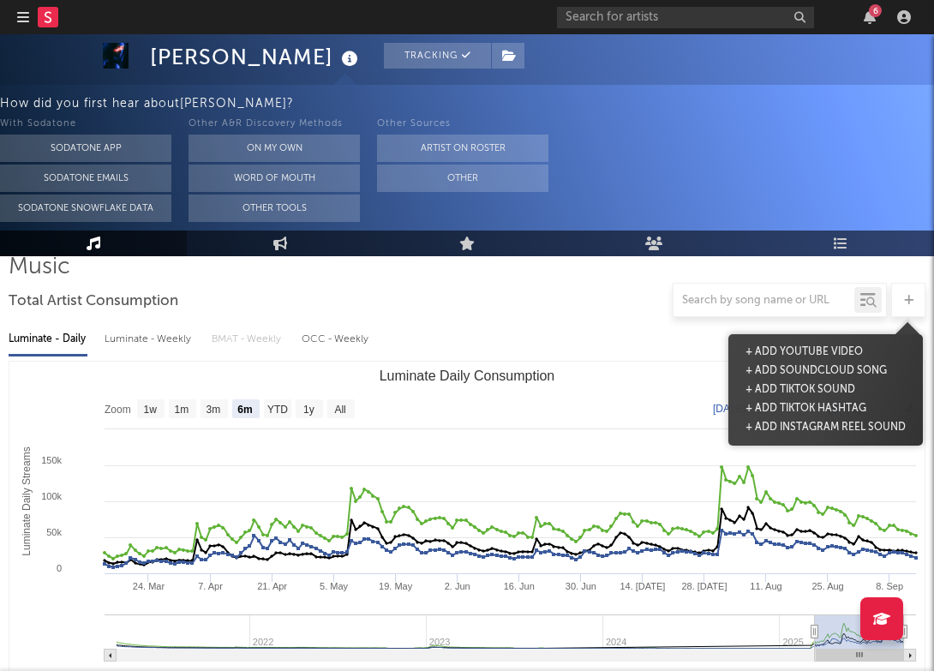
click at [909, 301] on icon at bounding box center [908, 300] width 9 height 11
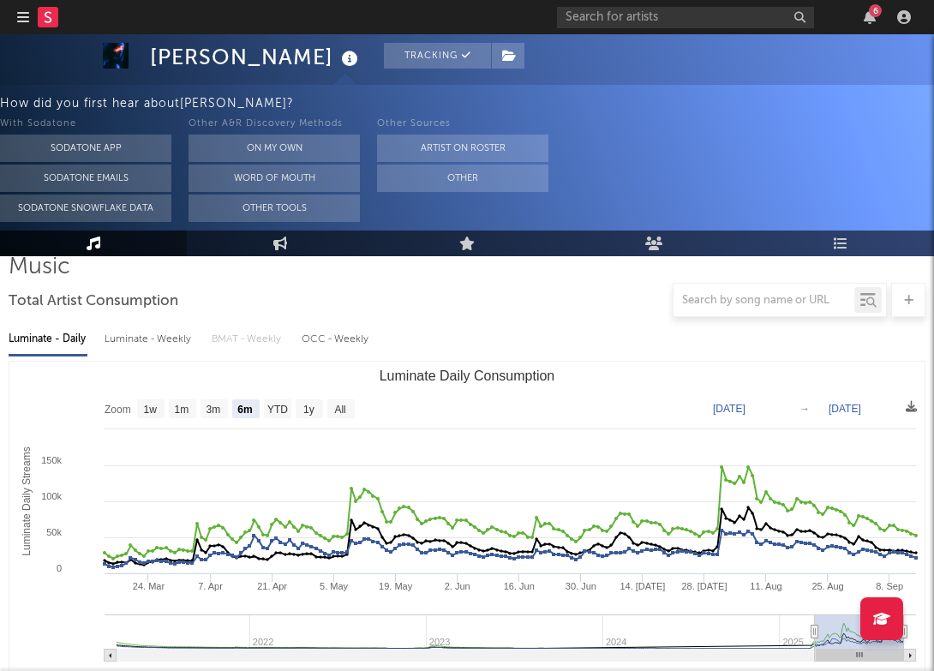
click at [909, 301] on icon at bounding box center [908, 300] width 9 height 11
click at [901, 20] on icon "button" at bounding box center [904, 17] width 14 height 14
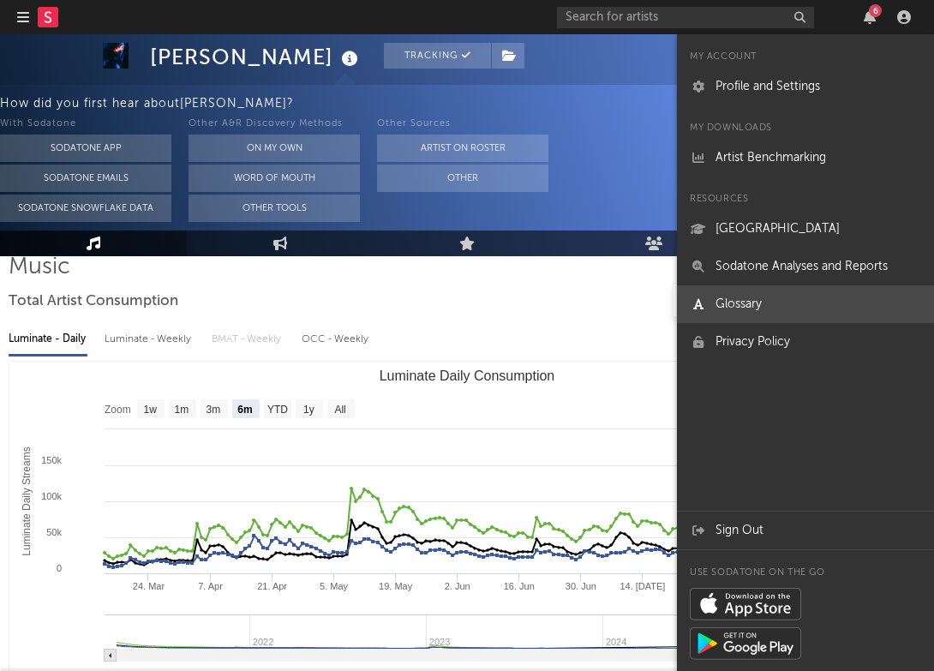
click at [703, 302] on icon at bounding box center [698, 304] width 10 height 12
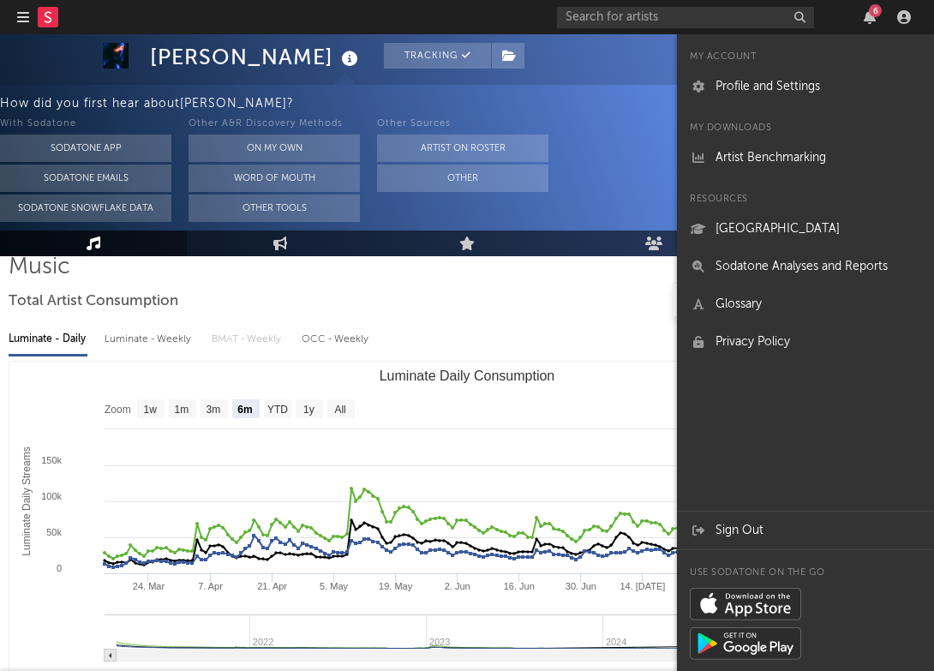
click at [619, 362] on icon "Created with Highcharts 10.3.3 Luminate Daily Streams Luminate Daily Consumptio…" at bounding box center [466, 533] width 915 height 343
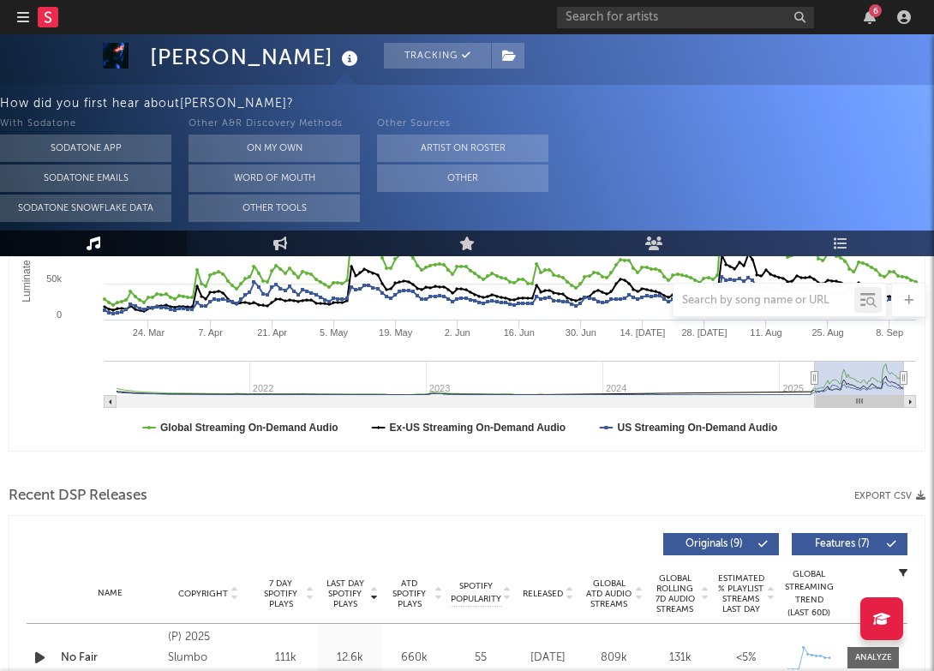
scroll to position [371, 0]
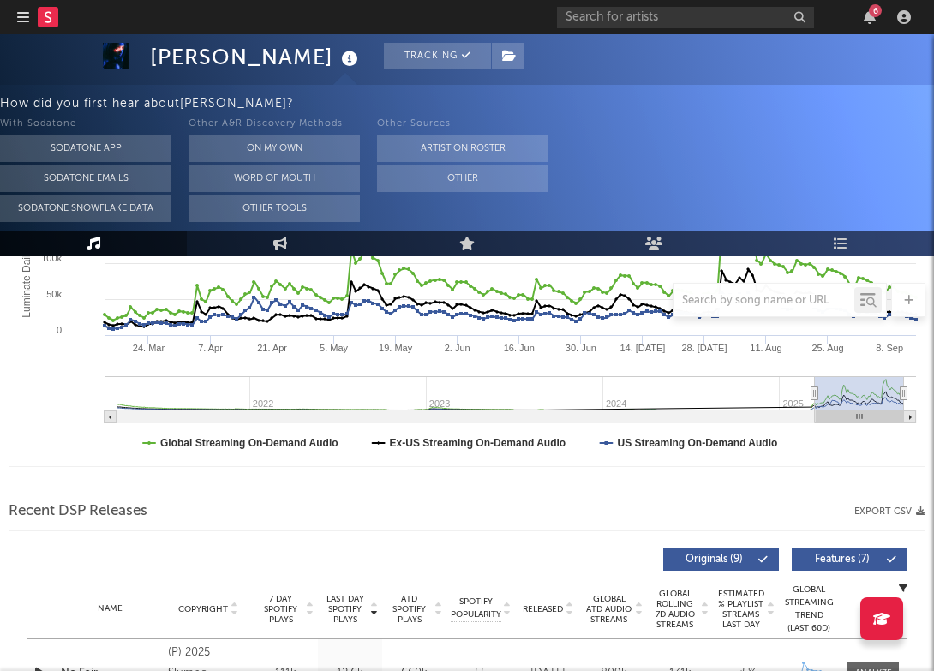
click at [104, 512] on span "Recent DSP Releases" at bounding box center [78, 511] width 139 height 21
drag, startPoint x: 62, startPoint y: 508, endPoint x: 99, endPoint y: 508, distance: 36.8
click at [99, 508] on span "Recent DSP Releases" at bounding box center [78, 511] width 139 height 21
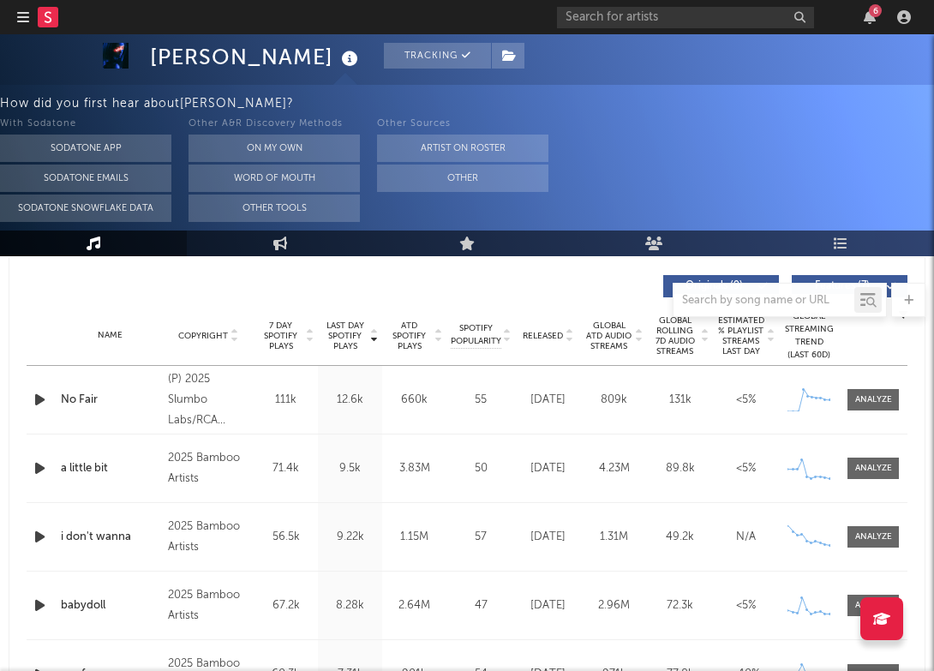
scroll to position [643, 0]
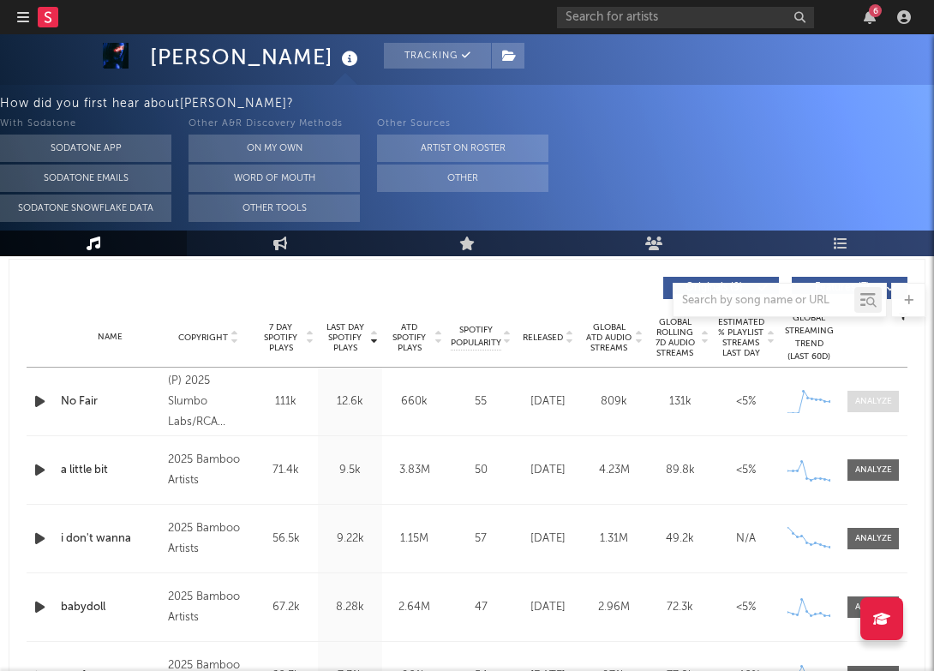
click at [894, 393] on span at bounding box center [872, 401] width 51 height 21
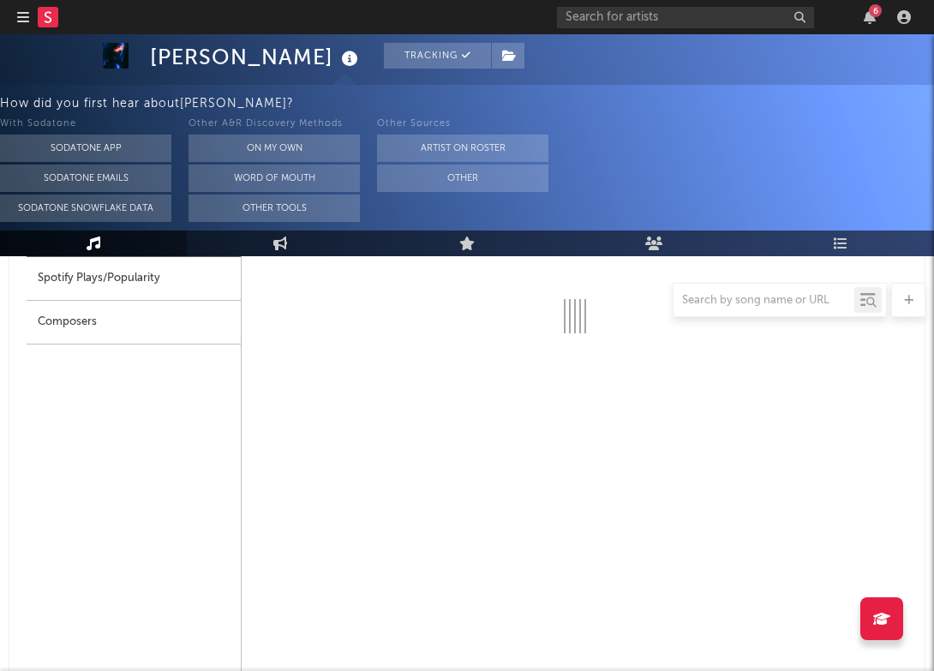
select select "1w"
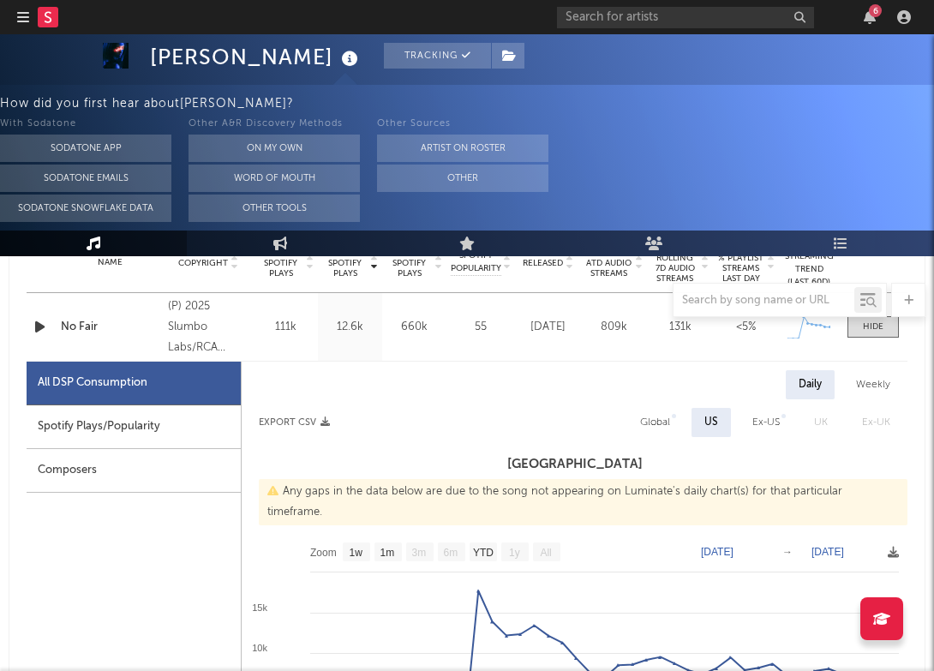
scroll to position [718, 0]
click at [186, 428] on div "Spotify Plays/Popularity" at bounding box center [134, 426] width 214 height 44
select select "1w"
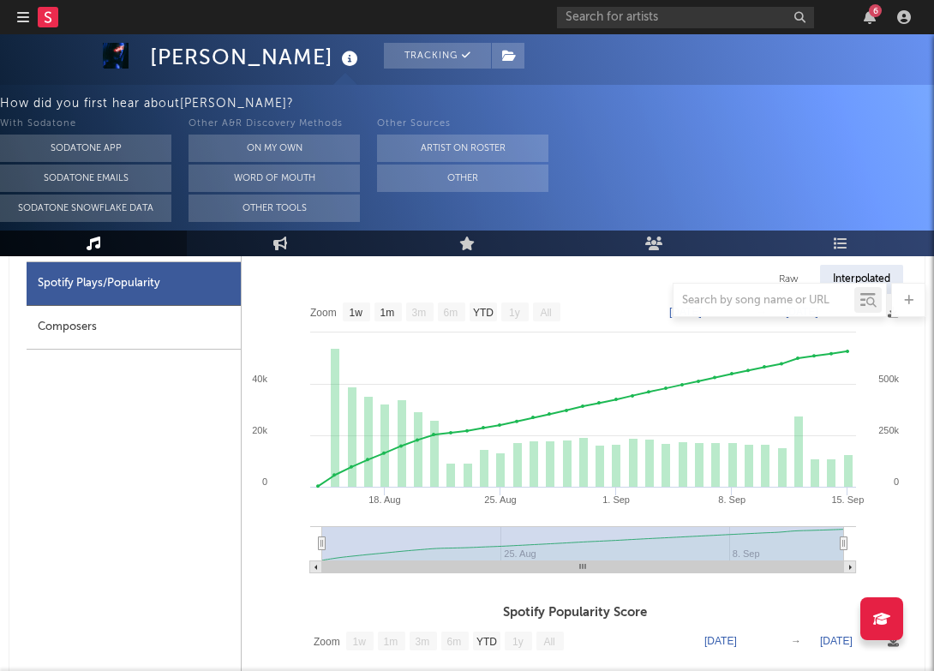
scroll to position [856, 0]
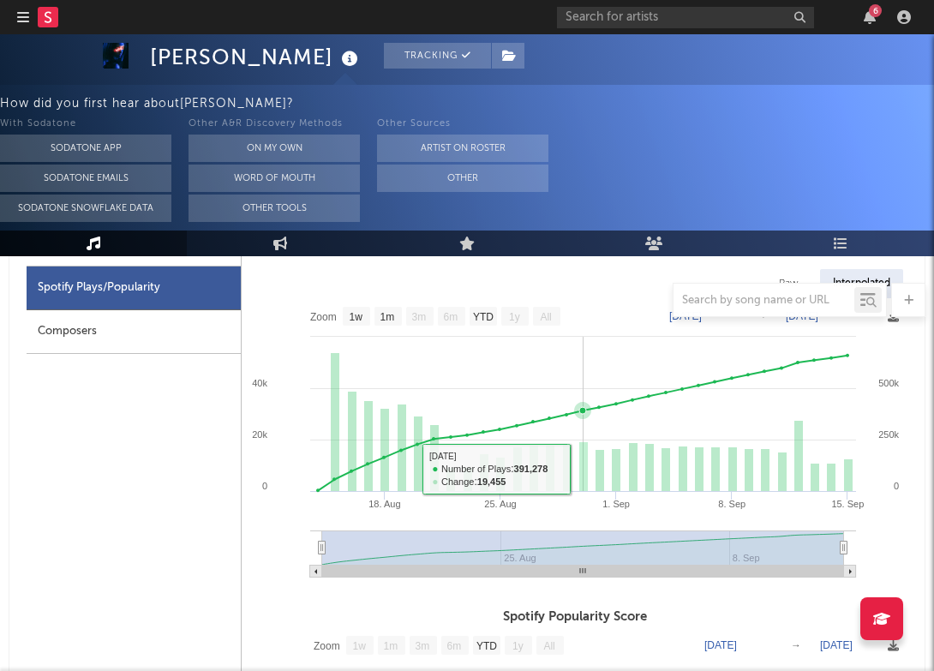
click at [583, 470] on rect at bounding box center [583, 467] width 9 height 50
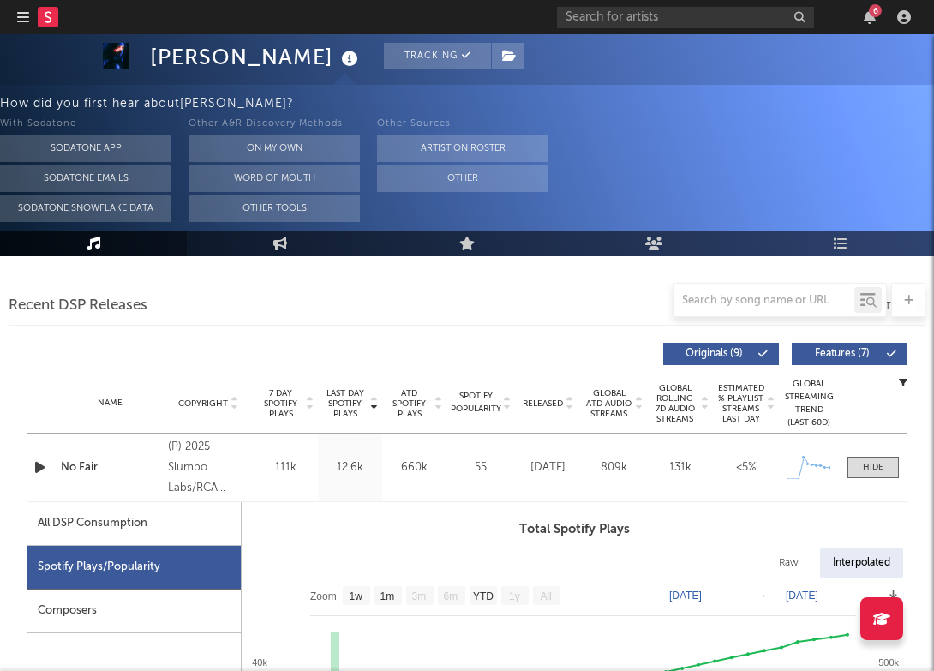
scroll to position [576, 0]
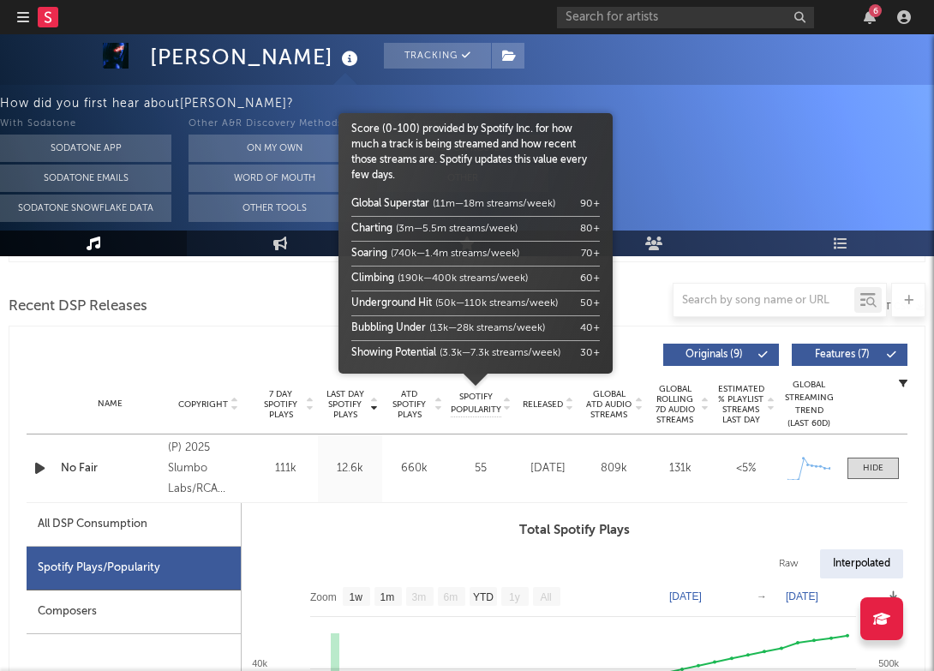
click at [476, 410] on span "Spotify Popularity" at bounding box center [476, 404] width 51 height 26
select select "1w"
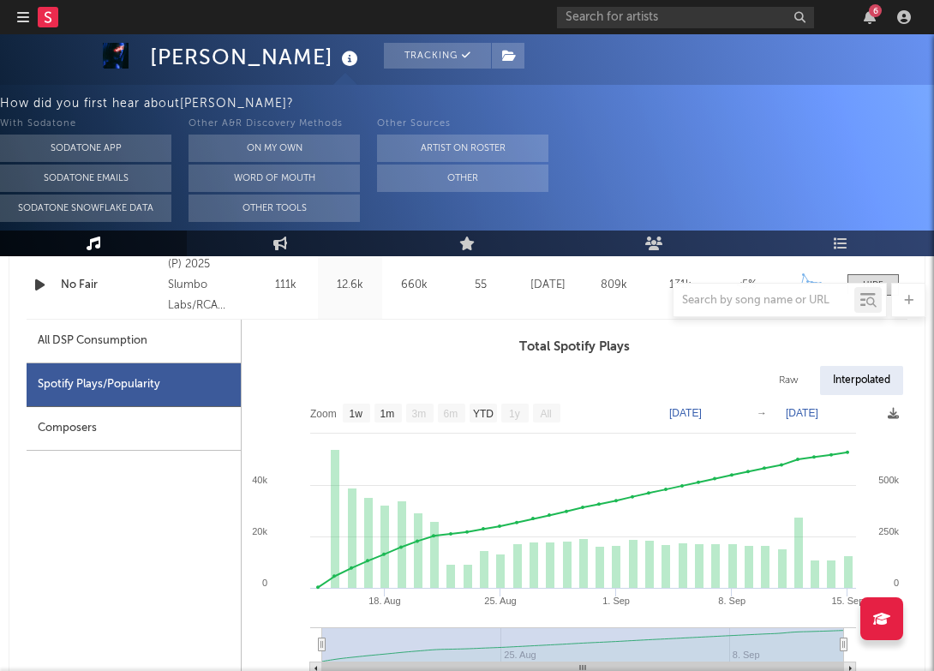
scroll to position [846, 0]
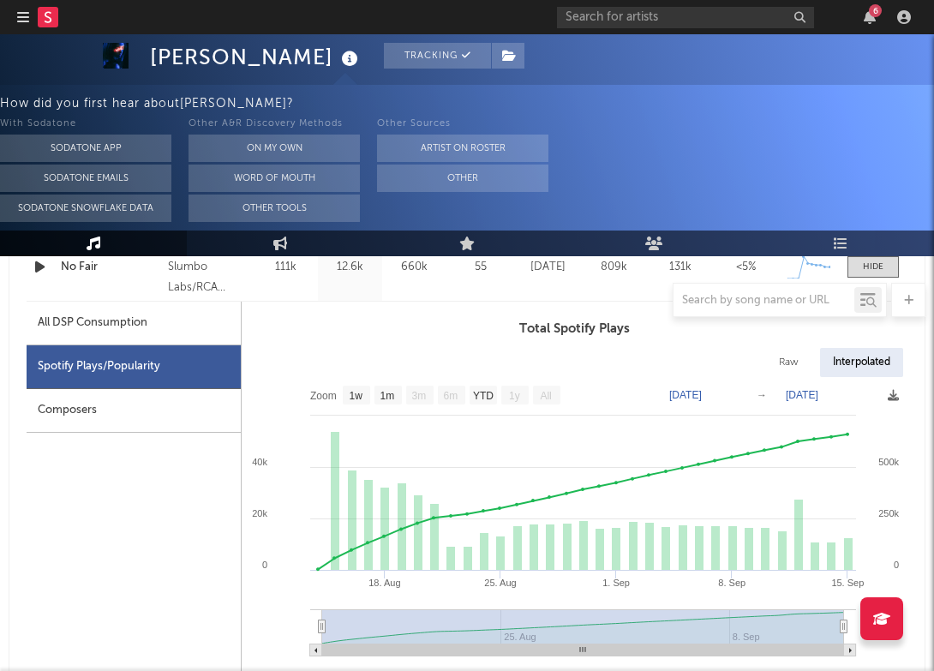
click at [153, 422] on div "Composers" at bounding box center [134, 411] width 214 height 44
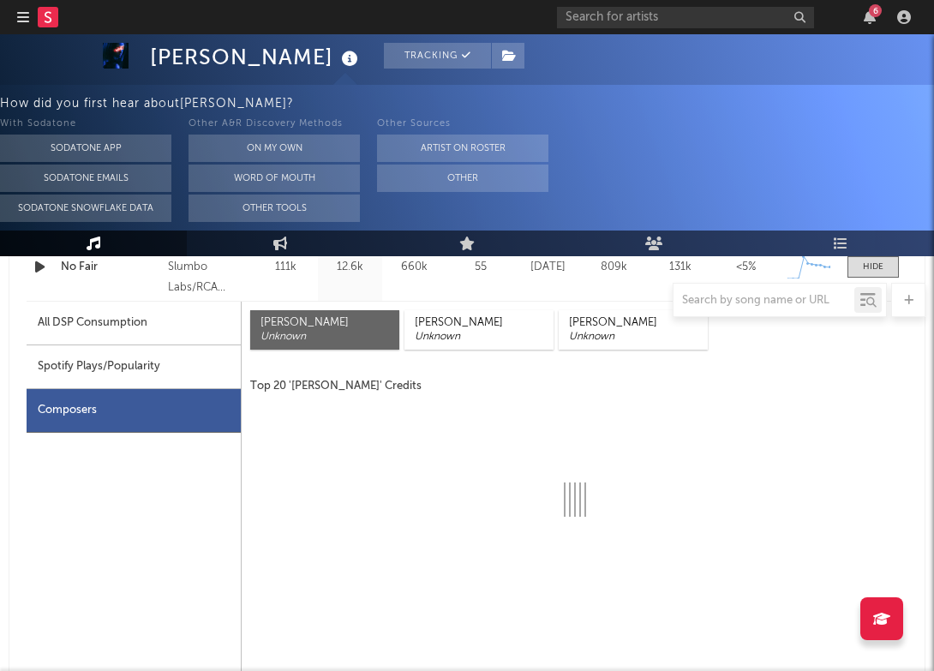
click at [141, 324] on div "All DSP Consumption" at bounding box center [93, 323] width 110 height 21
select select "1w"
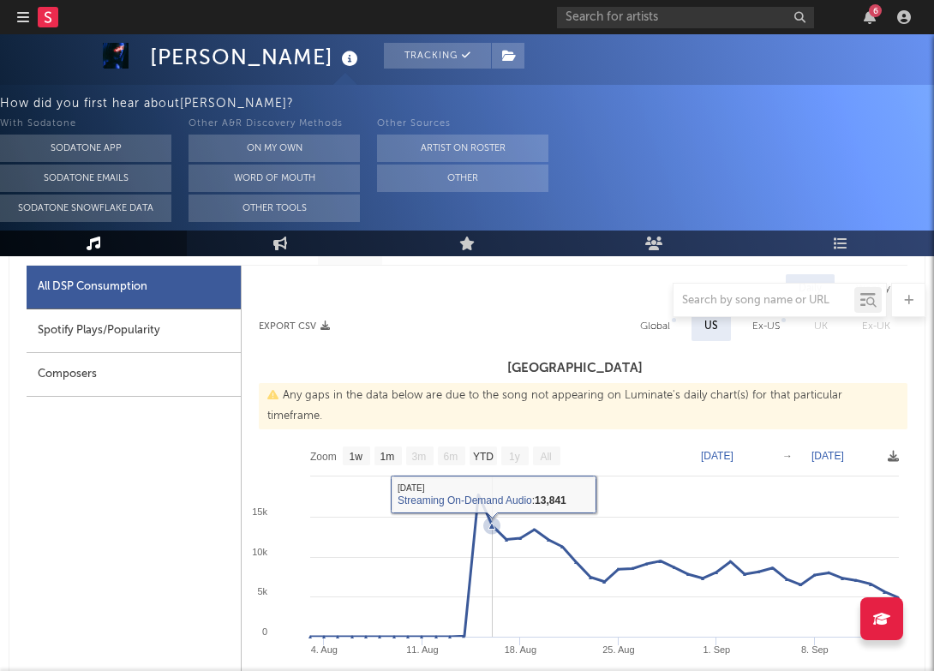
scroll to position [872, 0]
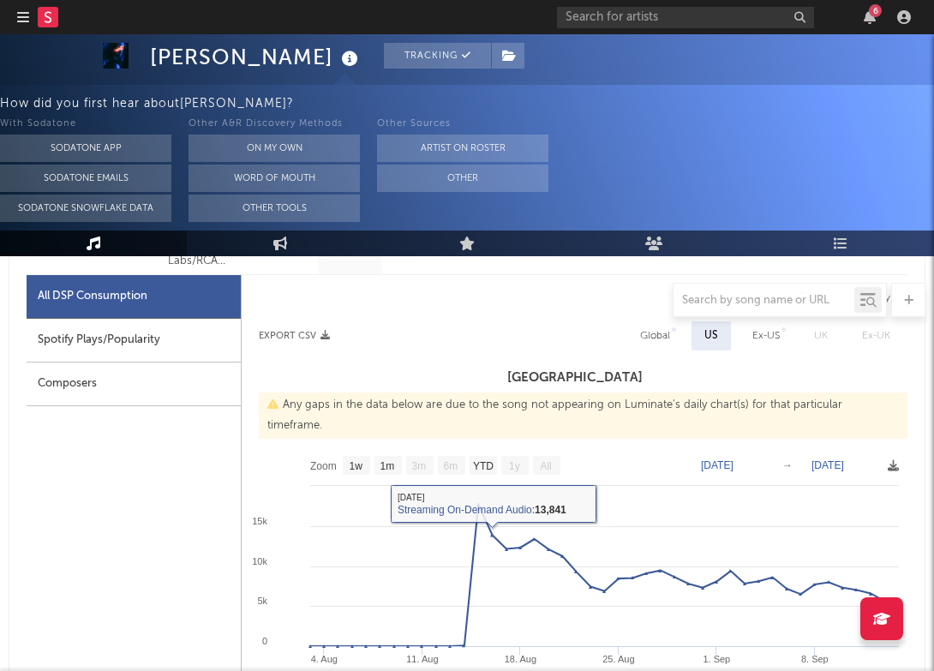
click at [165, 341] on div "Spotify Plays/Popularity" at bounding box center [134, 341] width 214 height 44
select select "1w"
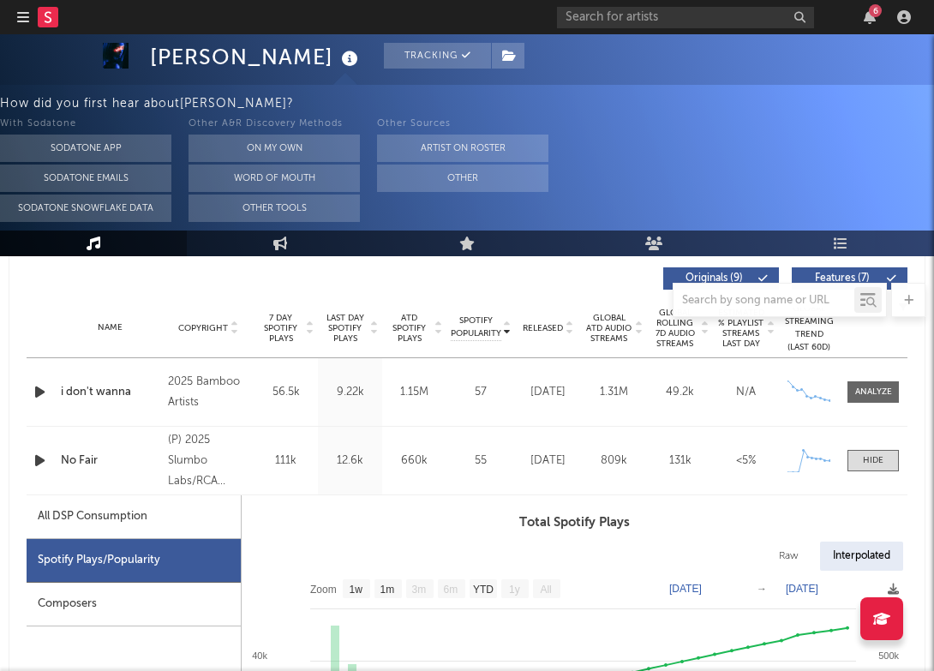
scroll to position [666, 0]
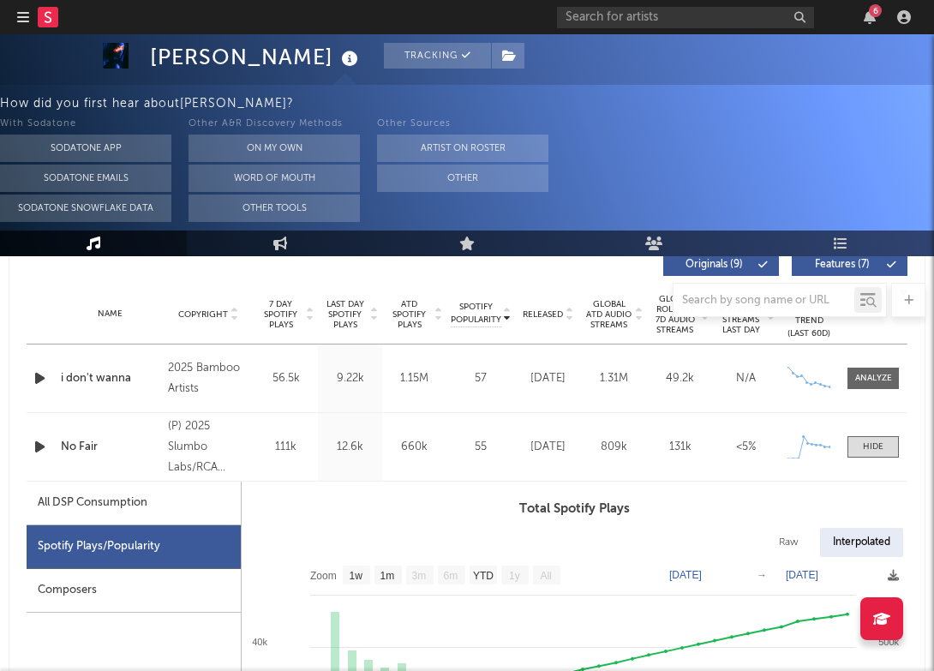
click at [120, 435] on div "Name No Fair Copyright (P) 2025 Slumbo Labs/RCA Records Label RCA Records Label…" at bounding box center [467, 447] width 881 height 68
click at [83, 441] on div "No Fair" at bounding box center [110, 447] width 99 height 17
click at [480, 376] on div "57" at bounding box center [481, 378] width 60 height 17
click at [111, 370] on div "i don't wanna" at bounding box center [110, 378] width 99 height 17
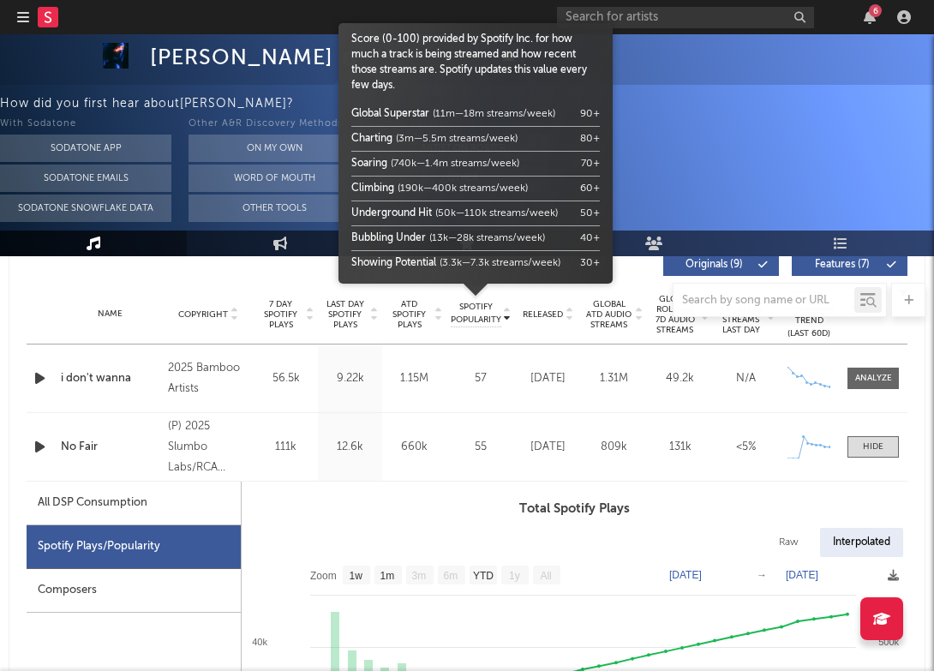
click at [479, 320] on span "Spotify Popularity" at bounding box center [476, 314] width 51 height 26
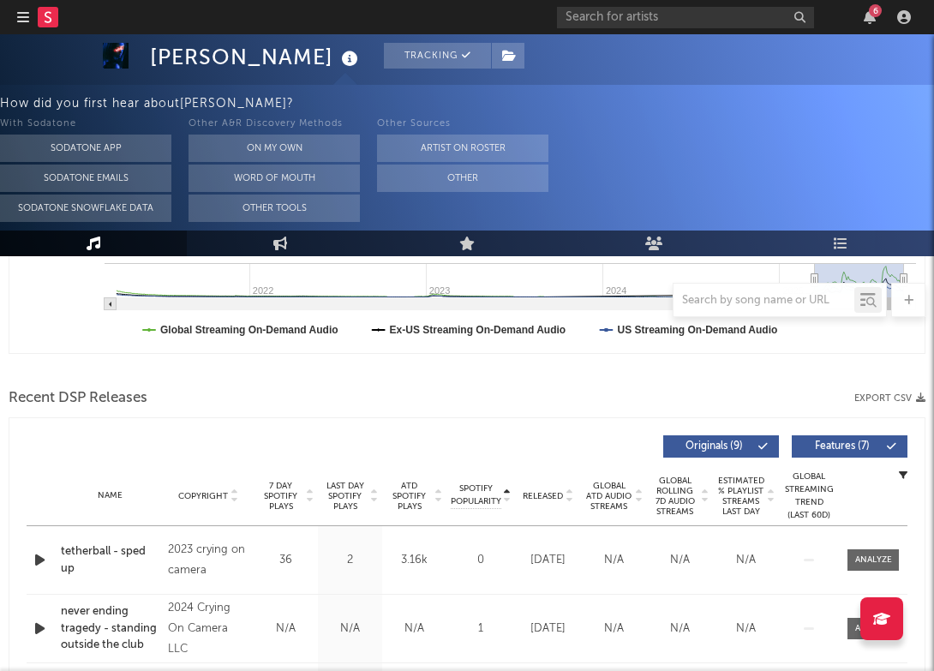
scroll to position [446, 0]
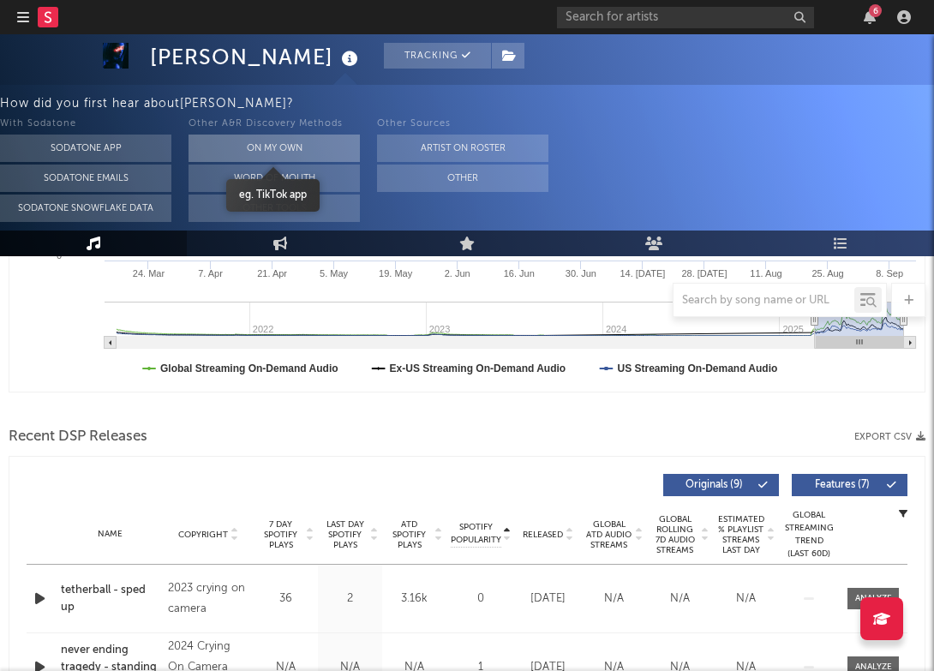
click at [254, 141] on button "On My Own" at bounding box center [273, 148] width 171 height 27
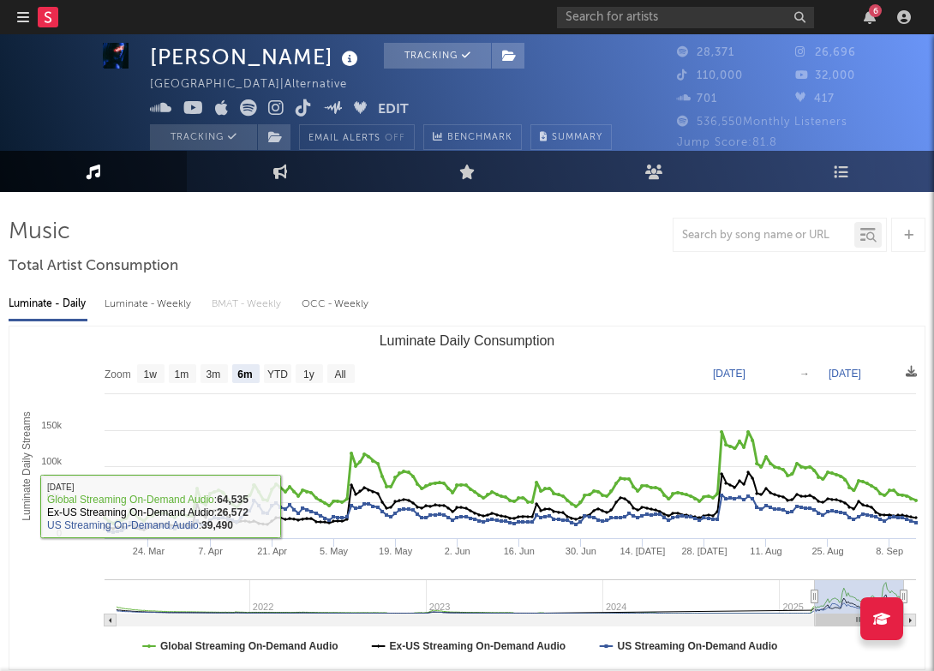
scroll to position [0, 0]
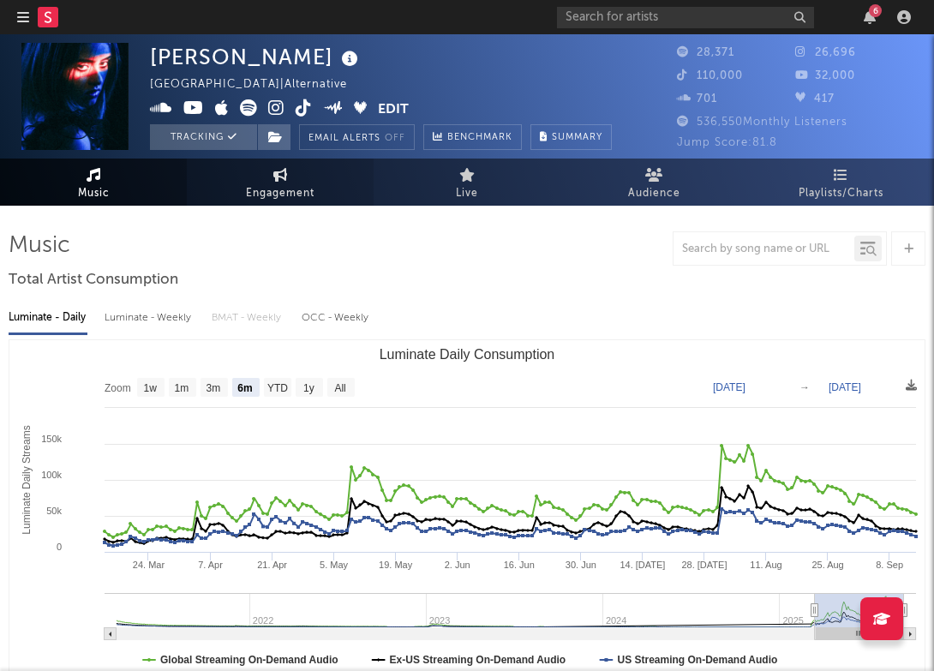
click at [267, 192] on span "Engagement" at bounding box center [280, 193] width 69 height 21
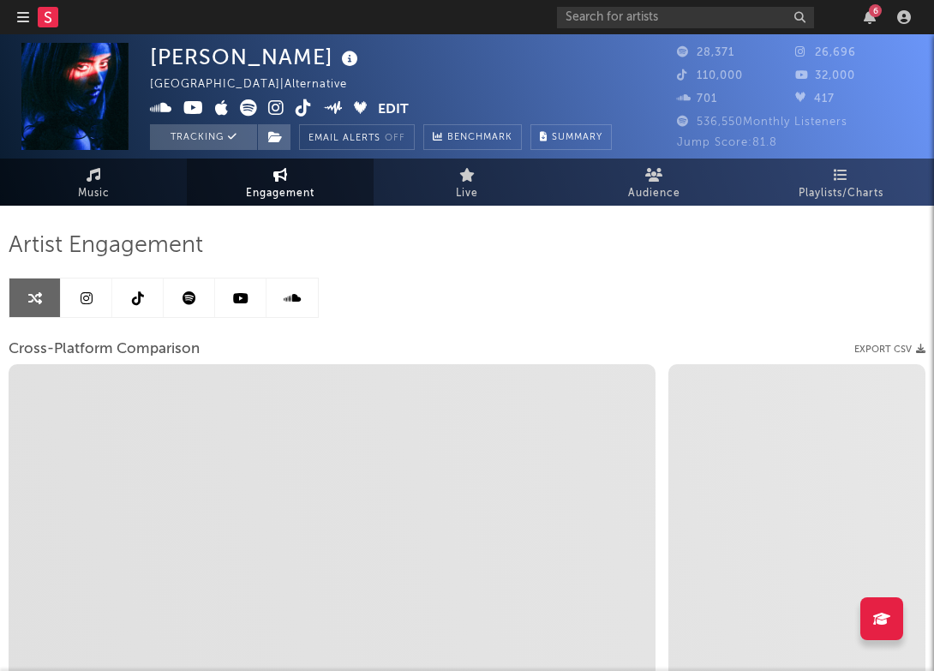
select select "1w"
click at [87, 194] on span "Music" at bounding box center [94, 193] width 32 height 21
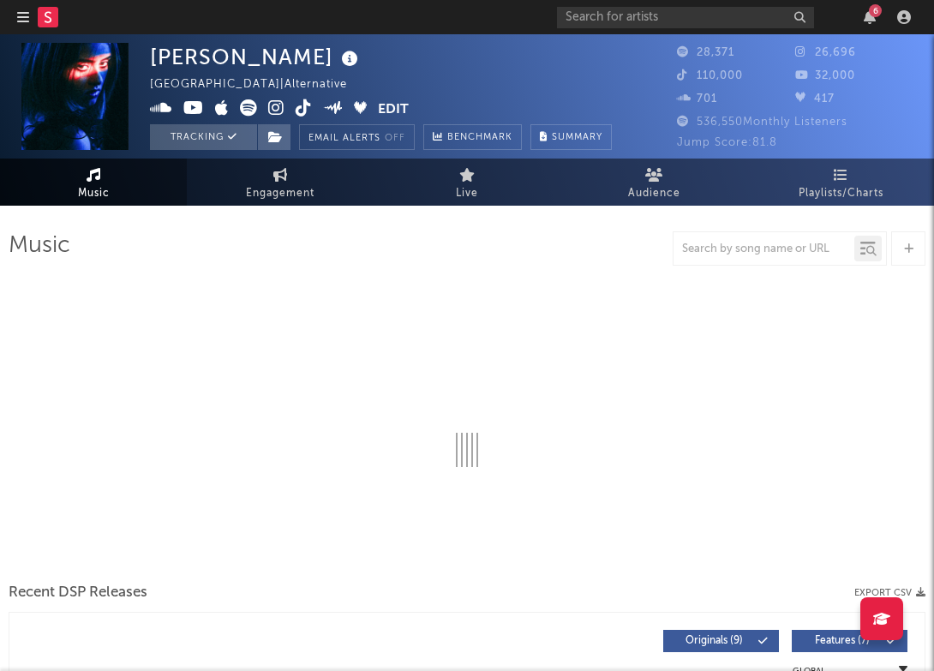
select select "6m"
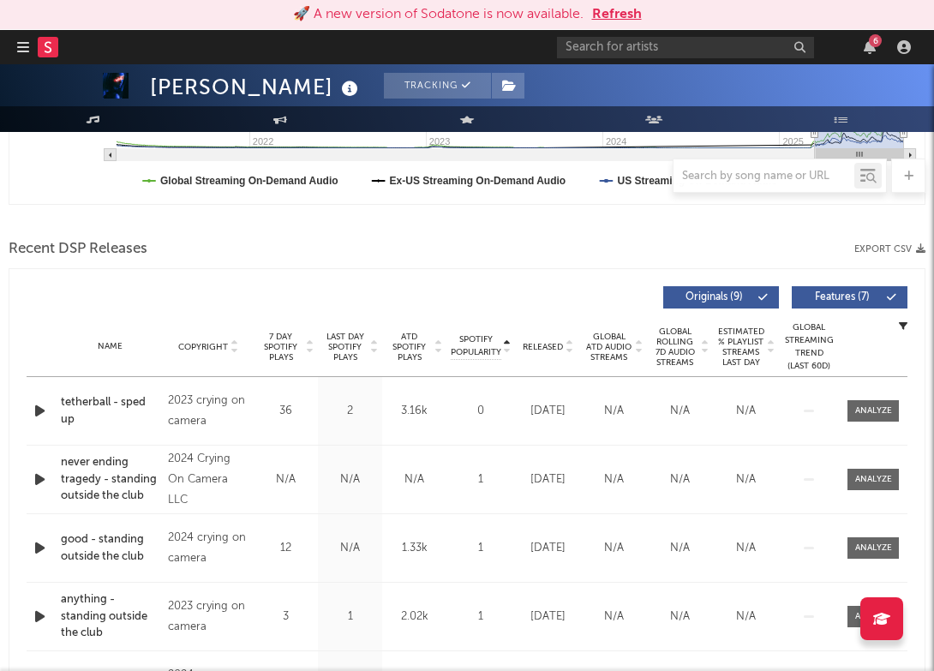
scroll to position [512, 0]
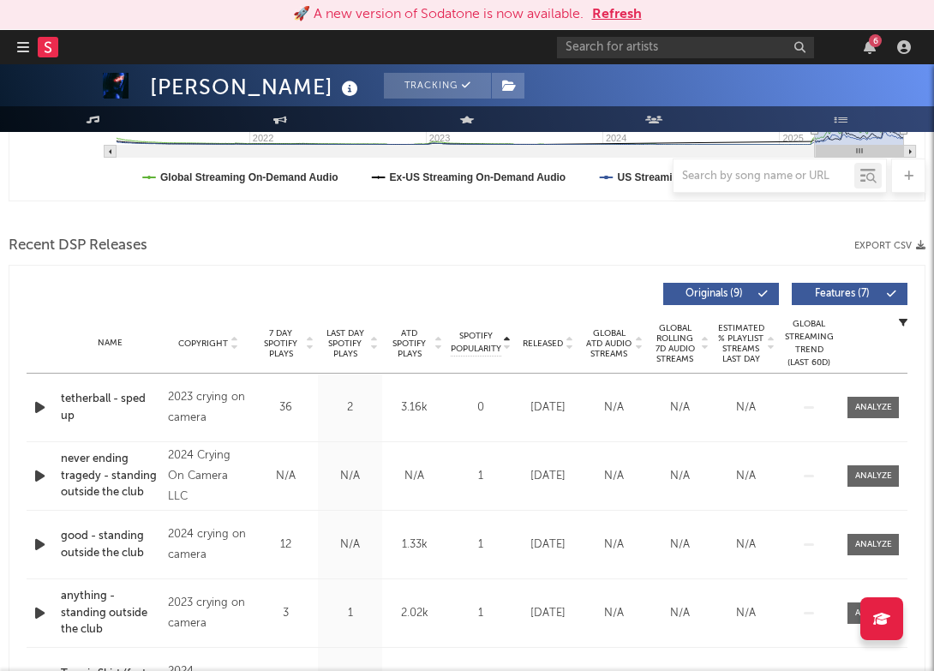
click at [124, 400] on div "tetherball - sped up" at bounding box center [110, 407] width 99 height 33
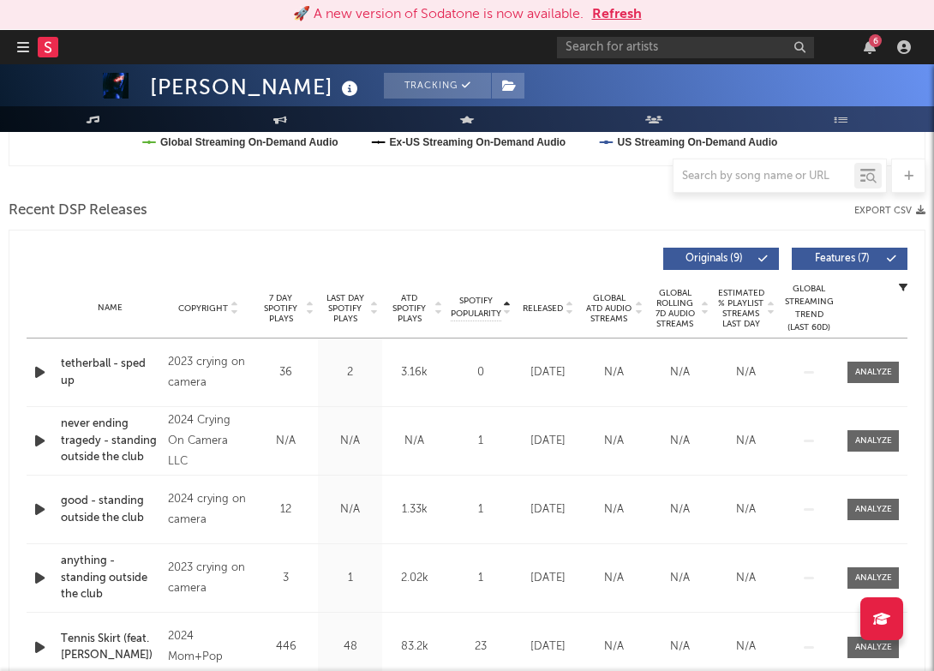
scroll to position [568, 0]
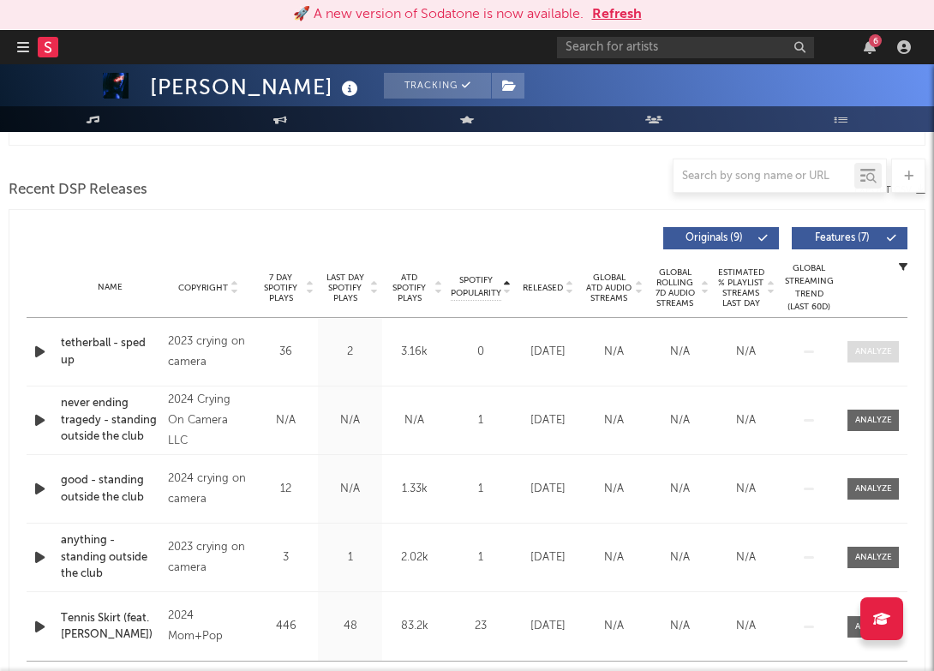
click at [882, 346] on div at bounding box center [873, 351] width 37 height 13
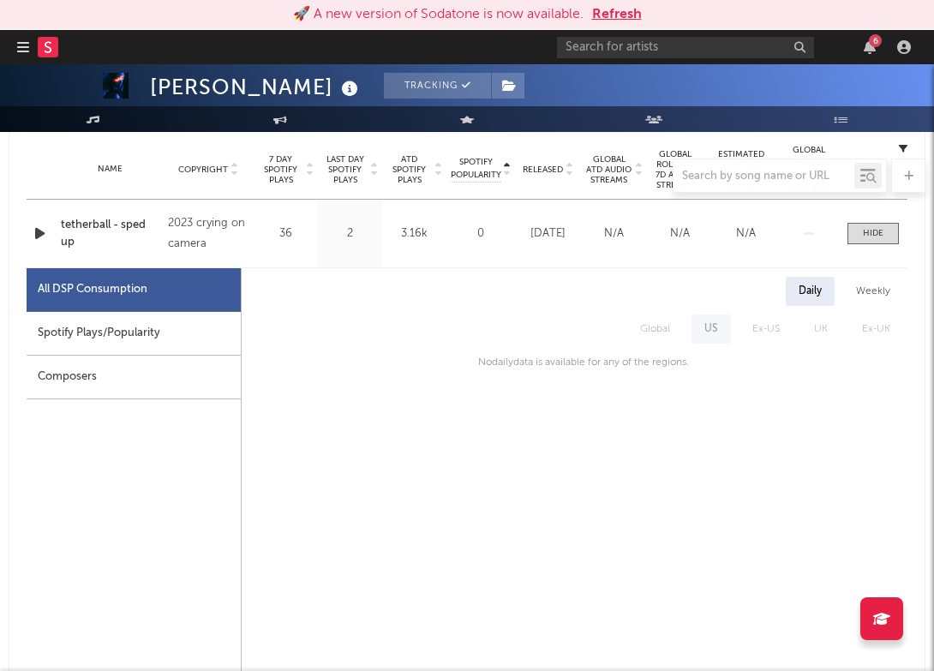
scroll to position [691, 0]
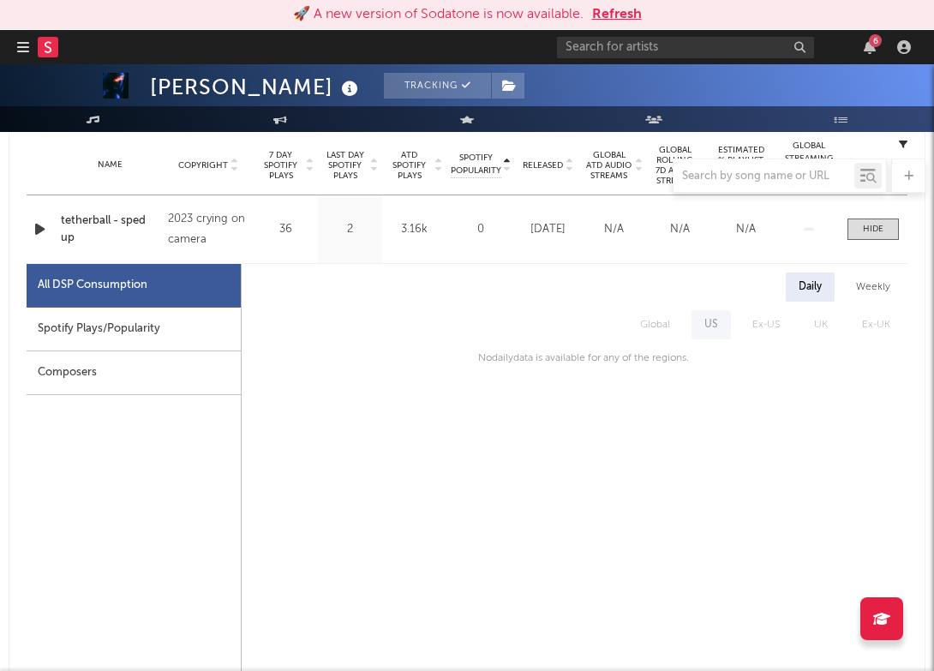
click at [108, 330] on div "Spotify Plays/Popularity" at bounding box center [134, 330] width 214 height 44
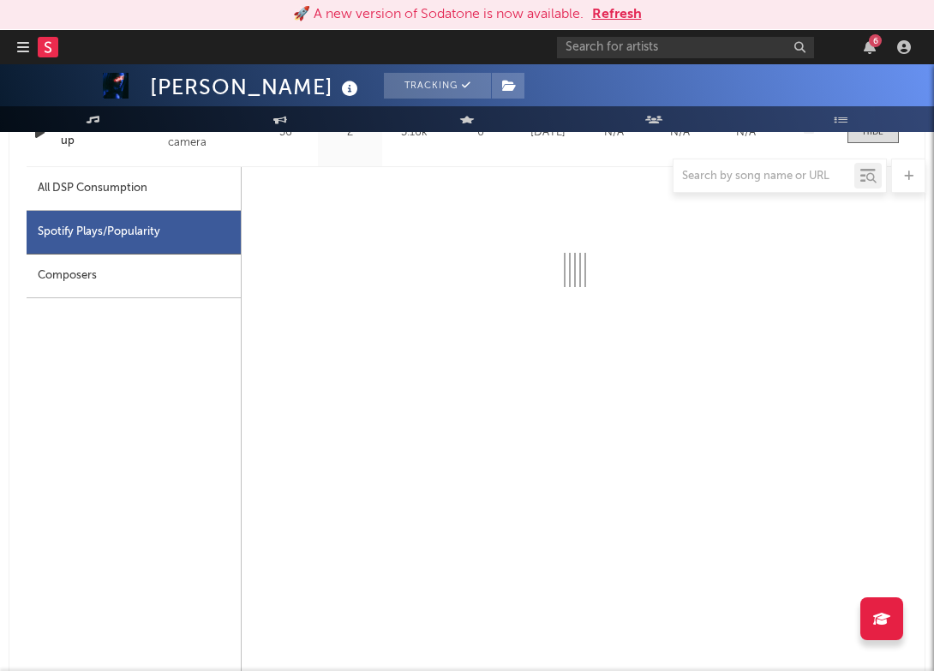
scroll to position [788, 0]
select select "6m"
select select "1w"
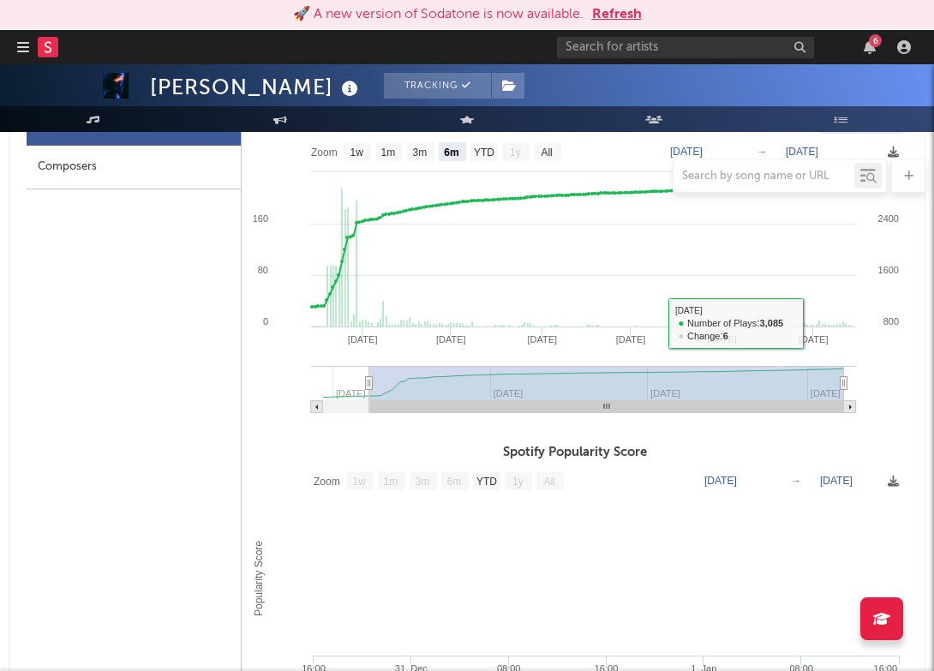
scroll to position [1101, 0]
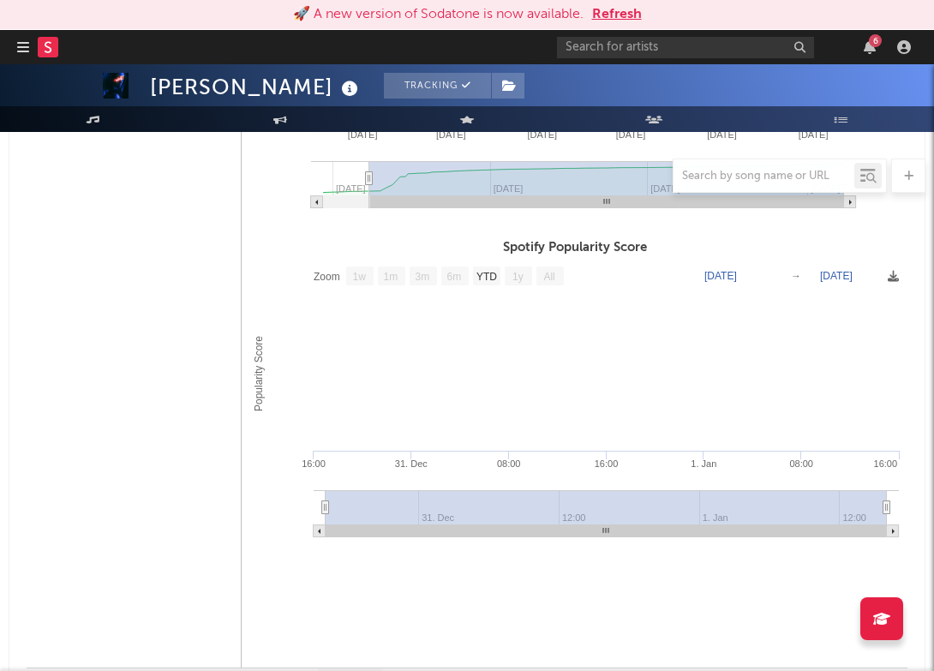
drag, startPoint x: 404, startPoint y: 497, endPoint x: 416, endPoint y: 468, distance: 31.5
click at [416, 468] on icon "Created with Highcharts 10.3.3 Popularity Score 31. Dec 1. Jan 16:00 08:00 16:0…" at bounding box center [575, 403] width 666 height 291
drag, startPoint x: 325, startPoint y: 506, endPoint x: 379, endPoint y: 506, distance: 54.0
click at [379, 506] on g at bounding box center [606, 513] width 585 height 47
click at [737, 272] on text "Dec 30, 1969" at bounding box center [720, 276] width 33 height 12
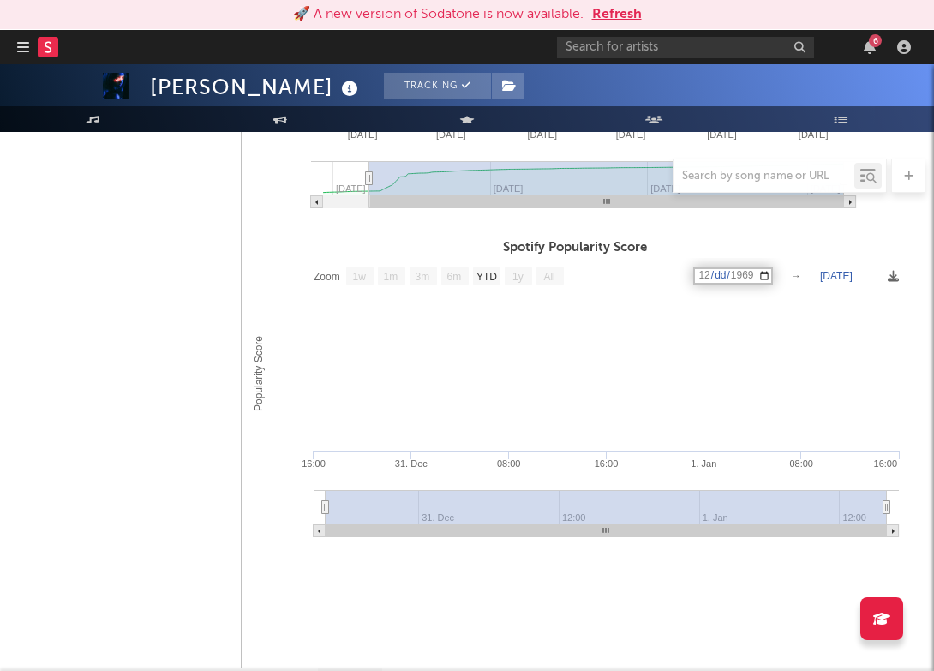
type input "1969-12-31"
type input "1970-01-02"
click at [492, 287] on rect at bounding box center [575, 403] width 666 height 291
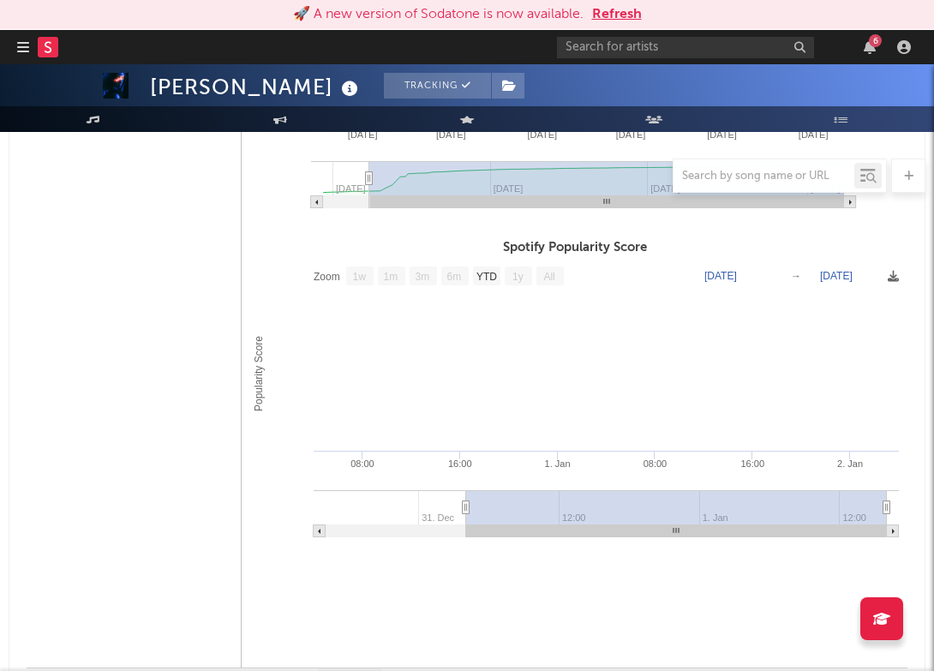
click at [791, 273] on text "→" at bounding box center [796, 276] width 10 height 12
click at [737, 273] on text "Dec 31, 1969" at bounding box center [720, 276] width 33 height 12
click at [773, 273] on input "1969-12-31" at bounding box center [733, 275] width 80 height 17
click at [493, 268] on rect at bounding box center [486, 275] width 27 height 19
click at [493, 273] on text "YTD" at bounding box center [486, 277] width 21 height 12
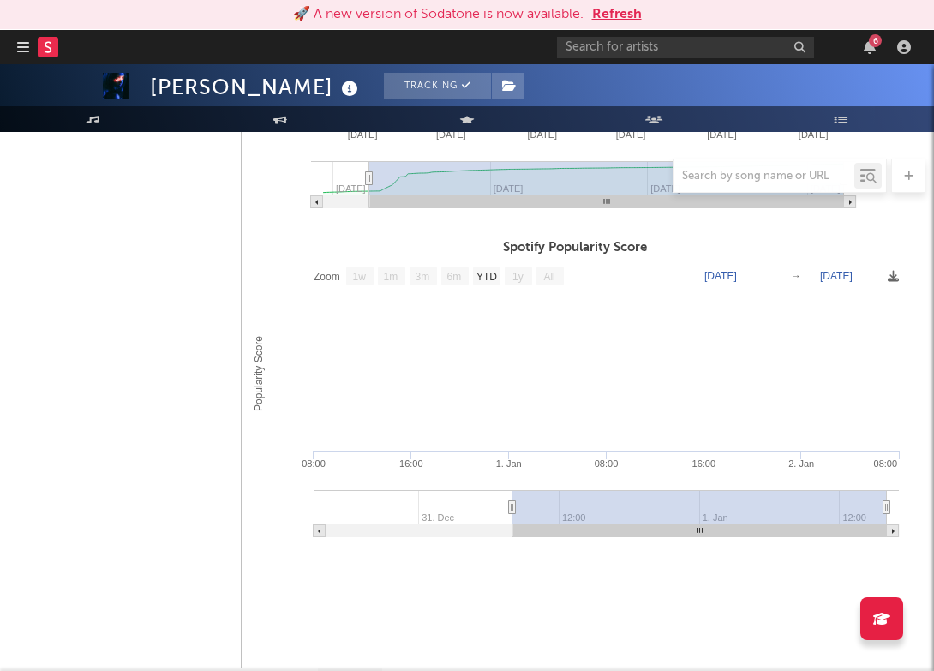
click at [493, 273] on text "YTD" at bounding box center [486, 277] width 21 height 12
select select "YTD"
click at [522, 271] on text "1y" at bounding box center [517, 277] width 11 height 12
click at [350, 278] on rect at bounding box center [359, 275] width 27 height 19
click at [782, 280] on rect at bounding box center [575, 403] width 666 height 291
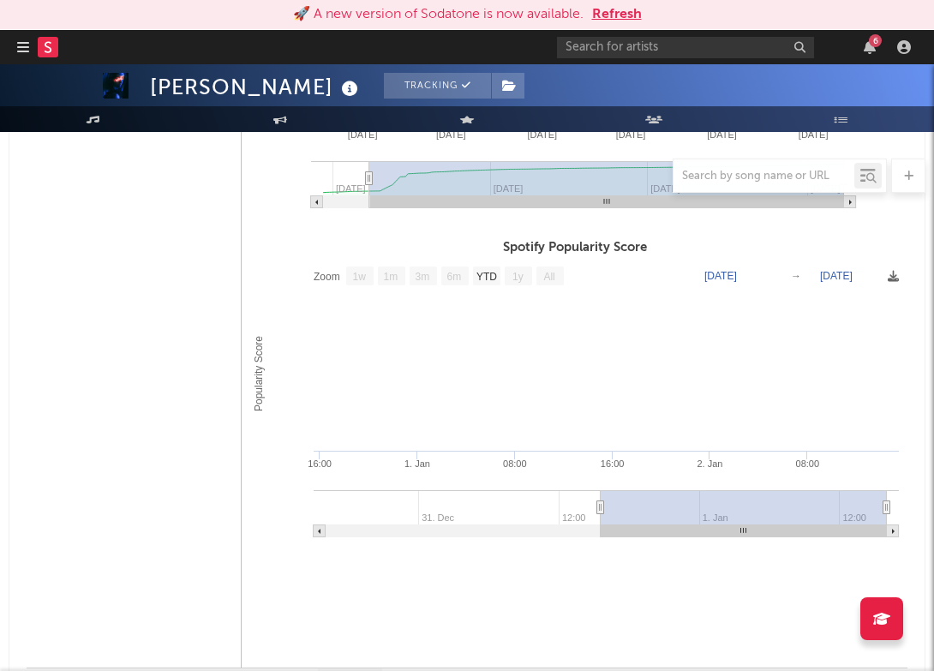
click at [737, 275] on text "Dec 31, 1969" at bounding box center [720, 276] width 33 height 12
click at [835, 270] on text "Jan 2, 1970" at bounding box center [836, 276] width 33 height 12
type input "1969-12-30"
type input "1970-01-01"
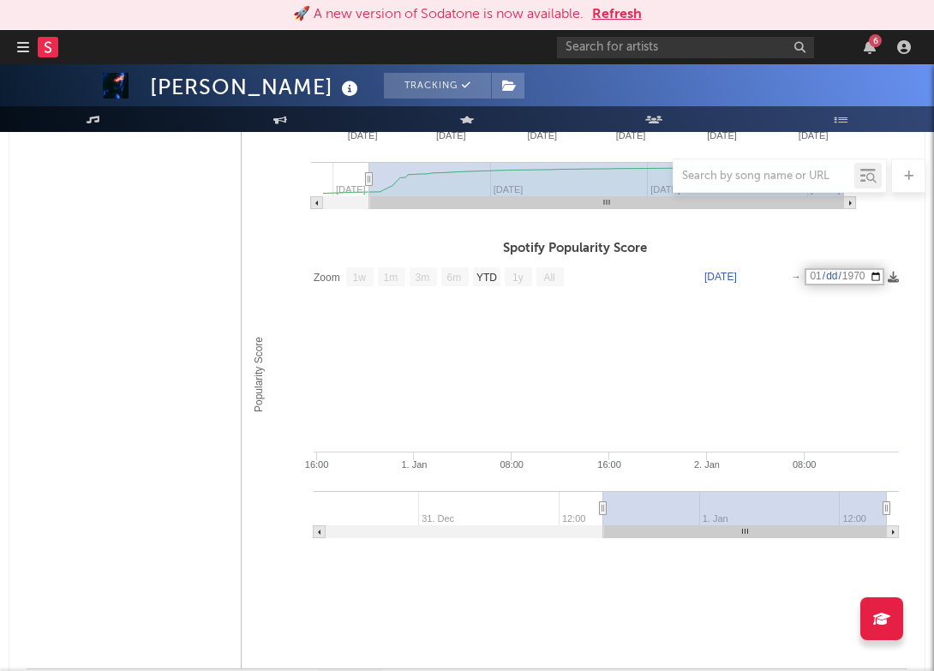
type input "1969-12-31"
type input "1970-01-02"
drag, startPoint x: 768, startPoint y: 532, endPoint x: 834, endPoint y: 532, distance: 66.0
click at [834, 532] on rect at bounding box center [745, 532] width 283 height 12
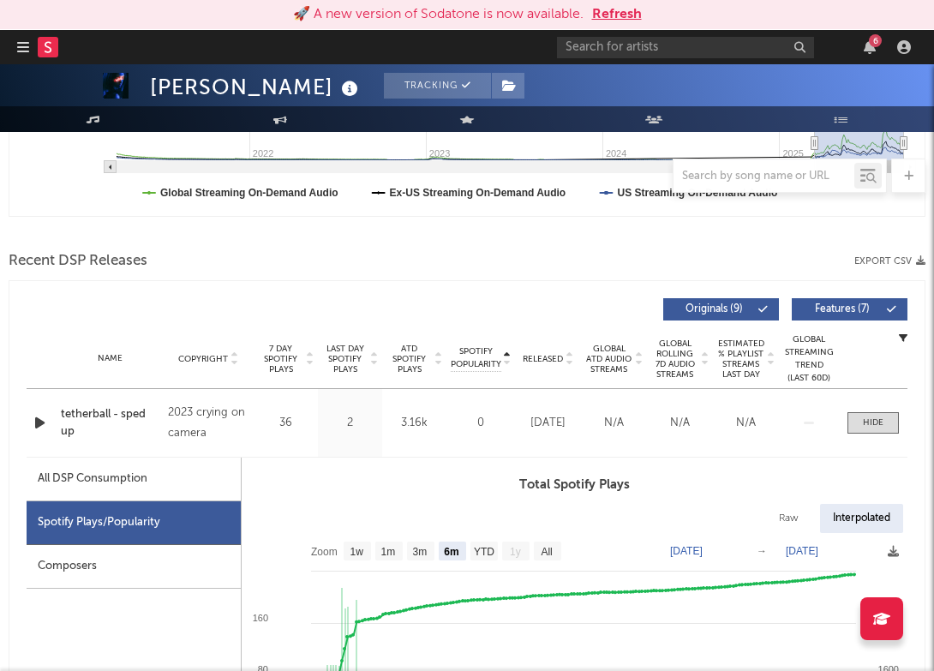
scroll to position [539, 0]
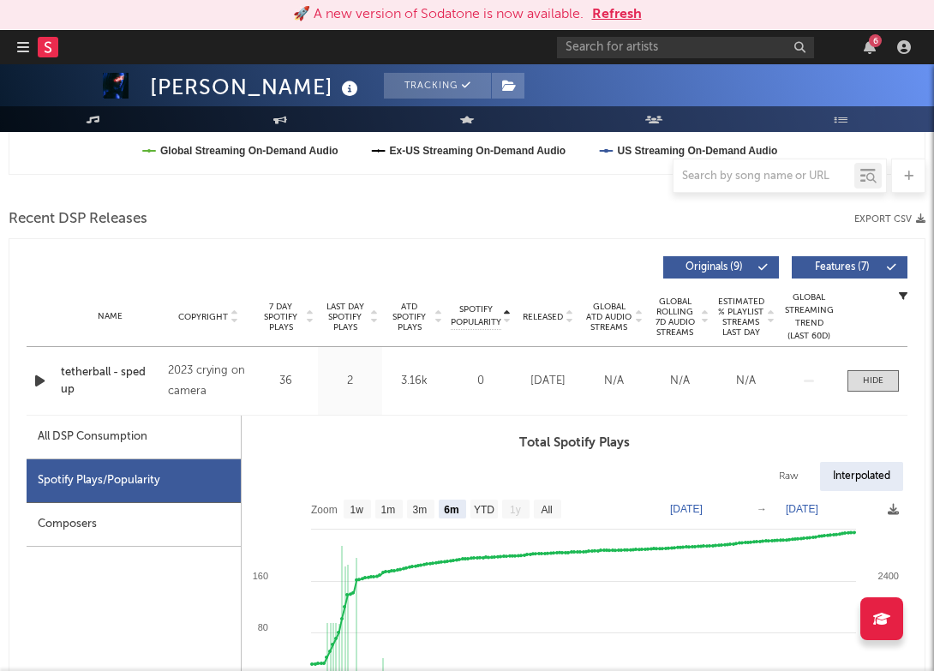
click at [143, 423] on div "All DSP Consumption" at bounding box center [134, 438] width 214 height 44
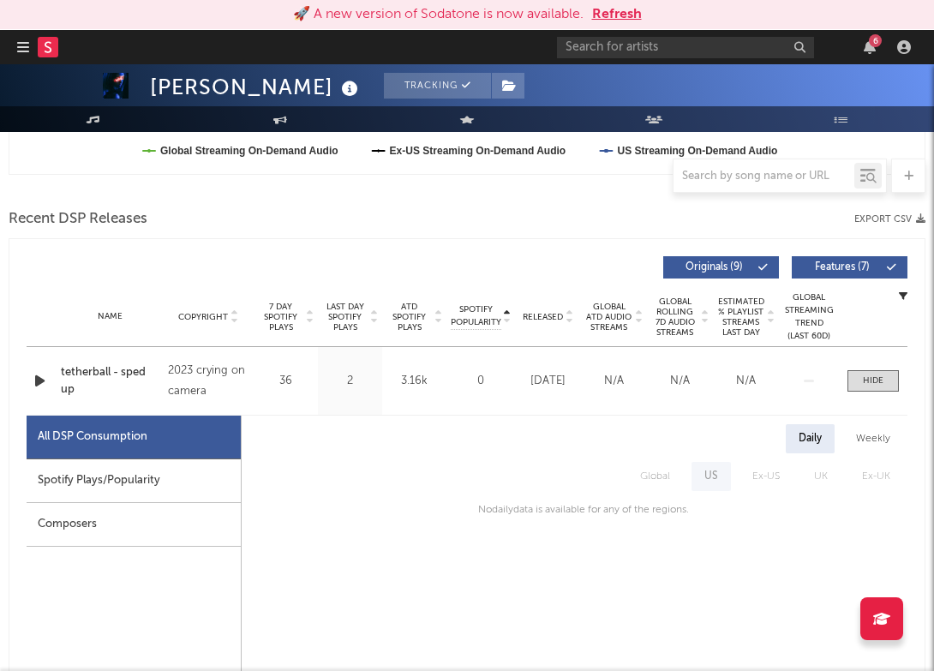
scroll to position [570, 0]
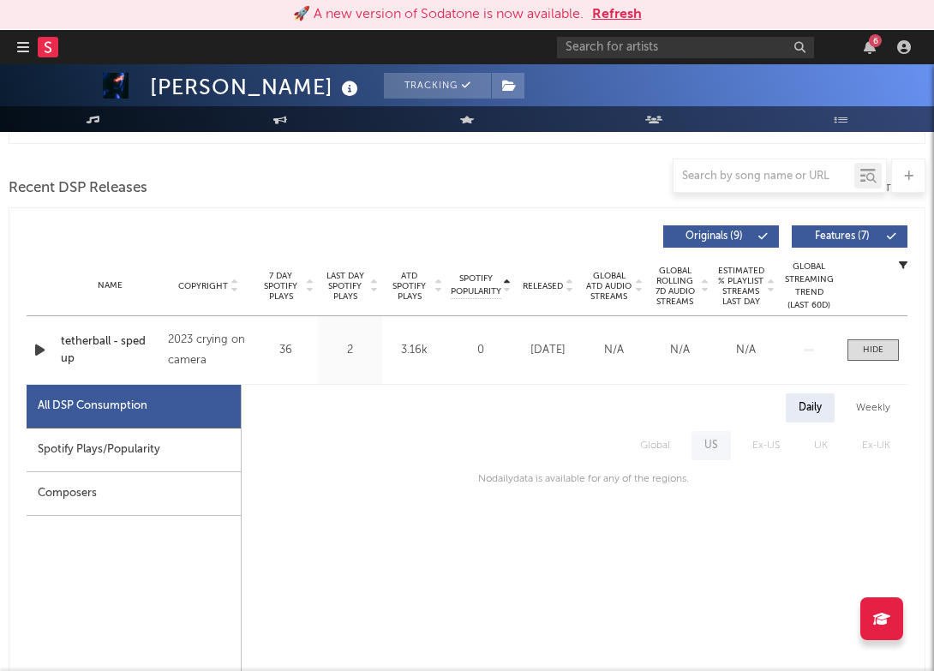
click at [150, 402] on div "All DSP Consumption" at bounding box center [134, 407] width 214 height 44
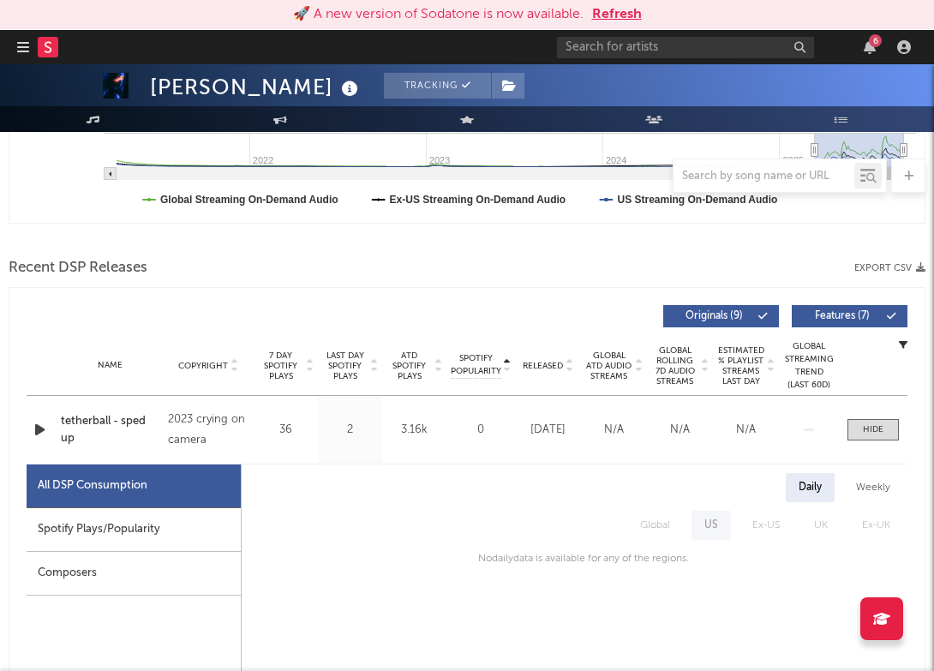
scroll to position [493, 0]
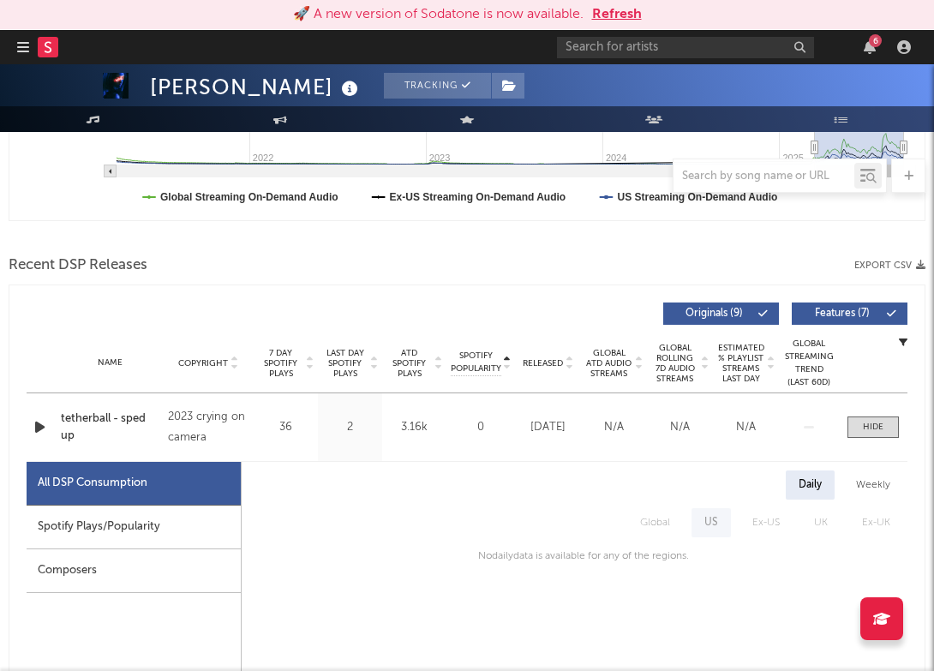
click at [130, 419] on div "tetherball - sped up" at bounding box center [110, 426] width 99 height 33
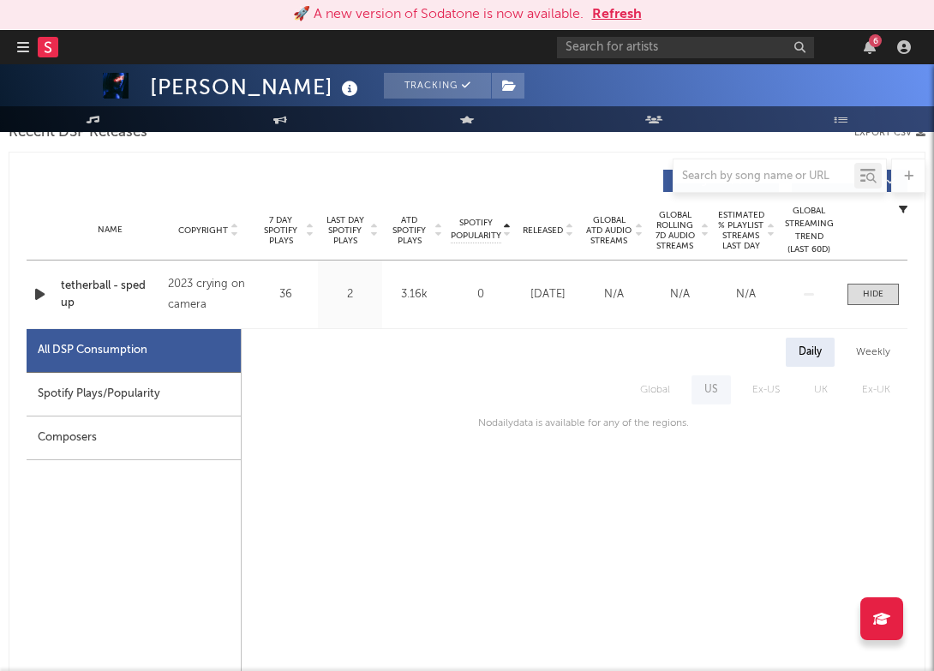
scroll to position [629, 0]
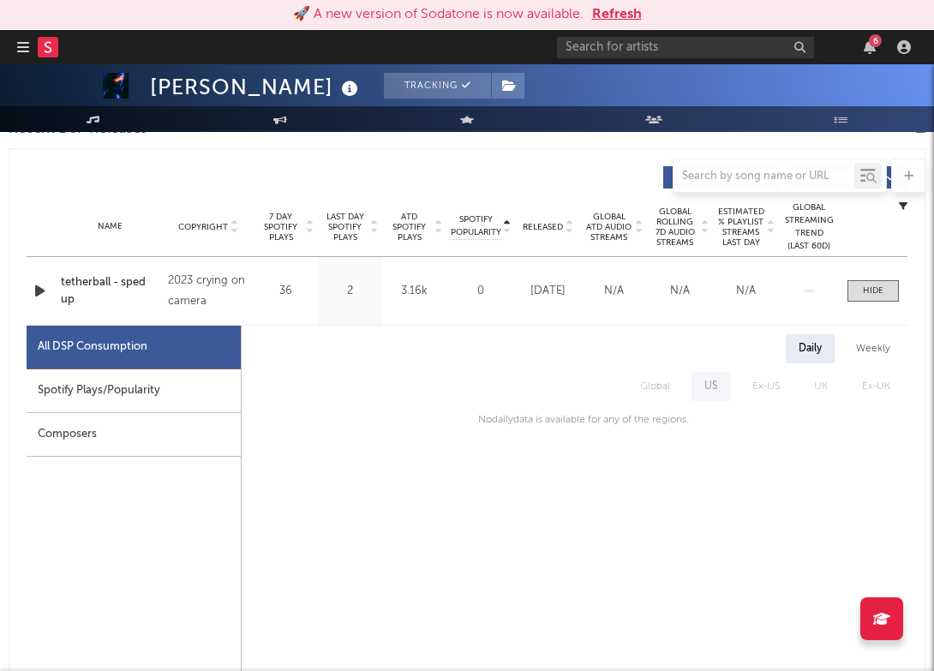
click at [135, 394] on div "Spotify Plays/Popularity" at bounding box center [134, 391] width 214 height 44
select select "6m"
select select "1w"
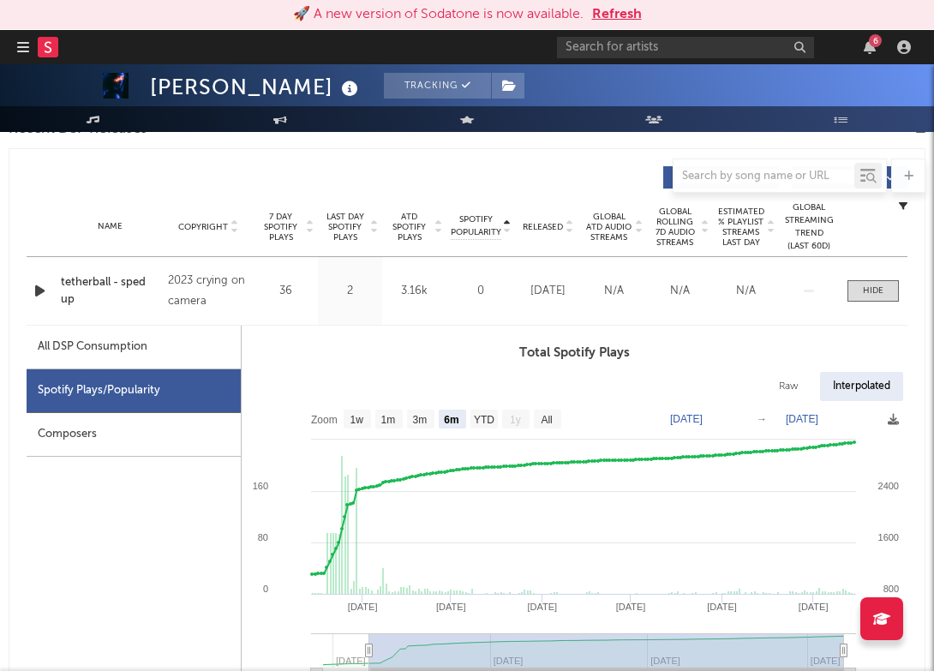
click at [141, 424] on div "Composers" at bounding box center [134, 435] width 214 height 44
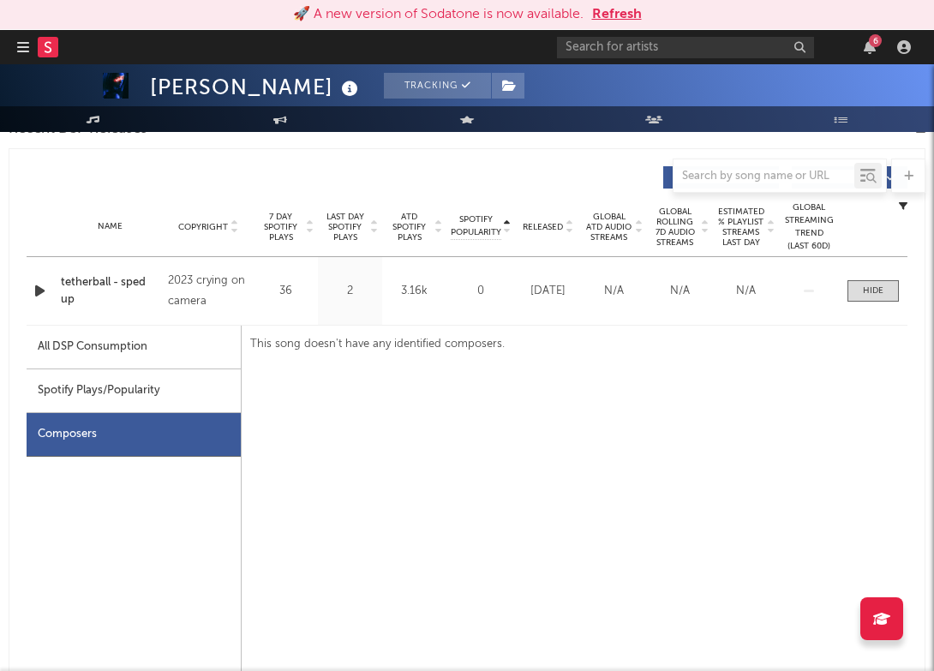
click at [123, 349] on div "All DSP Consumption" at bounding box center [93, 347] width 110 height 21
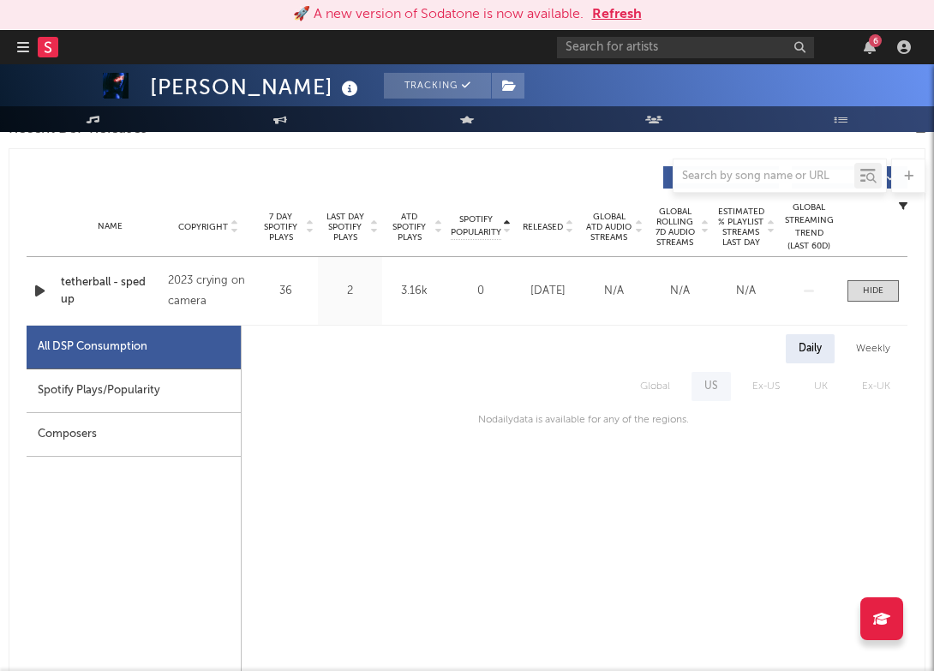
click at [124, 391] on div "Spotify Plays/Popularity" at bounding box center [134, 391] width 214 height 44
select select "6m"
select select "1w"
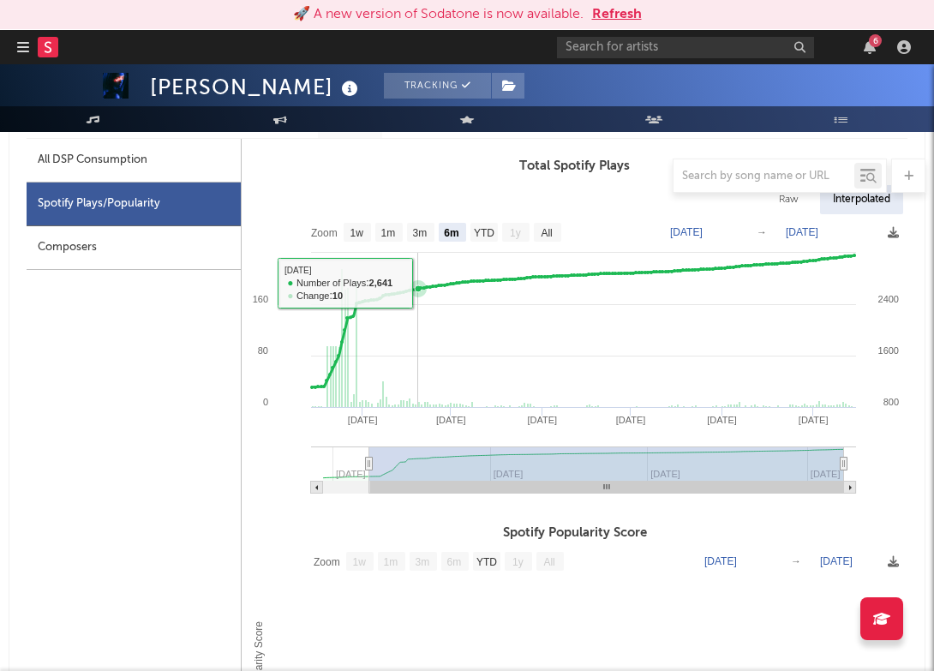
scroll to position [817, 0]
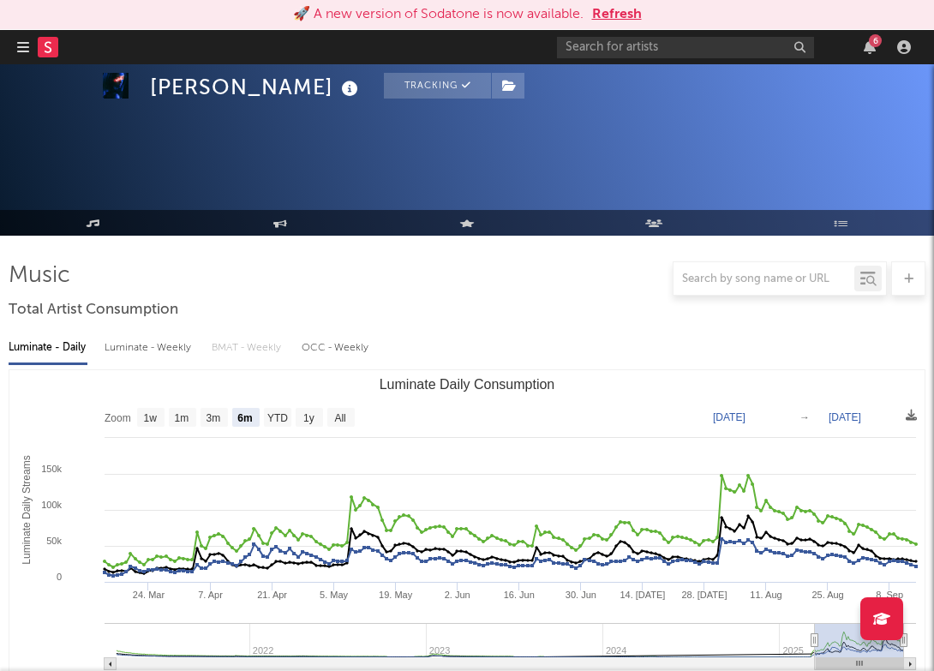
select select "1m"
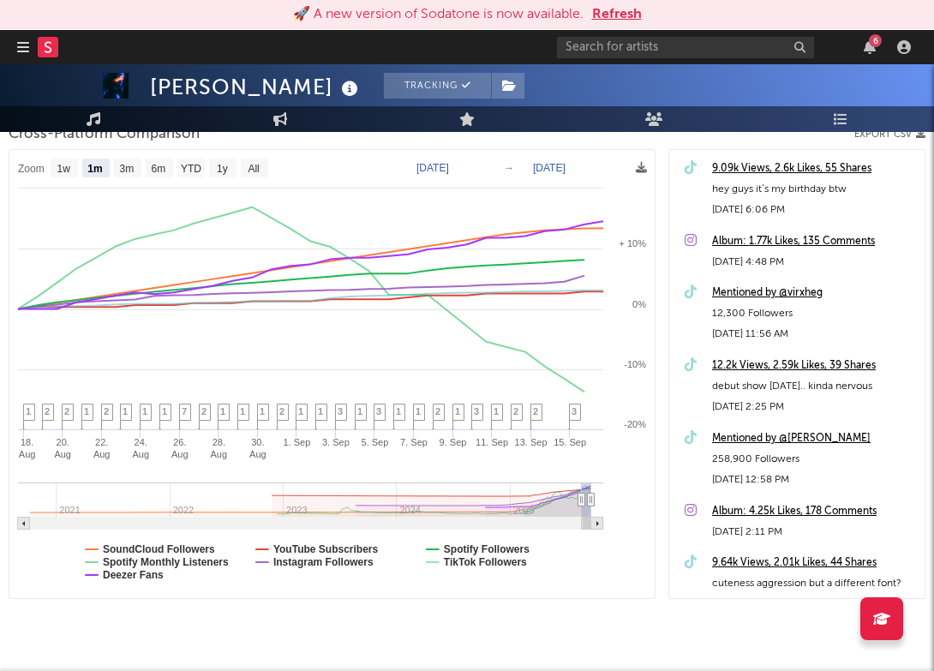
scroll to position [265, 0]
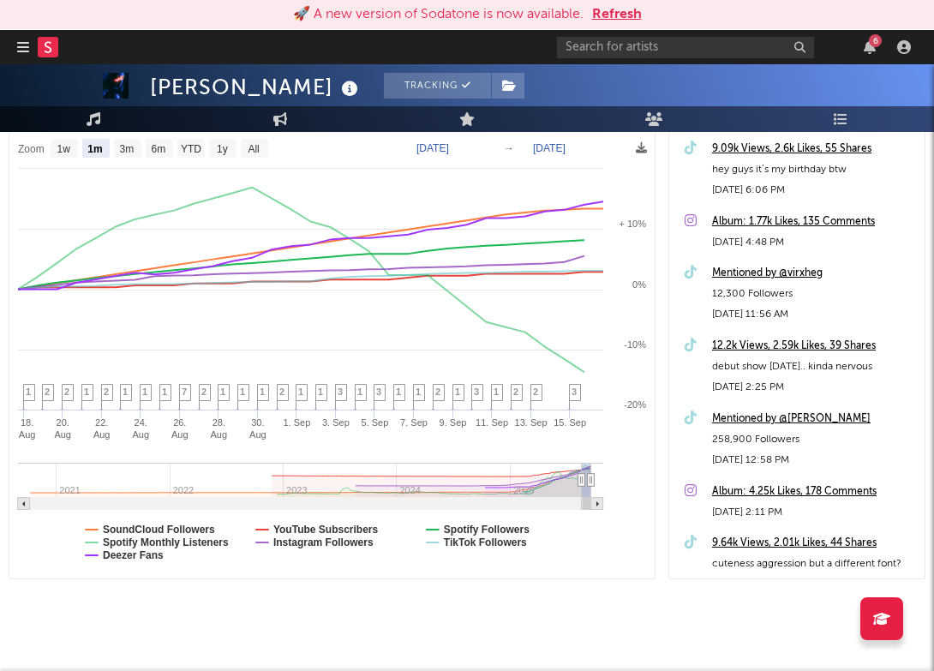
click at [764, 150] on div "9.09k Views, 2.6k Likes, 55 Shares" at bounding box center [814, 149] width 204 height 21
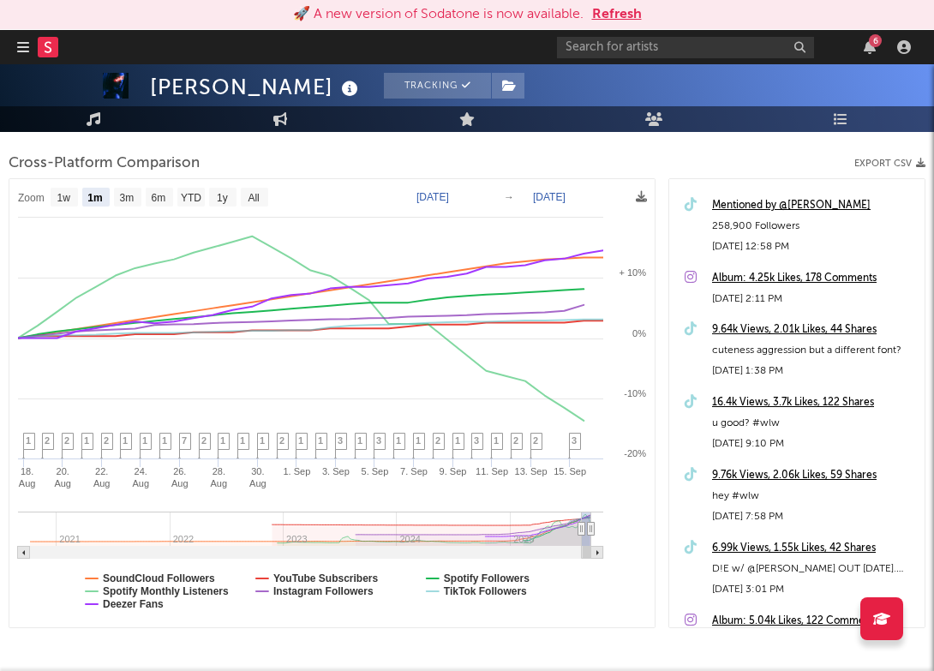
scroll to position [259, 0]
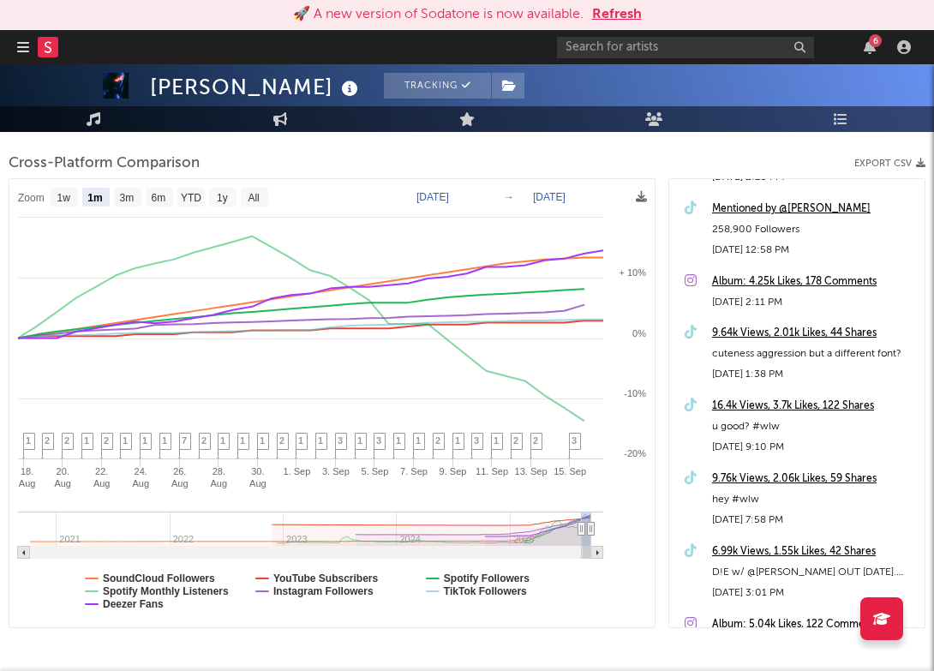
click at [776, 405] on div "16.4k Views, 3.7k Likes, 122 Shares" at bounding box center [814, 406] width 204 height 21
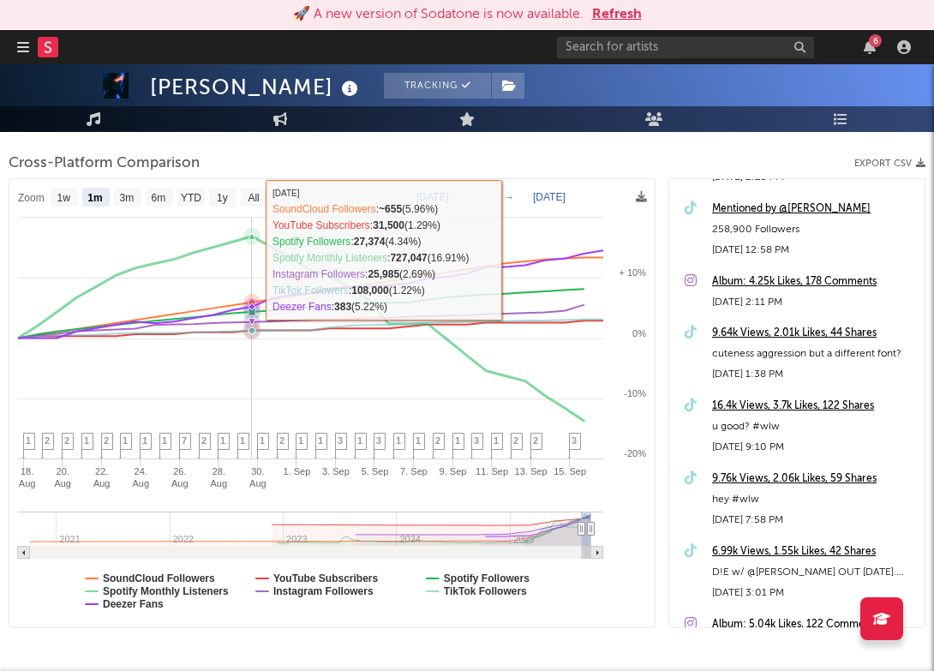
click at [254, 228] on icon at bounding box center [251, 236] width 17 height 17
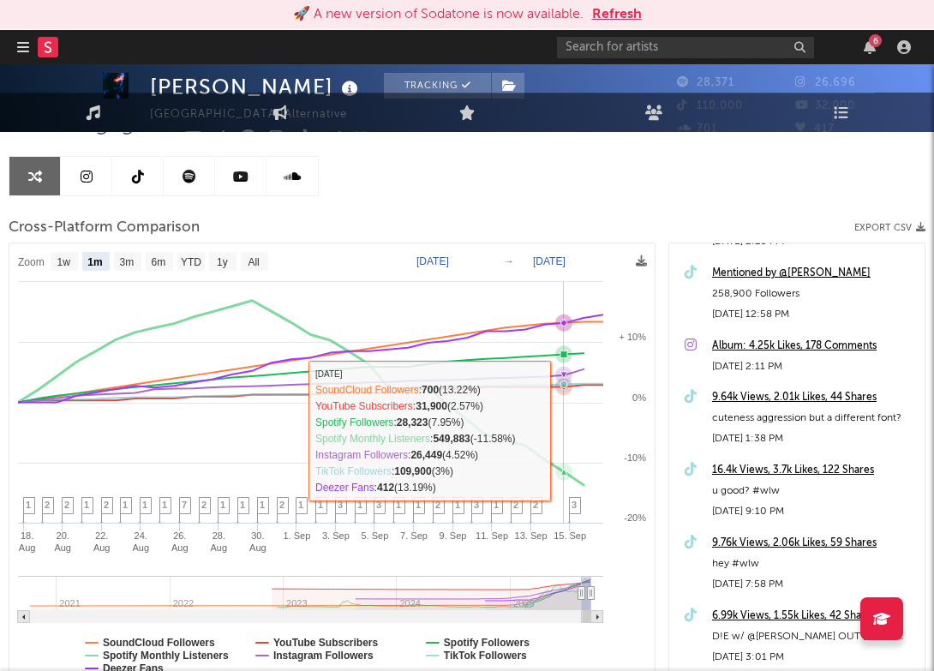
scroll to position [0, 0]
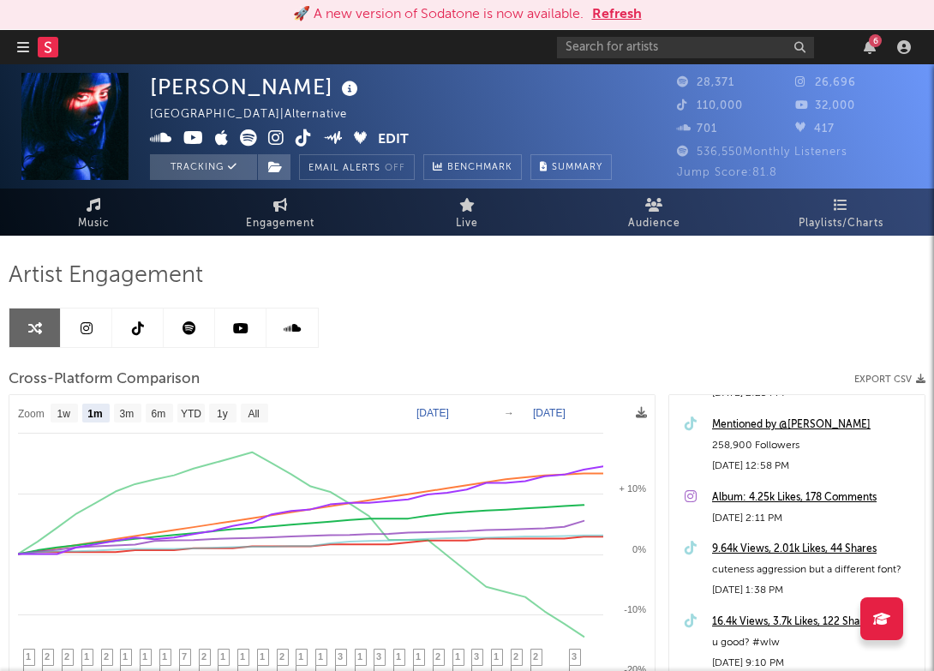
click at [284, 137] on span at bounding box center [264, 139] width 228 height 21
click at [277, 137] on icon at bounding box center [276, 137] width 16 height 17
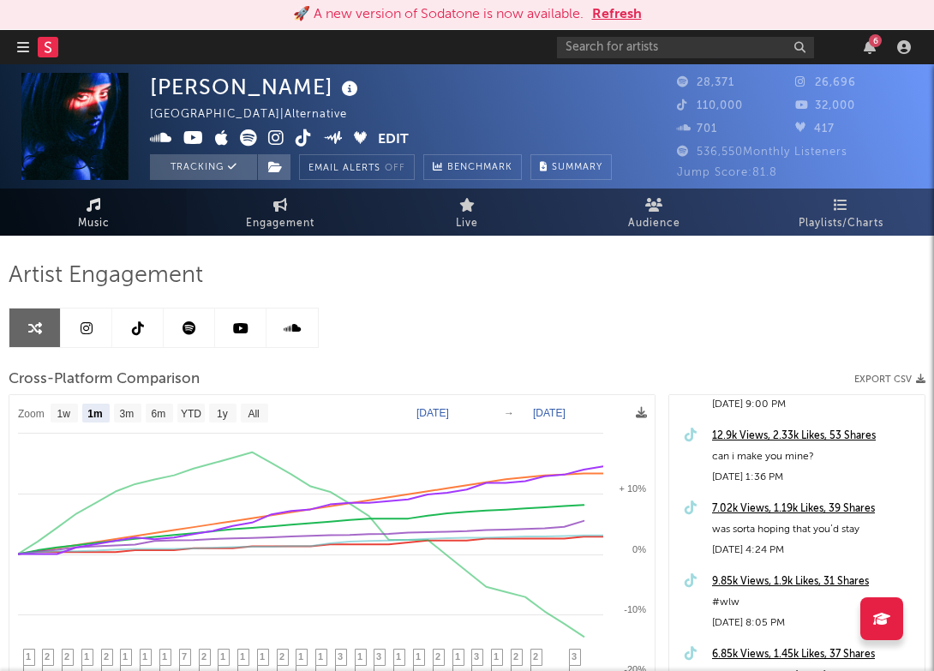
click at [147, 219] on link "Music" at bounding box center [93, 211] width 187 height 47
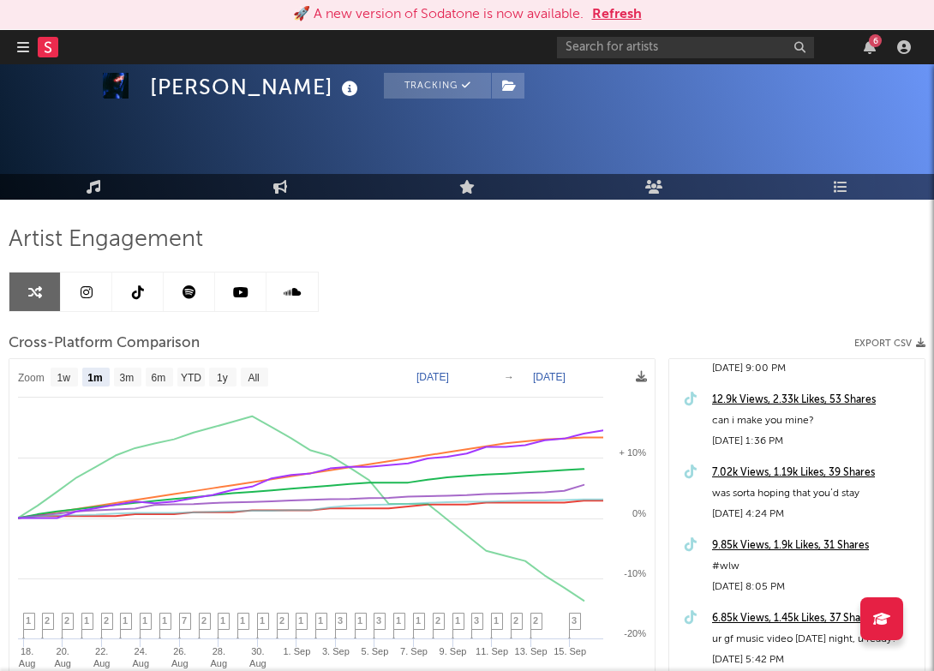
scroll to position [21, 0]
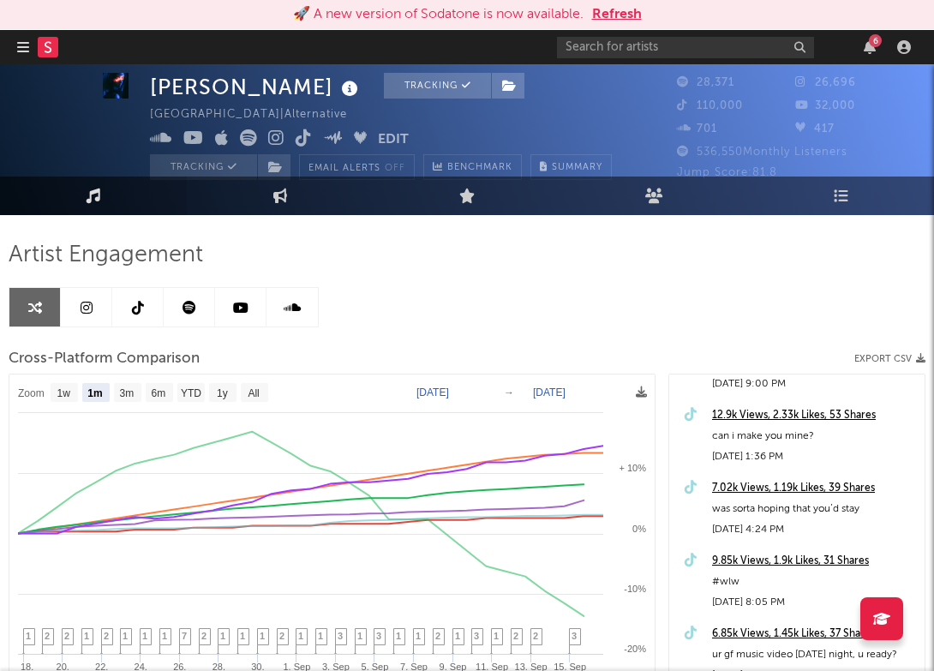
click at [107, 196] on link "Music" at bounding box center [93, 195] width 187 height 39
click at [118, 194] on link "Music" at bounding box center [93, 195] width 187 height 39
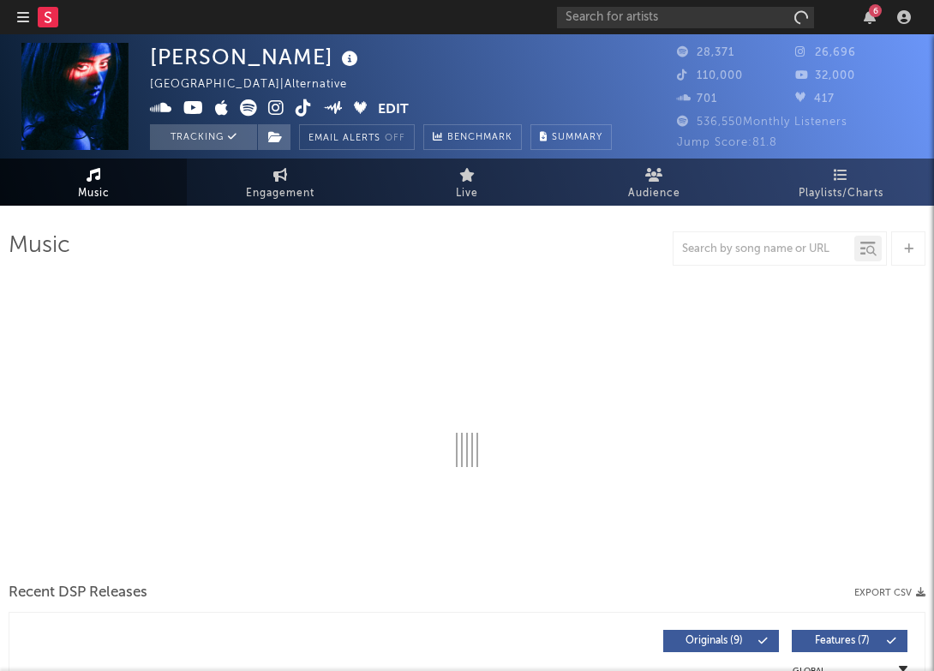
select select "6m"
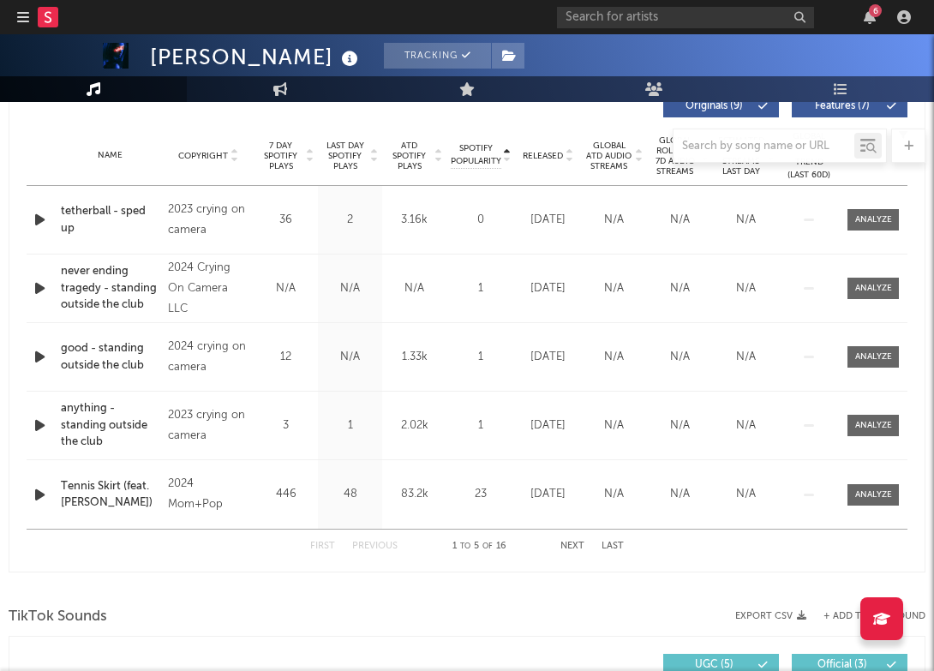
scroll to position [667, 0]
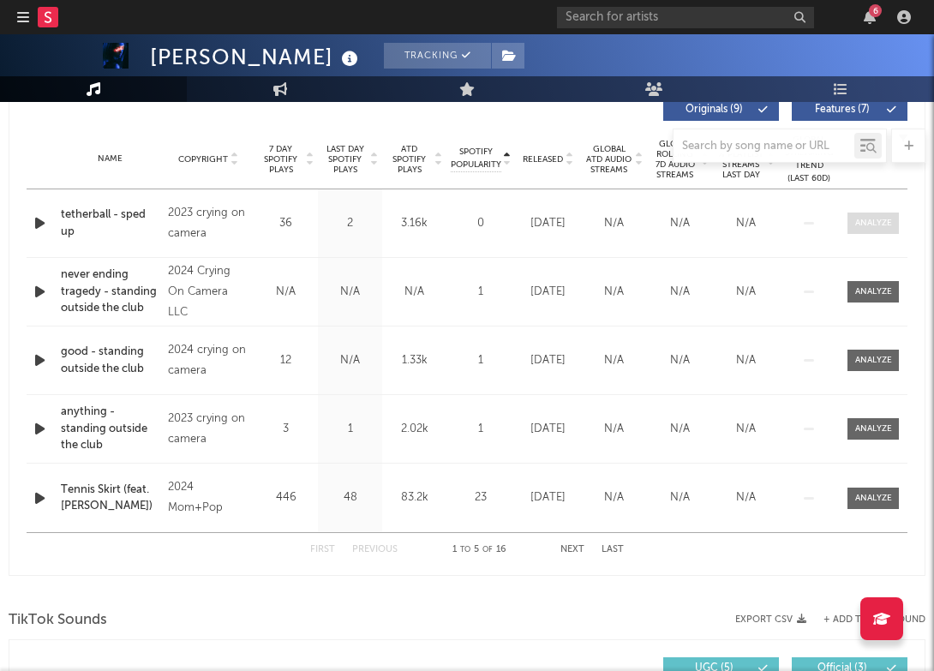
click at [864, 222] on div at bounding box center [873, 223] width 37 height 13
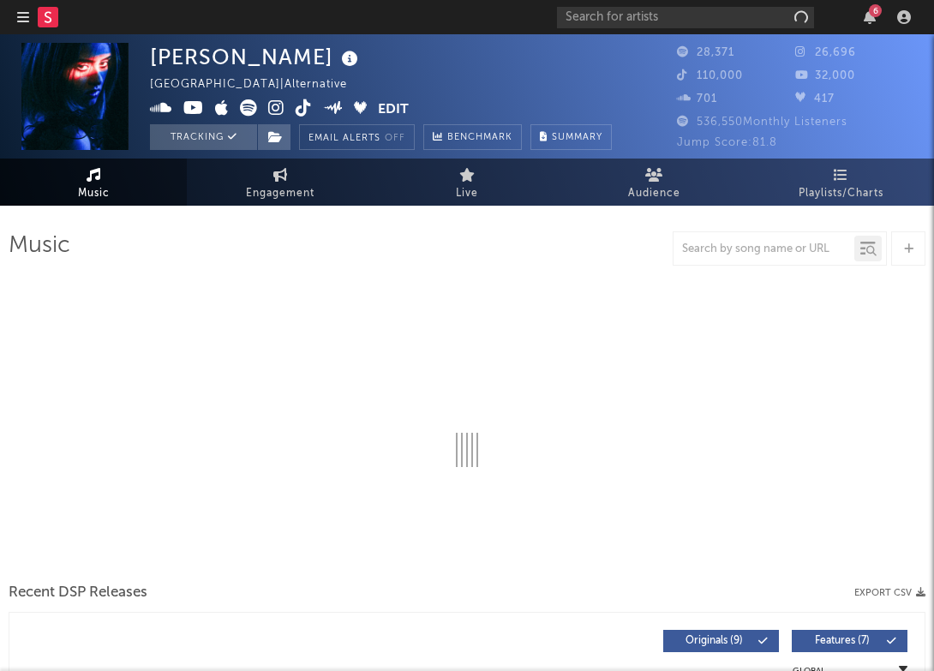
select select "6m"
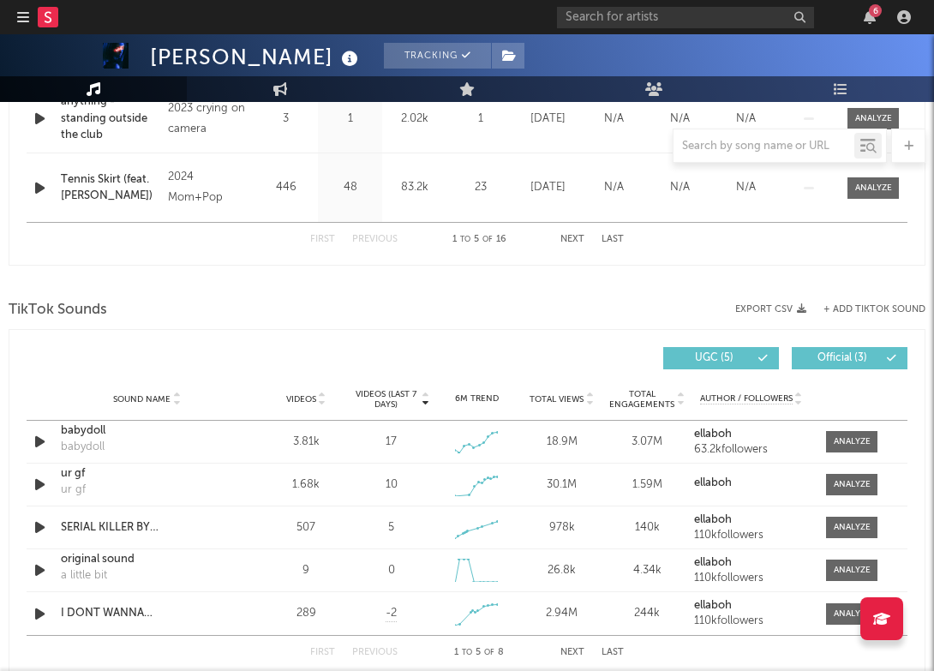
scroll to position [978, 0]
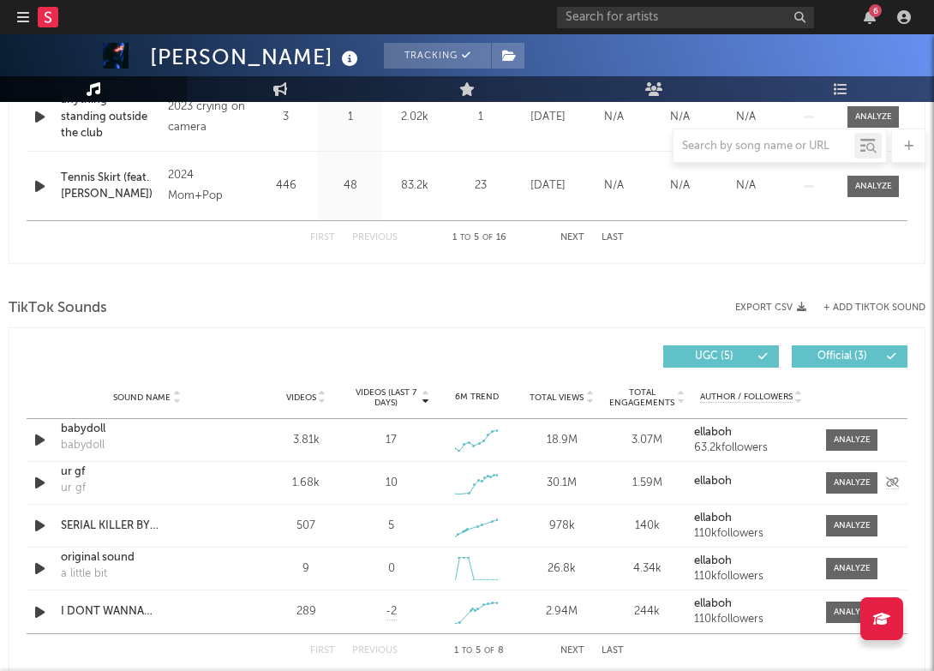
click at [69, 473] on div "ur gf" at bounding box center [147, 472] width 172 height 17
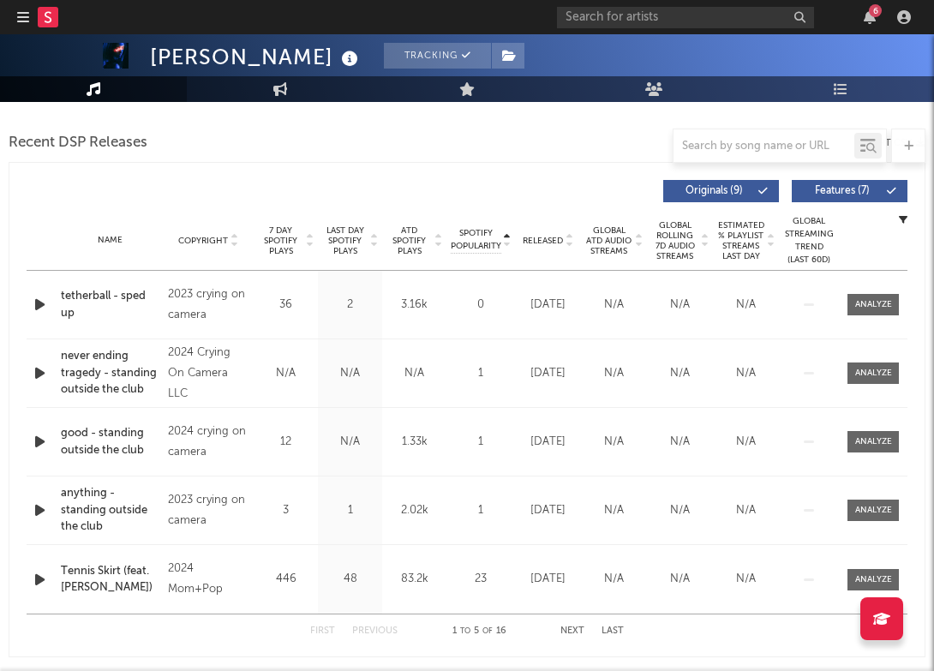
scroll to position [576, 0]
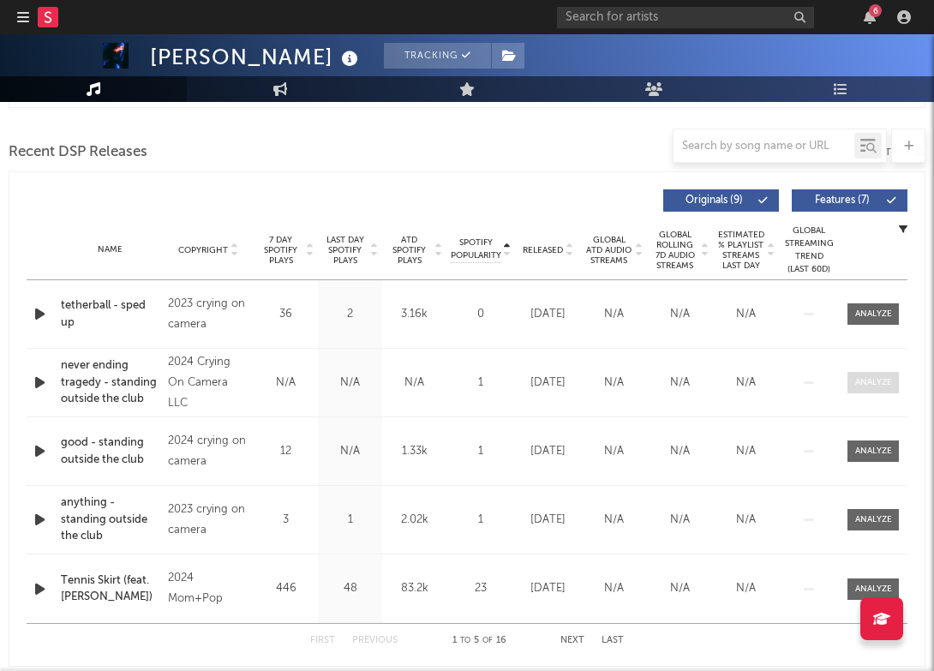
click at [888, 386] on div at bounding box center [873, 382] width 37 height 13
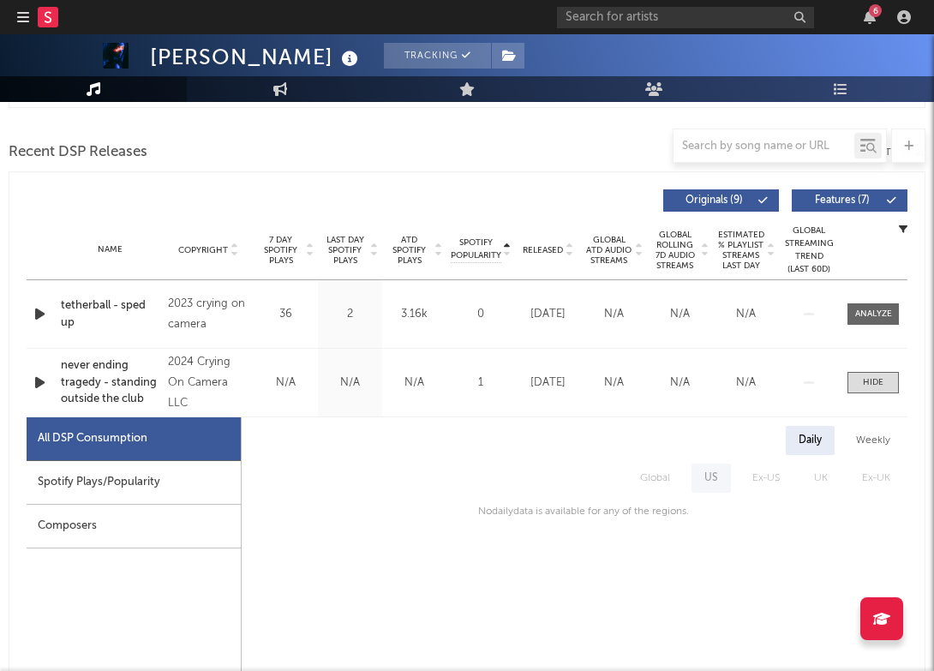
click at [140, 464] on div "Spotify Plays/Popularity" at bounding box center [134, 483] width 214 height 44
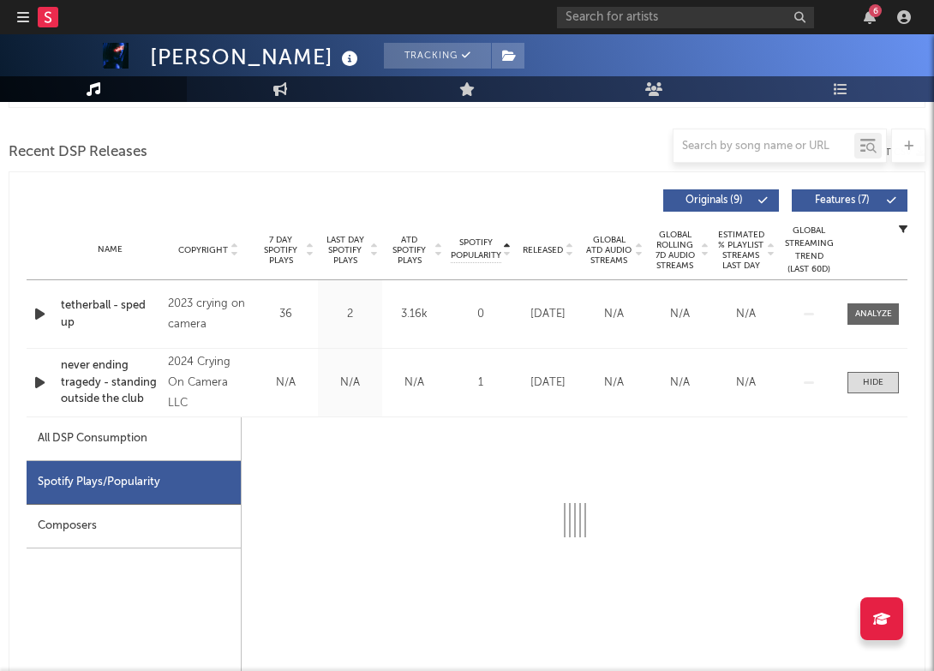
select select "1w"
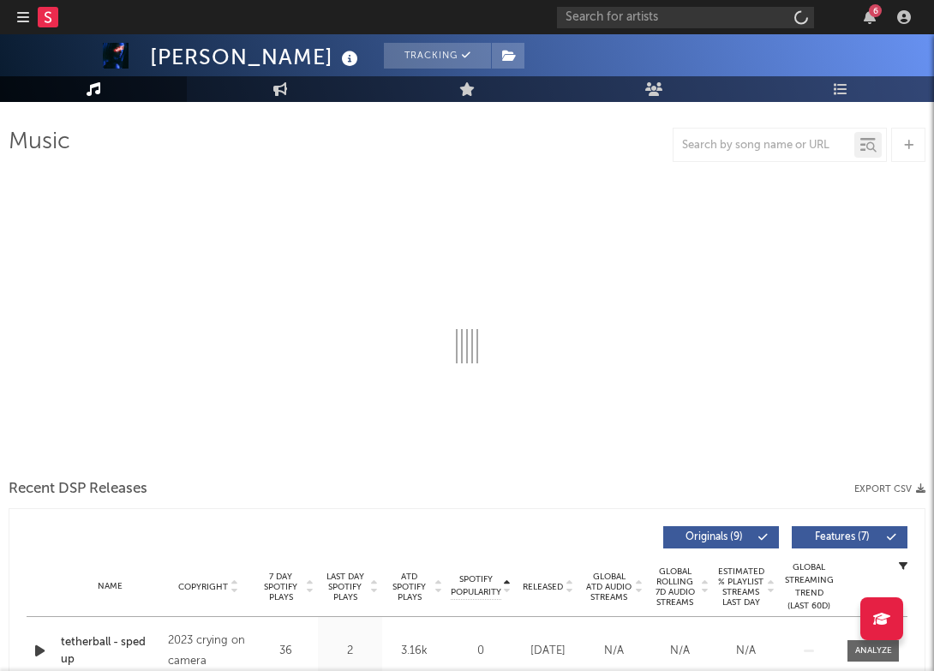
select select "6m"
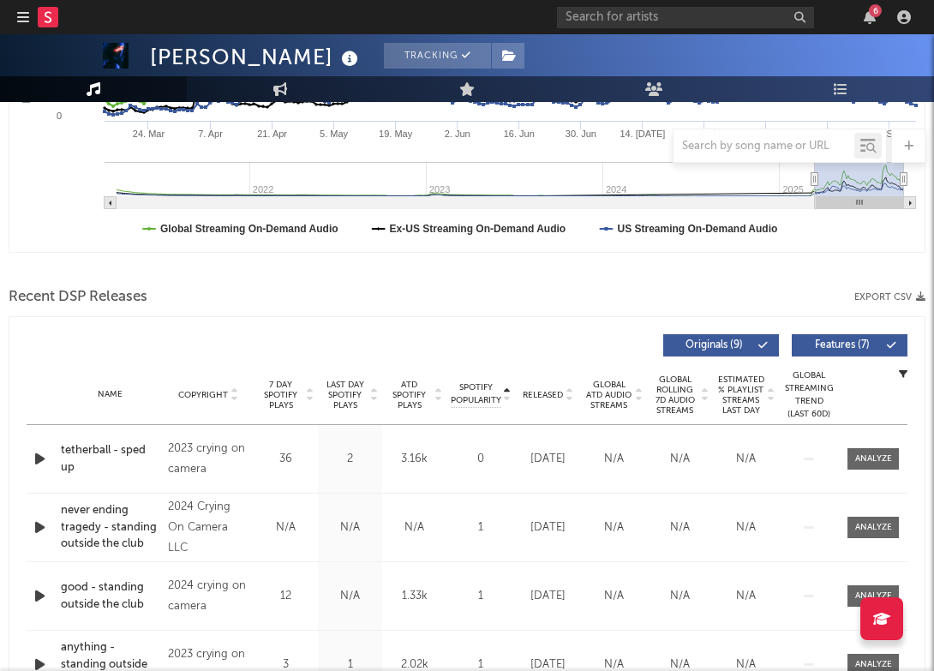
scroll to position [529, 0]
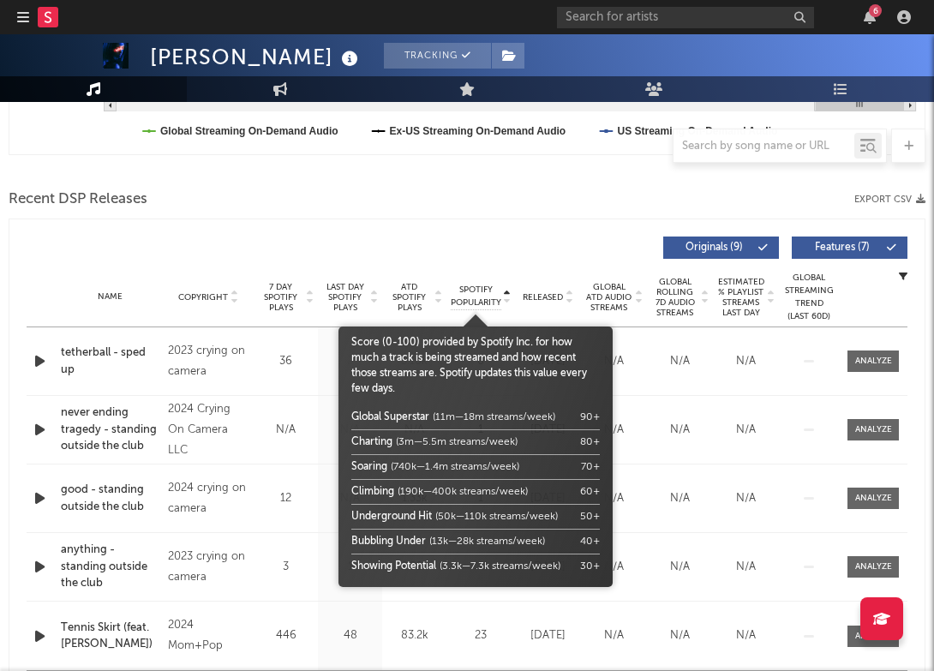
click at [488, 300] on span "Spotify Popularity" at bounding box center [476, 297] width 51 height 26
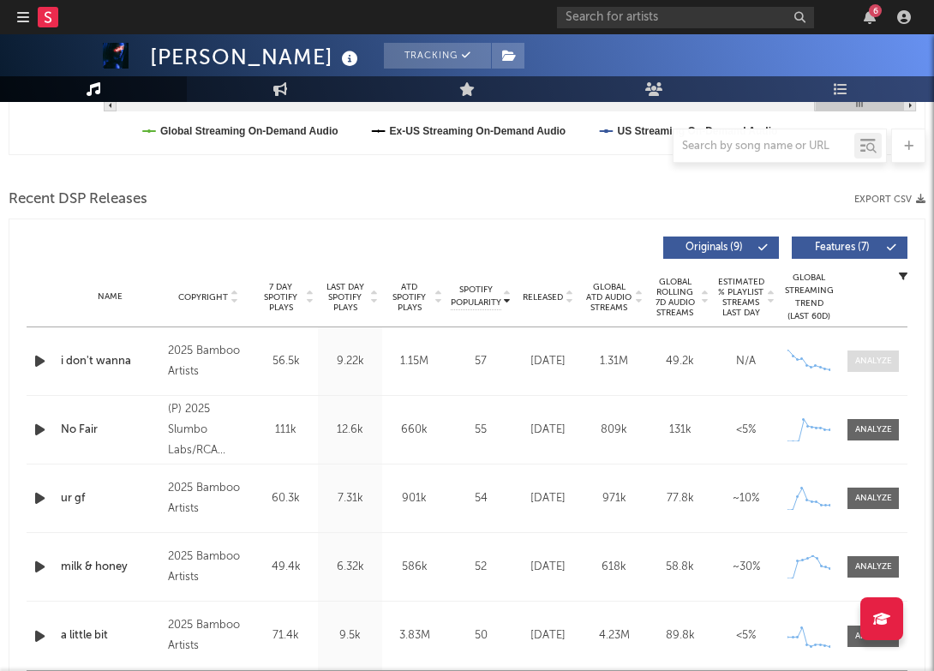
click at [876, 365] on div at bounding box center [873, 361] width 37 height 13
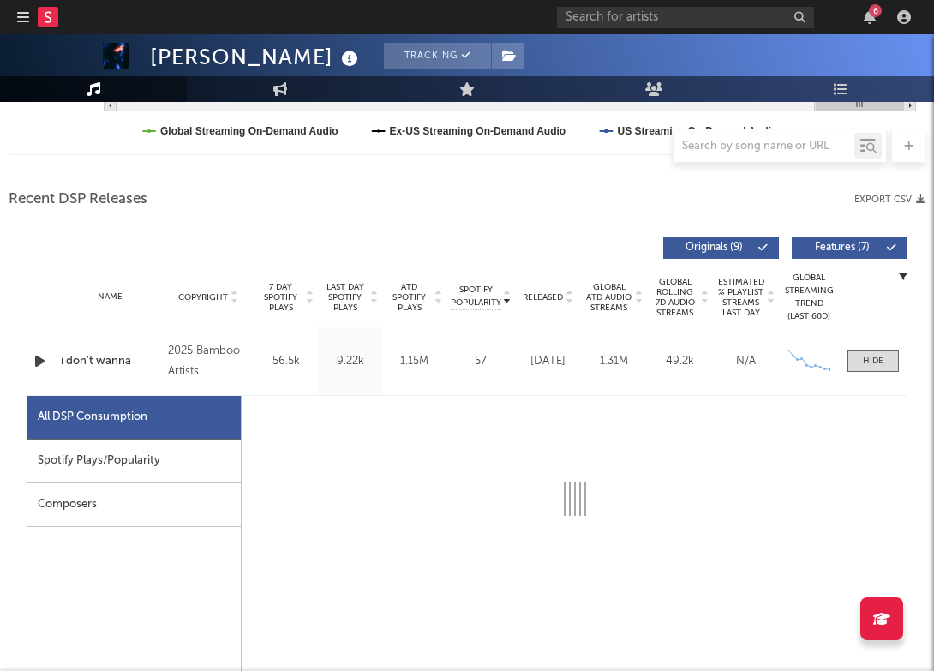
select select "1w"
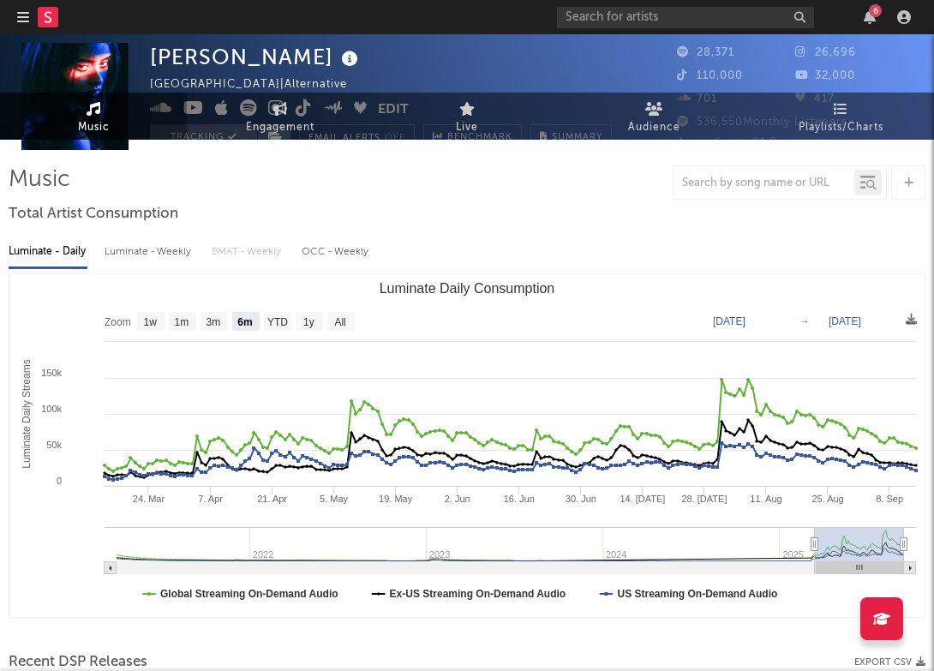
scroll to position [0, 0]
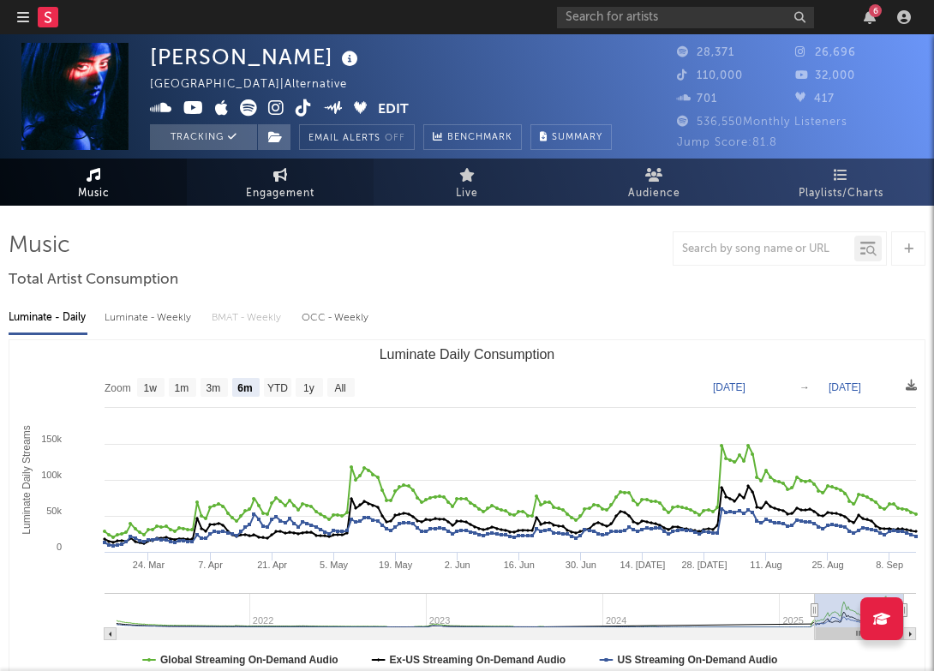
click at [268, 178] on link "Engagement" at bounding box center [280, 182] width 187 height 47
select select "1w"
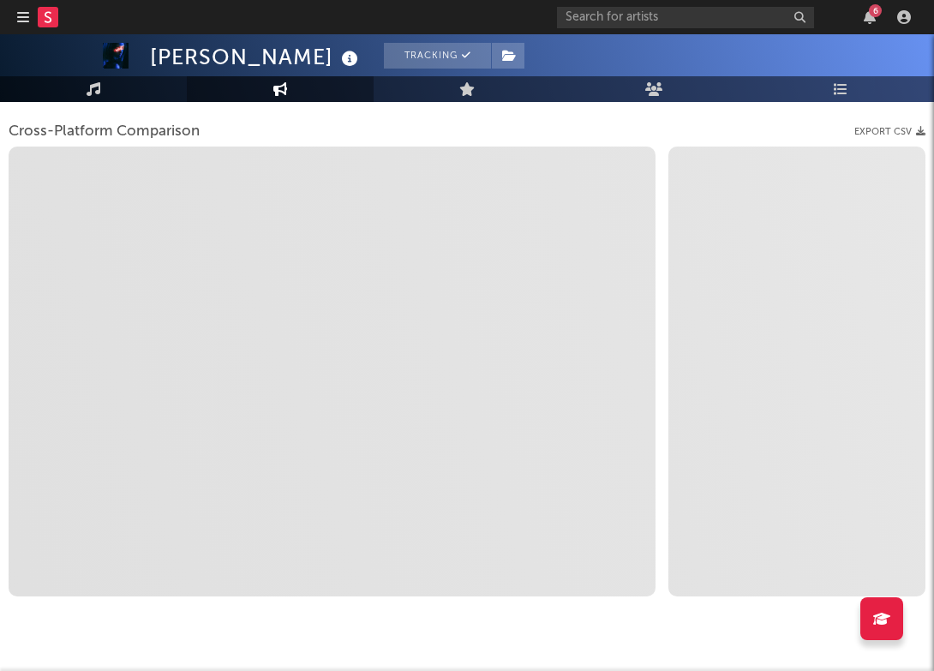
scroll to position [246, 0]
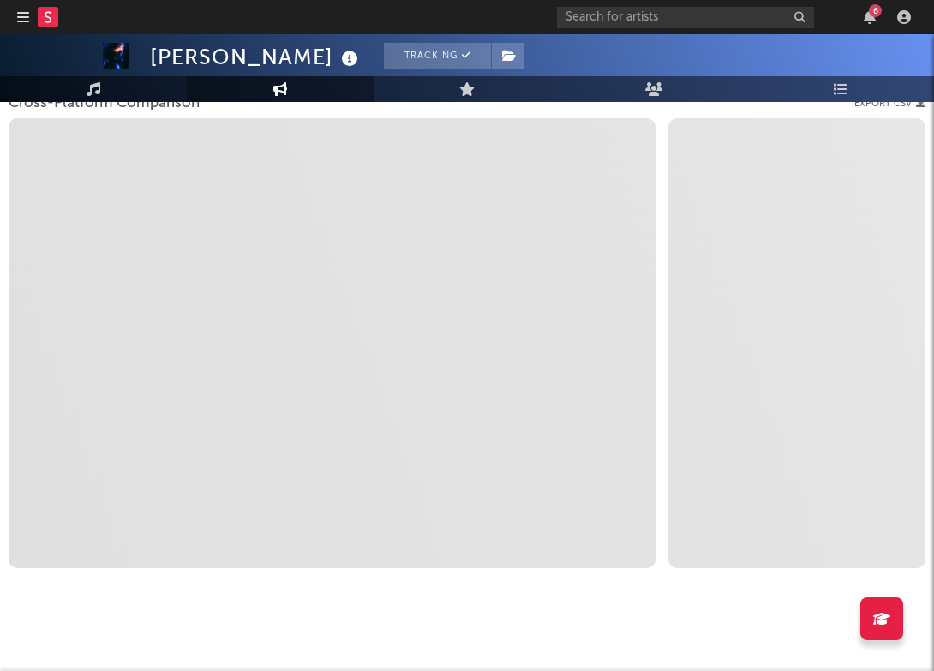
select select "1m"
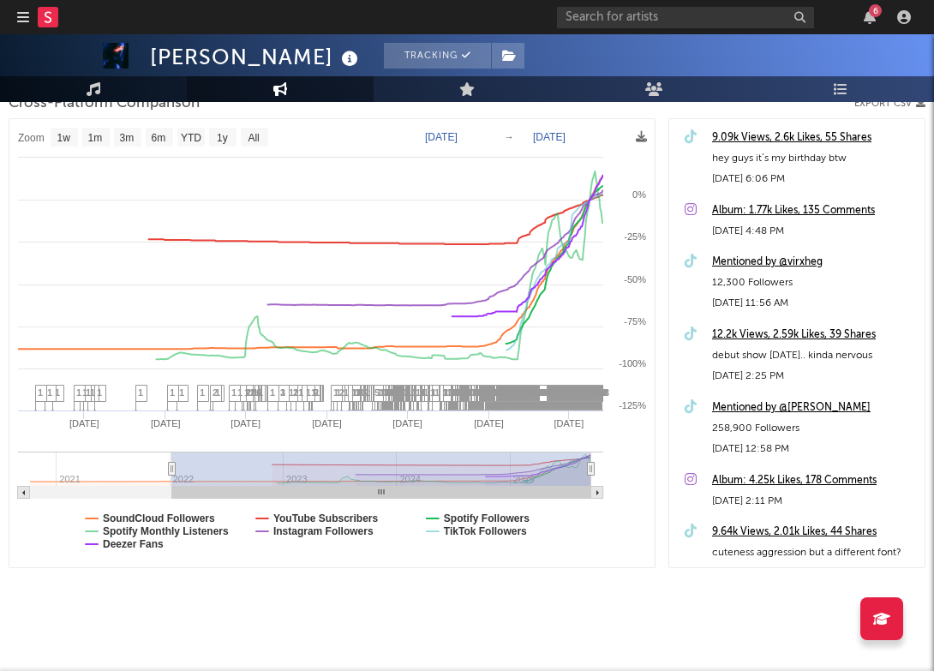
drag, startPoint x: 580, startPoint y: 471, endPoint x: 140, endPoint y: 480, distance: 440.5
click at [140, 480] on g at bounding box center [310, 475] width 585 height 47
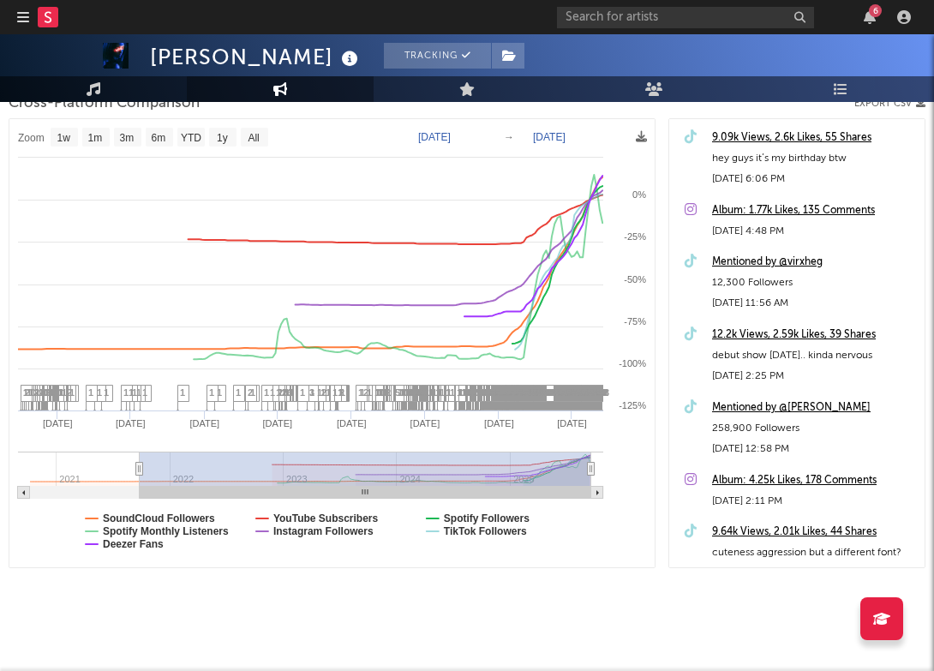
type input "[DATE]"
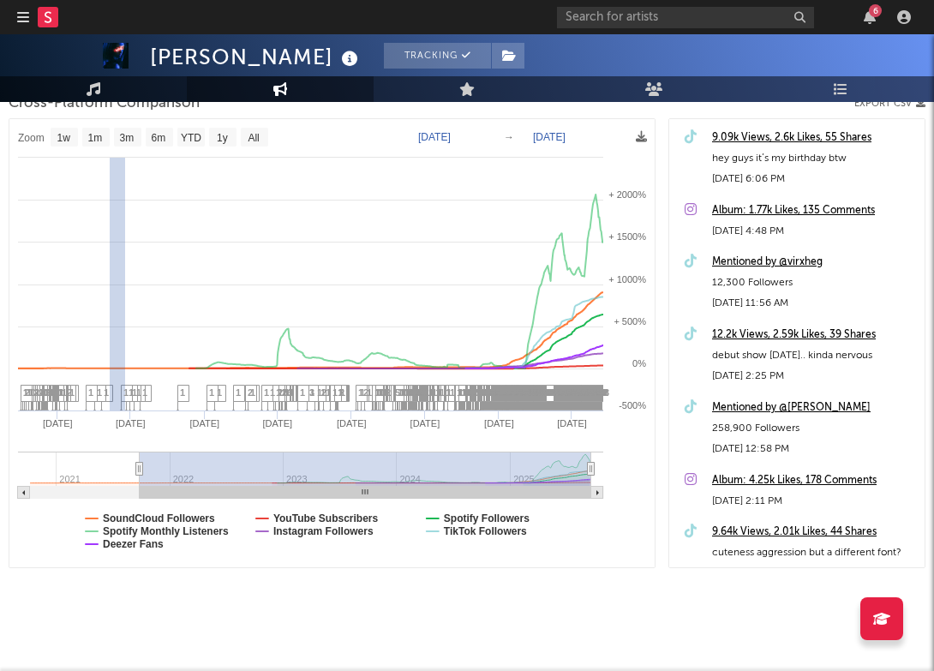
select select "1w"
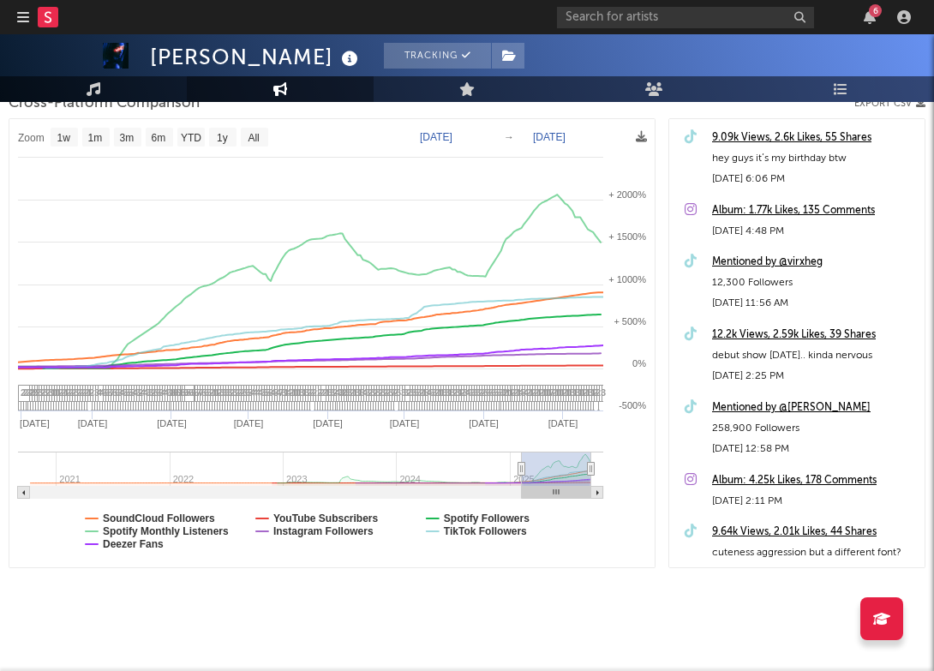
drag, startPoint x: 142, startPoint y: 470, endPoint x: 525, endPoint y: 420, distance: 386.2
click at [525, 420] on icon "Created with Highcharts 10.3.3 [DATE] '[DATE] May '[DATE] Feb '[DATE] Jun '[DAT…" at bounding box center [331, 343] width 645 height 448
type input "[DATE]"
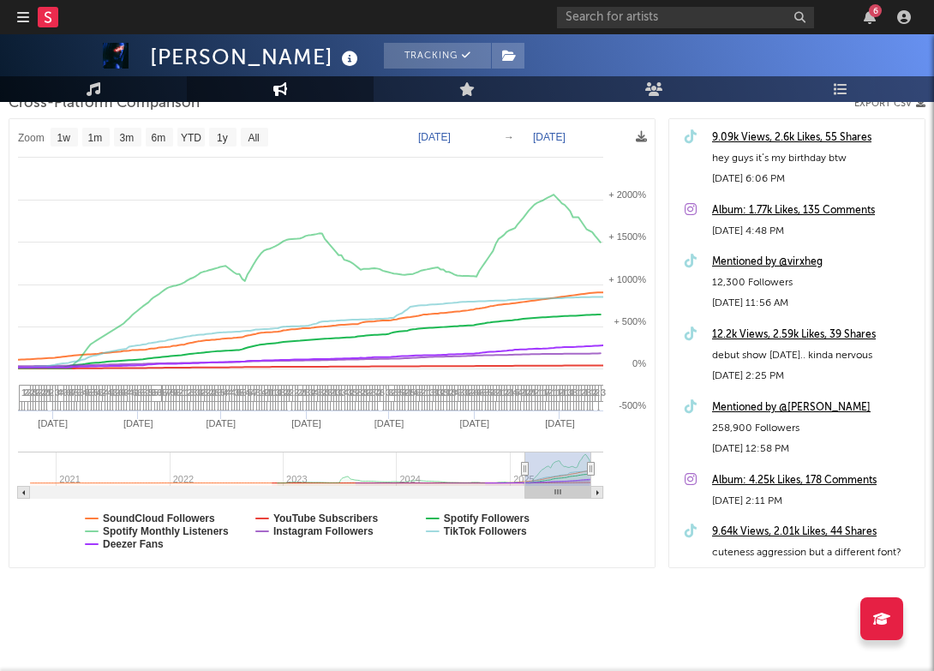
select select "1w"
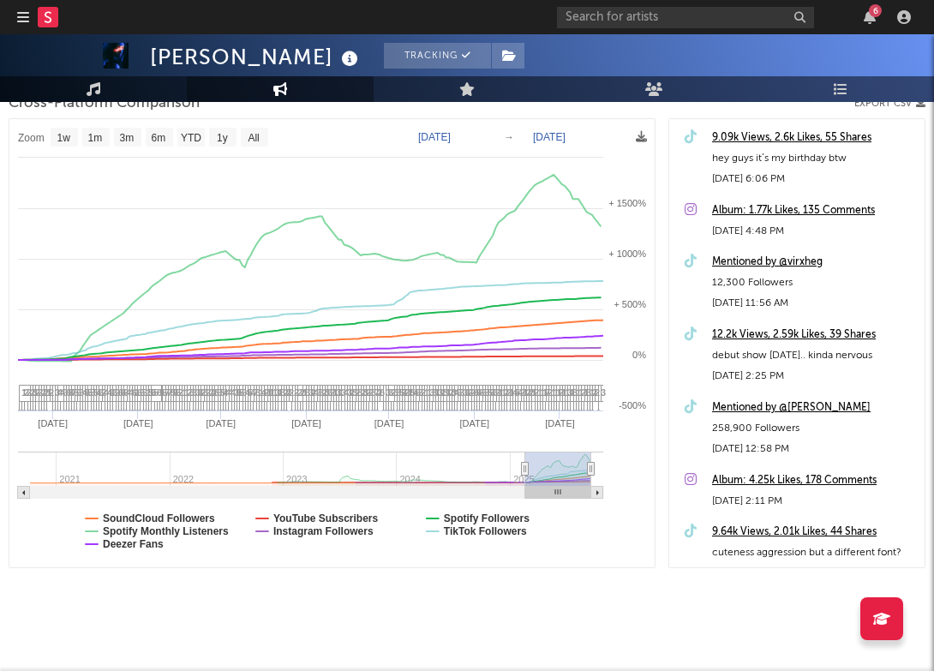
drag, startPoint x: 591, startPoint y: 477, endPoint x: 616, endPoint y: 478, distance: 24.9
click at [616, 478] on rect at bounding box center [331, 343] width 645 height 448
drag, startPoint x: 592, startPoint y: 473, endPoint x: 595, endPoint y: 458, distance: 15.6
click at [626, 472] on icon "Created with Highcharts 10.3.3 Mar '25 Apr '25 May '25 Jun '25 Jul '25 Aug '25 …" at bounding box center [331, 343] width 645 height 448
select select "1w"
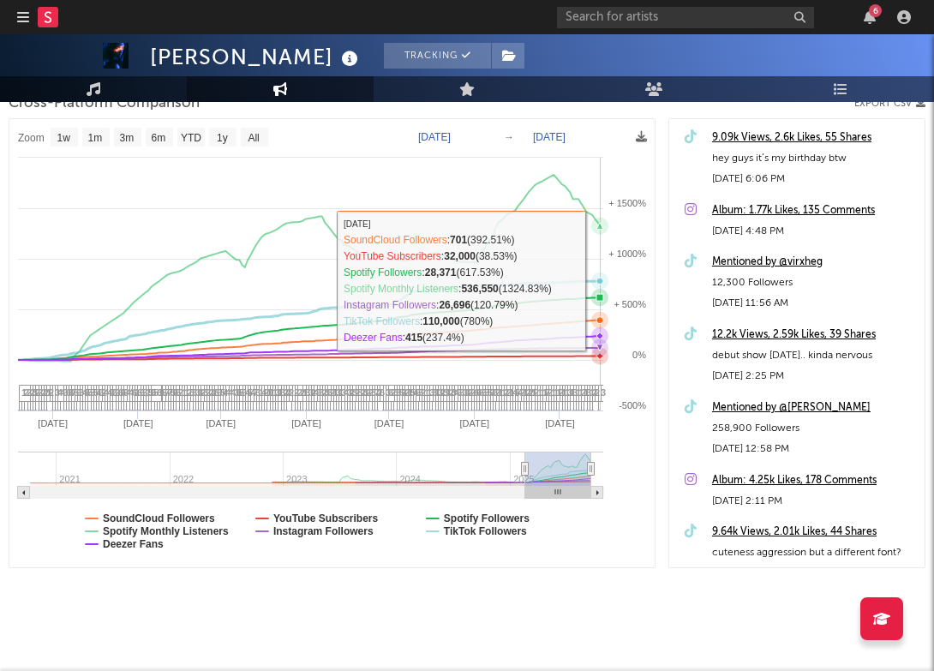
drag, startPoint x: 592, startPoint y: 280, endPoint x: 603, endPoint y: 280, distance: 11.1
click at [603, 280] on icon at bounding box center [599, 281] width 7 height 7
type input "2025-09-12"
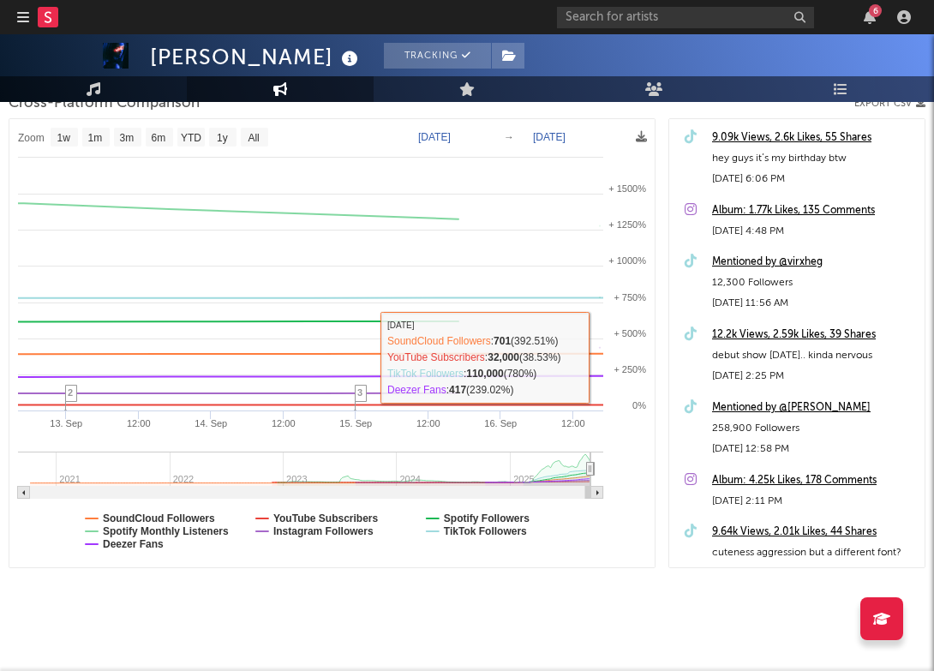
select select "1w"
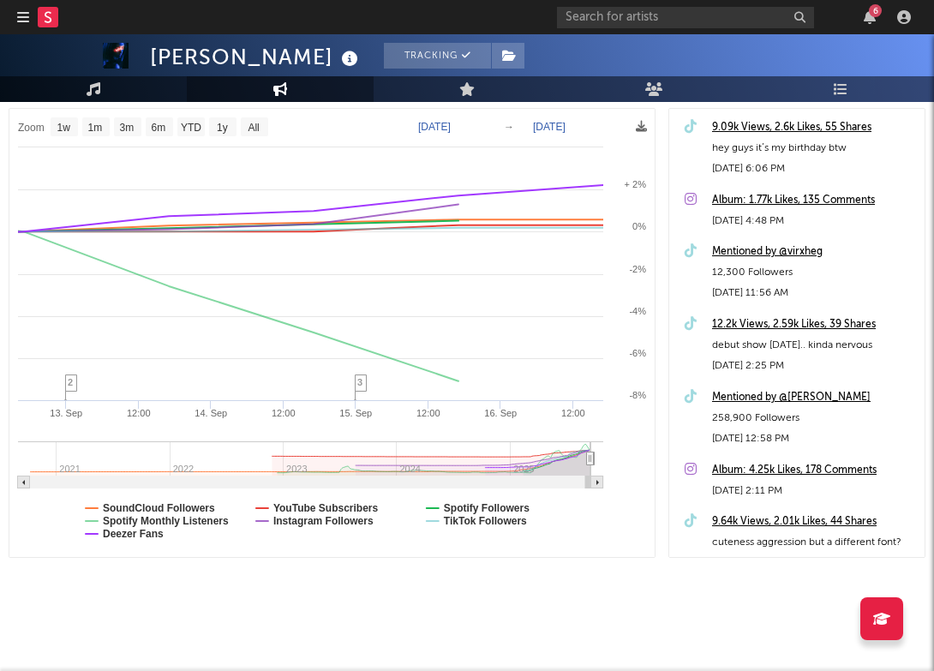
scroll to position [257, 0]
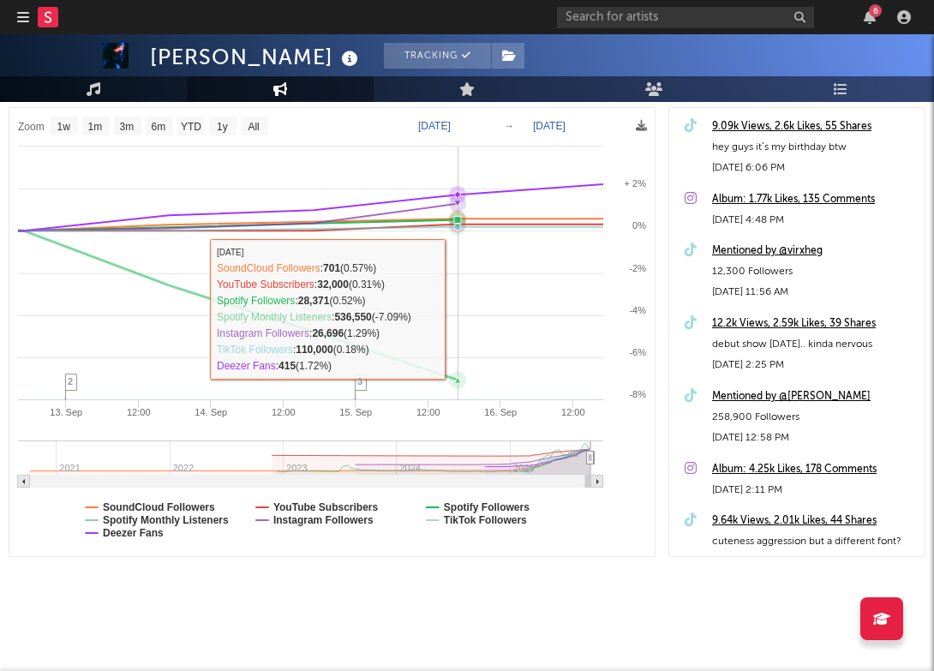
click at [457, 379] on icon at bounding box center [457, 380] width 7 height 7
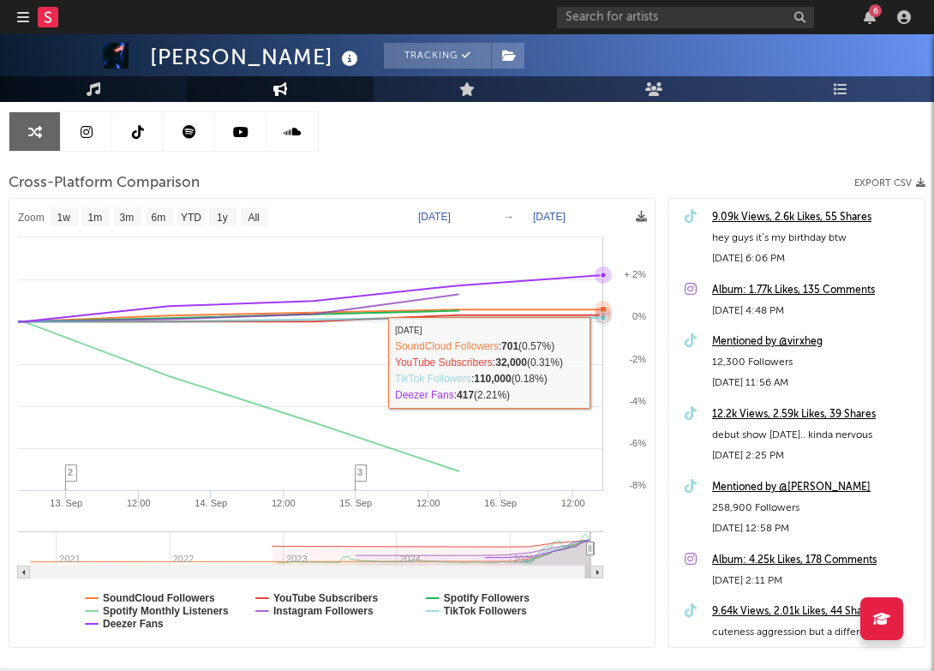
scroll to position [0, 0]
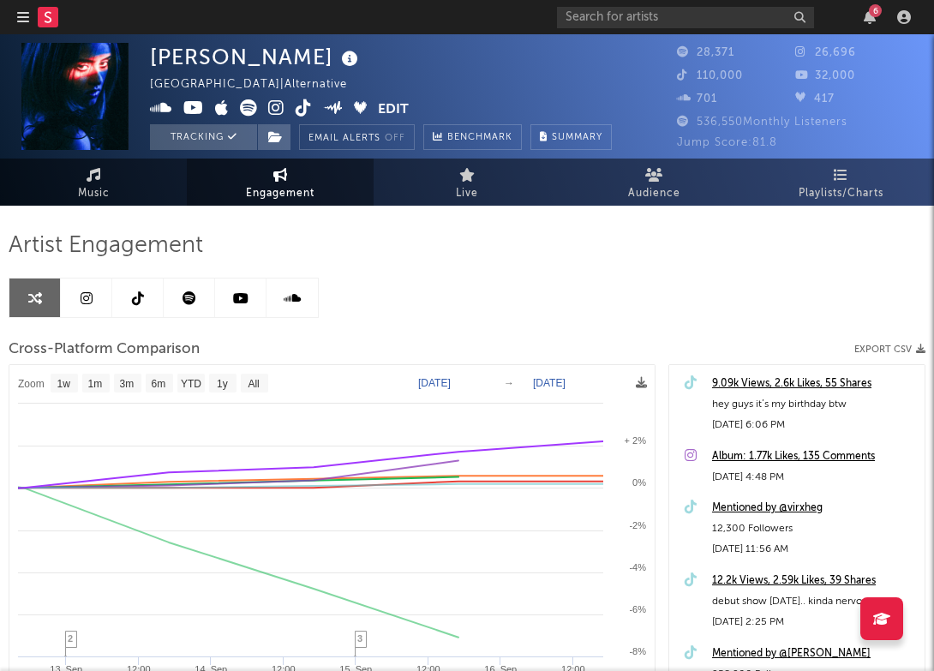
click at [151, 299] on link at bounding box center [137, 297] width 51 height 39
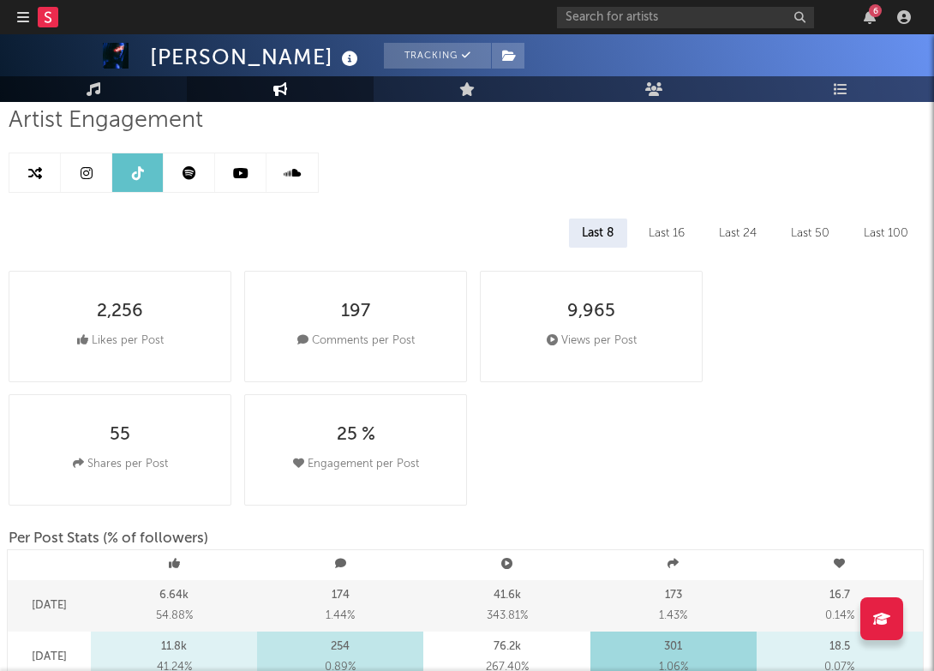
select select "6m"
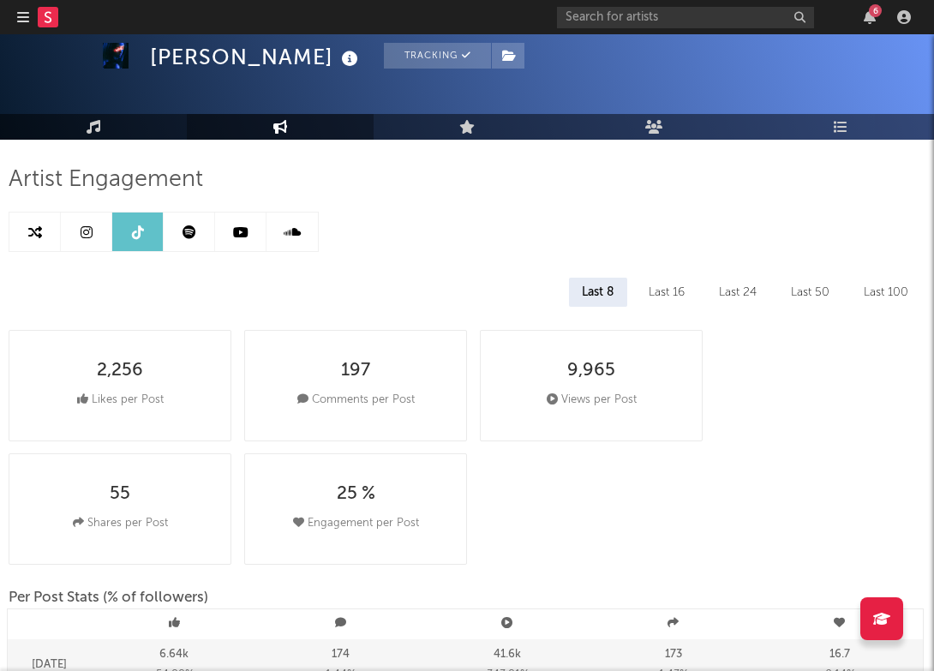
scroll to position [70, 0]
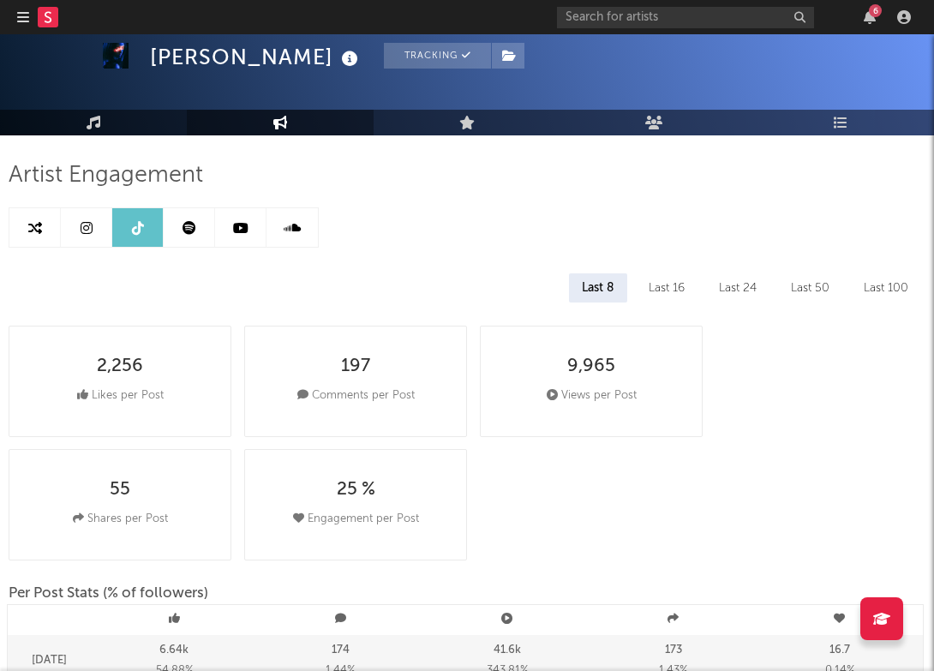
click at [196, 227] on link at bounding box center [189, 227] width 51 height 39
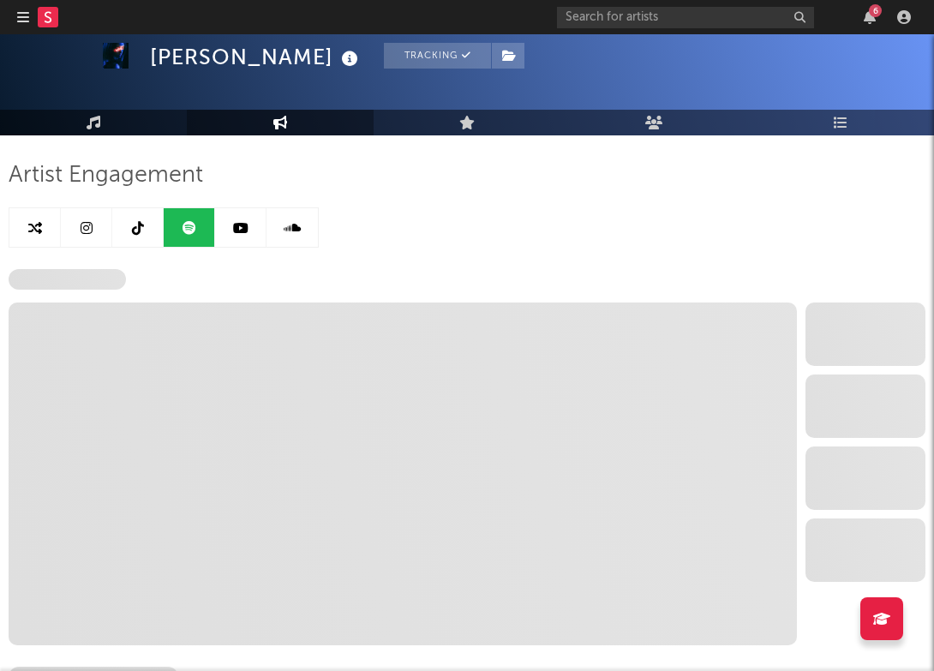
select select "6m"
select select "1w"
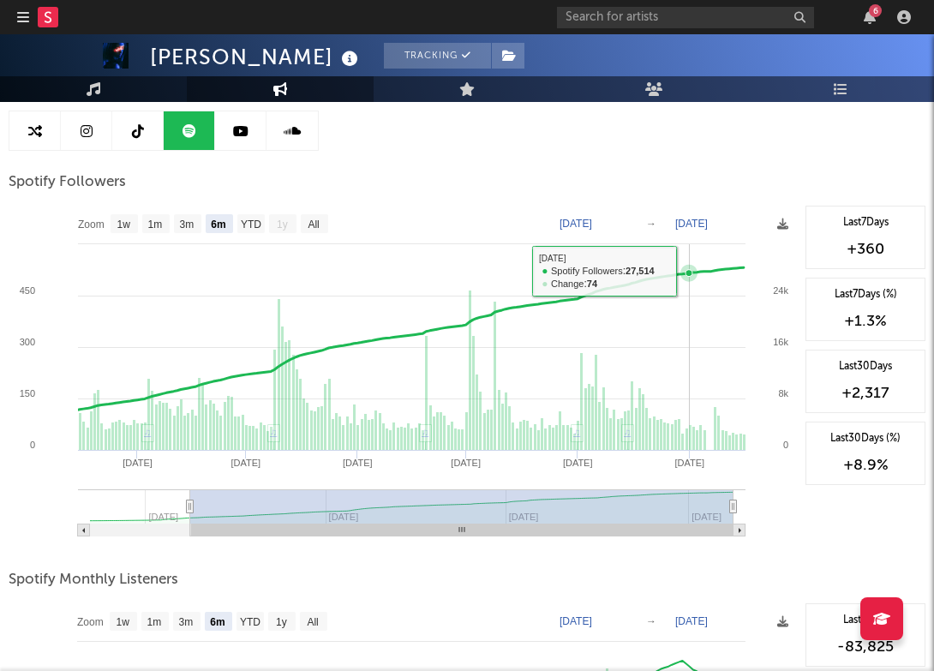
scroll to position [174, 0]
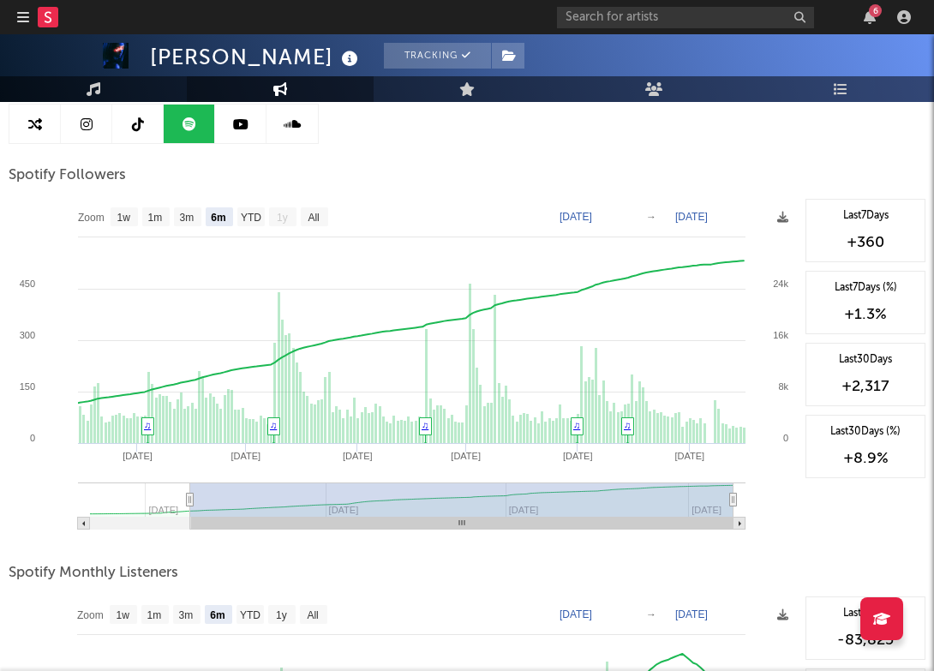
click at [89, 130] on link at bounding box center [86, 124] width 51 height 39
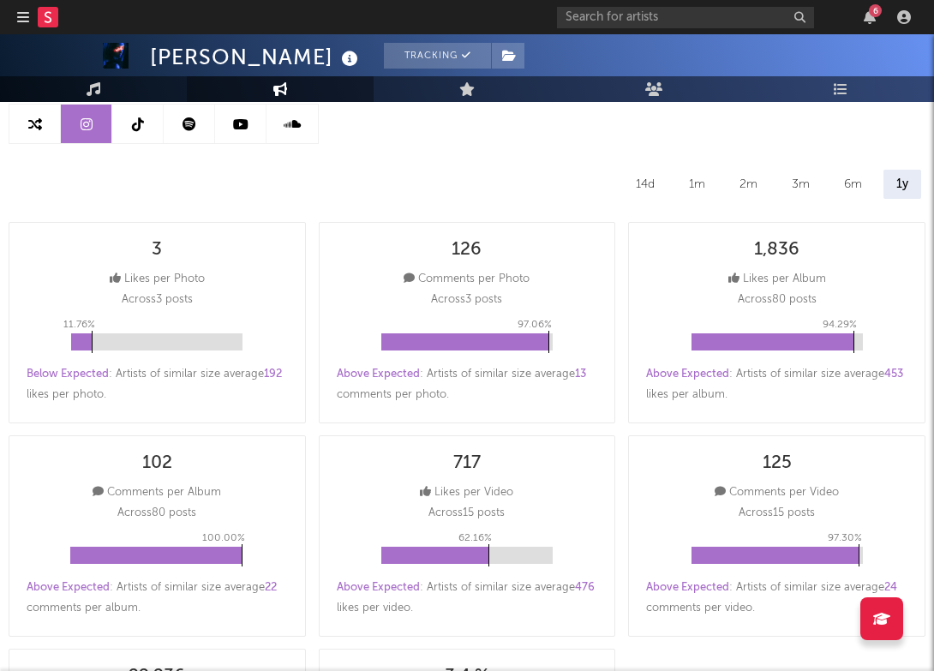
select select "6m"
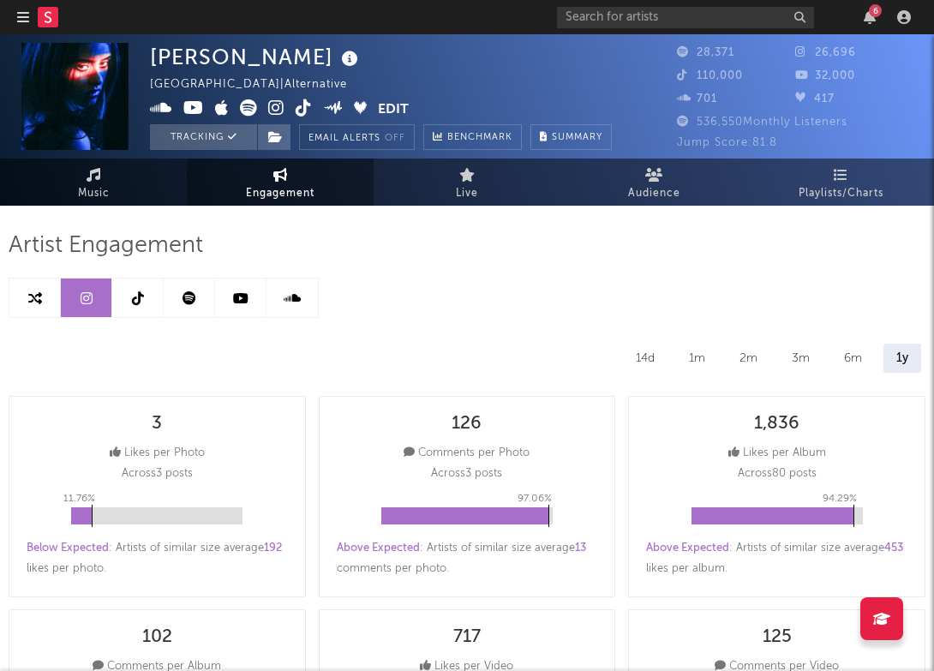
click at [703, 363] on div "1m" at bounding box center [697, 358] width 42 height 29
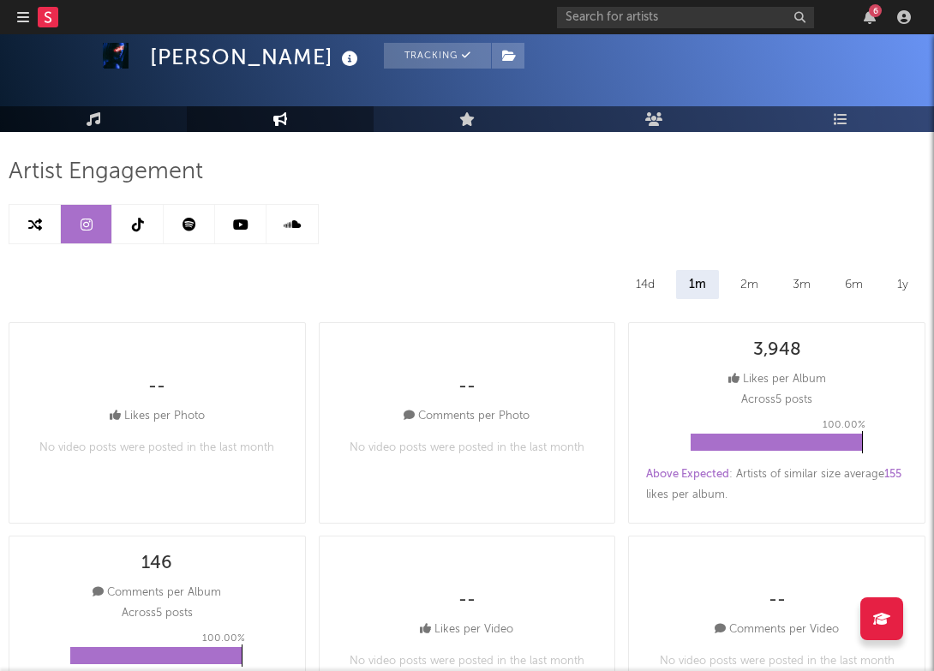
scroll to position [72, 0]
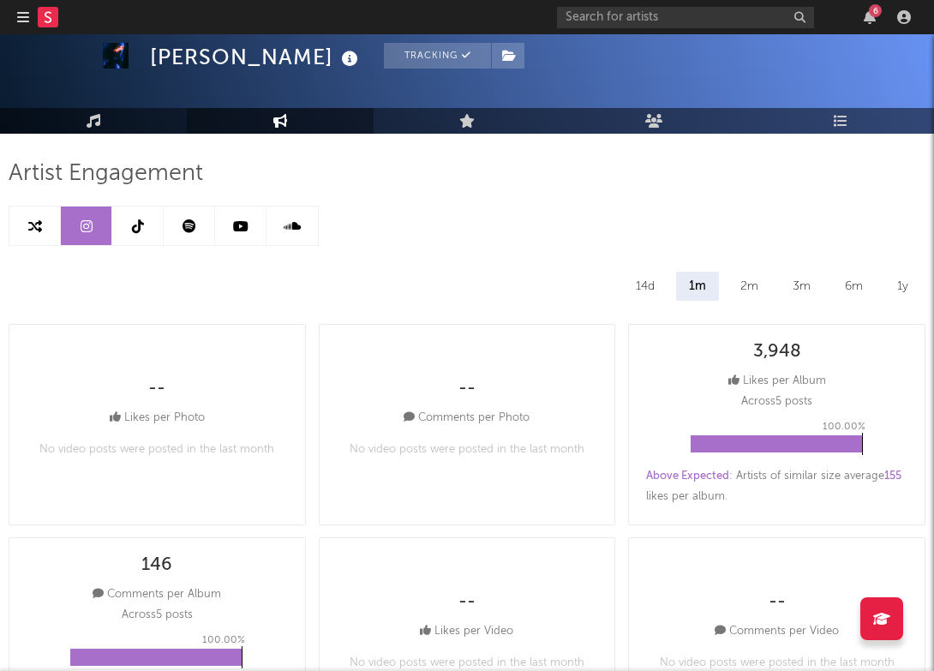
click at [658, 278] on div "14d" at bounding box center [645, 286] width 45 height 29
click at [739, 284] on div "2m" at bounding box center [749, 286] width 44 height 29
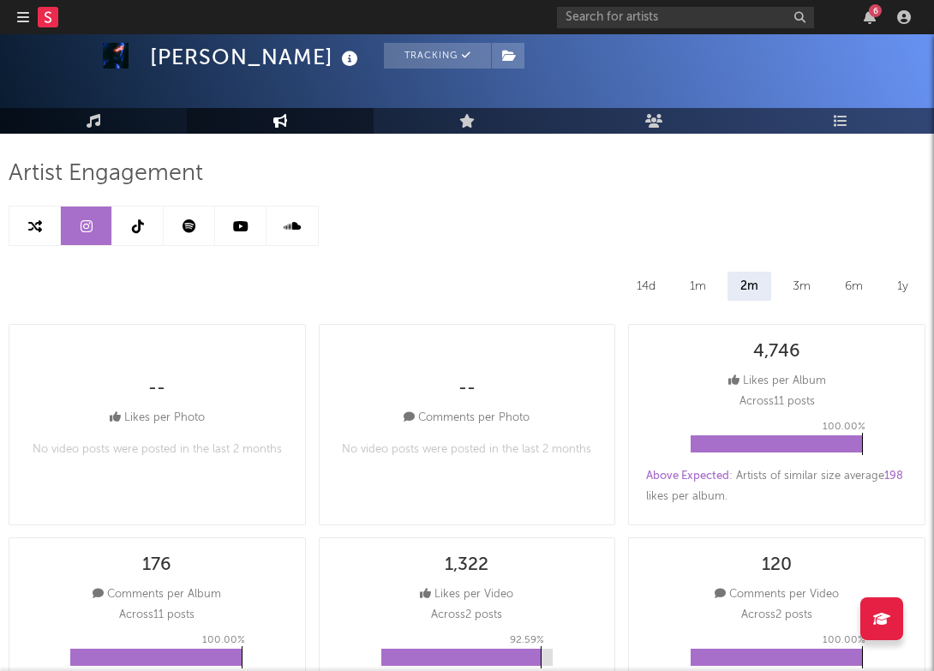
click at [783, 283] on div "3m" at bounding box center [802, 286] width 44 height 29
click at [857, 284] on div "6m" at bounding box center [854, 286] width 44 height 29
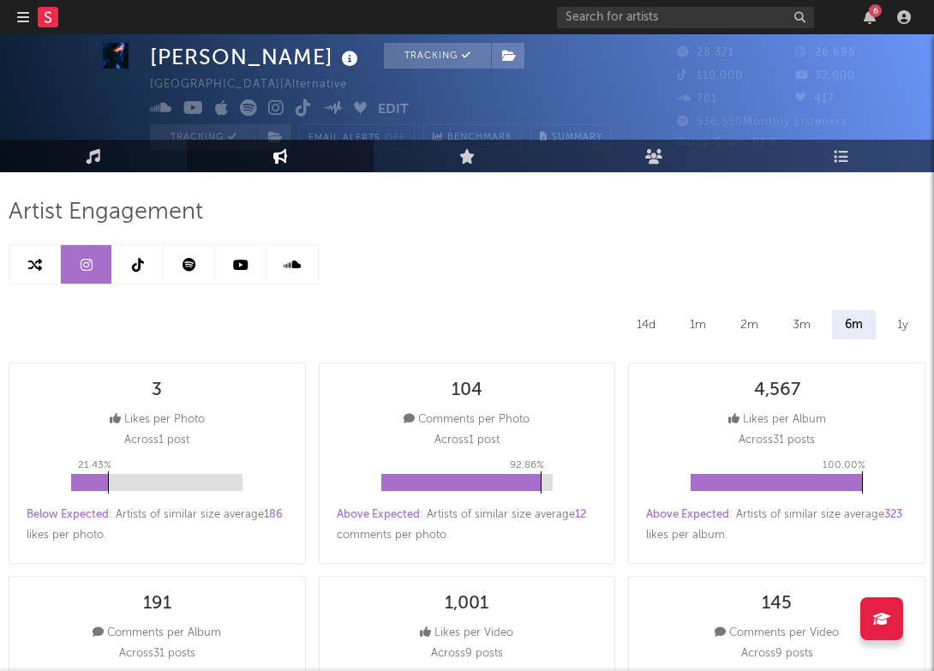
scroll to position [34, 0]
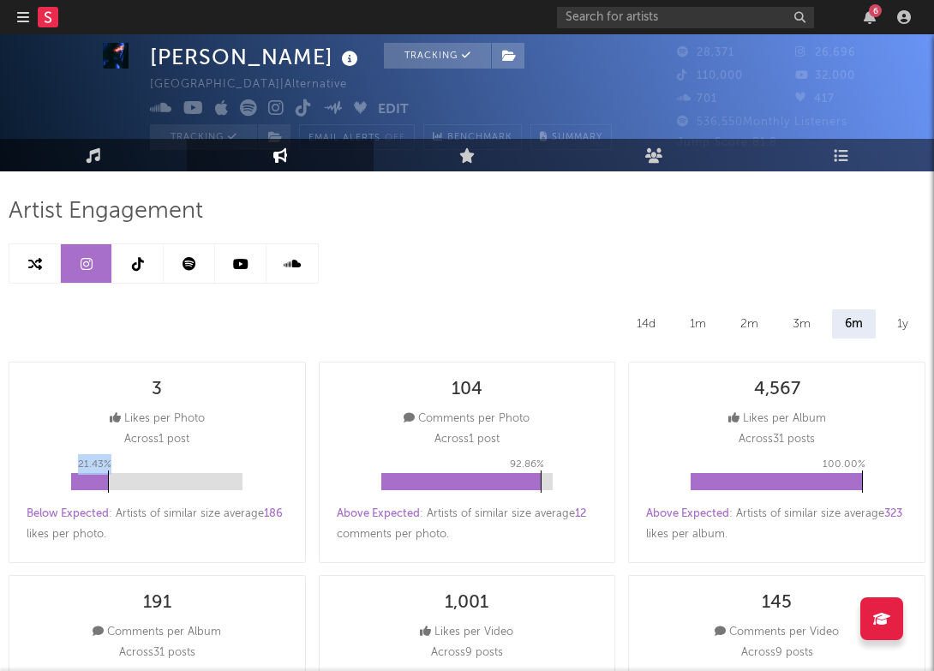
drag, startPoint x: 107, startPoint y: 484, endPoint x: 129, endPoint y: 482, distance: 22.3
click at [129, 483] on div "21.43 %" at bounding box center [156, 481] width 171 height 17
click at [93, 259] on link at bounding box center [86, 263] width 51 height 39
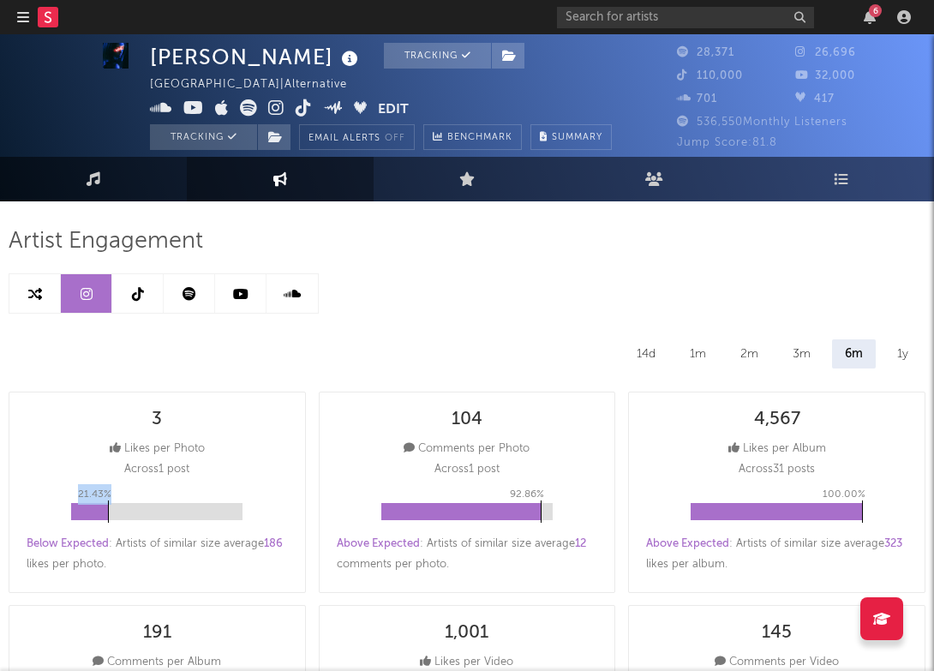
scroll to position [5, 0]
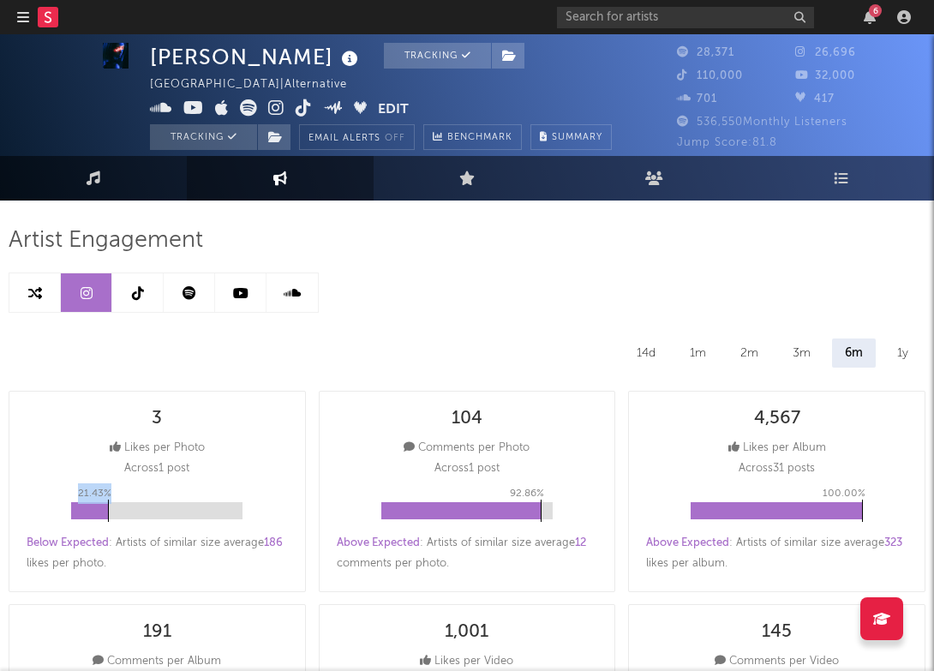
click at [200, 510] on div "21.43 %" at bounding box center [156, 510] width 171 height 17
click at [240, 289] on icon at bounding box center [240, 293] width 15 height 14
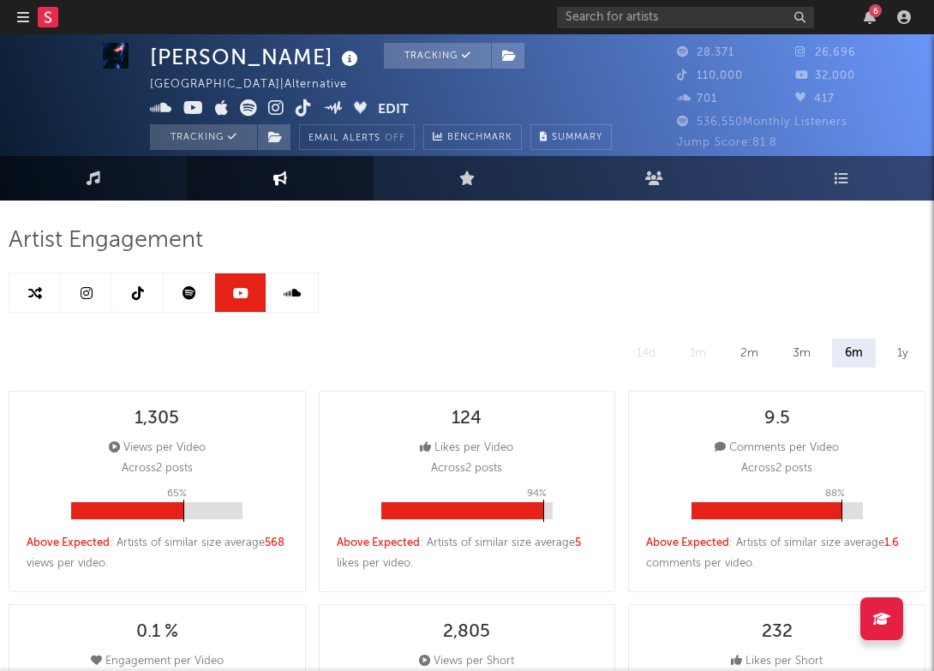
select select "6m"
click at [189, 293] on icon at bounding box center [189, 293] width 14 height 14
select select "6m"
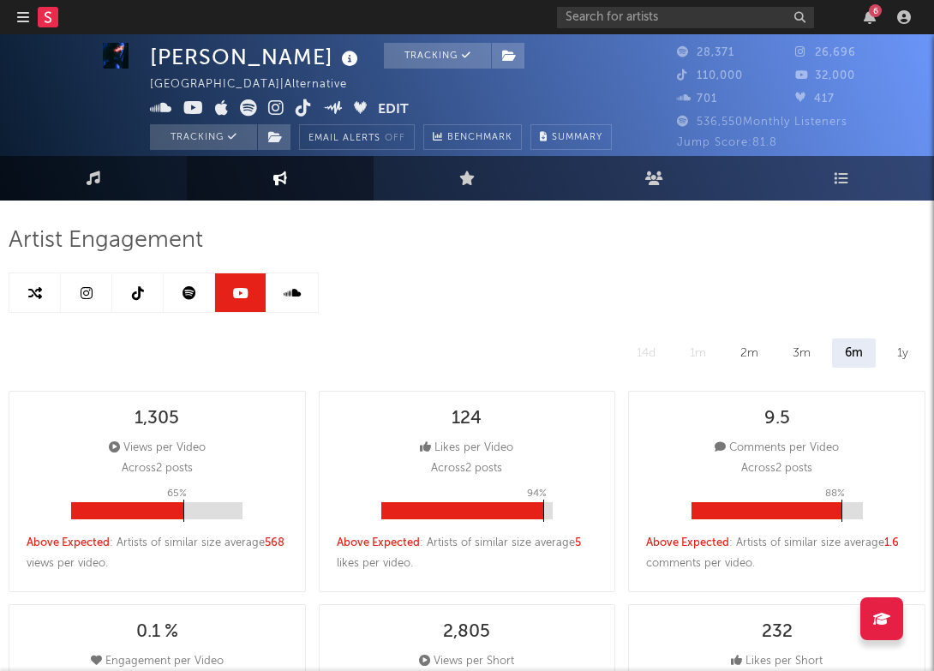
select select "1w"
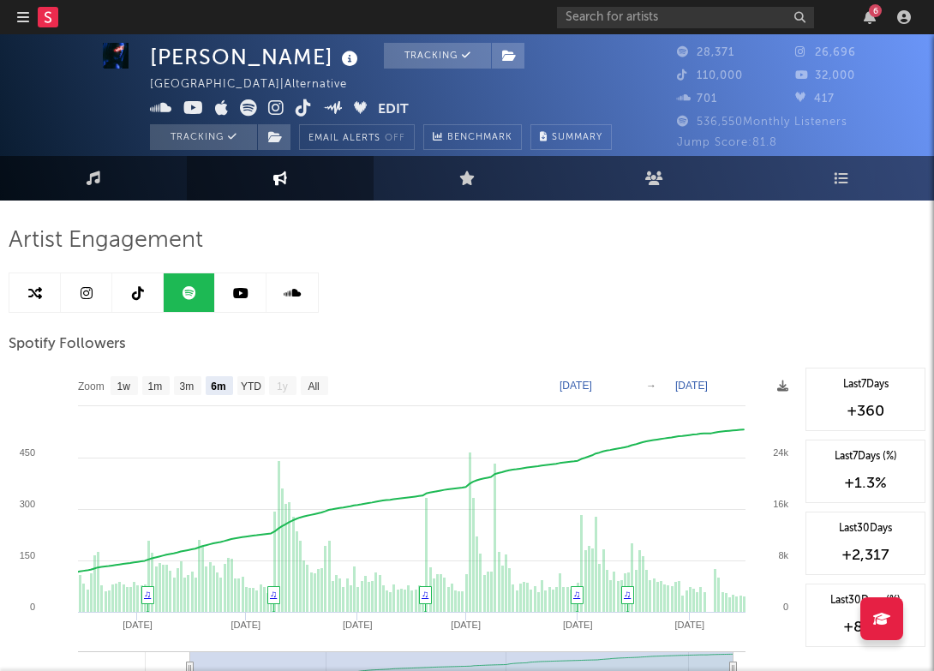
click at [137, 297] on icon at bounding box center [138, 293] width 12 height 14
select select "6m"
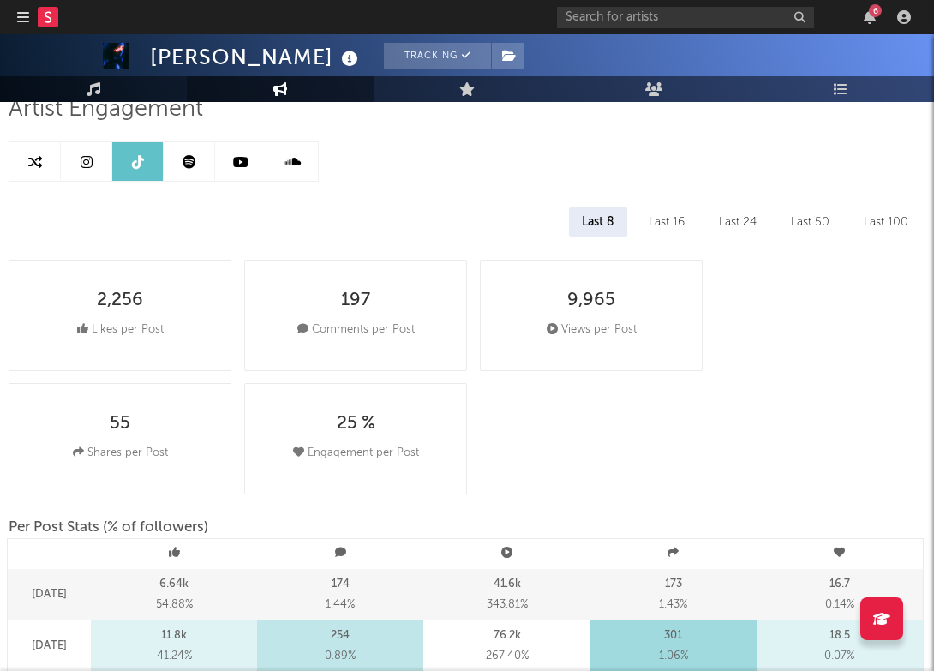
scroll to position [176, 0]
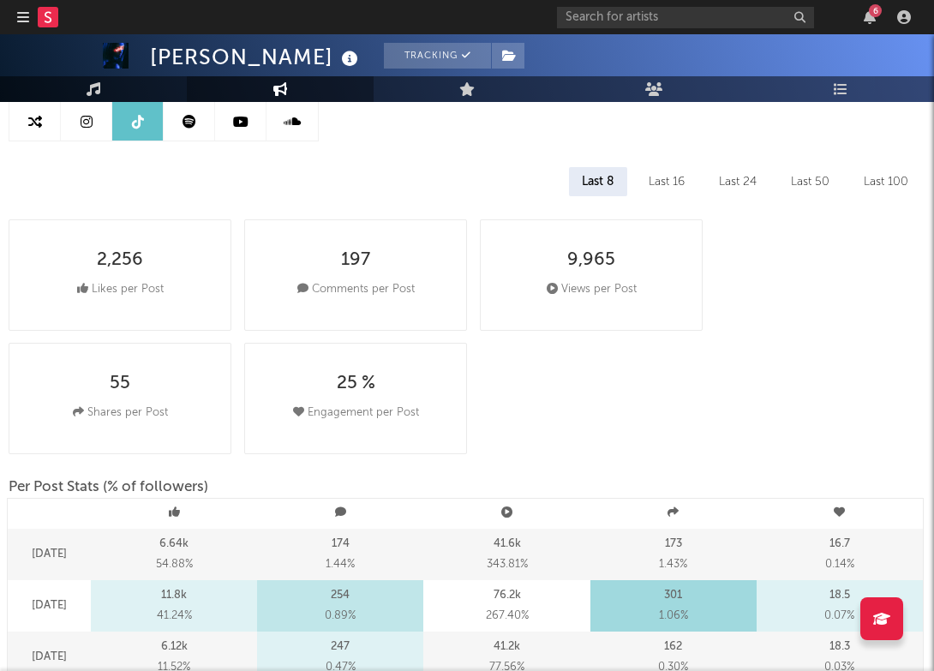
click at [681, 181] on div "Last 16" at bounding box center [667, 181] width 62 height 29
click at [745, 180] on div "Last 24" at bounding box center [737, 181] width 63 height 29
click at [804, 182] on div "Last 50" at bounding box center [810, 181] width 64 height 29
click at [857, 183] on div "Last 100" at bounding box center [886, 181] width 70 height 29
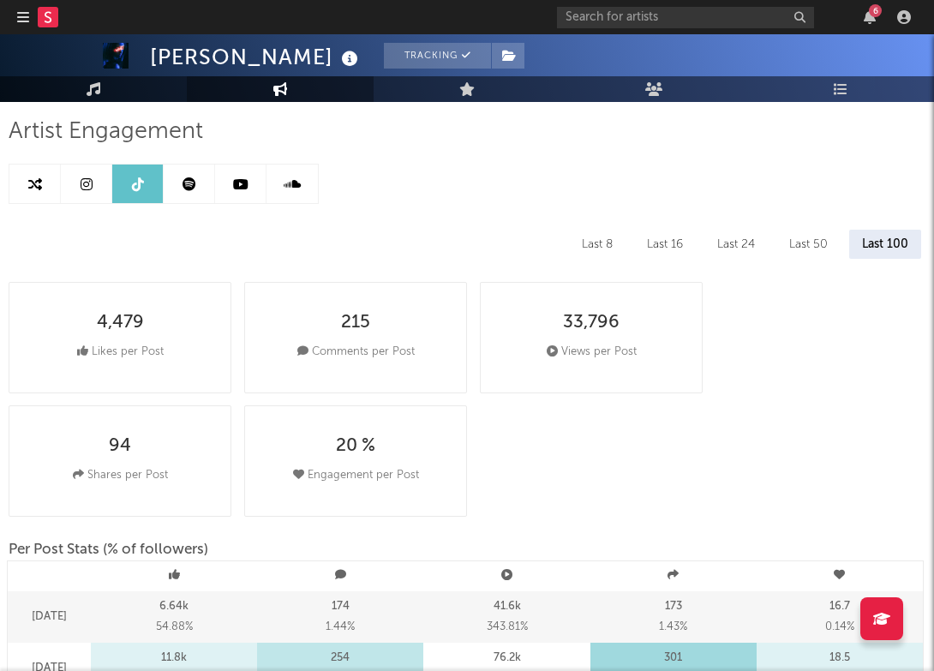
click at [87, 192] on link at bounding box center [86, 184] width 51 height 39
select select "6m"
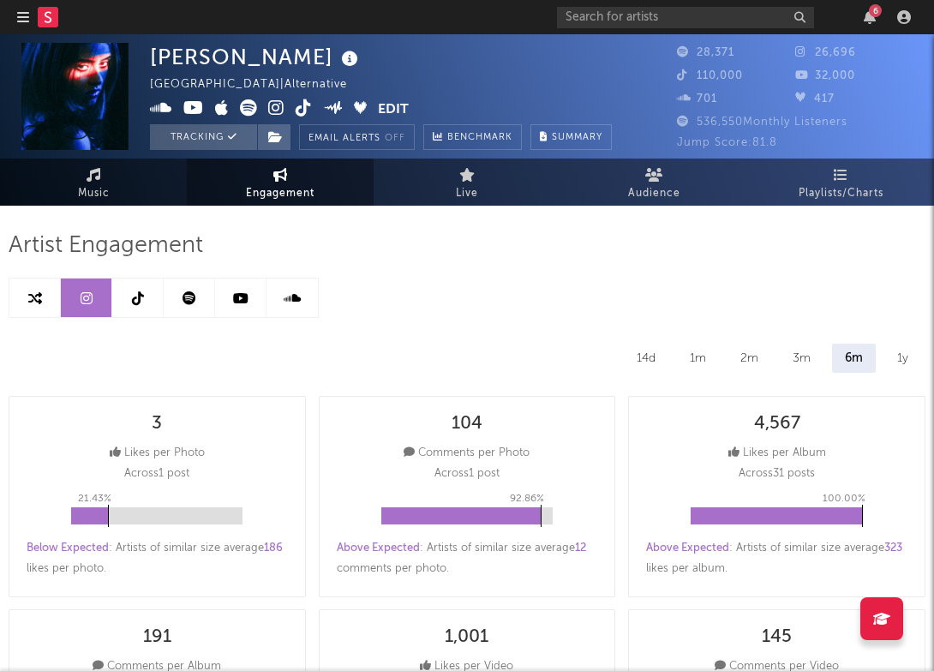
click at [276, 111] on icon at bounding box center [276, 107] width 16 height 17
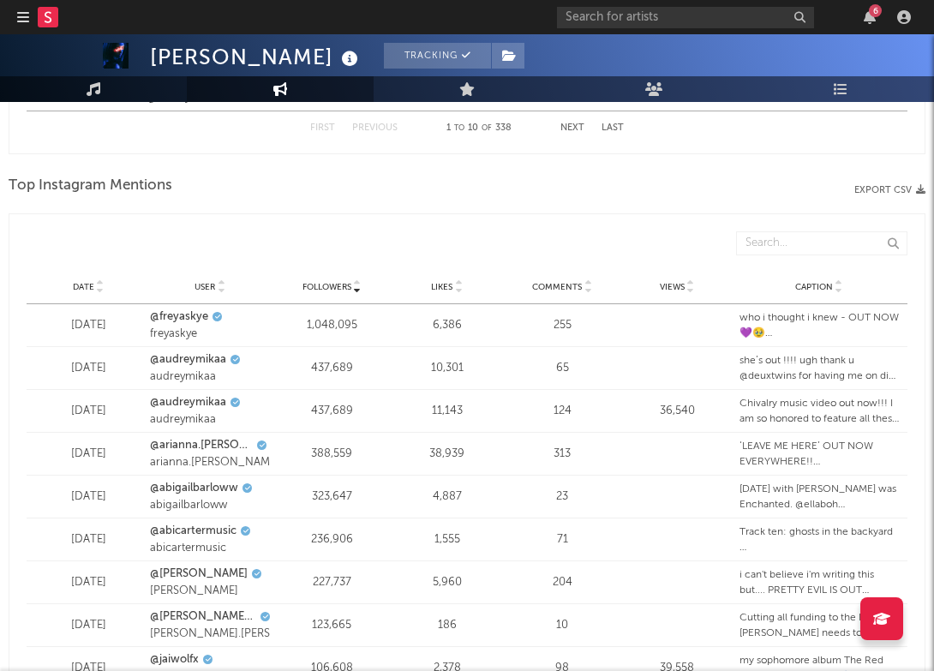
scroll to position [2015, 0]
click at [187, 320] on link "@freyaskye" at bounding box center [179, 316] width 58 height 17
click at [197, 316] on link "@freyaskye" at bounding box center [179, 316] width 58 height 17
click at [214, 360] on link "@audreymikaa" at bounding box center [188, 358] width 76 height 17
click at [180, 402] on link "@audreymikaa" at bounding box center [188, 401] width 76 height 17
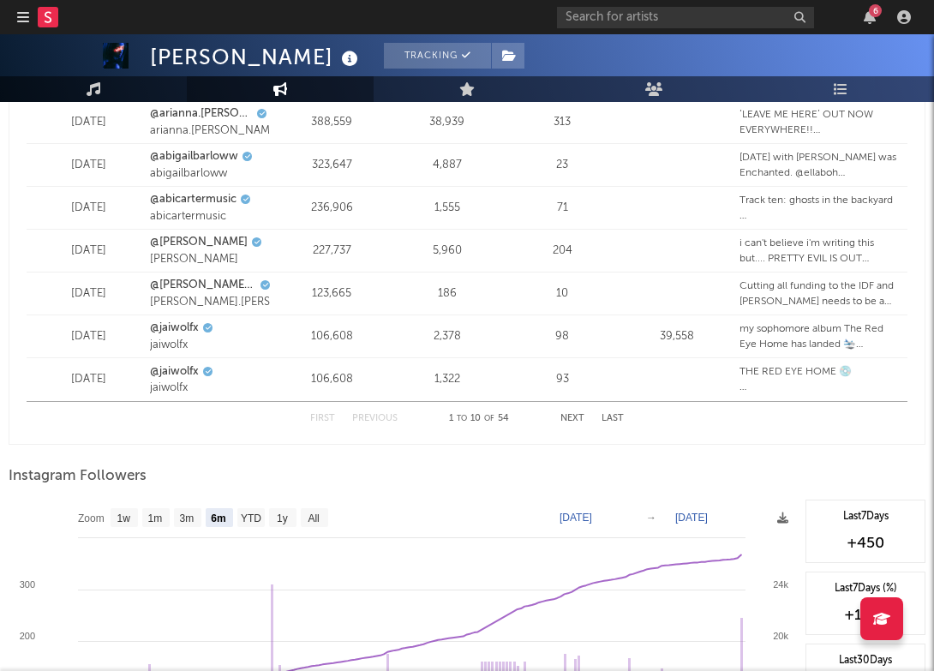
scroll to position [2351, 0]
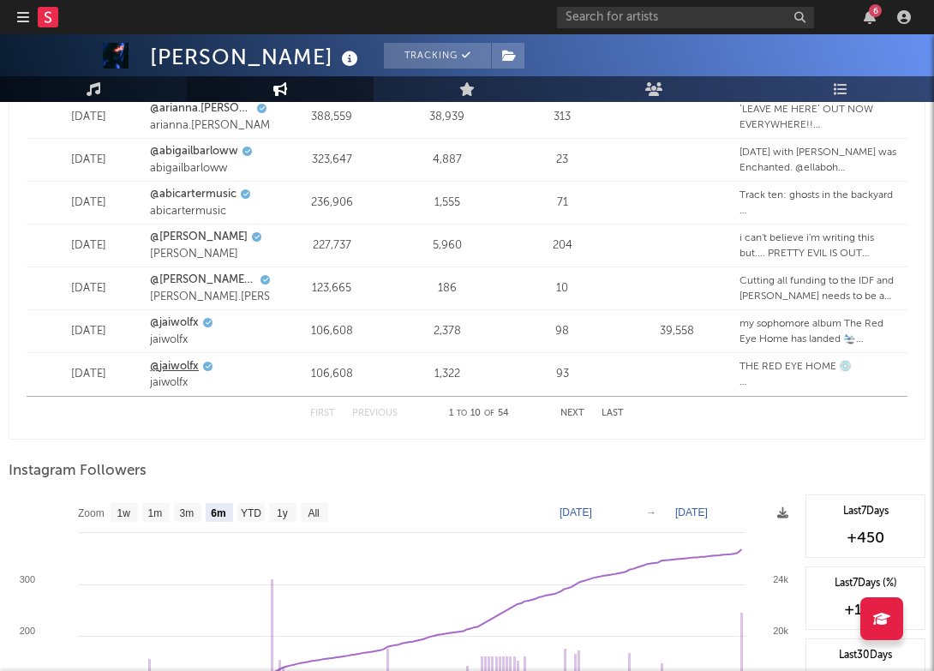
click at [185, 368] on link "@jaiwolfx" at bounding box center [174, 366] width 49 height 17
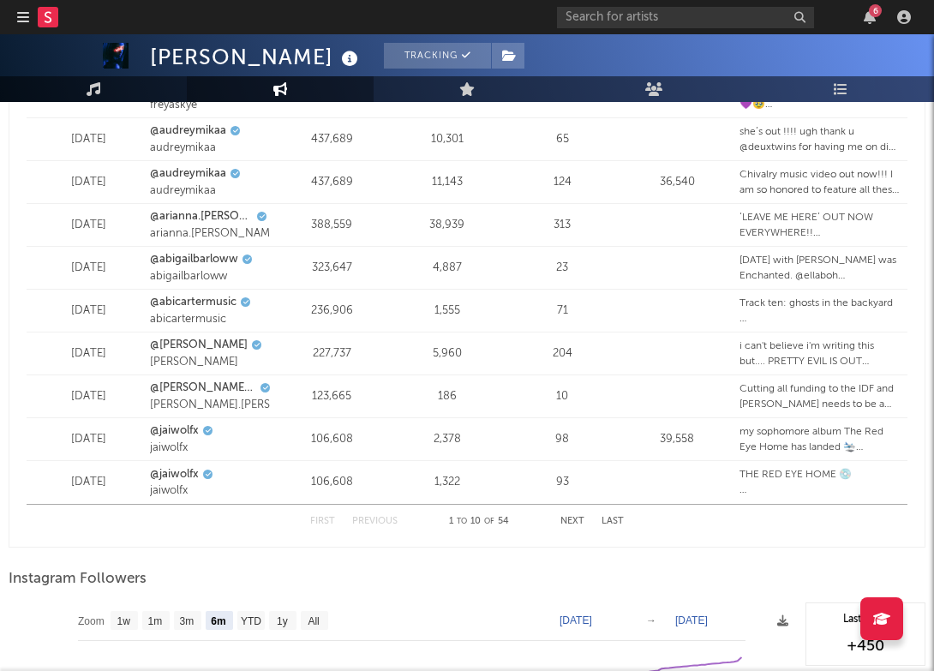
scroll to position [2238, 0]
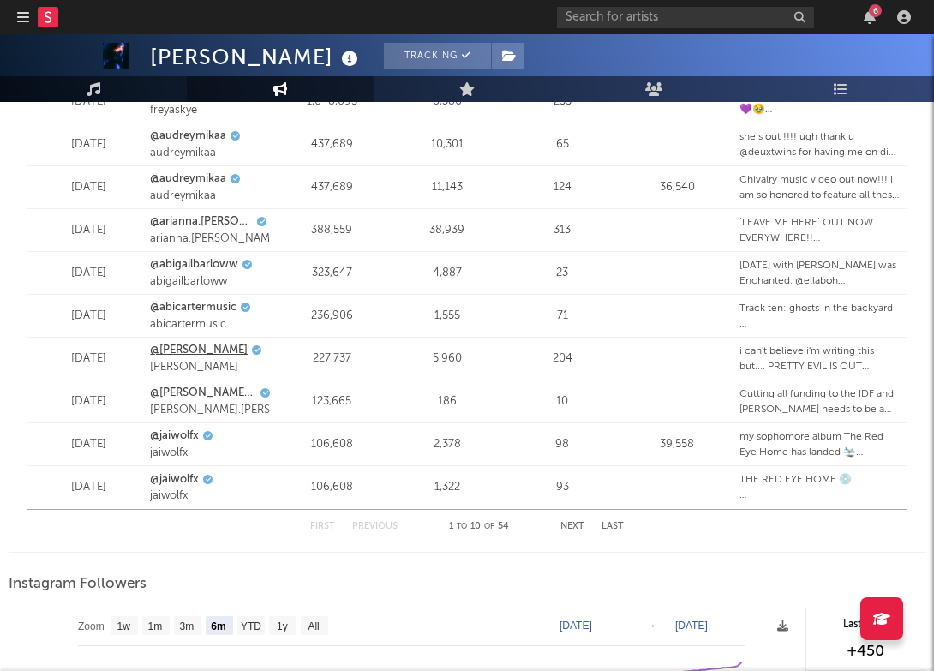
click at [180, 350] on link "@ellise" at bounding box center [199, 350] width 98 height 17
click at [221, 390] on link "@justin.a.moore" at bounding box center [203, 393] width 106 height 17
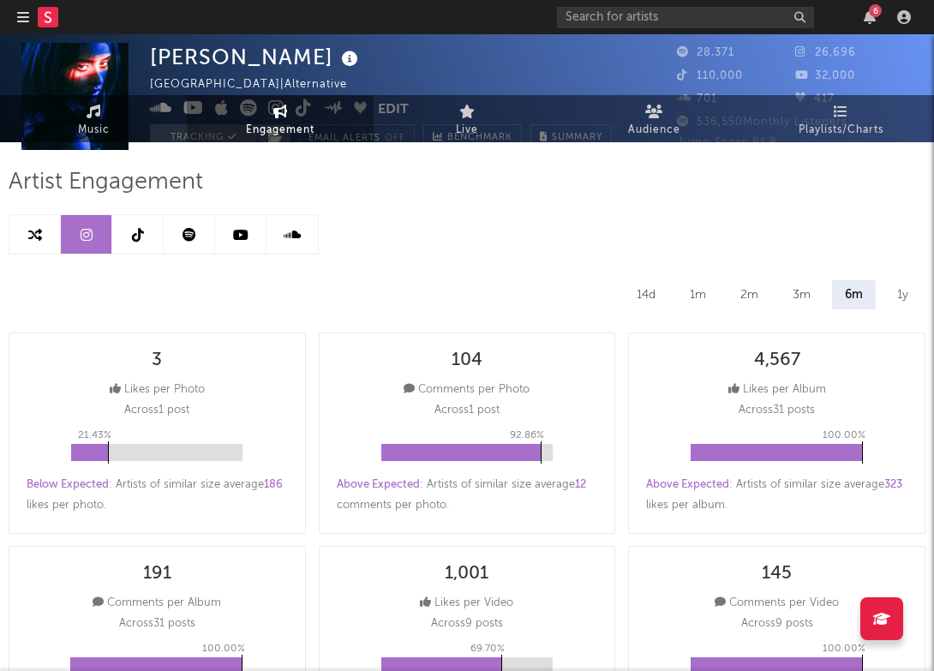
scroll to position [0, 0]
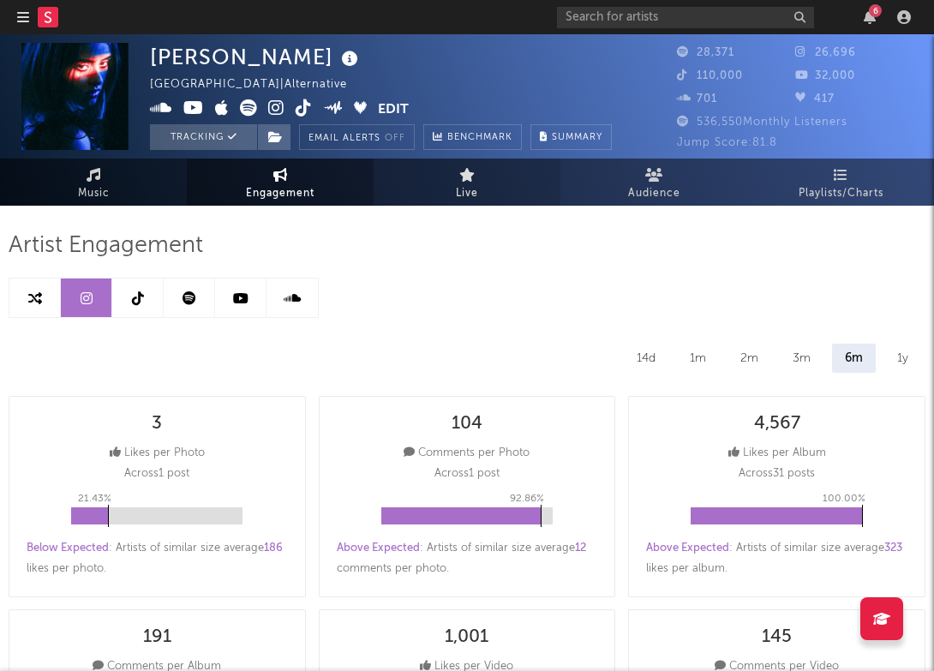
click at [483, 193] on link "Live" at bounding box center [467, 182] width 187 height 47
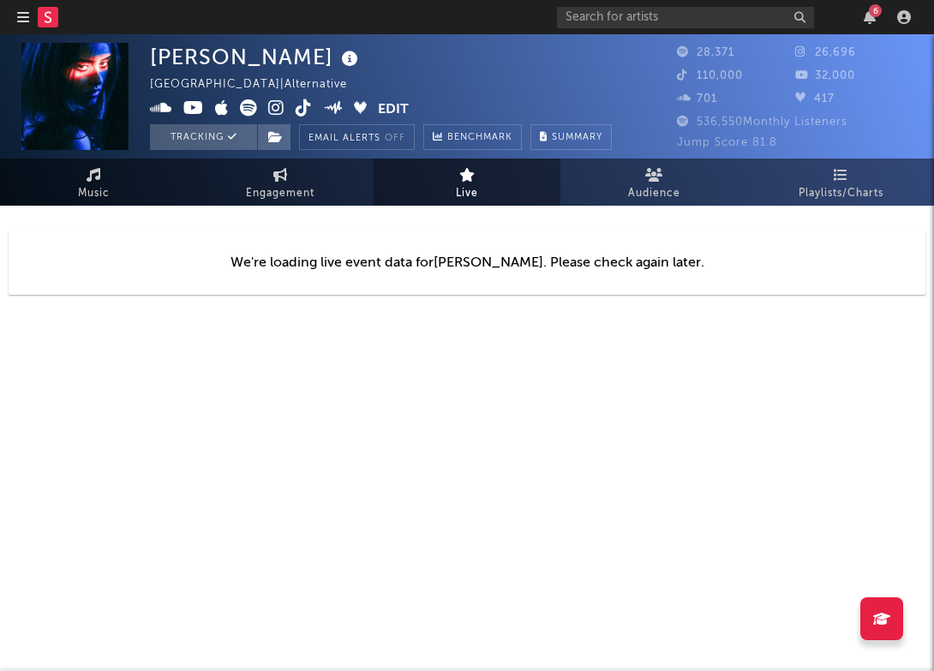
click at [28, 17] on icon "button" at bounding box center [23, 17] width 12 height 14
click at [228, 73] on div "Ella Boh United States | Alternative Edit Tracking Email Alerts Off Benchmark S…" at bounding box center [381, 96] width 462 height 107
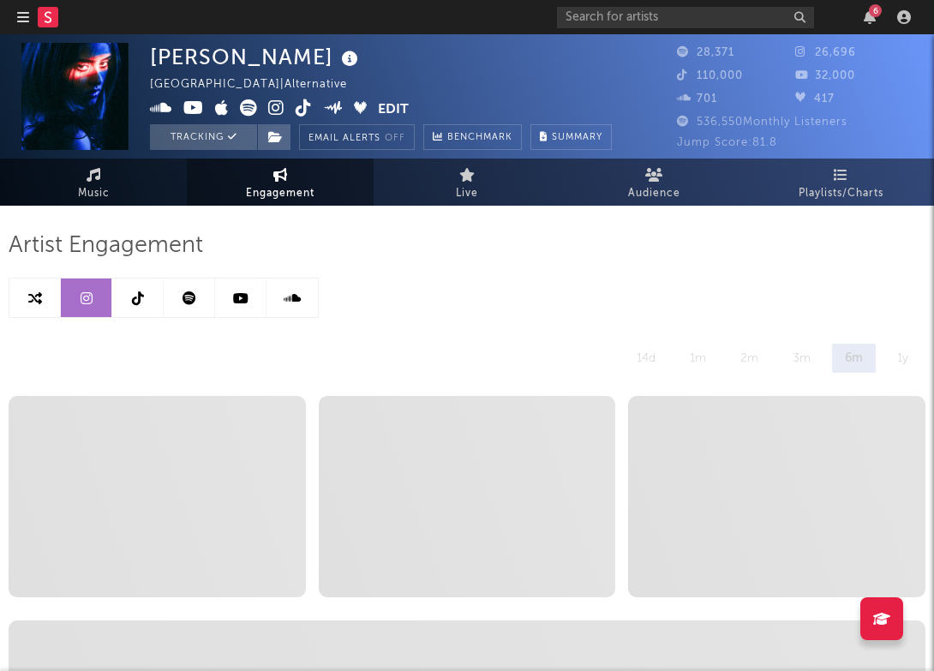
select select "6m"
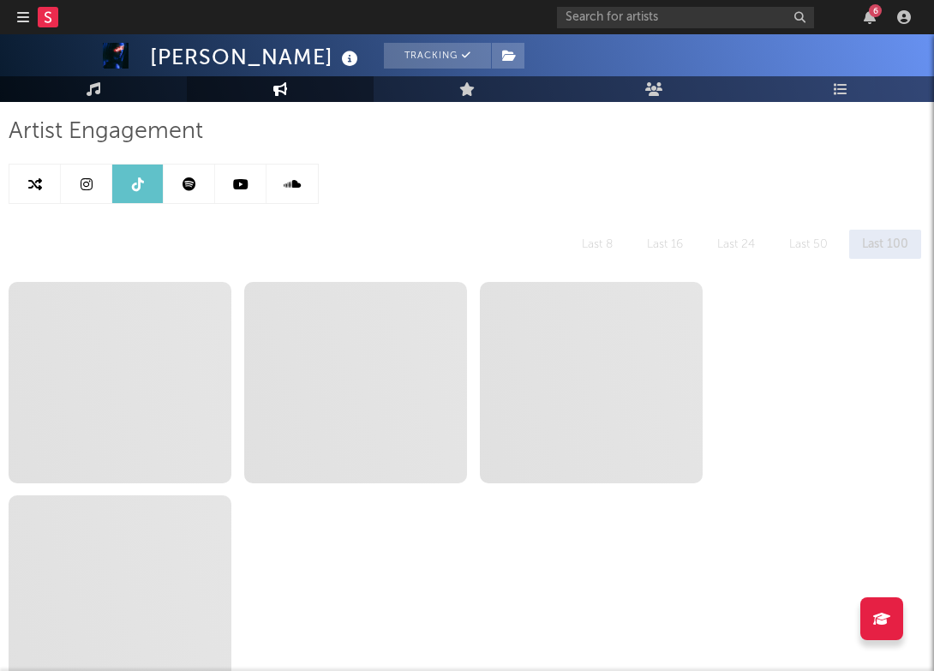
select select "6m"
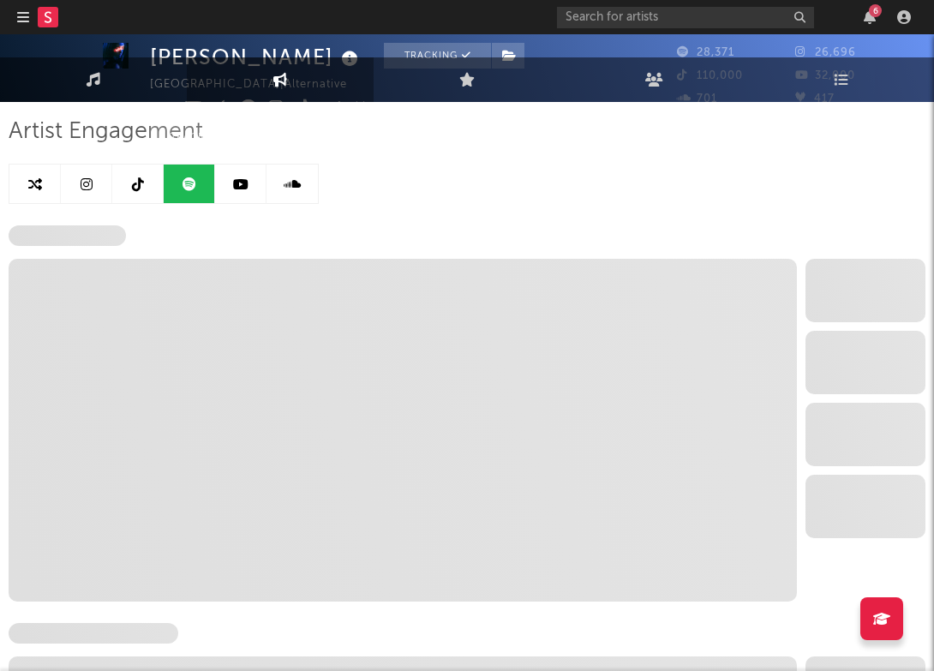
scroll to position [5, 0]
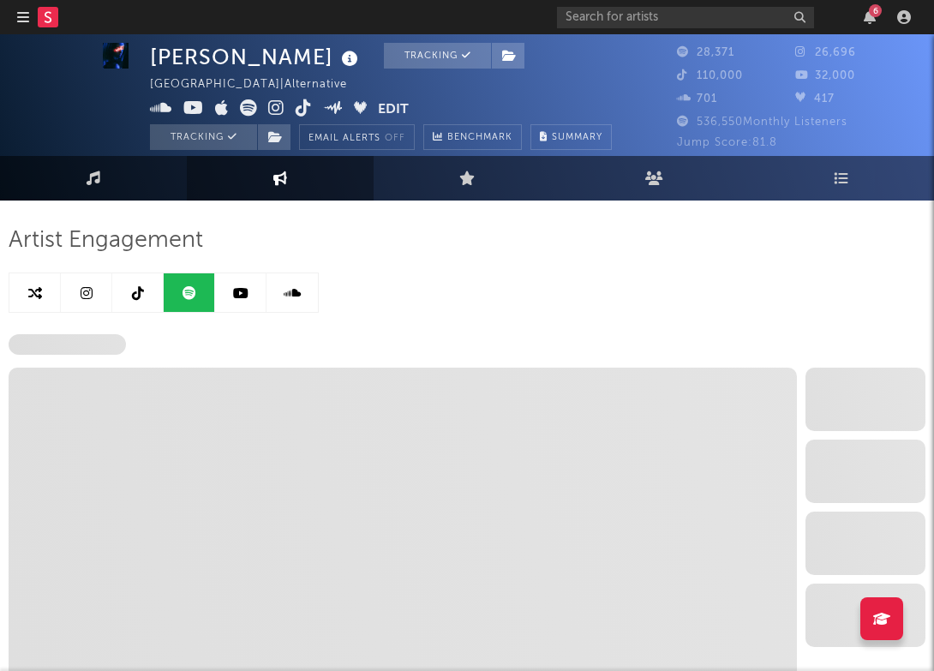
select select "6m"
select select "1w"
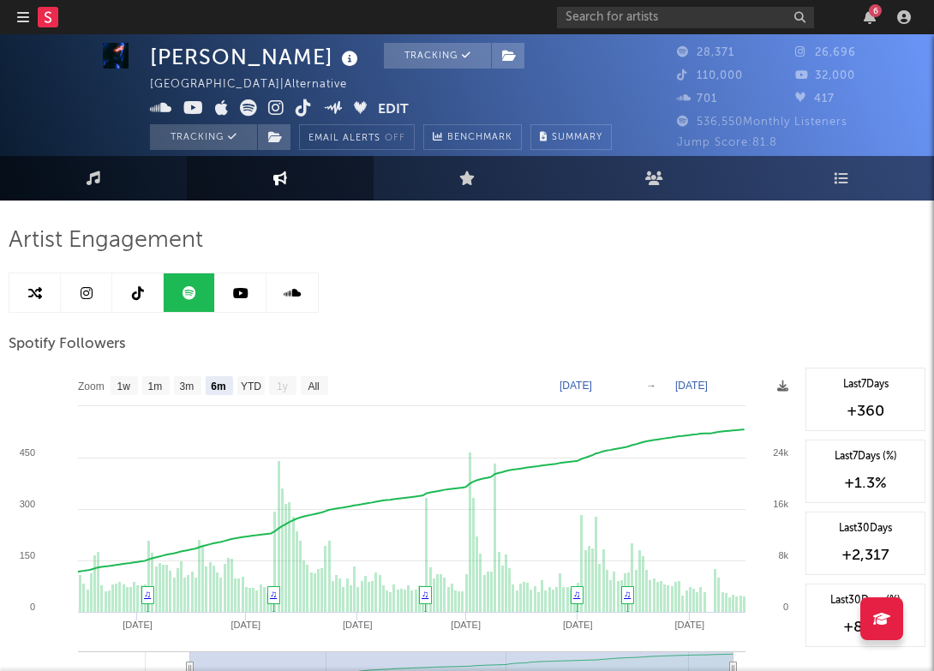
click at [57, 11] on div at bounding box center [46, 17] width 58 height 34
click at [46, 11] on icon at bounding box center [48, 16] width 7 height 11
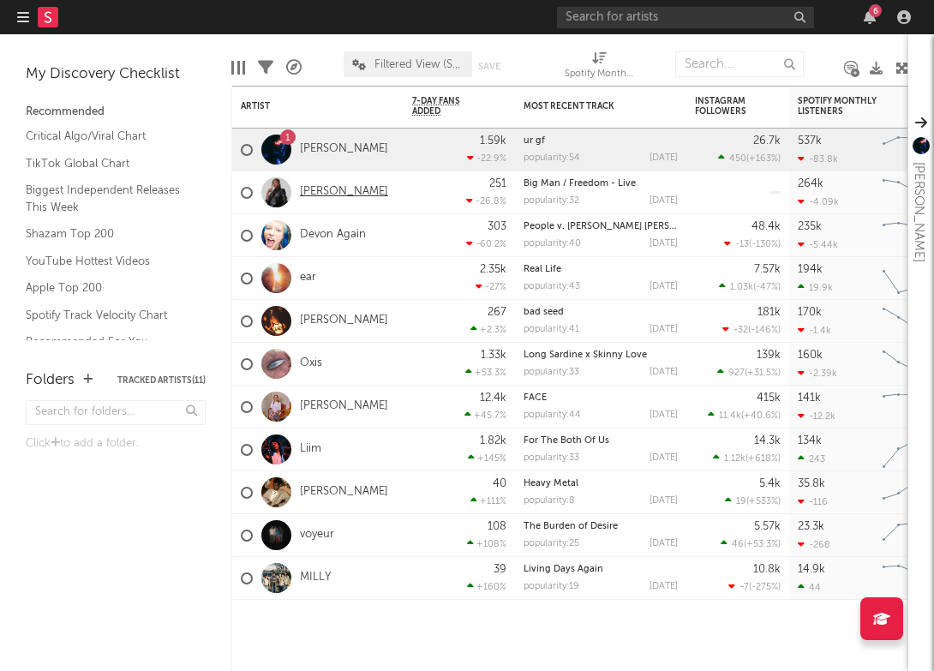
click at [348, 197] on link "[PERSON_NAME]" at bounding box center [344, 192] width 88 height 15
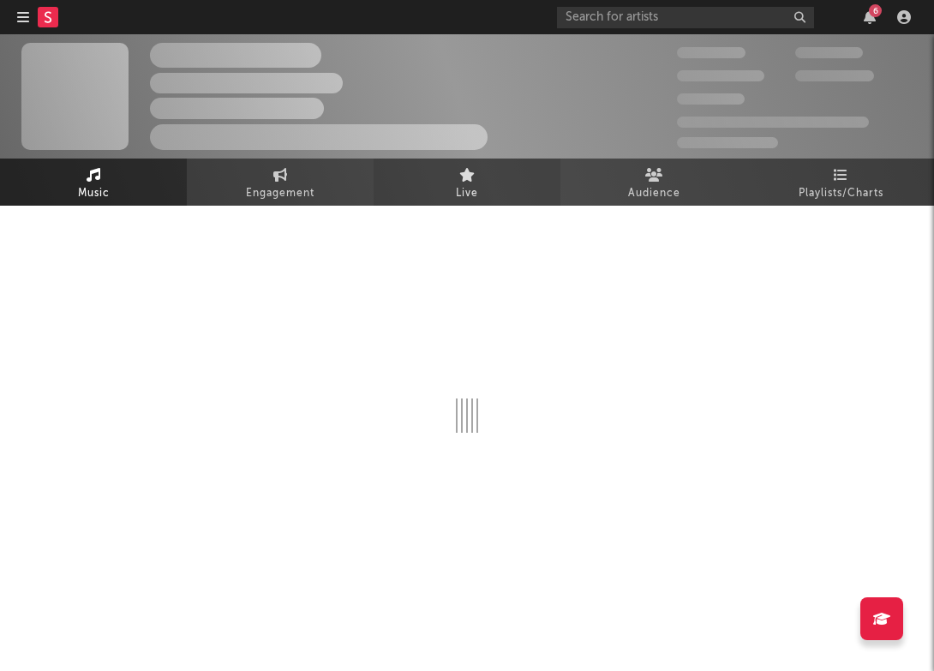
click at [484, 194] on link "Live" at bounding box center [467, 182] width 187 height 47
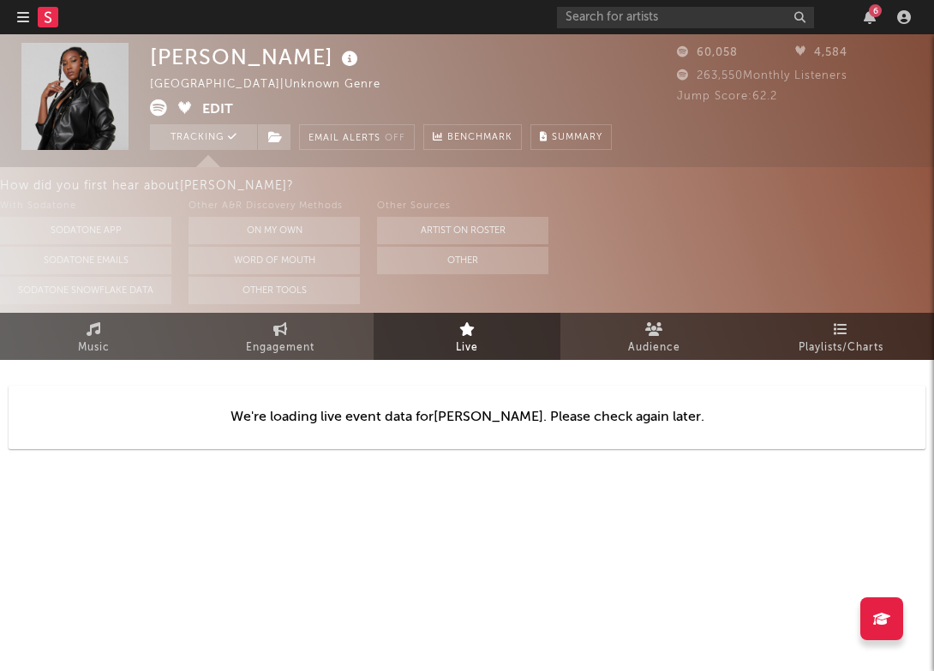
select select "6m"
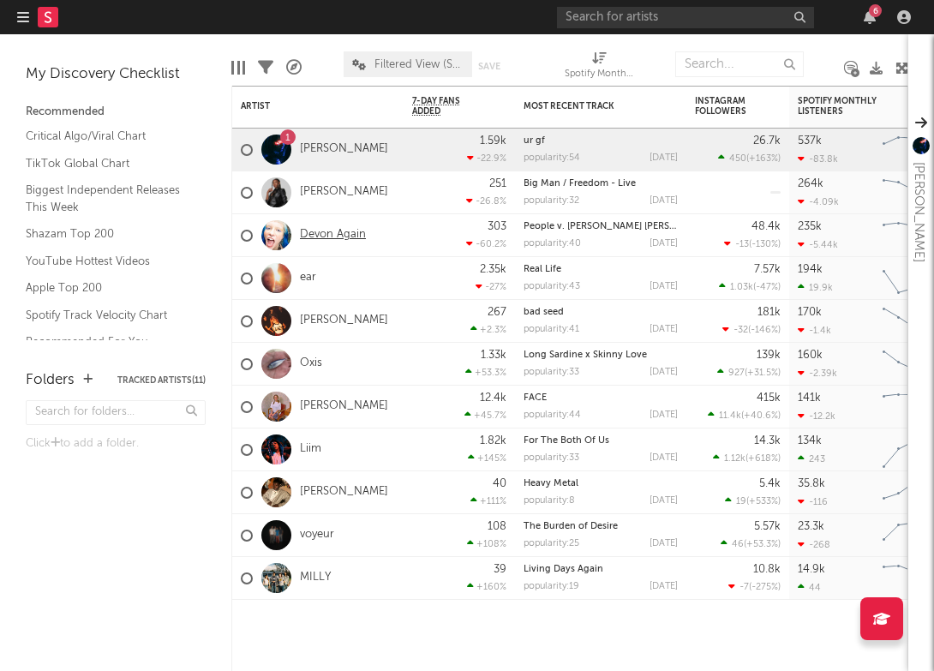
click at [337, 230] on link "Devon Again" at bounding box center [333, 235] width 66 height 15
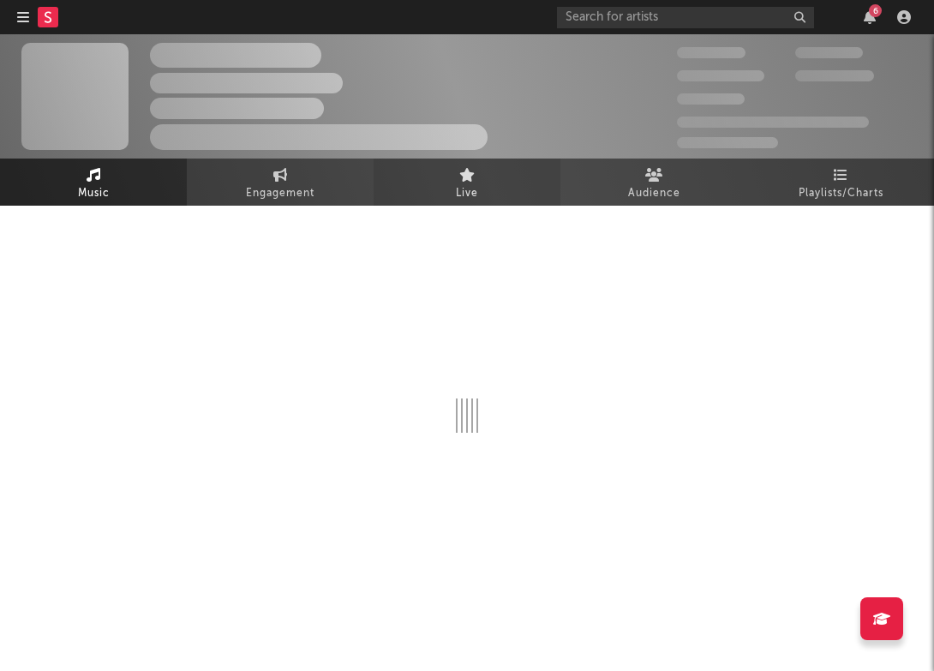
click at [464, 194] on span "Live" at bounding box center [467, 193] width 22 height 21
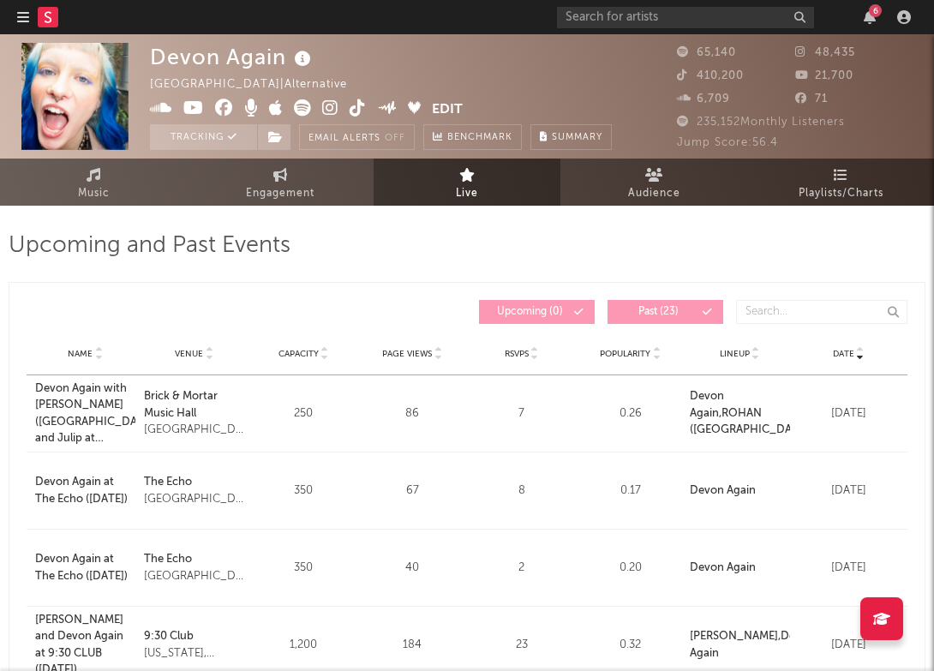
click at [465, 195] on span "Live" at bounding box center [467, 193] width 22 height 21
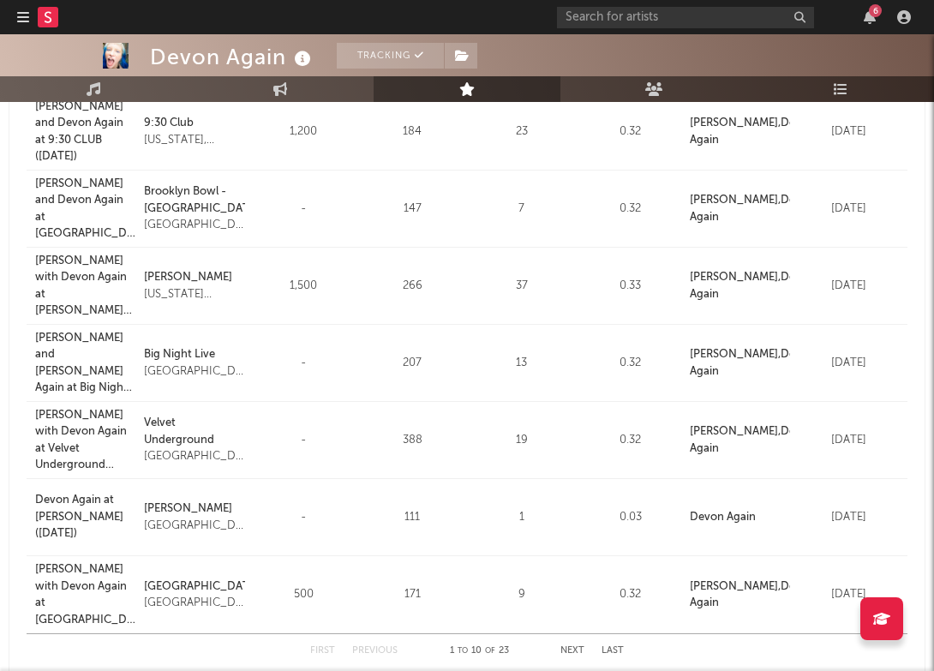
scroll to position [512, 0]
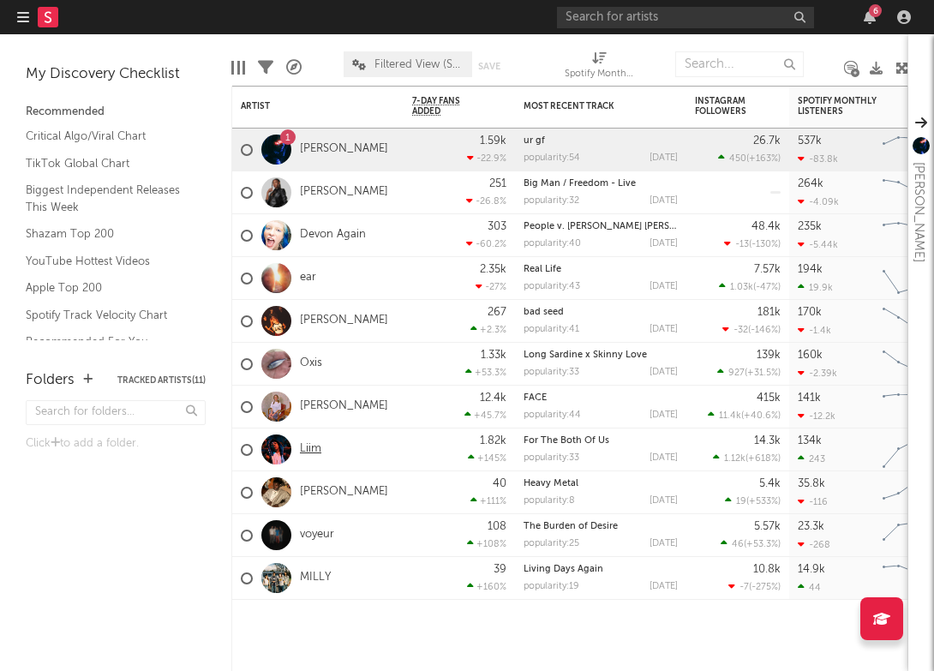
click at [315, 452] on link "Liim" at bounding box center [310, 449] width 21 height 15
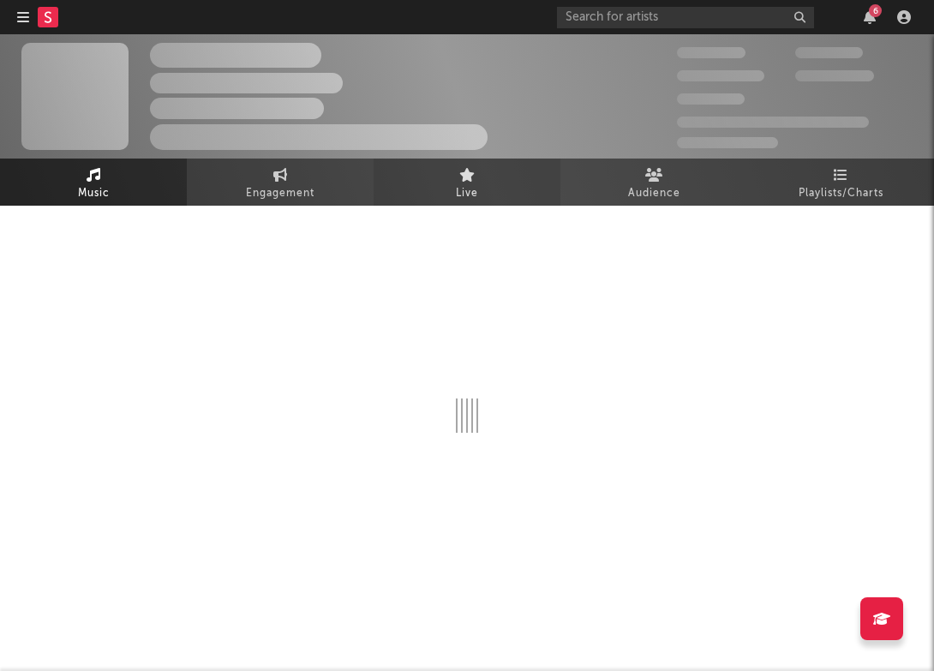
click at [478, 171] on link "Live" at bounding box center [467, 182] width 187 height 47
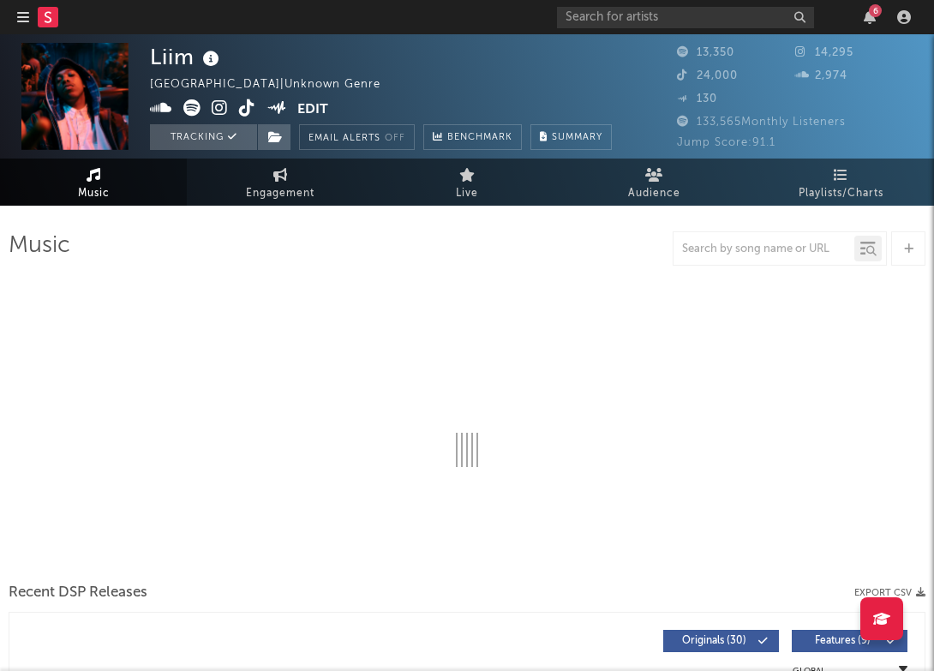
select select "6m"
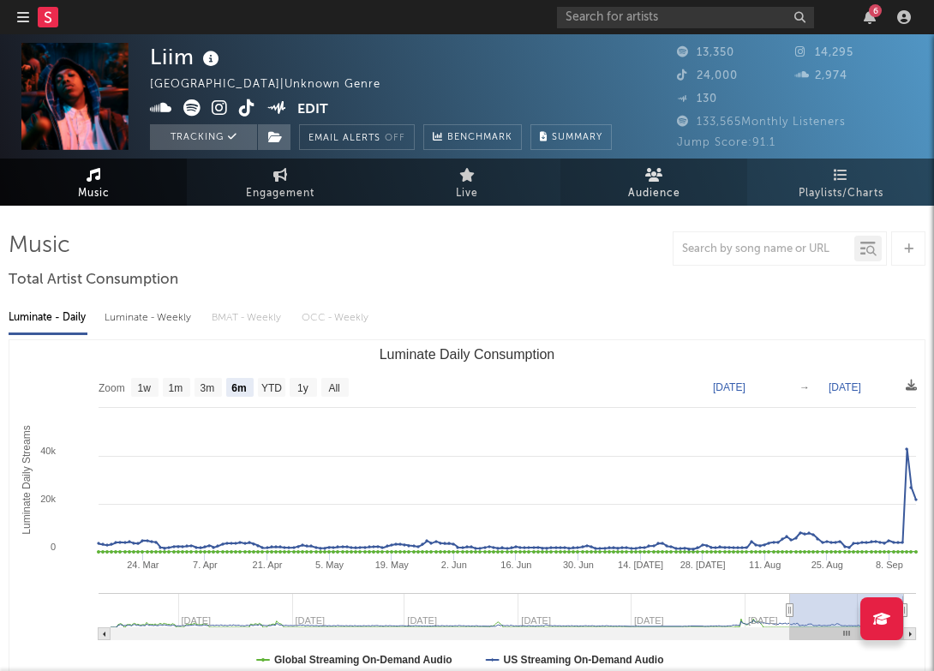
click at [660, 170] on icon at bounding box center [654, 175] width 18 height 14
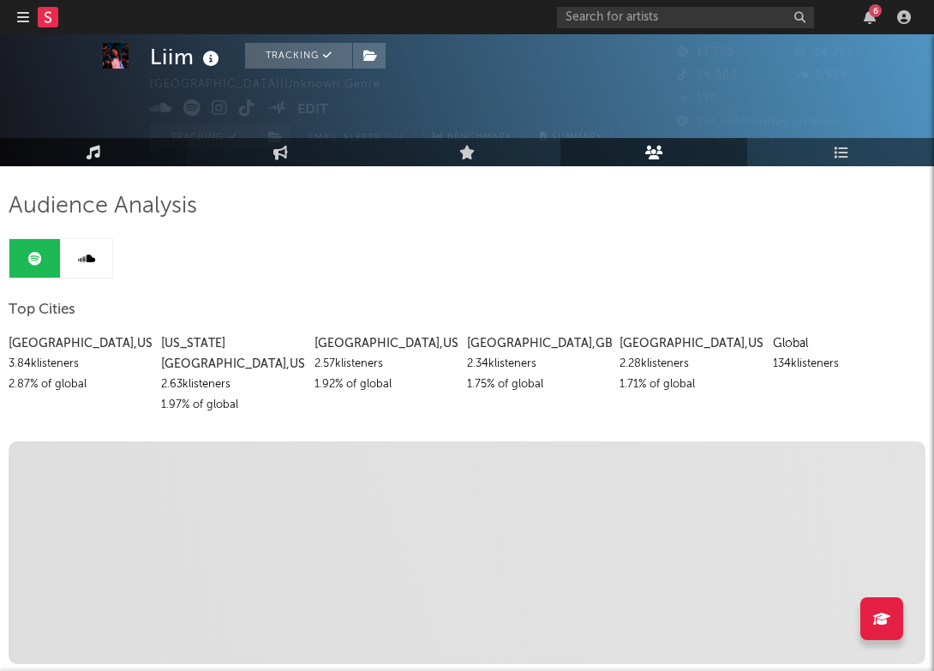
scroll to position [42, 0]
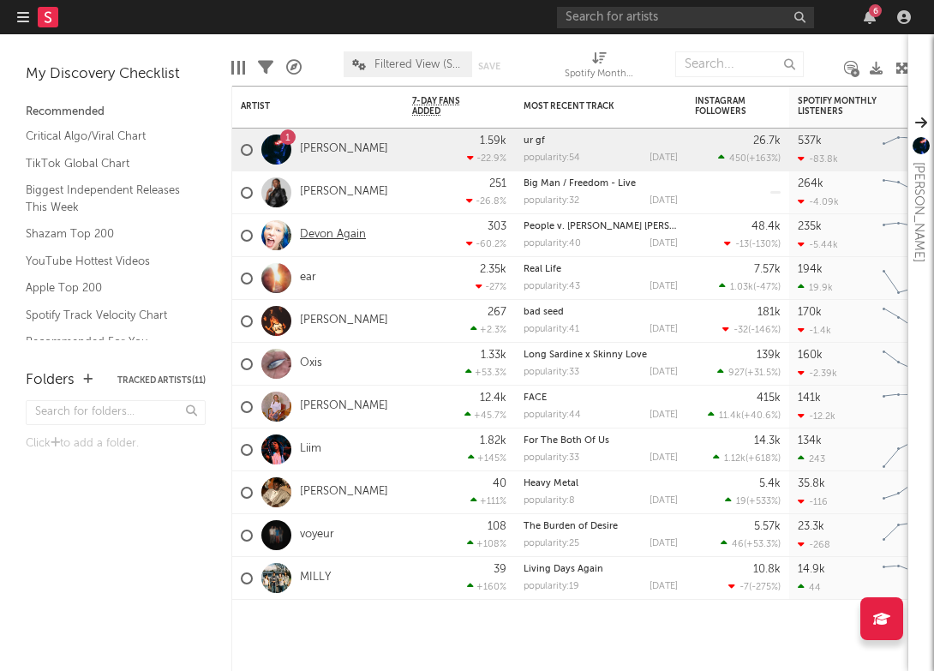
click at [315, 236] on link "Devon Again" at bounding box center [333, 235] width 66 height 15
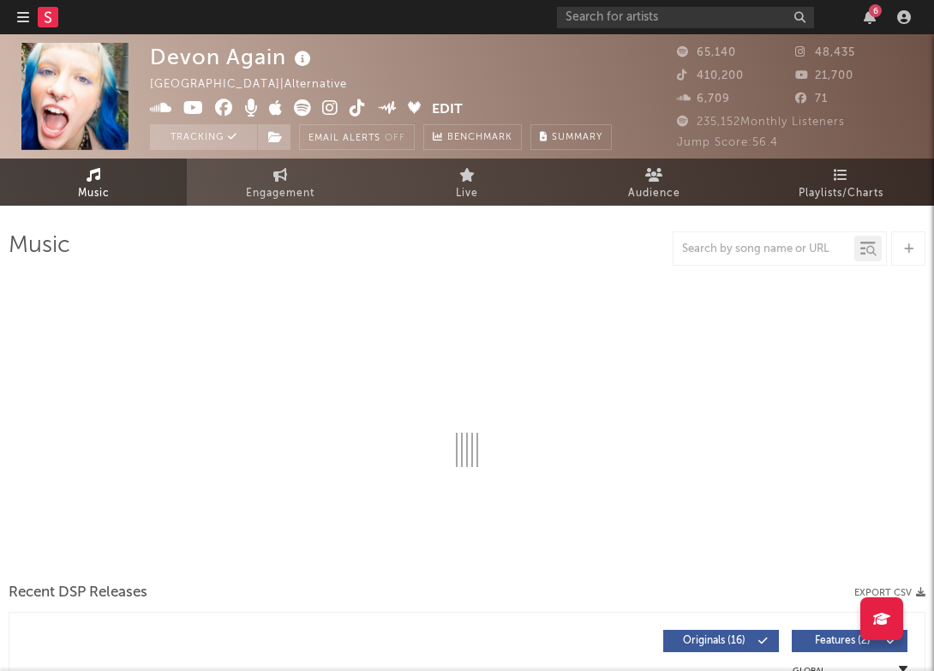
select select "6m"
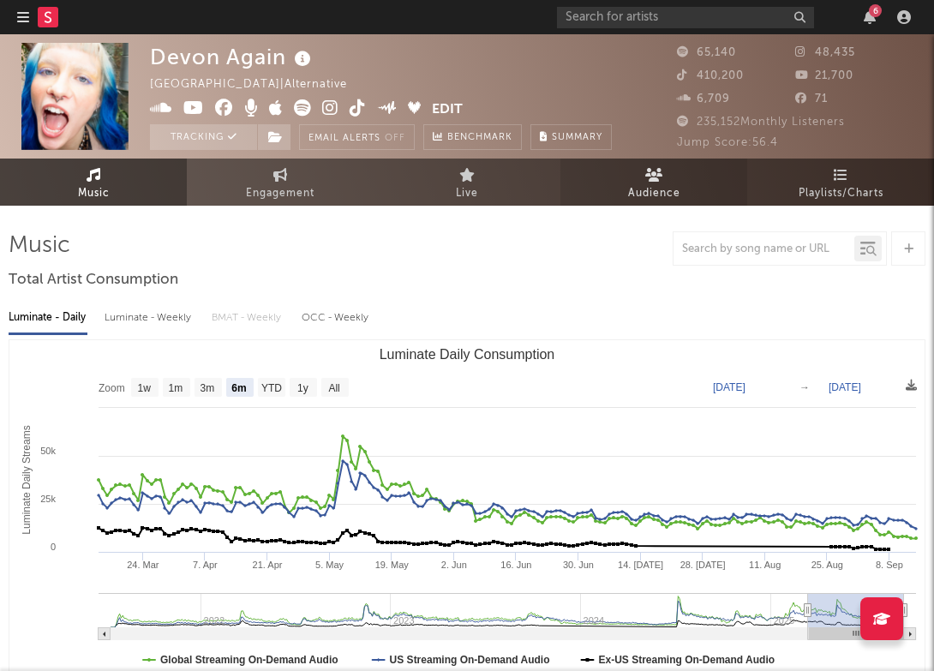
click at [685, 174] on link "Audience" at bounding box center [653, 182] width 187 height 47
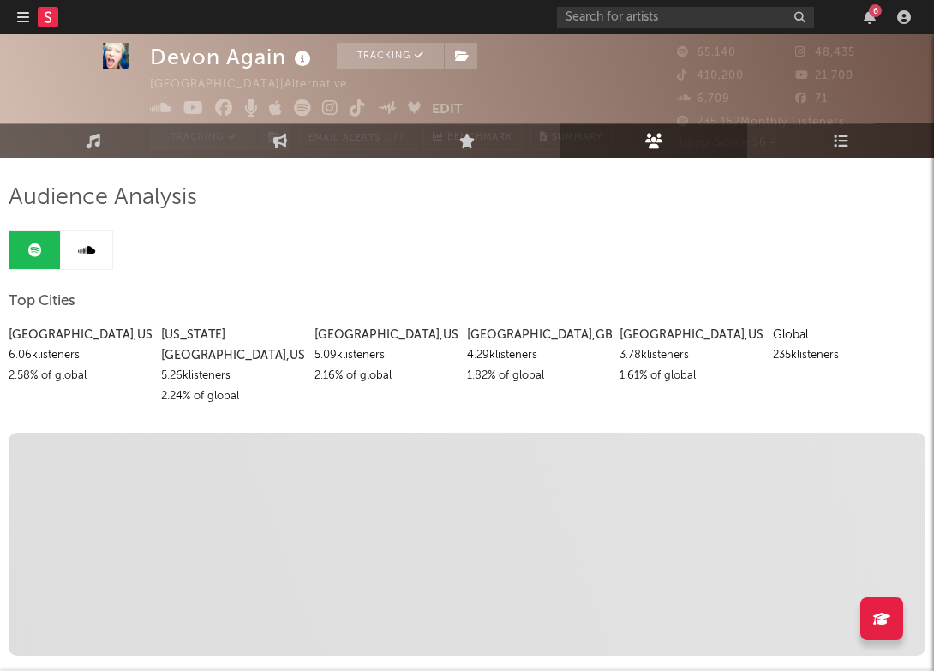
scroll to position [32, 0]
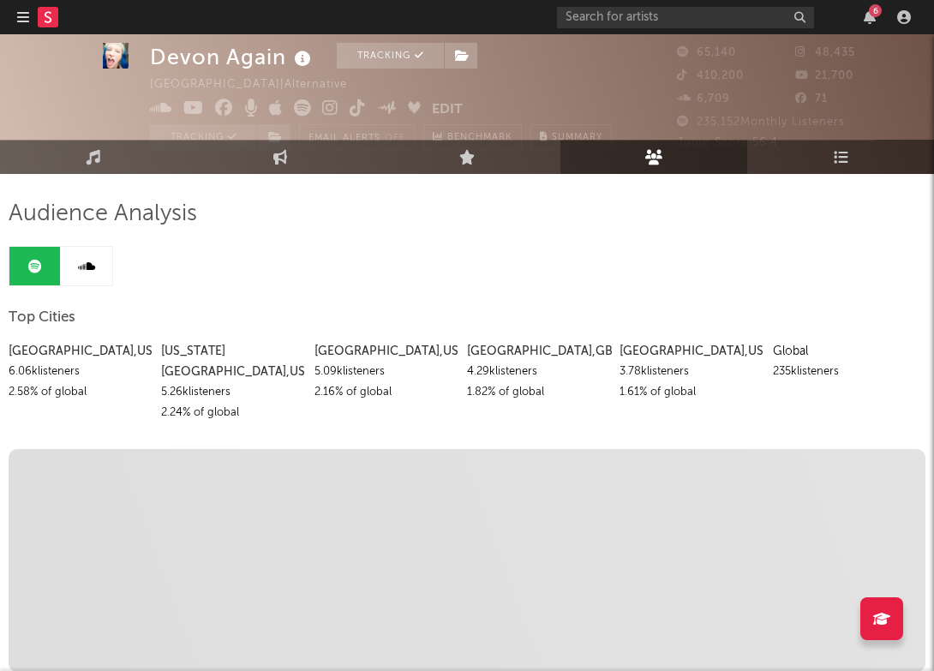
click at [95, 266] on link at bounding box center [86, 266] width 51 height 39
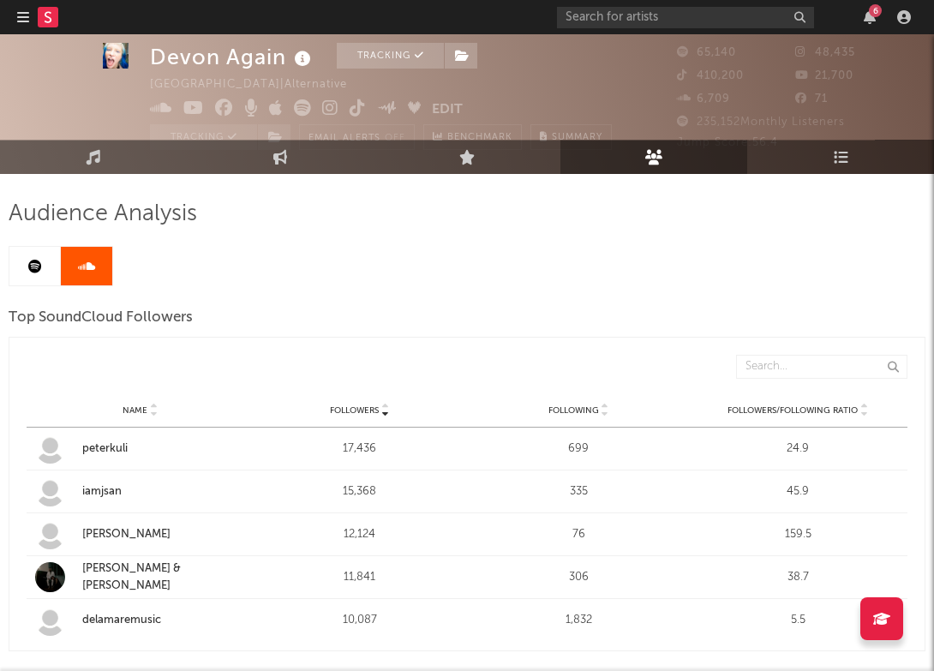
click at [50, 266] on link at bounding box center [34, 266] width 51 height 39
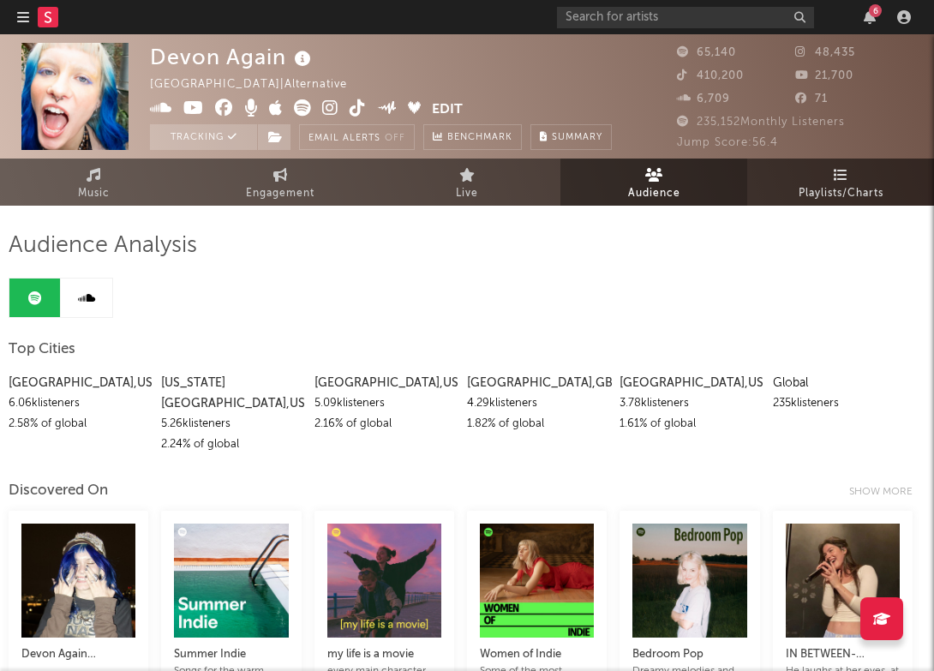
click at [828, 176] on link "Playlists/Charts" at bounding box center [840, 182] width 187 height 47
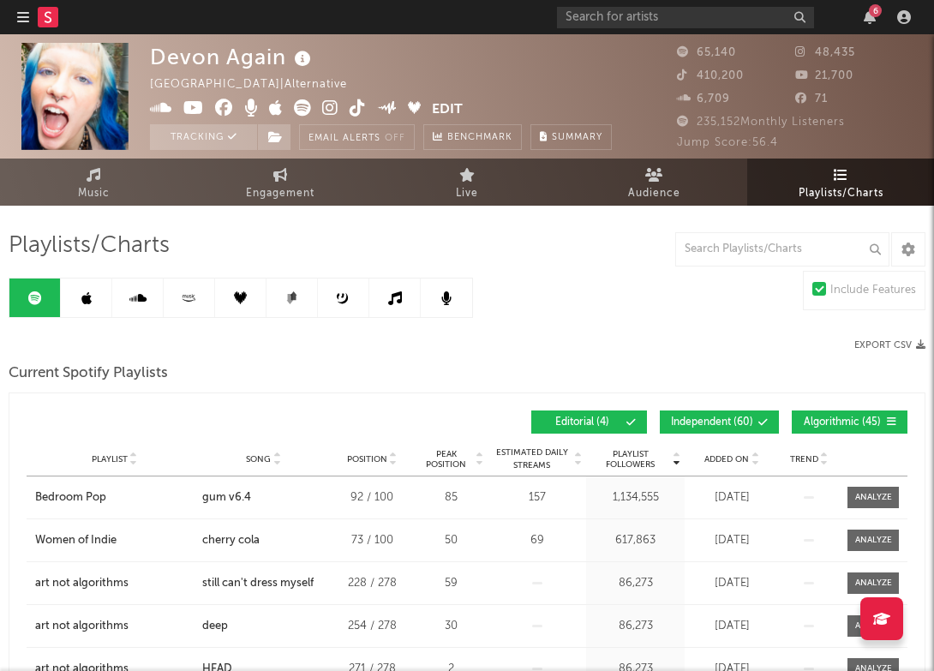
click at [763, 416] on button "Independent ( 60 )" at bounding box center [719, 421] width 119 height 23
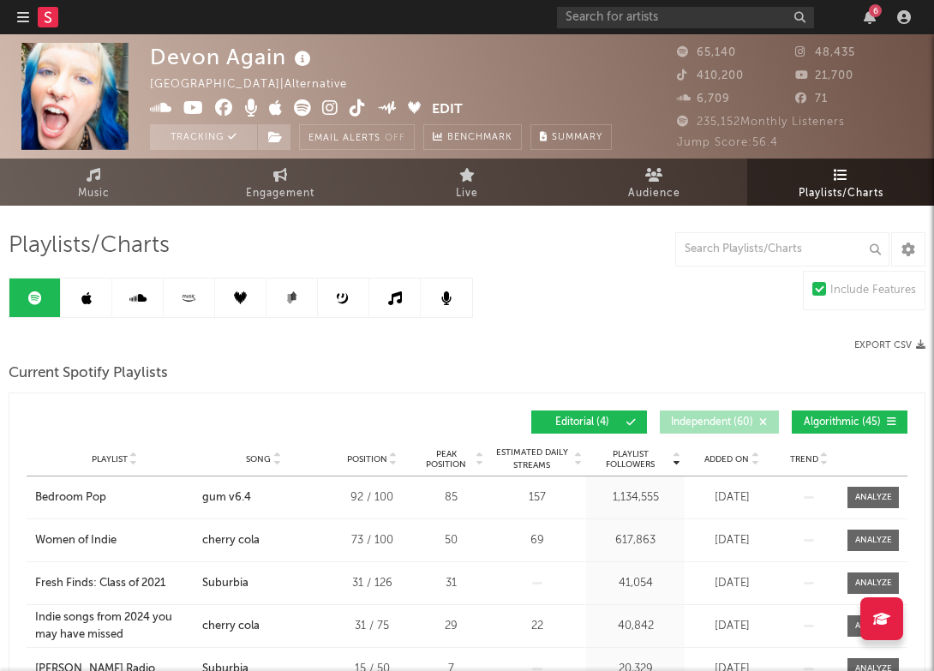
click at [805, 416] on button "Algorithmic ( 45 )" at bounding box center [850, 421] width 116 height 23
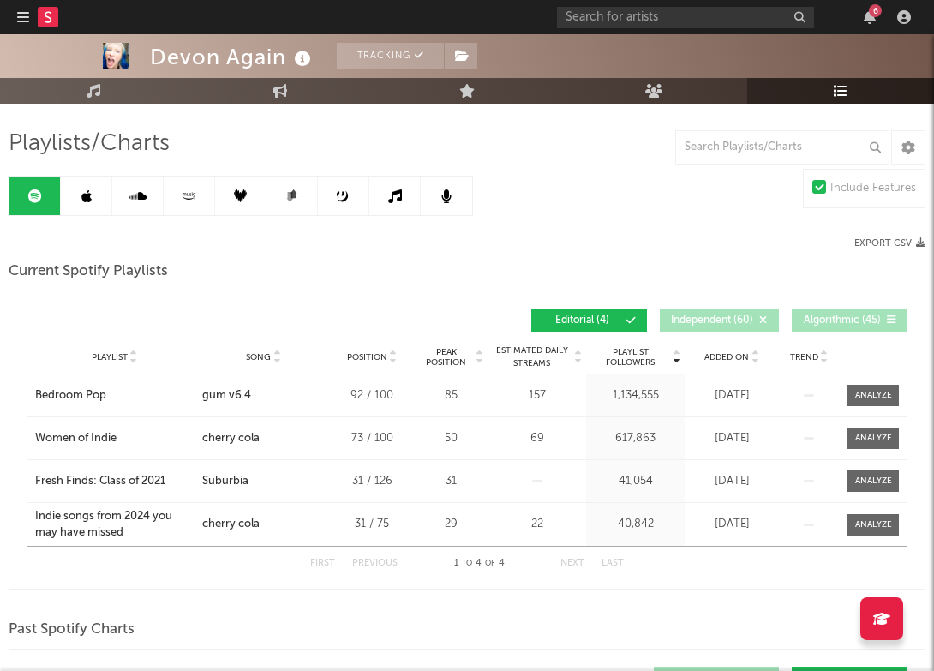
scroll to position [168, 0]
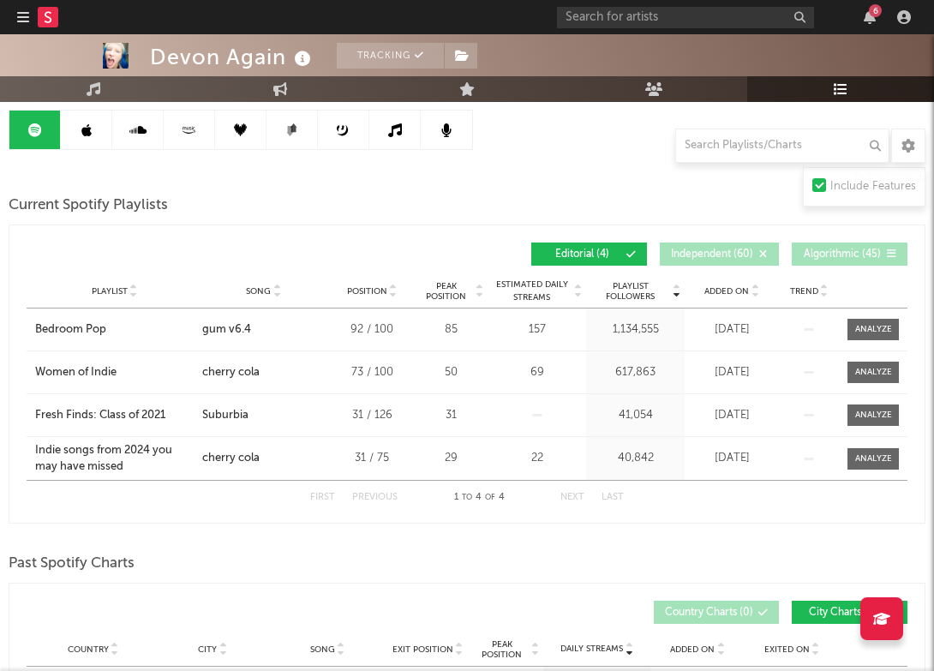
click at [697, 257] on span "Independent ( 60 )" at bounding box center [712, 254] width 82 height 10
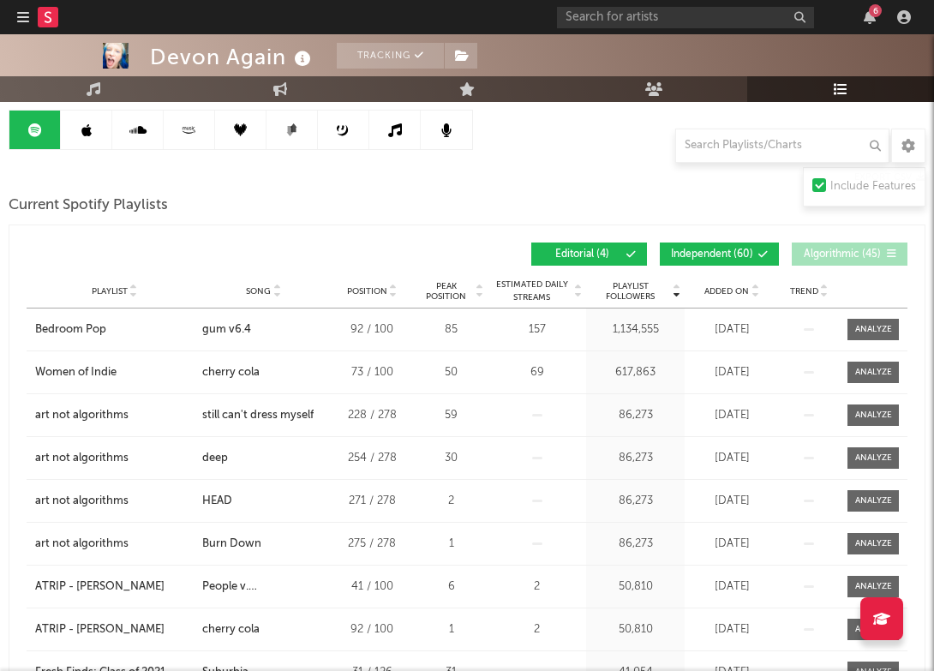
click at [828, 251] on span "Algorithmic ( 45 )" at bounding box center [842, 254] width 79 height 10
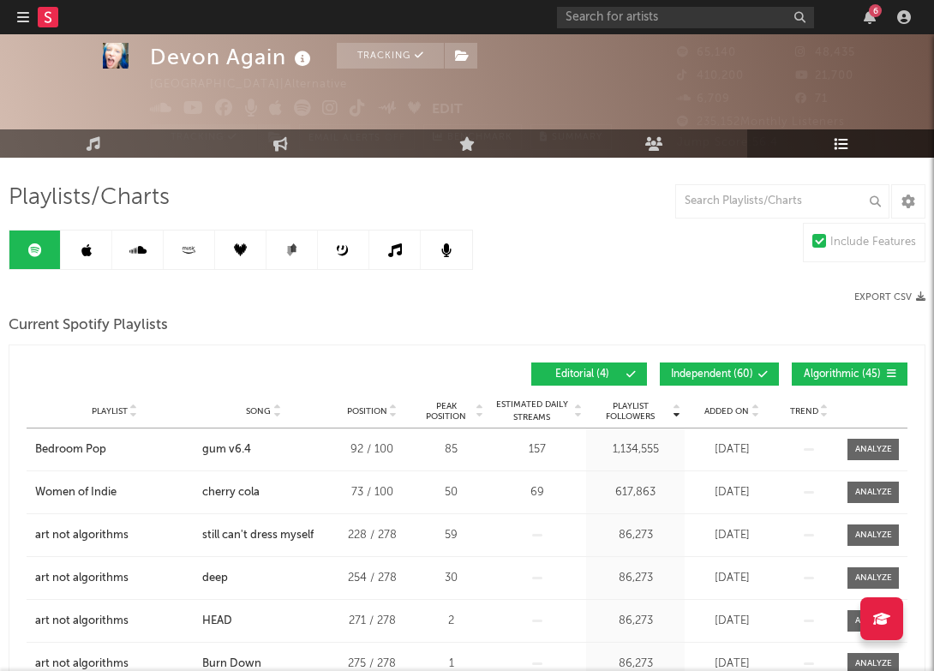
scroll to position [0, 0]
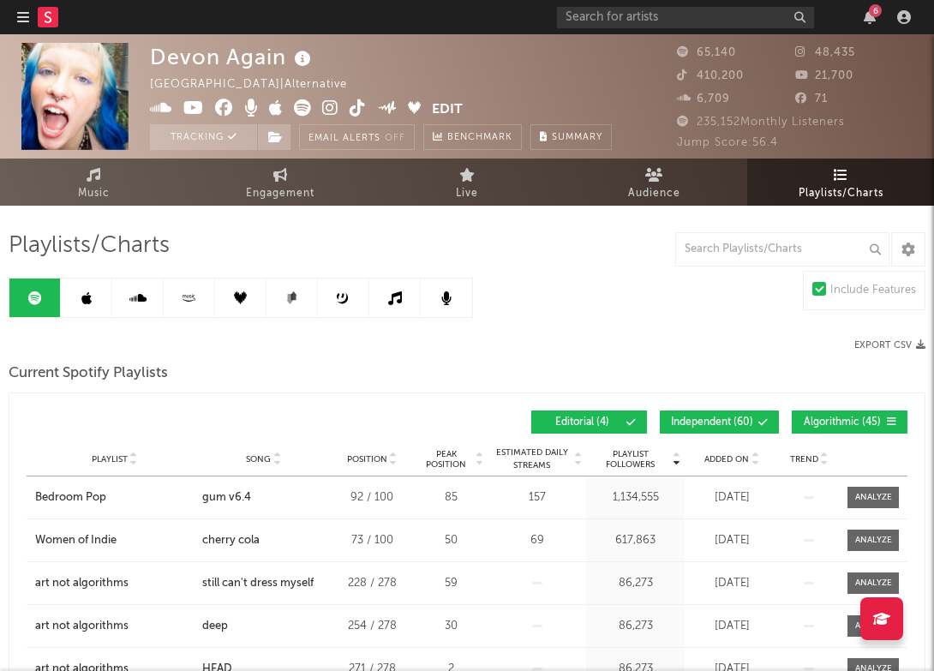
click at [182, 346] on div at bounding box center [238, 344] width 458 height 11
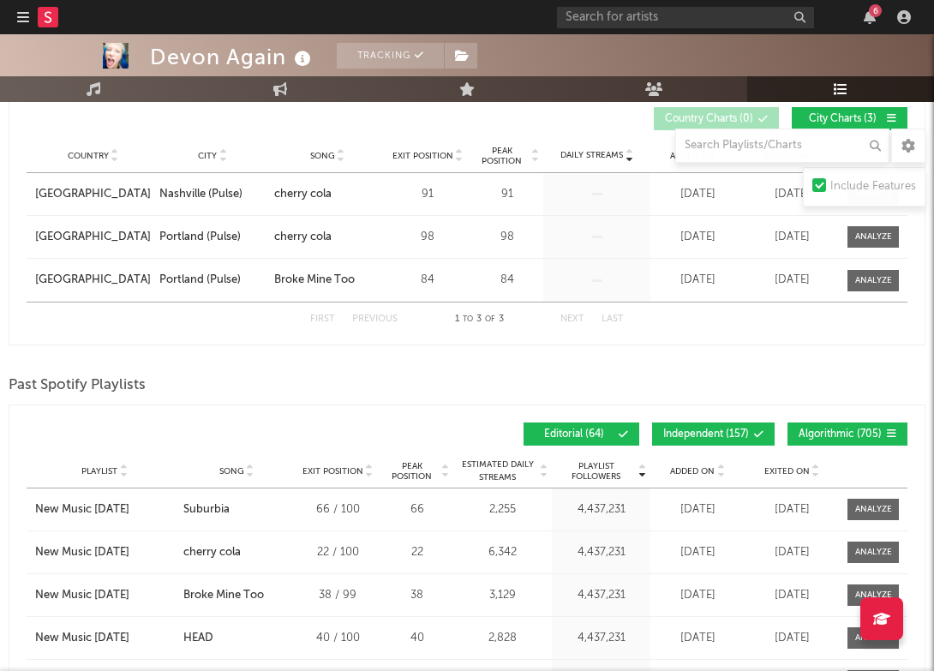
scroll to position [918, 0]
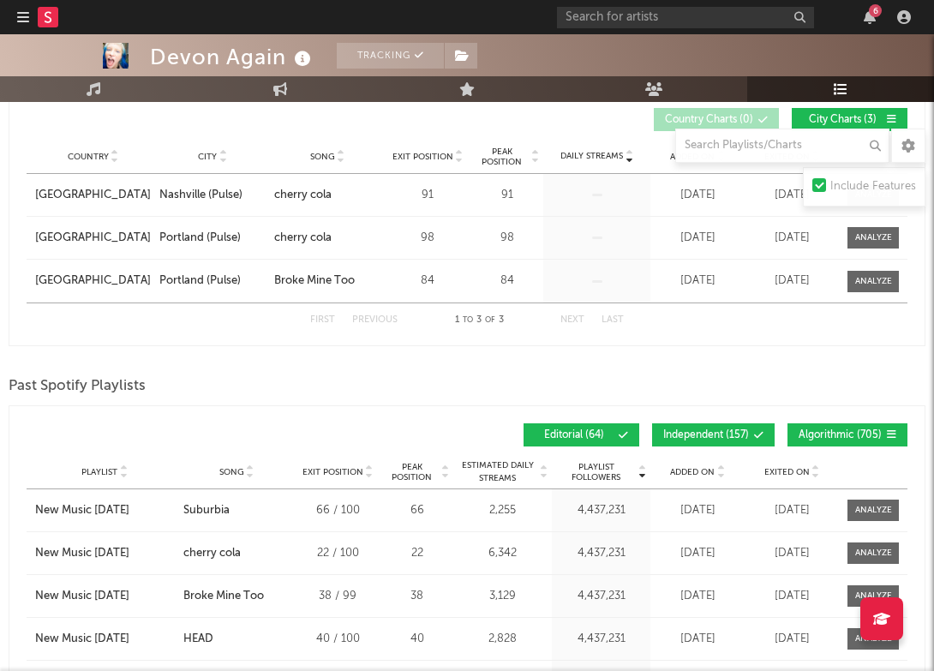
click at [154, 312] on div "First Previous 1 to 3 of 3 Next Last" at bounding box center [467, 319] width 881 height 34
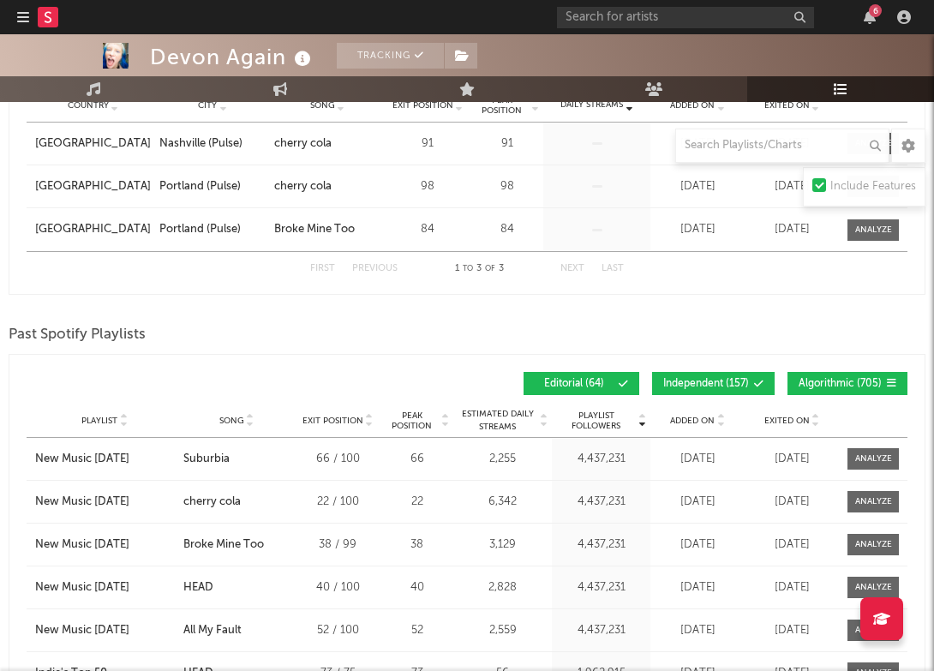
scroll to position [1018, 0]
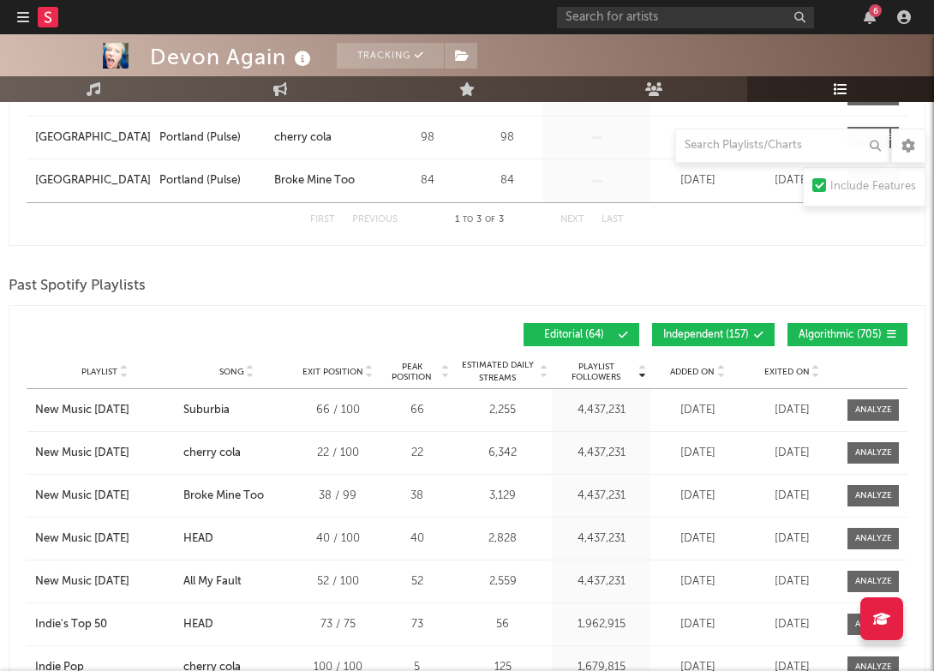
click at [703, 337] on span "Independent ( 157 )" at bounding box center [706, 335] width 86 height 10
click at [820, 325] on button "Algorithmic ( 705 )" at bounding box center [847, 334] width 120 height 23
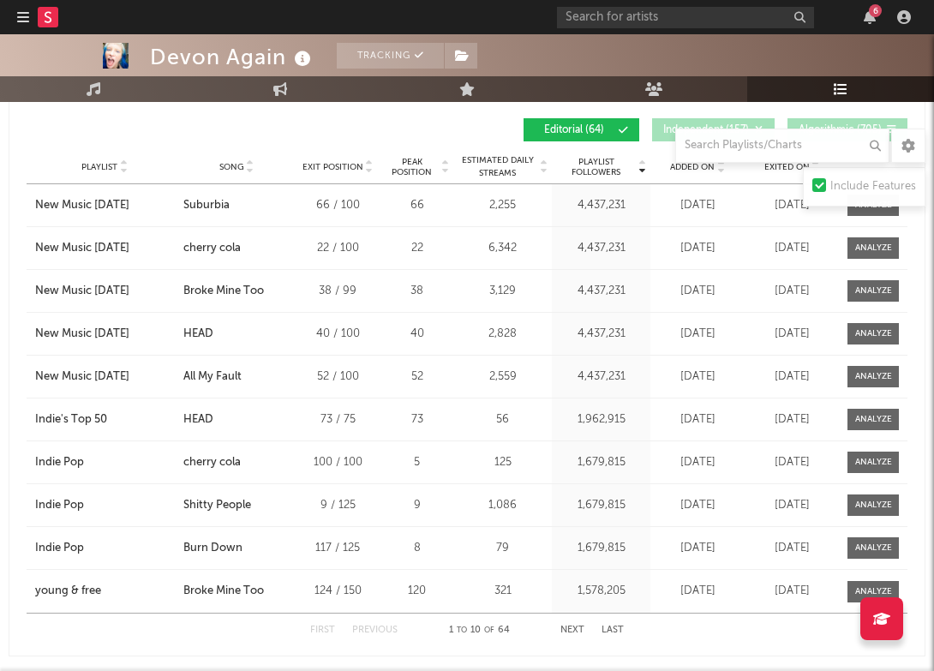
scroll to position [1222, 0]
click at [666, 133] on span "Independent ( 157 )" at bounding box center [706, 131] width 86 height 10
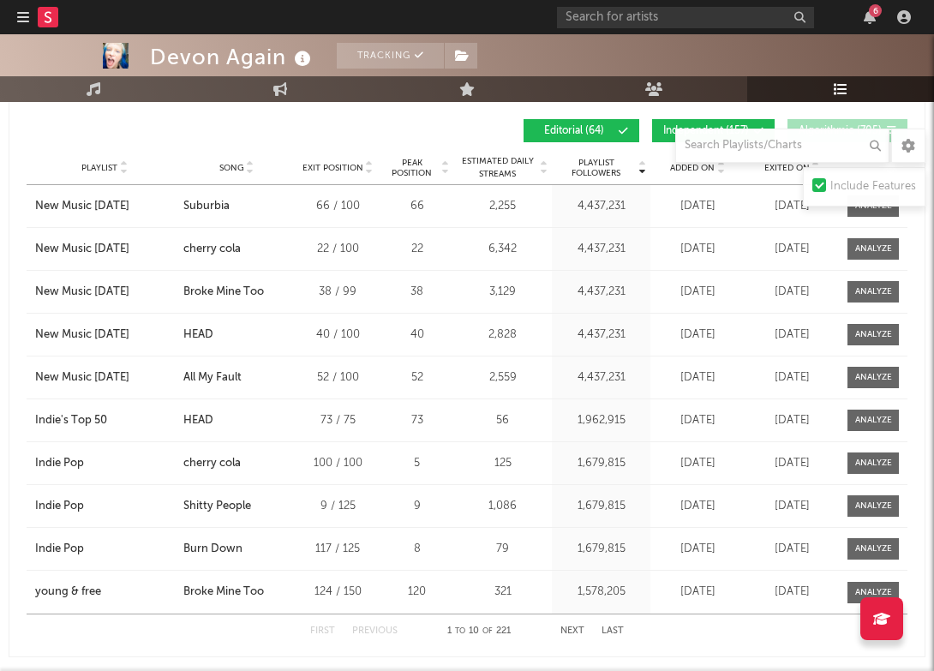
click at [826, 126] on span "Algorithmic ( 705 )" at bounding box center [840, 131] width 83 height 10
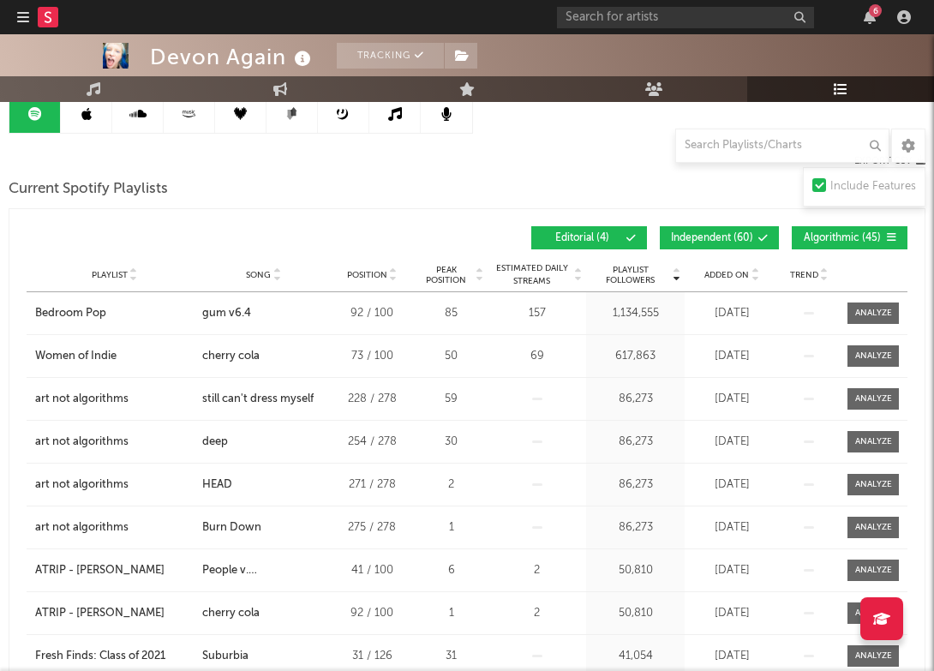
scroll to position [191, 0]
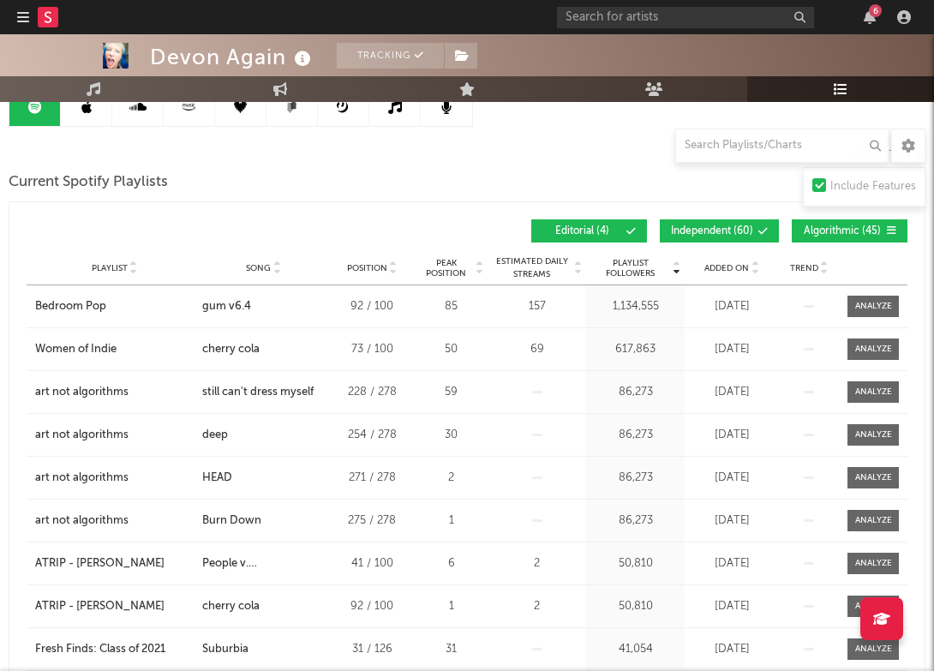
click at [751, 217] on div "Playlist Followers Playlist Song Position Peak Position Playlist Followers Adde…" at bounding box center [467, 231] width 881 height 40
click at [751, 224] on button "Independent ( 60 )" at bounding box center [719, 230] width 119 height 23
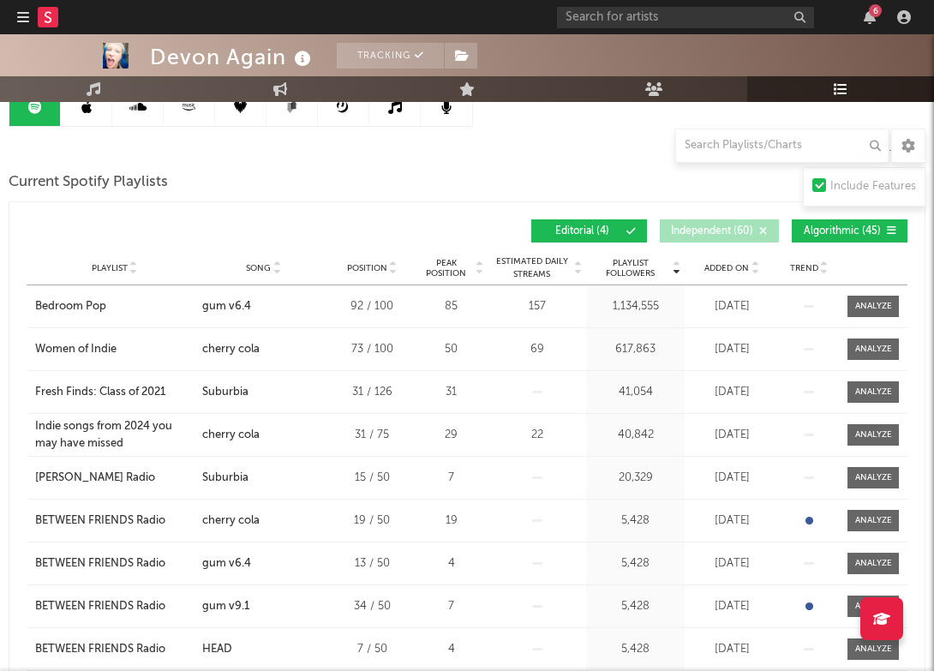
click at [843, 222] on button "Algorithmic ( 45 )" at bounding box center [850, 230] width 116 height 23
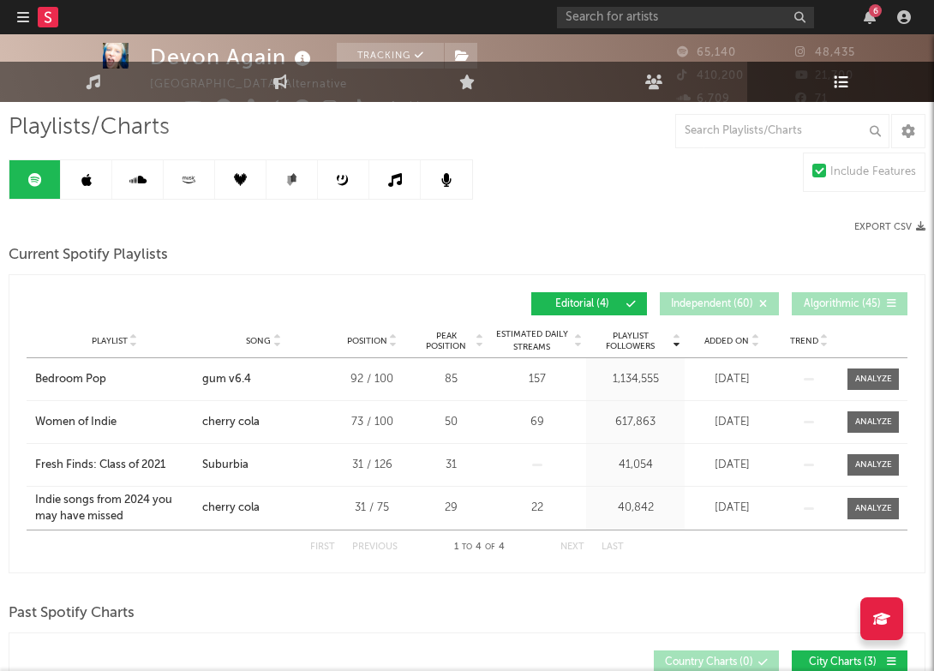
scroll to position [0, 0]
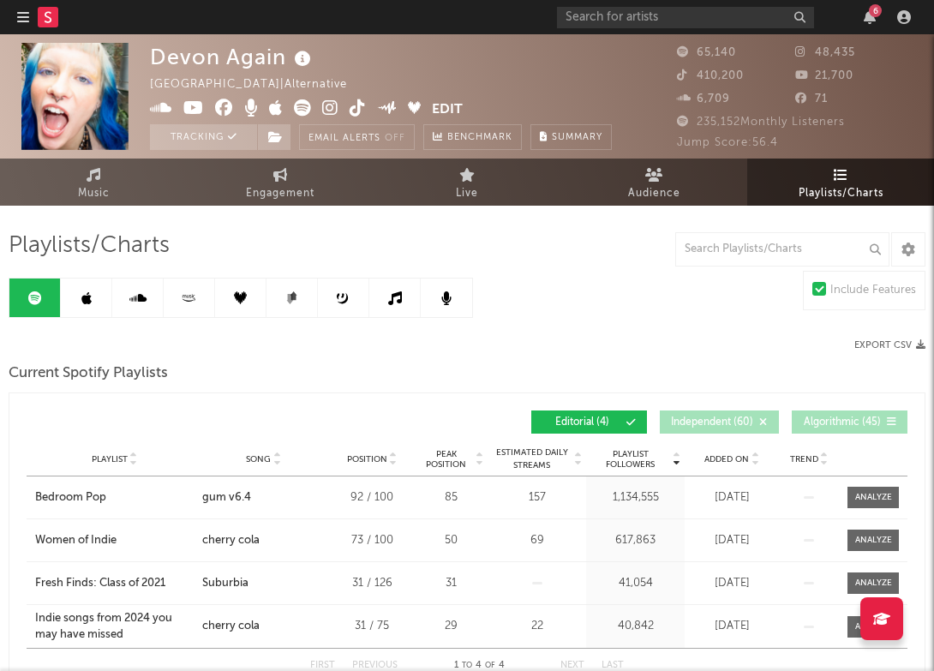
click at [609, 428] on button "Editorial ( 4 )" at bounding box center [589, 421] width 116 height 23
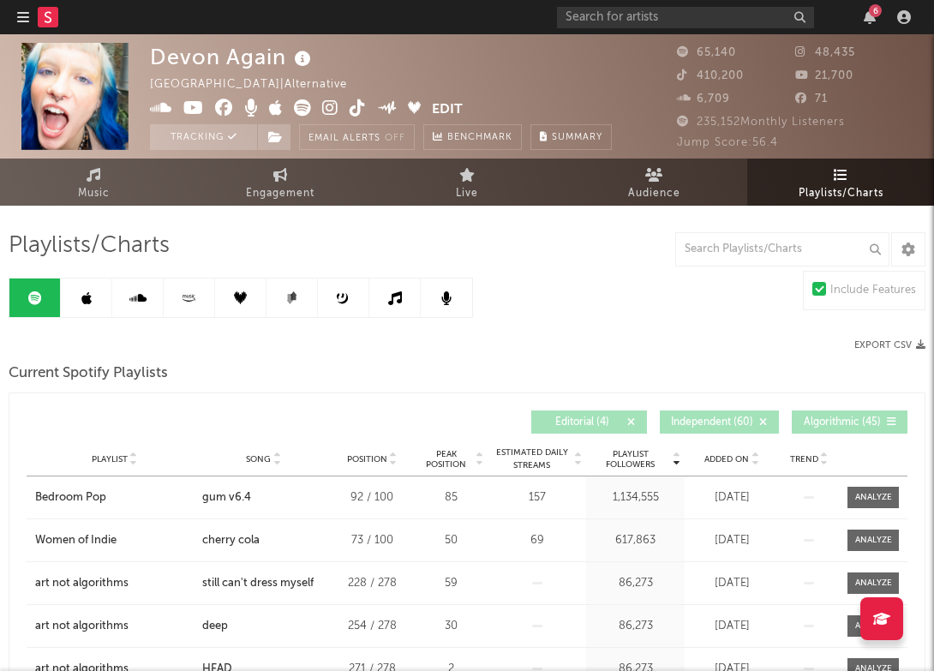
click at [810, 421] on span "Algorithmic ( 45 )" at bounding box center [842, 422] width 79 height 10
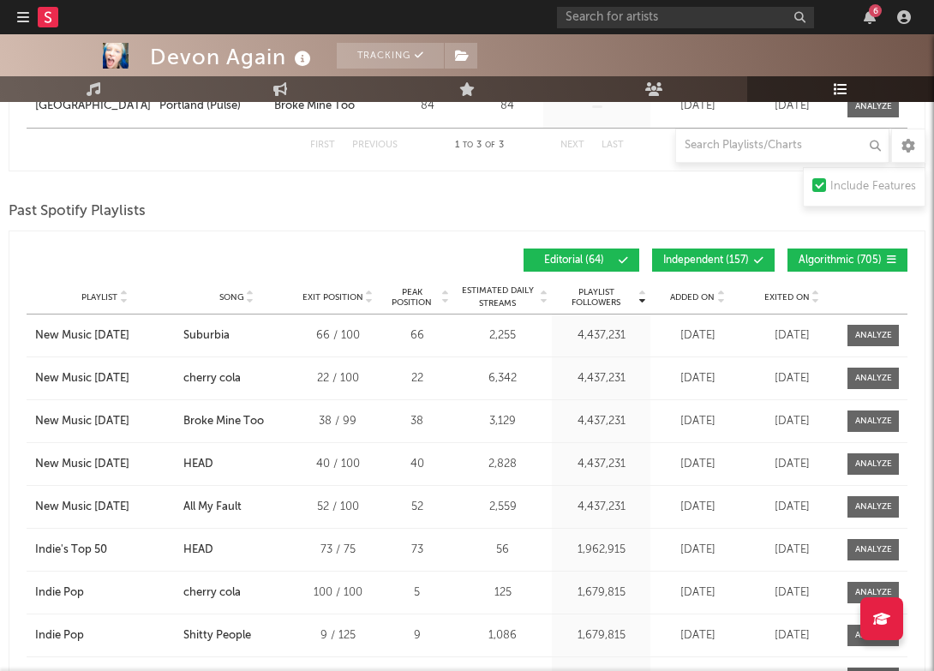
scroll to position [1077, 0]
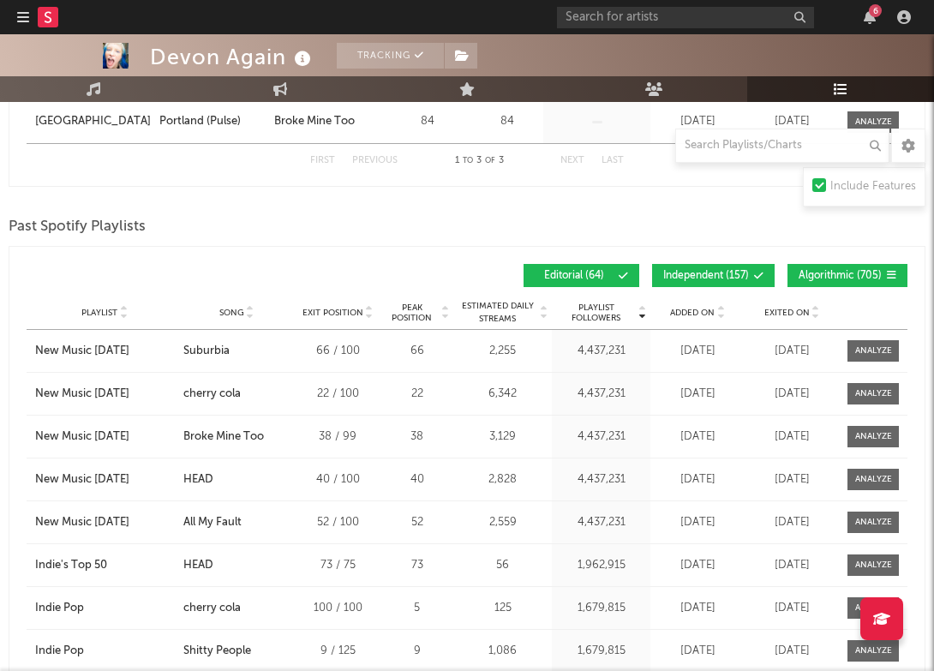
click at [616, 280] on button "Editorial ( 64 )" at bounding box center [582, 275] width 116 height 23
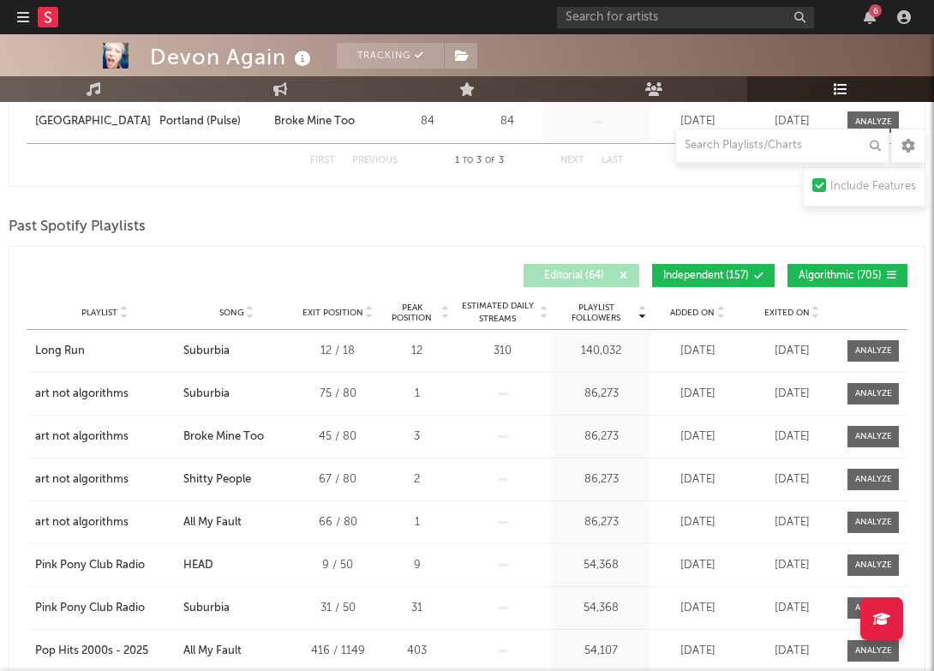
click at [695, 276] on span "Independent ( 157 )" at bounding box center [706, 276] width 86 height 10
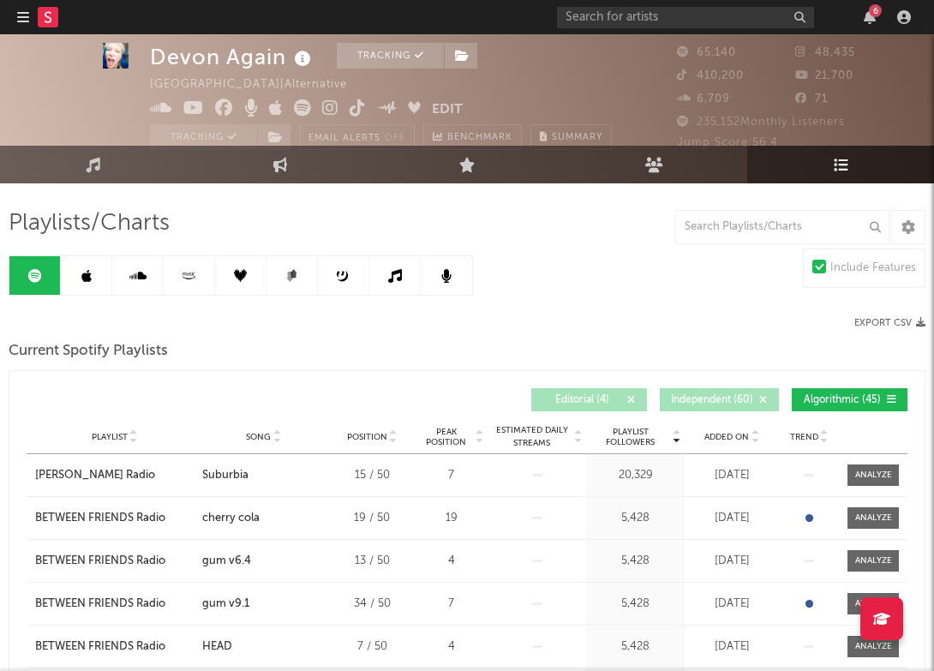
scroll to position [21, 0]
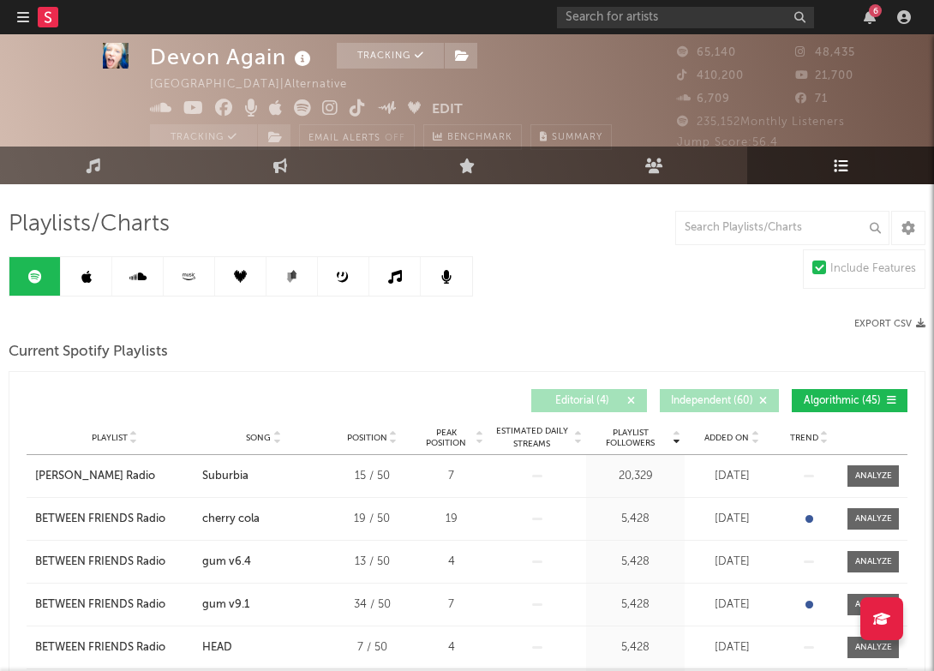
click at [794, 434] on span "Trend" at bounding box center [804, 438] width 28 height 10
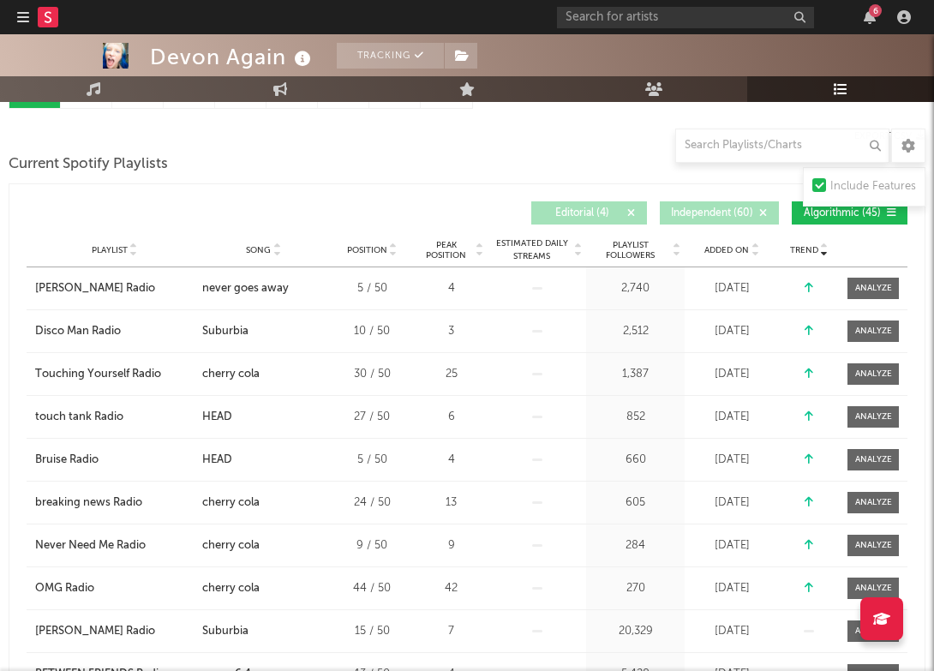
scroll to position [196, 0]
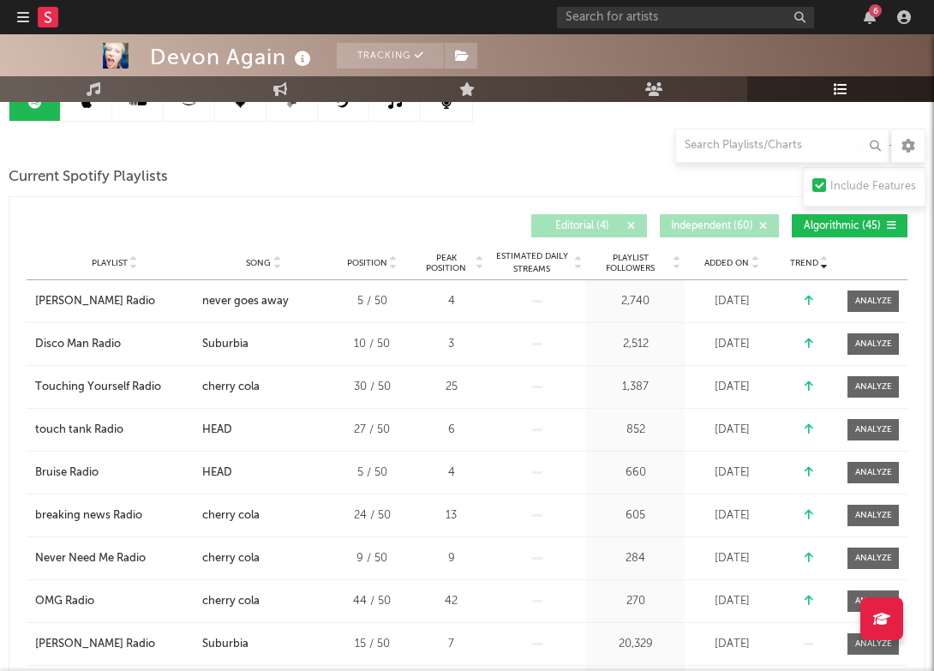
click at [567, 228] on span "Editorial ( 4 )" at bounding box center [581, 226] width 79 height 10
click at [708, 228] on span "Independent ( 60 )" at bounding box center [712, 226] width 82 height 10
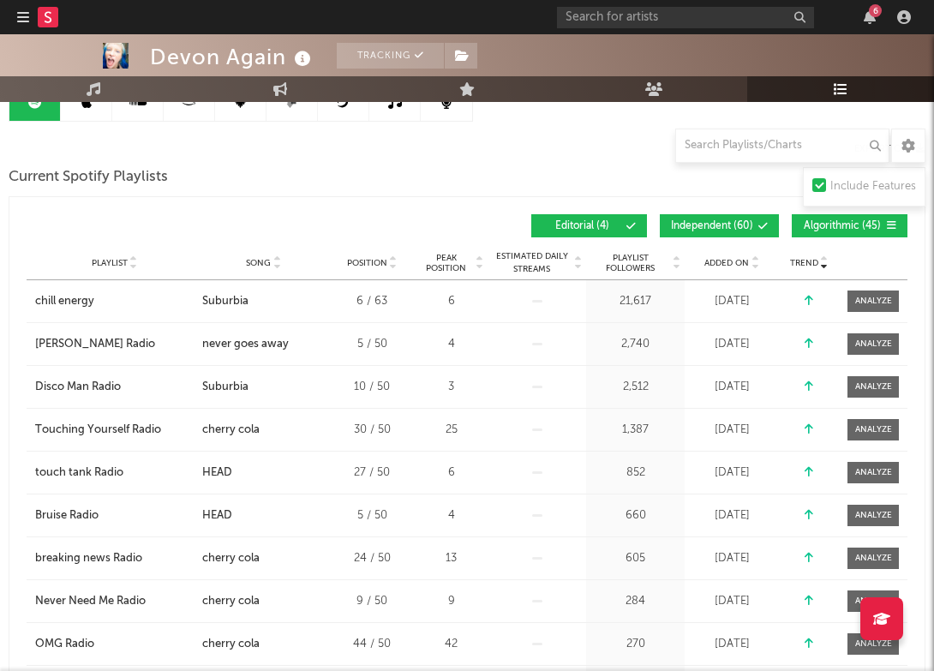
click at [718, 228] on span "Independent ( 60 )" at bounding box center [712, 226] width 82 height 10
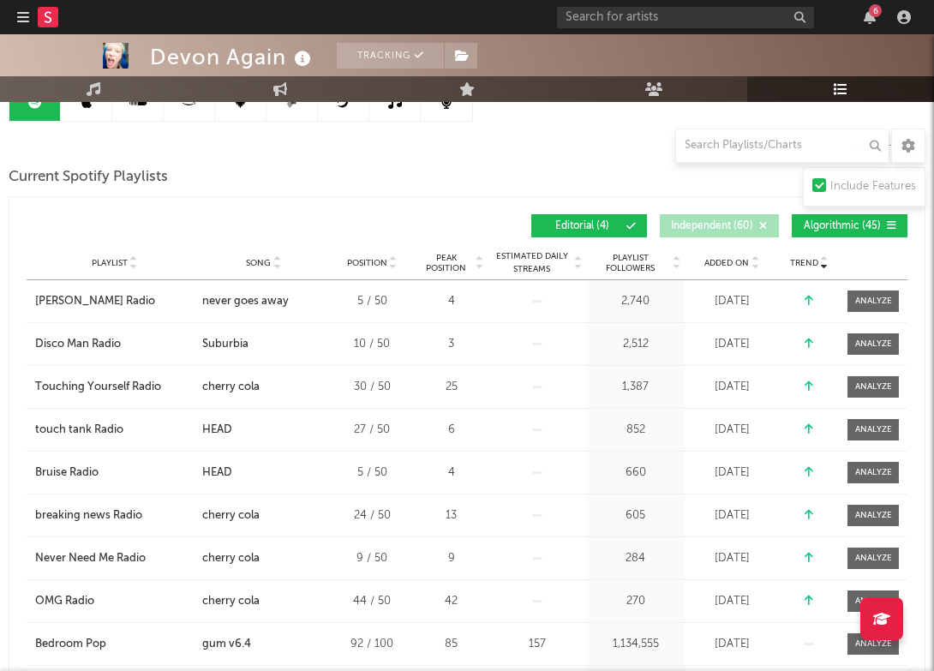
click at [845, 231] on button "Algorithmic ( 45 )" at bounding box center [850, 225] width 116 height 23
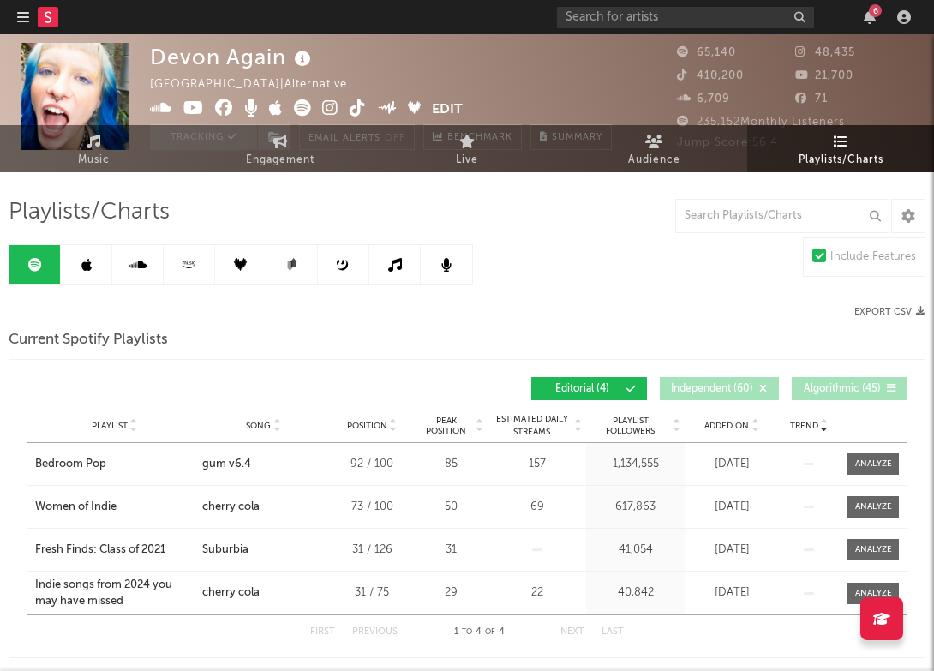
scroll to position [0, 0]
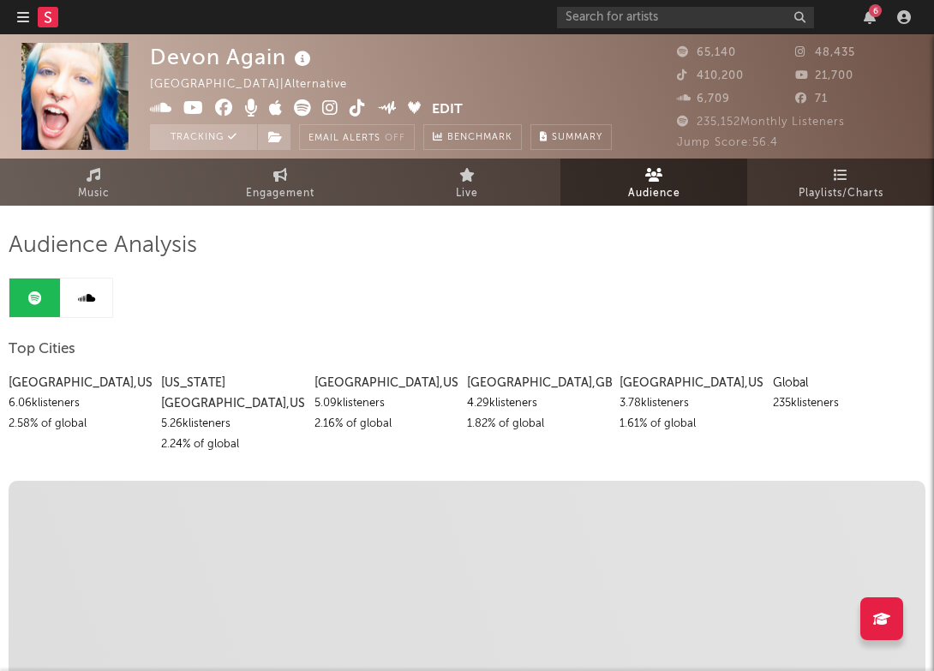
click at [51, 15] on rect at bounding box center [48, 17] width 21 height 21
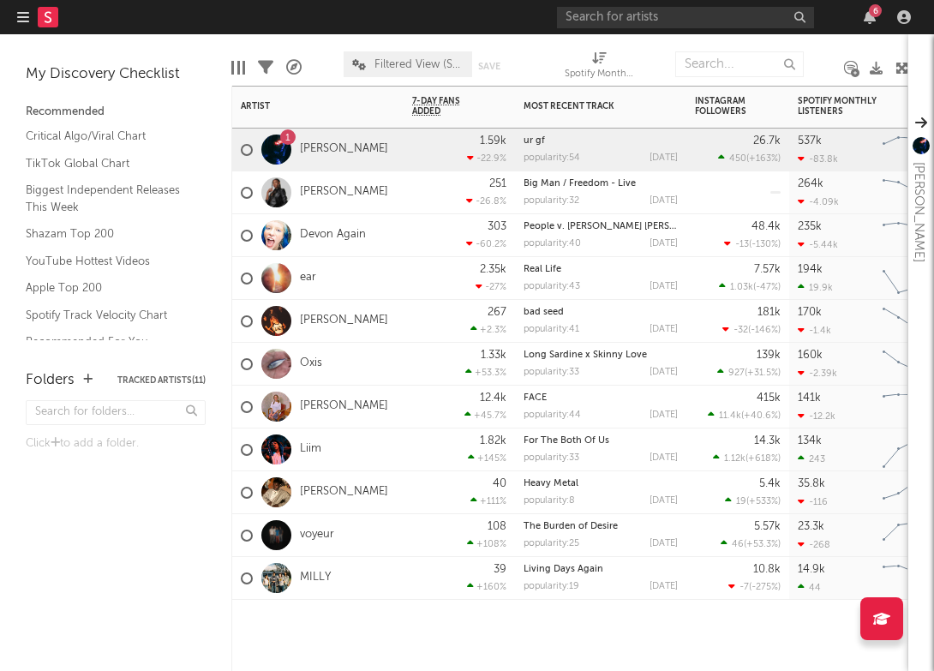
click at [314, 141] on div "1 [PERSON_NAME]" at bounding box center [314, 150] width 147 height 50
click at [328, 159] on div "1 [PERSON_NAME]" at bounding box center [314, 150] width 147 height 50
click at [325, 149] on link "[PERSON_NAME]" at bounding box center [344, 149] width 88 height 15
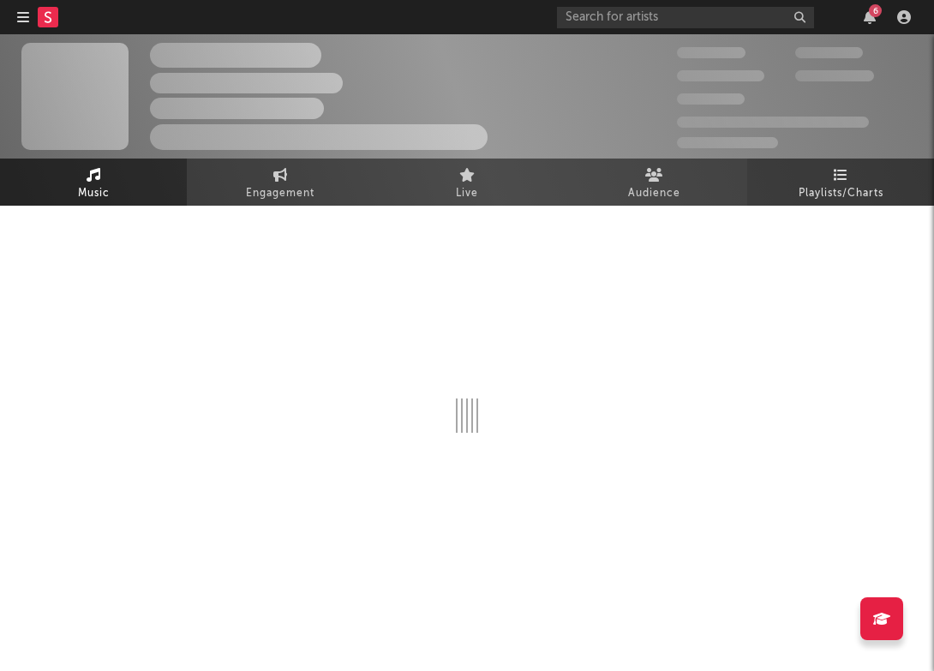
click at [828, 188] on span "Playlists/Charts" at bounding box center [841, 193] width 85 height 21
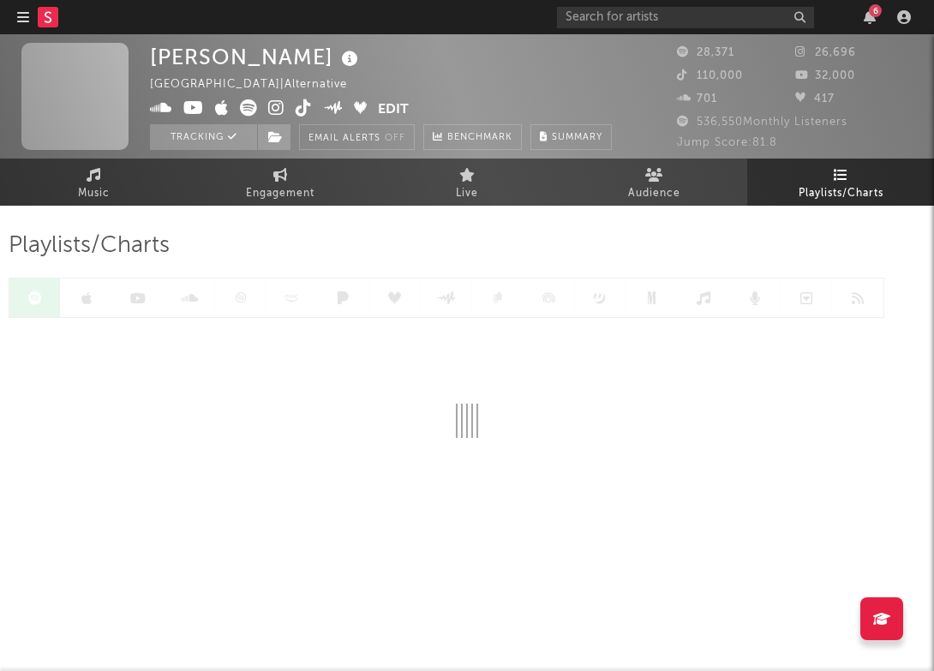
click at [849, 165] on link "Playlists/Charts" at bounding box center [840, 182] width 187 height 47
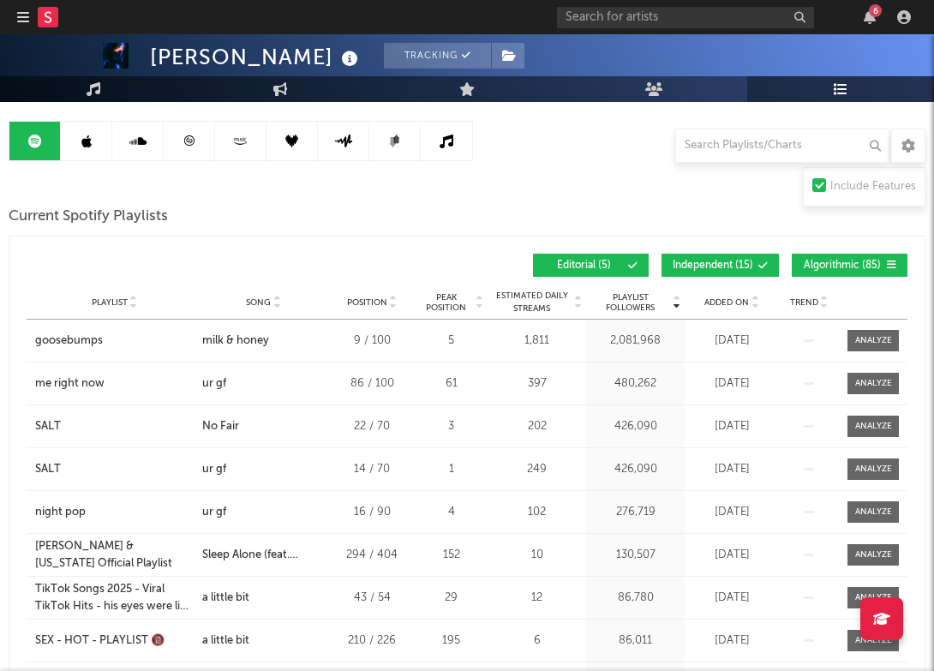
scroll to position [155, 0]
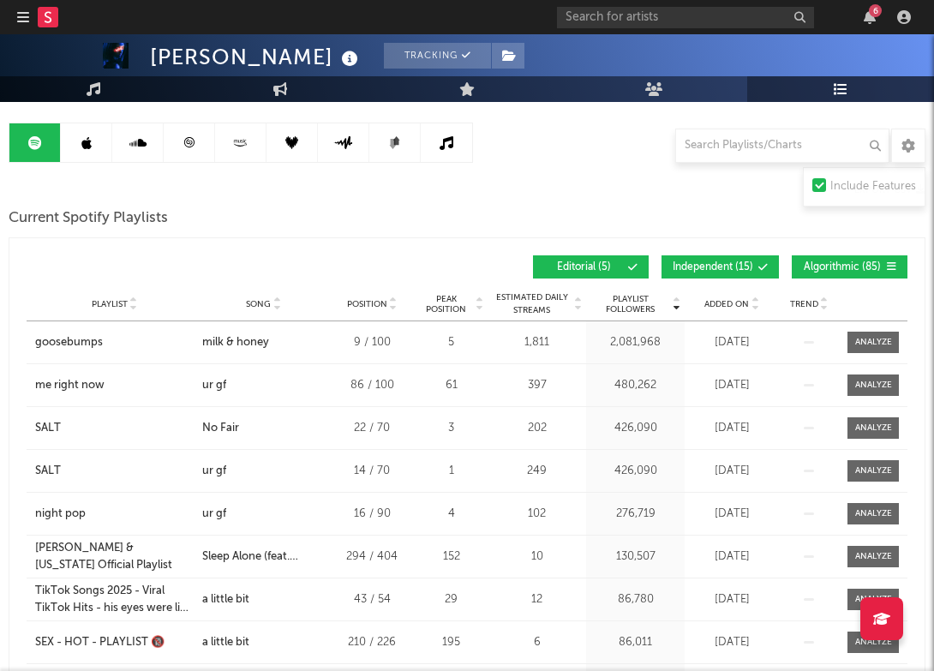
click at [742, 262] on span "Independent ( 15 )" at bounding box center [713, 267] width 81 height 10
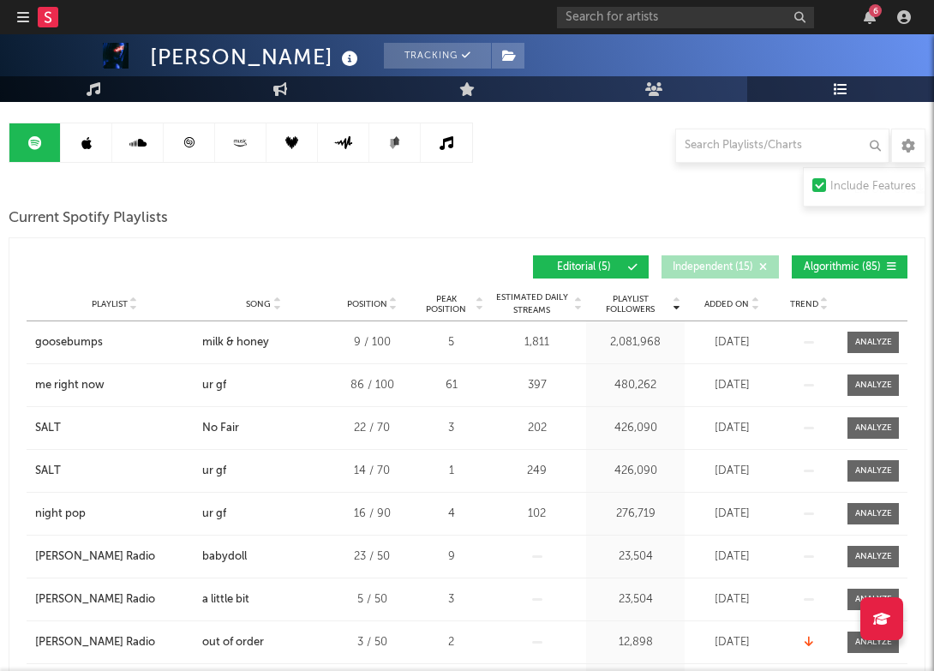
click at [840, 262] on span "Algorithmic ( 85 )" at bounding box center [842, 267] width 79 height 10
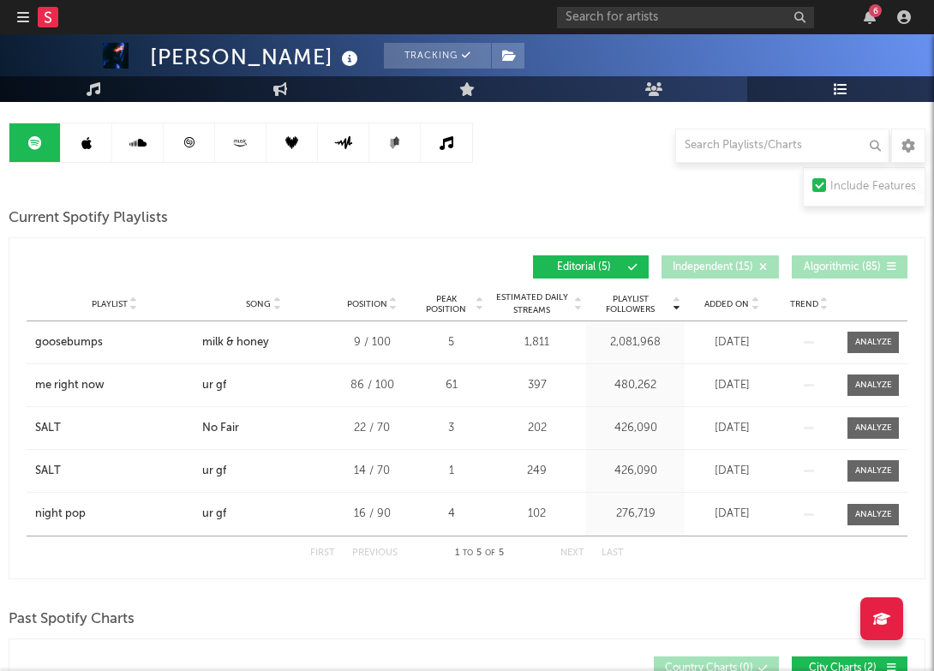
click at [840, 262] on span "Algorithmic ( 85 )" at bounding box center [842, 267] width 79 height 10
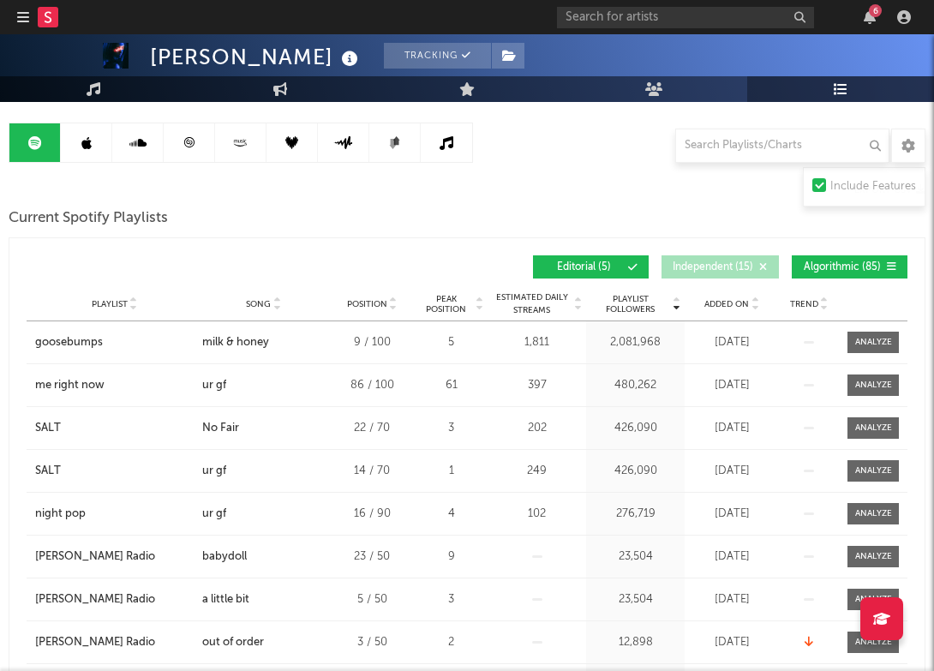
click at [718, 263] on span "Independent ( 15 )" at bounding box center [713, 267] width 81 height 10
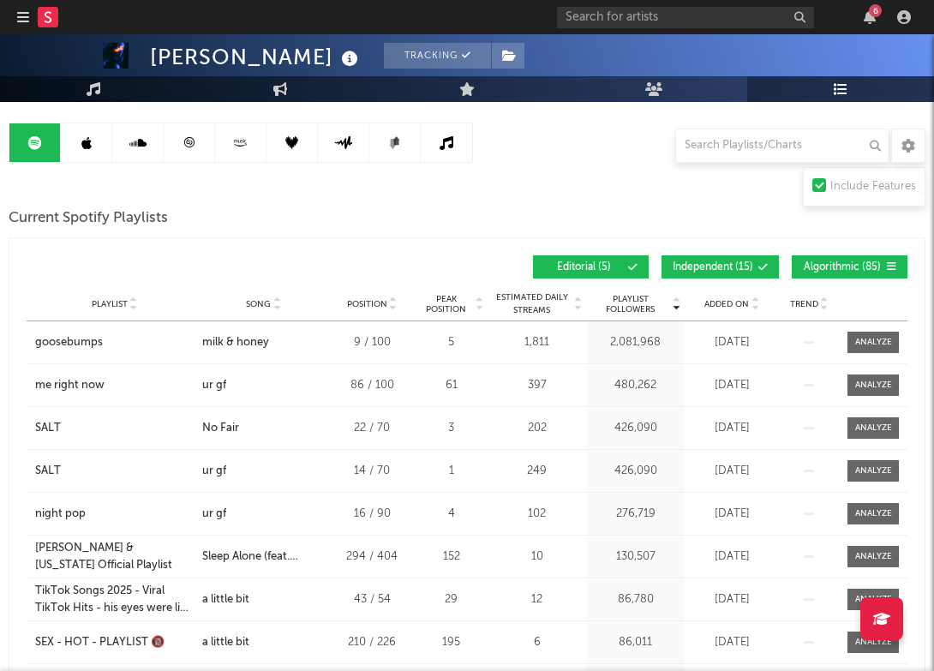
click at [607, 260] on button "Editorial ( 5 )" at bounding box center [591, 266] width 116 height 23
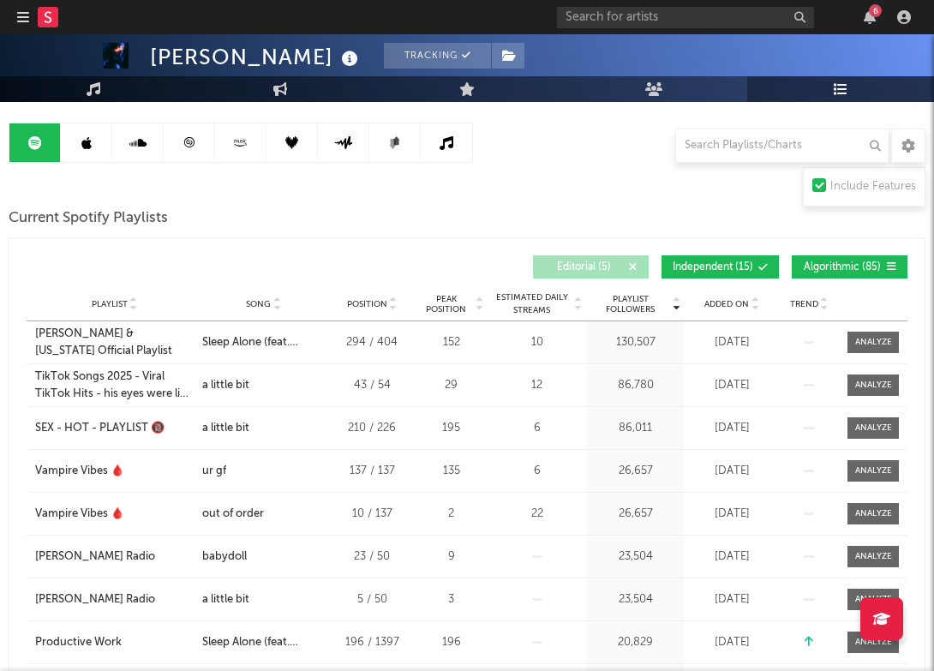
click at [710, 262] on span "Independent ( 15 )" at bounding box center [713, 267] width 81 height 10
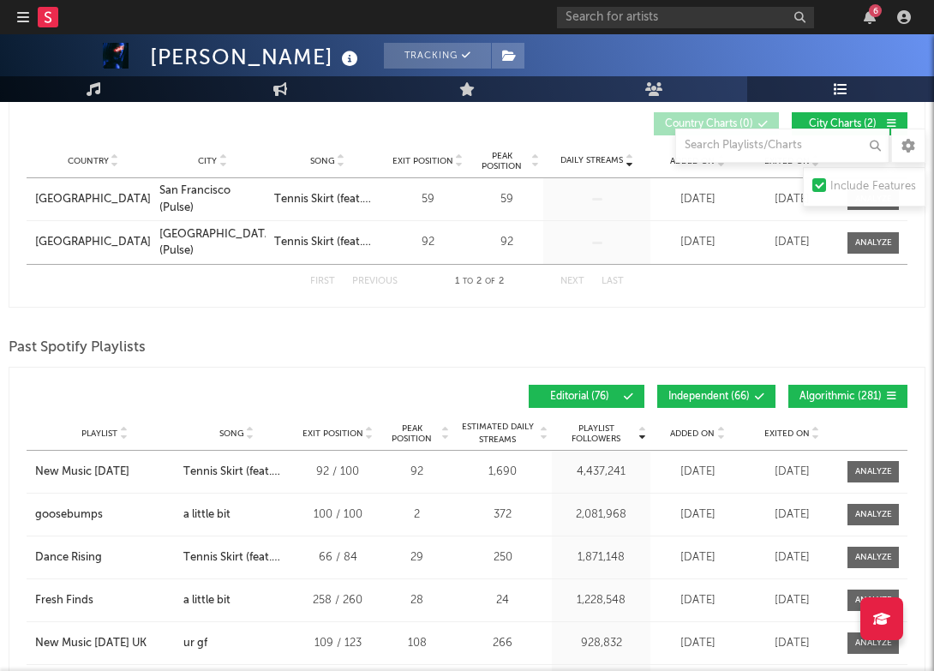
scroll to position [914, 0]
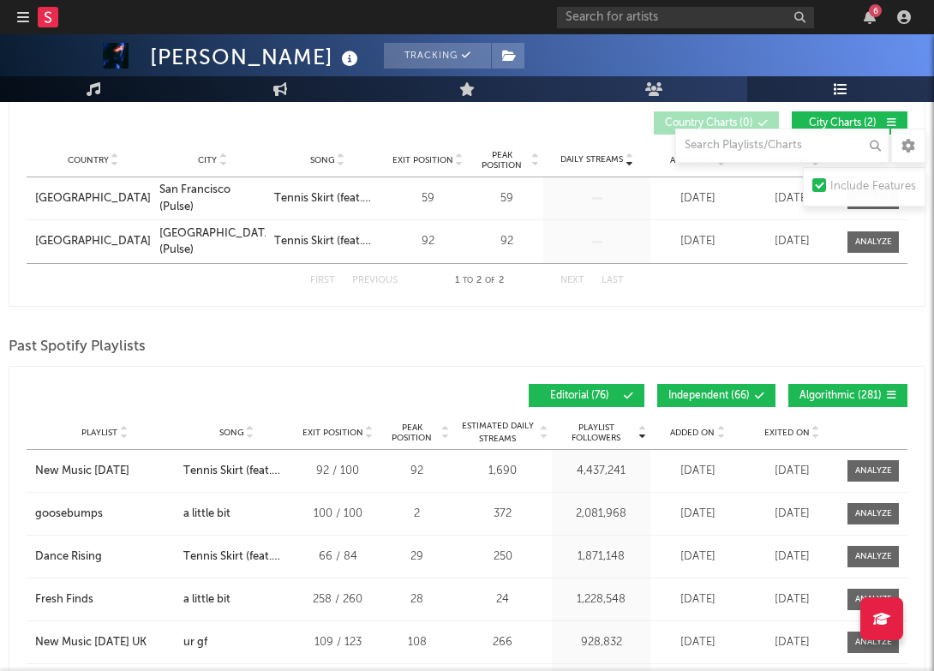
click at [605, 386] on button "Editorial ( 76 )" at bounding box center [587, 395] width 116 height 23
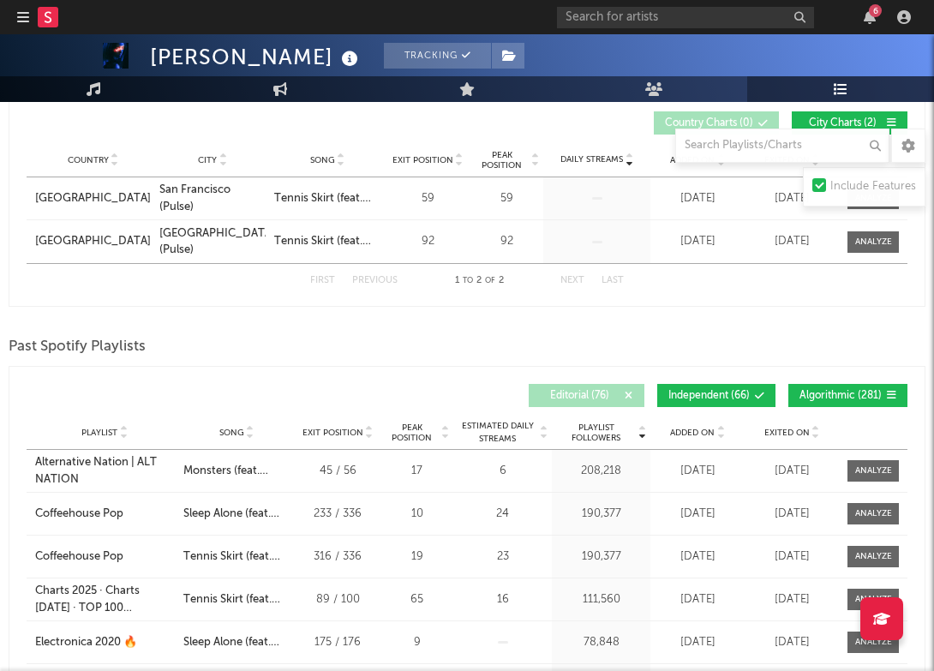
click at [716, 386] on button "Independent ( 66 )" at bounding box center [716, 395] width 118 height 23
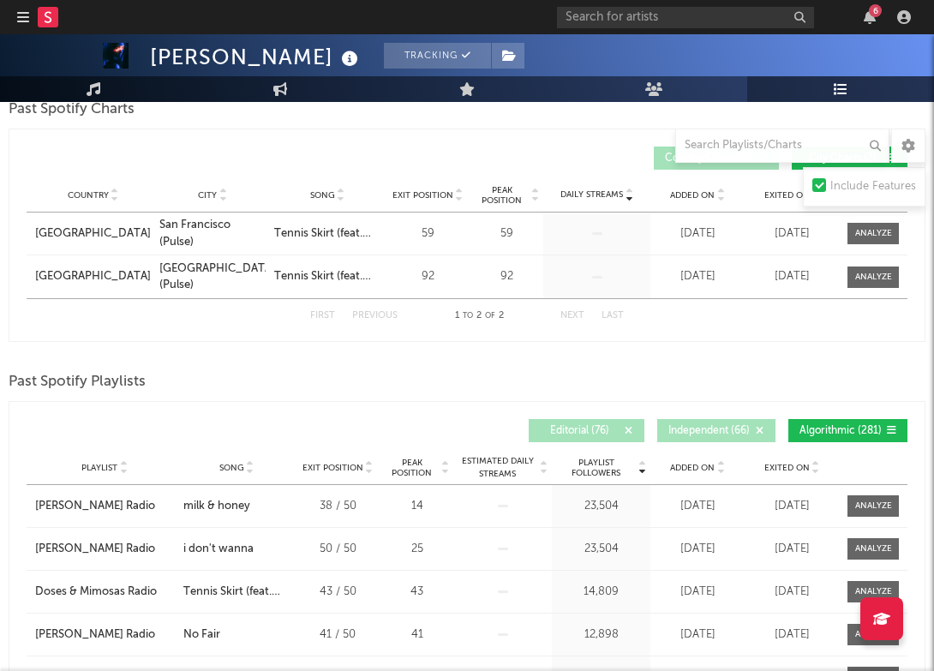
scroll to position [864, 0]
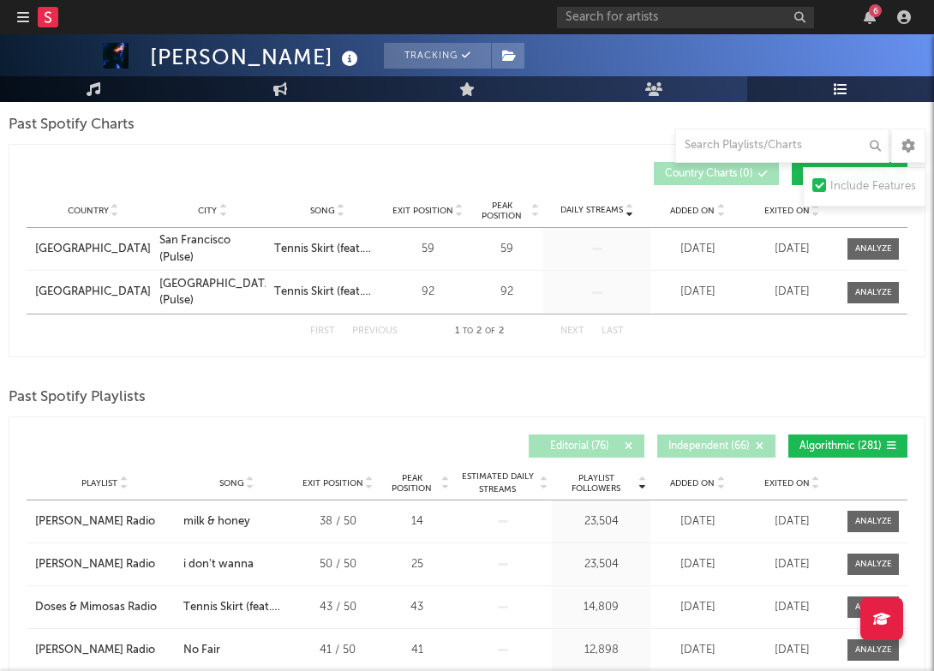
click at [740, 447] on span "Independent ( 66 )" at bounding box center [708, 446] width 81 height 10
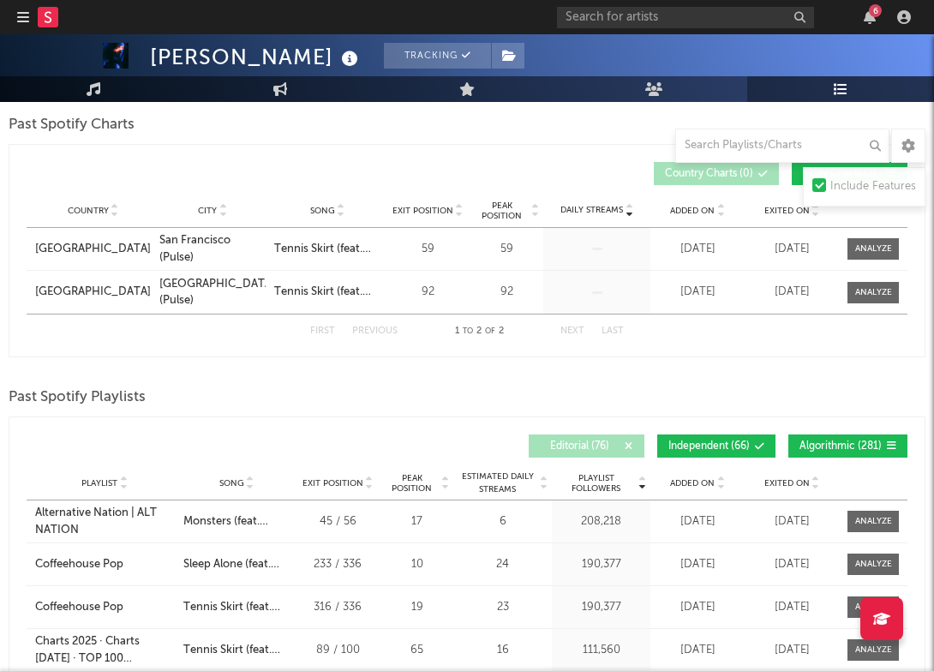
click at [604, 445] on span "Editorial ( 76 )" at bounding box center [579, 446] width 79 height 10
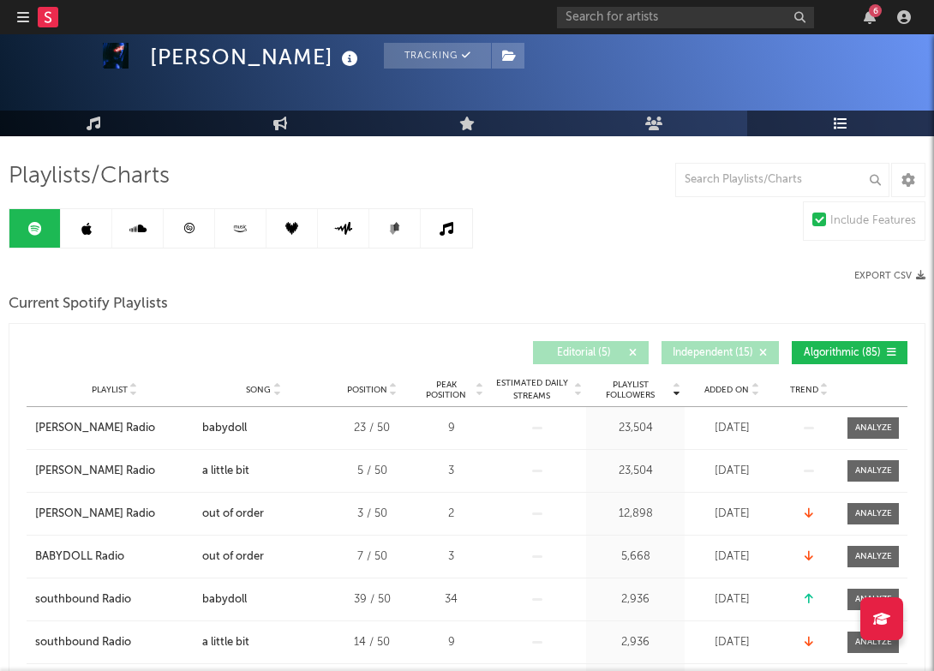
scroll to position [69, 0]
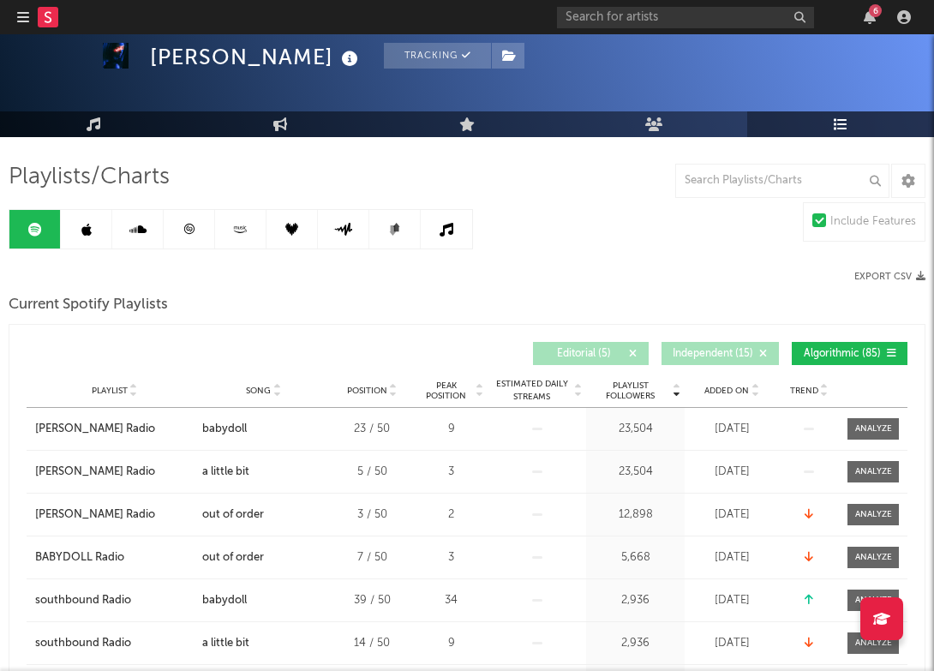
click at [732, 352] on span "Independent ( 15 )" at bounding box center [713, 354] width 81 height 10
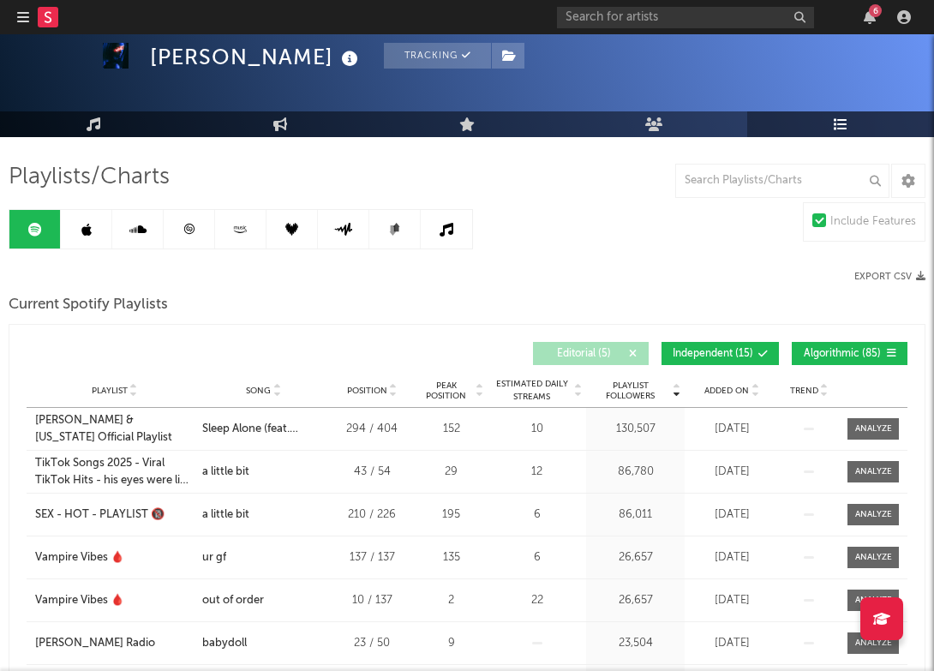
click at [602, 344] on button "Editorial ( 5 )" at bounding box center [591, 353] width 116 height 23
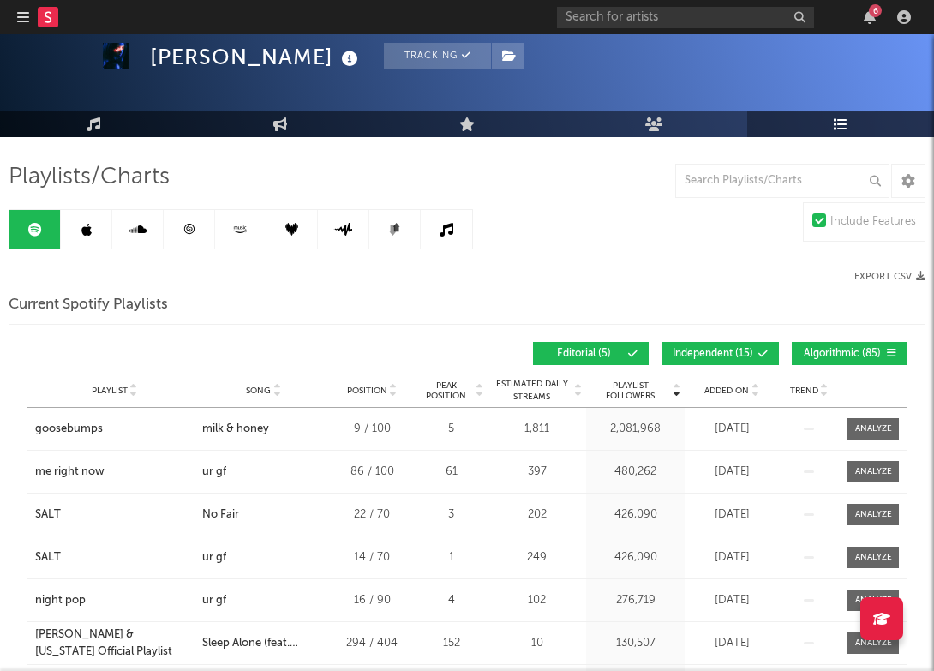
click at [91, 230] on link at bounding box center [86, 229] width 51 height 39
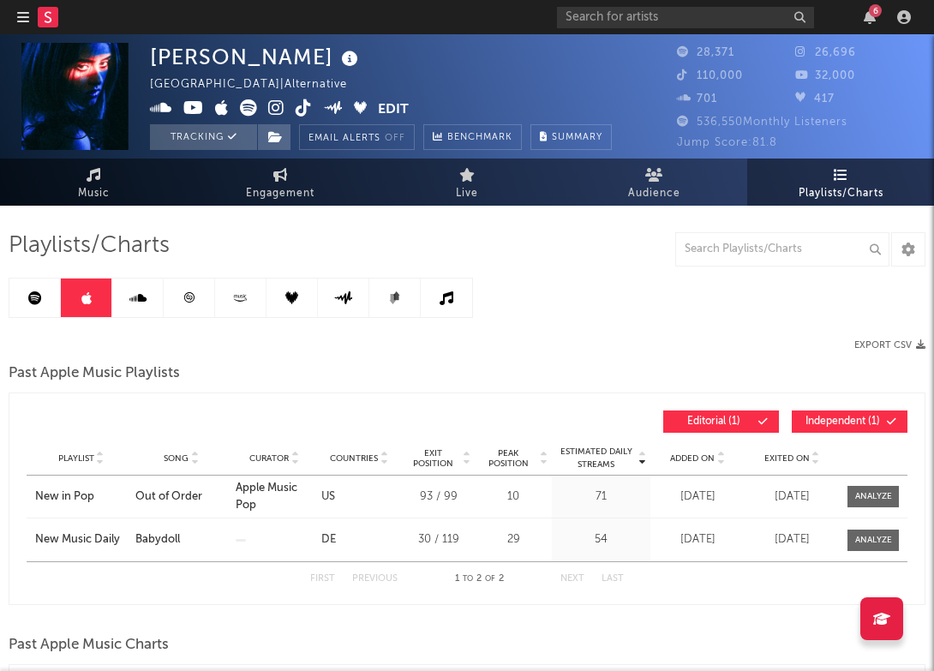
click at [75, 416] on div at bounding box center [247, 421] width 440 height 22
click at [188, 306] on link at bounding box center [189, 297] width 51 height 39
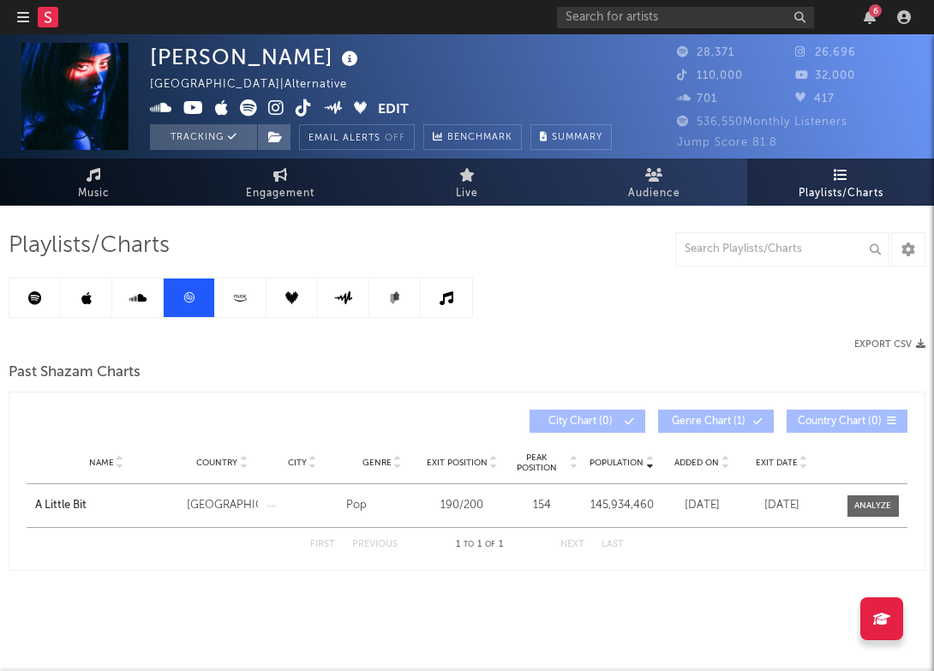
click at [89, 302] on icon at bounding box center [86, 298] width 10 height 14
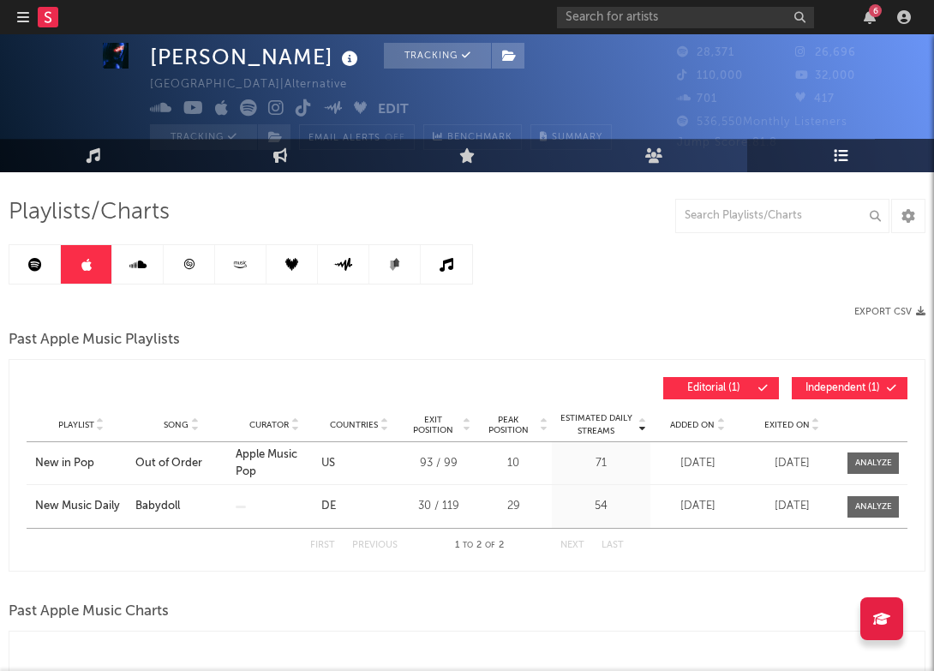
scroll to position [33, 0]
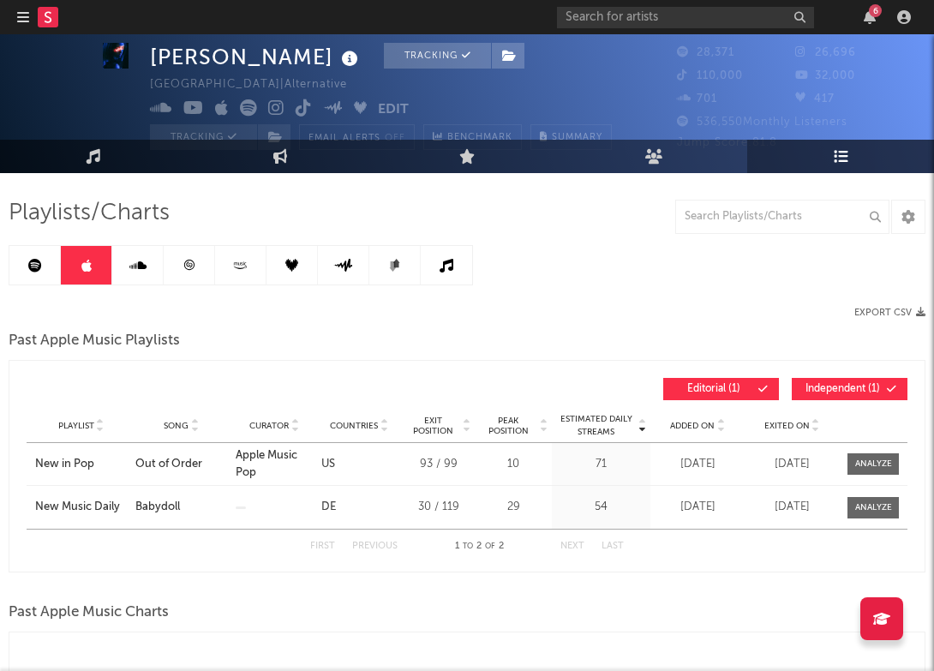
click at [443, 265] on icon at bounding box center [447, 266] width 14 height 14
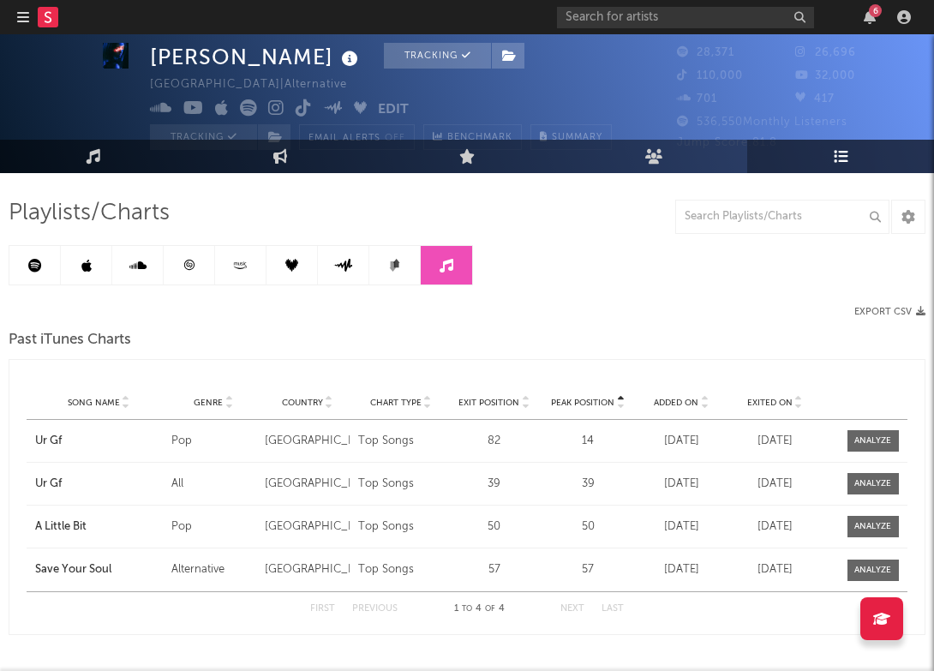
click at [375, 265] on link at bounding box center [394, 265] width 51 height 39
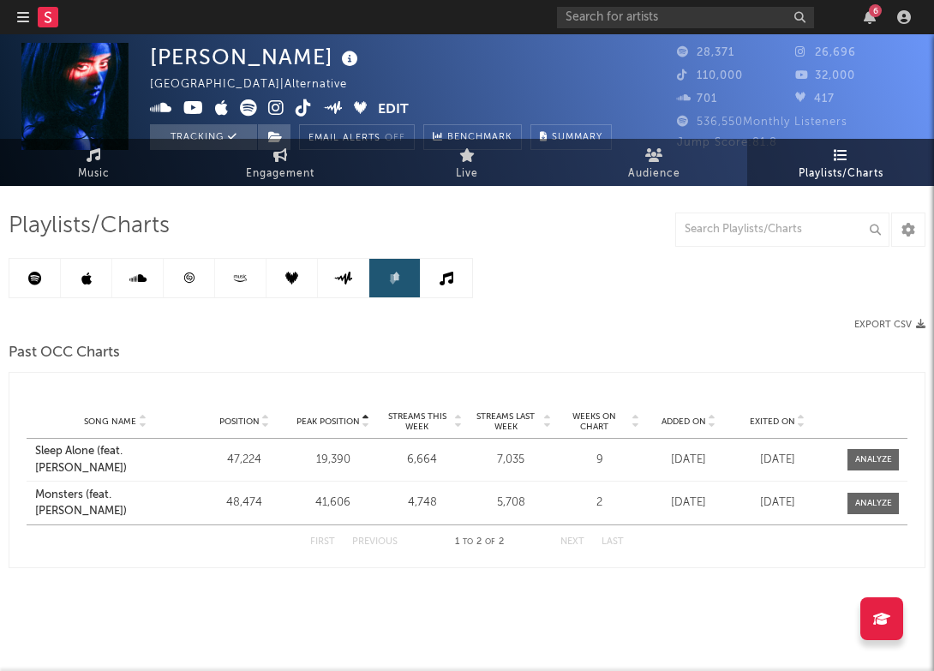
click at [346, 276] on icon at bounding box center [343, 278] width 20 height 13
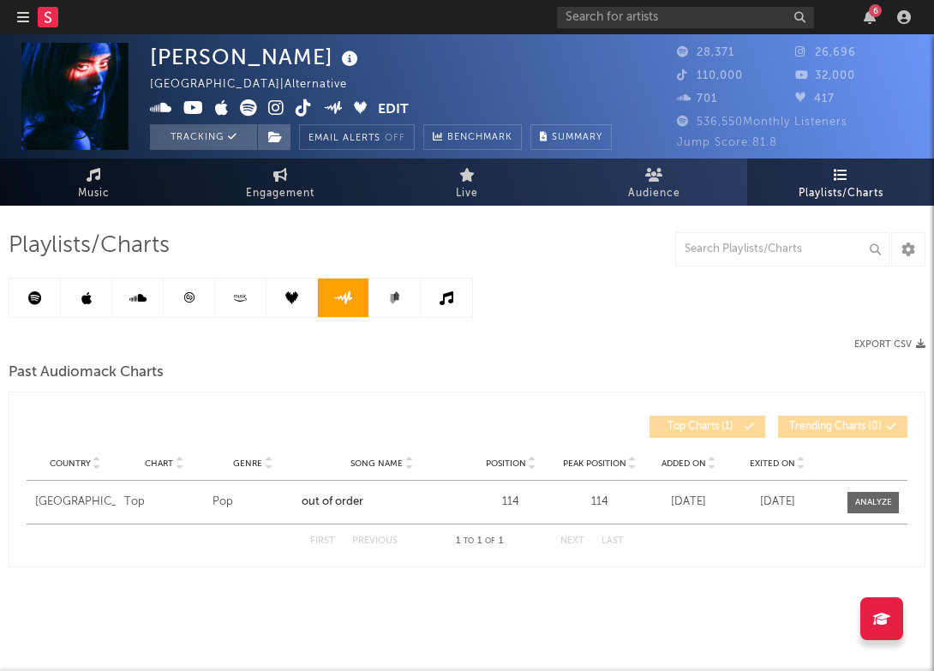
click at [296, 296] on icon at bounding box center [291, 297] width 13 height 13
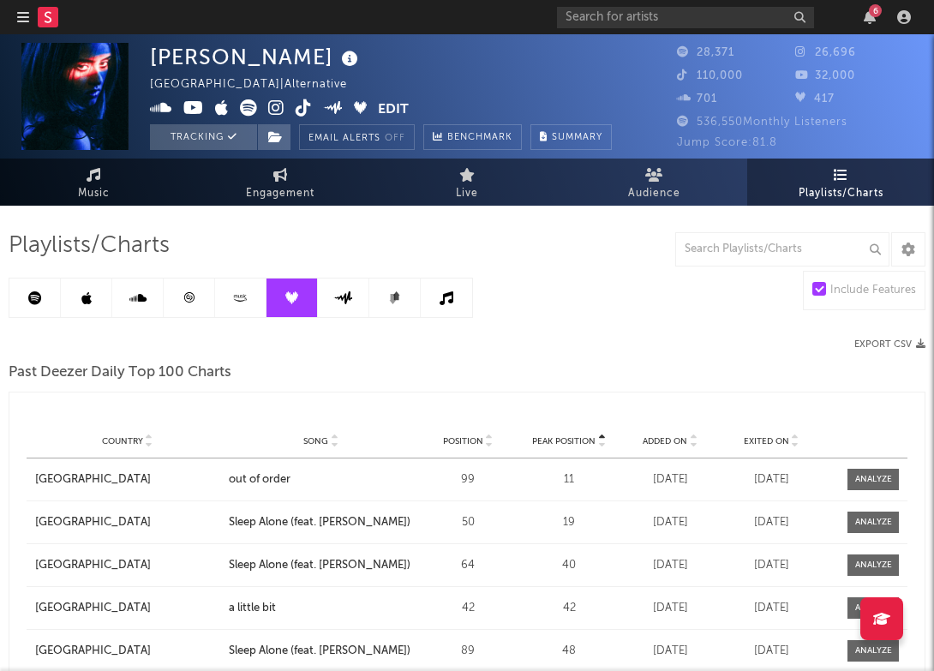
click at [248, 299] on icon at bounding box center [240, 297] width 20 height 13
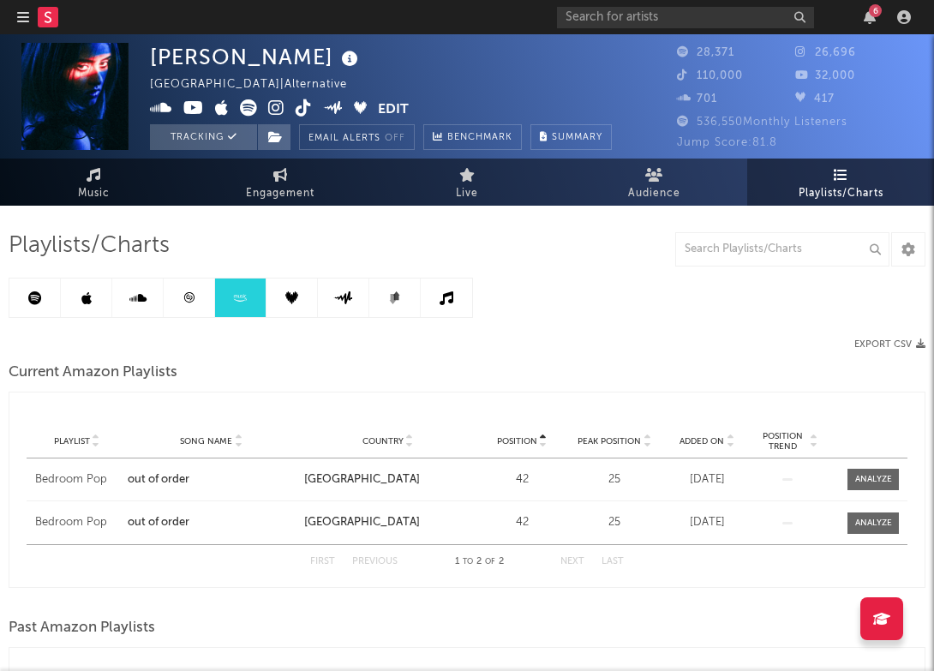
click at [181, 296] on link at bounding box center [189, 297] width 51 height 39
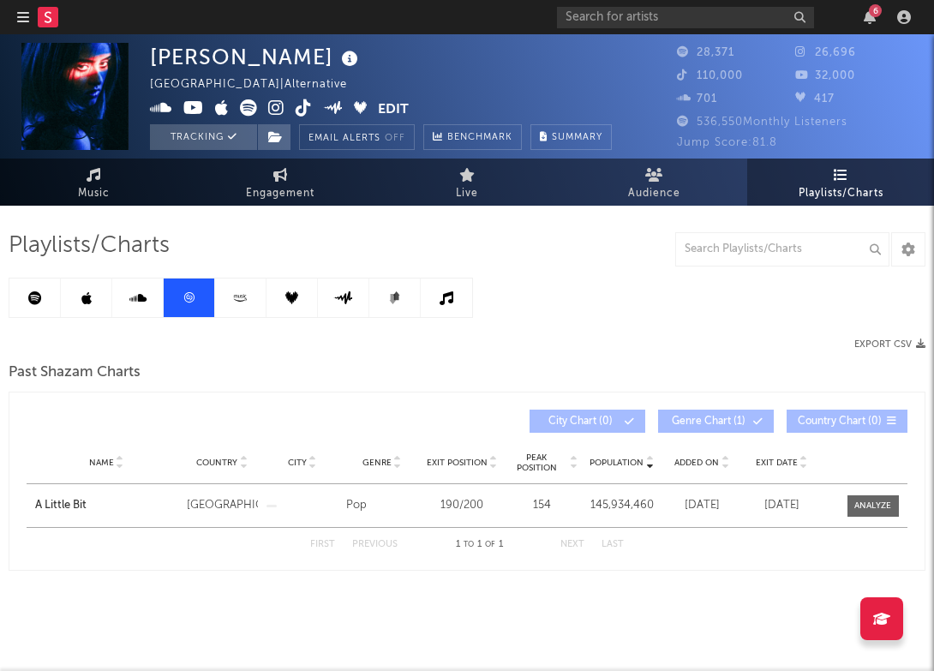
click at [126, 300] on link at bounding box center [137, 297] width 51 height 39
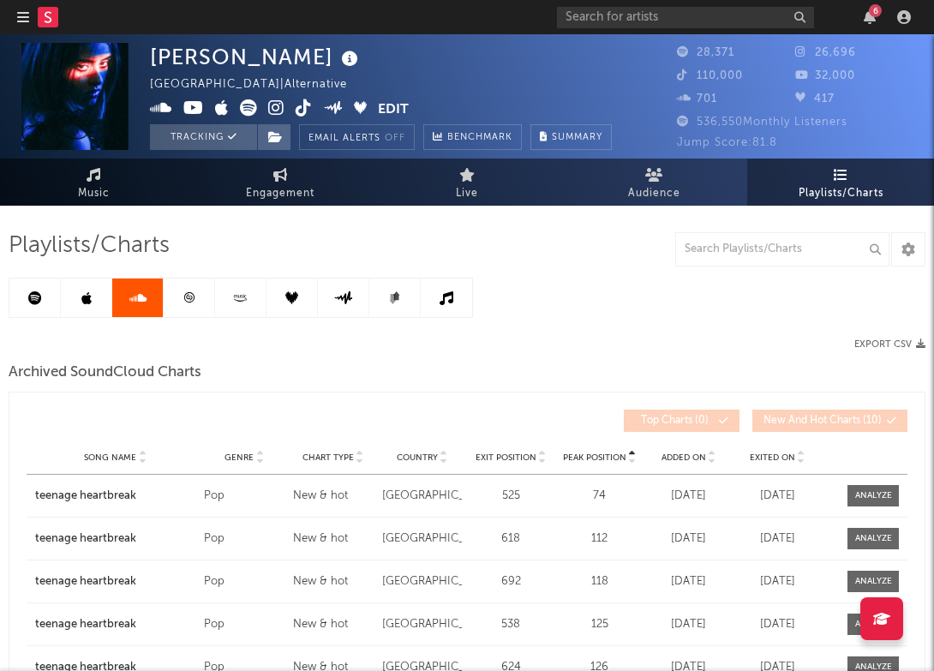
click at [92, 310] on link at bounding box center [86, 297] width 51 height 39
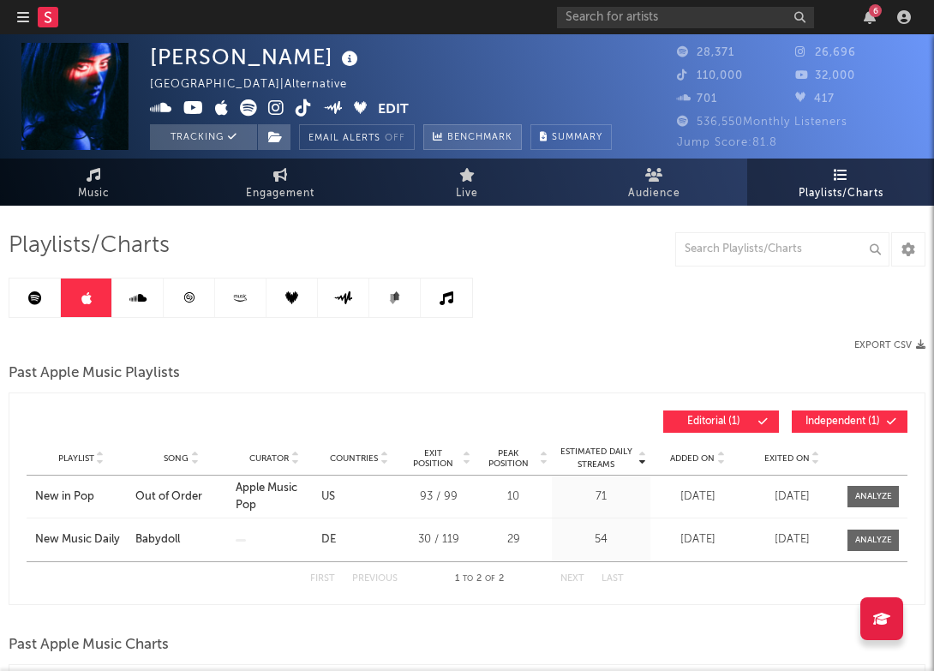
click at [480, 138] on span "Benchmark" at bounding box center [479, 138] width 65 height 21
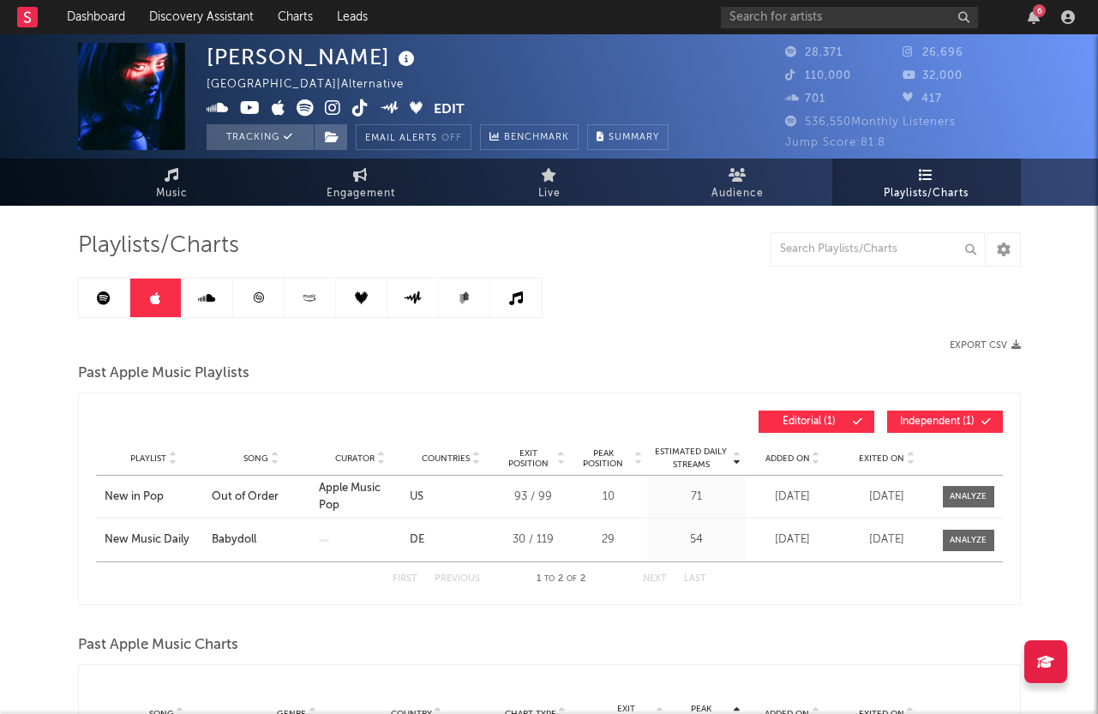
click at [133, 286] on link at bounding box center [155, 297] width 51 height 39
click at [105, 289] on link at bounding box center [104, 297] width 51 height 39
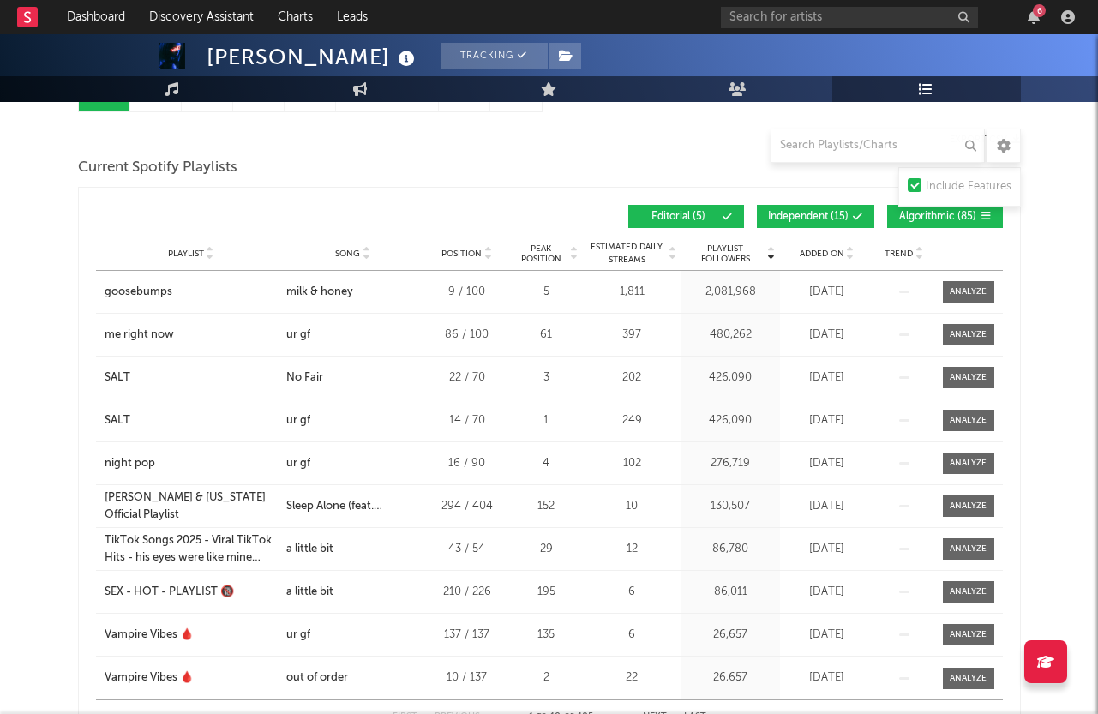
scroll to position [206, 0]
click at [933, 214] on span "Algorithmic ( 85 )" at bounding box center [937, 216] width 79 height 10
click at [686, 209] on button "Editorial ( 5 )" at bounding box center [686, 215] width 116 height 23
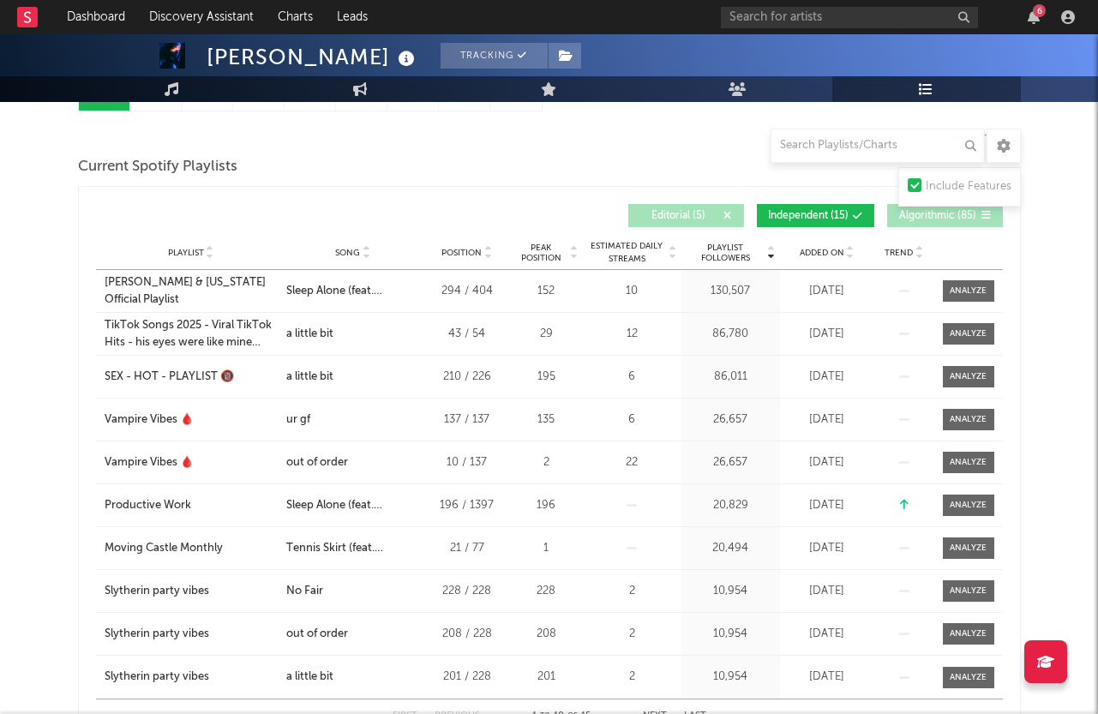
click at [849, 209] on button "Independent ( 15 )" at bounding box center [815, 215] width 117 height 23
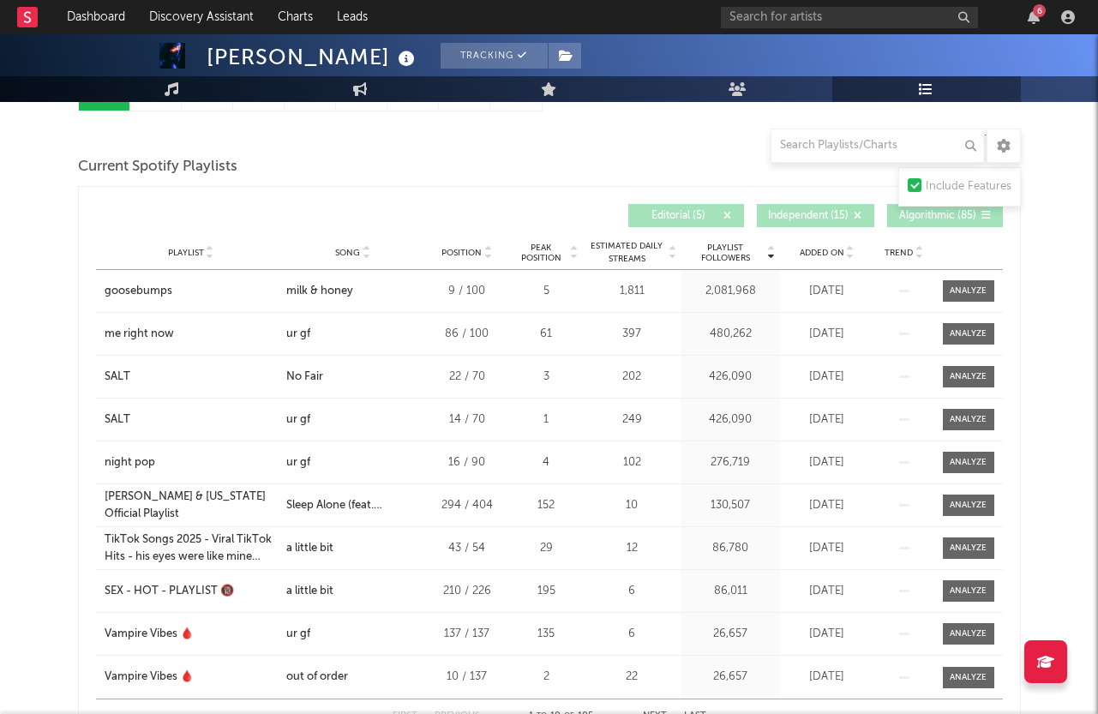
click at [933, 212] on span "Algorithmic ( 85 )" at bounding box center [937, 216] width 79 height 10
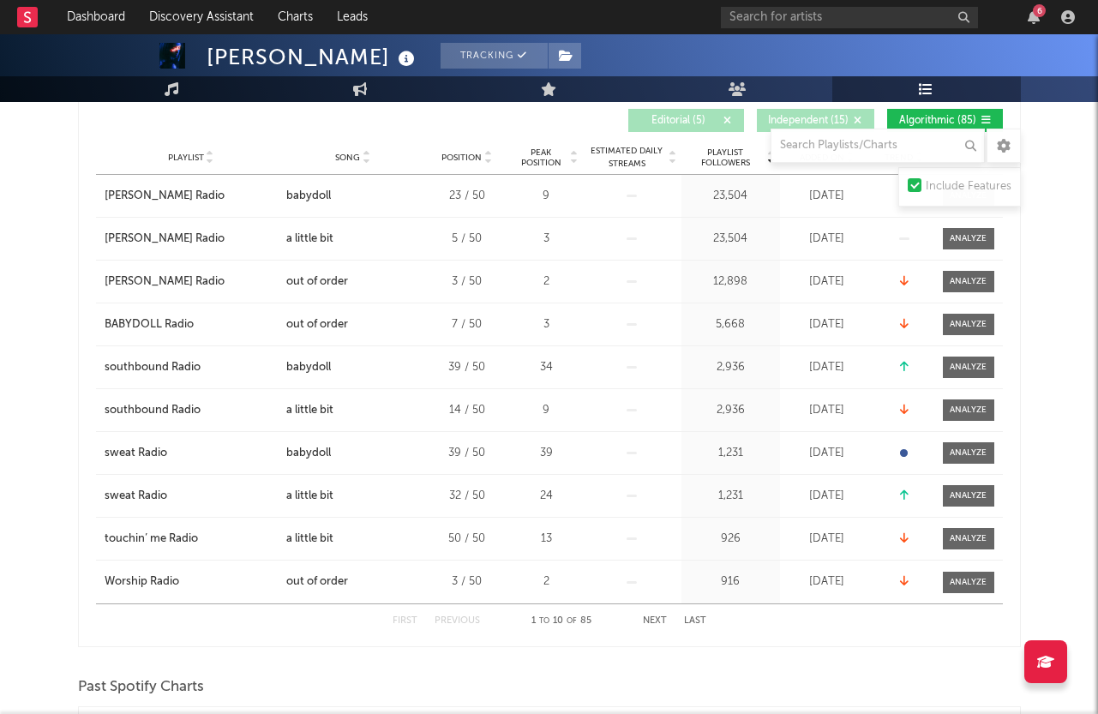
scroll to position [302, 0]
click at [703, 111] on button "Editorial ( 5 )" at bounding box center [686, 119] width 116 height 23
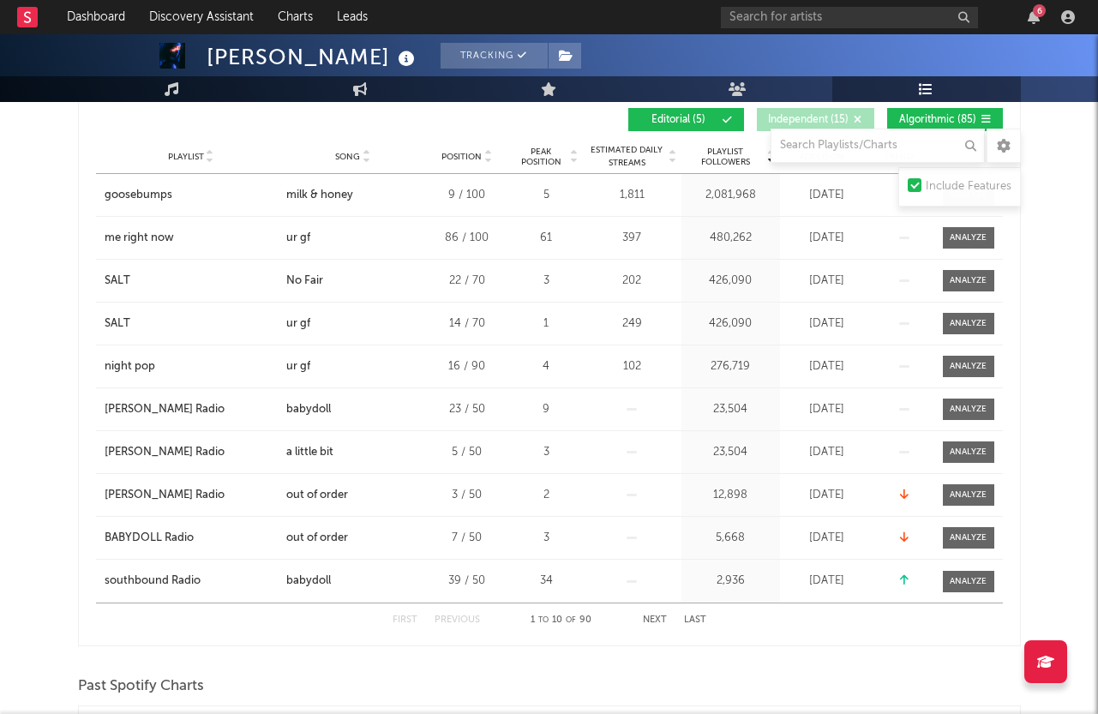
click at [933, 110] on button "Algorithmic ( 85 )" at bounding box center [945, 119] width 116 height 23
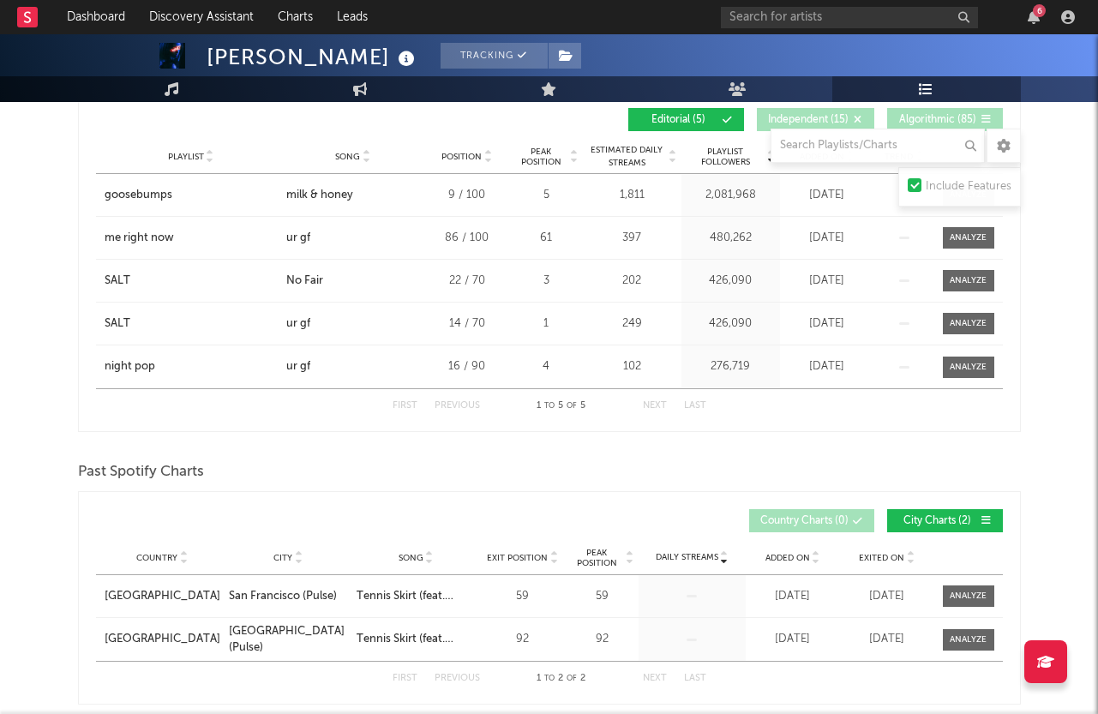
click at [781, 120] on span "Independent ( 15 )" at bounding box center [808, 120] width 81 height 10
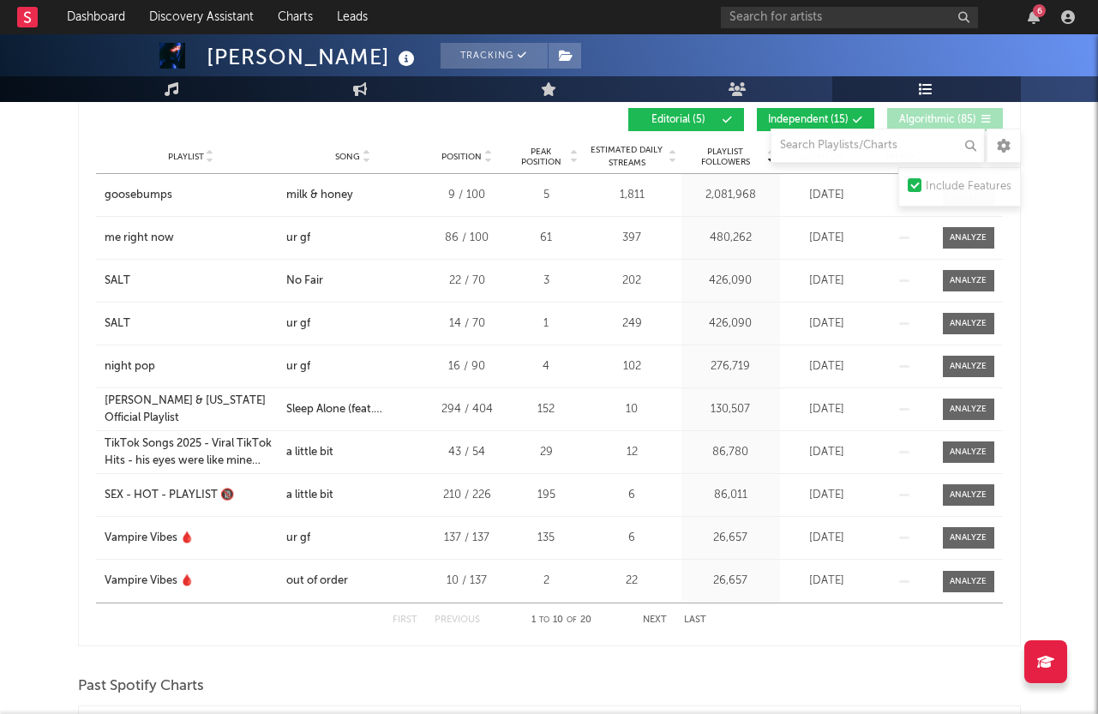
click at [914, 123] on span "Algorithmic ( 85 )" at bounding box center [937, 120] width 79 height 10
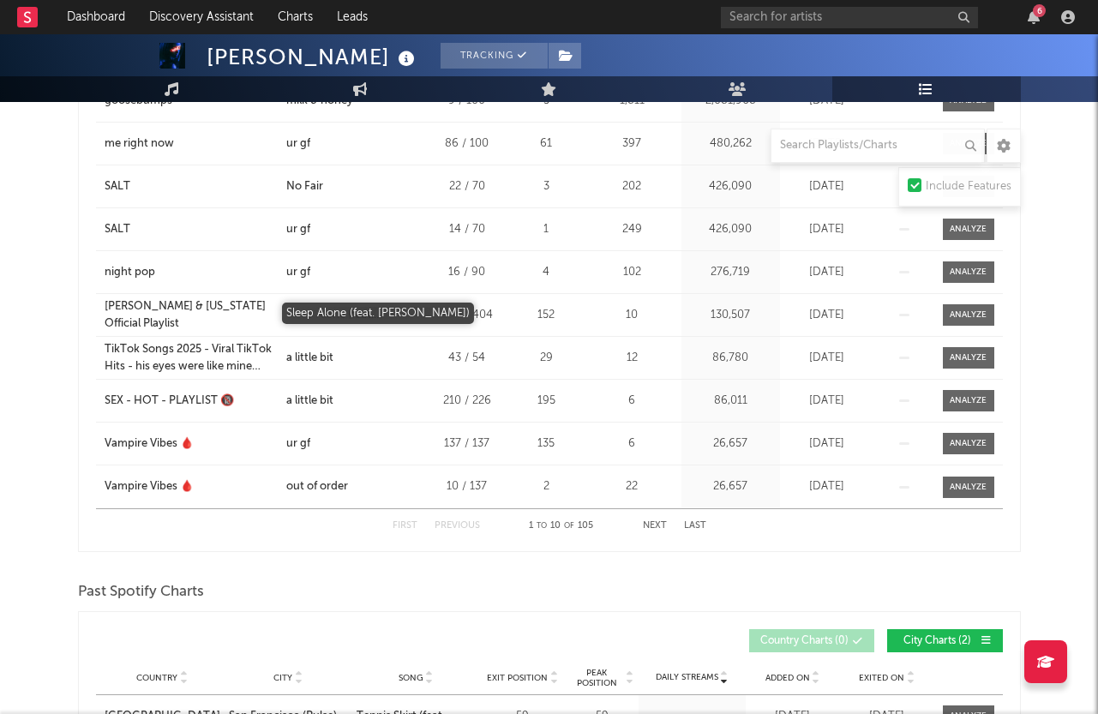
scroll to position [0, 0]
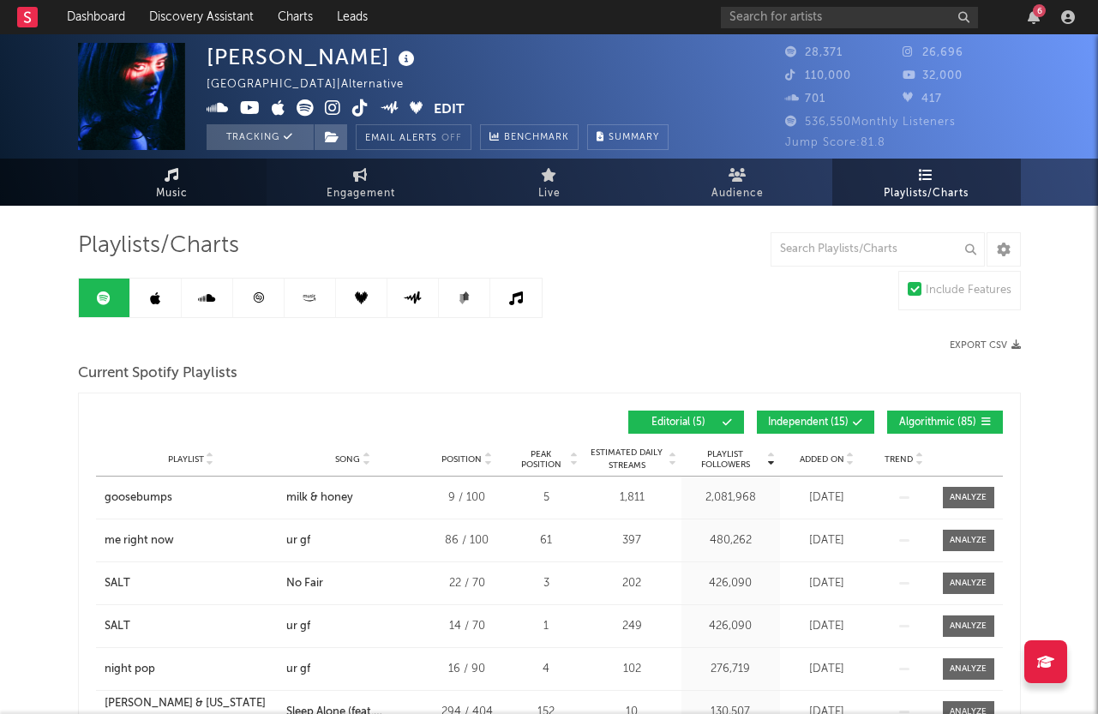
click at [192, 175] on link "Music" at bounding box center [172, 182] width 188 height 47
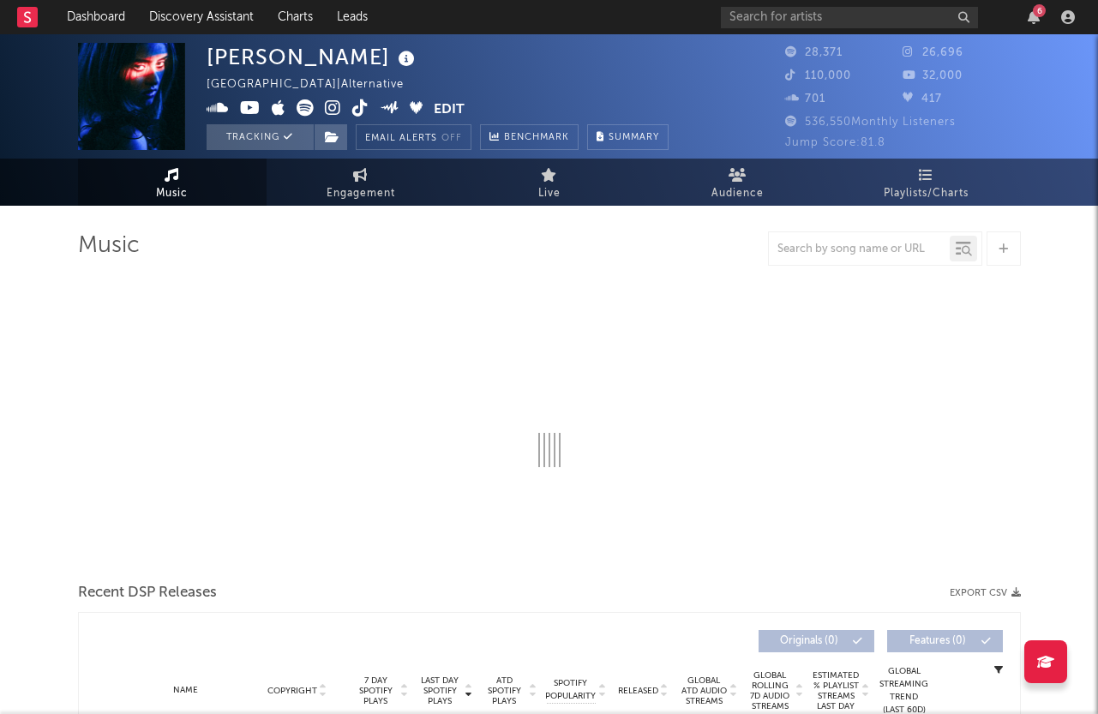
scroll to position [37, 0]
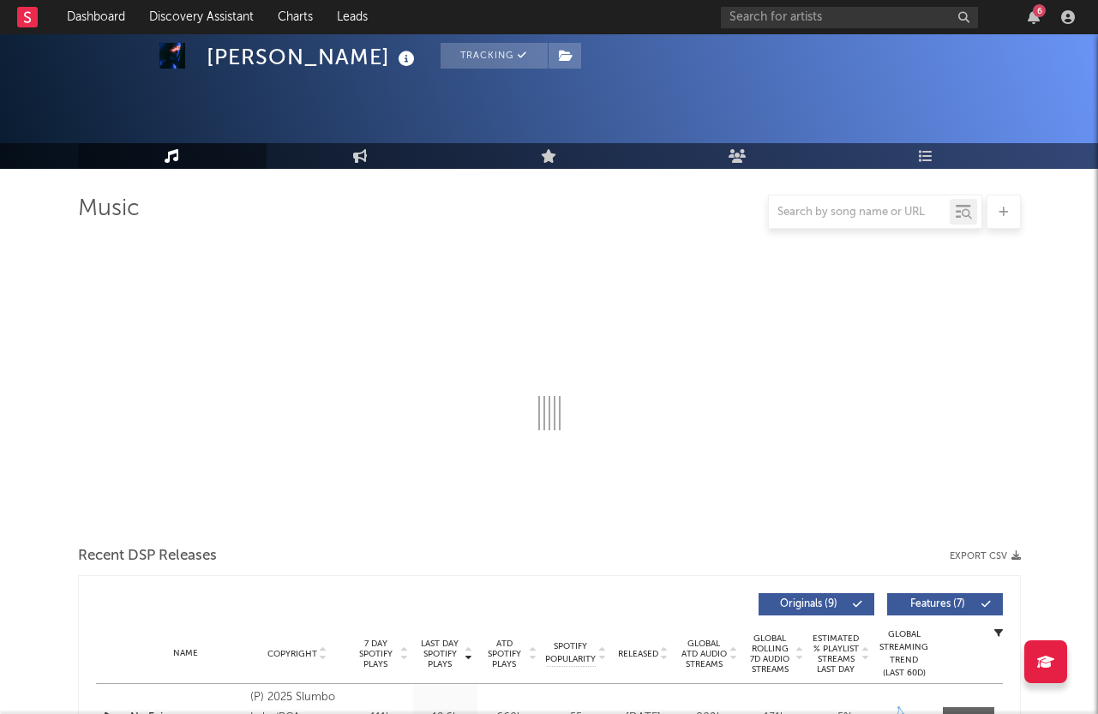
select select "6m"
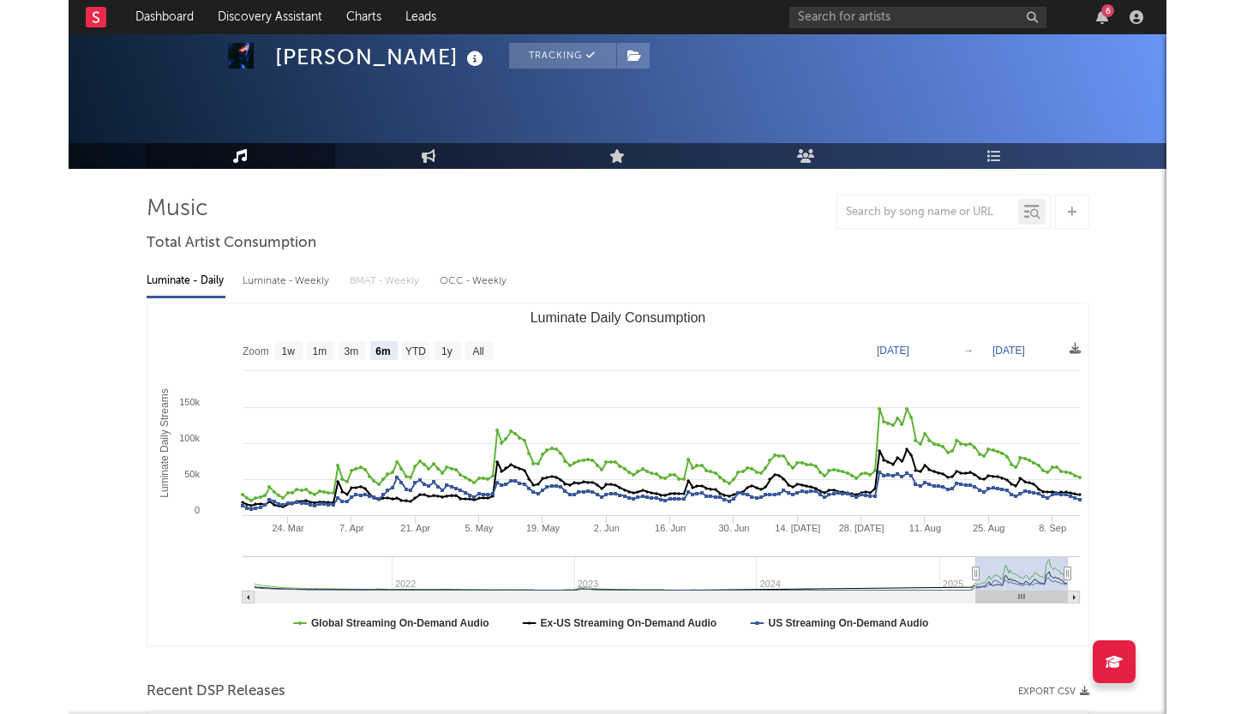
scroll to position [0, 0]
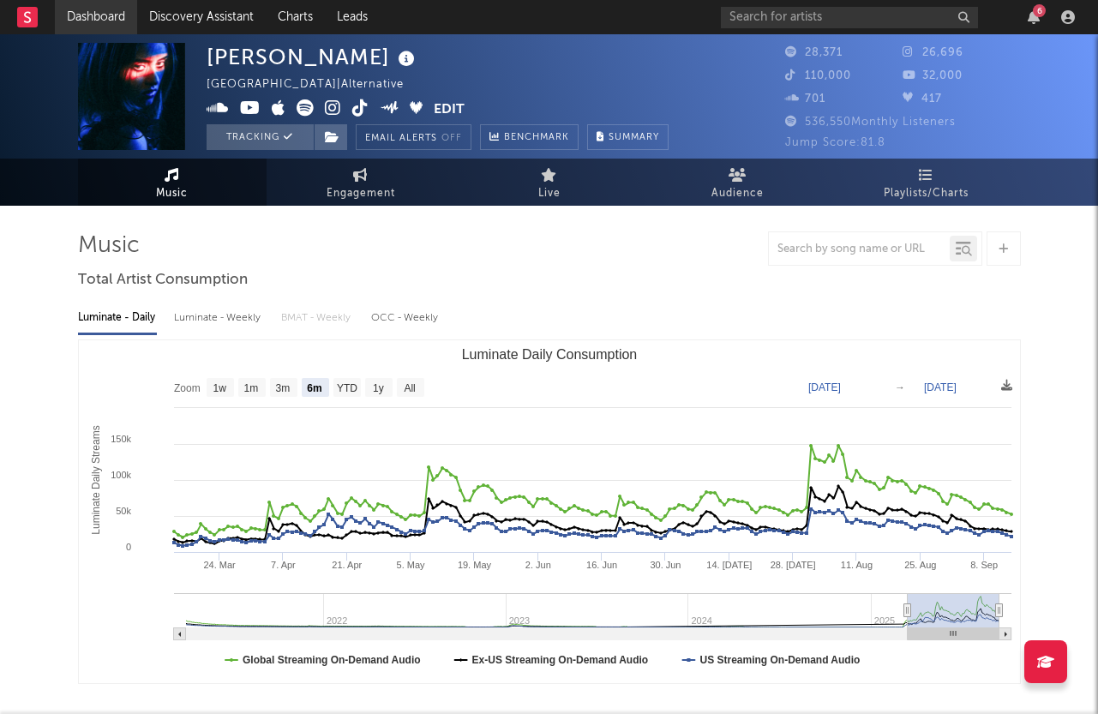
click at [112, 12] on link "Dashboard" at bounding box center [96, 17] width 82 height 34
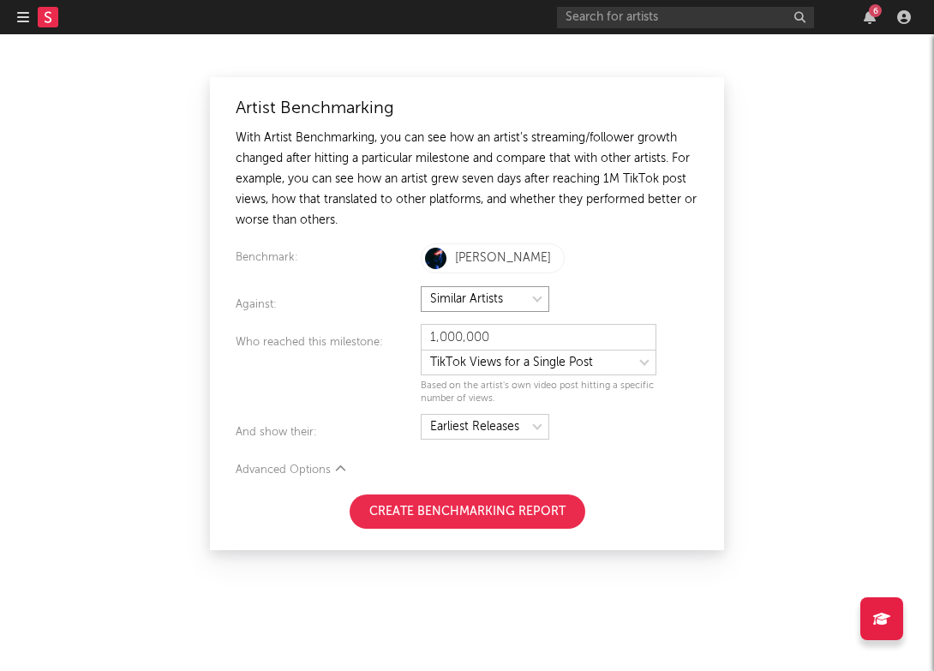
click at [490, 302] on select at bounding box center [485, 299] width 129 height 26
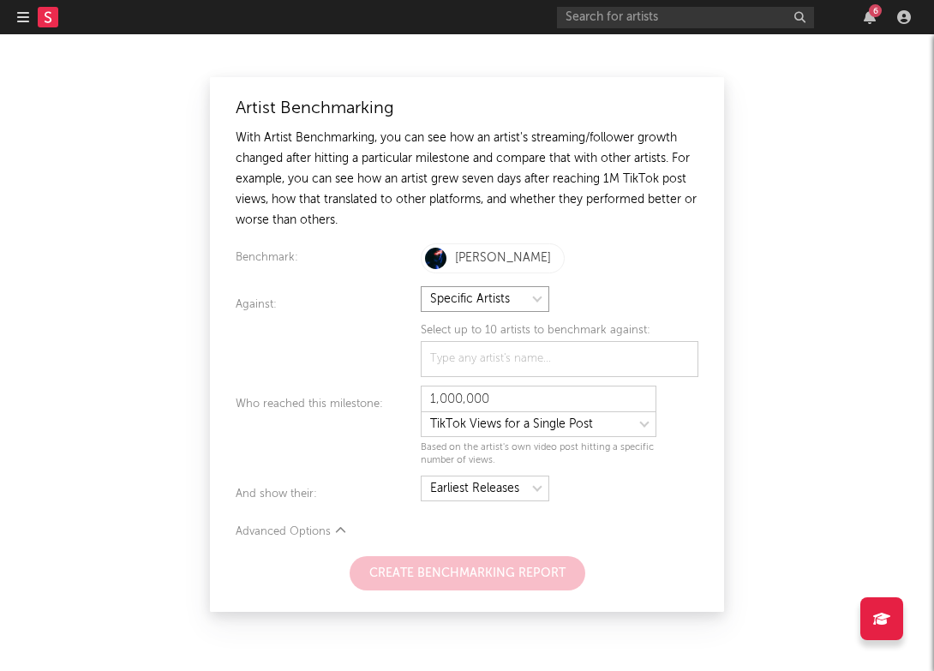
click at [482, 295] on select at bounding box center [485, 299] width 129 height 26
select select "similarArtists"
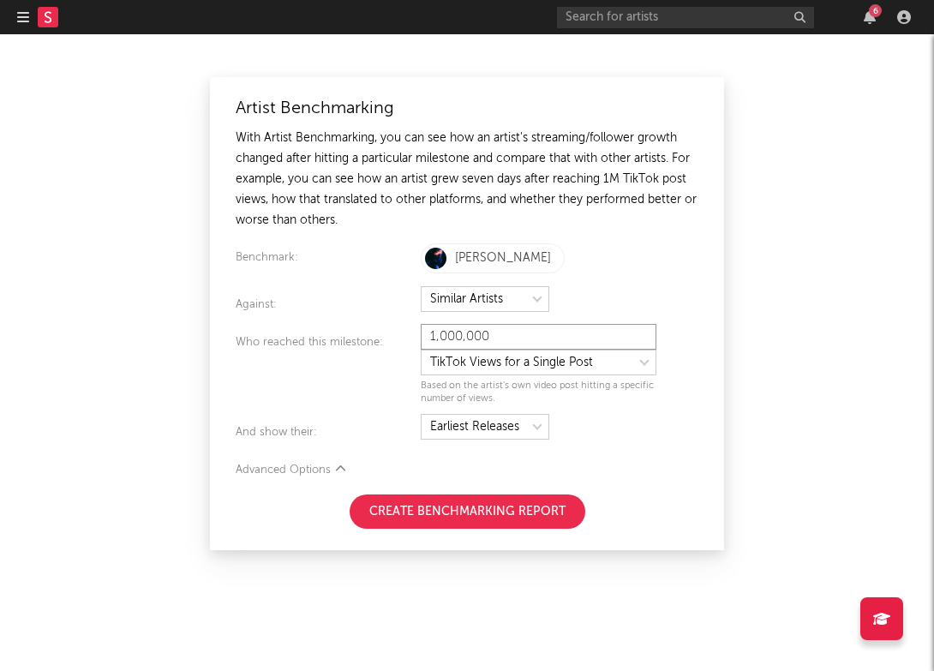
click at [591, 326] on input "1,000,000" at bounding box center [539, 337] width 236 height 26
click at [594, 336] on input "1,000,000" at bounding box center [539, 337] width 236 height 26
click at [625, 336] on input "1,000,000" at bounding box center [539, 337] width 236 height 26
click at [623, 366] on select at bounding box center [539, 363] width 236 height 26
click at [513, 359] on select at bounding box center [539, 363] width 236 height 26
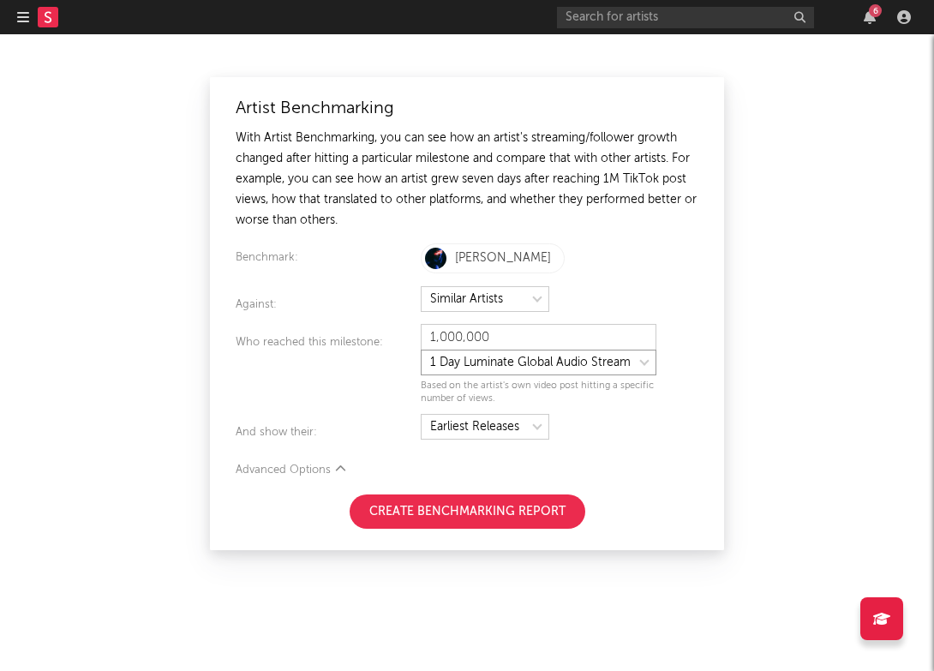
select select "tiktok_self_promo"
type input "25,000"
select select "nielsen_global_audio_stream"
click at [501, 433] on select at bounding box center [485, 427] width 129 height 26
select select "topReleases"
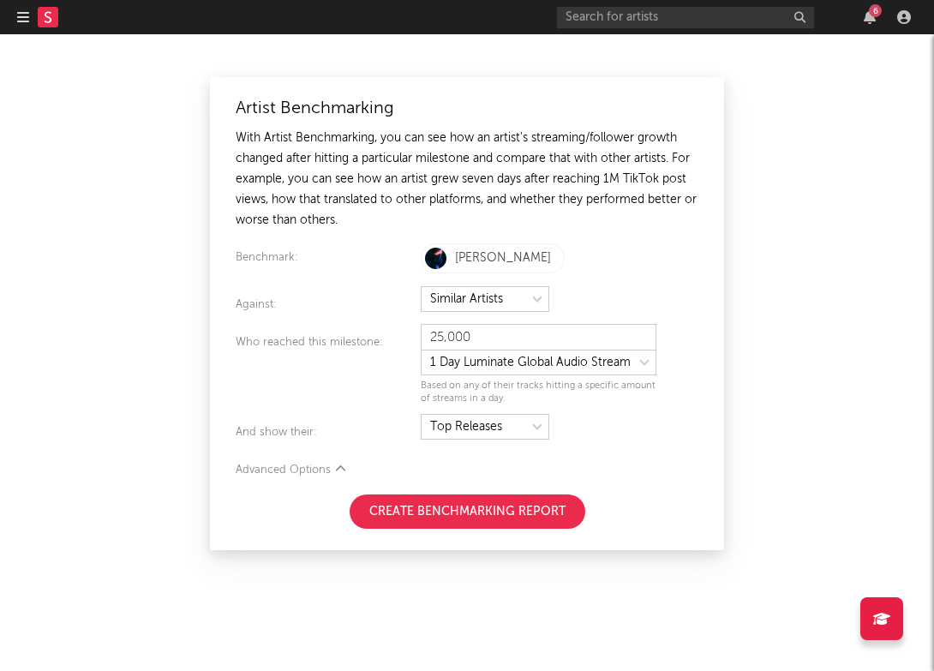
click at [472, 501] on button "Create Benchmarking Report" at bounding box center [468, 511] width 236 height 34
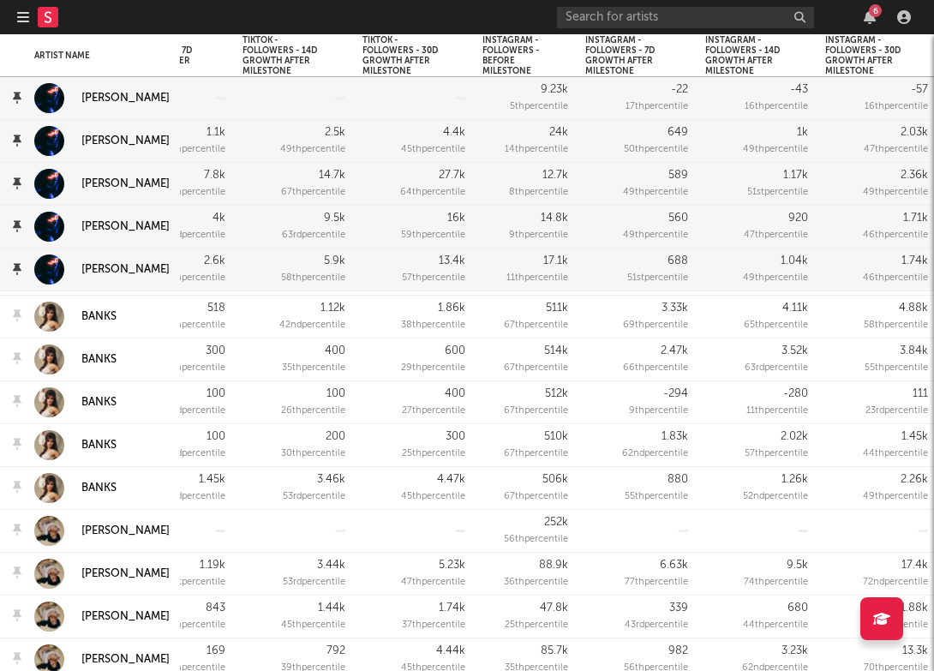
click at [40, 31] on link at bounding box center [48, 17] width 21 height 34
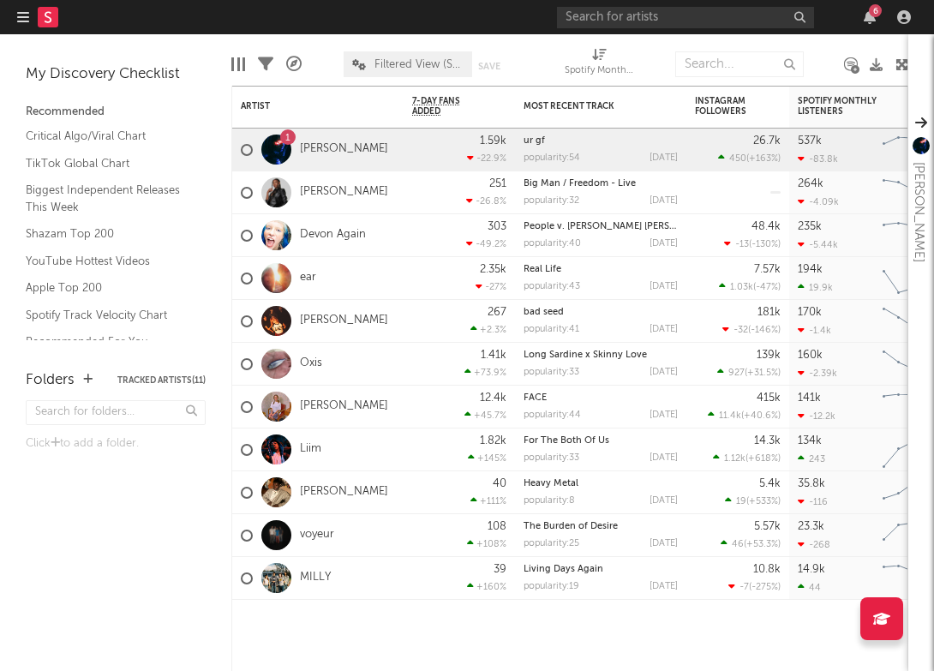
click at [62, 19] on div at bounding box center [46, 17] width 58 height 34
click at [39, 19] on rect at bounding box center [48, 17] width 21 height 21
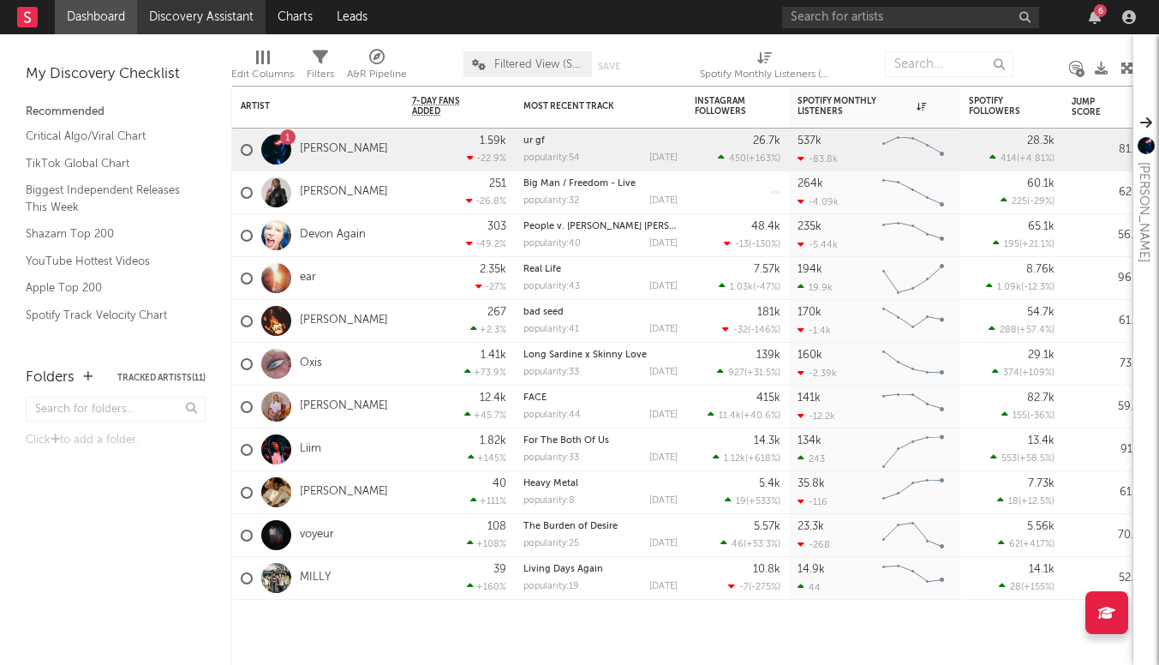
click at [225, 12] on link "Discovery Assistant" at bounding box center [201, 17] width 129 height 34
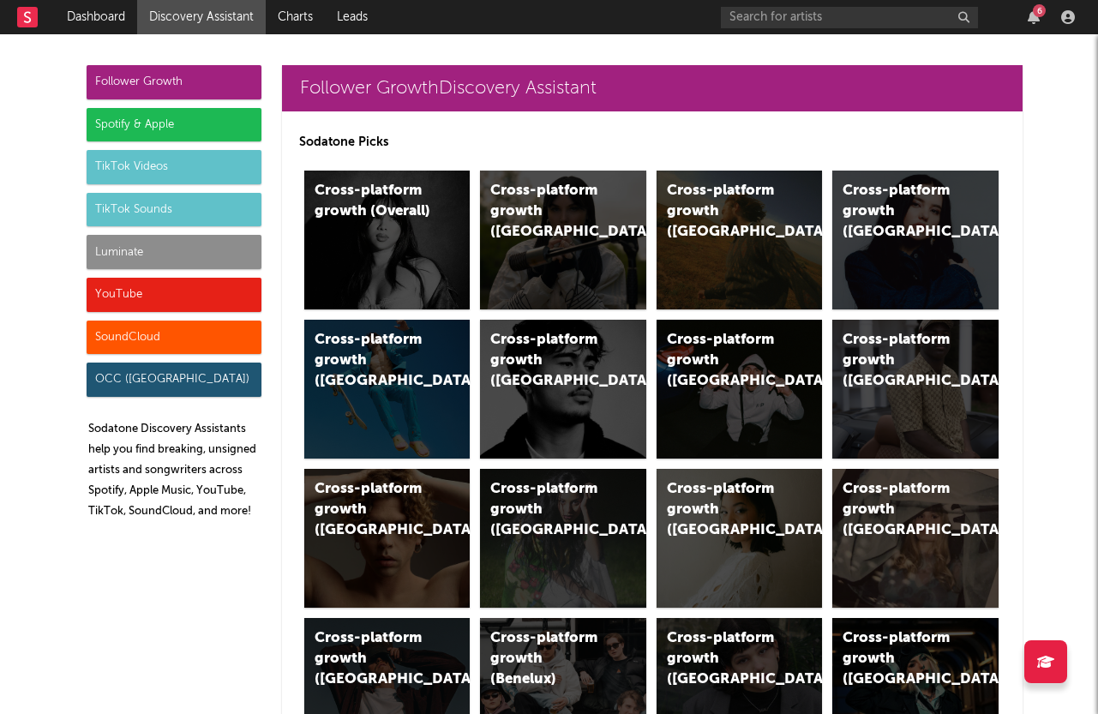
click at [184, 128] on div "Spotify & Apple" at bounding box center [174, 125] width 175 height 34
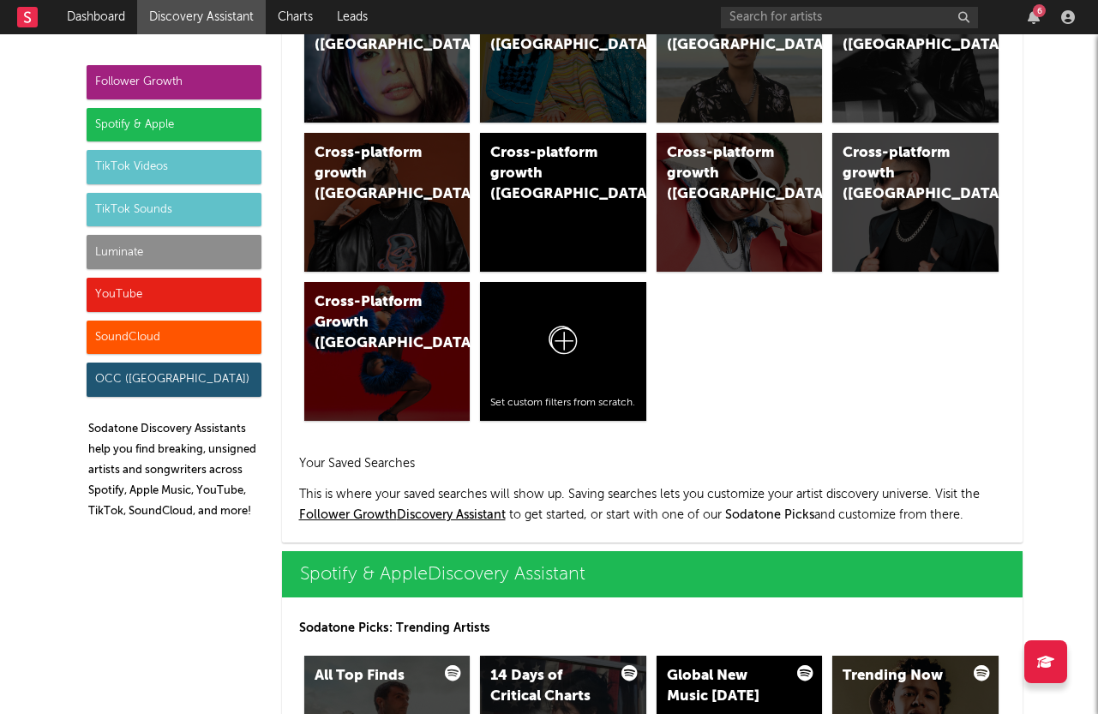
scroll to position [1713, 0]
